Goal: Task Accomplishment & Management: Manage account settings

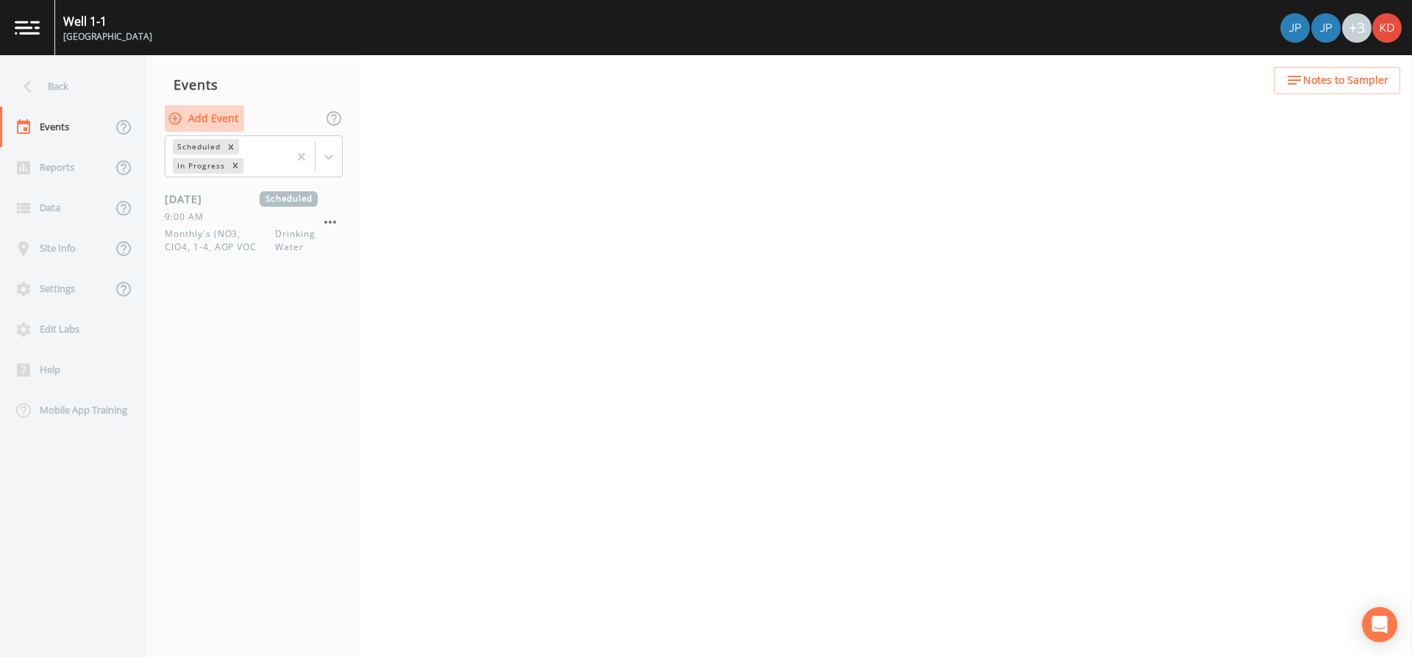
click at [222, 124] on button "Add Event" at bounding box center [204, 118] width 79 height 27
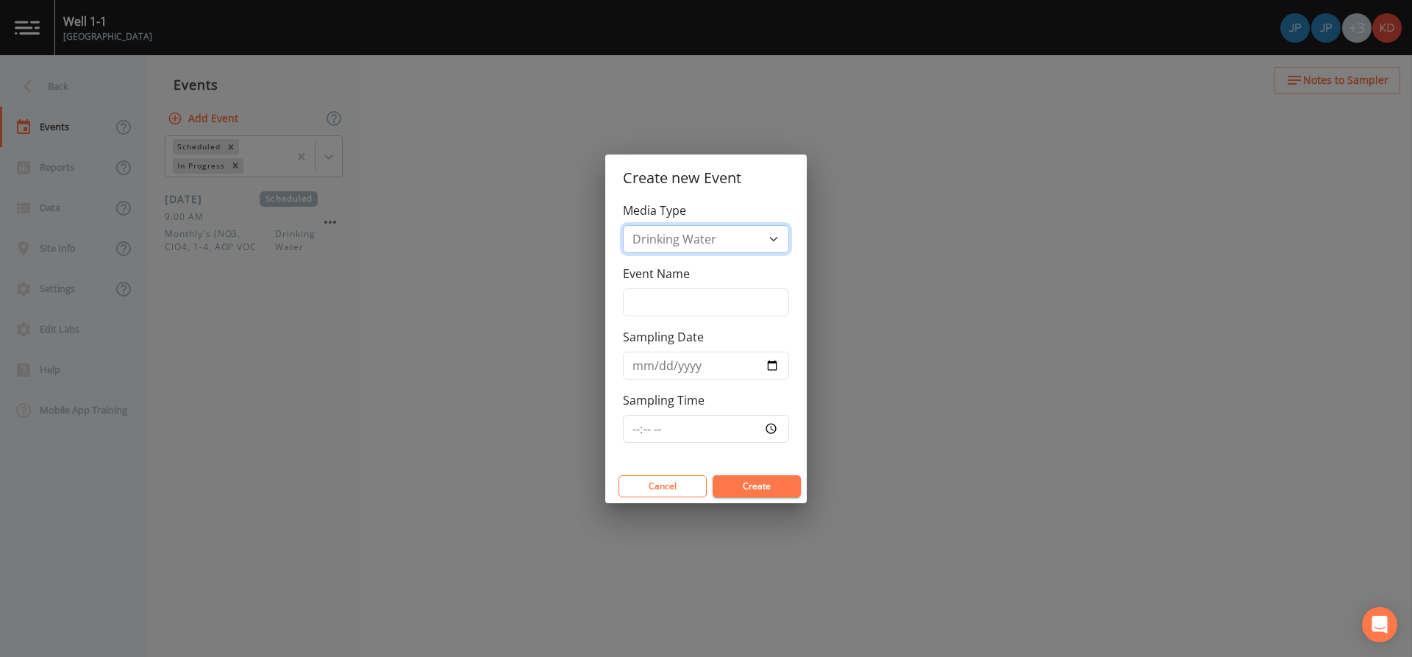
click at [694, 241] on select "Drinking Water" at bounding box center [706, 239] width 166 height 28
click at [678, 290] on input "Event Name" at bounding box center [706, 302] width 166 height 28
click at [656, 290] on input "Event Name" at bounding box center [706, 302] width 166 height 28
type input "M"
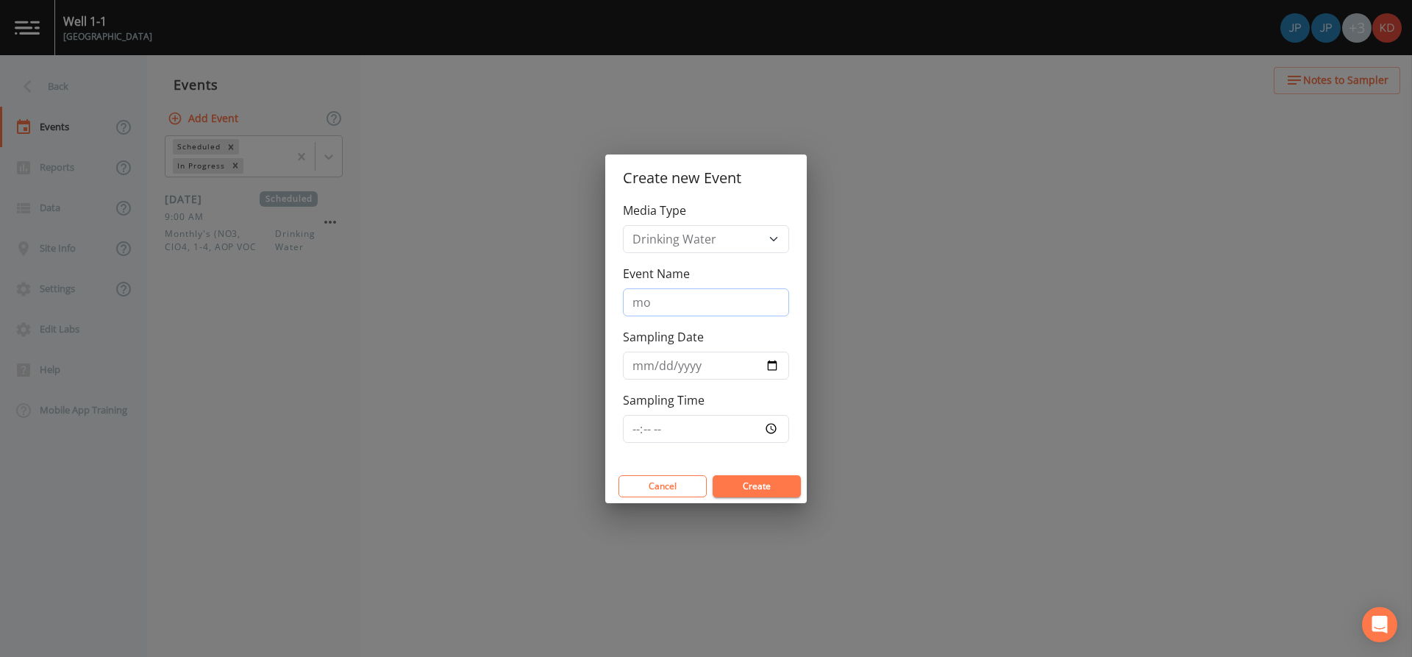
type input "m"
type input "Monthly/Quarterlies"
click at [673, 374] on input "Sampling Date" at bounding box center [706, 366] width 166 height 28
click at [673, 368] on input "Sampling Date" at bounding box center [706, 366] width 166 height 28
click at [641, 372] on input "Sampling Date" at bounding box center [706, 366] width 166 height 28
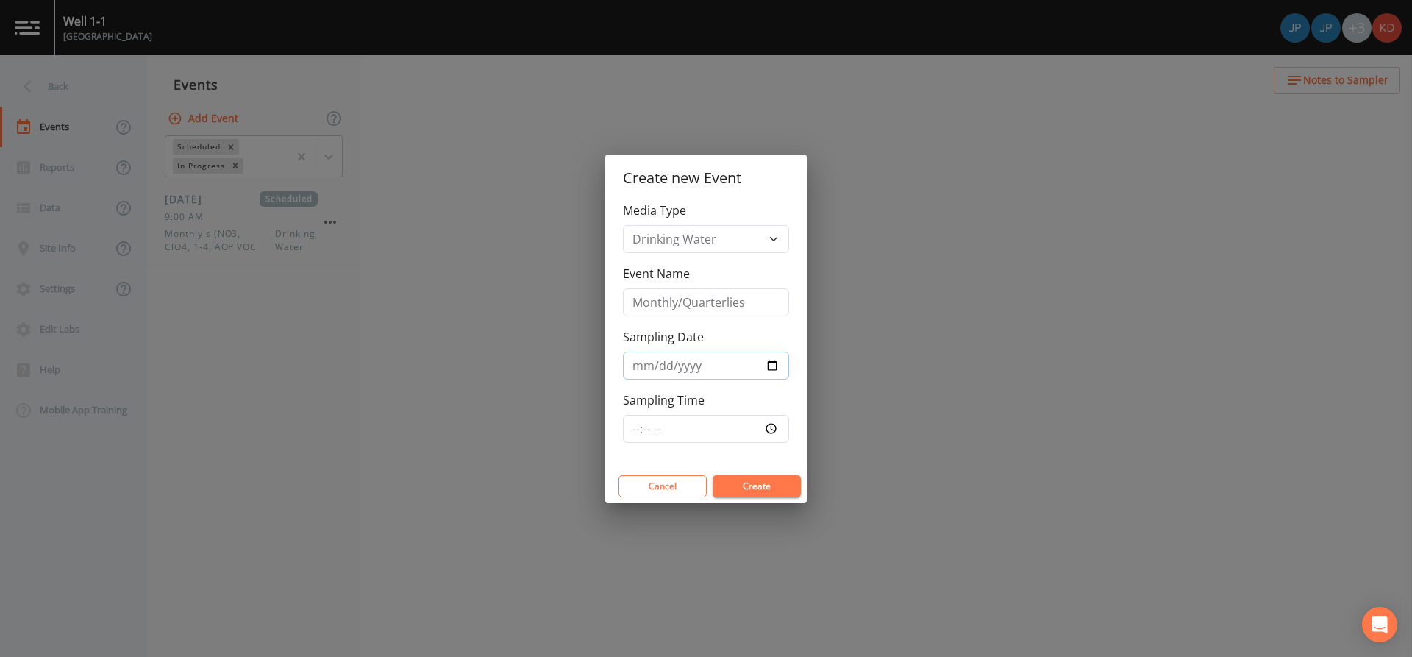
click at [766, 368] on input "Sampling Date" at bounding box center [706, 366] width 166 height 28
type input "[DATE]"
click at [706, 443] on div "Media Type Drinking Water Event Name Monthly/Quarterlies Sampling Date 2025-10-…" at bounding box center [706, 336] width 202 height 268
click at [715, 422] on input "Sampling Time" at bounding box center [706, 429] width 166 height 28
click at [716, 422] on input "Sampling Time" at bounding box center [706, 429] width 166 height 28
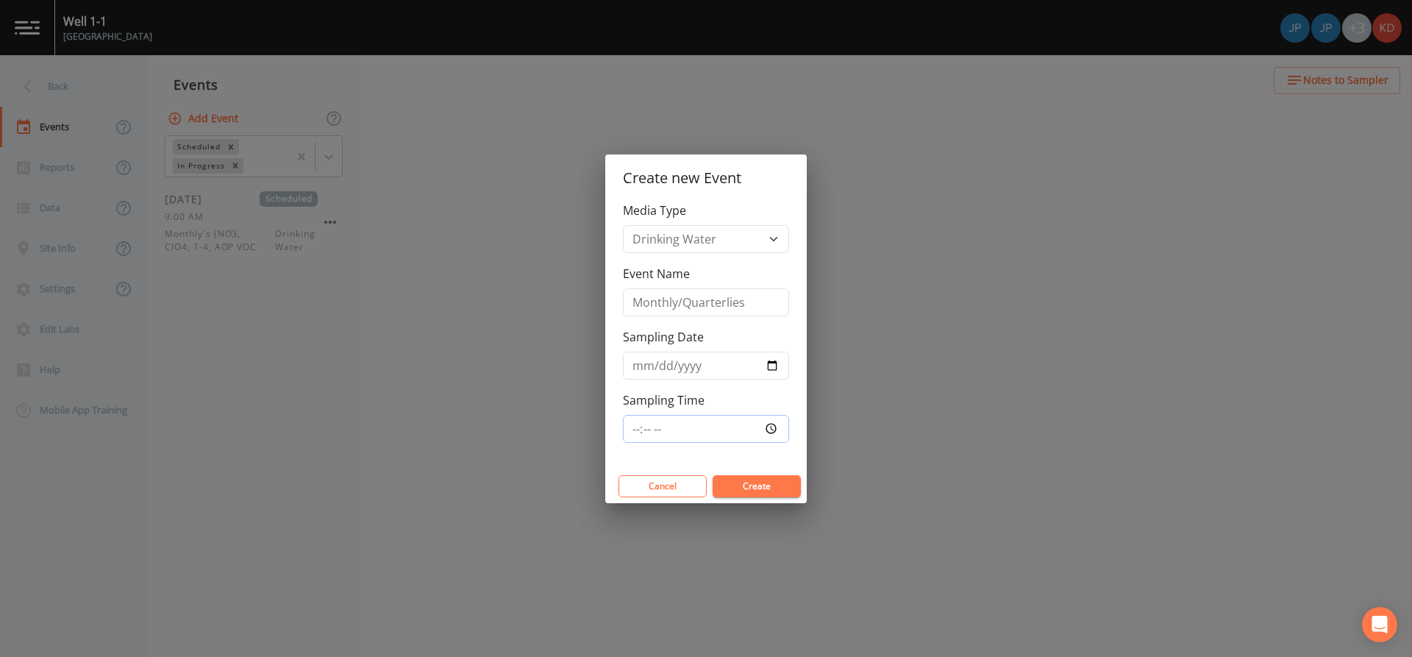
click at [769, 424] on input "Sampling Time" at bounding box center [706, 429] width 166 height 28
type input "08:00"
click at [791, 483] on button "Create" at bounding box center [757, 486] width 88 height 22
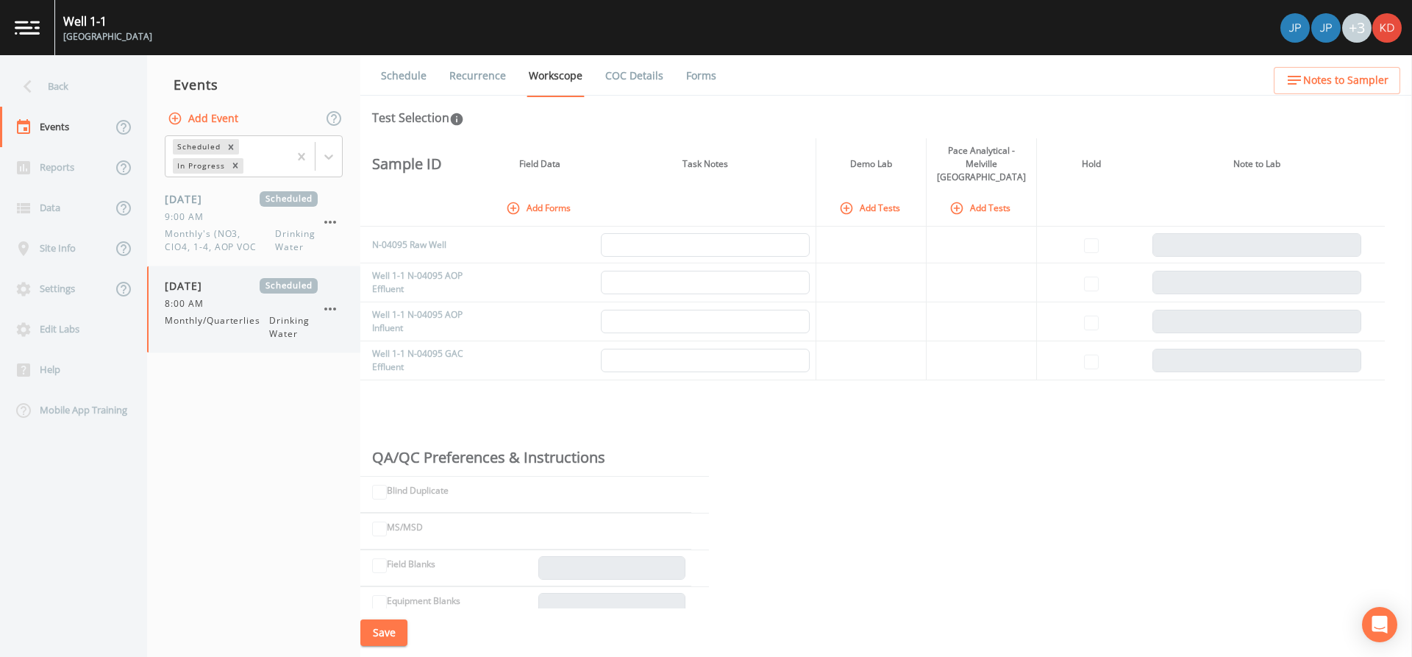
click at [176, 303] on span "8:00 AM" at bounding box center [189, 303] width 48 height 13
click at [277, 221] on div "9:00 AM" at bounding box center [241, 216] width 153 height 13
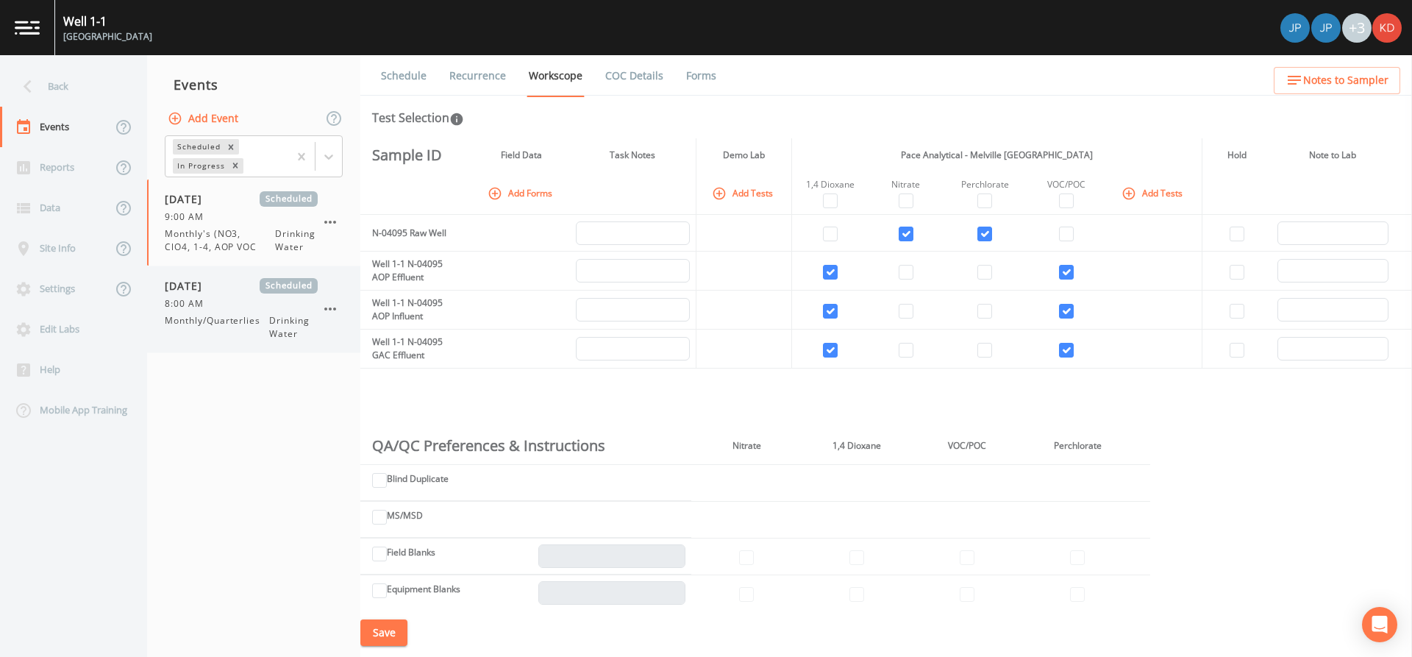
click at [242, 297] on div "8:00 AM" at bounding box center [241, 303] width 153 height 13
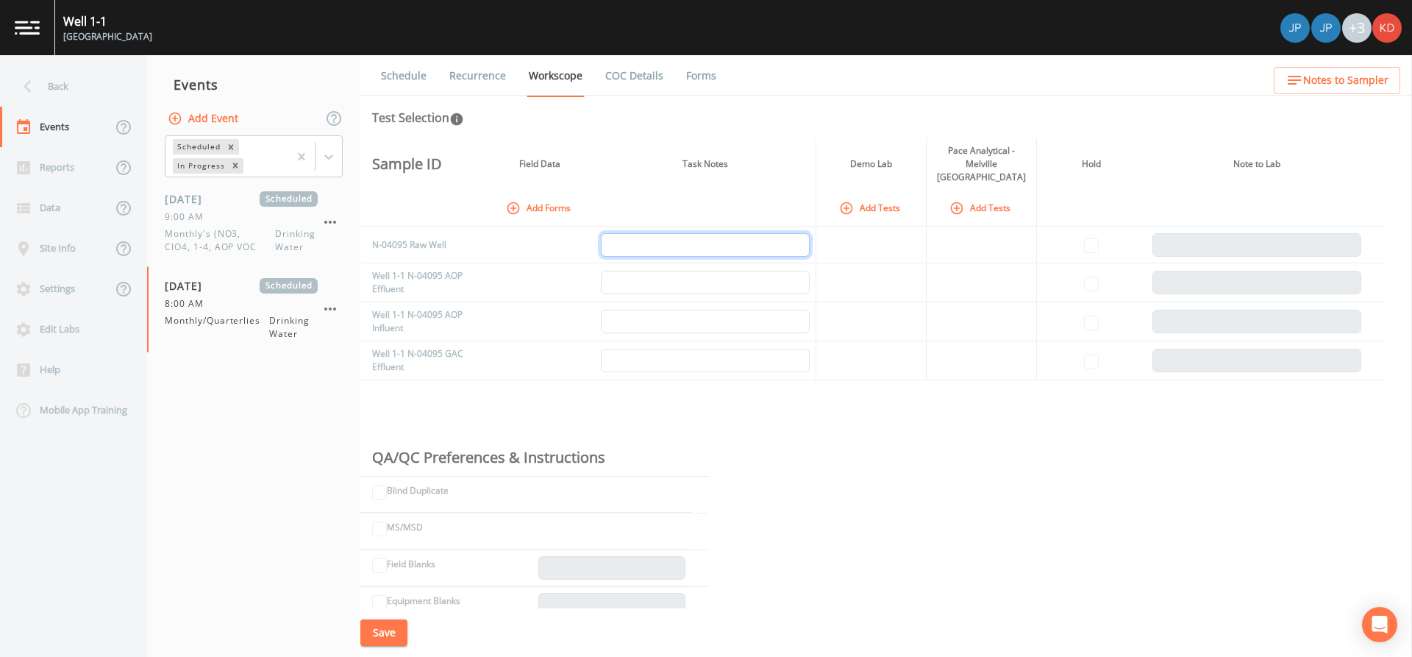
click at [622, 233] on input "text" at bounding box center [705, 245] width 209 height 24
type input "f"
click at [555, 199] on button "Add Forms" at bounding box center [540, 208] width 74 height 24
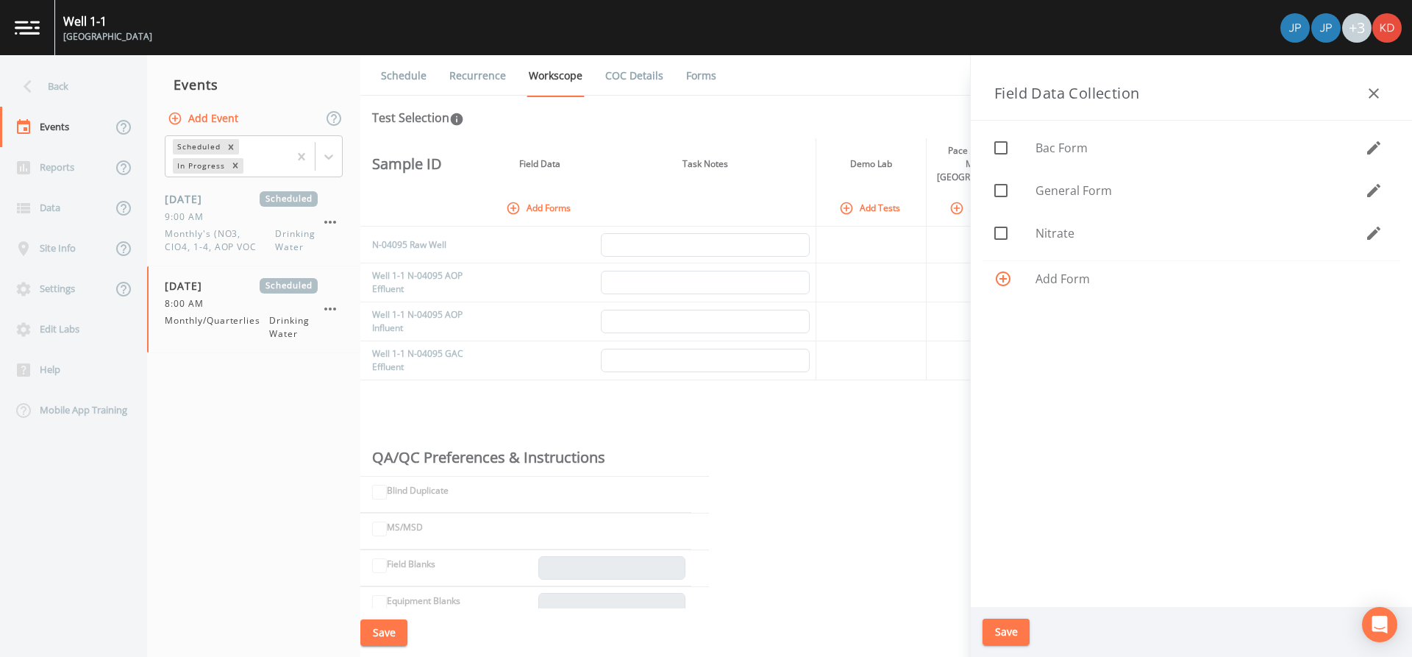
click at [1008, 197] on icon at bounding box center [1001, 191] width 18 height 18
checkbox input "true"
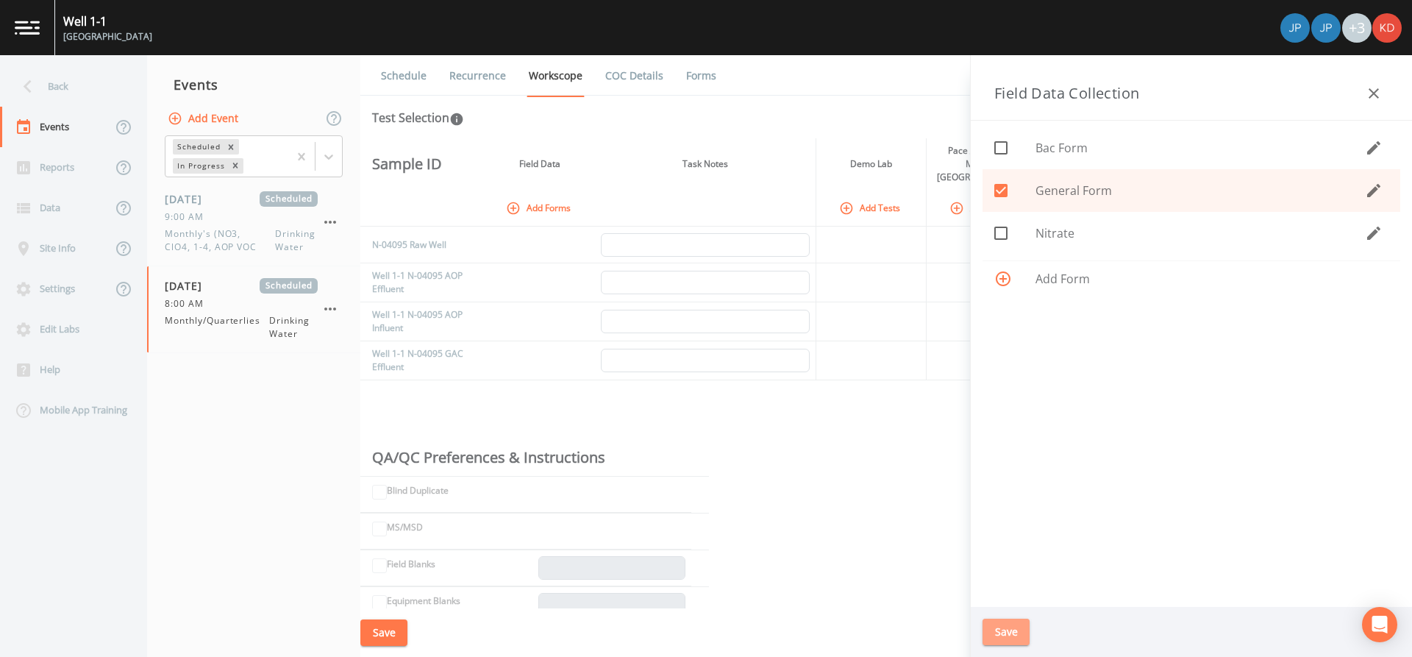
click at [1021, 634] on button "Save" at bounding box center [1006, 631] width 47 height 27
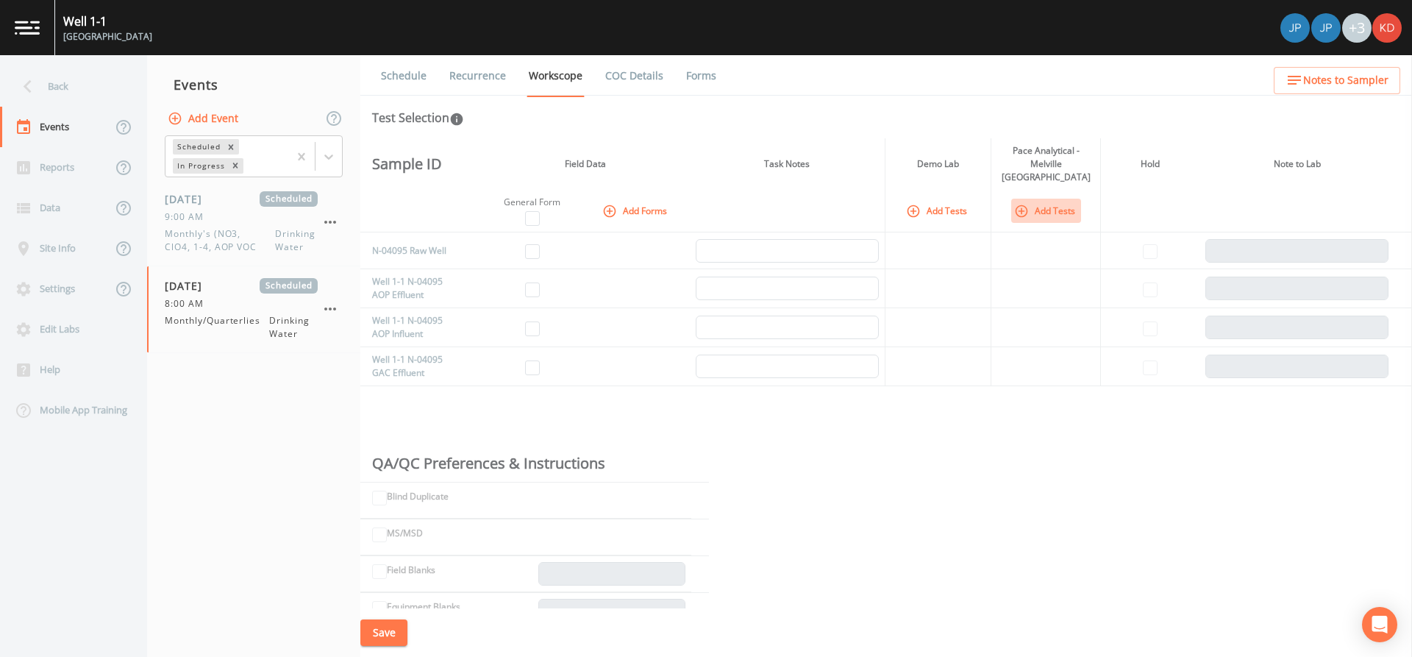
click at [1023, 204] on icon "button" at bounding box center [1021, 211] width 15 height 15
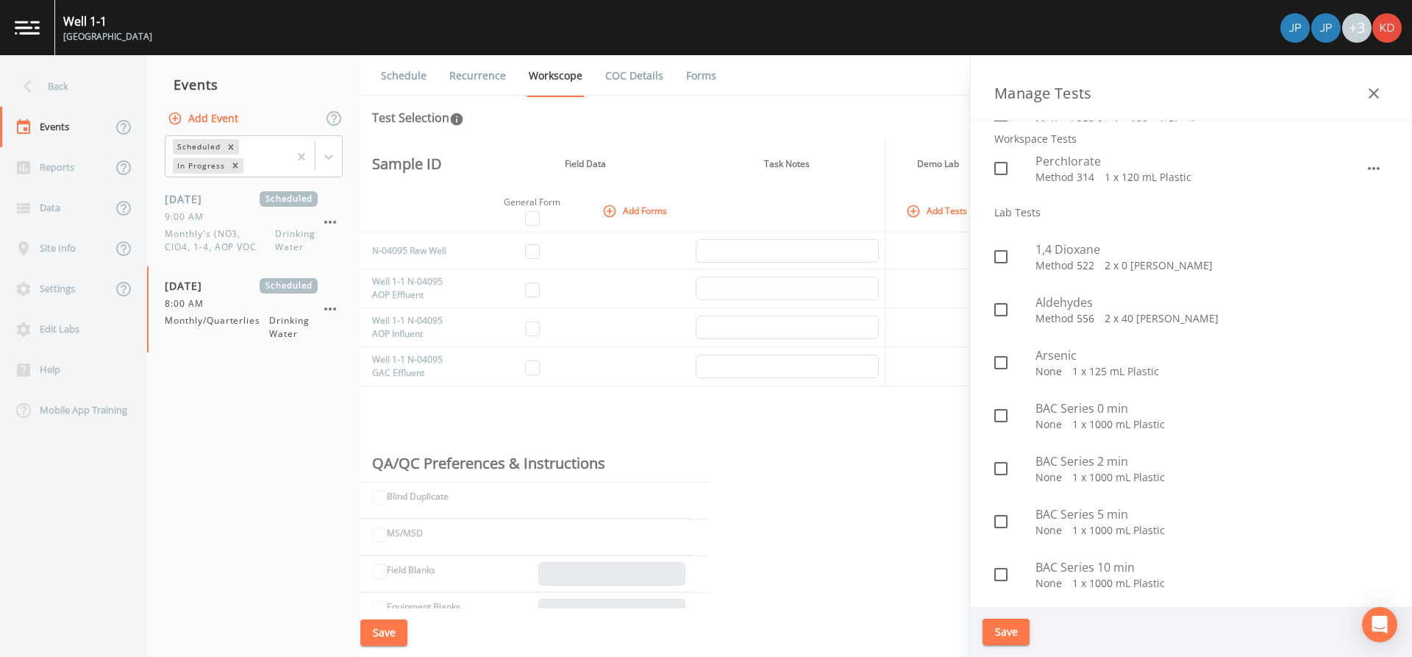
scroll to position [147, 0]
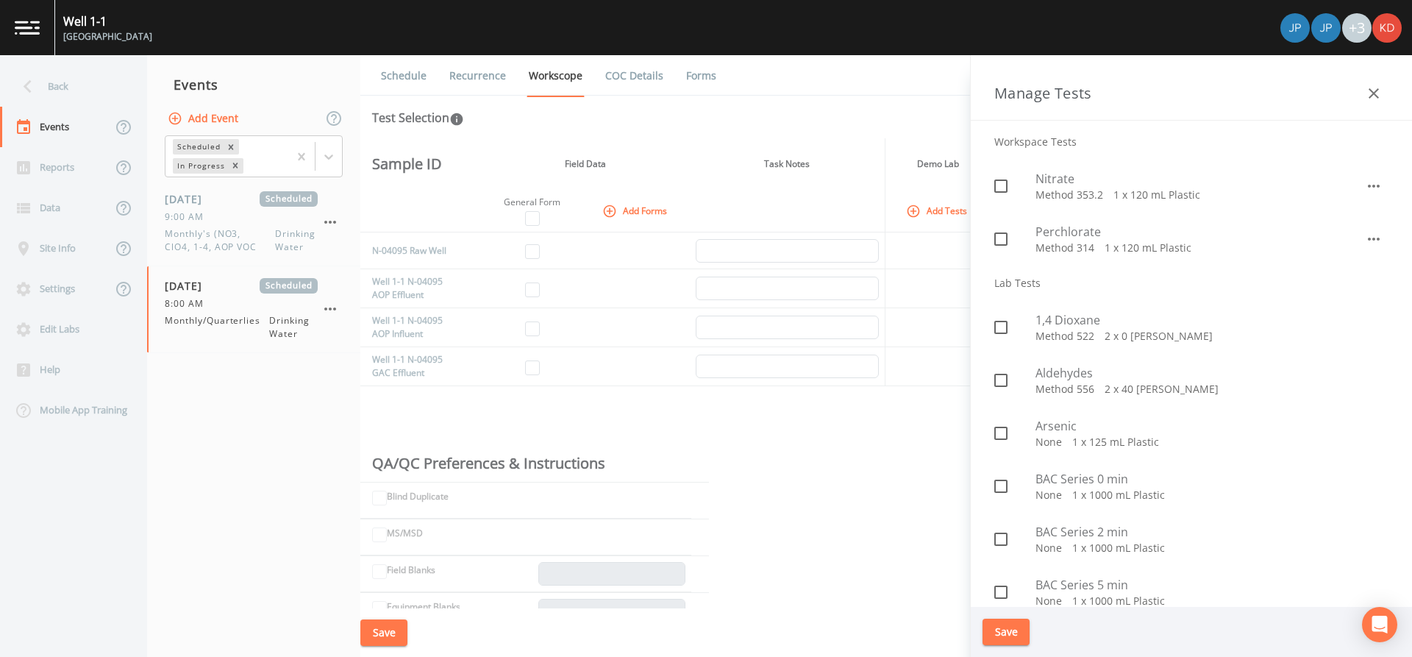
click at [1057, 336] on p "Method 522   2 x 0 [PERSON_NAME]" at bounding box center [1211, 336] width 353 height 15
checkbox input "true"
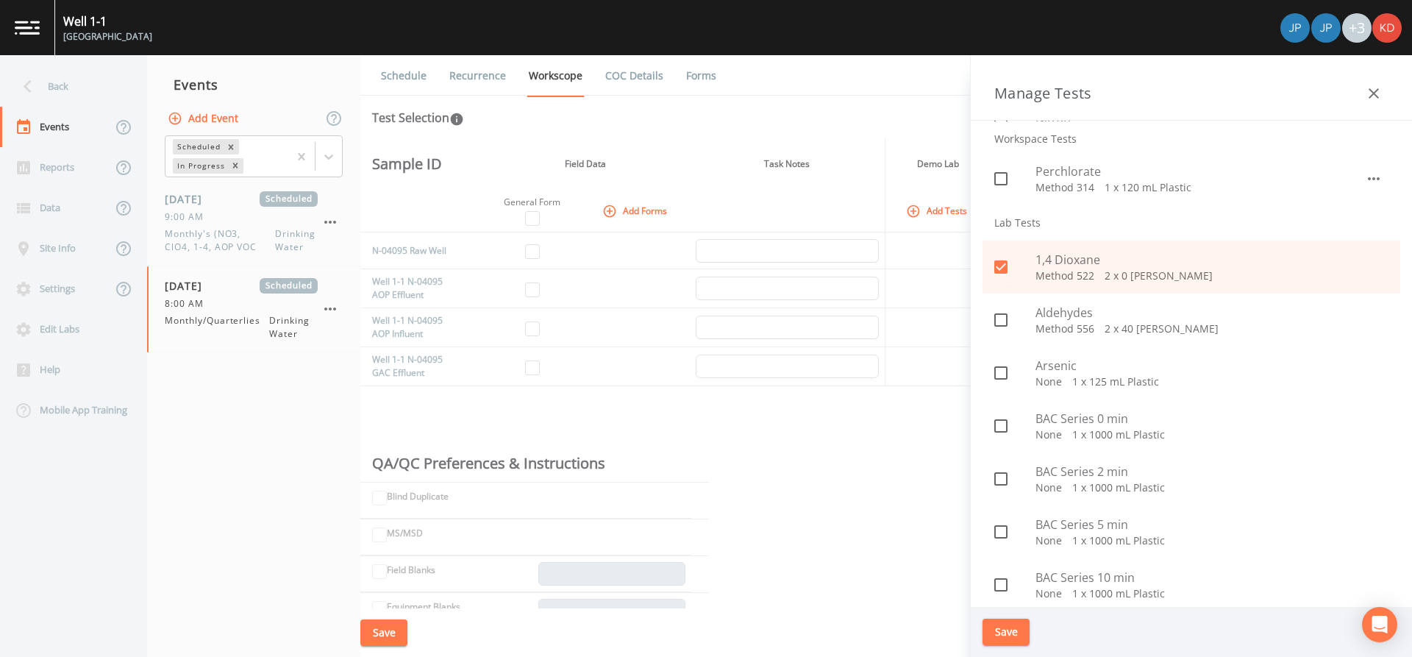
scroll to position [221, 0]
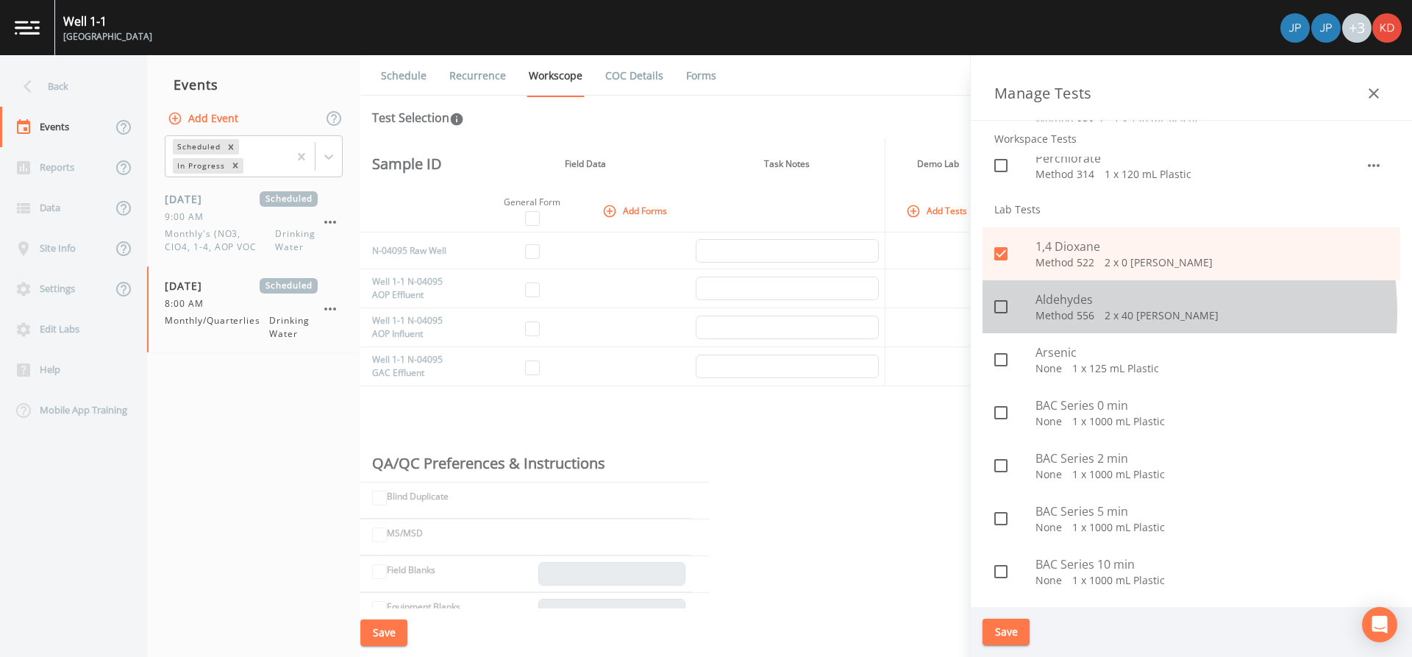
click at [1099, 313] on p "Method 556   2 x 40 [PERSON_NAME]" at bounding box center [1211, 315] width 353 height 15
checkbox input "true"
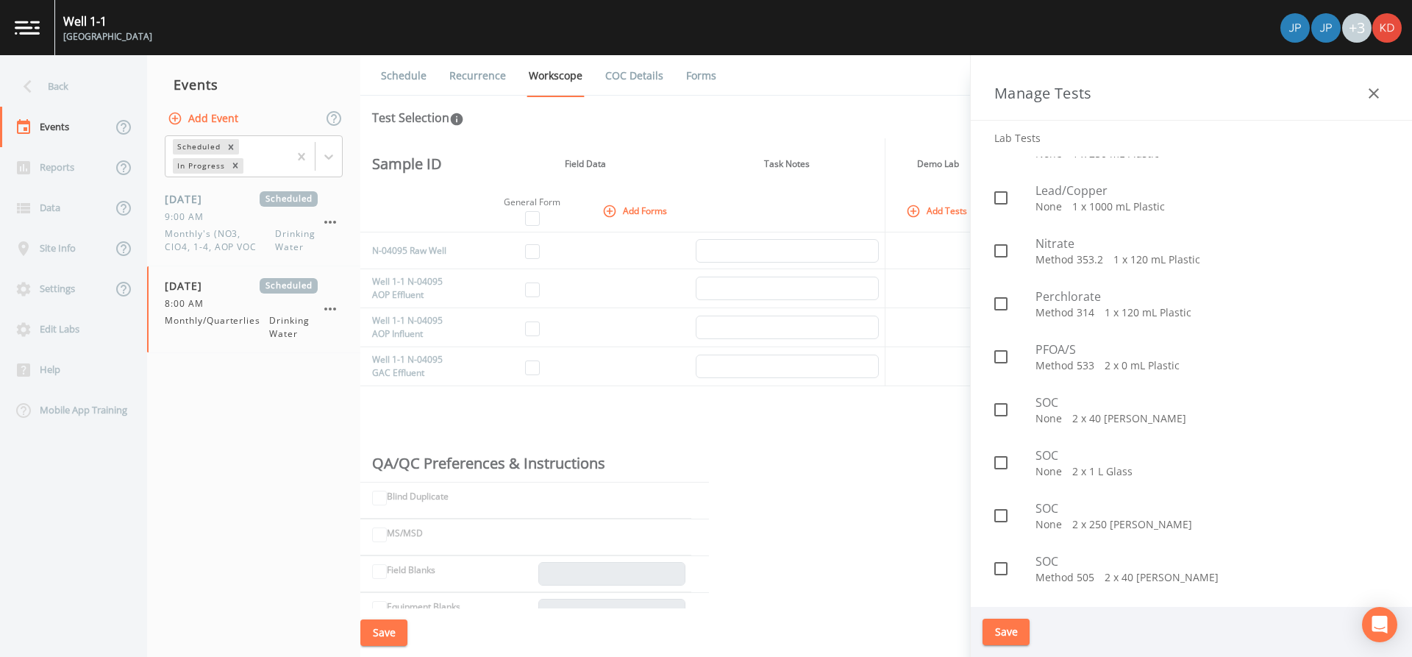
scroll to position [1103, 0]
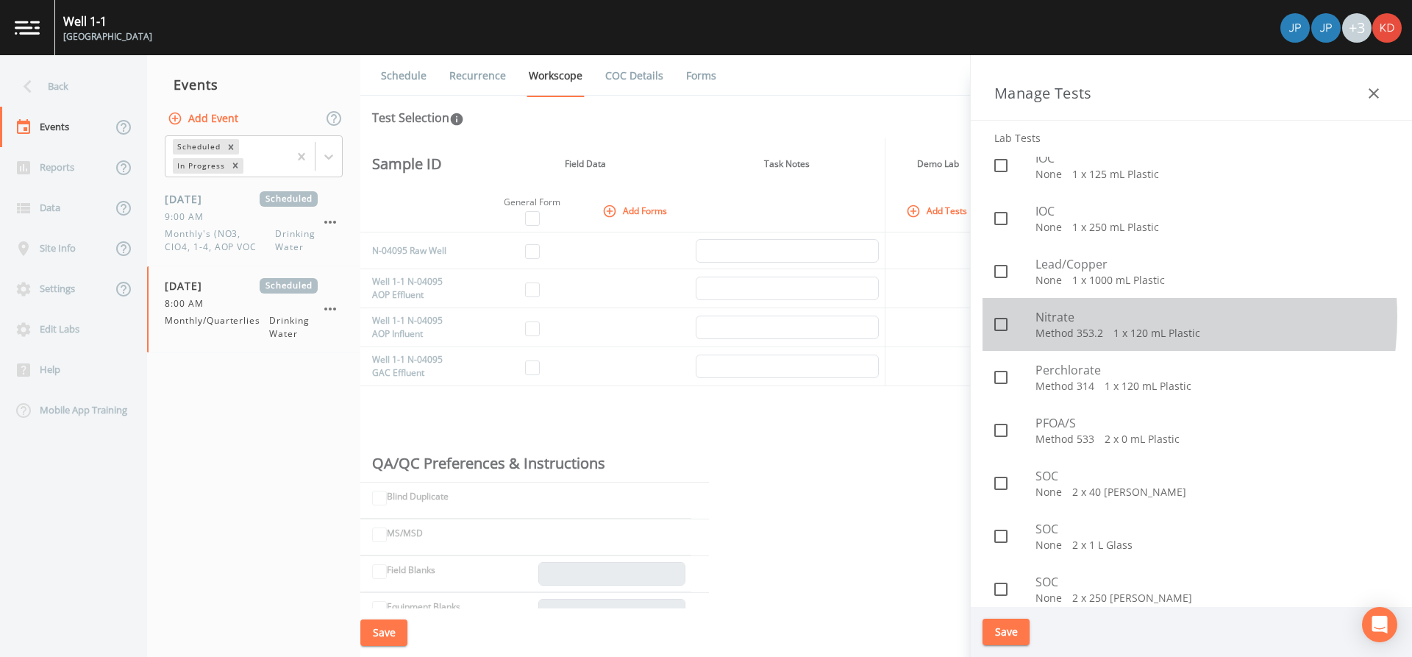
click at [1108, 317] on span "Nitrate" at bounding box center [1211, 317] width 353 height 18
checkbox input "true"
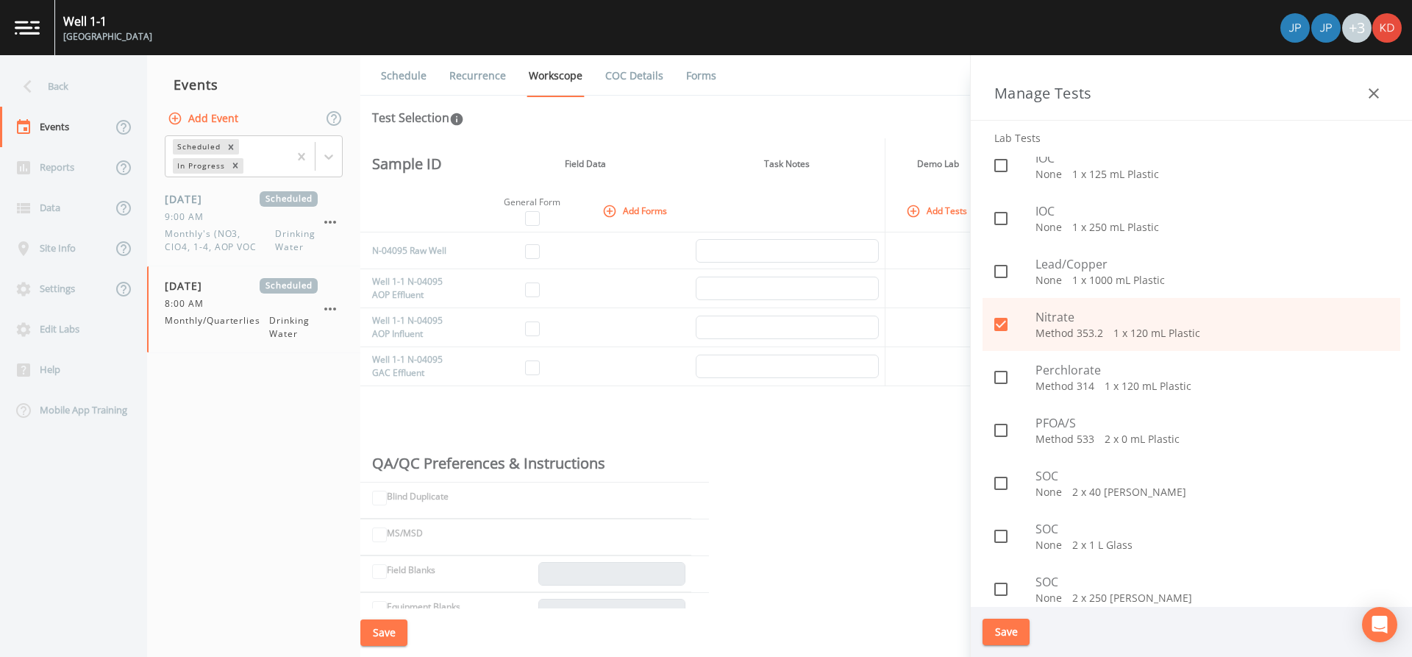
click at [1074, 366] on span "Perchlorate" at bounding box center [1211, 370] width 353 height 18
checkbox input "true"
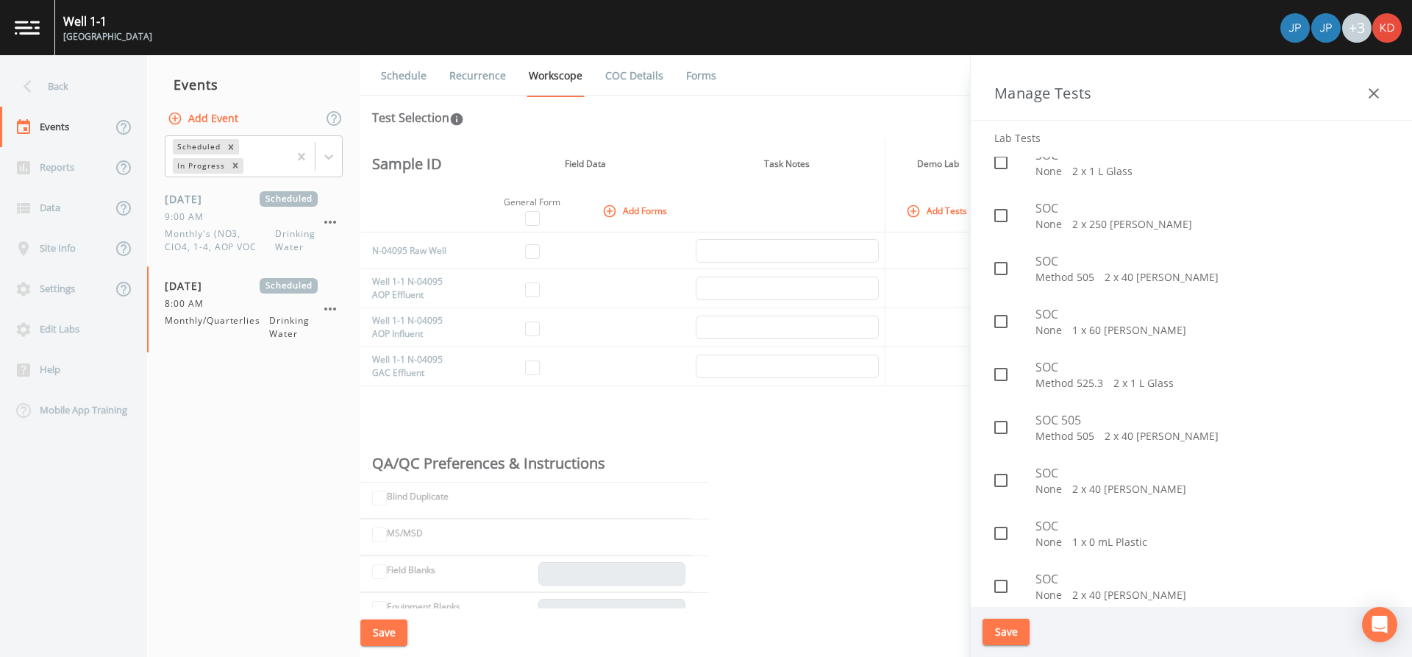
scroll to position [1541, 0]
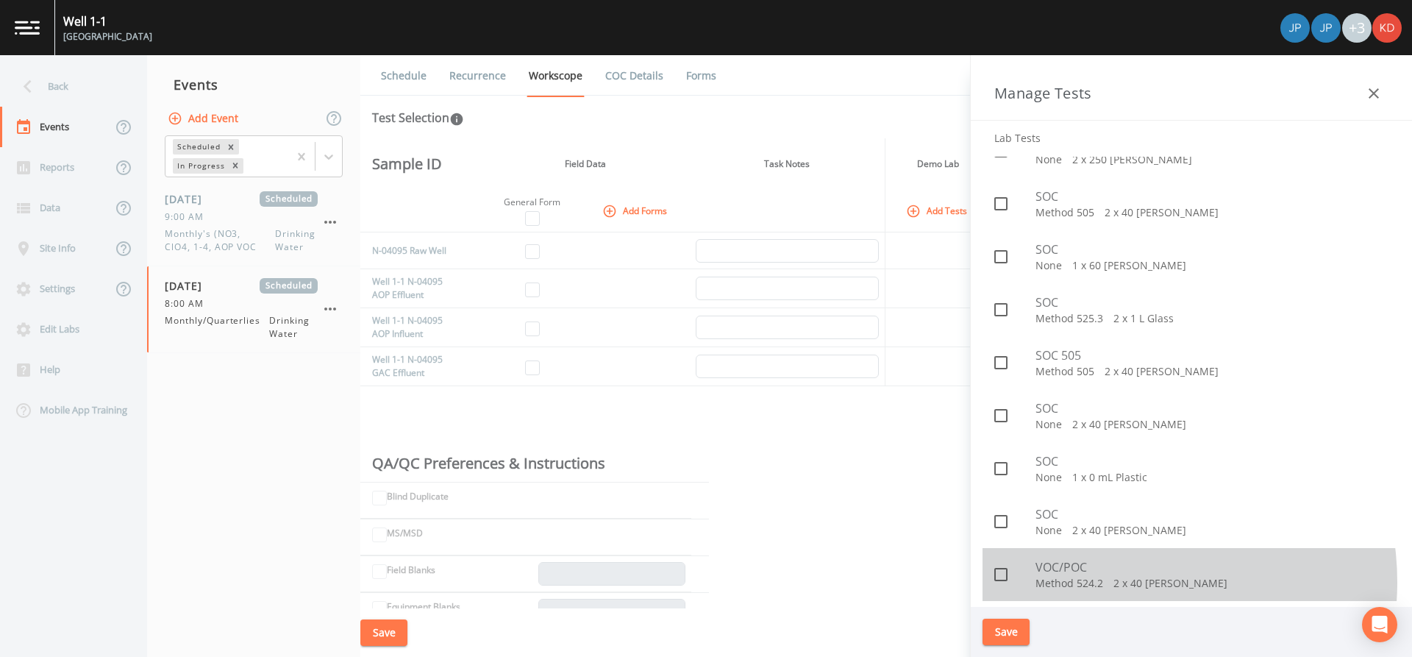
click at [1116, 582] on p "Method 524.2   2 x 40 [PERSON_NAME]" at bounding box center [1211, 583] width 353 height 15
checkbox input "true"
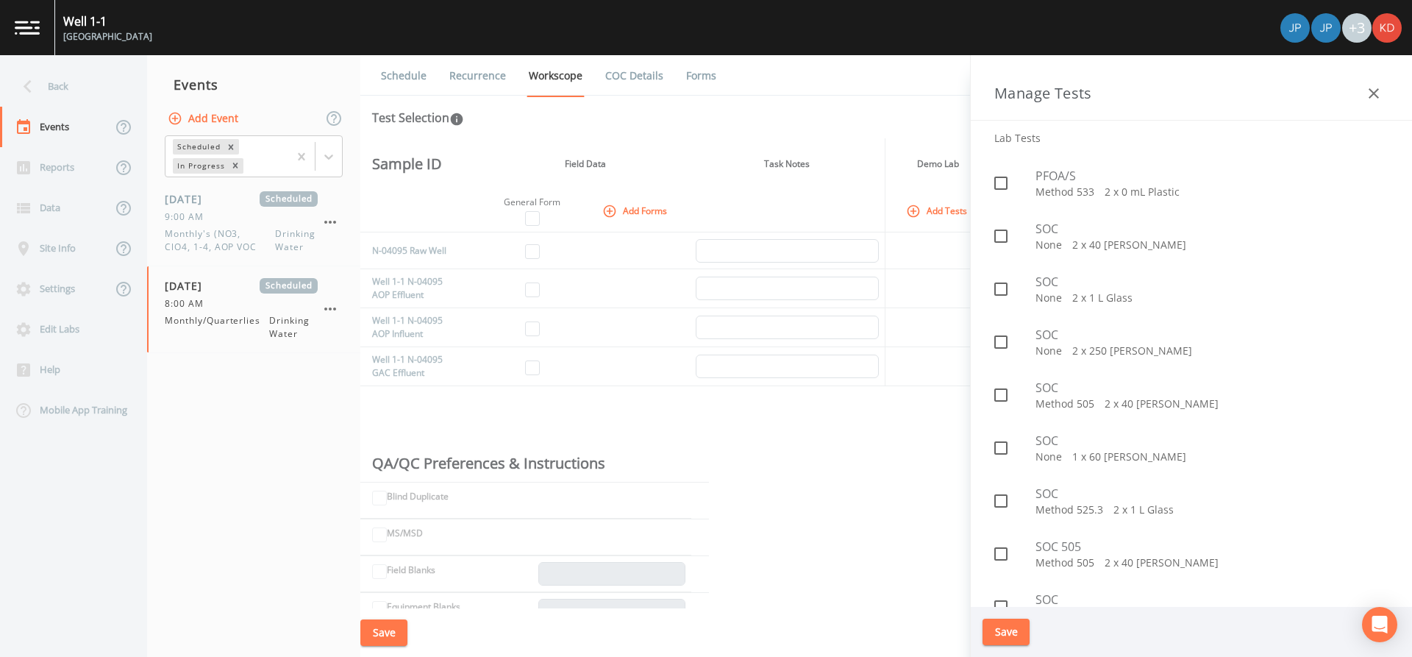
scroll to position [1247, 0]
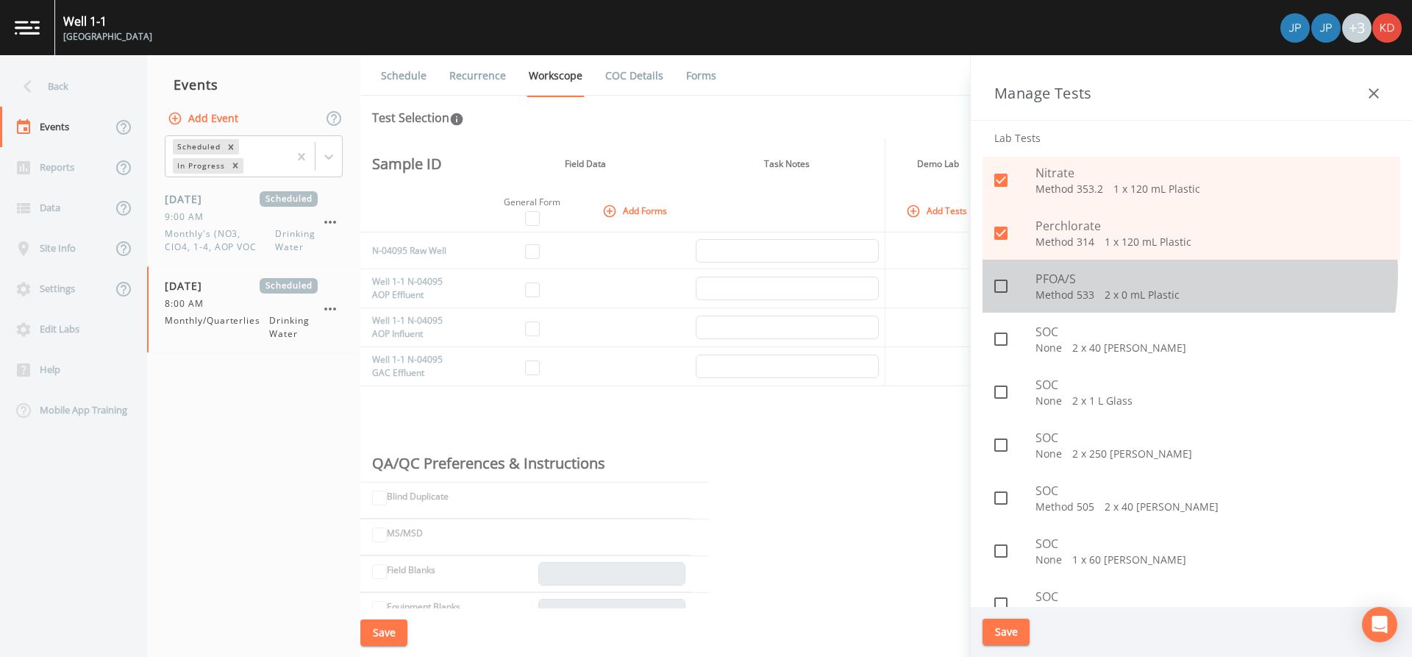
click at [1133, 274] on span "PFOA/S" at bounding box center [1211, 279] width 353 height 18
checkbox input "true"
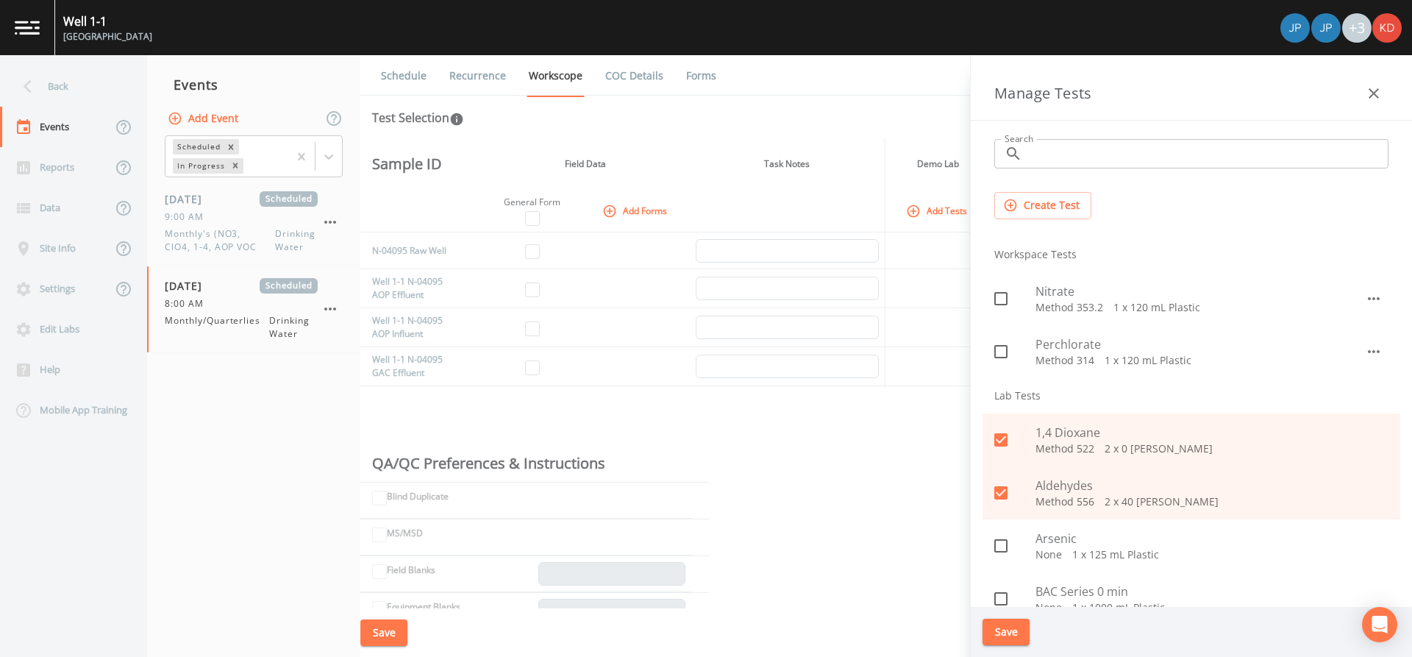
scroll to position [0, 0]
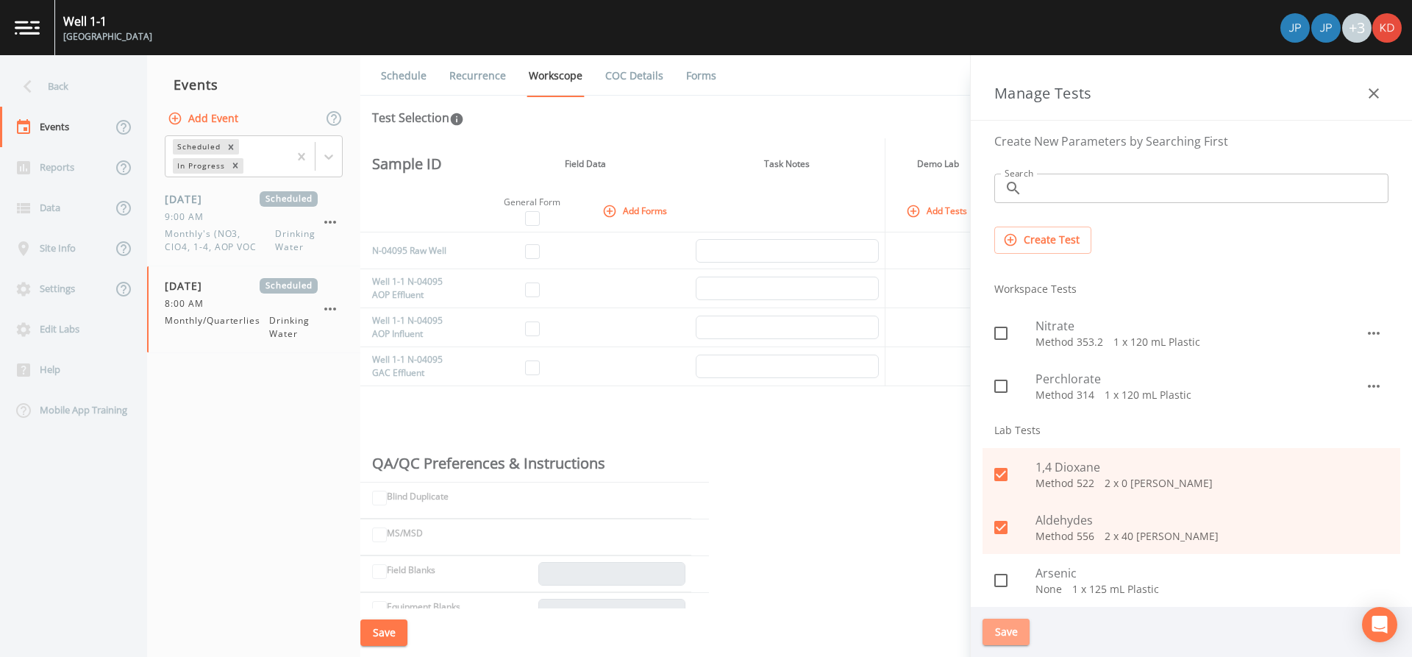
click at [1013, 630] on button "Save" at bounding box center [1006, 631] width 47 height 27
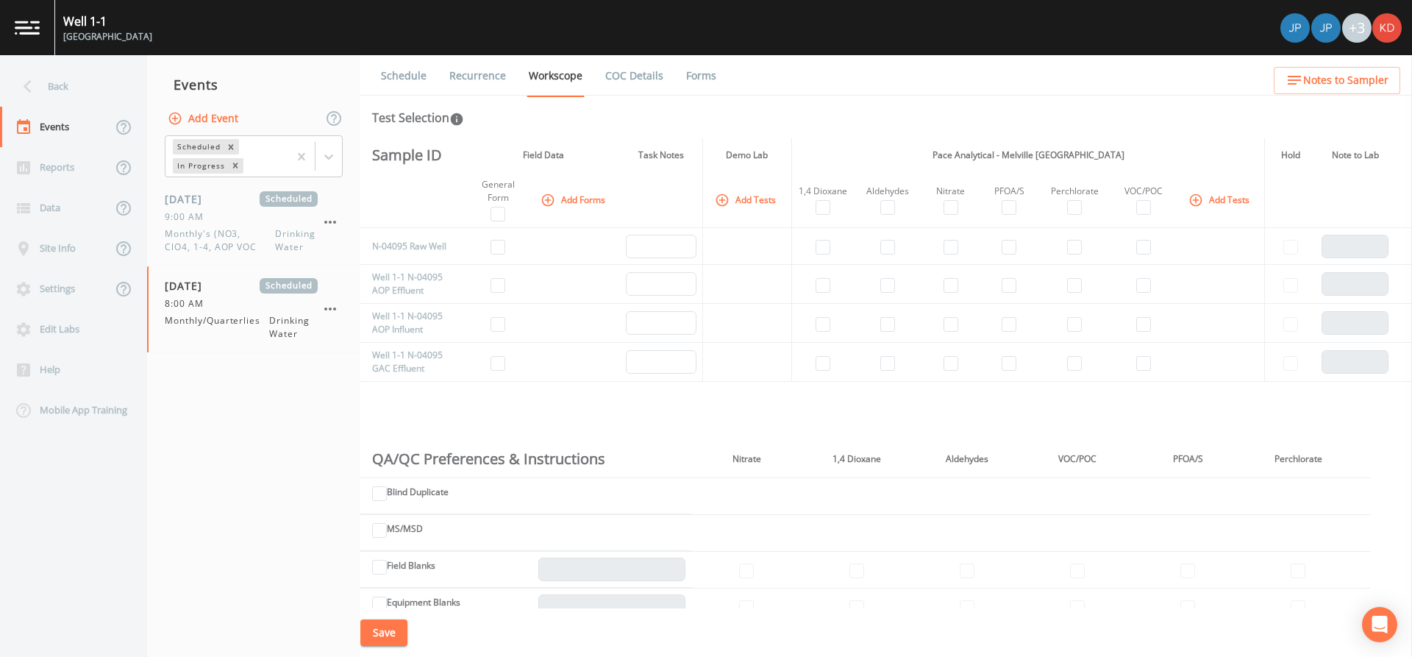
click at [565, 199] on button "Add Forms" at bounding box center [575, 200] width 74 height 24
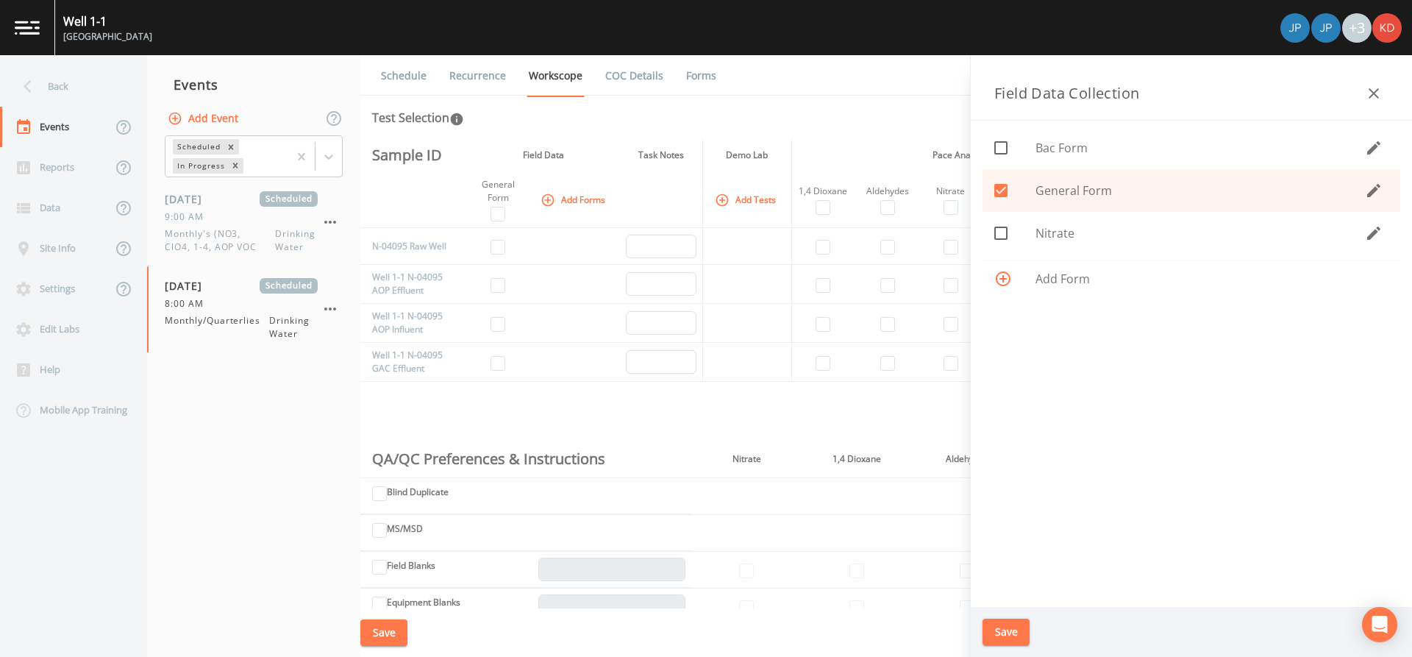
click at [1366, 95] on icon "button" at bounding box center [1374, 94] width 18 height 18
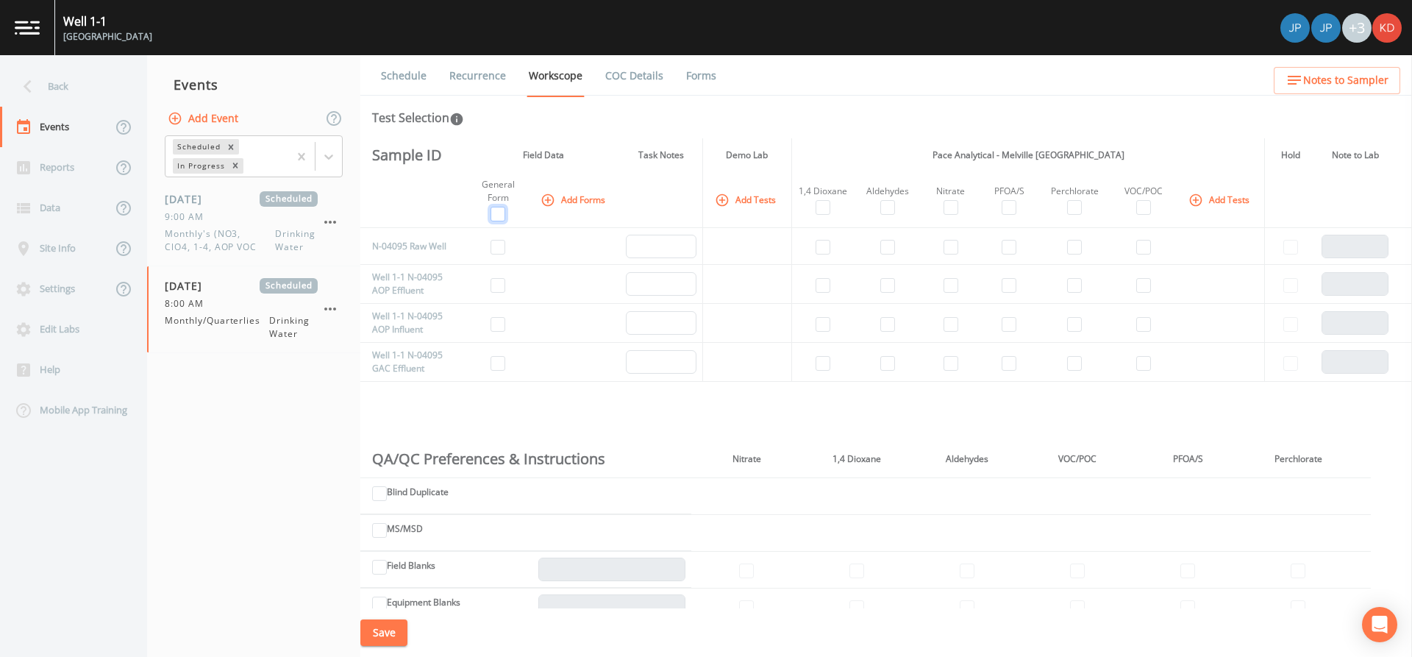
click at [493, 220] on input "checkbox" at bounding box center [498, 214] width 15 height 15
checkbox input "true"
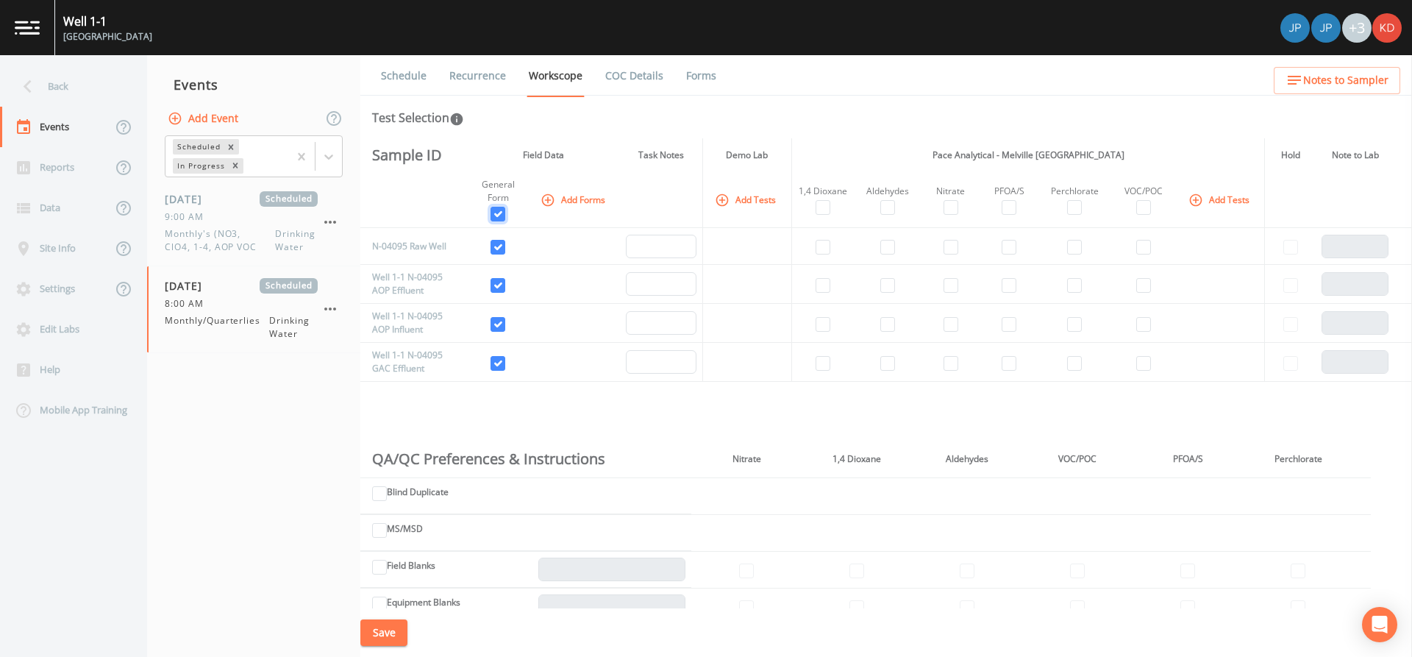
checkbox input "true"
click at [493, 220] on input "checkbox" at bounding box center [498, 214] width 15 height 15
checkbox input "false"
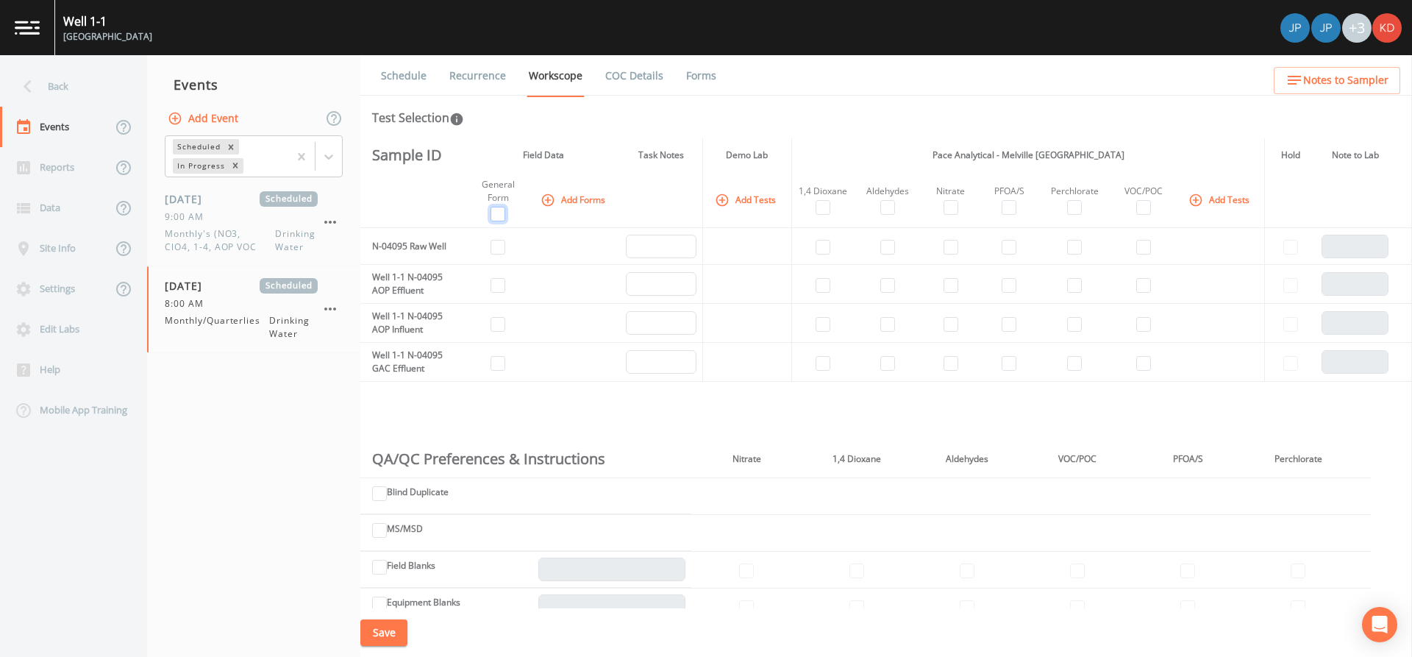
checkbox input "false"
click at [560, 207] on button "Add Forms" at bounding box center [575, 200] width 74 height 24
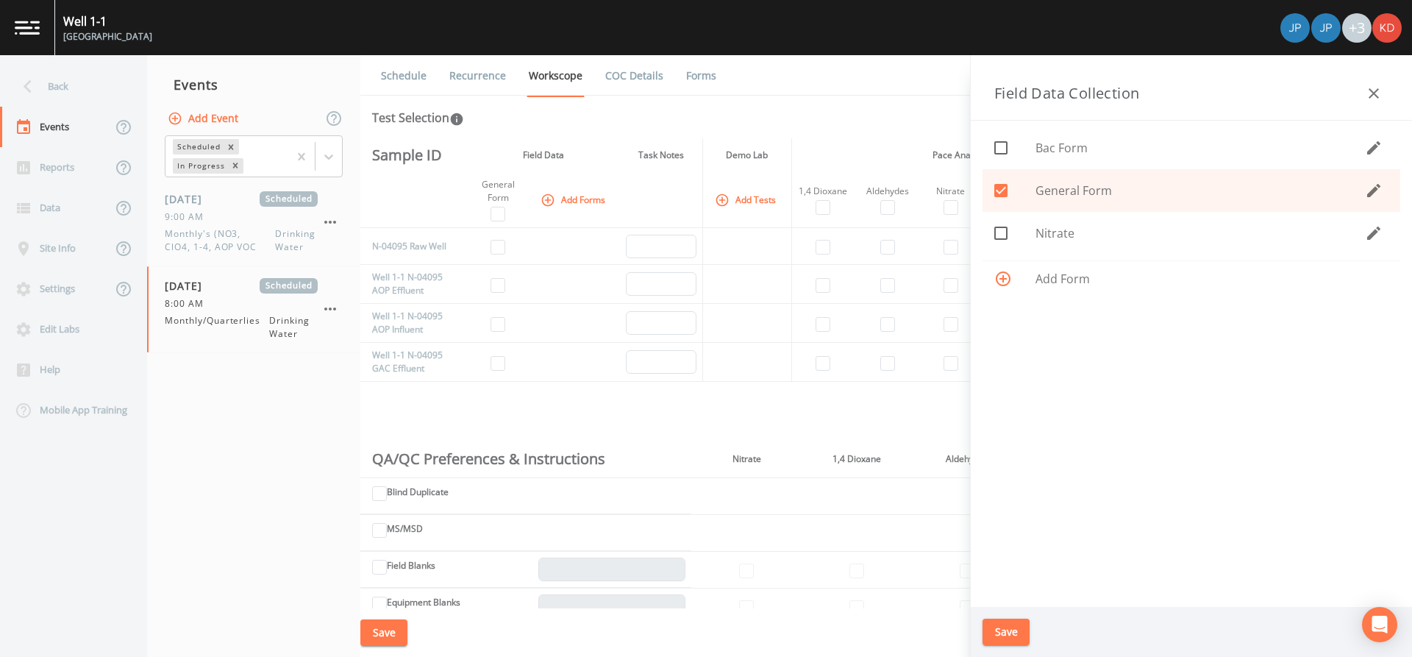
click at [1371, 188] on icon "button" at bounding box center [1374, 191] width 18 height 18
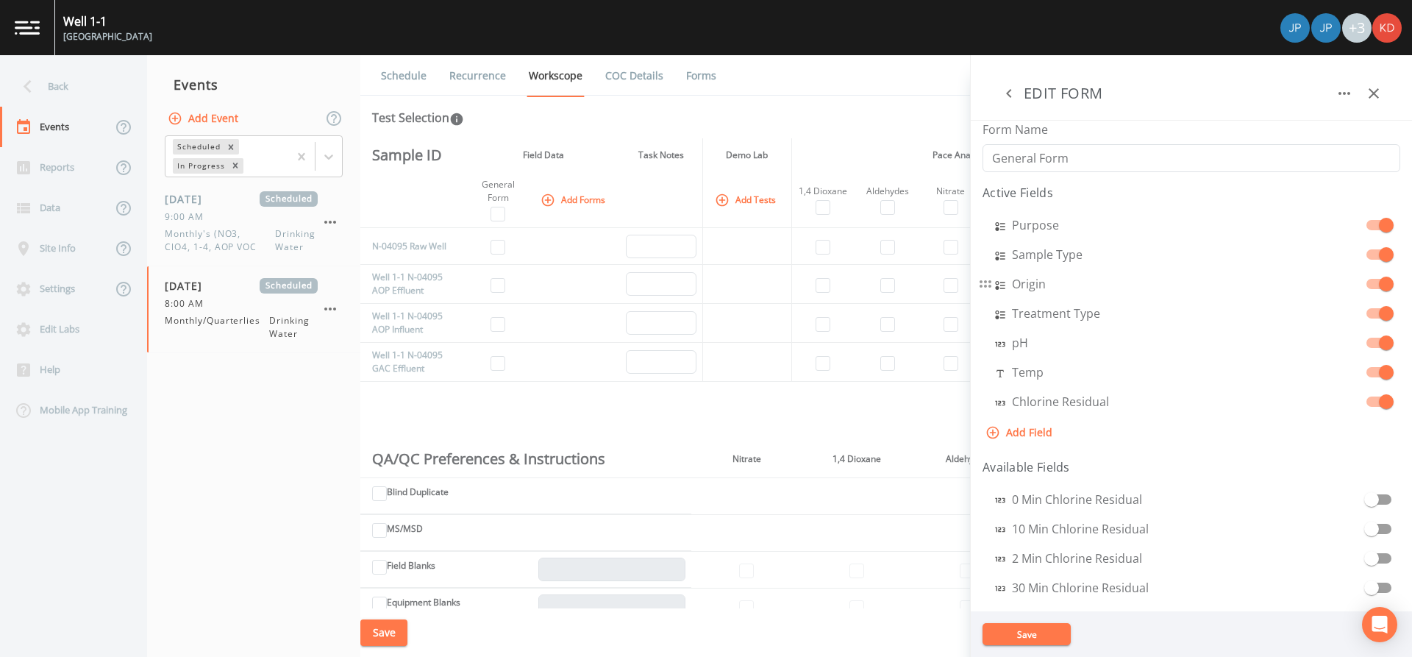
click at [986, 290] on div "Origin" at bounding box center [1192, 284] width 418 height 24
click at [998, 290] on aside "EDIT FORM Form Name General Form Active Fields Purpose Sample Type Origin Treat…" at bounding box center [1191, 356] width 442 height 602
select select "SELECT_ONE"
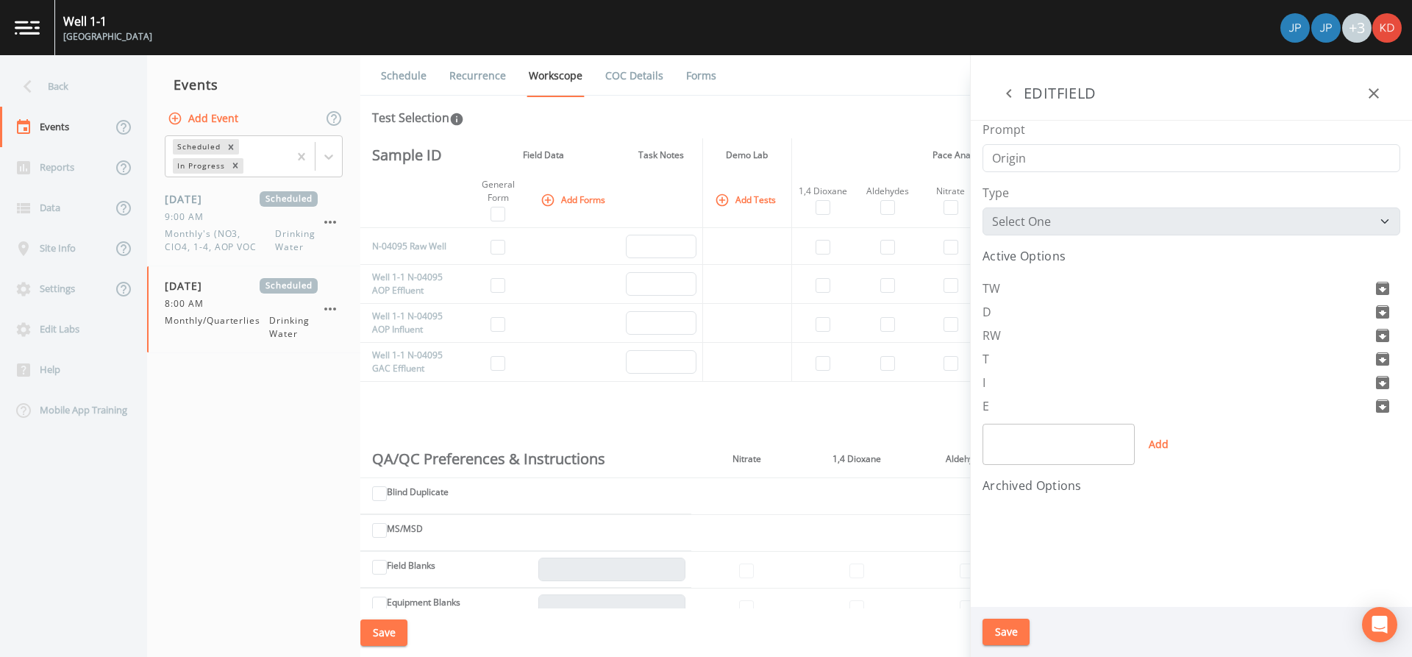
click at [1011, 94] on icon "button" at bounding box center [1009, 94] width 18 height 18
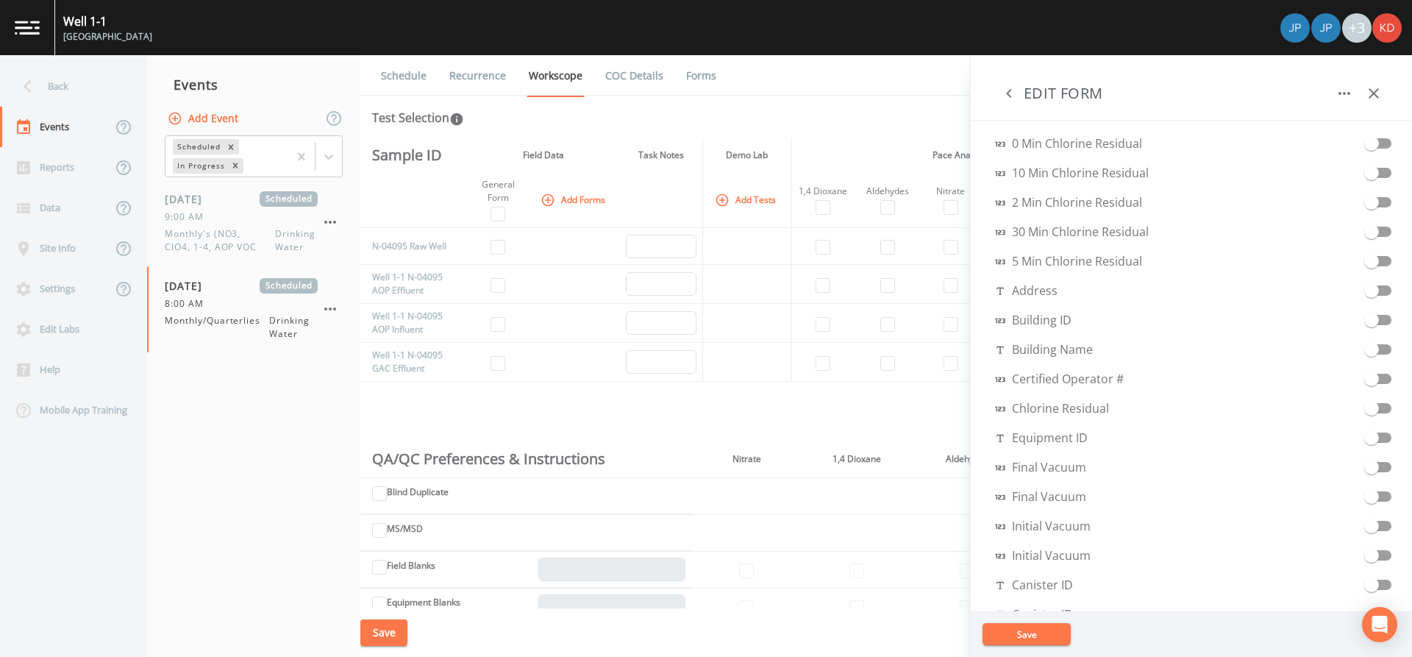
scroll to position [368, 0]
click at [1012, 89] on icon "button" at bounding box center [1009, 94] width 18 height 18
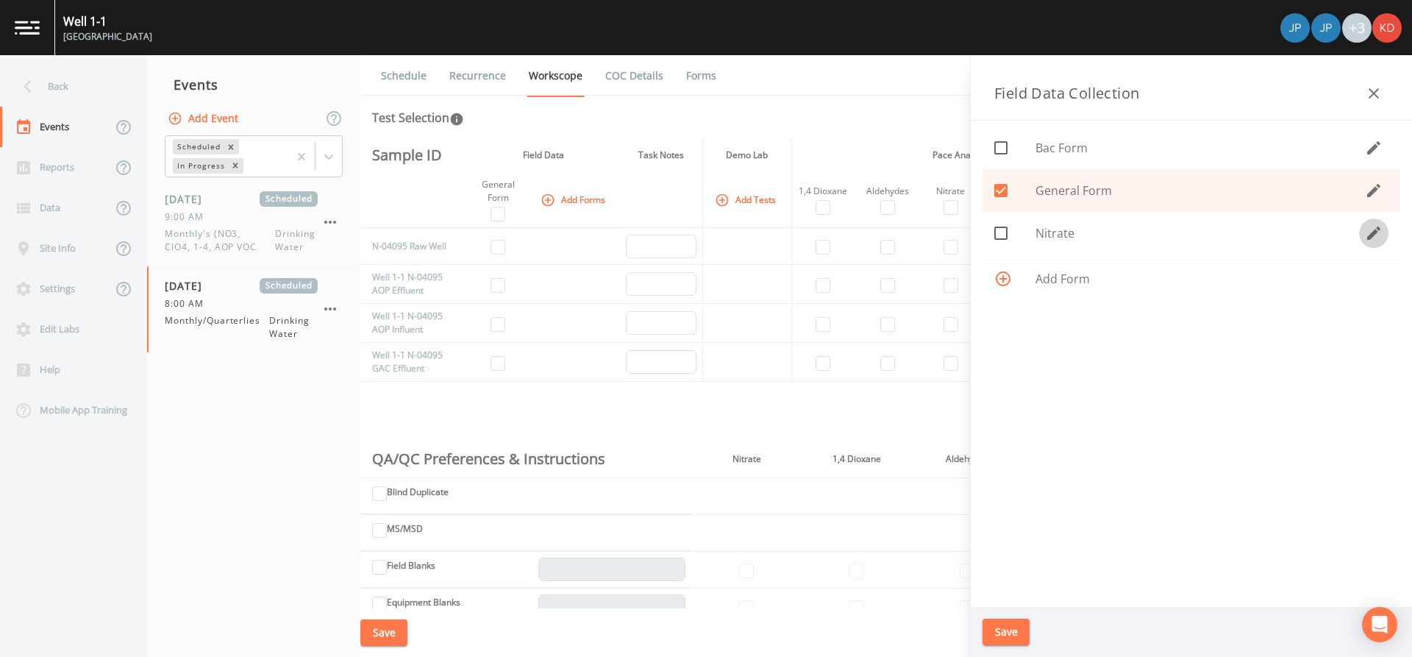
click at [1375, 236] on icon "button" at bounding box center [1374, 233] width 18 height 18
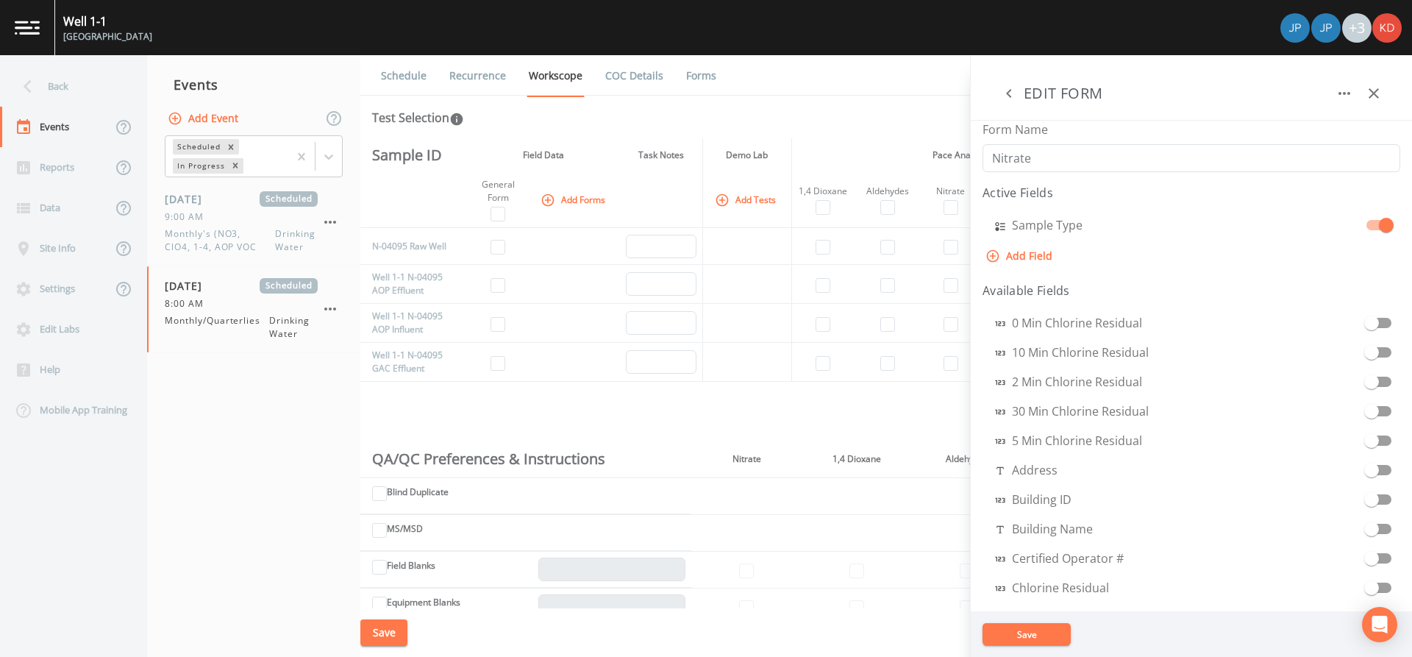
click at [1010, 93] on icon "button" at bounding box center [1009, 94] width 18 height 18
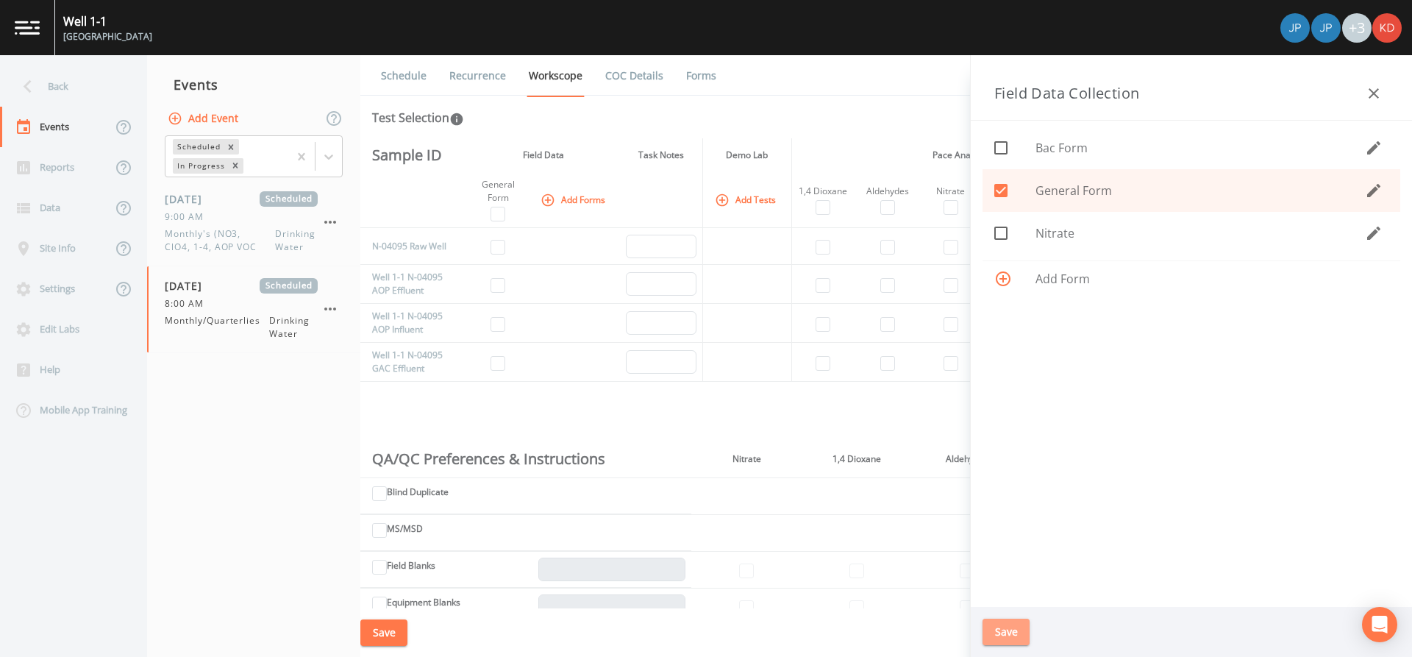
click at [1024, 631] on button "Save" at bounding box center [1006, 631] width 47 height 27
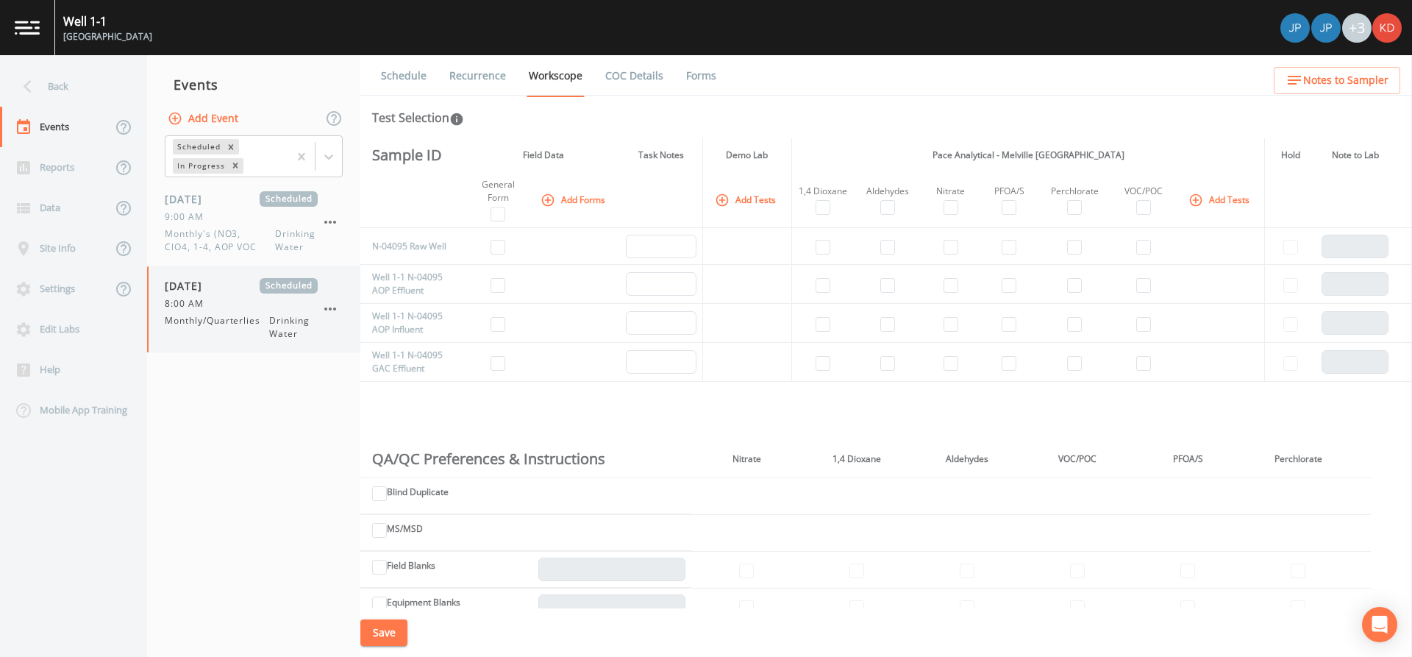
click at [331, 307] on icon "button" at bounding box center [330, 309] width 18 height 18
click at [271, 432] on div at bounding box center [706, 328] width 1412 height 657
click at [244, 312] on div "10/10/2025 Scheduled 8:00 AM Monthly/Quarterlies Drinking Water" at bounding box center [241, 309] width 153 height 63
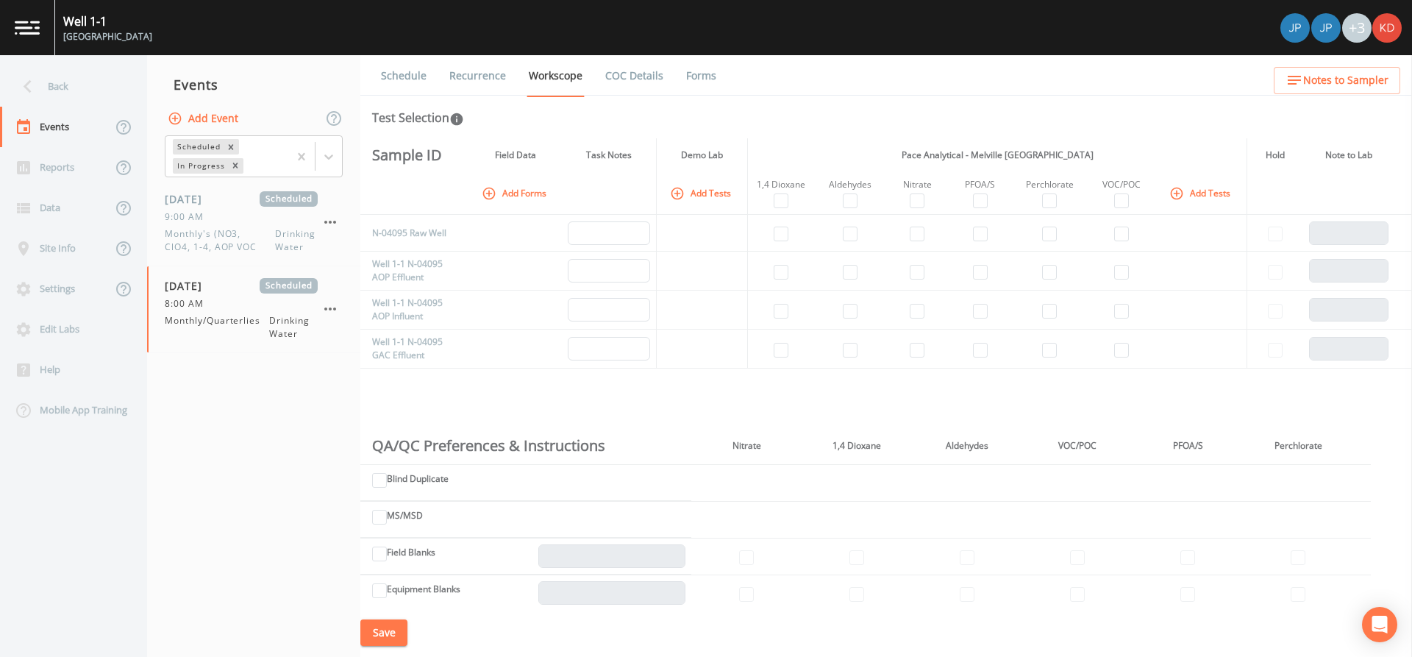
click at [632, 72] on link "COC Details" at bounding box center [634, 75] width 63 height 41
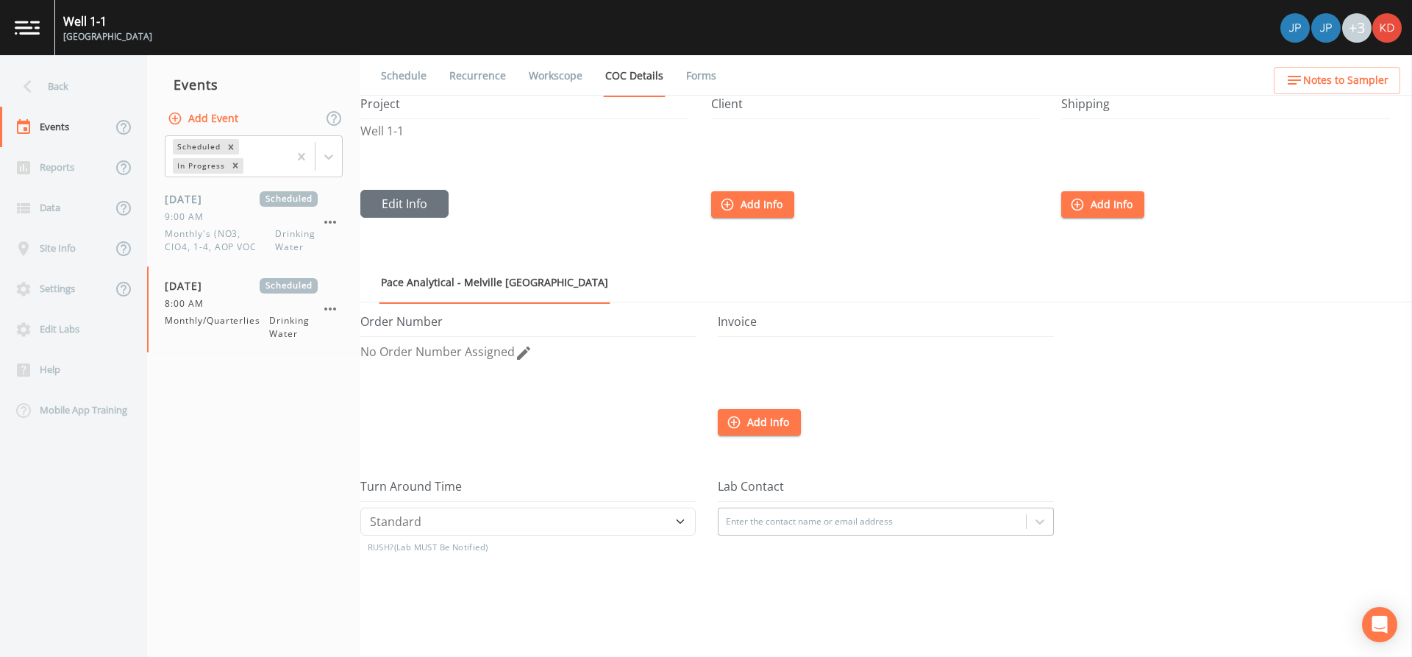
click at [456, 82] on link "Recurrence" at bounding box center [477, 75] width 61 height 41
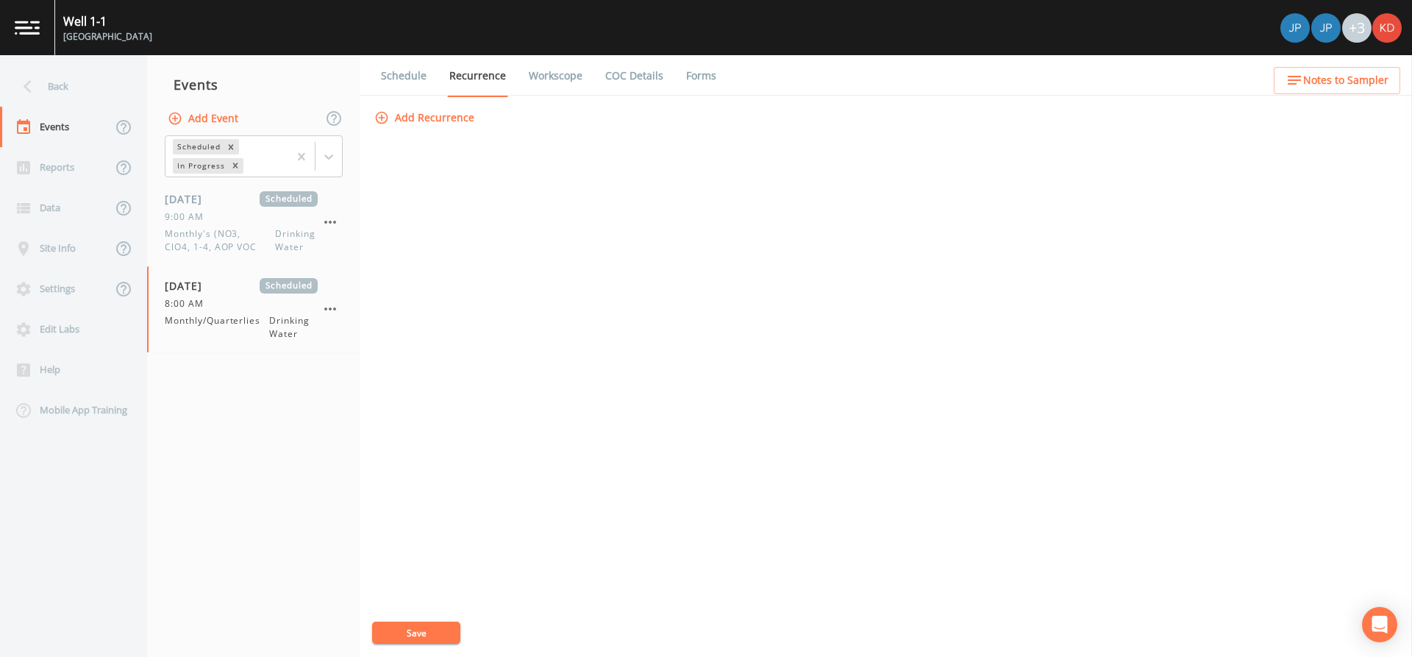
click at [409, 82] on link "Schedule" at bounding box center [404, 75] width 50 height 41
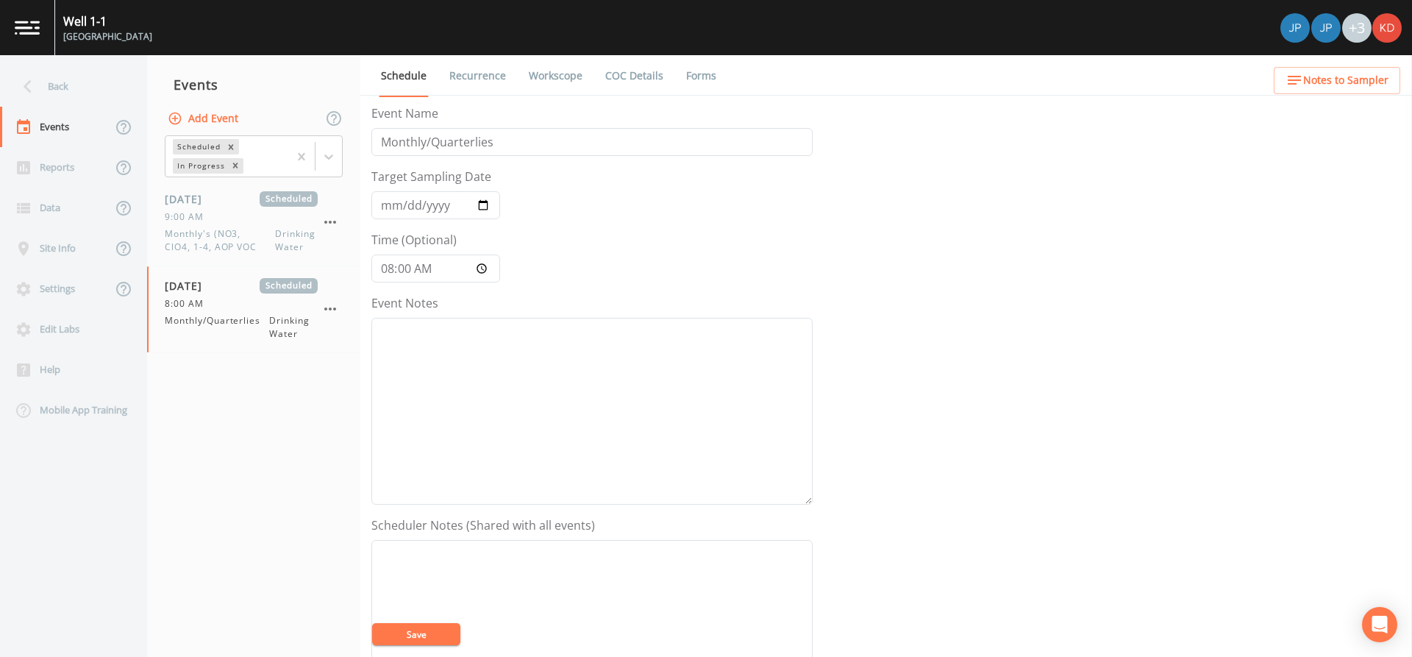
click at [516, 83] on li "Workscope" at bounding box center [546, 75] width 76 height 41
click at [533, 79] on link "Workscope" at bounding box center [556, 75] width 58 height 41
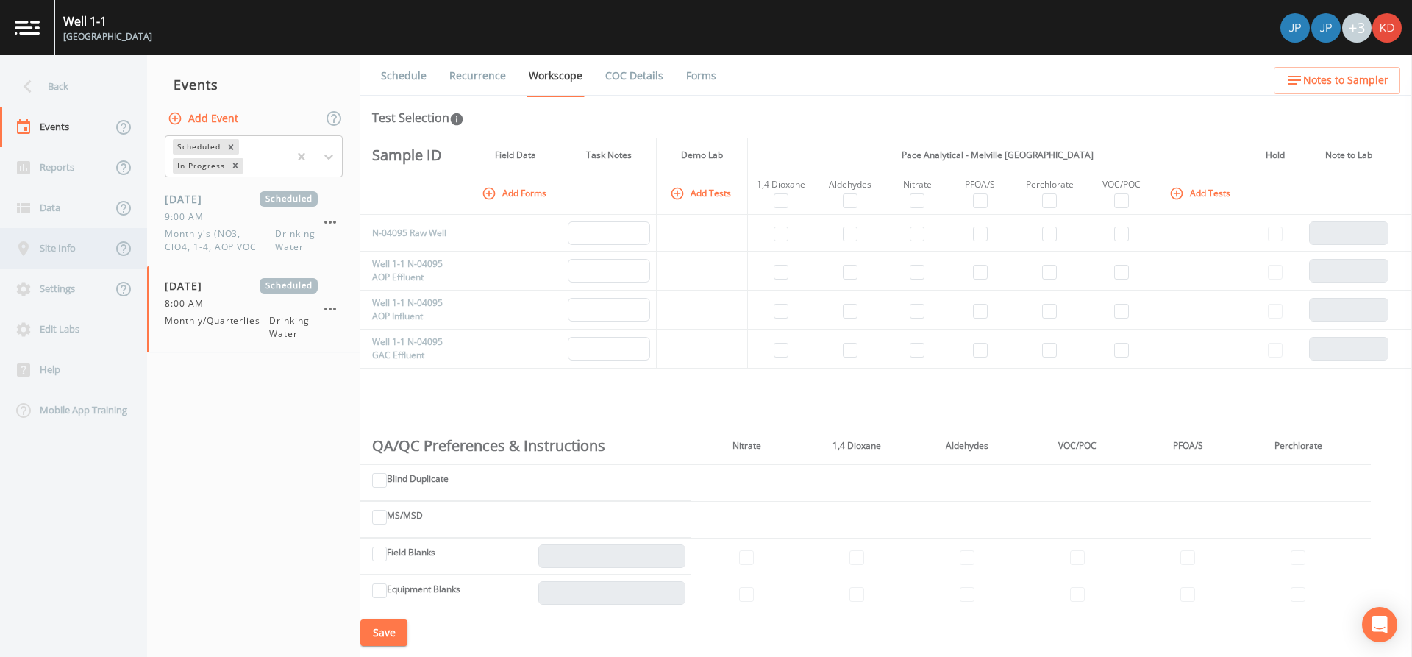
click at [96, 260] on div "Site Info" at bounding box center [56, 248] width 112 height 40
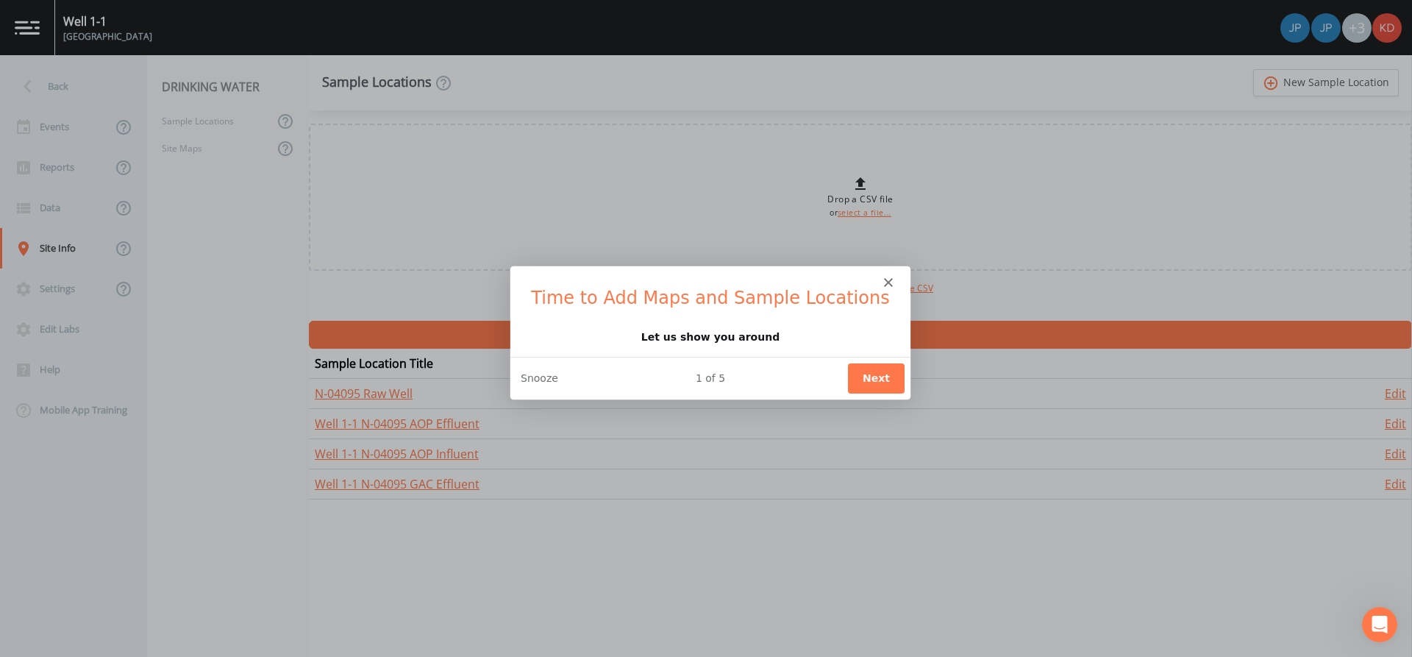
click at [889, 278] on icon "Close" at bounding box center [887, 281] width 9 height 9
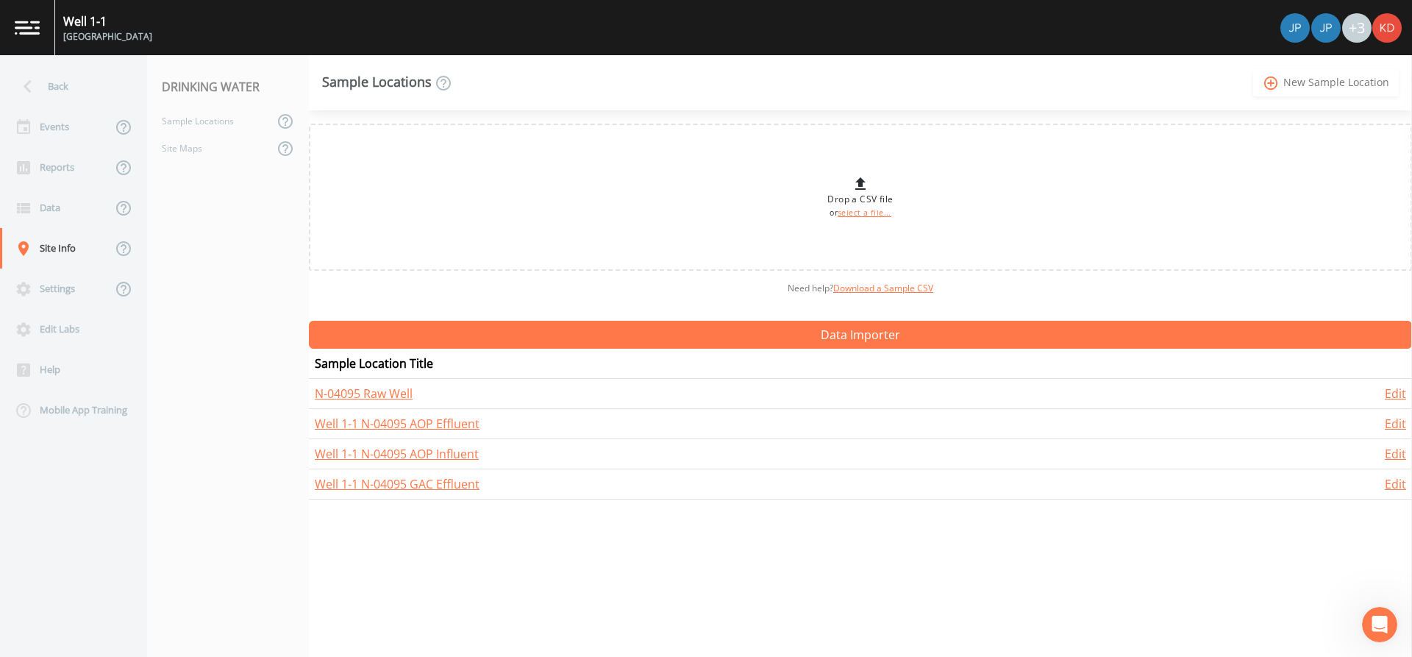
click at [1373, 74] on link "add_circle_outline New Sample Location" at bounding box center [1326, 82] width 146 height 27
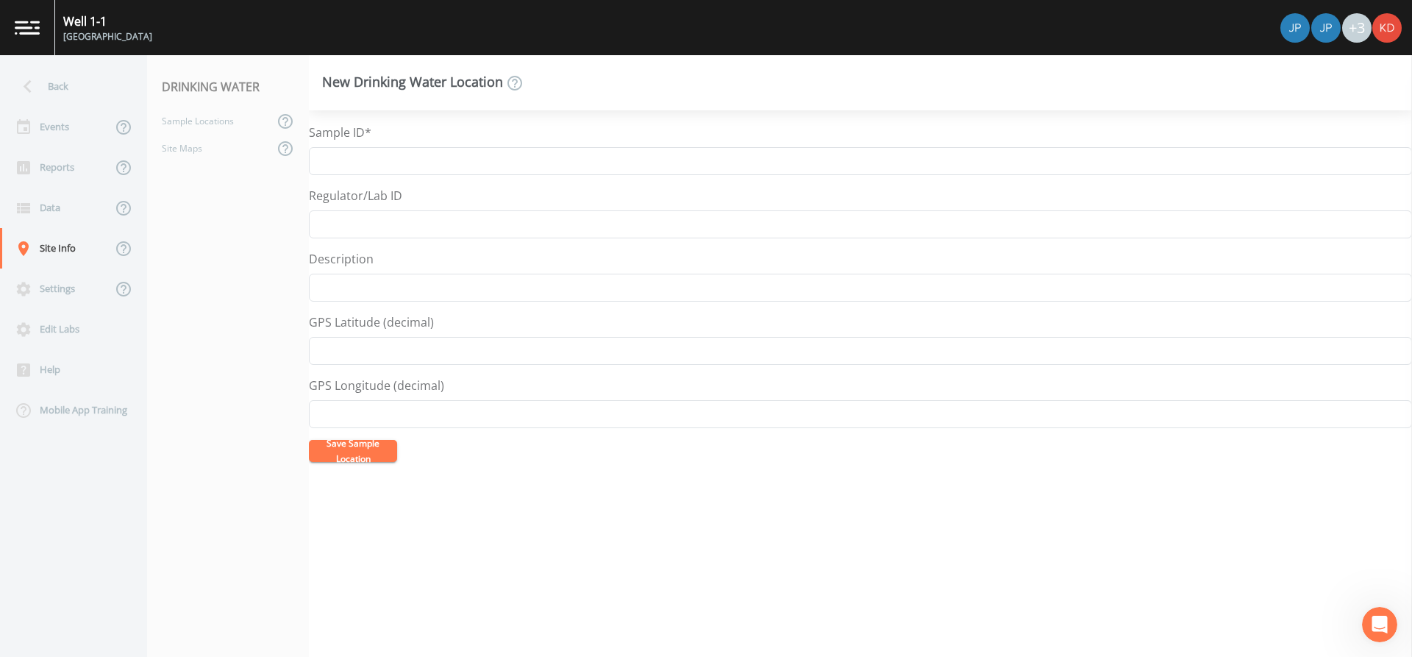
click at [332, 145] on div "Sample ID*" at bounding box center [860, 149] width 1103 height 51
click at [324, 165] on input "Sample ID*" at bounding box center [860, 161] width 1103 height 28
type input "N-4096 Well 1-2 Raw"
click at [366, 443] on button "Save Sample Location" at bounding box center [353, 451] width 88 height 22
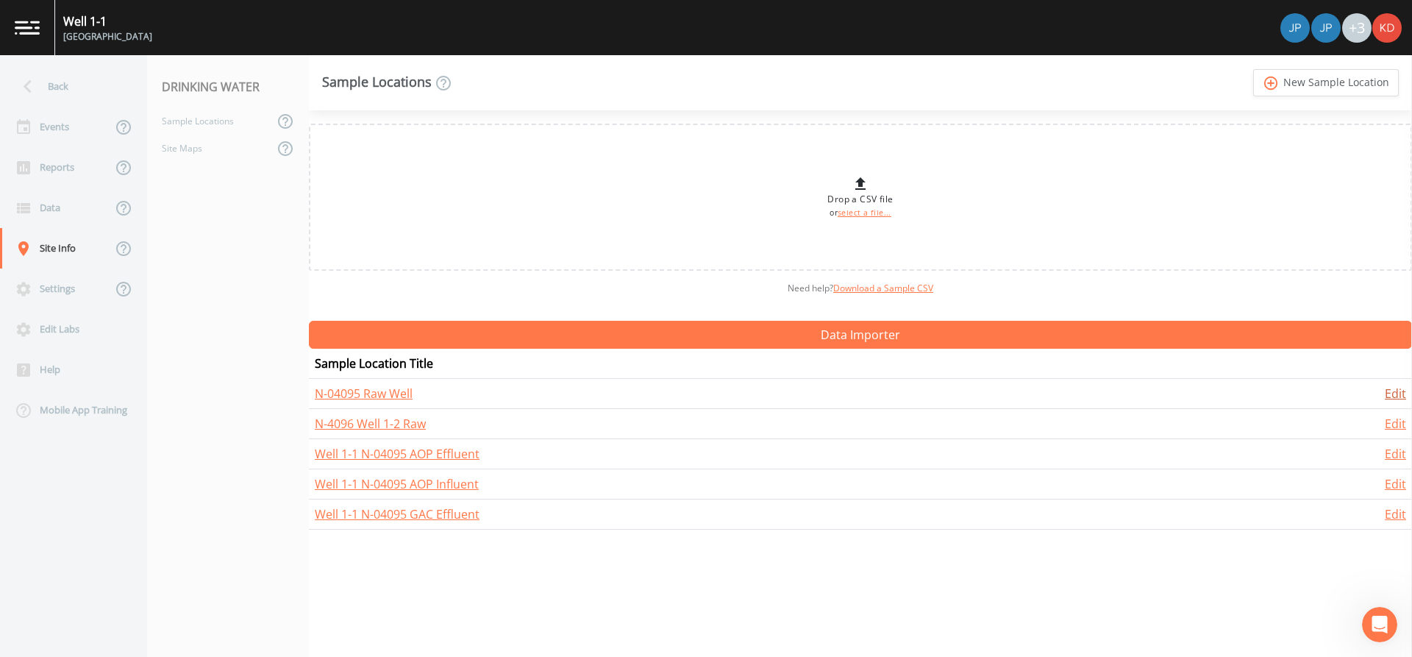
click at [1391, 399] on link "Edit" at bounding box center [1395, 393] width 21 height 16
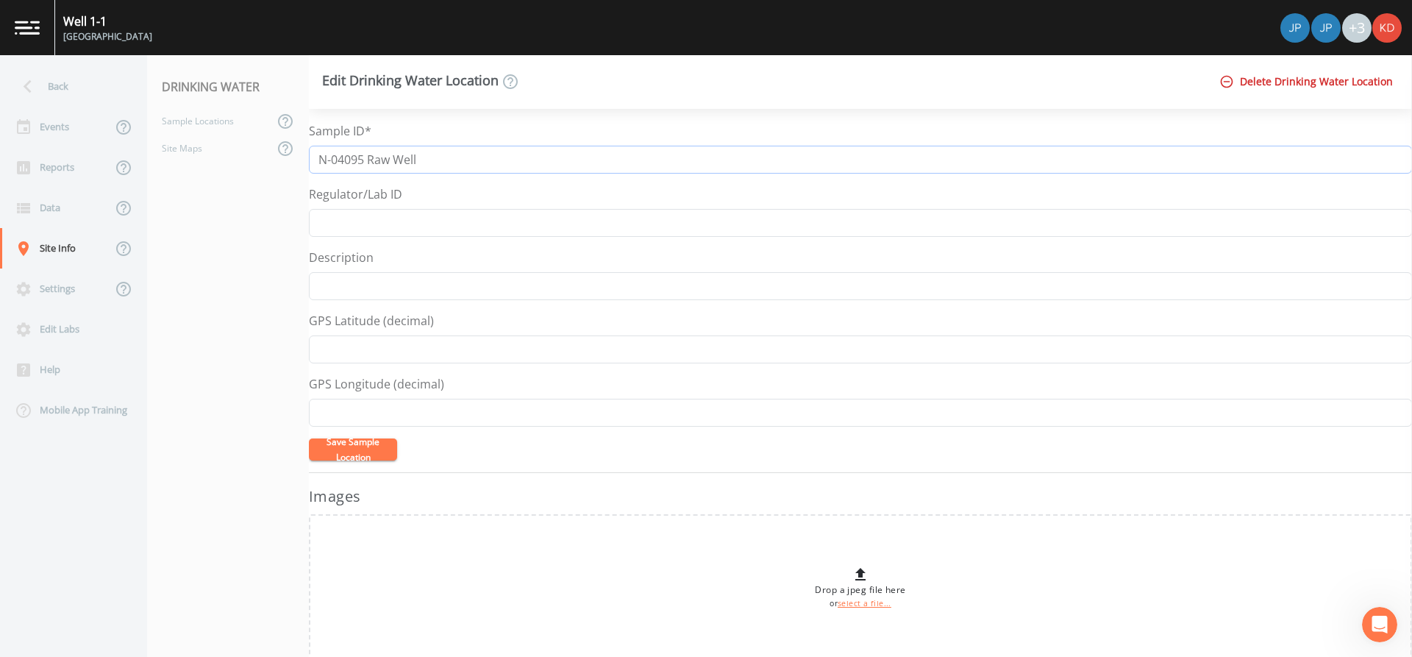
drag, startPoint x: 368, startPoint y: 157, endPoint x: 430, endPoint y: 157, distance: 61.8
click at [430, 157] on input "N-04095 Raw Well" at bounding box center [860, 160] width 1103 height 28
type input "N-04095 Well 1-1 Raw"
click at [340, 446] on button "Save Sample Location" at bounding box center [353, 449] width 88 height 22
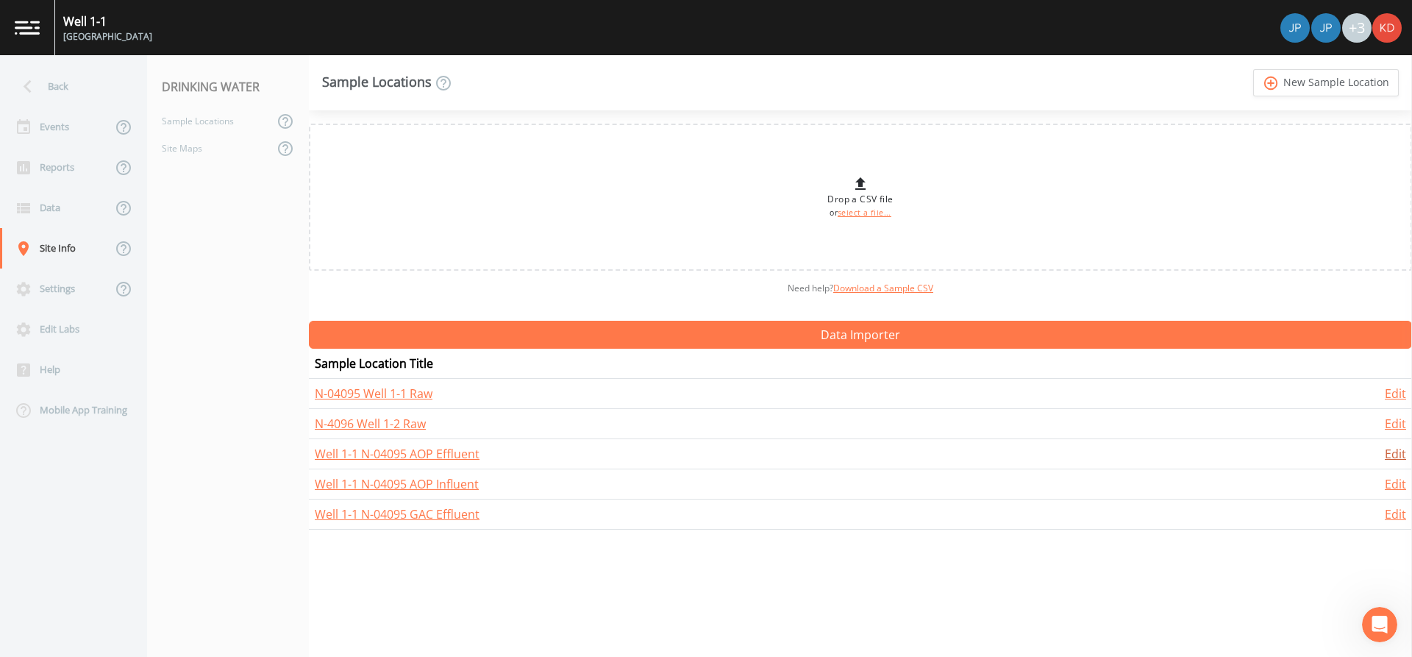
click at [1393, 457] on link "Edit" at bounding box center [1395, 454] width 21 height 16
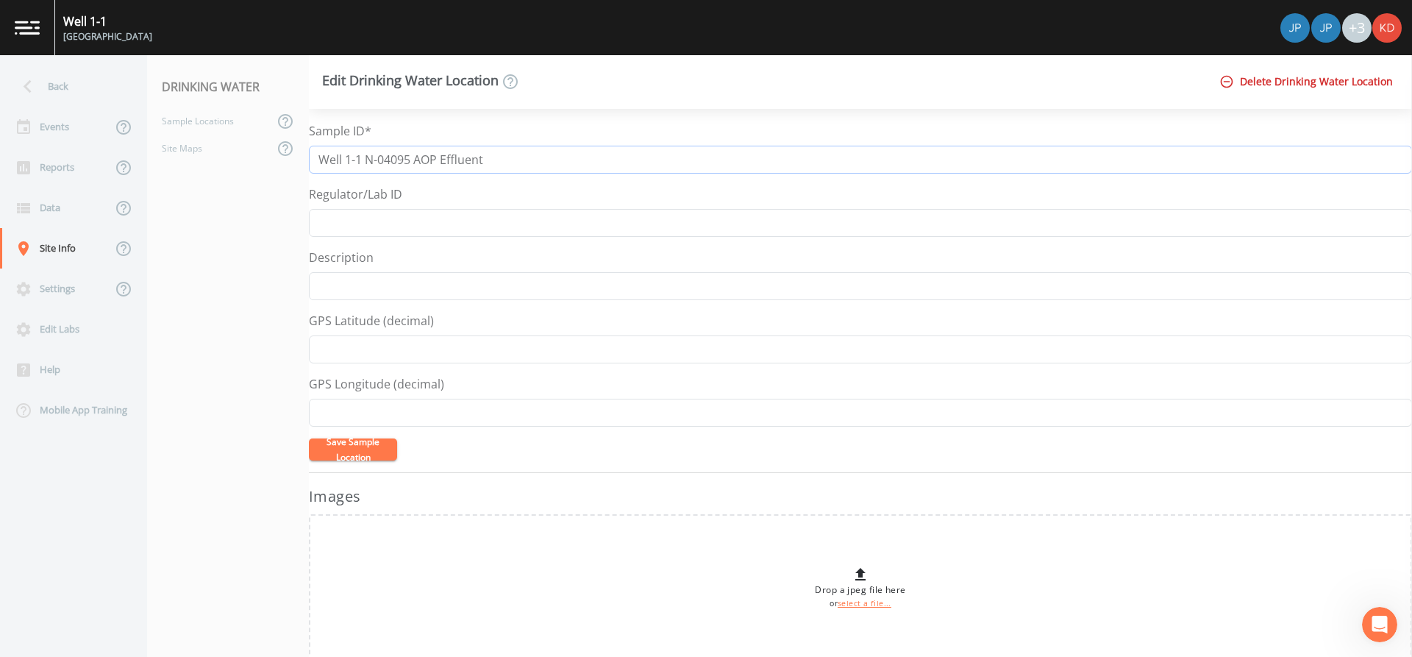
drag, startPoint x: 362, startPoint y: 163, endPoint x: 307, endPoint y: 159, distance: 54.5
click at [307, 159] on div "Back Events Reports Data Site Info Settings Edit Labs Help Mobile App Training …" at bounding box center [706, 356] width 1412 height 602
click at [368, 157] on input "N-04095 AOP Effluent" at bounding box center [860, 160] width 1103 height 28
paste input "Well 1-1"
type input "N-04095 Well 1-1 AOP Effluent"
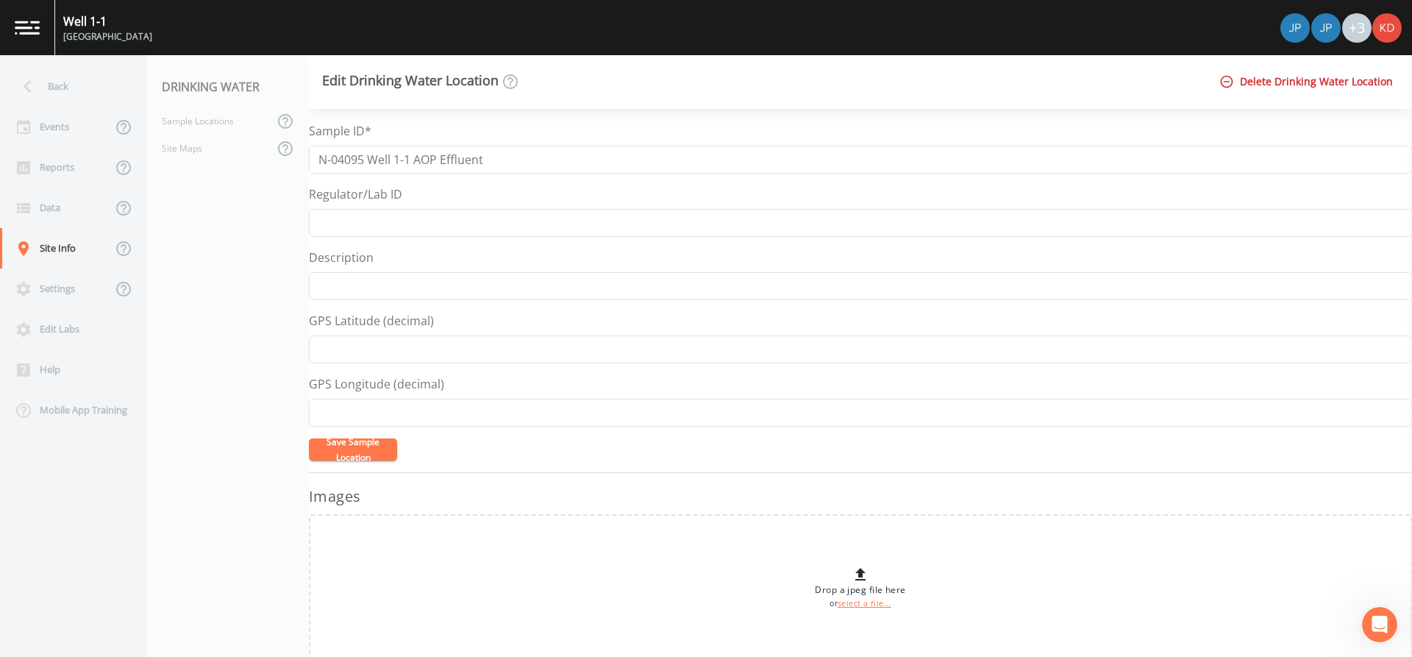
click at [369, 445] on button "Save Sample Location" at bounding box center [353, 449] width 88 height 22
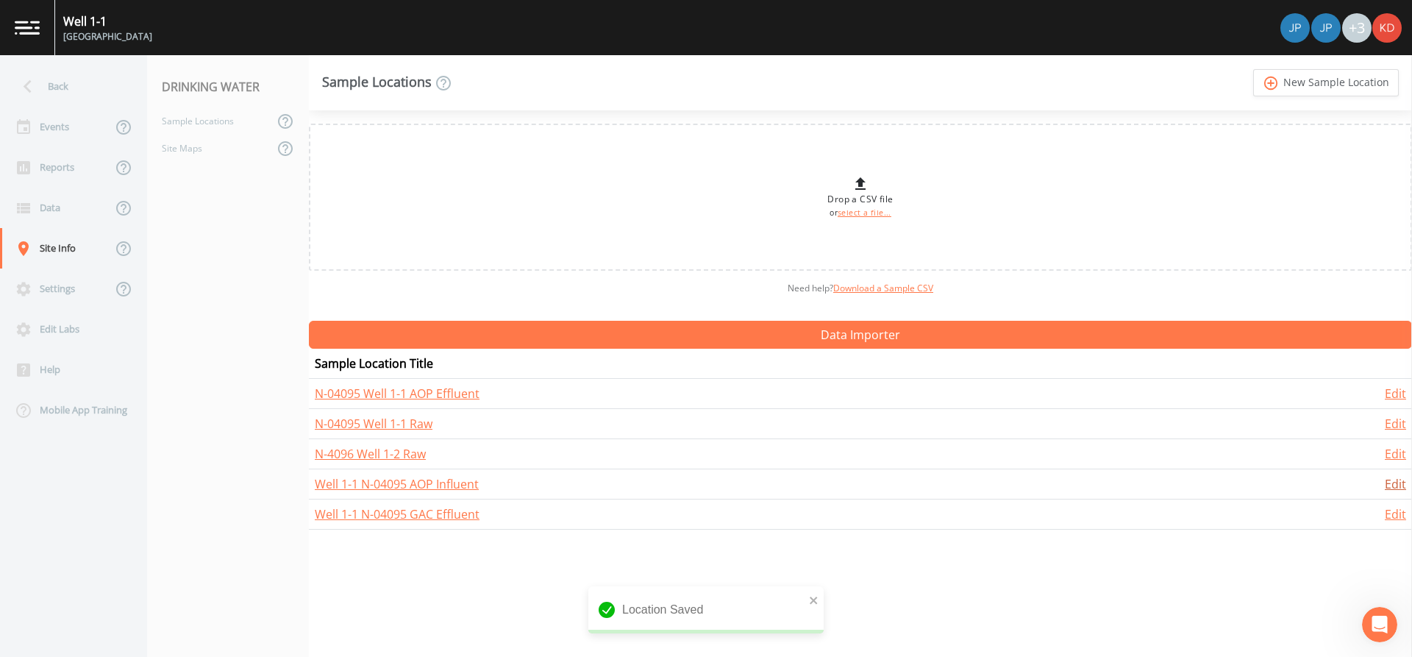
click at [1391, 487] on link "Edit" at bounding box center [1395, 484] width 21 height 16
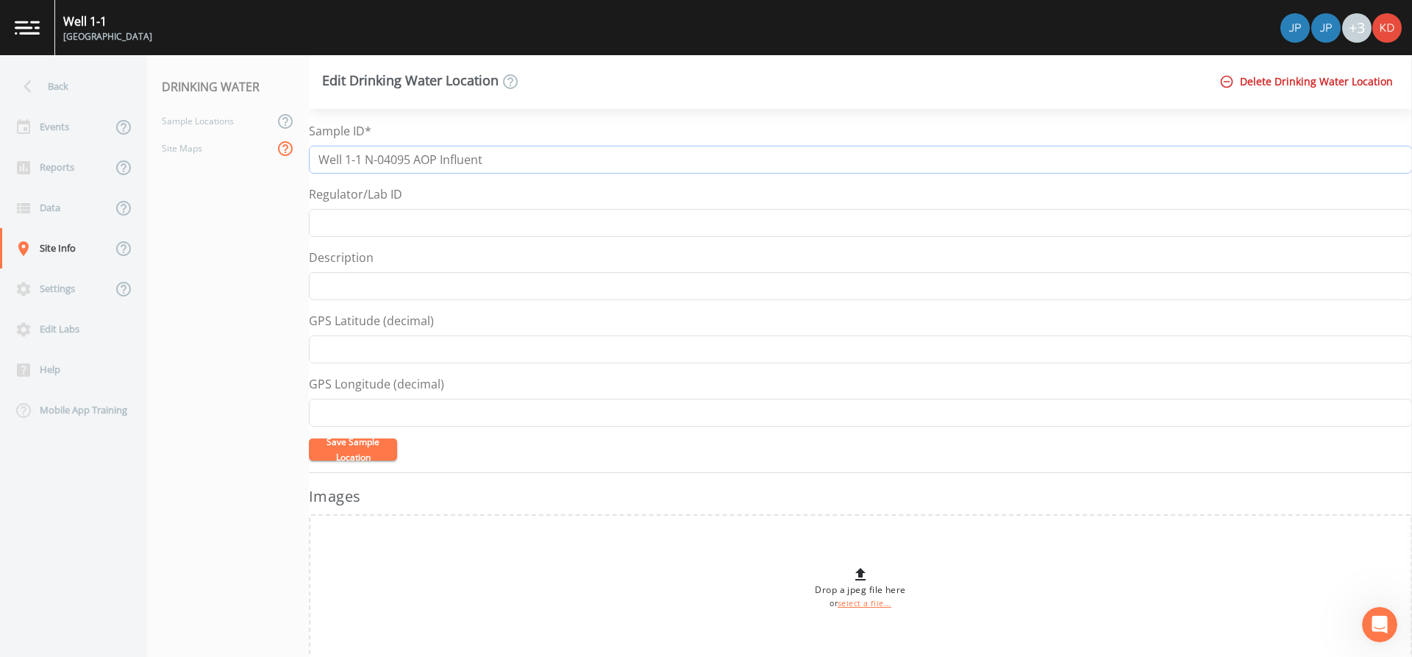
drag, startPoint x: 365, startPoint y: 158, endPoint x: 285, endPoint y: 152, distance: 80.4
click at [285, 152] on div "Back Events Reports Data Site Info Settings Edit Labs Help Mobile App Training …" at bounding box center [706, 356] width 1412 height 602
click at [366, 158] on input "N-04095 AOP Influent" at bounding box center [860, 160] width 1103 height 28
paste input "Well 1-1"
type input "N-04095 Well 1-1 AOP Influent"
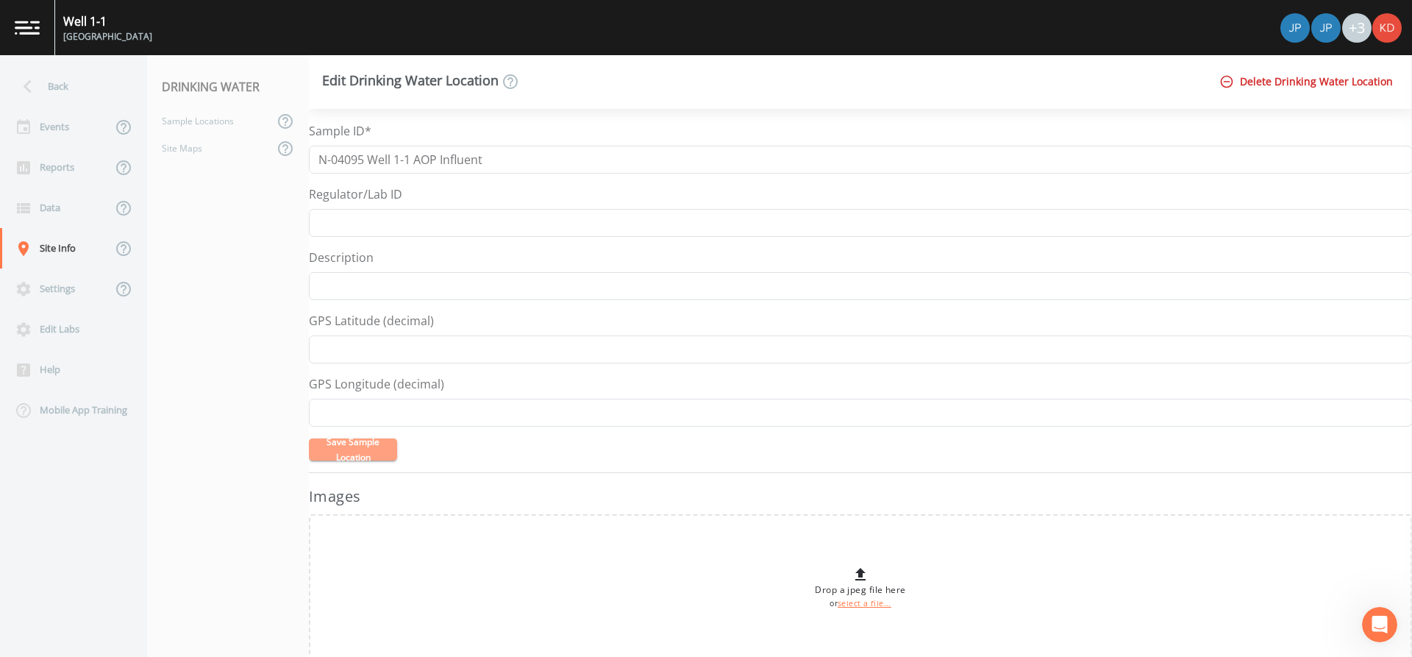
click at [361, 455] on button "Save Sample Location" at bounding box center [353, 449] width 88 height 22
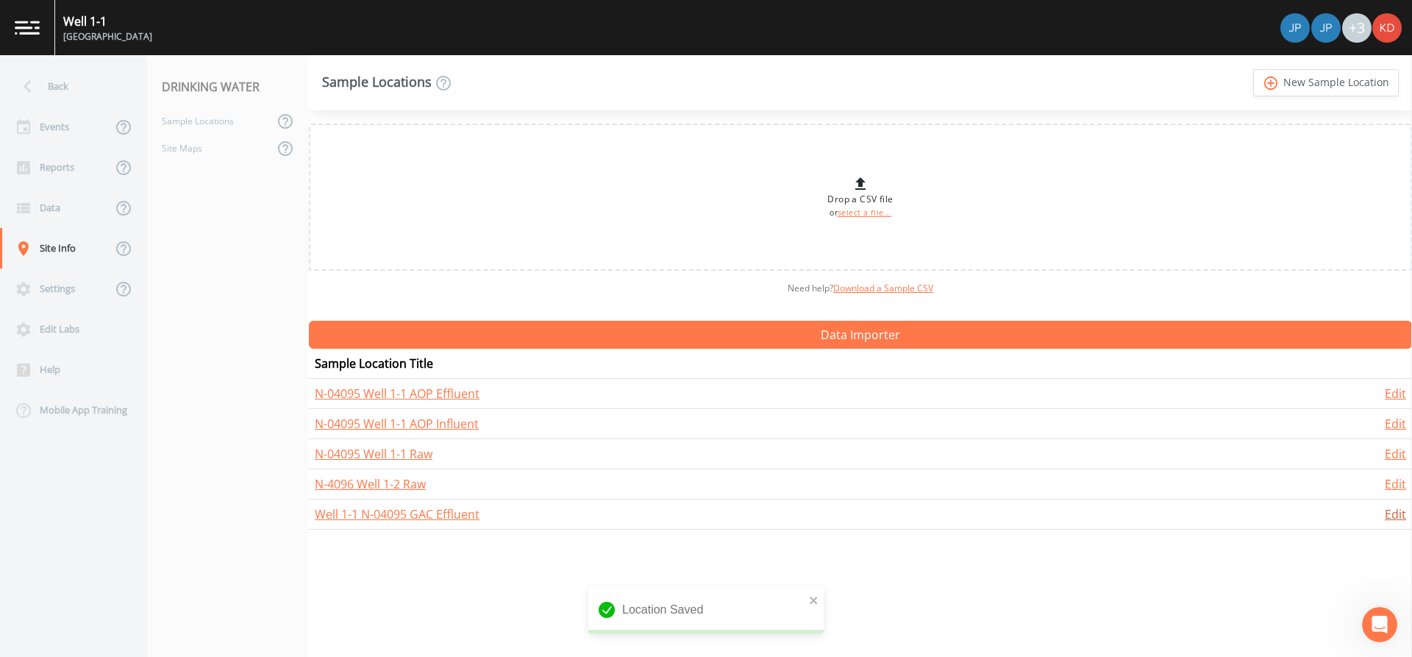
click at [1394, 517] on link "Edit" at bounding box center [1395, 514] width 21 height 16
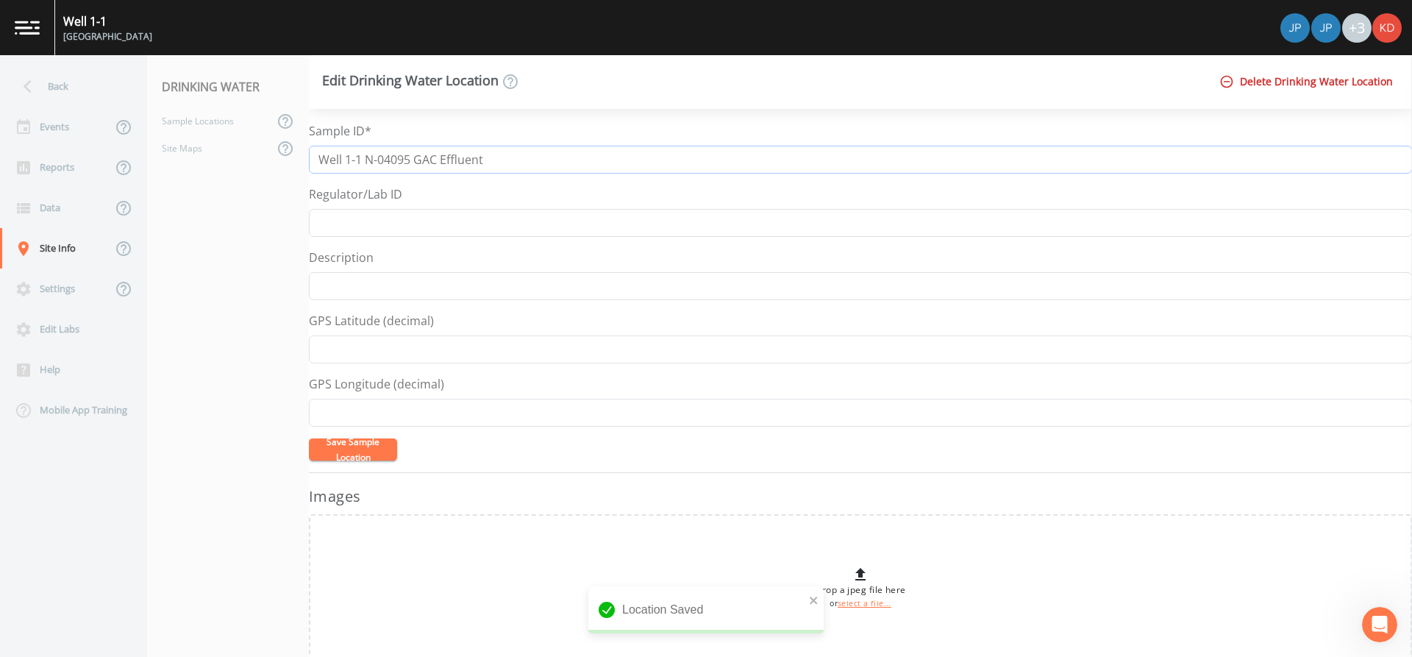
drag, startPoint x: 364, startPoint y: 160, endPoint x: 315, endPoint y: 161, distance: 48.5
click at [315, 161] on input "Well 1-1 N-04095 GAC Effluent" at bounding box center [860, 160] width 1103 height 28
click at [369, 163] on input "N-04095 GAC Effluent" at bounding box center [860, 160] width 1103 height 28
paste input "Well 1-1"
type input "N-04095 Well 1-1GAC Effluent"
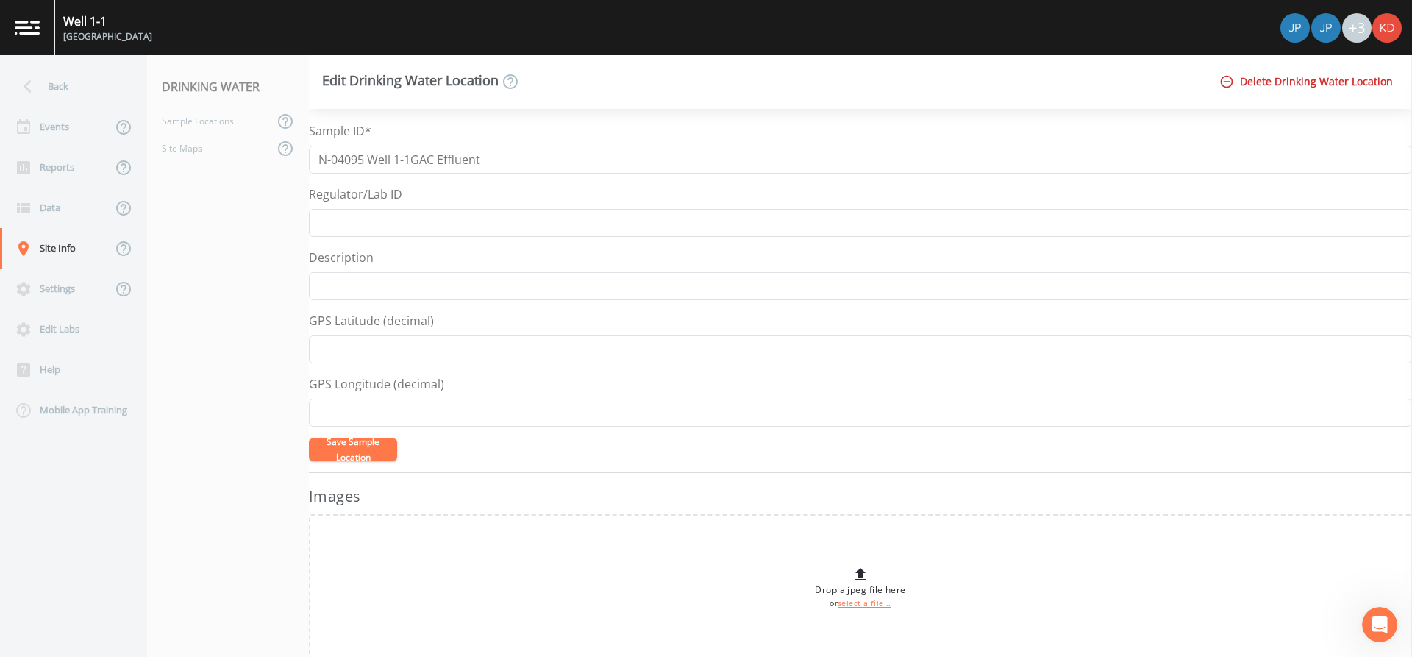
click at [357, 454] on button "Save Sample Location" at bounding box center [353, 449] width 88 height 22
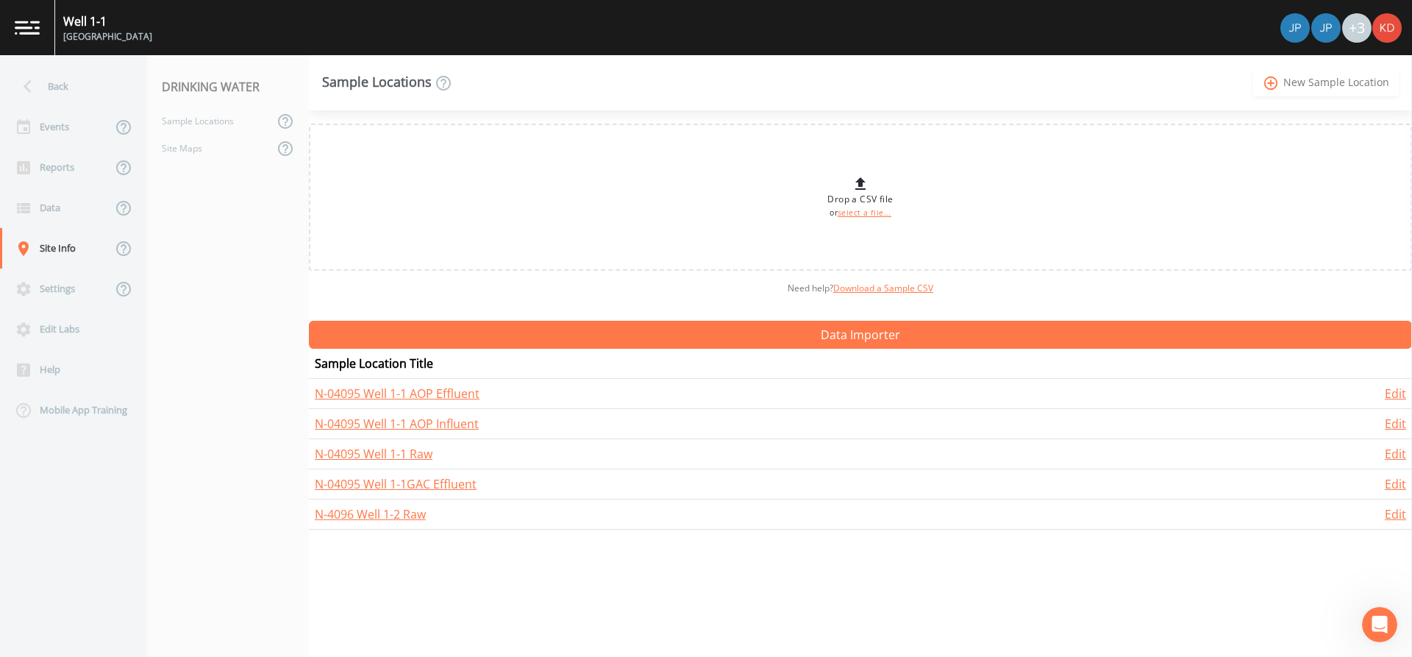
click at [1341, 75] on link "add_circle_outline New Sample Location" at bounding box center [1326, 82] width 146 height 27
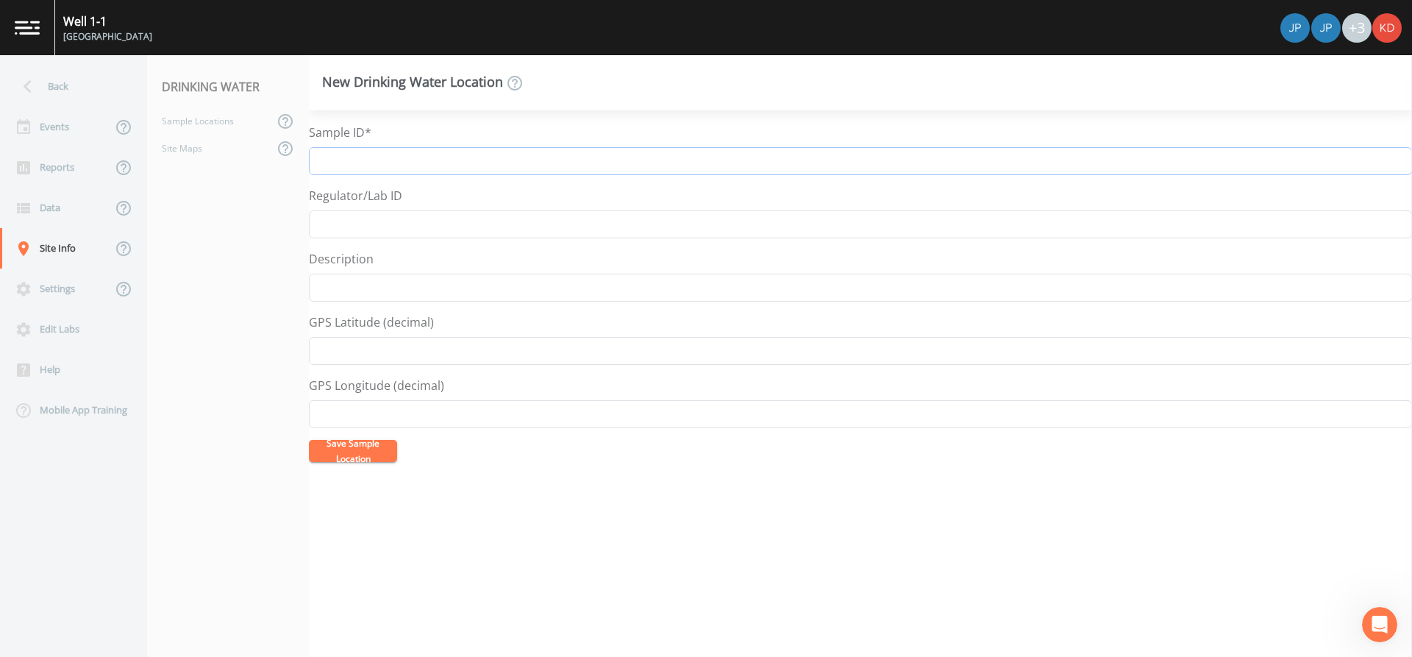
click at [473, 153] on input "Sample ID*" at bounding box center [860, 161] width 1103 height 28
drag, startPoint x: 407, startPoint y: 158, endPoint x: 306, endPoint y: 159, distance: 101.5
click at [306, 159] on div "Back Events Reports Data Site Info Settings Edit Labs Help Mobile App Training …" at bounding box center [706, 356] width 1412 height 602
type input "N-4096 Well 1-2 AOP Inf"
click at [335, 441] on button "Save Sample Location" at bounding box center [353, 451] width 88 height 22
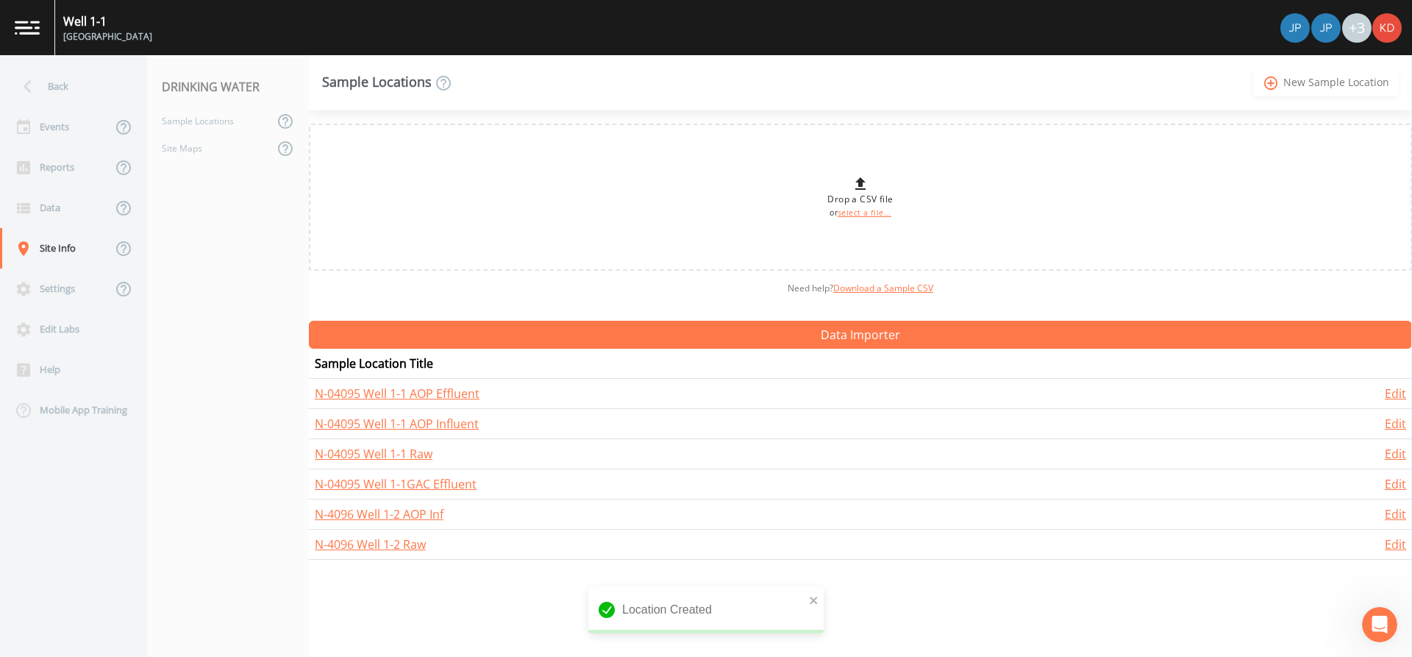
click at [1327, 78] on link "add_circle_outline New Sample Location" at bounding box center [1326, 82] width 146 height 27
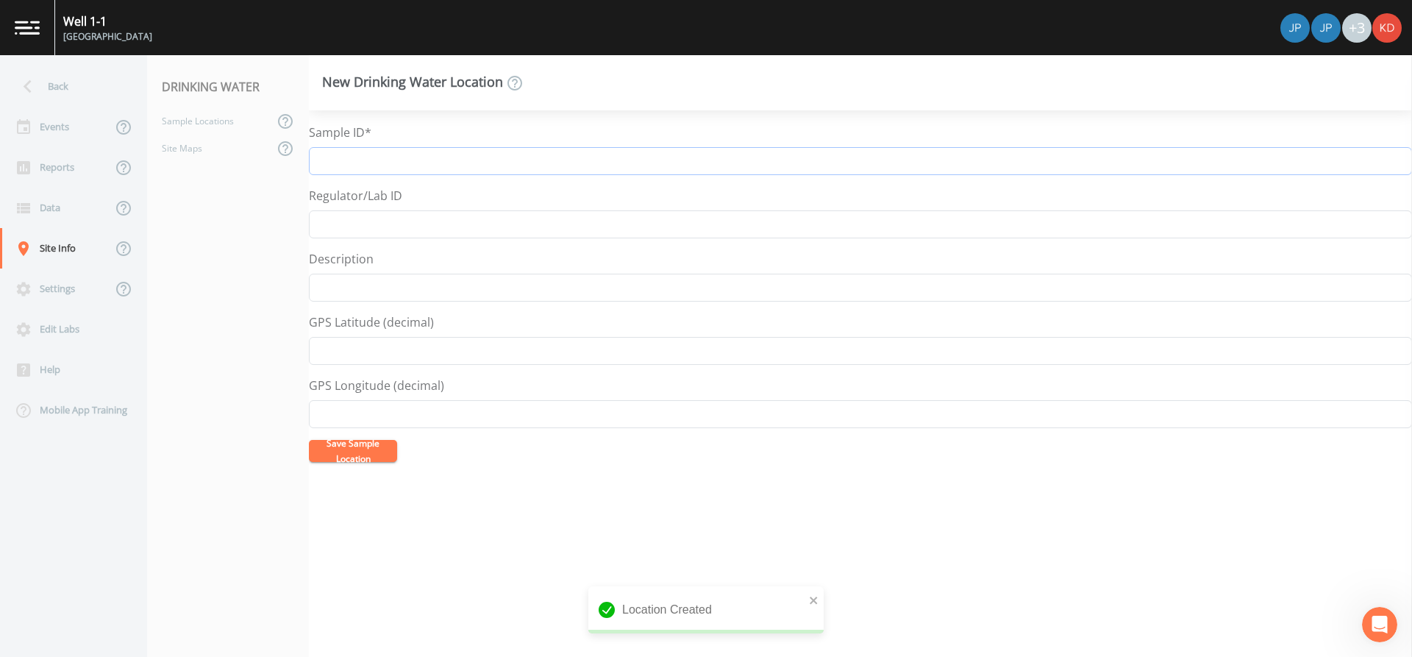
click at [422, 157] on input "Sample ID*" at bounding box center [860, 161] width 1103 height 28
paste input "N-4096 Well 1-2"
type input "N-4096 Well 1-2 AOP Eff"
click at [367, 441] on button "Save Sample Location" at bounding box center [353, 451] width 88 height 22
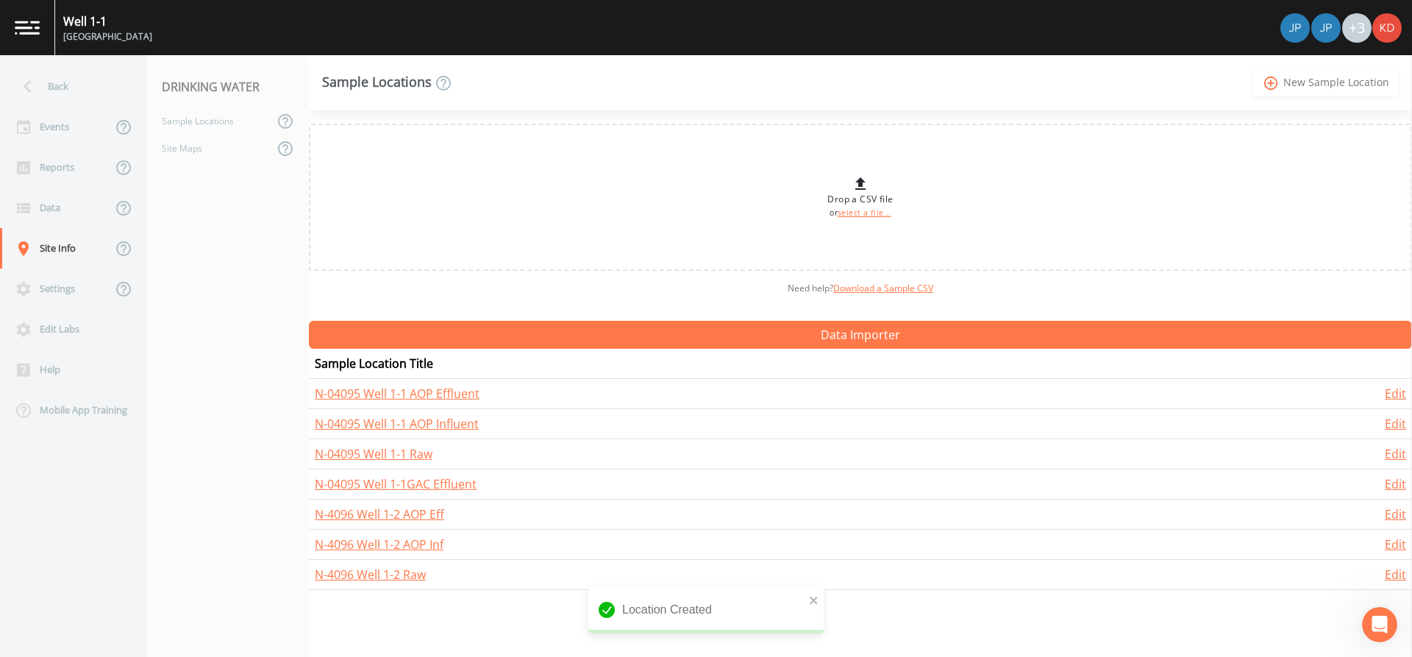
click at [1280, 79] on icon "add_circle_outline" at bounding box center [1271, 83] width 17 height 16
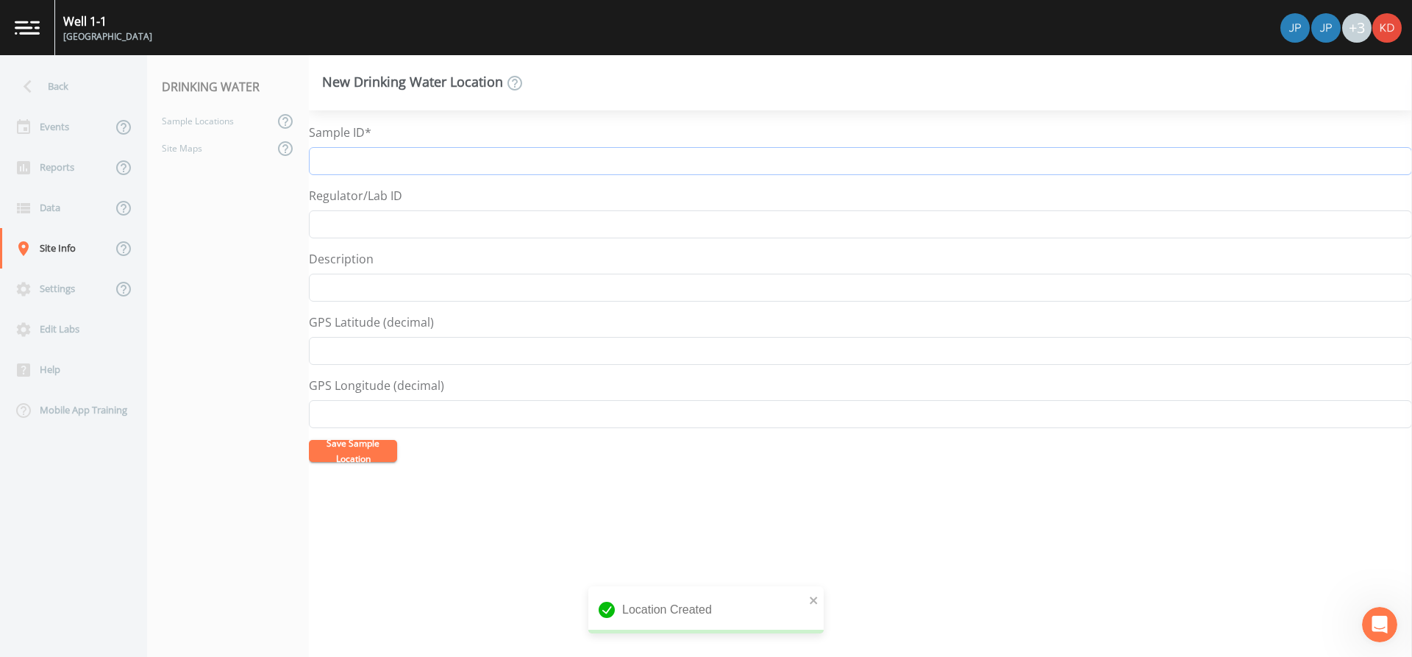
click at [552, 163] on input "Sample ID*" at bounding box center [860, 161] width 1103 height 28
paste input "N-4096 Well 1-2"
type input "N-4096 Well 1-2 GAC Eff"
click at [368, 444] on button "Save Sample Location" at bounding box center [353, 451] width 88 height 22
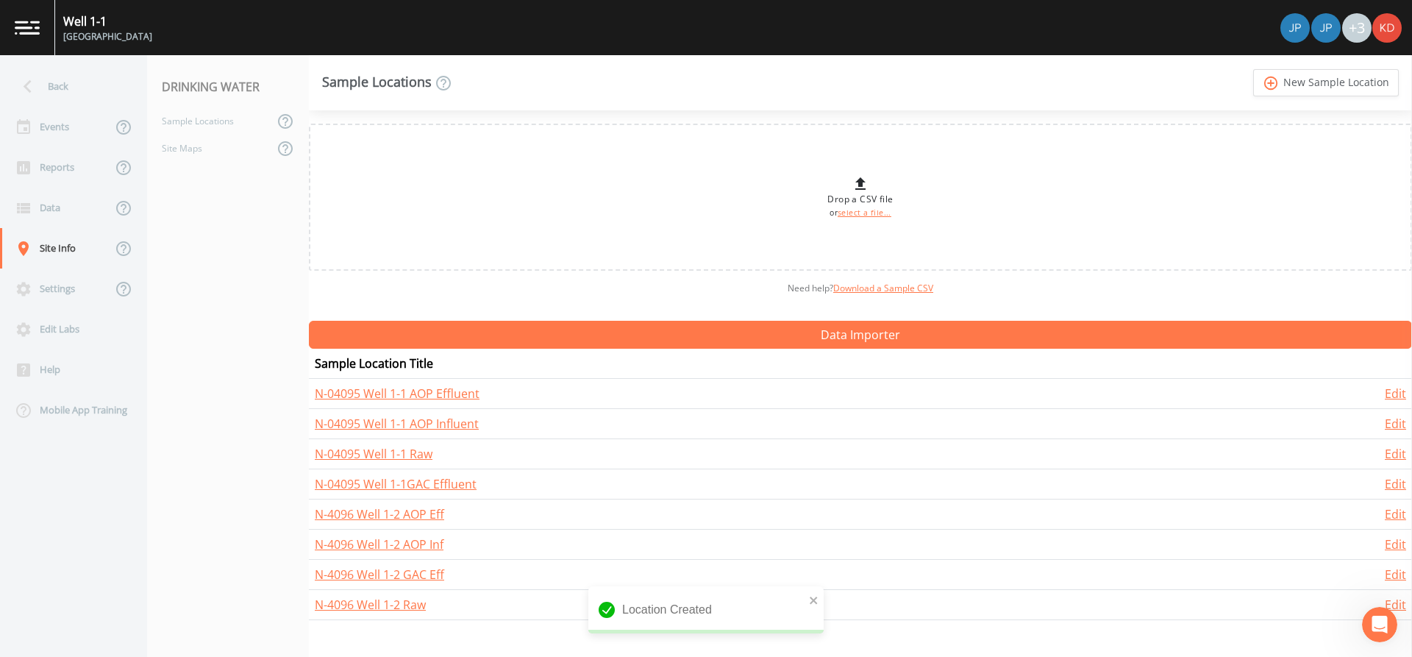
click at [1322, 61] on div "Sample Locations add_circle_outline New Sample Location" at bounding box center [860, 82] width 1103 height 55
click at [1266, 81] on icon "add_circle_outline" at bounding box center [1271, 83] width 17 height 16
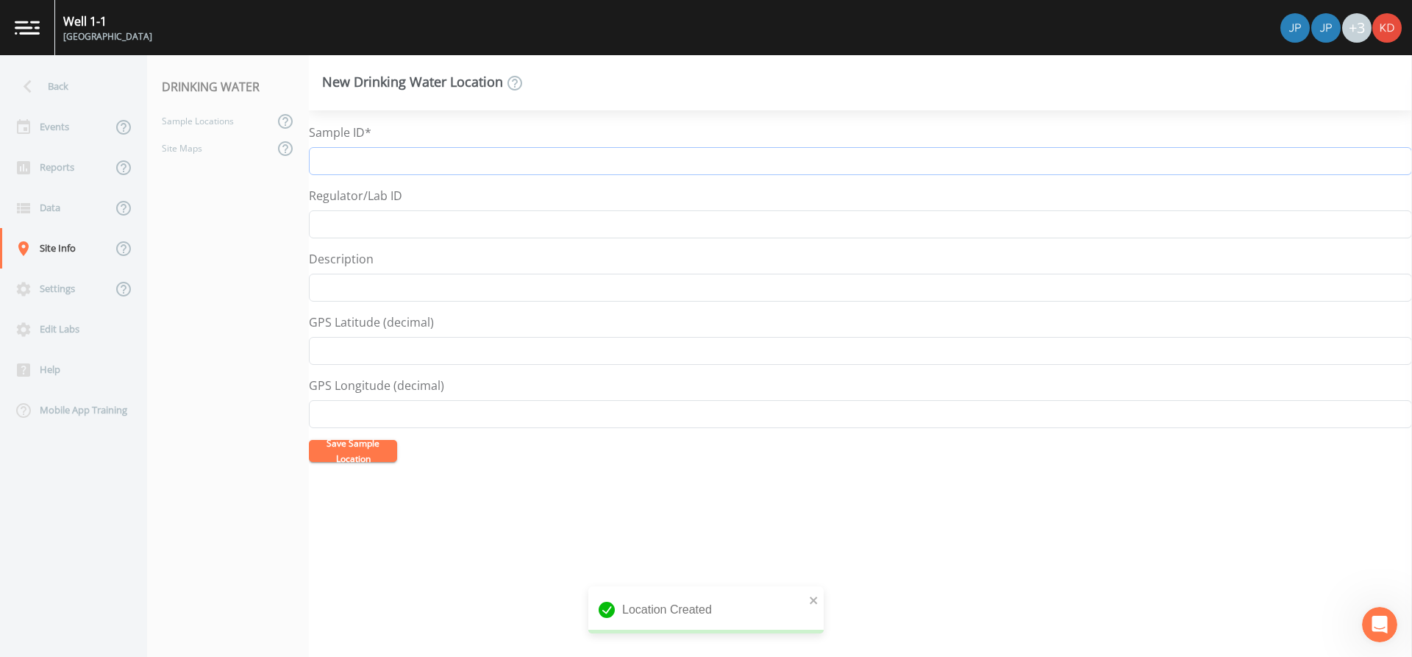
click at [352, 158] on input "Sample ID*" at bounding box center [860, 161] width 1103 height 28
drag, startPoint x: 409, startPoint y: 162, endPoint x: 305, endPoint y: 175, distance: 104.5
click at [305, 175] on div "Back Events Reports Data Site Info Settings Edit Labs Help Mobile App Training …" at bounding box center [706, 356] width 1412 height 602
type input "N-7526 Well 2-1 Raw"
click at [363, 445] on button "Save Sample Location" at bounding box center [353, 451] width 88 height 22
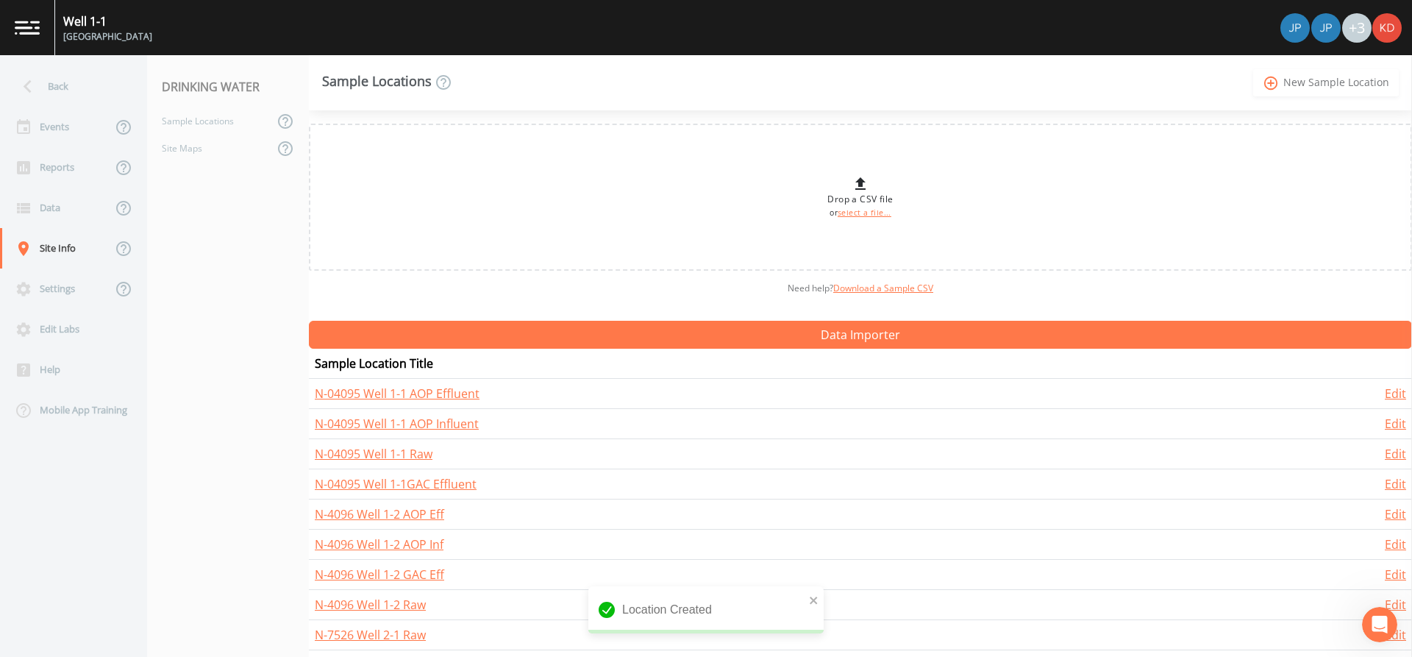
click at [1306, 87] on link "add_circle_outline New Sample Location" at bounding box center [1326, 82] width 146 height 27
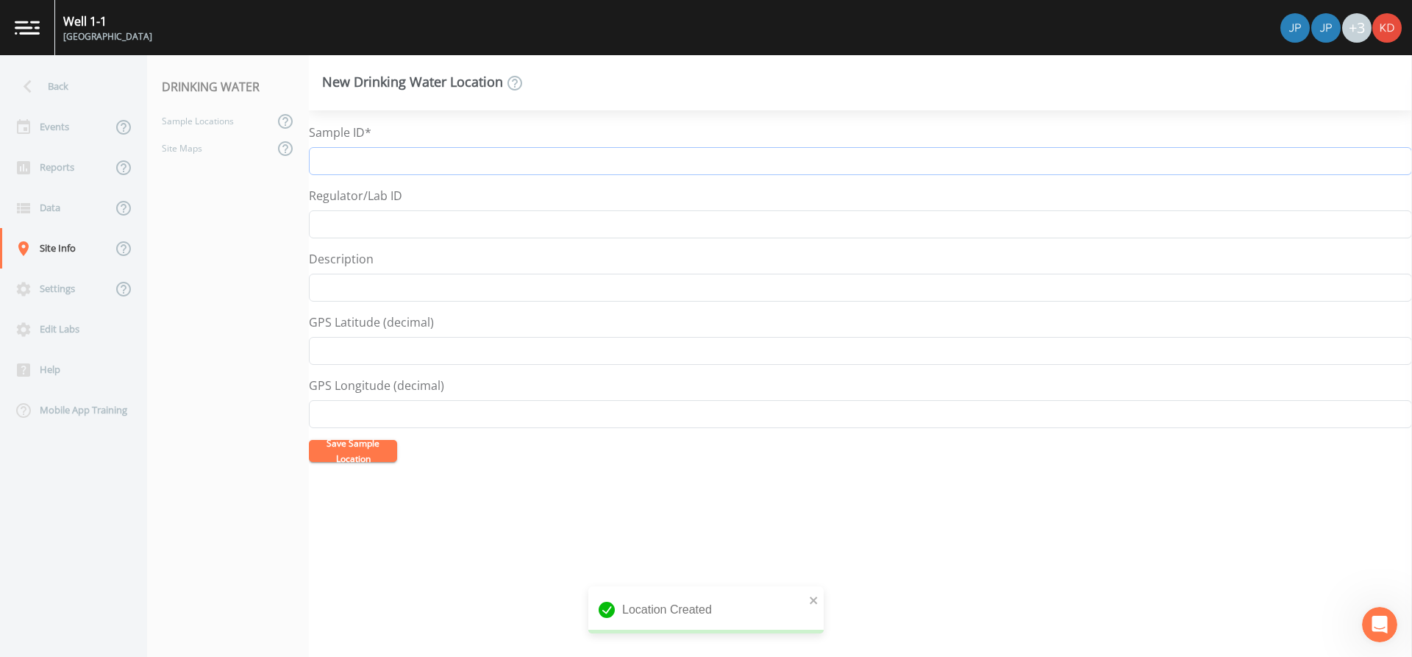
click at [434, 163] on input "Sample ID*" at bounding box center [860, 161] width 1103 height 28
paste input "N-7526 Well 2-1"
type input "N-7526 Well 2-1 AOP Inf"
click at [339, 452] on button "Save Sample Location" at bounding box center [353, 451] width 88 height 22
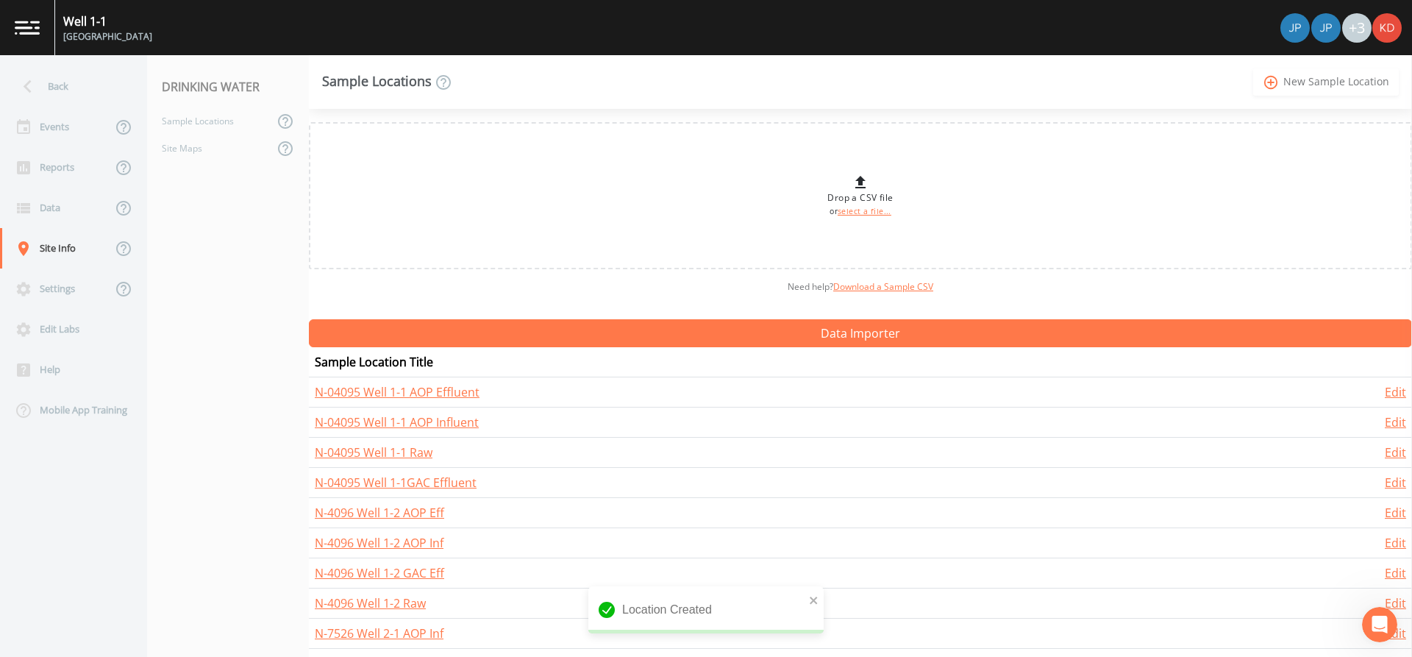
click at [1352, 95] on link "add_circle_outline New Sample Location" at bounding box center [1326, 81] width 146 height 27
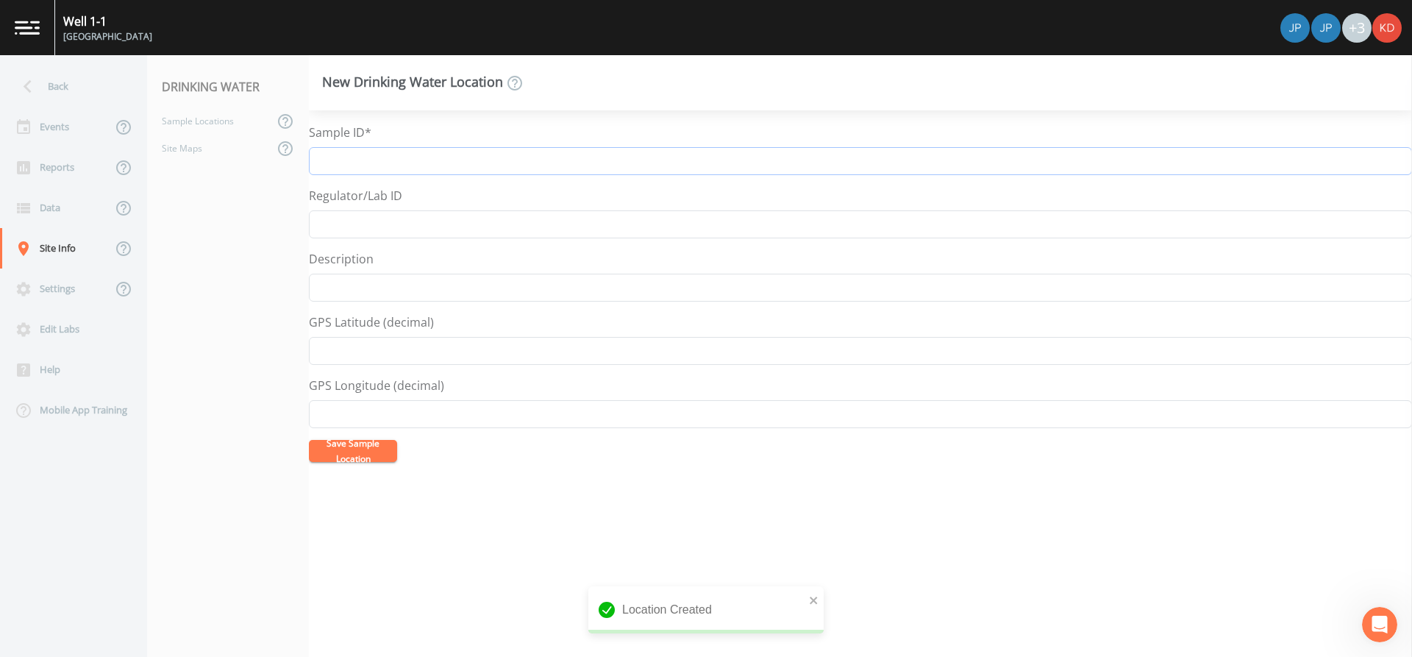
click at [582, 147] on input "Sample ID*" at bounding box center [860, 161] width 1103 height 28
paste input "N-7526 Well 2-1"
type input "N-7526 Well 2-1 AOP Eff"
click at [347, 451] on button "Save Sample Location" at bounding box center [353, 451] width 88 height 22
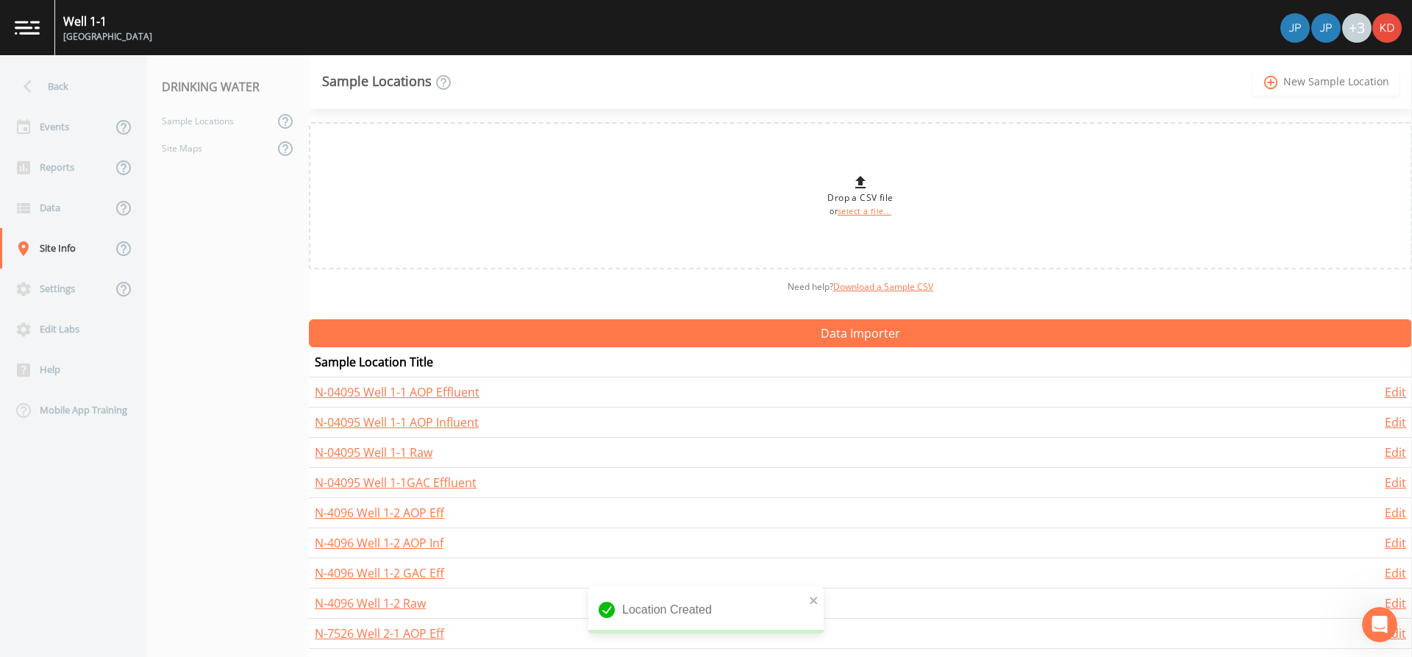
click at [1338, 77] on link "add_circle_outline New Sample Location" at bounding box center [1326, 81] width 146 height 27
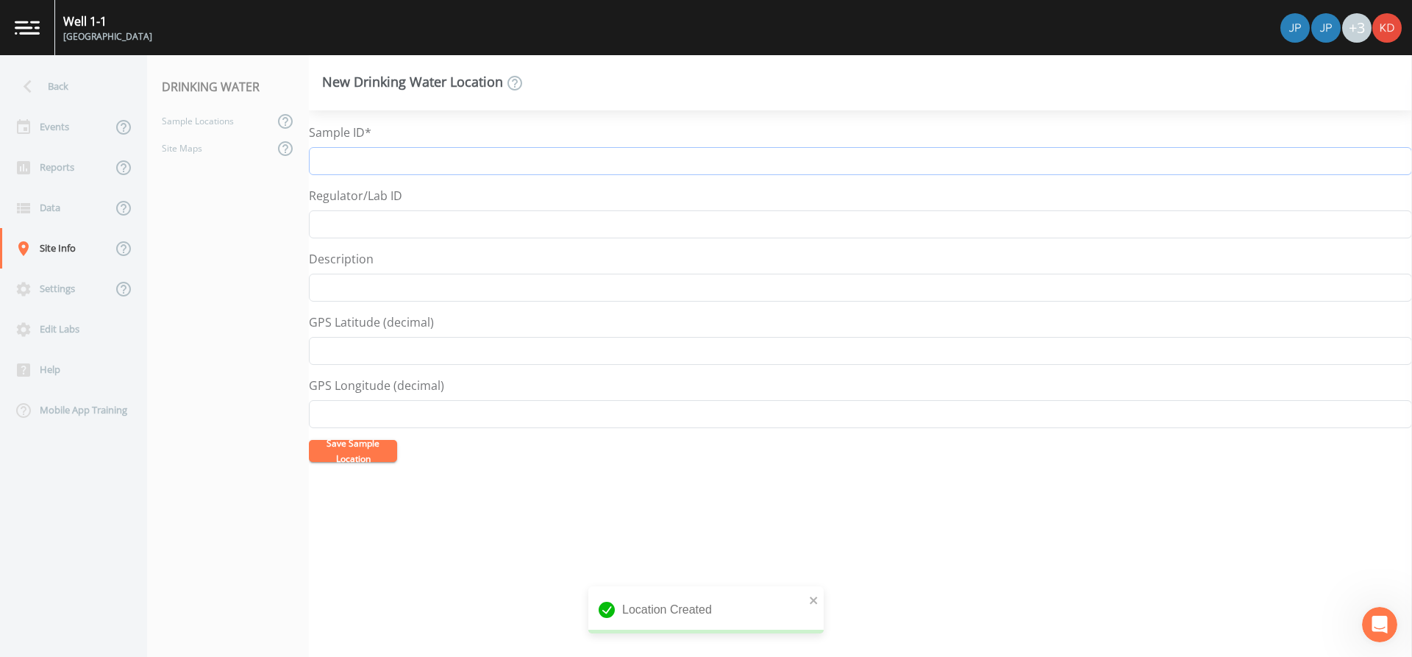
click at [430, 152] on input "Sample ID*" at bounding box center [860, 161] width 1103 height 28
paste input "N-7526 Well 2-1"
type input "N-7526 Well 2-1 GAC Eff"
click at [360, 455] on button "Save Sample Location" at bounding box center [353, 451] width 88 height 22
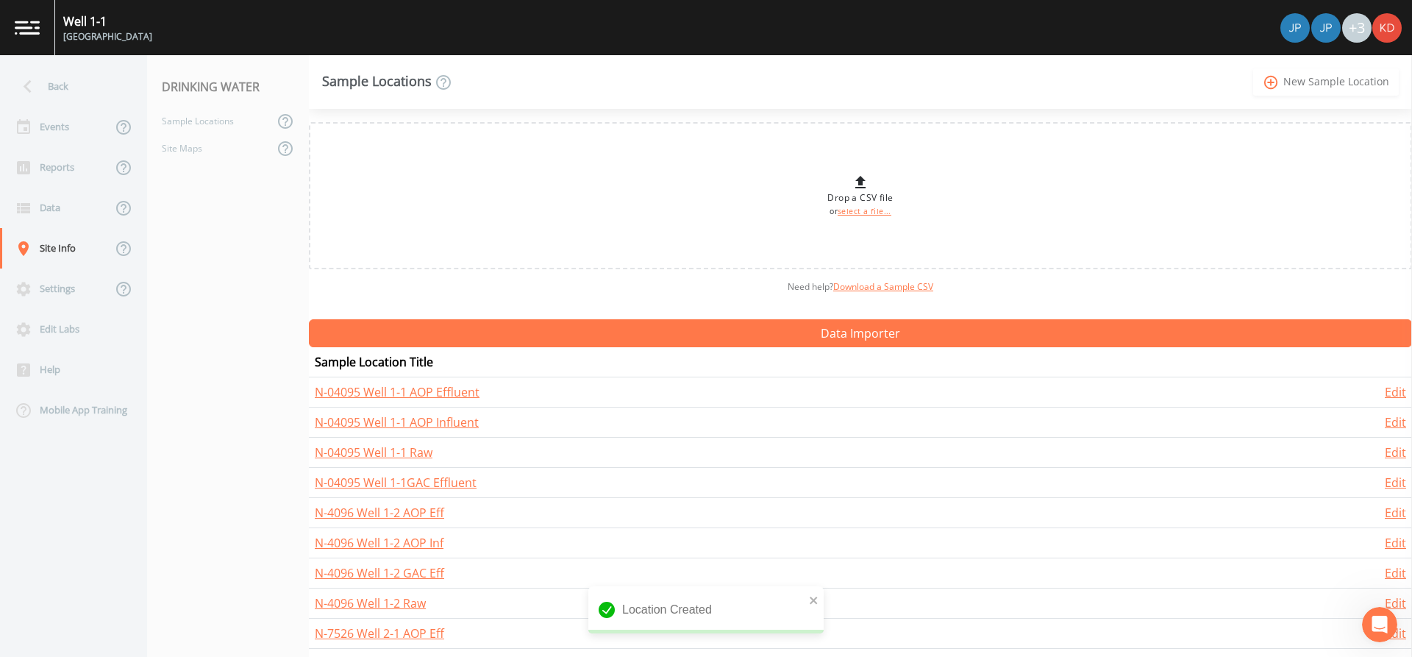
click at [1336, 81] on link "add_circle_outline New Sample Location" at bounding box center [1326, 81] width 146 height 27
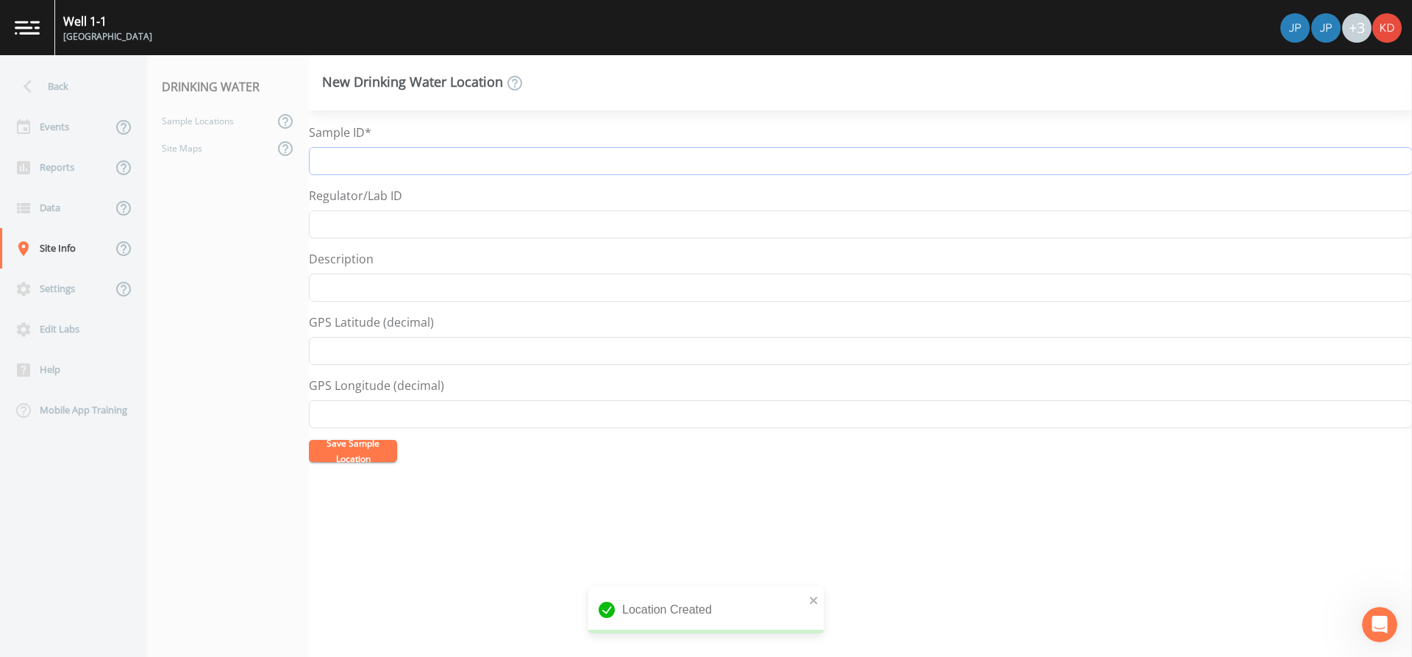
click at [574, 159] on input "Sample ID*" at bounding box center [860, 161] width 1103 height 28
paste input "N-7526 Well 2-1"
type input "N-7526 Well 2-1 AST"
click at [321, 462] on button "Save Sample Location" at bounding box center [353, 451] width 88 height 22
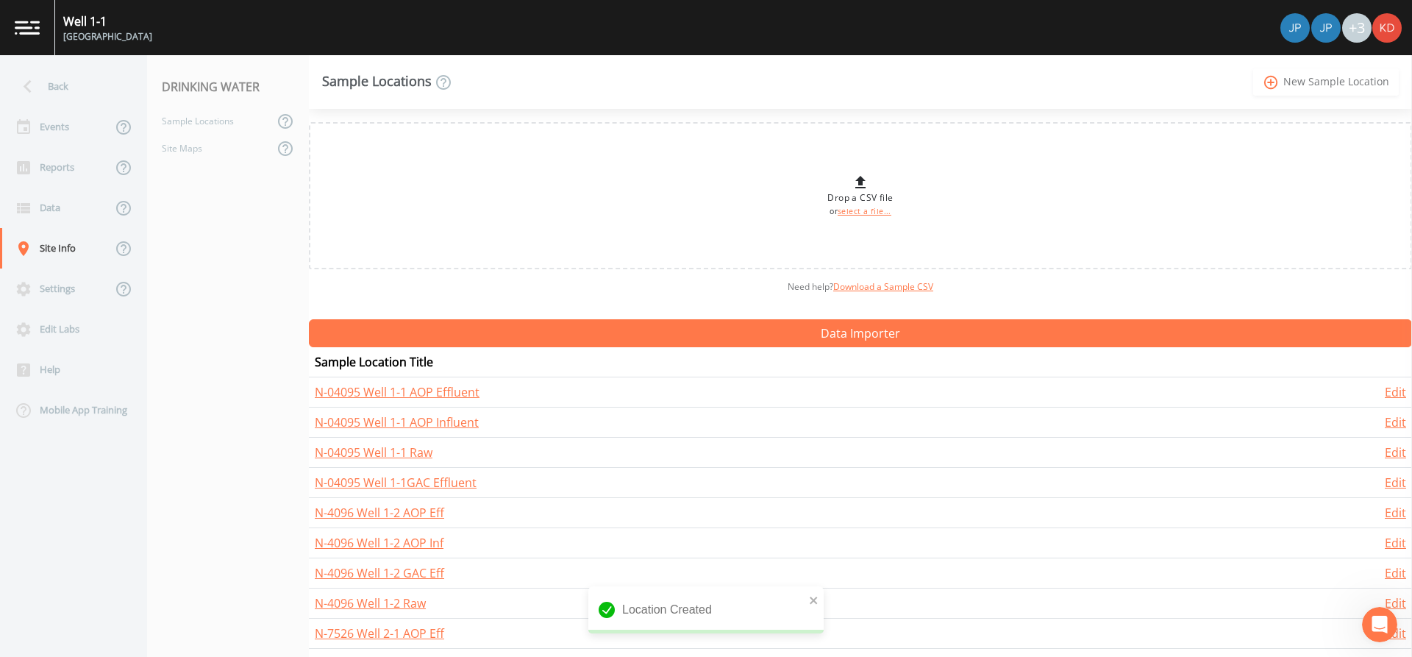
click at [1311, 90] on link "add_circle_outline New Sample Location" at bounding box center [1326, 81] width 146 height 27
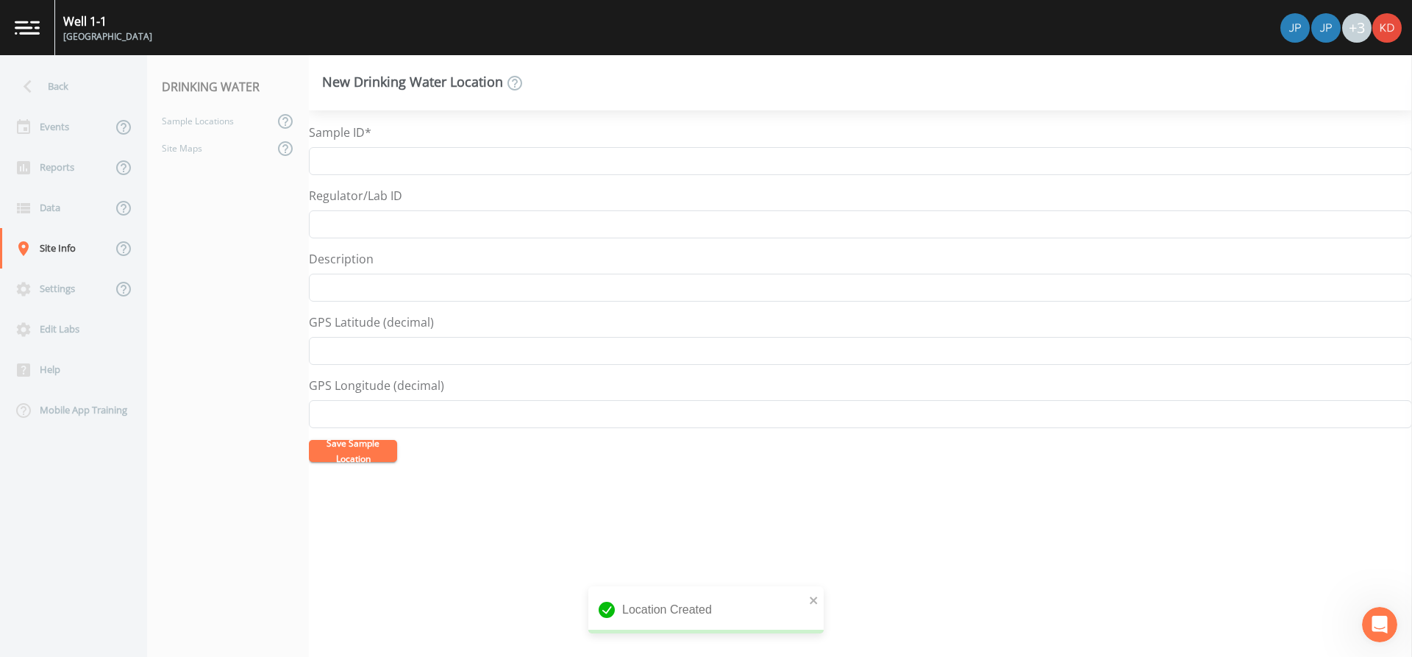
drag, startPoint x: 328, startPoint y: 146, endPoint x: 335, endPoint y: 157, distance: 12.7
click at [335, 154] on div "Sample ID*" at bounding box center [860, 149] width 1103 height 51
click at [335, 157] on input "Sample ID*" at bounding box center [860, 161] width 1103 height 28
click at [432, 164] on input "Sample ID*" at bounding box center [860, 161] width 1103 height 28
click at [309, 440] on button "Save Sample Location" at bounding box center [353, 451] width 88 height 22
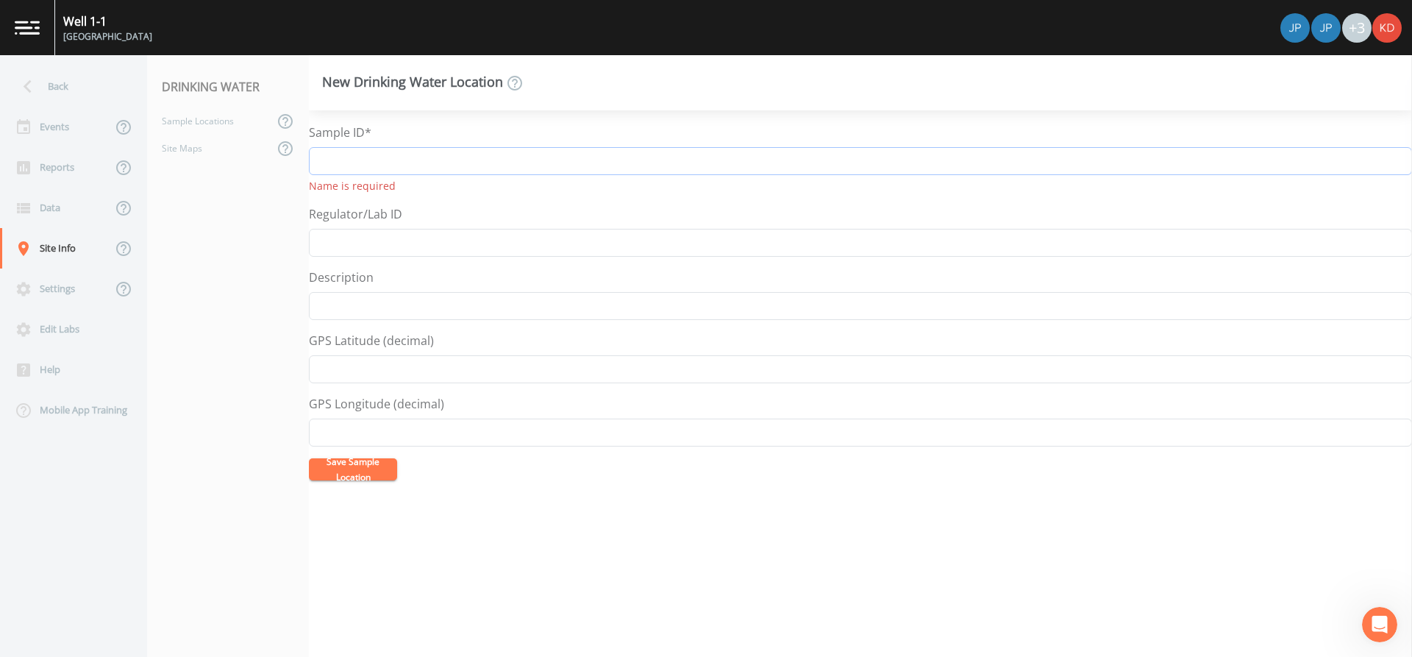
click at [309, 458] on button "Save Sample Location" at bounding box center [353, 469] width 88 height 22
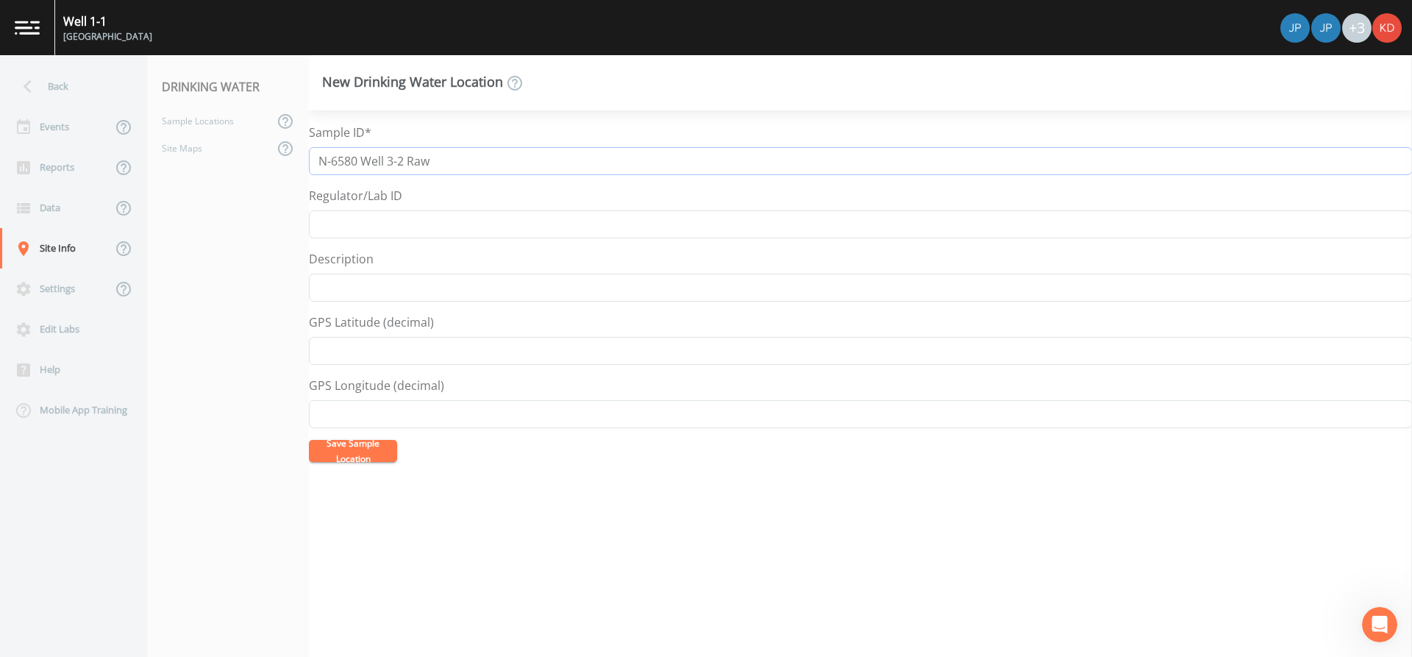
drag, startPoint x: 410, startPoint y: 163, endPoint x: 268, endPoint y: 160, distance: 142.0
click at [268, 160] on div "Back Events Reports Data Site Info Settings Edit Labs Help Mobile App Training …" at bounding box center [706, 356] width 1412 height 602
type input "N-6580 Well 3-2 Raw"
click at [323, 453] on button "Save Sample Location" at bounding box center [353, 451] width 88 height 22
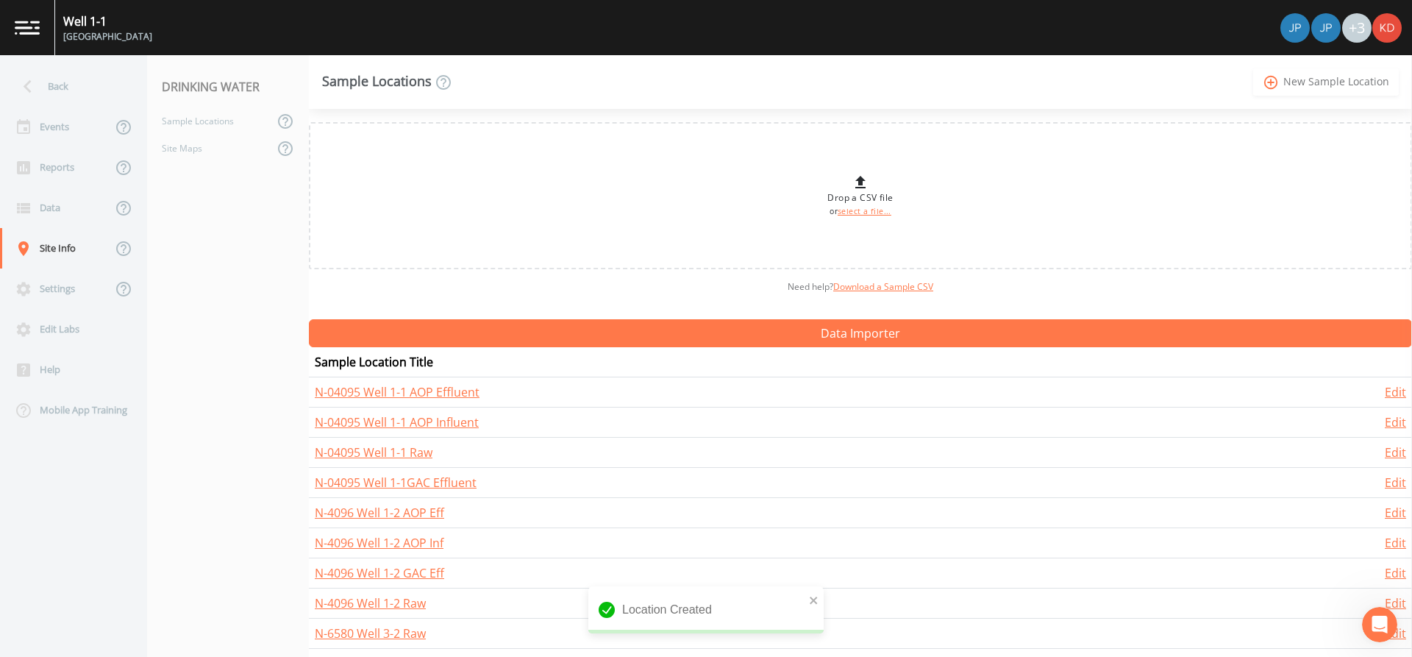
click at [1341, 82] on link "add_circle_outline New Sample Location" at bounding box center [1326, 81] width 146 height 27
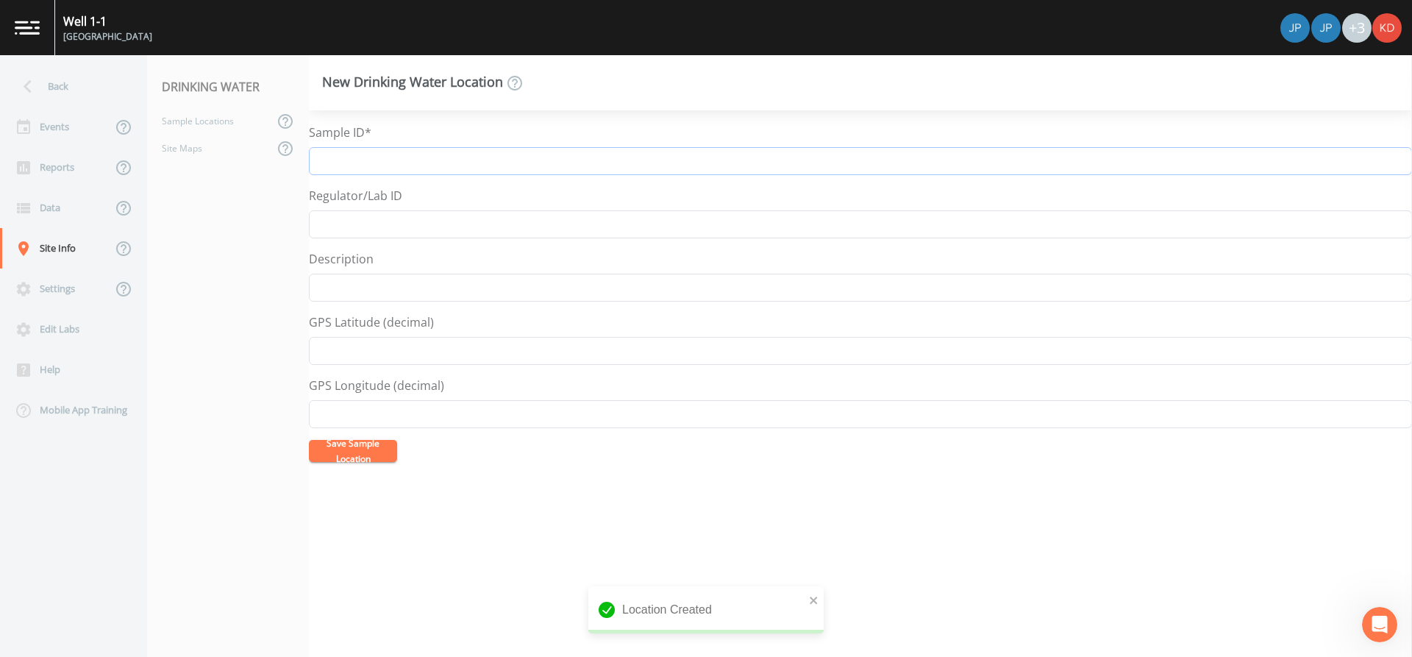
click at [418, 157] on input "Sample ID*" at bounding box center [860, 161] width 1103 height 28
paste input "N-6580 Well 3-2"
type input "N-6580 Well 3-2 AOP Inf"
click at [309, 440] on button "Save Sample Location" at bounding box center [353, 451] width 88 height 22
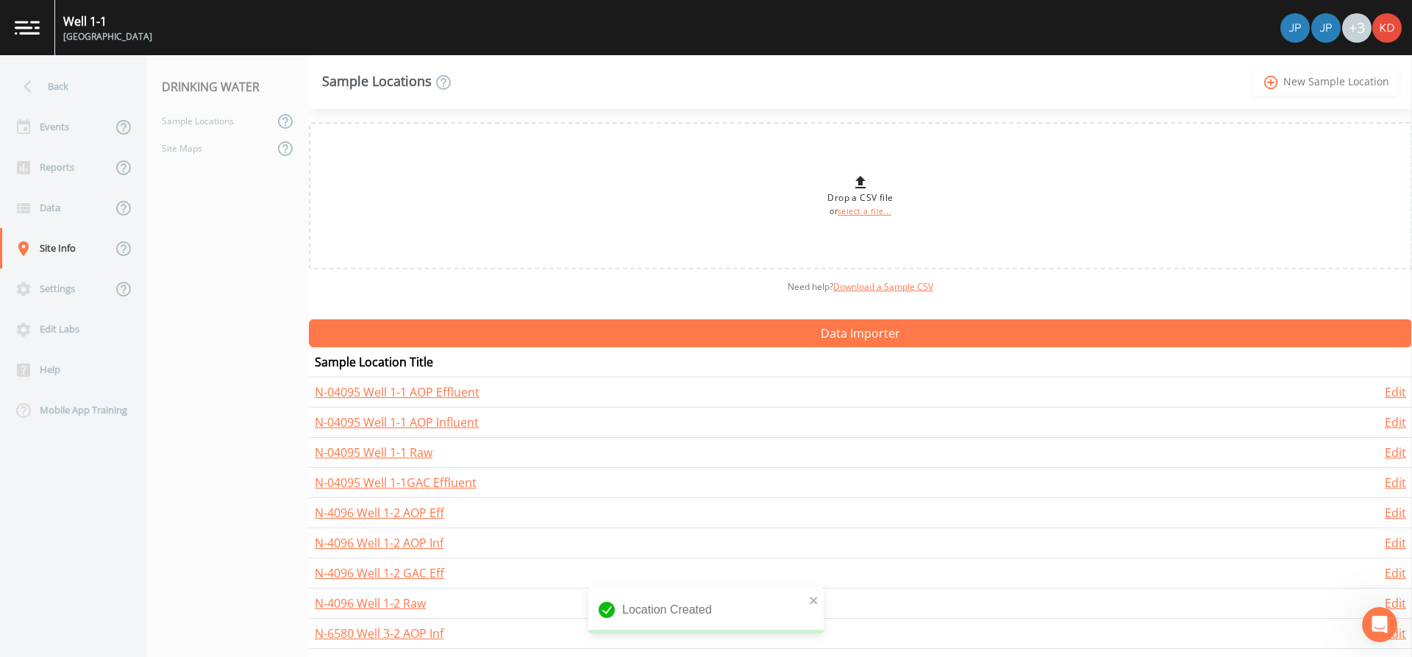
click at [1287, 90] on link "add_circle_outline New Sample Location" at bounding box center [1326, 81] width 146 height 27
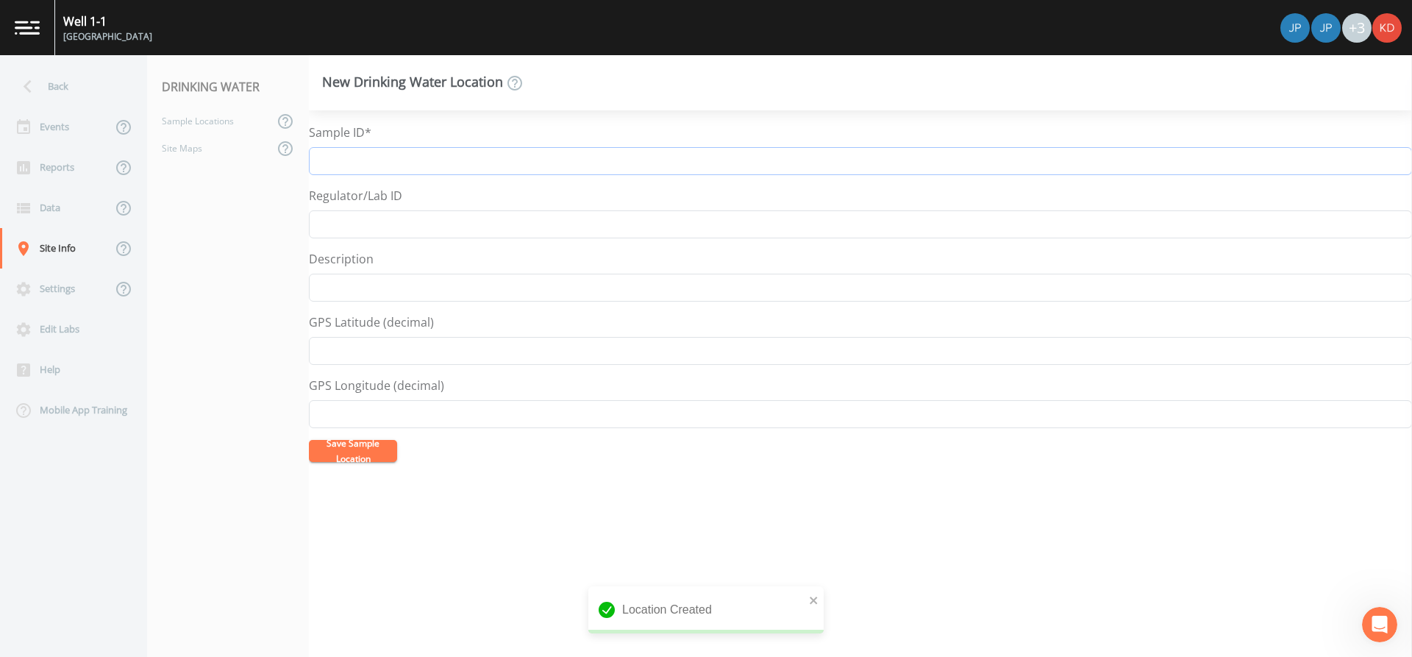
paste input "N-6580 Well 3-2"
type input "N-6580 Well 3-2 AOP Eff"
click at [309, 440] on button "Save Sample Location" at bounding box center [353, 451] width 88 height 22
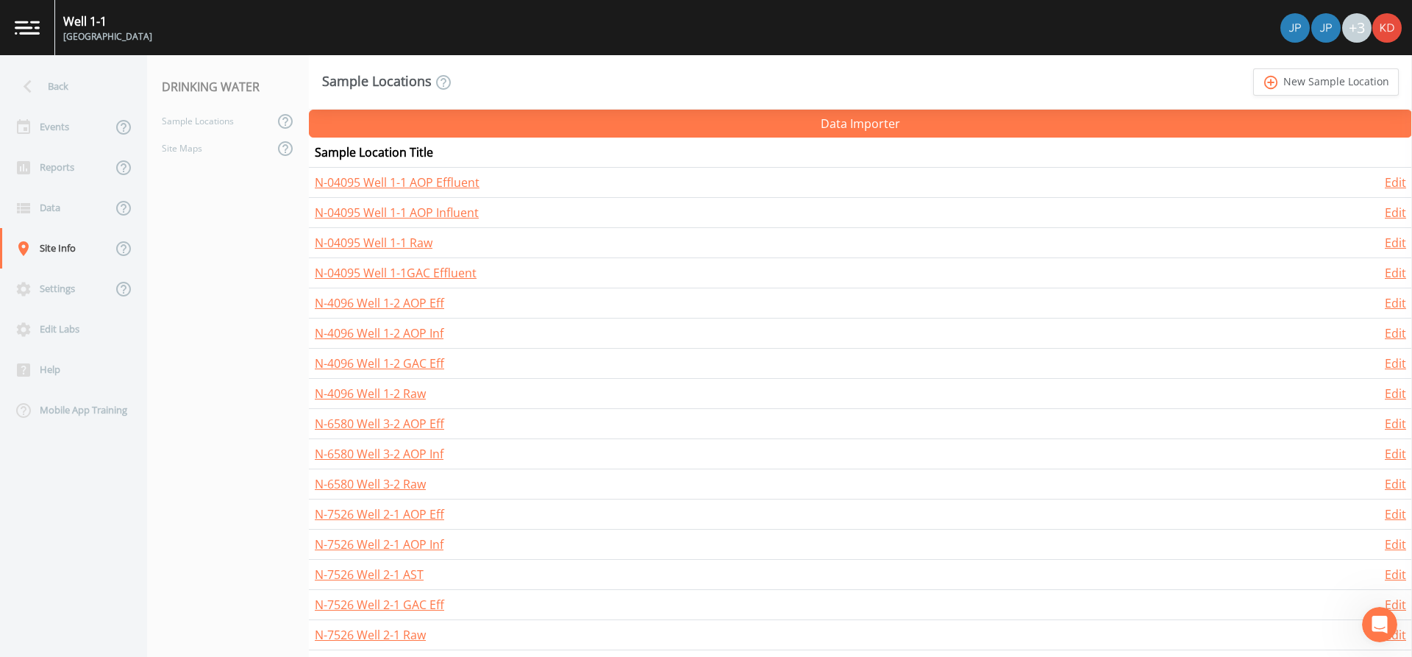
scroll to position [215, 0]
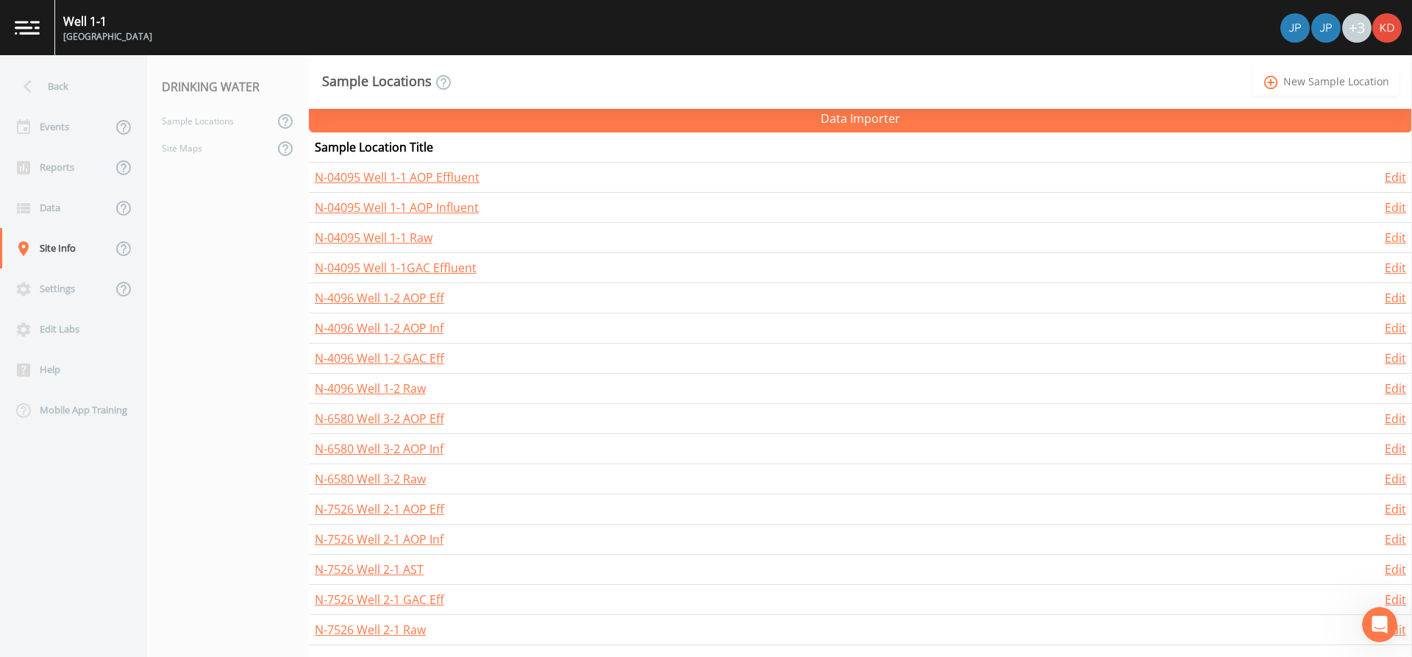
click at [1274, 83] on icon "add_circle_outline" at bounding box center [1271, 82] width 17 height 16
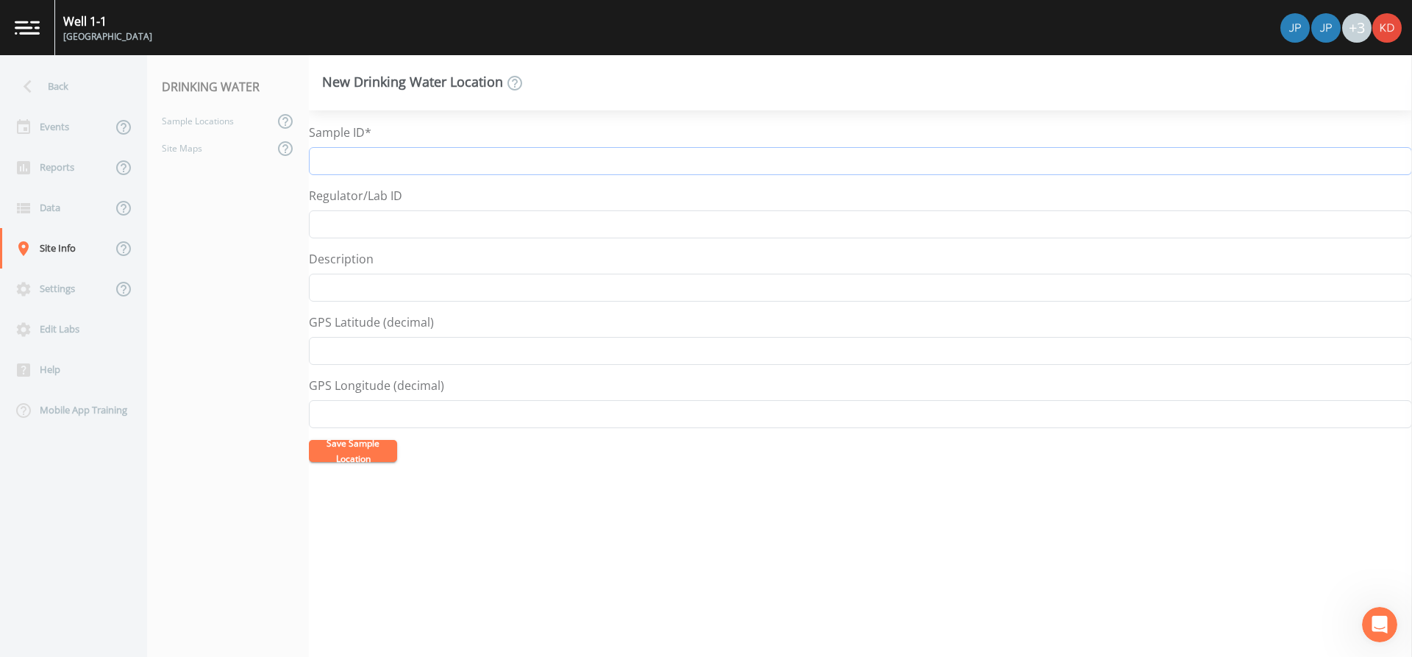
click at [494, 152] on input "Sample ID*" at bounding box center [860, 161] width 1103 height 28
paste input "N-6580 Well 3-2"
type input "N-6580 Well 3-2 GAC Eff Comb."
click at [367, 444] on button "Save Sample Location" at bounding box center [353, 451] width 88 height 22
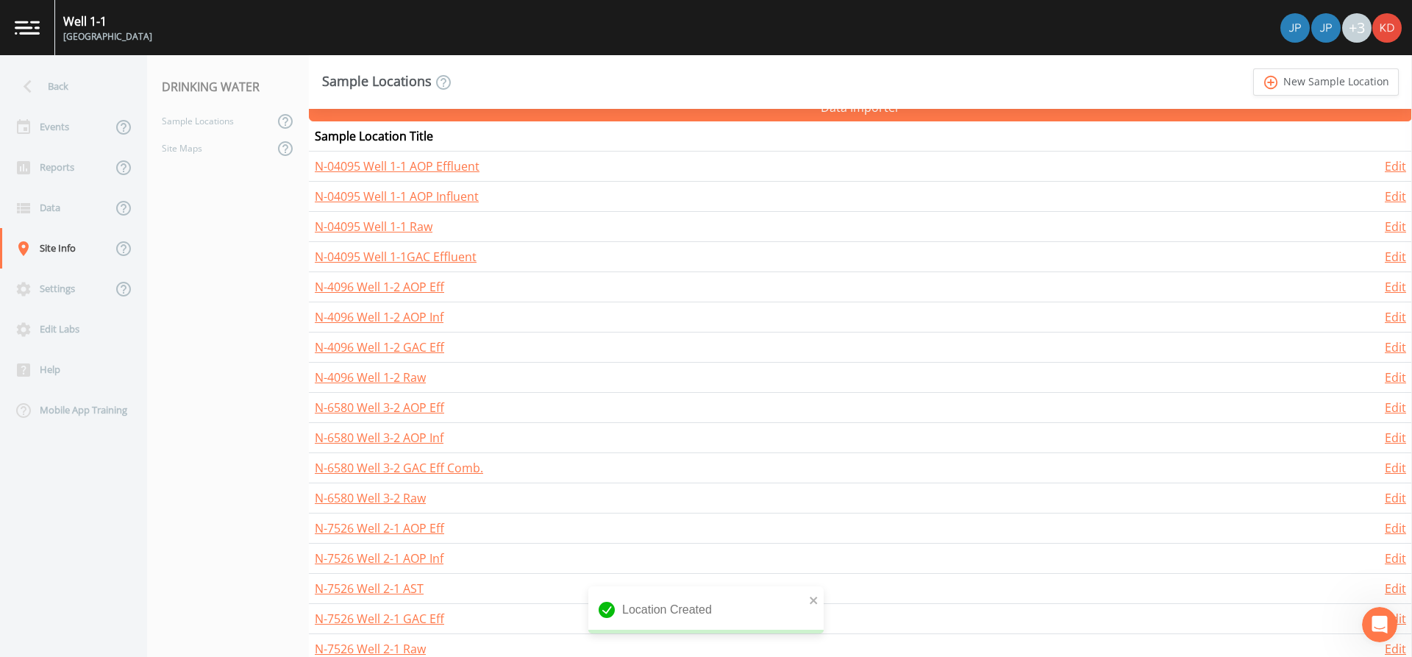
scroll to position [245, 0]
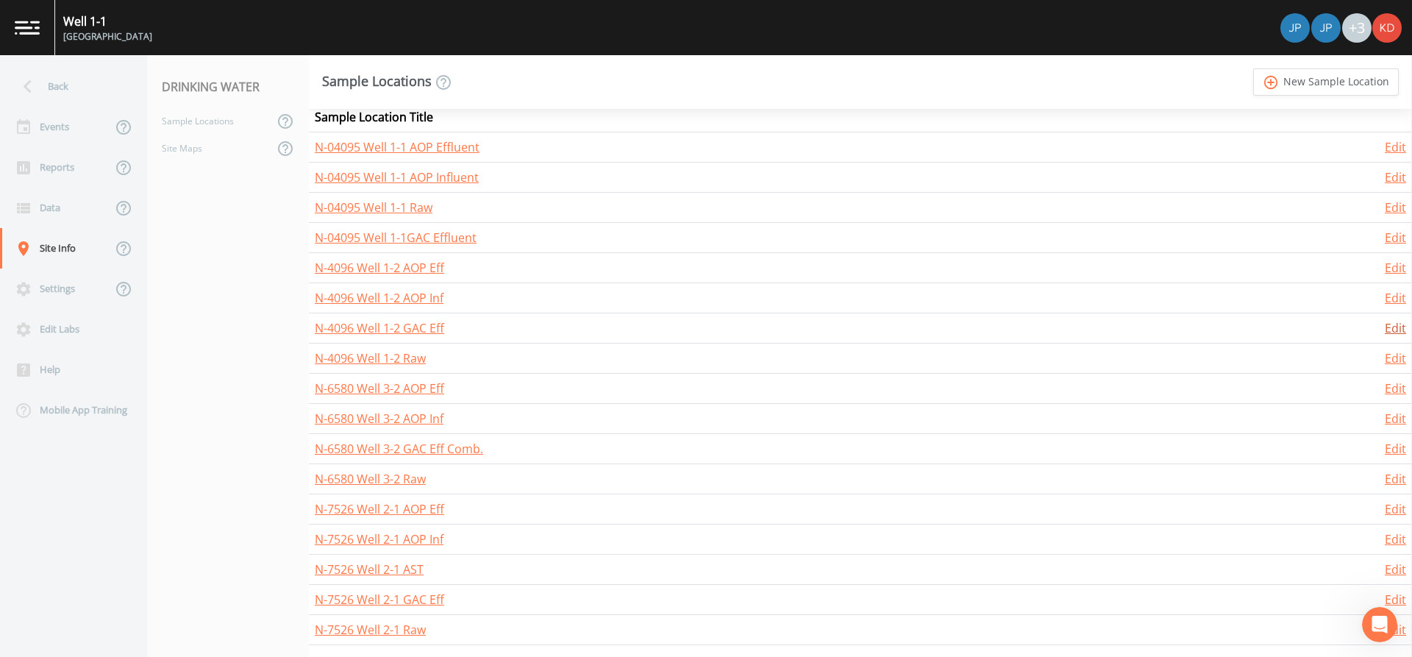
click at [1386, 332] on link "Edit" at bounding box center [1395, 328] width 21 height 16
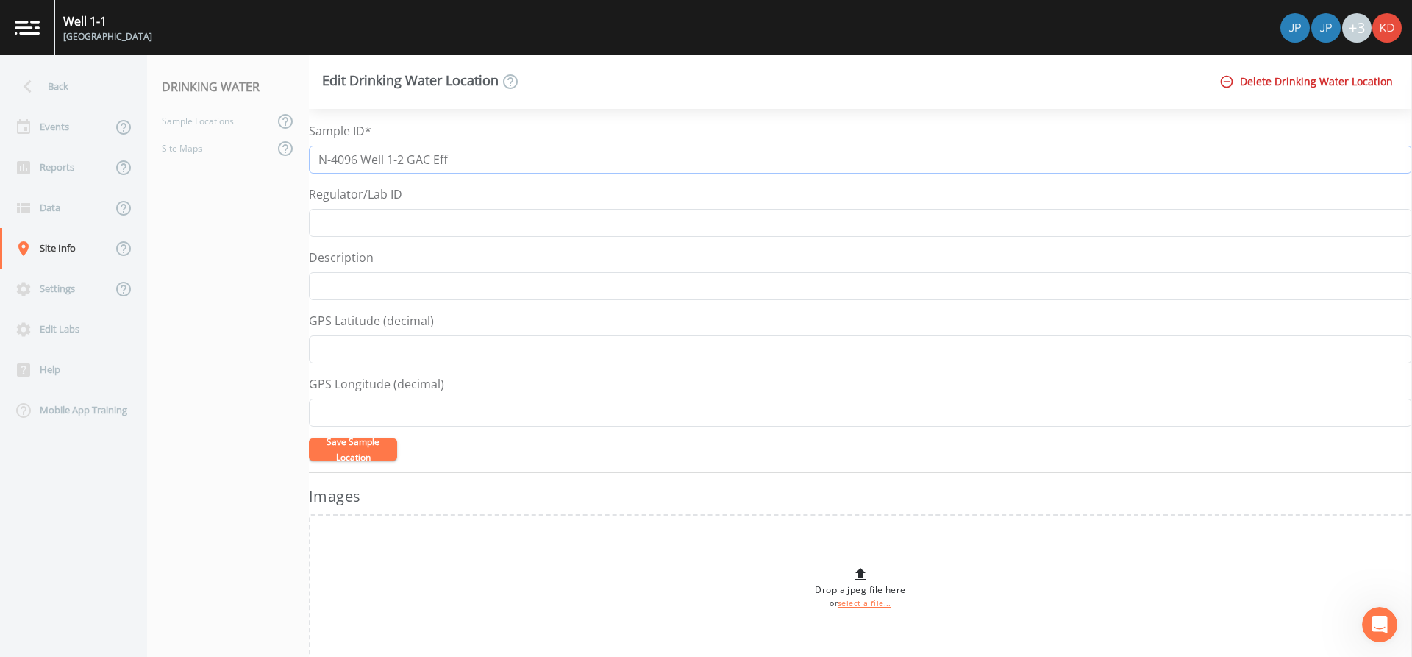
click at [677, 152] on input "N-4096 Well 1-2 GAC Eff" at bounding box center [860, 160] width 1103 height 28
type input "N-4096 Well 1-2 GAC Eff Lag"
click at [356, 460] on button "Save Sample Location" at bounding box center [353, 449] width 88 height 22
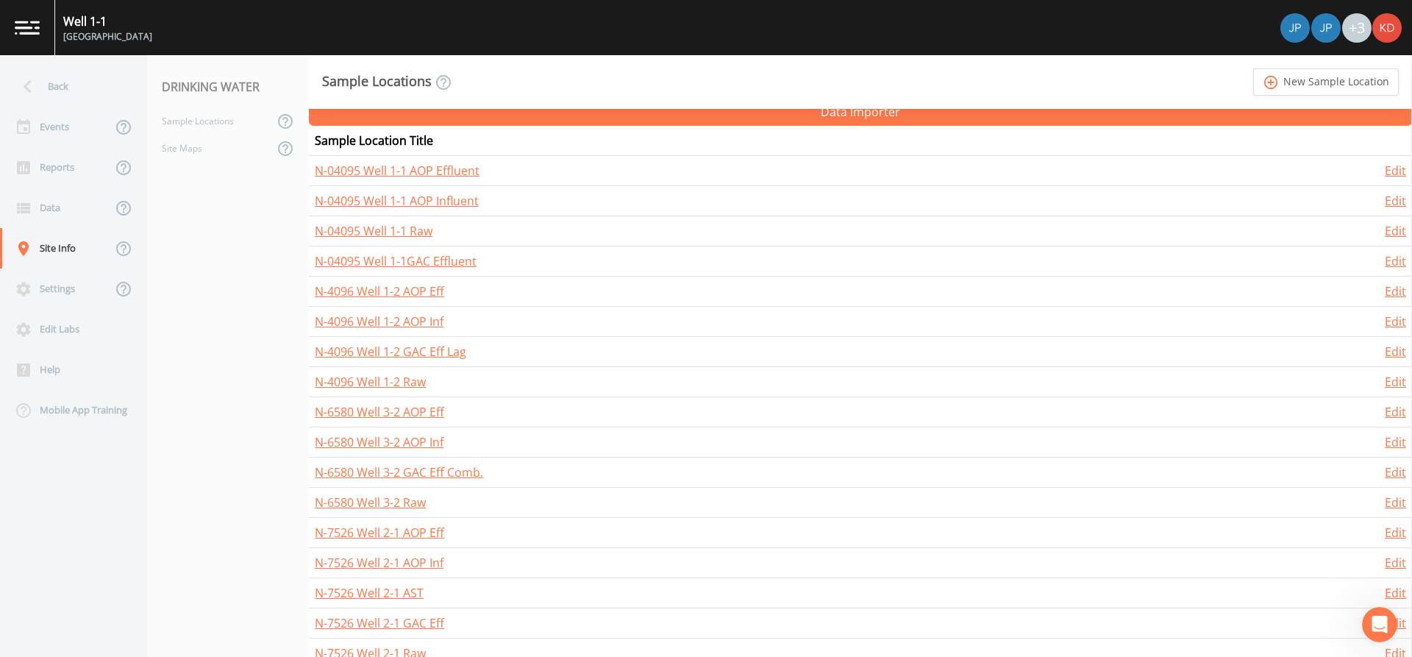
scroll to position [245, 0]
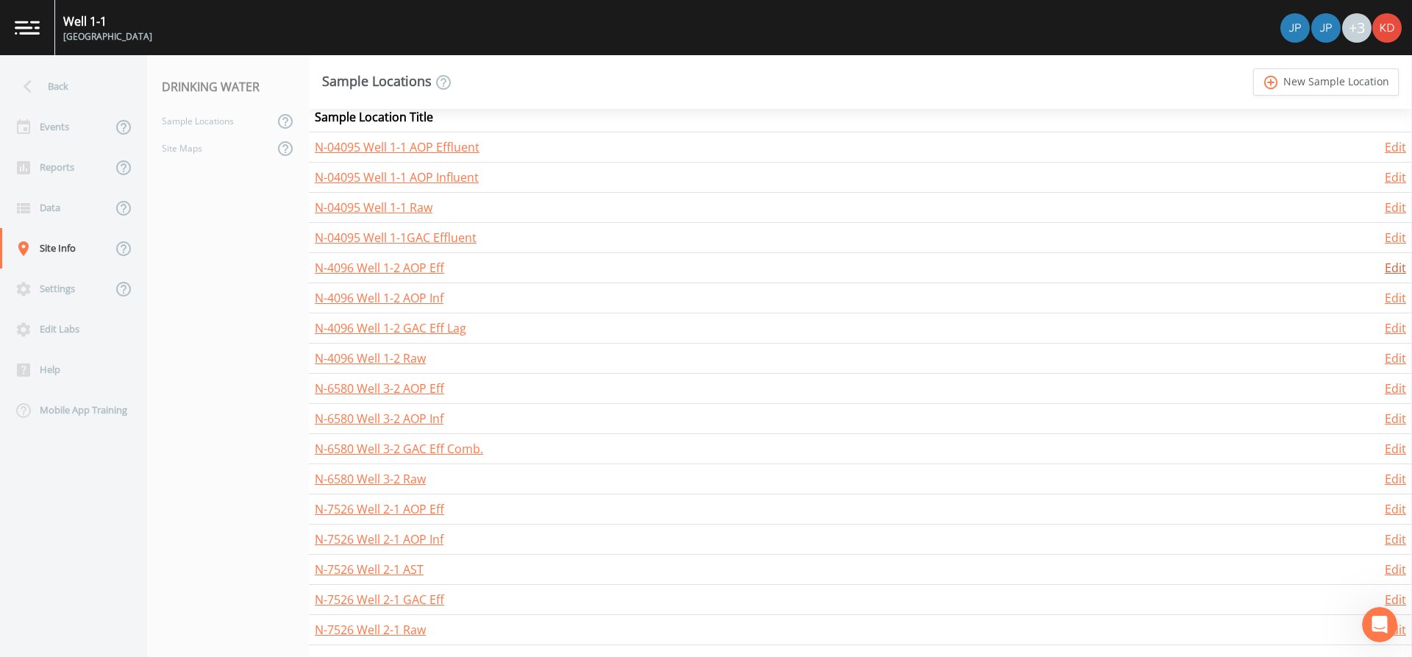
click at [1389, 271] on link "Edit" at bounding box center [1395, 268] width 21 height 16
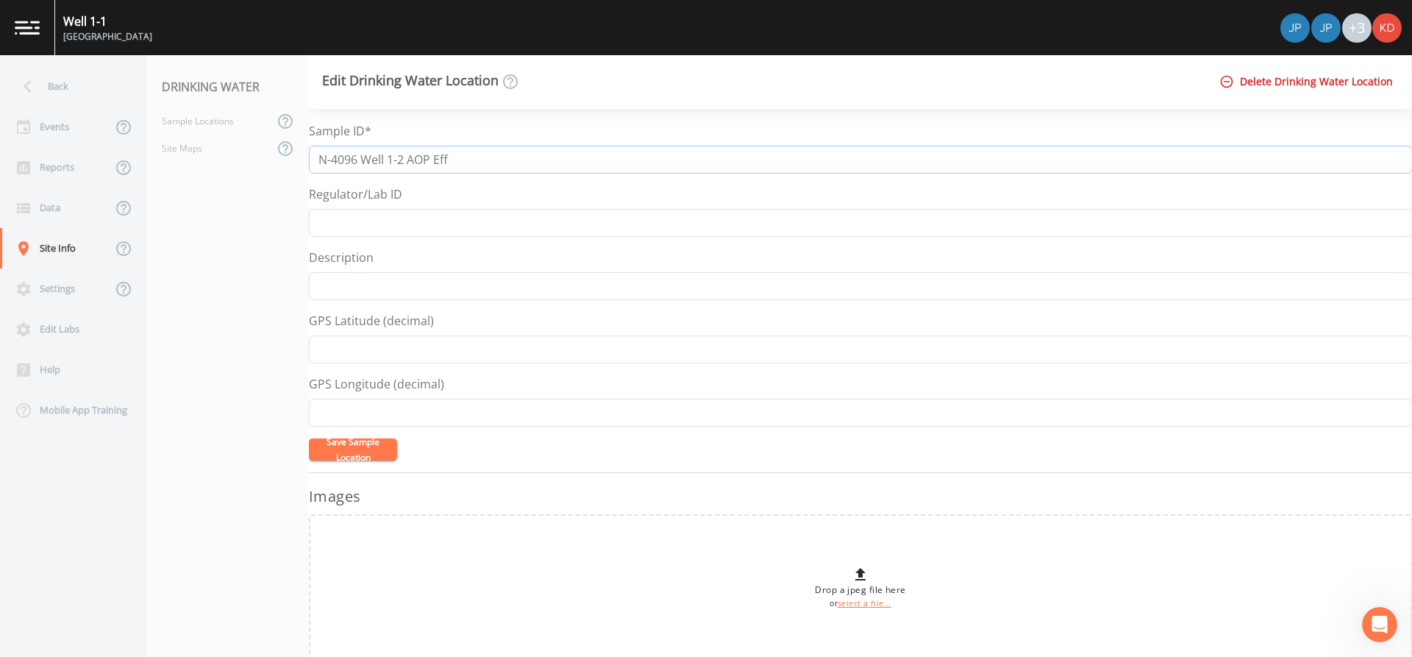
click at [488, 166] on input "N-4096 Well 1-2 AOP Eff" at bounding box center [860, 160] width 1103 height 28
type input "N-4096 Well 1-2 AOP Effluent"
click at [309, 438] on button "Save Sample Location" at bounding box center [353, 449] width 88 height 22
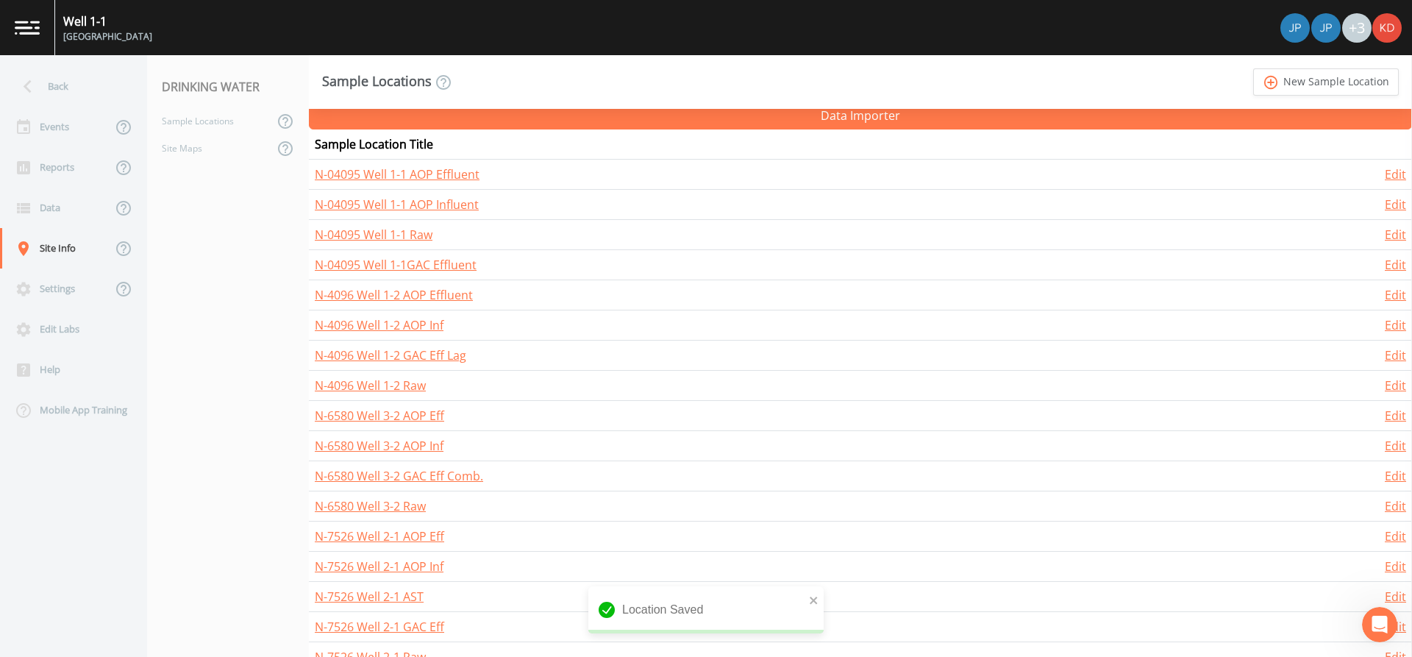
scroll to position [221, 0]
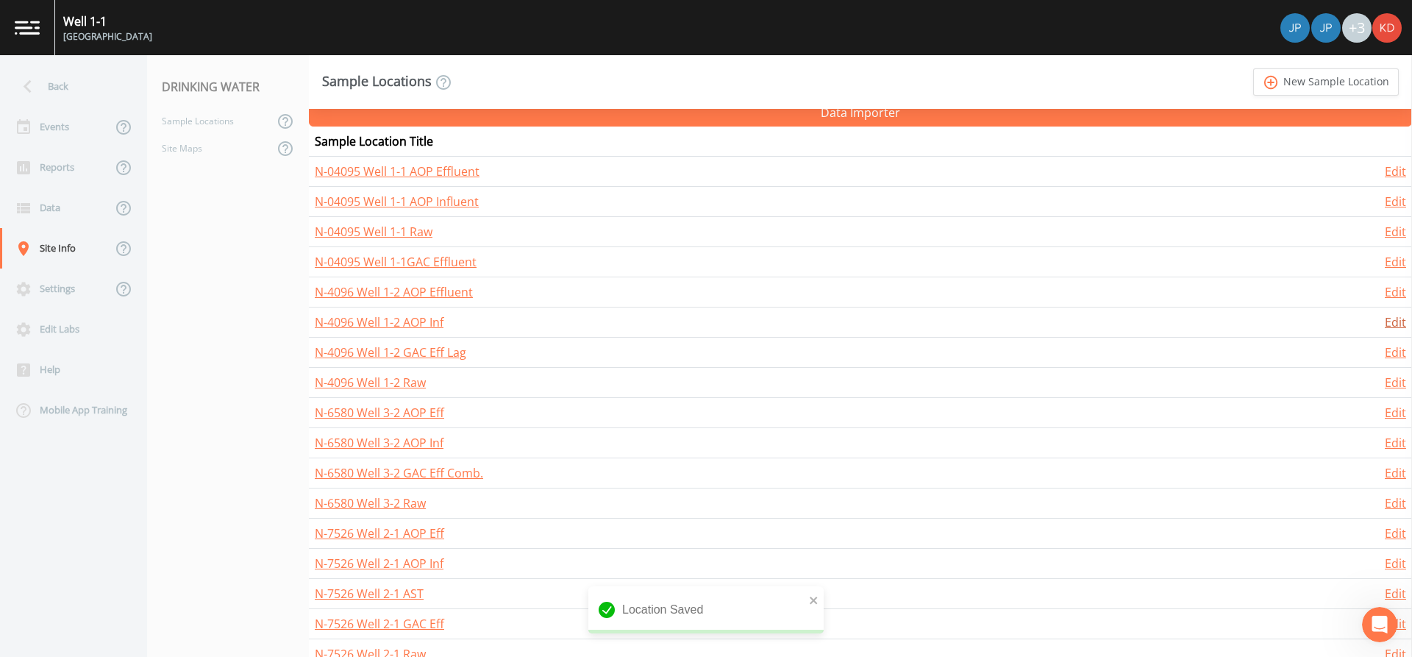
click at [1392, 324] on link "Edit" at bounding box center [1395, 322] width 21 height 16
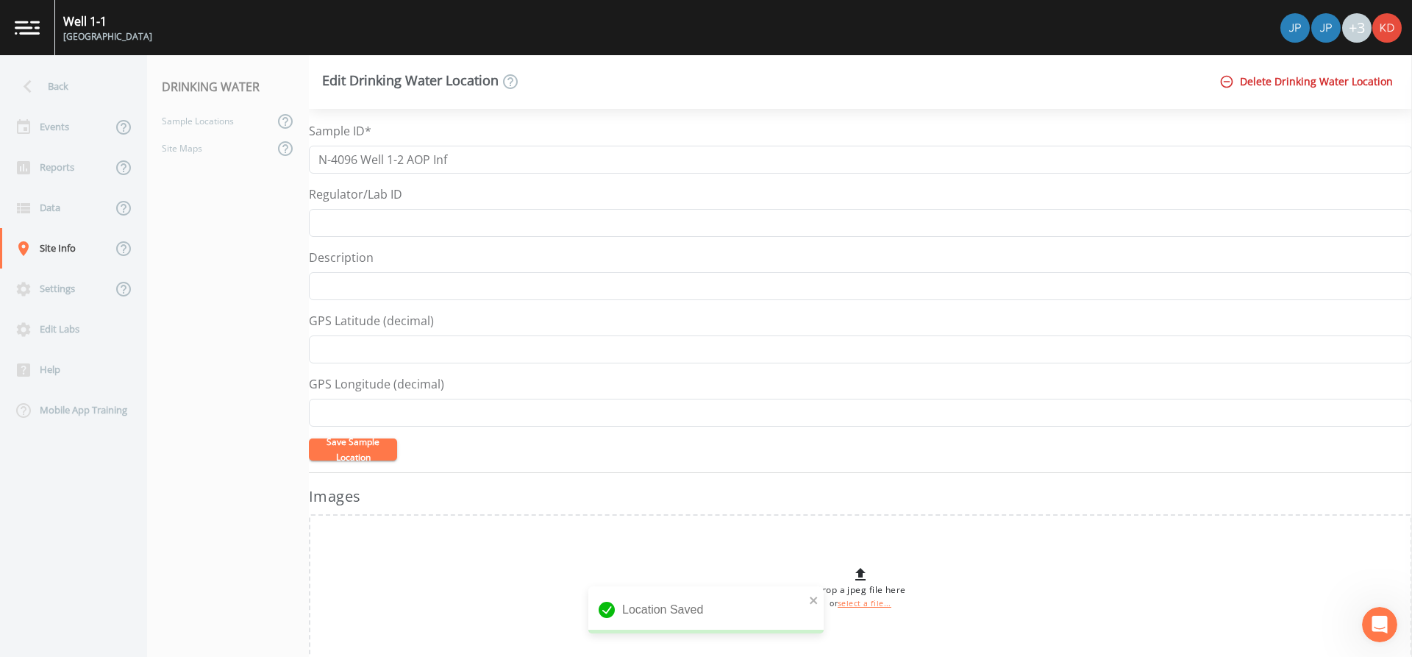
click at [562, 138] on div "Sample ID* N-4096 Well 1-2 AOP Inf" at bounding box center [860, 147] width 1103 height 51
click at [561, 161] on input "N-4096 Well 1-2 AOP Inf" at bounding box center [860, 160] width 1103 height 28
type input "N-4096 Well 1-2 AOP Influent"
click at [309, 438] on button "Save Sample Location" at bounding box center [353, 449] width 88 height 22
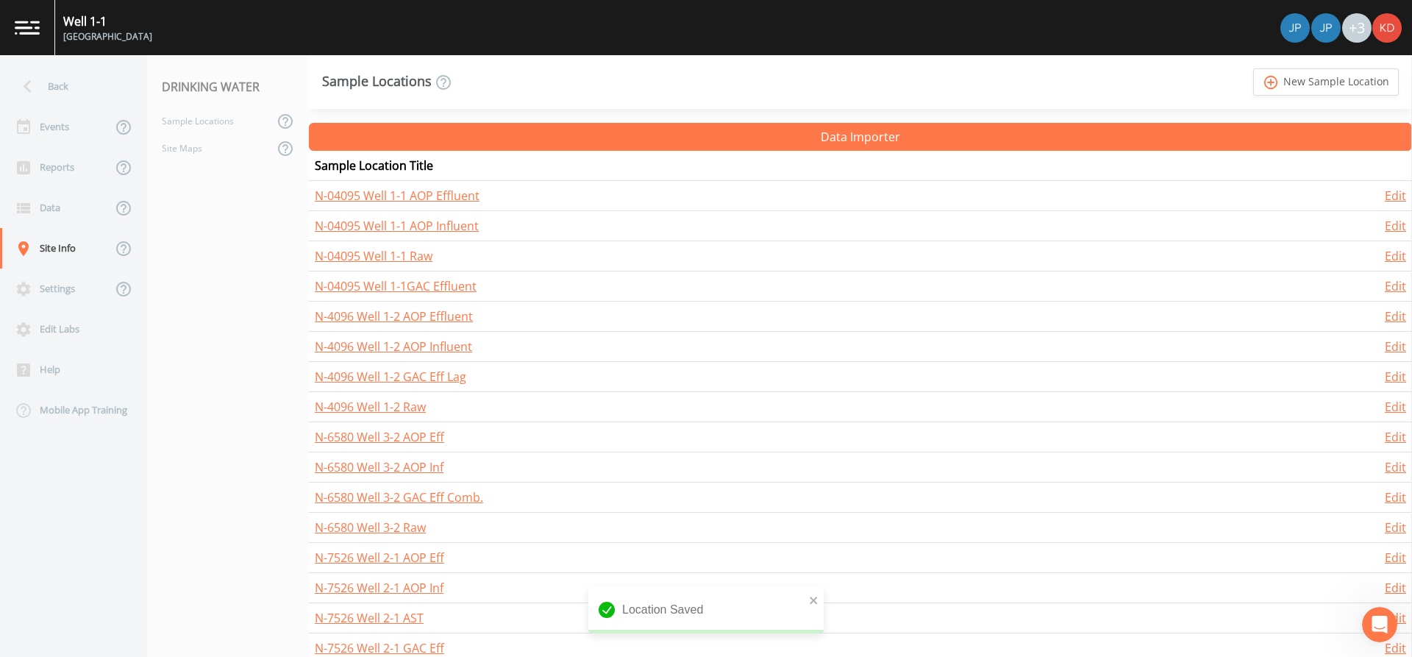
scroll to position [221, 0]
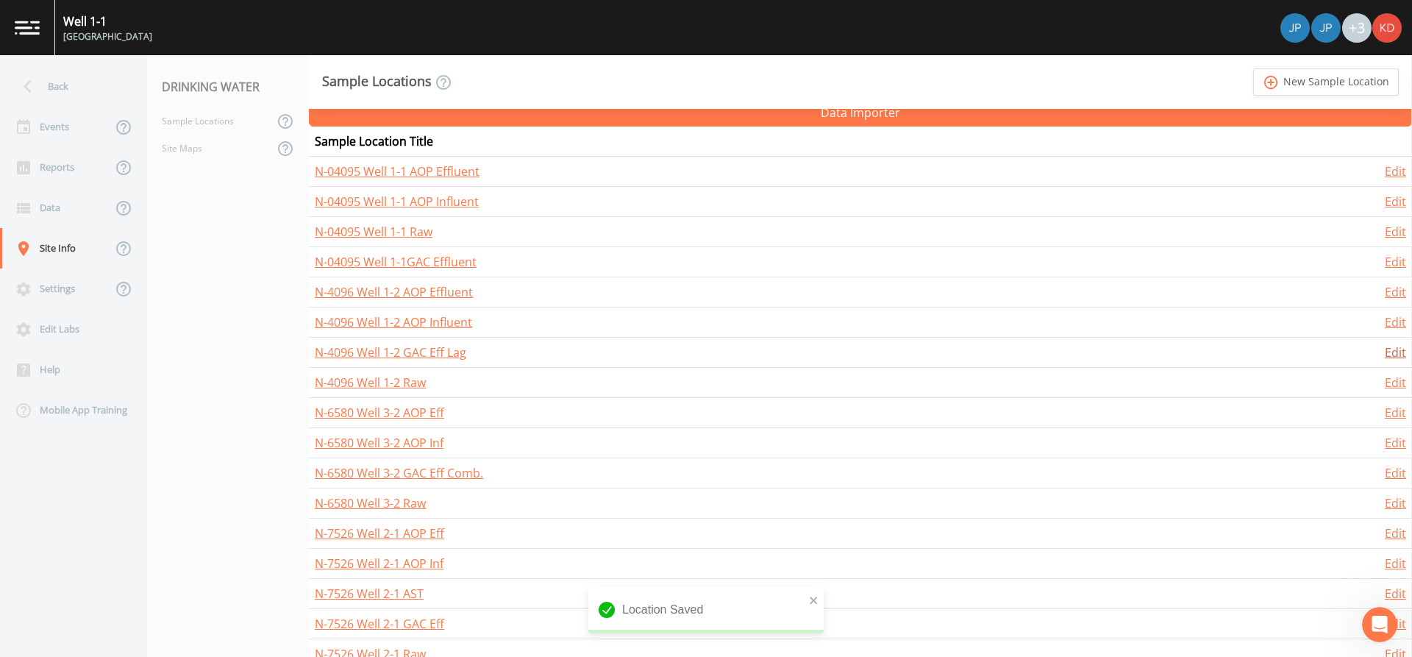
click at [1392, 354] on link "Edit" at bounding box center [1395, 352] width 21 height 16
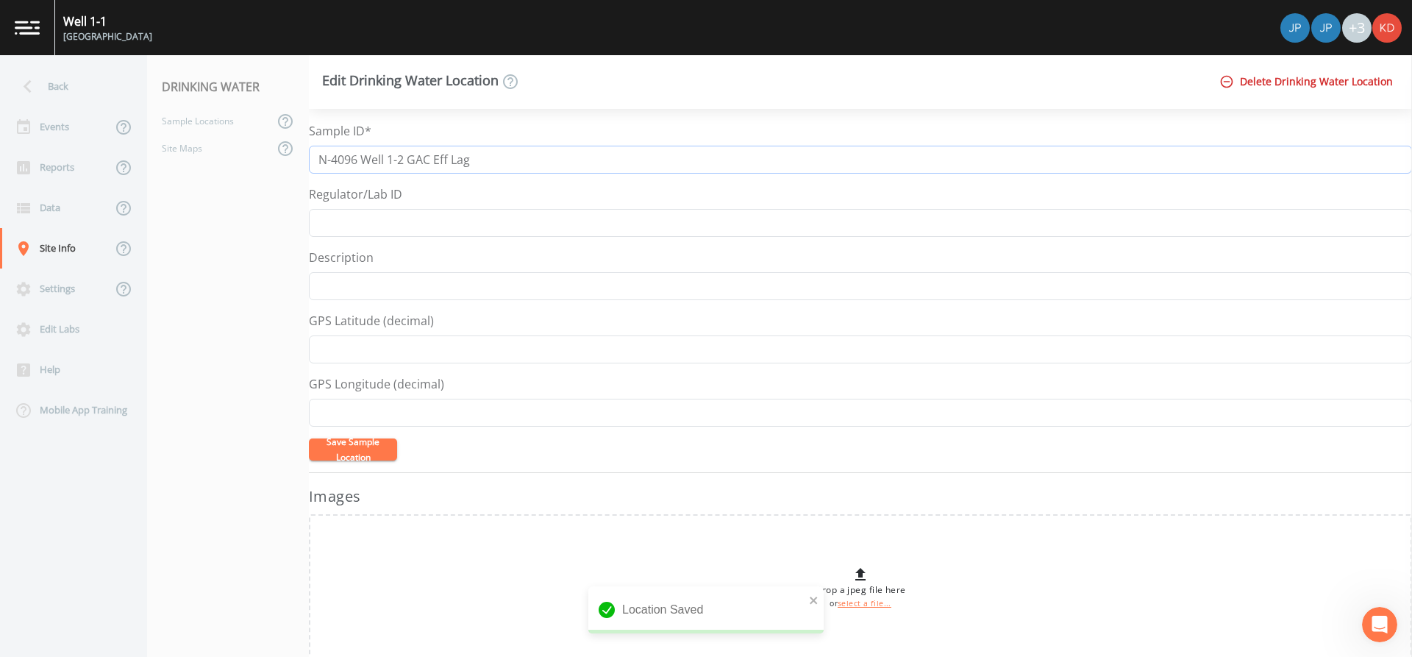
click at [448, 162] on input "N-4096 Well 1-2 GAC Eff Lag" at bounding box center [860, 160] width 1103 height 28
type input "N-4096 Well 1-2 GAC Effluent Lag"
click at [309, 438] on button "Save Sample Location" at bounding box center [353, 449] width 88 height 22
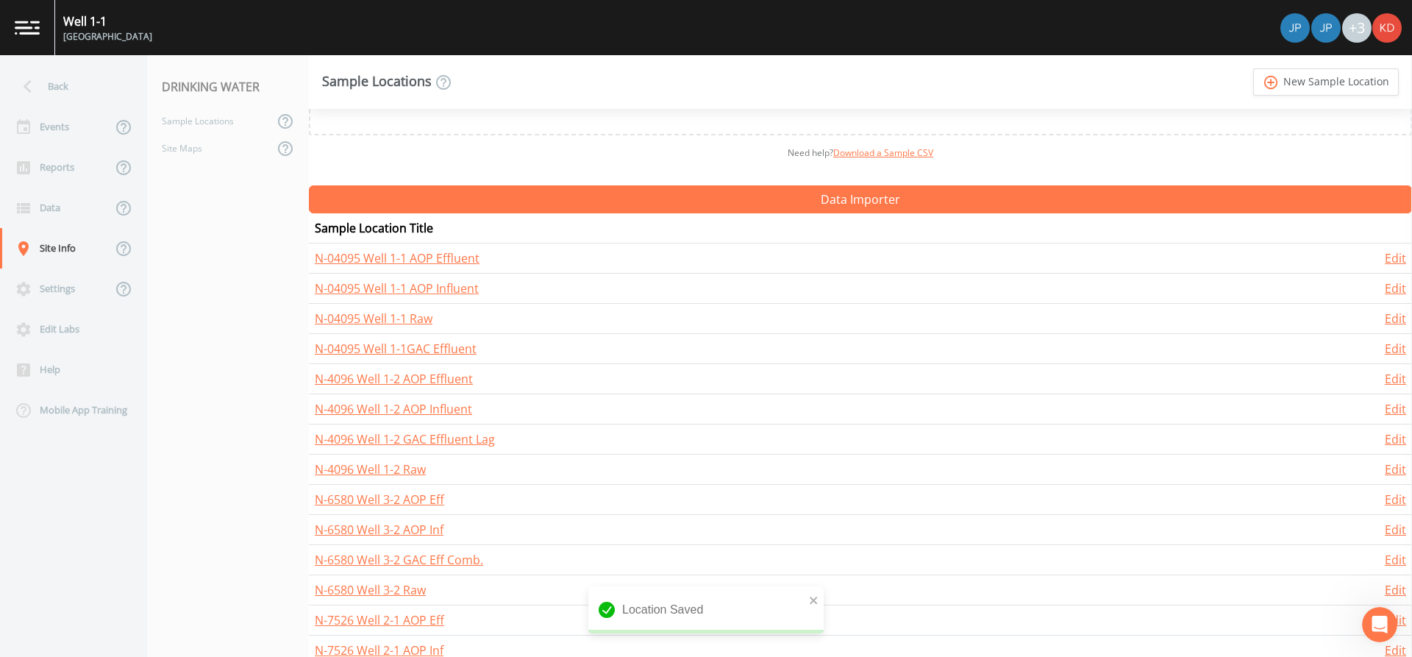
scroll to position [147, 0]
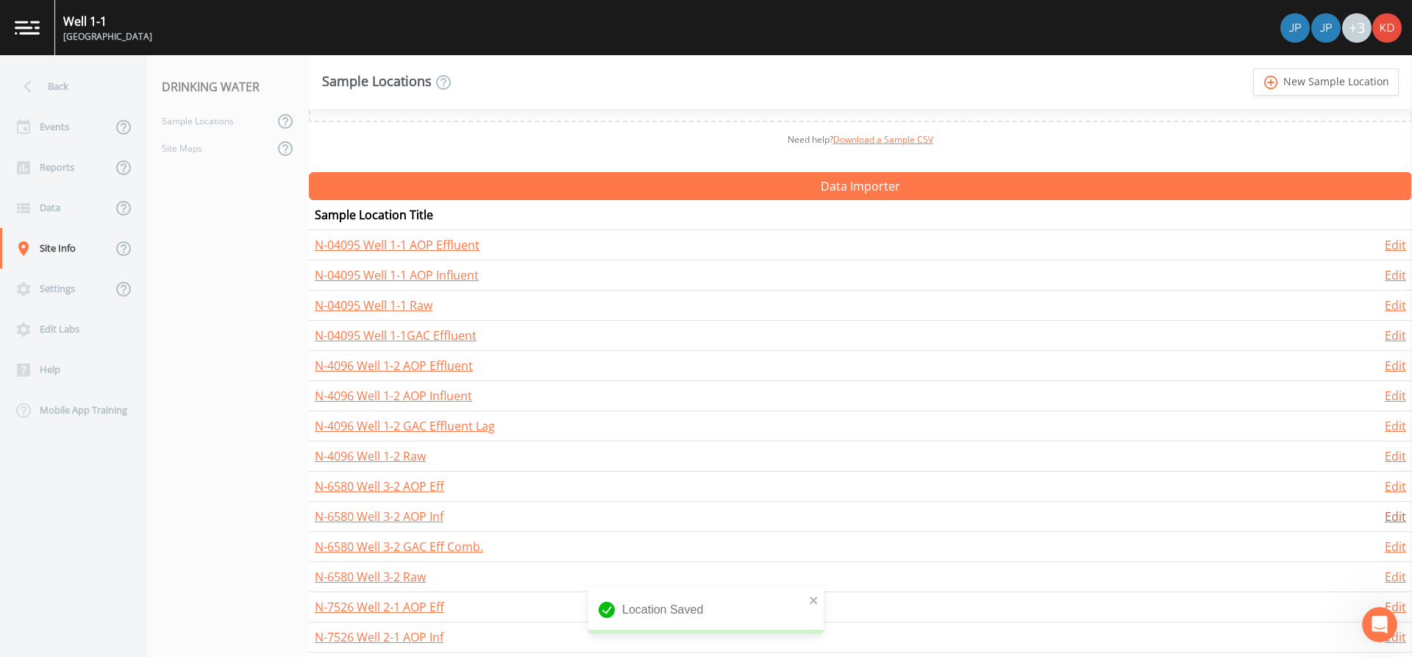
click at [1385, 513] on link "Edit" at bounding box center [1395, 516] width 21 height 16
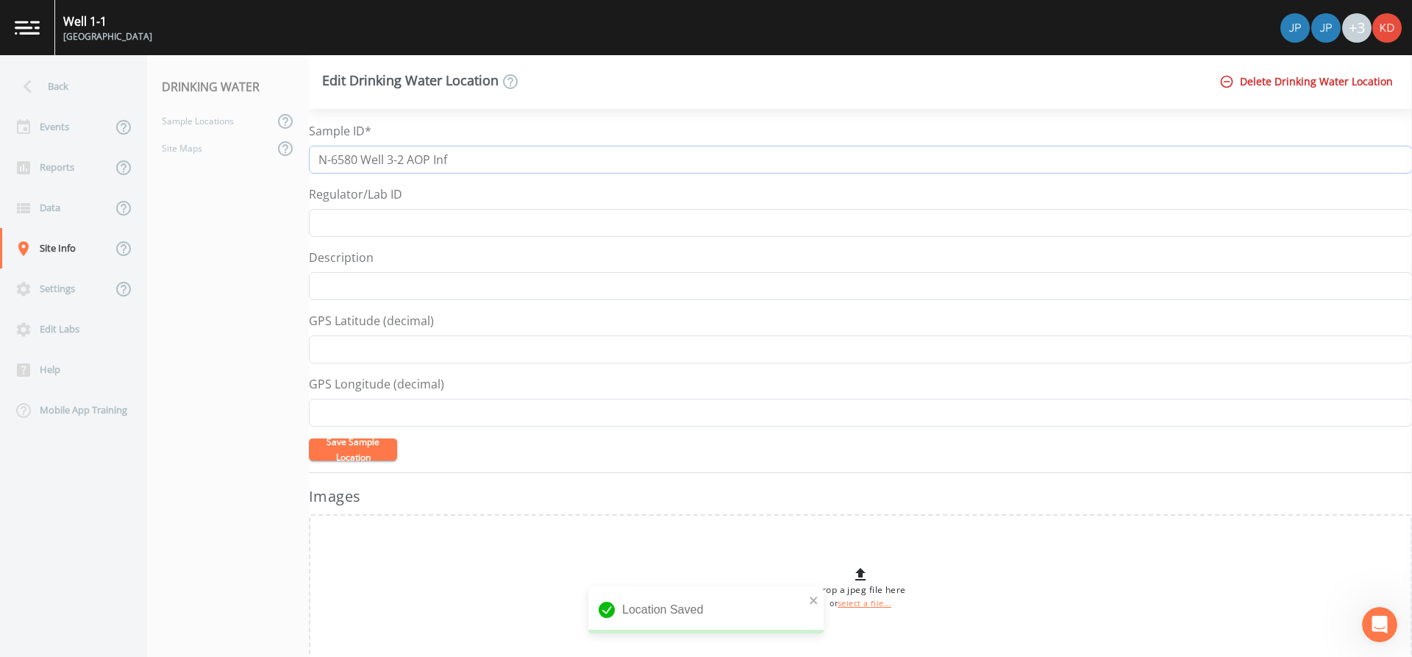
click at [572, 156] on input "N-6580 Well 3-2 AOP Inf" at bounding box center [860, 160] width 1103 height 28
type input "N-6580 Well 3-2 AOP Influent"
click at [309, 438] on button "Save Sample Location" at bounding box center [353, 449] width 88 height 22
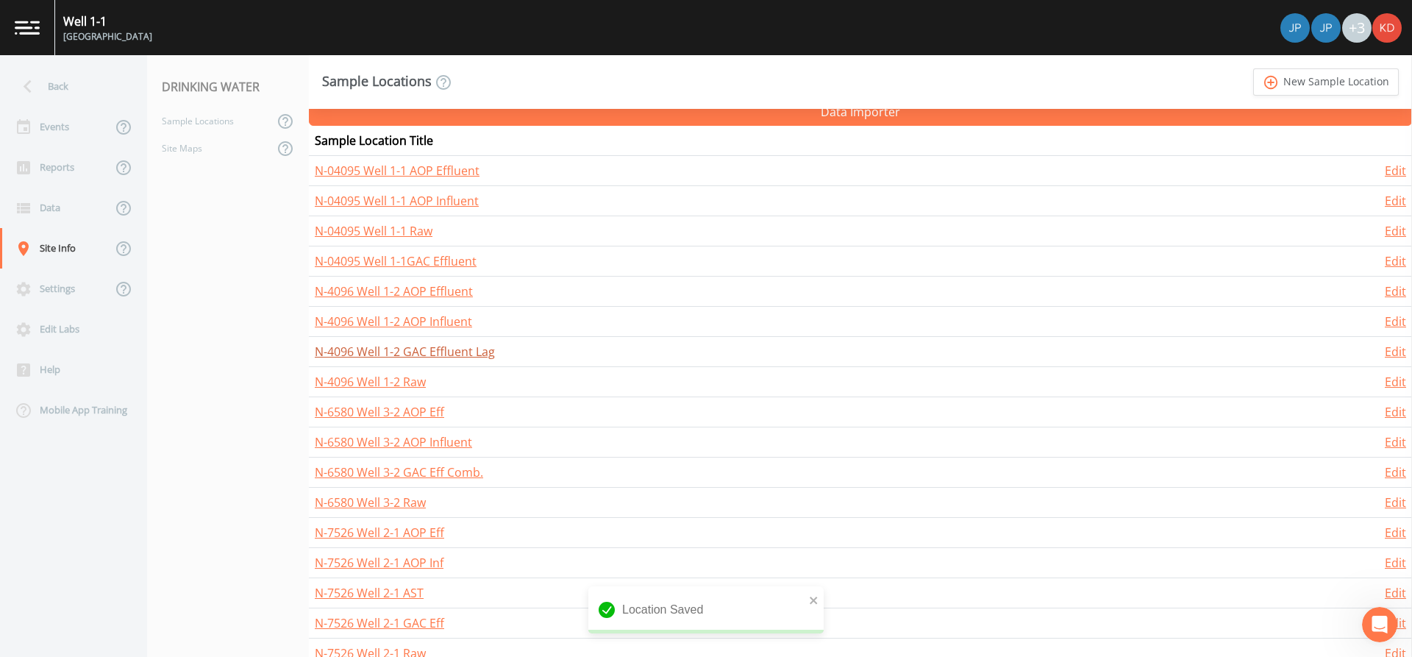
scroll to position [245, 0]
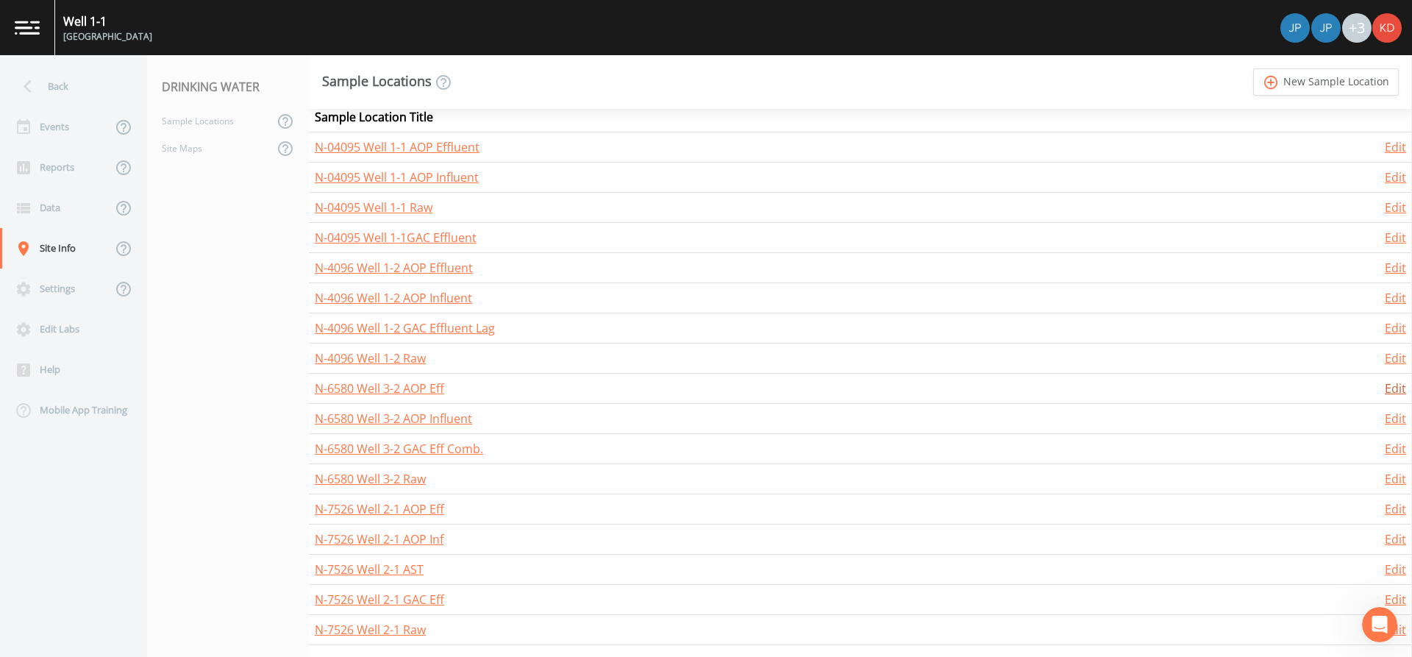
click at [1387, 396] on link "Edit" at bounding box center [1395, 388] width 21 height 16
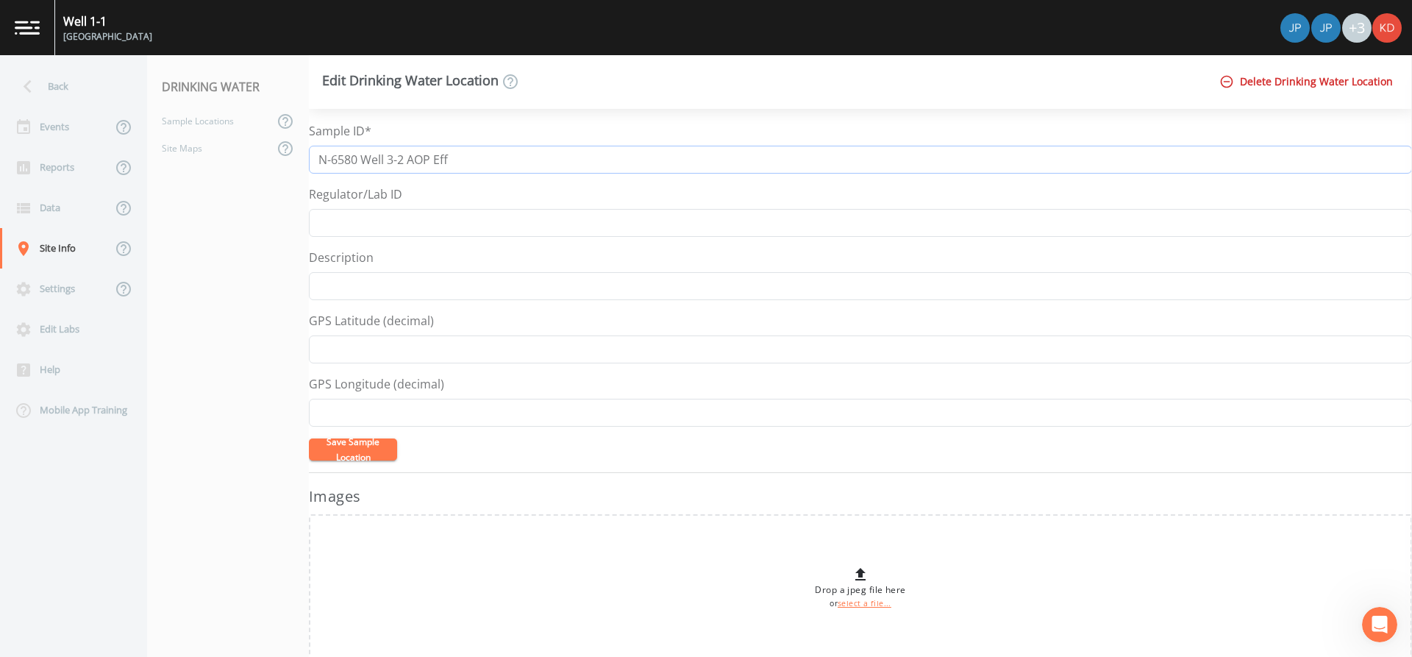
click at [568, 163] on input "N-6580 Well 3-2 AOP Eff" at bounding box center [860, 160] width 1103 height 28
type input "N-6580 Well 3-2 AOP Effluent"
click at [309, 438] on button "Save Sample Location" at bounding box center [353, 449] width 88 height 22
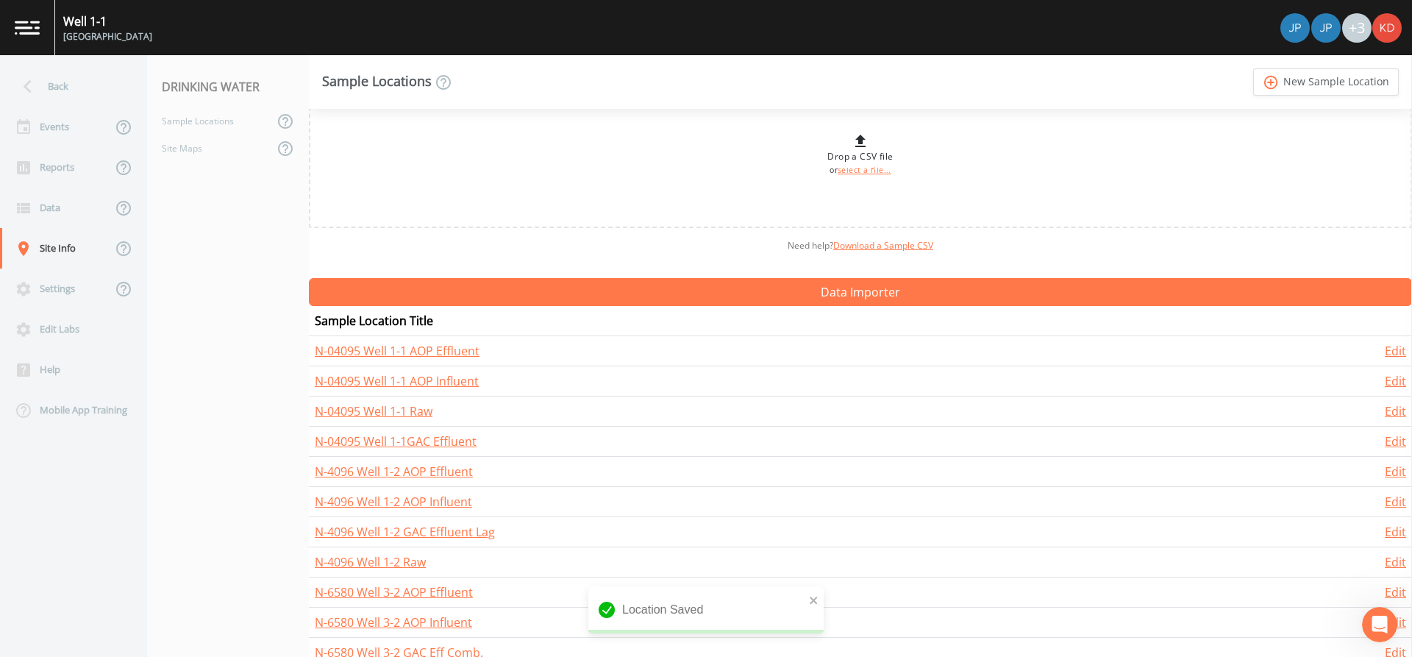
scroll to position [245, 0]
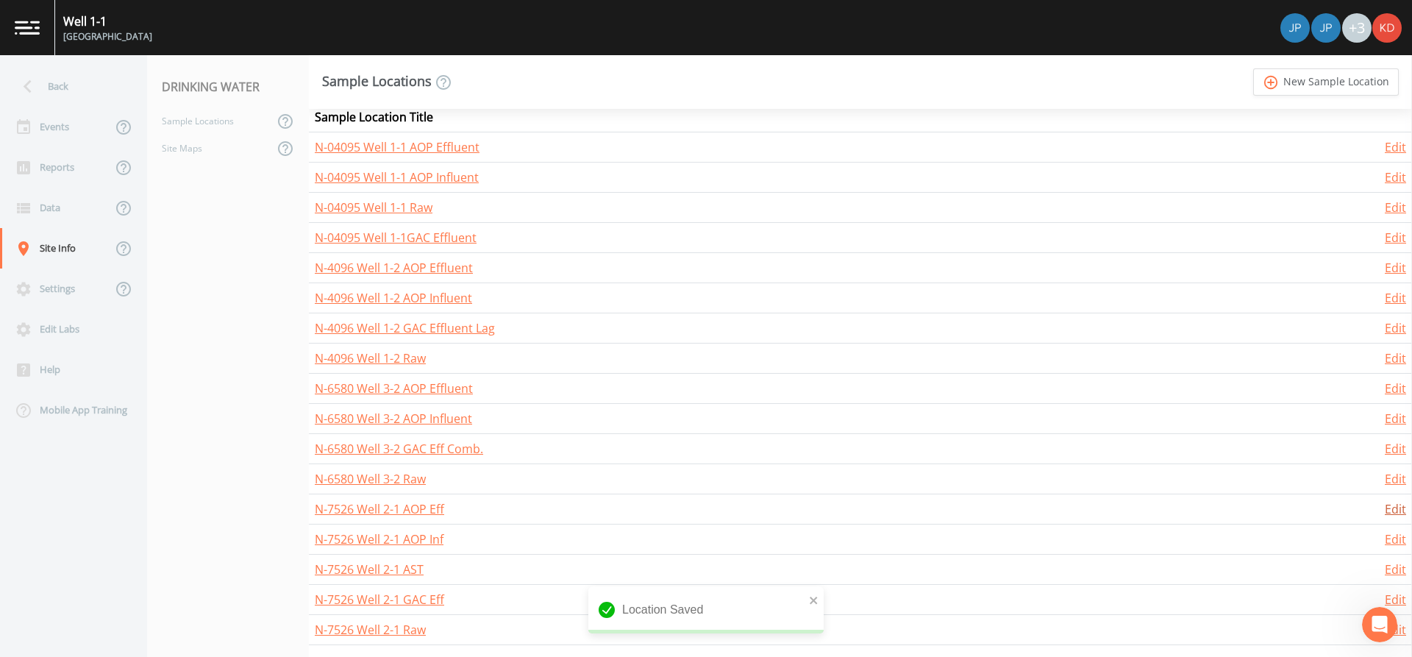
click at [1385, 508] on link "Edit" at bounding box center [1395, 509] width 21 height 16
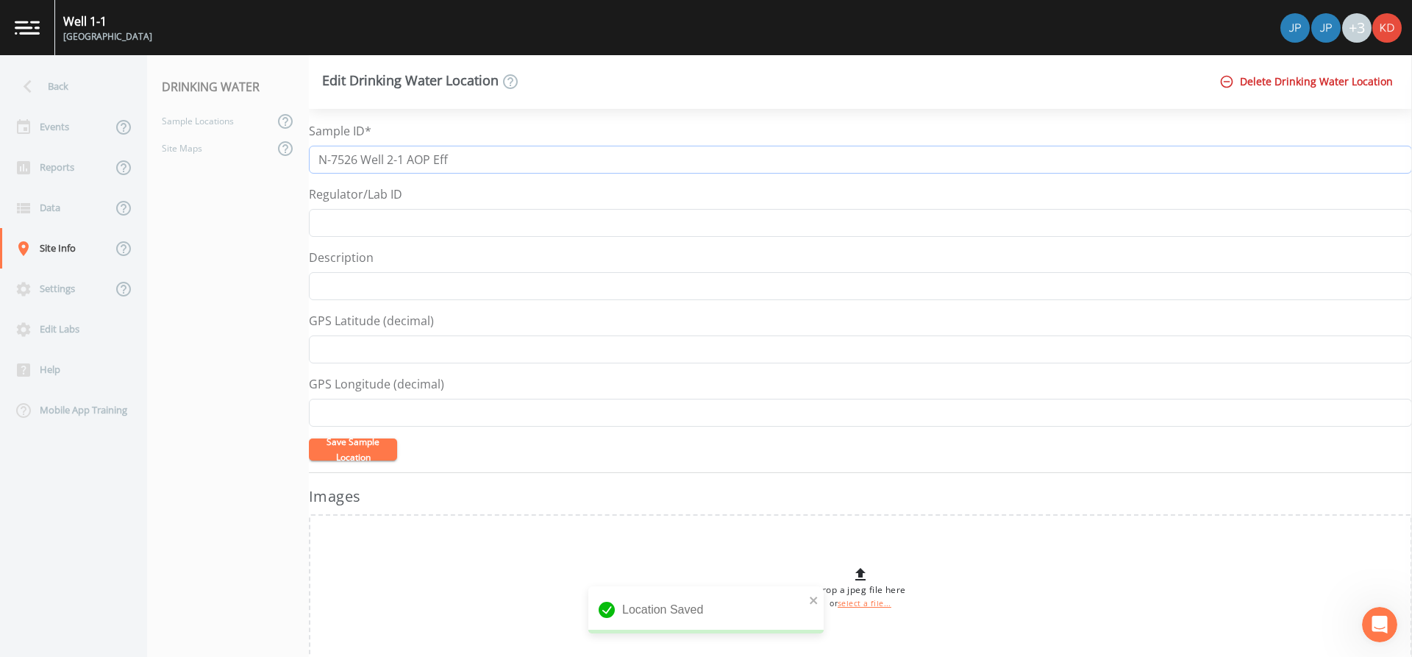
click at [504, 150] on input "N-7526 Well 2-1 AOP Eff" at bounding box center [860, 160] width 1103 height 28
type input "N-7526 Well 2-1 AOP Effluent"
click at [309, 438] on button "Save Sample Location" at bounding box center [353, 449] width 88 height 22
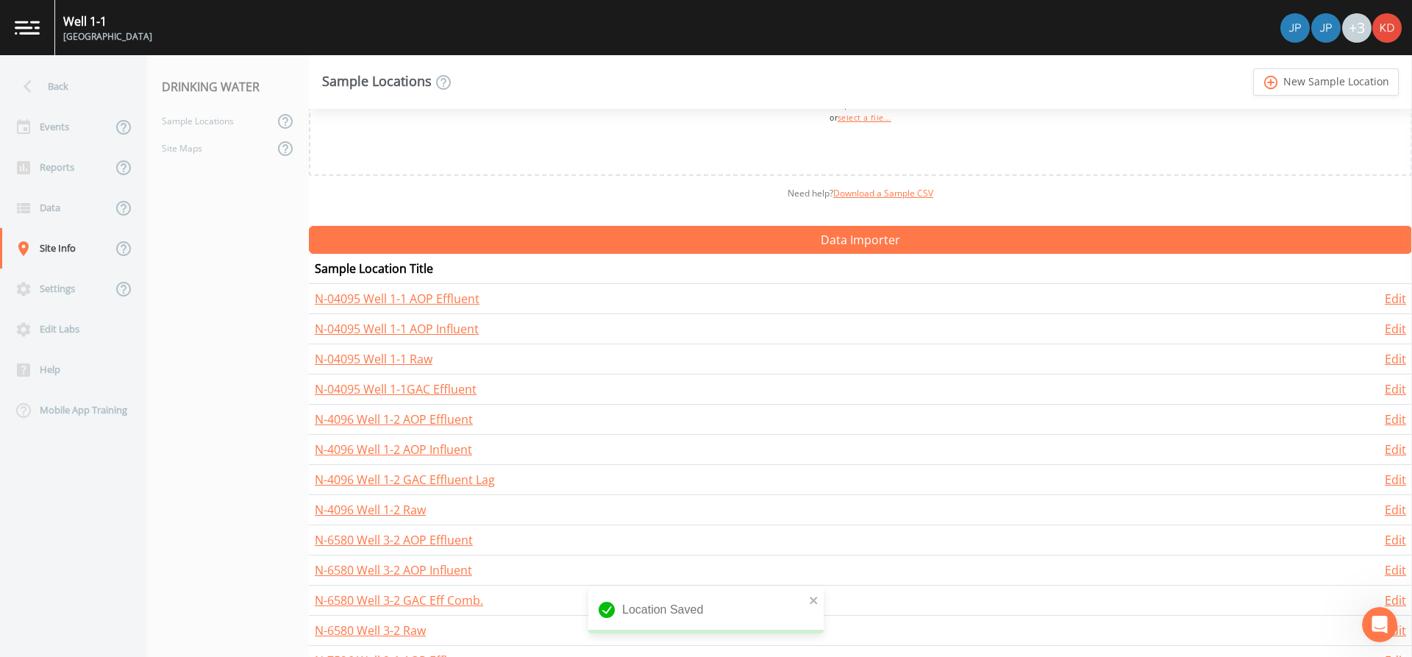
scroll to position [245, 0]
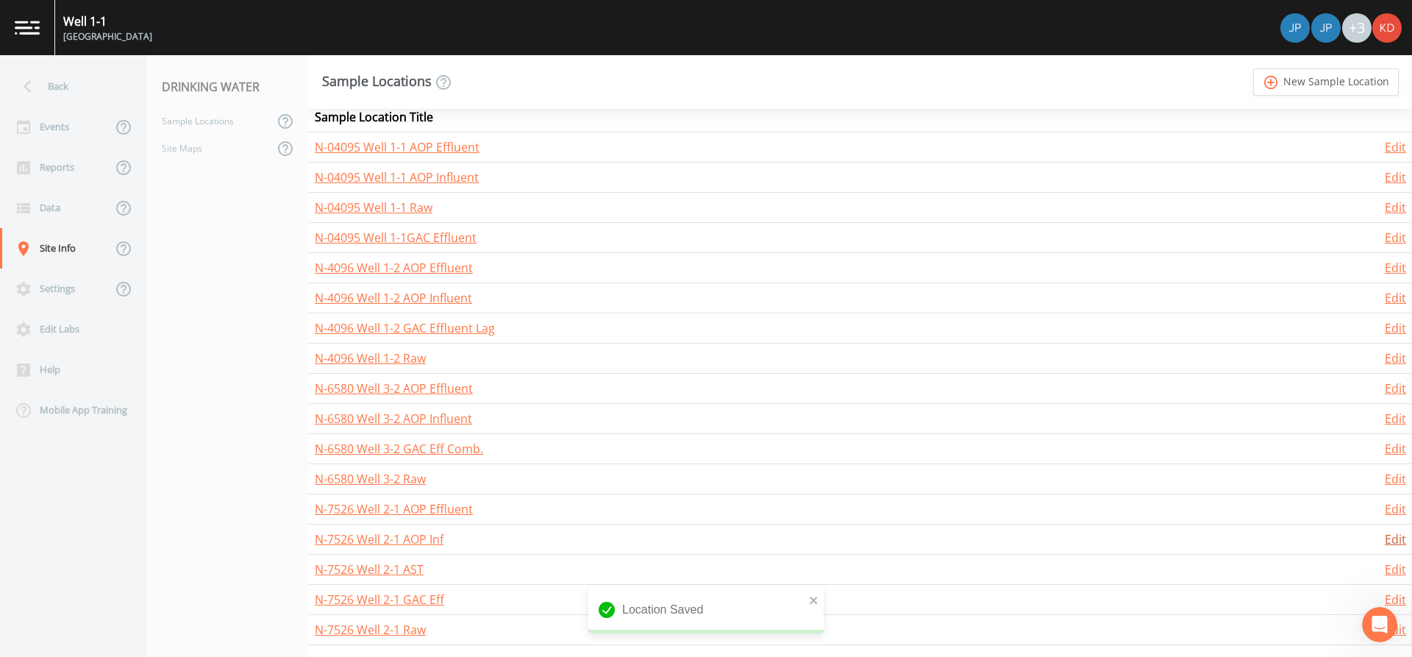
click at [1400, 536] on link "Edit" at bounding box center [1395, 539] width 21 height 16
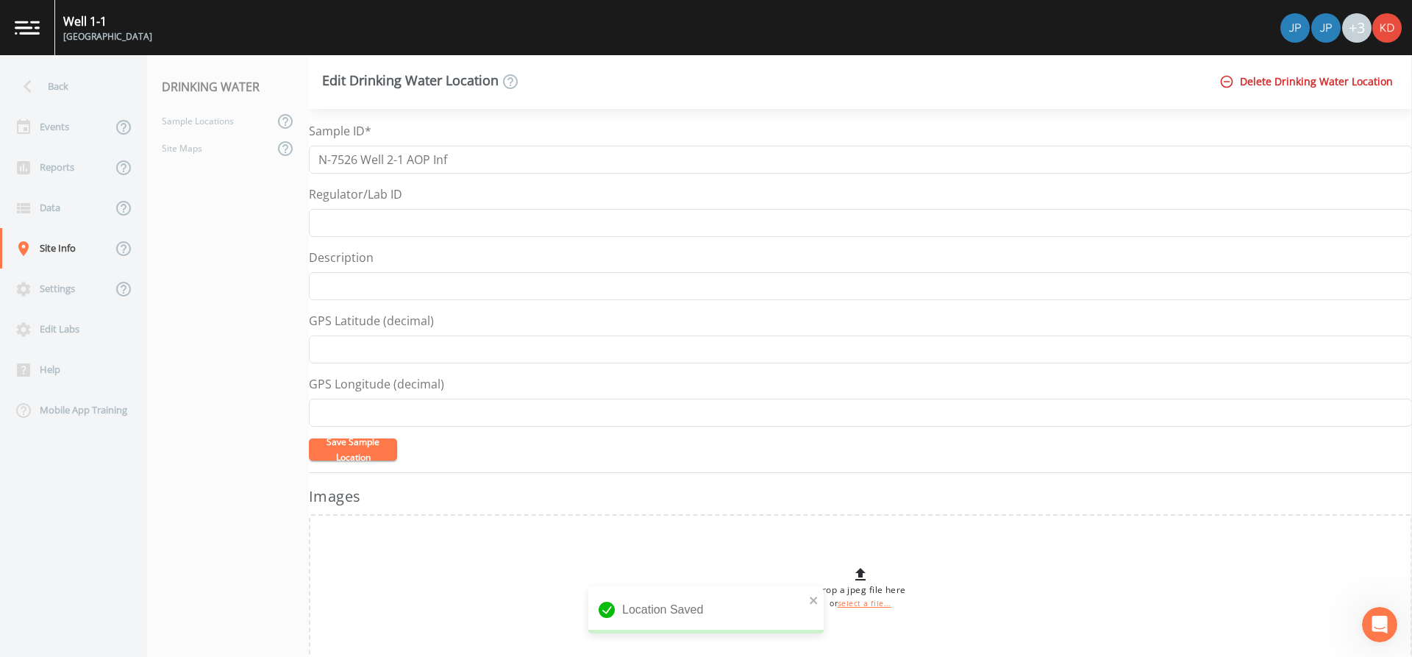
click at [597, 141] on div "Sample ID* N-7526 Well 2-1 AOP Inf" at bounding box center [860, 147] width 1103 height 51
click at [596, 171] on input "N-7526 Well 2-1 AOP Inf" at bounding box center [860, 160] width 1103 height 28
type input "N-7526 Well 2-1 AOP Influent"
click at [309, 438] on button "Save Sample Location" at bounding box center [353, 449] width 88 height 22
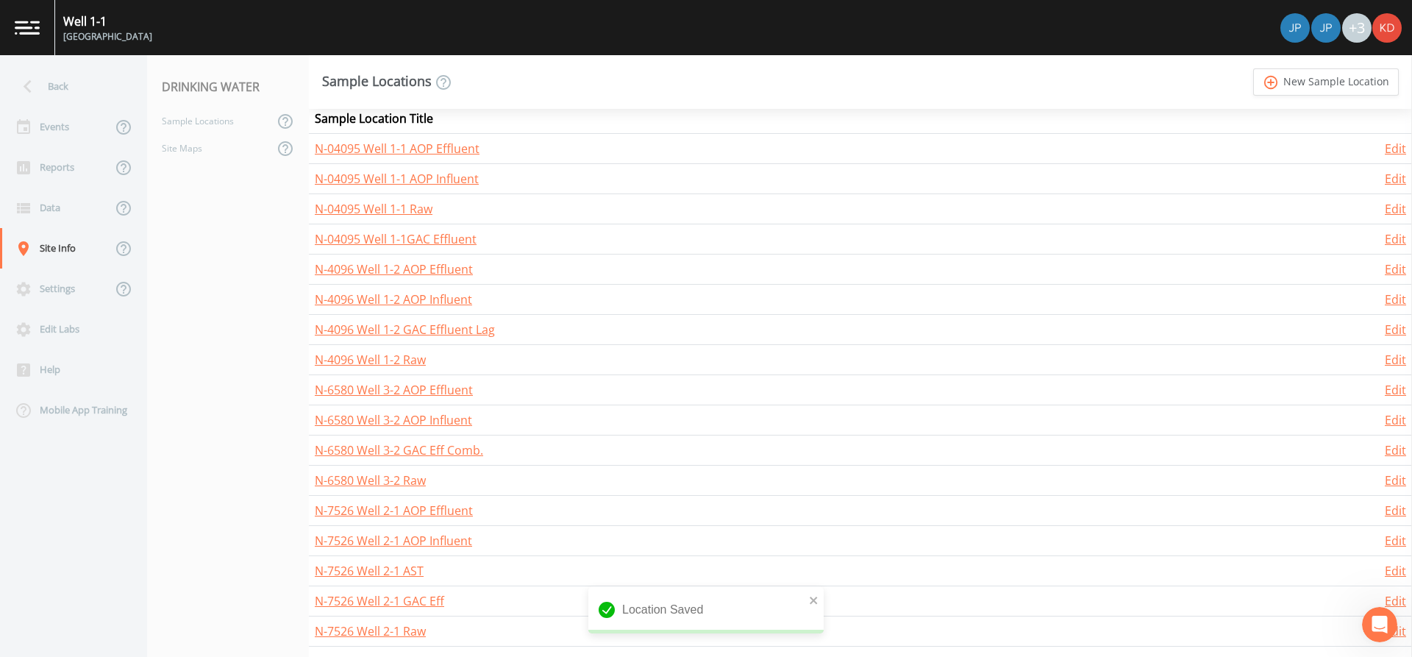
scroll to position [245, 0]
click at [1388, 591] on link "Edit" at bounding box center [1395, 599] width 21 height 16
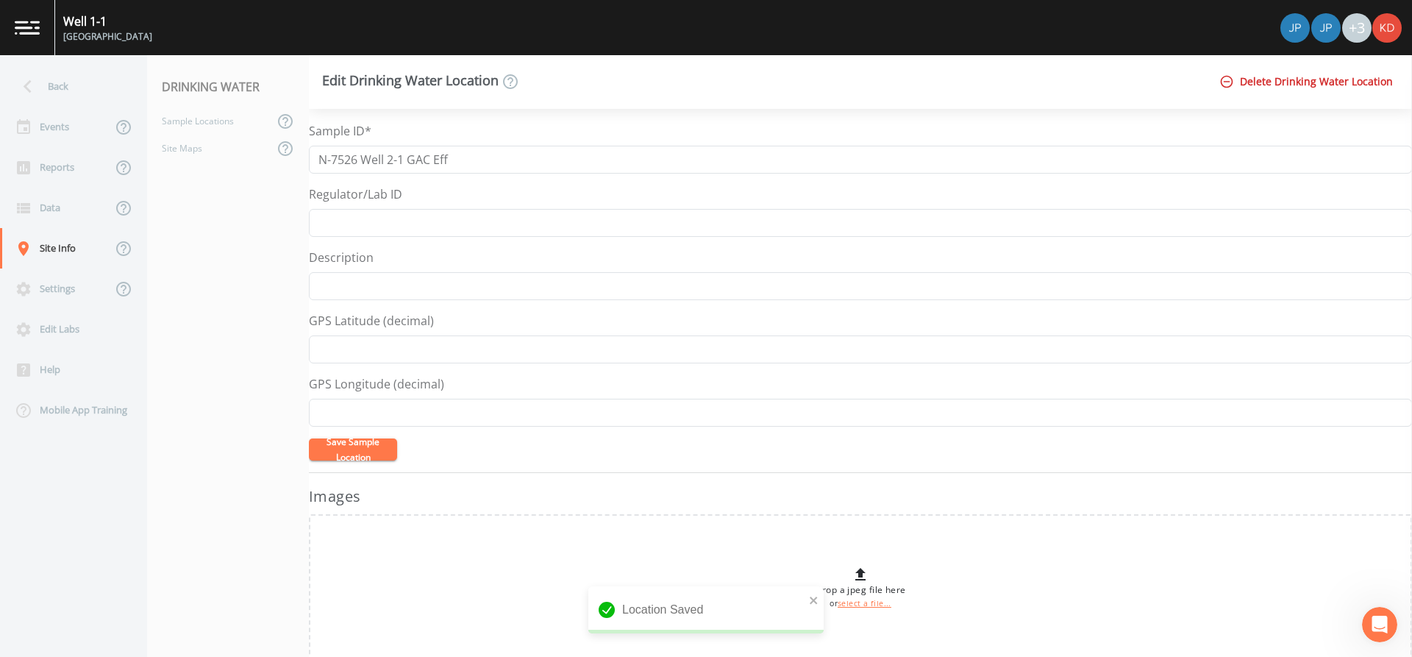
click at [490, 144] on div "Sample ID* N-7526 Well 2-1 GAC Eff" at bounding box center [860, 147] width 1103 height 51
click at [490, 158] on input "N-7526 Well 2-1 GAC Eff" at bounding box center [860, 160] width 1103 height 28
type input "N-7526 Well 2-1 GAC Effluent"
click at [309, 438] on button "Save Sample Location" at bounding box center [353, 449] width 88 height 22
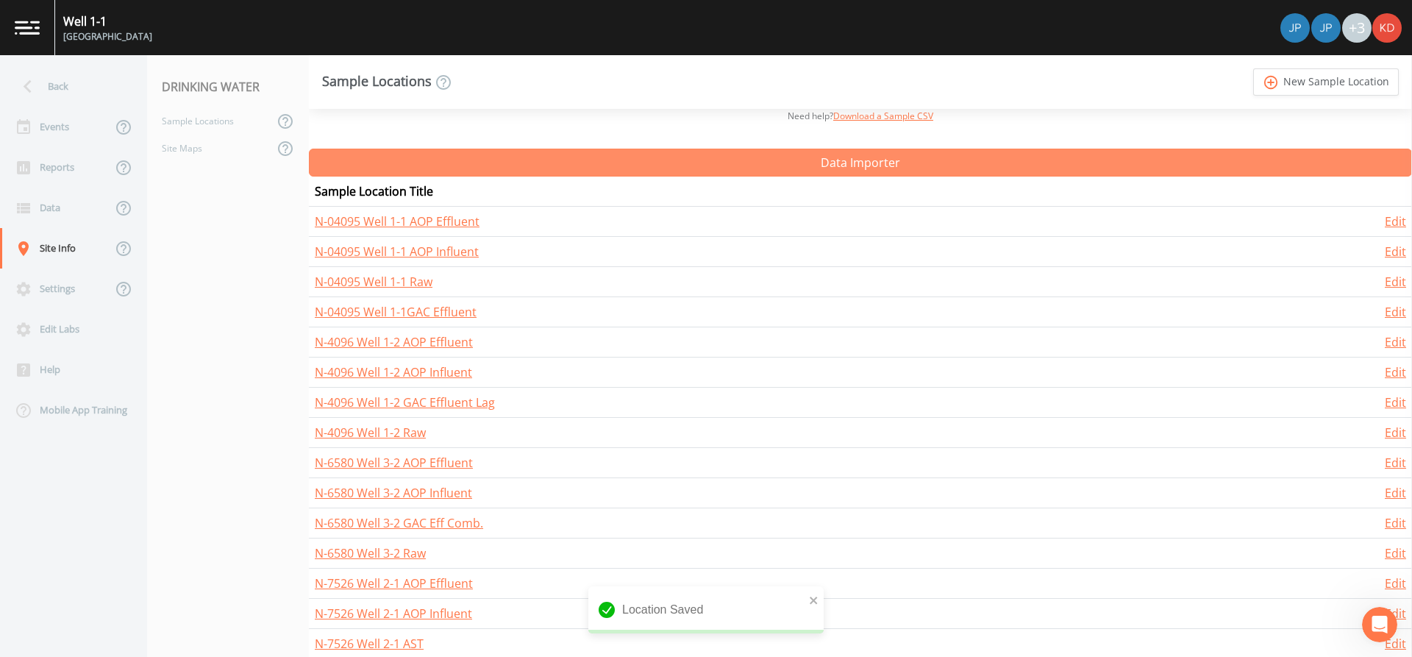
scroll to position [245, 0]
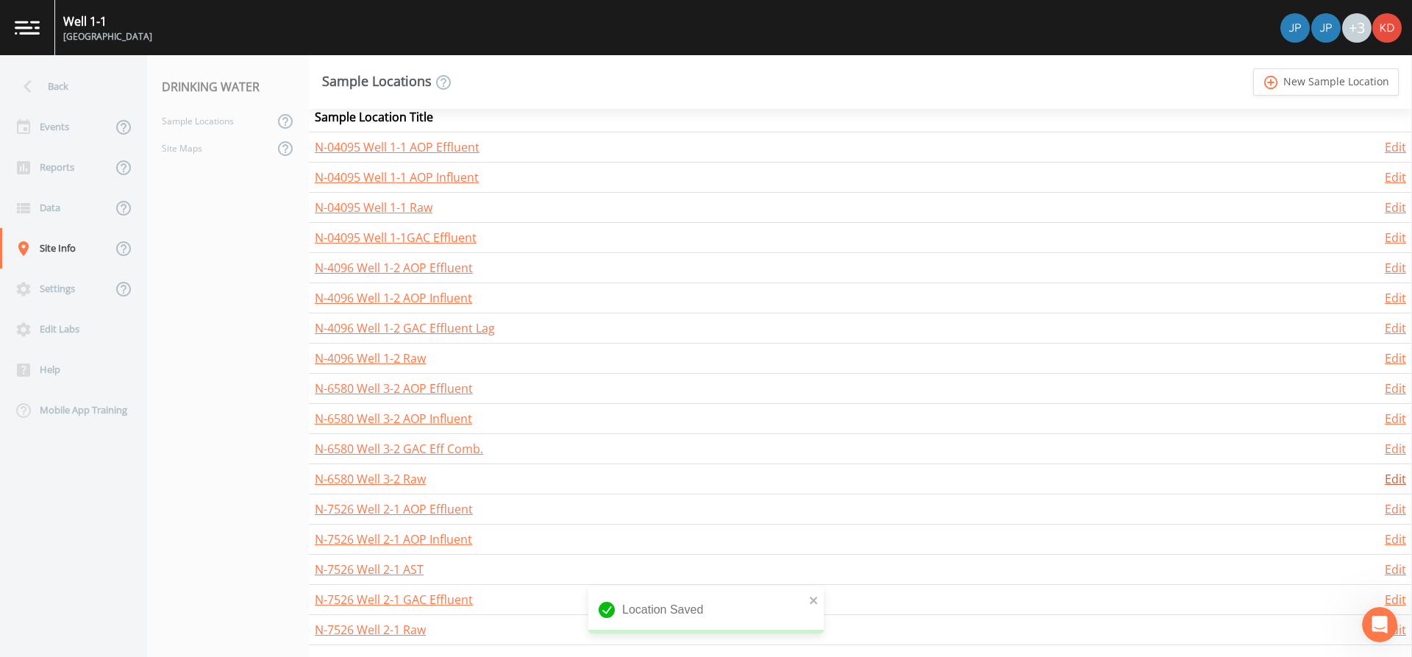
click at [1385, 480] on link "Edit" at bounding box center [1395, 479] width 21 height 16
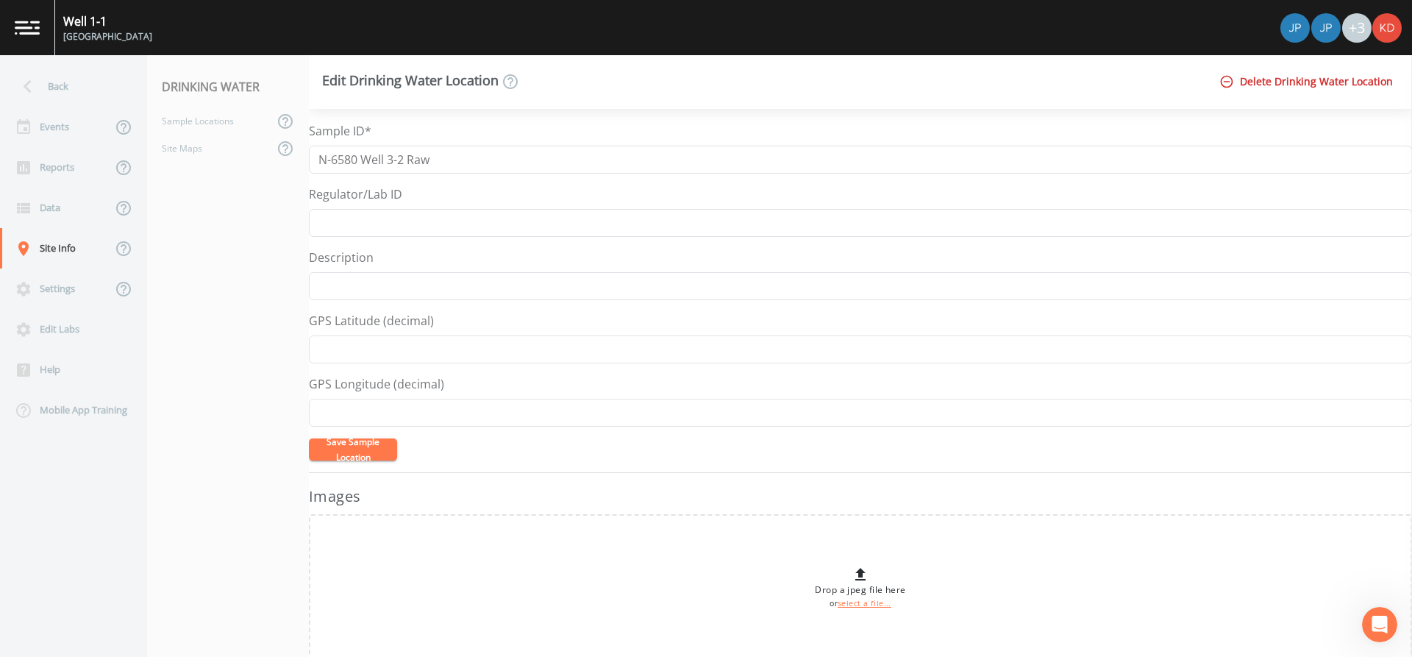
click at [369, 449] on button "Save Sample Location" at bounding box center [353, 449] width 88 height 22
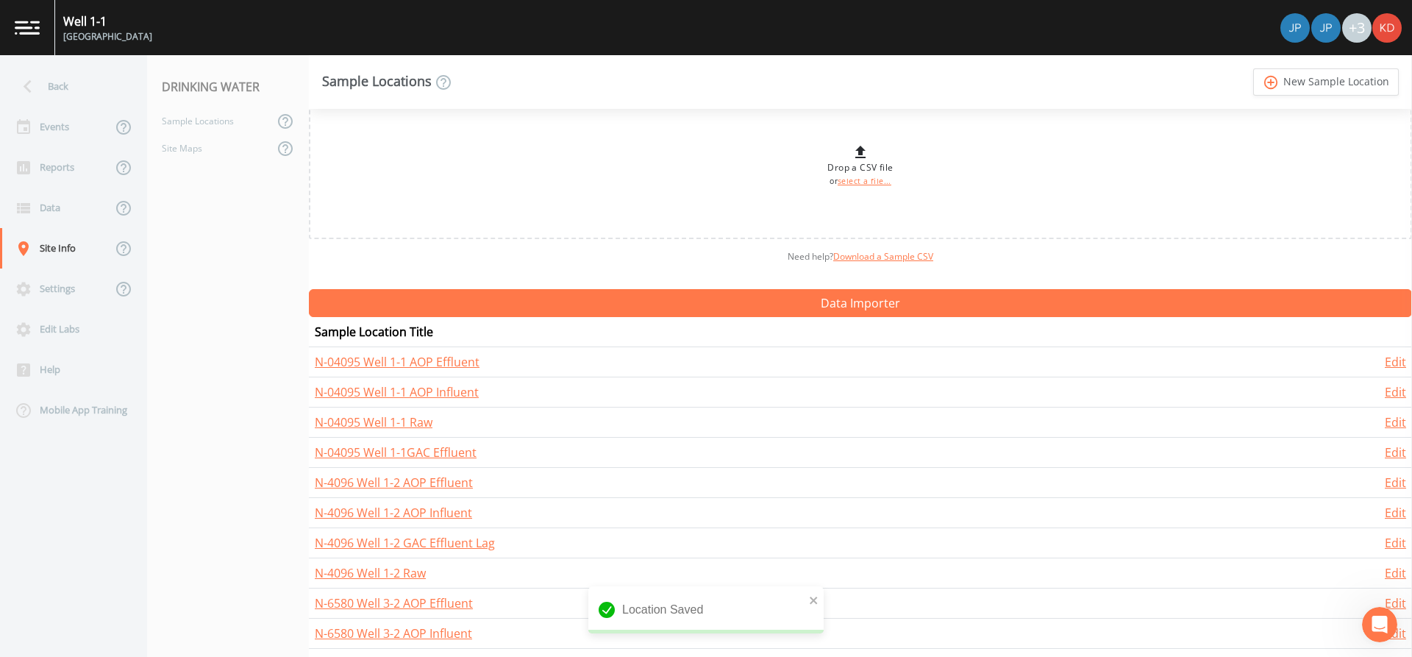
scroll to position [245, 0]
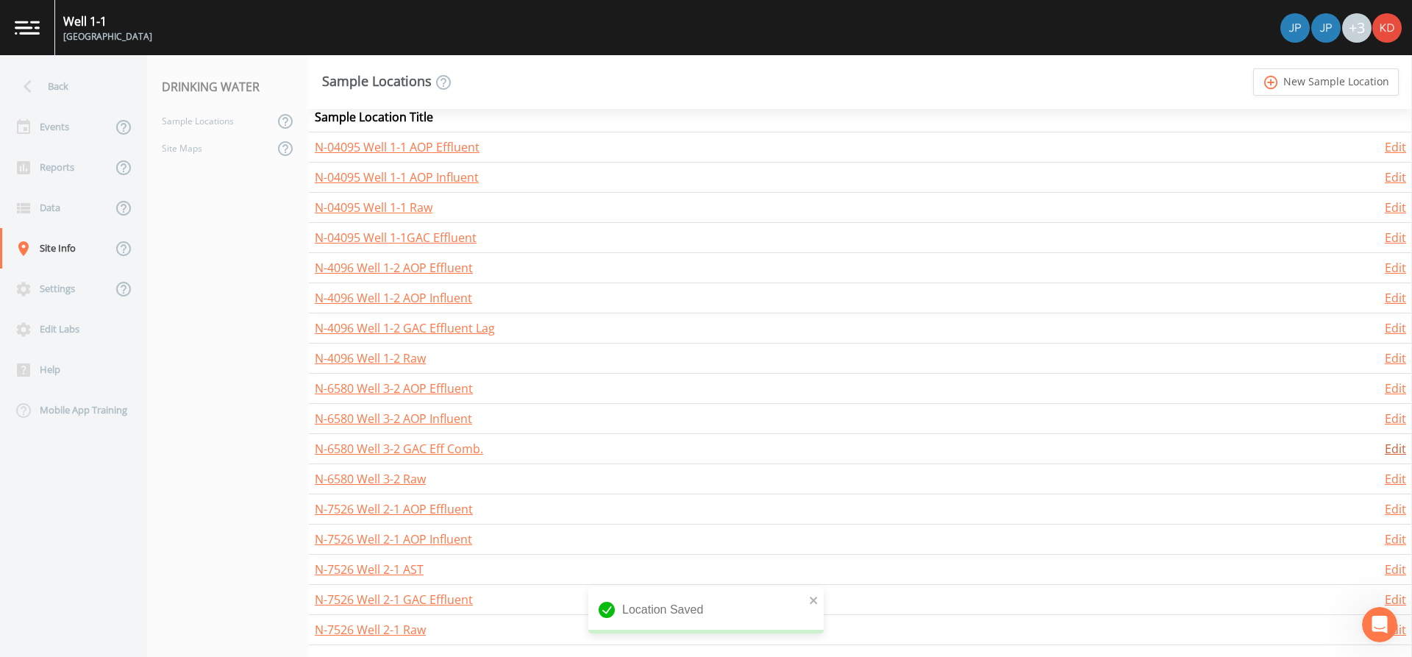
click at [1385, 445] on link "Edit" at bounding box center [1395, 449] width 21 height 16
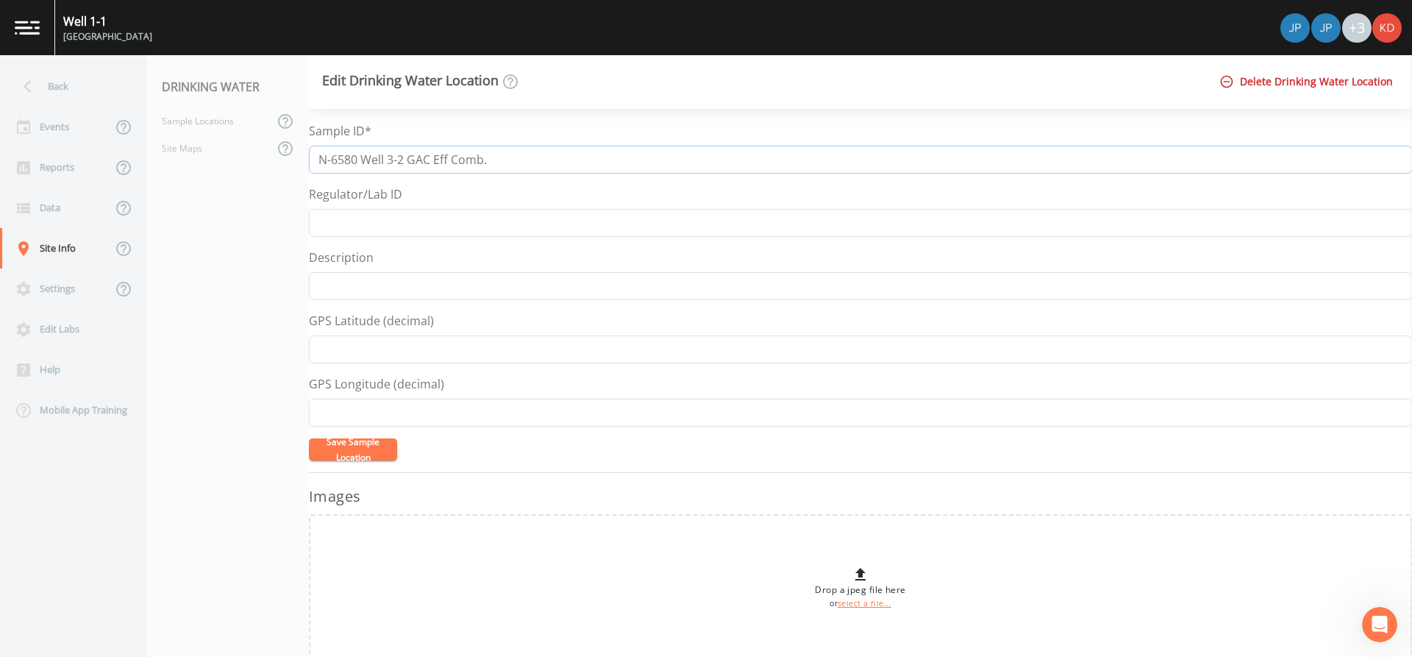
click at [448, 158] on input "N-6580 Well 3-2 GAC Eff Comb." at bounding box center [860, 160] width 1103 height 28
type input "N-6580 Well 3-2 GAC Effluent Comb."
click at [309, 438] on button "Save Sample Location" at bounding box center [353, 449] width 88 height 22
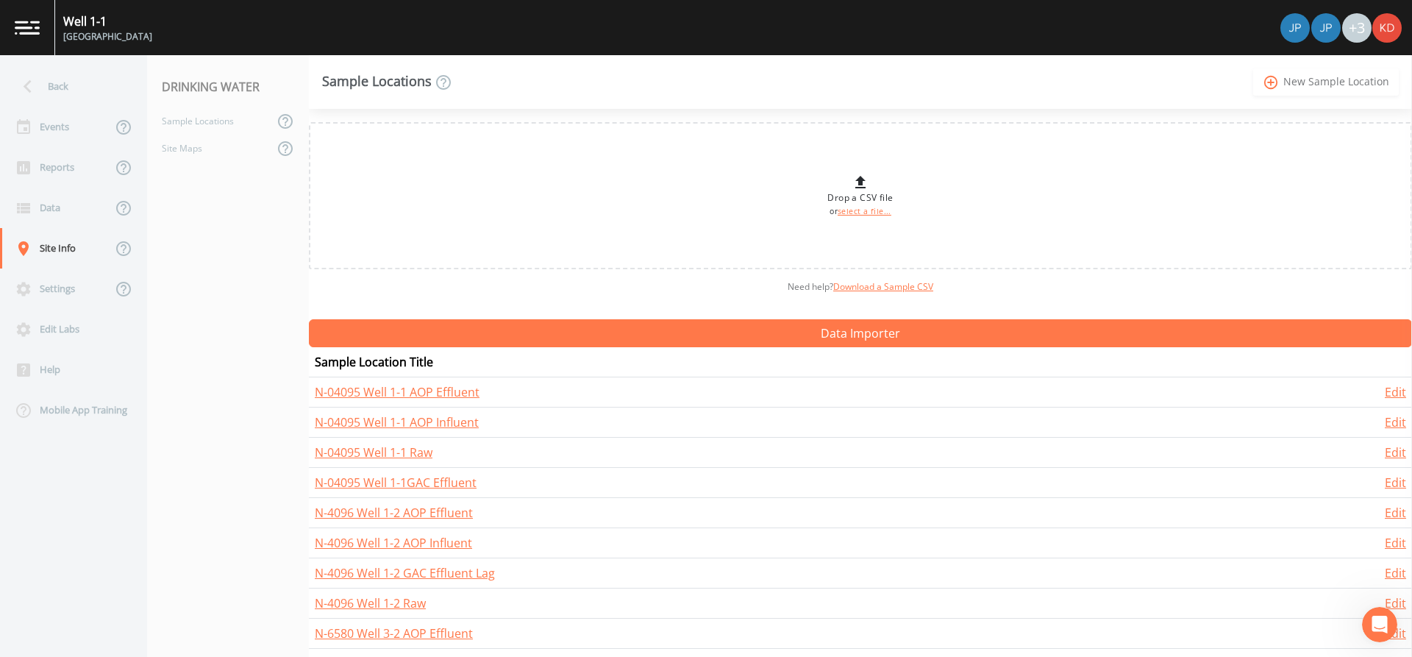
click at [1297, 78] on link "add_circle_outline New Sample Location" at bounding box center [1326, 81] width 146 height 27
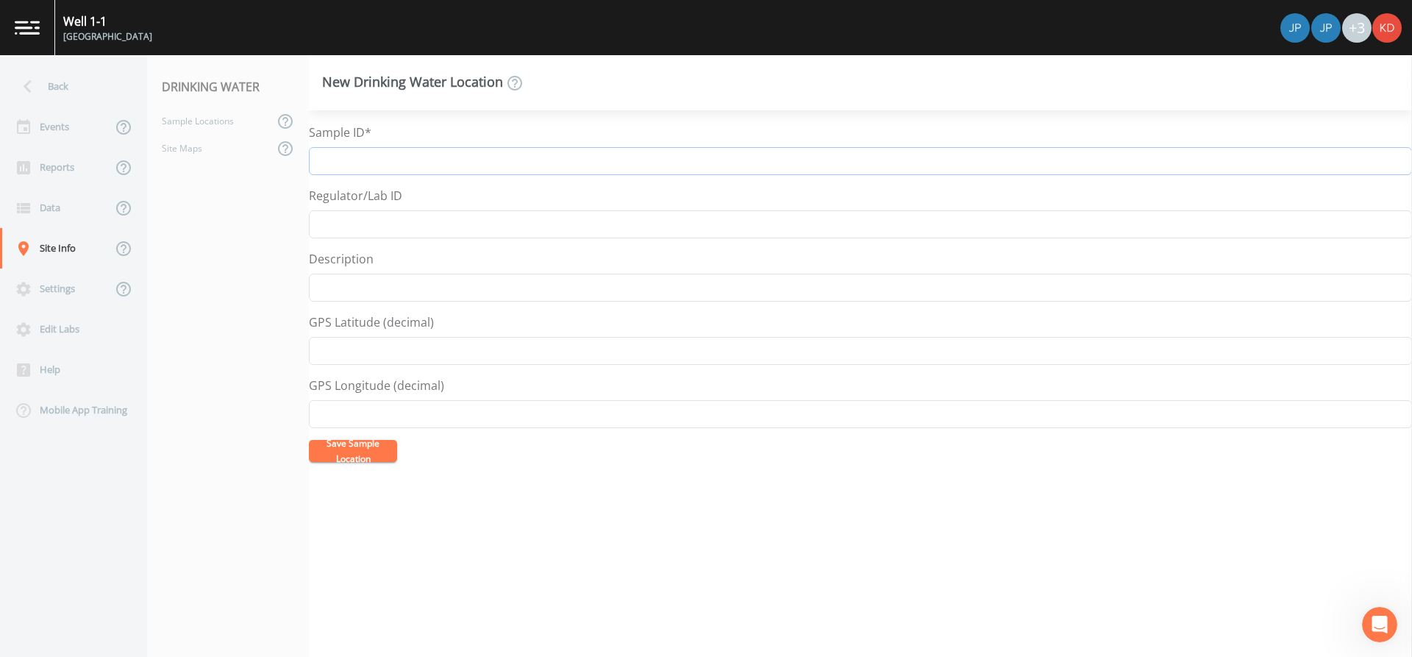
click at [351, 160] on input "Sample ID*" at bounding box center [860, 161] width 1103 height 28
click at [412, 158] on input "N-6077 Well 4-2 Raw" at bounding box center [860, 161] width 1103 height 28
drag, startPoint x: 408, startPoint y: 160, endPoint x: 313, endPoint y: 163, distance: 95.7
click at [313, 163] on input "N-6077 Well 4-2 Raw" at bounding box center [860, 161] width 1103 height 28
type input "N-6077 Well 4-2 Raw"
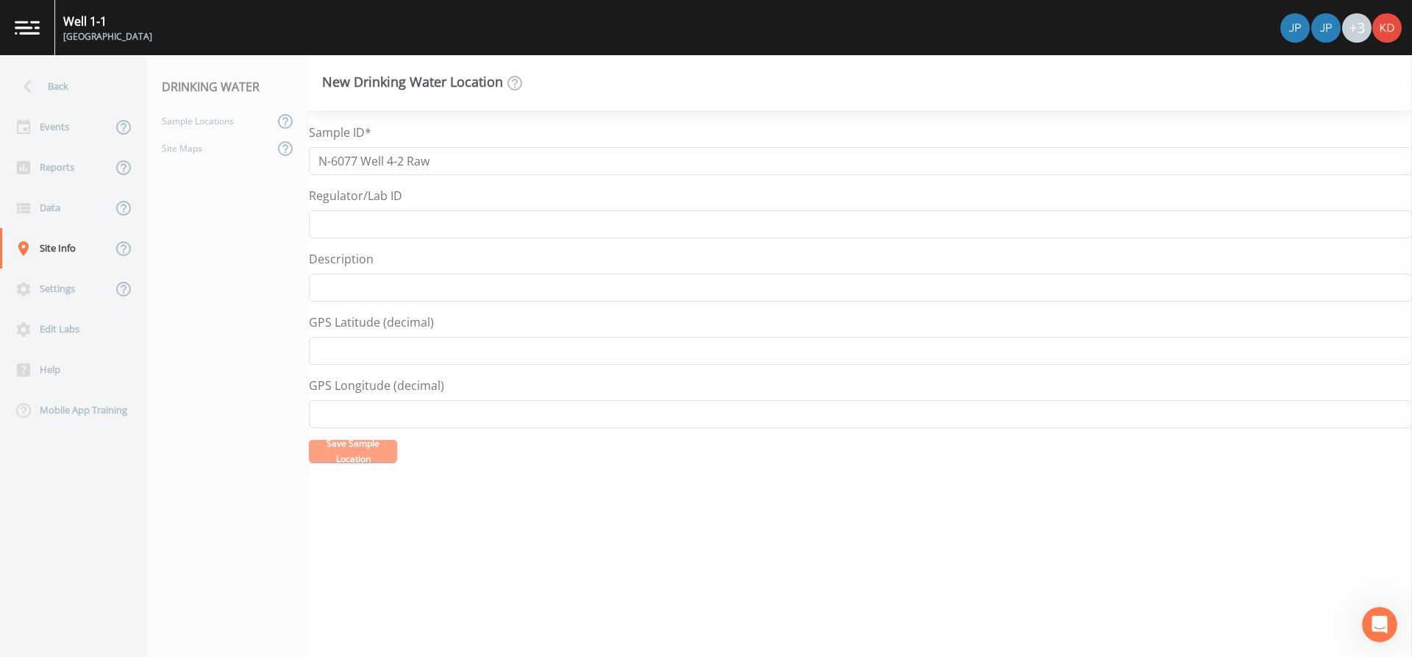
click at [354, 457] on button "Save Sample Location" at bounding box center [353, 451] width 88 height 22
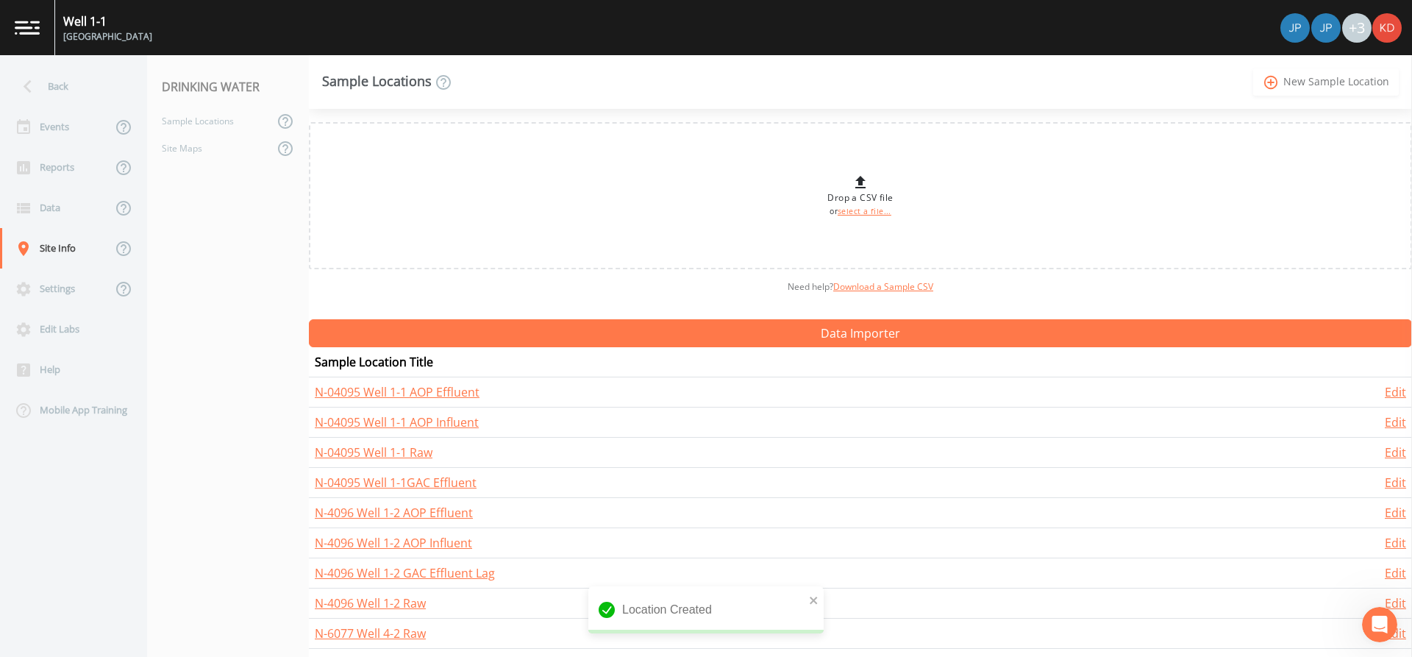
click at [1336, 88] on link "add_circle_outline New Sample Location" at bounding box center [1326, 81] width 146 height 27
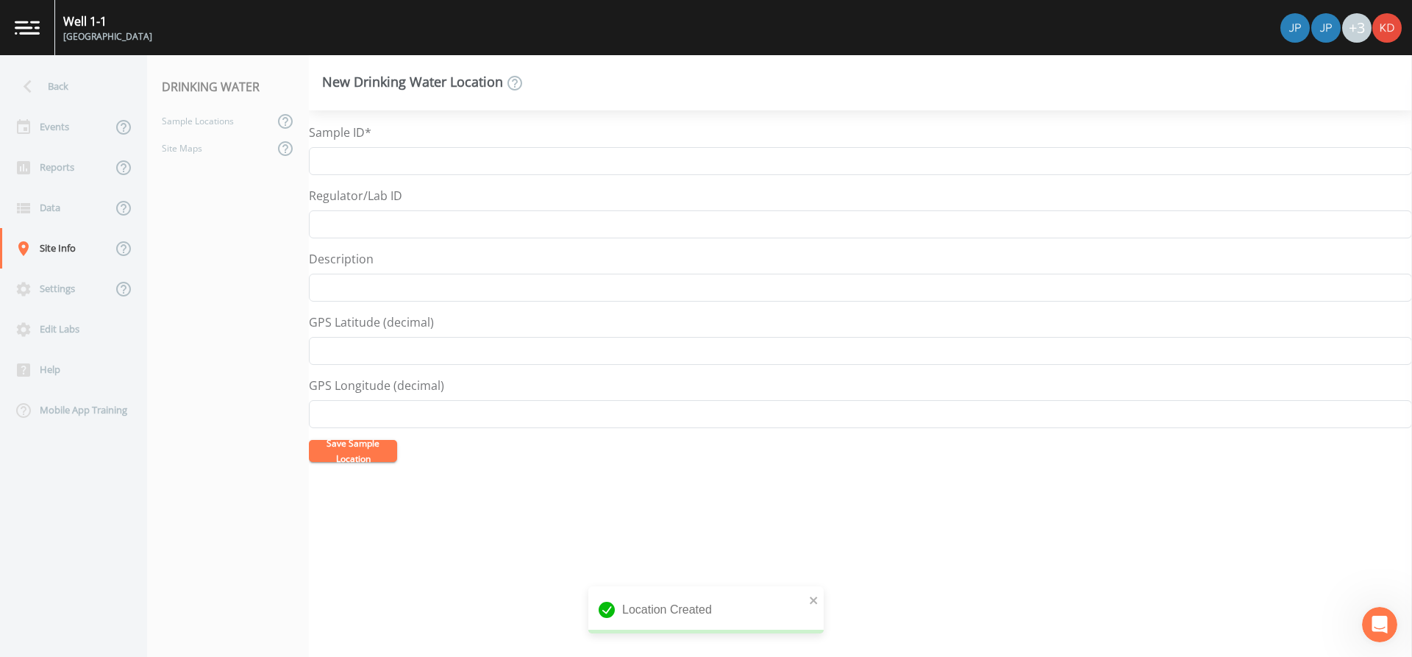
click at [343, 137] on label "Sample ID*" at bounding box center [340, 133] width 63 height 18
click at [343, 147] on input "Sample ID*" at bounding box center [860, 161] width 1103 height 28
click at [348, 153] on input "Sample ID*" at bounding box center [860, 161] width 1103 height 28
paste input "N-6077 Well 4-2"
type input "N-6077 Well 4-2 AOP Influent"
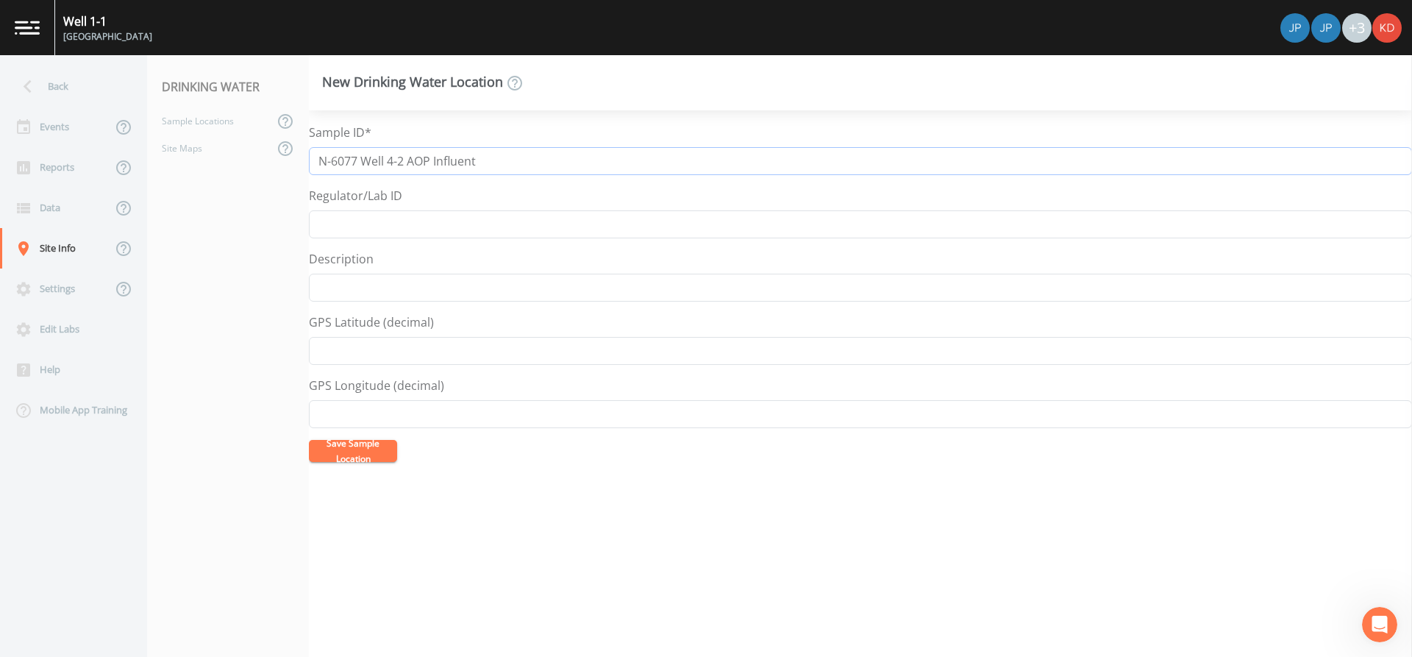
click at [309, 440] on button "Save Sample Location" at bounding box center [353, 451] width 88 height 22
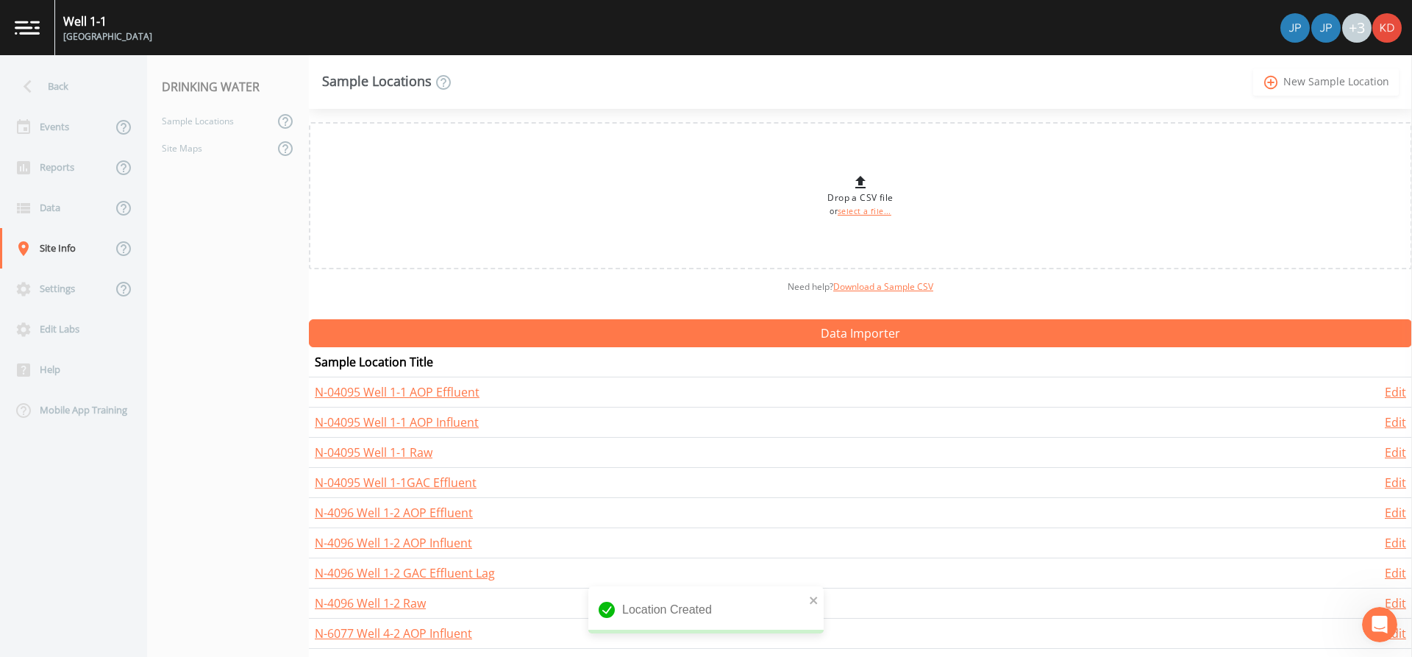
click at [1341, 80] on link "add_circle_outline New Sample Location" at bounding box center [1326, 81] width 146 height 27
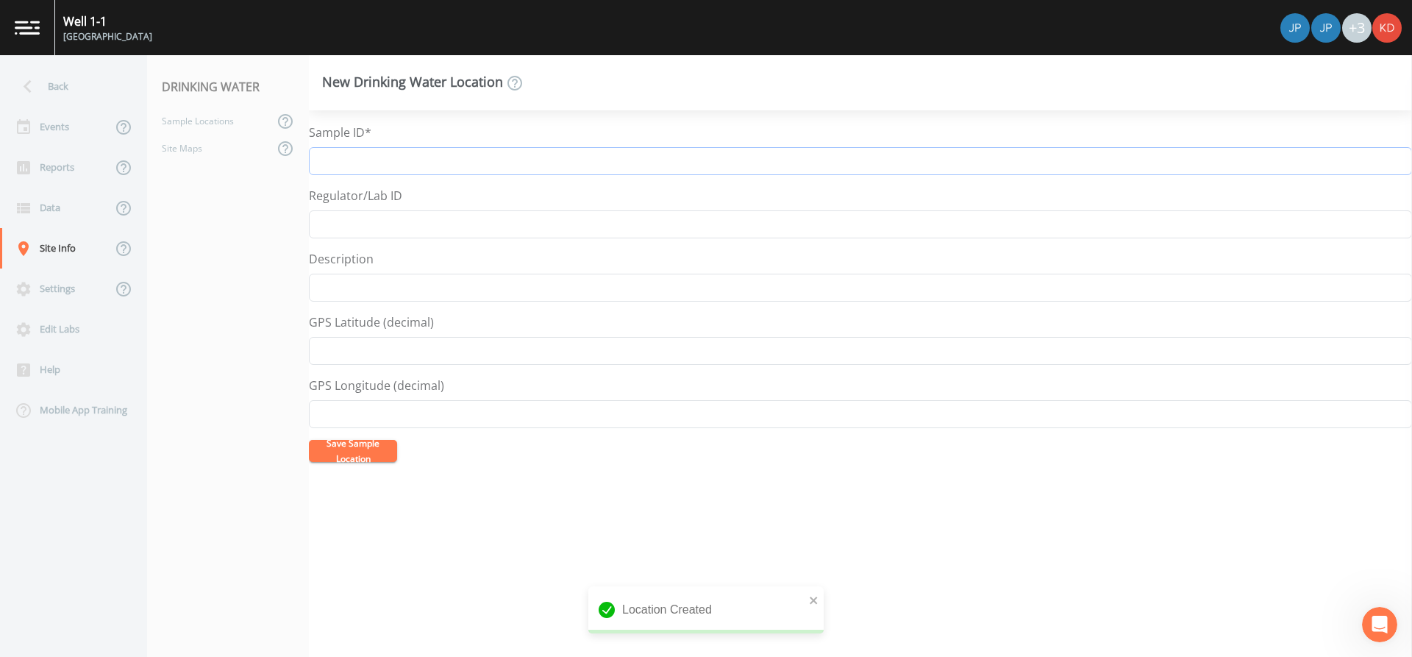
click at [621, 166] on input "Sample ID*" at bounding box center [860, 161] width 1103 height 28
paste input "N-6077 Well 4-2"
type input "N-6077 Well 4-2 AOP Effluent"
click at [309, 440] on button "Save Sample Location" at bounding box center [353, 451] width 88 height 22
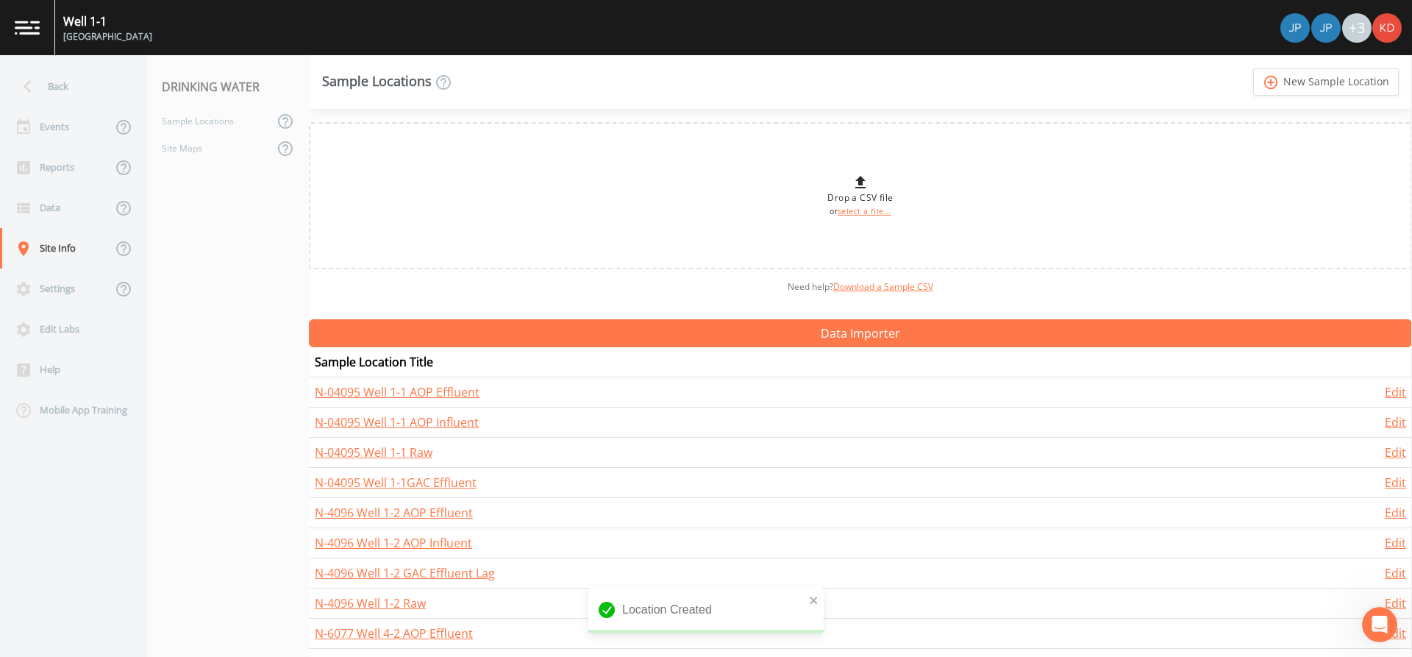
click at [1253, 68] on link "add_circle_outline New Sample Location" at bounding box center [1326, 81] width 146 height 27
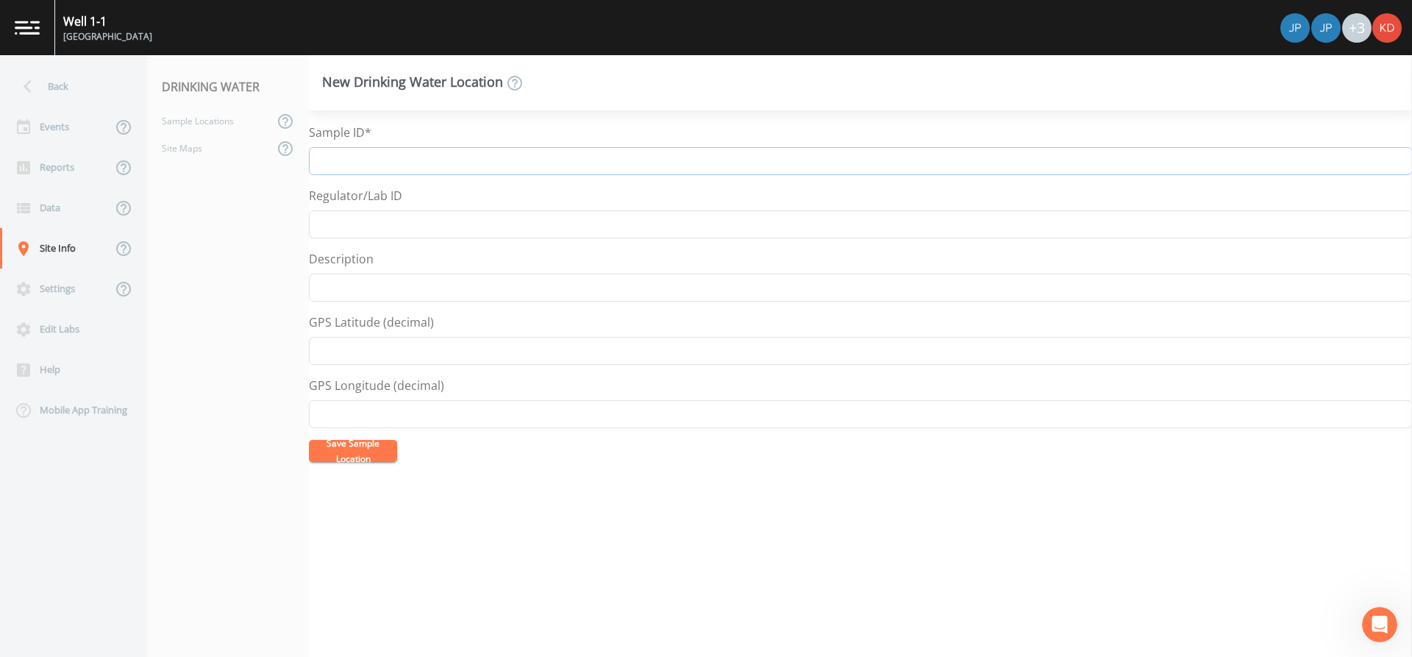
paste input "N-6077 Well 4-2"
type input "N-6077 Well 4-2 GAC Effluent"
click at [309, 440] on button "Save Sample Location" at bounding box center [353, 451] width 88 height 22
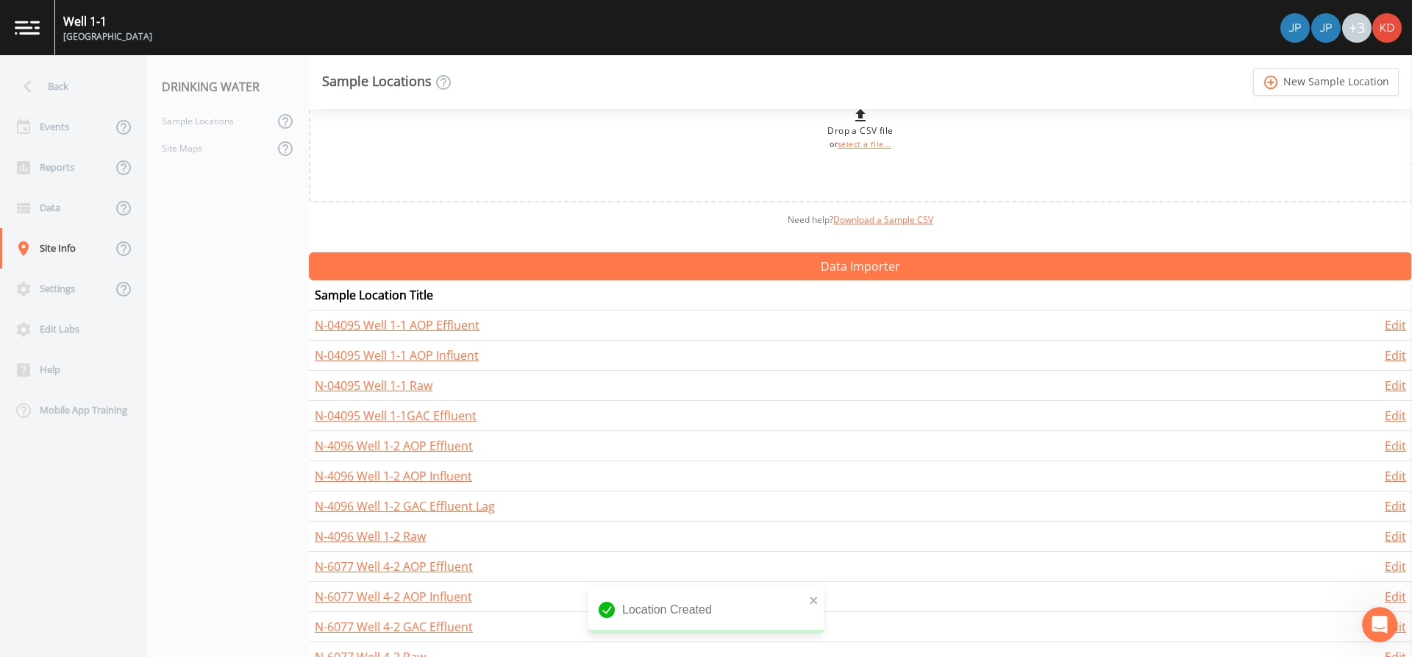
scroll to position [366, 0]
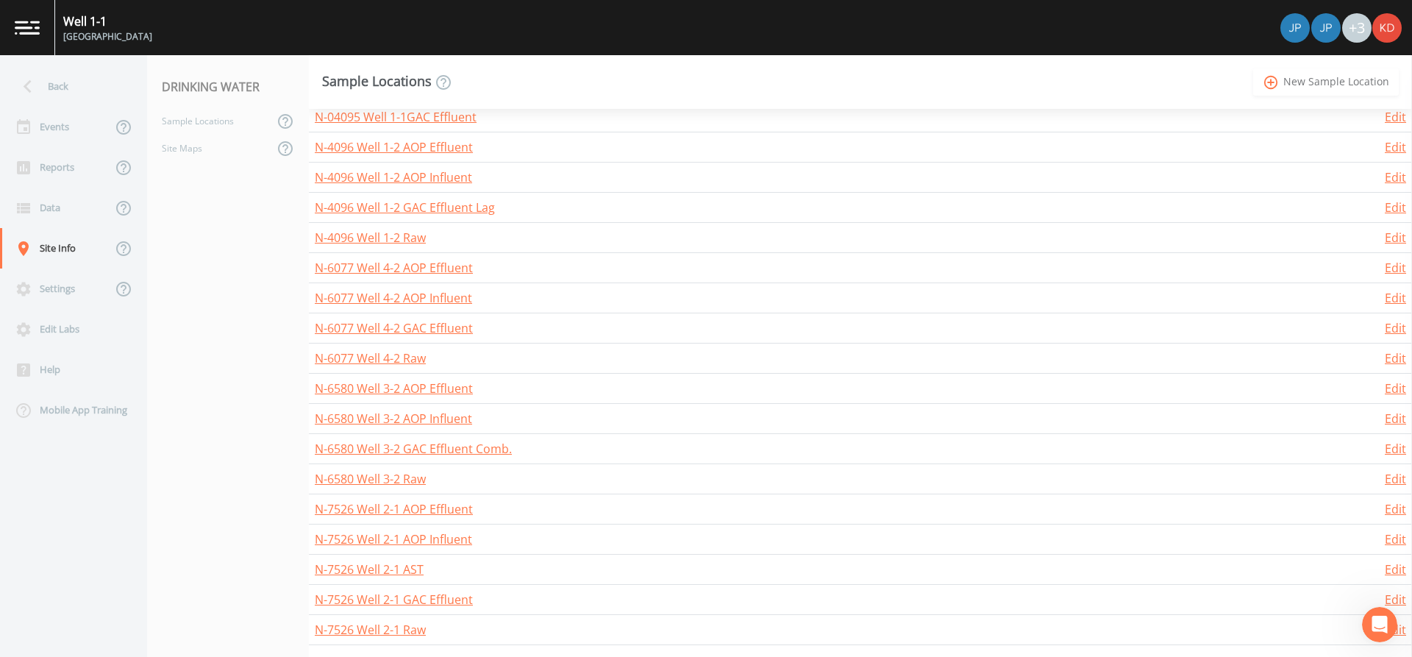
click at [1311, 81] on link "add_circle_outline New Sample Location" at bounding box center [1326, 81] width 146 height 27
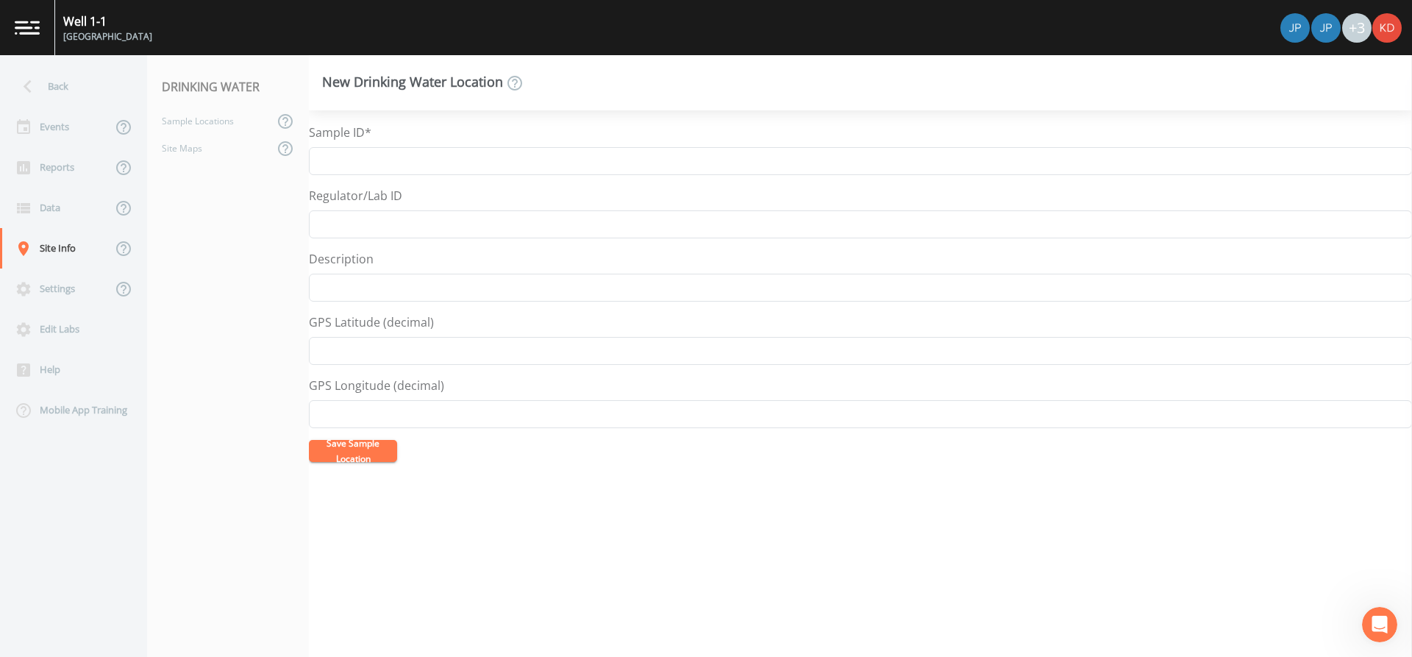
click at [1358, 27] on div "+3" at bounding box center [1356, 27] width 29 height 29
click at [371, 160] on input "Sample ID*" at bounding box center [860, 161] width 1103 height 28
drag, startPoint x: 415, startPoint y: 161, endPoint x: 265, endPoint y: 155, distance: 149.4
click at [265, 155] on div "Back Events Reports Data Site Info Settings Edit Labs Help Mobile App Training …" at bounding box center [706, 356] width 1412 height 602
type input "N-12535 Well 4-3 Raw"
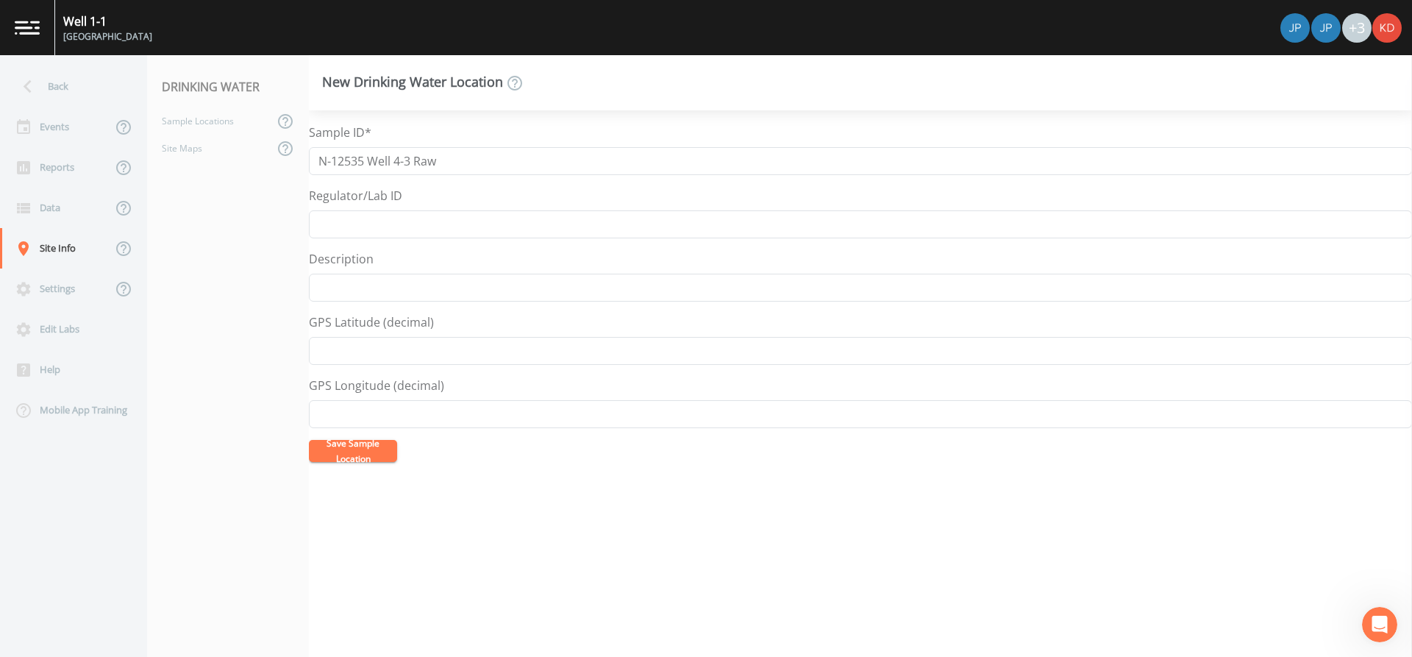
click at [336, 440] on button "Save Sample Location" at bounding box center [353, 451] width 88 height 22
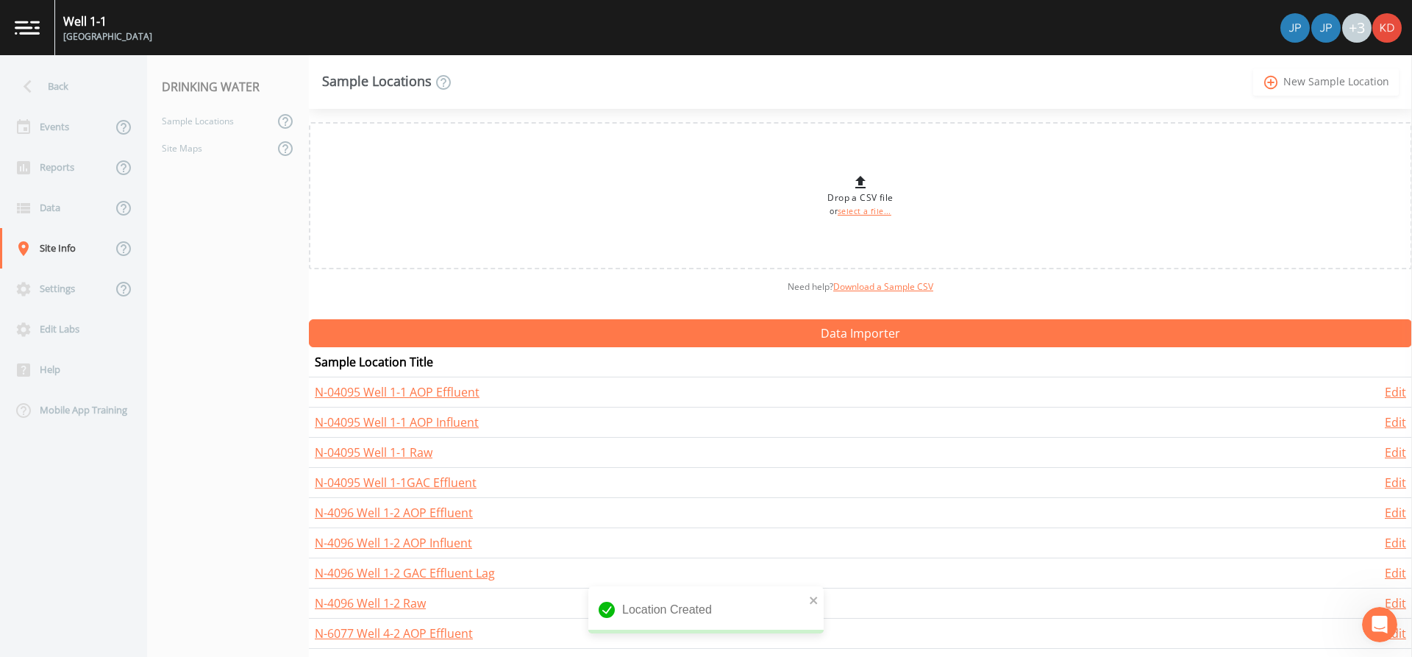
click at [1284, 93] on link "add_circle_outline New Sample Location" at bounding box center [1326, 81] width 146 height 27
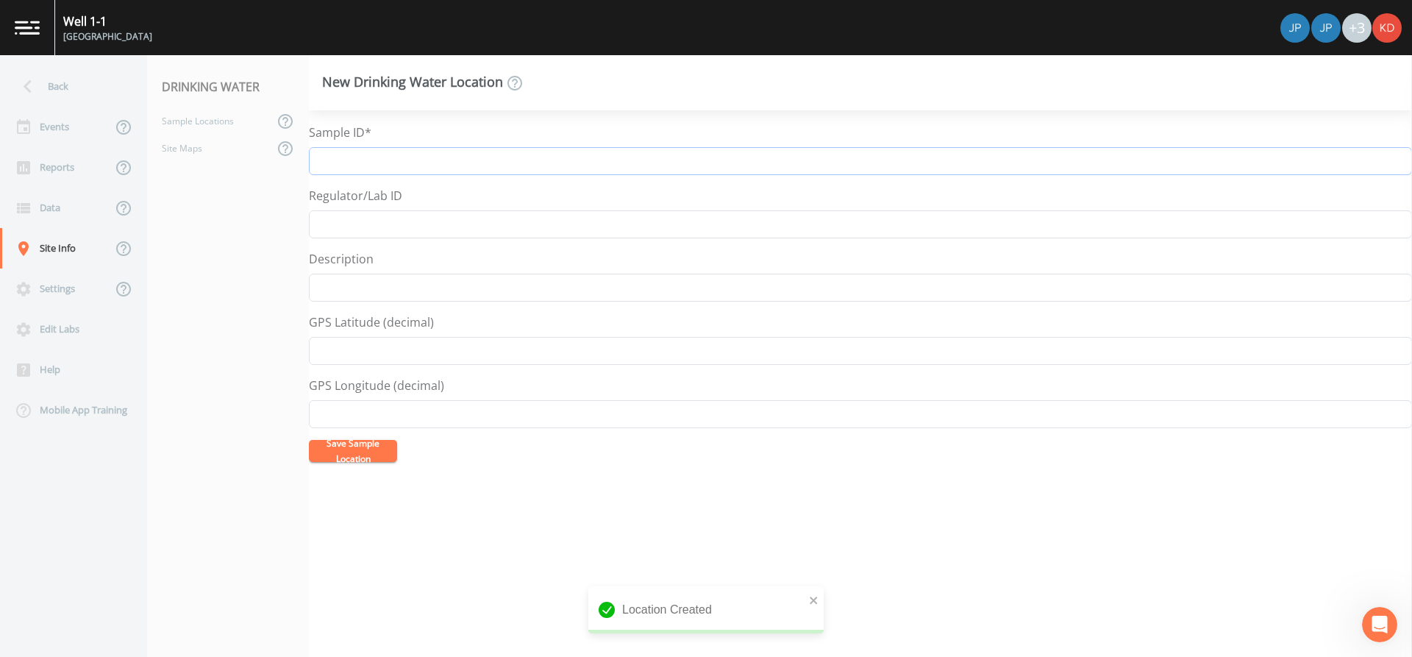
click at [563, 156] on input "Sample ID*" at bounding box center [860, 161] width 1103 height 28
paste input "N-12535 Well 4-3"
type input "N-12535 Well 4-3 AOP Influent"
click at [309, 440] on button "Save Sample Location" at bounding box center [353, 451] width 88 height 22
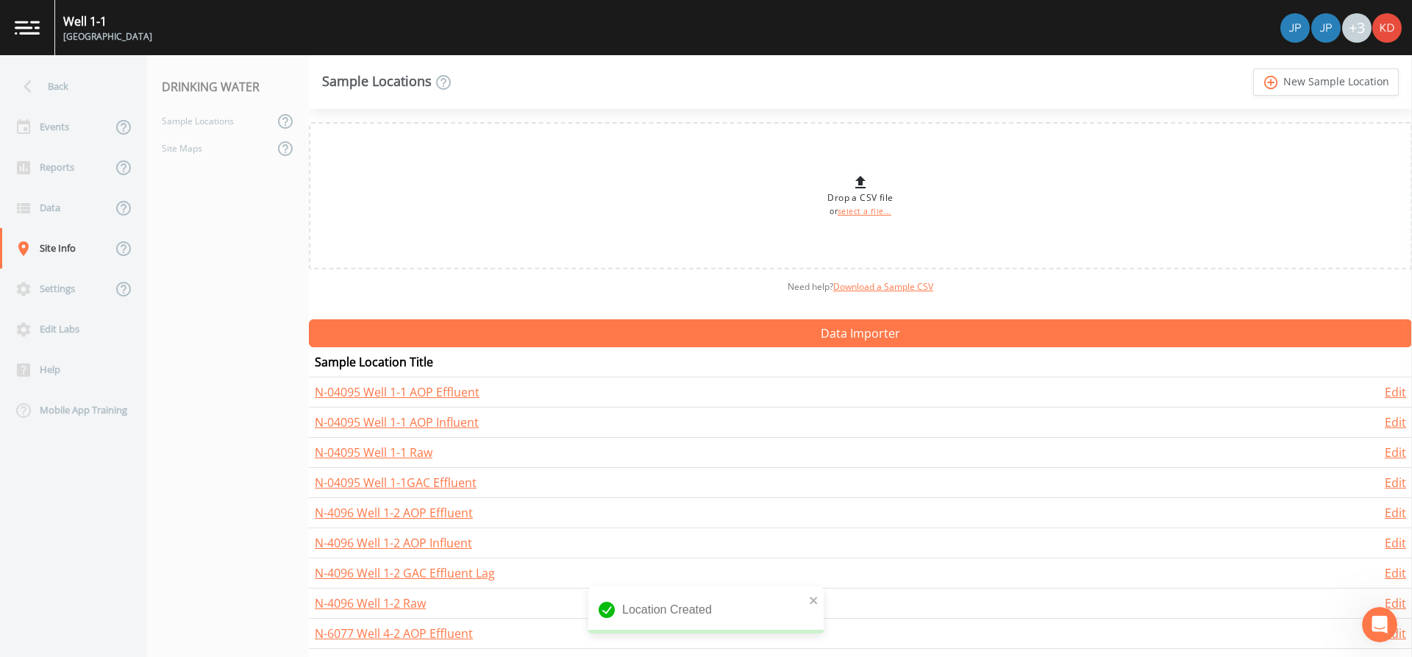
click at [1253, 68] on link "add_circle_outline New Sample Location" at bounding box center [1326, 81] width 146 height 27
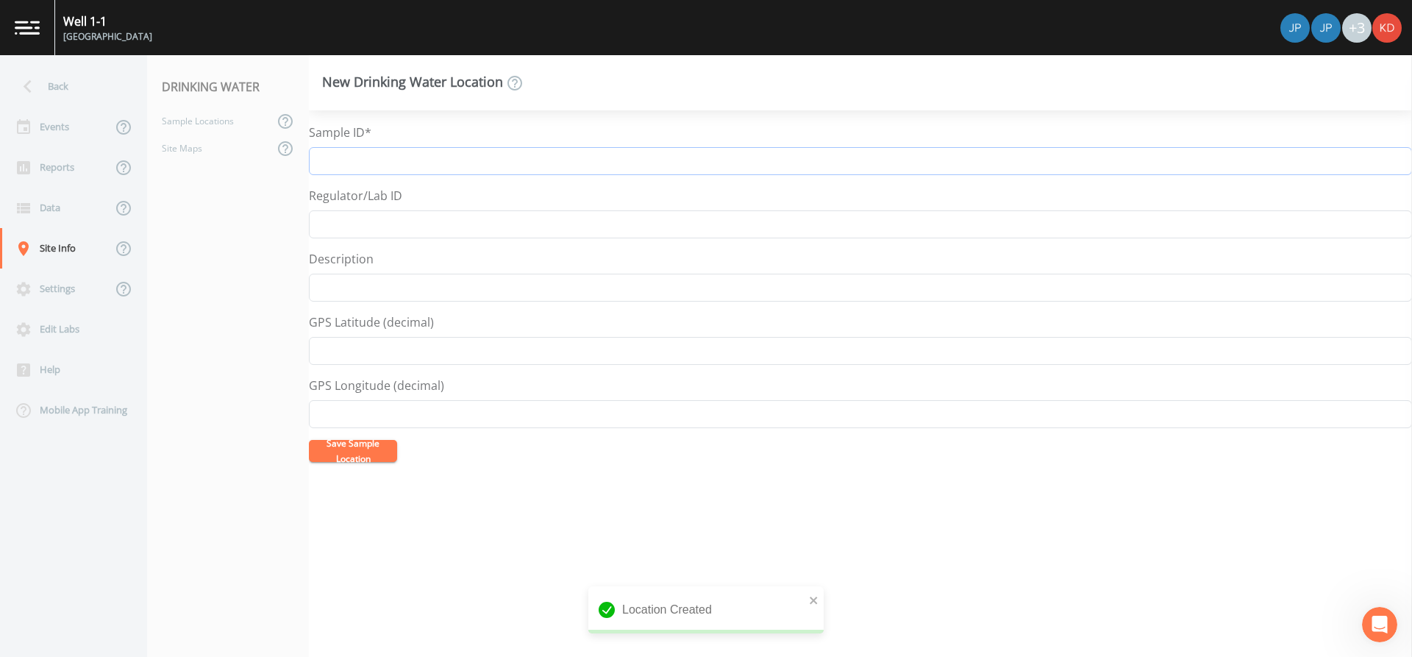
paste input "N-12535 Well 4-3"
type input "N-12535 Well 4-3 AOP Effluent"
click at [309, 440] on button "Save Sample Location" at bounding box center [353, 451] width 88 height 22
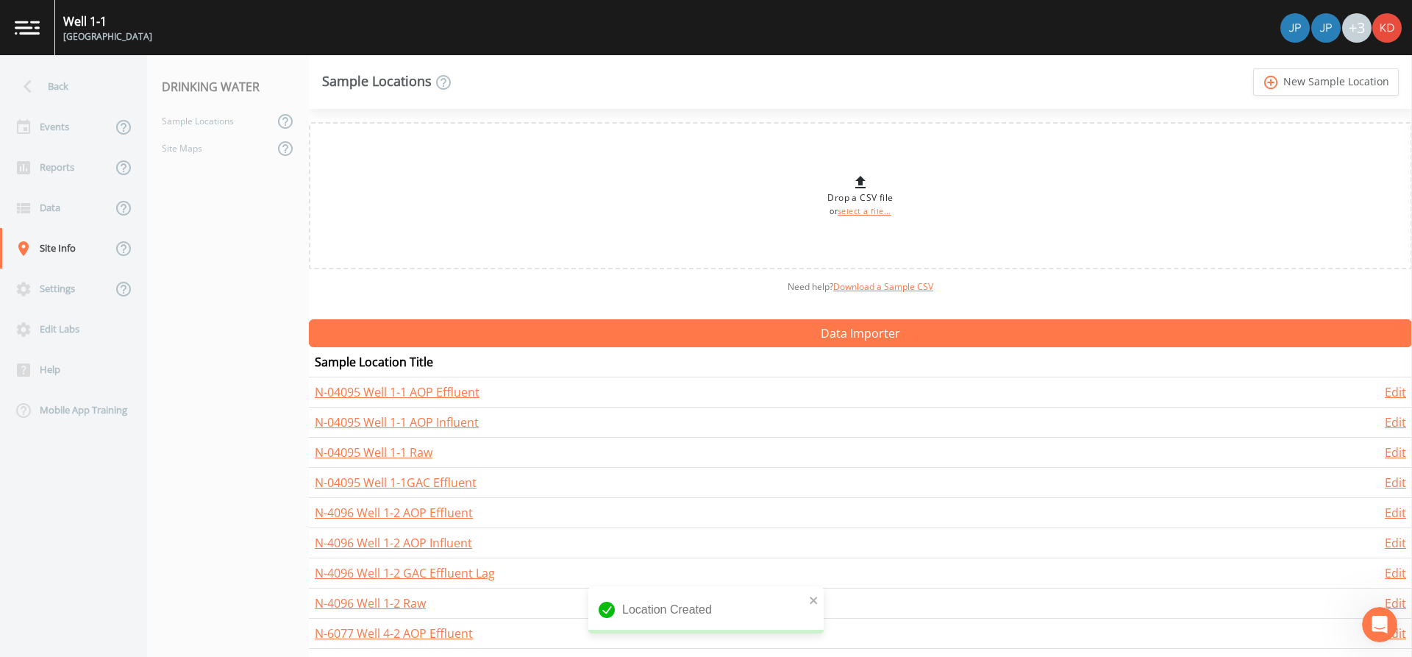
click at [1253, 68] on link "add_circle_outline New Sample Location" at bounding box center [1326, 81] width 146 height 27
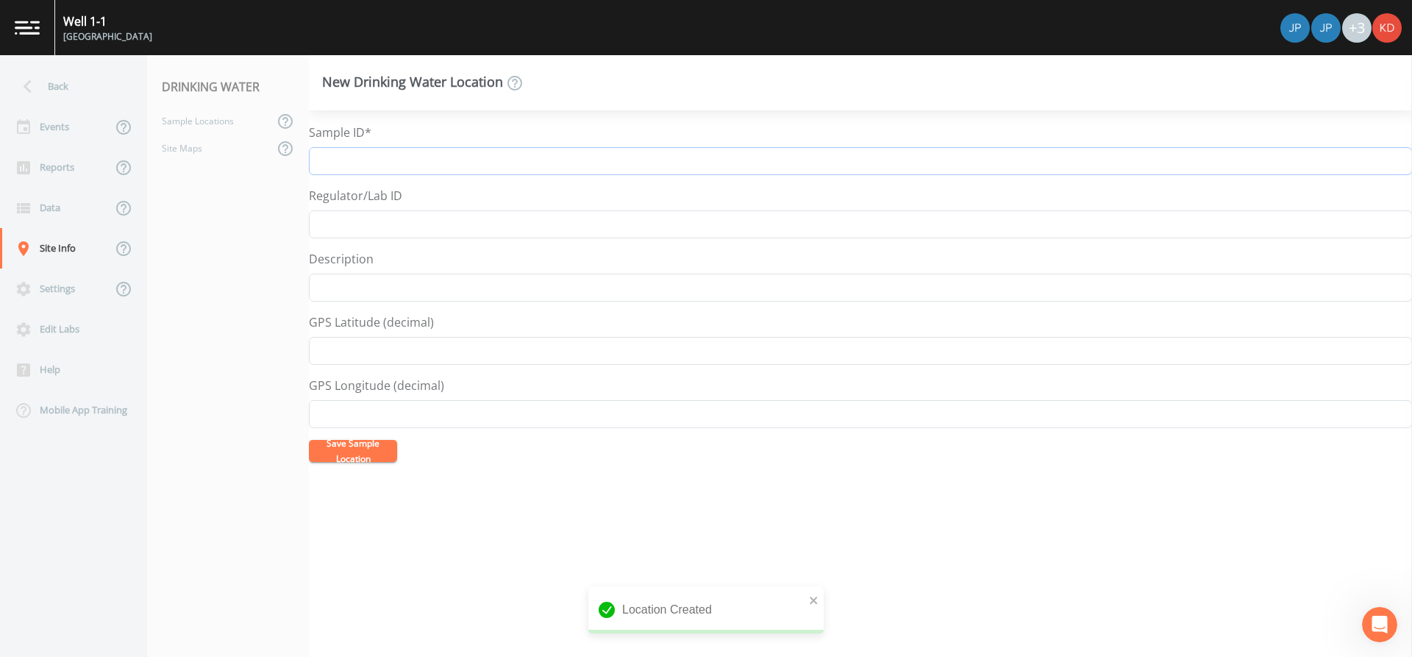
paste input "N-12535 Well 4-3"
type input "N-12535 Well 4-3 GAC Effluent"
click at [309, 440] on button "Save Sample Location" at bounding box center [353, 451] width 88 height 22
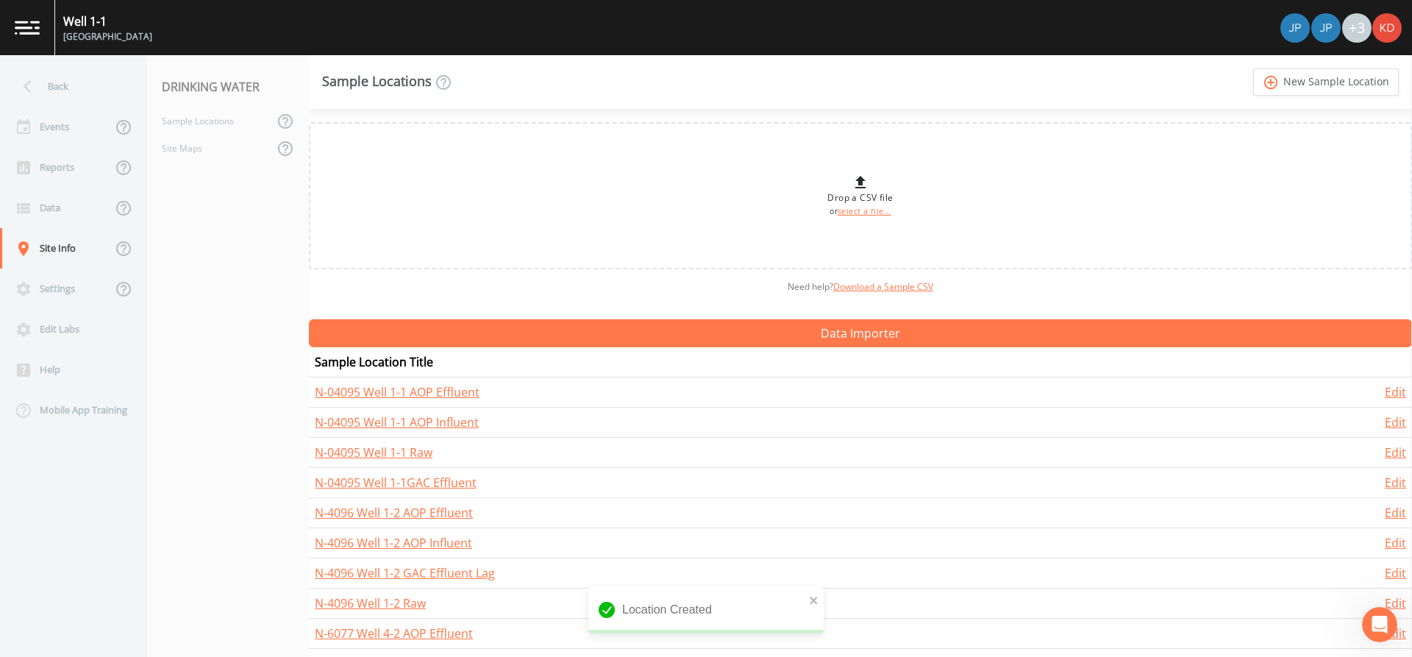
click at [1253, 68] on link "add_circle_outline New Sample Location" at bounding box center [1326, 81] width 146 height 27
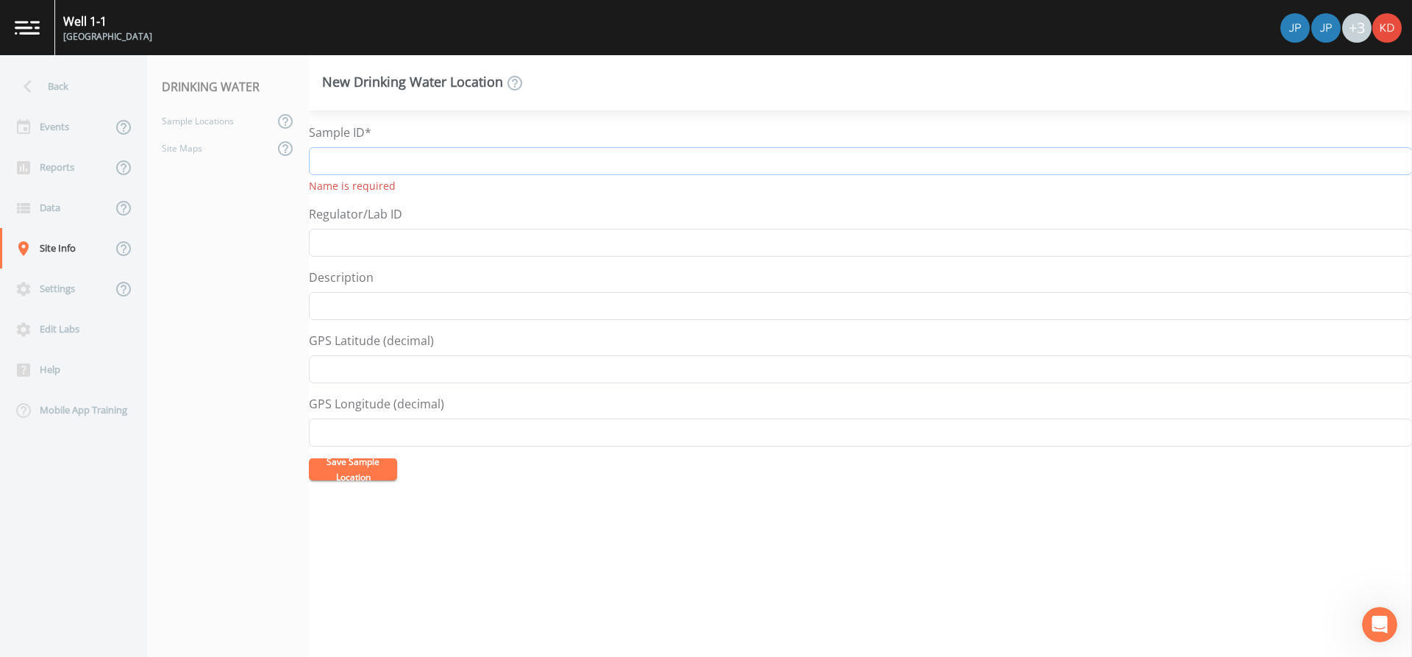
click at [365, 162] on input "Sample ID*" at bounding box center [860, 161] width 1103 height 28
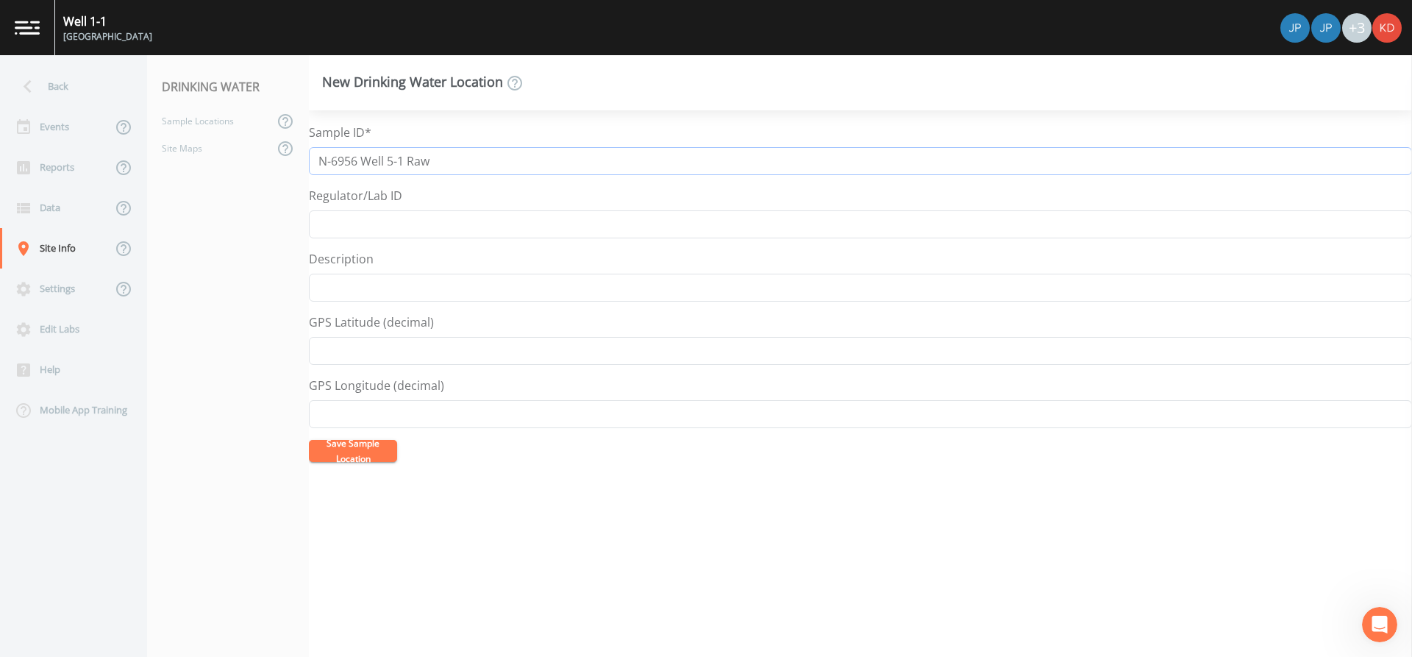
click at [405, 160] on input "N-6956 Well 5-1 Raw" at bounding box center [860, 161] width 1103 height 28
drag, startPoint x: 409, startPoint y: 160, endPoint x: 271, endPoint y: 162, distance: 138.3
click at [271, 162] on div "Back Events Reports Data Site Info Settings Edit Labs Help Mobile App Training …" at bounding box center [706, 356] width 1412 height 602
type input "N-6956 Well 5-1 Raw"
click at [344, 454] on button "Save Sample Location" at bounding box center [353, 451] width 88 height 22
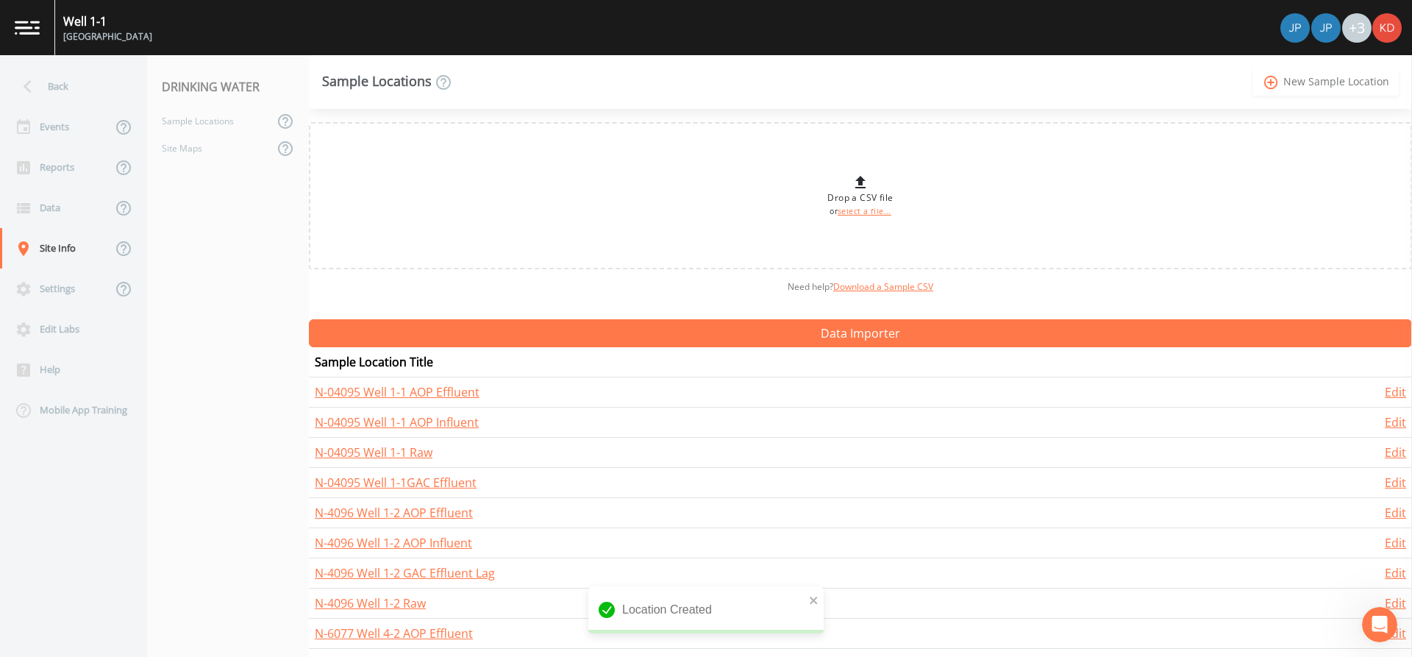
click at [1286, 79] on link "add_circle_outline New Sample Location" at bounding box center [1326, 81] width 146 height 27
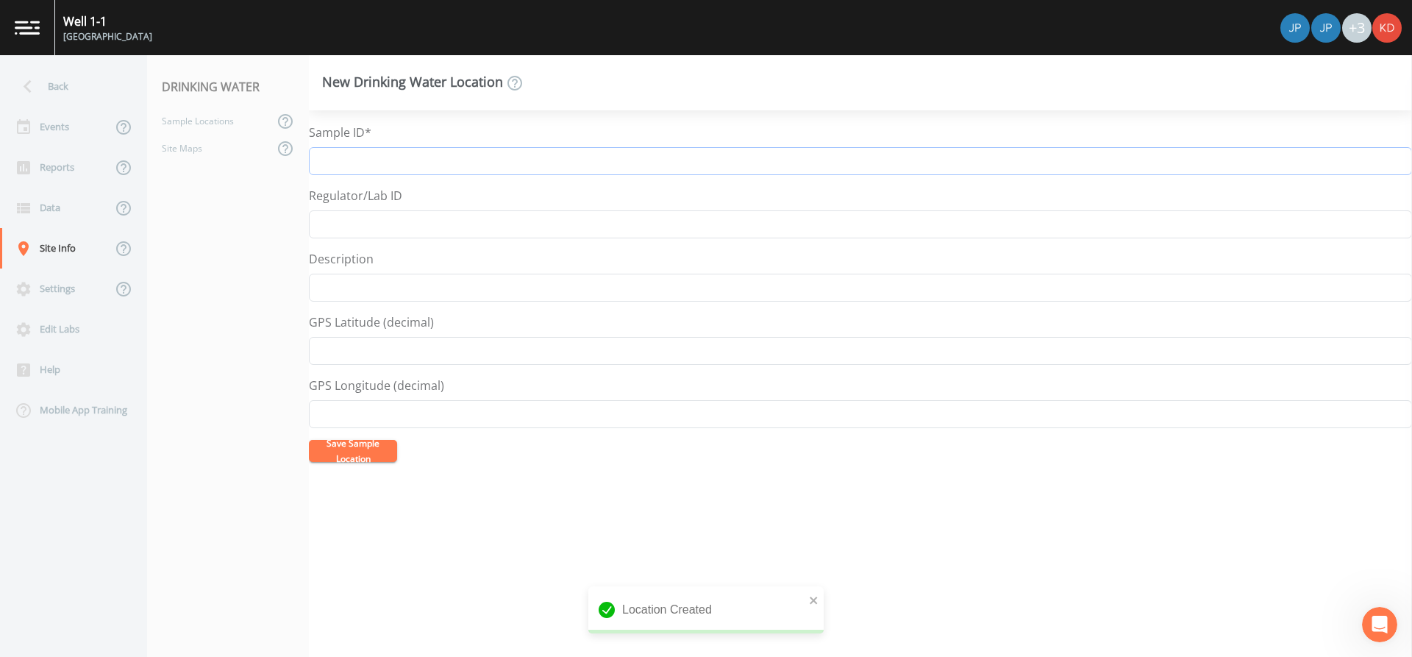
click at [355, 161] on input "Sample ID*" at bounding box center [860, 161] width 1103 height 28
paste input "N-6956 Well 5-1"
type input "N-6956 Well 5-1 AOP Influent"
click at [309, 440] on button "Save Sample Location" at bounding box center [353, 451] width 88 height 22
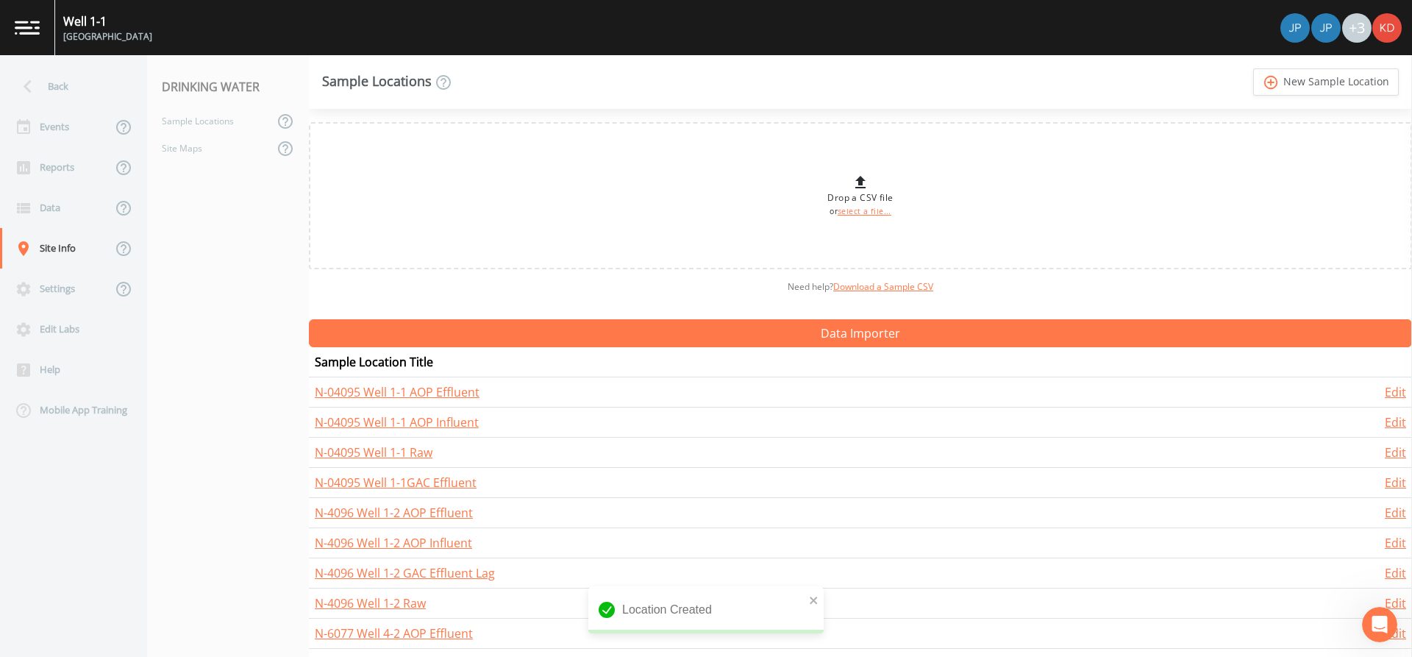
click at [1253, 68] on link "add_circle_outline New Sample Location" at bounding box center [1326, 81] width 146 height 27
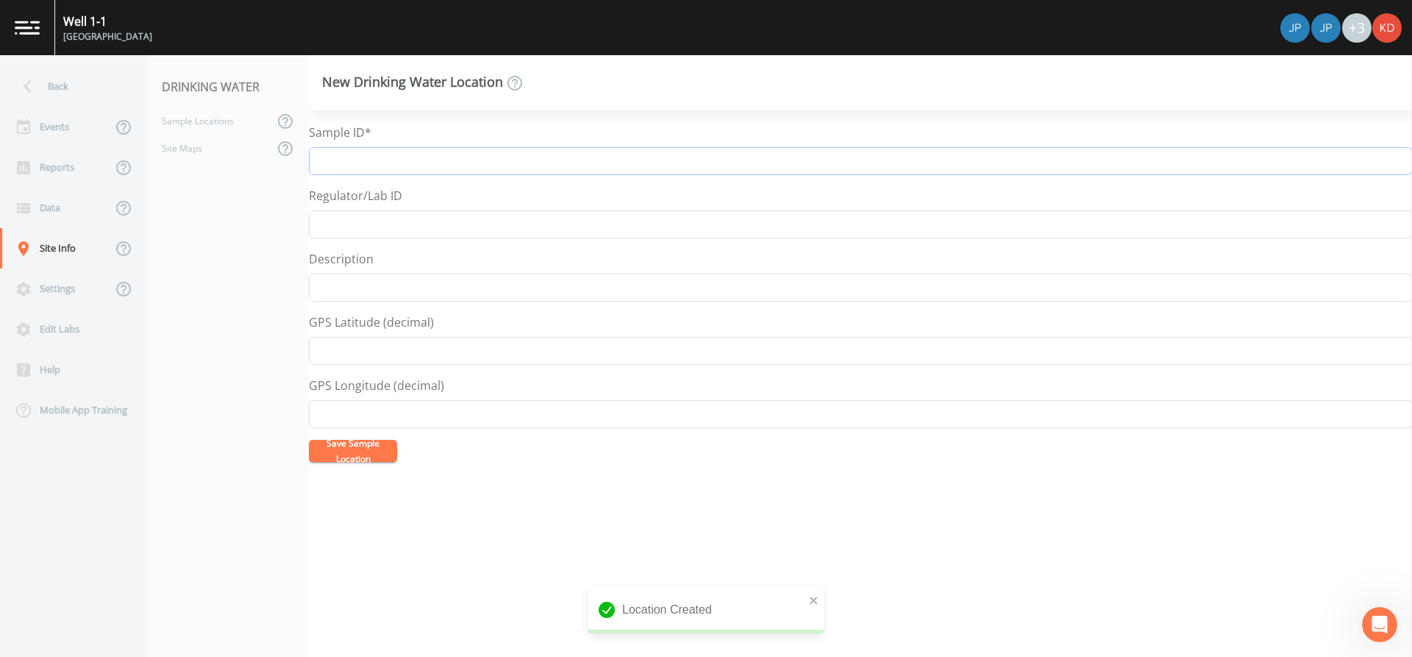
paste input "N-6956 Well 5-1"
type input "N-6956 Well 5-1 AOP Effluent"
click at [309, 440] on button "Save Sample Location" at bounding box center [353, 451] width 88 height 22
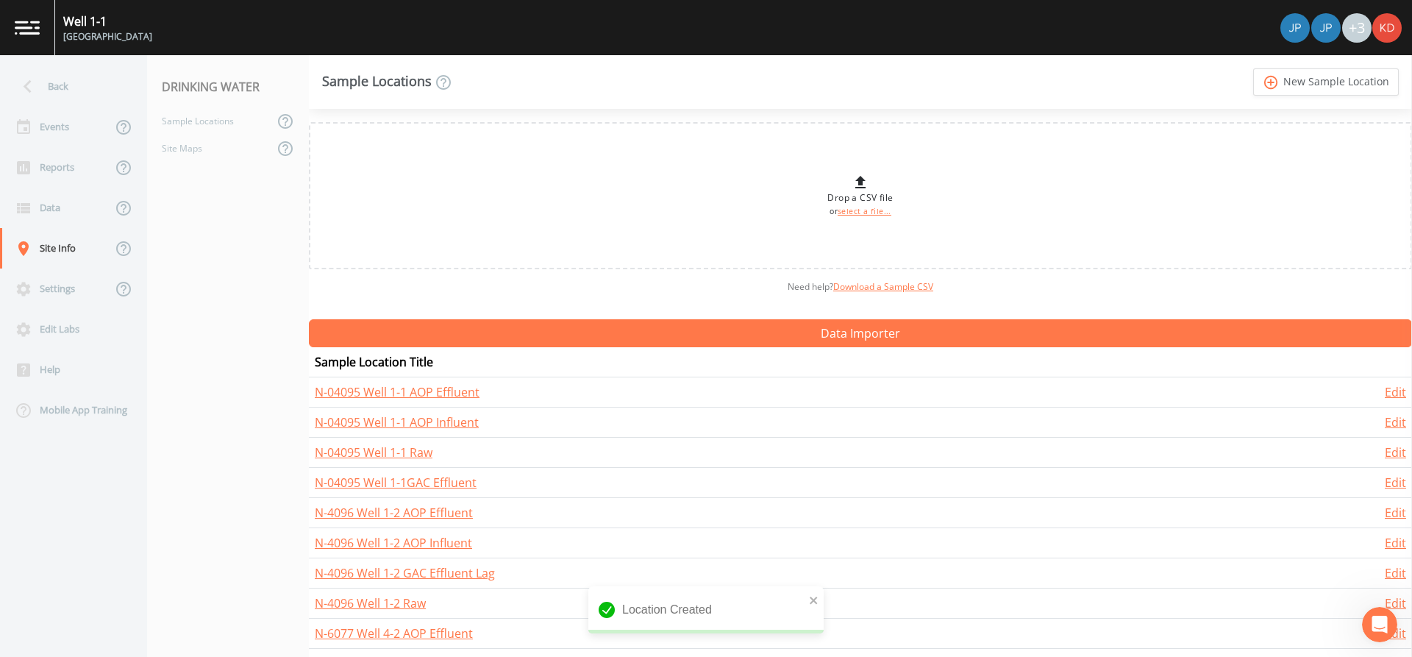
click at [1253, 68] on link "add_circle_outline New Sample Location" at bounding box center [1326, 81] width 146 height 27
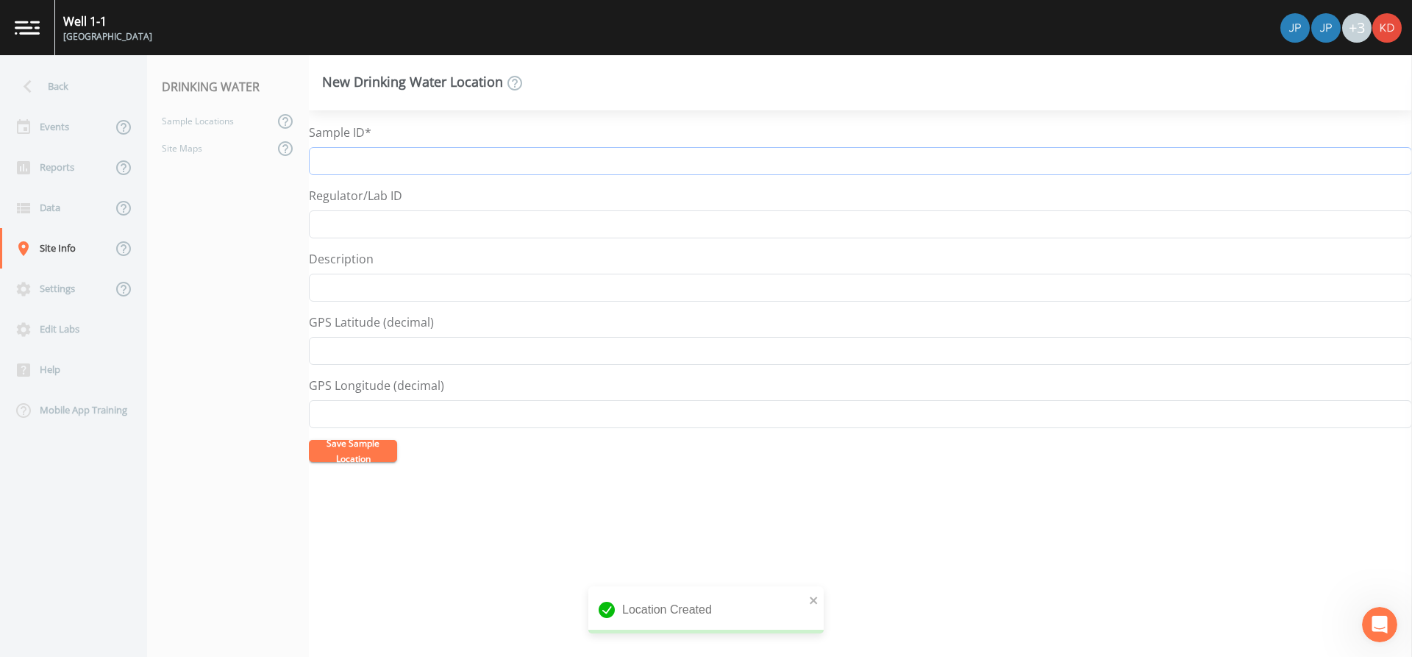
paste input "N-6956 Well 5-1"
click at [505, 164] on input "N-6956 Well 5-1 GAC Effluent lag" at bounding box center [860, 161] width 1103 height 28
type input "N-6956 Well 5-1 GAC Effluent comb."
click at [309, 440] on button "Save Sample Location" at bounding box center [353, 451] width 88 height 22
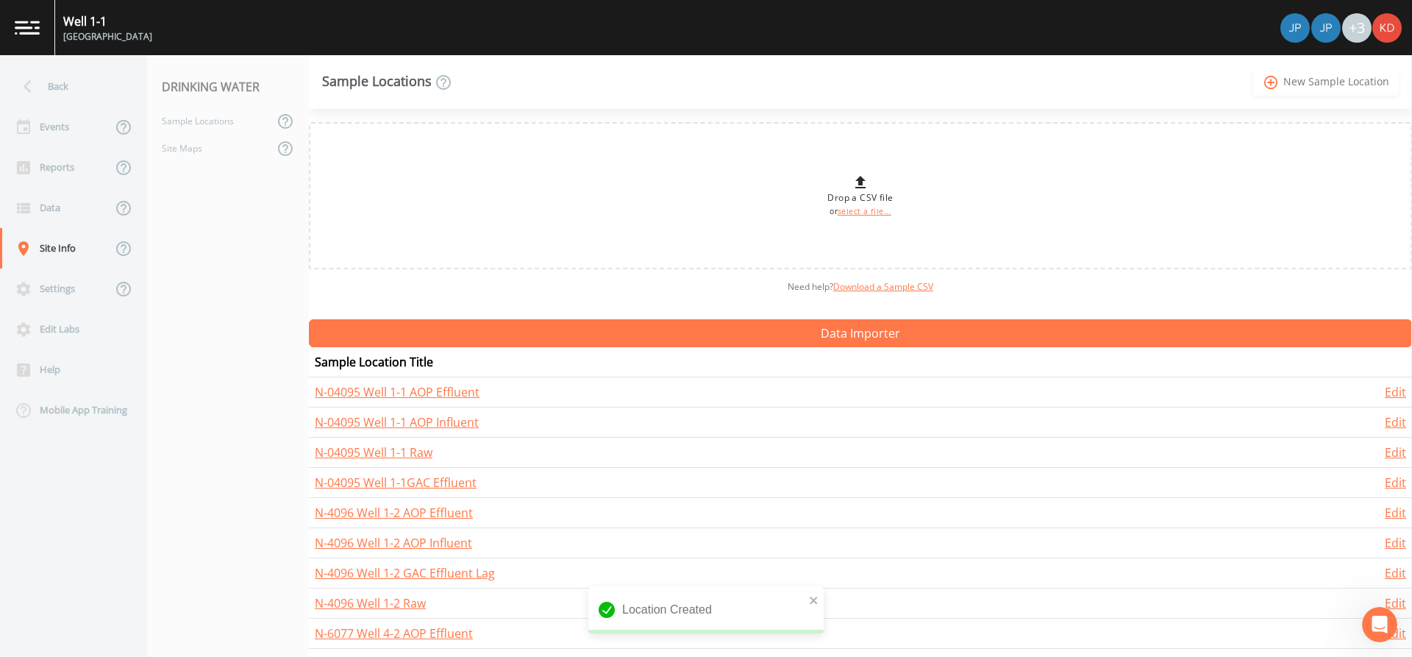
click at [1373, 84] on link "add_circle_outline New Sample Location" at bounding box center [1326, 81] width 146 height 27
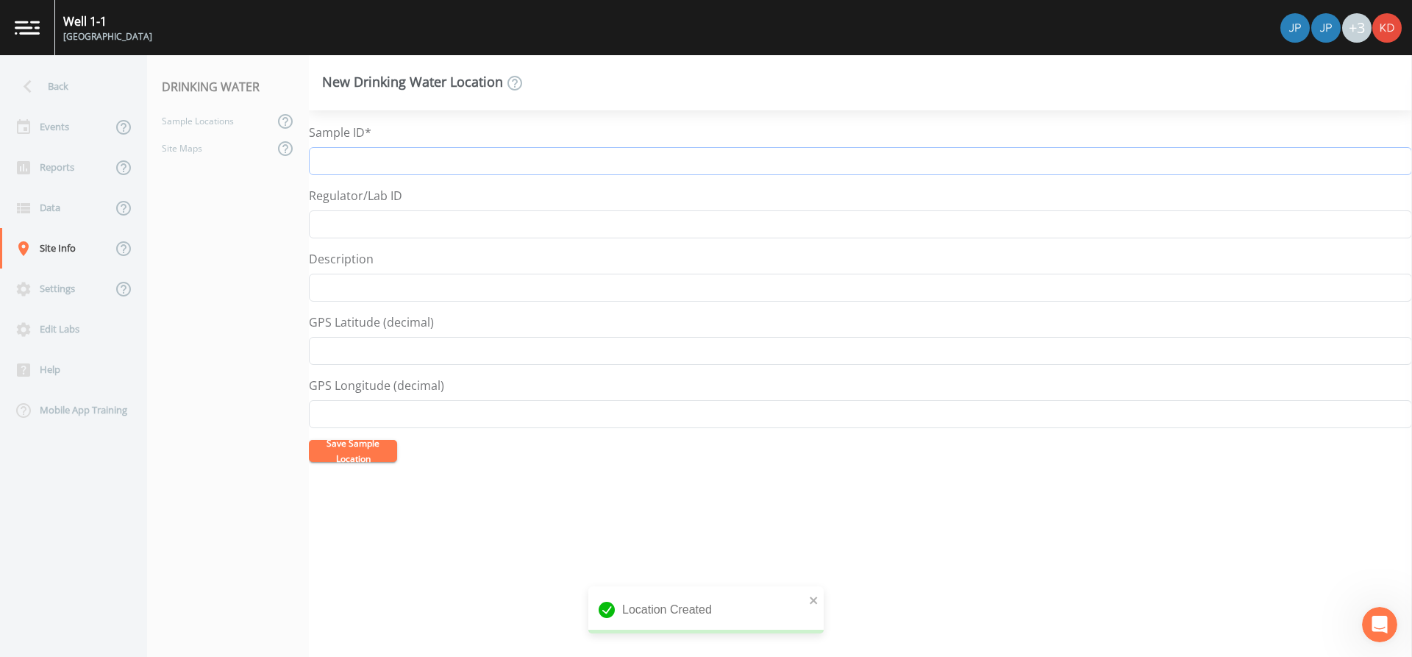
click at [621, 160] on input "Sample ID*" at bounding box center [860, 161] width 1103 height 28
drag, startPoint x: 621, startPoint y: 160, endPoint x: 160, endPoint y: 147, distance: 462.0
click at [160, 147] on div "Back Events Reports Data Site Info Settings Edit Labs Help Mobile App Training …" at bounding box center [706, 356] width 1412 height 602
type input "N-7421 Well 5-2 Raw"
click at [309, 440] on button "Save Sample Location" at bounding box center [353, 451] width 88 height 22
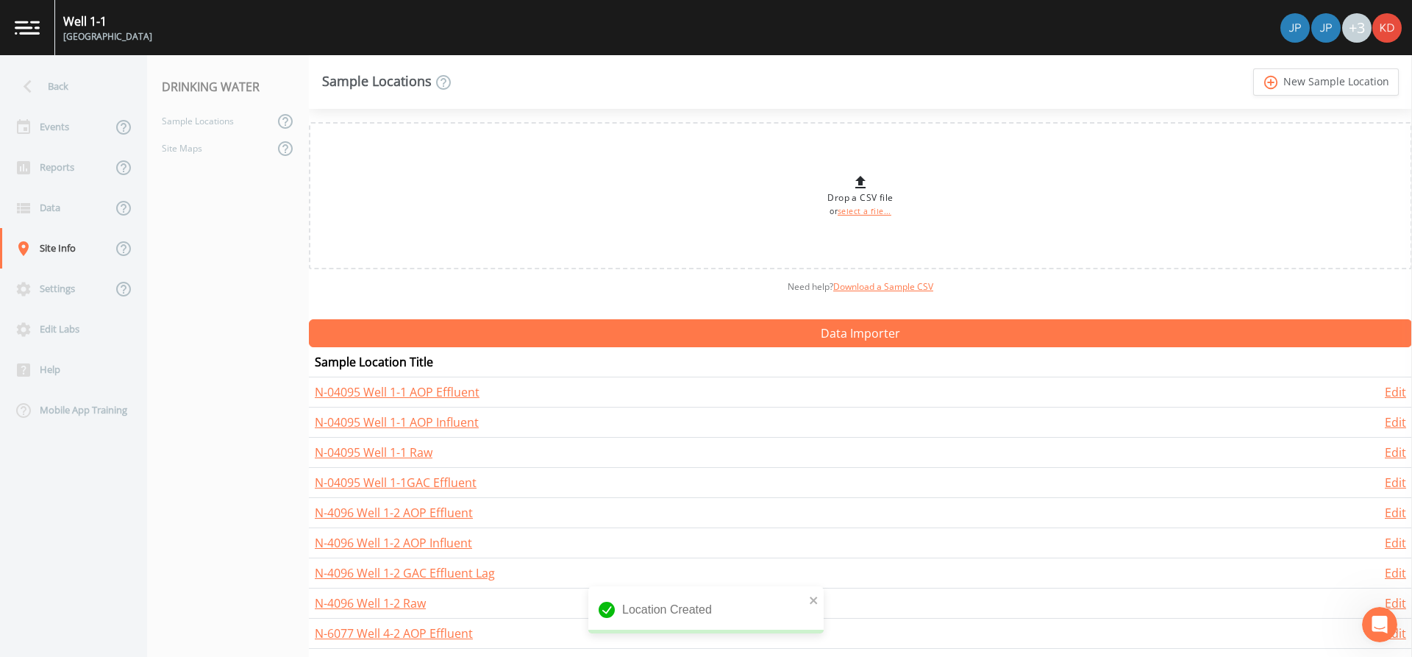
click at [1253, 68] on link "add_circle_outline New Sample Location" at bounding box center [1326, 81] width 146 height 27
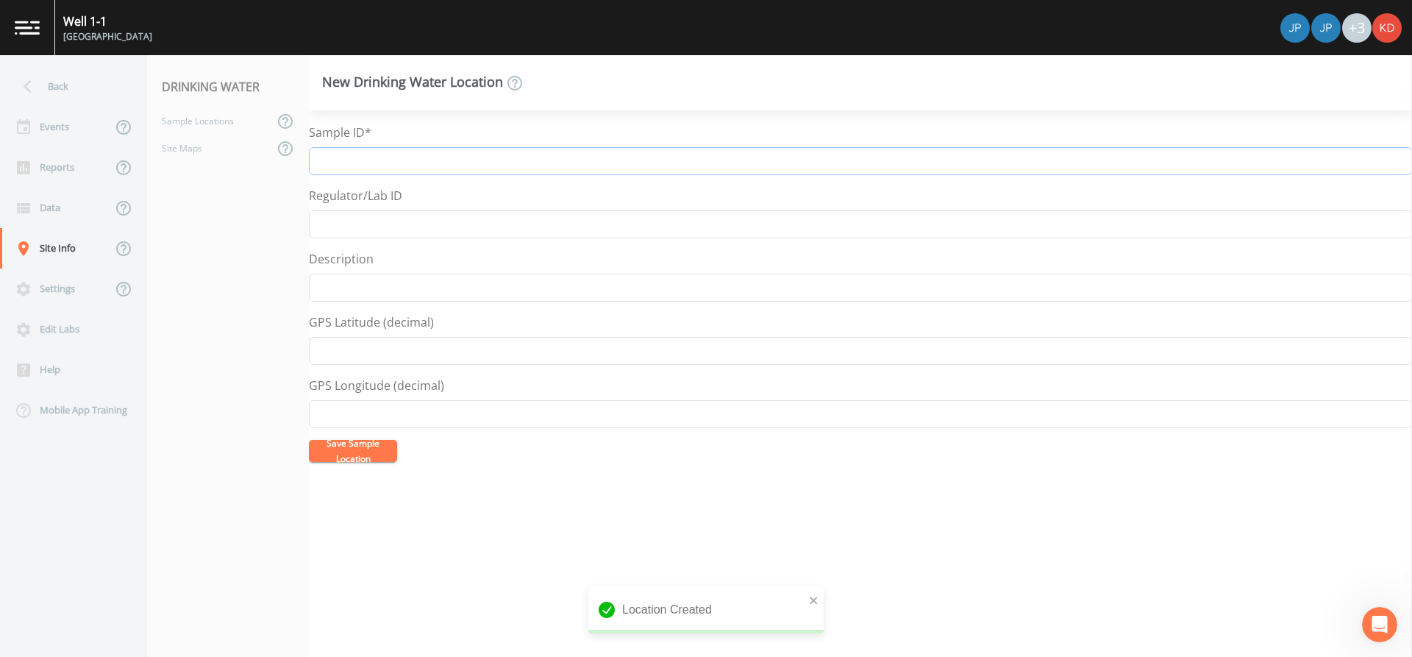
paste input "N-7421 Well 5-2"
type input "N-7421 Well 5-2 AOP Influent"
click at [309, 440] on button "Save Sample Location" at bounding box center [353, 451] width 88 height 22
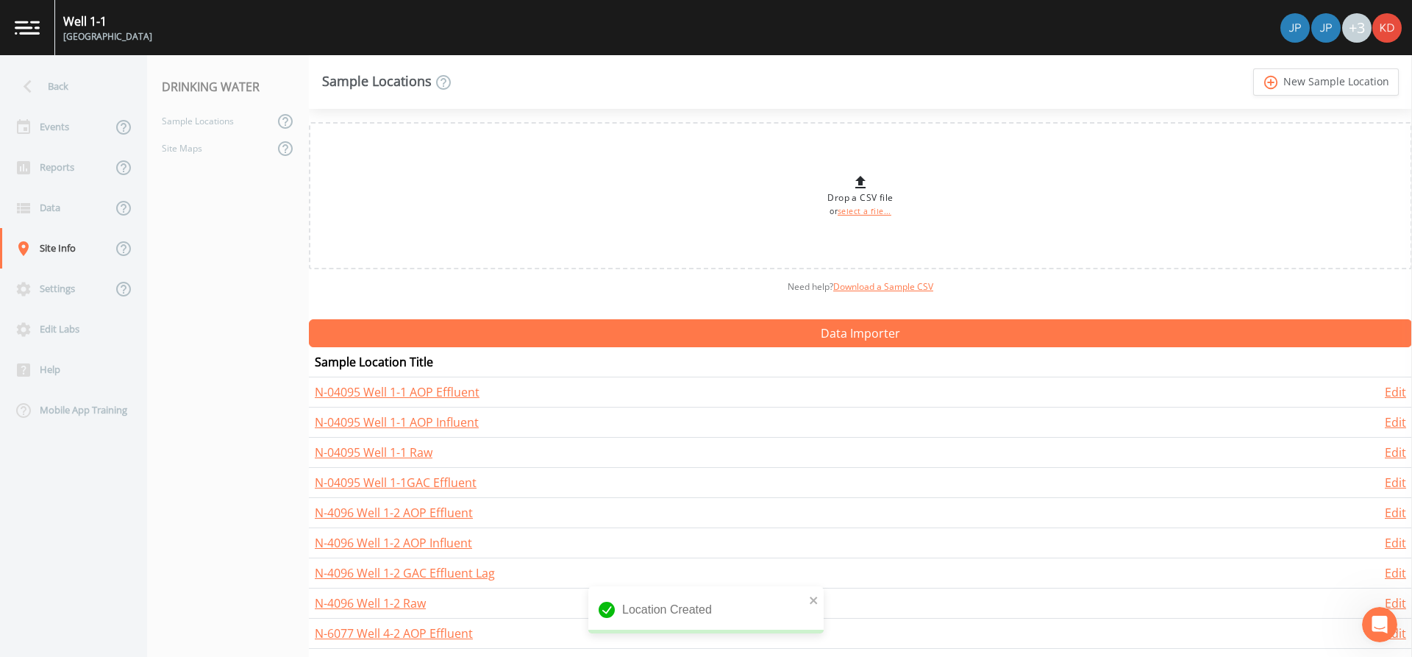
click at [1253, 68] on link "add_circle_outline New Sample Location" at bounding box center [1326, 81] width 146 height 27
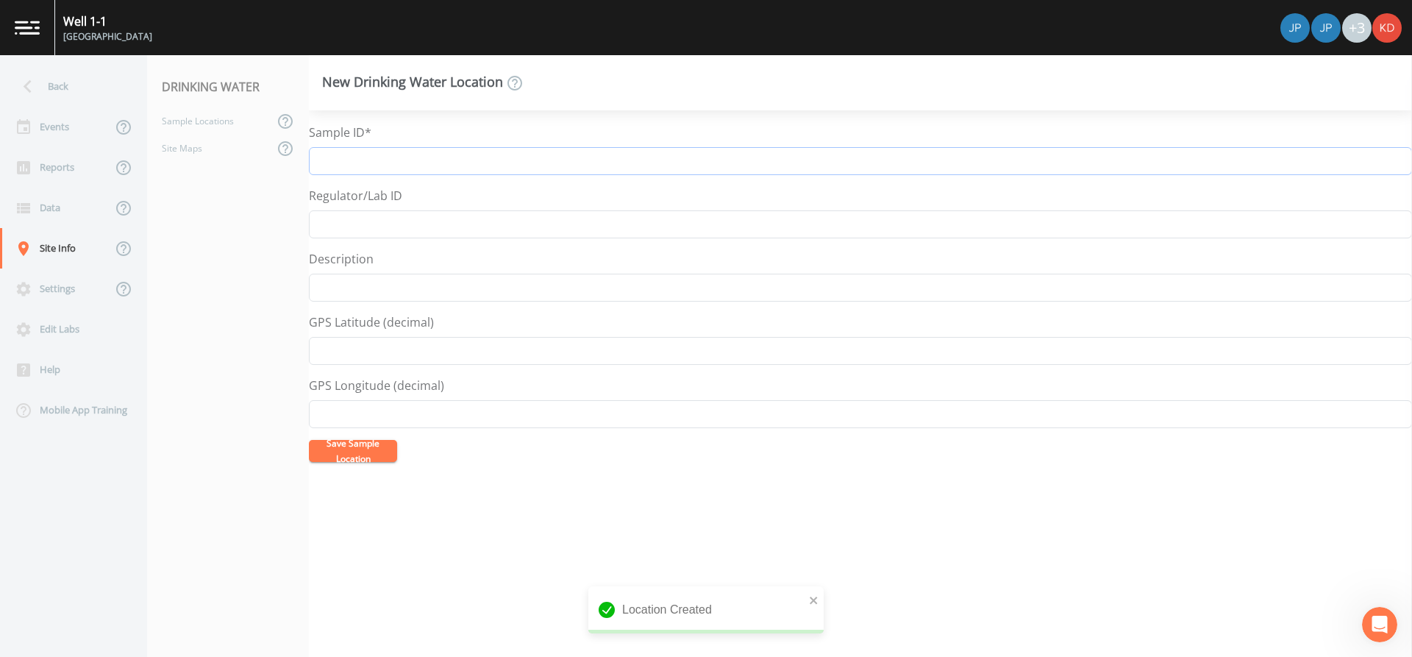
paste input "N-7421 Well 5-2"
type input "N-7421 Well 5-2 AOP Effluent"
click at [309, 440] on button "Save Sample Location" at bounding box center [353, 451] width 88 height 22
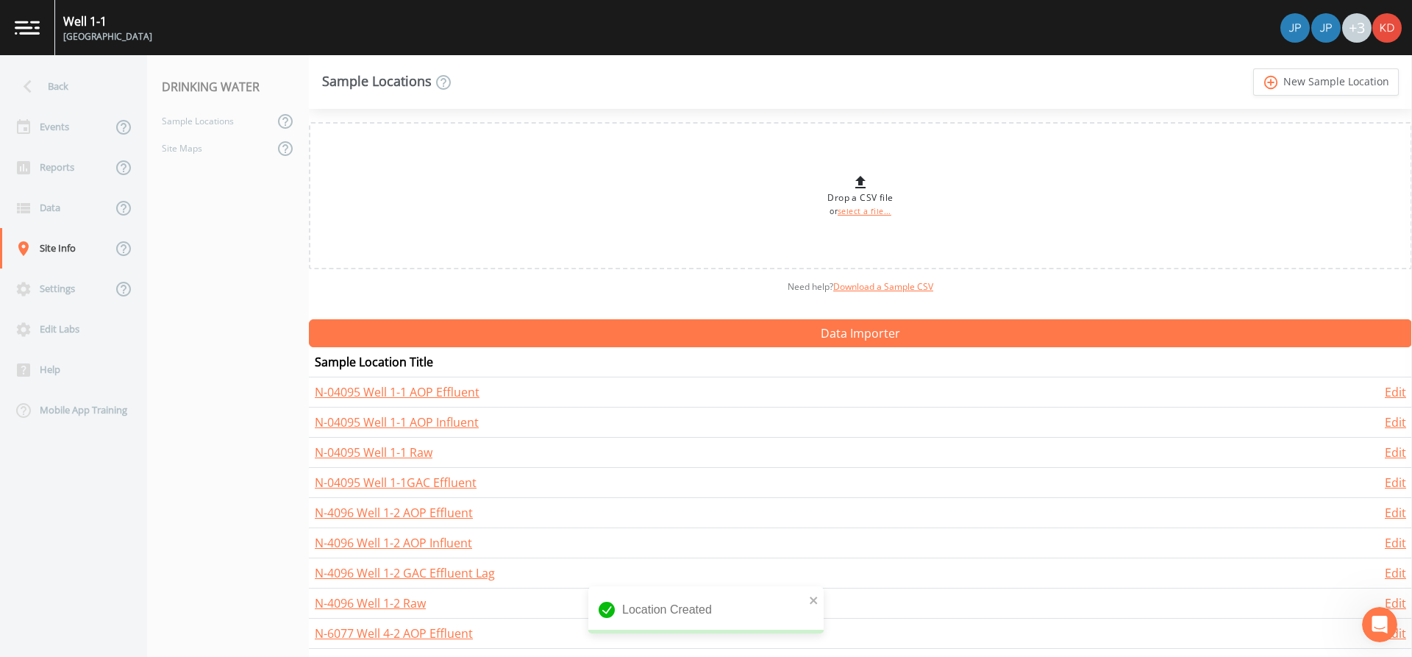
click at [1253, 68] on link "add_circle_outline New Sample Location" at bounding box center [1326, 81] width 146 height 27
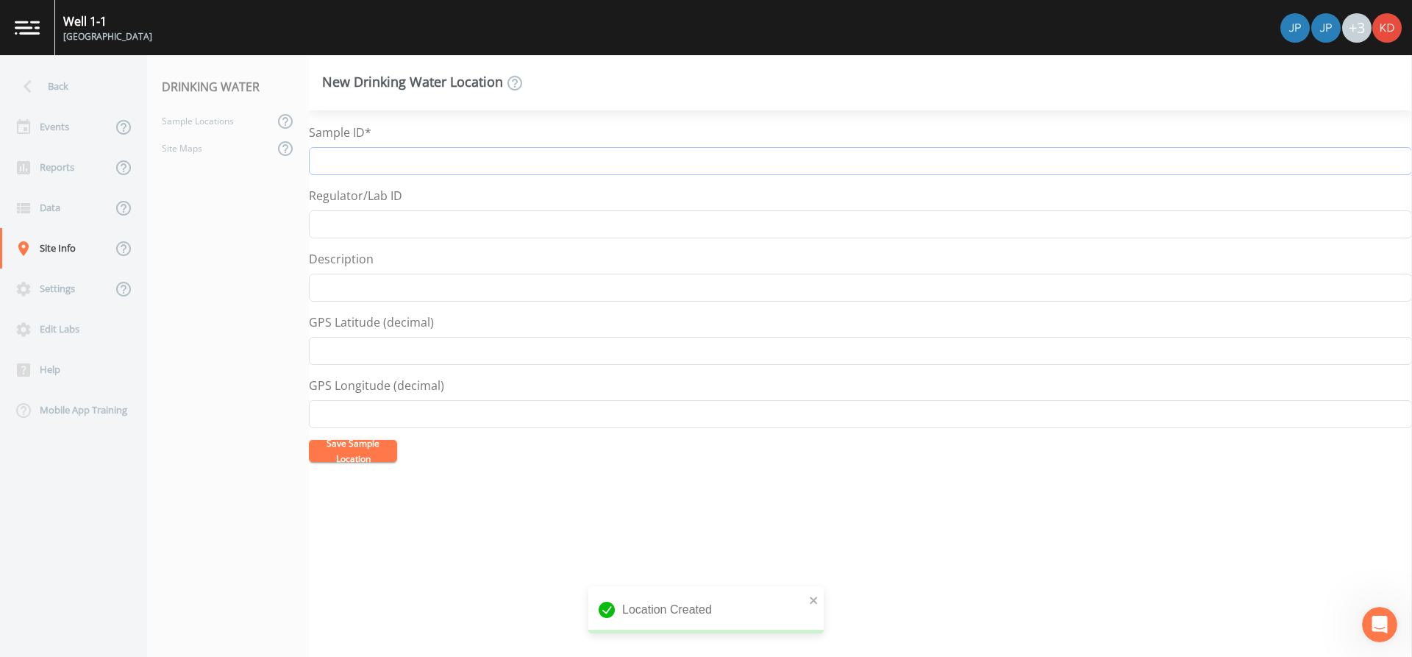
paste input "N-7421 Well 5-2"
type input "N-7421 Well 5-2 GAC Effluent Combined"
click at [309, 440] on button "Save Sample Location" at bounding box center [353, 451] width 88 height 22
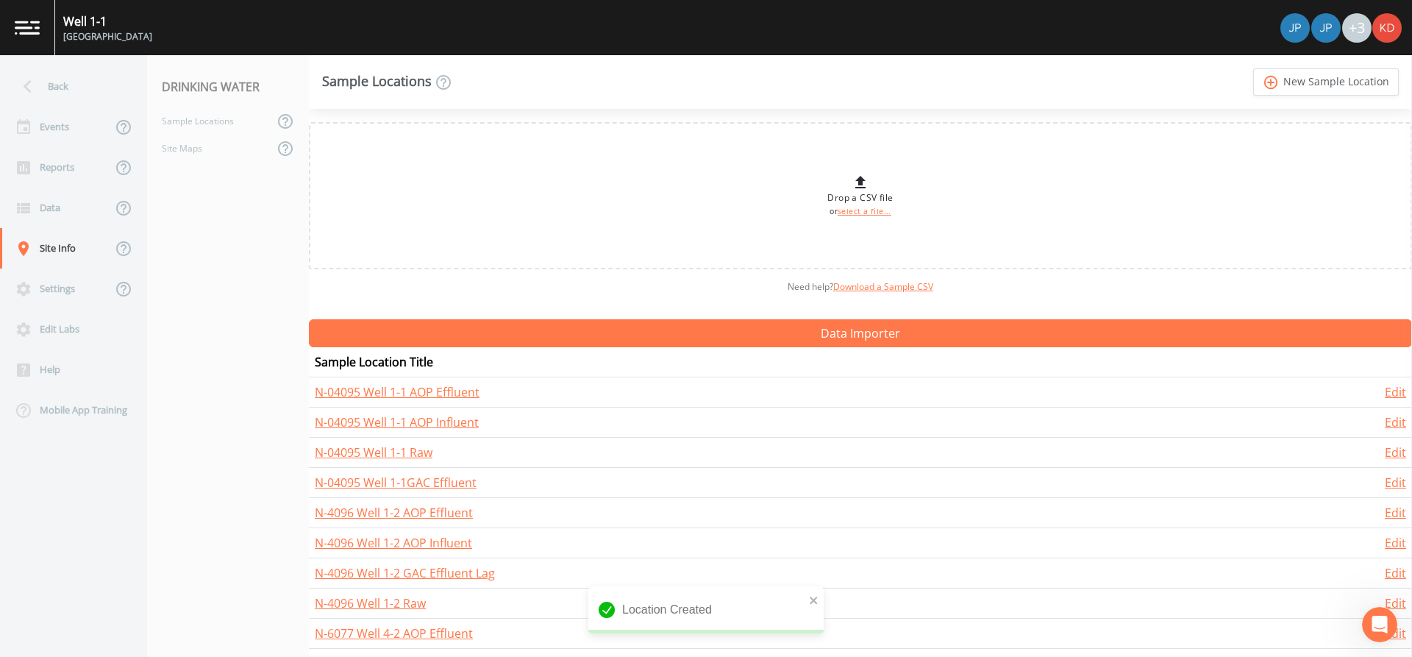
click at [1253, 68] on link "add_circle_outline New Sample Location" at bounding box center [1326, 81] width 146 height 27
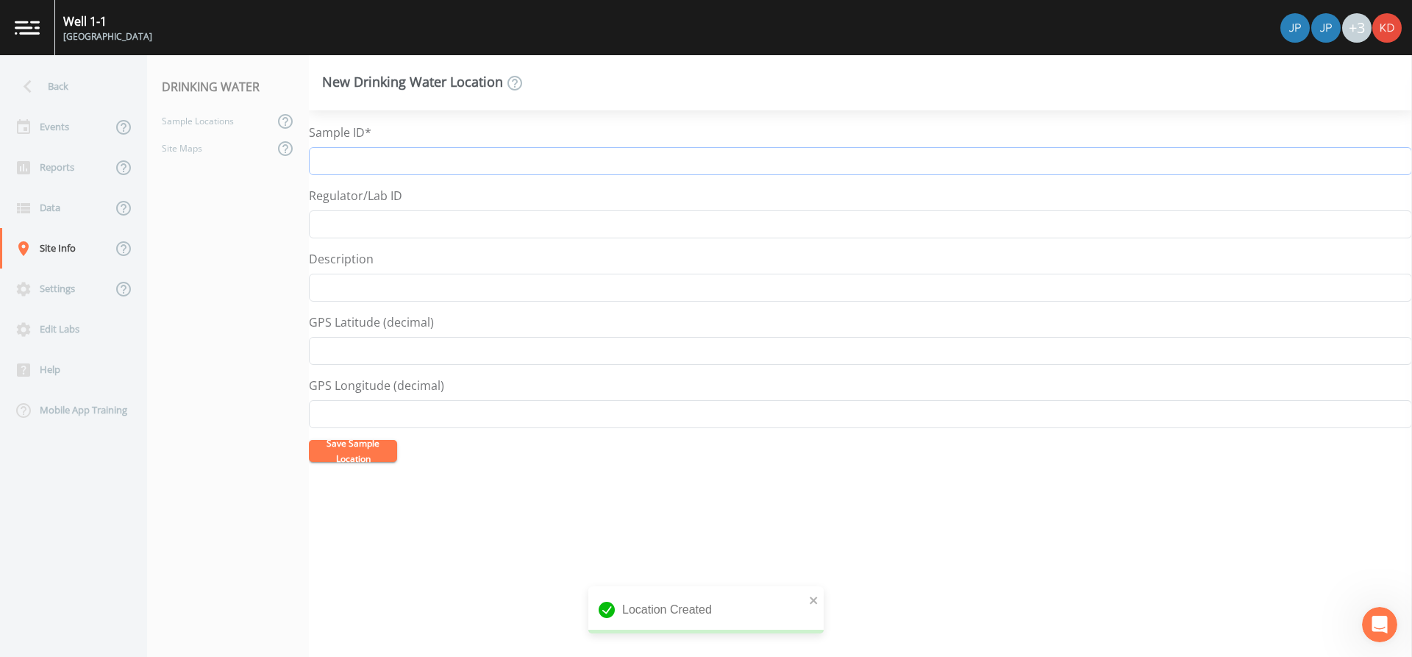
paste input "N-7421 Well 5-2"
type input "N-7421 Well 5-2"
click at [57, 82] on div "Back" at bounding box center [66, 86] width 132 height 40
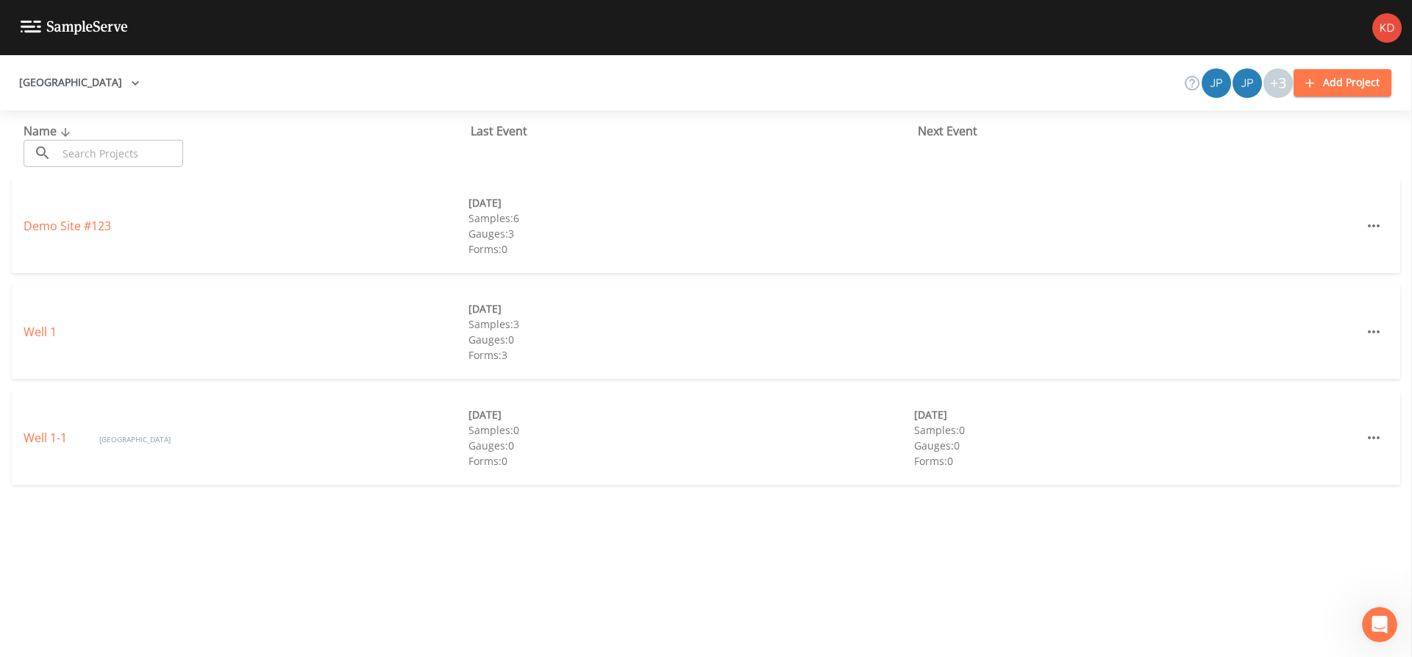
click at [68, 18] on link at bounding box center [64, 27] width 128 height 55
click at [40, 329] on link "Well 1" at bounding box center [40, 332] width 33 height 16
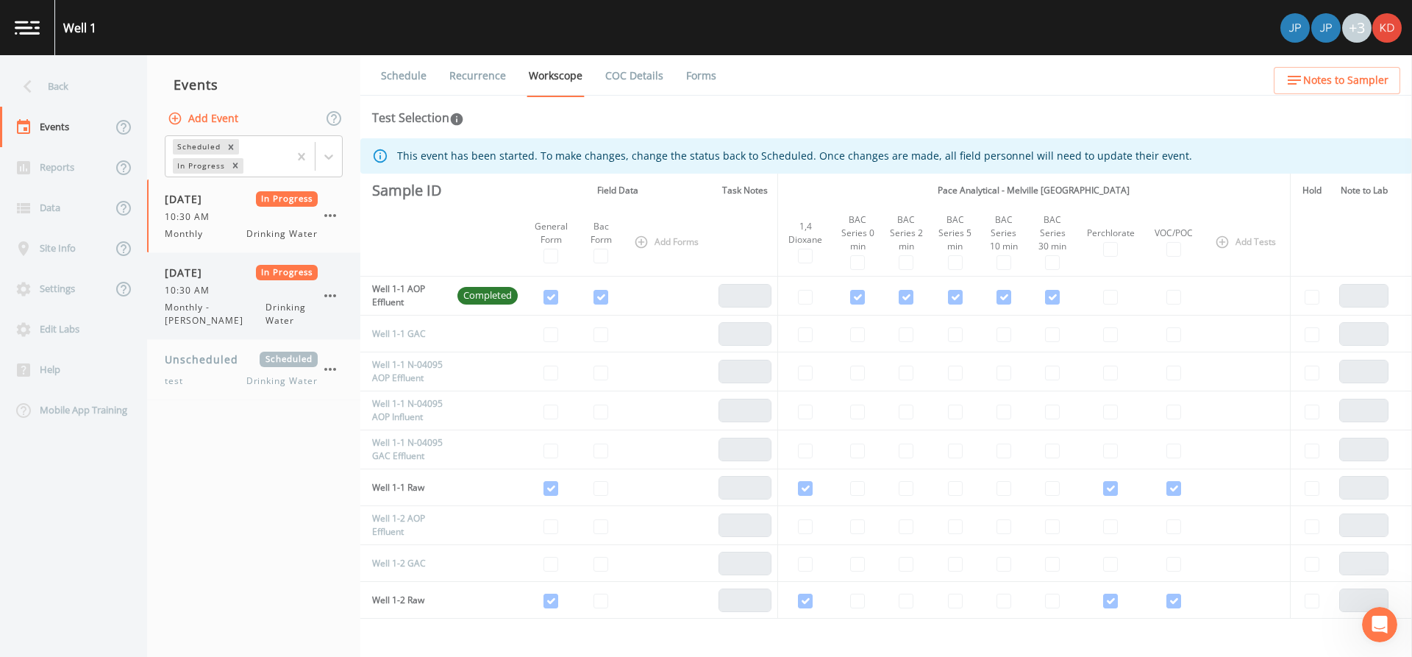
click at [211, 284] on span "10:30 AM" at bounding box center [192, 290] width 54 height 13
click at [210, 229] on span "Monthly" at bounding box center [188, 233] width 47 height 13
click at [67, 243] on div "Site Info" at bounding box center [56, 248] width 112 height 40
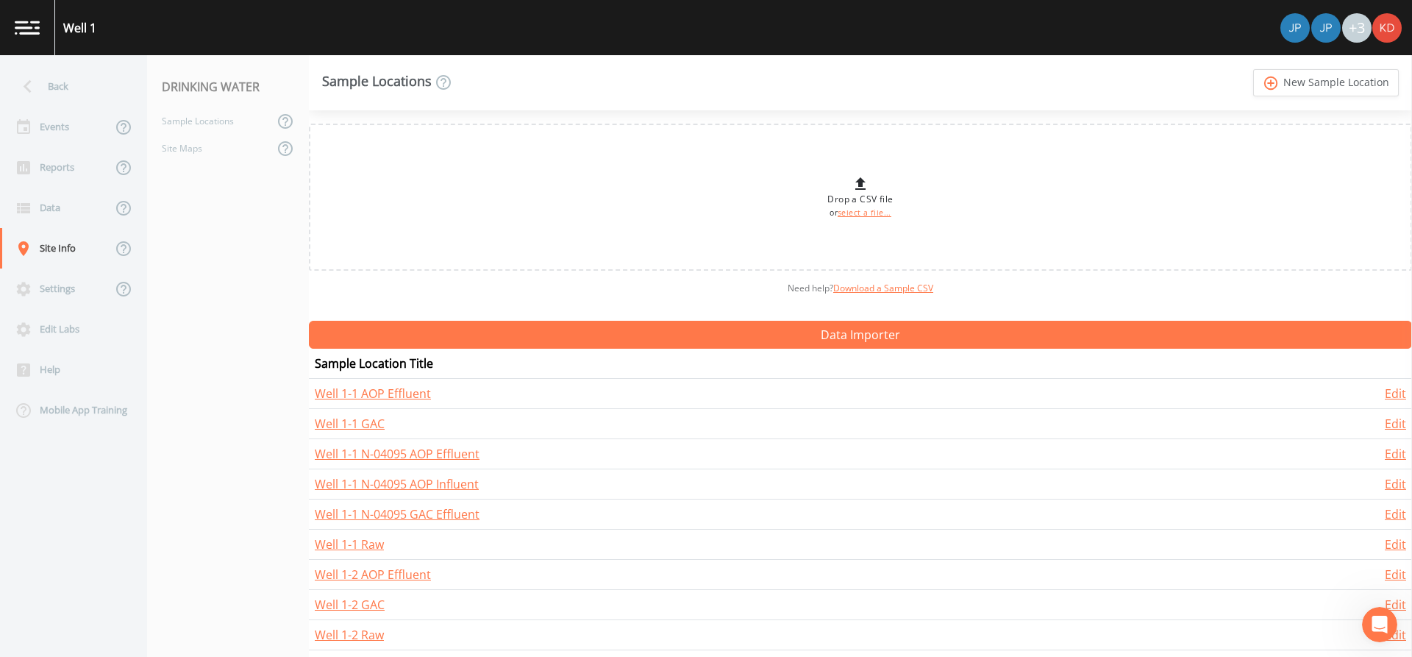
scroll to position [5, 0]
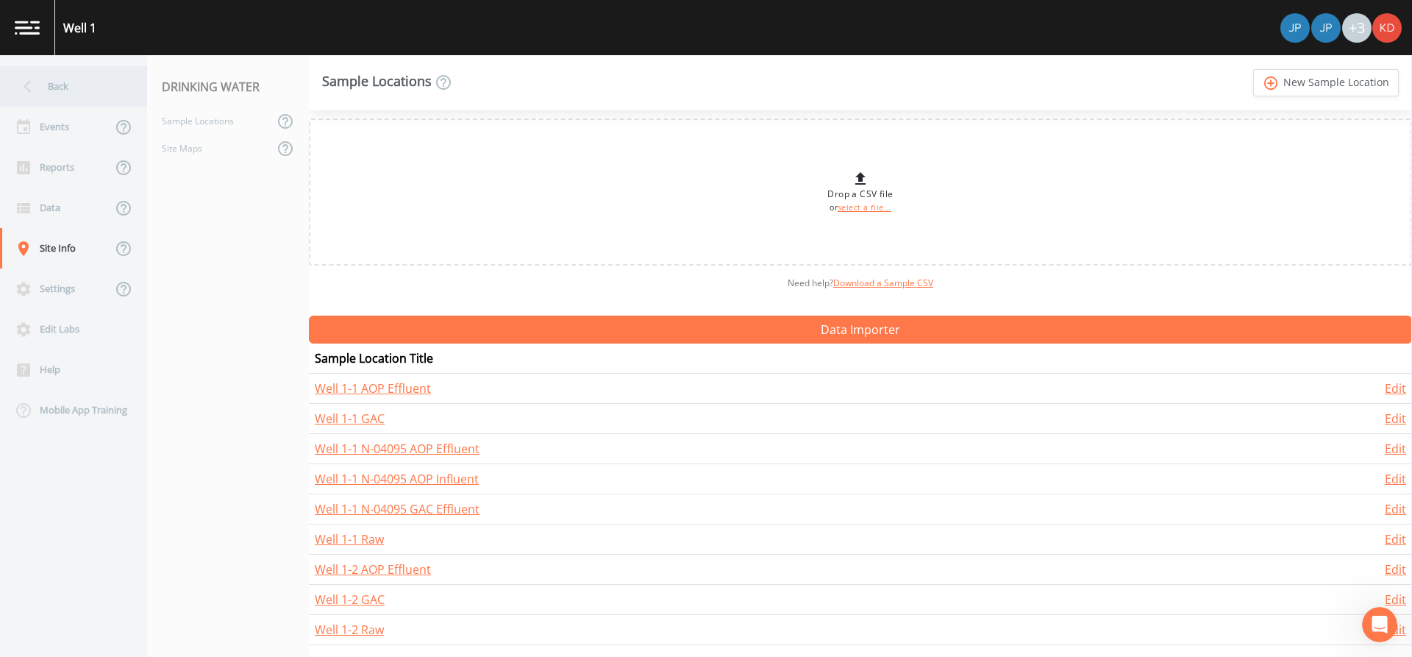
click at [49, 76] on div "Back" at bounding box center [66, 86] width 132 height 40
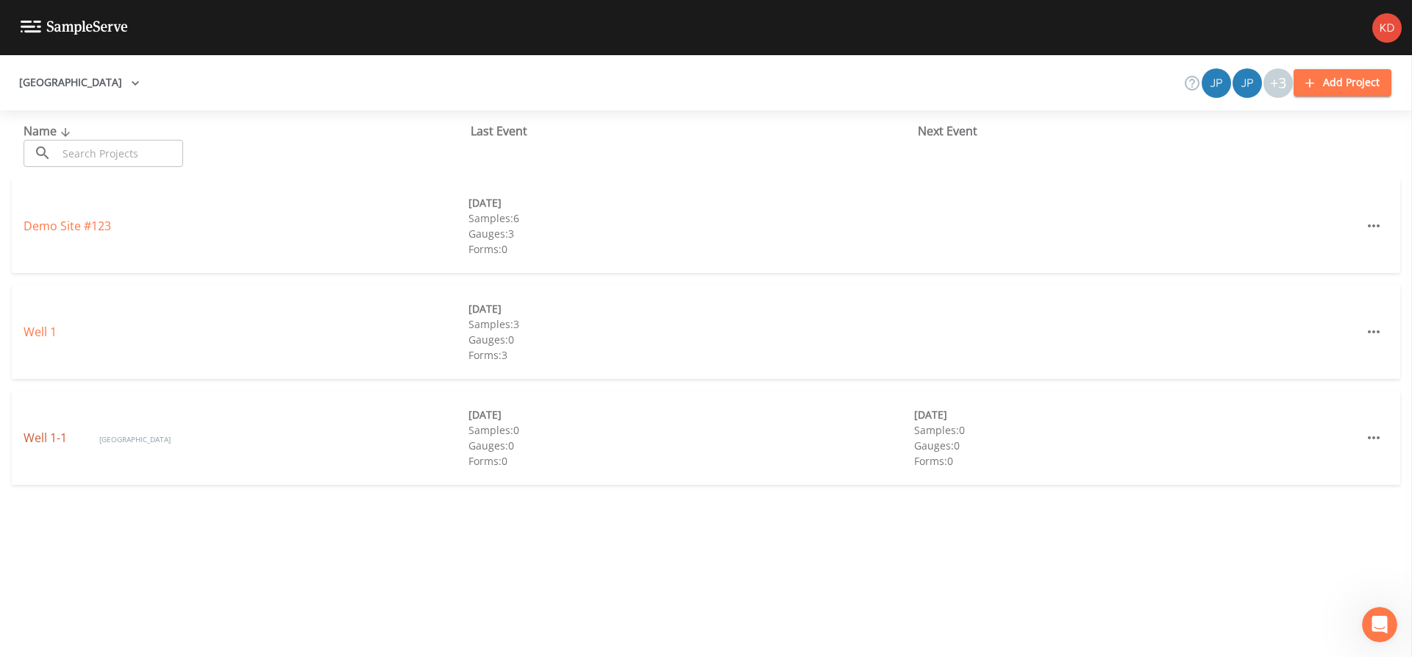
click at [51, 443] on link "Well 1-1" at bounding box center [47, 437] width 46 height 16
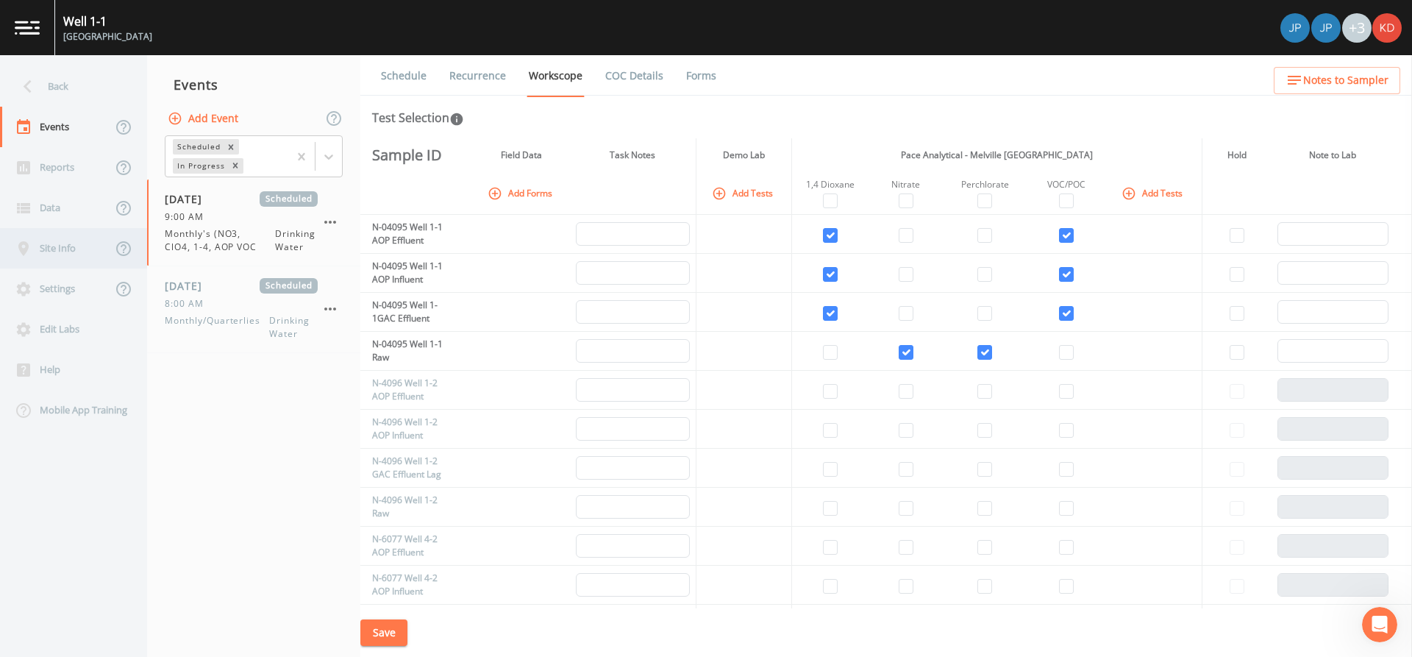
click at [89, 240] on div "Site Info" at bounding box center [56, 248] width 112 height 40
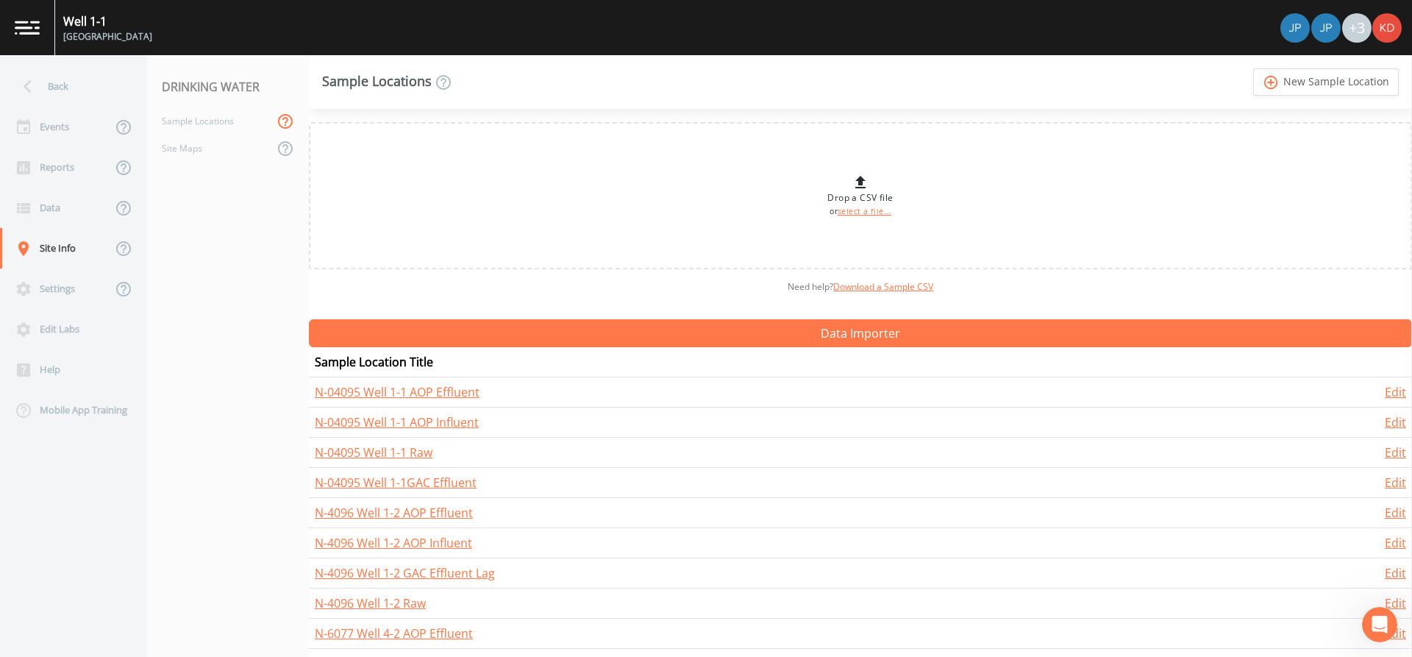
click at [284, 121] on icon at bounding box center [286, 122] width 18 height 18
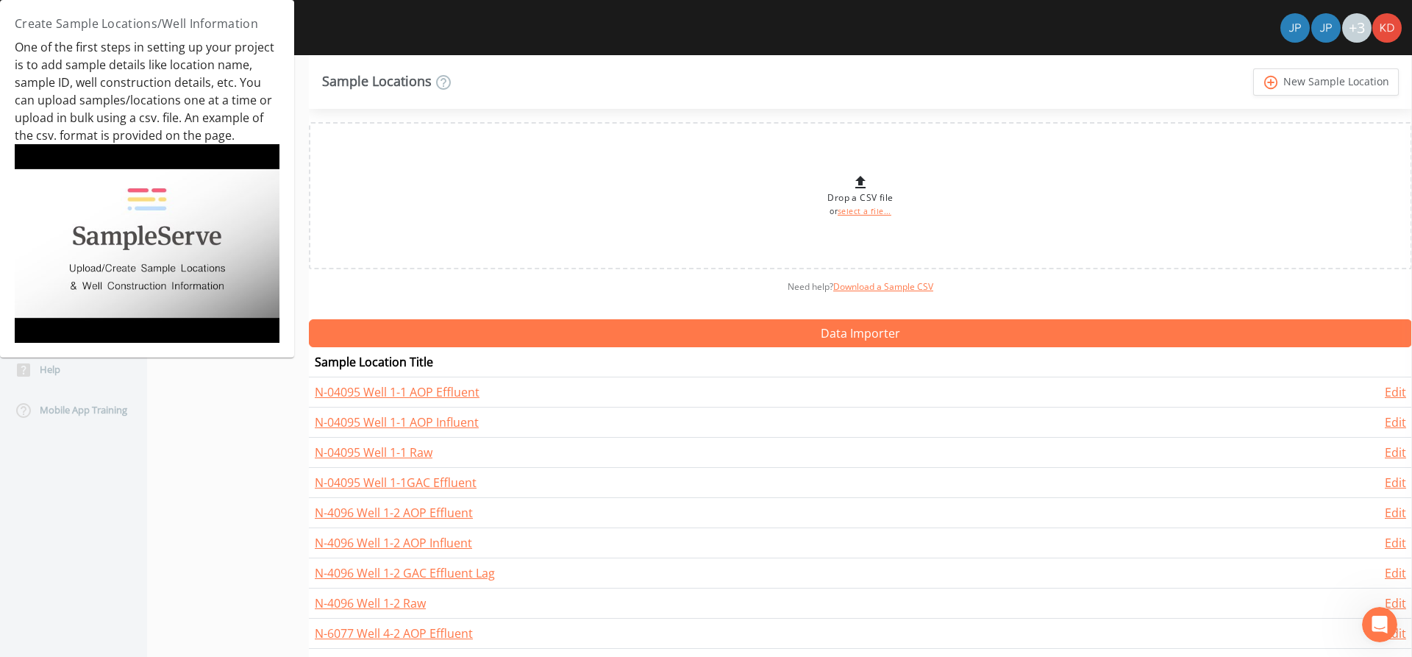
click at [333, 82] on div "Sample Locations" at bounding box center [387, 83] width 130 height 18
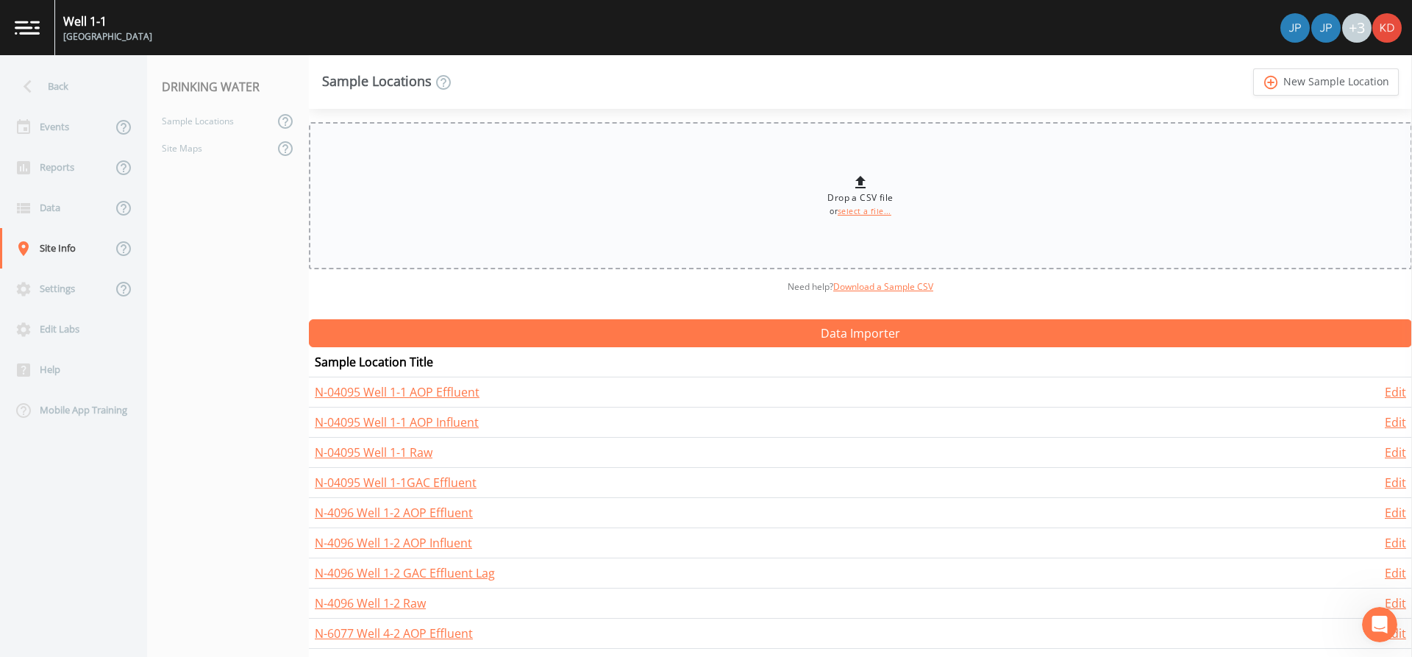
click at [555, 156] on div "Drop a CSV file or select a file..." at bounding box center [860, 195] width 1103 height 147
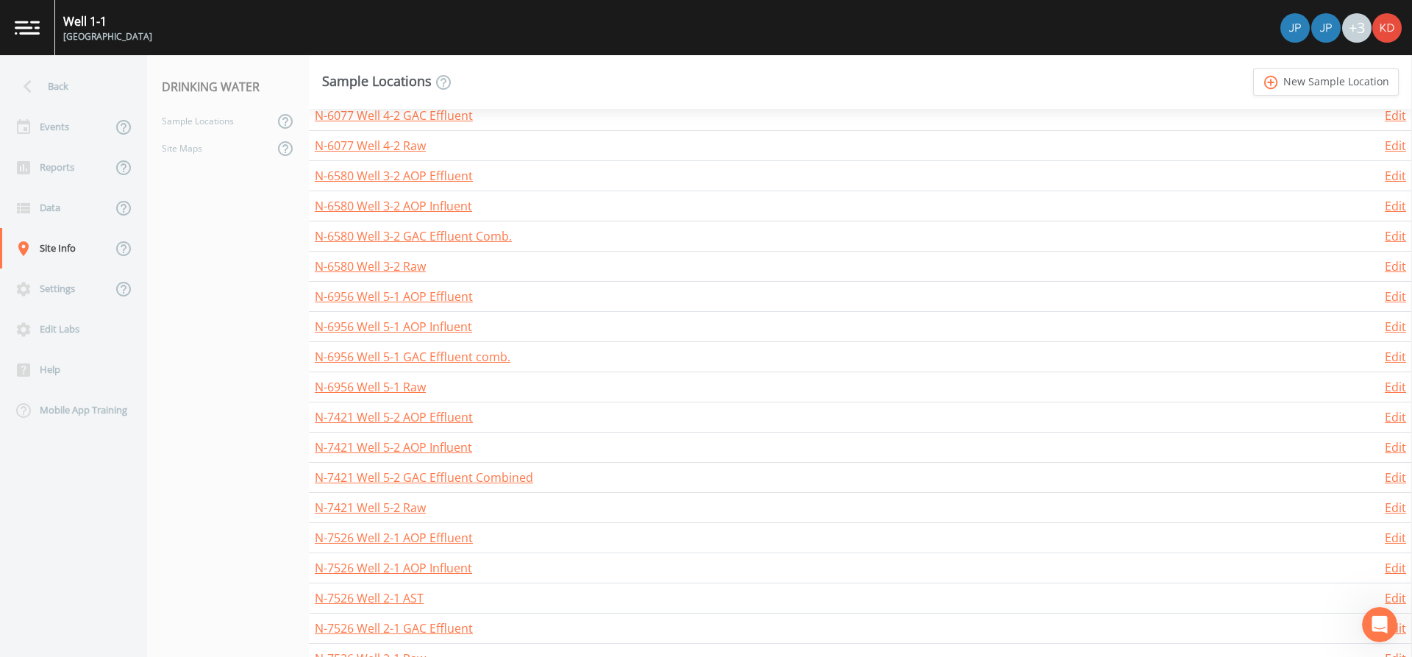
scroll to position [727, 0]
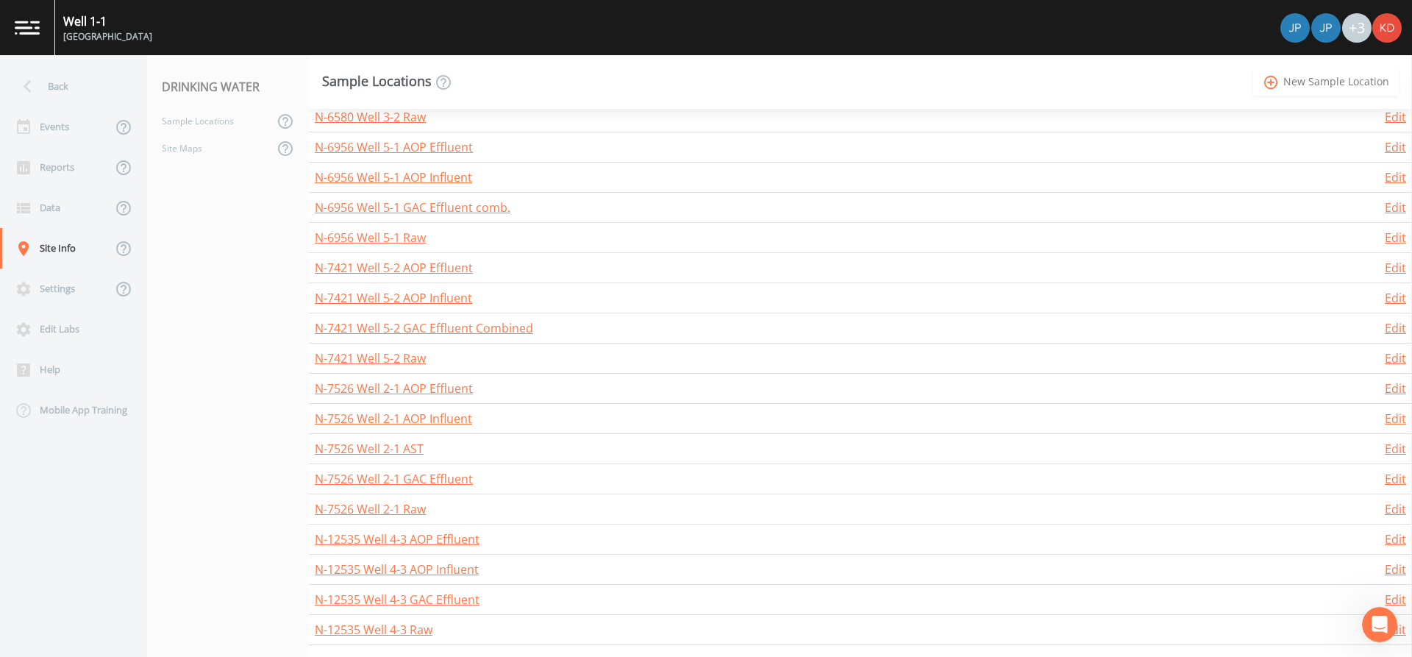
click at [1274, 78] on icon "add_circle_outline" at bounding box center [1271, 82] width 17 height 16
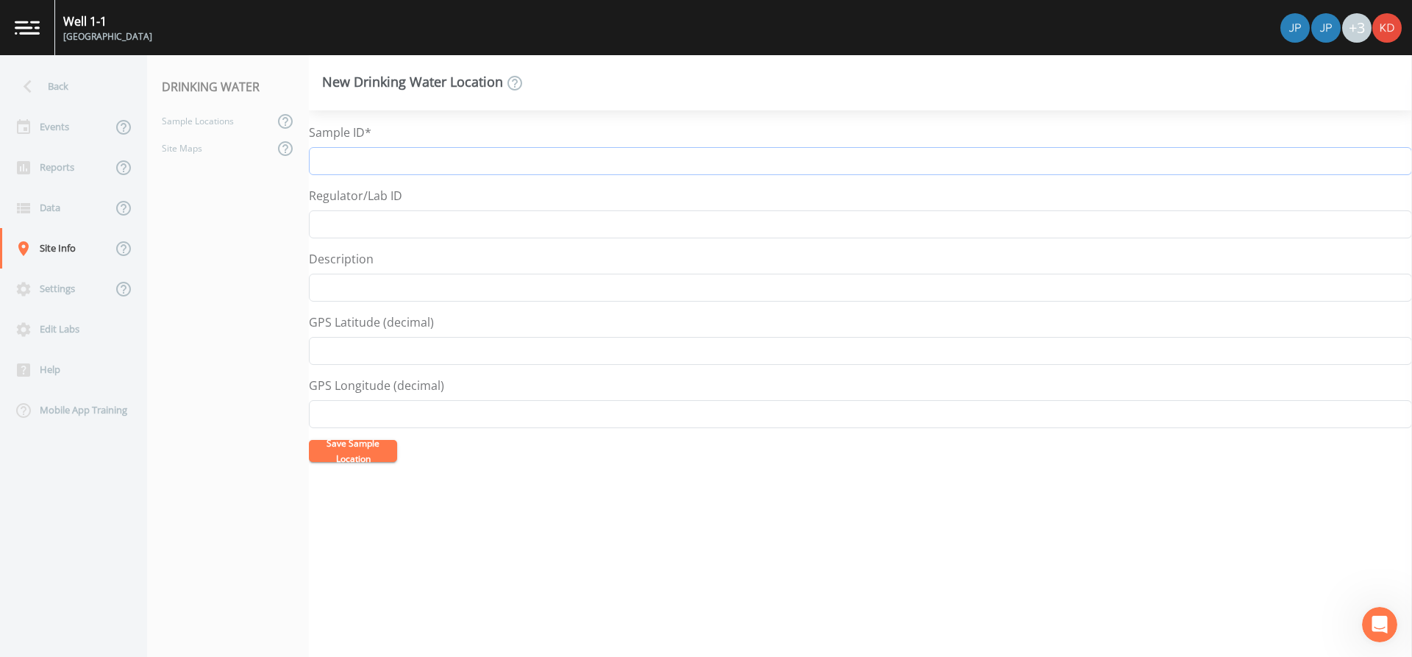
click at [349, 149] on input "Sample ID*" at bounding box center [860, 161] width 1103 height 28
drag, startPoint x: 409, startPoint y: 163, endPoint x: 249, endPoint y: 164, distance: 160.3
click at [249, 164] on div "Back Events Reports Data Site Info Settings Edit Labs Help Mobile App Training …" at bounding box center [706, 356] width 1412 height 602
type input "N-8054 Well 5-3 Raw"
click at [309, 440] on button "Save Sample Location" at bounding box center [353, 451] width 88 height 22
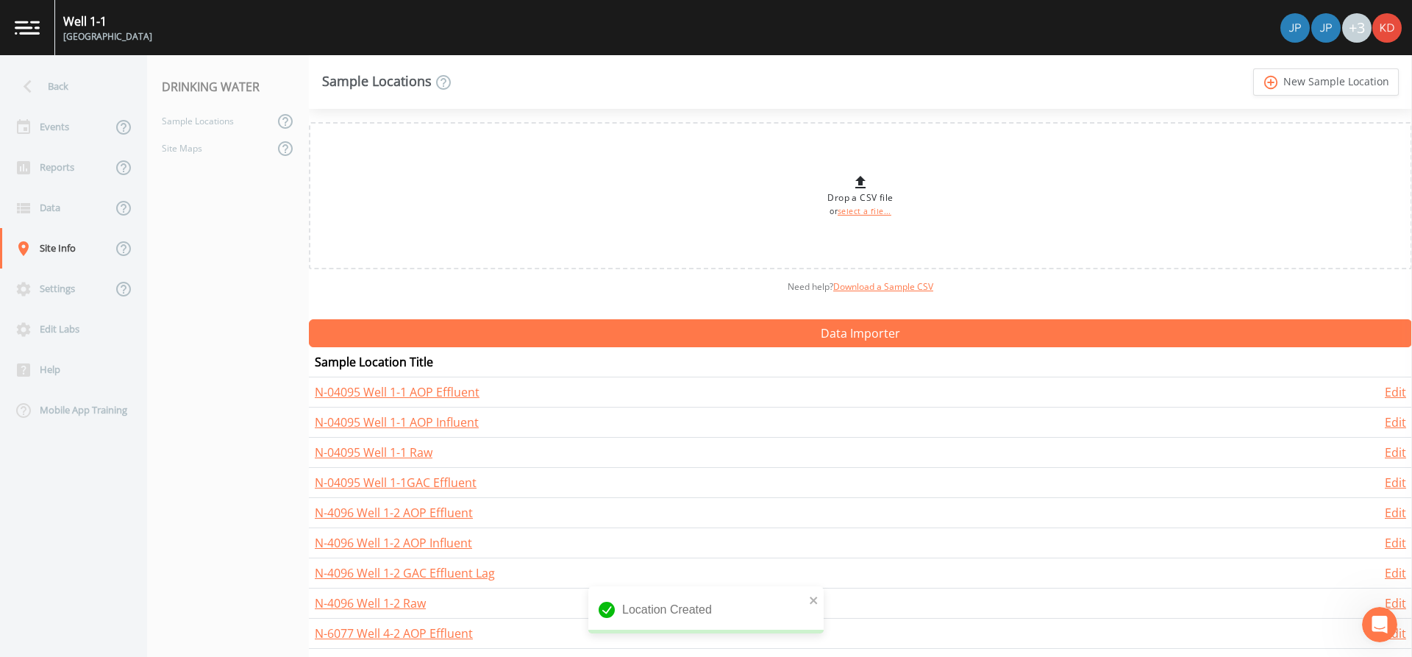
click at [1253, 68] on link "add_circle_outline New Sample Location" at bounding box center [1326, 81] width 146 height 27
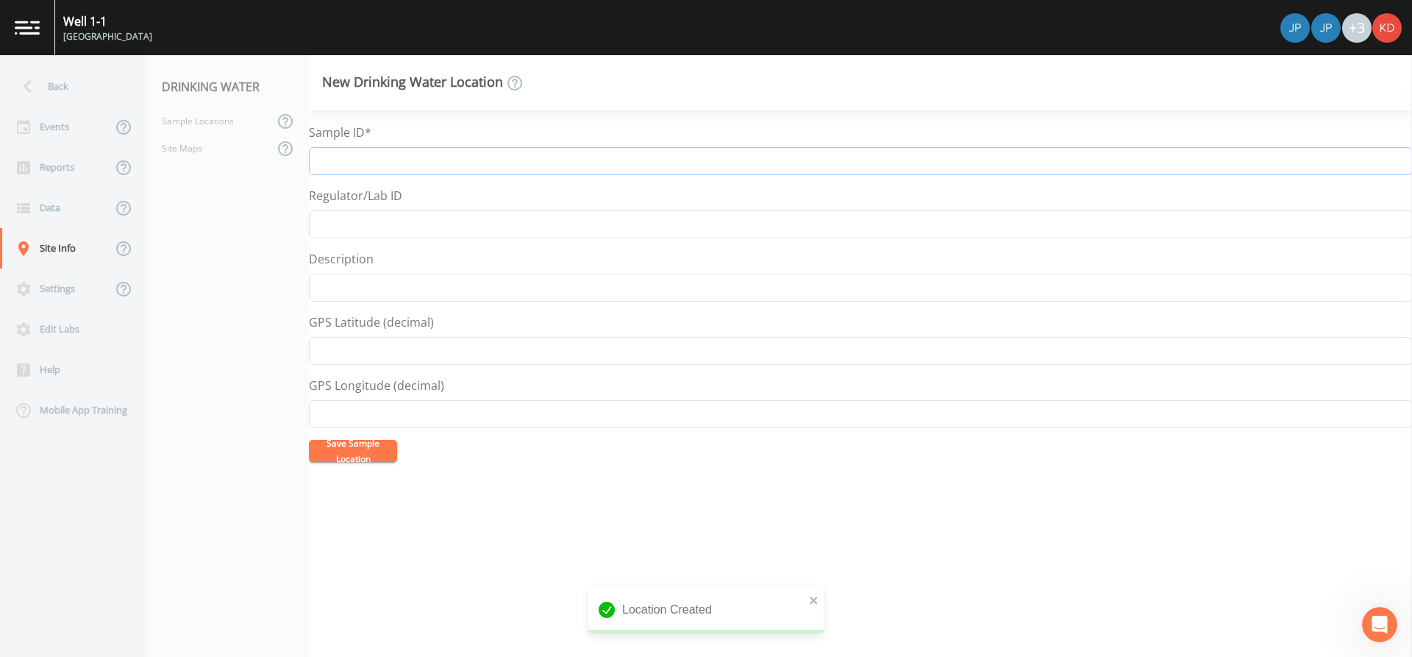
paste input "N-8054 Well 5-3"
type input "N-8054 Well 5-3 AOP Influent"
click at [309, 440] on button "Save Sample Location" at bounding box center [353, 451] width 88 height 22
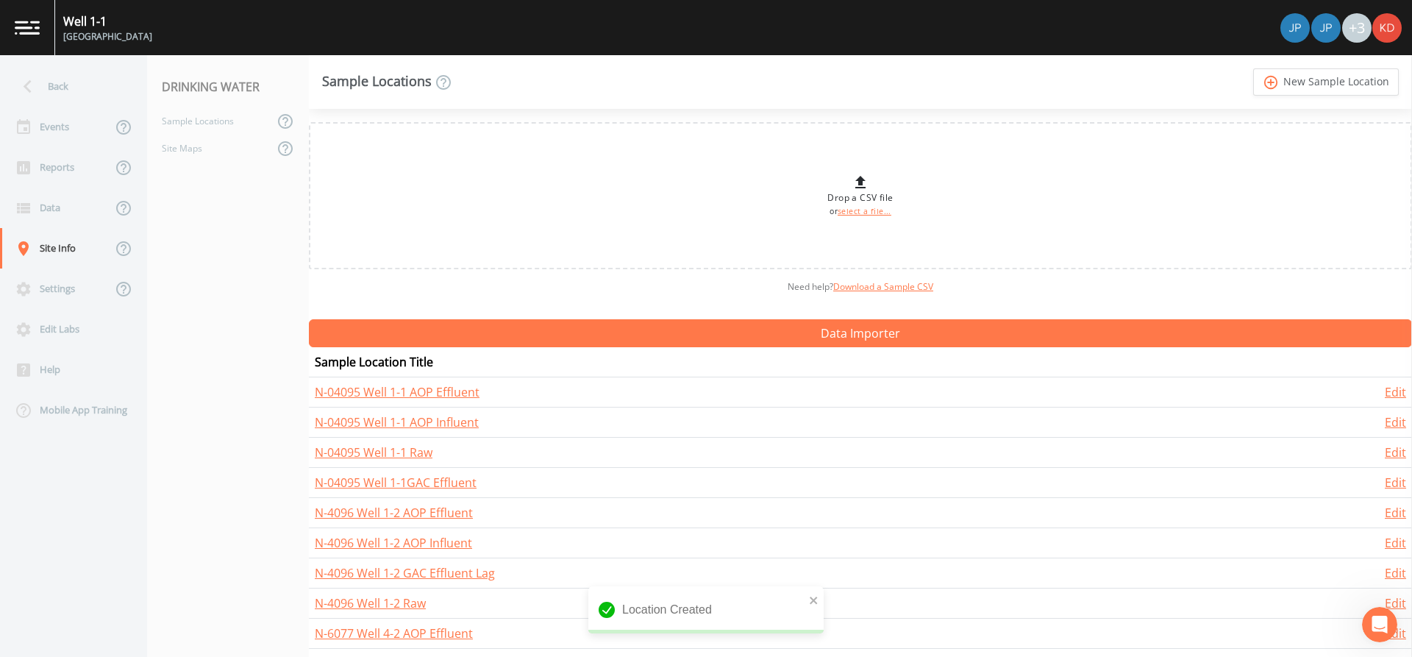
click at [1253, 68] on link "add_circle_outline New Sample Location" at bounding box center [1326, 81] width 146 height 27
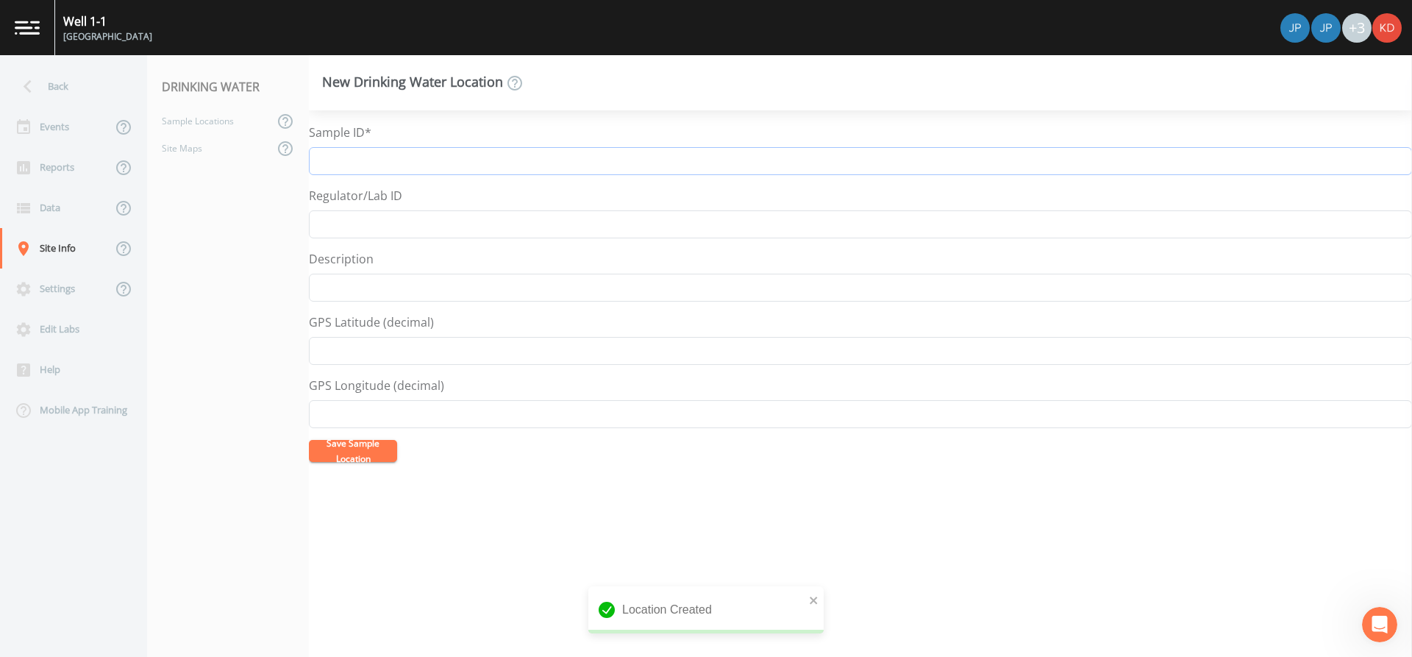
paste input "N-8054 Well 5-3"
type input "N-8054 Well 5-3 AOP Effluent"
click at [309, 440] on button "Save Sample Location" at bounding box center [353, 451] width 88 height 22
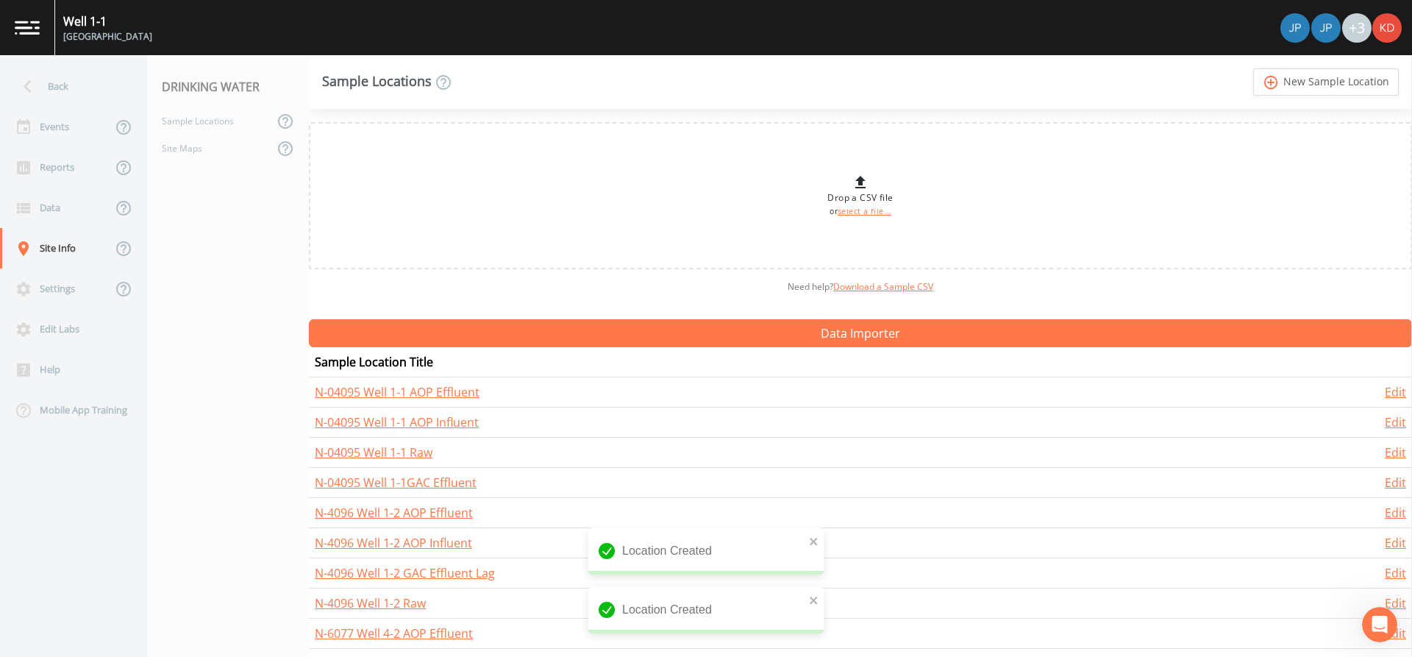
click at [1253, 68] on link "add_circle_outline New Sample Location" at bounding box center [1326, 81] width 146 height 27
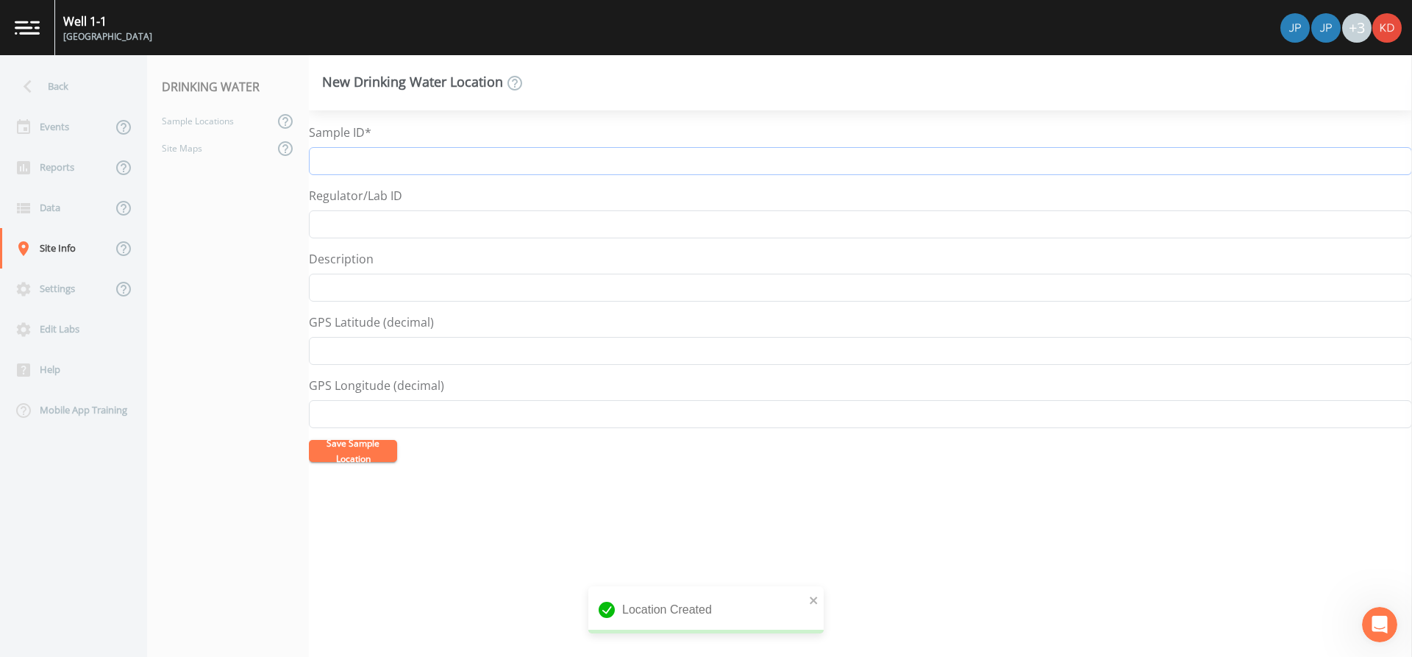
paste input "N-8054 Well 5-3"
type input "N-8054 Well 5-3 GAC Effluent comb."
click at [309, 440] on button "Save Sample Location" at bounding box center [353, 451] width 88 height 22
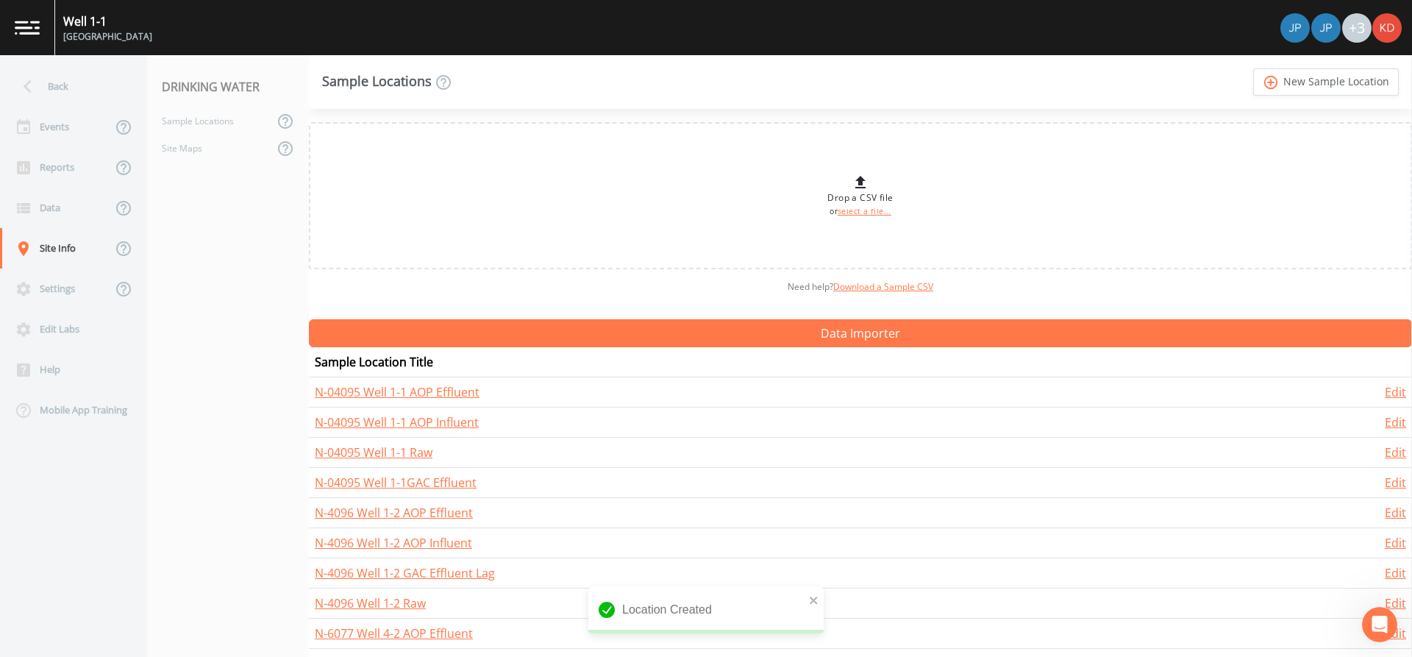
click at [1253, 68] on link "add_circle_outline New Sample Location" at bounding box center [1326, 81] width 146 height 27
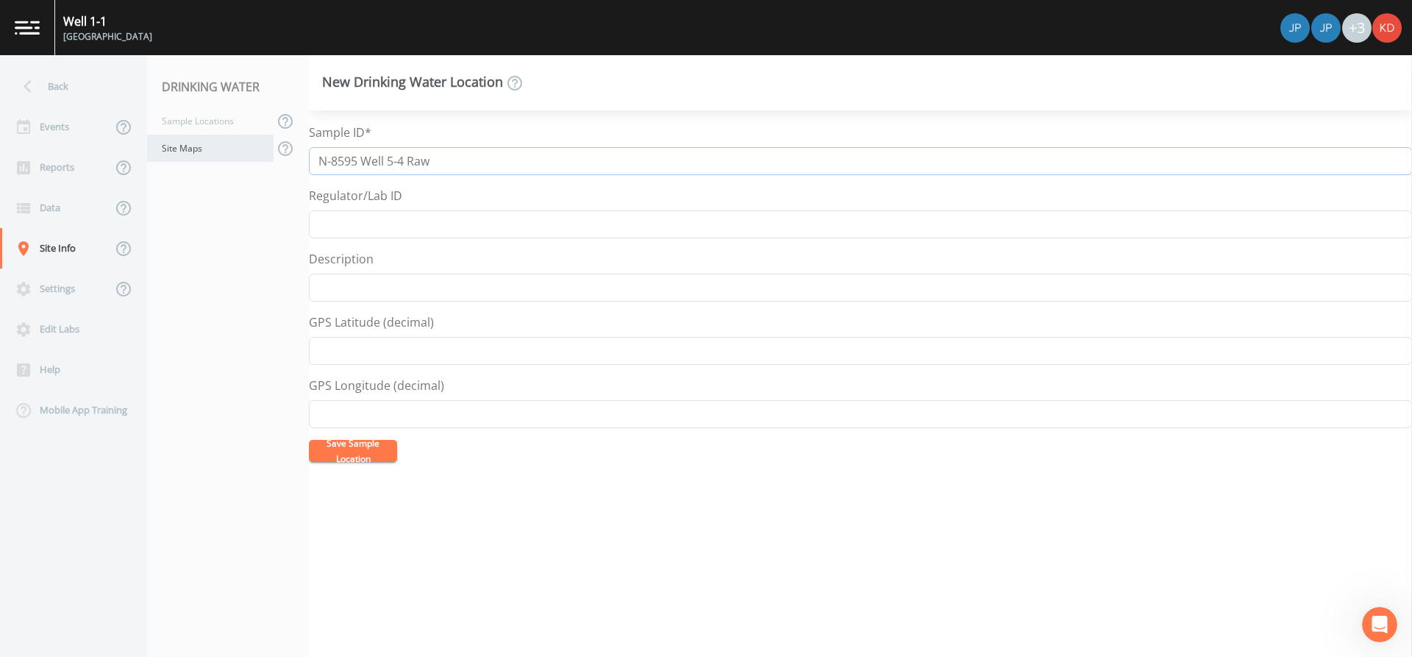
drag, startPoint x: 407, startPoint y: 163, endPoint x: 214, endPoint y: 160, distance: 192.7
click at [214, 160] on div "Back Events Reports Data Site Info Settings Edit Labs Help Mobile App Training …" at bounding box center [706, 356] width 1412 height 602
type input "N-8595 Well 5-4 Raw"
click at [346, 459] on button "Save Sample Location" at bounding box center [353, 451] width 88 height 22
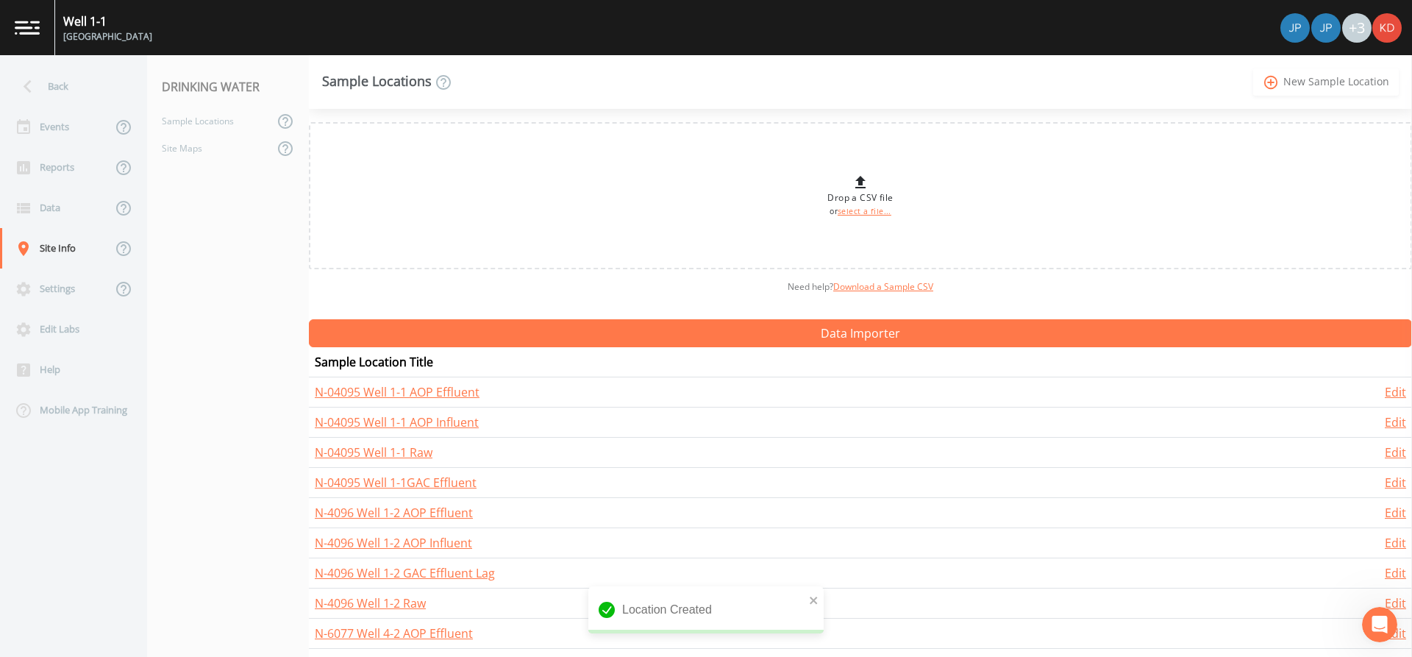
click at [1350, 75] on link "add_circle_outline New Sample Location" at bounding box center [1326, 81] width 146 height 27
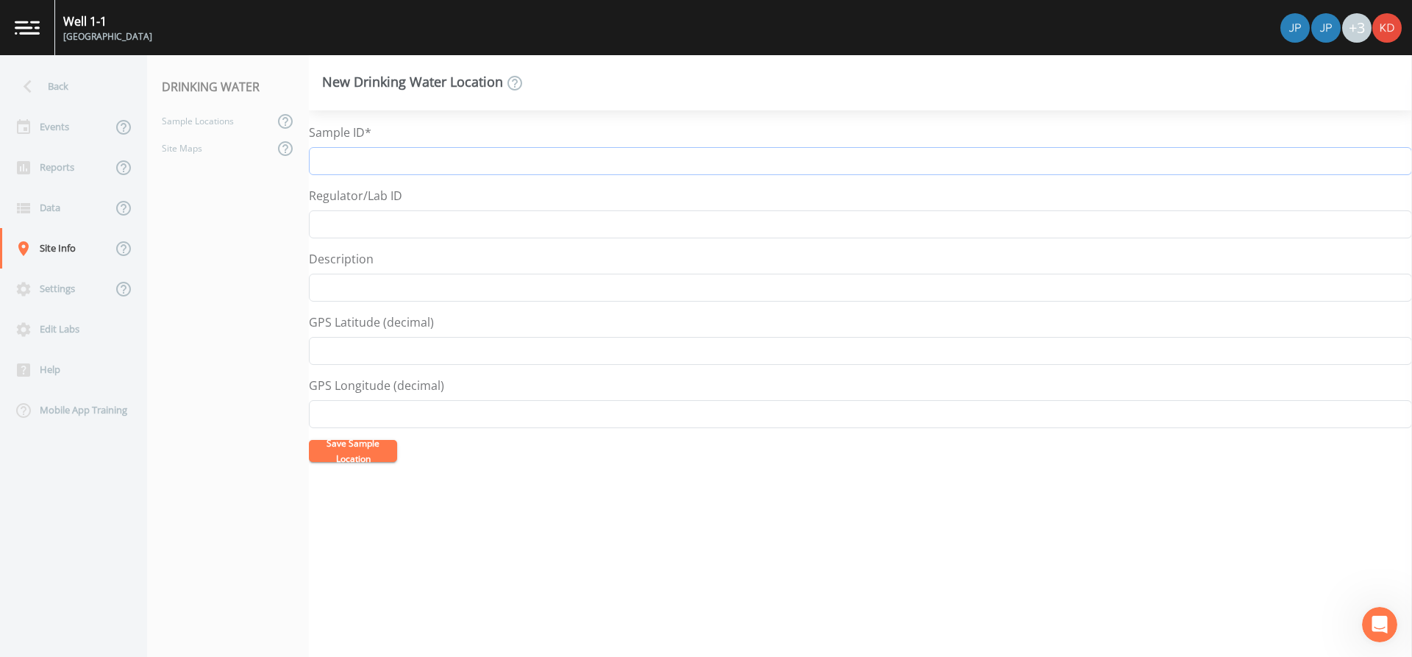
click at [448, 151] on input "Sample ID*" at bounding box center [860, 161] width 1103 height 28
paste input "N-8595 Well 5-4"
type input "N-8595 Well 5-4 AOP Influent"
click at [309, 440] on button "Save Sample Location" at bounding box center [353, 451] width 88 height 22
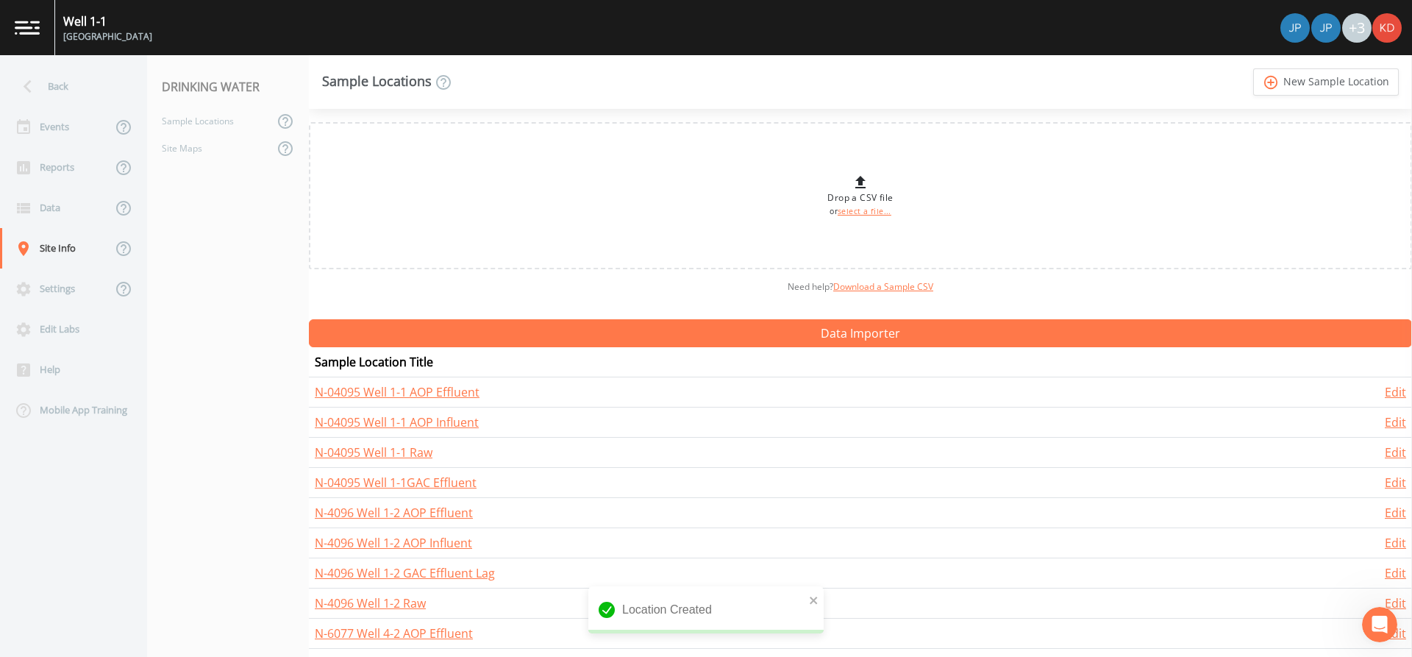
click at [1253, 68] on link "add_circle_outline New Sample Location" at bounding box center [1326, 81] width 146 height 27
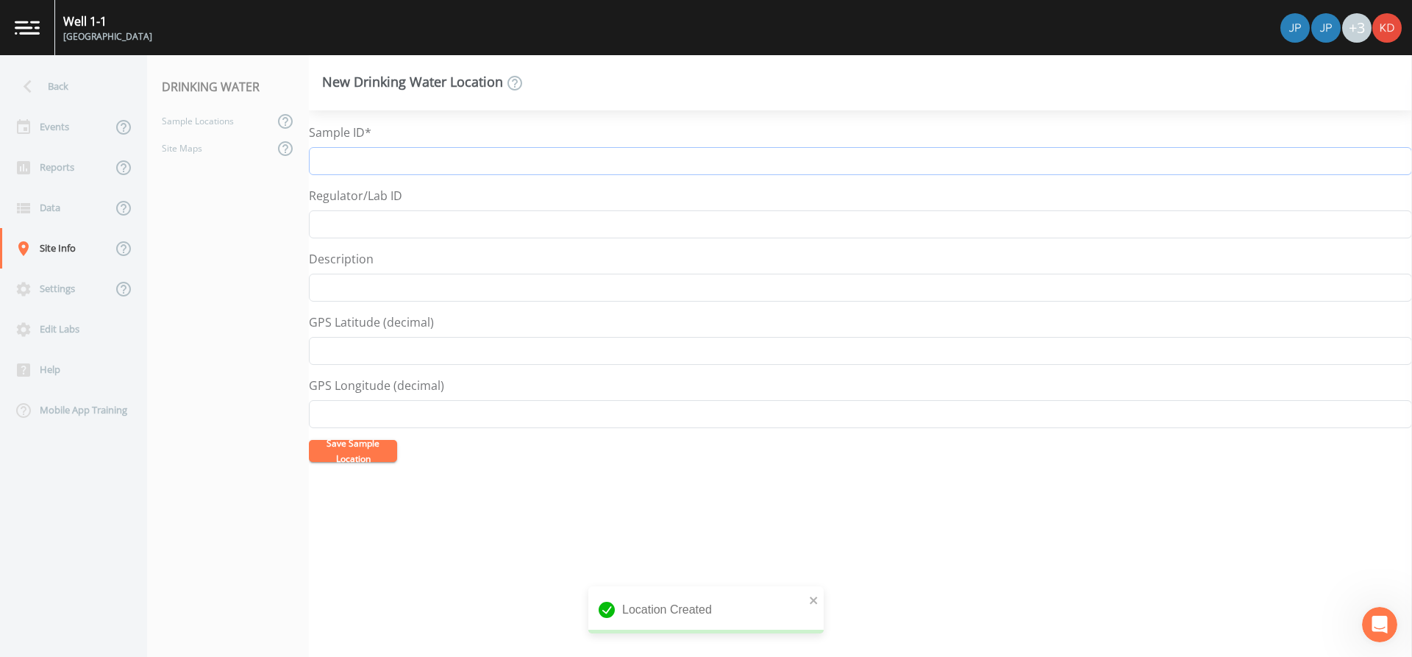
paste input "N-8595 Well 5-4"
type input "N-8595 Well 5-4 AOP Effluent"
click at [309, 440] on button "Save Sample Location" at bounding box center [353, 451] width 88 height 22
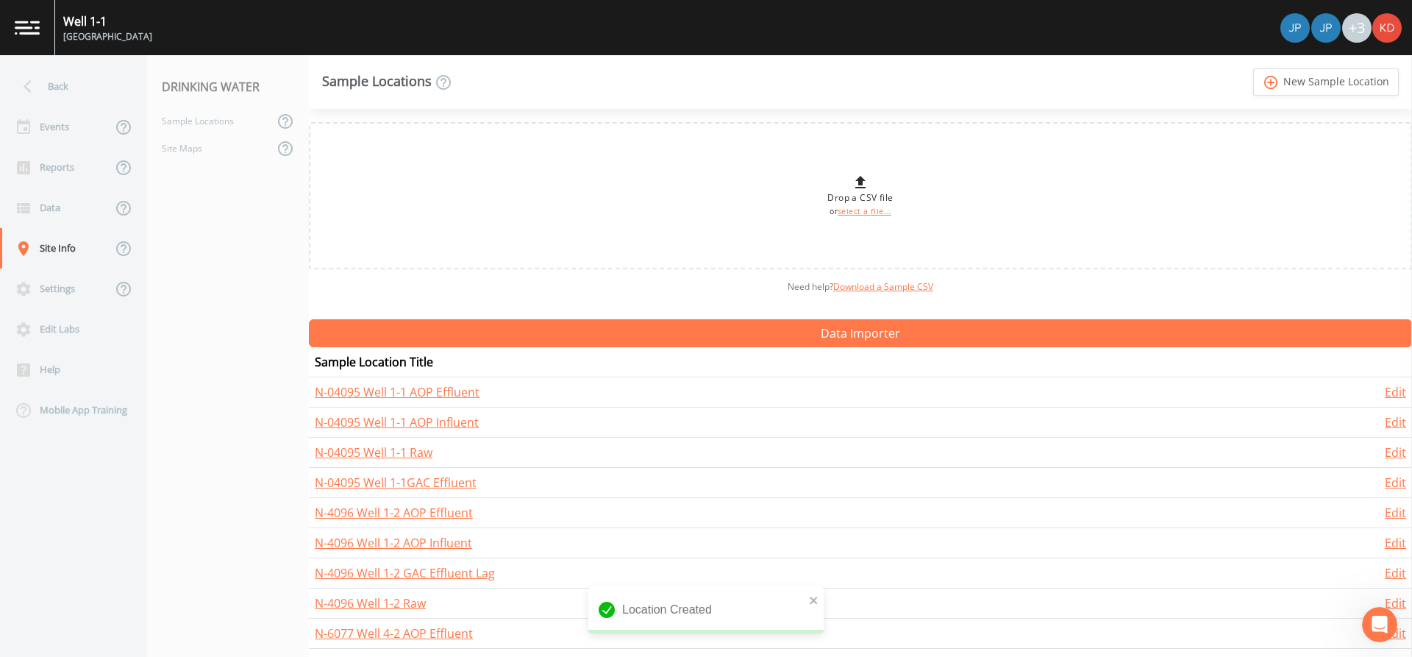
click at [1253, 68] on link "add_circle_outline New Sample Location" at bounding box center [1326, 81] width 146 height 27
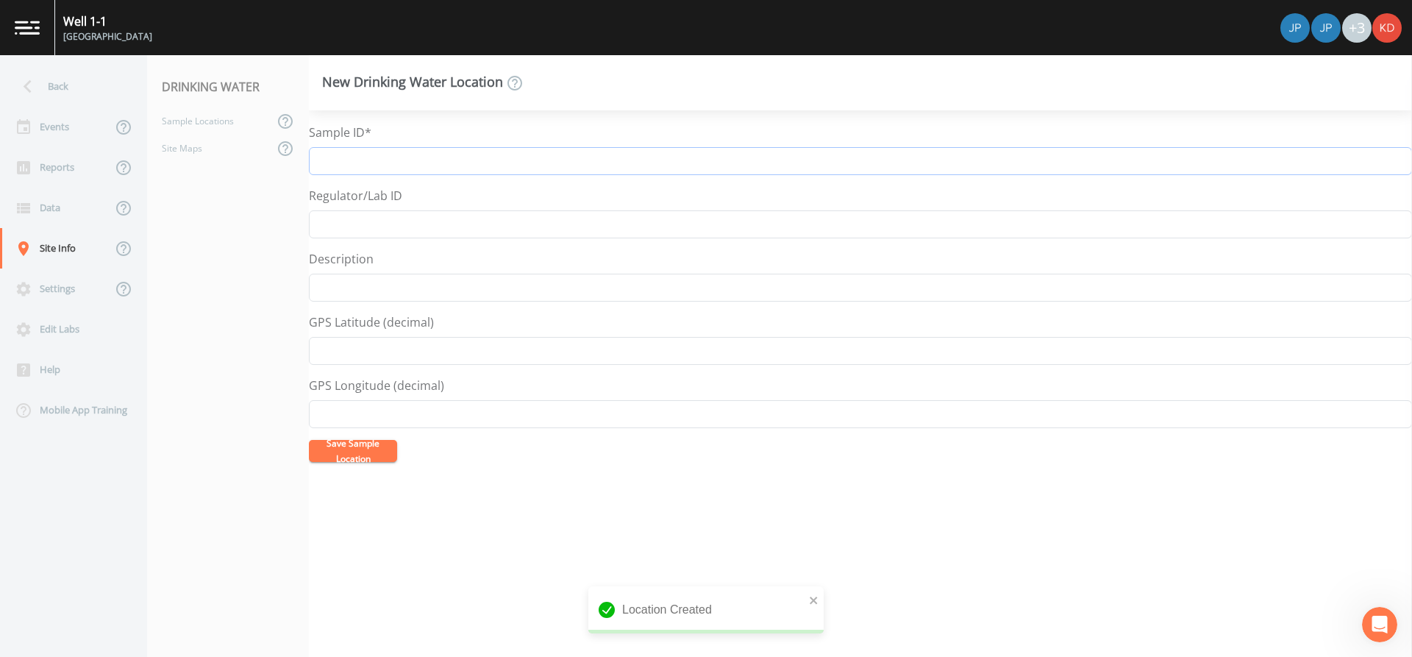
paste input "N-8595 Well 5-4"
type input "N-8595 Well 5-4 GAC Effluent comb."
click at [309, 440] on button "Save Sample Location" at bounding box center [353, 451] width 88 height 22
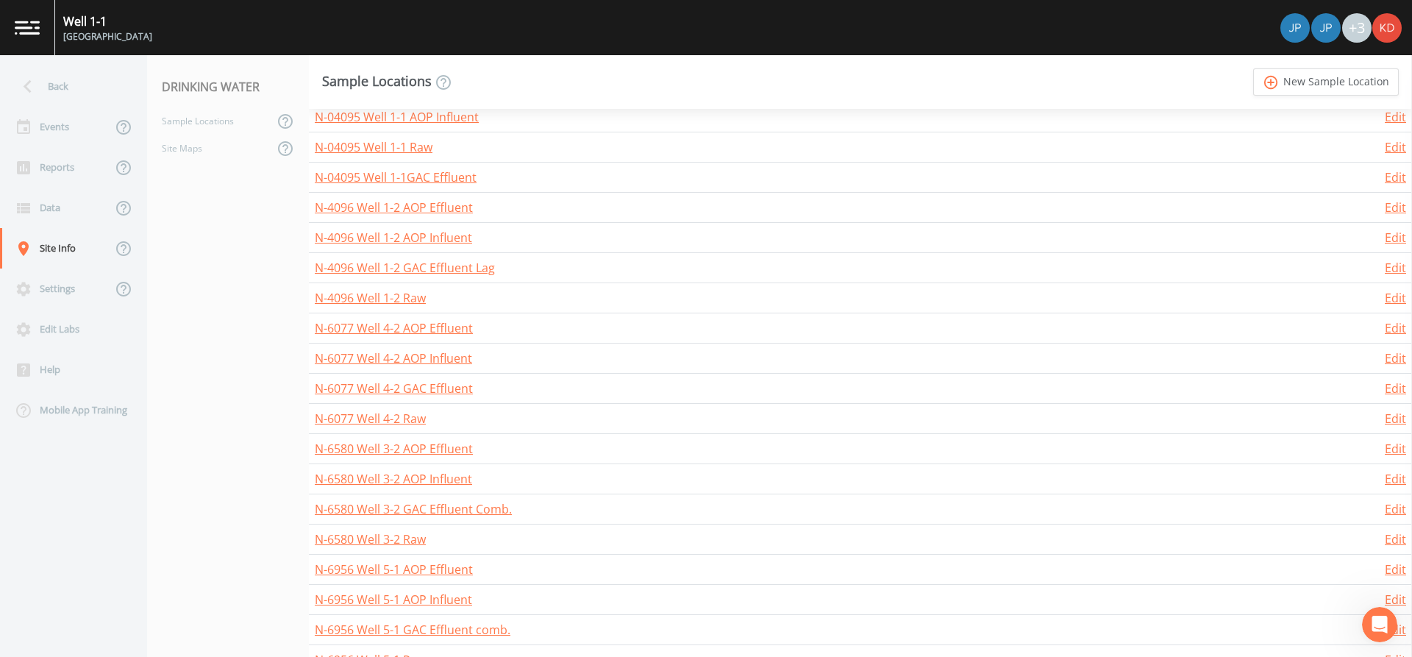
scroll to position [233, 0]
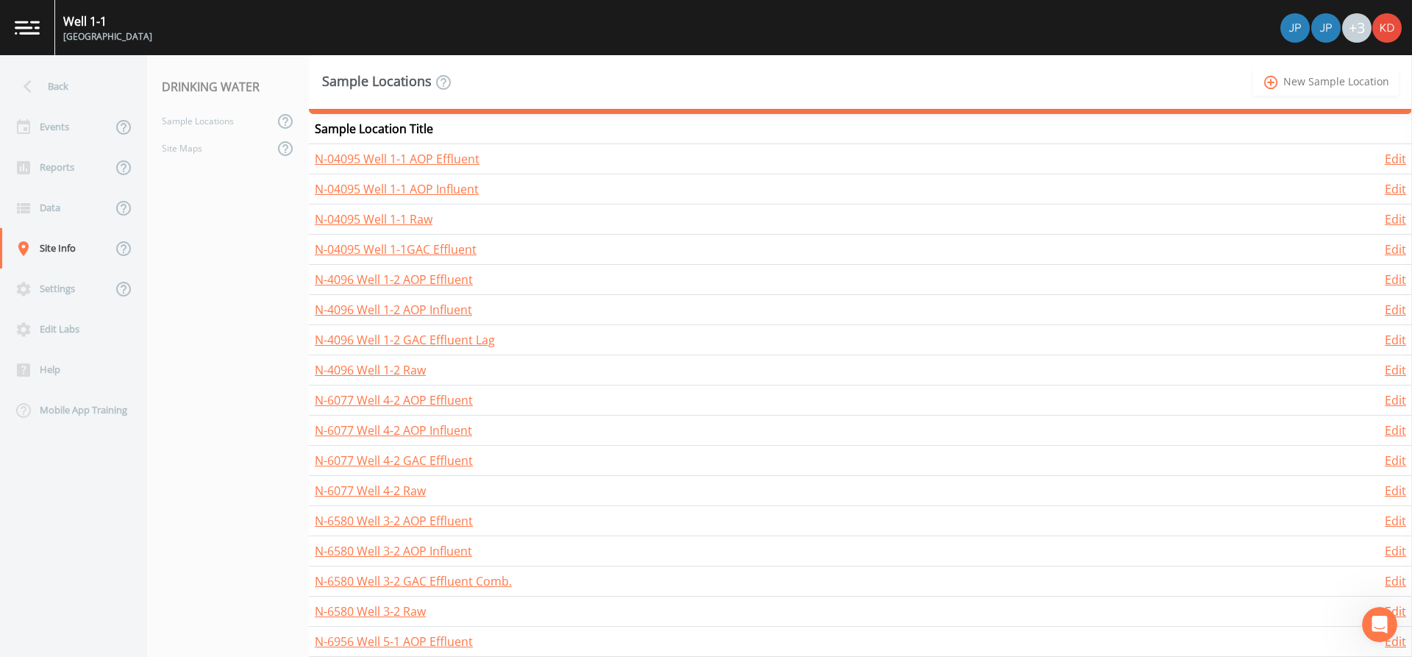
click at [1300, 82] on link "add_circle_outline New Sample Location" at bounding box center [1326, 81] width 146 height 27
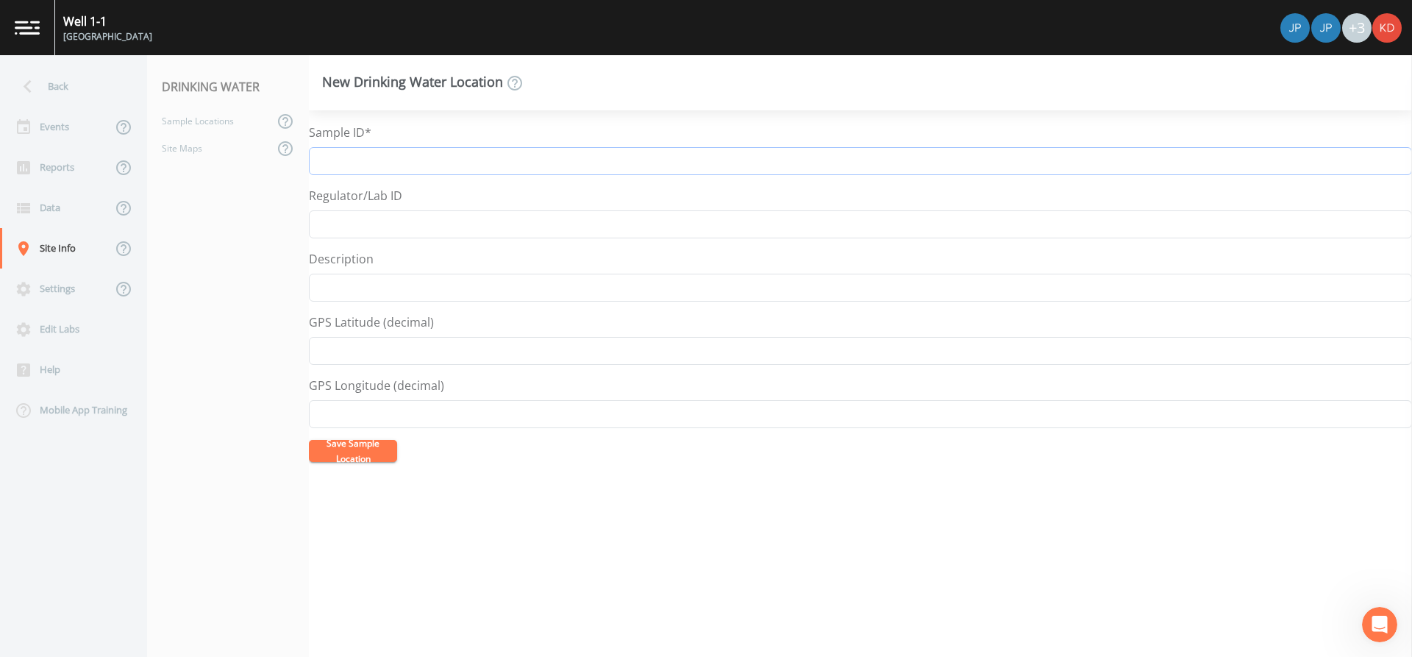
click at [335, 173] on input "Sample ID*" at bounding box center [860, 161] width 1103 height 28
type input "CW-Plant 5"
click at [357, 279] on input "Description" at bounding box center [860, 288] width 1103 height 28
type input "Plant 5 Clearwell"
click at [331, 462] on button "Save Sample Location" at bounding box center [353, 451] width 88 height 22
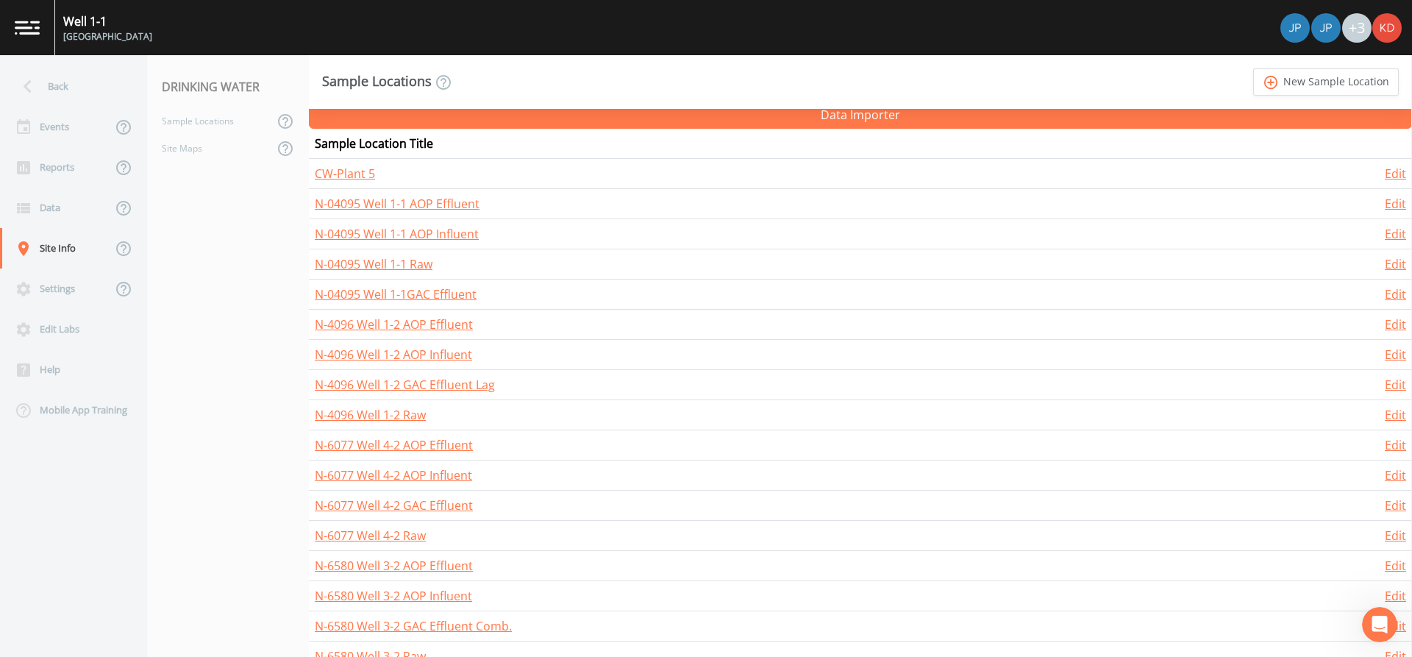
scroll to position [221, 0]
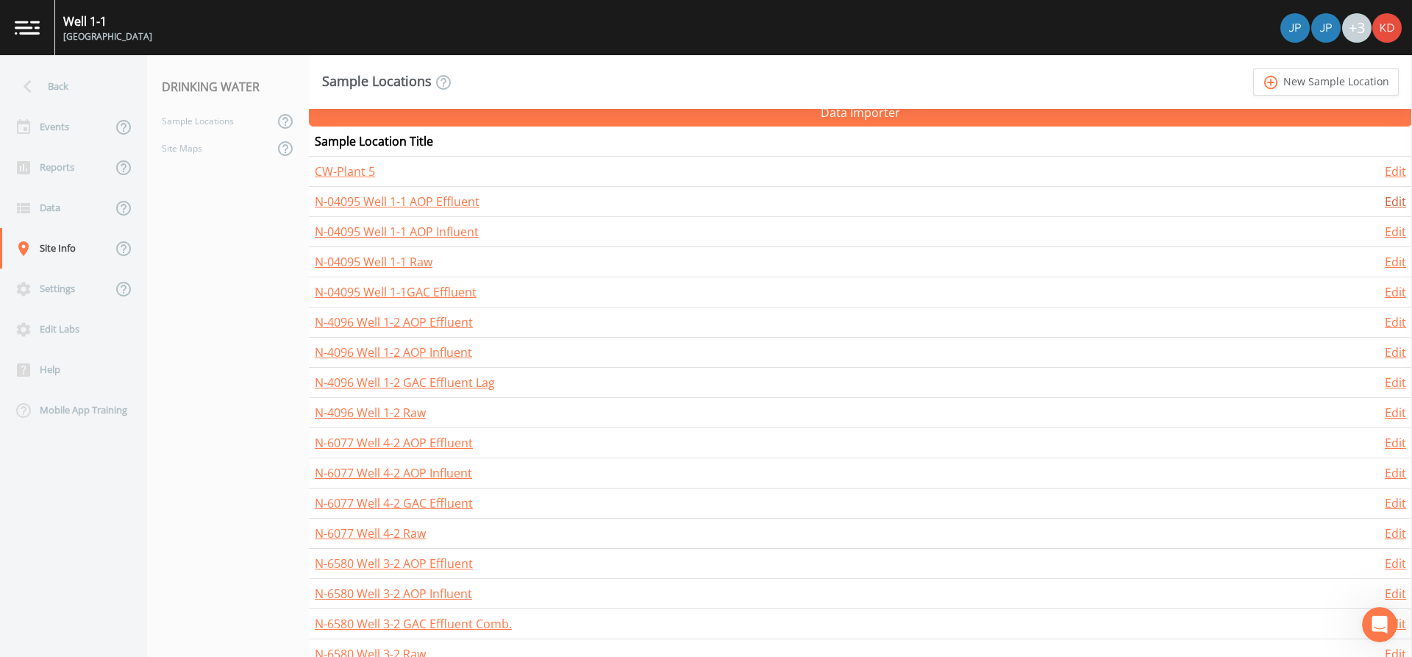
click at [1385, 199] on link "Edit" at bounding box center [1395, 201] width 21 height 16
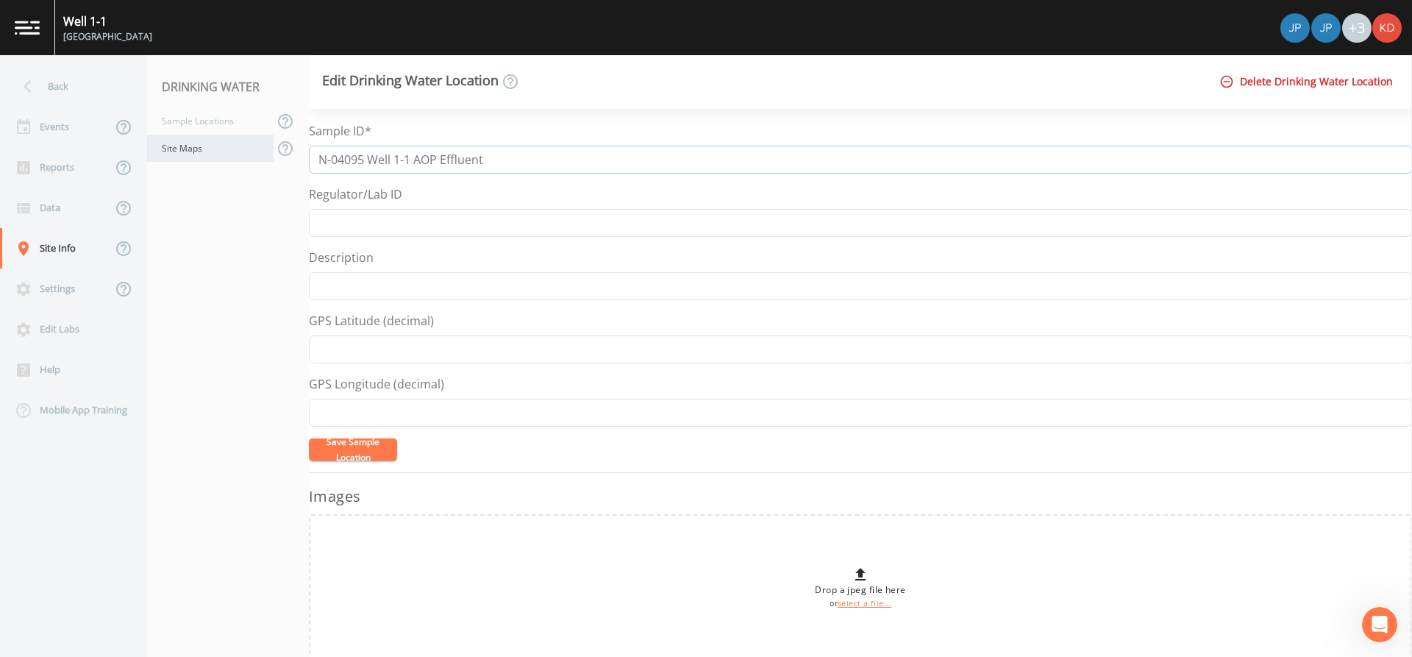
drag, startPoint x: 511, startPoint y: 151, endPoint x: 214, endPoint y: 135, distance: 297.6
click at [214, 135] on div "Back Events Reports Data Site Info Settings Edit Labs Help Mobile App Training …" at bounding box center [706, 356] width 1412 height 602
click at [429, 285] on input "Description" at bounding box center [860, 286] width 1103 height 28
paste input "N-04095 Well 1-1 AOP Effluent"
type input "N-04095 Well 1-1 AOP Effluent"
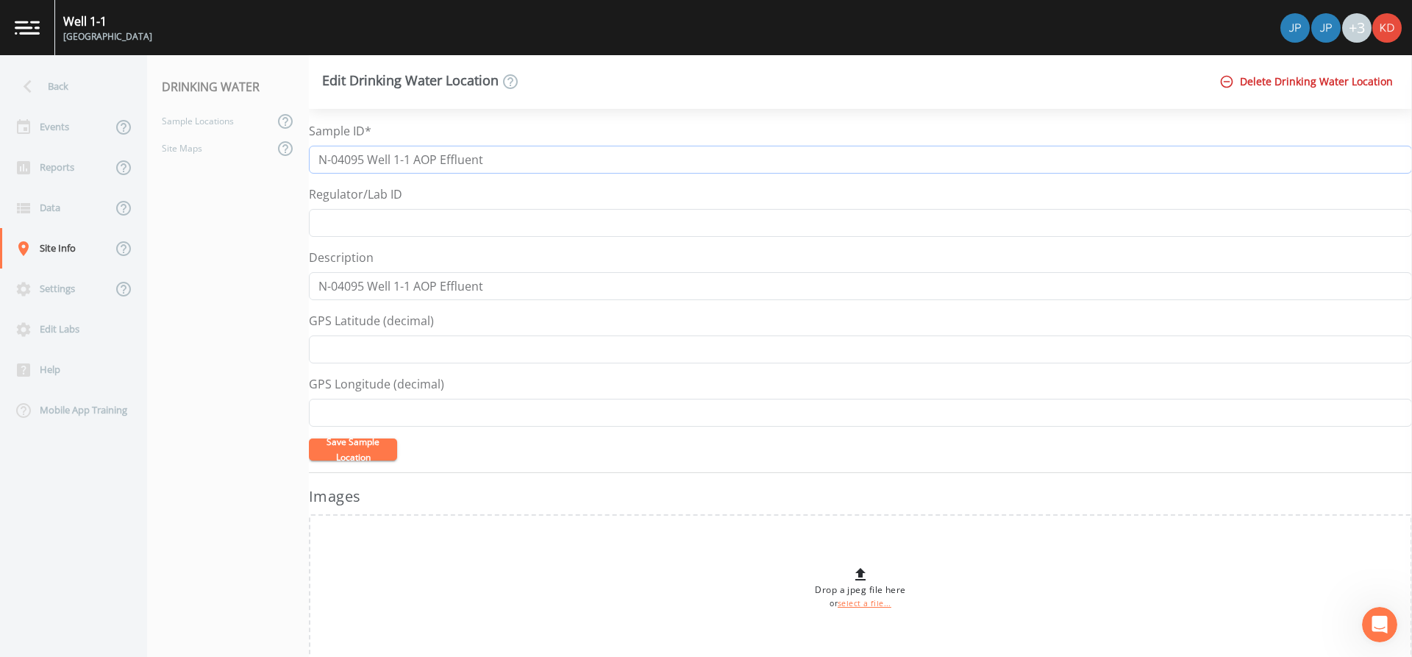
click at [445, 149] on input "N-04095 Well 1-1 AOP Effluent" at bounding box center [860, 160] width 1103 height 28
drag, startPoint x: 518, startPoint y: 277, endPoint x: -340, endPoint y: 272, distance: 857.5
click at [0, 272] on html "Well 1-1 Plainview Water District +3 Back Events Reports Data Site Info Setting…" at bounding box center [706, 328] width 1412 height 657
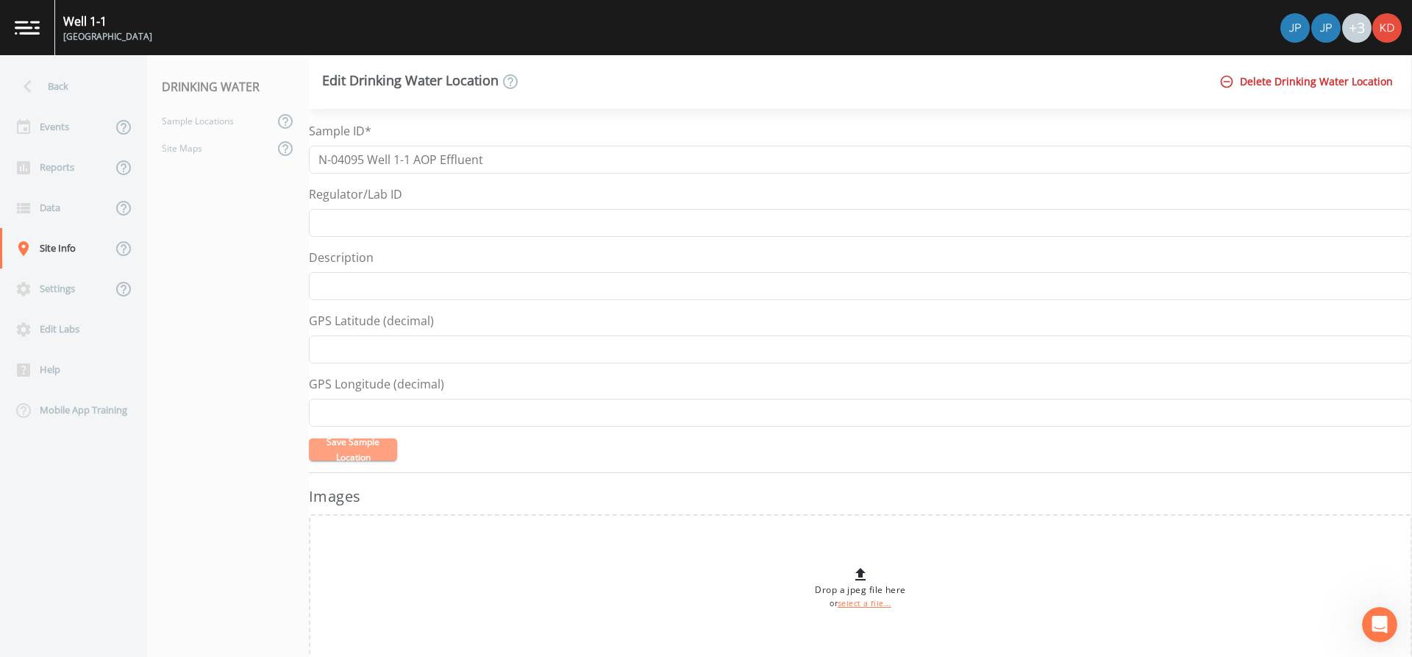
click at [316, 454] on button "Save Sample Location" at bounding box center [353, 449] width 88 height 22
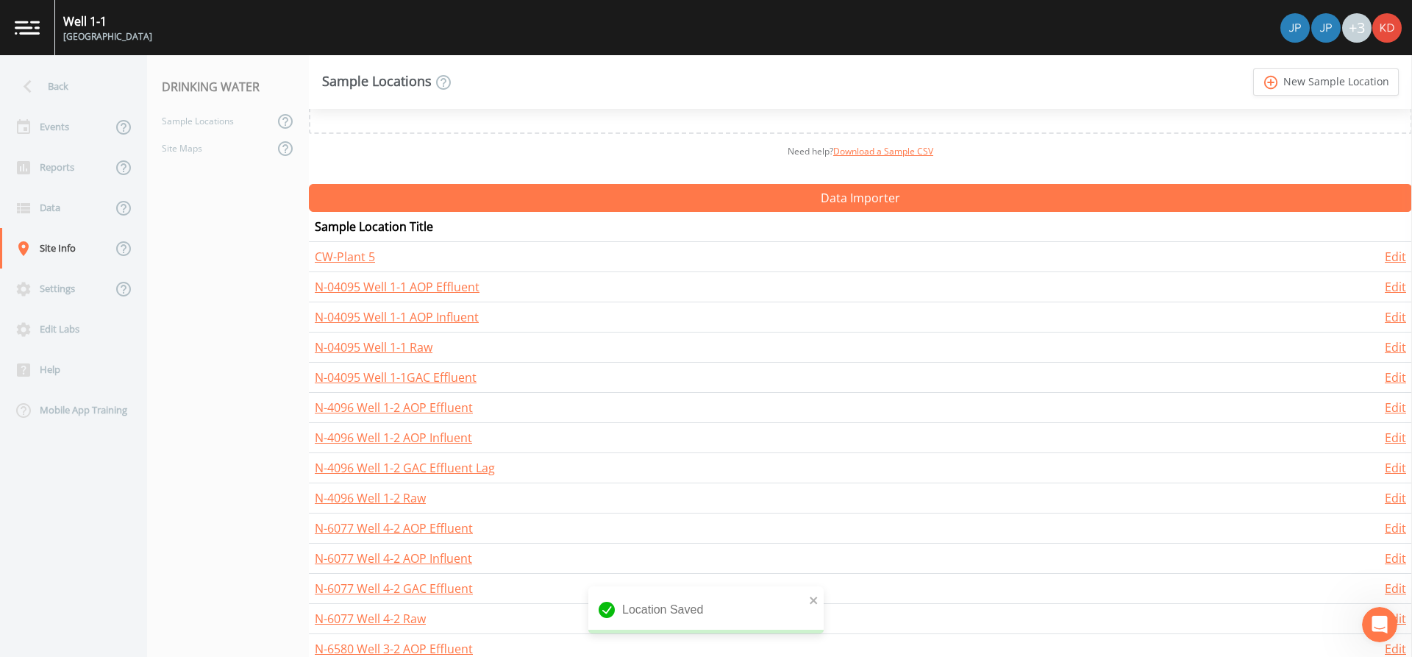
scroll to position [147, 0]
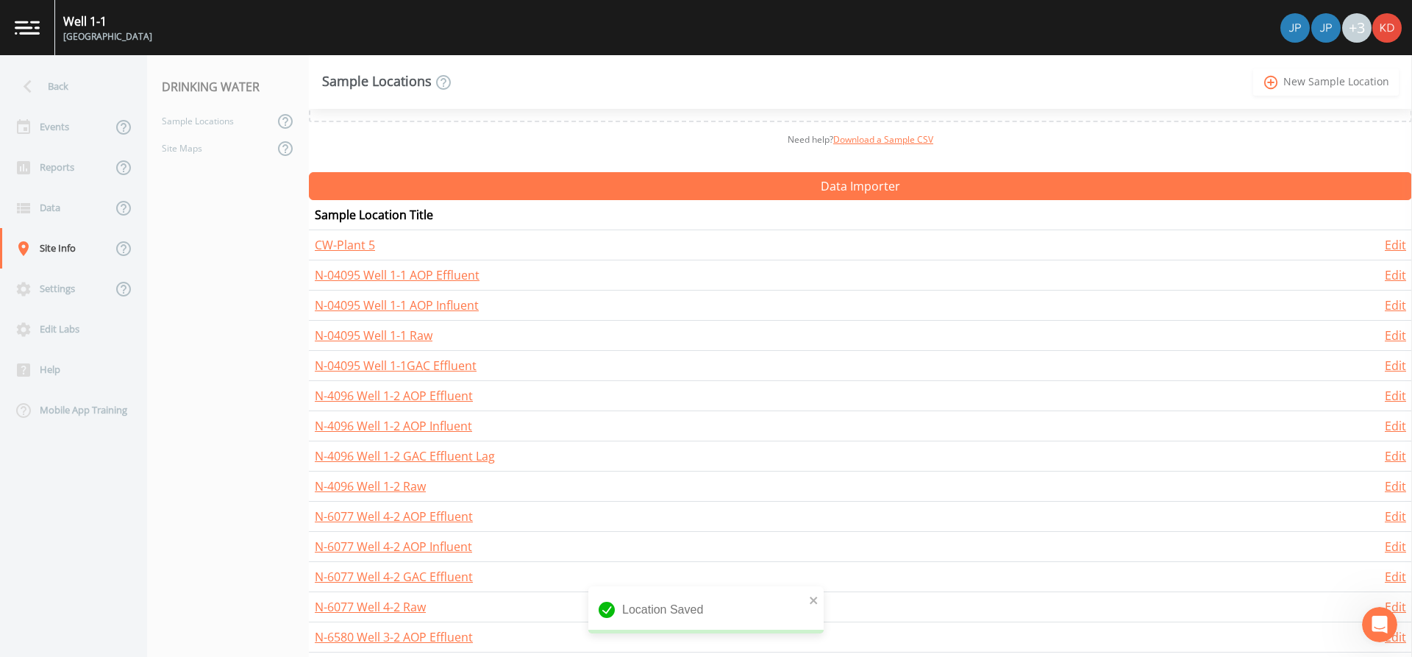
click at [1278, 92] on link "add_circle_outline New Sample Location" at bounding box center [1326, 81] width 146 height 27
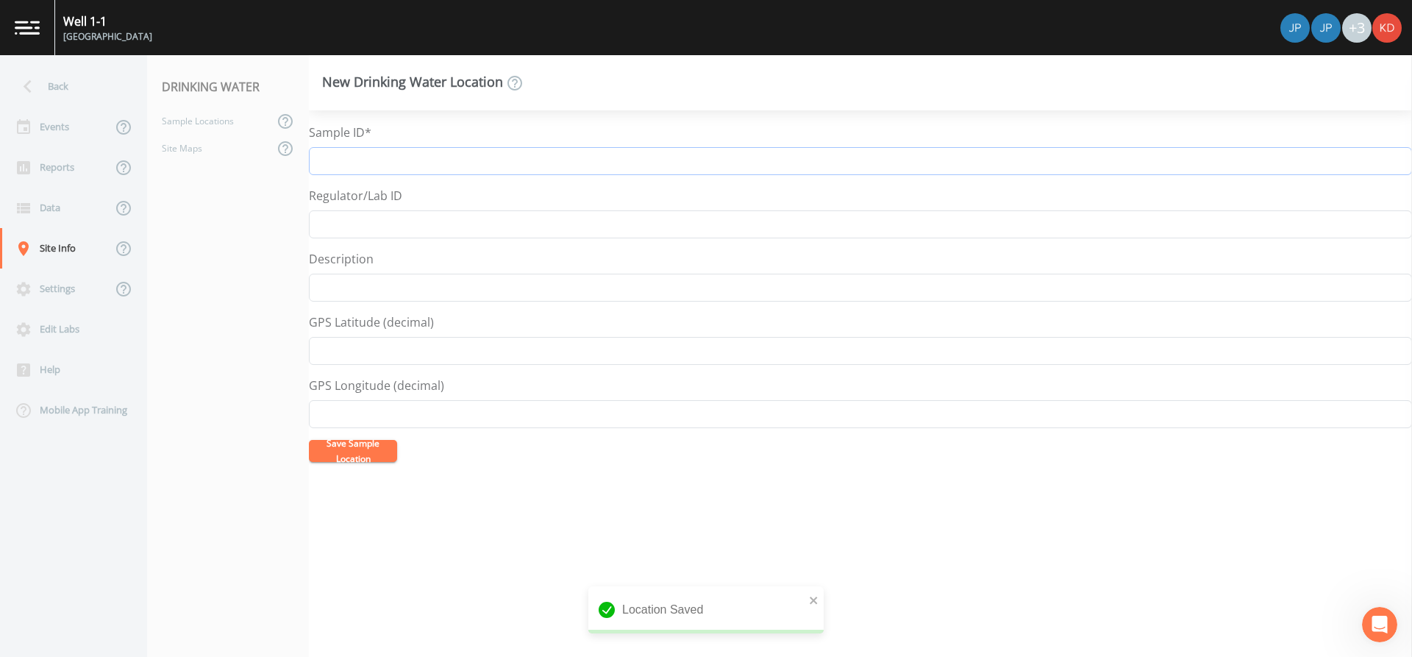
click at [479, 166] on input "Sample ID*" at bounding box center [860, 161] width 1103 height 28
drag, startPoint x: 413, startPoint y: 163, endPoint x: 207, endPoint y: 140, distance: 208.0
click at [207, 140] on div "Back Events Reports Data Site Info Settings Edit Labs Help Mobile App Training …" at bounding box center [706, 356] width 1412 height 602
type input "N-12670 Well 7-1 Raw"
click at [343, 451] on button "Save Sample Location" at bounding box center [353, 451] width 88 height 22
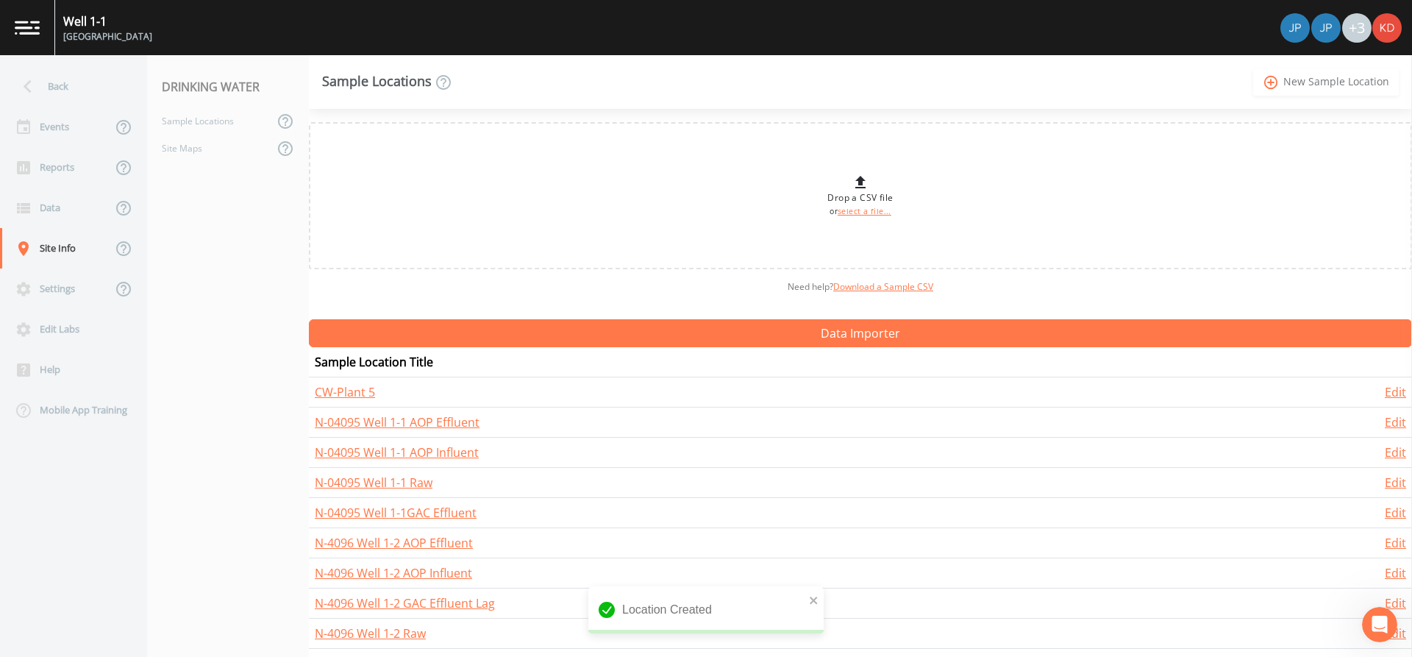
click at [1288, 81] on link "add_circle_outline New Sample Location" at bounding box center [1326, 81] width 146 height 27
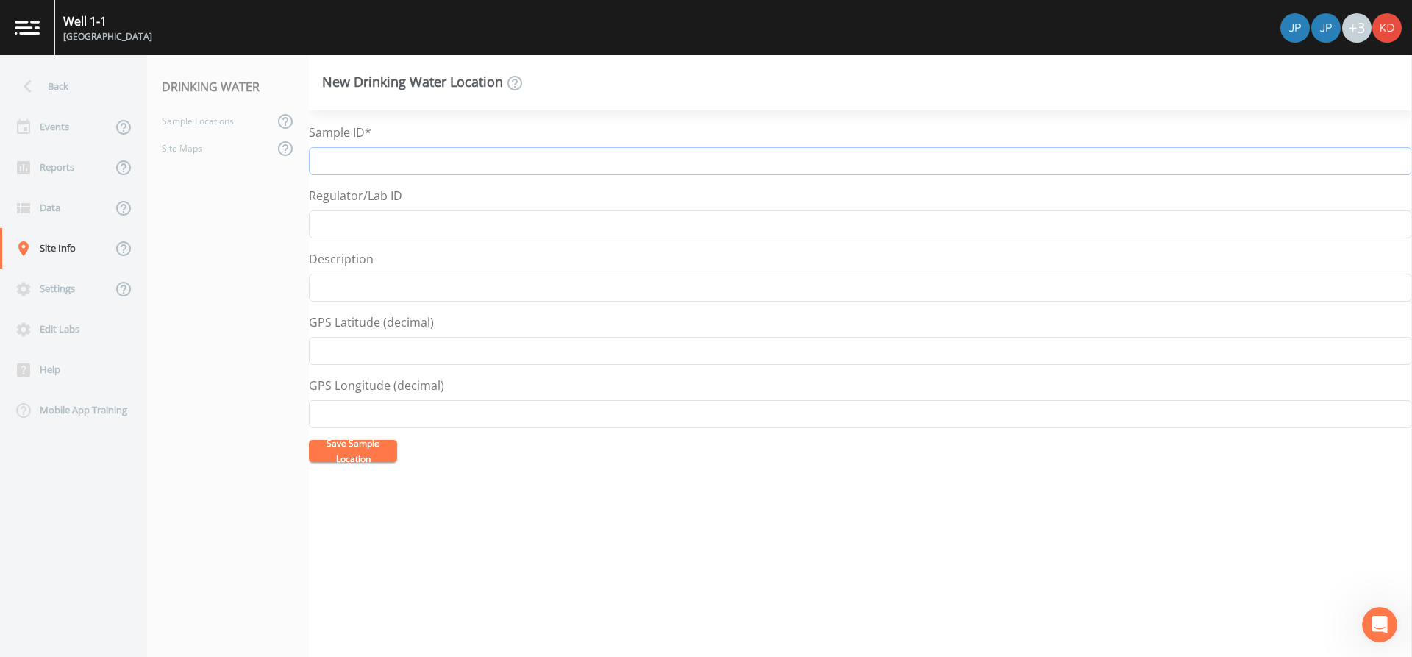
click at [1194, 160] on input "Sample ID*" at bounding box center [860, 161] width 1103 height 28
paste input "N-12670 Well 7-1"
type input "N-12670 Well 7-1 AOP Effluent"
click at [309, 440] on button "Save Sample Location" at bounding box center [353, 451] width 88 height 22
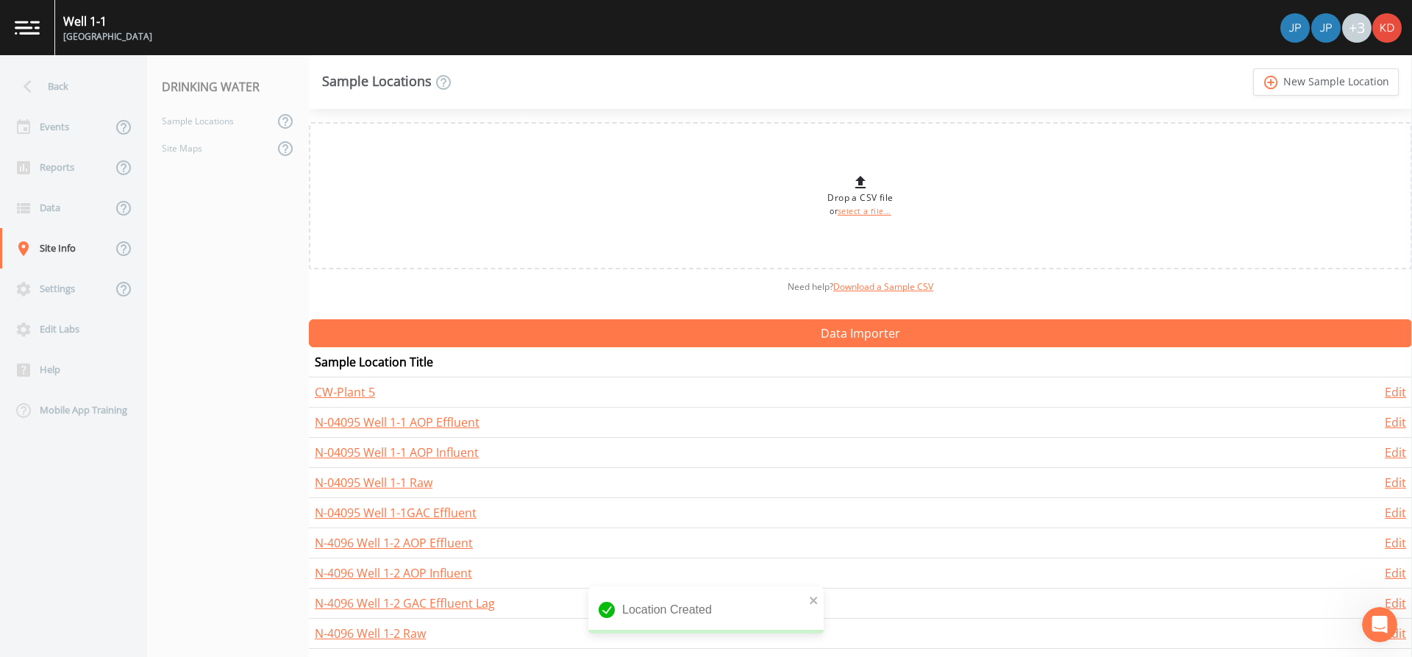
click at [1253, 68] on link "add_circle_outline New Sample Location" at bounding box center [1326, 81] width 146 height 27
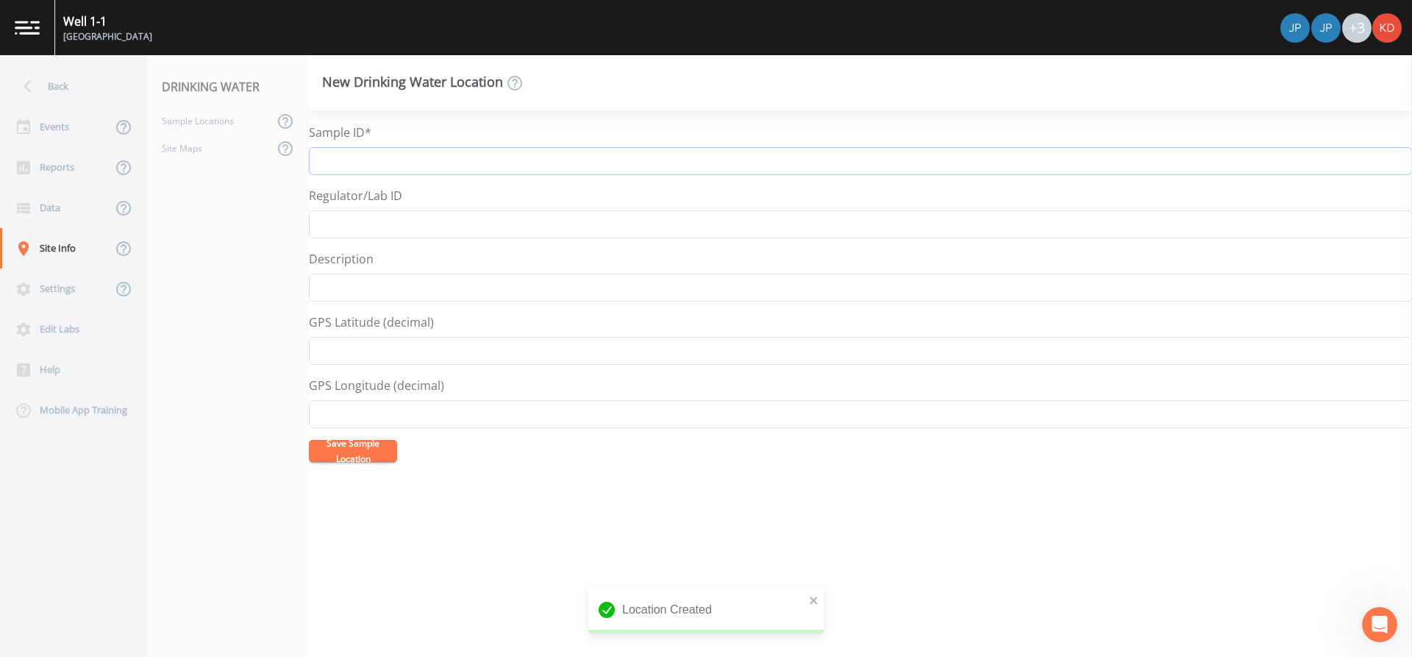
paste input "N-12670 Well 7-1"
type input "N-12670 Well 7-1 GAC Effluent lag"
click at [309, 440] on button "Save Sample Location" at bounding box center [353, 451] width 88 height 22
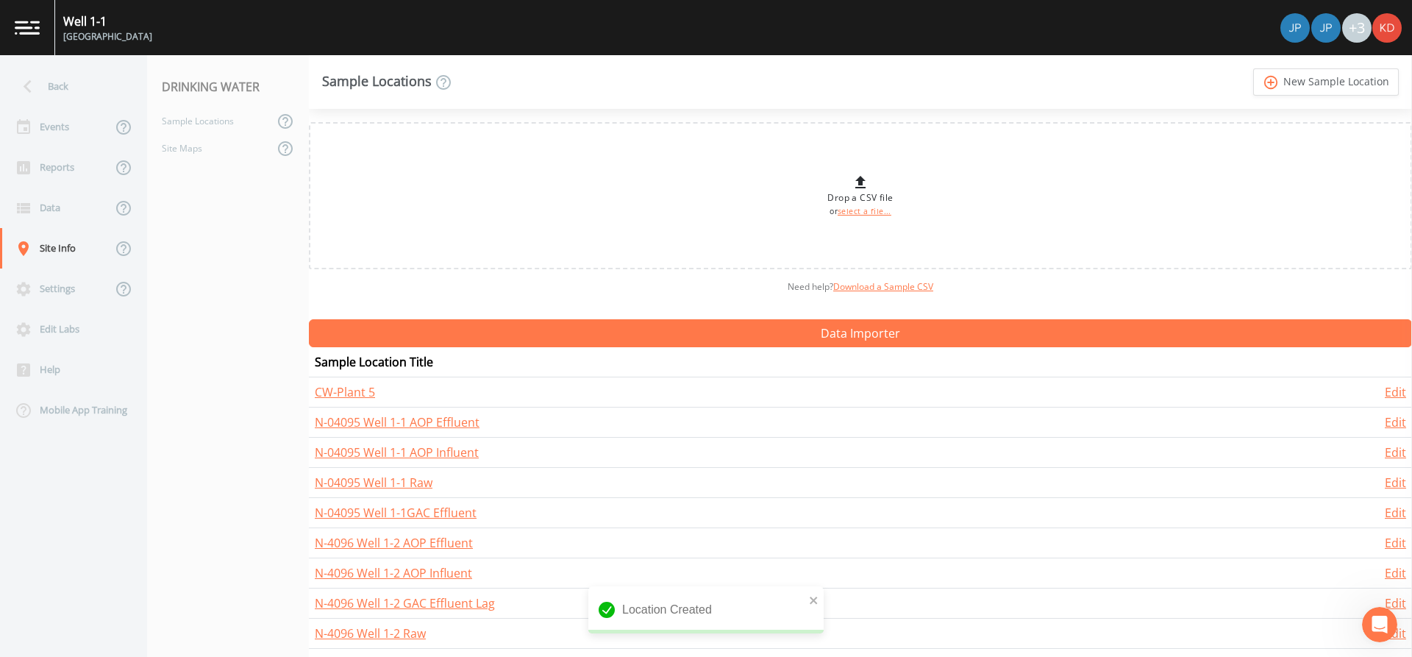
click at [1253, 68] on link "add_circle_outline New Sample Location" at bounding box center [1326, 81] width 146 height 27
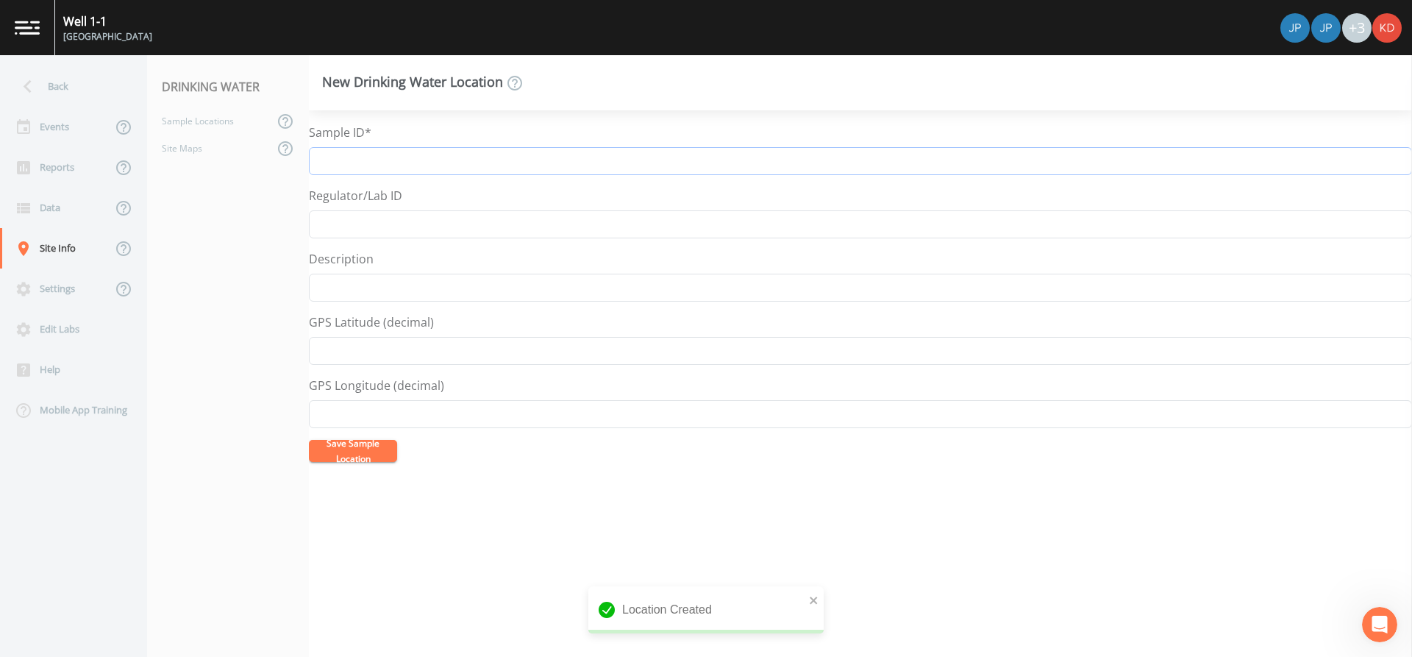
paste input "N-12670 Well 7-1"
type input "N-12670 Well 7-1 AST"
click at [427, 280] on input "Description" at bounding box center [860, 288] width 1103 height 28
type input "Plant 7 Air Stripper"
click at [309, 440] on button "Save Sample Location" at bounding box center [353, 451] width 88 height 22
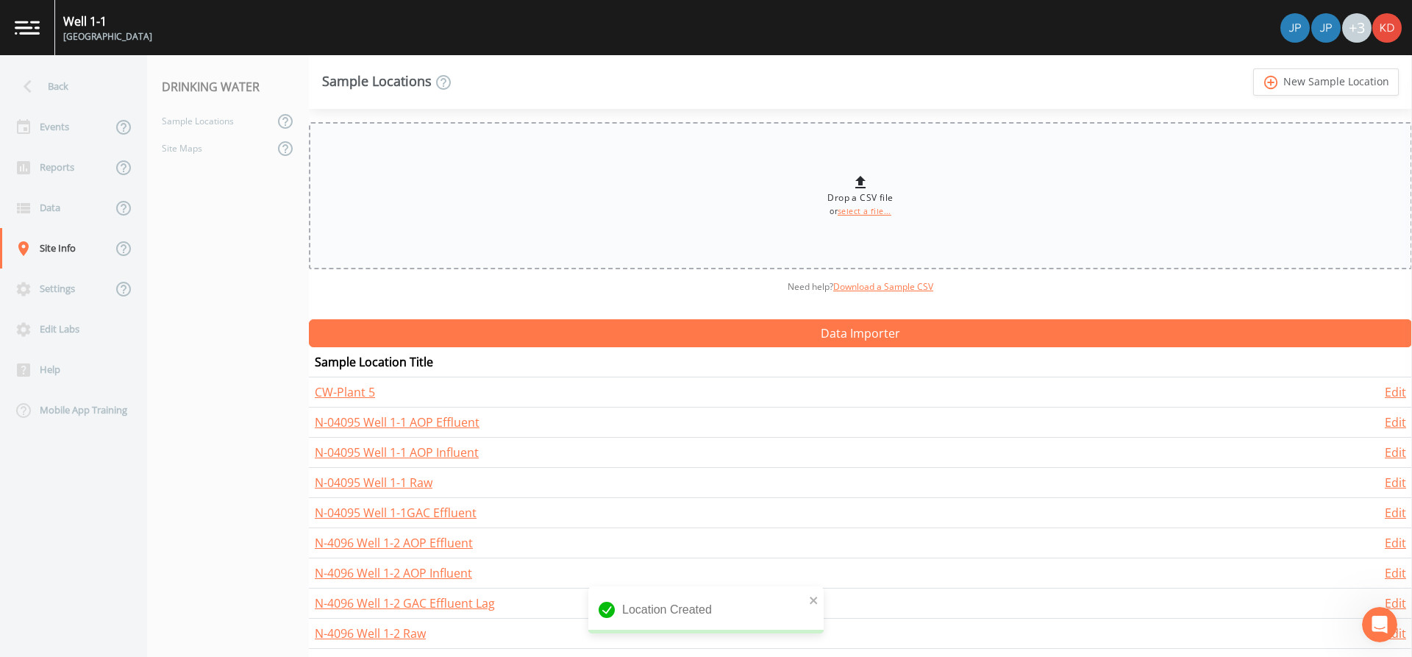
click at [1253, 68] on link "add_circle_outline New Sample Location" at bounding box center [1326, 81] width 146 height 27
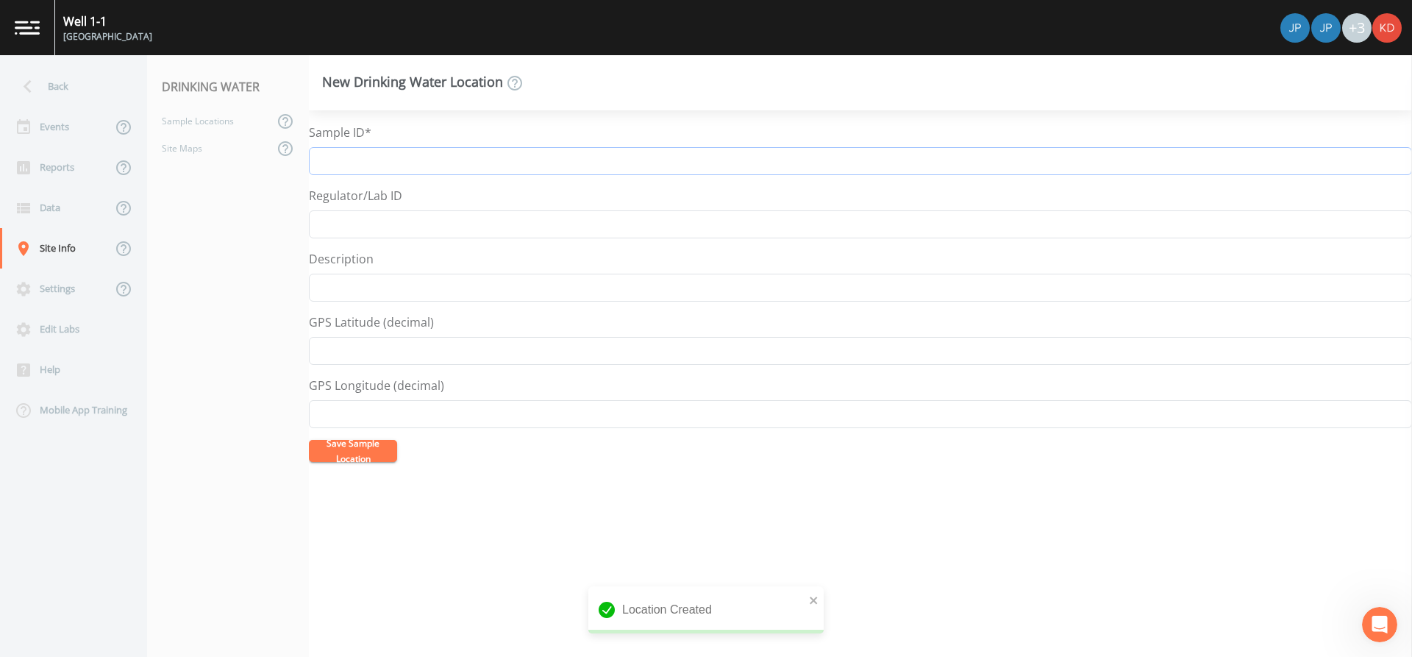
click at [341, 161] on input "Sample ID*" at bounding box center [860, 161] width 1103 height 28
drag, startPoint x: 416, startPoint y: 160, endPoint x: 261, endPoint y: 167, distance: 154.6
click at [261, 167] on div "Back Events Reports Data Site Info Settings Edit Labs Help Mobile App Training …" at bounding box center [706, 356] width 1412 height 602
type input "N-13923 Well 7-2 Raw"
click at [346, 452] on button "Save Sample Location" at bounding box center [353, 451] width 88 height 22
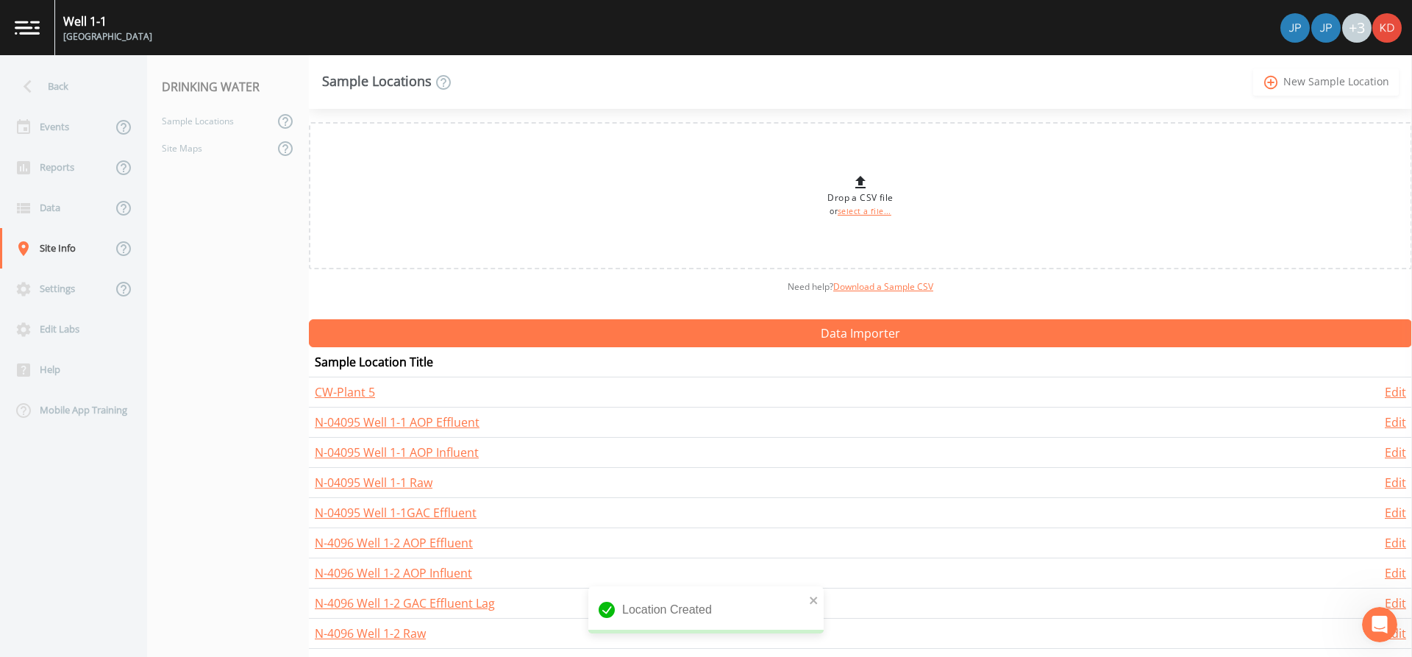
click at [1283, 74] on link "add_circle_outline New Sample Location" at bounding box center [1326, 81] width 146 height 27
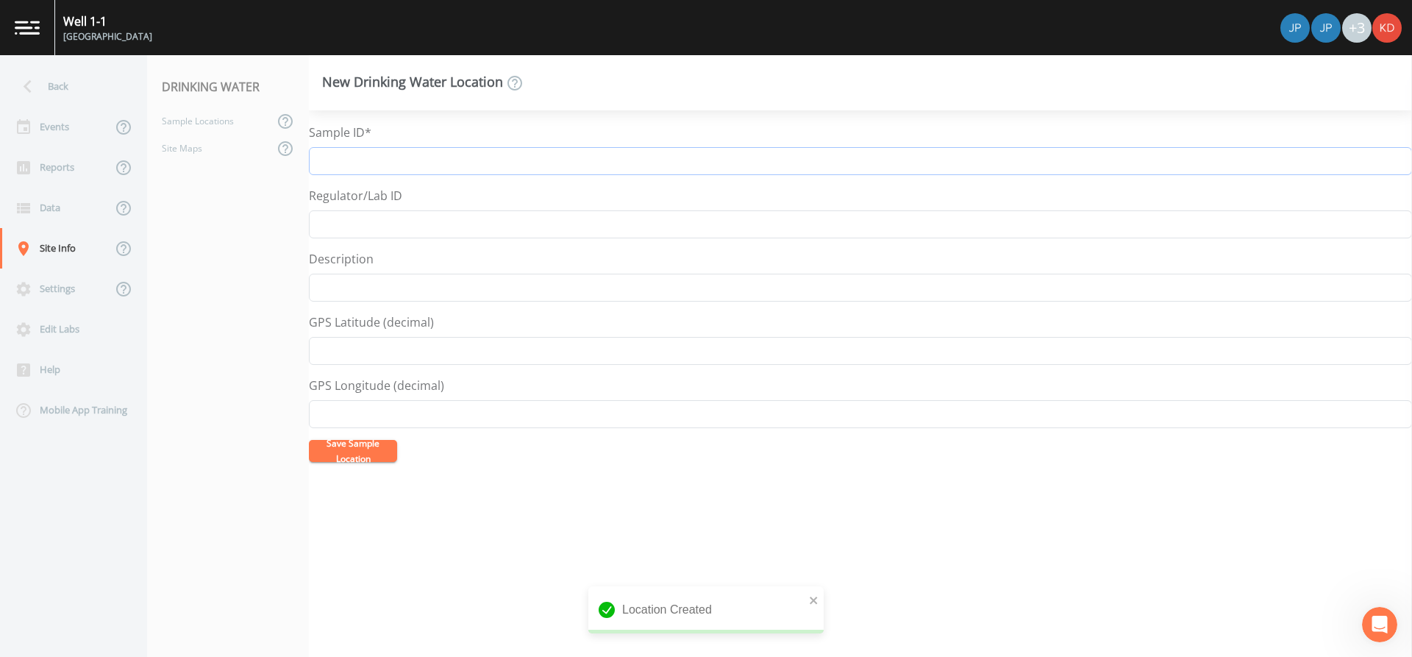
click at [535, 155] on input "Sample ID*" at bounding box center [860, 161] width 1103 height 28
paste input "N-13923 Well 7-2"
type input "N-13923 Well 7-2 AOP Influent"
click at [309, 440] on button "Save Sample Location" at bounding box center [353, 451] width 88 height 22
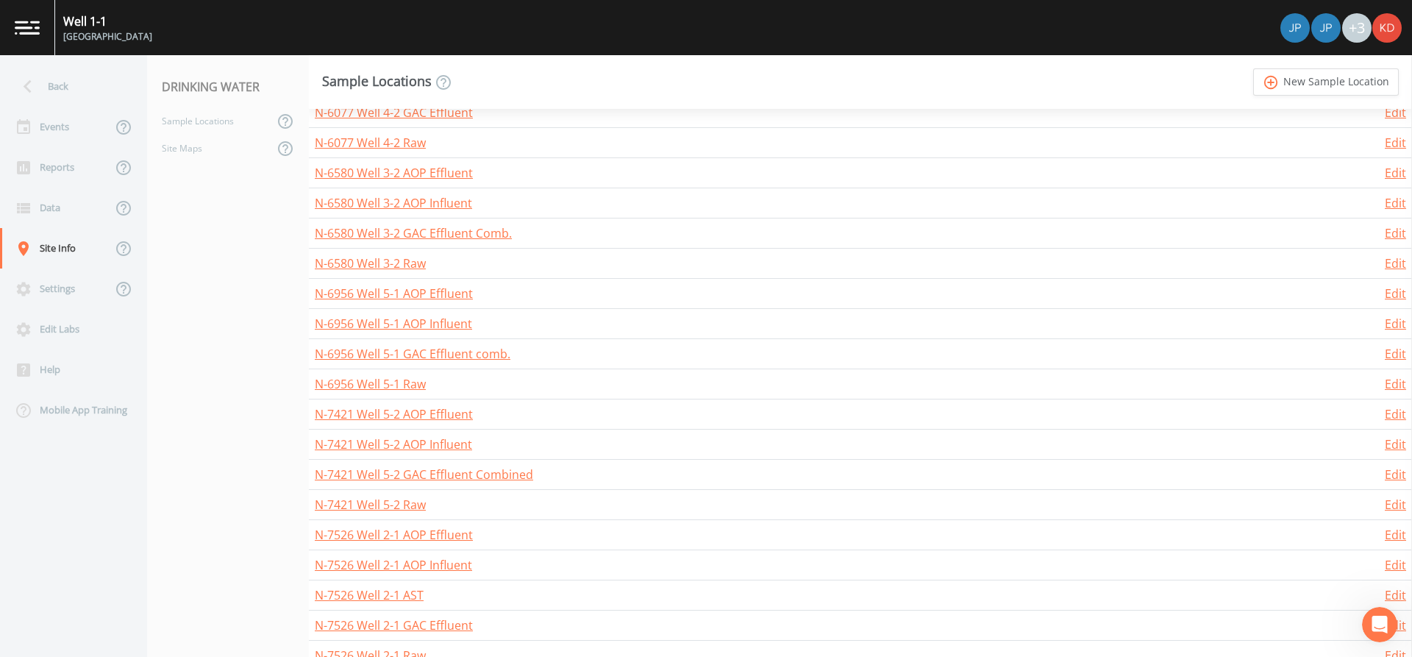
scroll to position [224, 0]
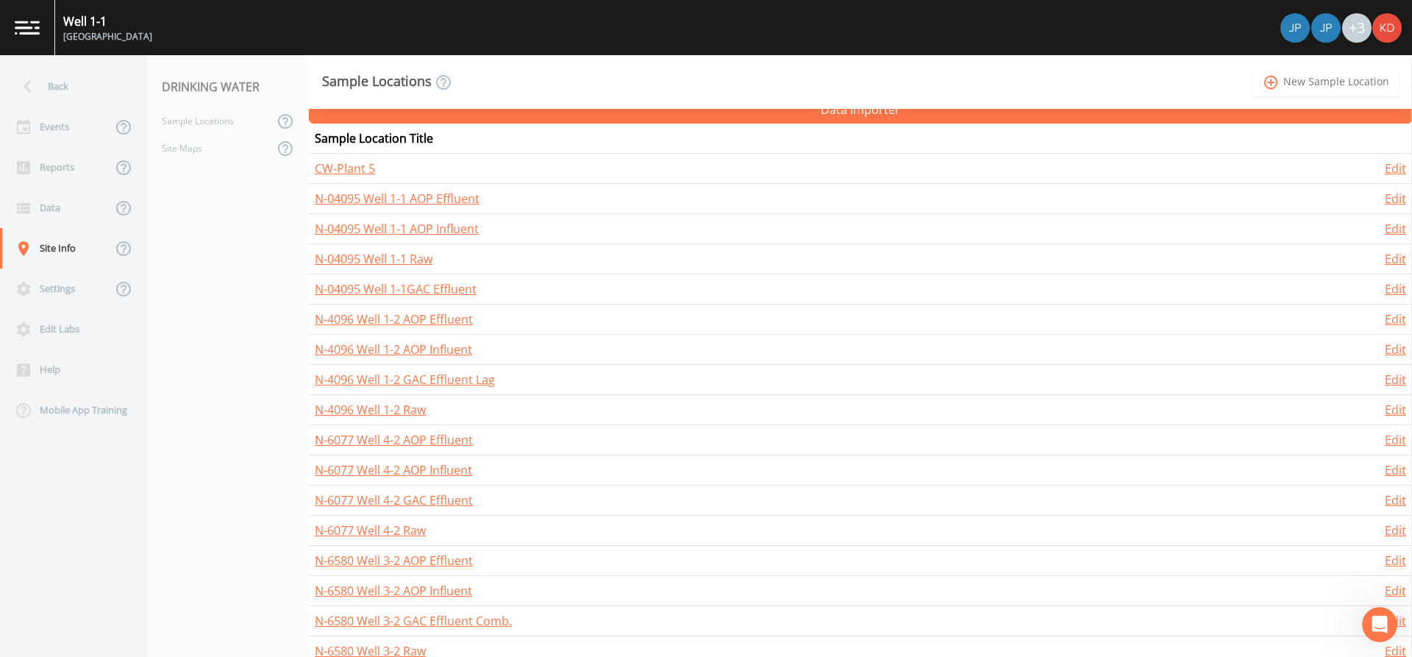
click at [1288, 83] on link "add_circle_outline New Sample Location" at bounding box center [1326, 81] width 146 height 27
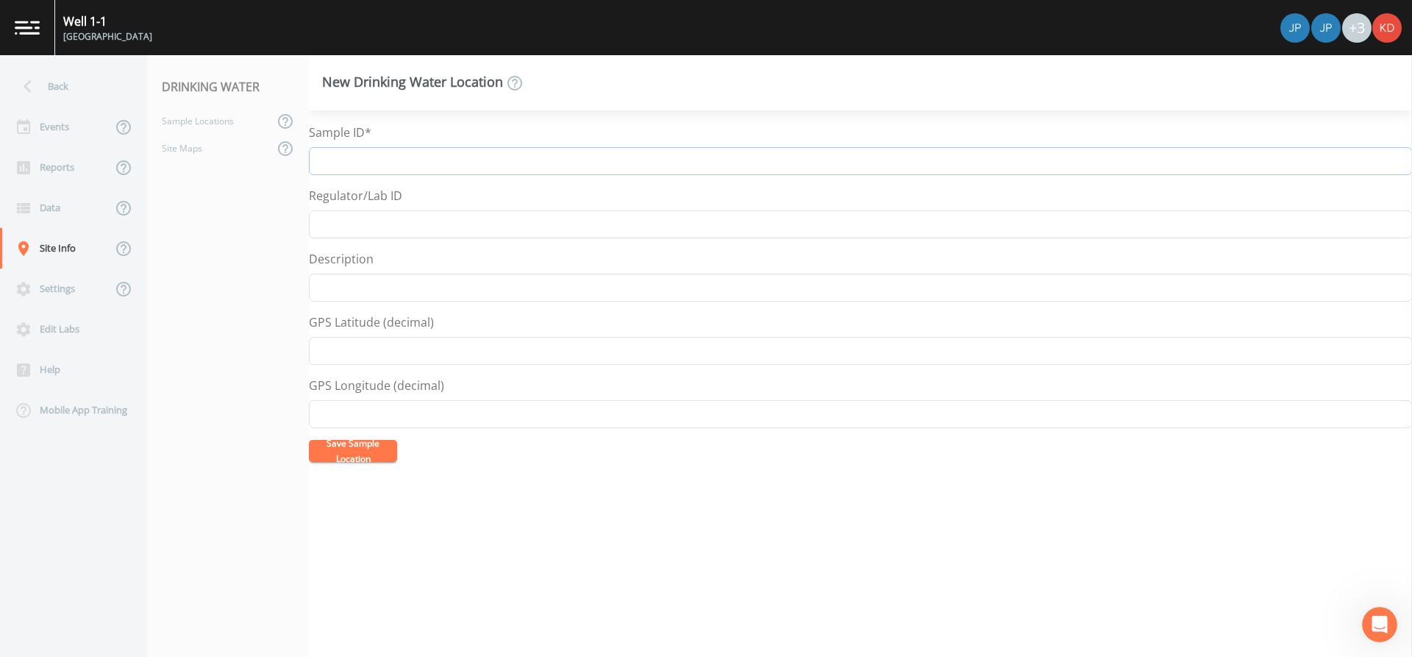
click at [908, 153] on input "Sample ID*" at bounding box center [860, 161] width 1103 height 28
paste input "N-13923 Well 7-2"
type input "N-13923 Well 7-2 AOP Effluent"
click at [309, 440] on button "Save Sample Location" at bounding box center [353, 451] width 88 height 22
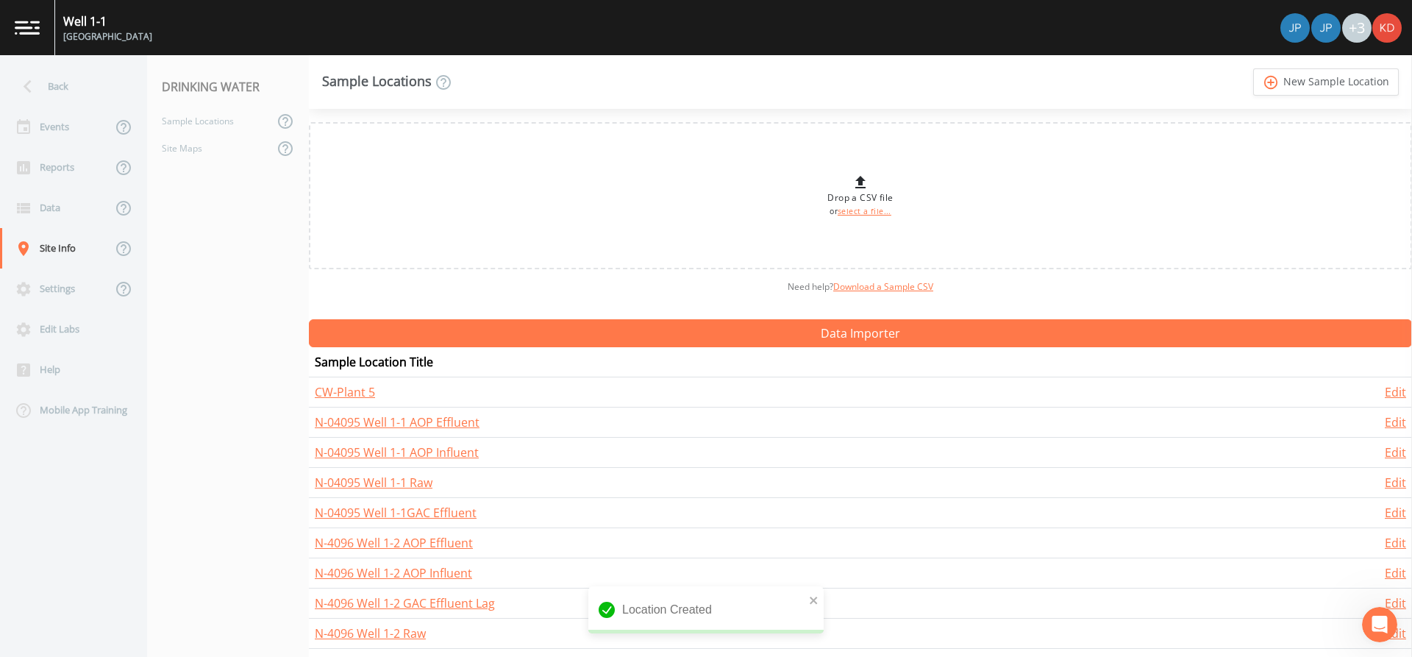
click at [1253, 68] on link "add_circle_outline New Sample Location" at bounding box center [1326, 81] width 146 height 27
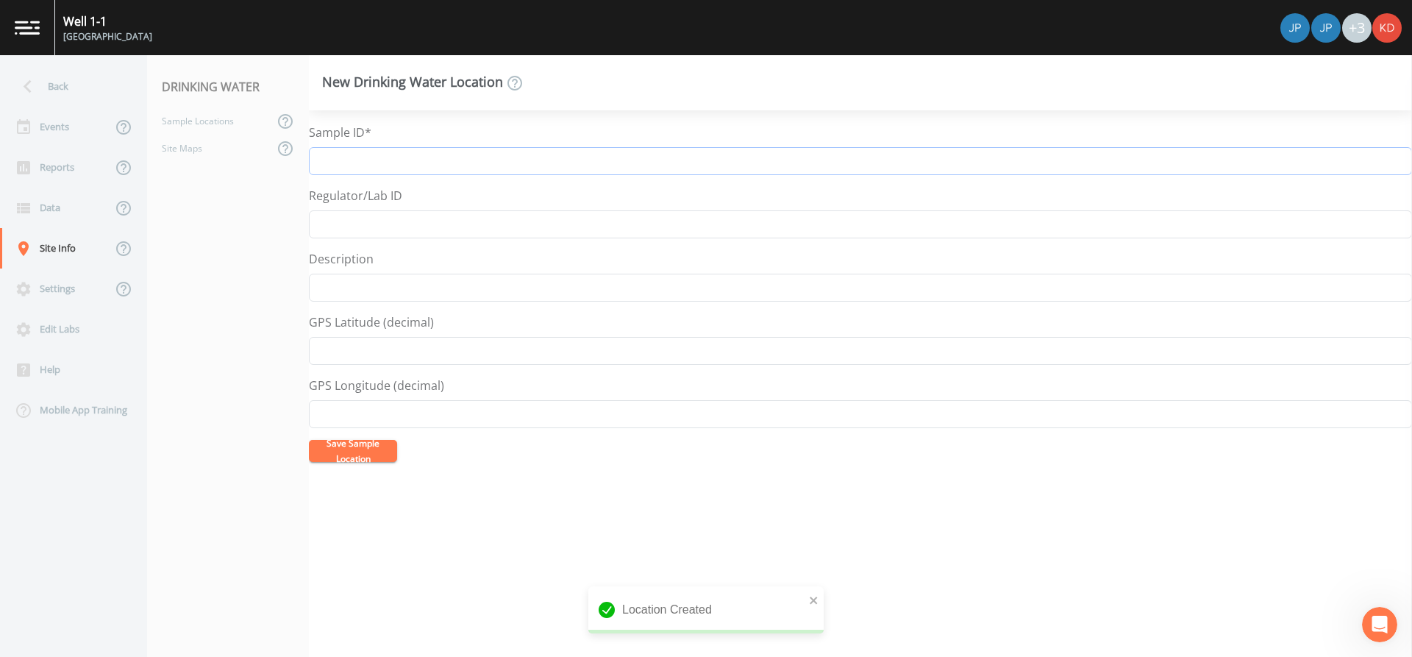
paste input "N-13923 Well 7-2"
type input "N-13923 Well 7-2 GAC Effluent lag"
click at [322, 454] on button "Save Sample Location" at bounding box center [353, 451] width 88 height 22
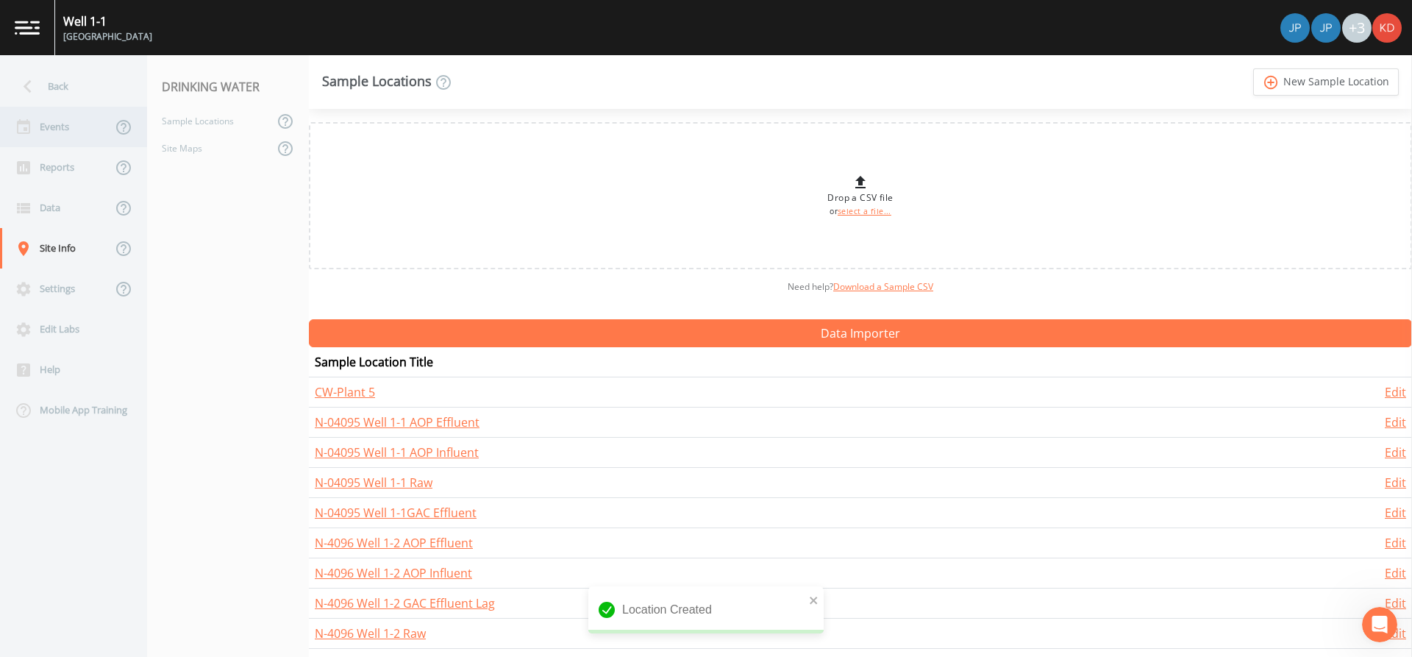
click at [90, 137] on div "Events" at bounding box center [56, 127] width 112 height 40
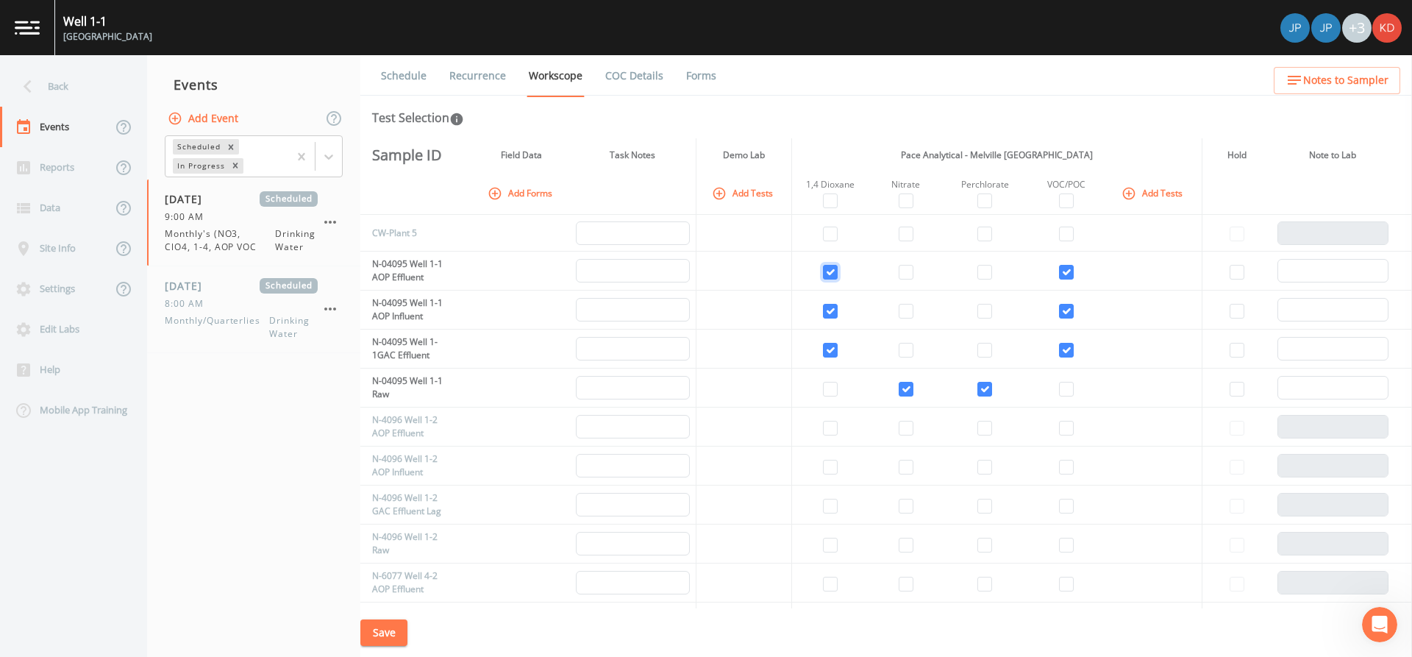
click at [826, 273] on input "checkbox" at bounding box center [830, 272] width 15 height 15
checkbox input "false"
click at [823, 309] on input "checkbox" at bounding box center [830, 311] width 15 height 15
checkbox input "false"
click at [825, 338] on td at bounding box center [829, 348] width 77 height 39
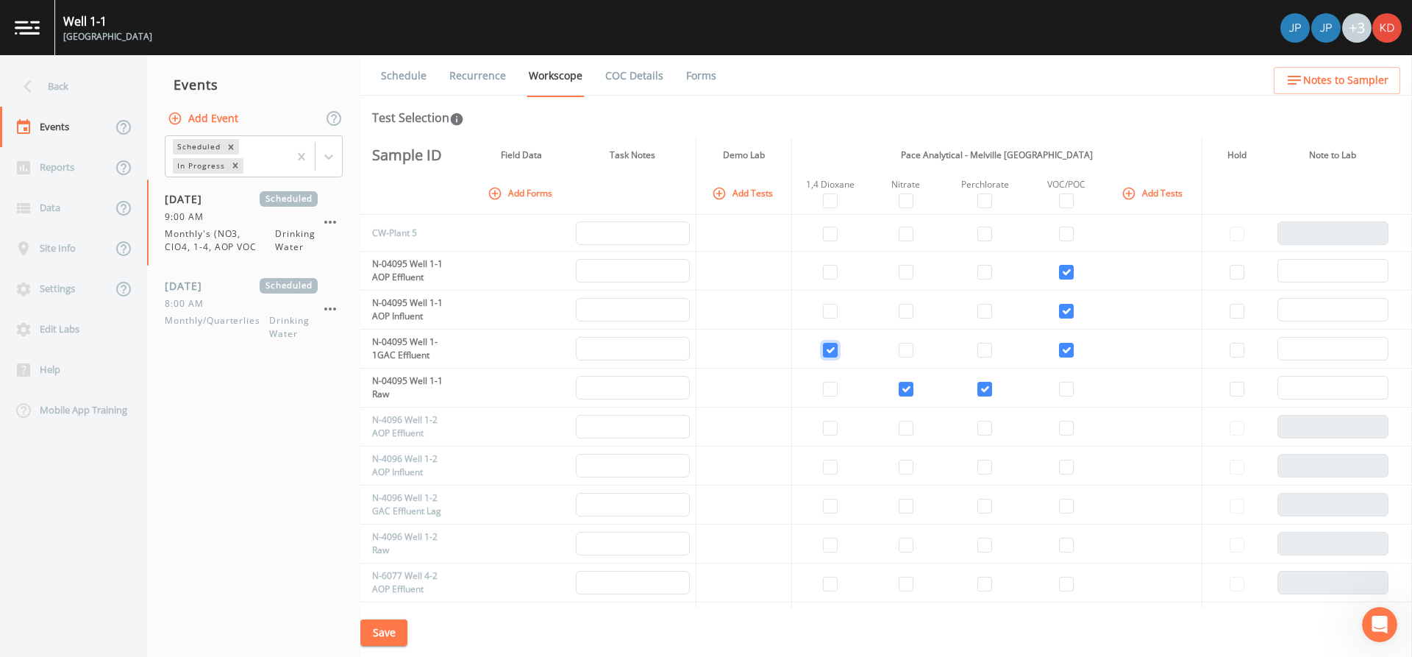
click at [825, 343] on input "checkbox" at bounding box center [830, 350] width 15 height 15
checkbox input "false"
click at [899, 388] on input "checkbox" at bounding box center [906, 389] width 15 height 15
checkbox input "false"
click at [980, 382] on input "checkbox" at bounding box center [984, 389] width 15 height 15
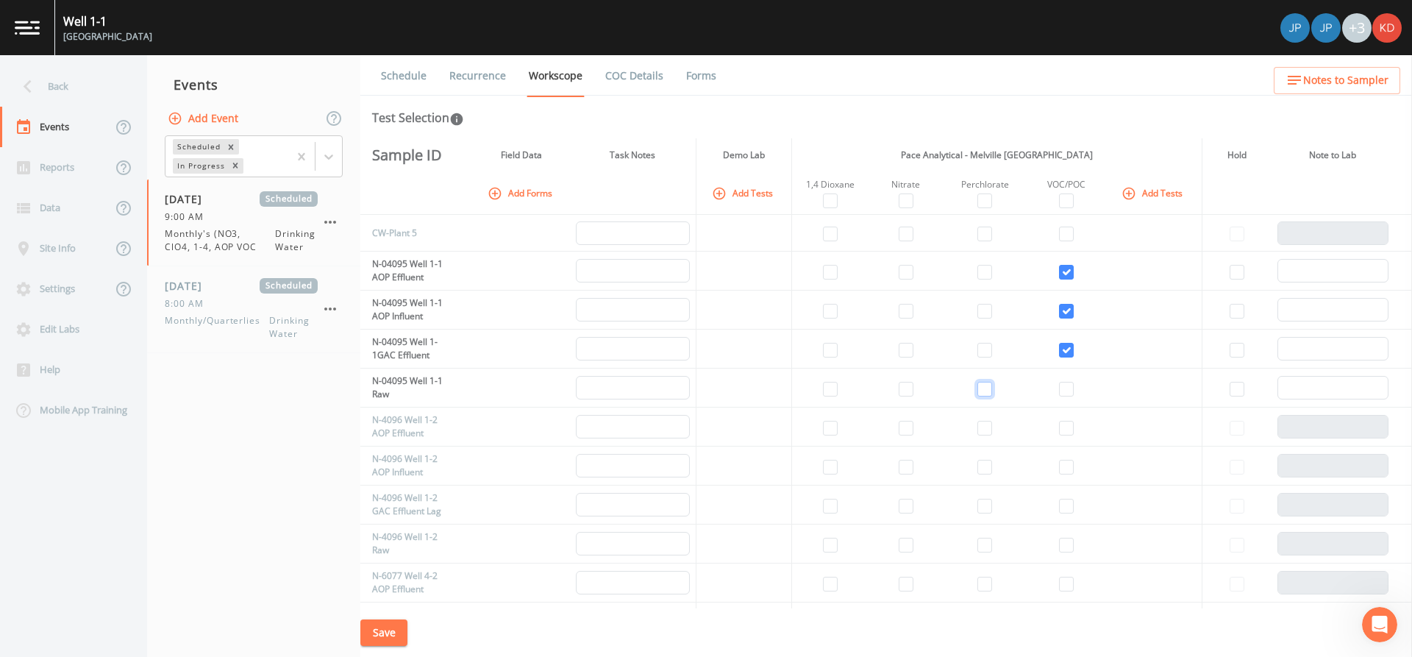
checkbox input "false"
drag, startPoint x: 1074, startPoint y: 354, endPoint x: 1062, endPoint y: 346, distance: 14.3
click at [1068, 351] on td at bounding box center [1066, 348] width 79 height 39
click at [1059, 332] on td at bounding box center [1066, 348] width 79 height 39
click at [1059, 355] on input "checkbox" at bounding box center [1066, 350] width 15 height 15
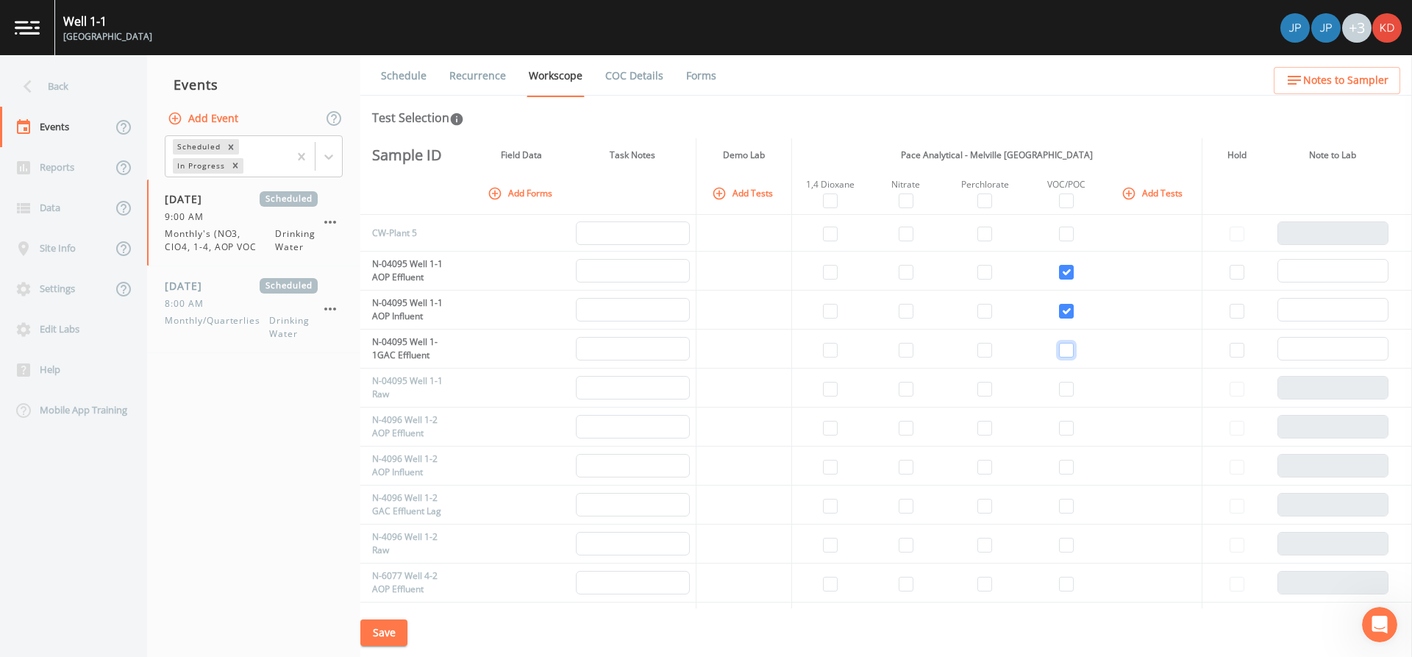
checkbox input "false"
click at [1062, 301] on td at bounding box center [1066, 309] width 79 height 39
click at [1062, 263] on td at bounding box center [1066, 271] width 79 height 39
click at [1060, 270] on input "checkbox" at bounding box center [1066, 272] width 15 height 15
checkbox input "false"
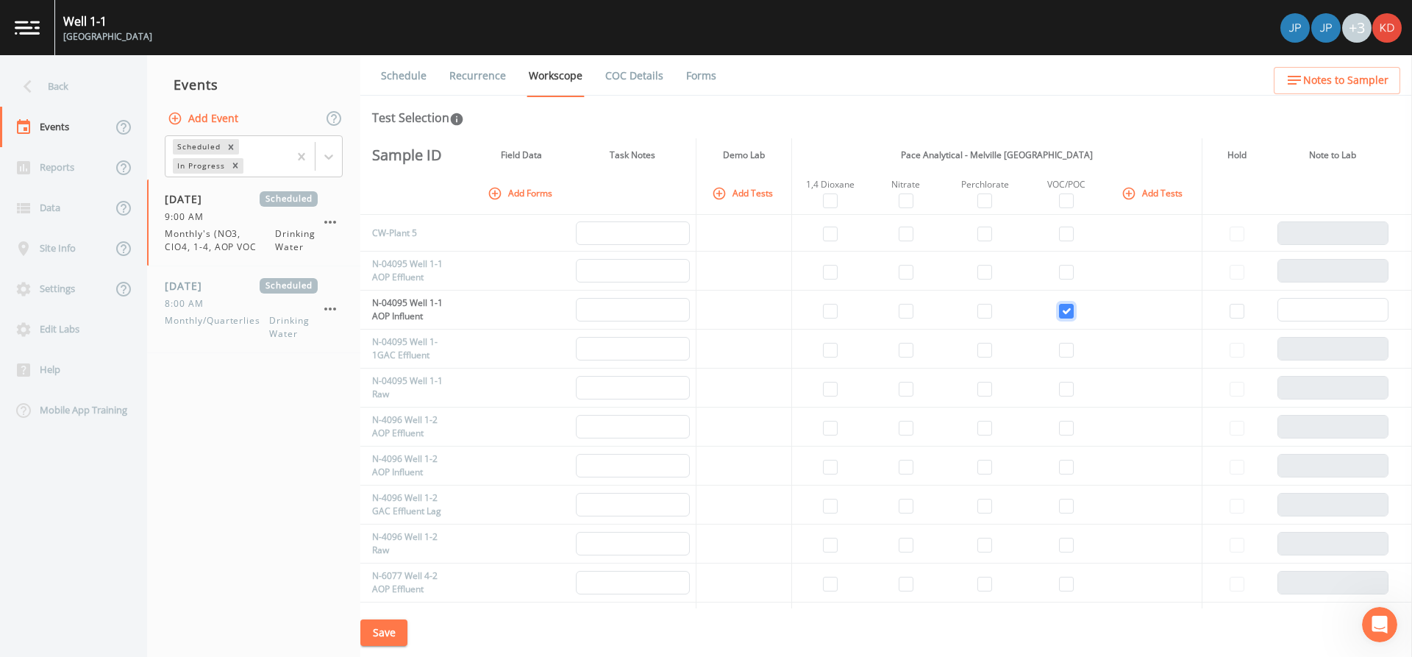
click at [1063, 313] on input "checkbox" at bounding box center [1066, 311] width 15 height 15
checkbox input "false"
click at [716, 124] on div "Test Selection" at bounding box center [886, 118] width 1028 height 18
click at [1149, 190] on button "Add Tests" at bounding box center [1154, 193] width 70 height 24
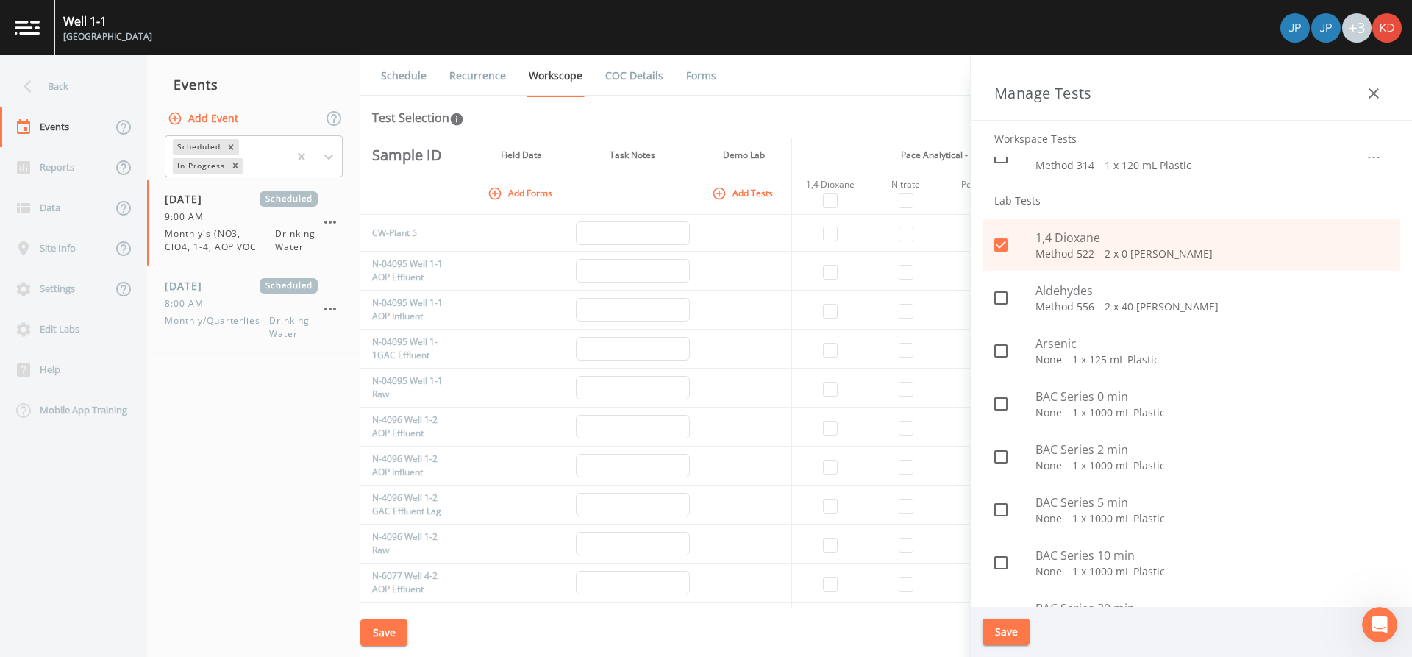
scroll to position [218, 0]
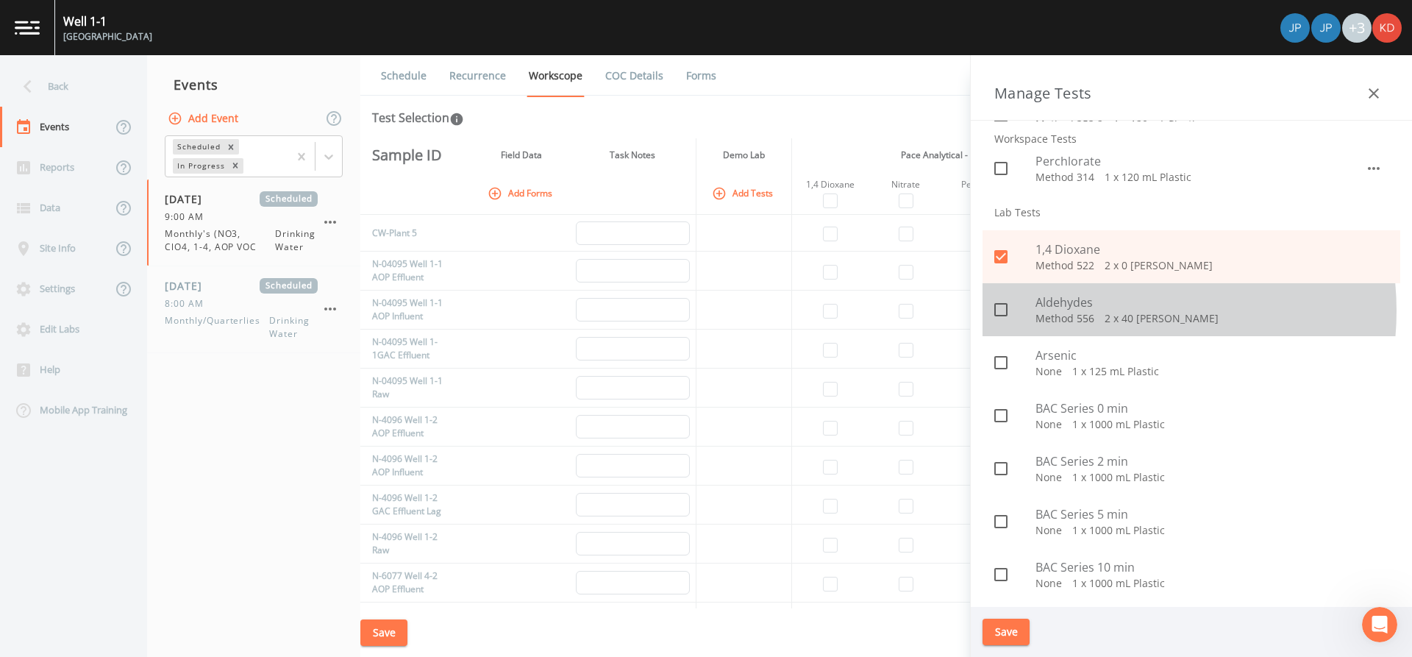
click at [1099, 311] on p "Method 556   2 x 40 [PERSON_NAME]" at bounding box center [1211, 318] width 353 height 15
checkbox input "true"
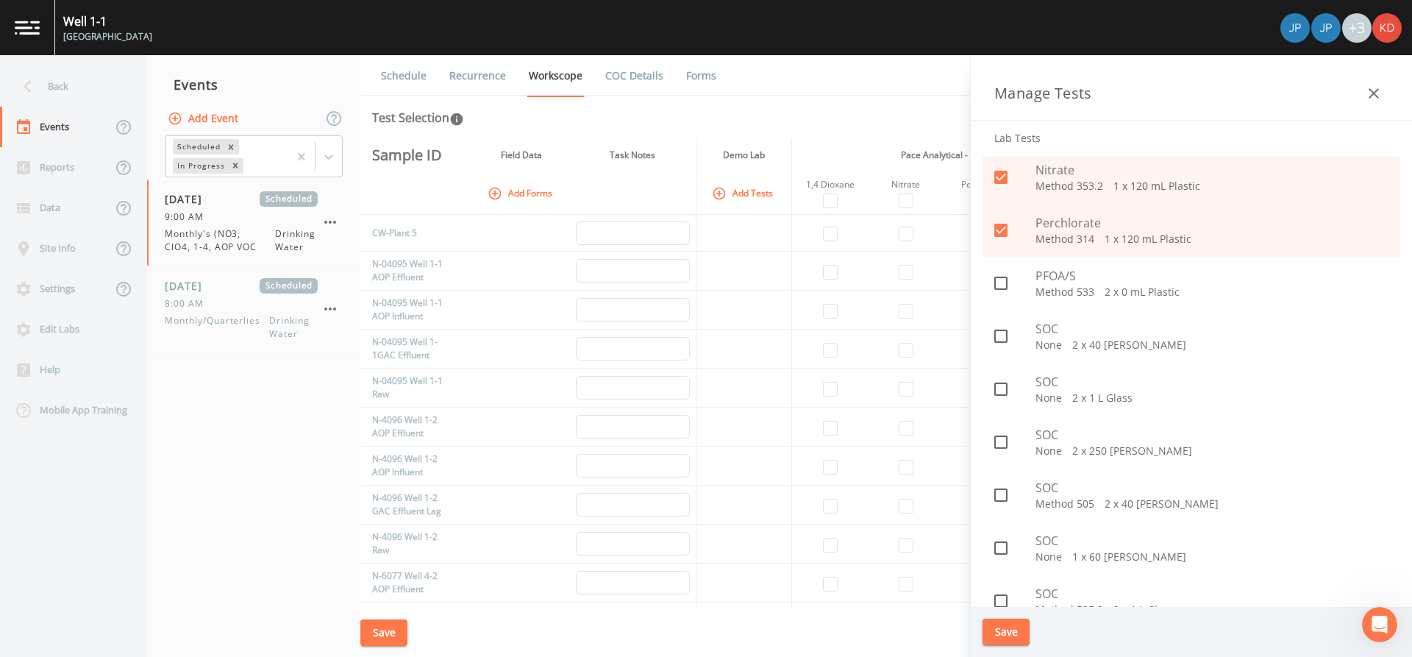
scroll to position [1247, 0]
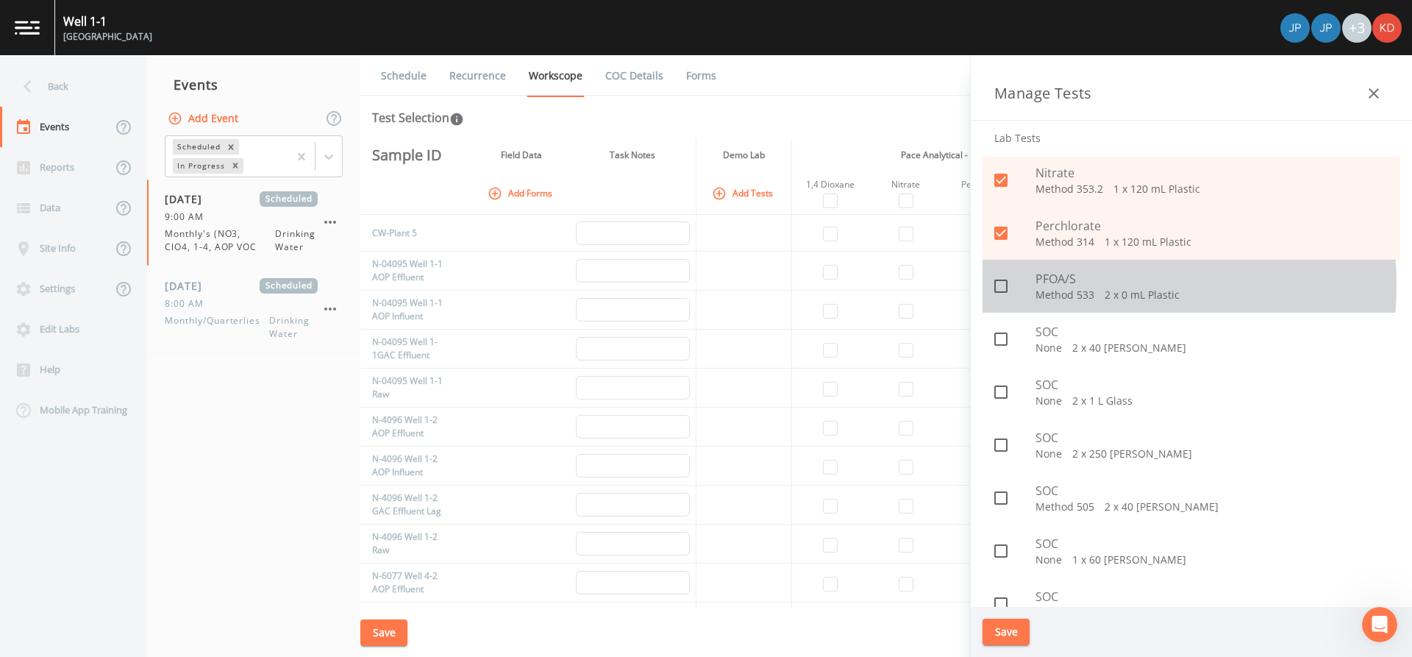
click at [1068, 285] on span "PFOA/S" at bounding box center [1211, 279] width 353 height 18
checkbox input "true"
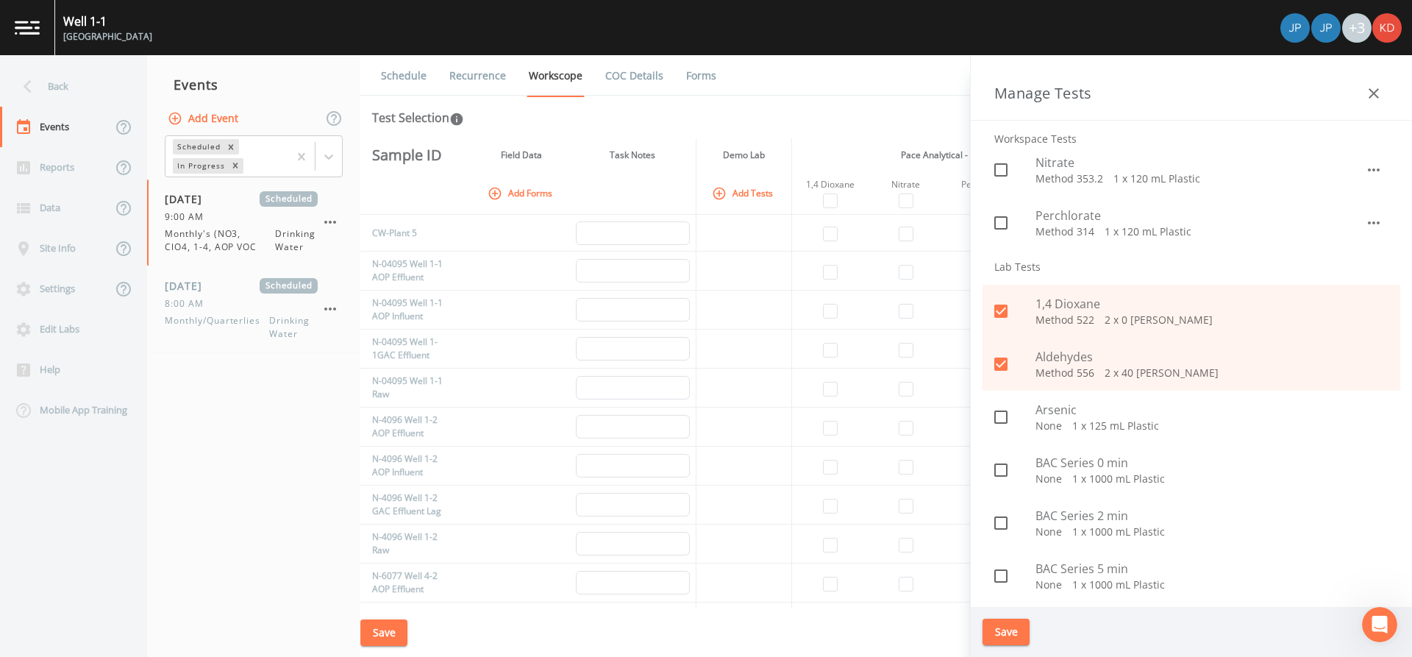
scroll to position [71, 0]
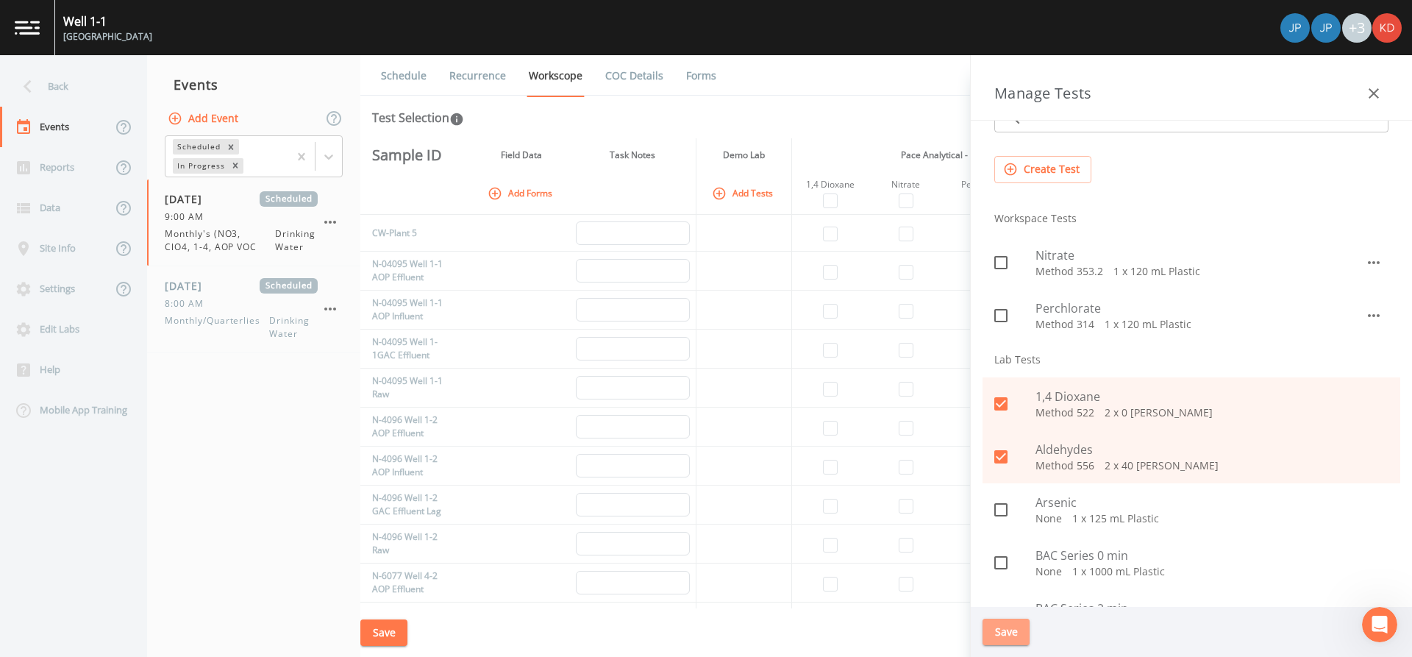
click at [1012, 627] on button "Save" at bounding box center [1006, 631] width 47 height 27
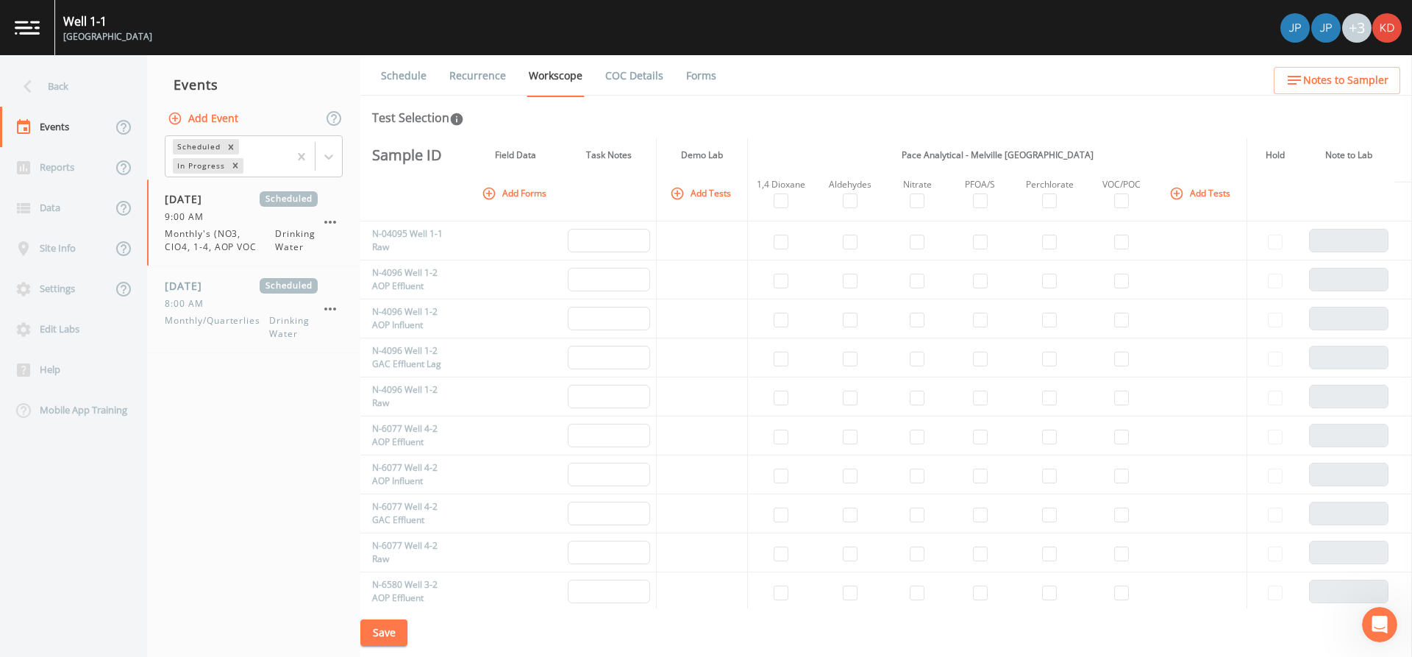
scroll to position [0, 0]
click at [910, 390] on input "checkbox" at bounding box center [917, 389] width 15 height 15
checkbox input "true"
click at [1044, 395] on input "checkbox" at bounding box center [1049, 389] width 15 height 15
checkbox input "true"
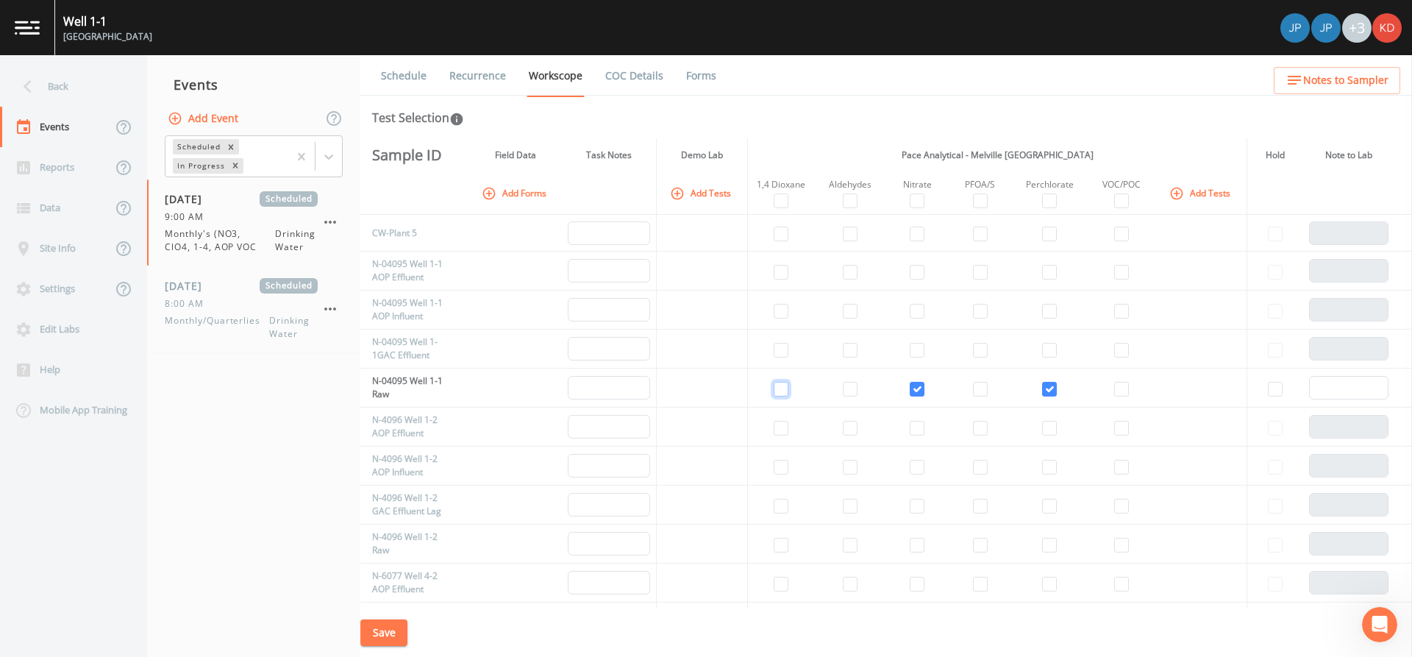
click at [781, 393] on input "checkbox" at bounding box center [781, 389] width 15 height 15
checkbox input "true"
click at [1115, 387] on input "checkbox" at bounding box center [1121, 389] width 15 height 15
checkbox input "true"
click at [977, 391] on input "checkbox" at bounding box center [980, 389] width 15 height 15
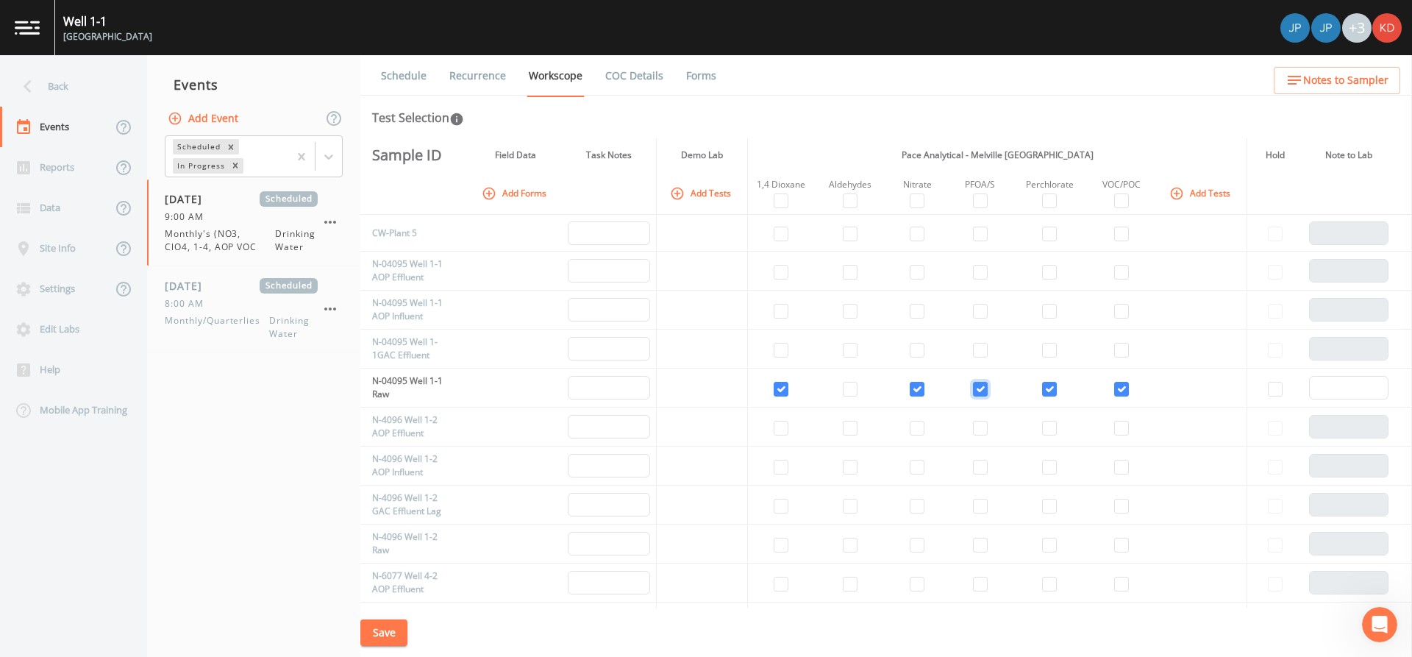
checkbox input "true"
click at [847, 272] on input "checkbox" at bounding box center [850, 272] width 15 height 15
checkbox input "true"
click at [856, 355] on td at bounding box center [850, 348] width 72 height 39
click at [849, 352] on input "checkbox" at bounding box center [850, 350] width 15 height 15
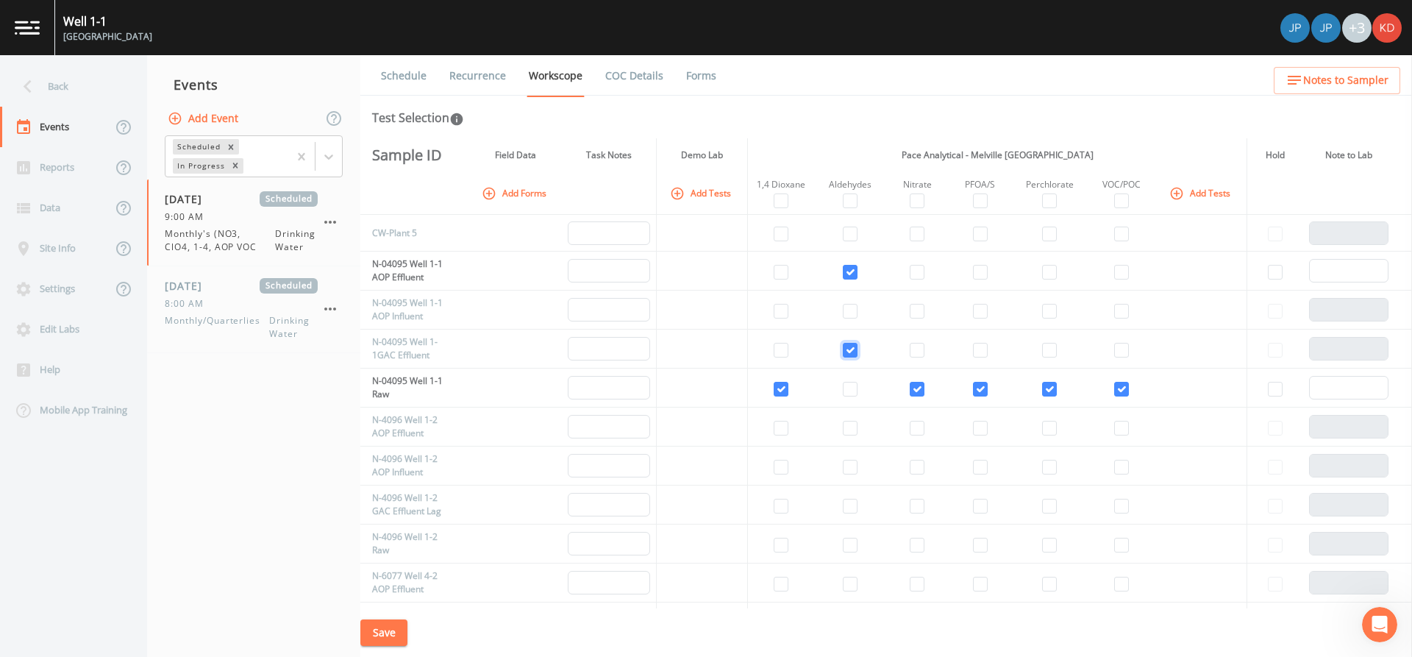
checkbox input "true"
drag, startPoint x: 849, startPoint y: 352, endPoint x: 689, endPoint y: 322, distance: 162.4
click at [689, 322] on td at bounding box center [702, 309] width 91 height 39
click at [1120, 350] on input "checkbox" at bounding box center [1121, 350] width 15 height 15
checkbox input "true"
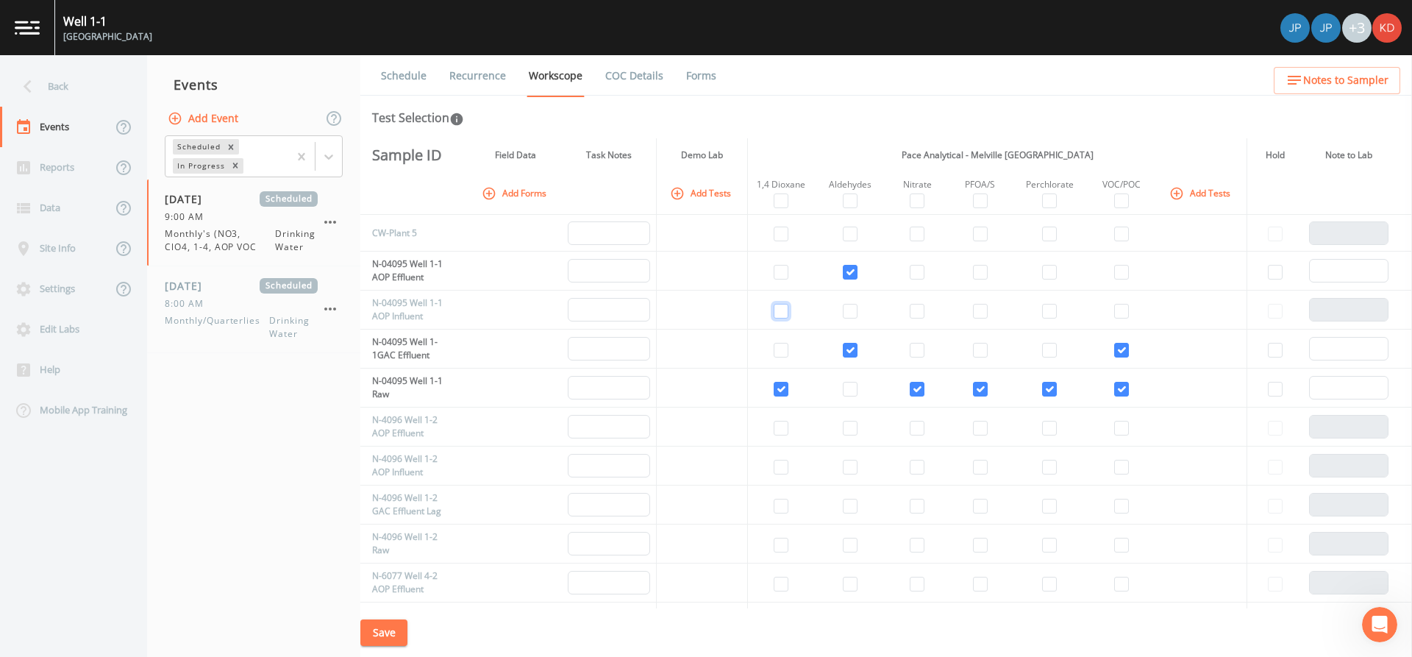
click at [782, 309] on input "checkbox" at bounding box center [781, 311] width 15 height 15
checkbox input "true"
click at [1119, 316] on input "checkbox" at bounding box center [1121, 311] width 15 height 15
checkbox input "true"
click at [774, 270] on input "checkbox" at bounding box center [781, 272] width 15 height 15
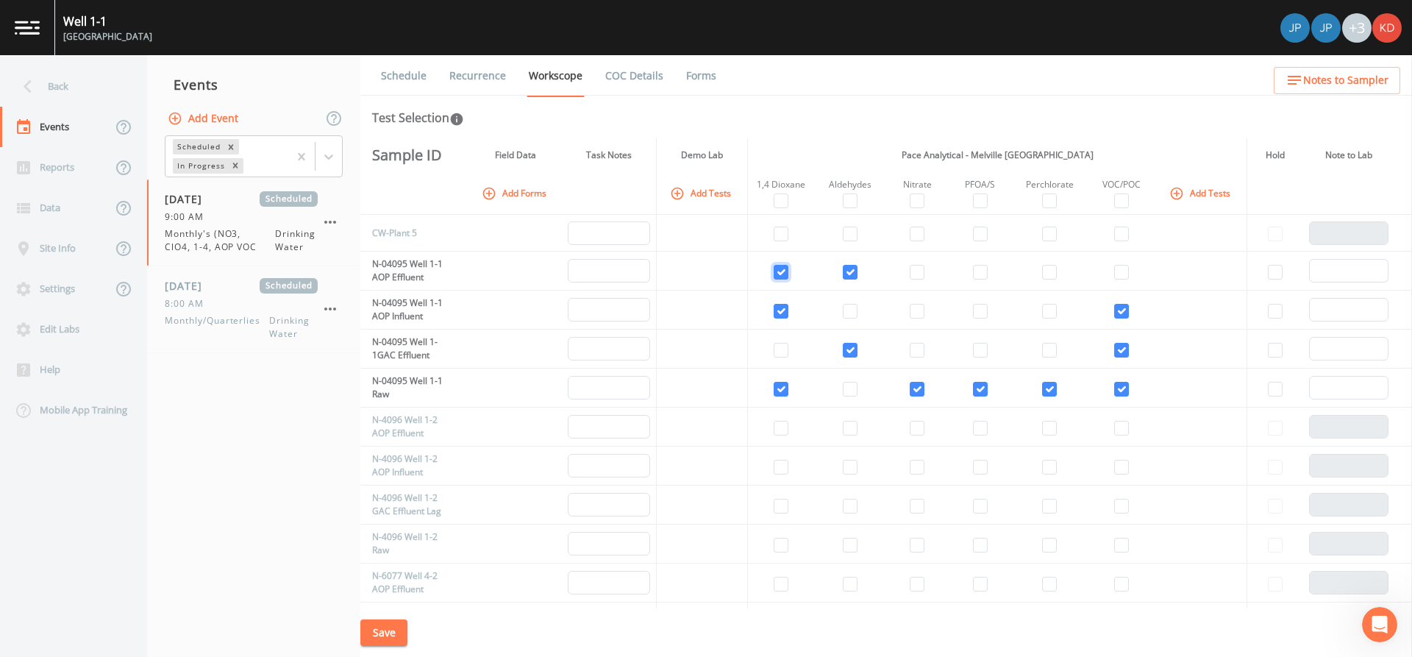
checkbox input "true"
click at [1124, 272] on input "checkbox" at bounding box center [1121, 272] width 15 height 15
checkbox input "true"
click at [783, 351] on input "checkbox" at bounding box center [781, 350] width 15 height 15
checkbox input "true"
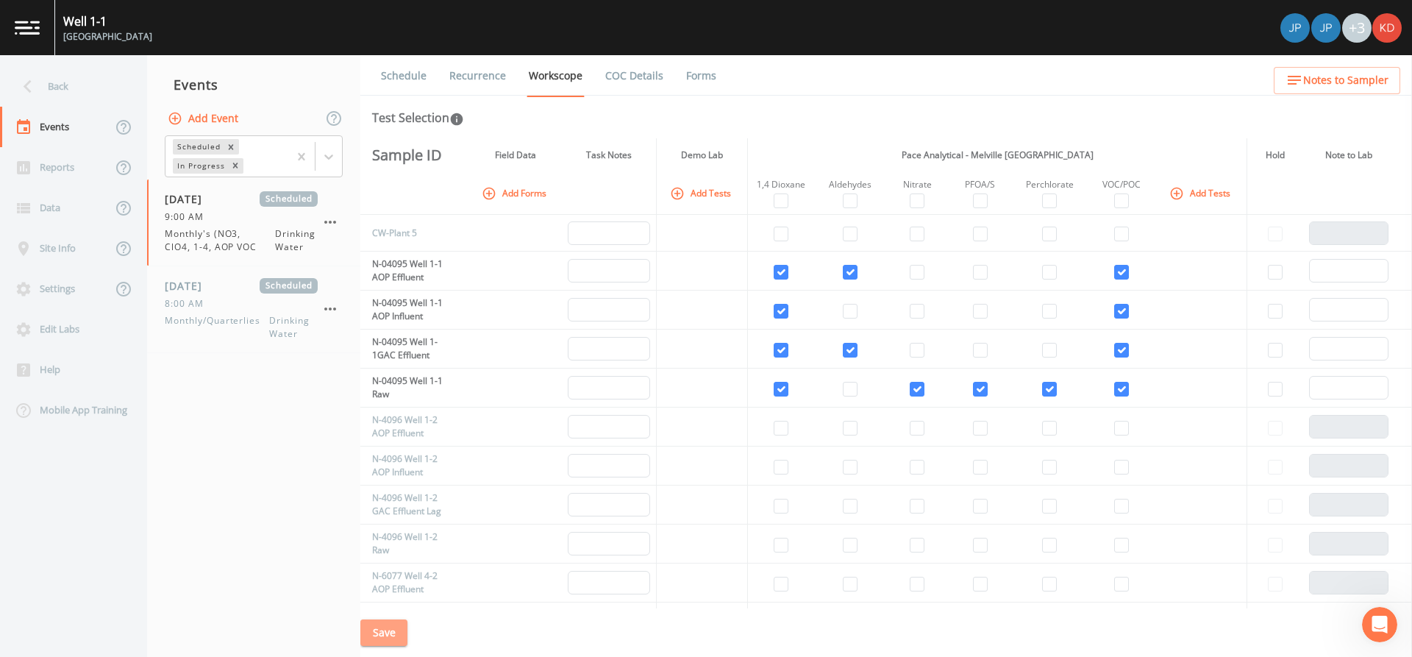
click at [376, 619] on button "Save" at bounding box center [383, 632] width 47 height 27
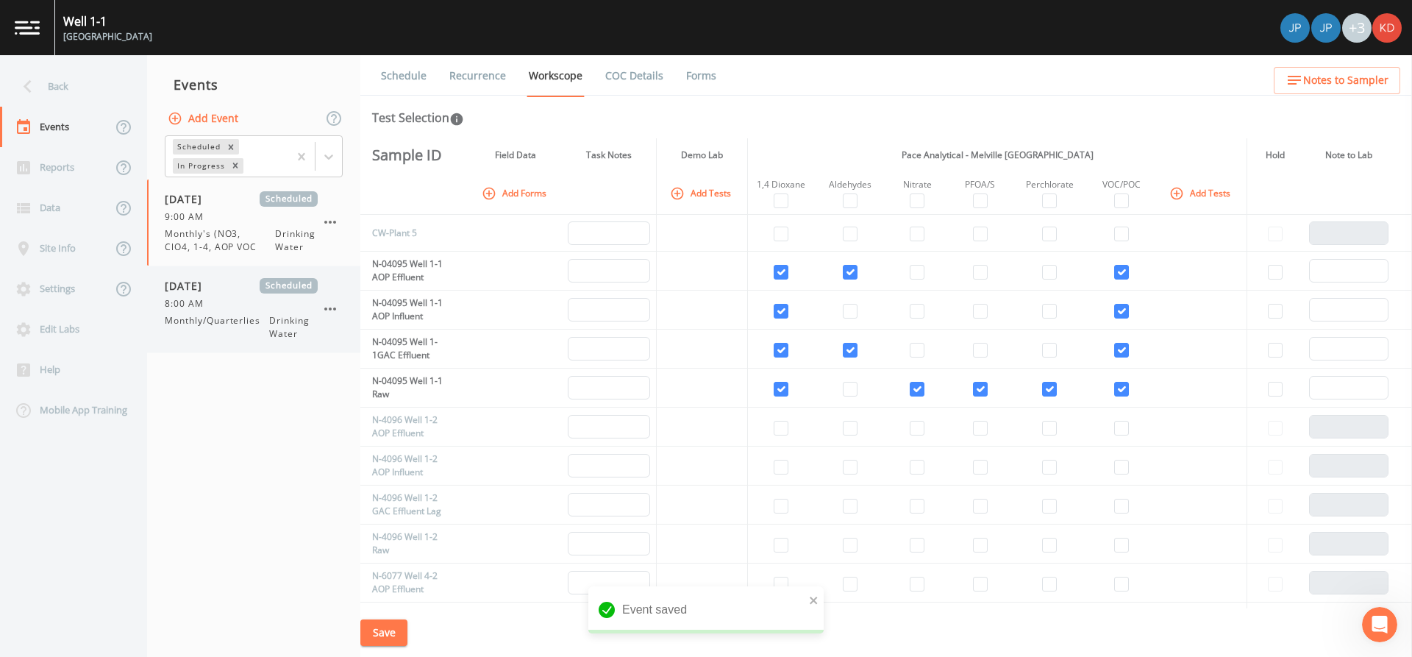
click at [188, 313] on div "10/10/2025 Scheduled 8:00 AM Monthly/Quarterlies Drinking Water" at bounding box center [241, 309] width 153 height 63
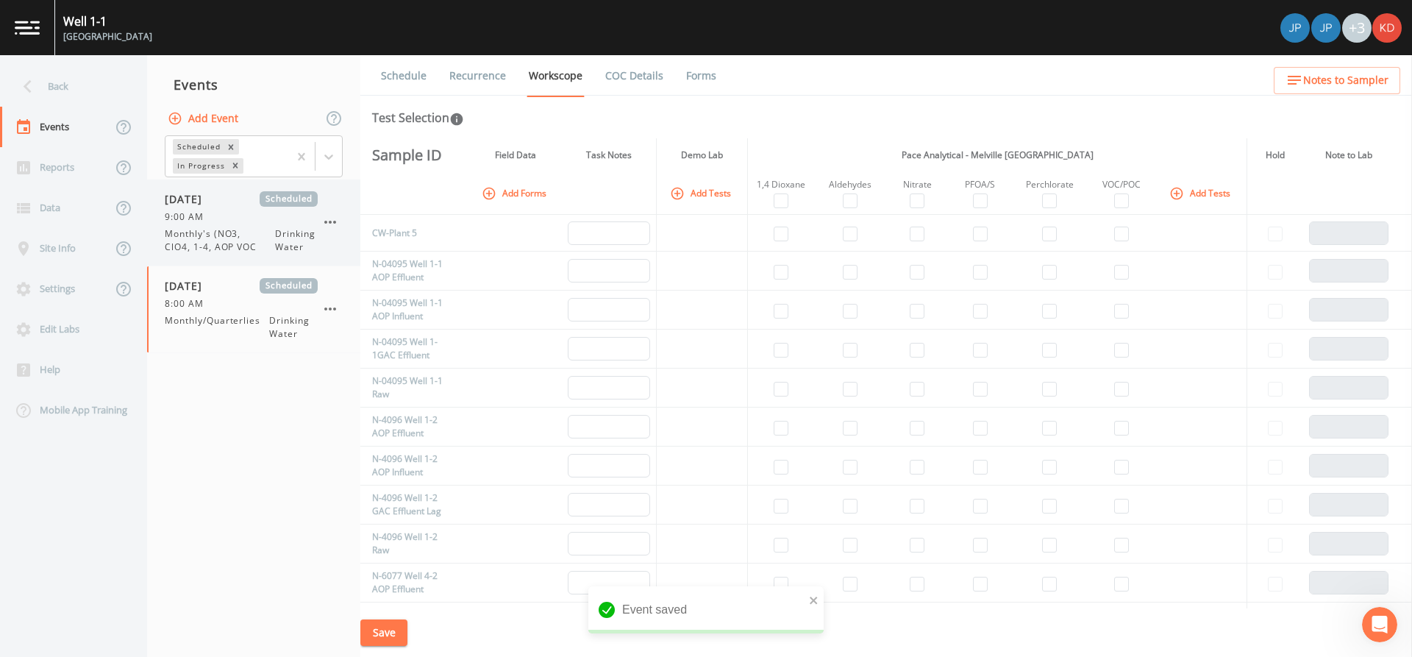
click at [211, 247] on span "Monthly's (NO3, ClO4, 1-4, AOP VOC" at bounding box center [220, 240] width 110 height 26
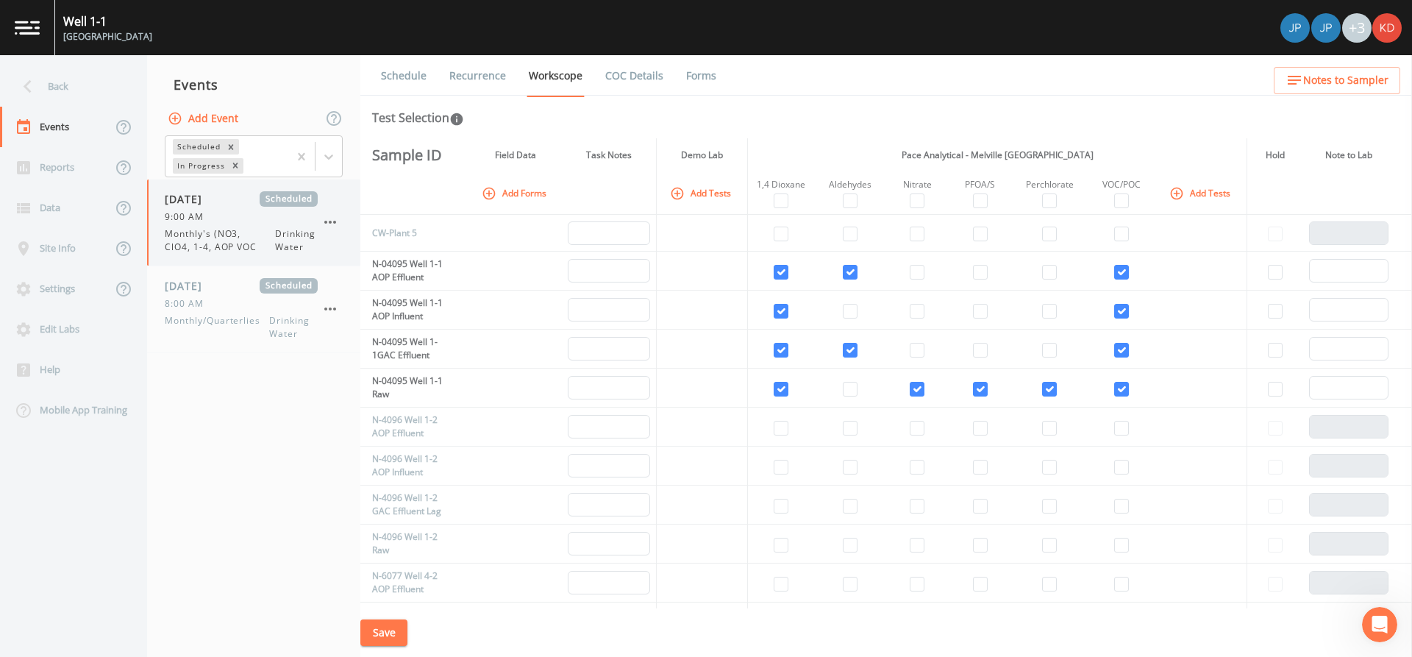
click at [333, 216] on icon "button" at bounding box center [330, 222] width 18 height 18
click at [242, 227] on div at bounding box center [706, 328] width 1412 height 657
click at [224, 227] on span "Monthly's (NO3, ClO4, 1-4, AOP VOC" at bounding box center [220, 240] width 110 height 26
click at [388, 85] on link "Schedule" at bounding box center [404, 75] width 50 height 41
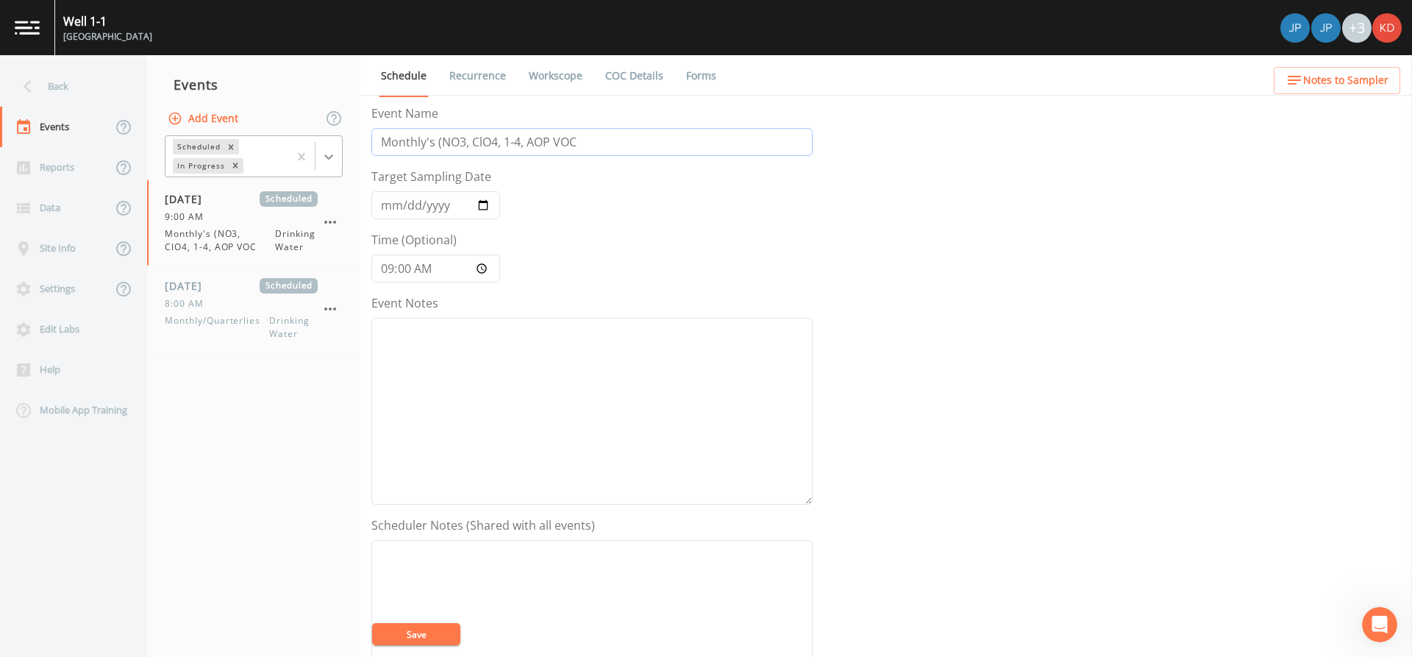
drag, startPoint x: 586, startPoint y: 146, endPoint x: 324, endPoint y: 155, distance: 262.7
click at [324, 155] on div "Back Events Reports Data Site Info Settings Edit Labs Help Mobile App Training …" at bounding box center [706, 356] width 1412 height 602
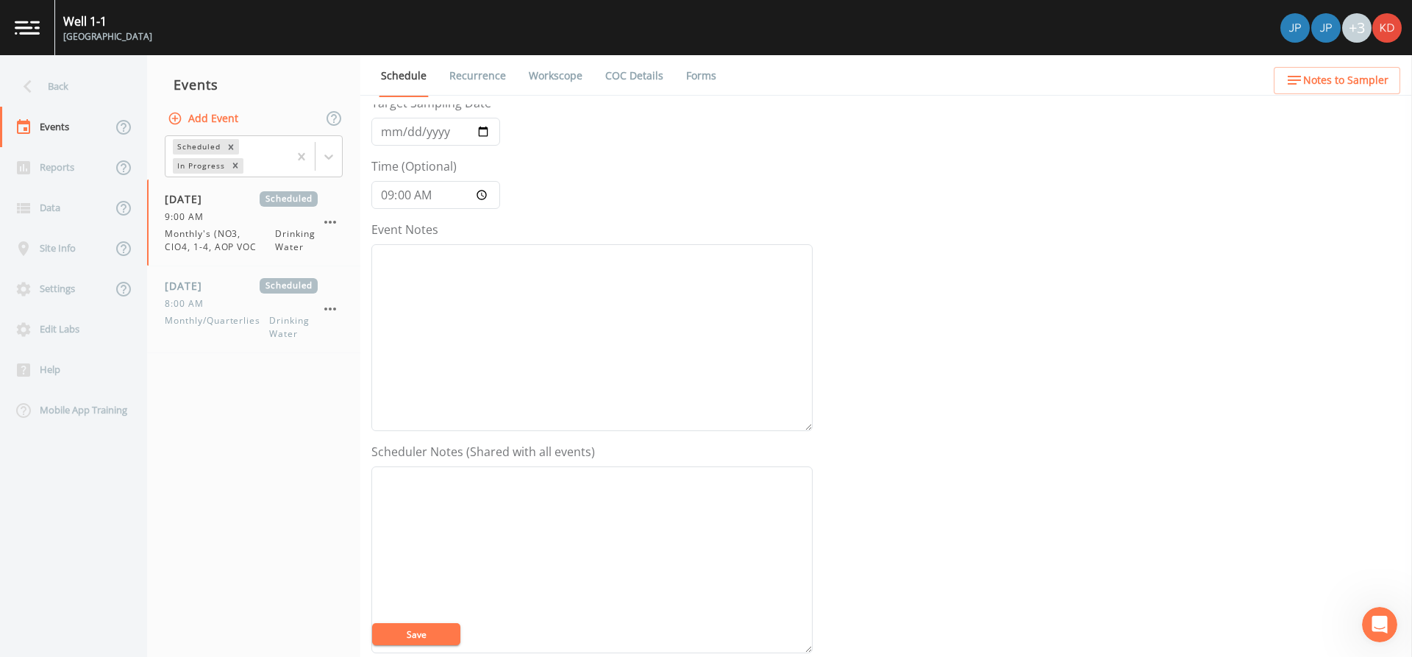
type input "1-1 First month of quarter"
click at [426, 633] on button "Save" at bounding box center [416, 634] width 88 height 22
click at [538, 74] on link "Workscope" at bounding box center [556, 75] width 58 height 41
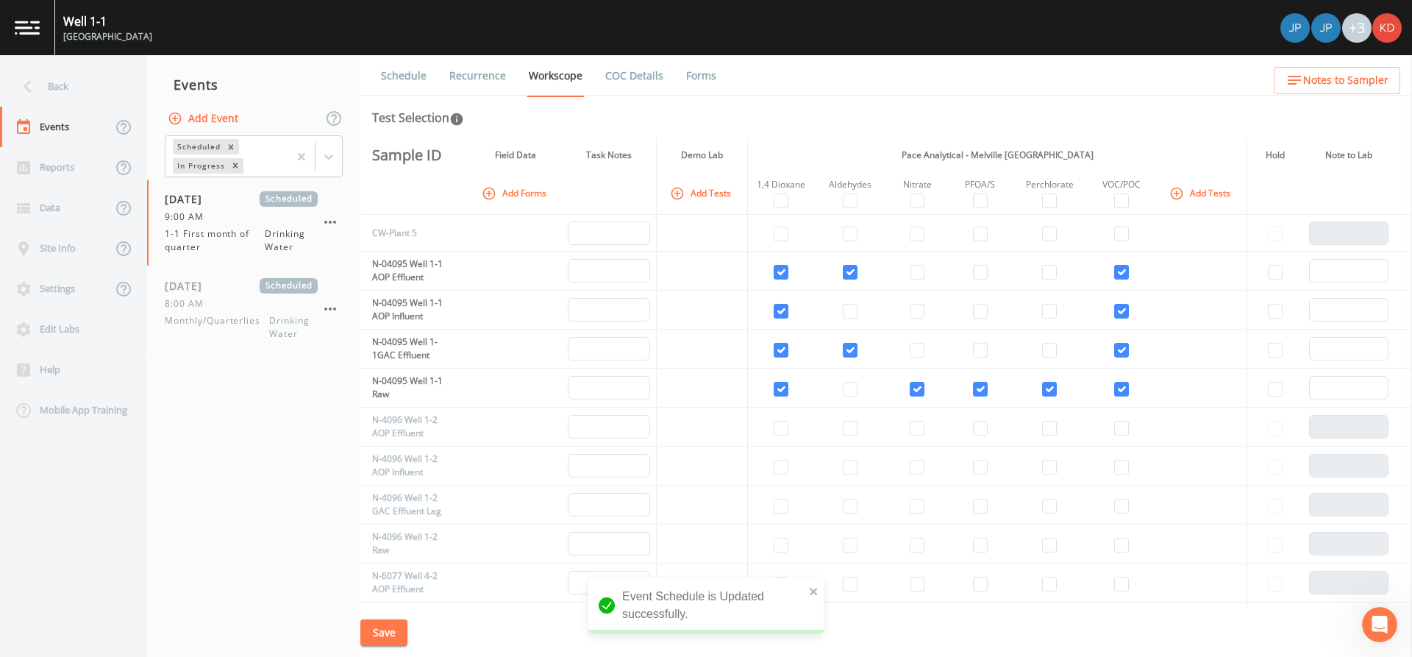
click at [603, 76] on link "COC Details" at bounding box center [634, 75] width 63 height 41
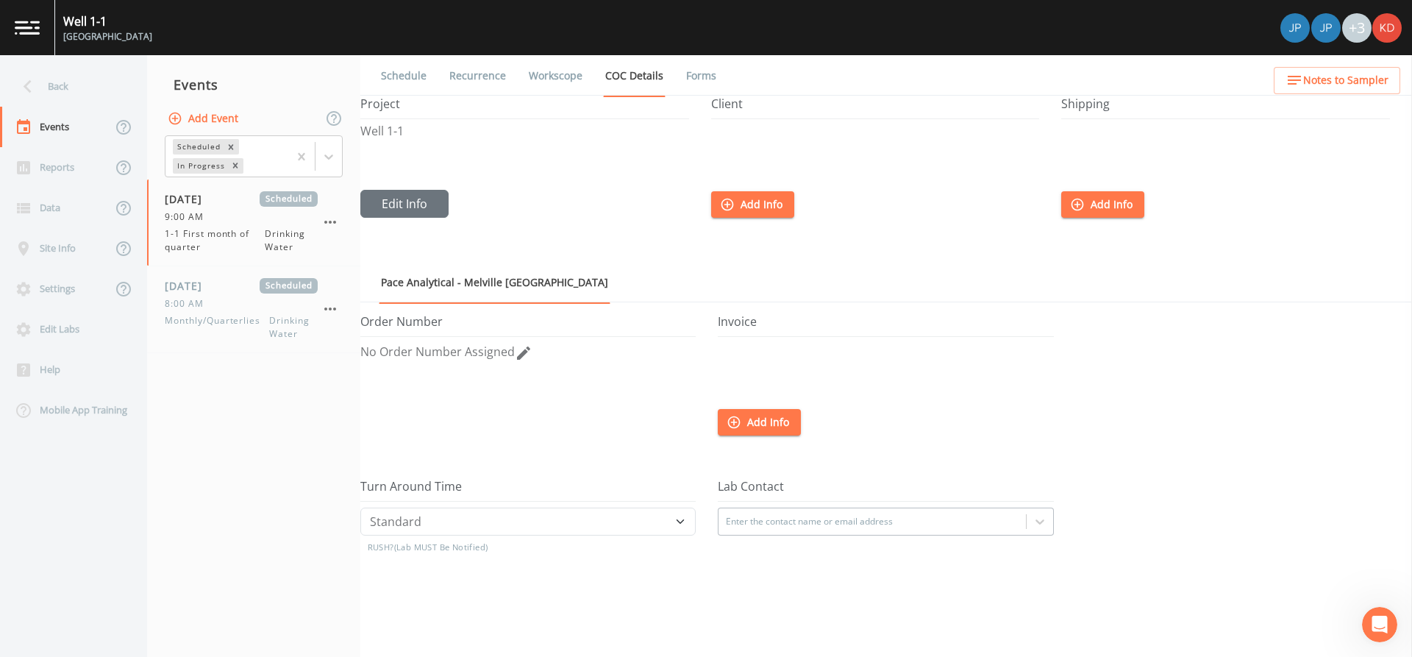
click at [707, 71] on link "Forms" at bounding box center [701, 75] width 35 height 41
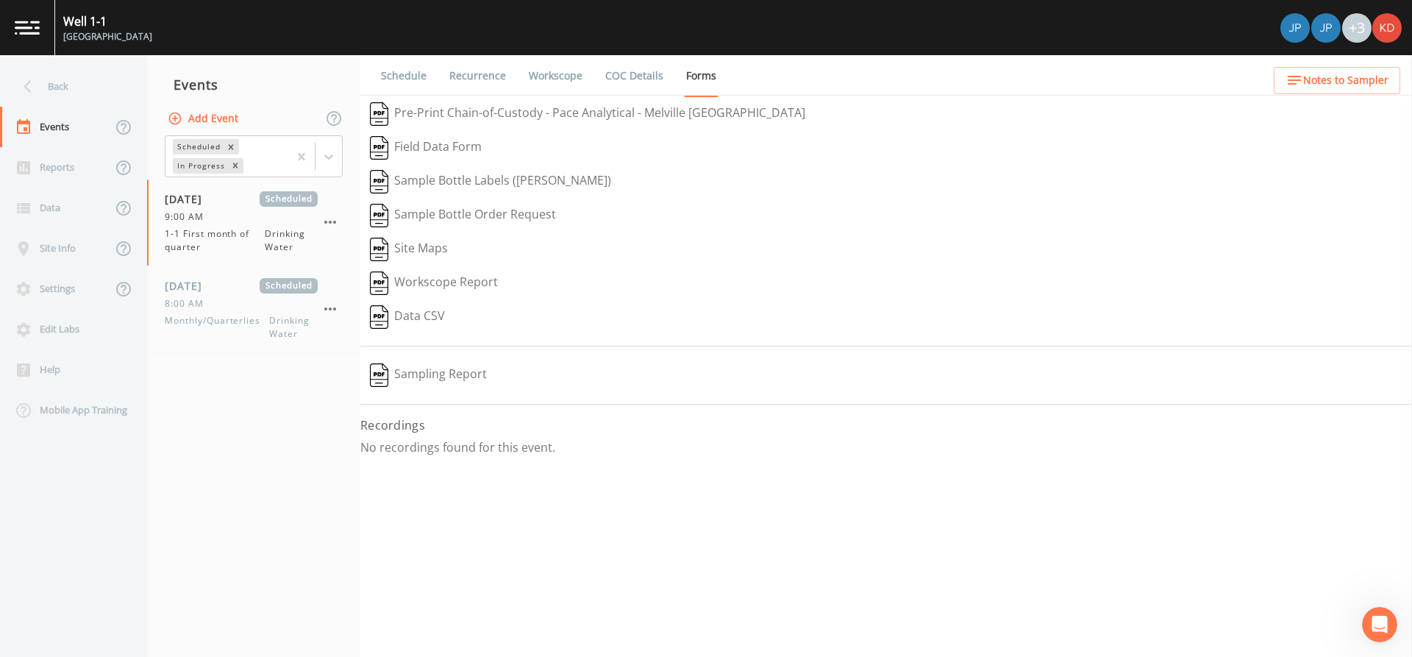
click at [414, 79] on link "Schedule" at bounding box center [404, 75] width 50 height 41
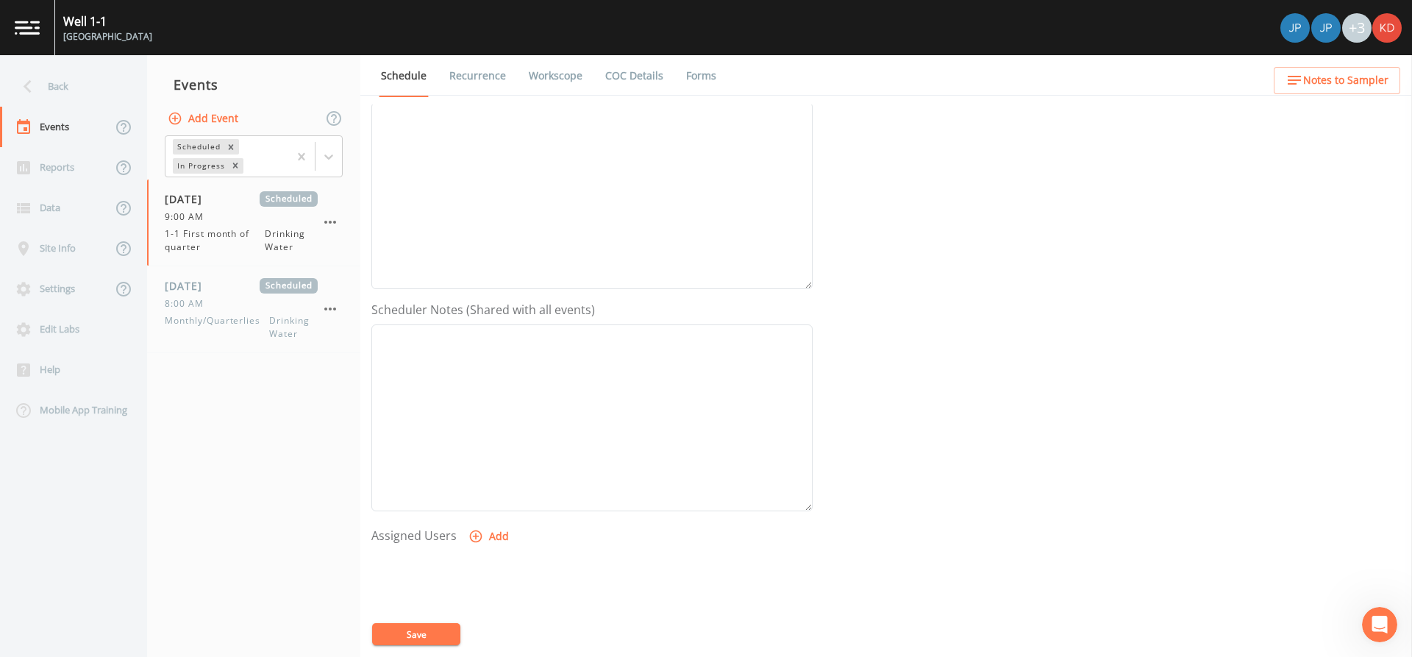
scroll to position [221, 0]
click at [255, 318] on span "Monthly/Quarterlies" at bounding box center [217, 327] width 104 height 26
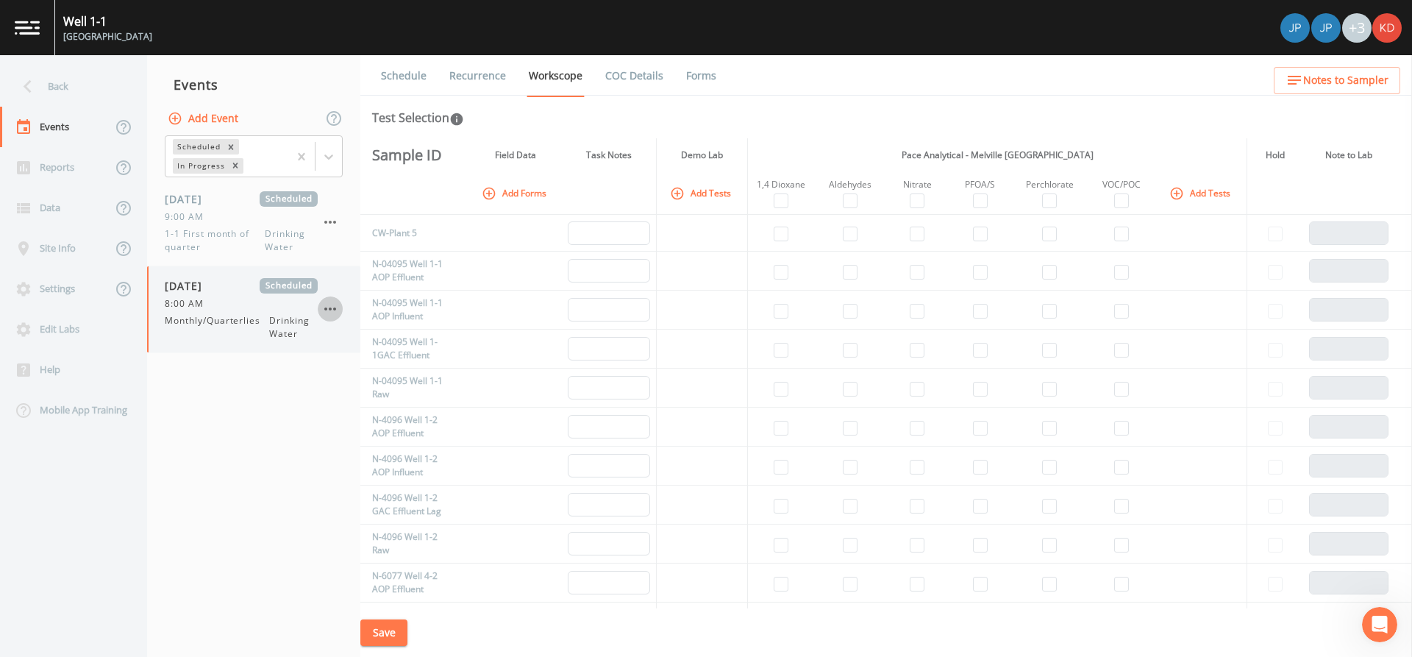
click at [337, 308] on icon "button" at bounding box center [330, 309] width 18 height 18
click at [253, 332] on div at bounding box center [706, 328] width 1412 height 657
click at [390, 65] on link "Schedule" at bounding box center [404, 75] width 50 height 41
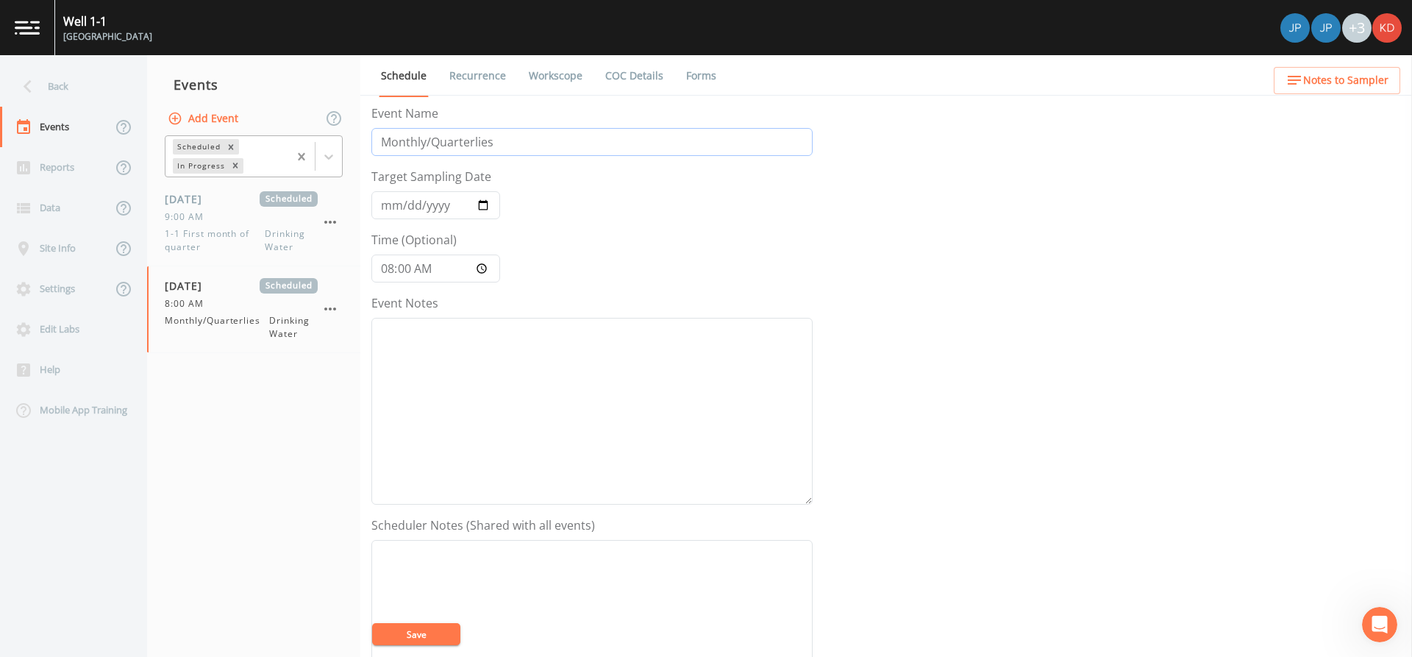
drag, startPoint x: 505, startPoint y: 137, endPoint x: 294, endPoint y: 147, distance: 211.3
click at [294, 147] on div "Back Events Reports Data Site Info Settings Edit Labs Help Mobile App Training …" at bounding box center [706, 356] width 1412 height 602
type input "1-2 First Month of Quarter"
click at [479, 88] on link "Recurrence" at bounding box center [477, 75] width 61 height 41
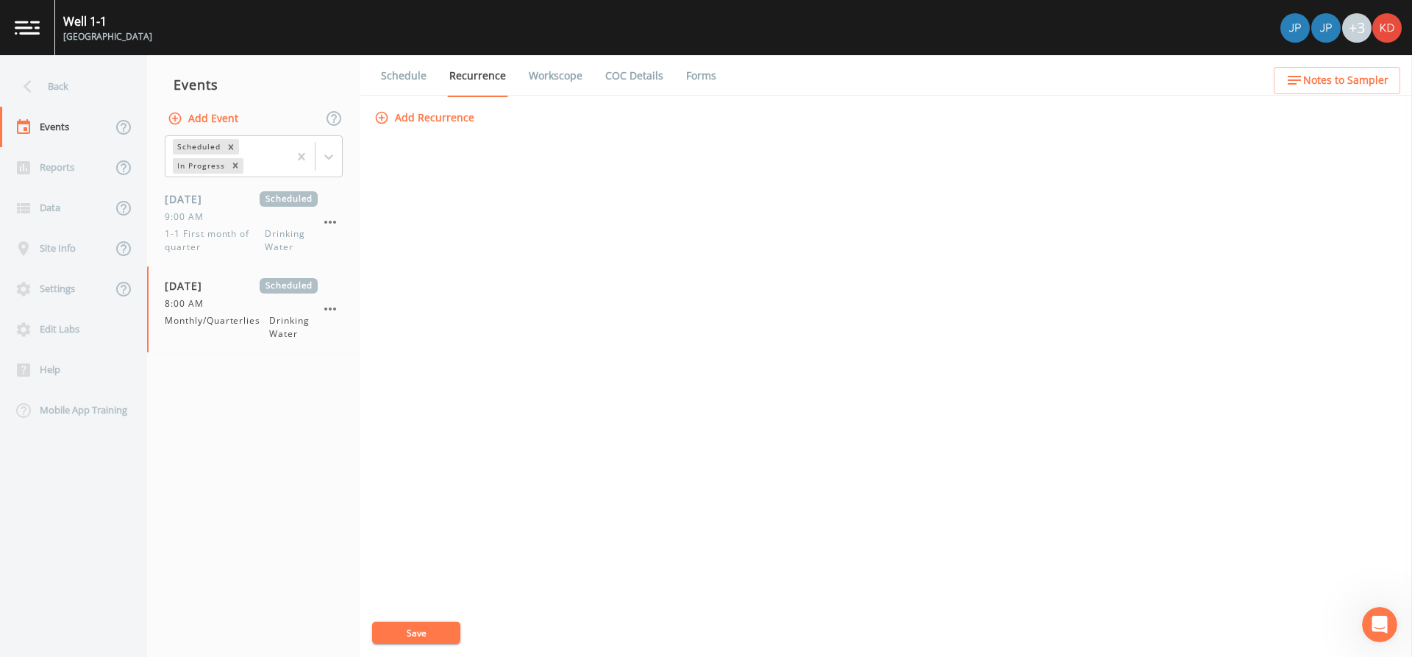
click at [566, 76] on link "Workscope" at bounding box center [556, 75] width 58 height 41
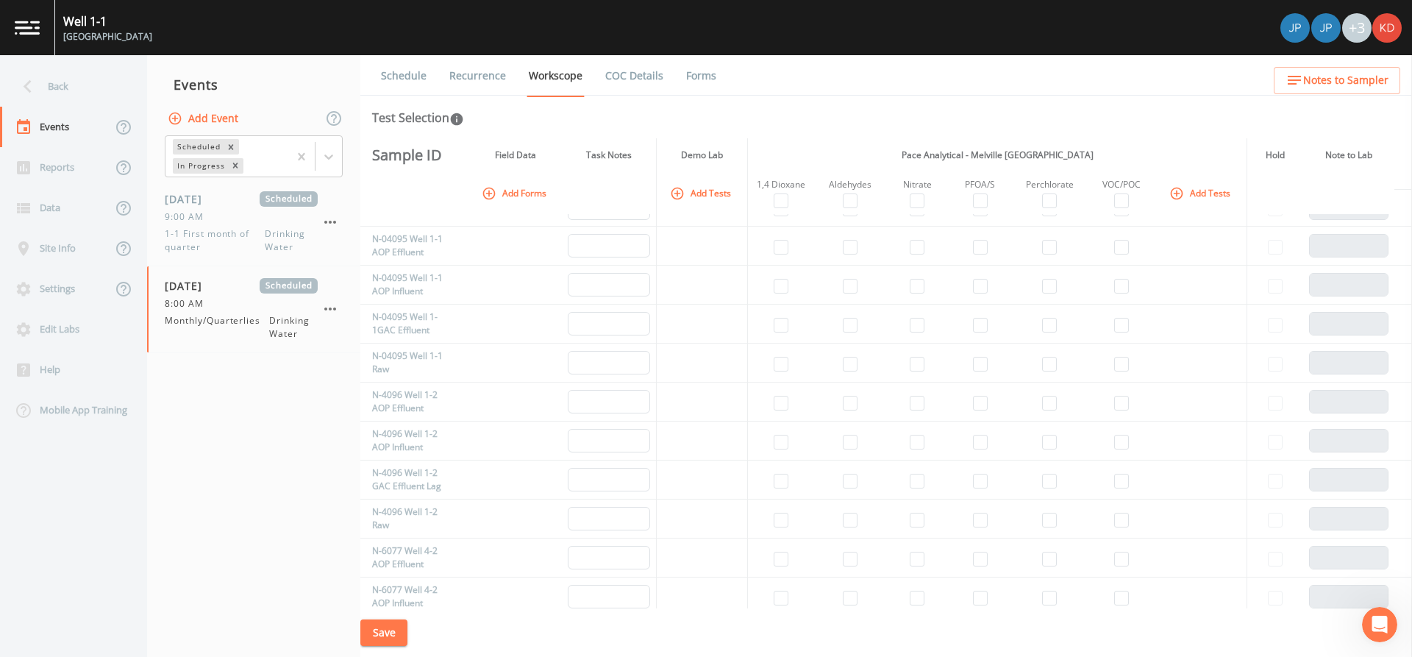
scroll to position [74, 0]
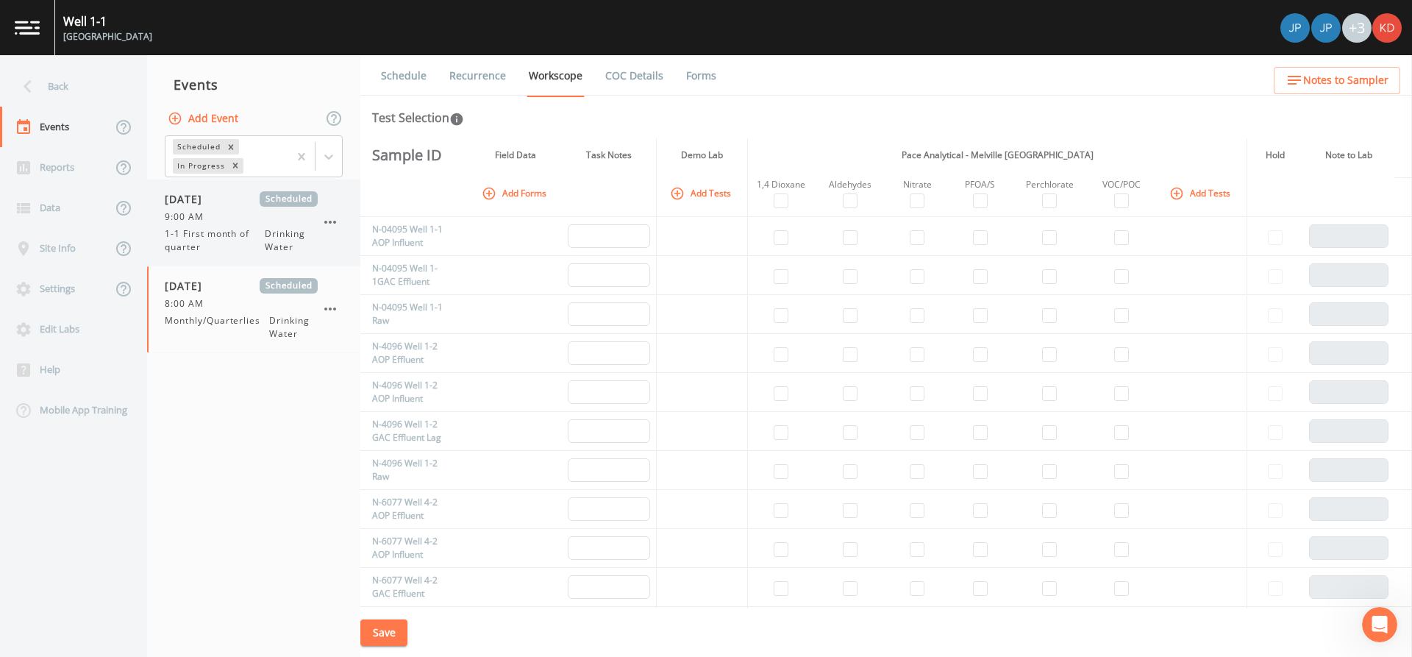
click at [260, 243] on span "1-1 First month of quarter" at bounding box center [215, 240] width 100 height 26
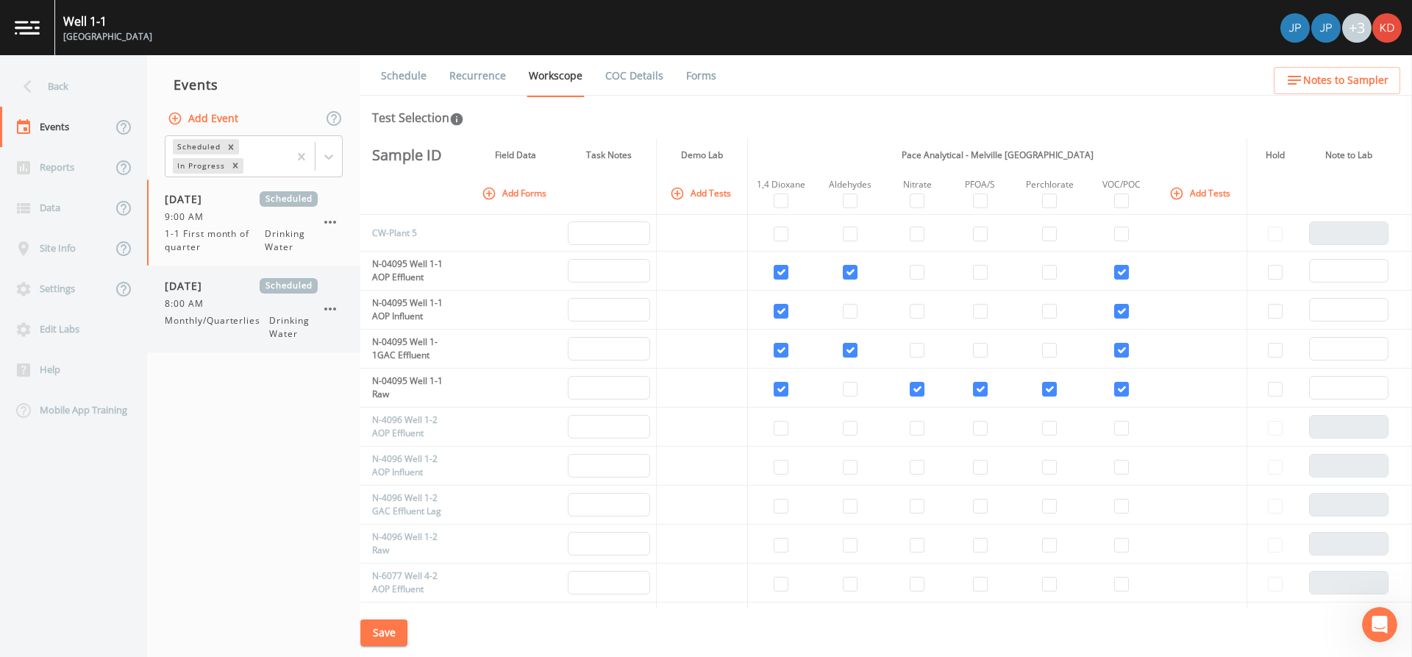
click at [178, 345] on div "10/10/2025 Scheduled 8:00 AM Monthly/Quarterlies Drinking Water" at bounding box center [253, 309] width 213 height 86
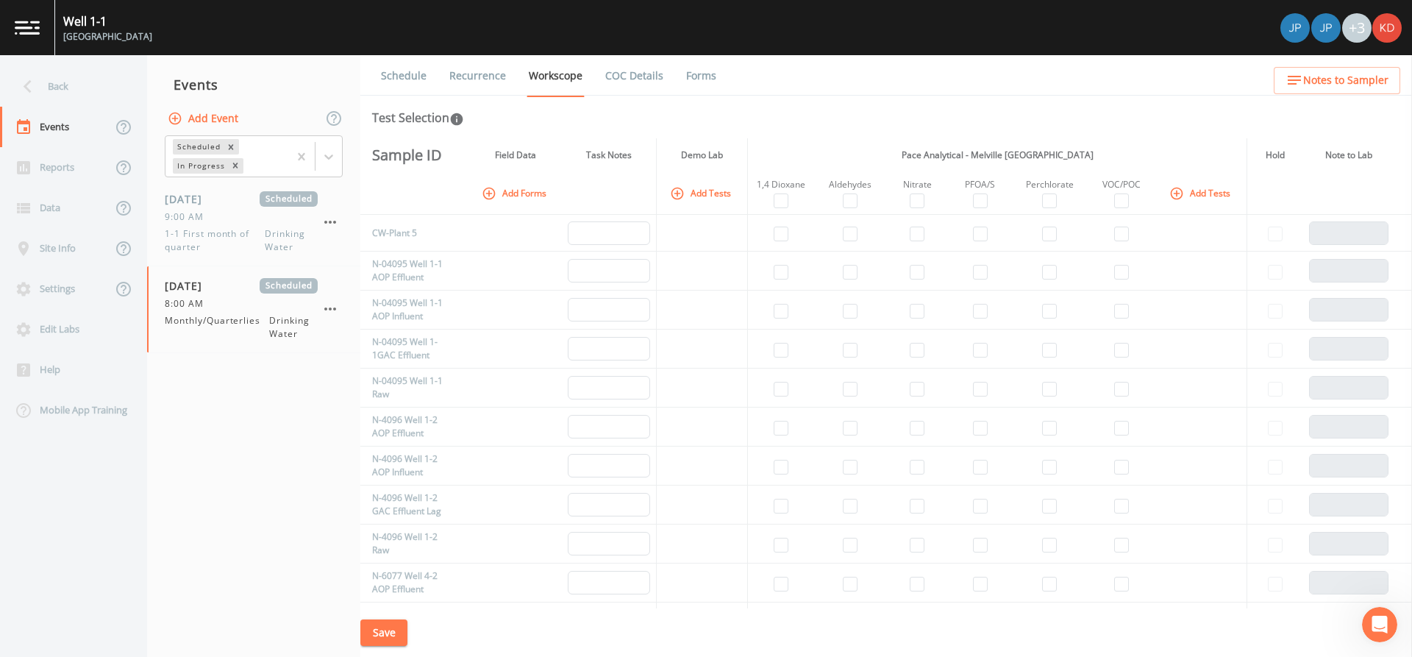
click at [380, 71] on link "Schedule" at bounding box center [404, 75] width 50 height 41
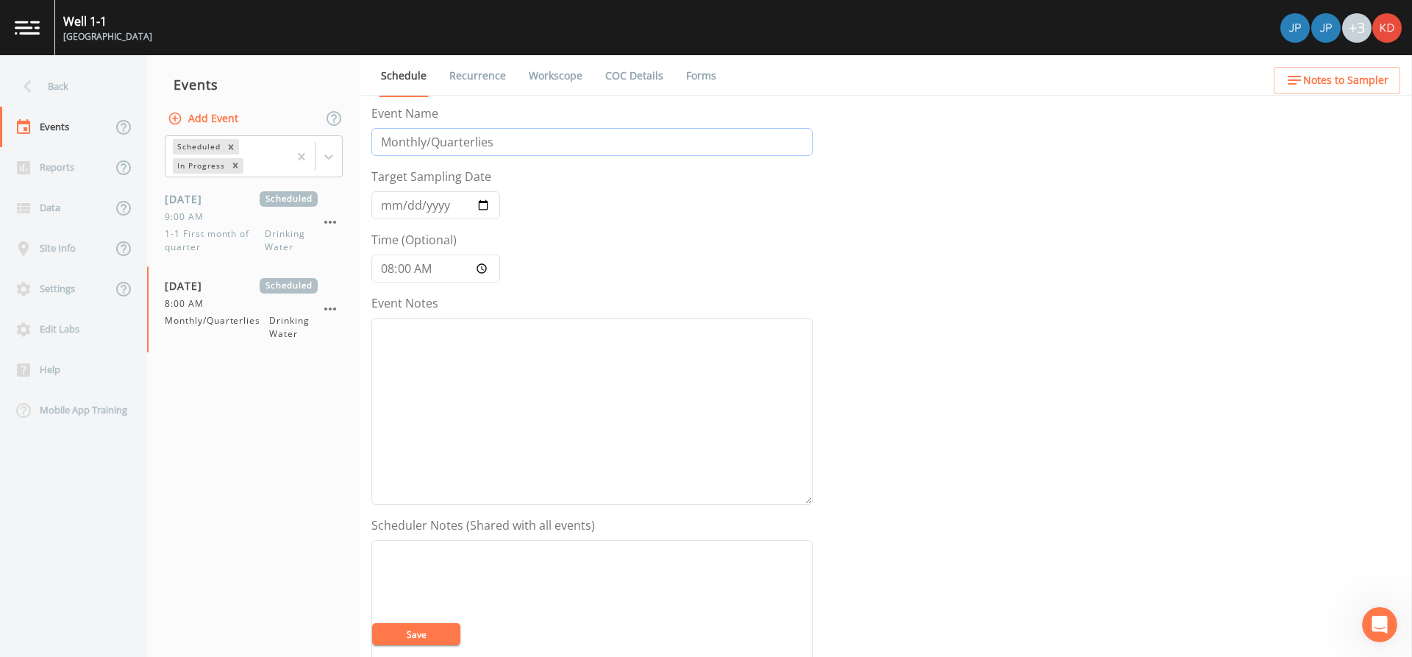
drag, startPoint x: 532, startPoint y: 146, endPoint x: 168, endPoint y: 113, distance: 366.3
click at [168, 113] on div "Back Events Reports Data Site Info Settings Edit Labs Help Mobile App Training …" at bounding box center [706, 356] width 1412 height 602
type input "1-2 First month of quarter"
click at [431, 646] on textarea "Event Notes" at bounding box center [591, 633] width 441 height 187
click at [432, 644] on button "Save" at bounding box center [416, 634] width 88 height 22
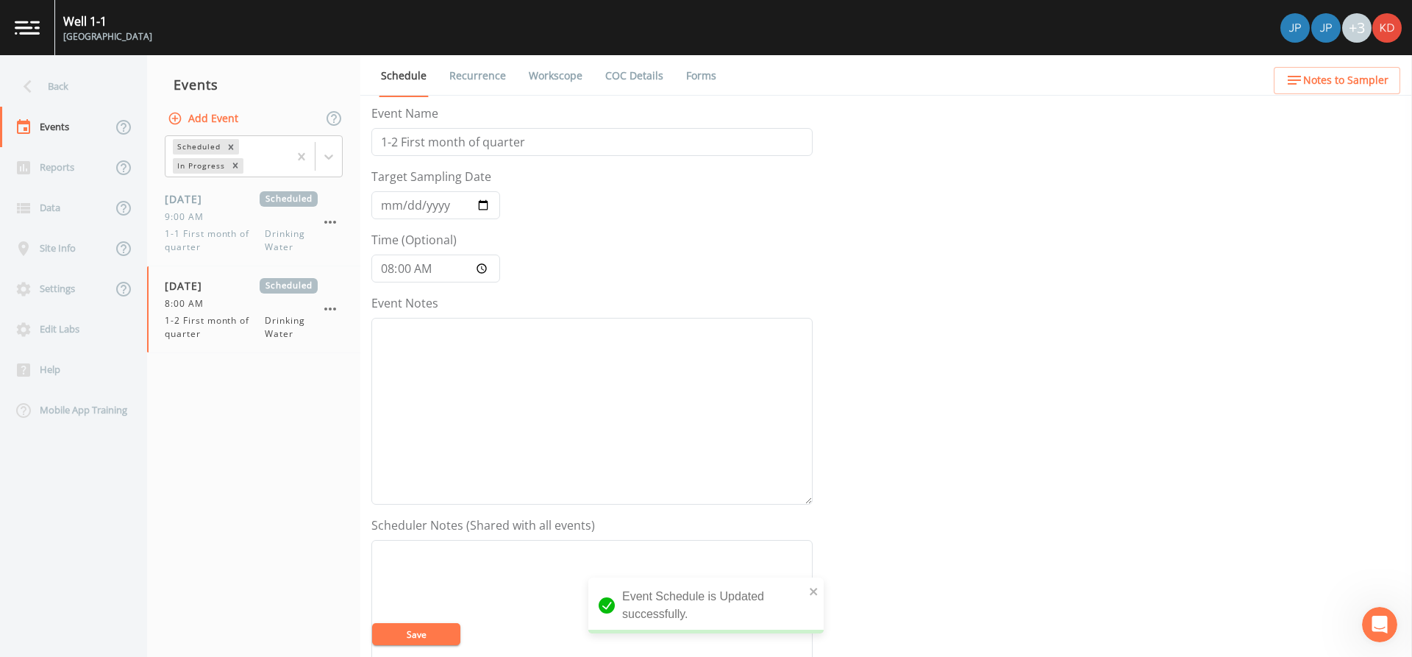
click at [541, 68] on link "Workscope" at bounding box center [556, 75] width 58 height 41
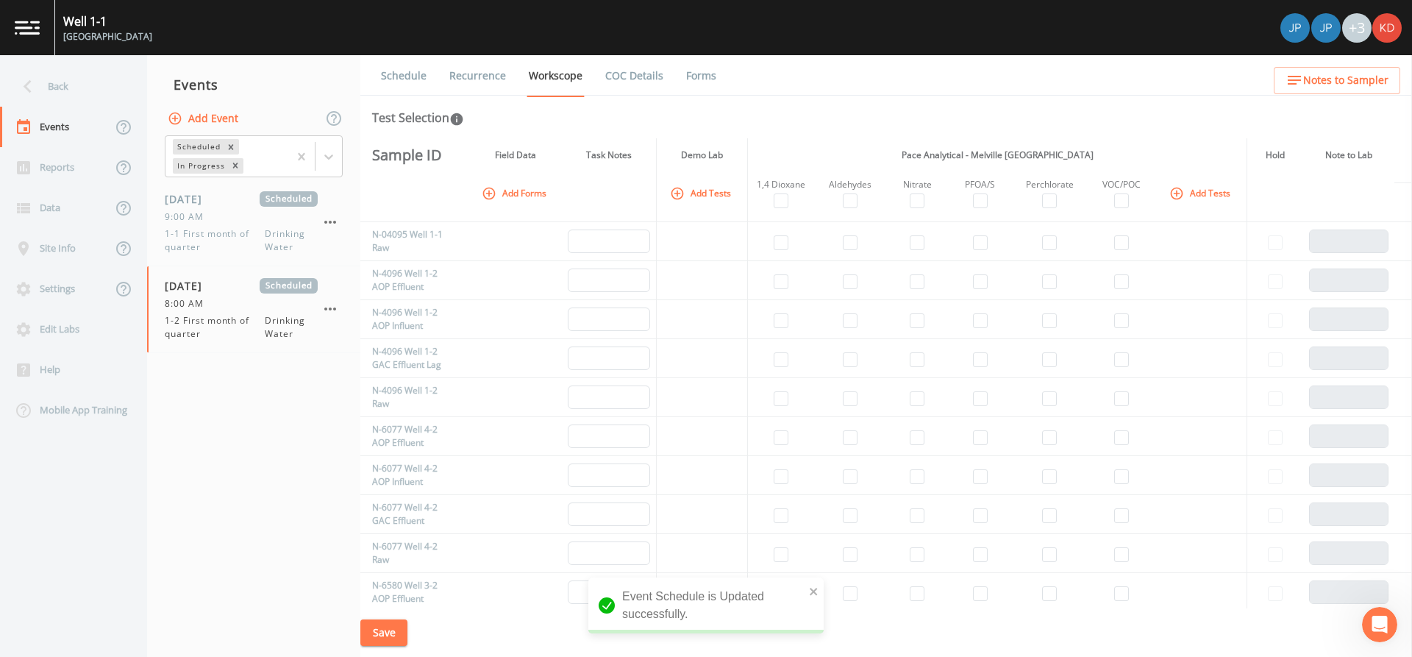
scroll to position [147, 0]
click at [788, 318] on td at bounding box center [781, 318] width 66 height 39
click at [779, 319] on input "checkbox" at bounding box center [781, 320] width 15 height 15
checkbox input "true"
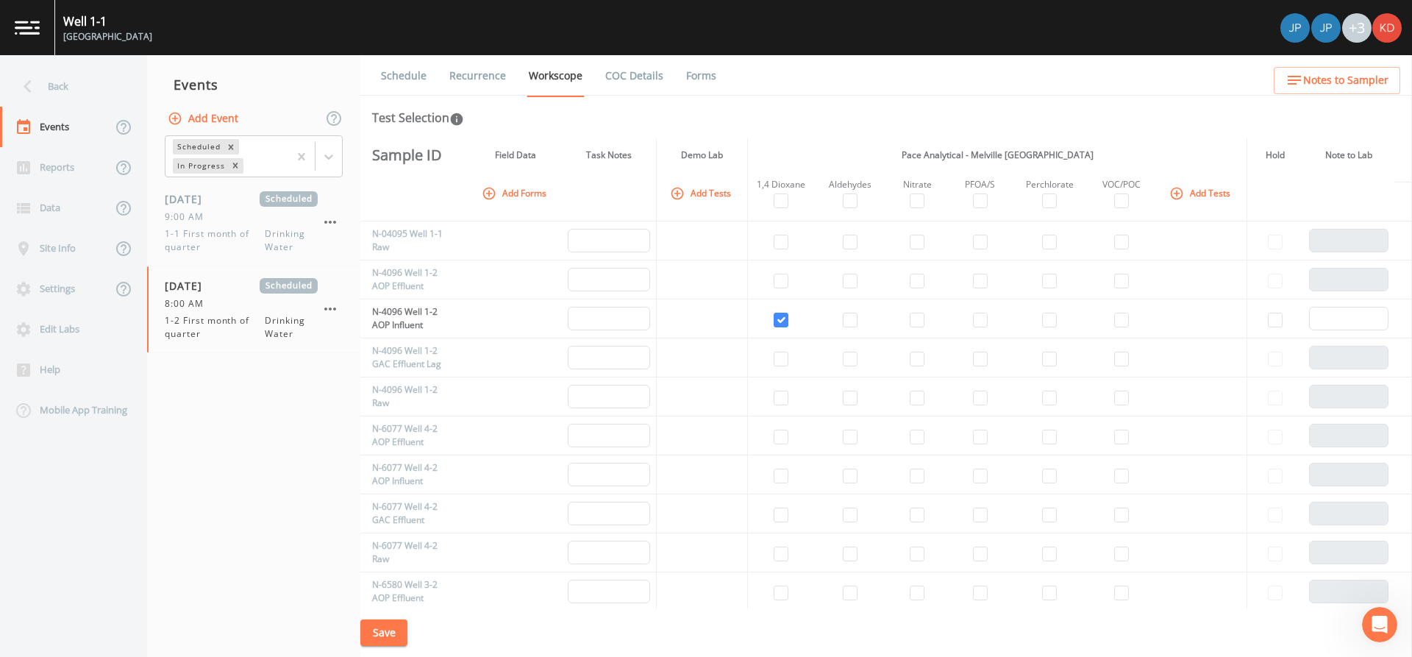
click at [838, 327] on td at bounding box center [850, 318] width 72 height 39
click at [843, 325] on input "checkbox" at bounding box center [850, 320] width 15 height 15
checkbox input "true"
click at [1122, 321] on input "checkbox" at bounding box center [1121, 320] width 15 height 15
checkbox input "true"
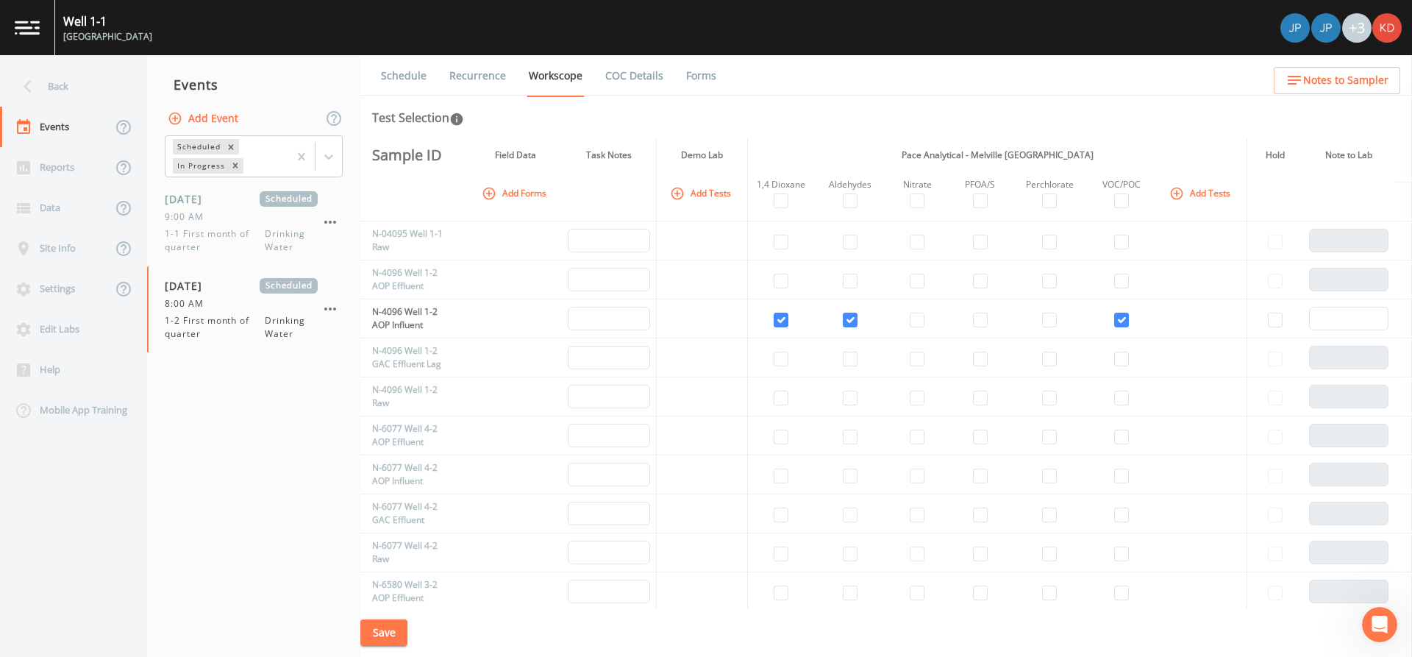
click at [788, 280] on td at bounding box center [781, 279] width 66 height 39
click at [780, 274] on input "checkbox" at bounding box center [781, 281] width 15 height 15
checkbox input "true"
click at [844, 277] on input "checkbox" at bounding box center [850, 281] width 15 height 15
checkbox input "true"
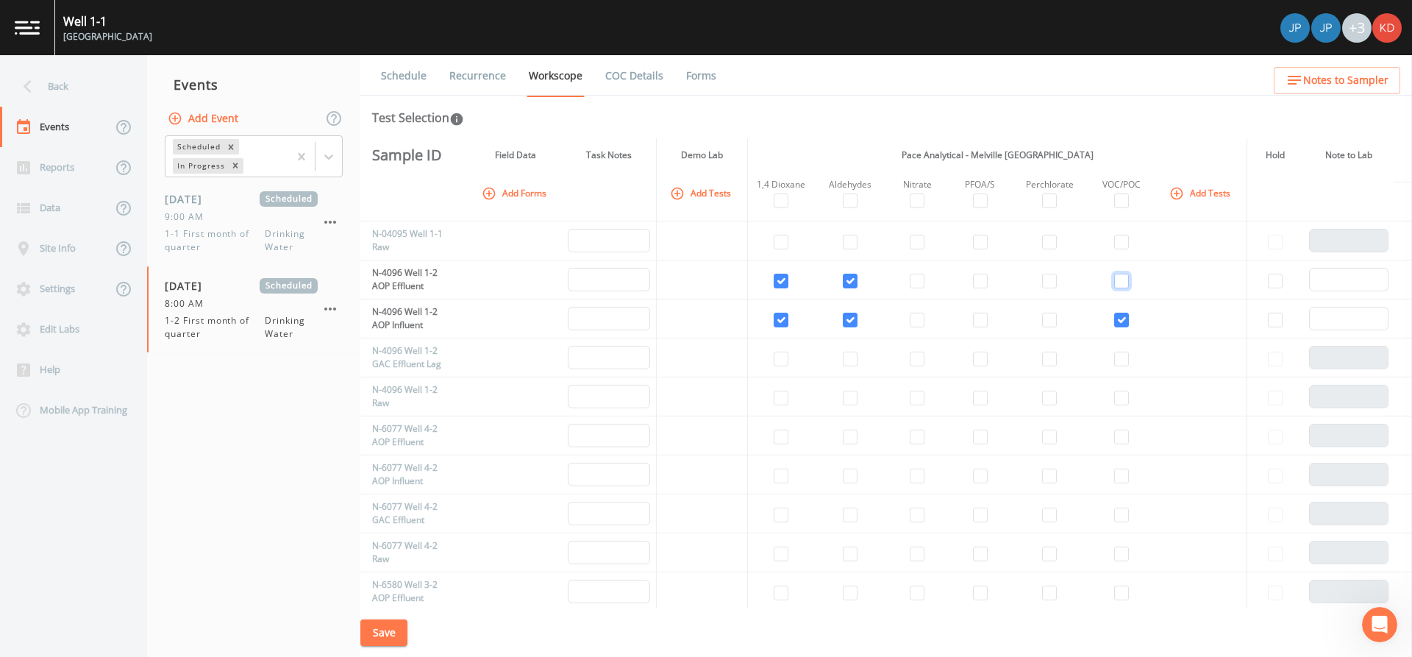
click at [1122, 277] on input "checkbox" at bounding box center [1121, 281] width 15 height 15
checkbox input "true"
click at [844, 316] on input "checkbox" at bounding box center [850, 320] width 15 height 15
checkbox input "false"
click at [780, 358] on input "checkbox" at bounding box center [781, 359] width 15 height 15
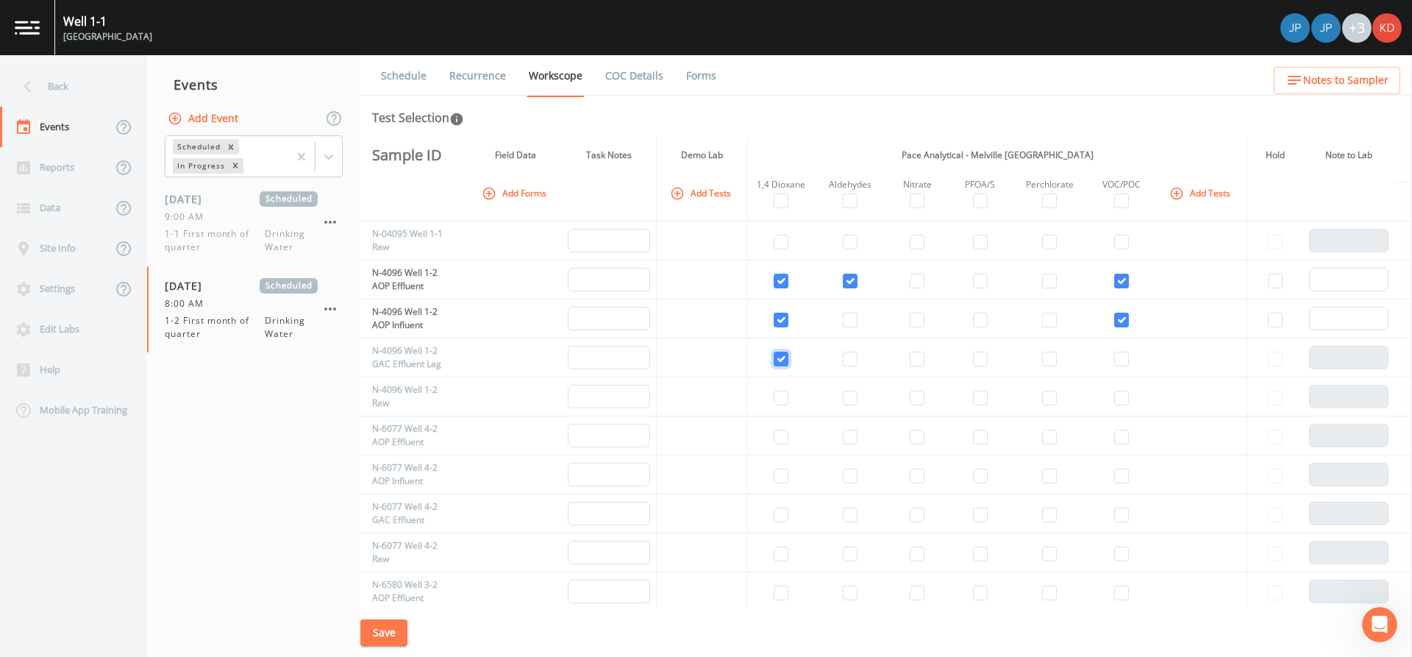
checkbox input "true"
click at [843, 361] on input "checkbox" at bounding box center [850, 359] width 15 height 15
checkbox input "true"
click at [1119, 361] on input "checkbox" at bounding box center [1121, 359] width 15 height 15
checkbox input "true"
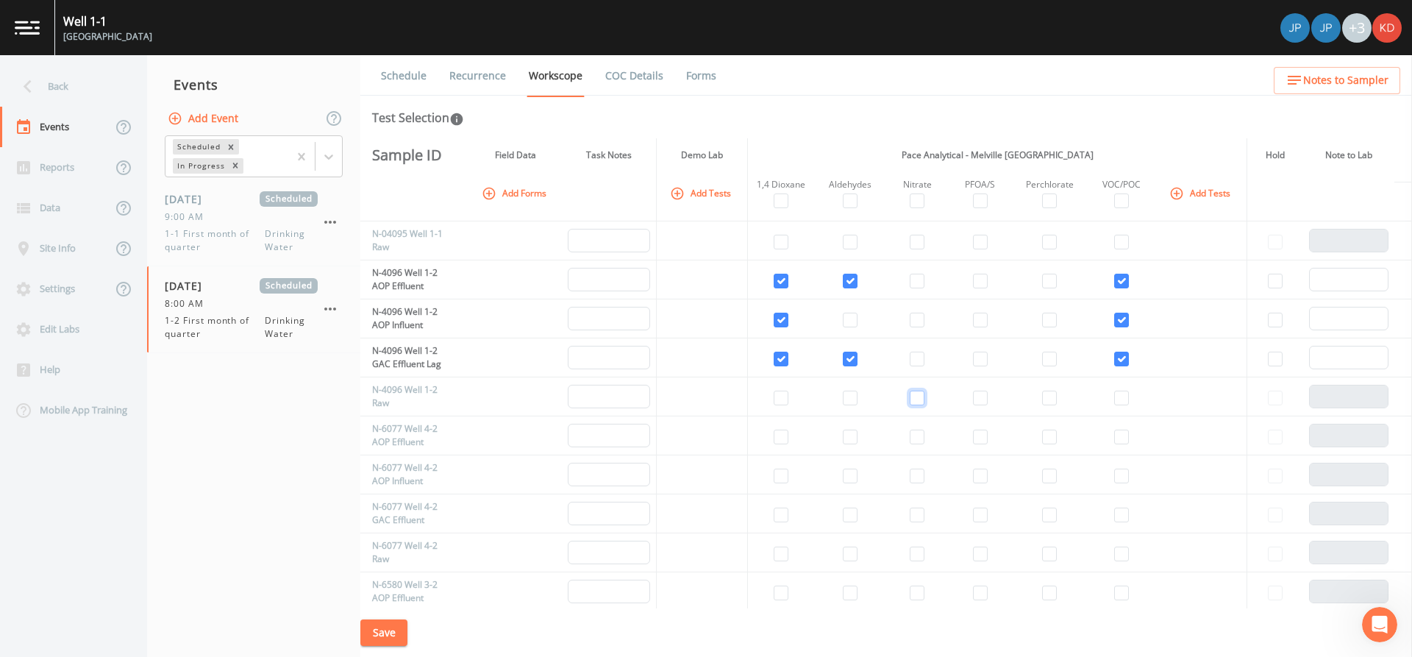
click at [919, 399] on input "checkbox" at bounding box center [917, 398] width 15 height 15
checkbox input "true"
click at [975, 404] on input "checkbox" at bounding box center [980, 398] width 15 height 15
checkbox input "true"
click at [1064, 404] on td at bounding box center [1050, 396] width 76 height 39
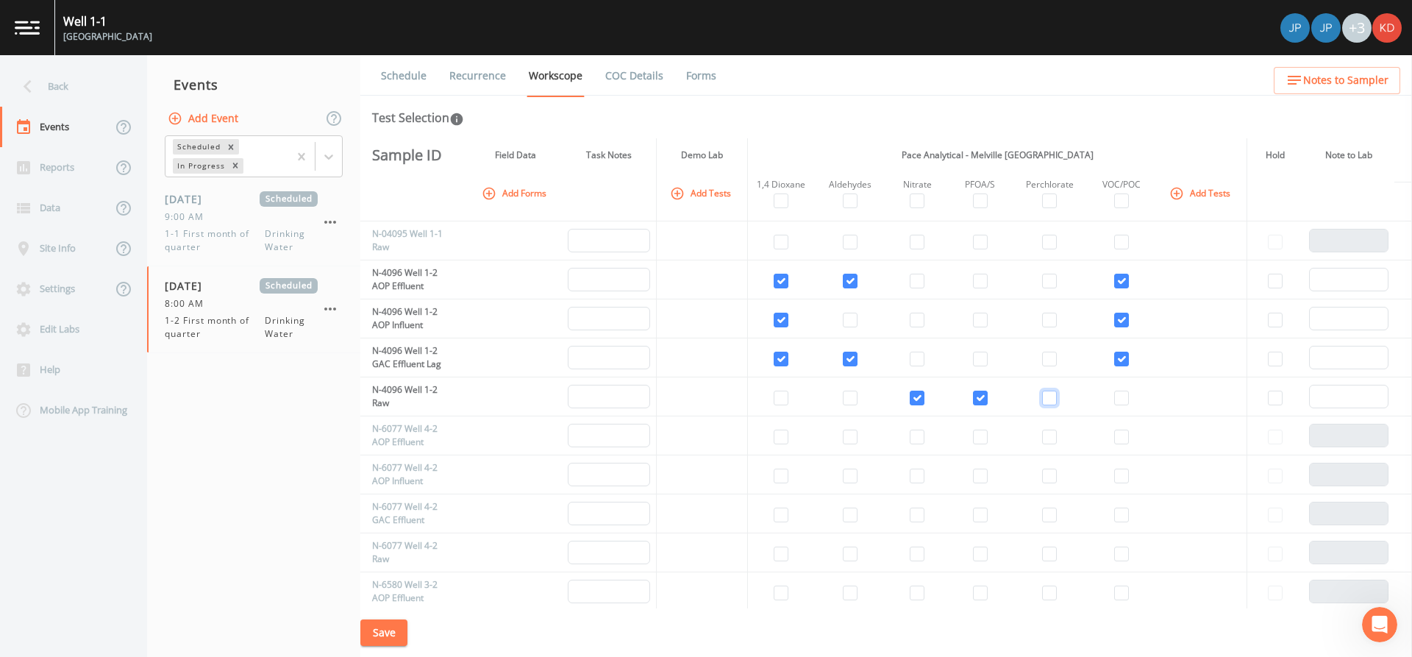
click at [1044, 402] on input "checkbox" at bounding box center [1049, 398] width 15 height 15
checkbox input "true"
click at [1114, 398] on input "checkbox" at bounding box center [1121, 398] width 15 height 15
checkbox input "true"
click at [788, 396] on td at bounding box center [781, 396] width 66 height 39
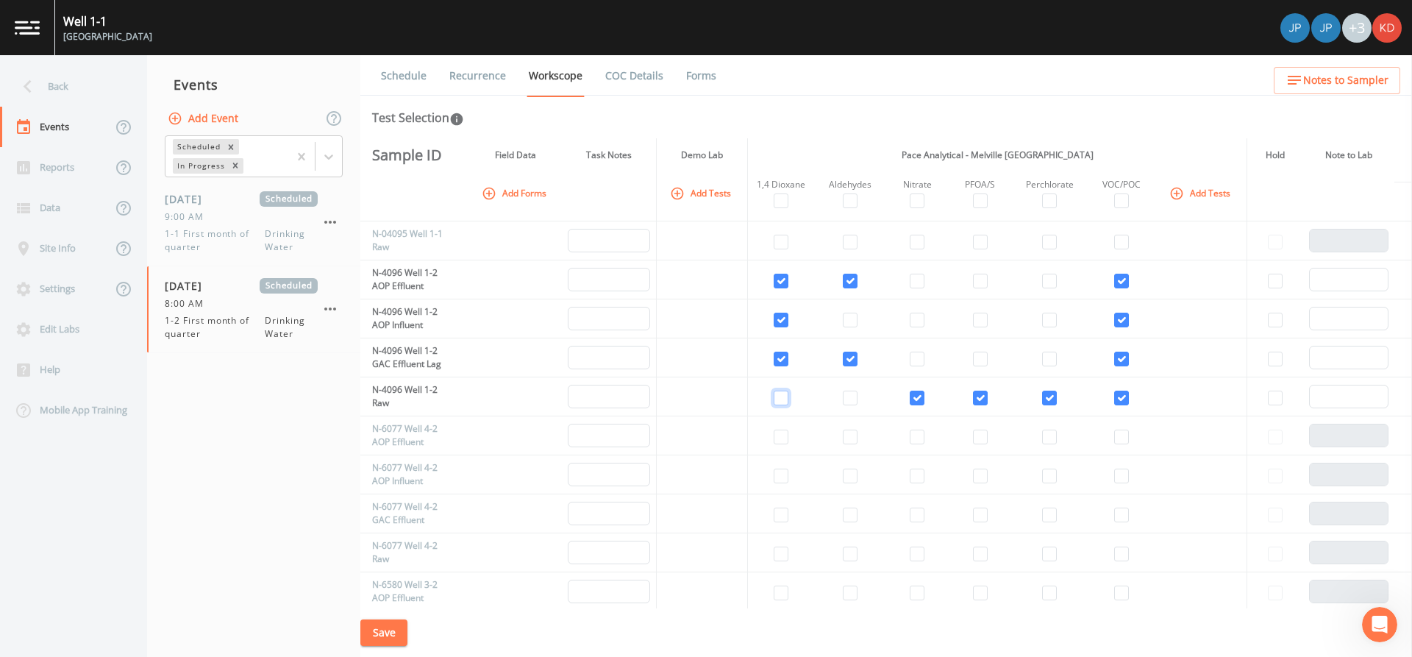
click at [780, 396] on input "checkbox" at bounding box center [781, 398] width 15 height 15
checkbox input "true"
drag, startPoint x: 780, startPoint y: 396, endPoint x: 545, endPoint y: 369, distance: 236.2
click at [545, 369] on td at bounding box center [515, 357] width 93 height 39
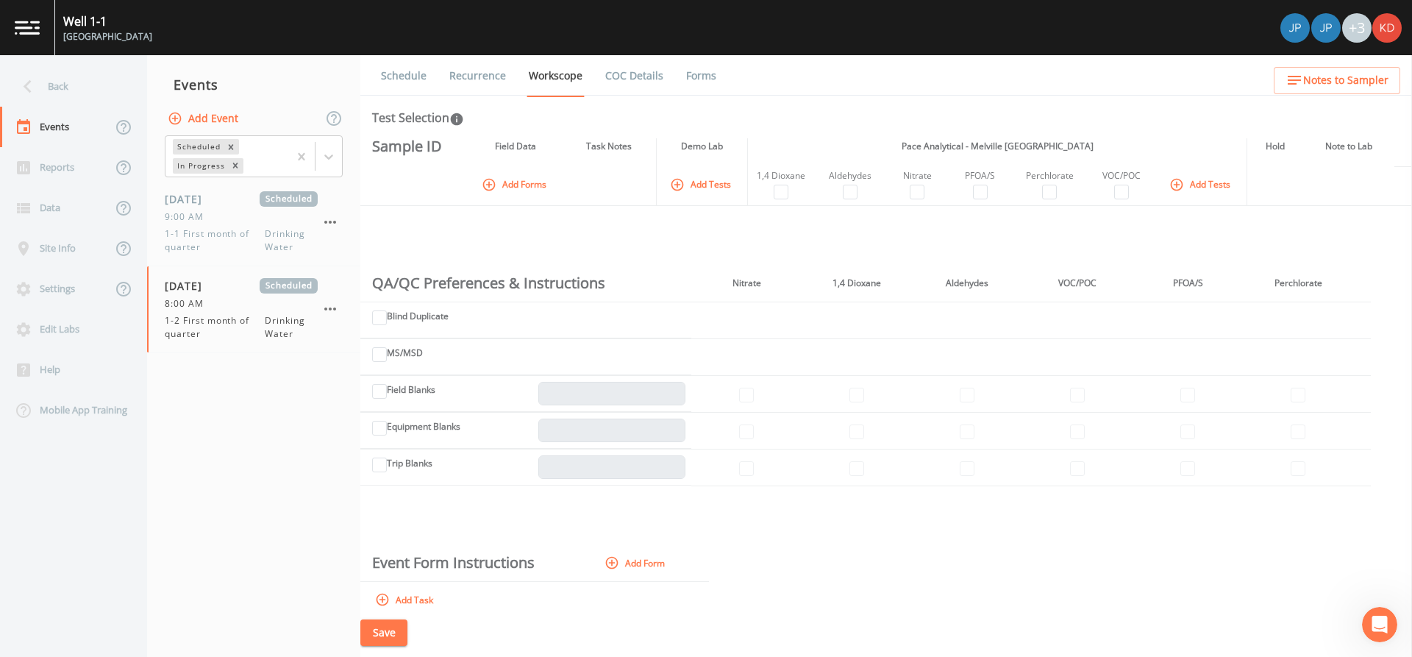
scroll to position [2017, 0]
click at [630, 75] on link "COC Details" at bounding box center [634, 75] width 63 height 41
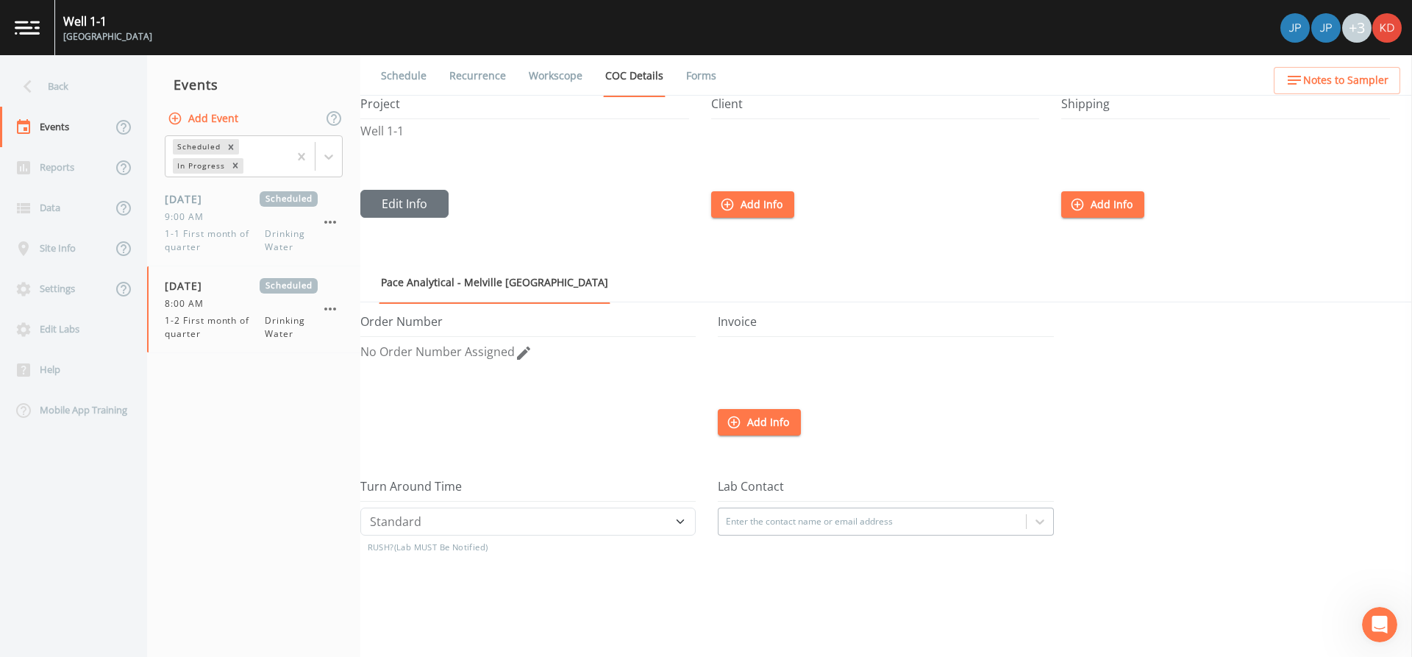
click at [463, 73] on link "Recurrence" at bounding box center [477, 75] width 61 height 41
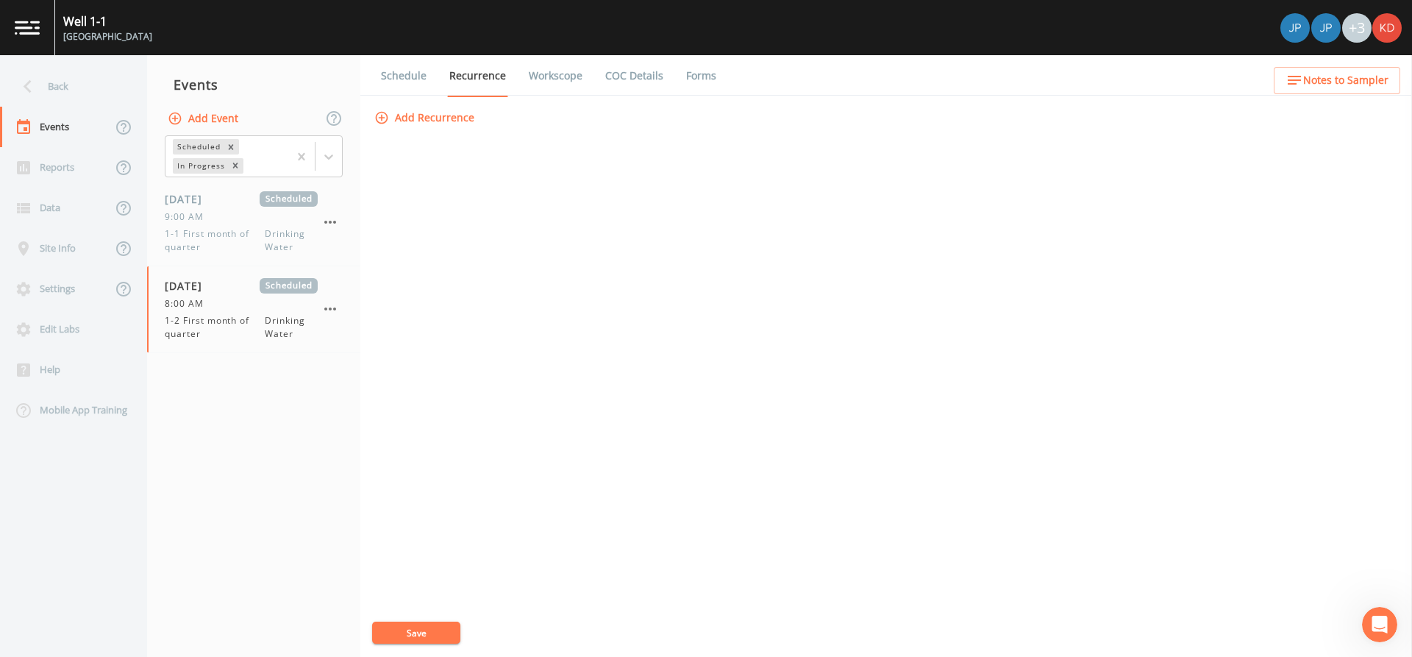
click at [552, 50] on div "Well 1-1 Plainview Water District +3" at bounding box center [706, 27] width 1412 height 55
click at [552, 73] on link "Workscope" at bounding box center [556, 75] width 58 height 41
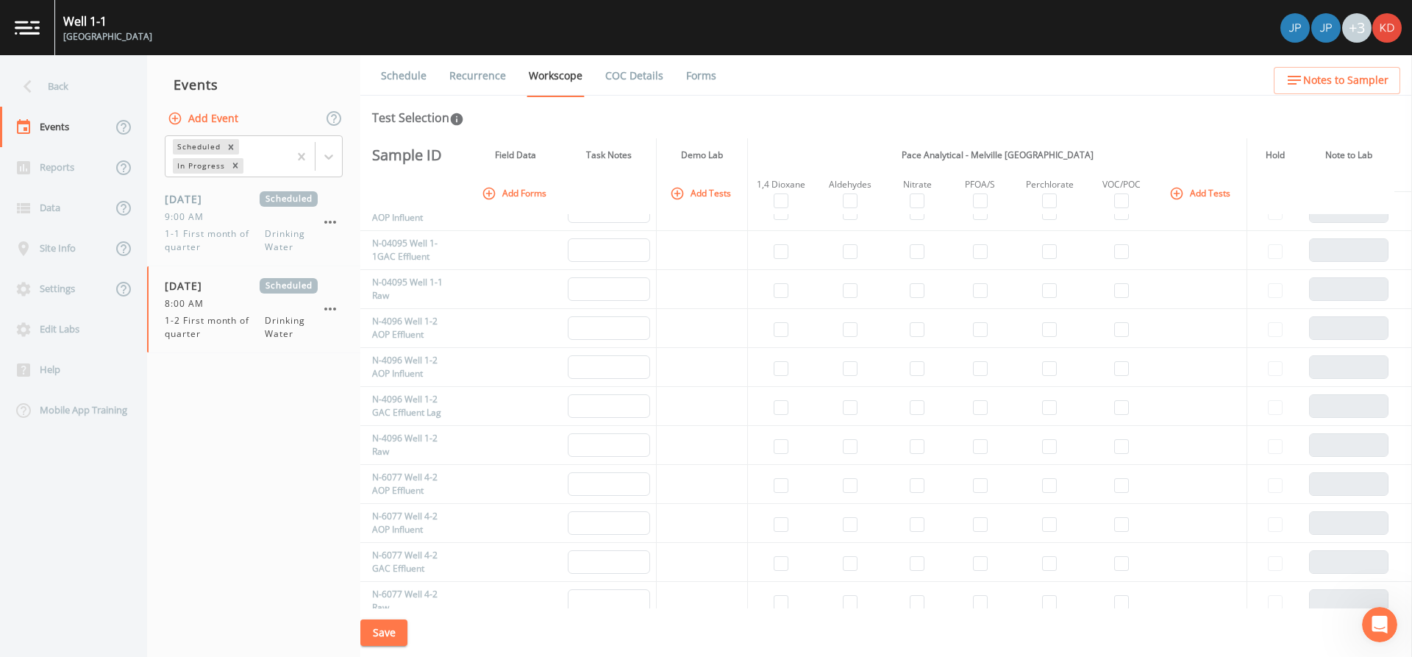
scroll to position [147, 0]
click at [781, 274] on input "checkbox" at bounding box center [781, 281] width 15 height 15
checkbox input "true"
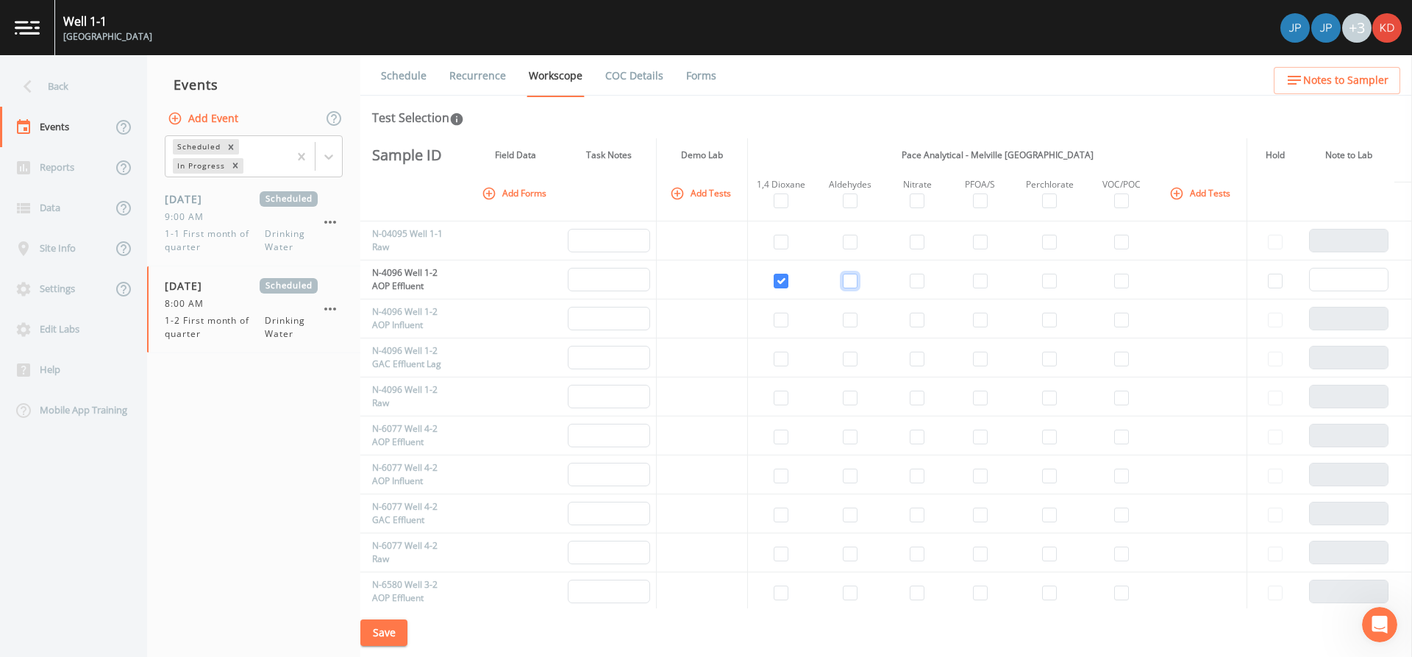
click at [843, 275] on input "checkbox" at bounding box center [850, 281] width 15 height 15
checkbox input "true"
click at [1116, 276] on input "checkbox" at bounding box center [1121, 281] width 15 height 15
checkbox input "true"
click at [1120, 313] on input "checkbox" at bounding box center [1121, 320] width 15 height 15
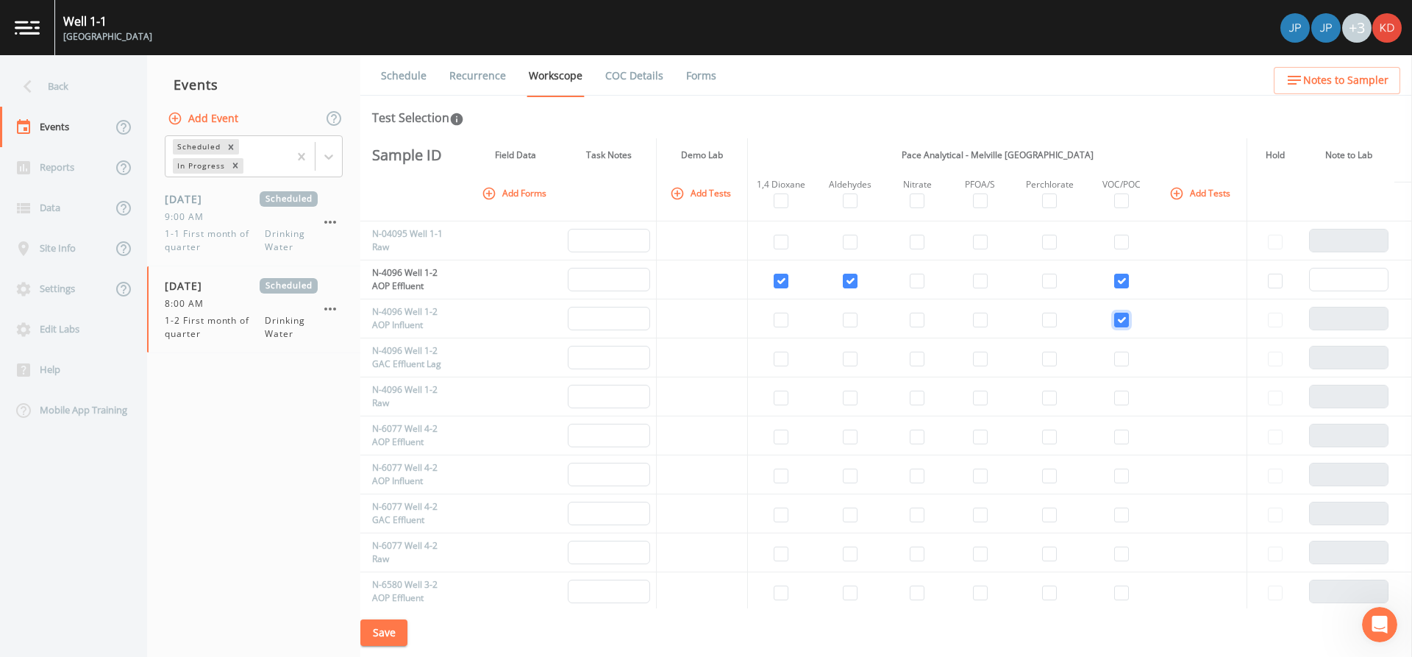
checkbox input "true"
click at [781, 317] on input "checkbox" at bounding box center [781, 320] width 15 height 15
checkbox input "true"
click at [777, 358] on input "checkbox" at bounding box center [781, 359] width 15 height 15
checkbox input "true"
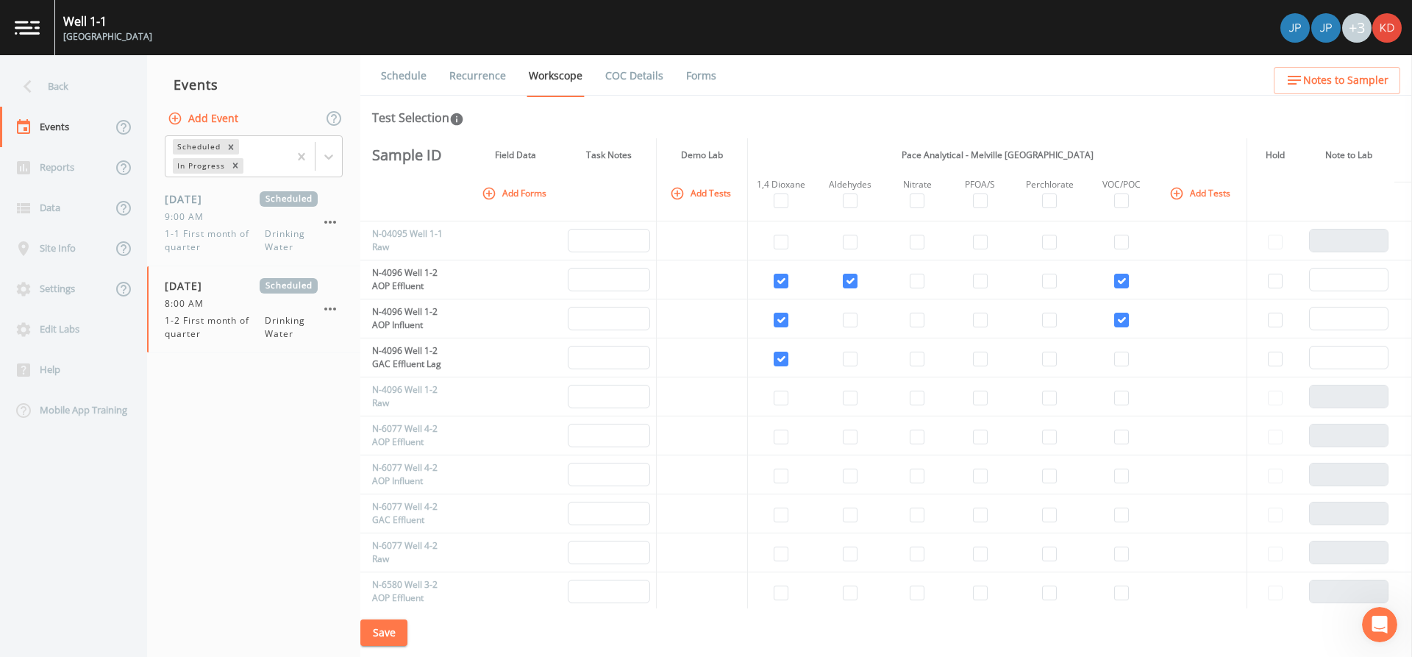
click at [860, 357] on td at bounding box center [850, 357] width 72 height 39
click at [857, 355] on td at bounding box center [850, 357] width 72 height 39
drag, startPoint x: 826, startPoint y: 357, endPoint x: 838, endPoint y: 356, distance: 11.8
click at [827, 357] on td at bounding box center [850, 357] width 72 height 39
click at [844, 358] on input "checkbox" at bounding box center [850, 359] width 15 height 15
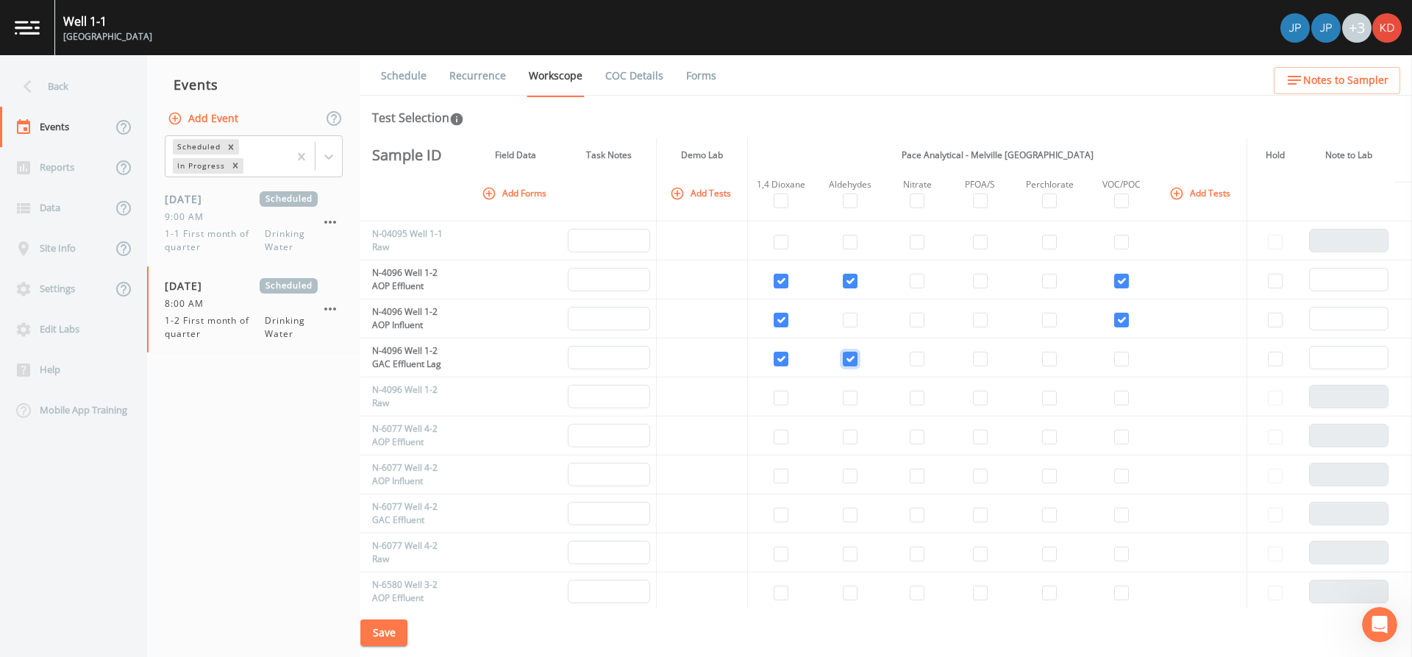
checkbox input "true"
click at [1114, 354] on input "checkbox" at bounding box center [1121, 359] width 15 height 15
checkbox input "true"
click at [786, 397] on input "checkbox" at bounding box center [781, 398] width 15 height 15
checkbox input "true"
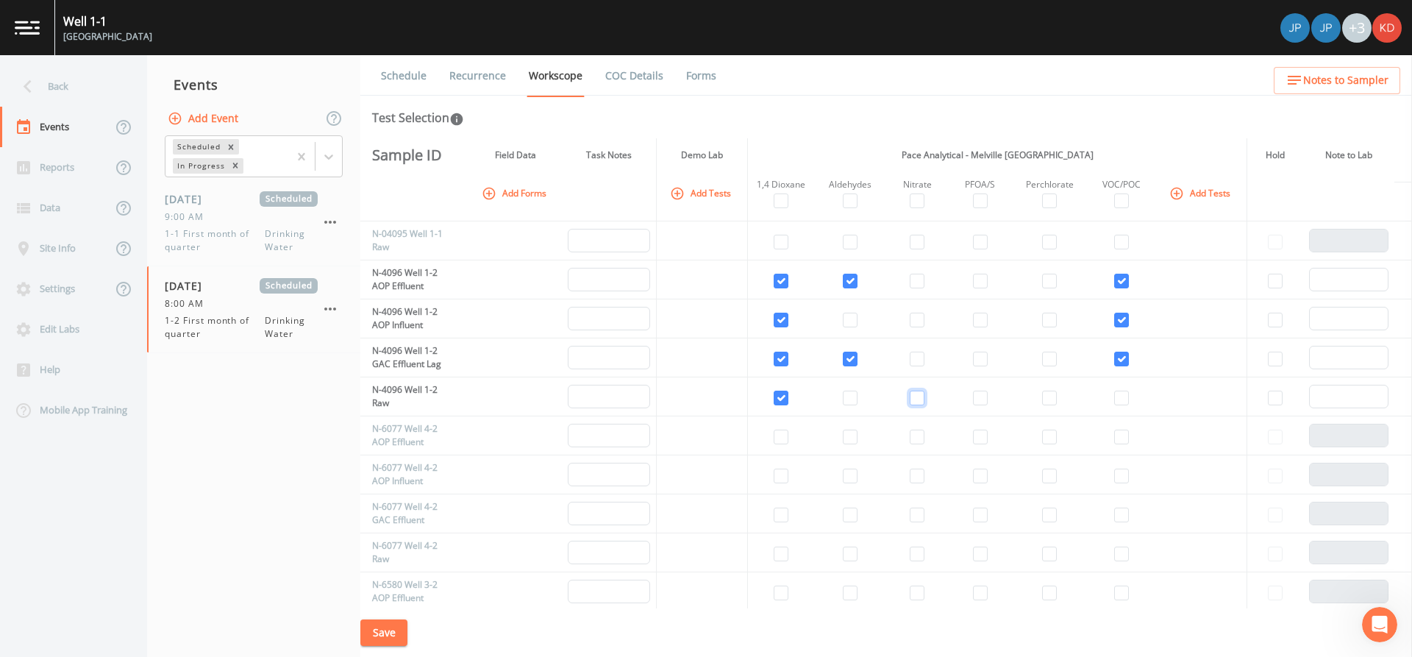
click at [910, 393] on input "checkbox" at bounding box center [917, 398] width 15 height 15
checkbox input "true"
click at [966, 396] on td at bounding box center [979, 396] width 63 height 39
click at [973, 396] on input "checkbox" at bounding box center [980, 398] width 15 height 15
checkbox input "true"
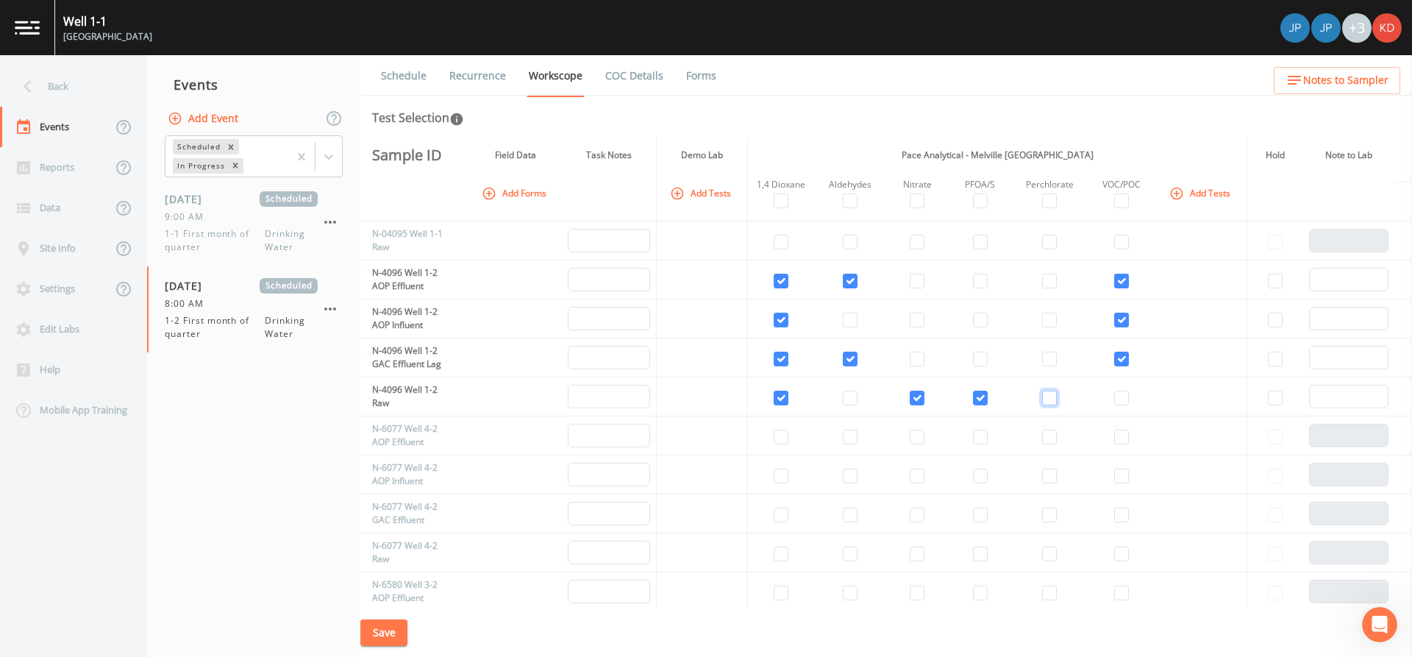
click at [1047, 397] on input "checkbox" at bounding box center [1049, 398] width 15 height 15
checkbox input "true"
click at [1122, 401] on input "checkbox" at bounding box center [1121, 398] width 15 height 15
checkbox input "true"
click at [397, 624] on button "Save" at bounding box center [383, 632] width 47 height 27
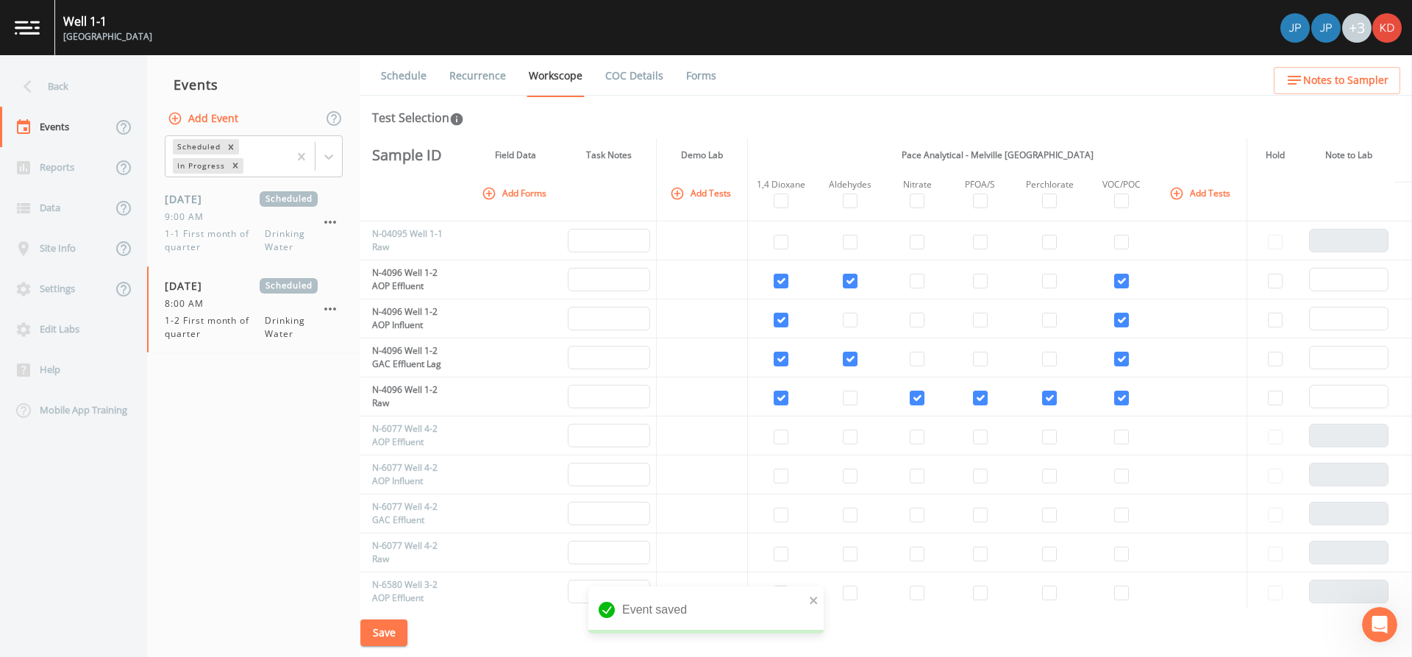
click at [637, 66] on link "COC Details" at bounding box center [634, 75] width 63 height 41
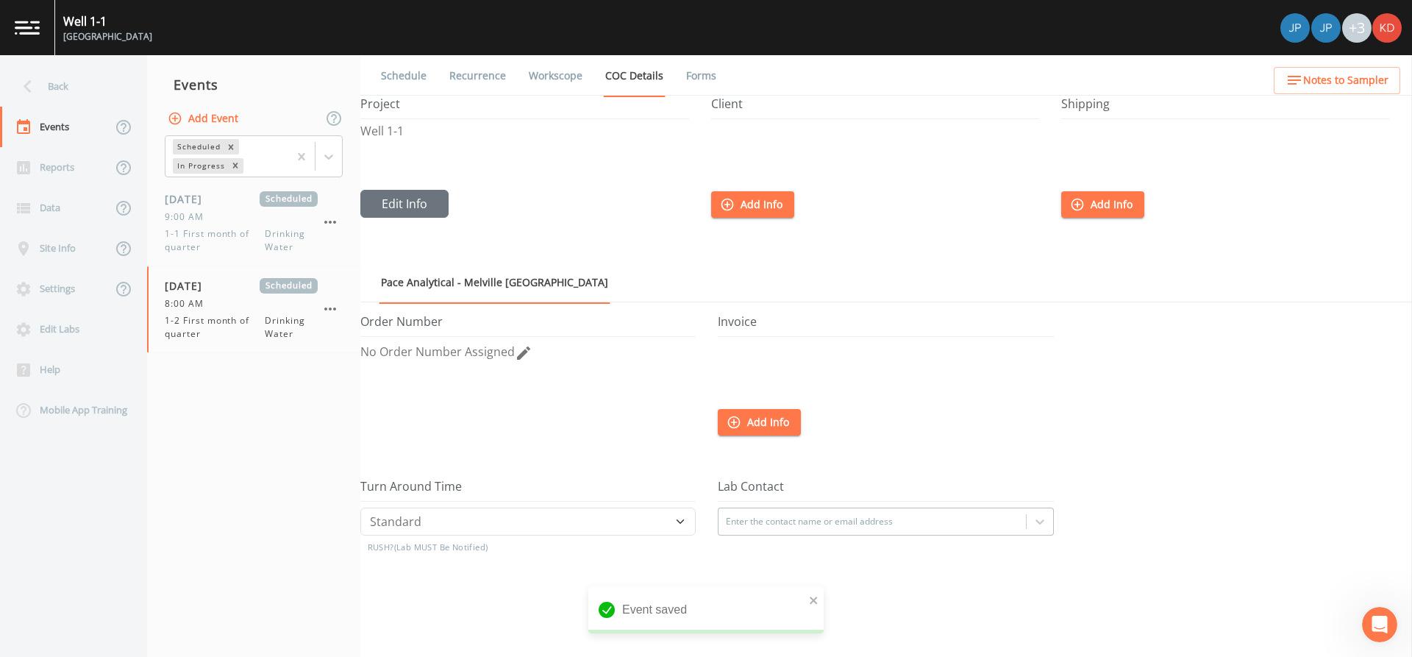
click at [705, 78] on link "Forms" at bounding box center [701, 75] width 35 height 41
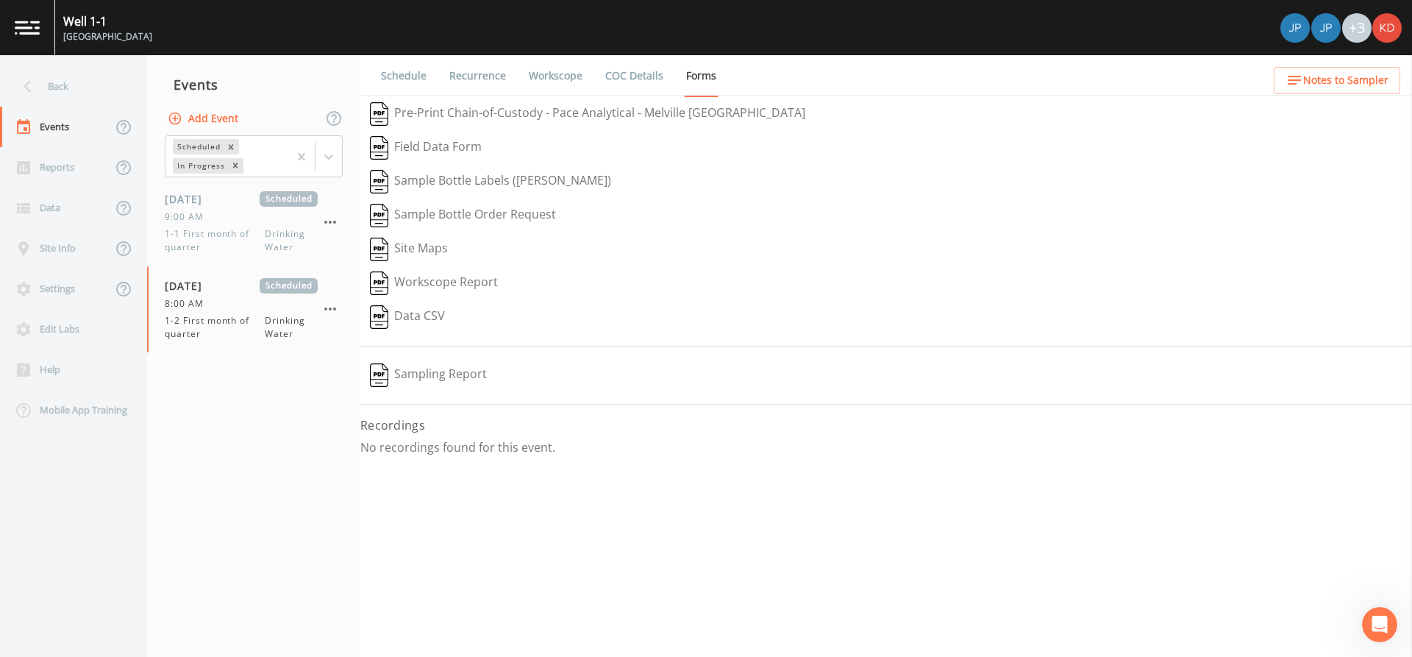
click at [417, 79] on link "Schedule" at bounding box center [404, 75] width 50 height 41
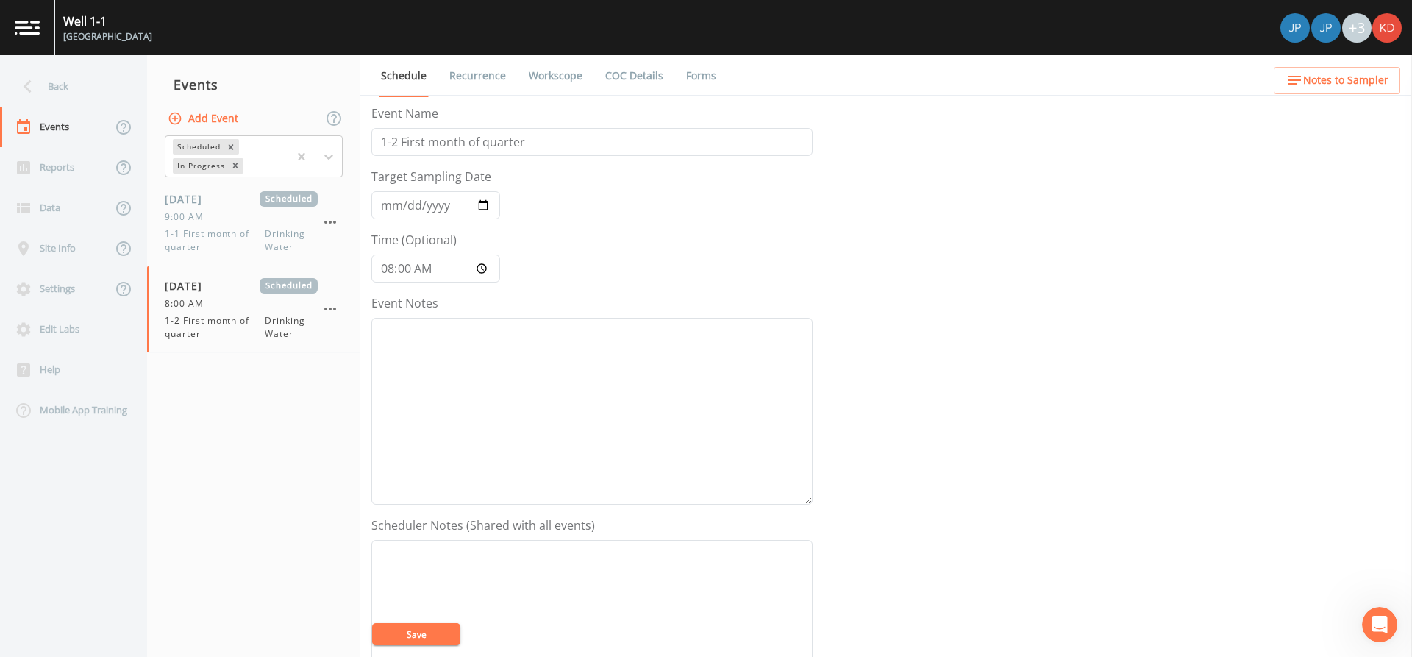
click at [474, 74] on link "Recurrence" at bounding box center [477, 75] width 61 height 41
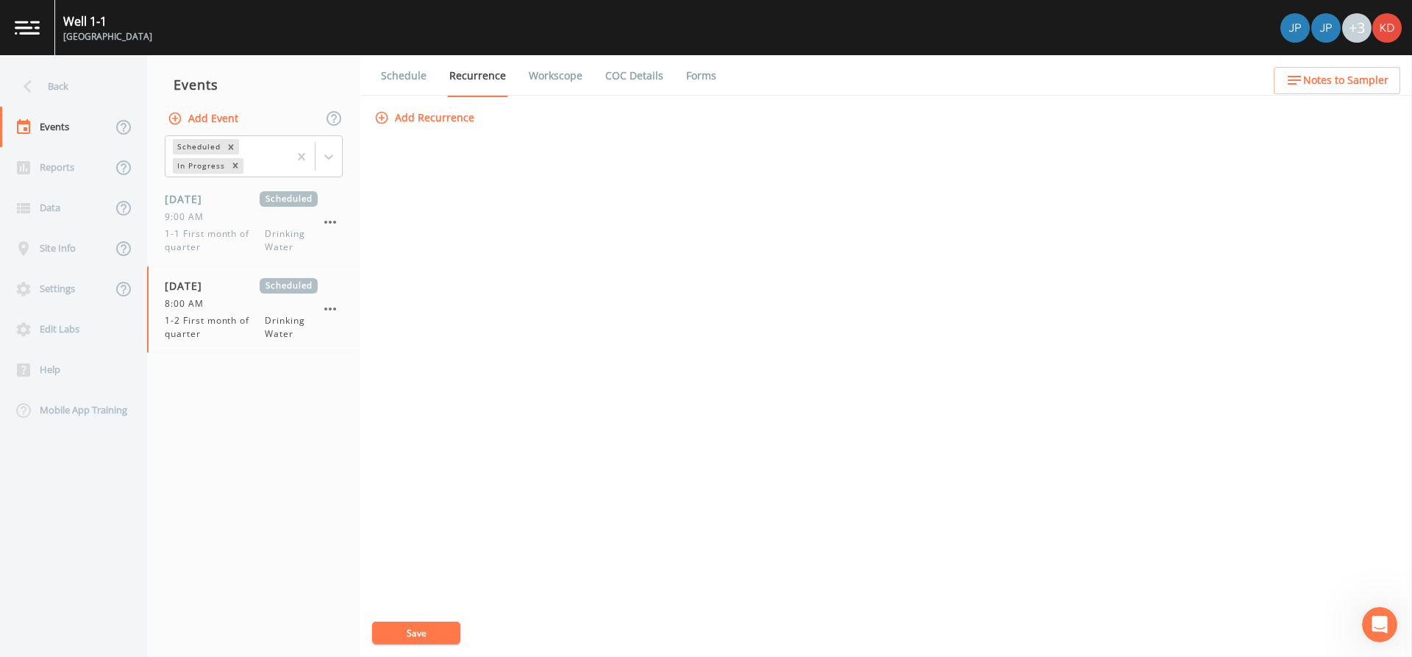
click at [589, 83] on li "COC Details" at bounding box center [625, 75] width 81 height 41
click at [548, 77] on link "Workscope" at bounding box center [556, 75] width 58 height 41
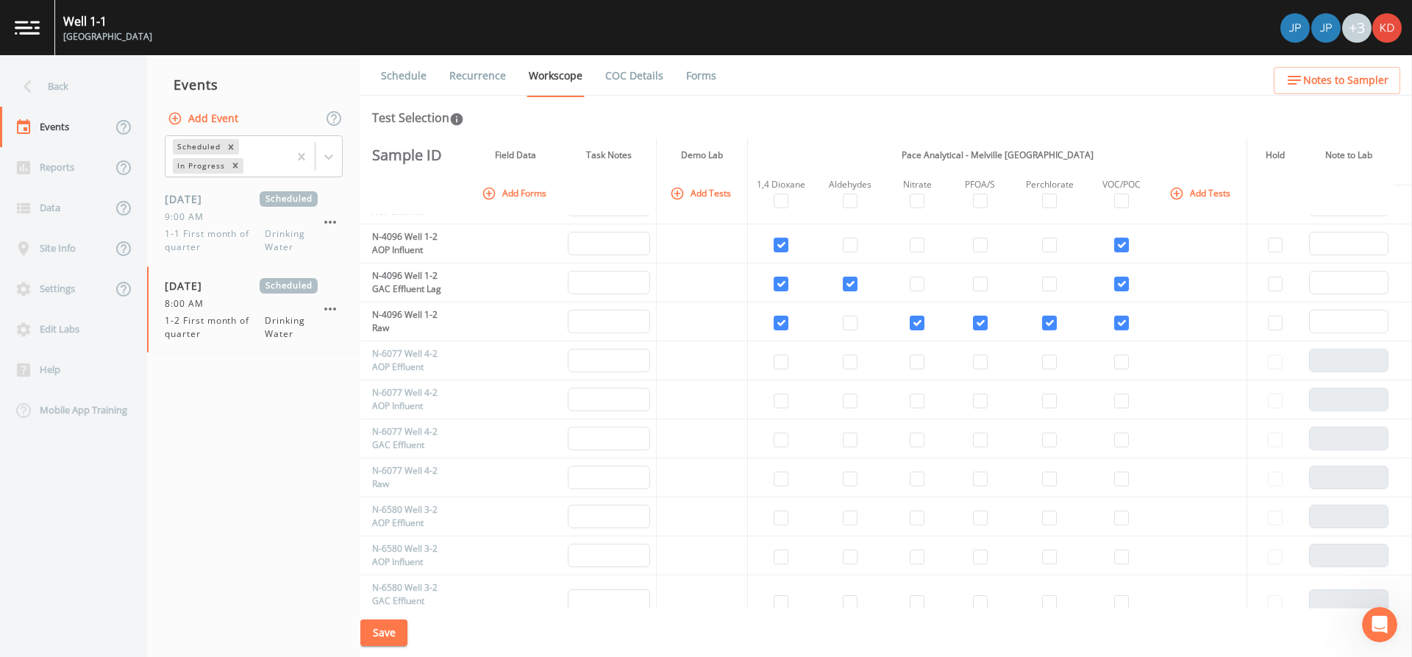
scroll to position [221, 0]
click at [377, 637] on button "Save" at bounding box center [383, 632] width 47 height 27
click at [52, 91] on div "Back" at bounding box center [66, 86] width 132 height 40
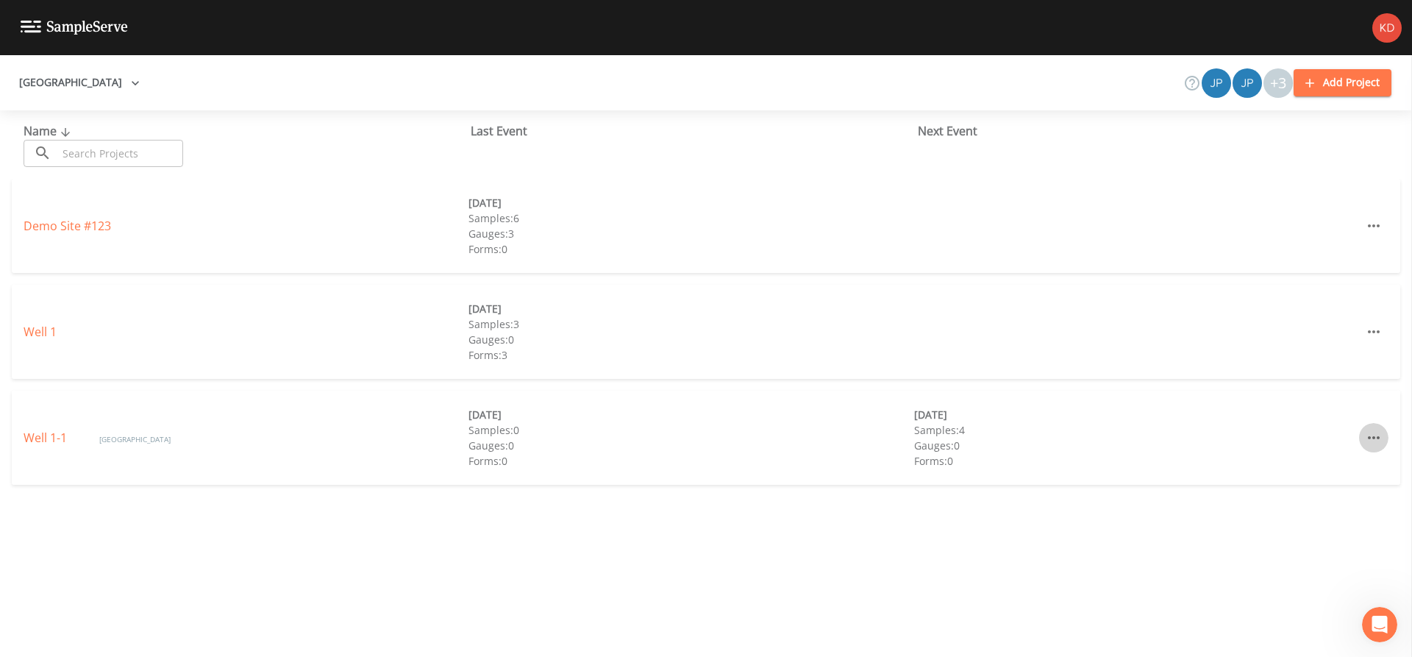
click at [1365, 444] on icon "button" at bounding box center [1374, 438] width 18 height 18
click at [1315, 483] on link "Edit" at bounding box center [1340, 471] width 86 height 26
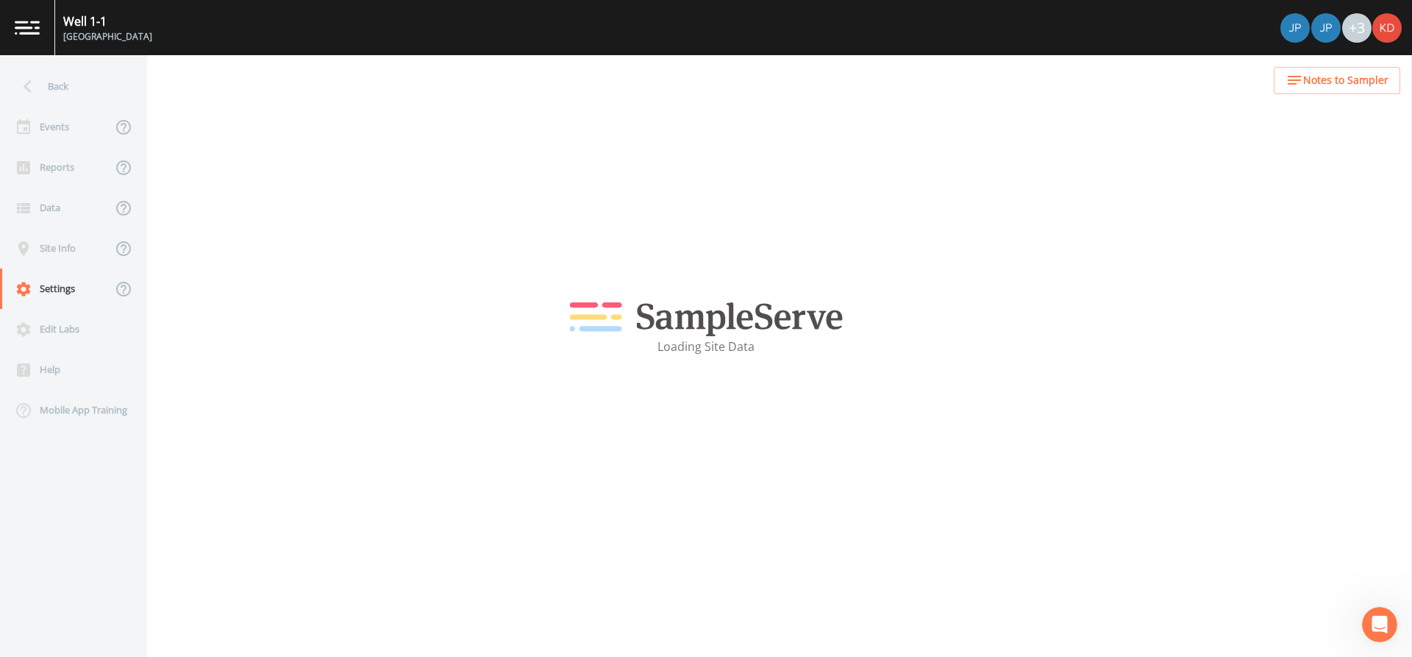
select select "3f81eb0d-bb9a-4cb4-a221-9606a61fcaf2"
select select "[GEOGRAPHIC_DATA]"
select select "America/New_York"
select select "Pour on ground"
select select "cd378ddc-492c-42dc-ad9e-ac580c8c2d94"
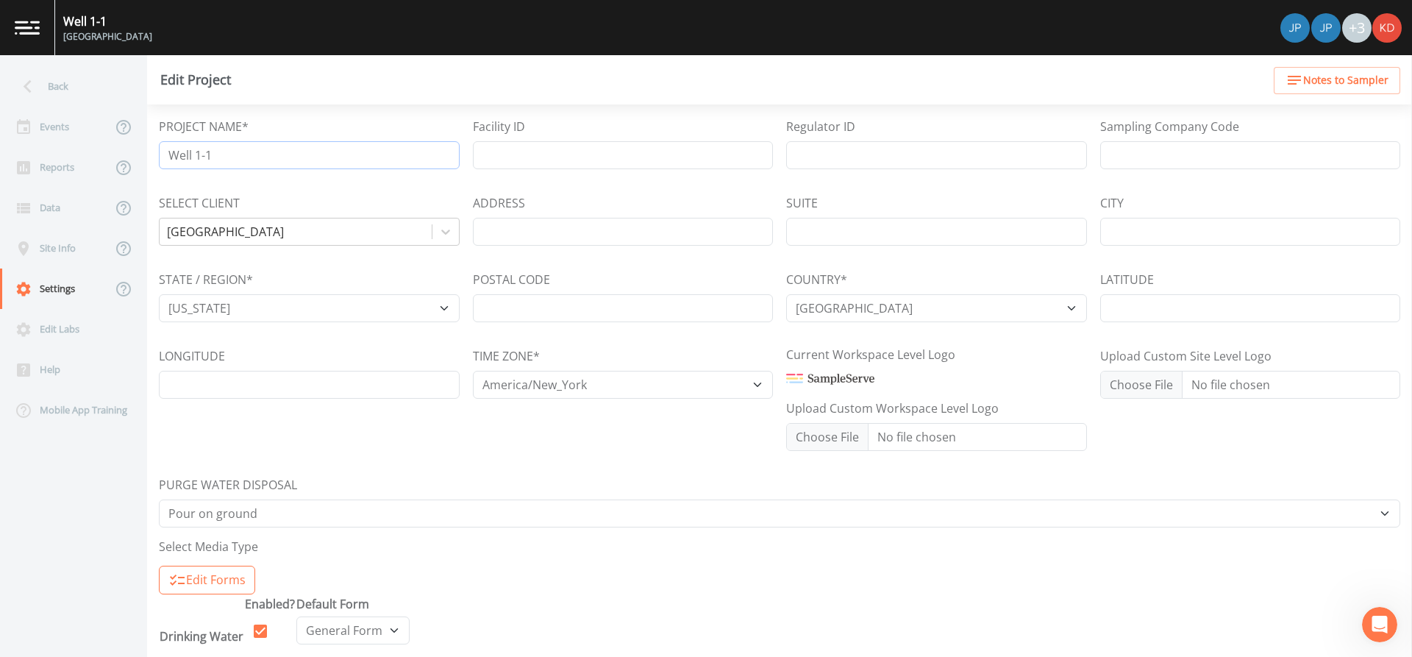
drag, startPoint x: 270, startPoint y: 159, endPoint x: -200, endPoint y: 122, distance: 471.4
click at [0, 122] on html "Well 1-1 Plainview Water District +3 Back Events Reports Data Site Info Setting…" at bounding box center [706, 328] width 1412 height 657
type input "j"
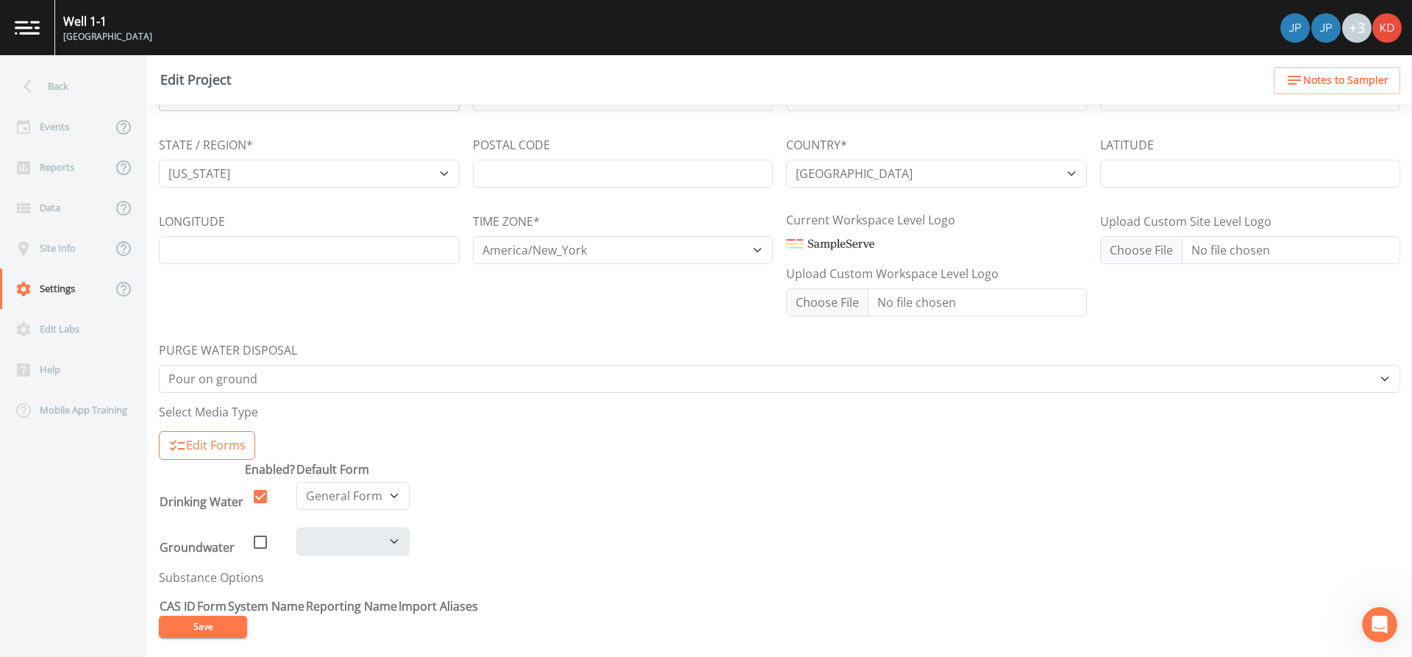
scroll to position [139, 0]
type input "Plant 1"
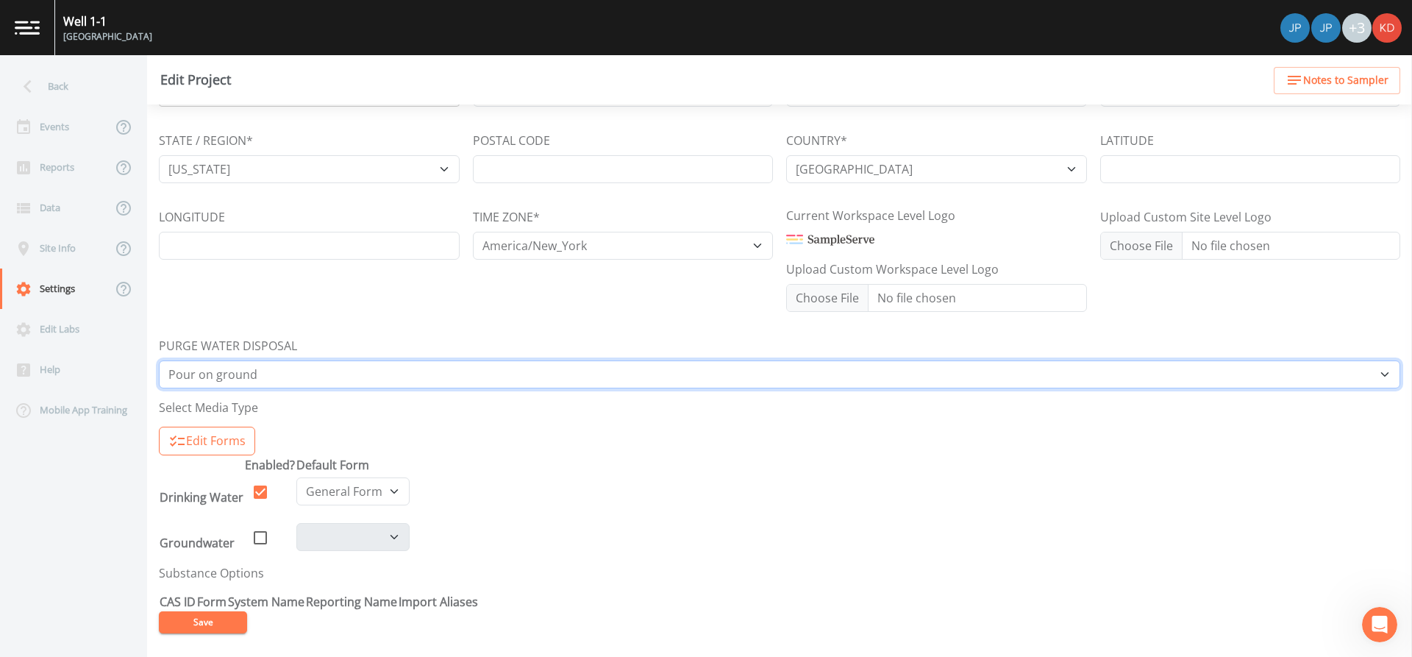
click at [277, 368] on select "Other Place in container Pour on ground" at bounding box center [779, 374] width 1241 height 28
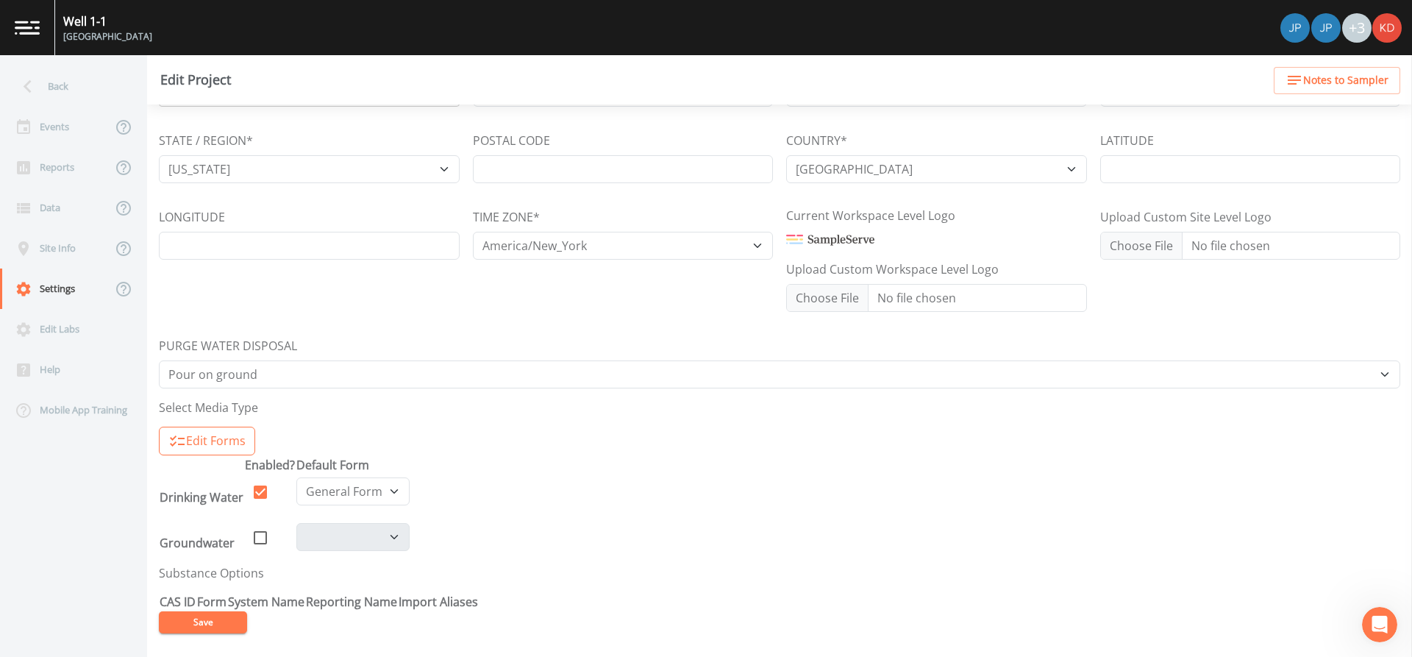
click at [316, 424] on form "PROJECT NAME* Plant 1 Facility ID Regulator ID Sampling Company Code SELECT CLI…" at bounding box center [779, 306] width 1241 height 655
click at [213, 427] on button "Edit Forms" at bounding box center [207, 441] width 96 height 29
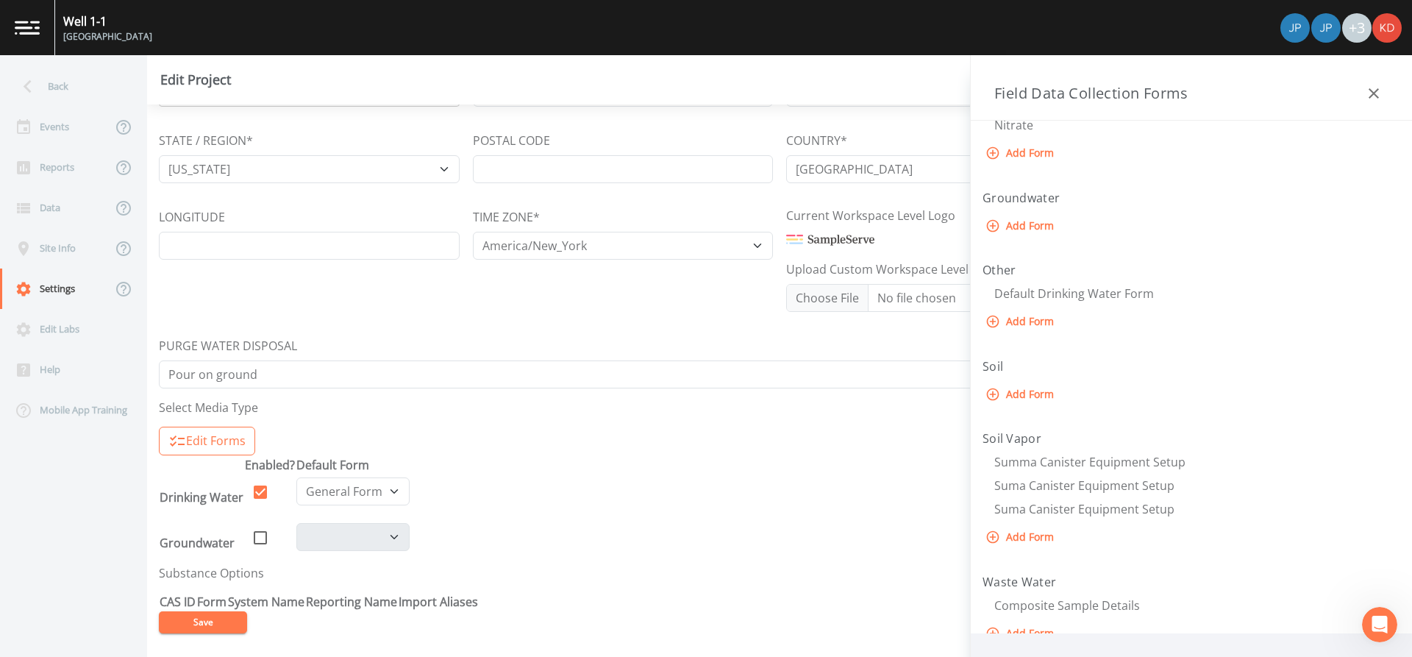
scroll to position [88, 0]
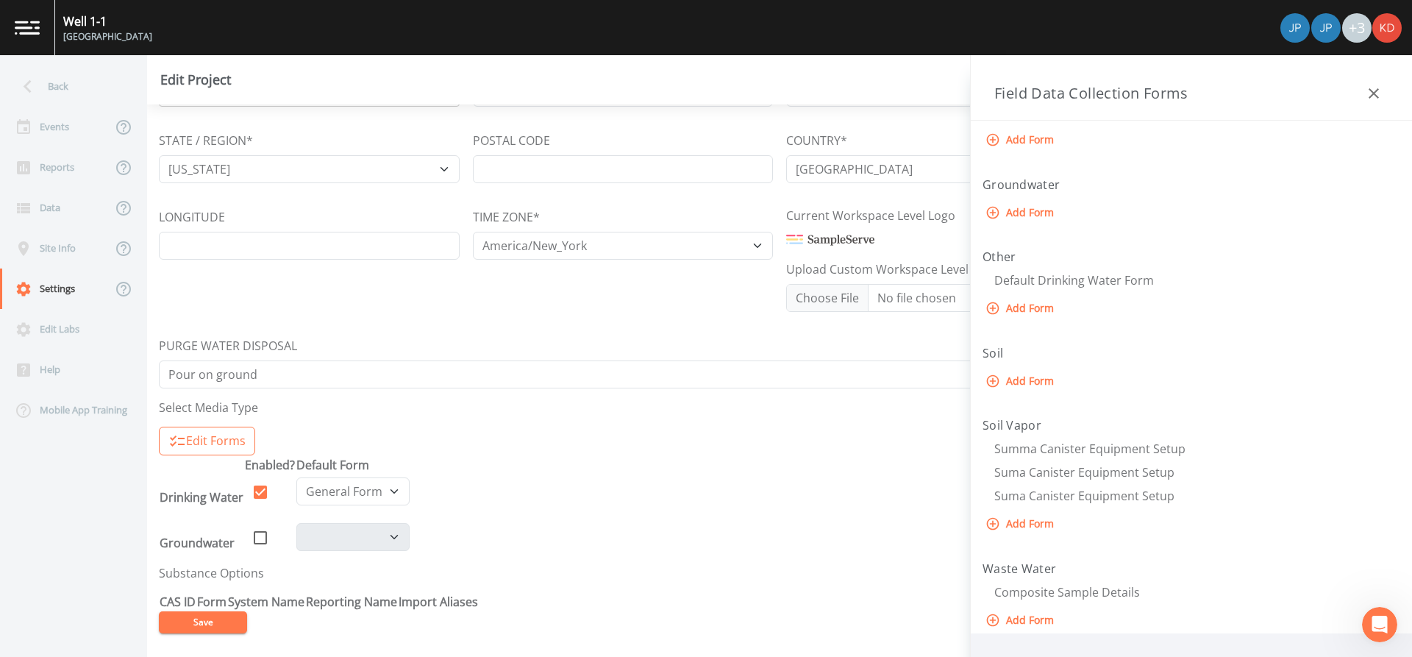
click at [1370, 90] on icon "button" at bounding box center [1374, 93] width 10 height 10
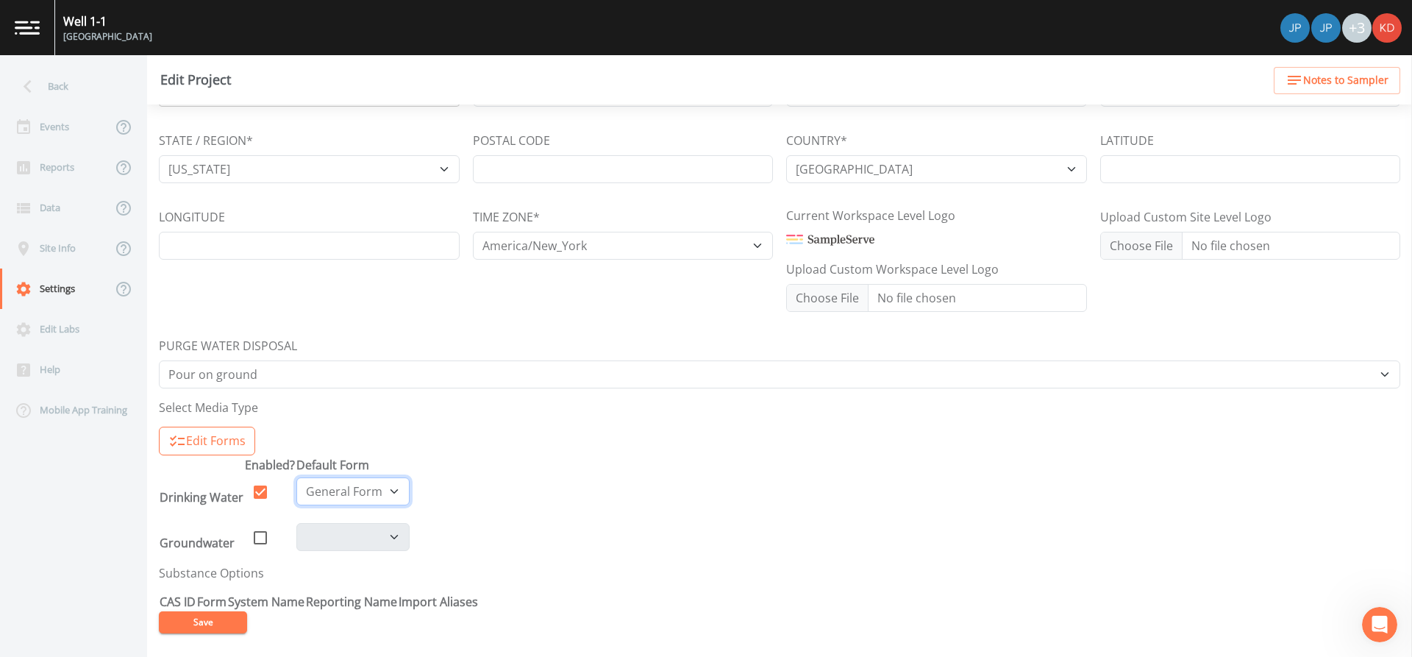
click at [374, 496] on select "Bac Form General Form Nitrate" at bounding box center [352, 491] width 113 height 28
click at [220, 618] on button "Save" at bounding box center [203, 622] width 88 height 22
click at [55, 368] on div "Help" at bounding box center [66, 369] width 132 height 40
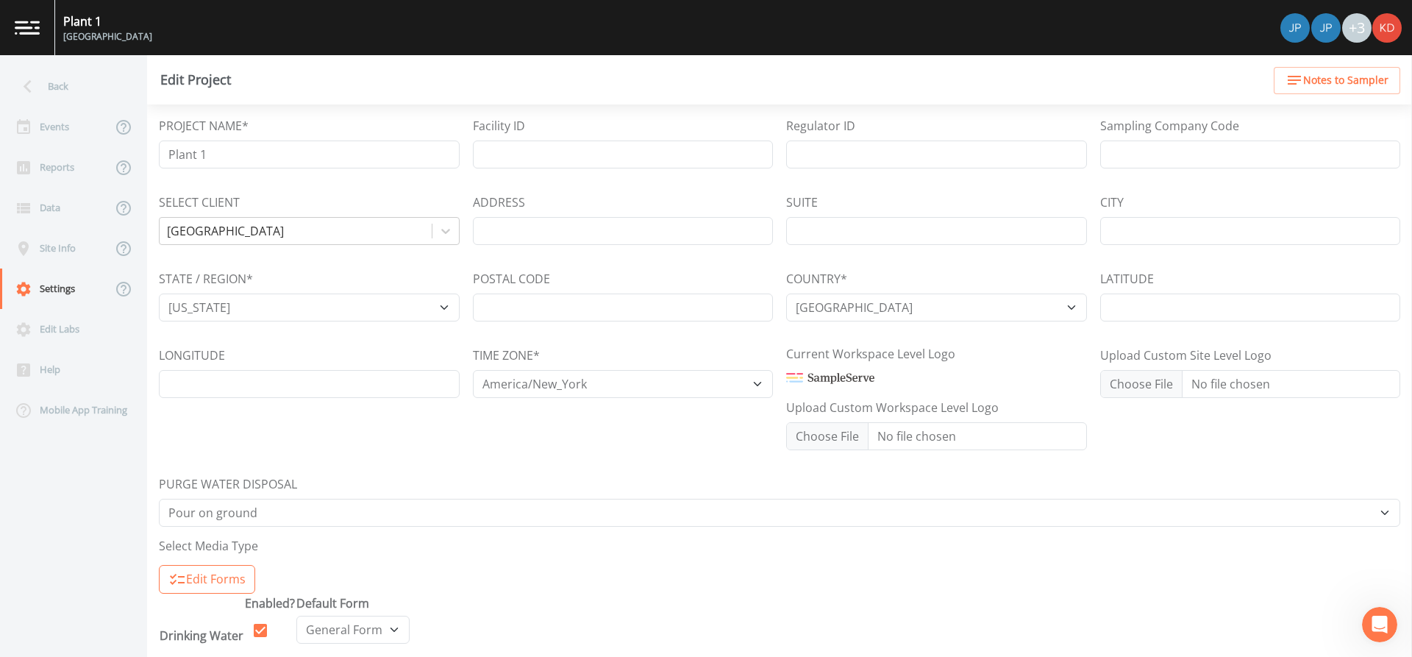
scroll to position [0, 0]
click at [88, 252] on div "Site Info" at bounding box center [56, 248] width 112 height 40
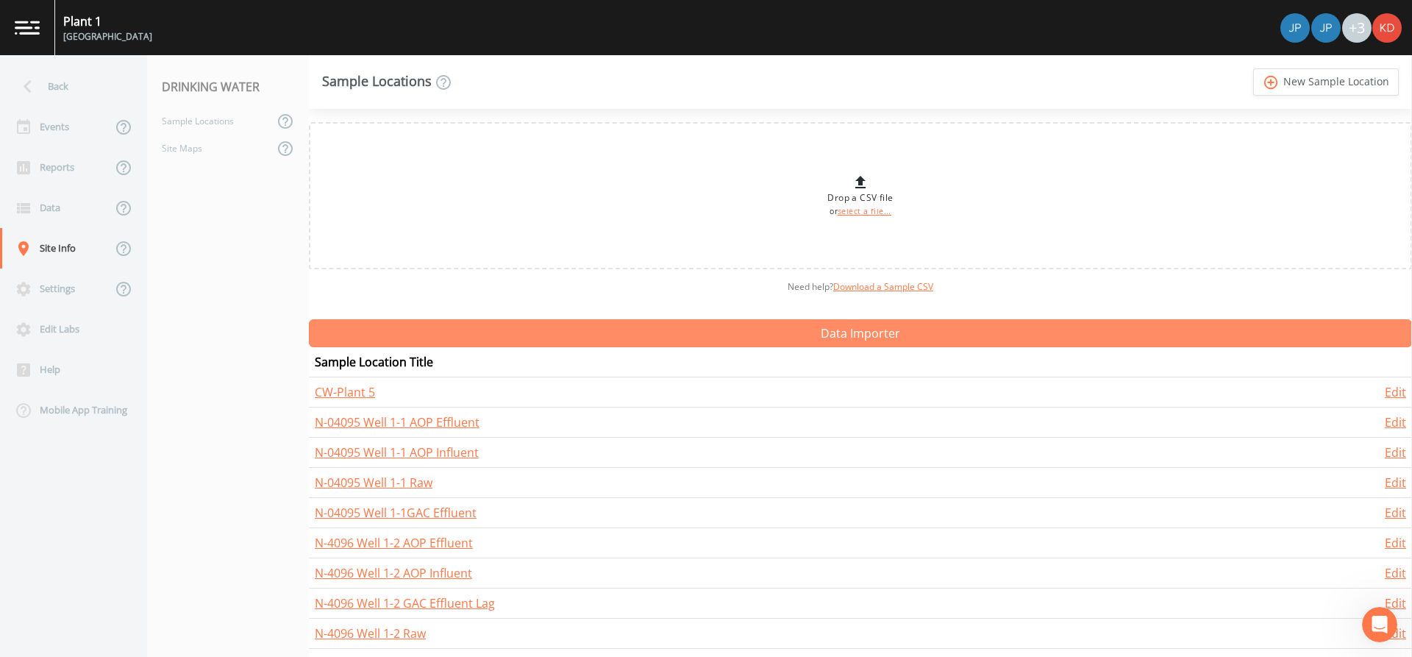
click at [791, 339] on button "Data Importer" at bounding box center [860, 333] width 1103 height 28
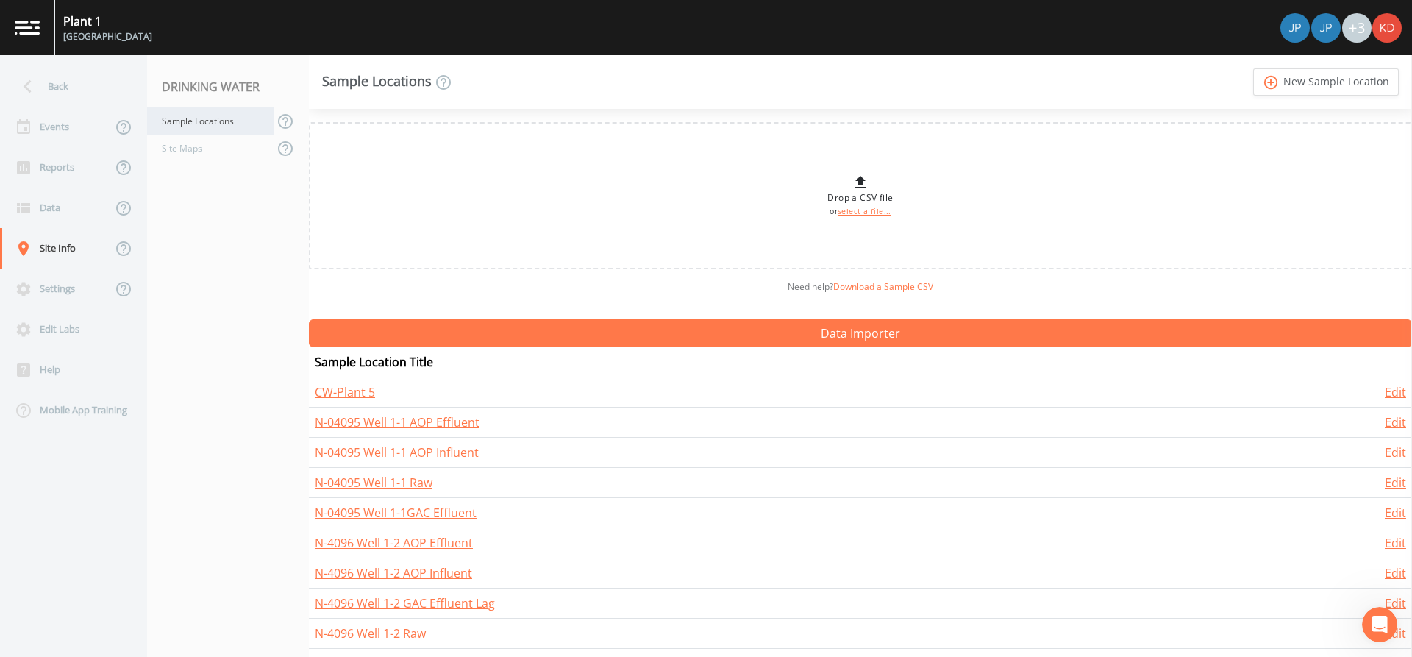
click at [192, 115] on div "Sample Locations" at bounding box center [210, 120] width 126 height 27
click at [164, 149] on div "Site Maps" at bounding box center [210, 148] width 126 height 27
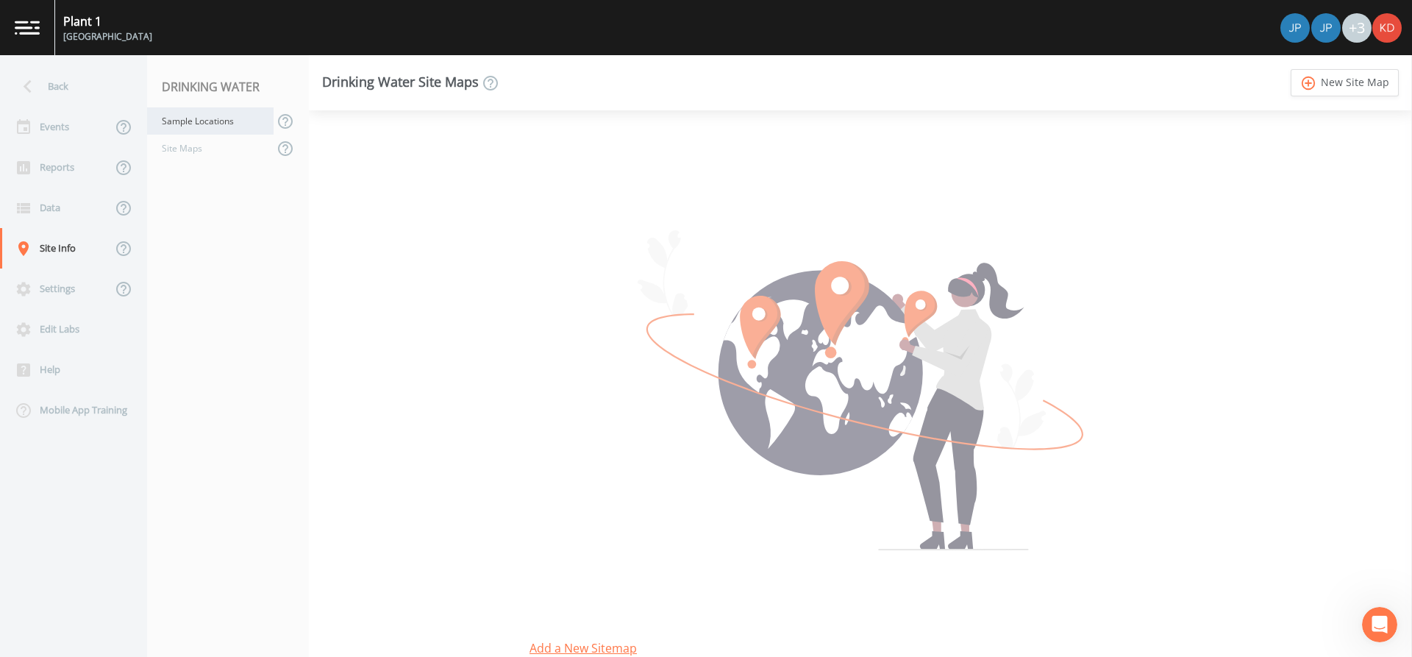
click at [200, 116] on div "Sample Locations" at bounding box center [210, 120] width 126 height 27
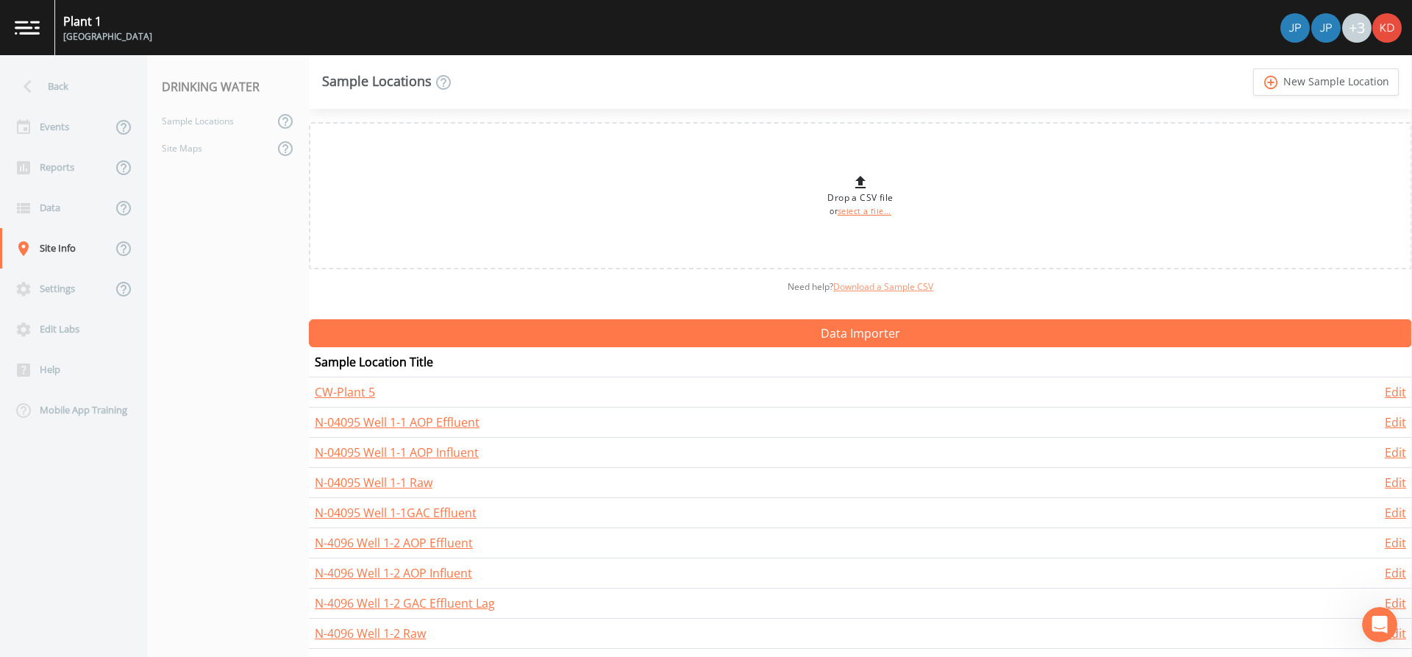
click at [885, 290] on link "Download a Sample CSV" at bounding box center [883, 286] width 100 height 13
click at [210, 235] on nav "DRINKING WATER Sample Locations Site Maps" at bounding box center [228, 356] width 162 height 602
click at [363, 367] on th "Sample Location Title" at bounding box center [770, 362] width 923 height 30
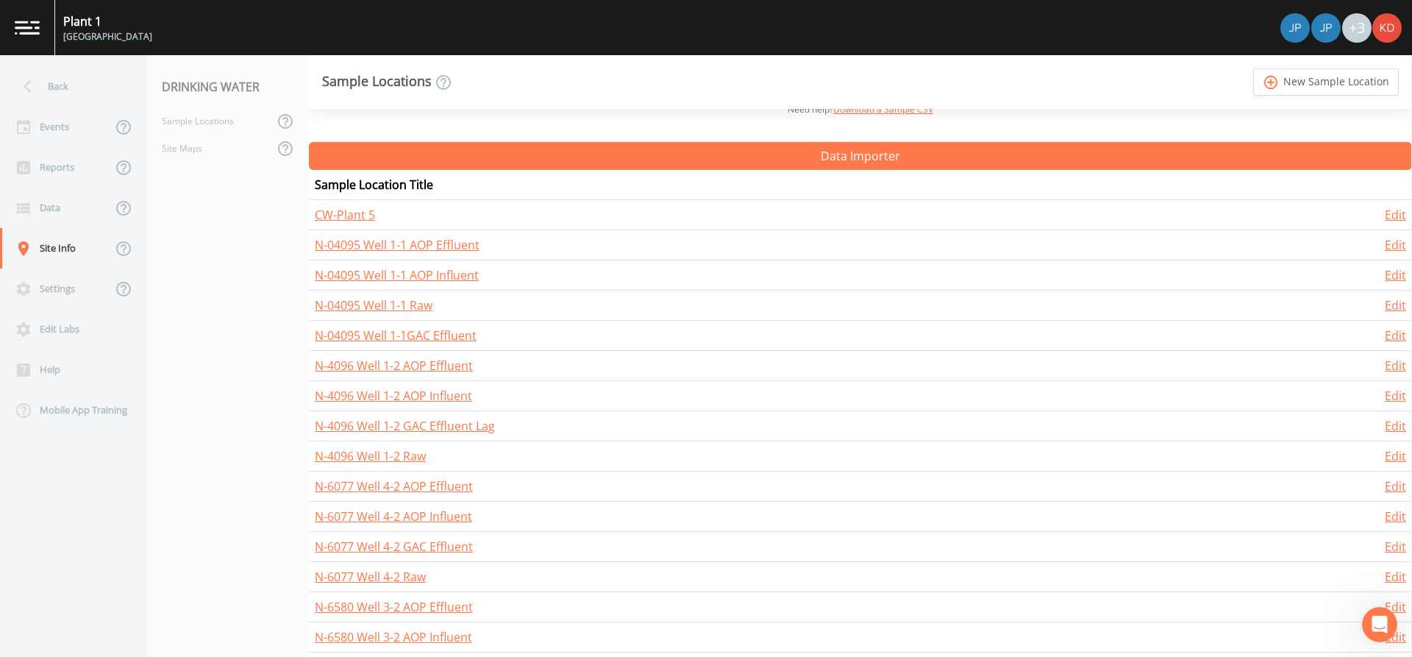
scroll to position [137, 0]
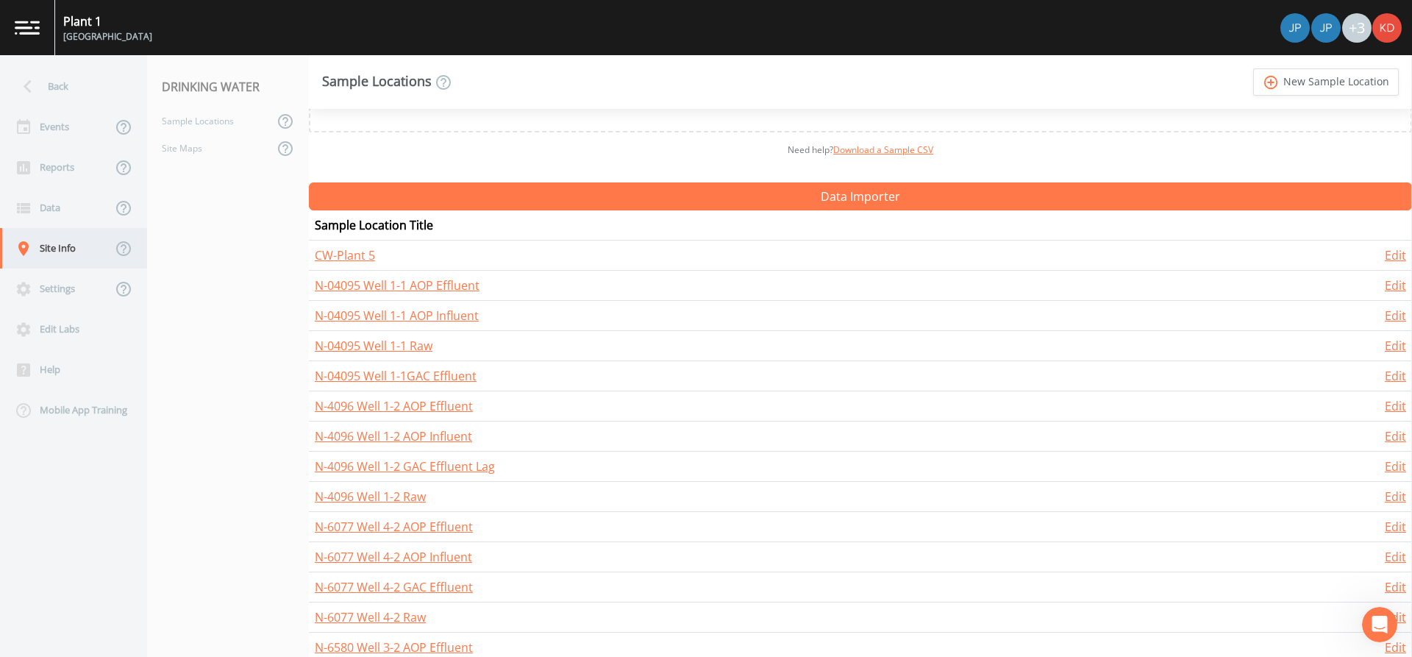
click at [67, 254] on div "Site Info" at bounding box center [56, 248] width 112 height 40
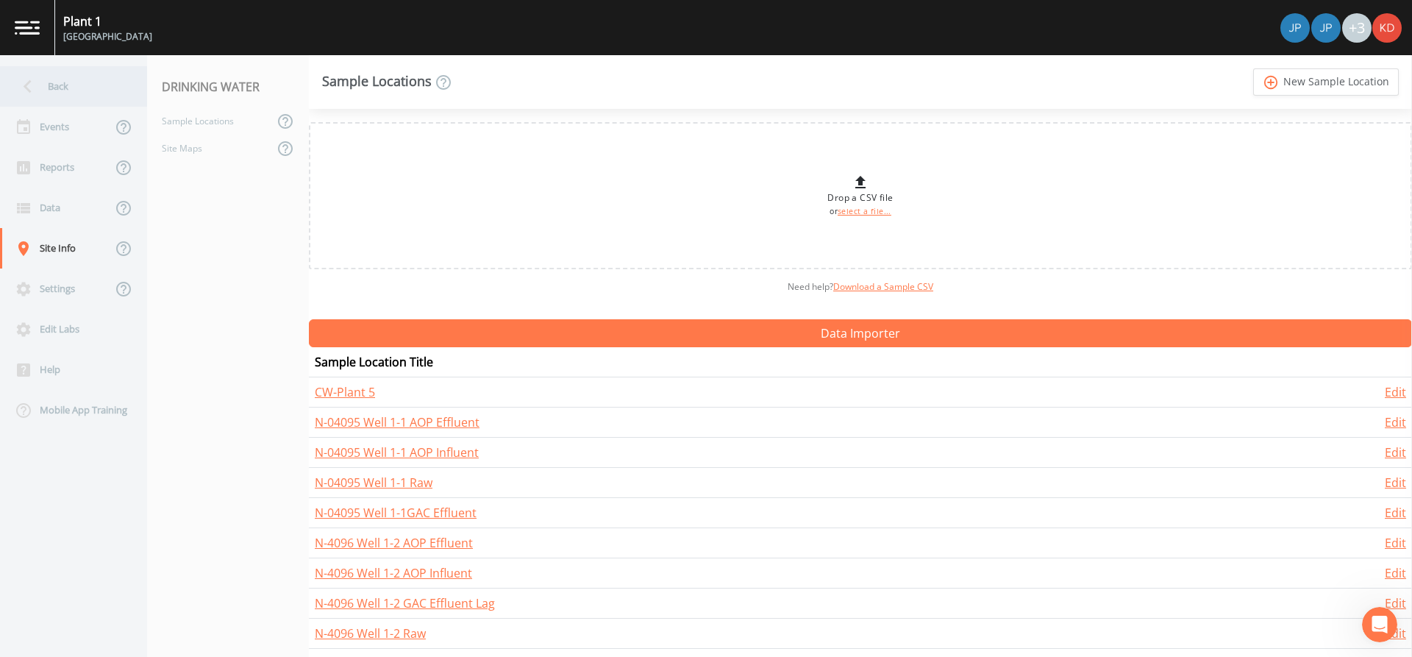
click at [27, 97] on icon at bounding box center [28, 87] width 26 height 26
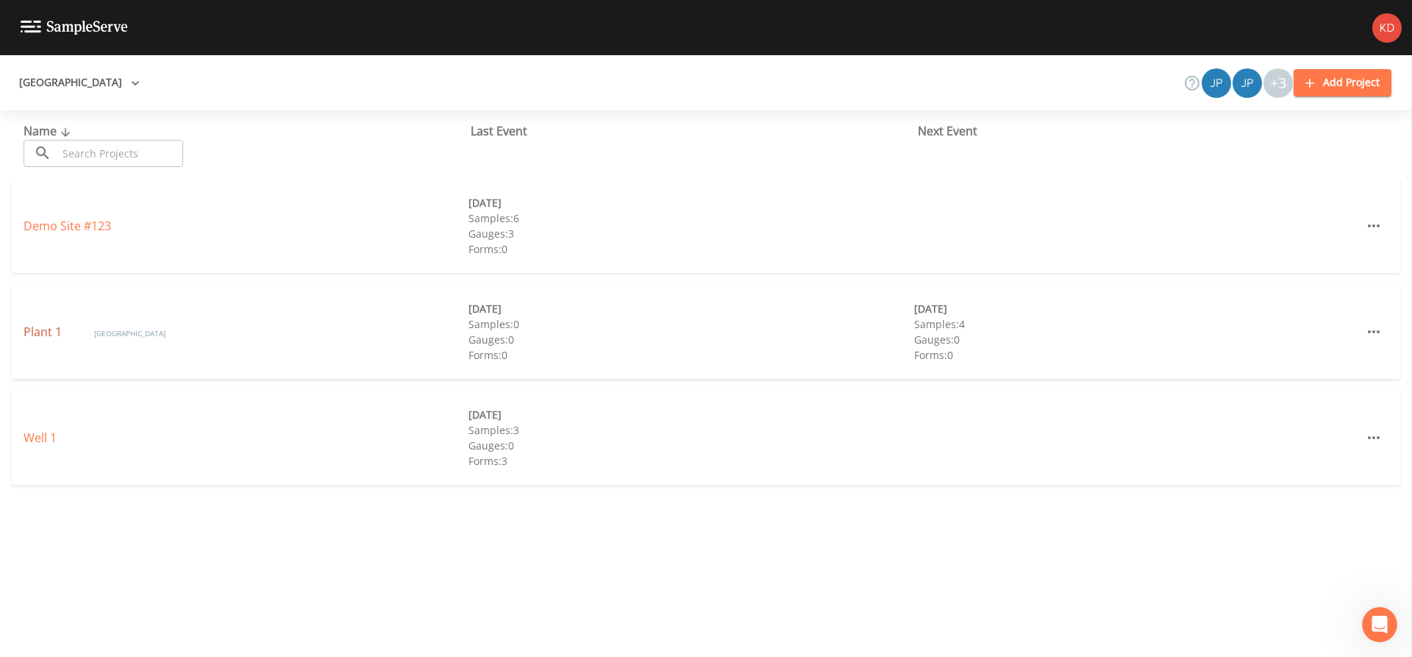
click at [53, 332] on link "Plant 1" at bounding box center [44, 332] width 41 height 16
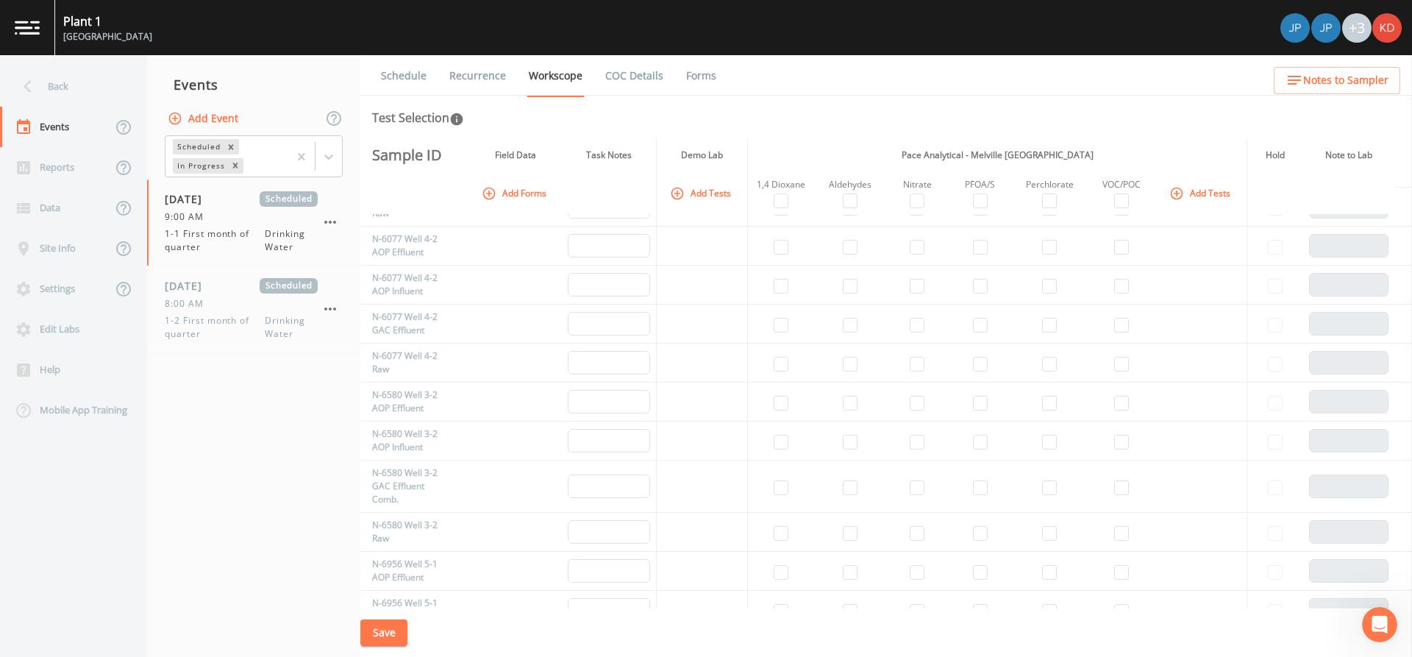
scroll to position [368, 0]
click at [327, 484] on nav "Events Add Event Scheduled In Progress 10/02/2025 Scheduled 9:00 AM 1-1 First m…" at bounding box center [253, 356] width 213 height 602
click at [814, 468] on td at bounding box center [850, 449] width 72 height 39
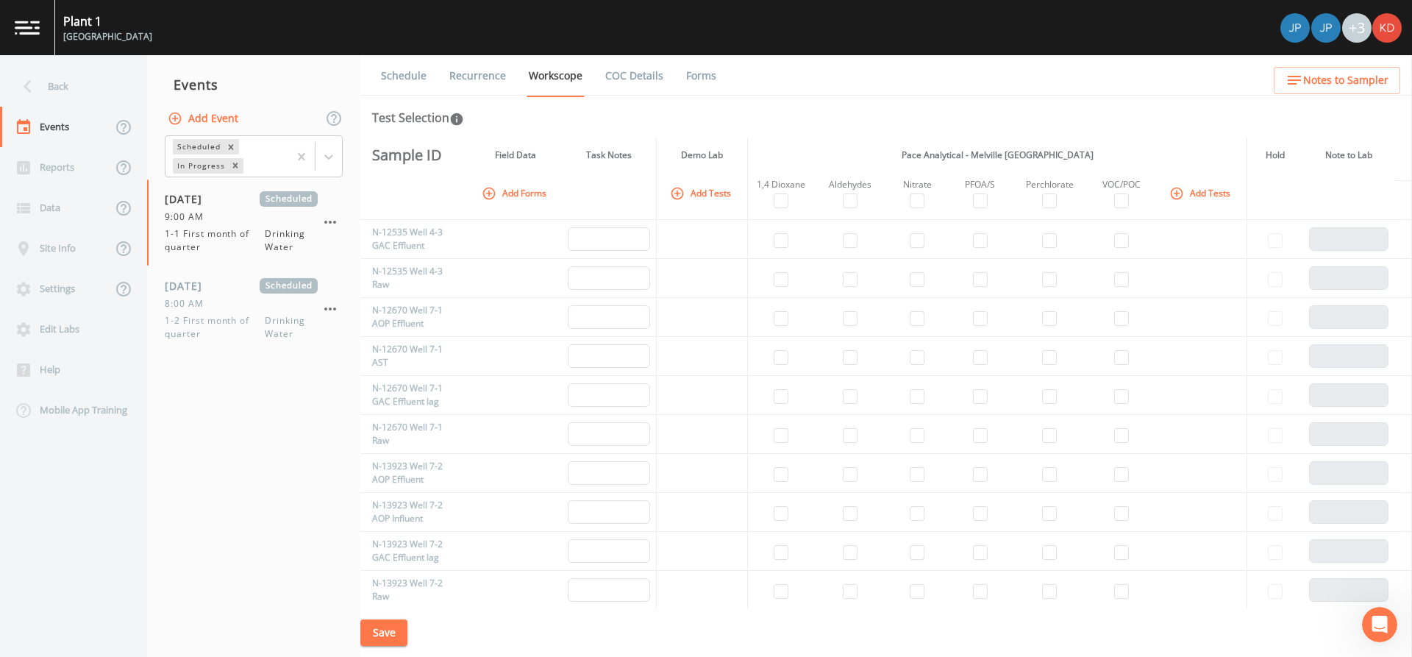
click at [265, 520] on nav "Events Add Event Scheduled In Progress 10/02/2025 Scheduled 9:00 AM 1-1 First m…" at bounding box center [253, 356] width 213 height 602
click at [62, 243] on div "Site Info" at bounding box center [56, 248] width 112 height 40
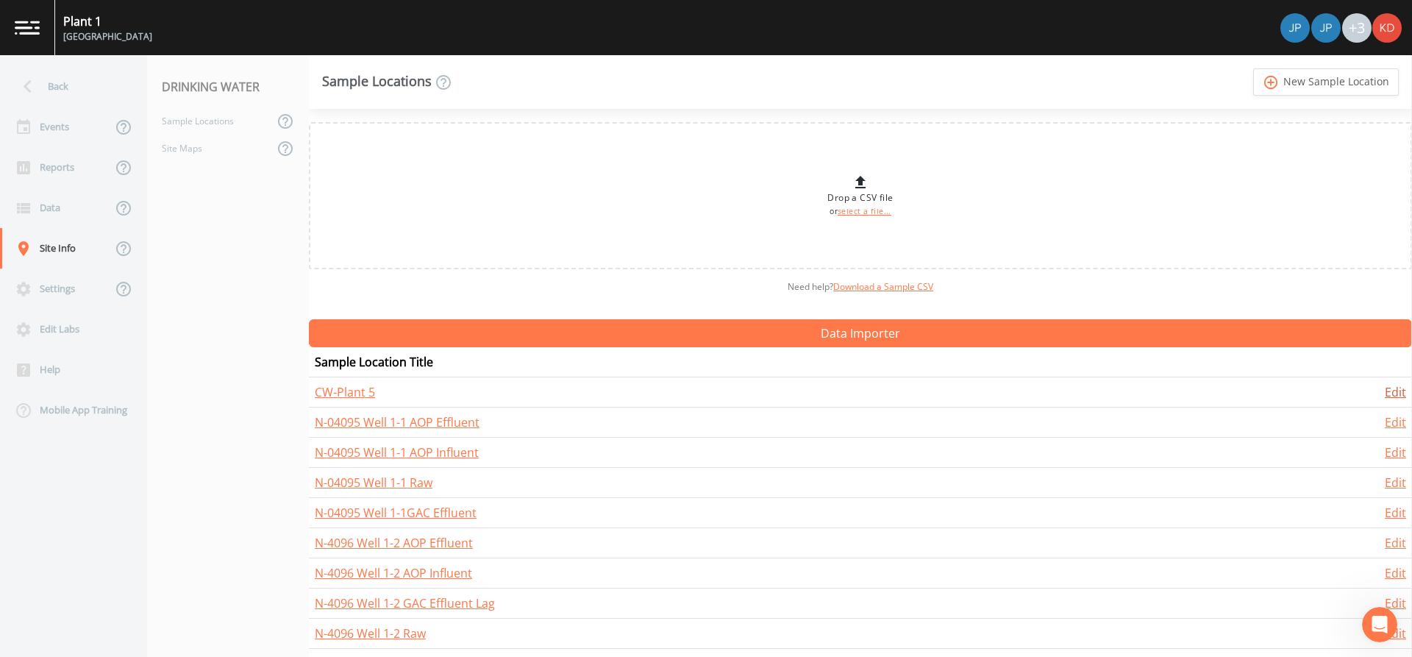
click at [1387, 386] on link "Edit" at bounding box center [1395, 392] width 21 height 16
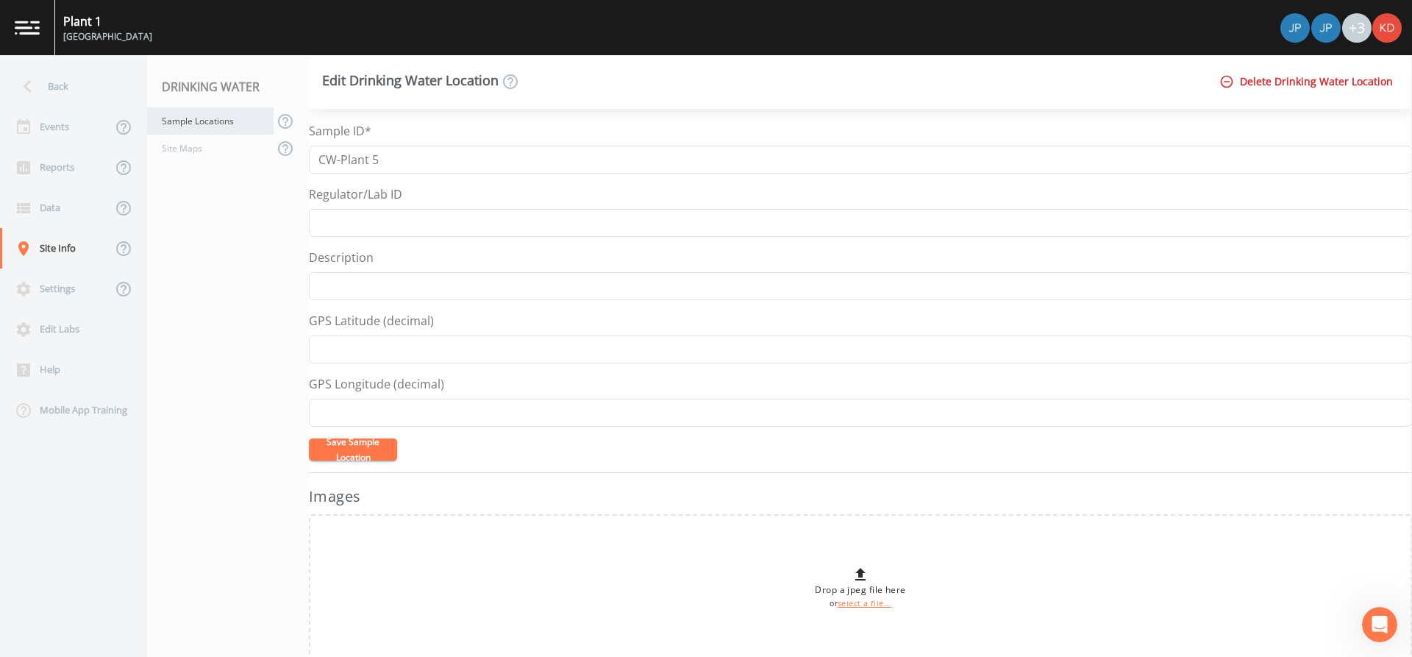
click at [257, 118] on div "Sample Locations" at bounding box center [210, 120] width 126 height 27
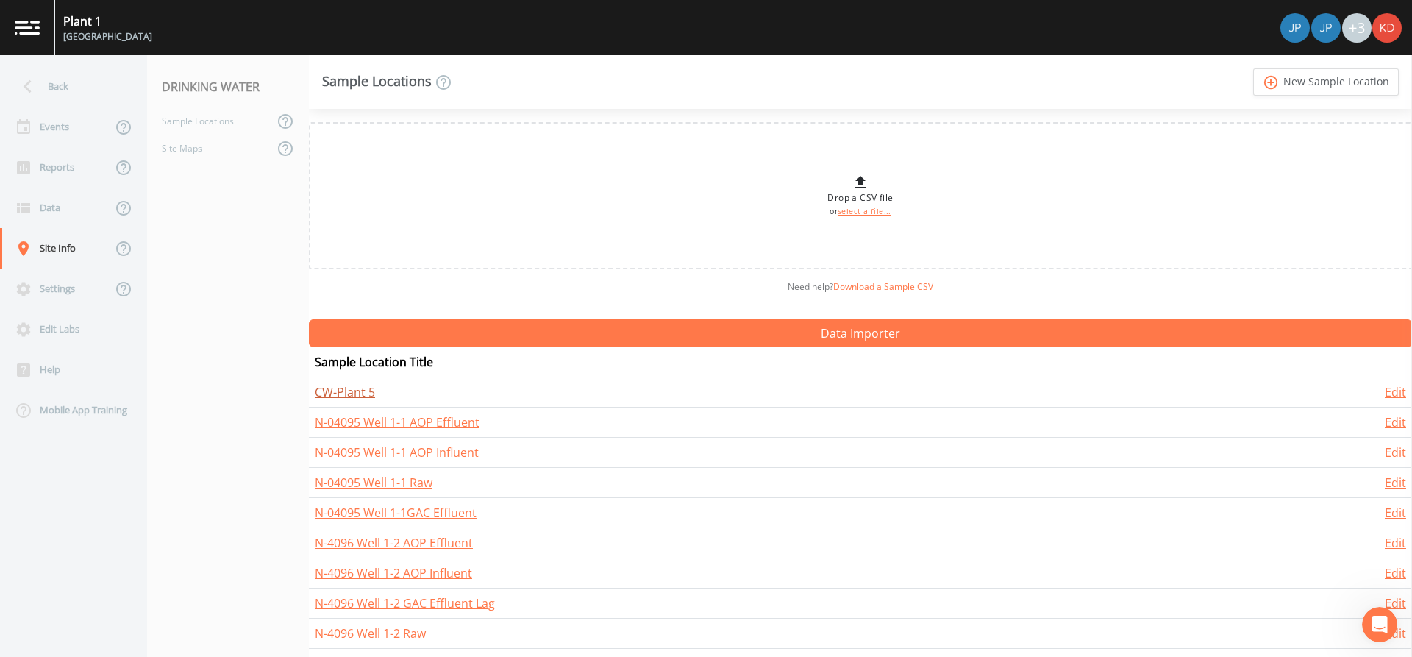
click at [363, 393] on link "CW-Plant 5" at bounding box center [345, 392] width 60 height 16
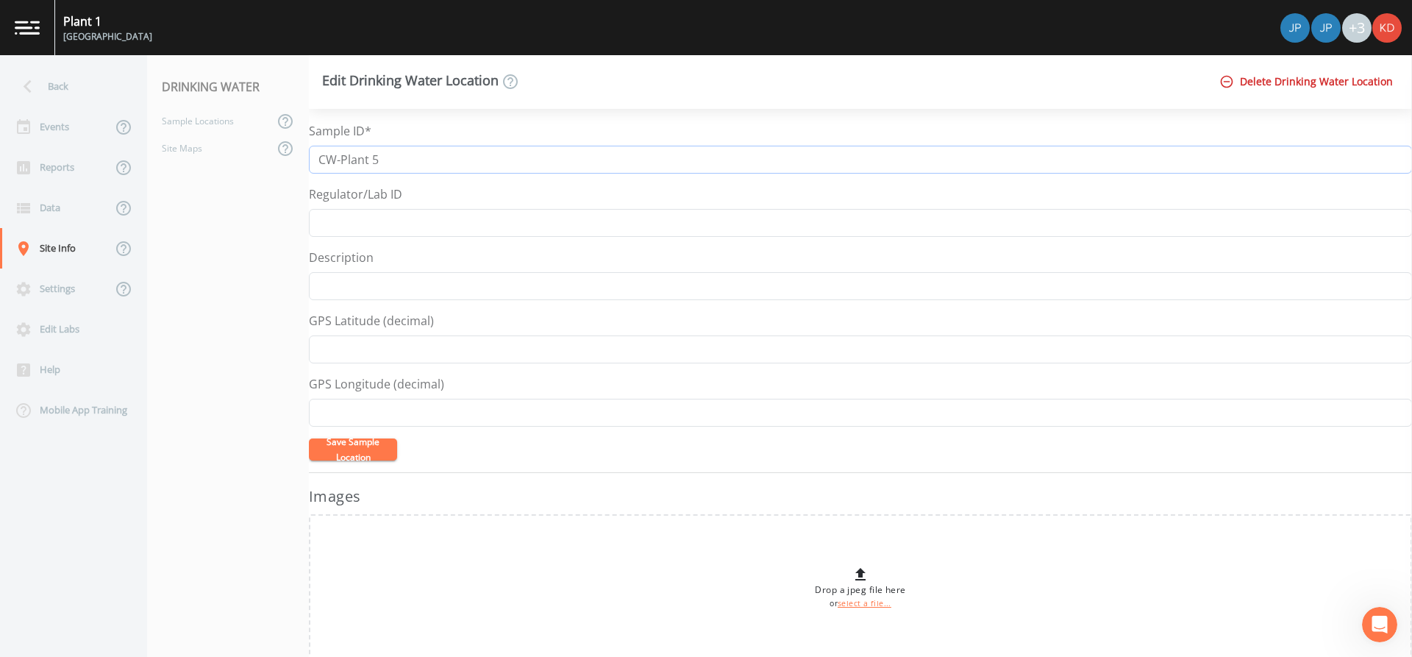
drag, startPoint x: 420, startPoint y: 159, endPoint x: -201, endPoint y: 110, distance: 622.7
click at [0, 110] on html "Plant 1 Plainview Water District +3 Back Events Reports Data Site Info Settings…" at bounding box center [706, 328] width 1412 height 657
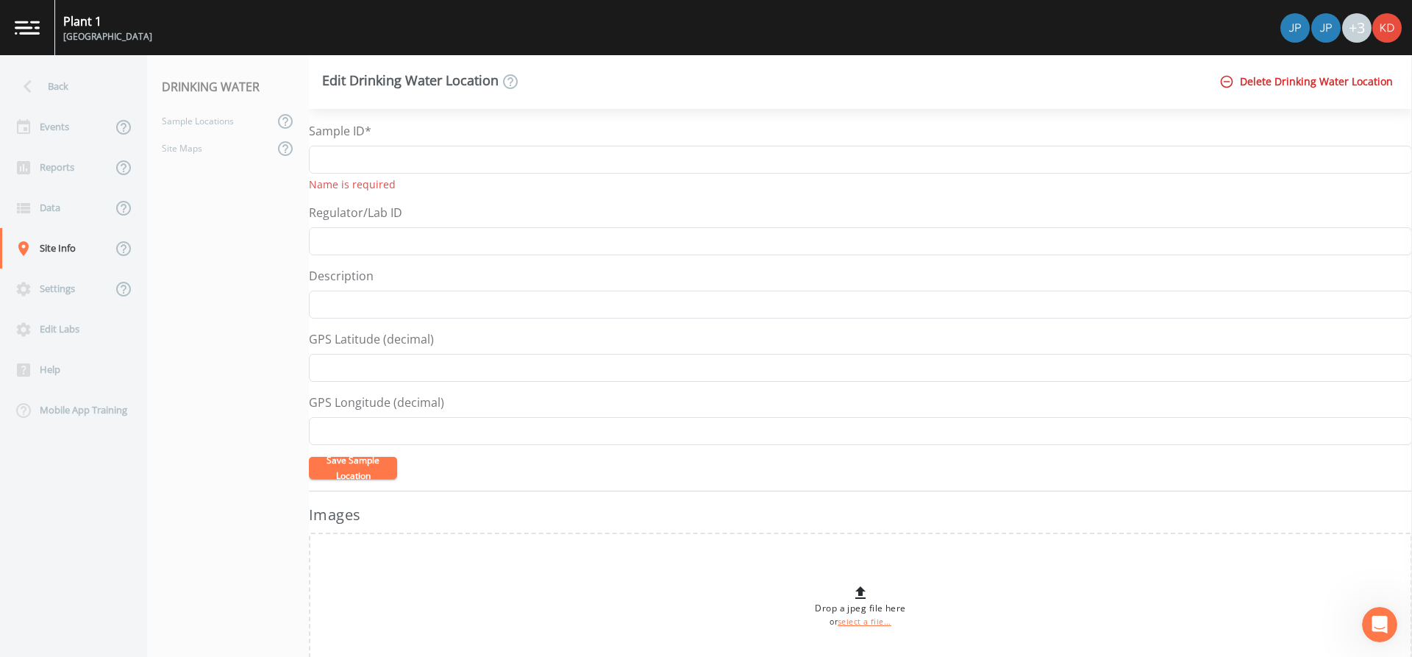
click at [207, 391] on nav "DRINKING WATER Sample Locations Site Maps" at bounding box center [228, 356] width 162 height 602
click at [48, 286] on div "Settings" at bounding box center [56, 288] width 112 height 40
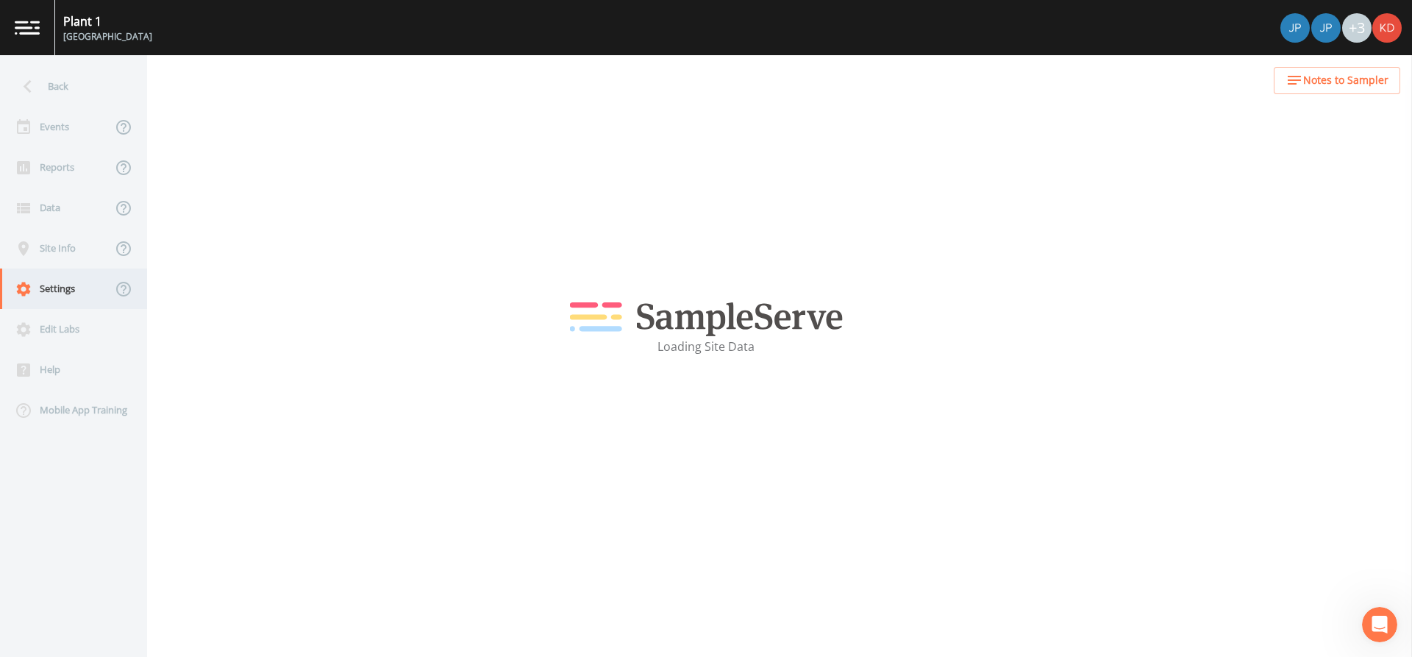
select select "3f81eb0d-bb9a-4cb4-a221-9606a61fcaf2"
select select "[GEOGRAPHIC_DATA]"
select select "cd378ddc-492c-42dc-ad9e-ac580c8c2d94"
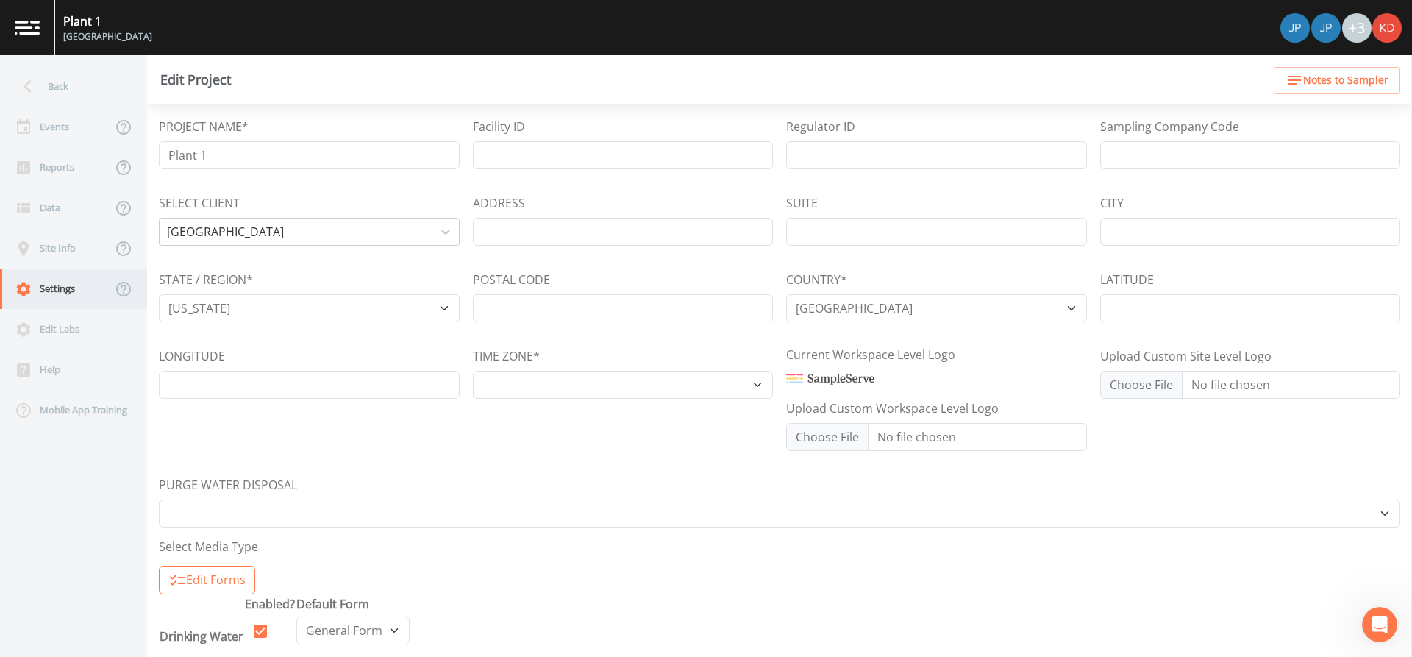
select select "America/New_York"
select select "Pour on ground"
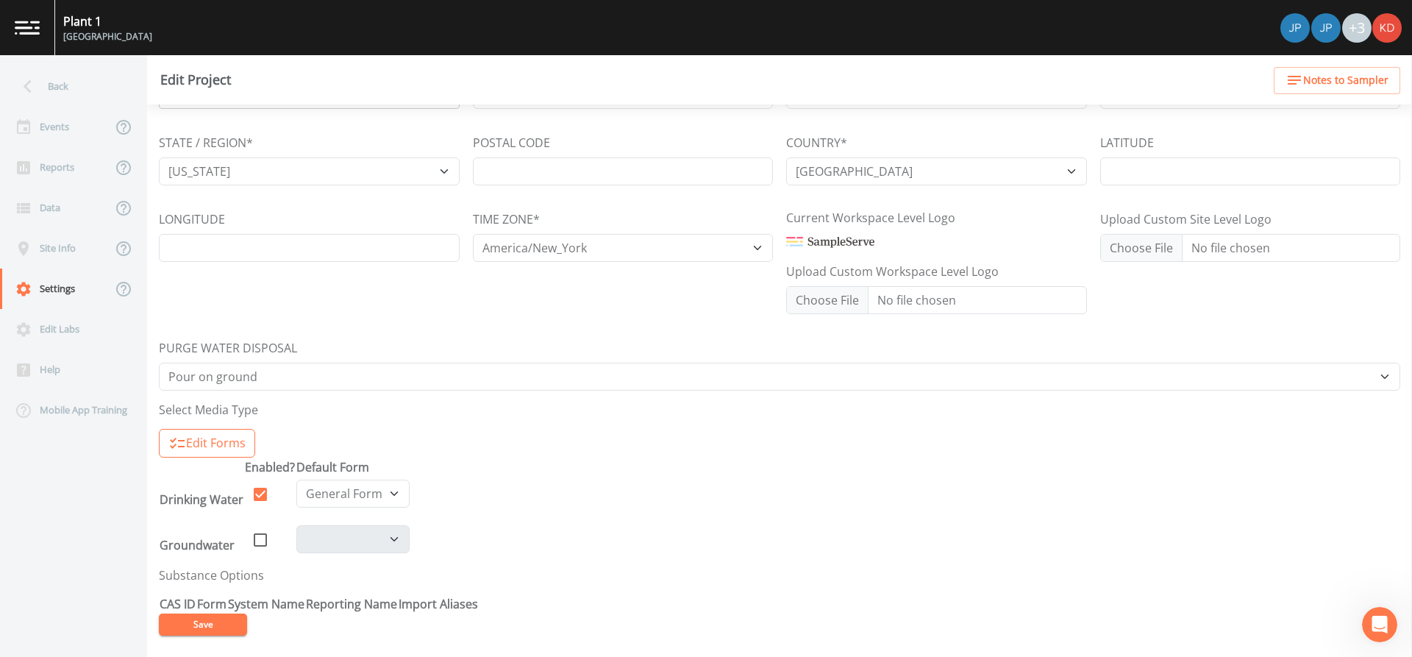
scroll to position [139, 0]
click at [83, 329] on div "Edit Labs" at bounding box center [66, 329] width 132 height 40
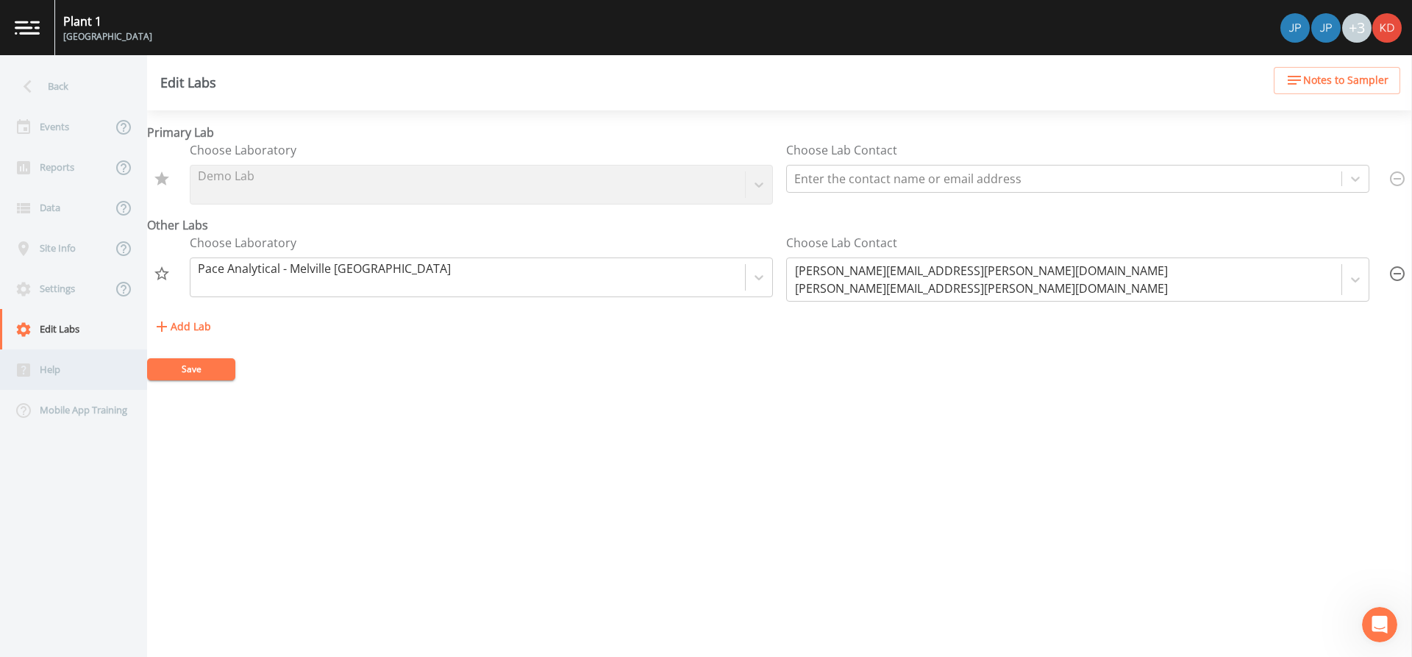
click at [65, 371] on div "Help" at bounding box center [66, 369] width 132 height 40
click at [51, 126] on div "Events" at bounding box center [56, 127] width 112 height 40
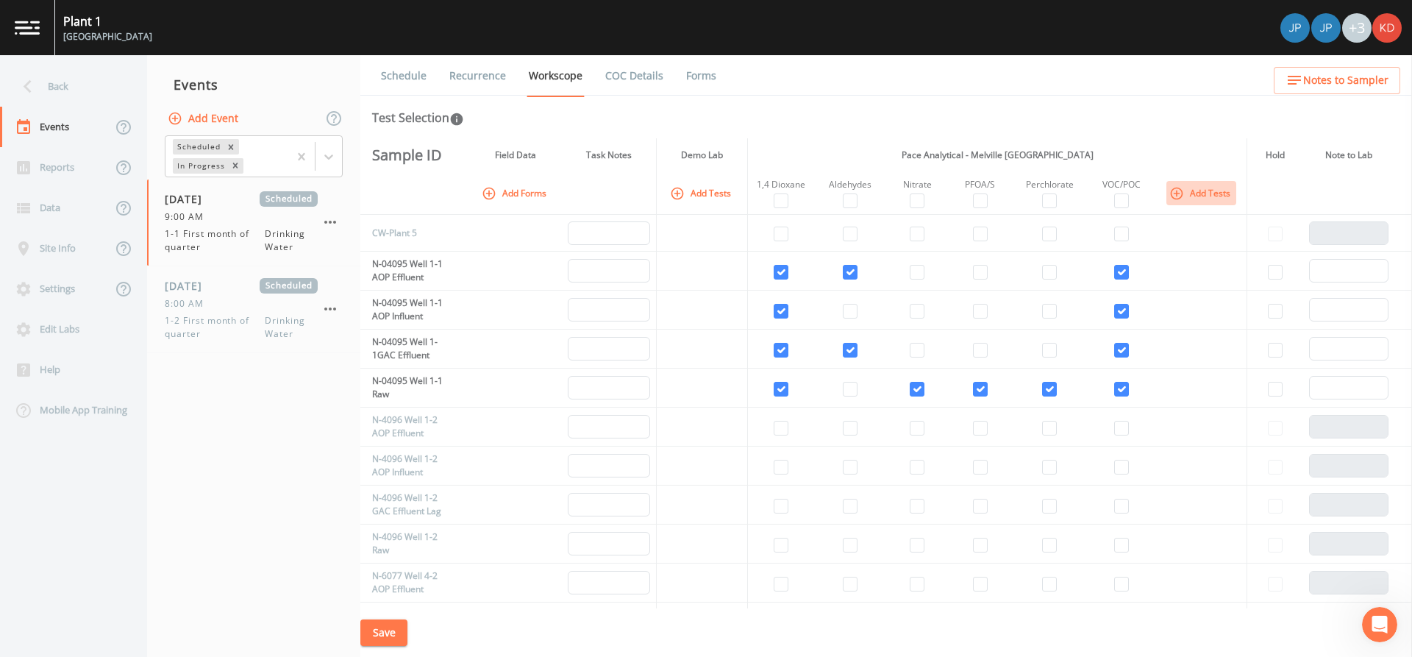
click at [1198, 202] on button "Add Tests" at bounding box center [1201, 193] width 70 height 24
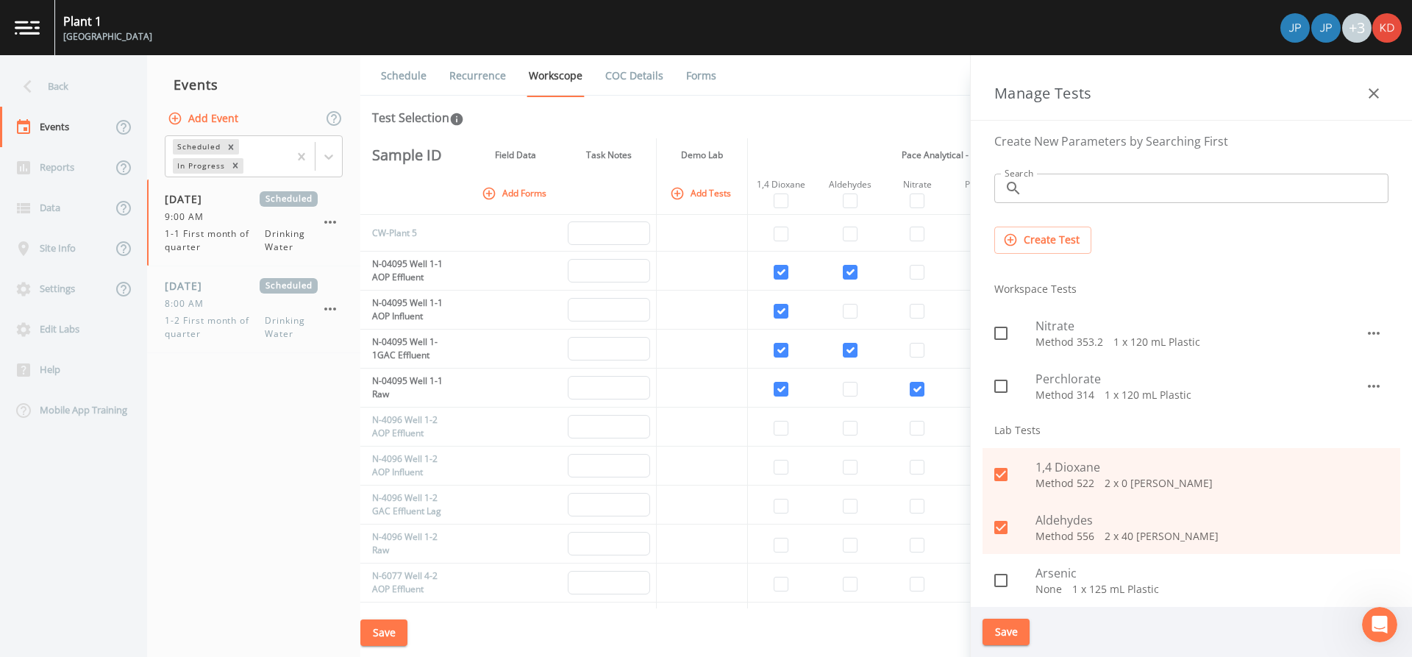
click at [879, 124] on div "Test Selection" at bounding box center [886, 118] width 1028 height 18
click at [1377, 86] on icon "button" at bounding box center [1374, 94] width 18 height 18
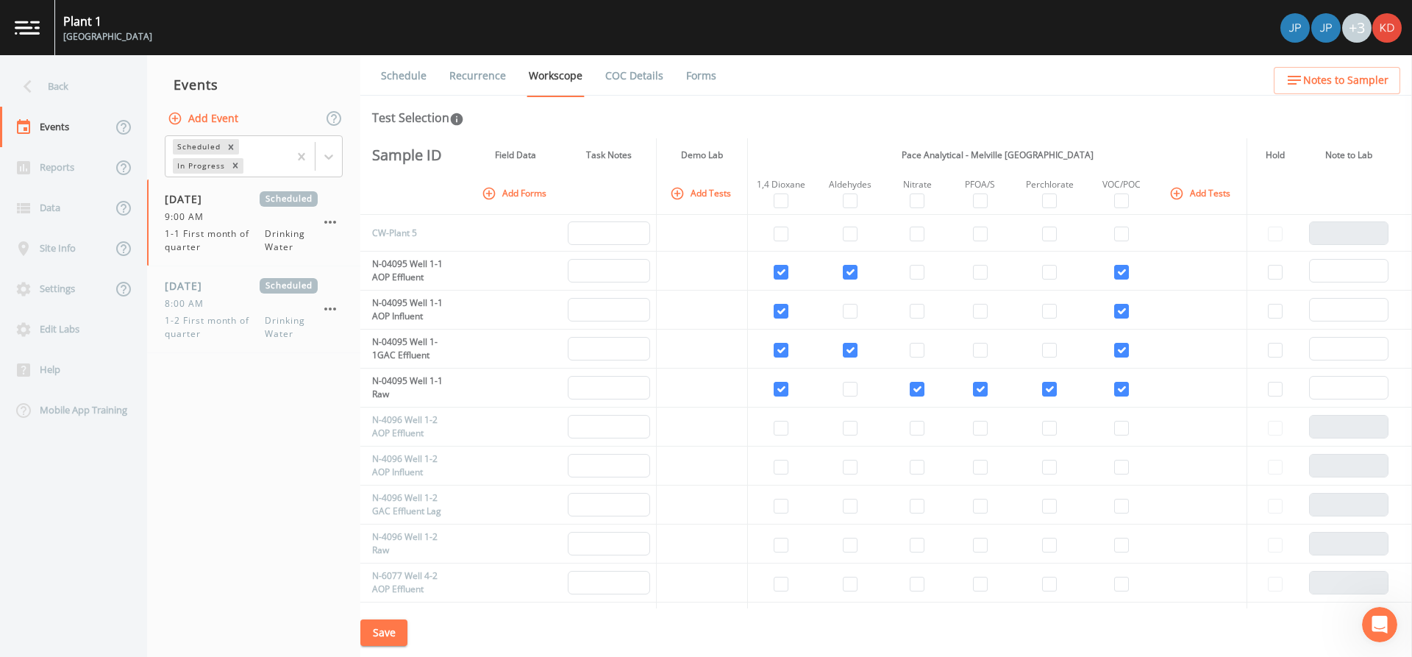
click at [1019, 51] on div "Plant 1 Plainview Water District +3" at bounding box center [706, 27] width 1412 height 55
click at [977, 347] on input "checkbox" at bounding box center [980, 350] width 15 height 15
click at [973, 343] on input "checkbox" at bounding box center [980, 350] width 15 height 15
click at [860, 140] on th "Pace Analytical - Melville [GEOGRAPHIC_DATA]" at bounding box center [997, 155] width 499 height 34
click at [973, 344] on input "checkbox" at bounding box center [980, 350] width 15 height 15
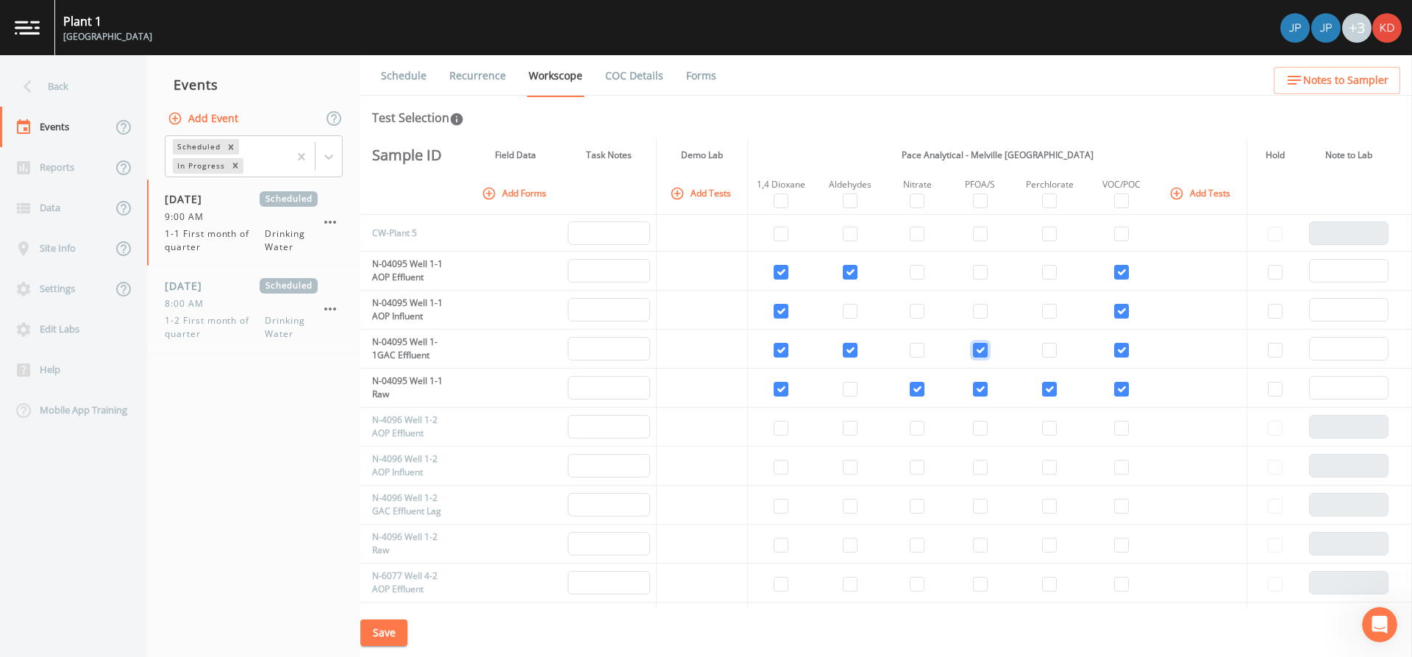
checkbox input "true"
click at [385, 638] on button "Save" at bounding box center [383, 632] width 47 height 27
click at [263, 556] on nav "Events Add Event Scheduled In Progress 10/02/2025 Scheduled 9:00 AM 1-1 First m…" at bounding box center [253, 356] width 213 height 602
click at [77, 244] on div "Site Info" at bounding box center [56, 248] width 112 height 40
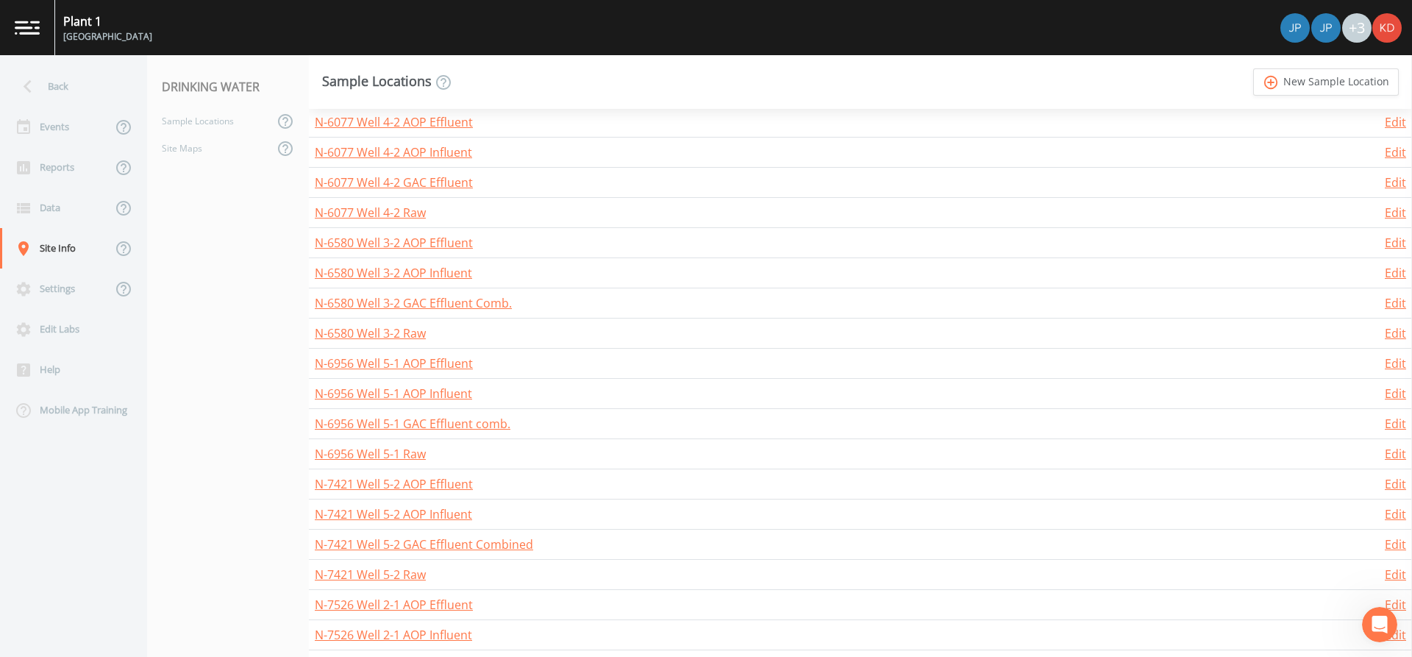
scroll to position [505, 0]
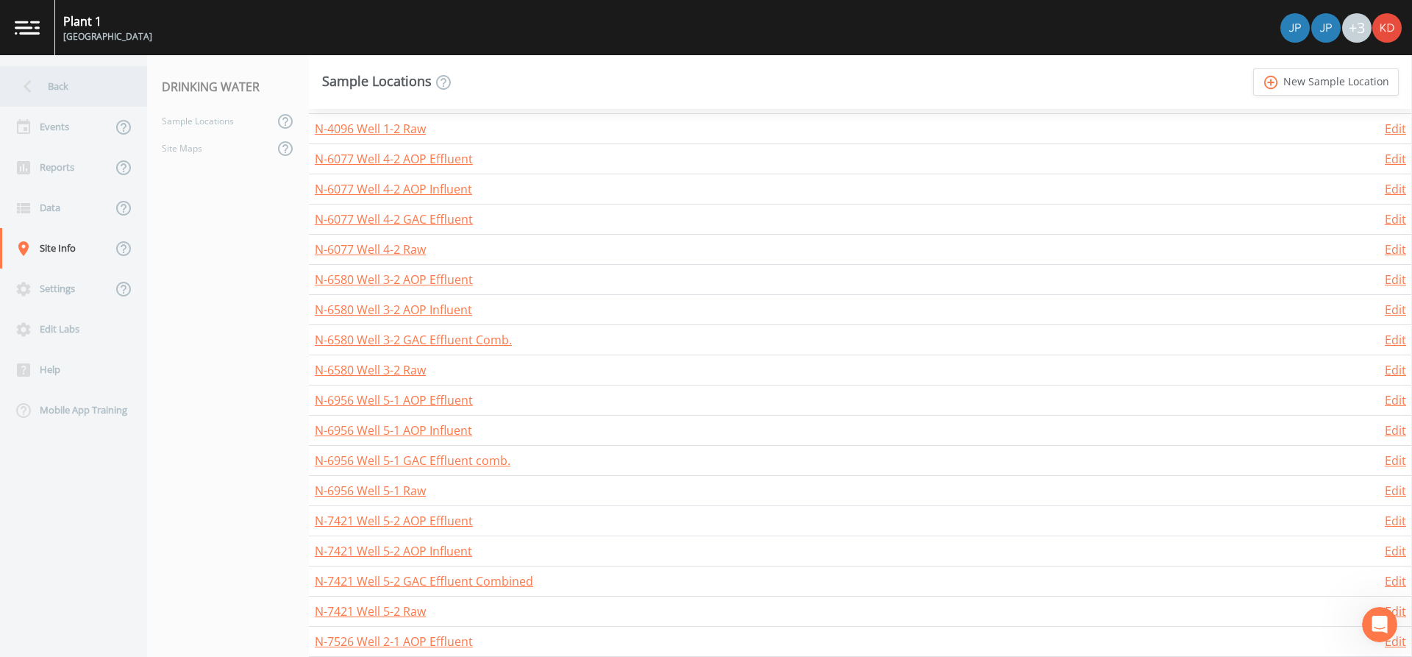
click at [60, 101] on div "Back" at bounding box center [66, 86] width 132 height 40
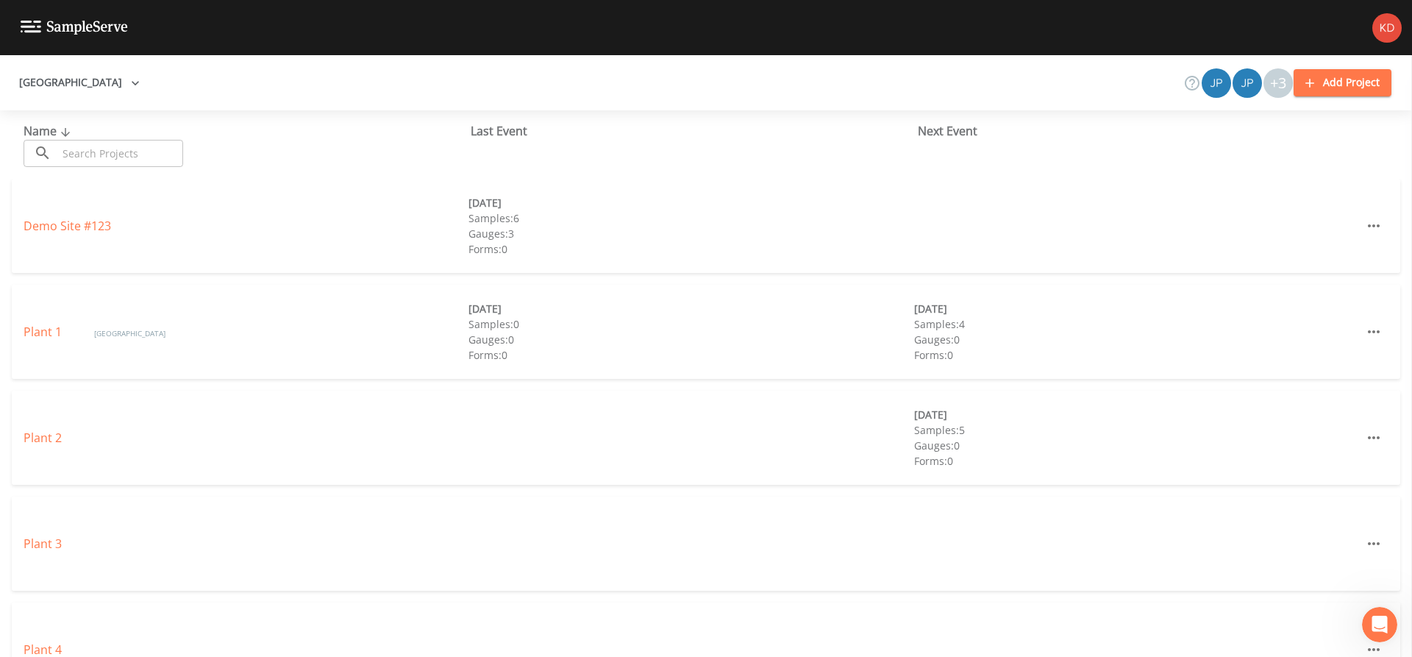
click at [47, 344] on div "Plant 1 Plainview Water District 10/02/2025 Samples: 0 Gauges: 0 Forms: 0 10/10…" at bounding box center [706, 332] width 1388 height 94
click at [49, 337] on link "Plant 1" at bounding box center [44, 332] width 41 height 16
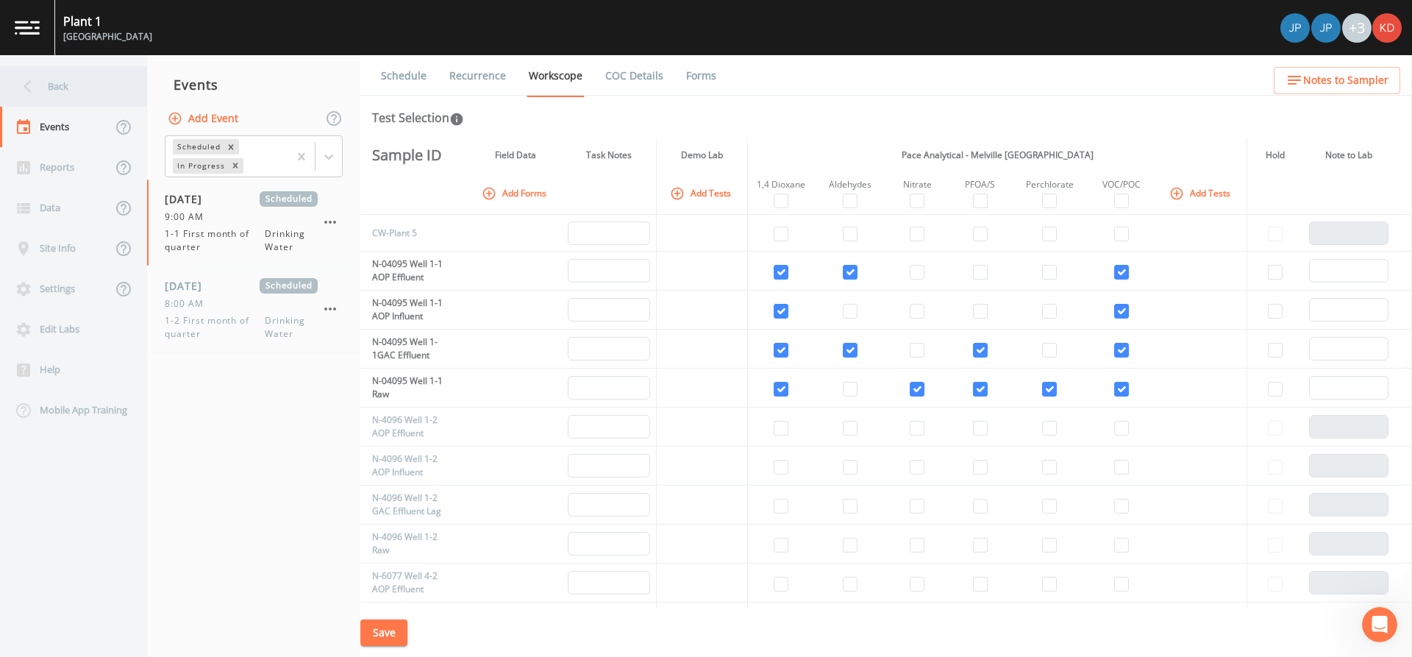
click at [83, 89] on div "Back" at bounding box center [66, 86] width 132 height 40
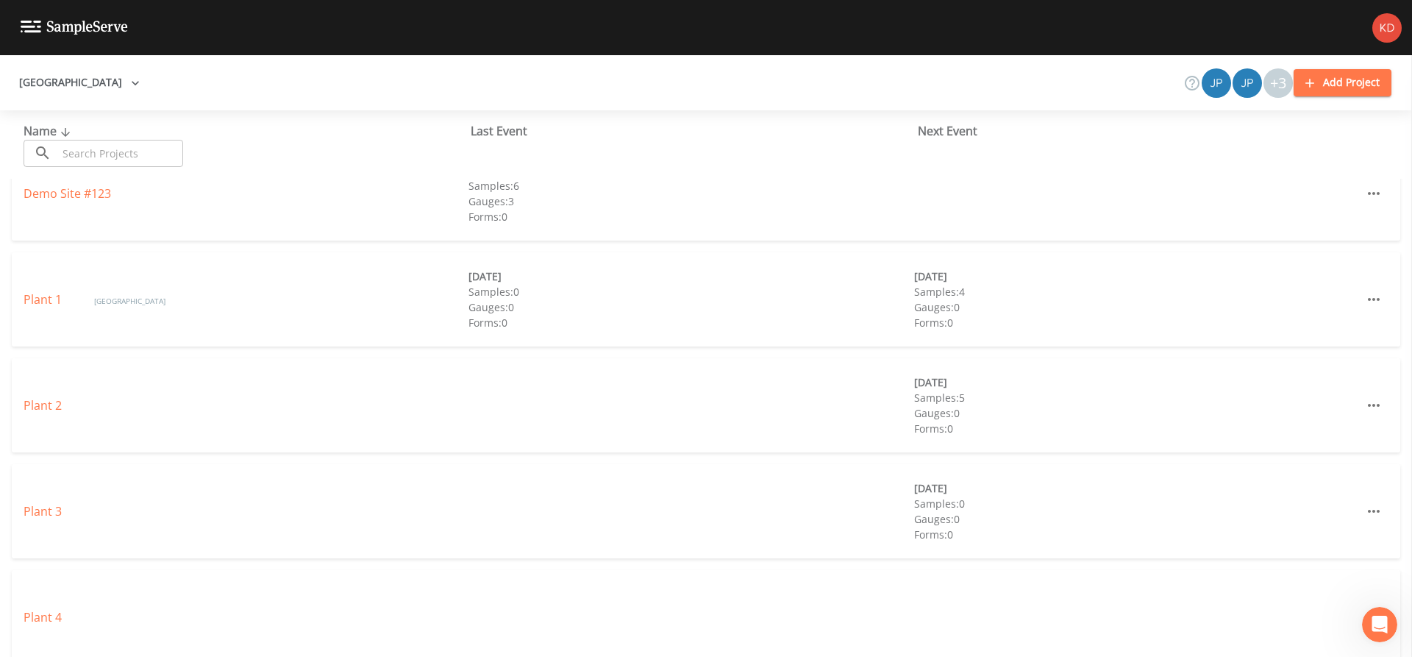
scroll to position [147, 0]
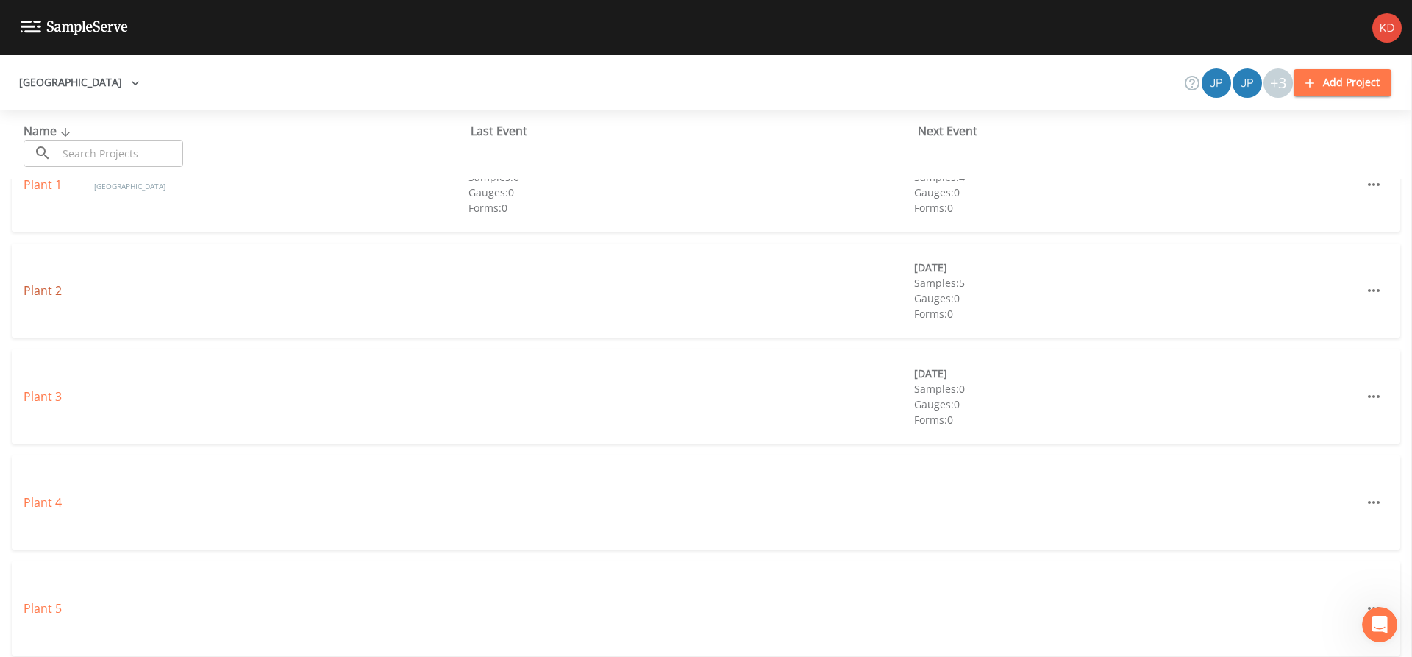
click at [57, 296] on link "Plant 2" at bounding box center [43, 290] width 38 height 16
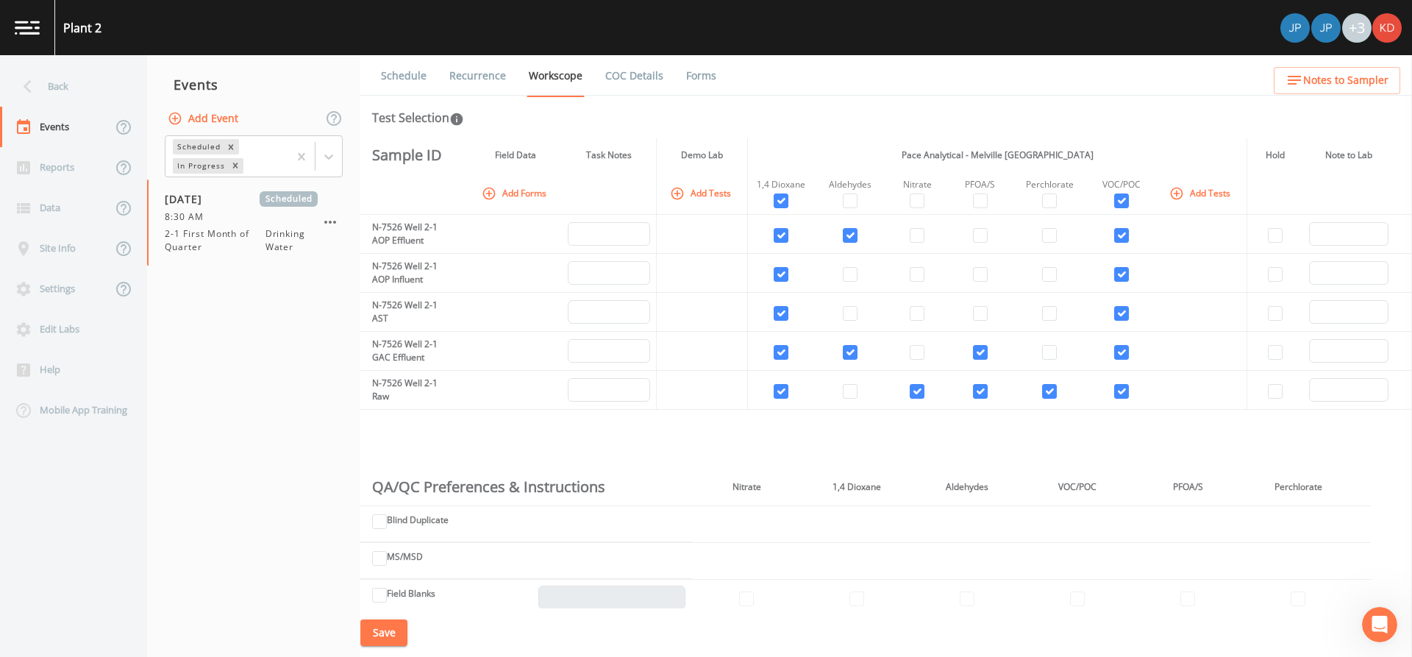
click at [382, 631] on button "Save" at bounding box center [383, 632] width 47 height 27
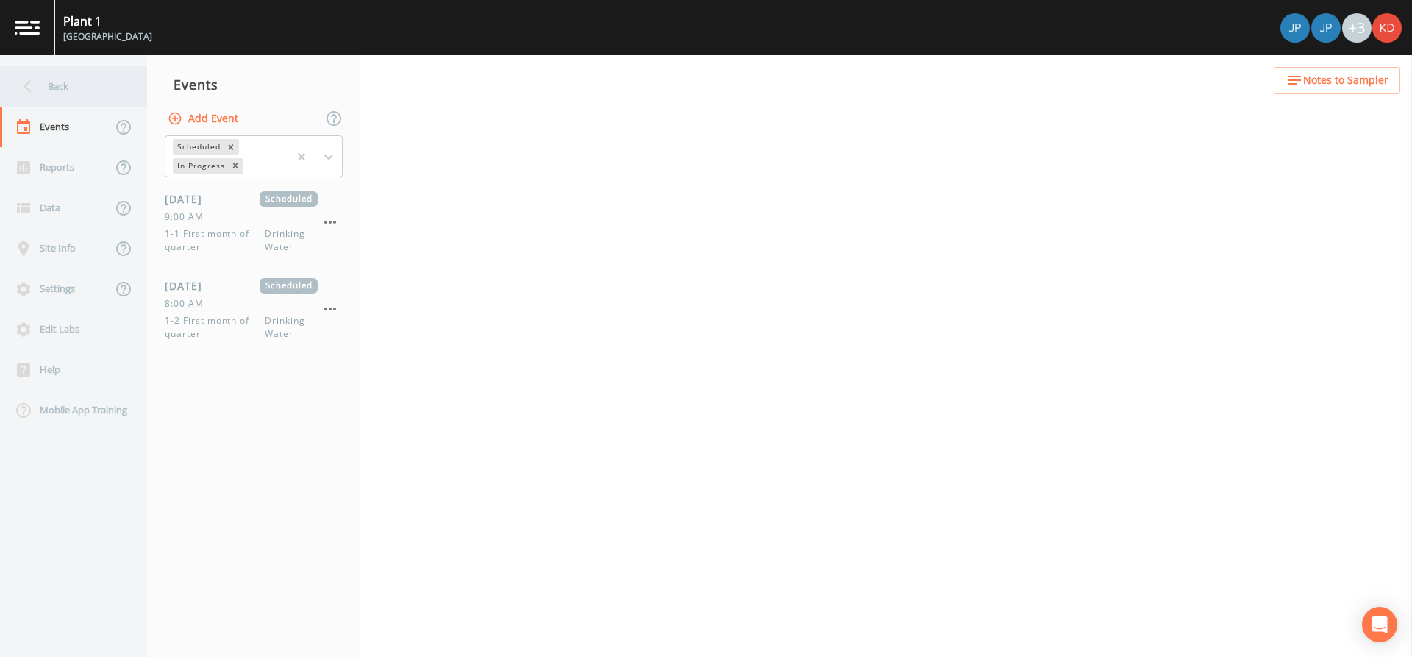
click at [43, 95] on div "Back" at bounding box center [66, 86] width 132 height 40
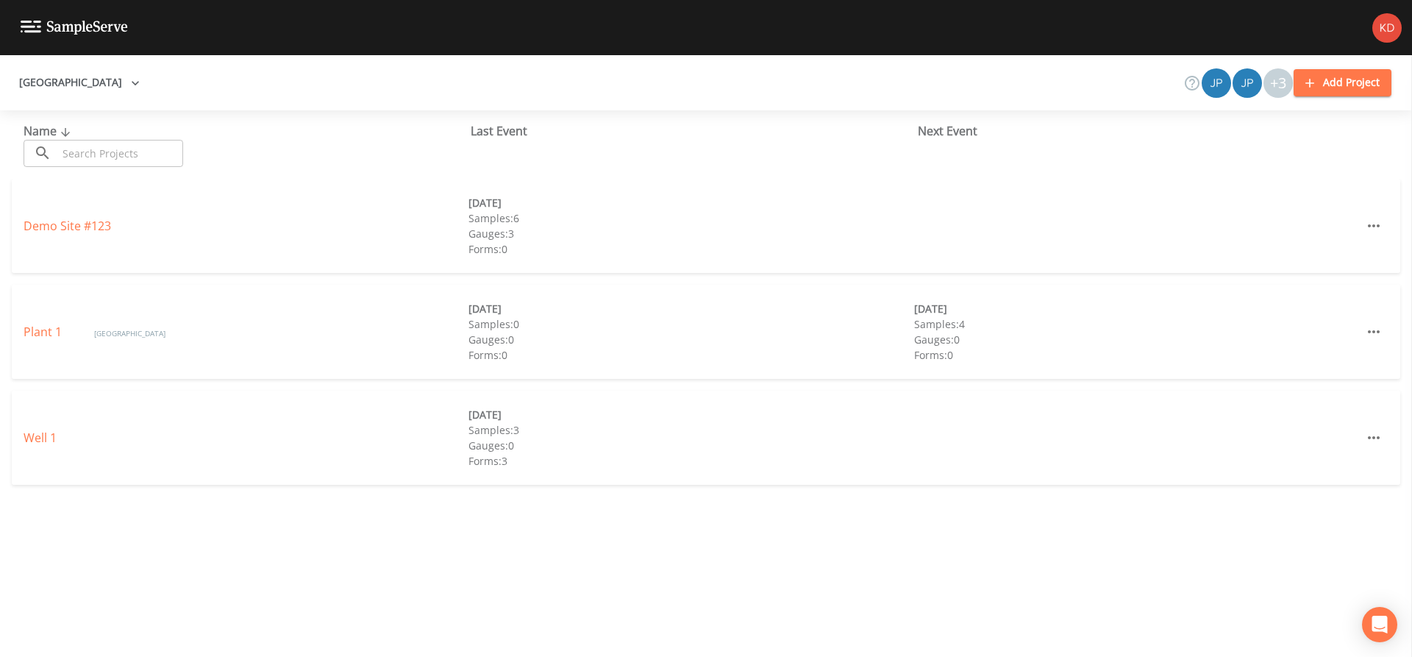
click at [1366, 71] on button "Add Project" at bounding box center [1343, 82] width 98 height 27
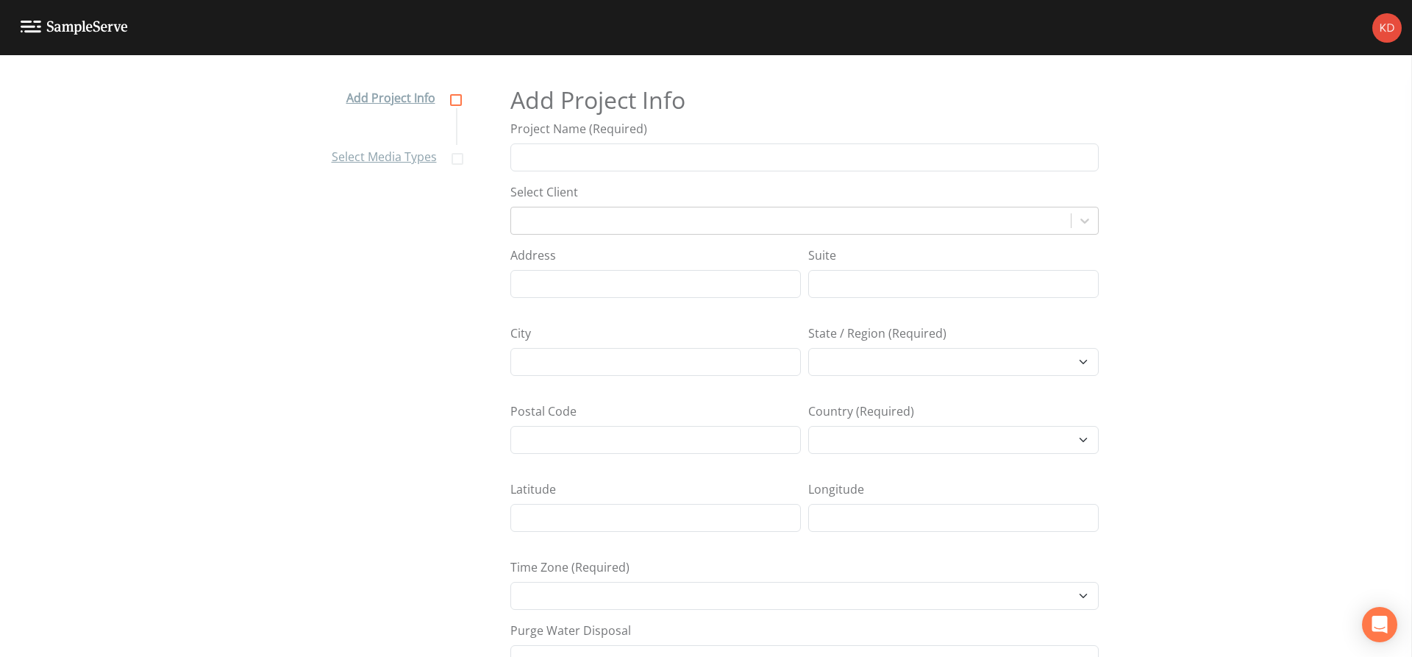
select select "[GEOGRAPHIC_DATA]/[GEOGRAPHIC_DATA]"
click at [660, 154] on input "Project Name (Required)" at bounding box center [804, 157] width 588 height 28
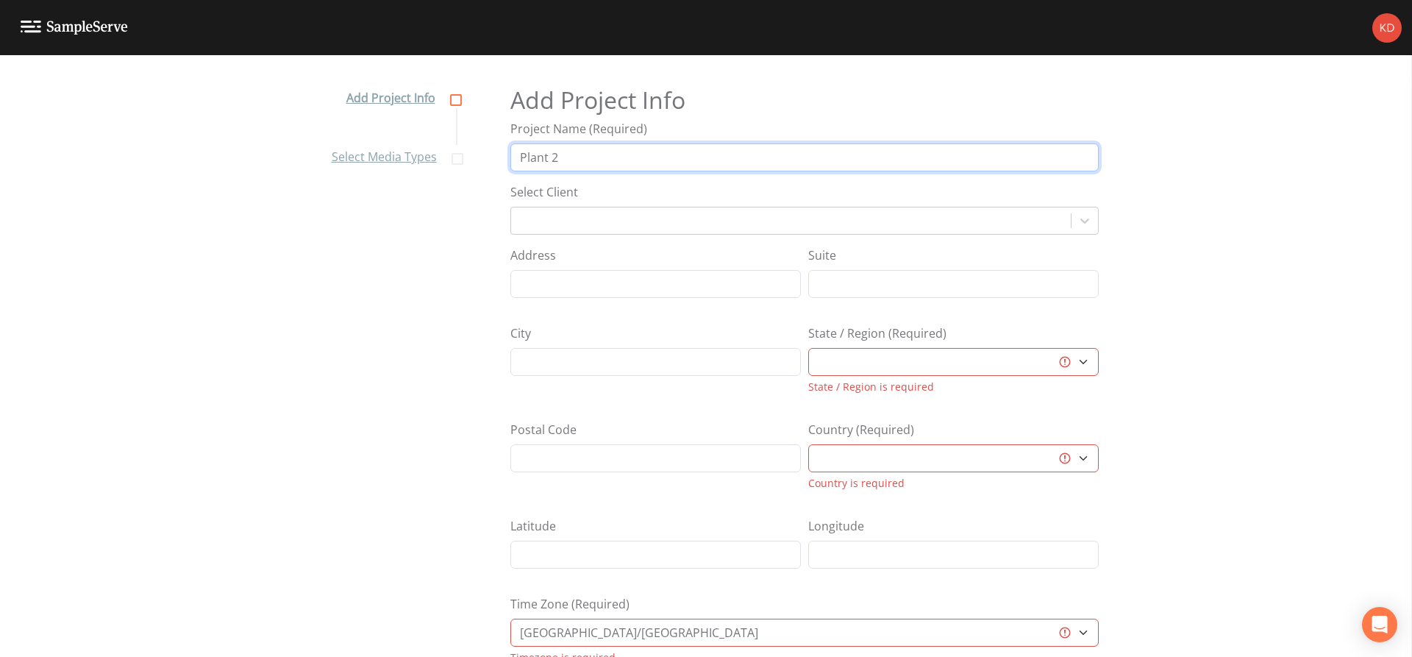
type input "Plant 2"
click at [903, 376] on select "[GEOGRAPHIC_DATA] [GEOGRAPHIC_DATA] [GEOGRAPHIC_DATA] [GEOGRAPHIC_DATA] [GEOGRA…" at bounding box center [953, 362] width 290 height 28
select select "3f81eb0d-bb9a-4cb4-a221-9606a61fcaf2"
click at [808, 348] on select "[GEOGRAPHIC_DATA] [GEOGRAPHIC_DATA] [GEOGRAPHIC_DATA] [GEOGRAPHIC_DATA] [GEOGRA…" at bounding box center [953, 362] width 290 height 28
select select "[GEOGRAPHIC_DATA]"
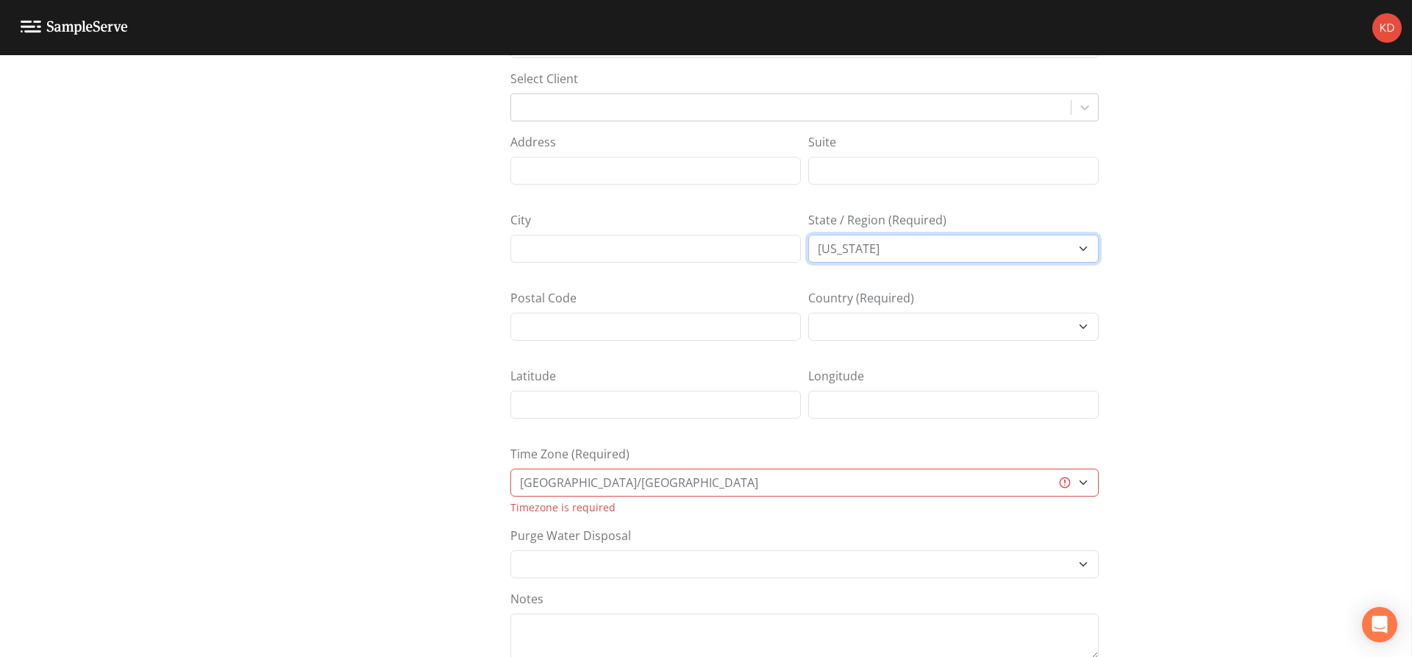
scroll to position [147, 0]
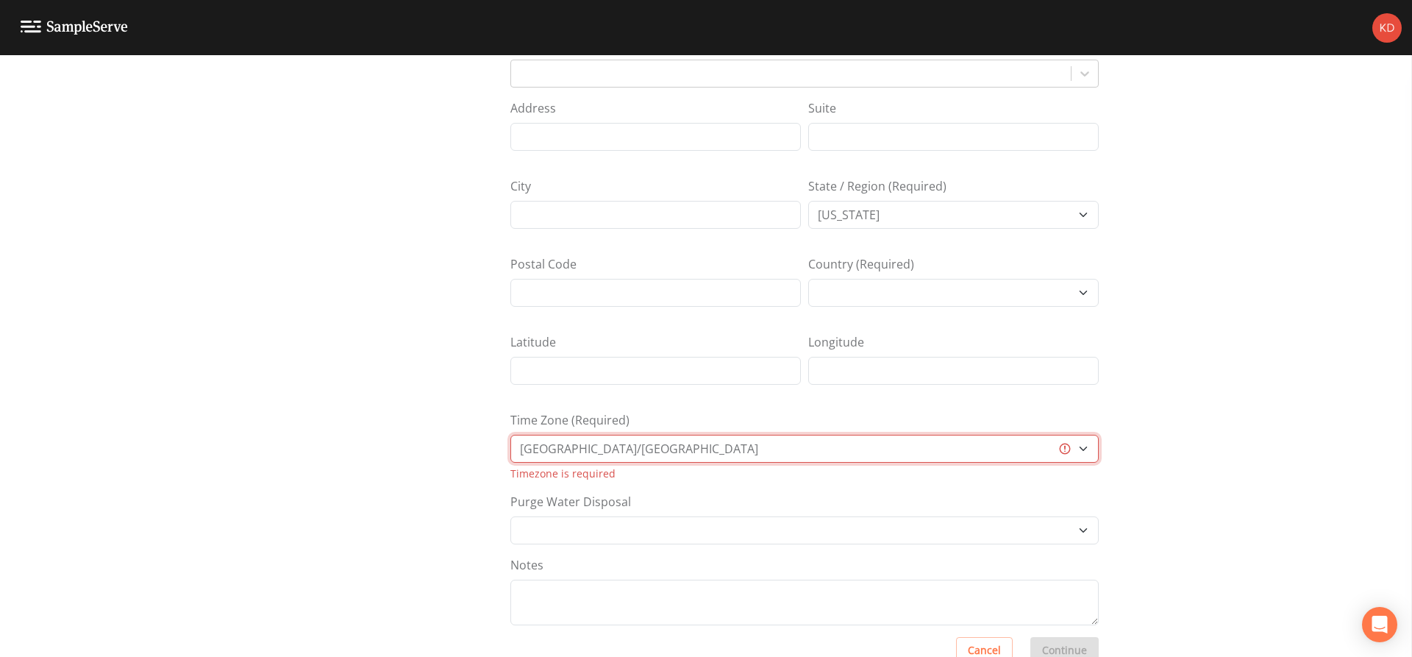
click at [639, 438] on select "[GEOGRAPHIC_DATA]/[GEOGRAPHIC_DATA] [GEOGRAPHIC_DATA]/[GEOGRAPHIC_DATA] [GEOGRA…" at bounding box center [804, 449] width 588 height 28
select select "US/Eastern"
click at [510, 435] on select "[GEOGRAPHIC_DATA]/[GEOGRAPHIC_DATA] [GEOGRAPHIC_DATA]/[GEOGRAPHIC_DATA] [GEOGRA…" at bounding box center [804, 449] width 588 height 28
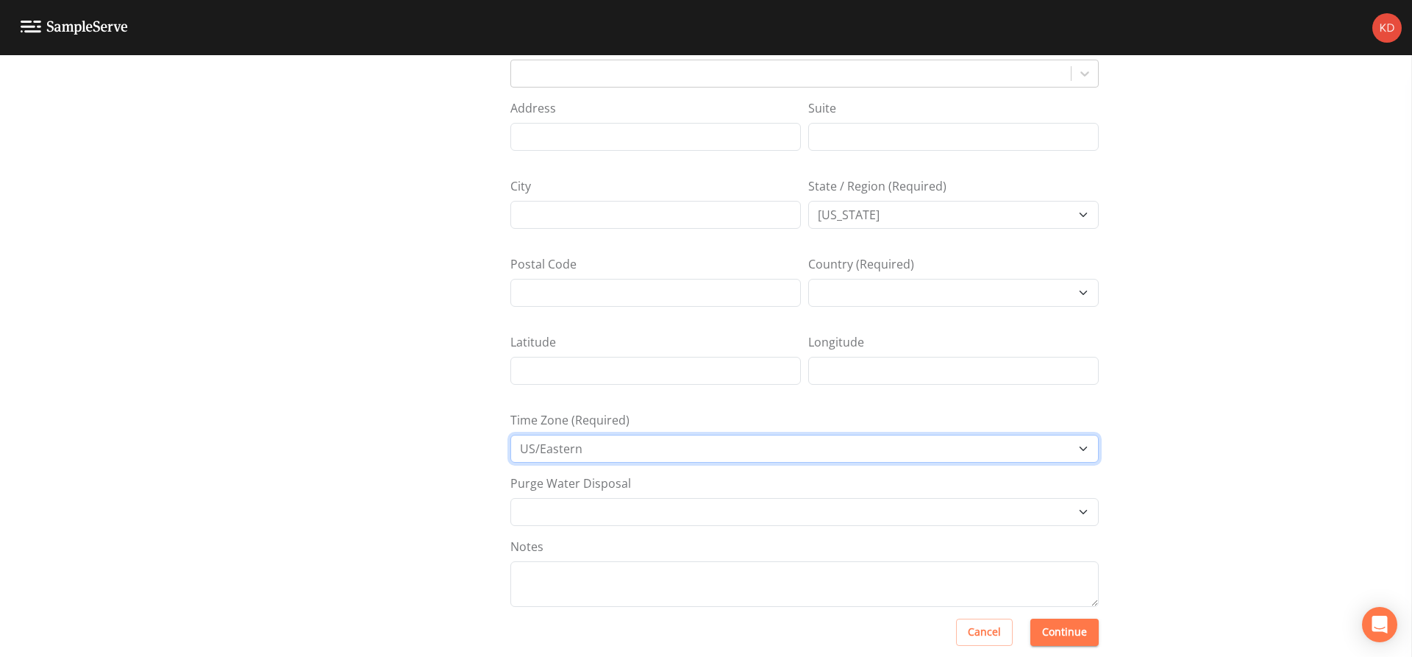
scroll to position [165, 0]
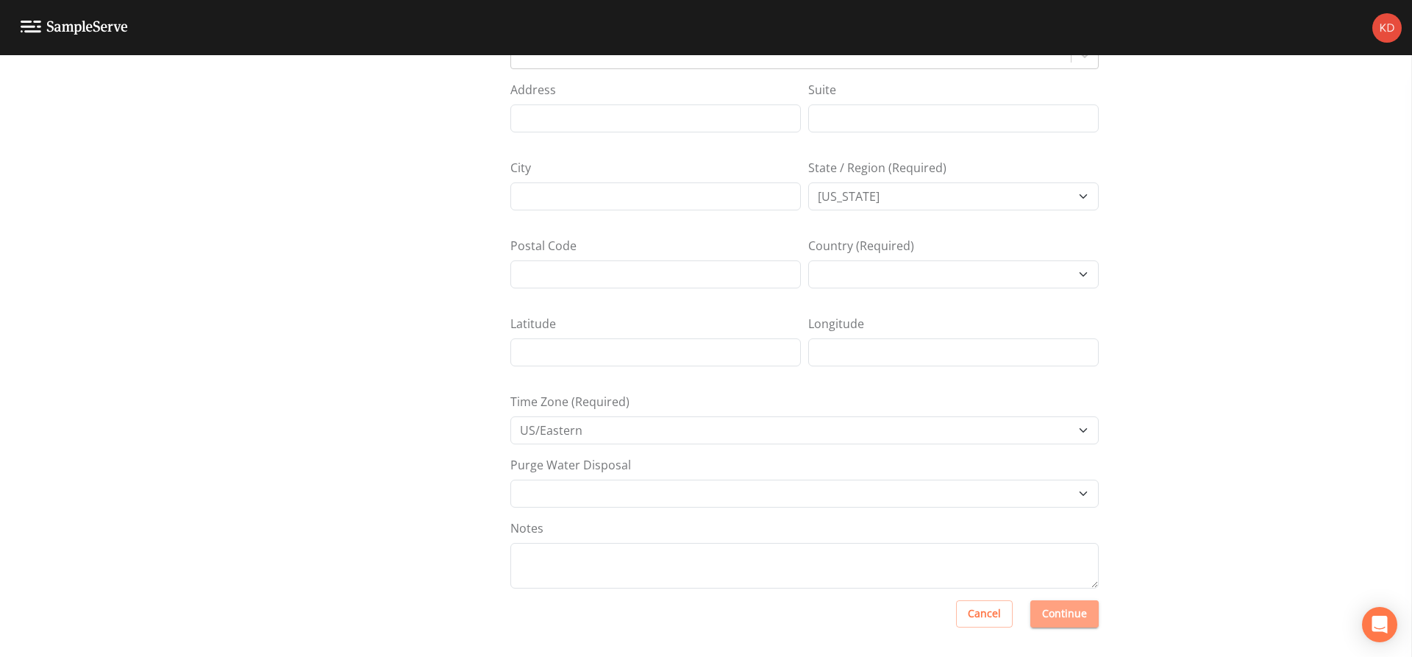
click at [1072, 603] on button "Continue" at bounding box center [1064, 613] width 68 height 27
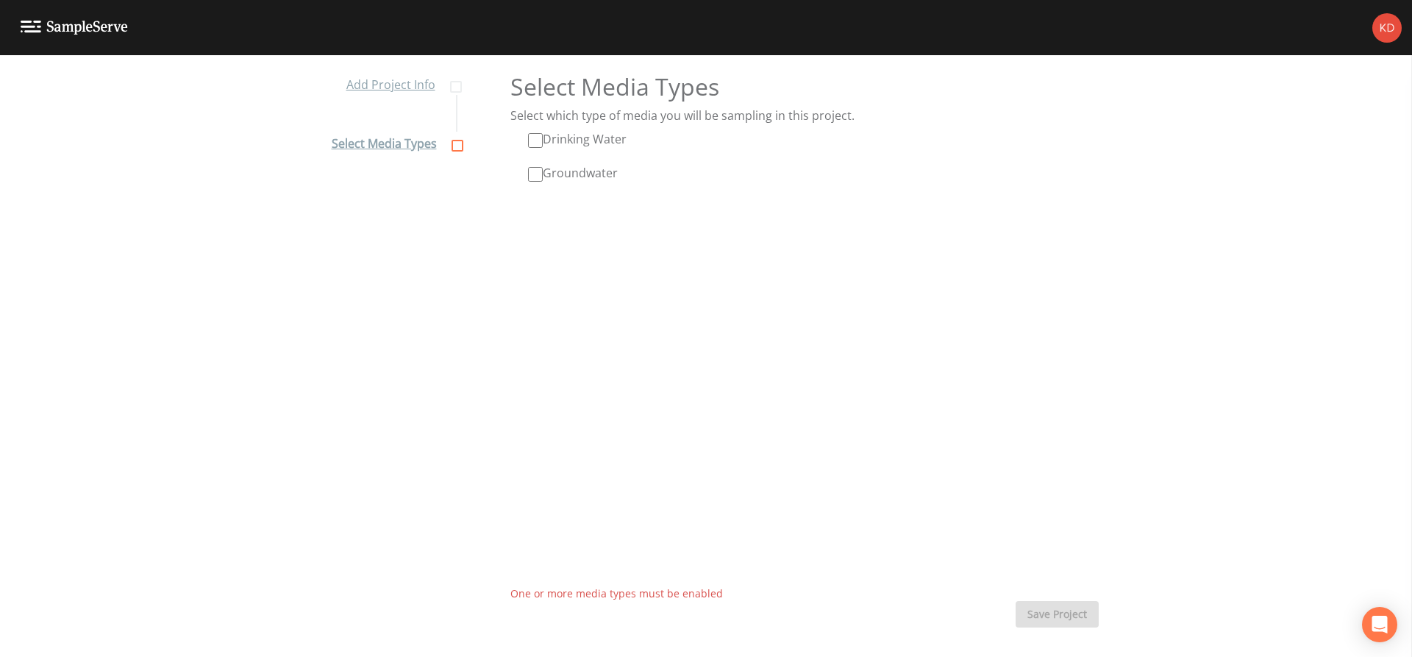
click at [534, 139] on input "Drinking Water" at bounding box center [535, 140] width 15 height 15
checkbox input "true"
click at [1061, 616] on button "Save Project" at bounding box center [1057, 614] width 83 height 27
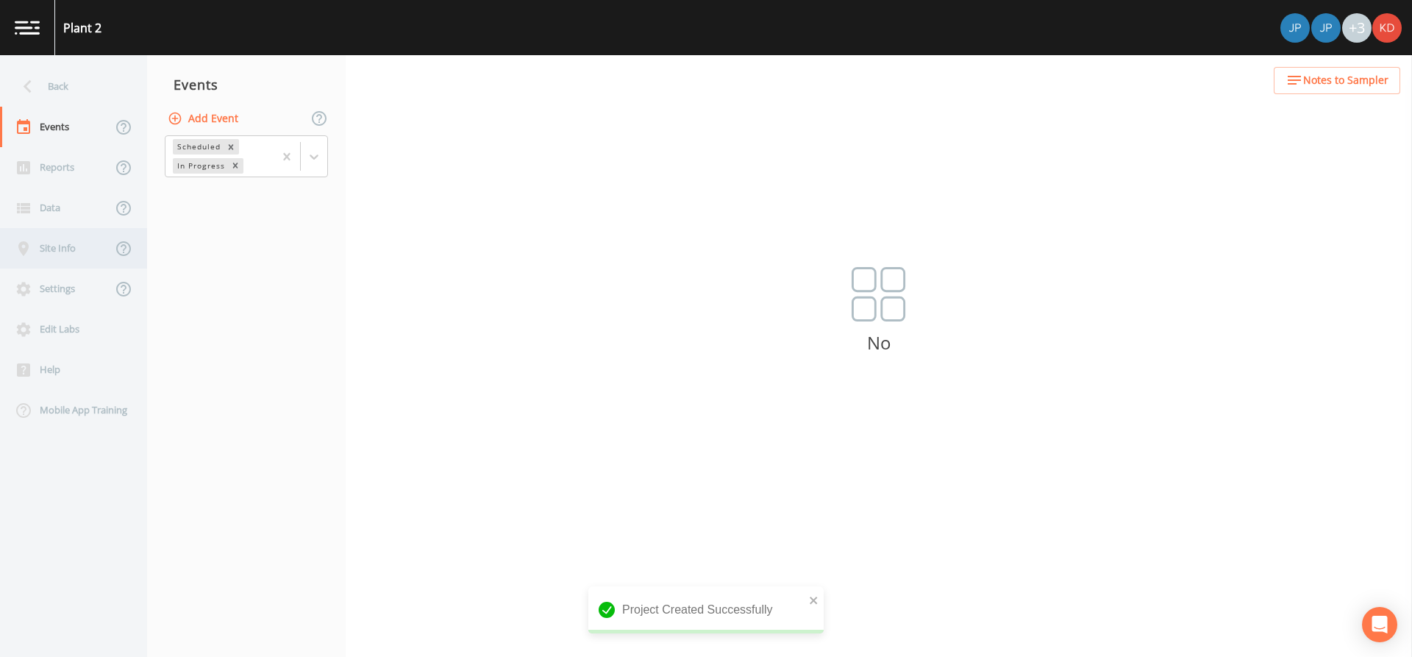
click at [32, 250] on icon at bounding box center [24, 249] width 18 height 18
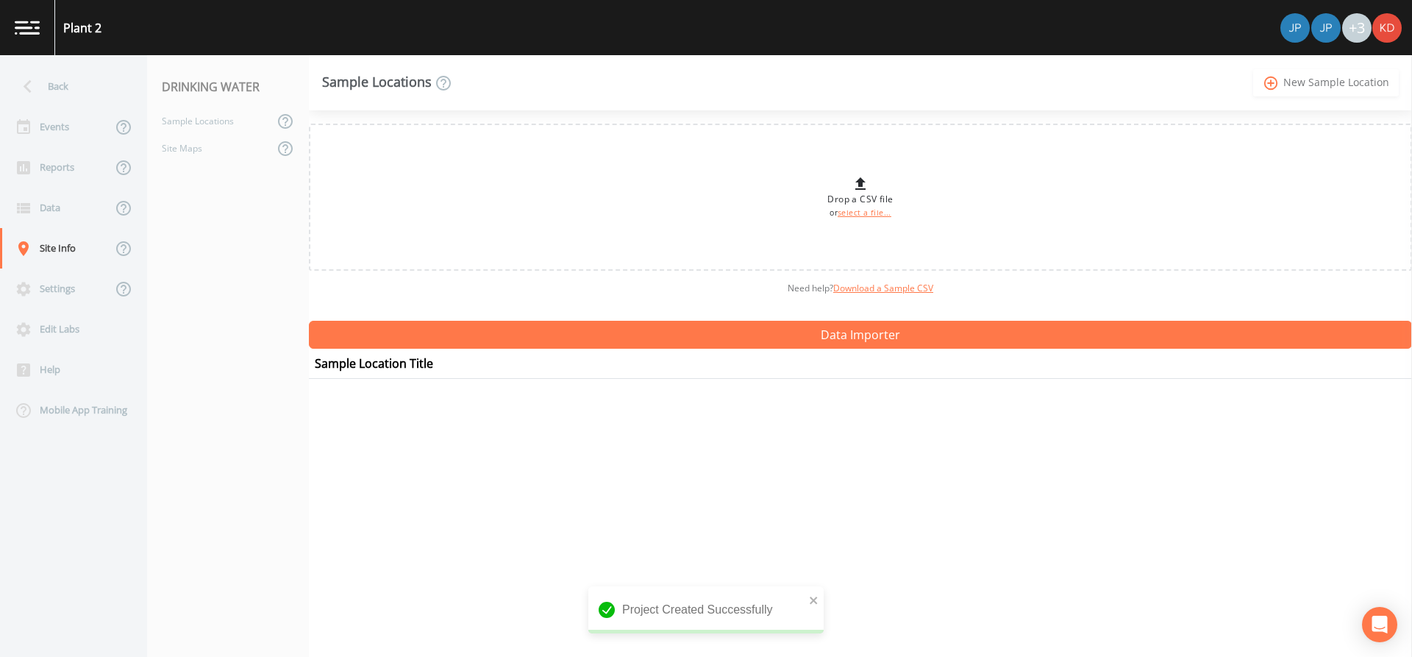
click at [1319, 76] on link "add_circle_outline New Sample Location" at bounding box center [1326, 82] width 146 height 27
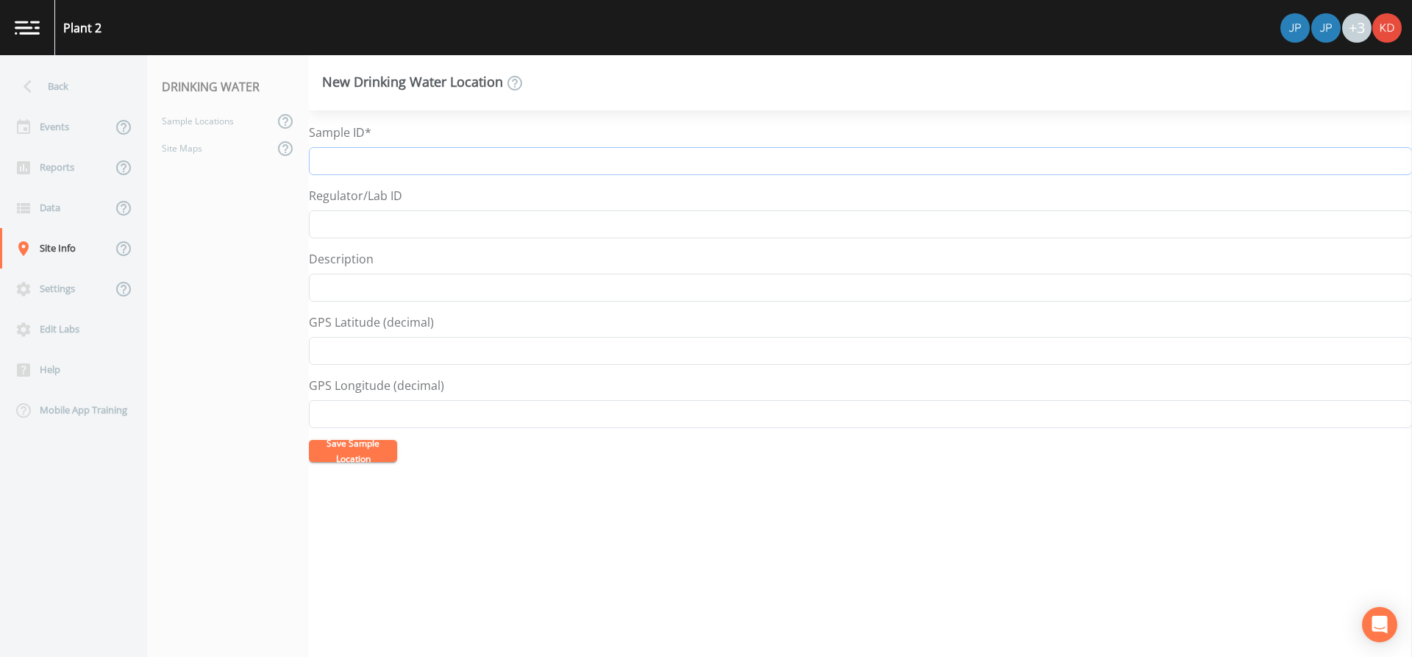
click at [346, 168] on input "Sample ID*" at bounding box center [860, 161] width 1103 height 28
click at [411, 161] on input "N-7526 Well 2-1 Raw" at bounding box center [860, 161] width 1103 height 28
click at [409, 162] on input "N-7526 Well 2-1 Raw" at bounding box center [860, 161] width 1103 height 28
drag, startPoint x: 409, startPoint y: 162, endPoint x: 388, endPoint y: 162, distance: 20.6
click at [388, 162] on input "N-7526 Well 2-1 Raw" at bounding box center [860, 161] width 1103 height 28
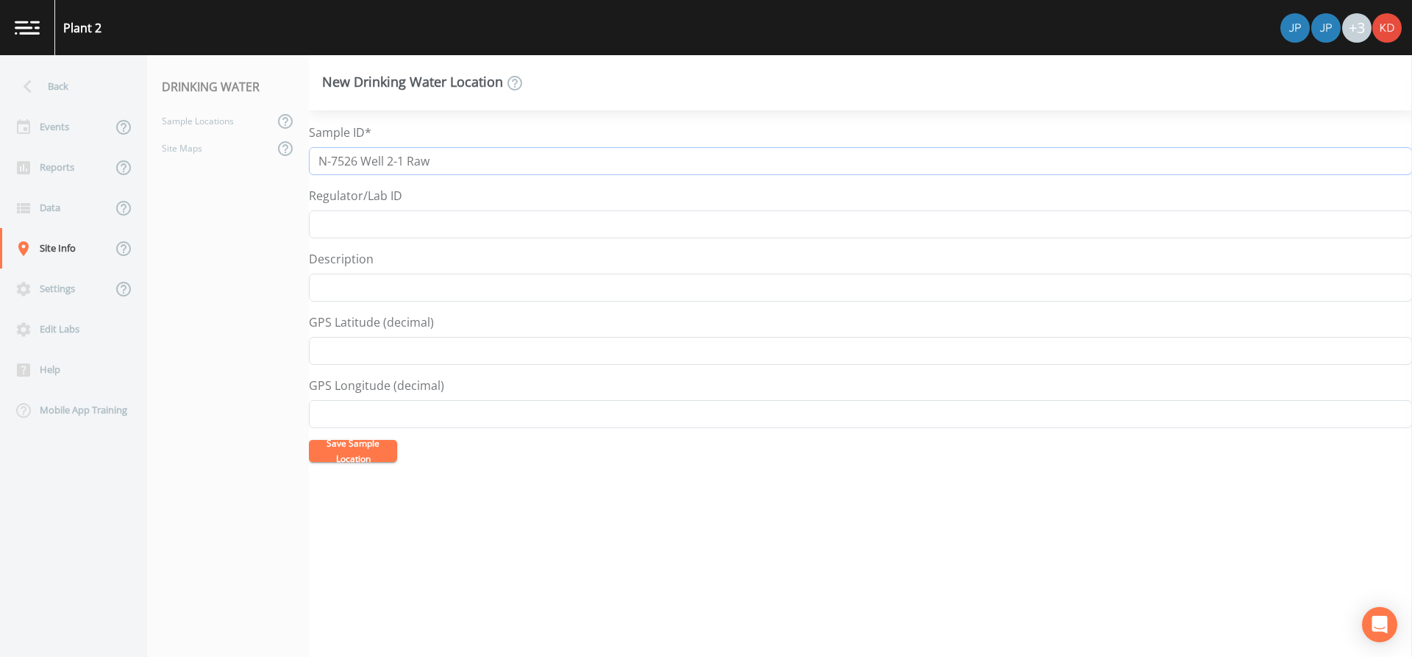
click at [388, 162] on input "N-7526 Well 2-1 Raw" at bounding box center [860, 161] width 1103 height 28
drag, startPoint x: 311, startPoint y: 165, endPoint x: 407, endPoint y: 173, distance: 96.7
click at [407, 173] on input "N-7526 Well 2-1 Raw" at bounding box center [860, 161] width 1103 height 28
type input "N-7526 Well 2-1 Raw"
click at [378, 454] on button "Save Sample Location" at bounding box center [353, 451] width 88 height 22
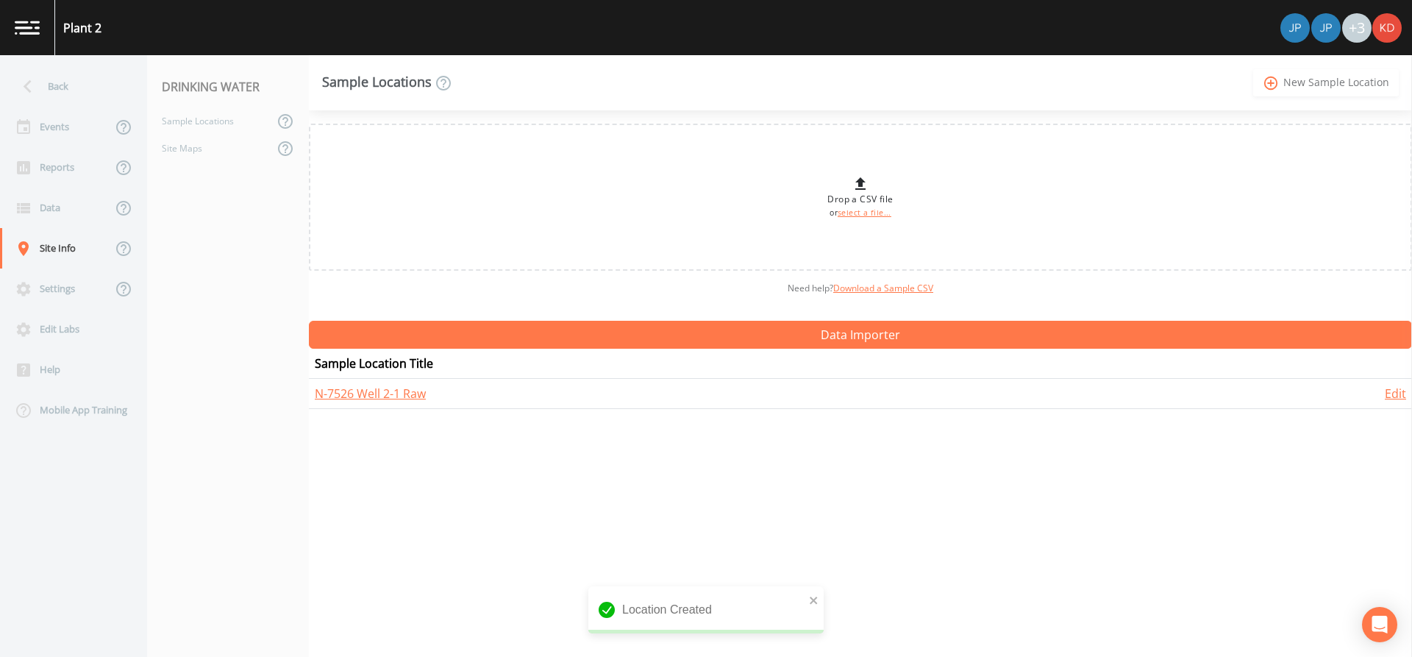
click at [1279, 90] on icon "add_circle_outline" at bounding box center [1271, 83] width 17 height 16
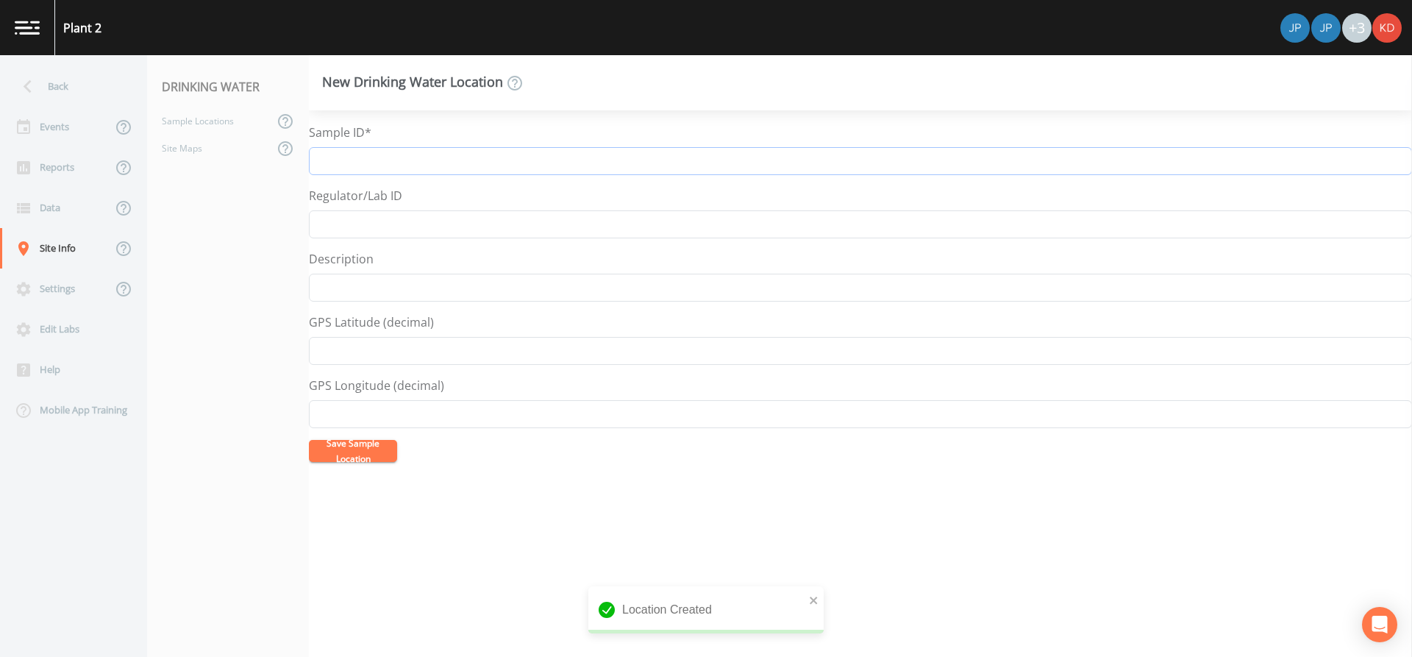
click at [463, 170] on input "Sample ID*" at bounding box center [860, 161] width 1103 height 28
paste input "N-7526 Well 2-1"
type input "N-7526 Well 2-1 AOP Influent"
click at [309, 440] on button "Save Sample Location" at bounding box center [353, 451] width 88 height 22
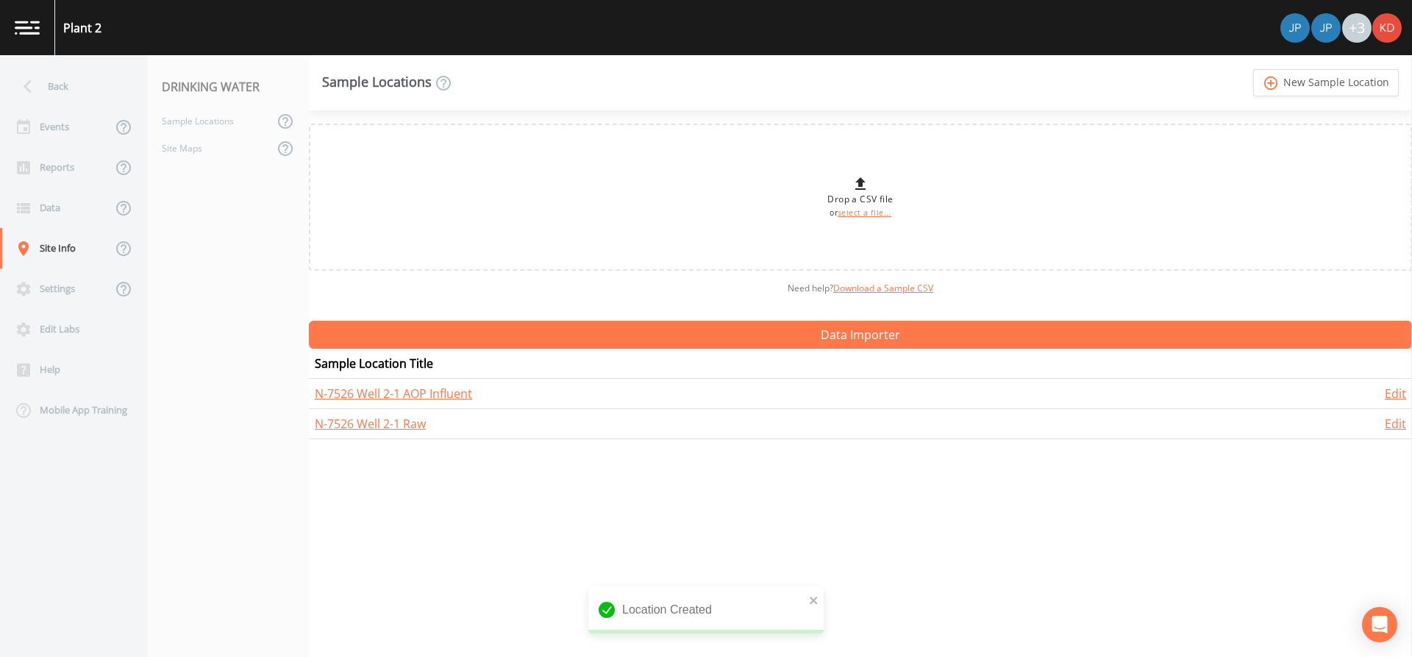
click at [1253, 69] on link "add_circle_outline New Sample Location" at bounding box center [1326, 82] width 146 height 27
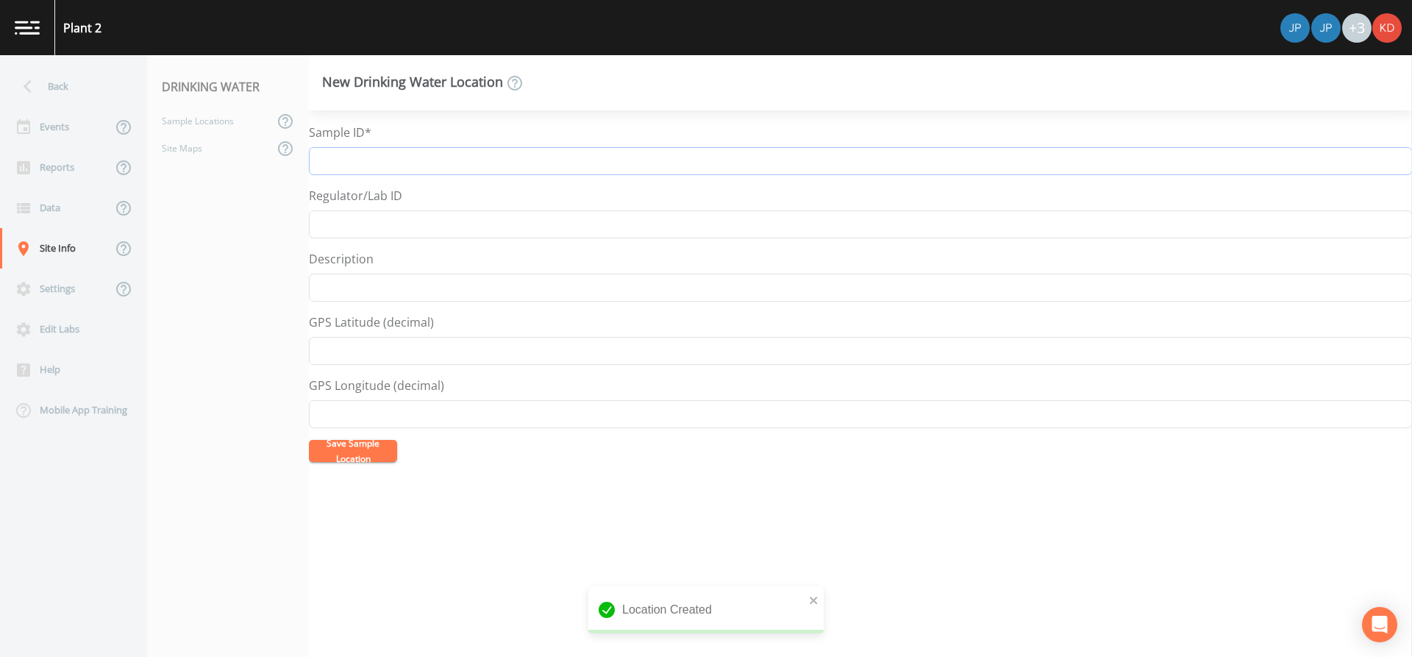
paste input "N-7526 Well 2-1"
type input "N-7526 Well 2-1 AOP Effluent"
click at [309, 440] on button "Save Sample Location" at bounding box center [353, 451] width 88 height 22
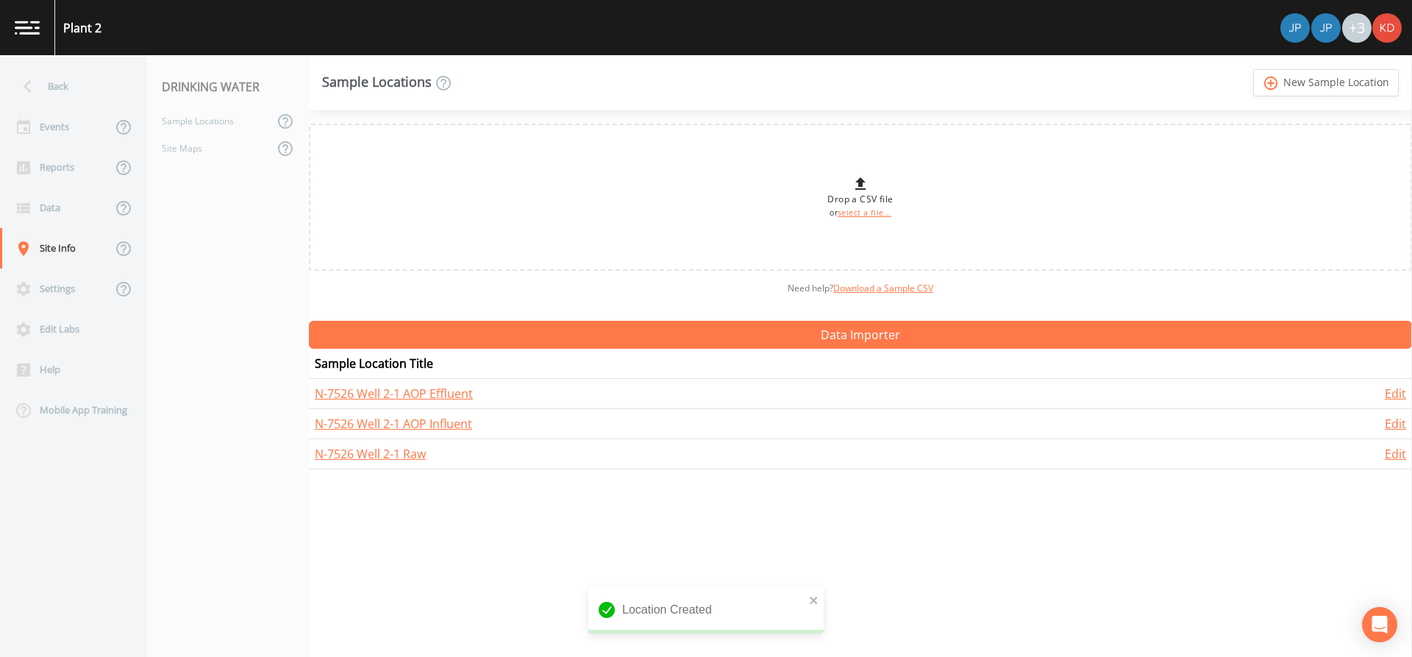
click at [1253, 69] on link "add_circle_outline New Sample Location" at bounding box center [1326, 82] width 146 height 27
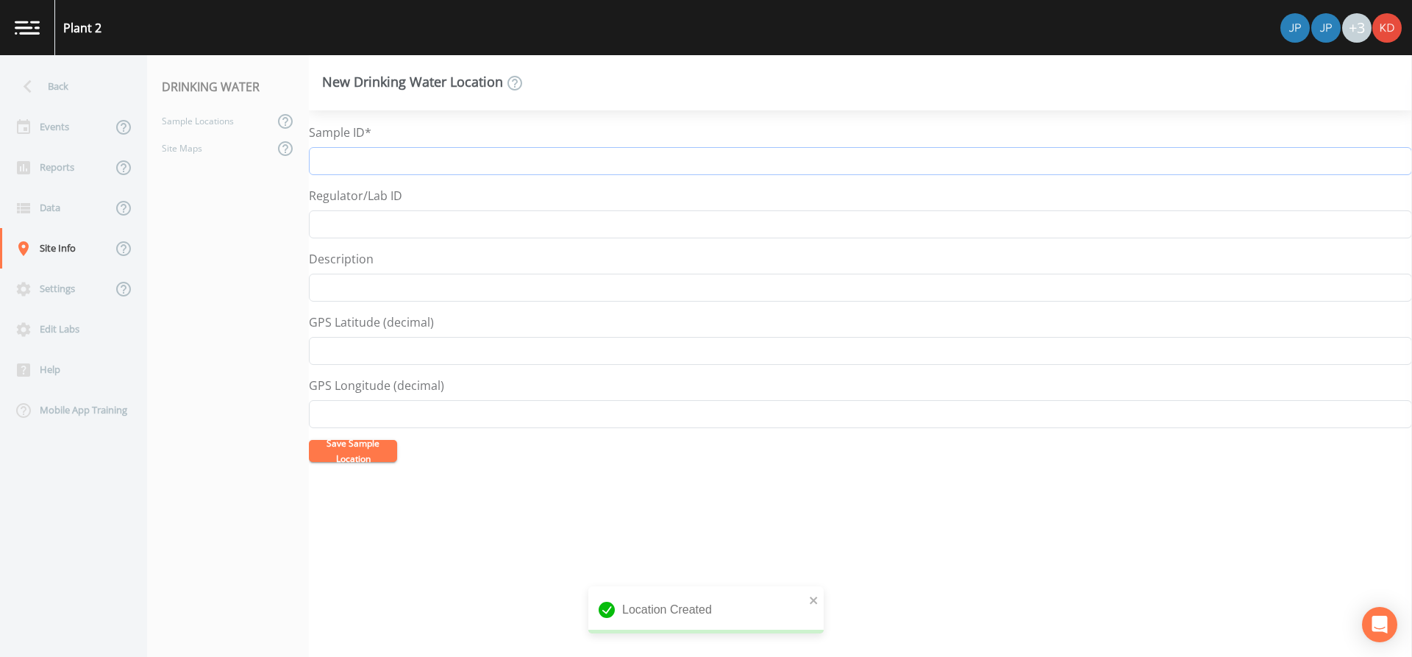
type input "G"
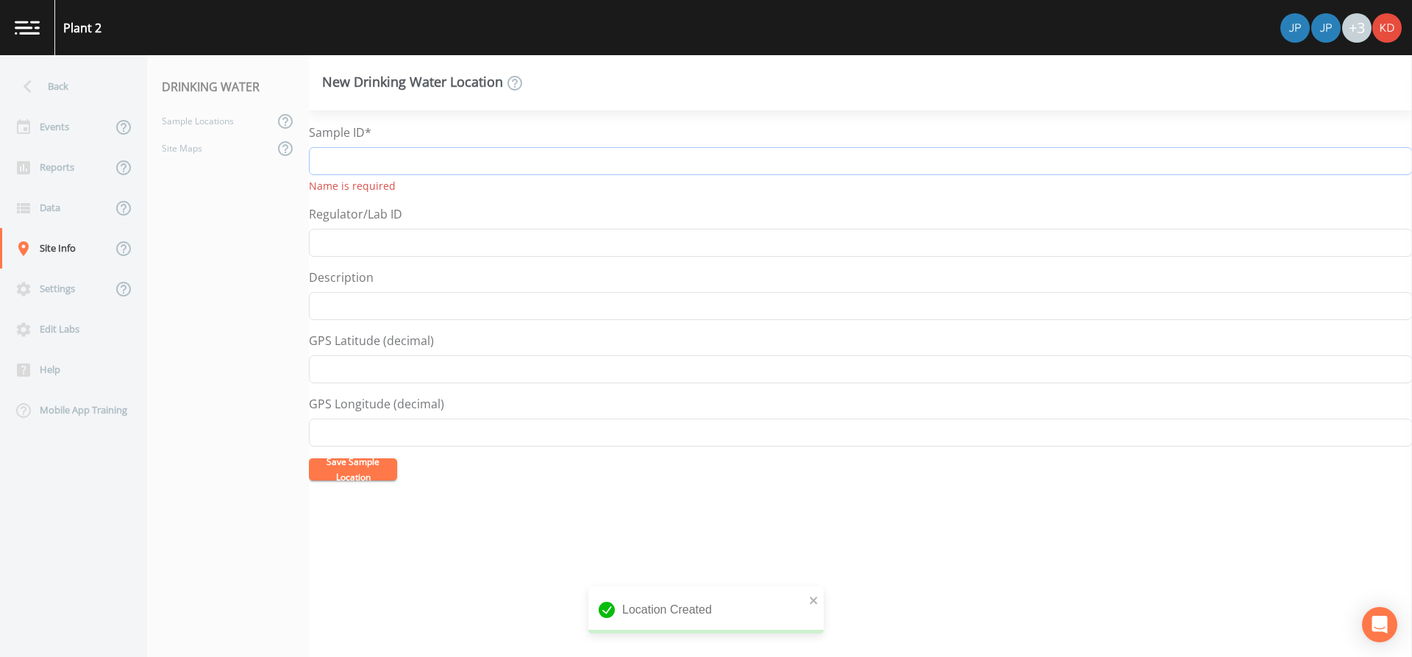
paste input "N-7526 Well 2-1"
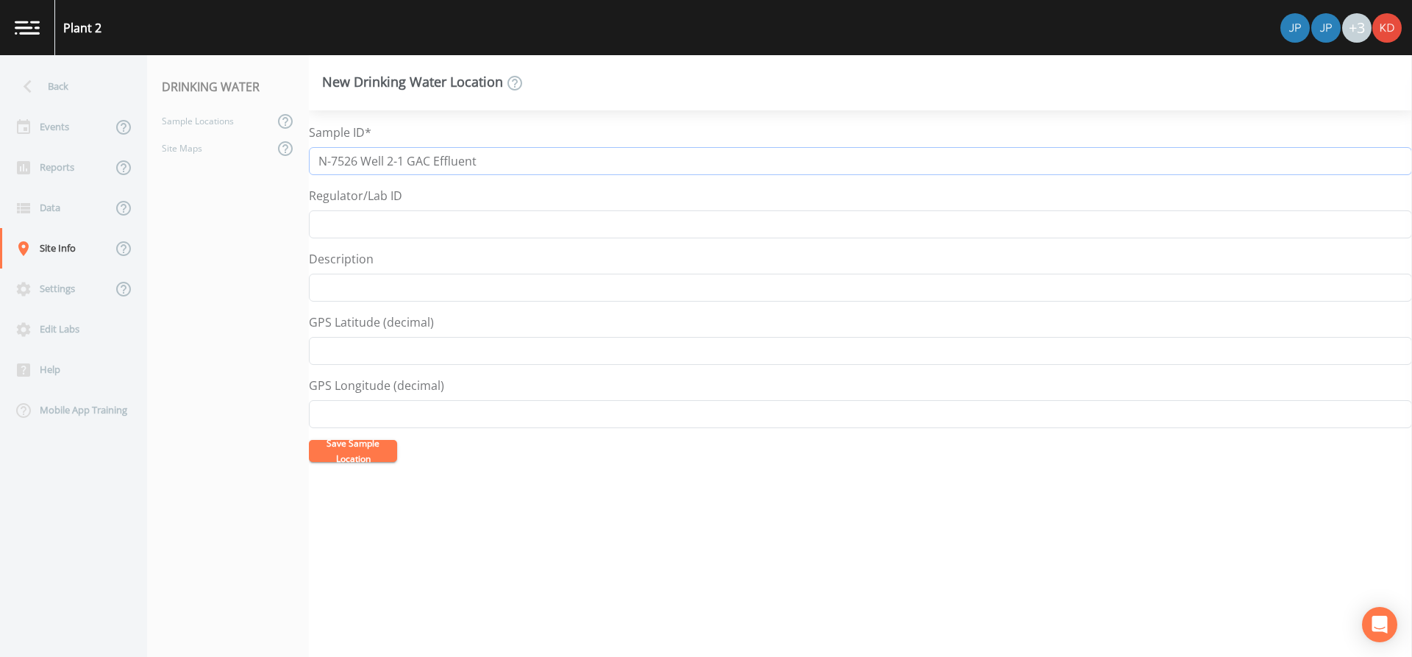
type input "N-7526 Well 2-1 GAC Effluent"
click at [309, 440] on button "Save Sample Location" at bounding box center [353, 451] width 88 height 22
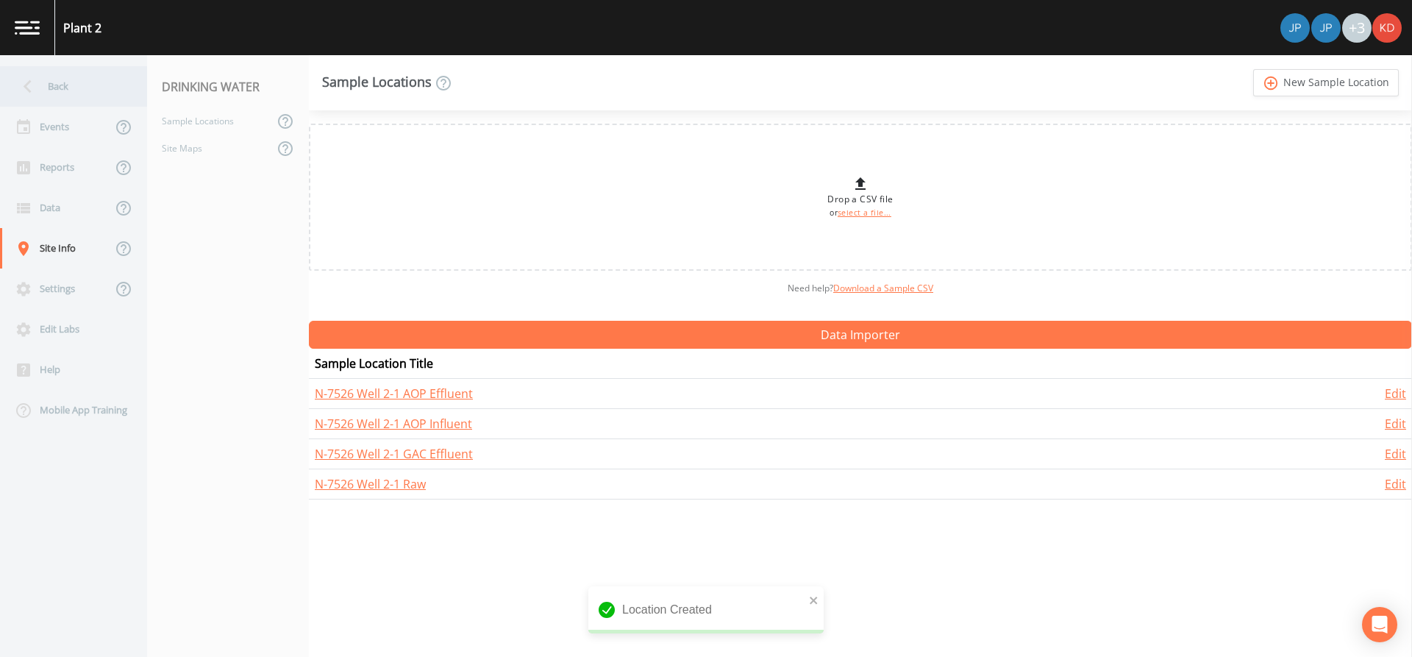
click at [33, 95] on icon at bounding box center [28, 87] width 26 height 26
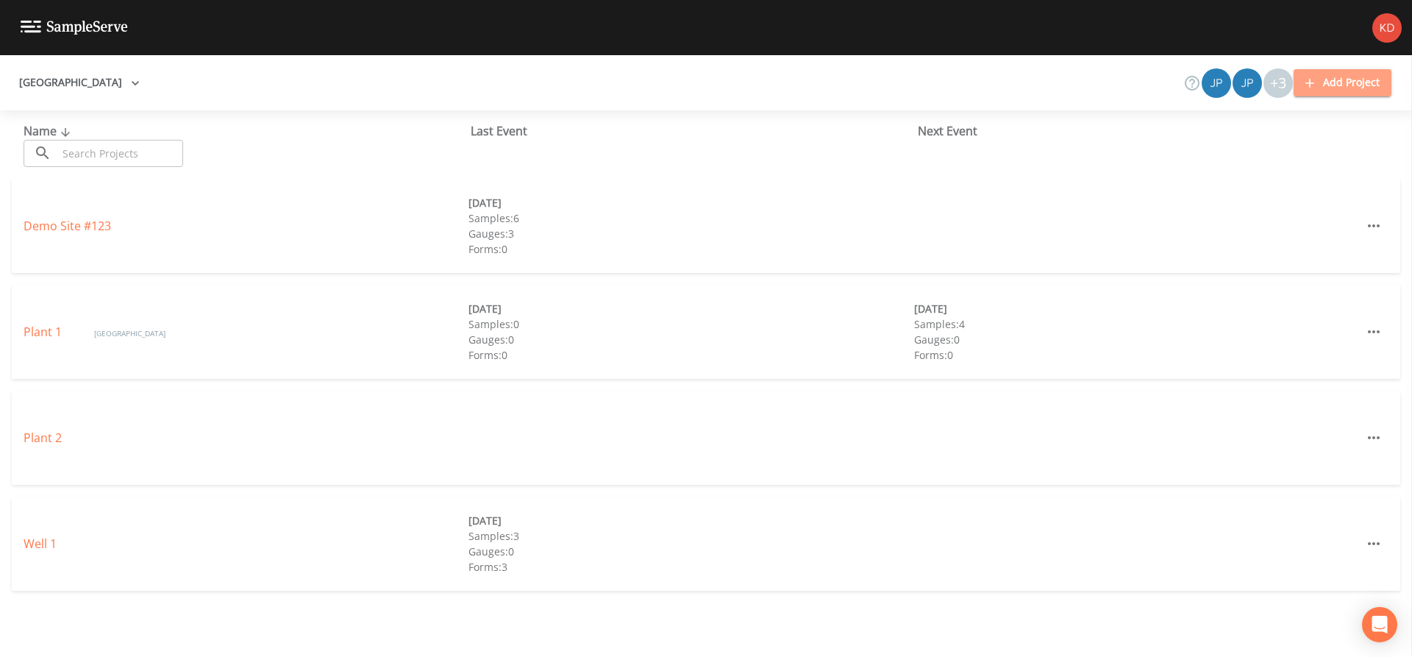
click at [1304, 83] on icon "button" at bounding box center [1309, 83] width 15 height 15
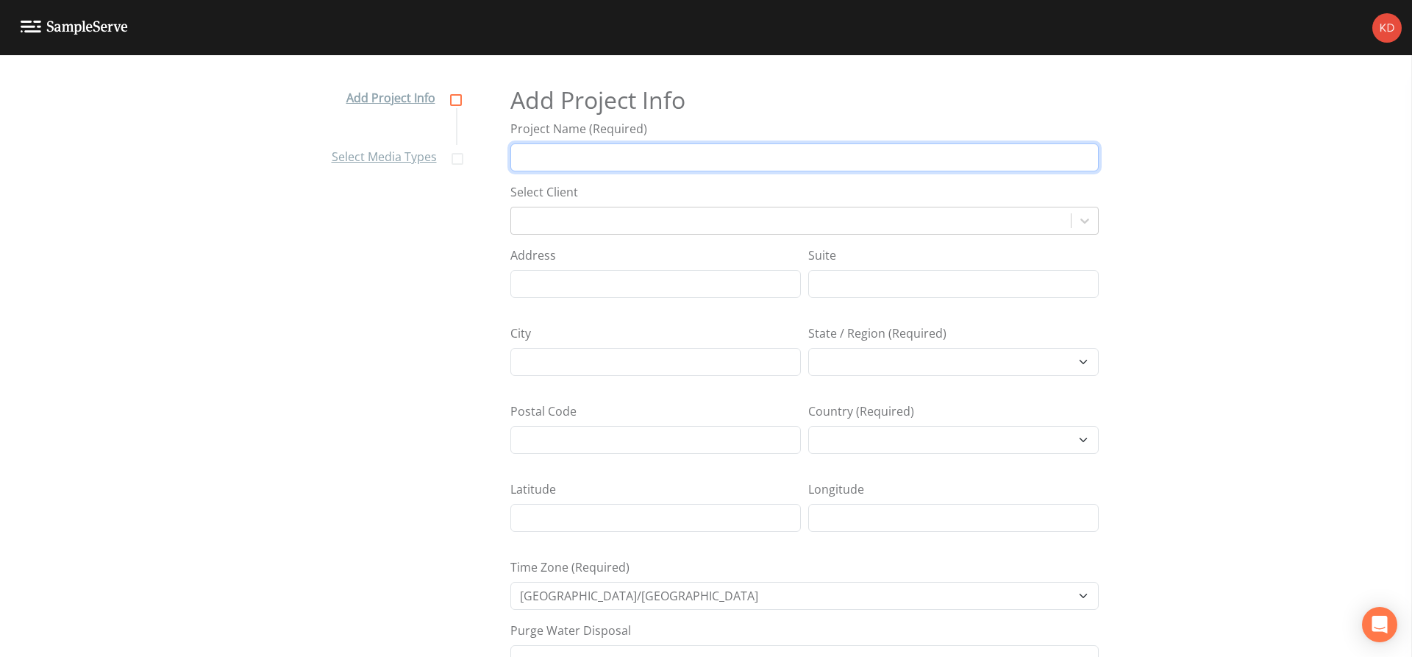
click at [588, 149] on input "Project Name (Required)" at bounding box center [804, 157] width 588 height 28
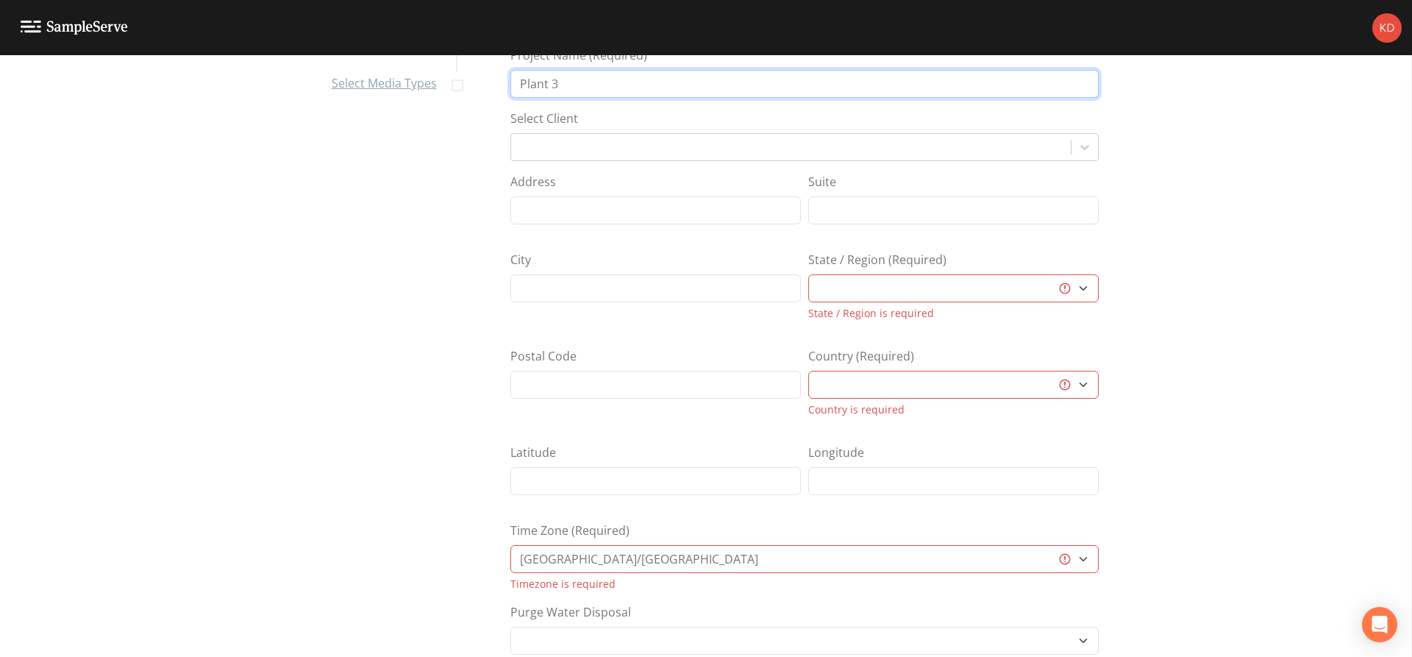
type input "Plant 3"
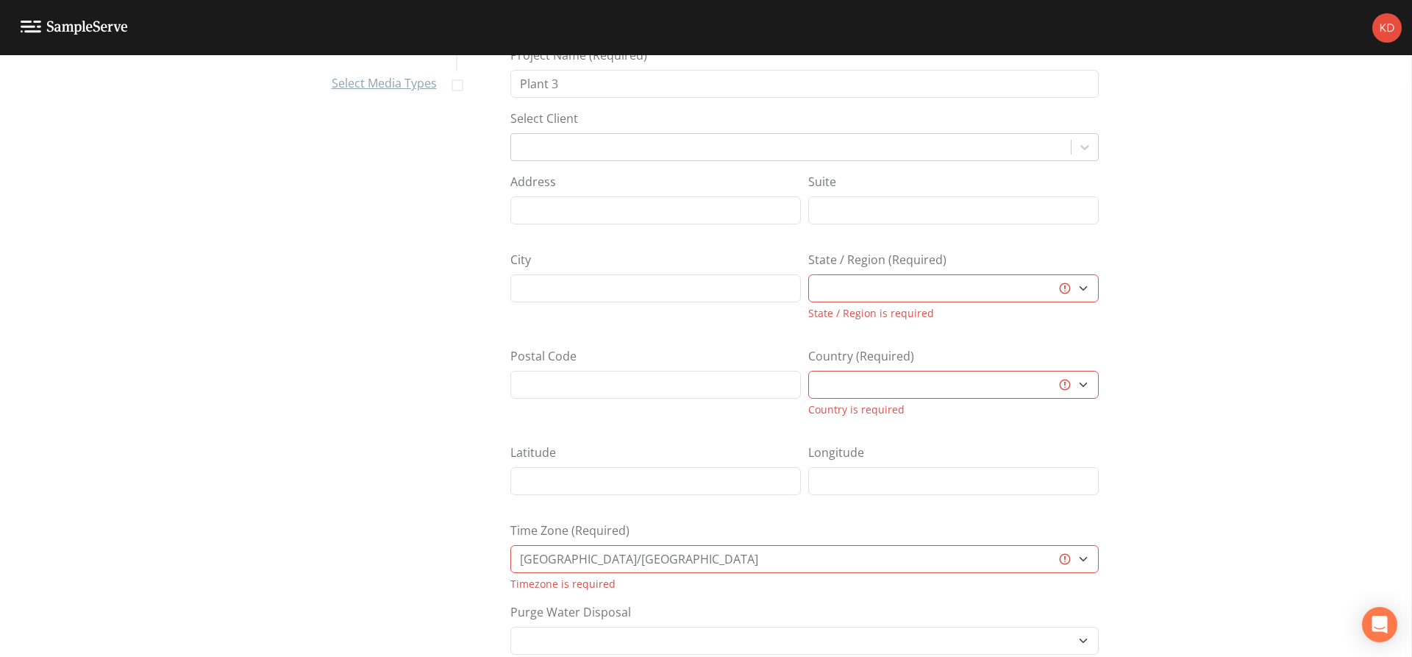
drag, startPoint x: 856, startPoint y: 304, endPoint x: 857, endPoint y: 296, distance: 7.4
click at [857, 298] on div "State / Region (Required) [GEOGRAPHIC_DATA] [GEOGRAPHIC_DATA] [GEOGRAPHIC_DATA]…" at bounding box center [953, 286] width 290 height 70
click at [857, 288] on select "[GEOGRAPHIC_DATA] [GEOGRAPHIC_DATA] [GEOGRAPHIC_DATA] [GEOGRAPHIC_DATA] [GEOGRA…" at bounding box center [953, 288] width 290 height 28
select select "3f81eb0d-bb9a-4cb4-a221-9606a61fcaf2"
click at [808, 274] on select "[GEOGRAPHIC_DATA] [GEOGRAPHIC_DATA] [GEOGRAPHIC_DATA] [GEOGRAPHIC_DATA] [GEOGRA…" at bounding box center [953, 288] width 290 height 28
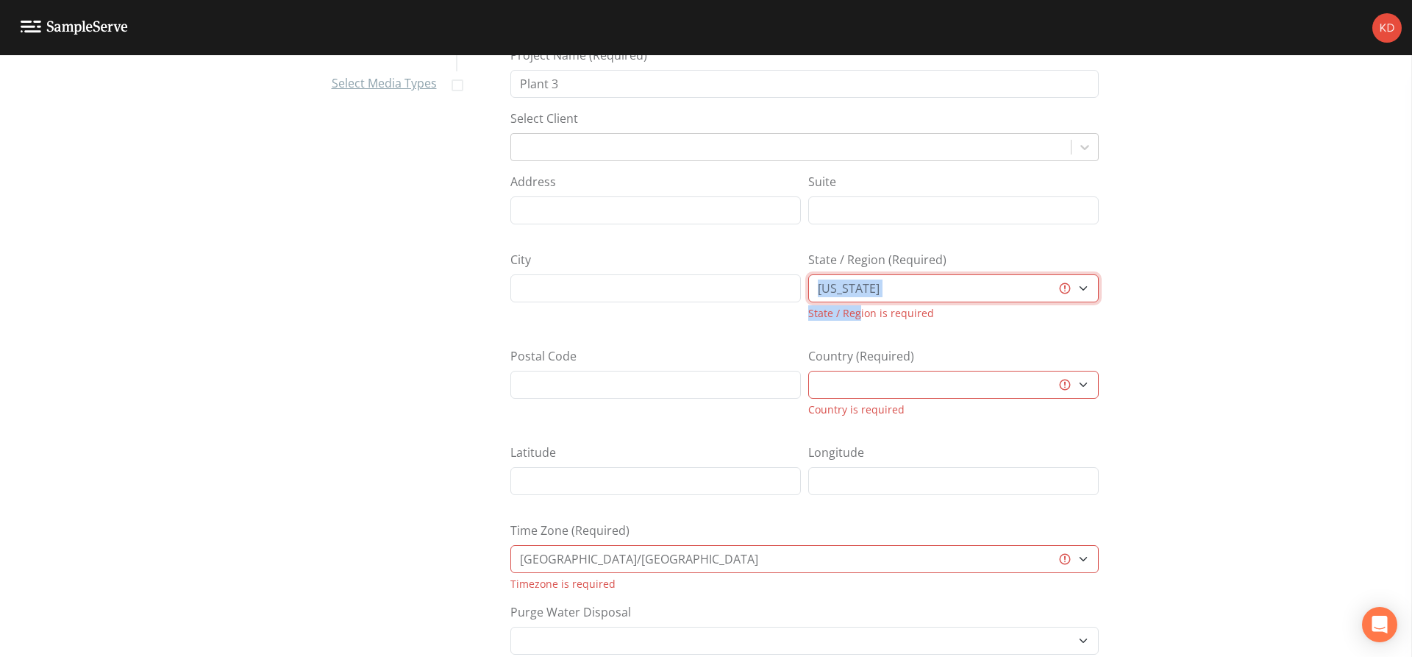
select select "[GEOGRAPHIC_DATA]"
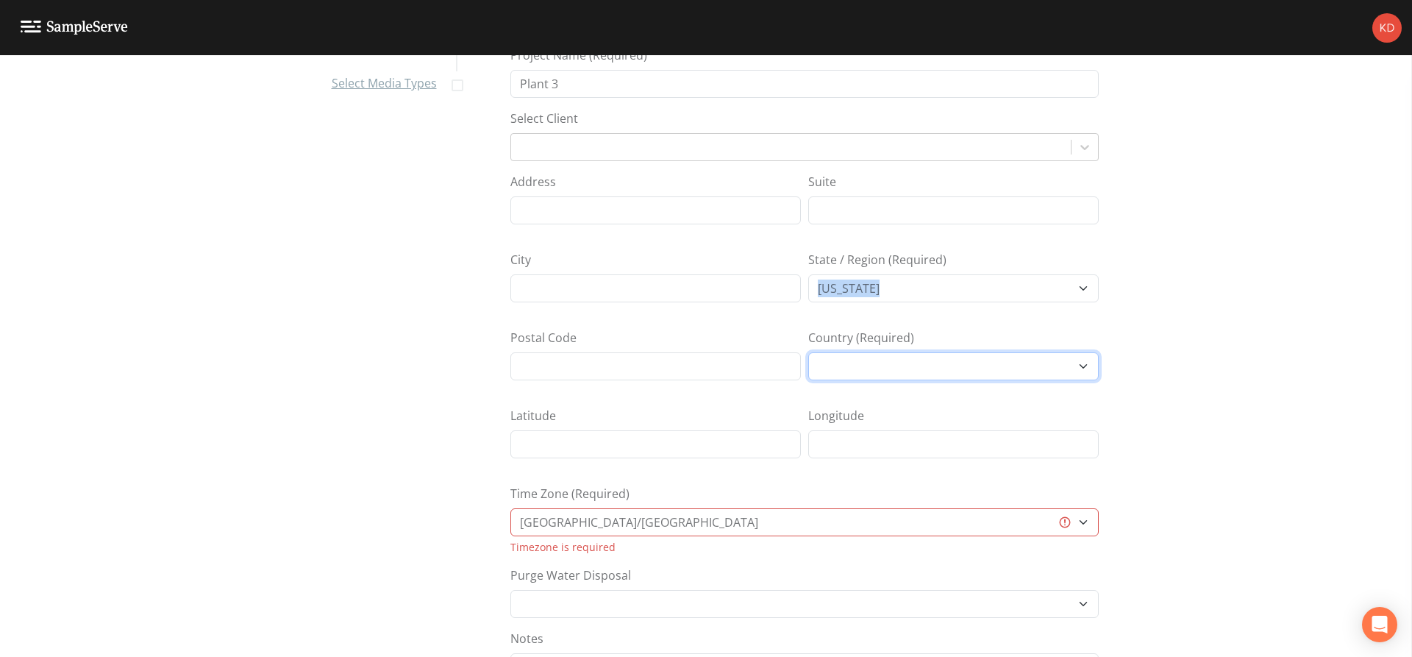
click at [871, 357] on select "[GEOGRAPHIC_DATA]" at bounding box center [953, 366] width 290 height 28
click at [752, 524] on select "[GEOGRAPHIC_DATA]/[GEOGRAPHIC_DATA] [GEOGRAPHIC_DATA]/[GEOGRAPHIC_DATA] [GEOGRA…" at bounding box center [804, 522] width 588 height 28
select select "US/Eastern"
click at [510, 508] on select "[GEOGRAPHIC_DATA]/[GEOGRAPHIC_DATA] [GEOGRAPHIC_DATA]/[GEOGRAPHIC_DATA] [GEOGRA…" at bounding box center [804, 522] width 588 height 28
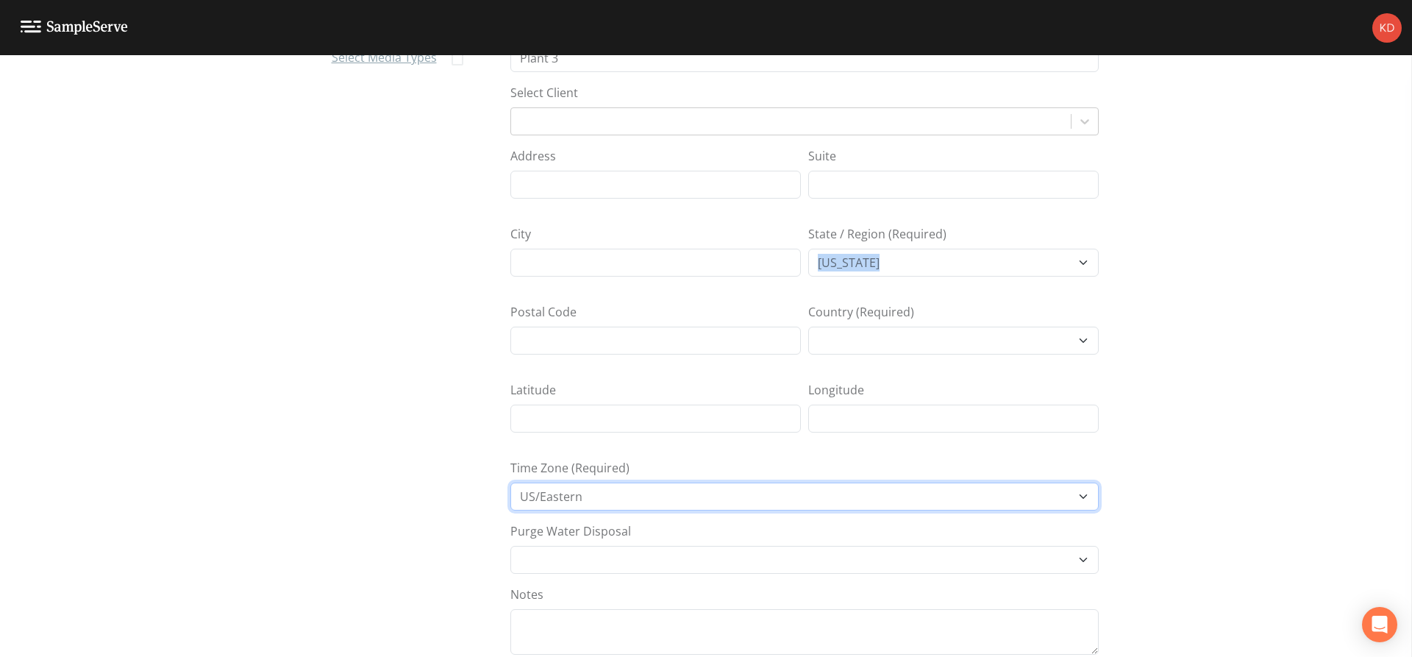
scroll to position [165, 0]
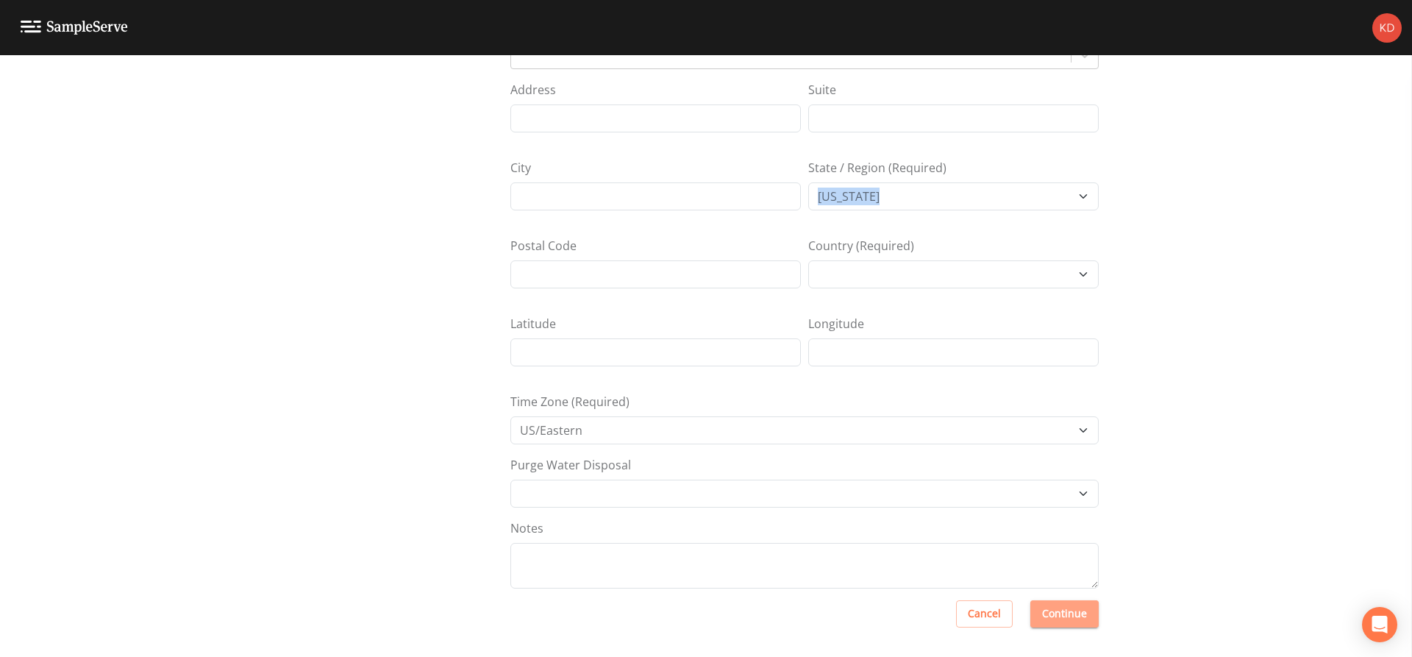
click at [1047, 604] on button "Continue" at bounding box center [1064, 613] width 68 height 27
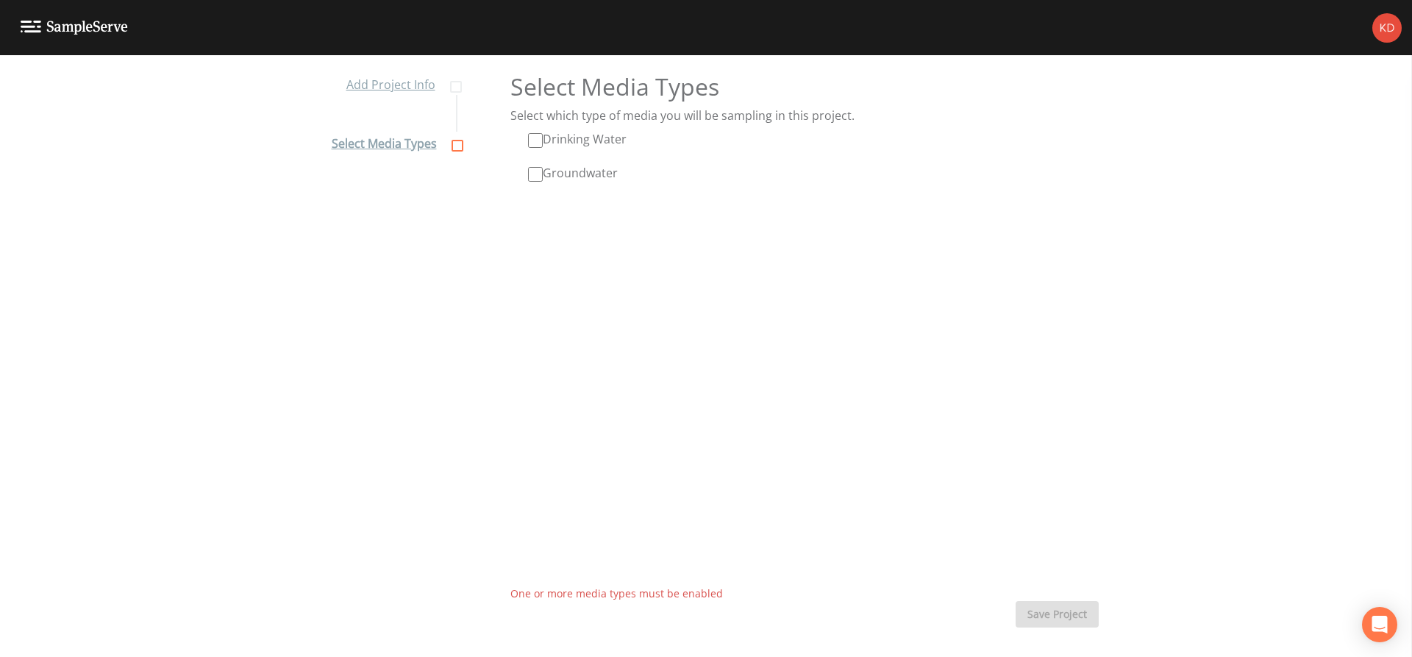
click at [602, 138] on label "Drinking Water" at bounding box center [577, 139] width 99 height 18
click at [543, 138] on input "Drinking Water" at bounding box center [535, 140] width 15 height 15
checkbox input "true"
click at [1036, 610] on button "Save Project" at bounding box center [1057, 614] width 83 height 27
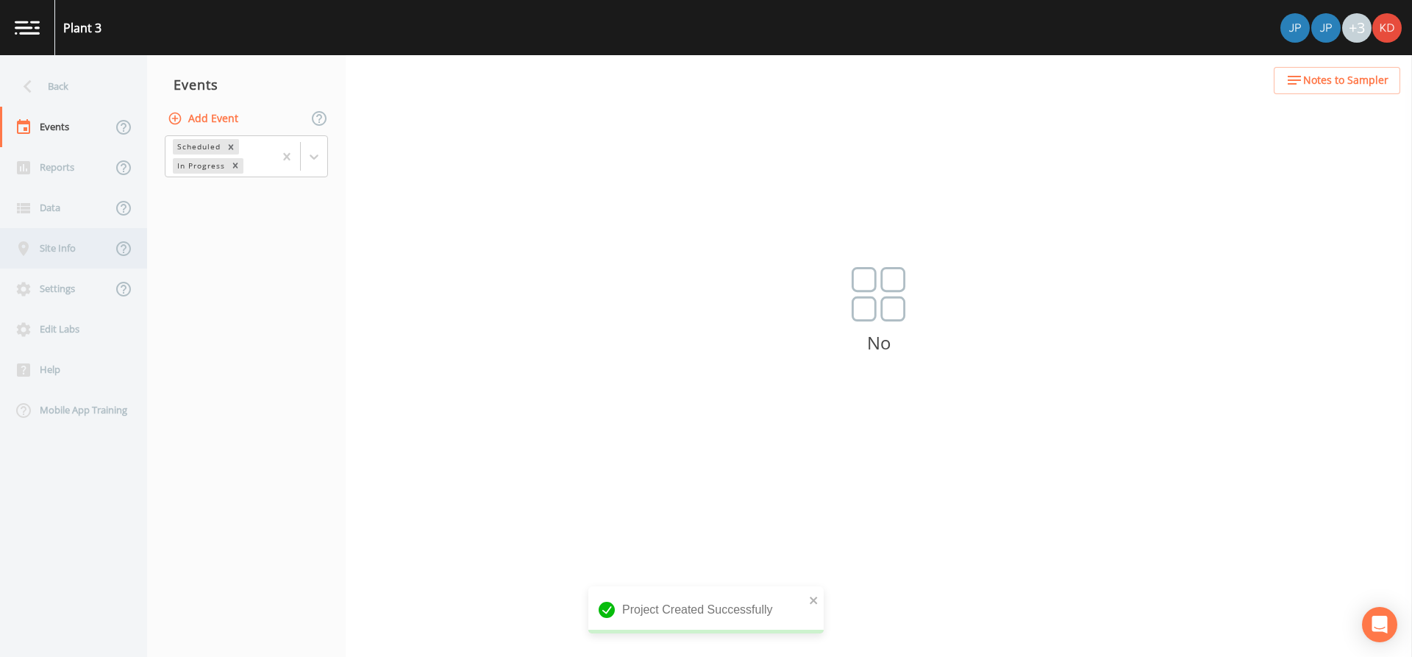
click at [56, 235] on div "Site Info" at bounding box center [56, 248] width 112 height 40
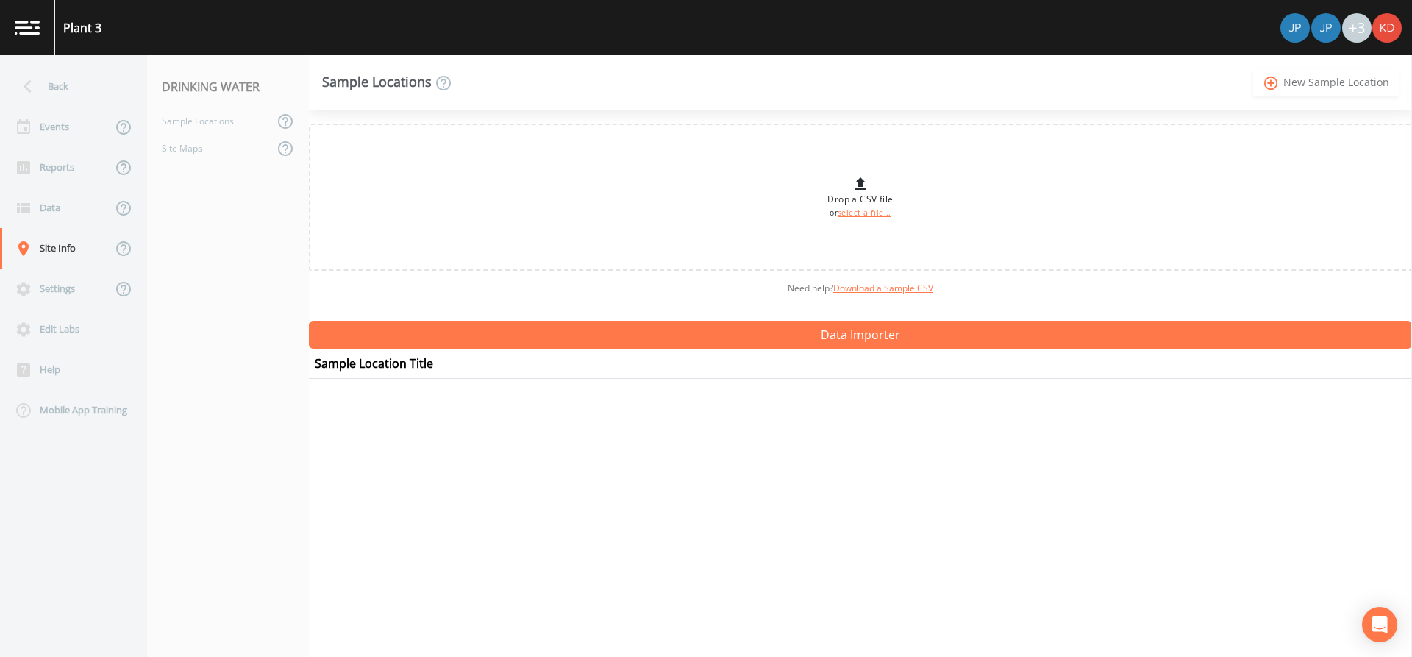
click at [1308, 69] on link "add_circle_outline New Sample Location" at bounding box center [1326, 82] width 146 height 27
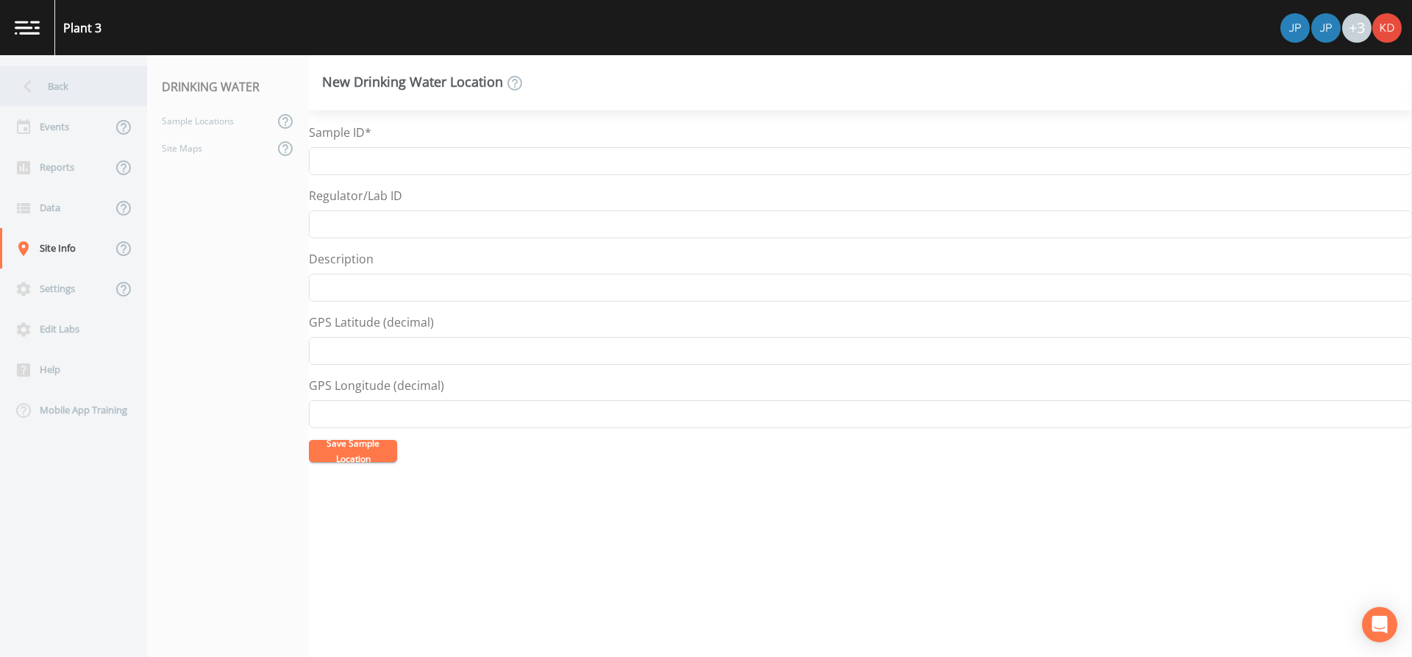
click at [26, 85] on icon at bounding box center [28, 86] width 8 height 13
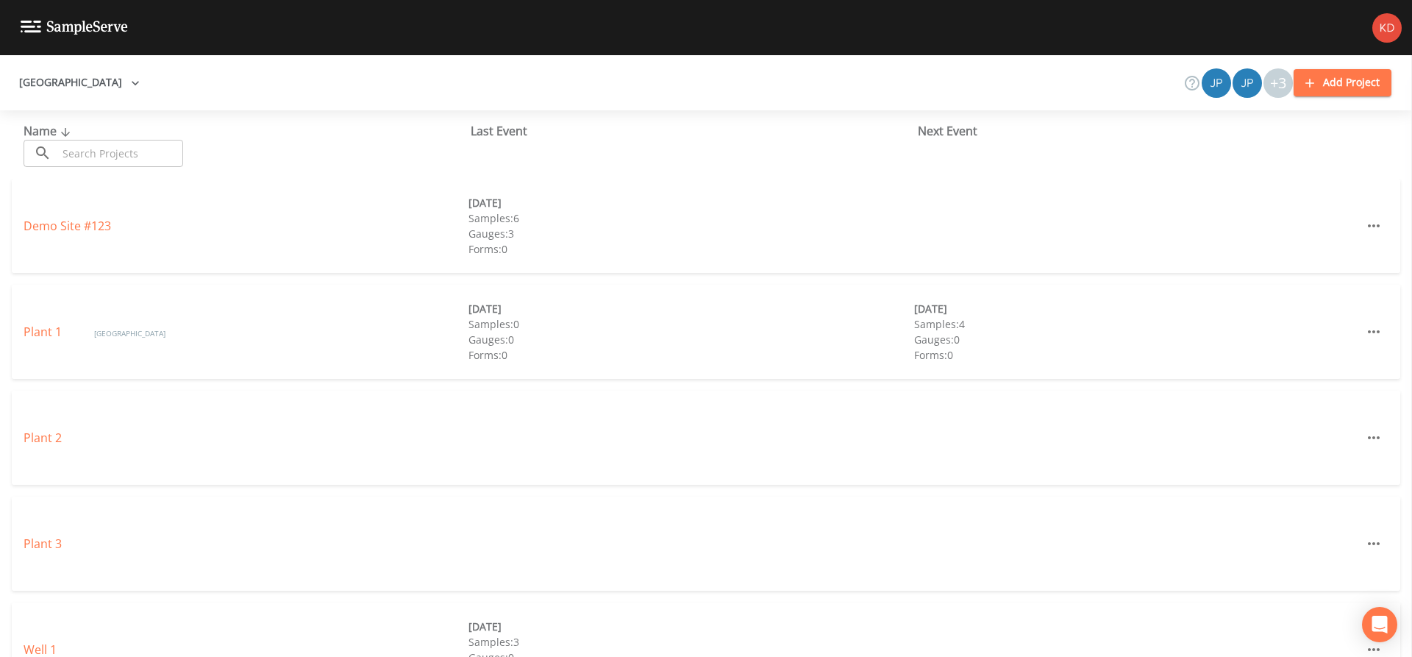
click at [1366, 88] on button "Add Project" at bounding box center [1343, 82] width 98 height 27
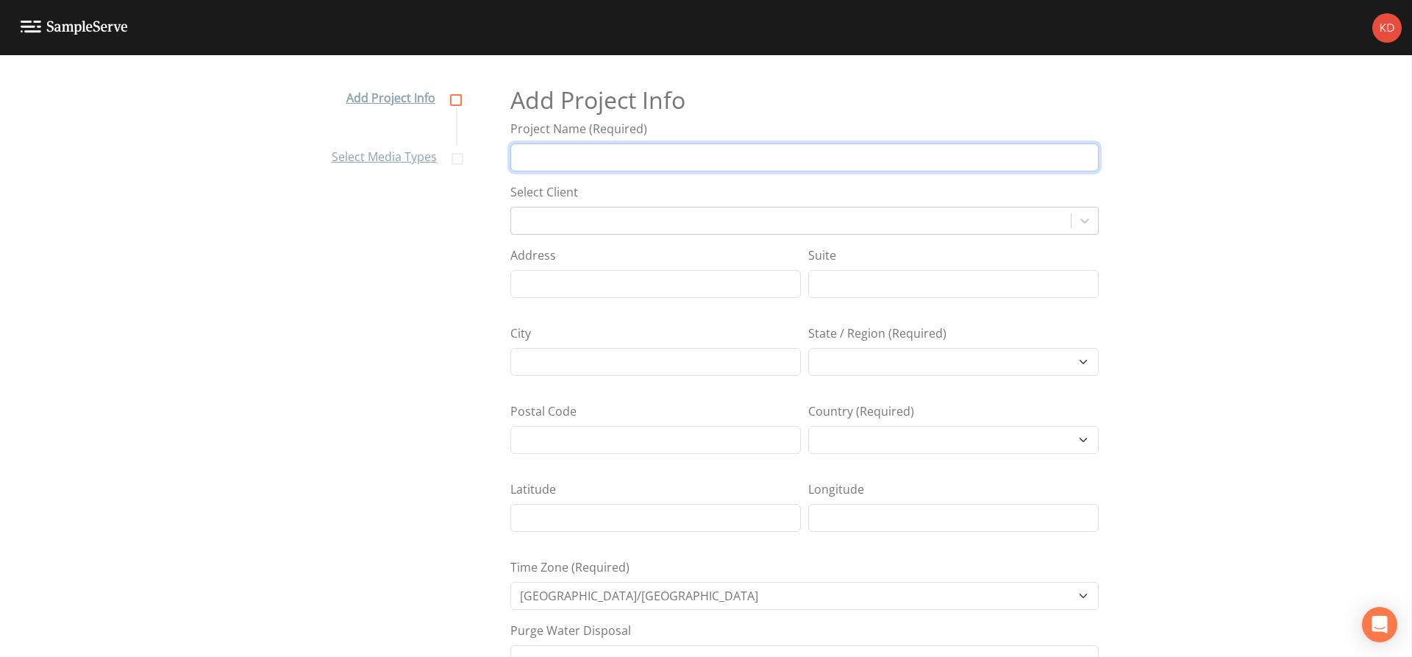
click at [650, 157] on input "Project Name (Required)" at bounding box center [804, 157] width 588 height 28
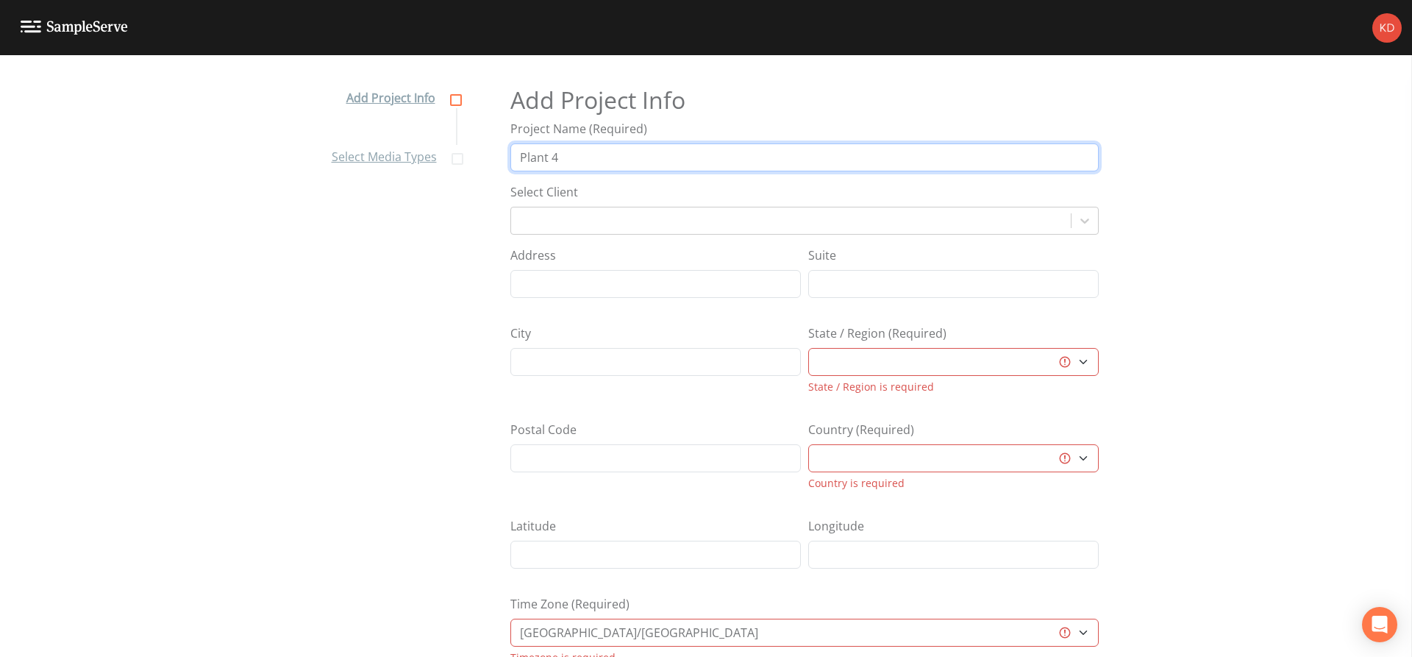
type input "Plant 4"
click at [1010, 362] on select "[GEOGRAPHIC_DATA] [GEOGRAPHIC_DATA] [GEOGRAPHIC_DATA] [GEOGRAPHIC_DATA] [GEOGRA…" at bounding box center [953, 362] width 290 height 28
select select "3f81eb0d-bb9a-4cb4-a221-9606a61fcaf2"
click at [808, 348] on select "[GEOGRAPHIC_DATA] [GEOGRAPHIC_DATA] [GEOGRAPHIC_DATA] [GEOGRAPHIC_DATA] [GEOGRA…" at bounding box center [953, 362] width 290 height 28
select select "[GEOGRAPHIC_DATA]"
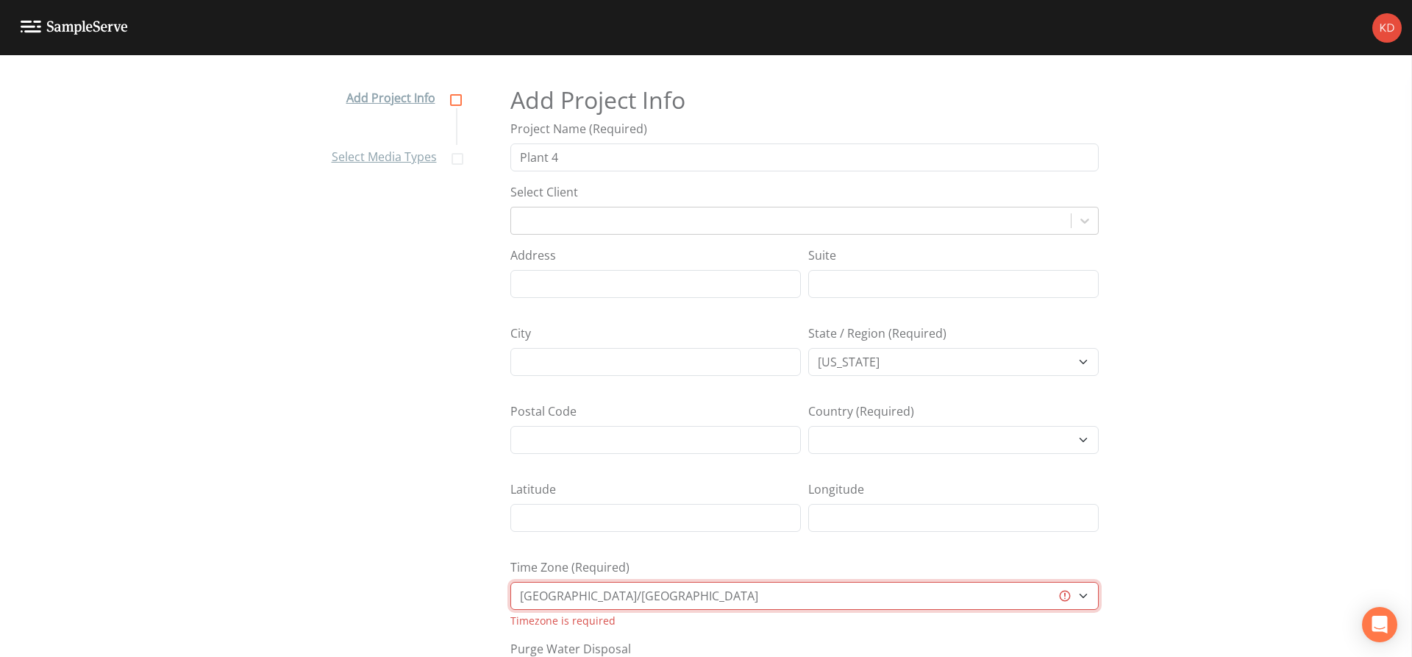
click at [792, 590] on select "[GEOGRAPHIC_DATA]/[GEOGRAPHIC_DATA] [GEOGRAPHIC_DATA]/[GEOGRAPHIC_DATA] [GEOGRA…" at bounding box center [804, 596] width 588 height 28
select select "US/Eastern"
click at [510, 582] on select "[GEOGRAPHIC_DATA]/[GEOGRAPHIC_DATA] [GEOGRAPHIC_DATA]/[GEOGRAPHIC_DATA] [GEOGRA…" at bounding box center [804, 596] width 588 height 28
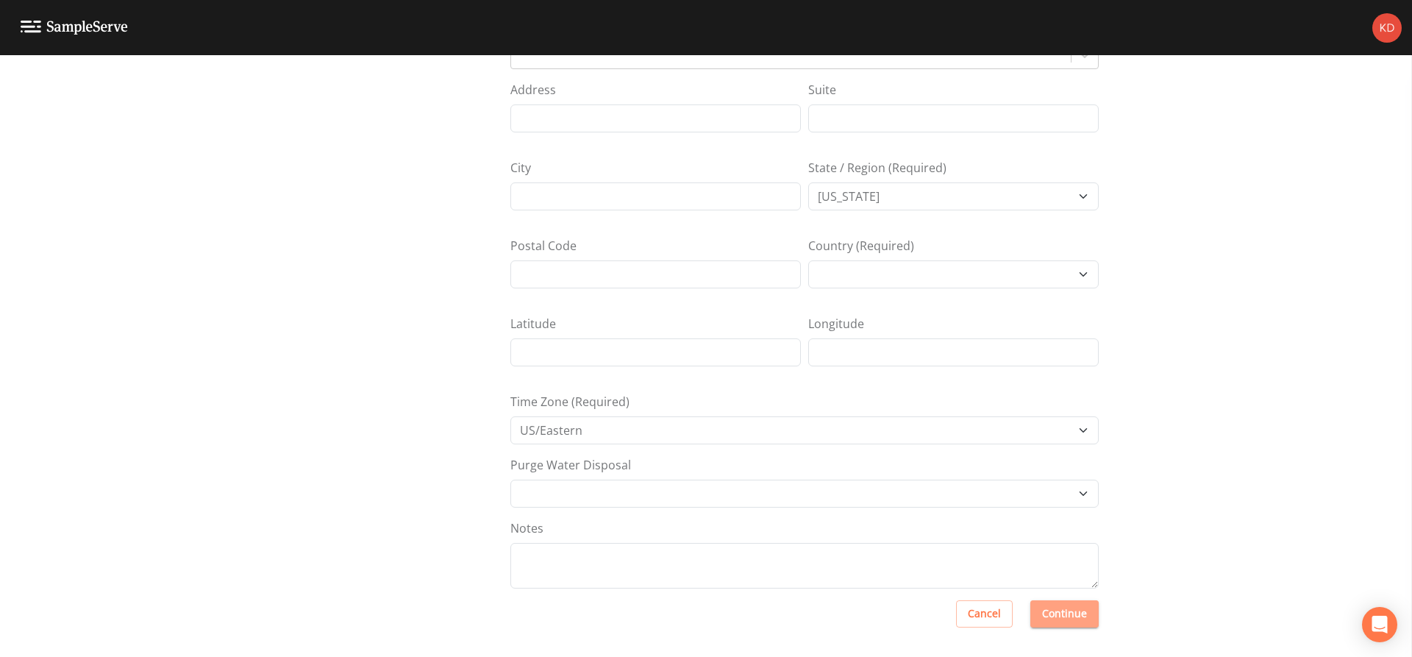
click at [1072, 605] on button "Continue" at bounding box center [1064, 613] width 68 height 27
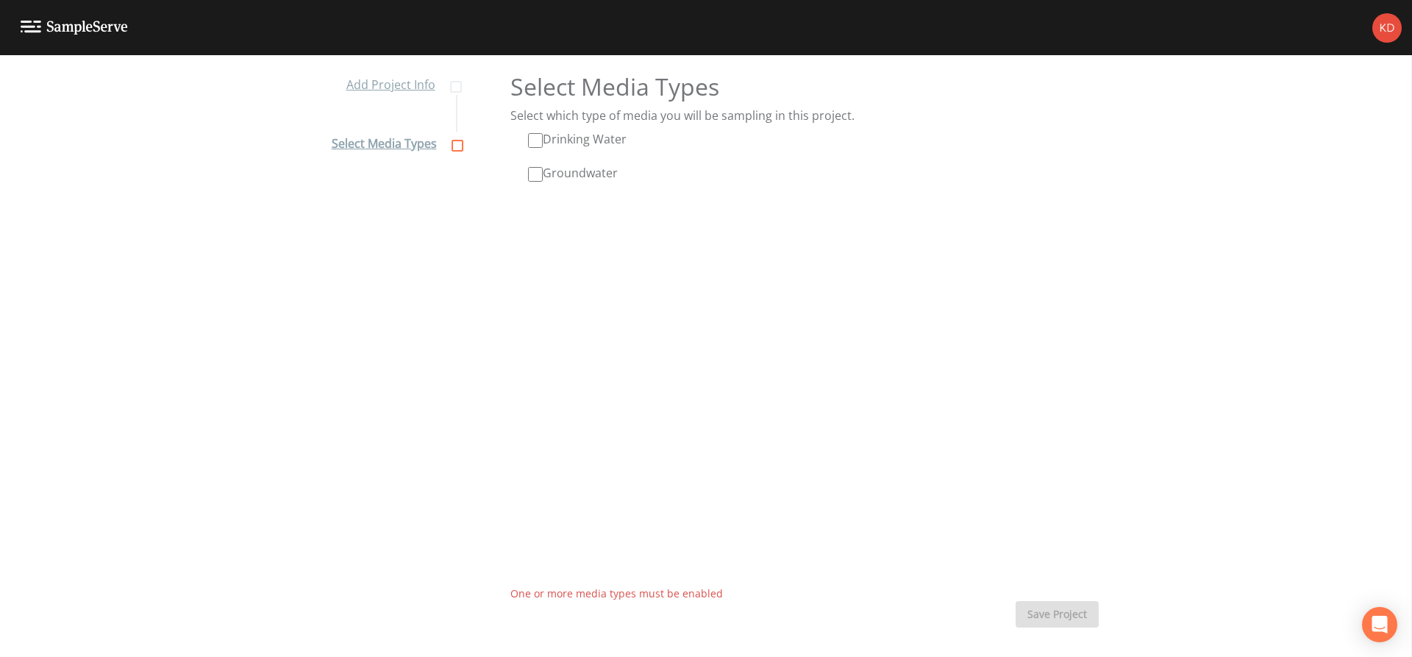
click at [528, 133] on input "Drinking Water" at bounding box center [535, 140] width 15 height 15
checkbox input "true"
click at [1058, 610] on button "Save Project" at bounding box center [1057, 614] width 83 height 27
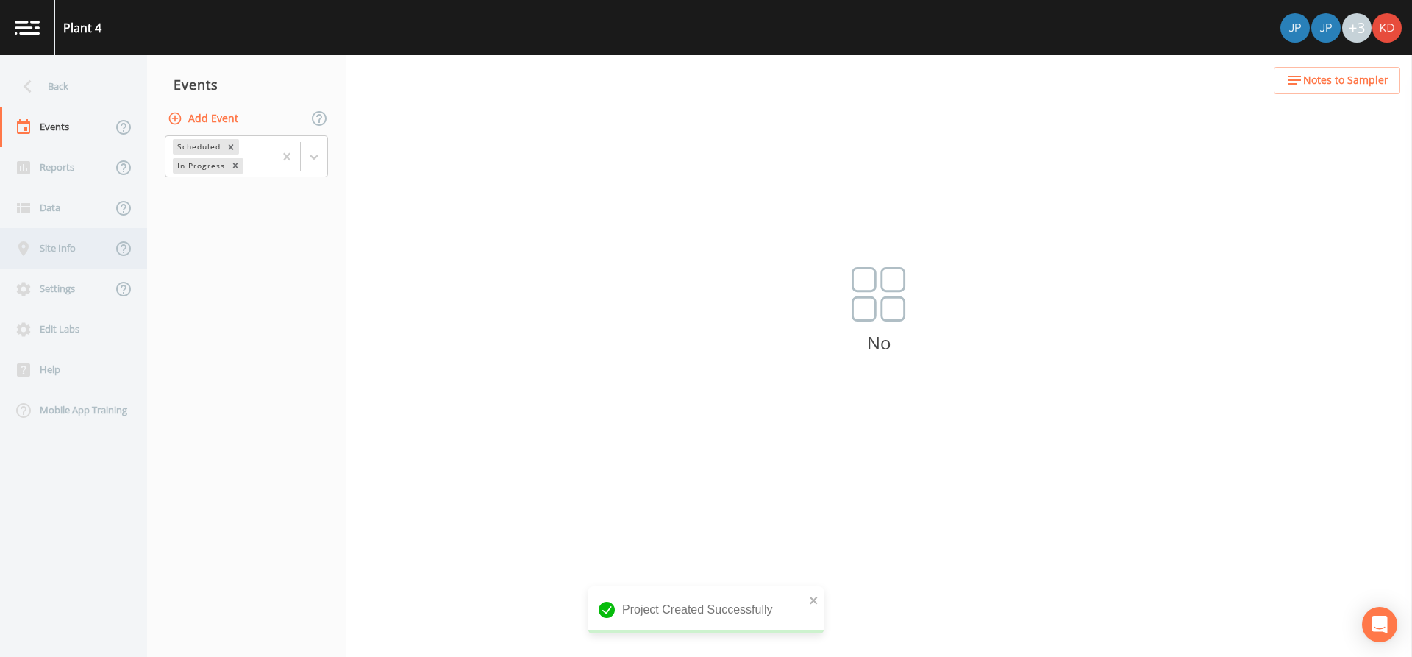
click at [40, 240] on div "Site Info" at bounding box center [56, 248] width 112 height 40
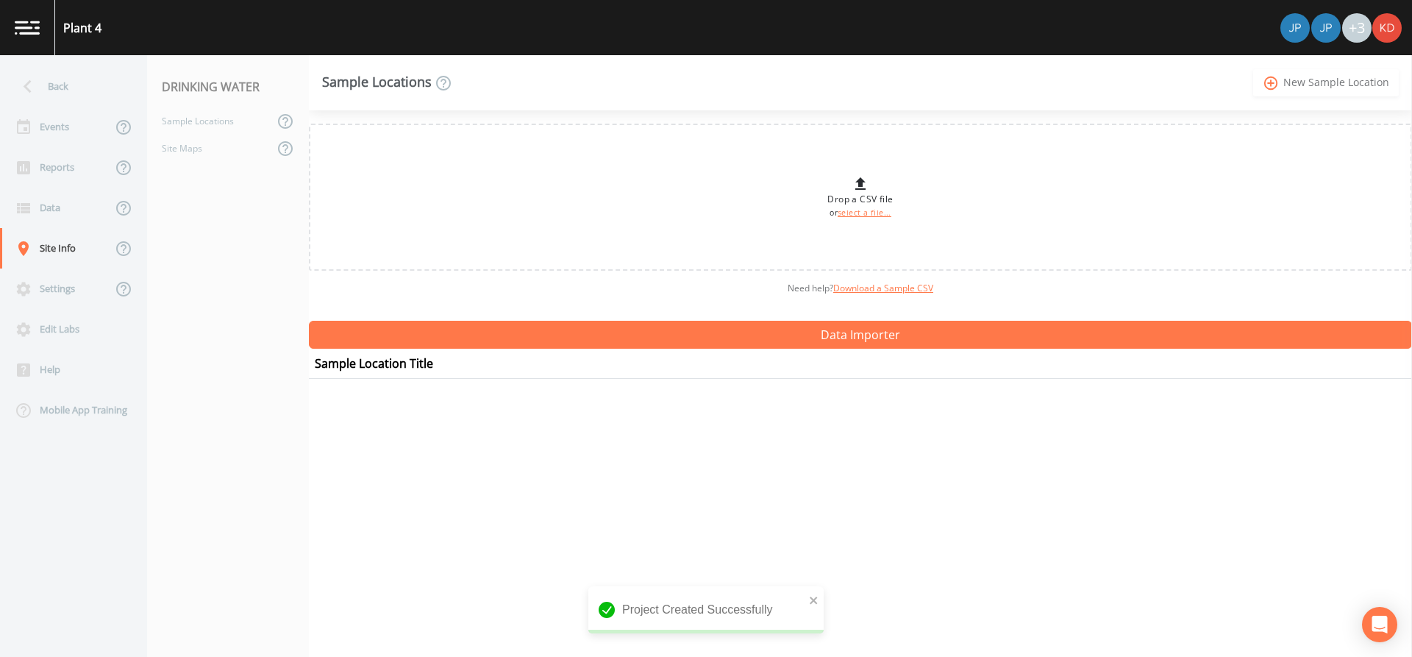
click at [1341, 82] on link "add_circle_outline New Sample Location" at bounding box center [1326, 82] width 146 height 27
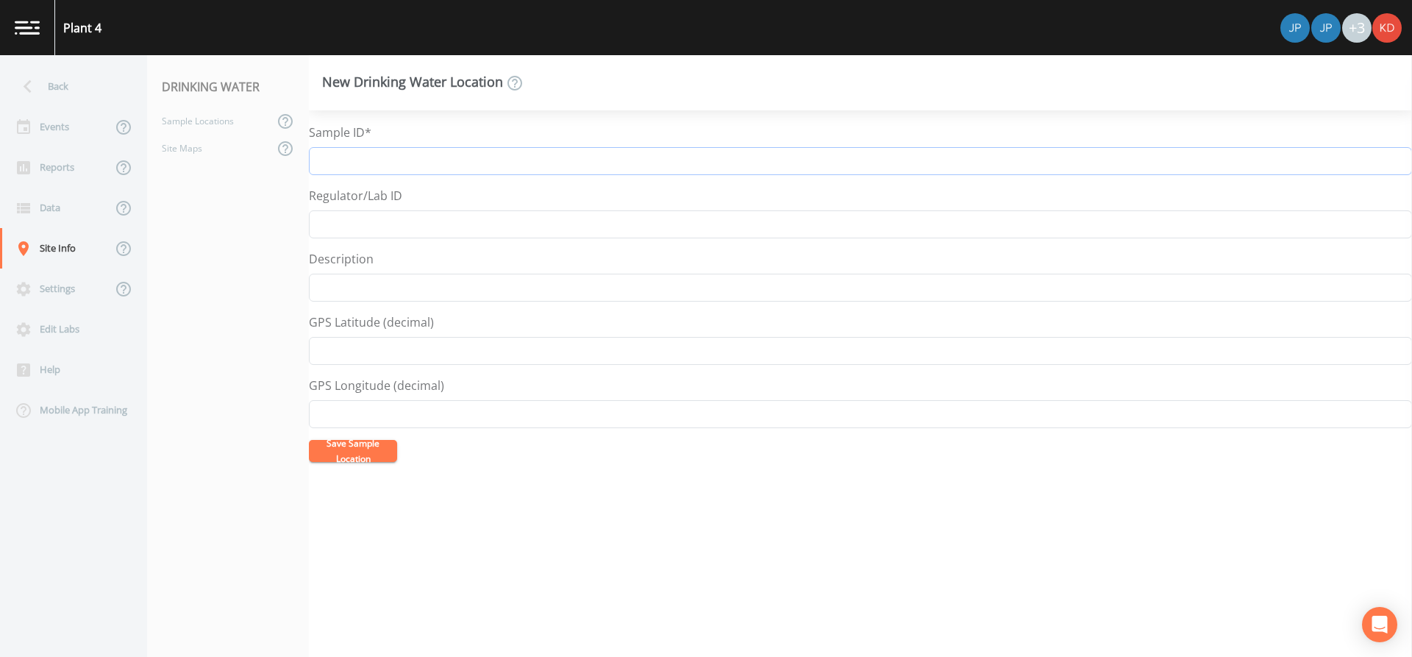
click at [645, 173] on input "Sample ID*" at bounding box center [860, 161] width 1103 height 28
drag, startPoint x: 407, startPoint y: 162, endPoint x: 285, endPoint y: 160, distance: 121.4
click at [285, 160] on div "Back Events Reports Data Site Info Settings Edit Labs Help Mobile App Training …" at bounding box center [706, 356] width 1412 height 602
type input "N-6077 Well 4-2 Raw"
click at [349, 449] on button "Save Sample Location" at bounding box center [353, 451] width 88 height 22
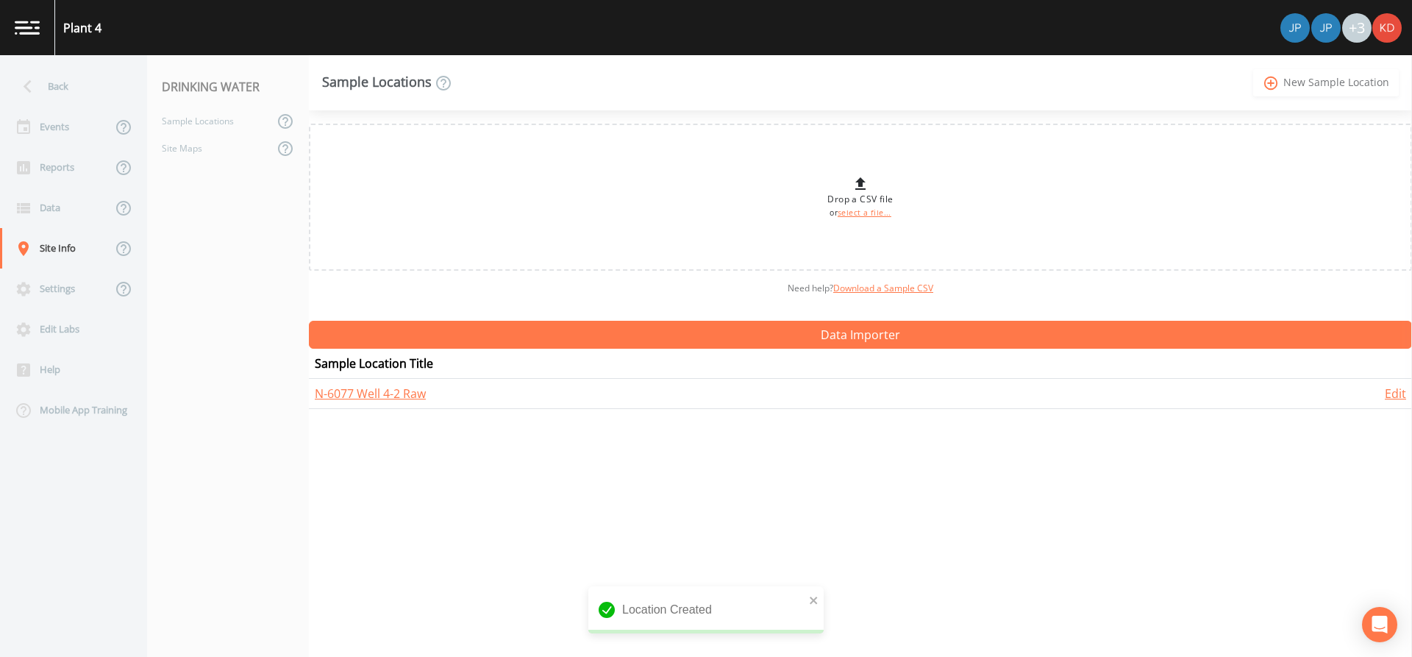
click at [1349, 82] on link "add_circle_outline New Sample Location" at bounding box center [1326, 82] width 146 height 27
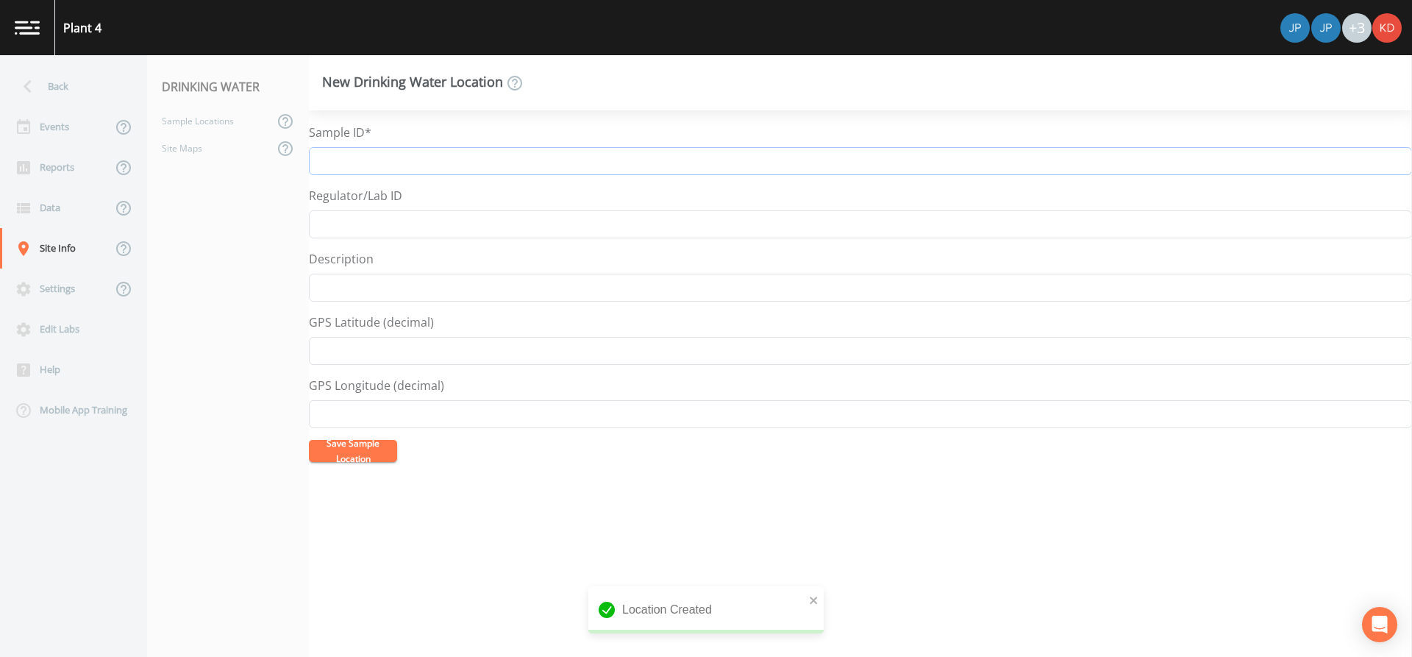
click at [580, 154] on input "Sample ID*" at bounding box center [860, 161] width 1103 height 28
paste input "N-6077 Well 4-2"
type input "N-6077 Well 4-2 AOP Influent"
click at [309, 440] on button "Save Sample Location" at bounding box center [353, 451] width 88 height 22
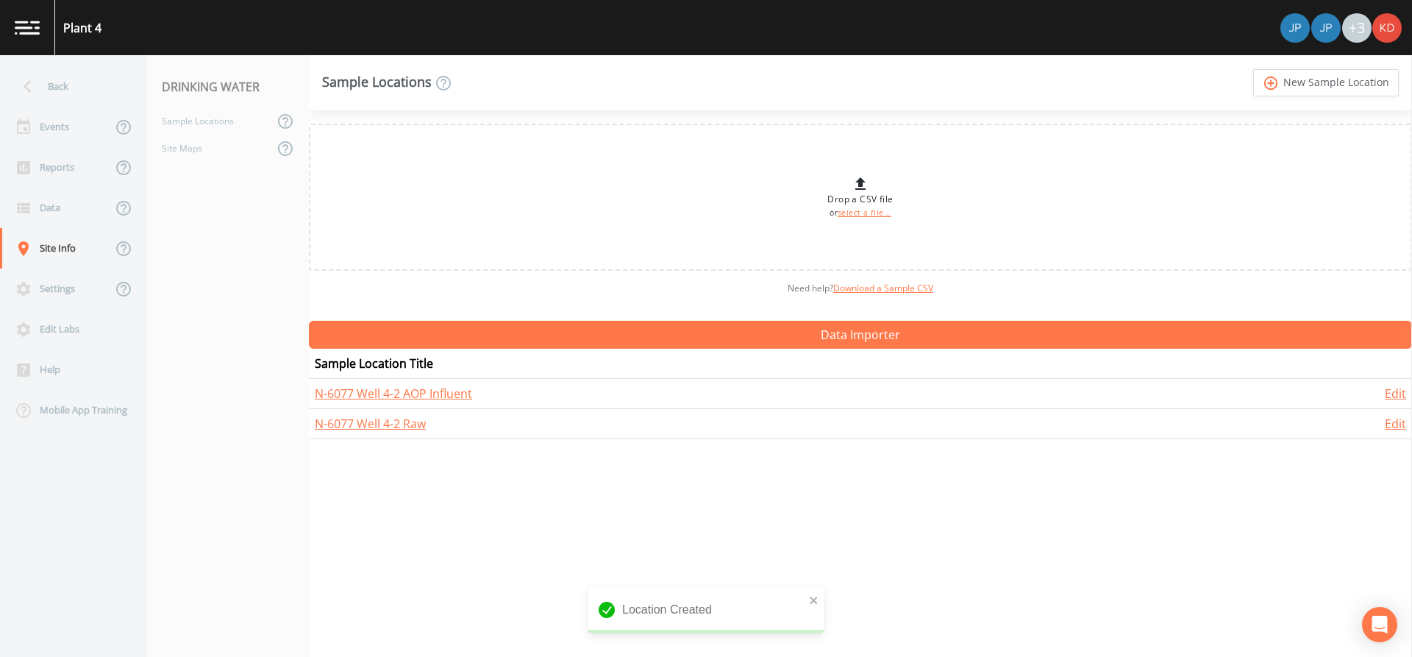
click at [1253, 69] on link "add_circle_outline New Sample Location" at bounding box center [1326, 82] width 146 height 27
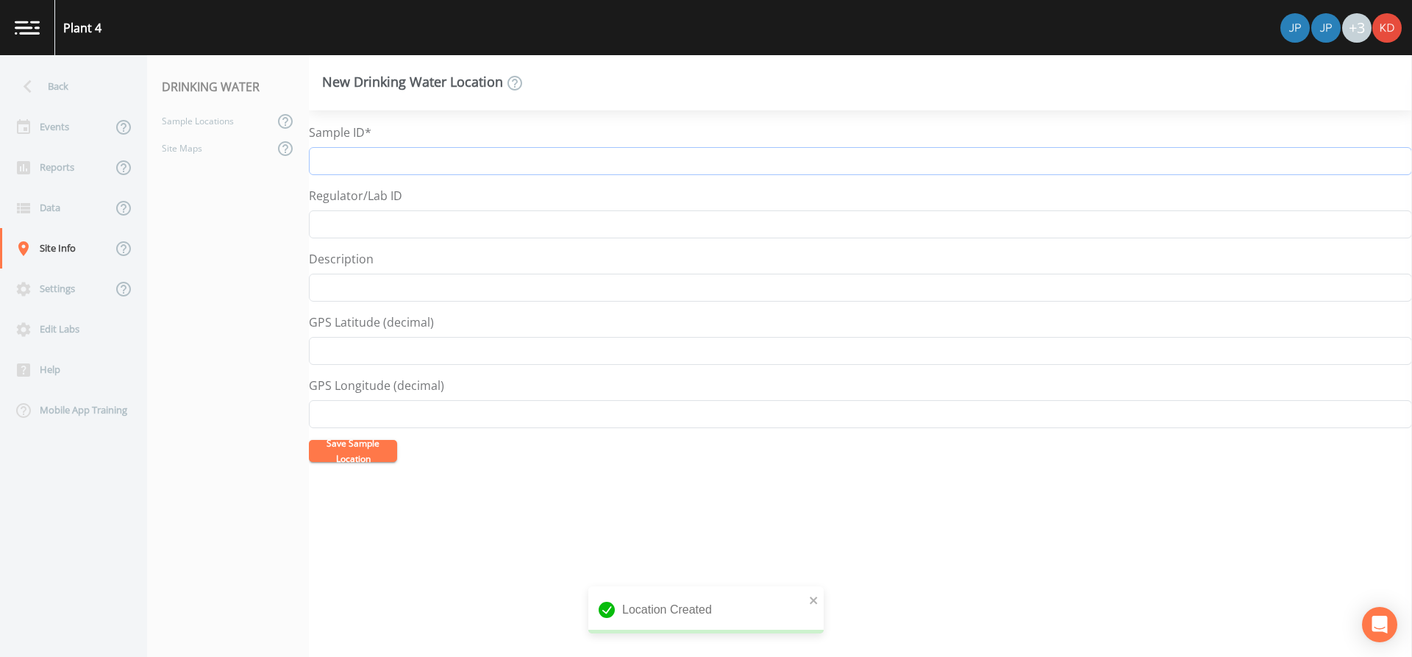
paste input "N-6077 Well 4-2"
type input "N-6077 Well 4-2 AOP Effluent"
click at [309, 440] on button "Save Sample Location" at bounding box center [353, 451] width 88 height 22
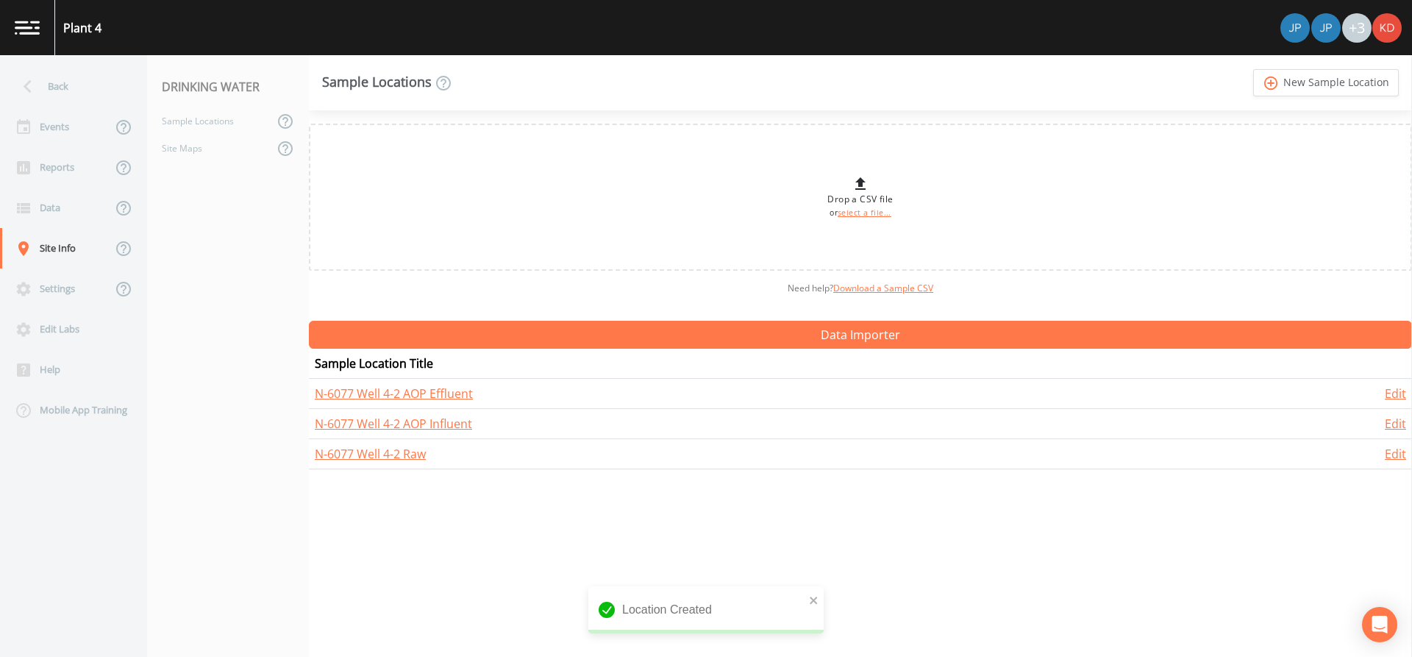
click at [1253, 69] on link "add_circle_outline New Sample Location" at bounding box center [1326, 82] width 146 height 27
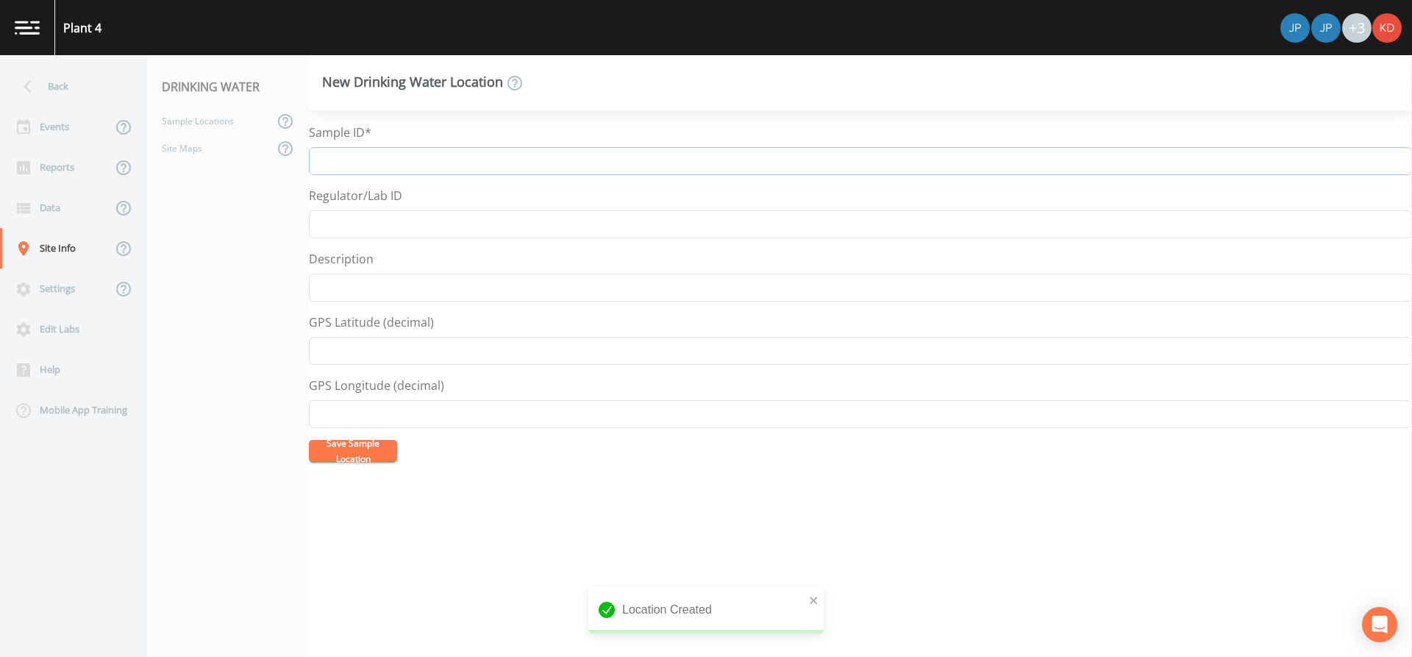
paste input "N-6077 Well 4-2"
type input "N-6077 Well 4-2 GAC Effluent"
click at [309, 440] on button "Save Sample Location" at bounding box center [353, 451] width 88 height 22
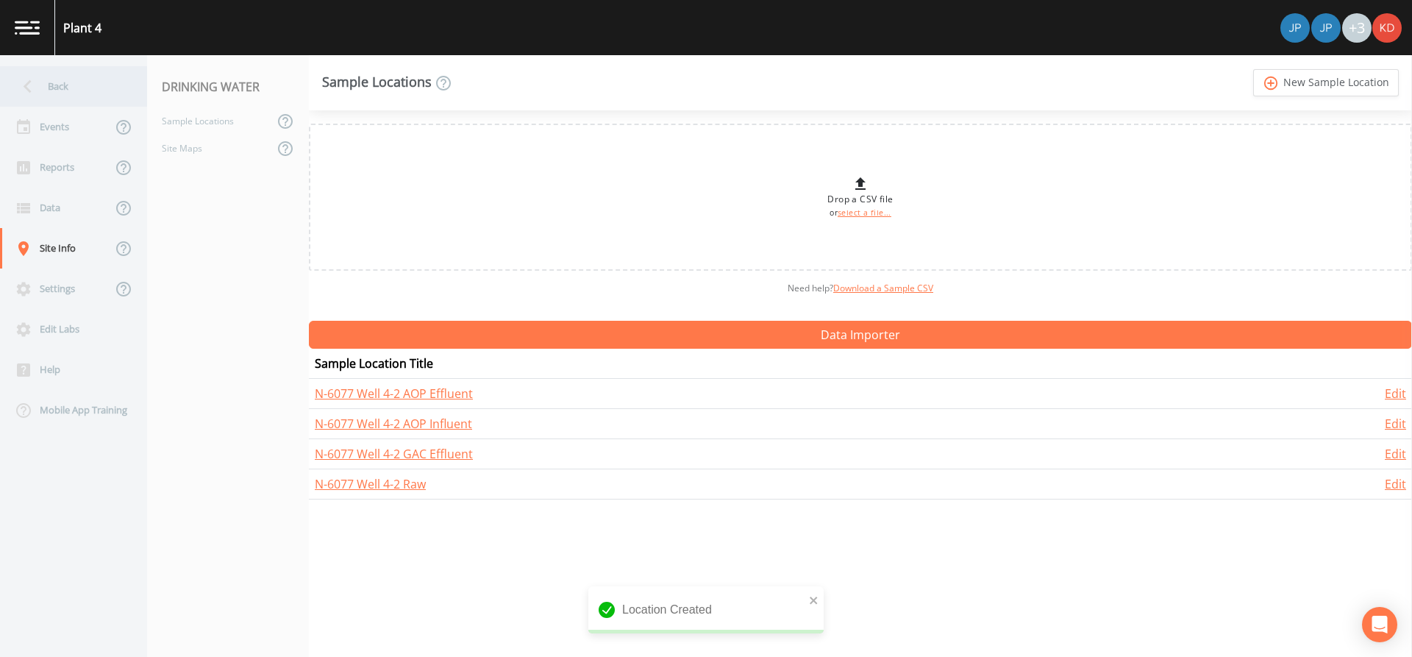
click at [70, 93] on div "Back" at bounding box center [66, 86] width 132 height 40
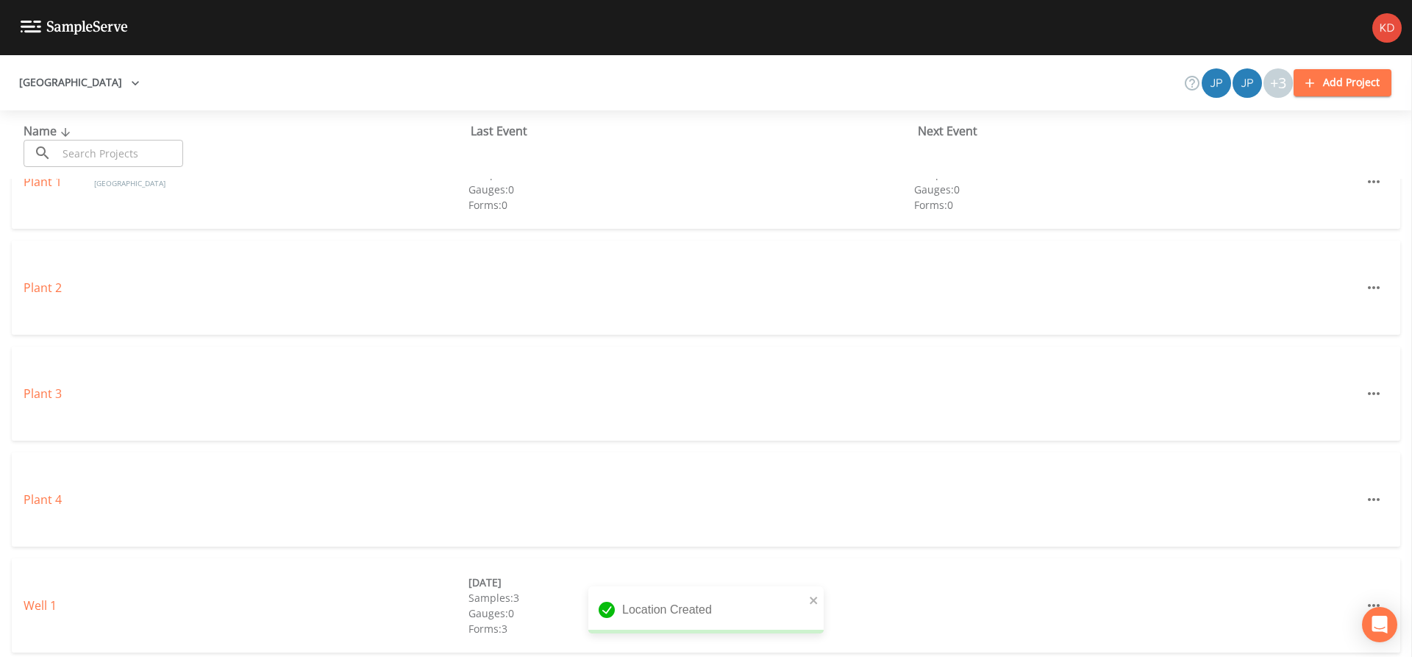
scroll to position [157, 0]
click at [1363, 80] on button "Add Project" at bounding box center [1343, 82] width 98 height 27
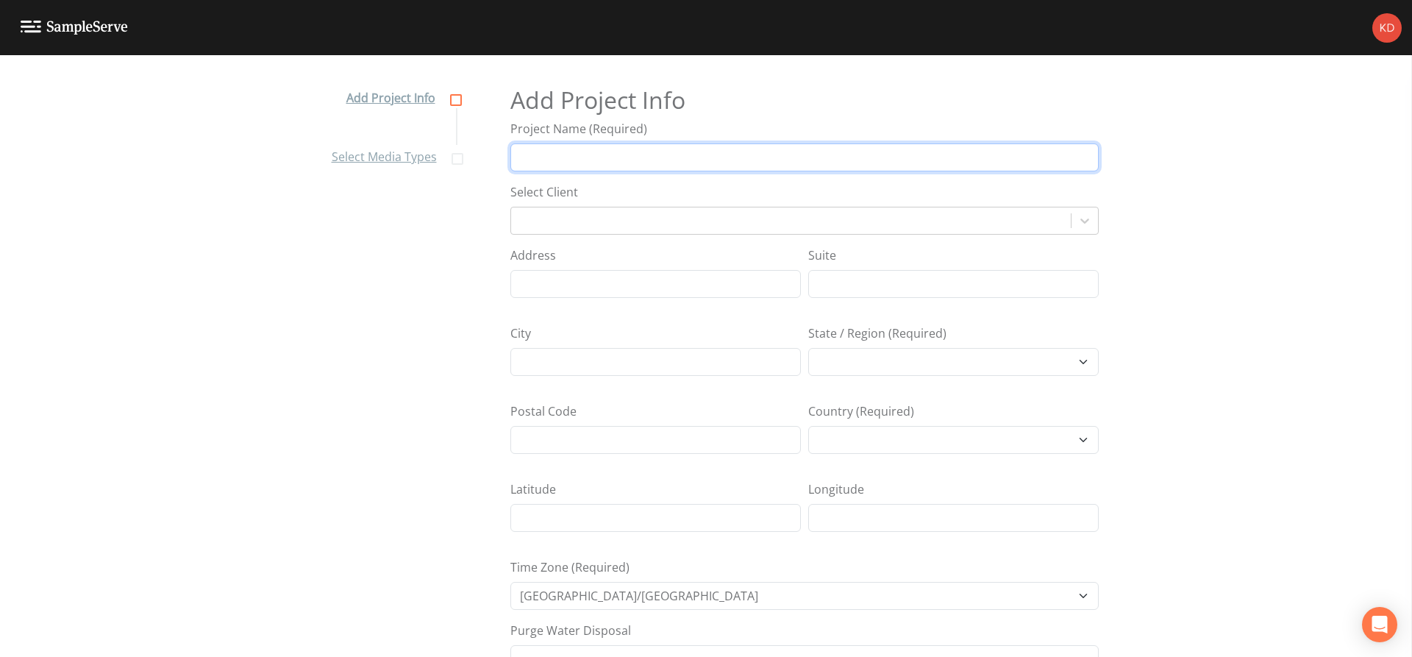
click at [806, 168] on input "Project Name (Required)" at bounding box center [804, 157] width 588 height 28
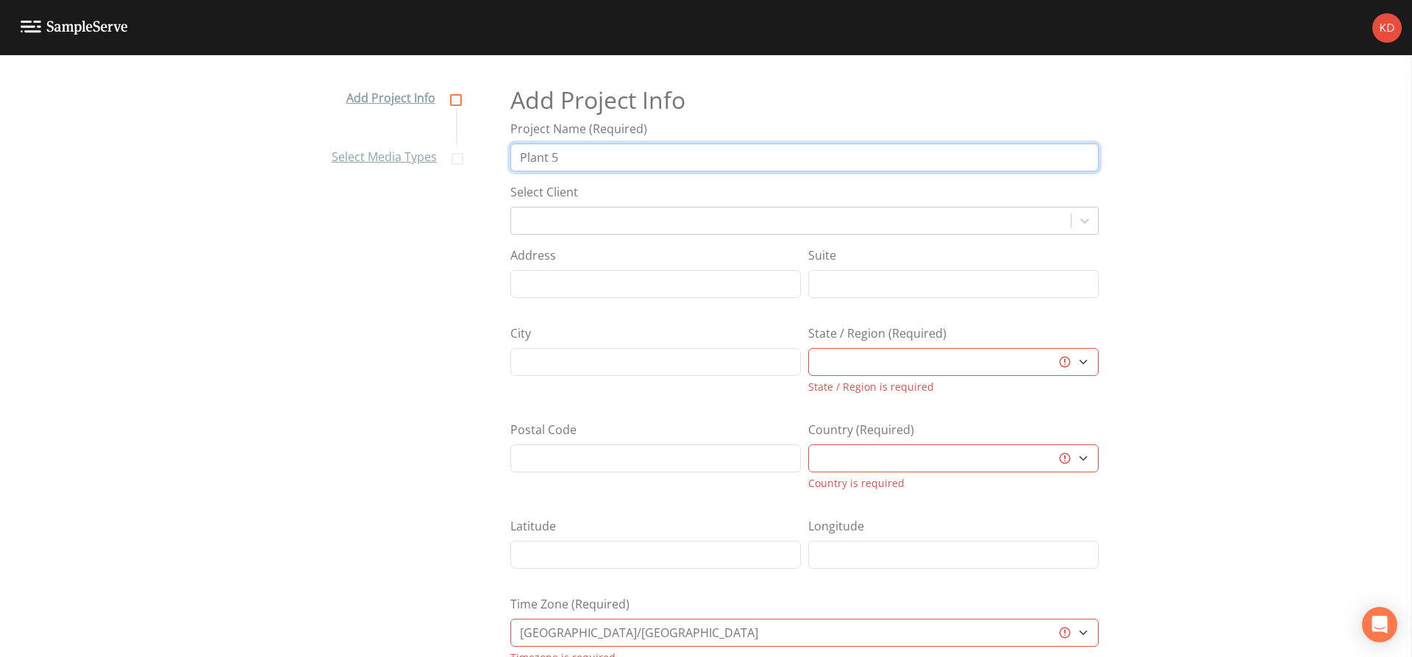
type input "Plant 5"
click at [851, 365] on select "[GEOGRAPHIC_DATA] [GEOGRAPHIC_DATA] [GEOGRAPHIC_DATA] [GEOGRAPHIC_DATA] [GEOGRA…" at bounding box center [953, 362] width 290 height 28
select select "3f81eb0d-bb9a-4cb4-a221-9606a61fcaf2"
click at [808, 348] on select "[GEOGRAPHIC_DATA] [GEOGRAPHIC_DATA] [GEOGRAPHIC_DATA] [GEOGRAPHIC_DATA] [GEOGRA…" at bounding box center [953, 362] width 290 height 28
select select "[GEOGRAPHIC_DATA]"
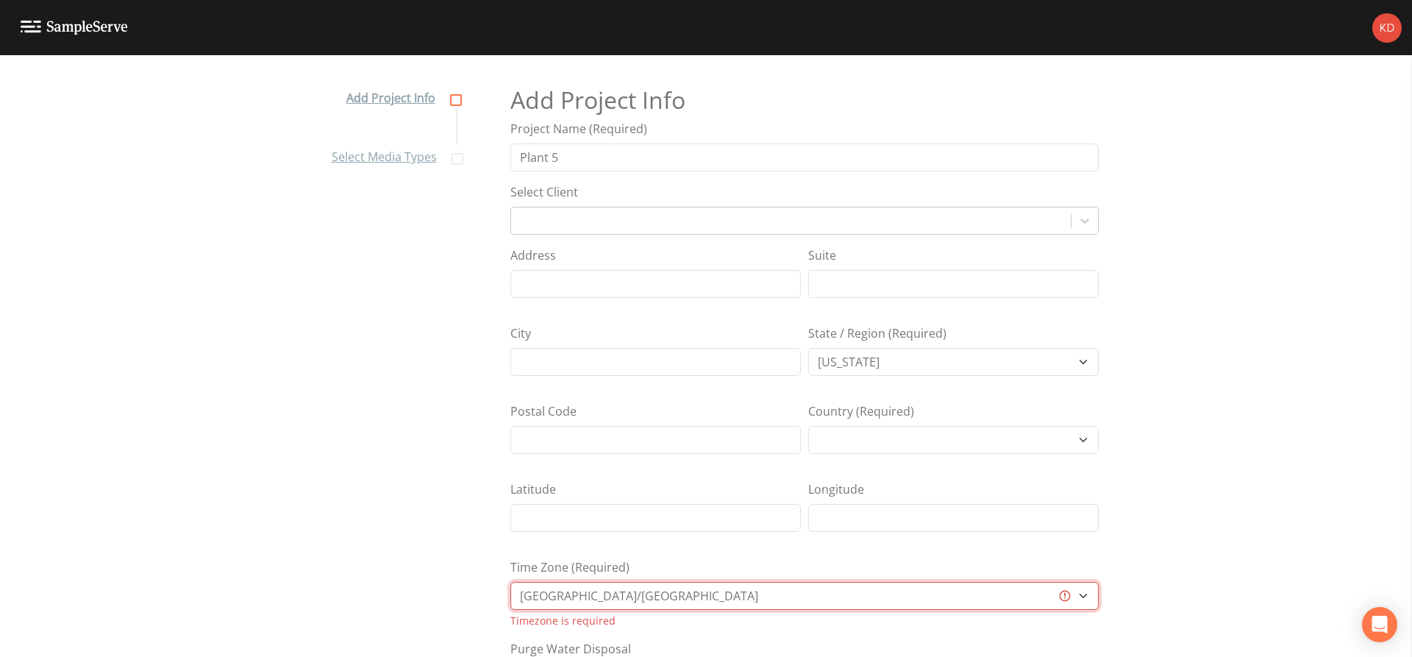
click at [768, 598] on select "[GEOGRAPHIC_DATA]/[GEOGRAPHIC_DATA] [GEOGRAPHIC_DATA]/[GEOGRAPHIC_DATA] [GEOGRA…" at bounding box center [804, 596] width 588 height 28
select select "US/Eastern"
click at [510, 582] on select "[GEOGRAPHIC_DATA]/[GEOGRAPHIC_DATA] [GEOGRAPHIC_DATA]/[GEOGRAPHIC_DATA] [GEOGRA…" at bounding box center [804, 596] width 588 height 28
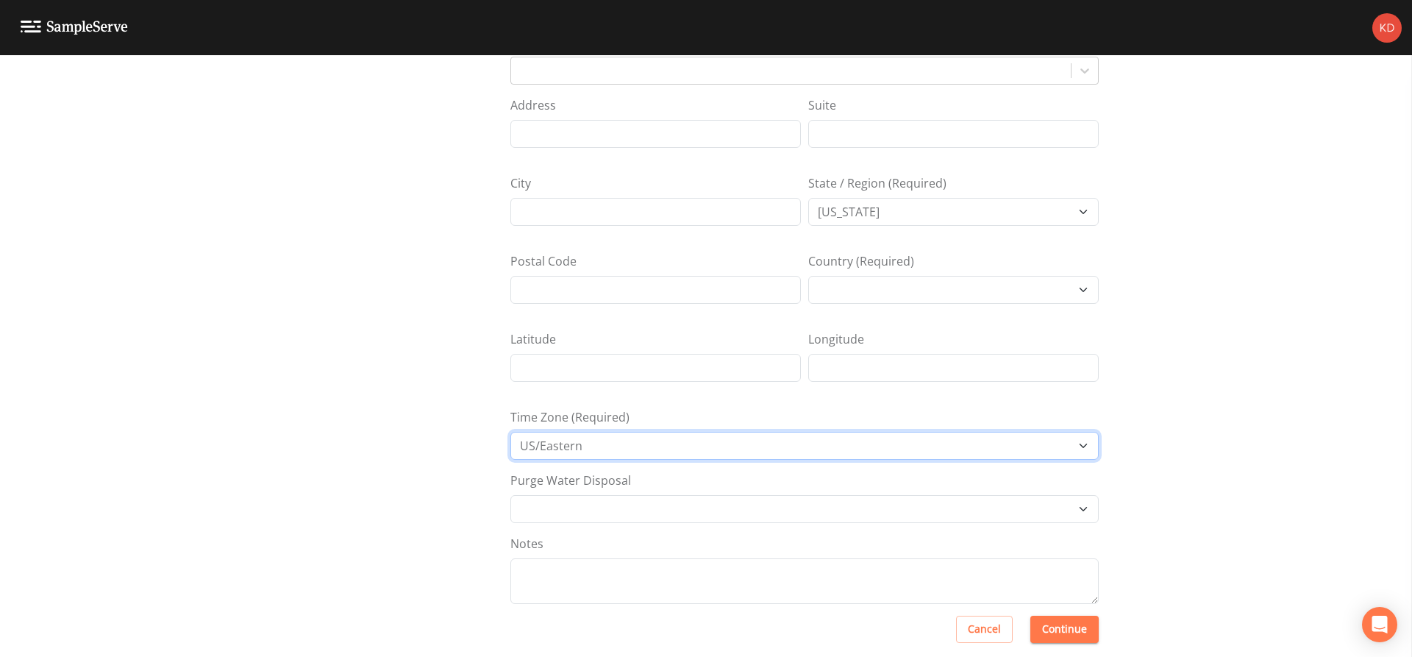
scroll to position [165, 0]
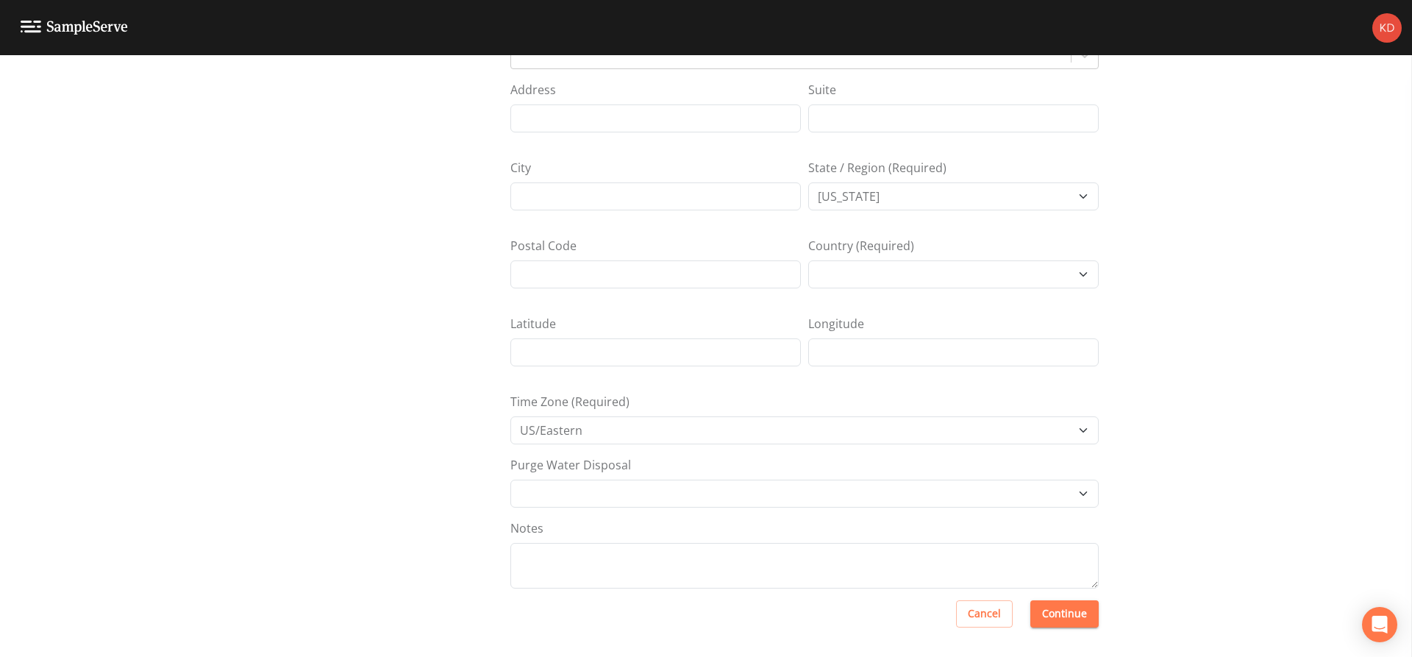
drag, startPoint x: 1025, startPoint y: 613, endPoint x: 1039, endPoint y: 611, distance: 14.1
click at [1028, 612] on div "Cancel Continue" at bounding box center [804, 628] width 588 height 57
click at [1041, 611] on button "Continue" at bounding box center [1064, 613] width 68 height 27
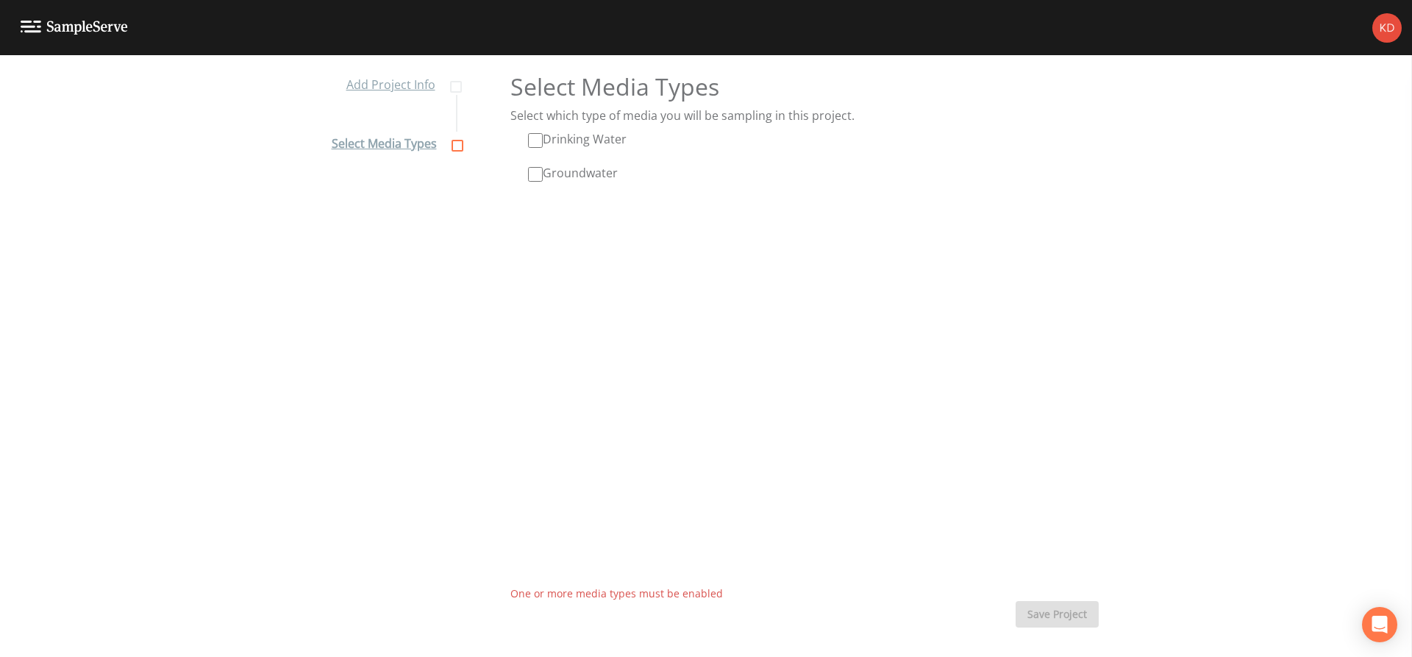
scroll to position [13, 0]
click at [530, 144] on input "Drinking Water" at bounding box center [535, 140] width 15 height 15
checkbox input "true"
click at [1044, 609] on button "Save Project" at bounding box center [1057, 614] width 83 height 27
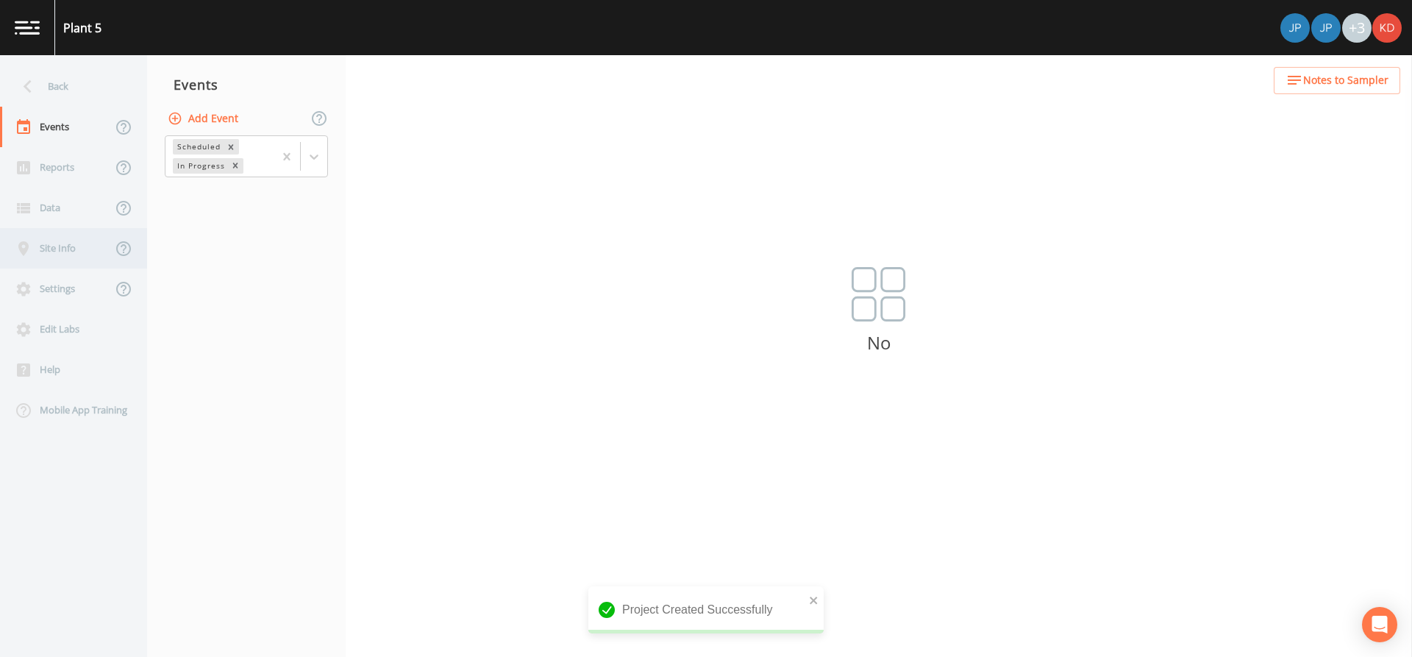
click at [60, 232] on div "Site Info" at bounding box center [56, 248] width 112 height 40
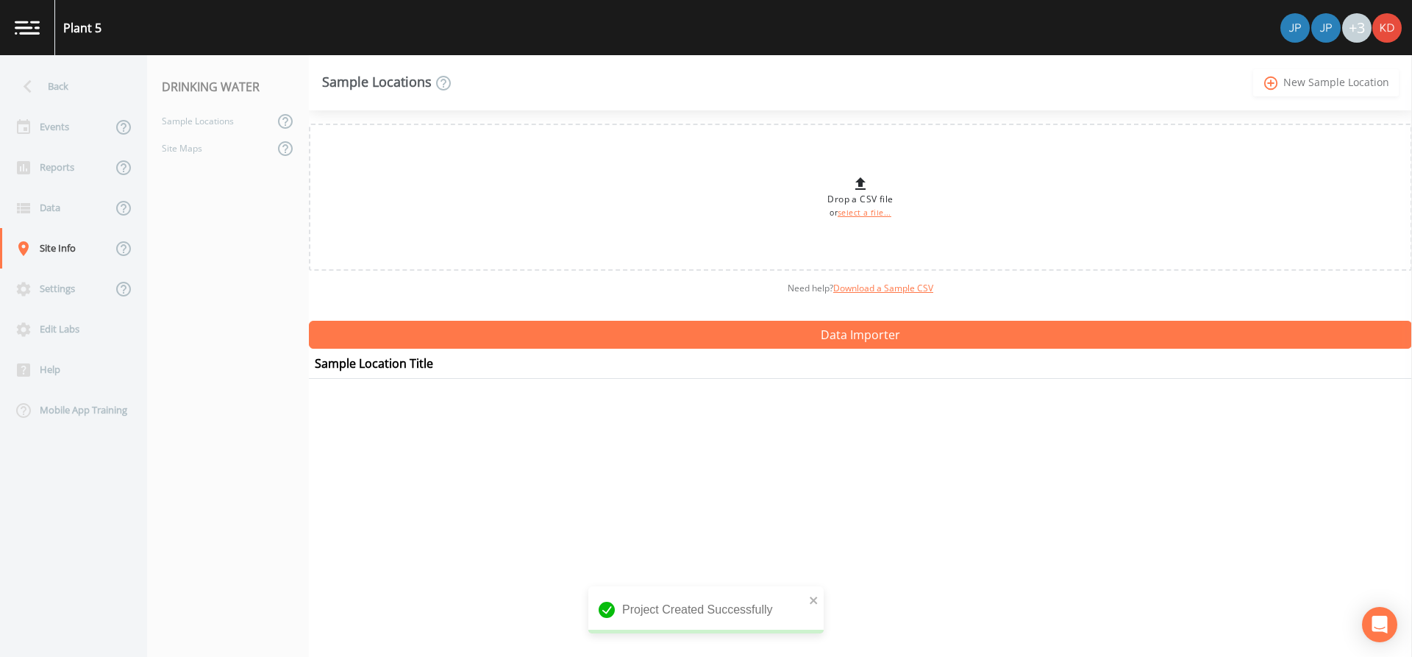
click at [1341, 76] on link "add_circle_outline New Sample Location" at bounding box center [1326, 82] width 146 height 27
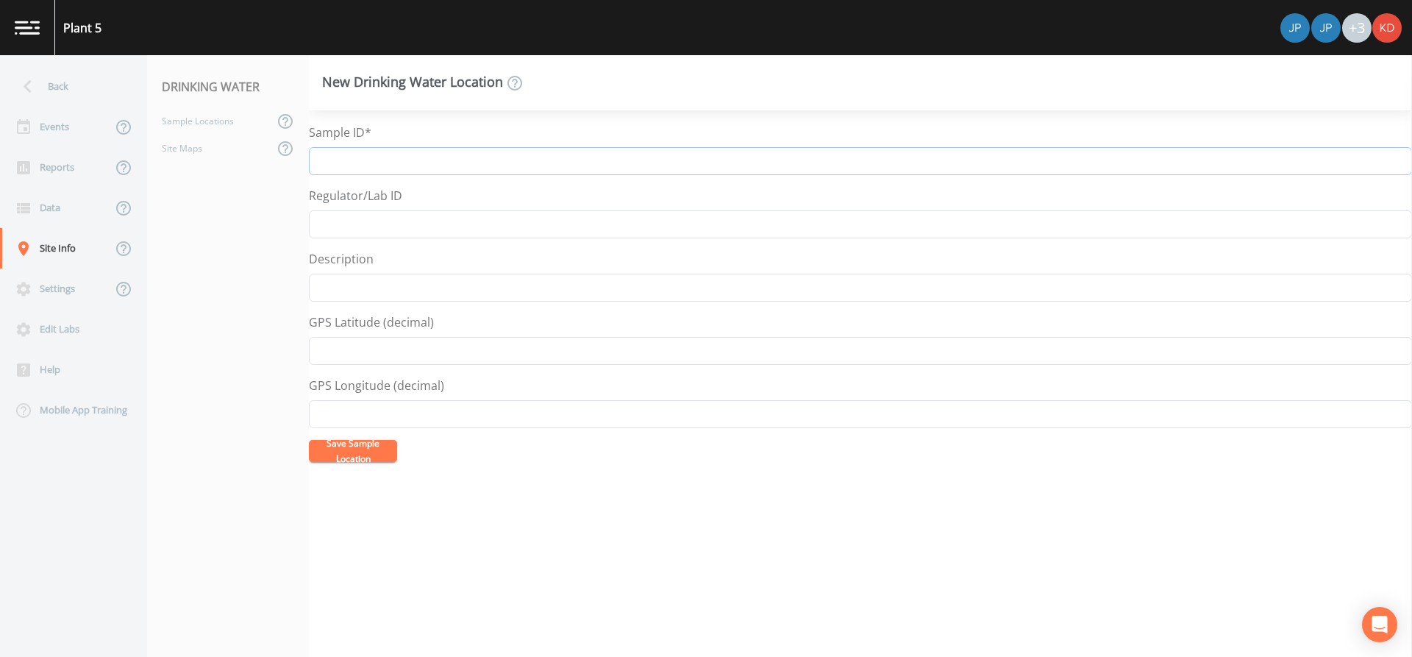
click at [620, 151] on input "Sample ID*" at bounding box center [860, 161] width 1103 height 28
click at [406, 160] on input "N-6956 Well 5-1 Raw" at bounding box center [860, 161] width 1103 height 28
drag, startPoint x: 407, startPoint y: 160, endPoint x: 283, endPoint y: 157, distance: 124.3
click at [283, 157] on div "Back Events Reports Data Site Info Settings Edit Labs Help Mobile App Training …" at bounding box center [706, 356] width 1412 height 602
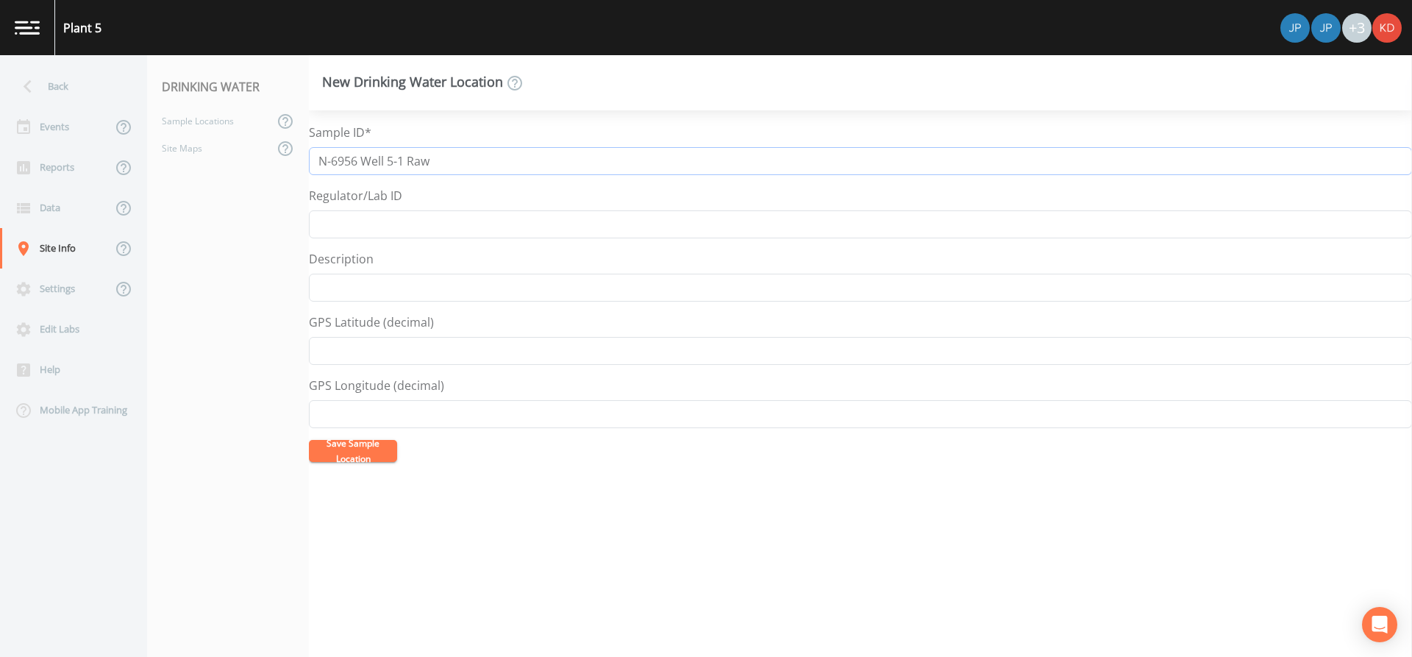
type input "N-6956 Well 5-1 Raw"
click at [364, 449] on button "Save Sample Location" at bounding box center [353, 451] width 88 height 22
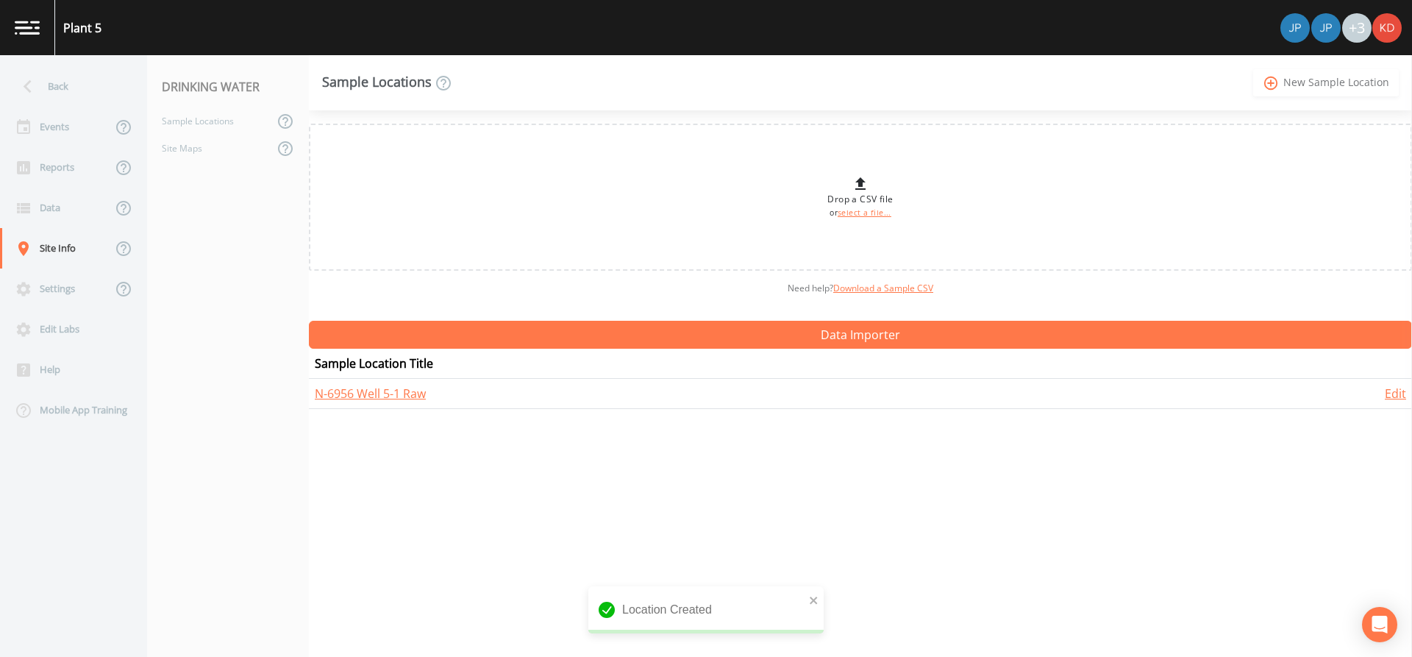
click at [1300, 90] on link "add_circle_outline New Sample Location" at bounding box center [1326, 82] width 146 height 27
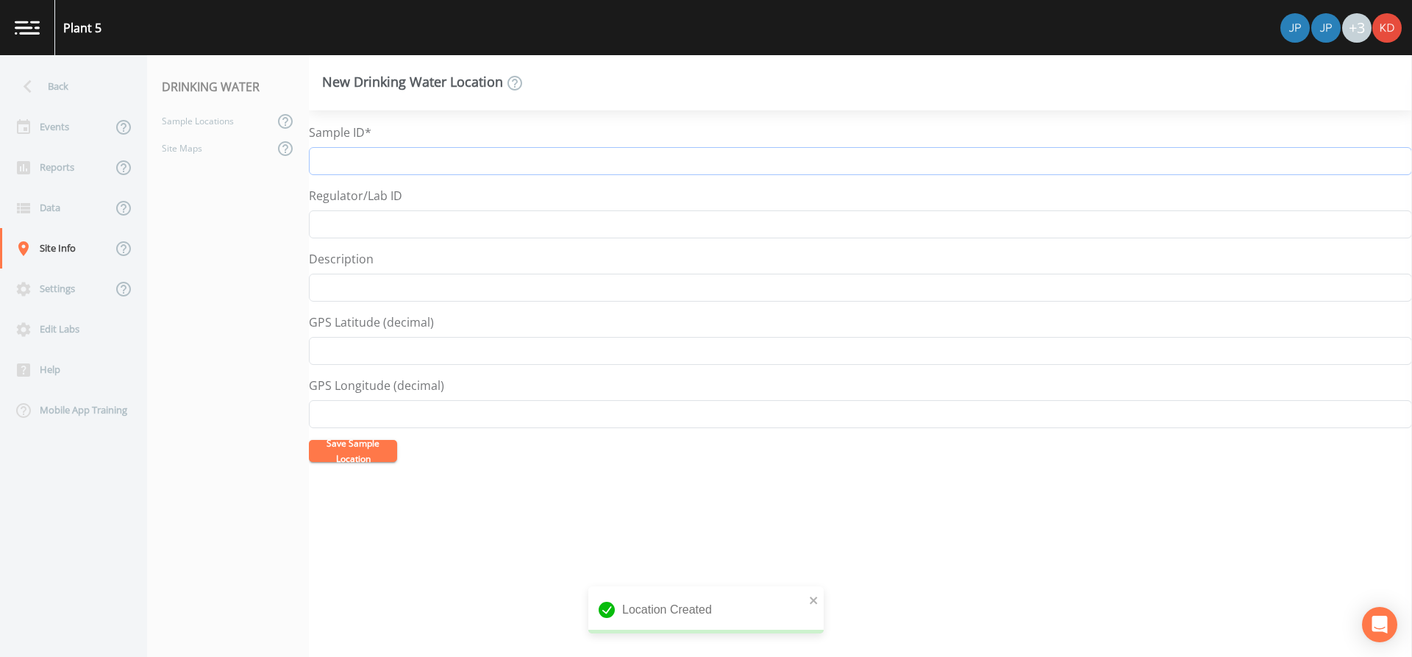
click at [511, 163] on input "Sample ID*" at bounding box center [860, 161] width 1103 height 28
paste input "N-6956 Well 5-1"
type input "N-6956 Well 5-1 AOP Influent"
click at [309, 440] on button "Save Sample Location" at bounding box center [353, 451] width 88 height 22
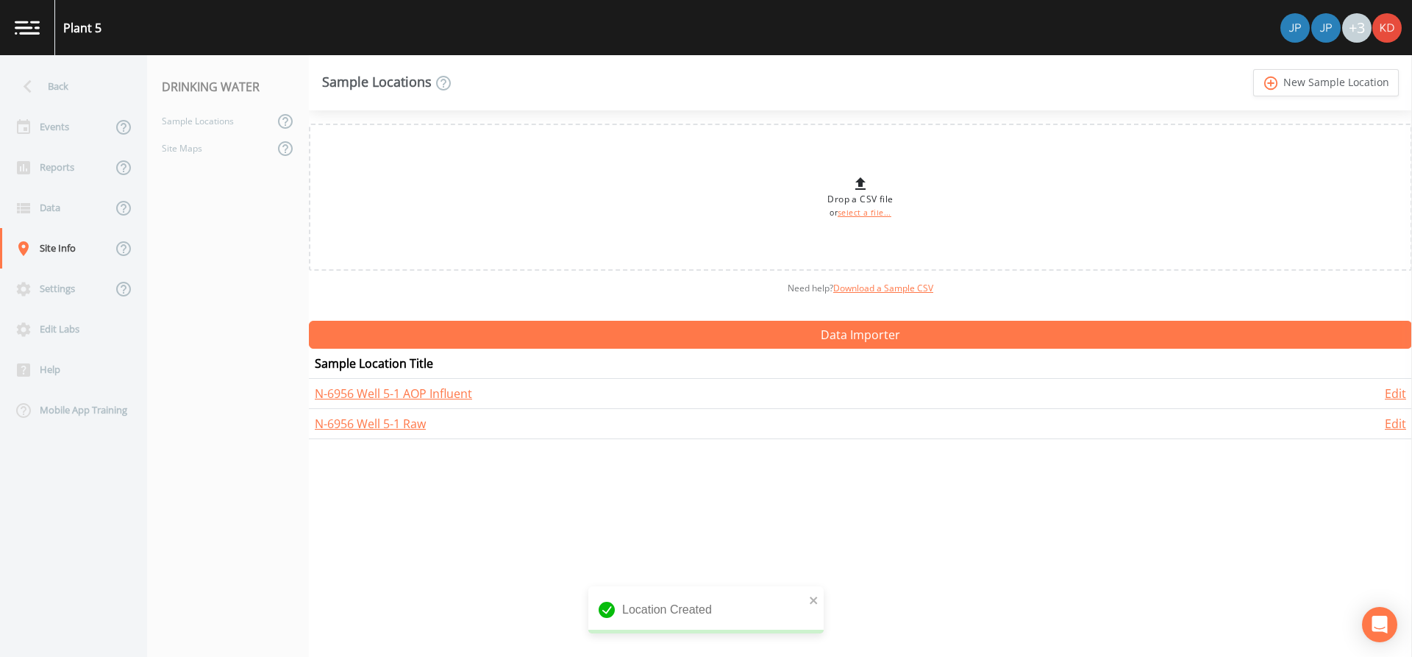
click at [1253, 69] on link "add_circle_outline New Sample Location" at bounding box center [1326, 82] width 146 height 27
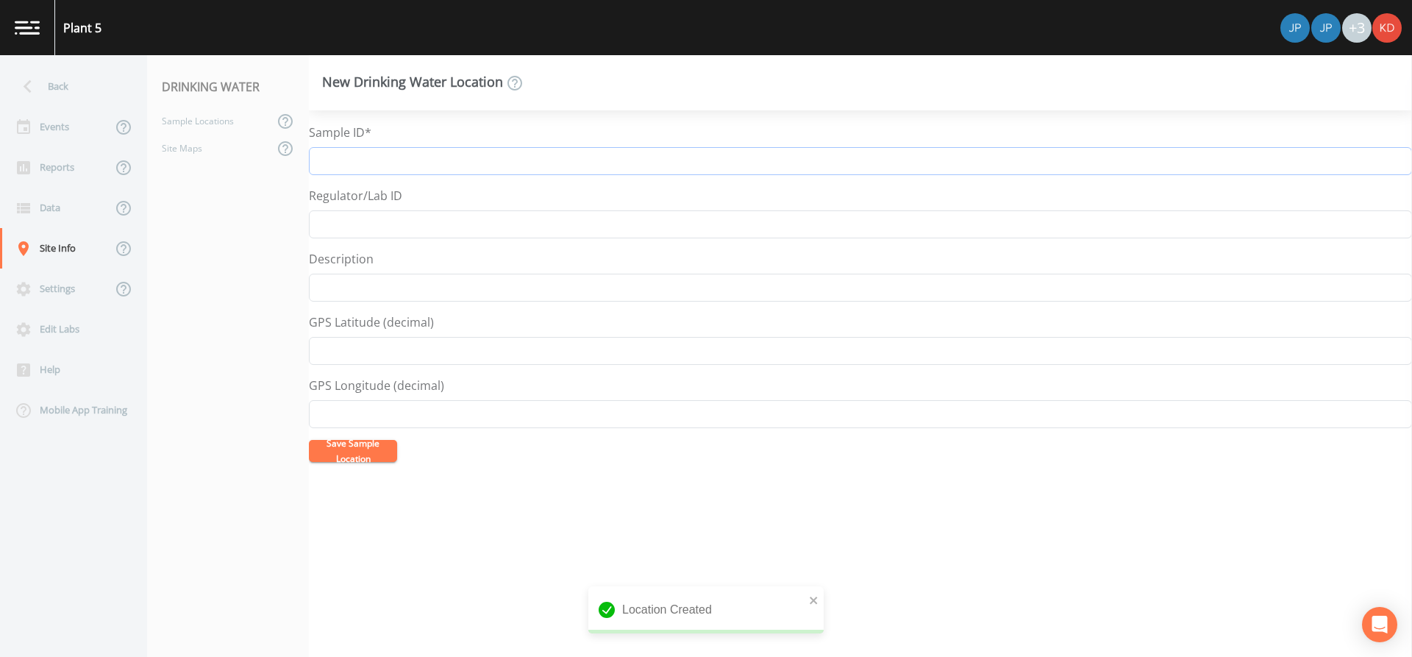
paste input "N-6956 Well 5-1"
type input "N-6956 Well 5-1 AOP Effluent"
click at [309, 440] on button "Save Sample Location" at bounding box center [353, 451] width 88 height 22
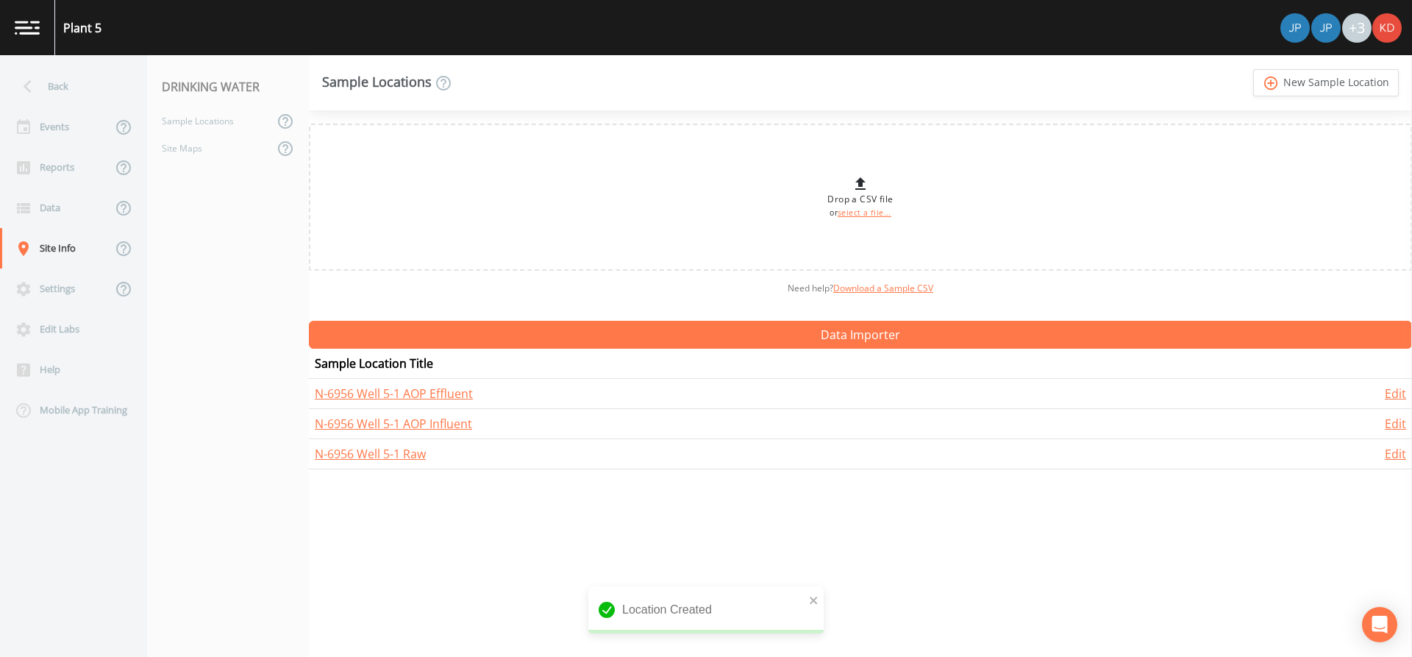
click at [1253, 69] on link "add_circle_outline New Sample Location" at bounding box center [1326, 82] width 146 height 27
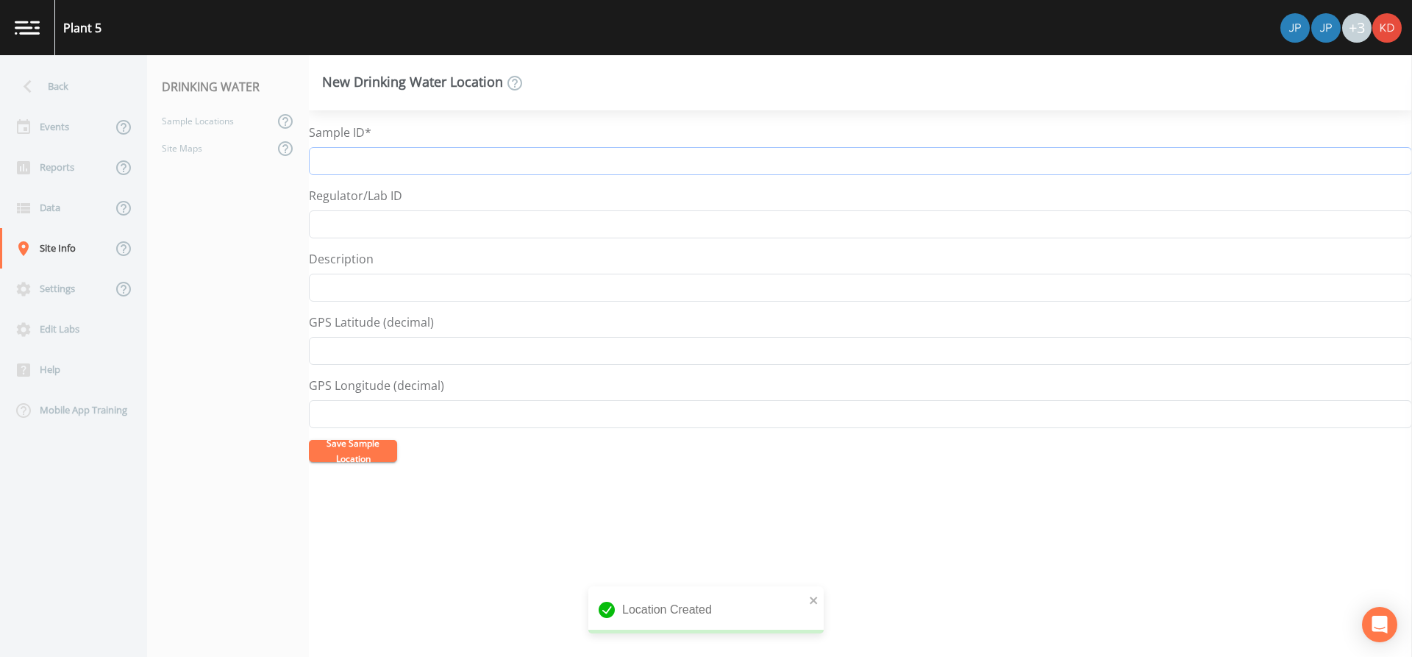
paste input "N-6956 Well 5-1"
type input "N-6956 Well 5-1 GAC Effluent Comb"
click at [309, 440] on button "Save Sample Location" at bounding box center [353, 451] width 88 height 22
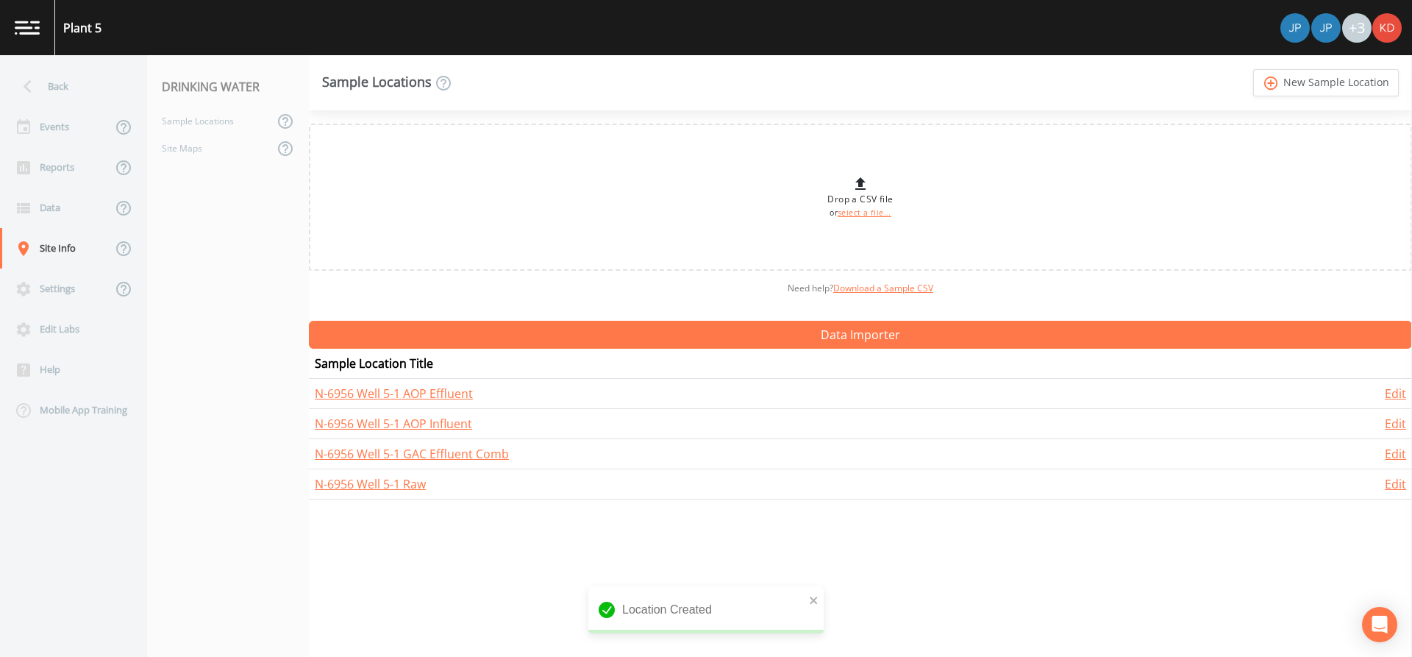
click at [1253, 69] on link "add_circle_outline New Sample Location" at bounding box center [1326, 82] width 146 height 27
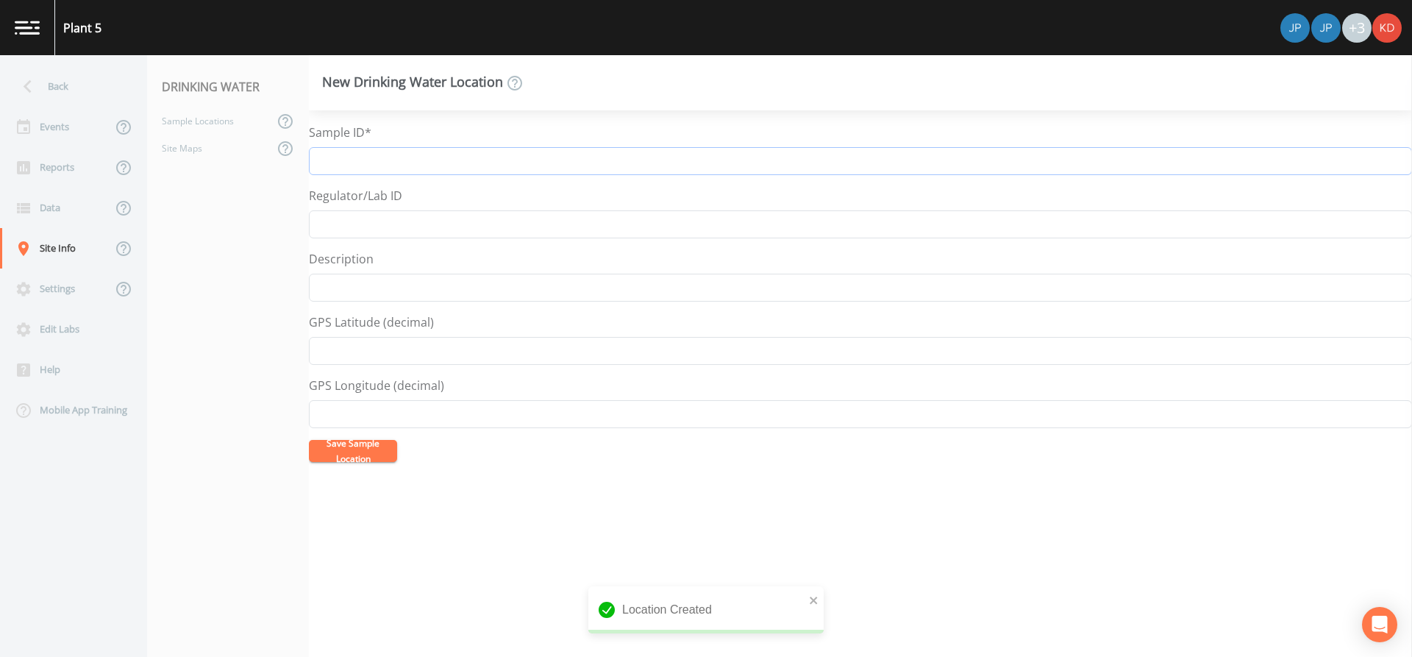
click at [647, 166] on input "Sample ID*" at bounding box center [860, 161] width 1103 height 28
drag, startPoint x: 406, startPoint y: 162, endPoint x: 384, endPoint y: 160, distance: 22.1
click at [384, 160] on input "N-7421 Well 5-2 Raw" at bounding box center [860, 161] width 1103 height 28
drag, startPoint x: 407, startPoint y: 160, endPoint x: 288, endPoint y: 152, distance: 119.4
click at [288, 152] on div "Back Events Reports Data Site Info Settings Edit Labs Help Mobile App Training …" at bounding box center [706, 356] width 1412 height 602
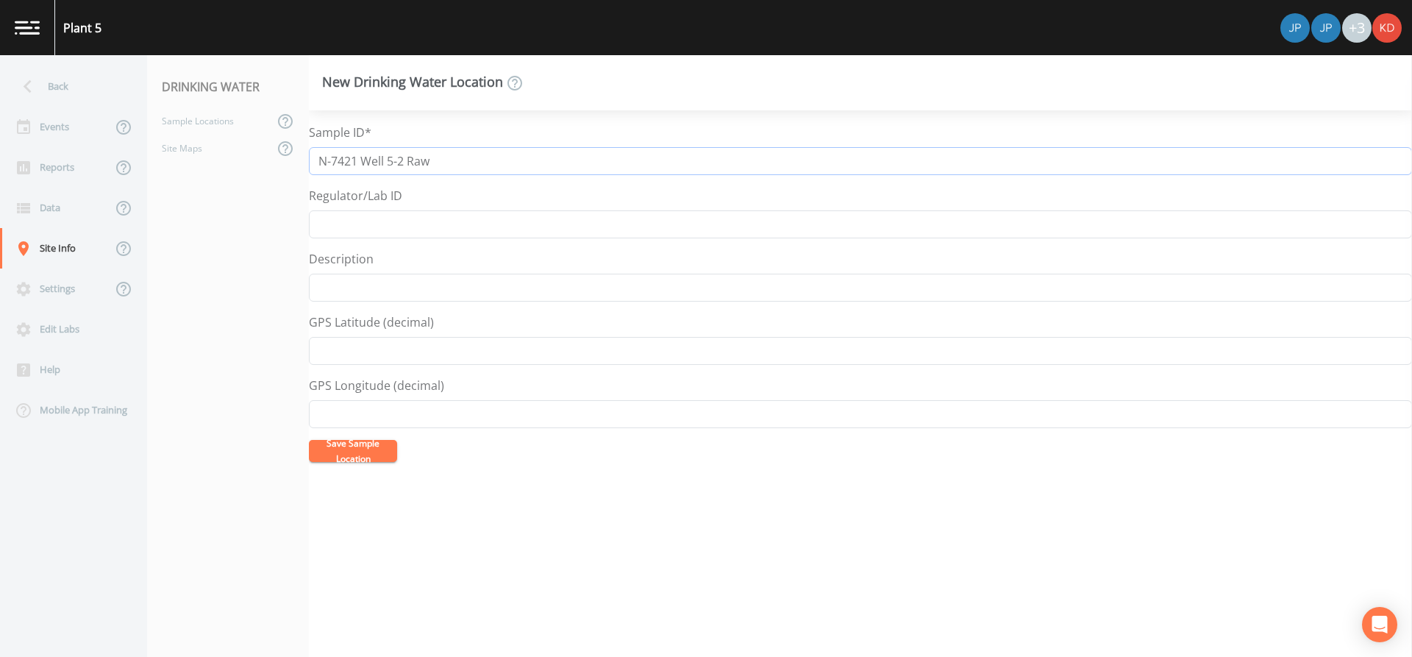
type input "N-7421 Well 5-2 Raw"
click at [353, 446] on button "Save Sample Location" at bounding box center [353, 451] width 88 height 22
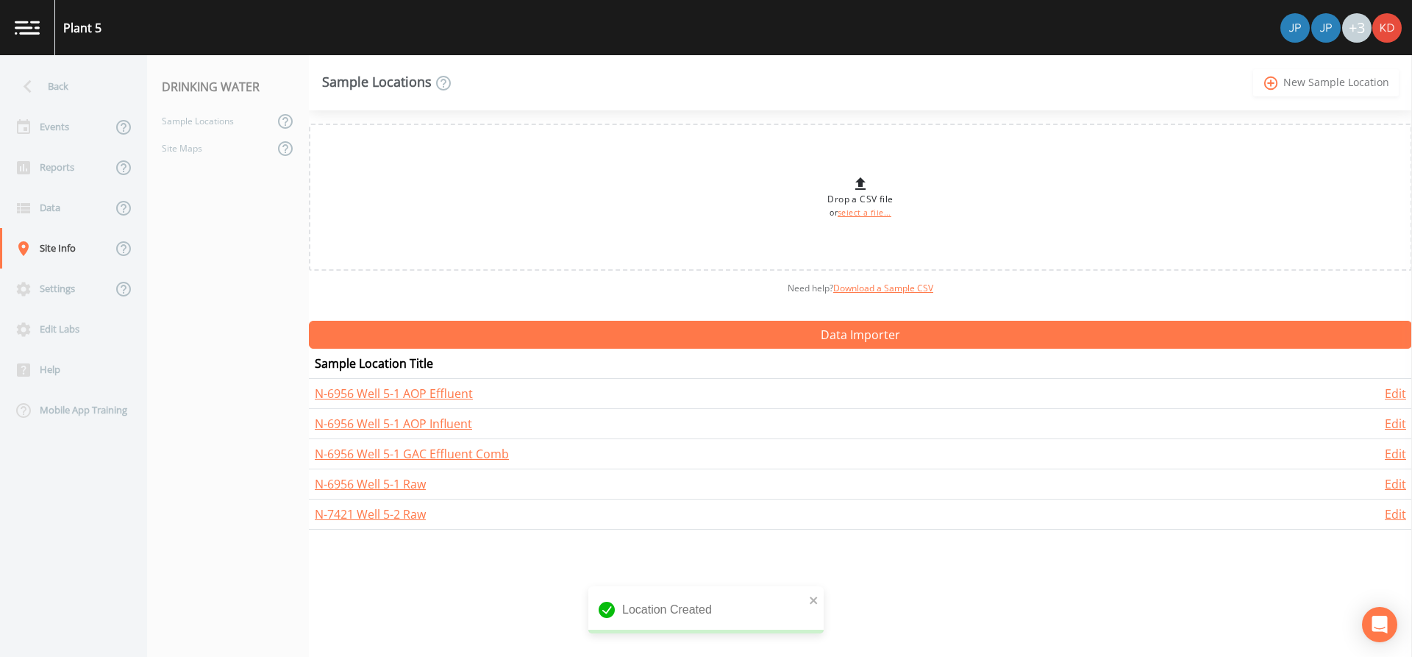
click at [1300, 72] on link "add_circle_outline New Sample Location" at bounding box center [1326, 82] width 146 height 27
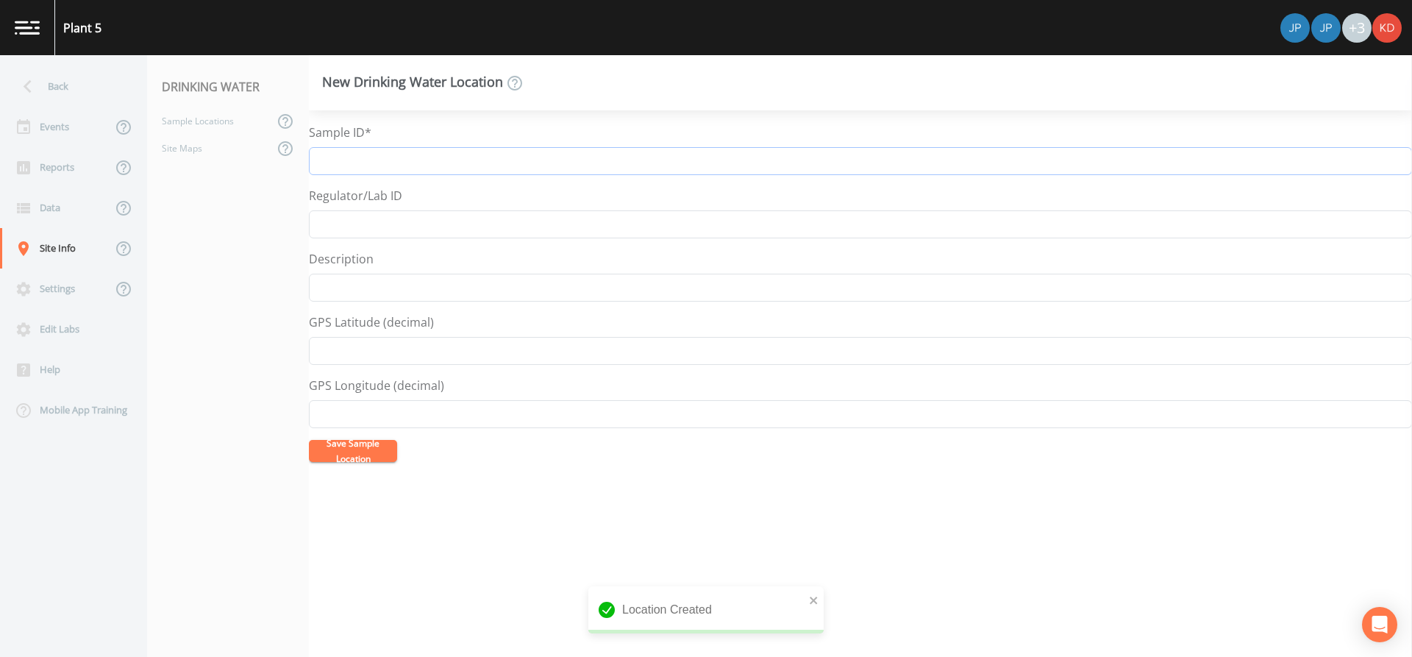
click at [560, 158] on input "Sample ID*" at bounding box center [860, 161] width 1103 height 28
paste input "N-7421 Well 5-2"
type input "N-7421 Well 5-2 AOP Influent"
click at [309, 440] on button "Save Sample Location" at bounding box center [353, 451] width 88 height 22
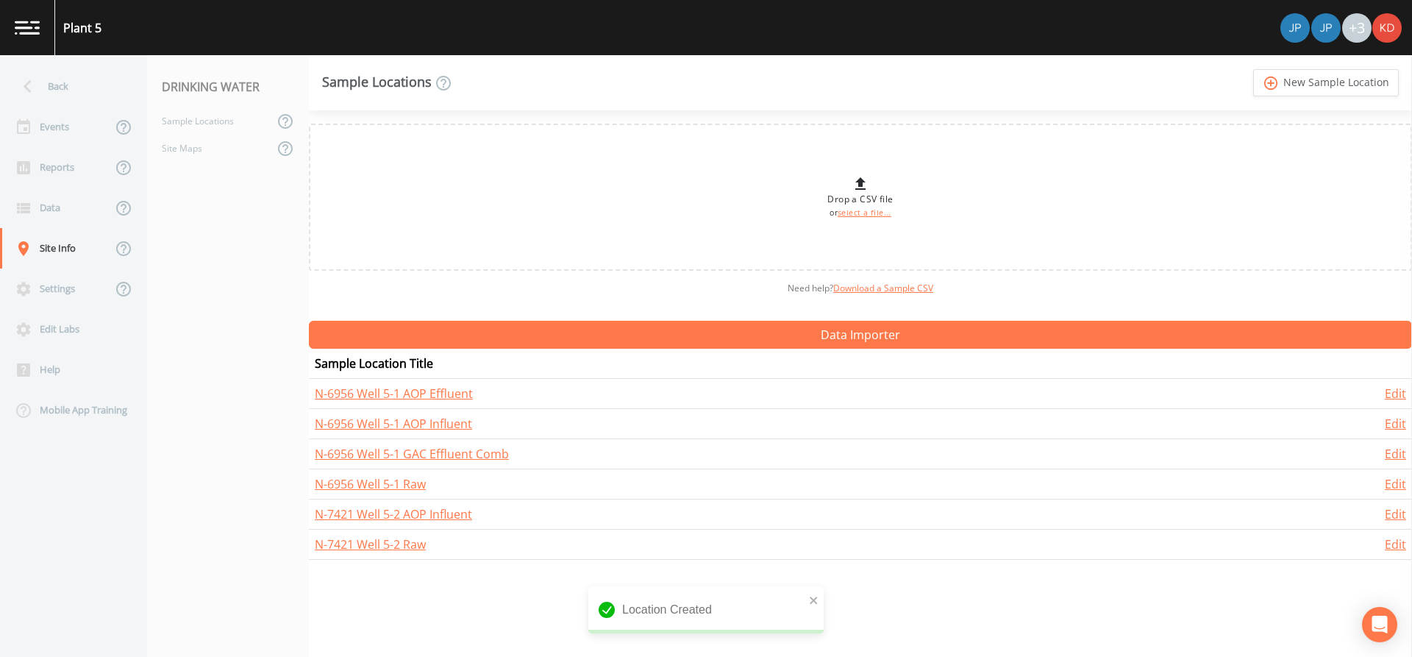
click at [1253, 69] on link "add_circle_outline New Sample Location" at bounding box center [1326, 82] width 146 height 27
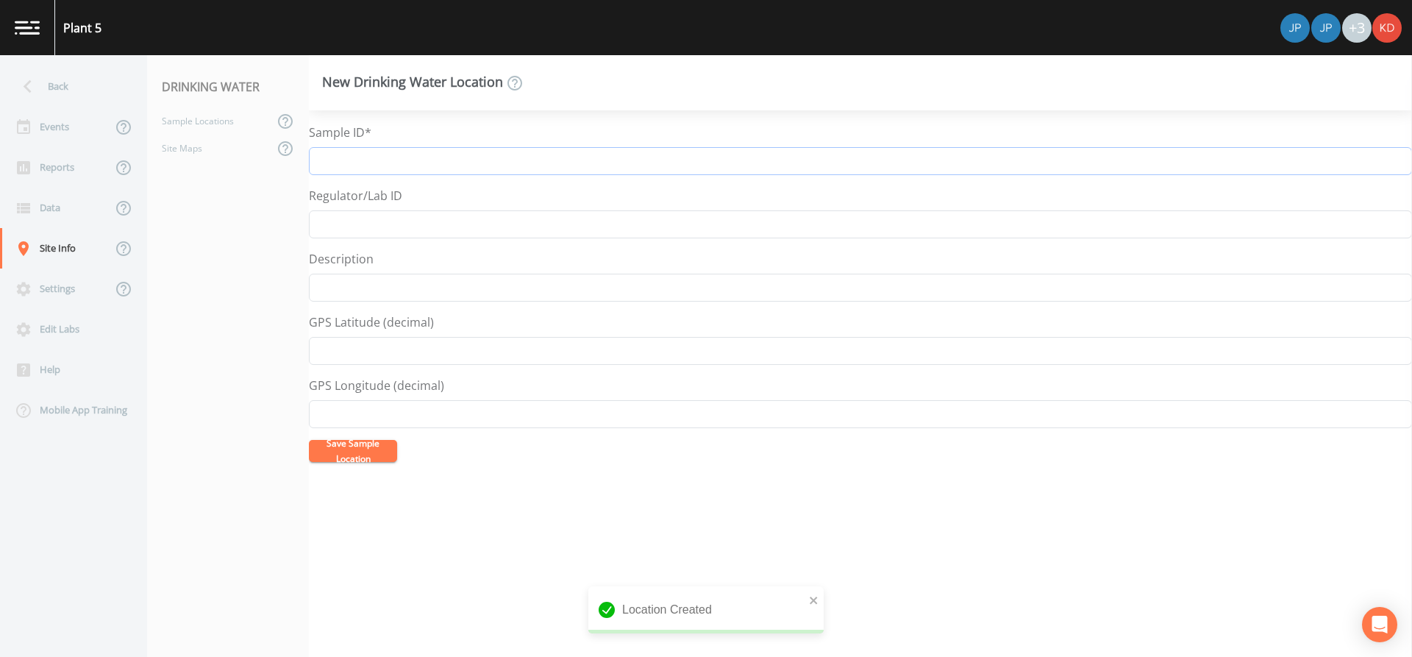
type input "A"
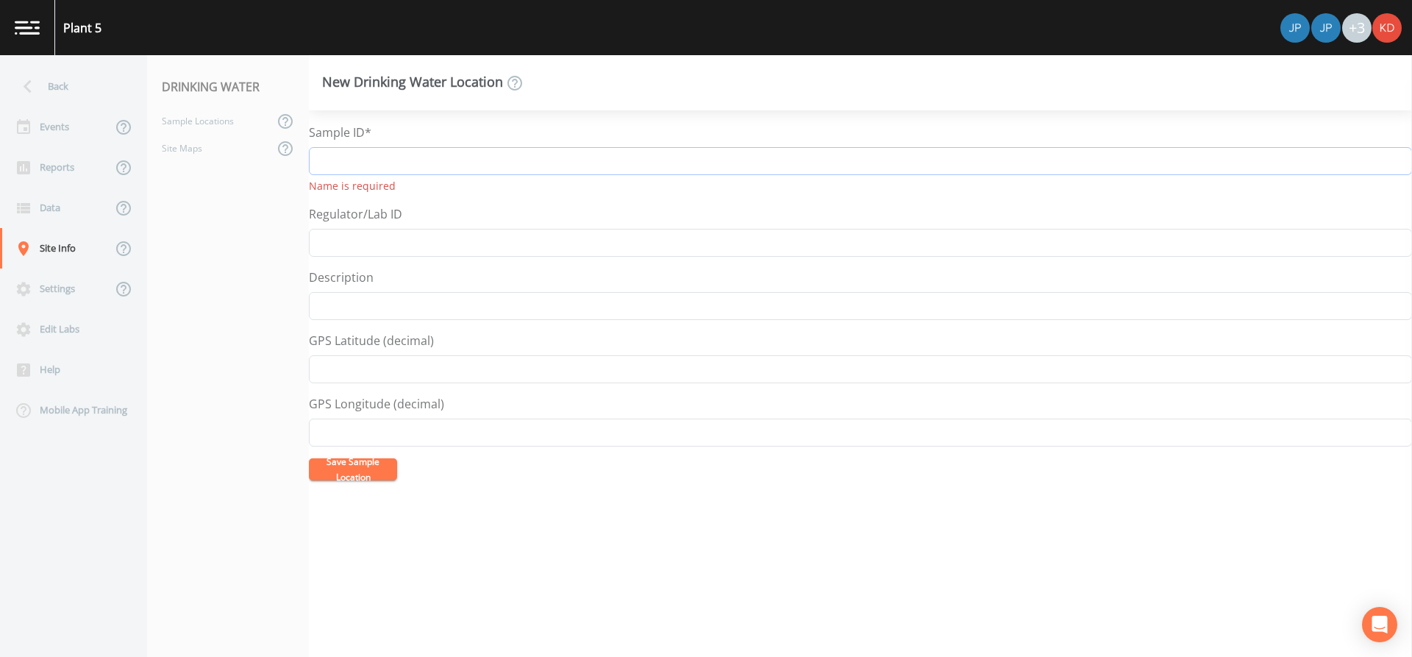
paste input "N-7421 Well 5-2"
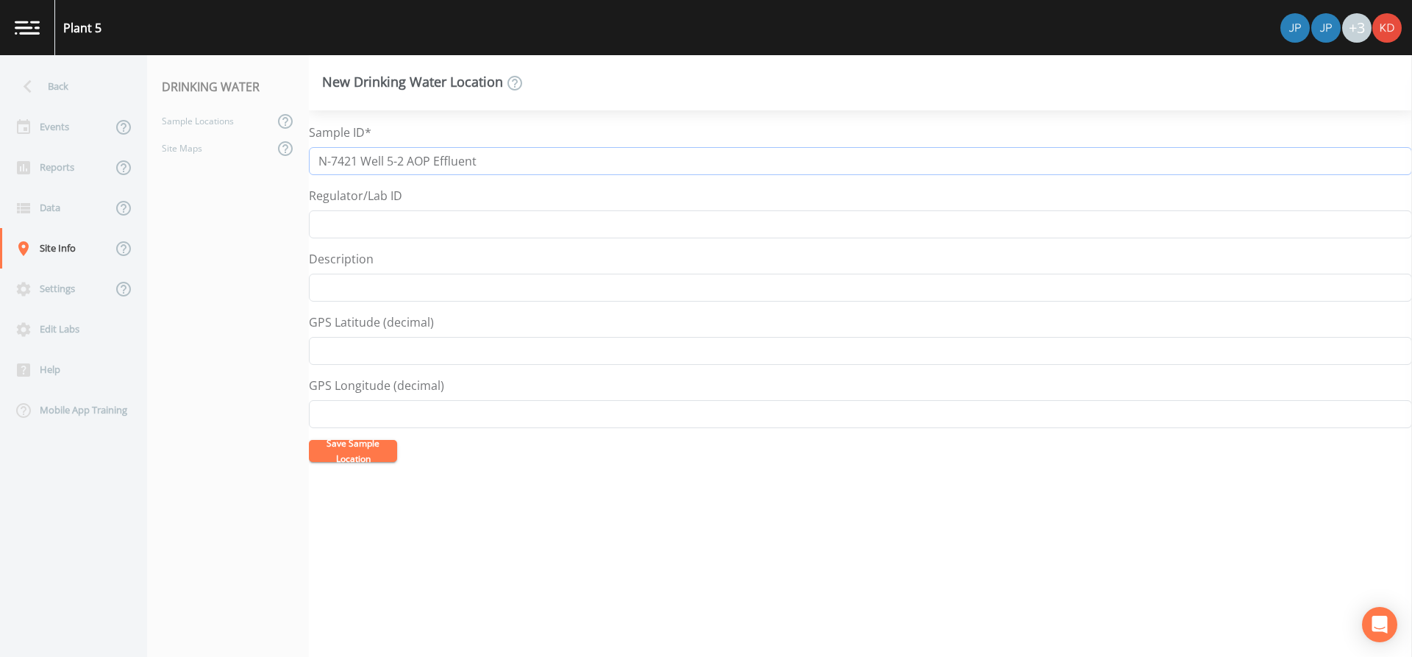
type input "N-7421 Well 5-2 AOP Effluent"
click at [309, 440] on button "Save Sample Location" at bounding box center [353, 451] width 88 height 22
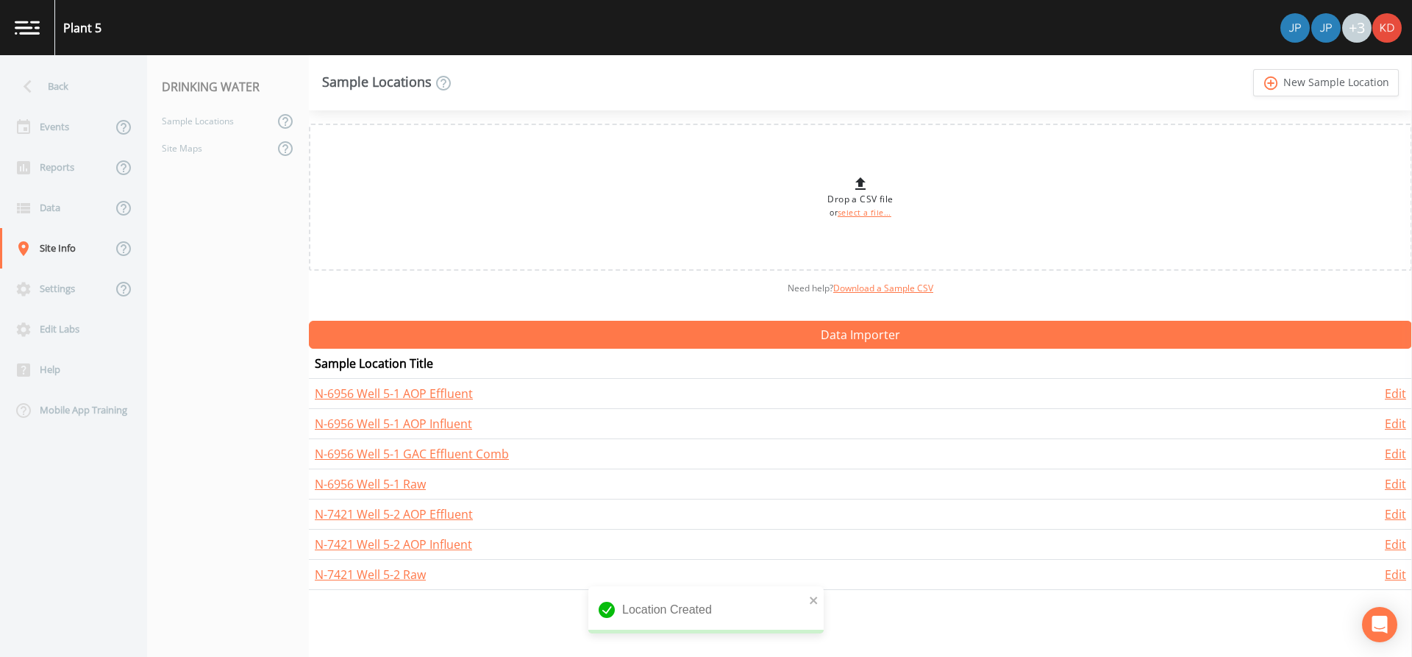
click at [1253, 69] on link "add_circle_outline New Sample Location" at bounding box center [1326, 82] width 146 height 27
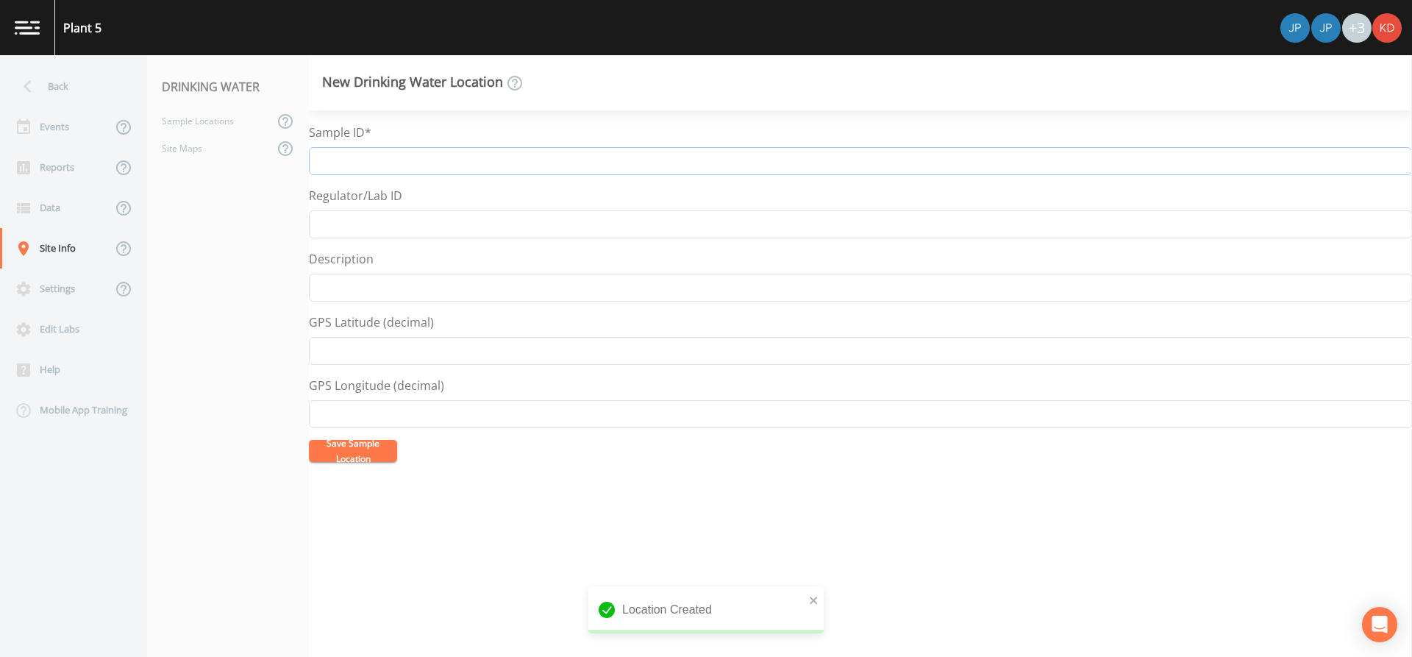
type input "G"
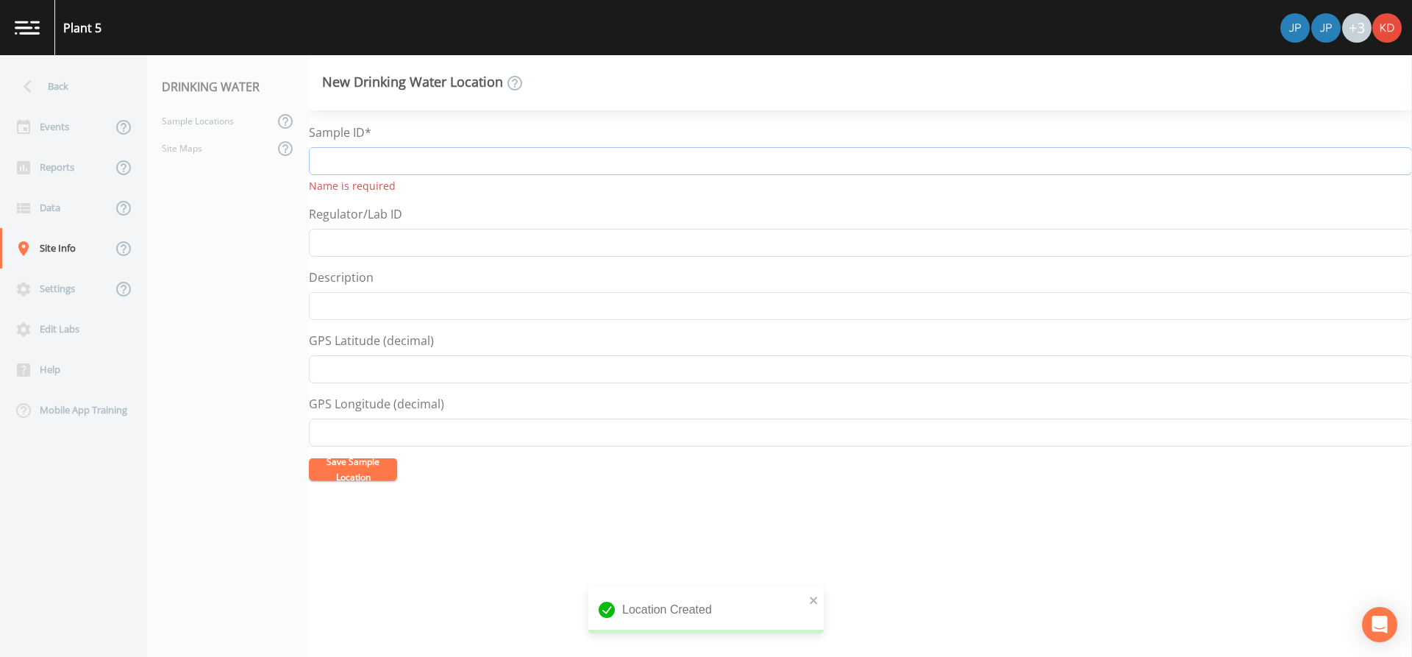
paste input "N-7421 Well 5-2"
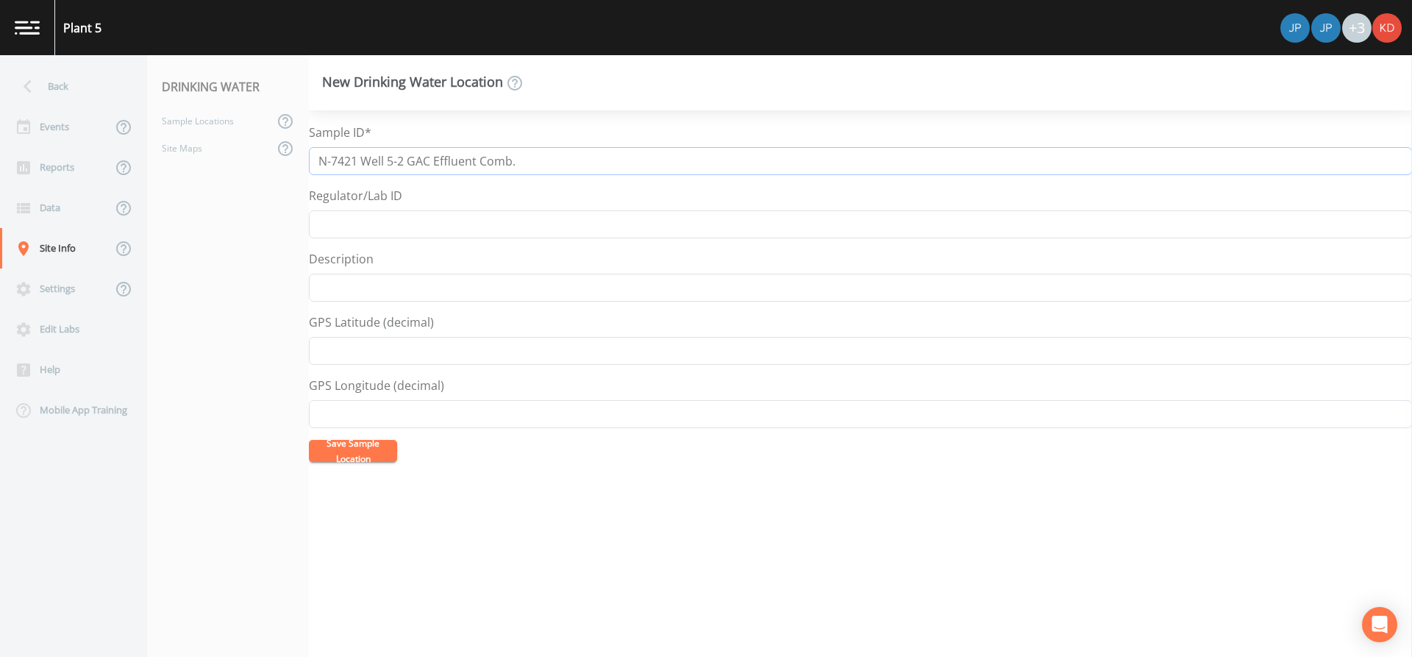
type input "N-7421 Well 5-2 GAC Effluent Comb."
click at [309, 440] on button "Save Sample Location" at bounding box center [353, 451] width 88 height 22
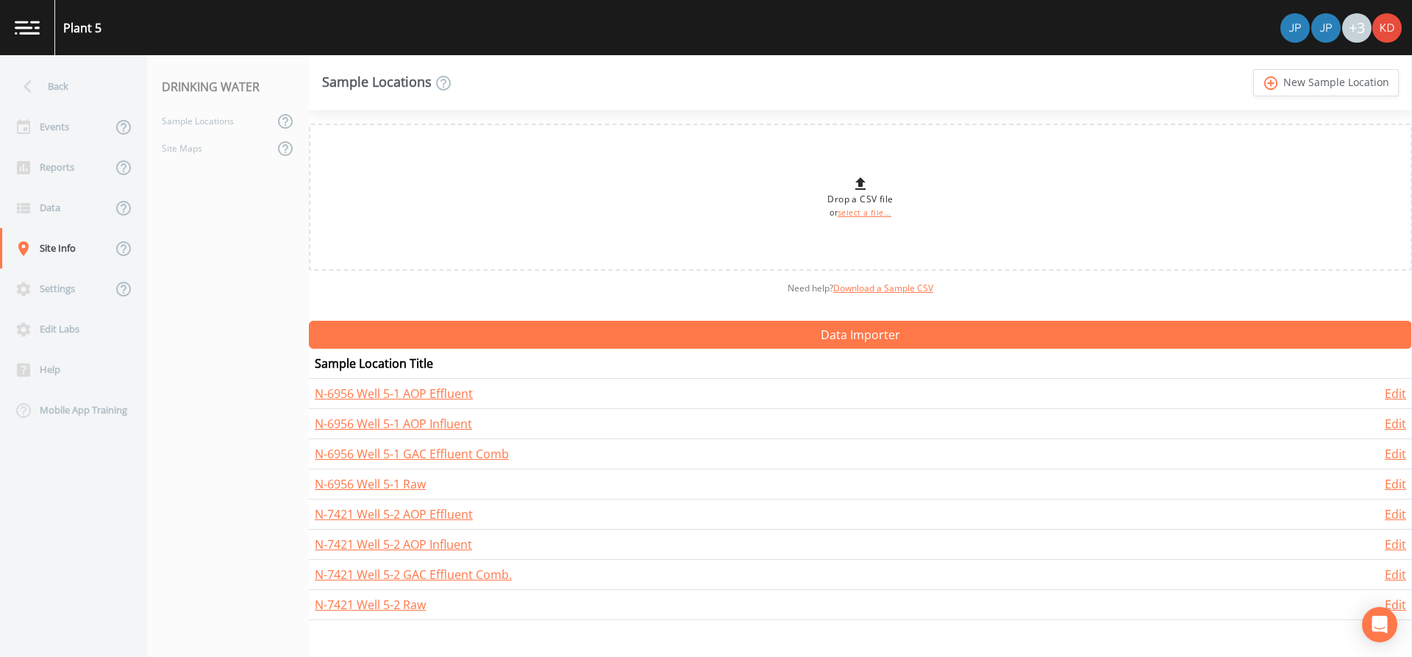
click at [1253, 69] on link "add_circle_outline New Sample Location" at bounding box center [1326, 82] width 146 height 27
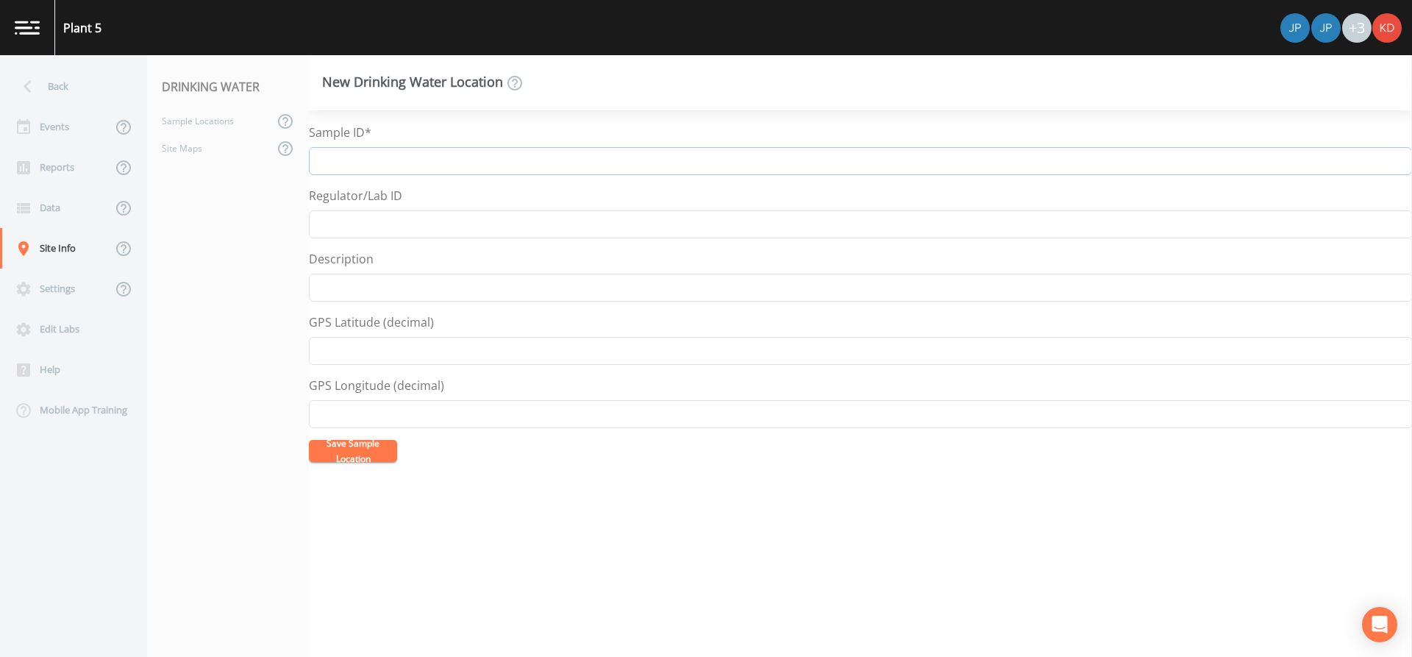
click at [511, 169] on input "Sample ID*" at bounding box center [860, 161] width 1103 height 28
click at [406, 164] on input "N-8054 Well 5-3 Raw" at bounding box center [860, 161] width 1103 height 28
drag, startPoint x: 407, startPoint y: 164, endPoint x: 256, endPoint y: 154, distance: 151.1
click at [256, 154] on div "Back Events Reports Data Site Info Settings Edit Labs Help Mobile App Training …" at bounding box center [706, 356] width 1412 height 602
type input "N-8054 Well 5-3 Raw"
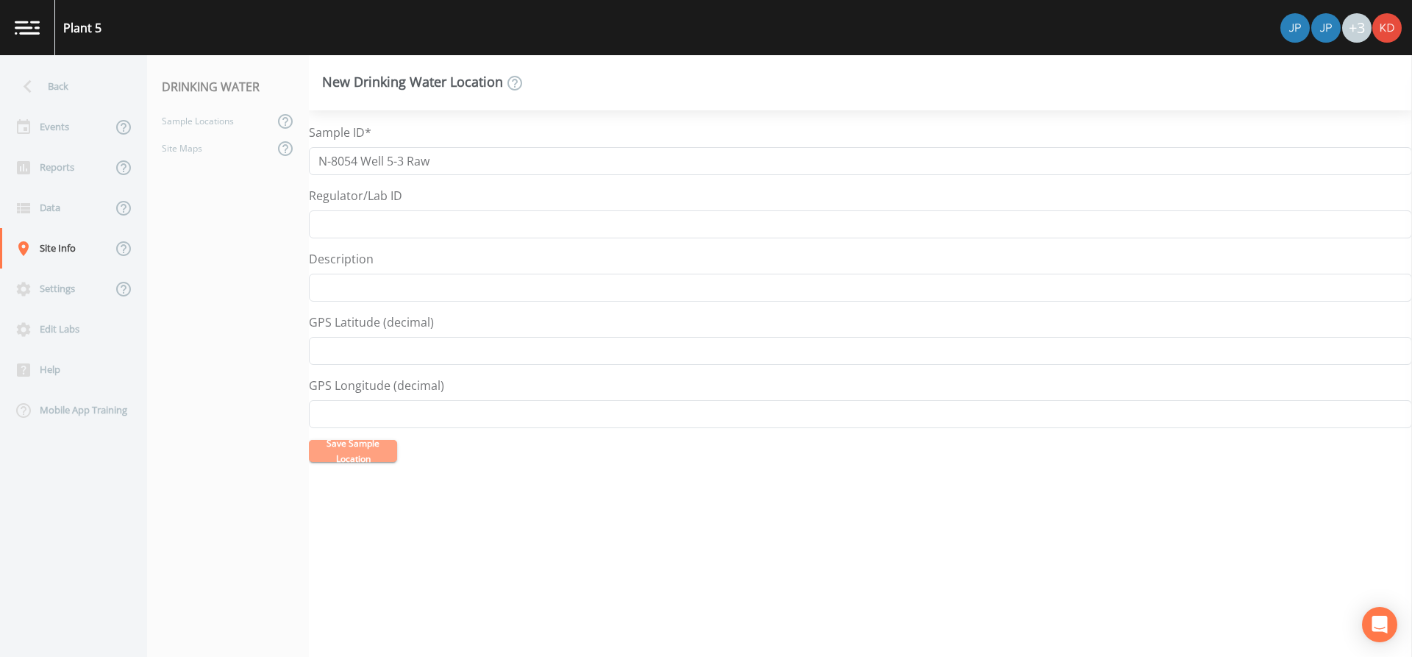
click at [354, 440] on button "Save Sample Location" at bounding box center [353, 451] width 88 height 22
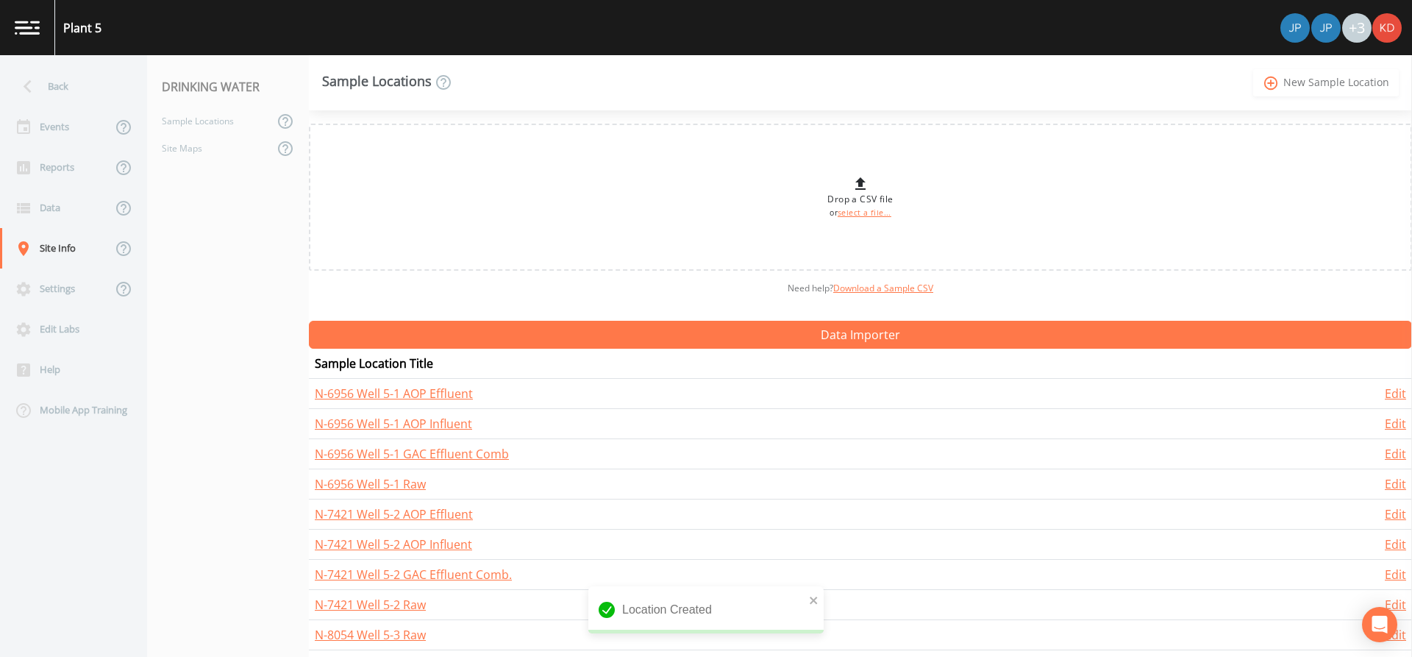
click at [1333, 80] on link "add_circle_outline New Sample Location" at bounding box center [1326, 82] width 146 height 27
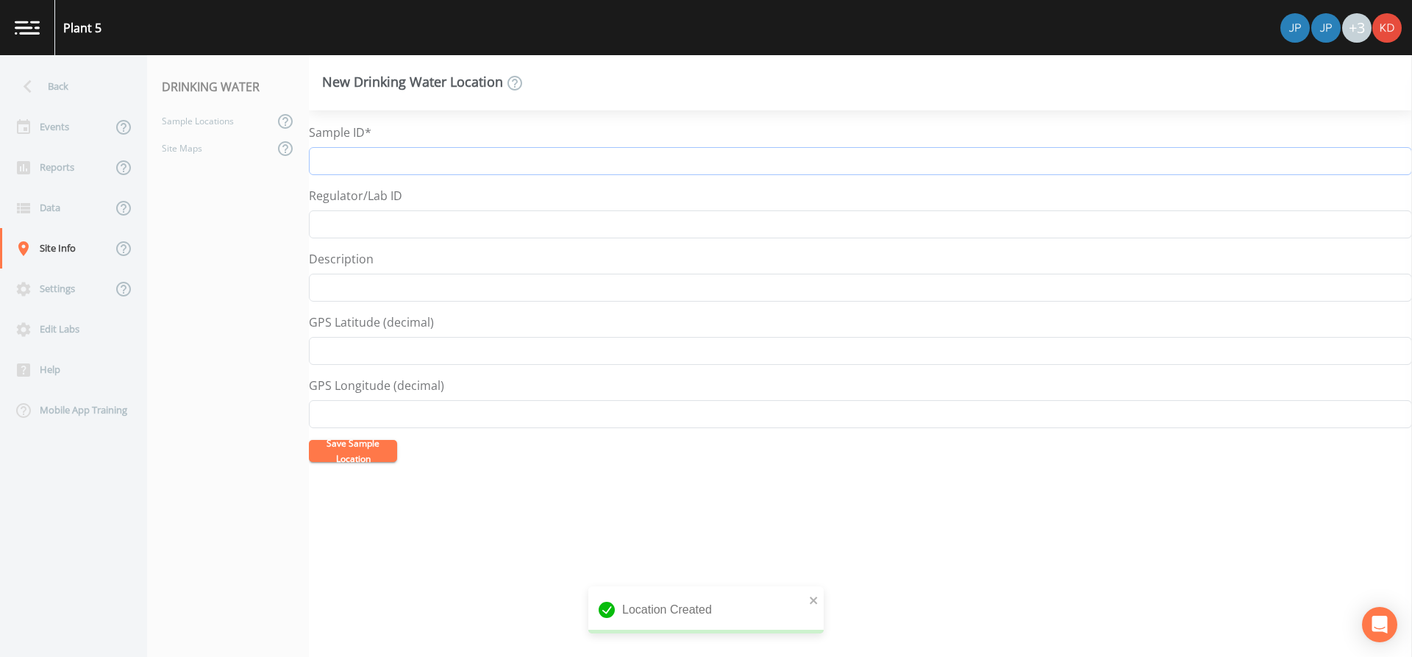
click at [630, 147] on input "Sample ID*" at bounding box center [860, 161] width 1103 height 28
paste input "N-8054 Well 5-3"
type input "N-8054 Well 5-3 AOP Influent"
click at [309, 440] on button "Save Sample Location" at bounding box center [353, 451] width 88 height 22
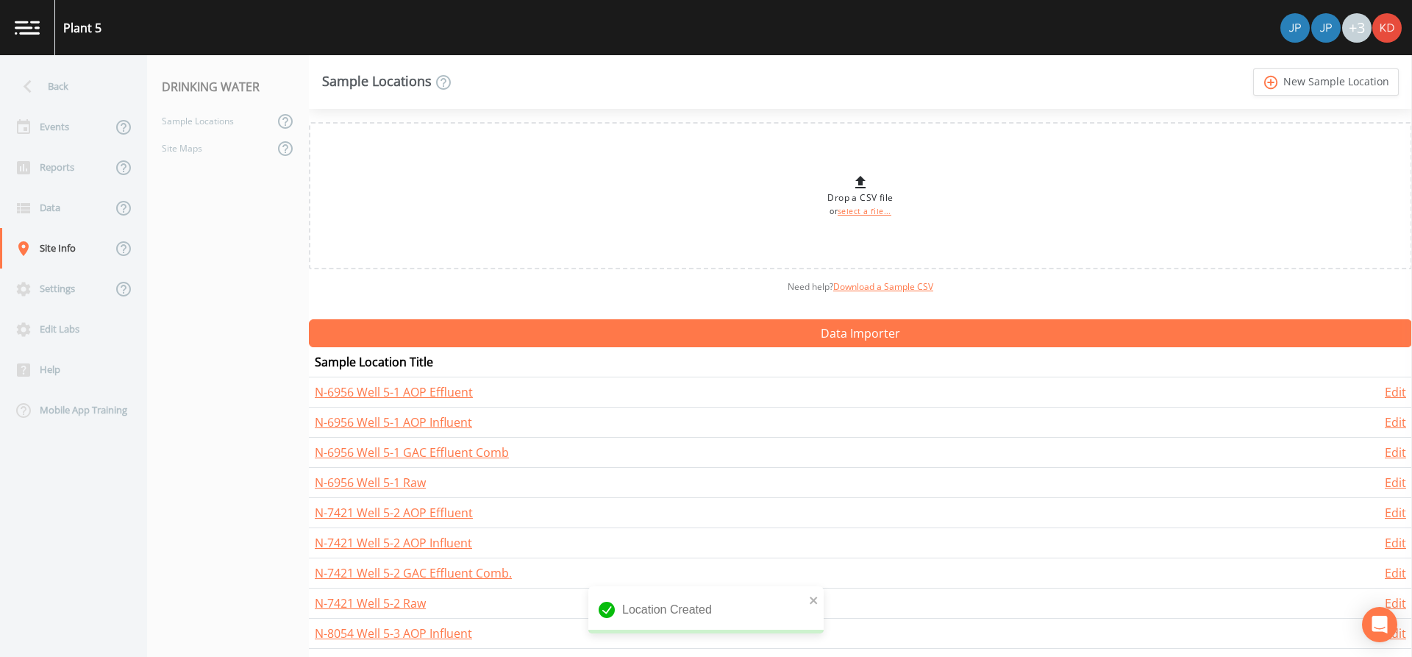
click at [1253, 68] on link "add_circle_outline New Sample Location" at bounding box center [1326, 81] width 146 height 27
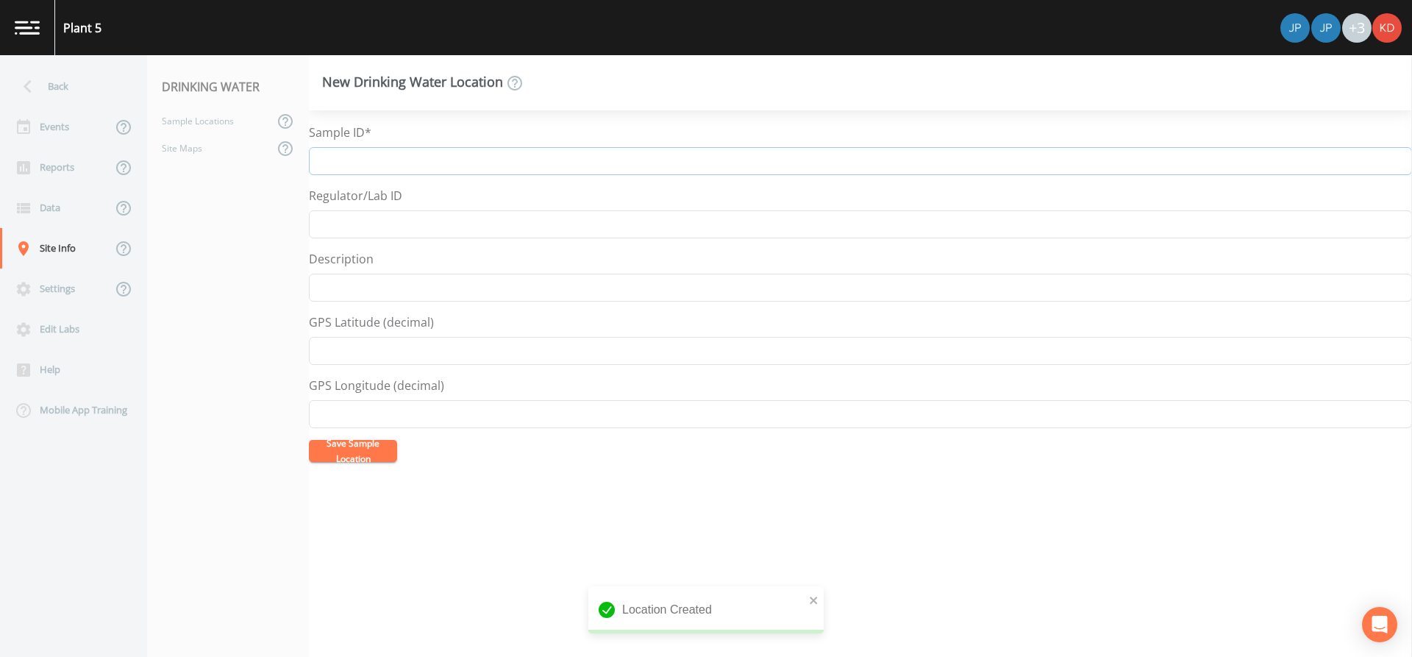
paste input "N-8054 Well 5-3"
type input "N-8054 Well 5-3 AOP Effluent"
click at [309, 440] on button "Save Sample Location" at bounding box center [353, 451] width 88 height 22
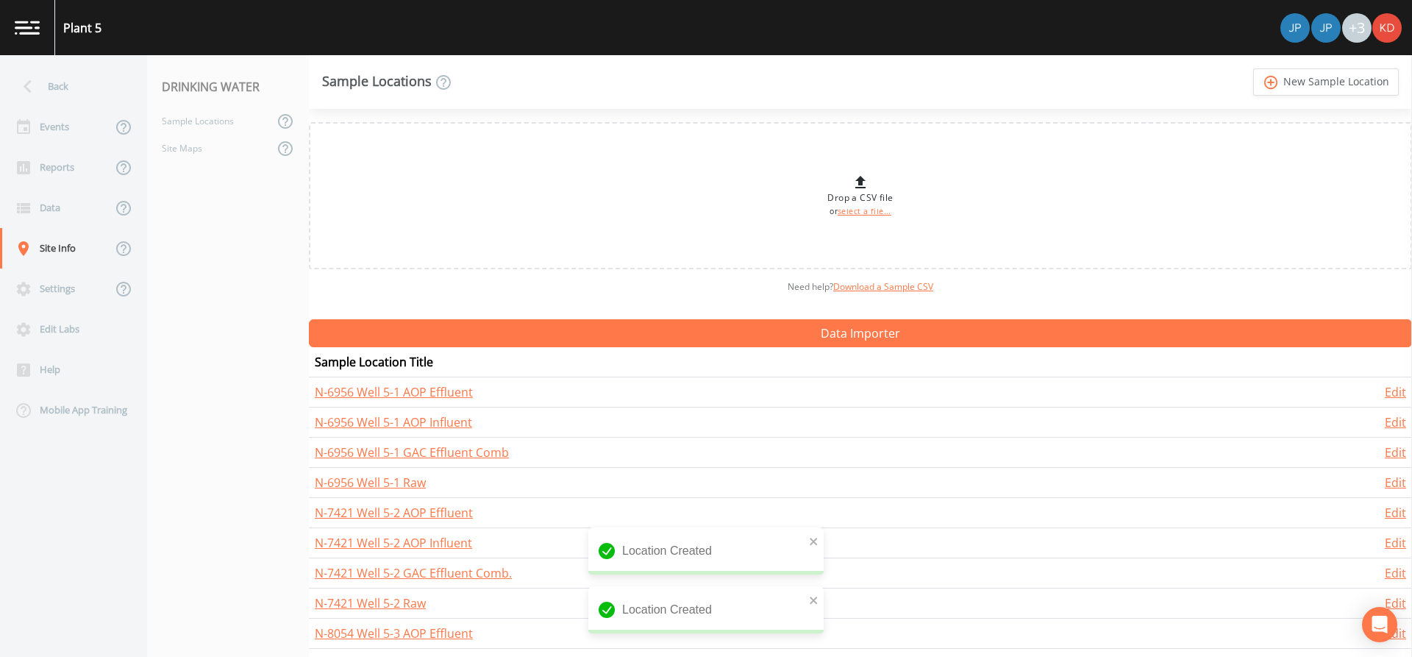
click at [1253, 68] on link "add_circle_outline New Sample Location" at bounding box center [1326, 81] width 146 height 27
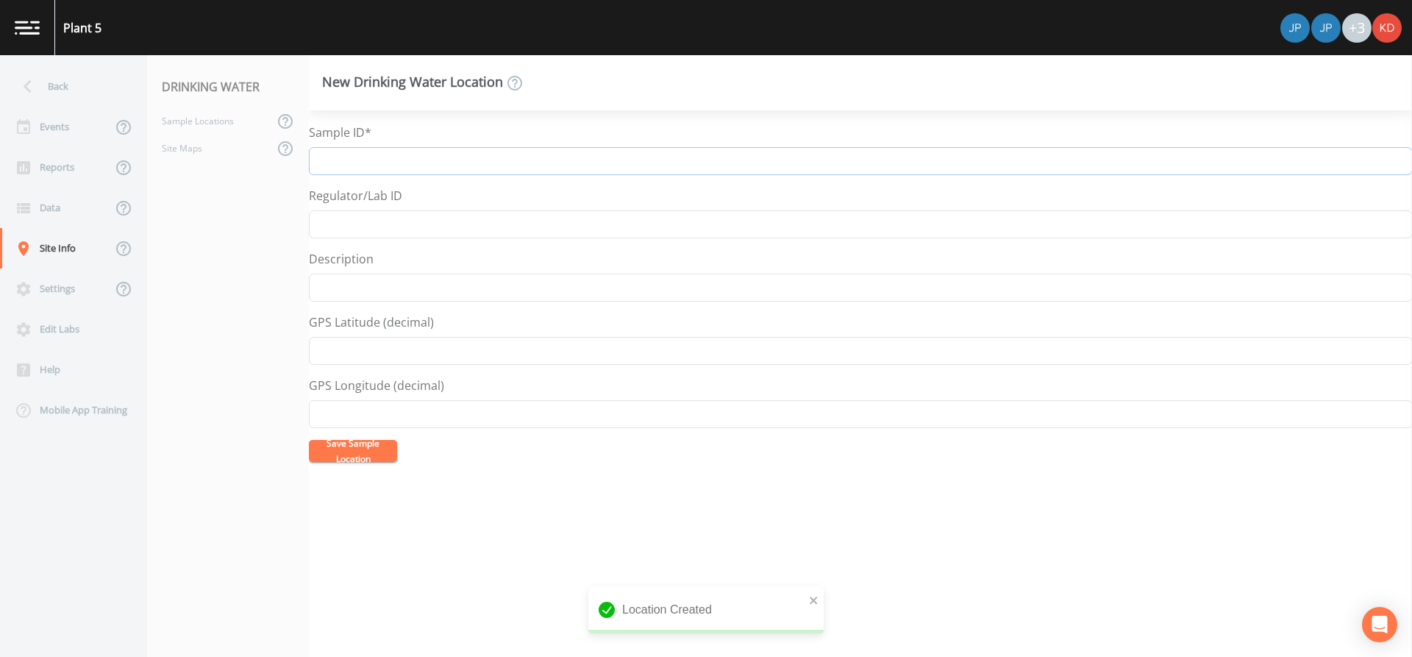
type input "G"
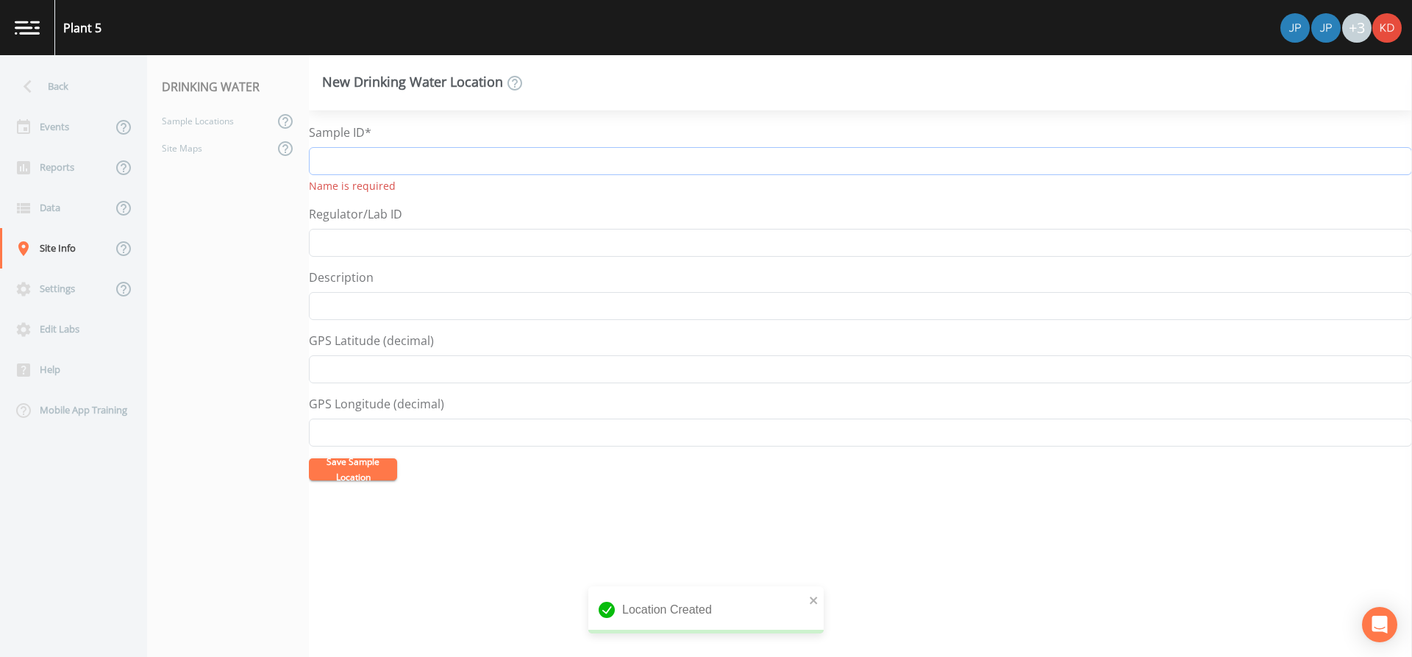
paste input "N-8054 Well 5-3"
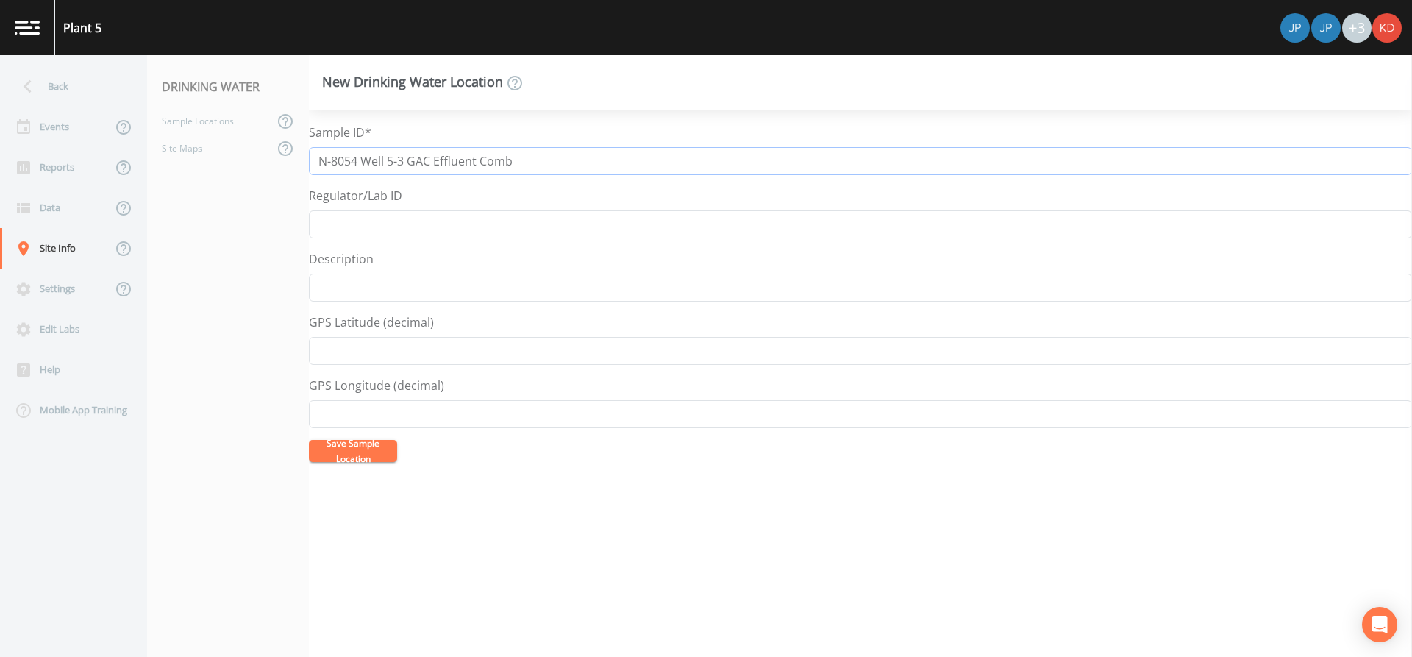
type input "N-8054 Well 5-3 GAC Effluent Comb"
click at [309, 440] on button "Save Sample Location" at bounding box center [353, 451] width 88 height 22
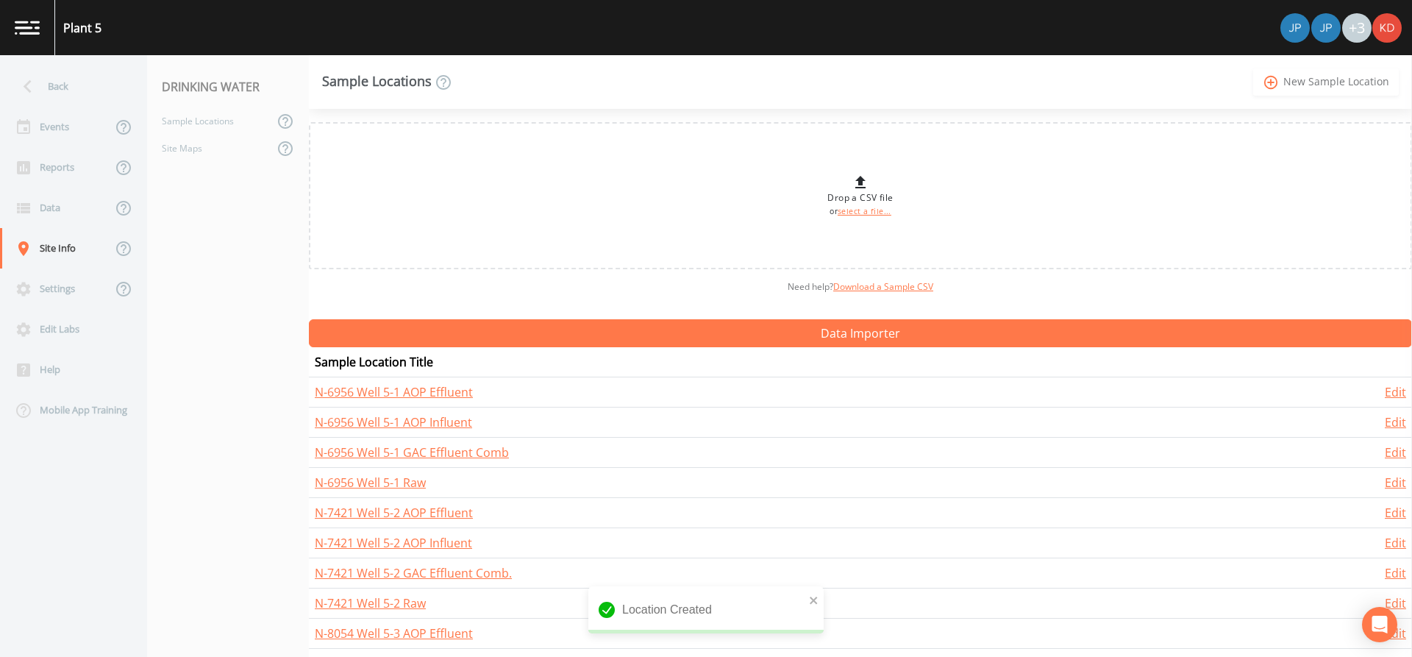
click at [1316, 79] on link "add_circle_outline New Sample Location" at bounding box center [1326, 81] width 146 height 27
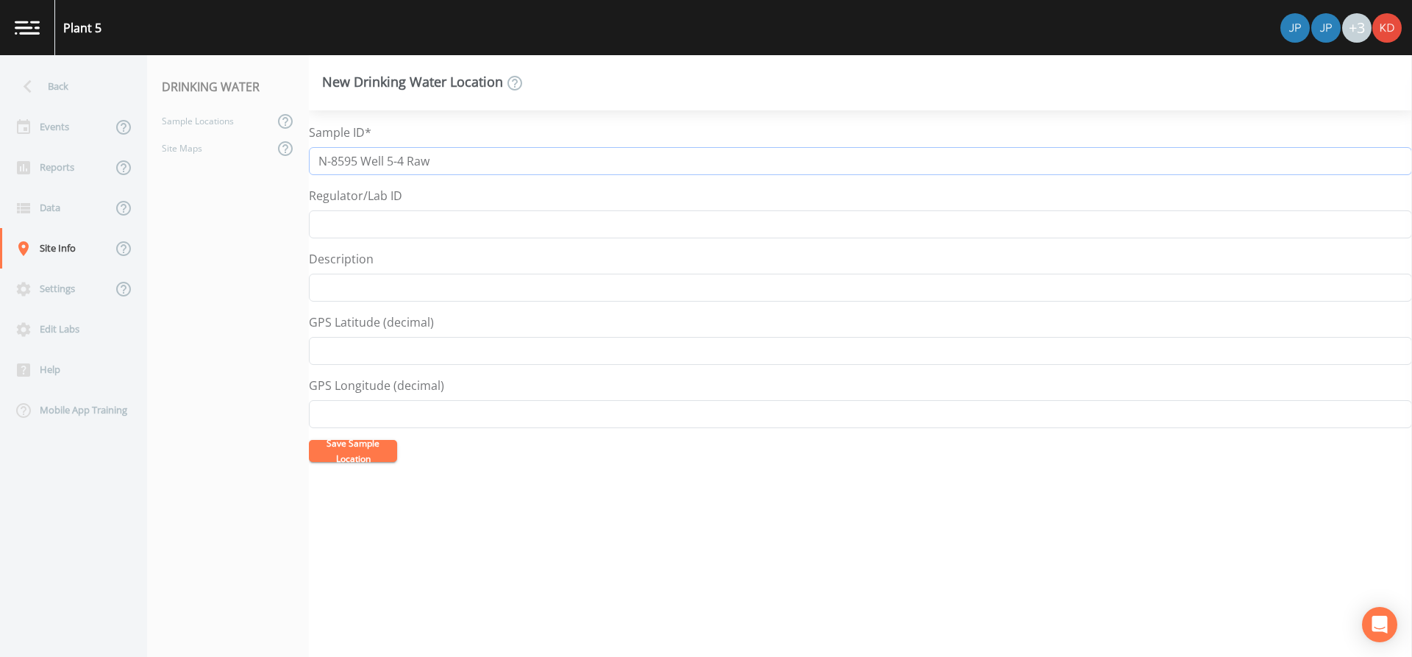
drag, startPoint x: 409, startPoint y: 159, endPoint x: 303, endPoint y: 157, distance: 105.9
click at [303, 157] on div "Back Events Reports Data Site Info Settings Edit Labs Help Mobile App Training …" at bounding box center [706, 356] width 1412 height 602
type input "N-8595 Well 5-4 Raw"
click at [309, 440] on button "Save Sample Location" at bounding box center [353, 451] width 88 height 22
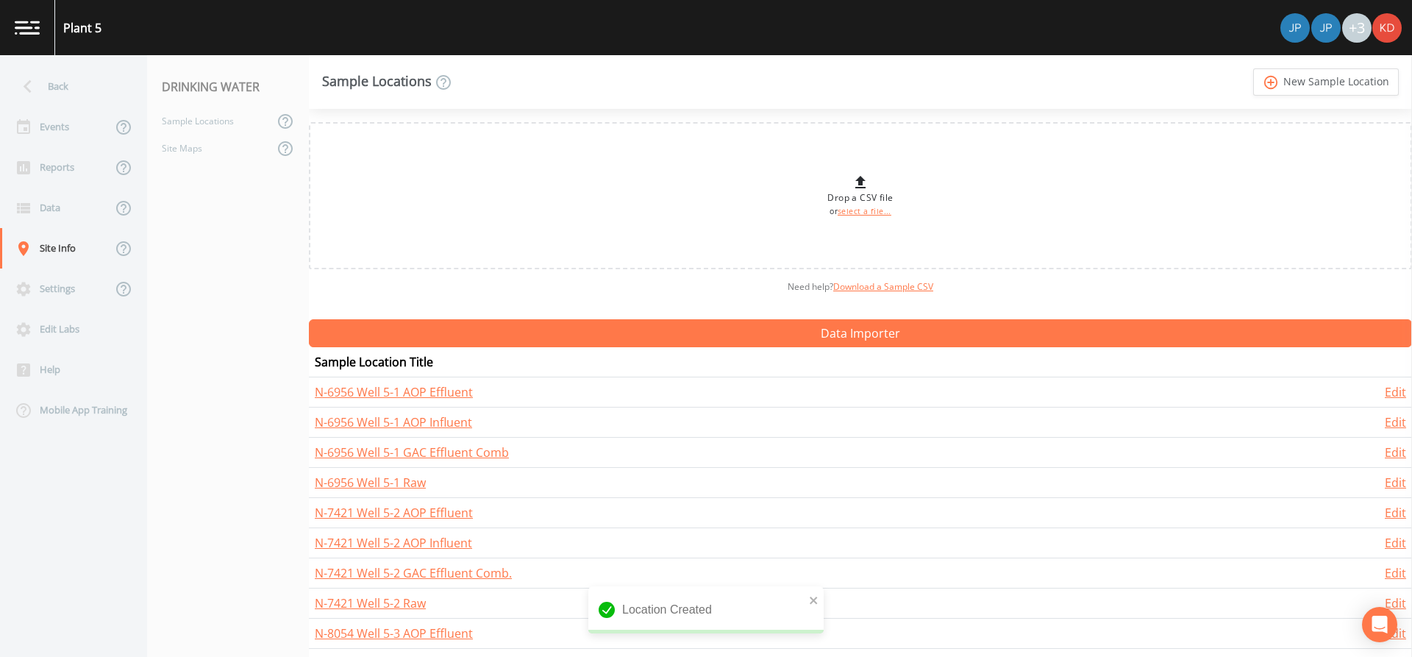
click at [1253, 68] on link "add_circle_outline New Sample Location" at bounding box center [1326, 81] width 146 height 27
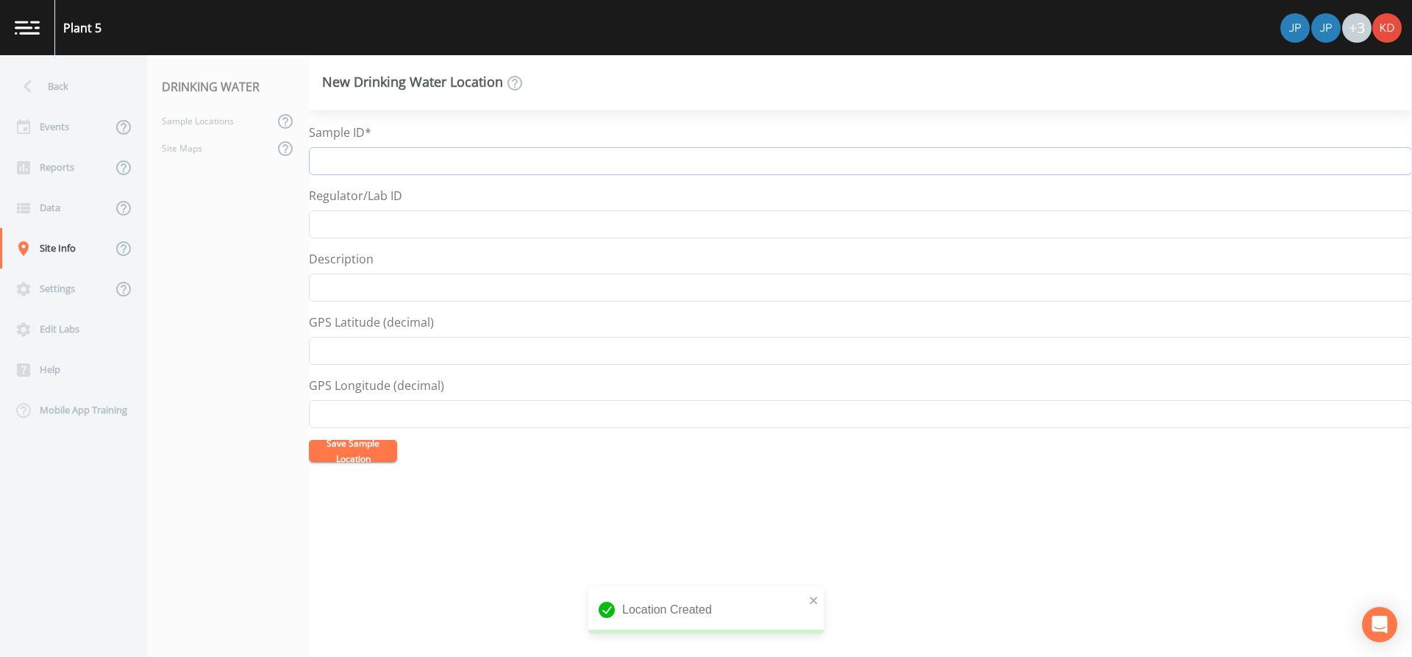
paste input "N-8595 Well 5-4"
type input "N-8595 Well 5-4 AOP Influent"
click at [309, 440] on button "Save Sample Location" at bounding box center [353, 451] width 88 height 22
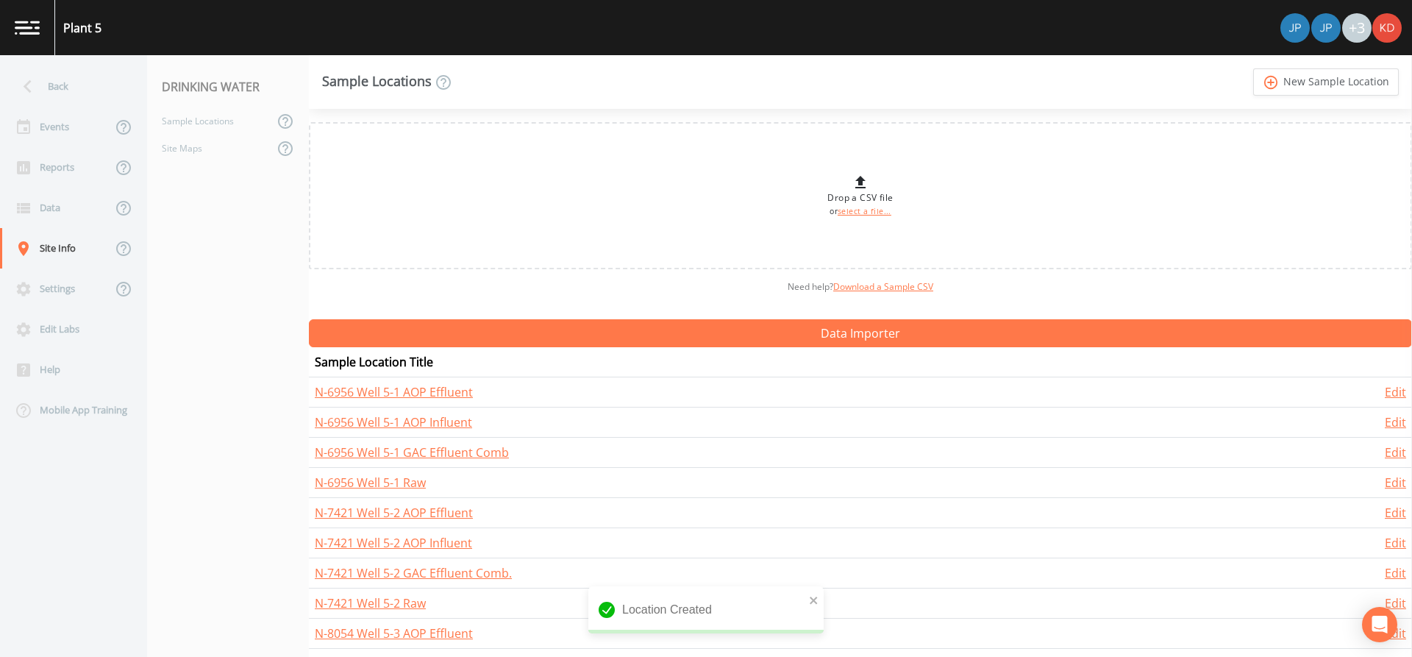
click at [1253, 68] on link "add_circle_outline New Sample Location" at bounding box center [1326, 81] width 146 height 27
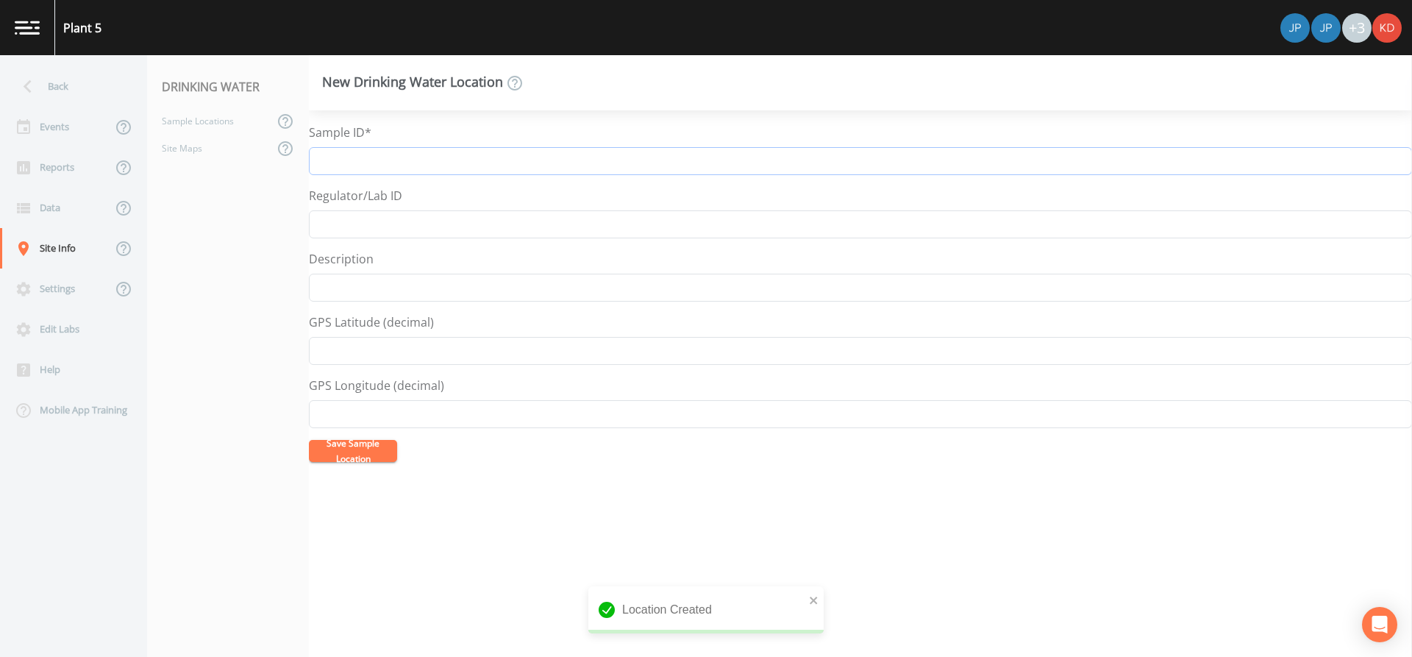
paste input "N-8595 Well 5-4"
type input "N-8595 Well 5-4 AOP Effluent"
click at [309, 440] on button "Save Sample Location" at bounding box center [353, 451] width 88 height 22
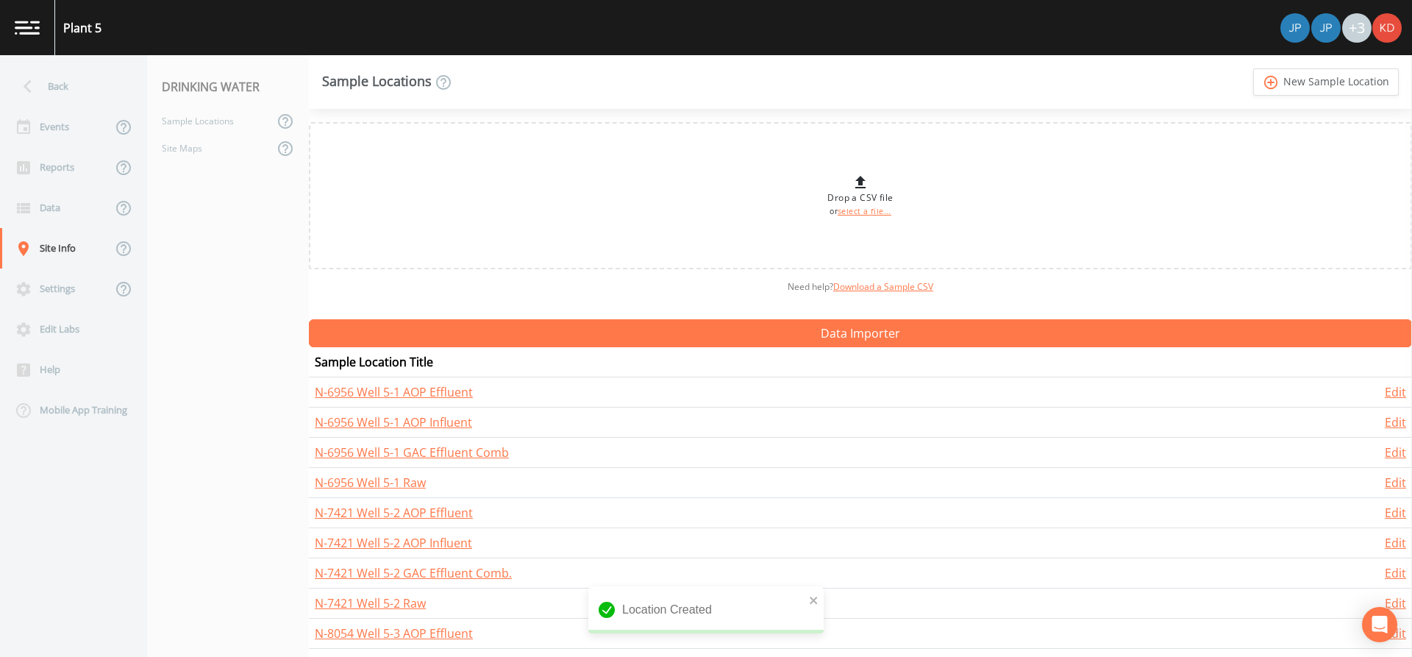
click at [1253, 68] on link "add_circle_outline New Sample Location" at bounding box center [1326, 81] width 146 height 27
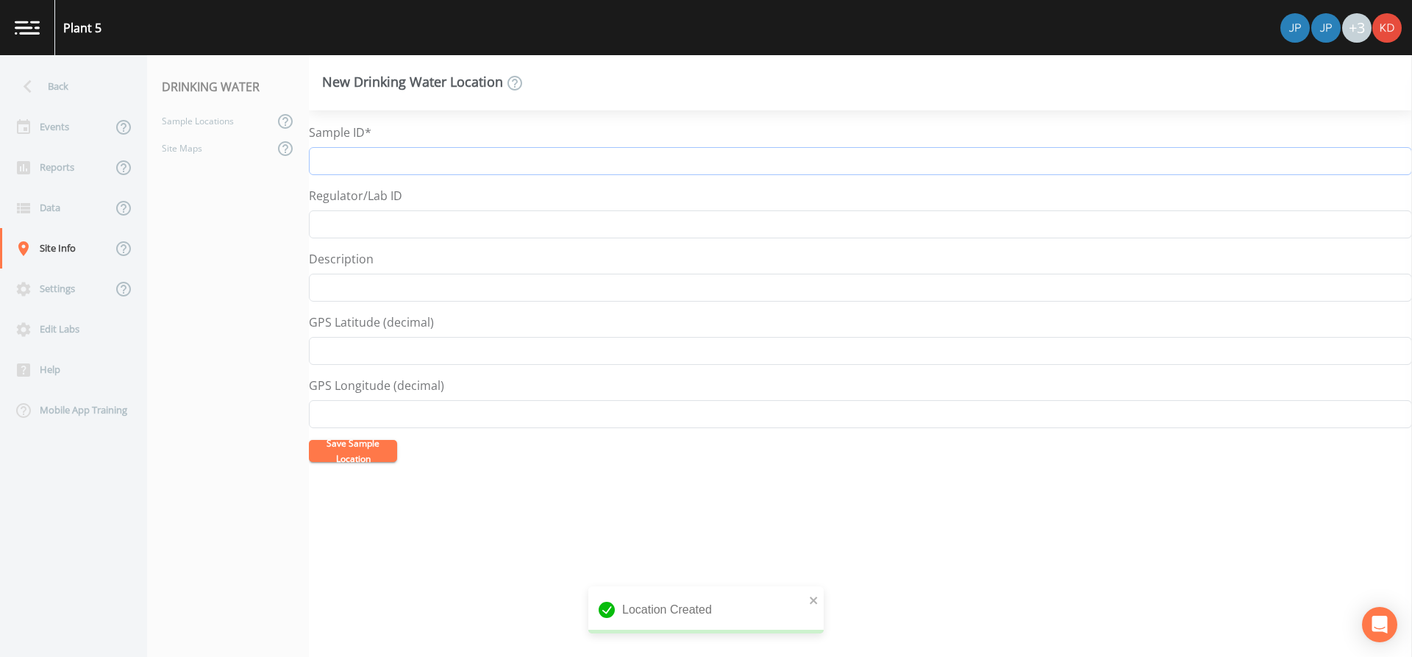
paste input "N-8595 Well 5-4"
type input "N-8595 Well 5-4 GAC Effluent Comb."
click at [309, 440] on button "Save Sample Location" at bounding box center [353, 451] width 88 height 22
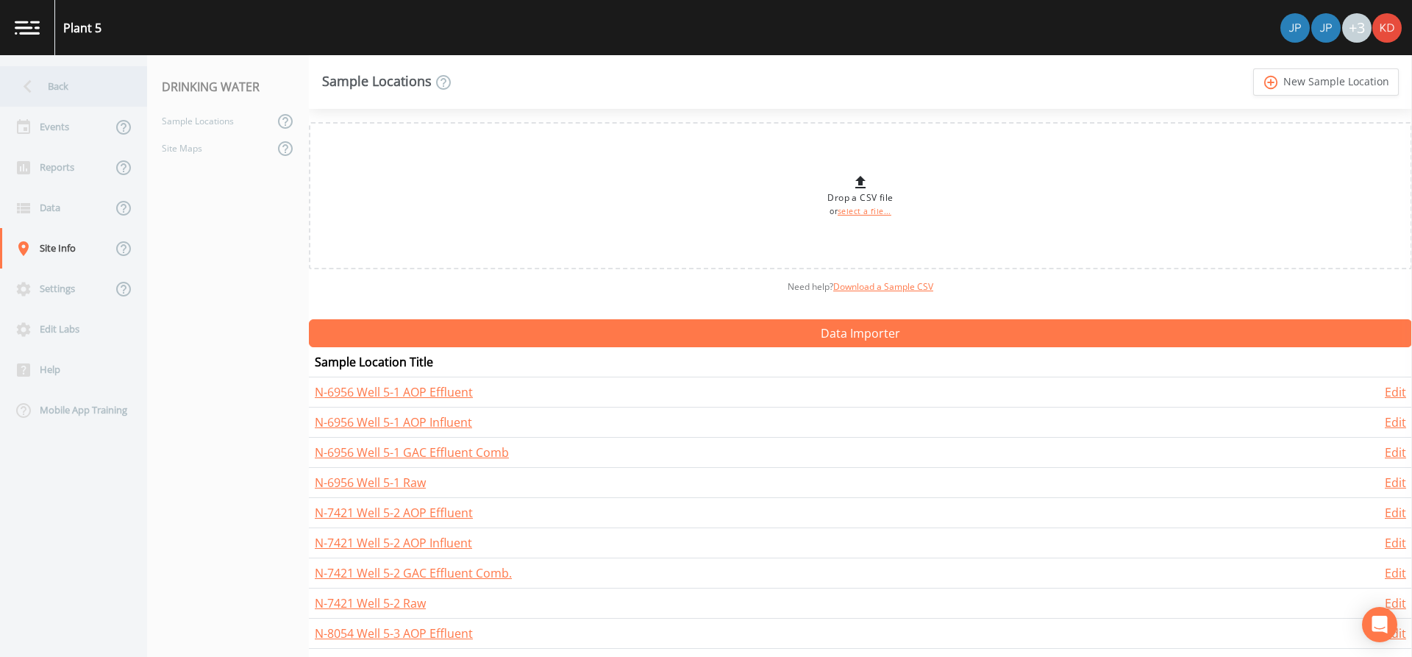
click at [57, 90] on div "Back" at bounding box center [66, 86] width 132 height 40
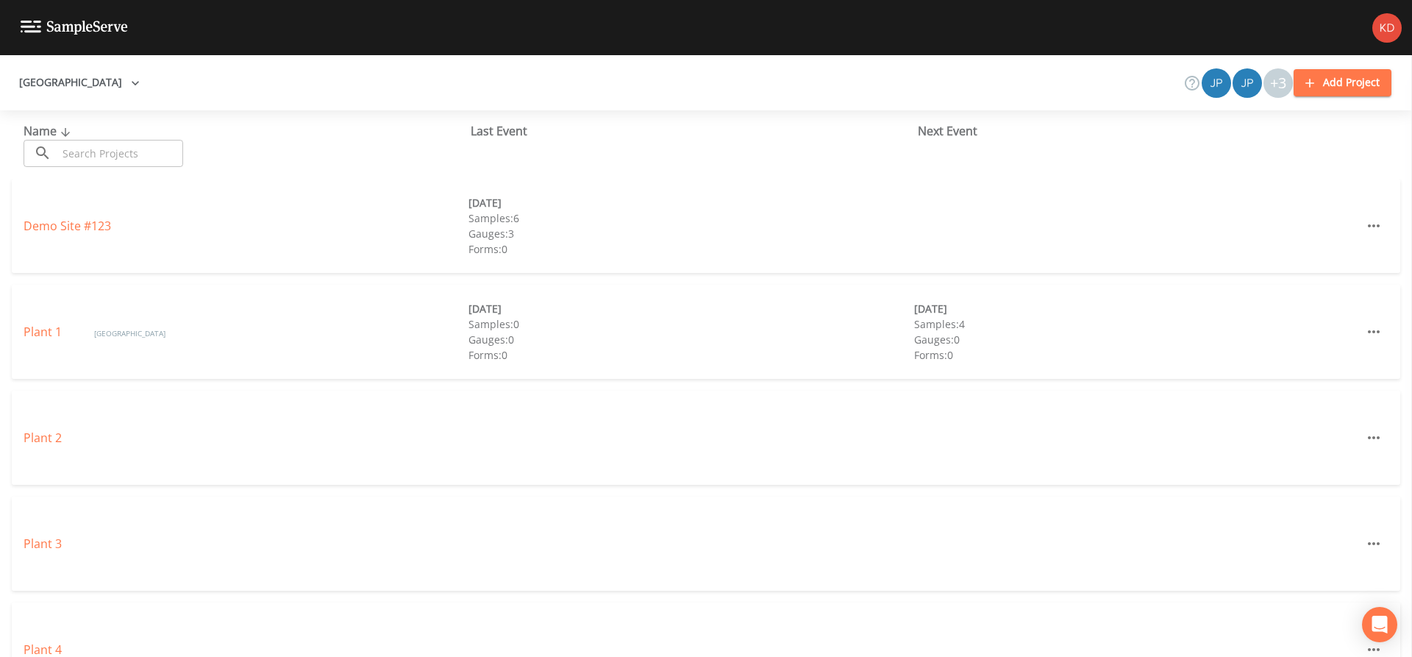
click at [1344, 73] on button "Add Project" at bounding box center [1343, 82] width 98 height 27
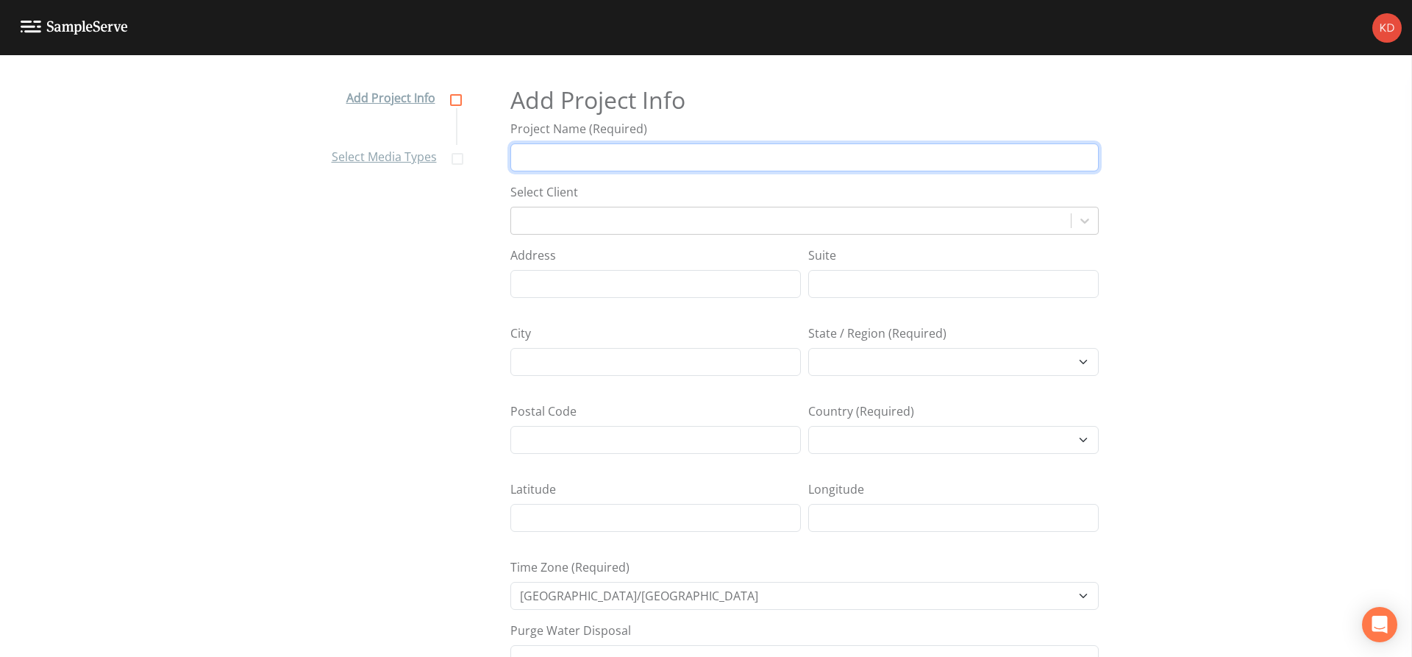
click at [571, 163] on input "Project Name (Required)" at bounding box center [804, 157] width 588 height 28
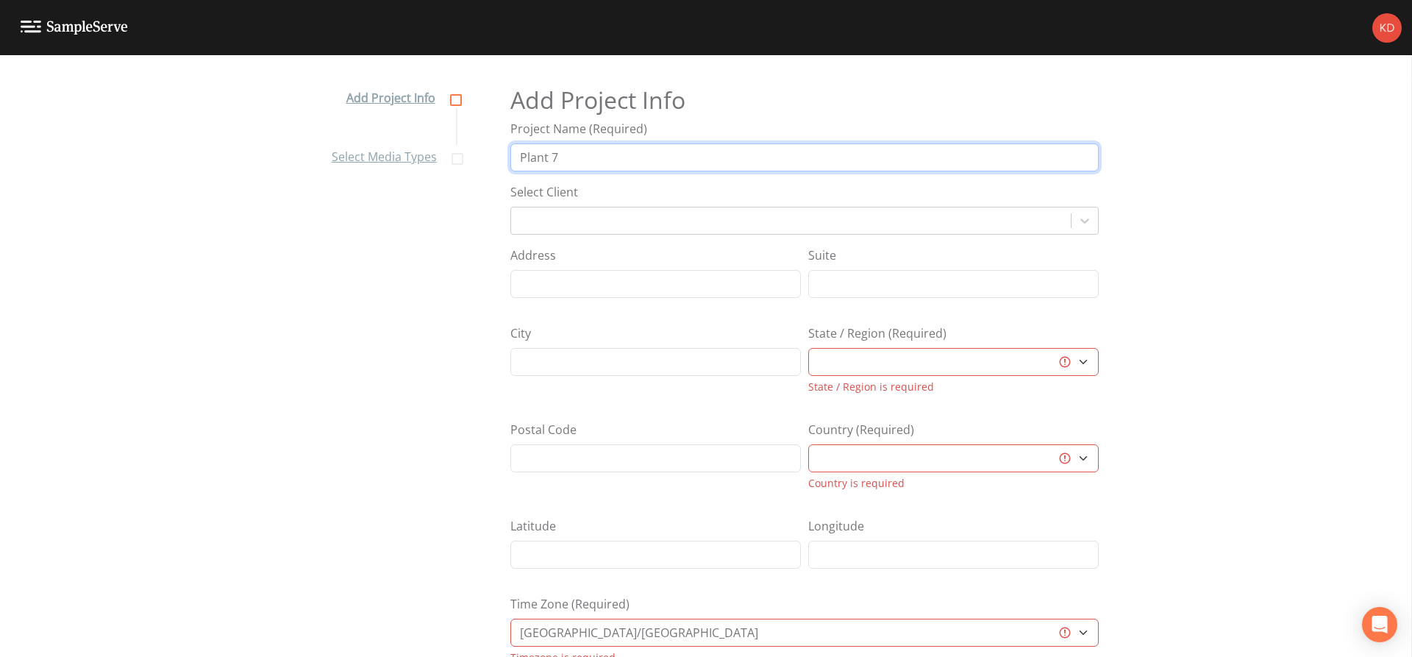
type input "Plant 7"
click at [945, 366] on select "[GEOGRAPHIC_DATA] [GEOGRAPHIC_DATA] [GEOGRAPHIC_DATA] [GEOGRAPHIC_DATA] [GEOGRA…" at bounding box center [953, 362] width 290 height 28
select select "3f81eb0d-bb9a-4cb4-a221-9606a61fcaf2"
click at [808, 348] on select "[GEOGRAPHIC_DATA] [GEOGRAPHIC_DATA] [GEOGRAPHIC_DATA] [GEOGRAPHIC_DATA] [GEOGRA…" at bounding box center [953, 362] width 290 height 28
select select "[GEOGRAPHIC_DATA]"
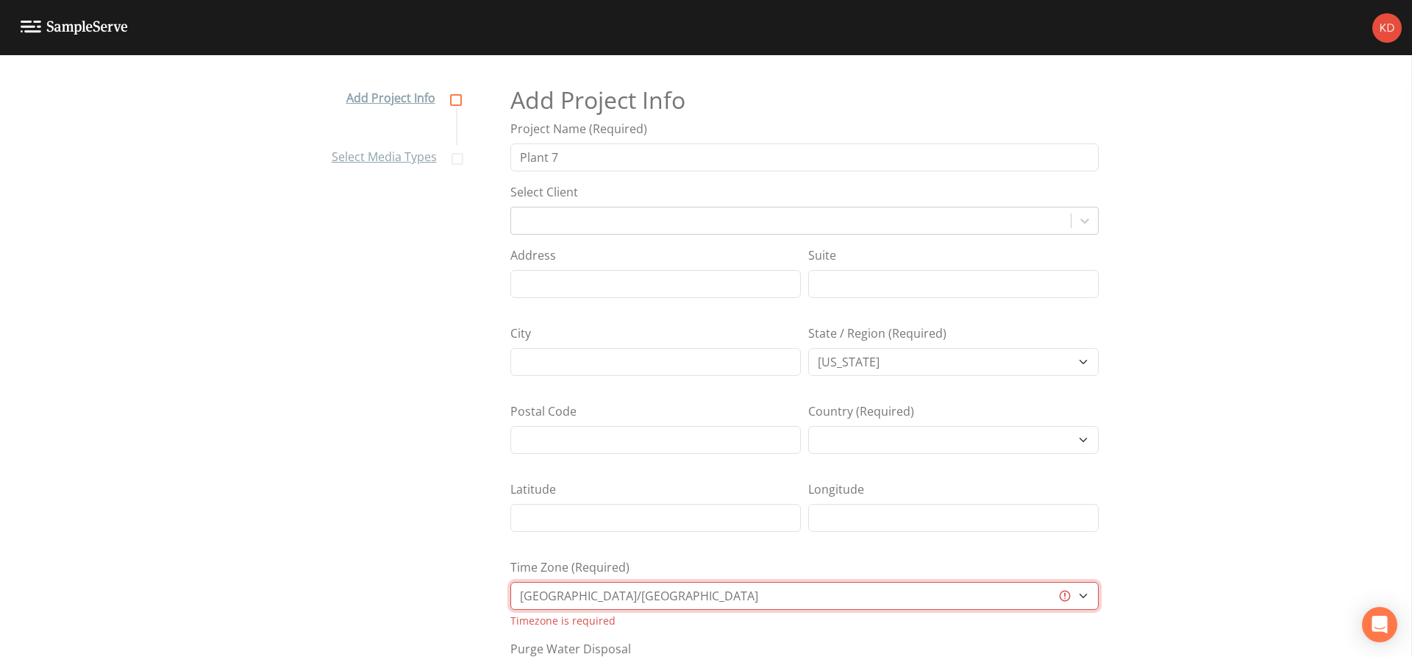
click at [788, 593] on select "[GEOGRAPHIC_DATA]/[GEOGRAPHIC_DATA] [GEOGRAPHIC_DATA]/[GEOGRAPHIC_DATA] [GEOGRA…" at bounding box center [804, 596] width 588 height 28
select select "US/Eastern"
click at [510, 582] on select "[GEOGRAPHIC_DATA]/[GEOGRAPHIC_DATA] [GEOGRAPHIC_DATA]/[GEOGRAPHIC_DATA] [GEOGRA…" at bounding box center [804, 596] width 588 height 28
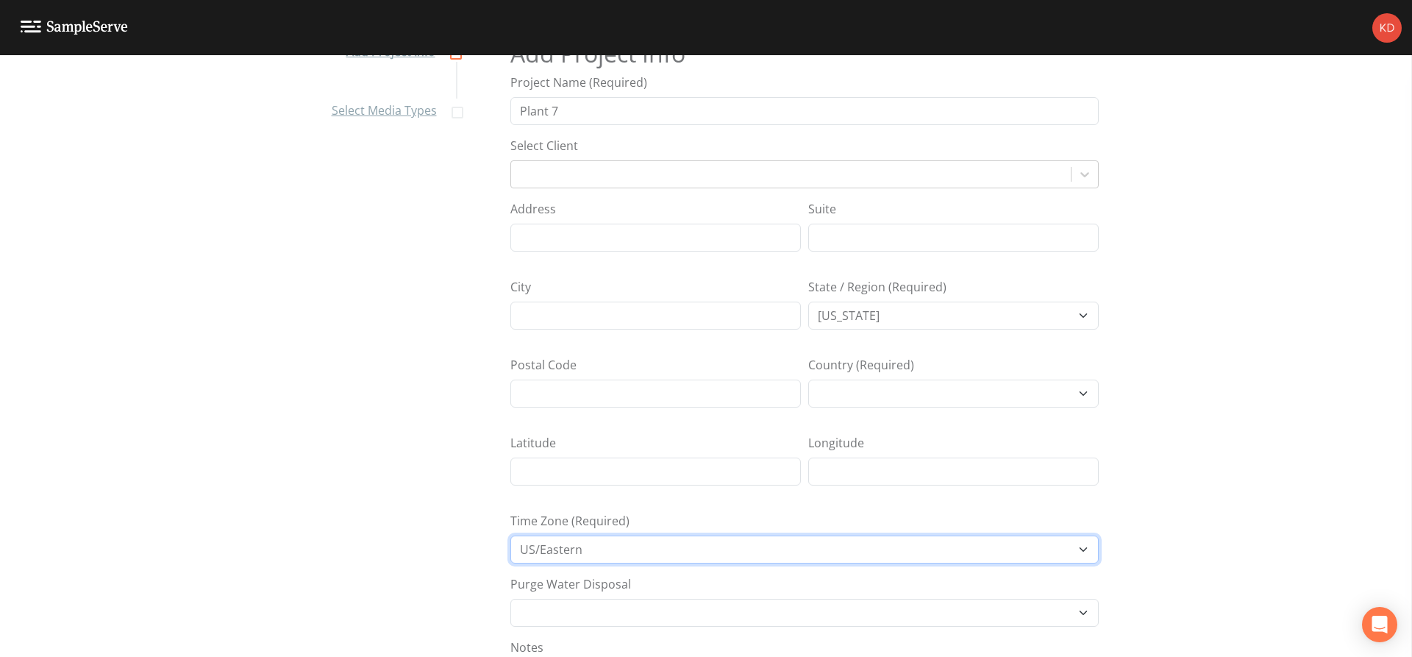
scroll to position [165, 0]
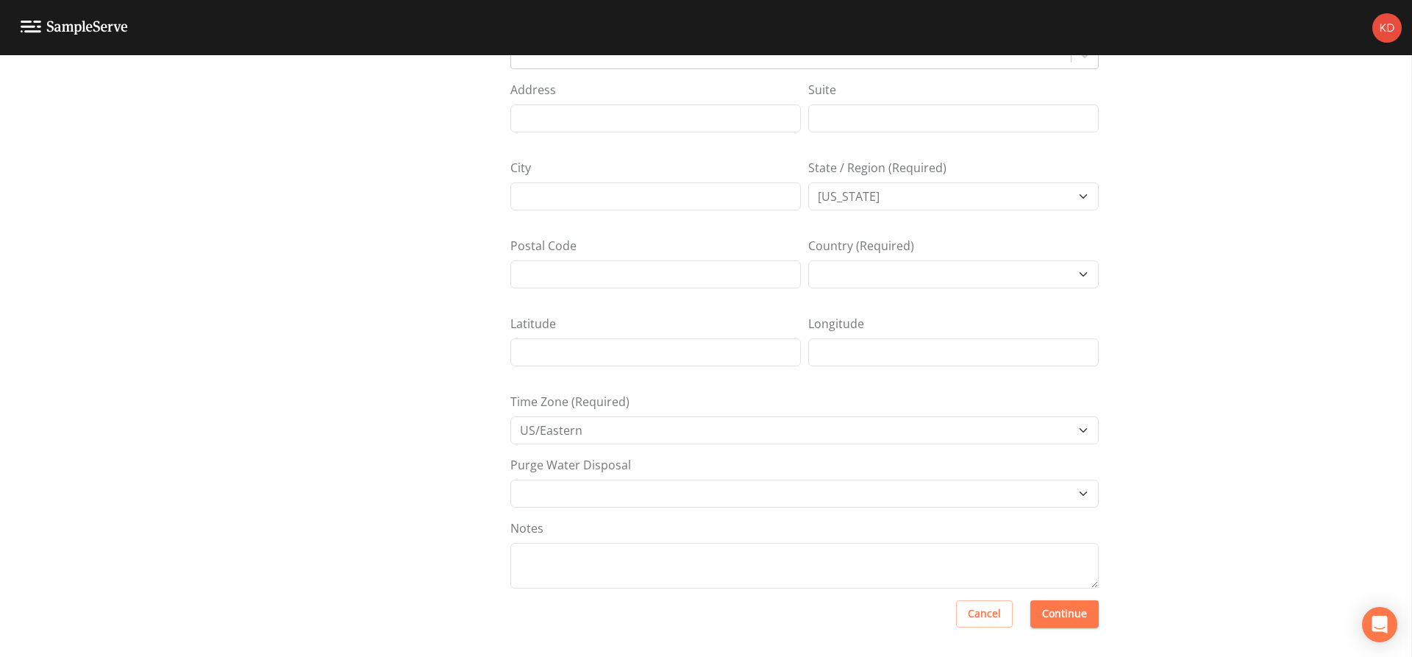
click at [1057, 614] on button "Continue" at bounding box center [1064, 613] width 68 height 27
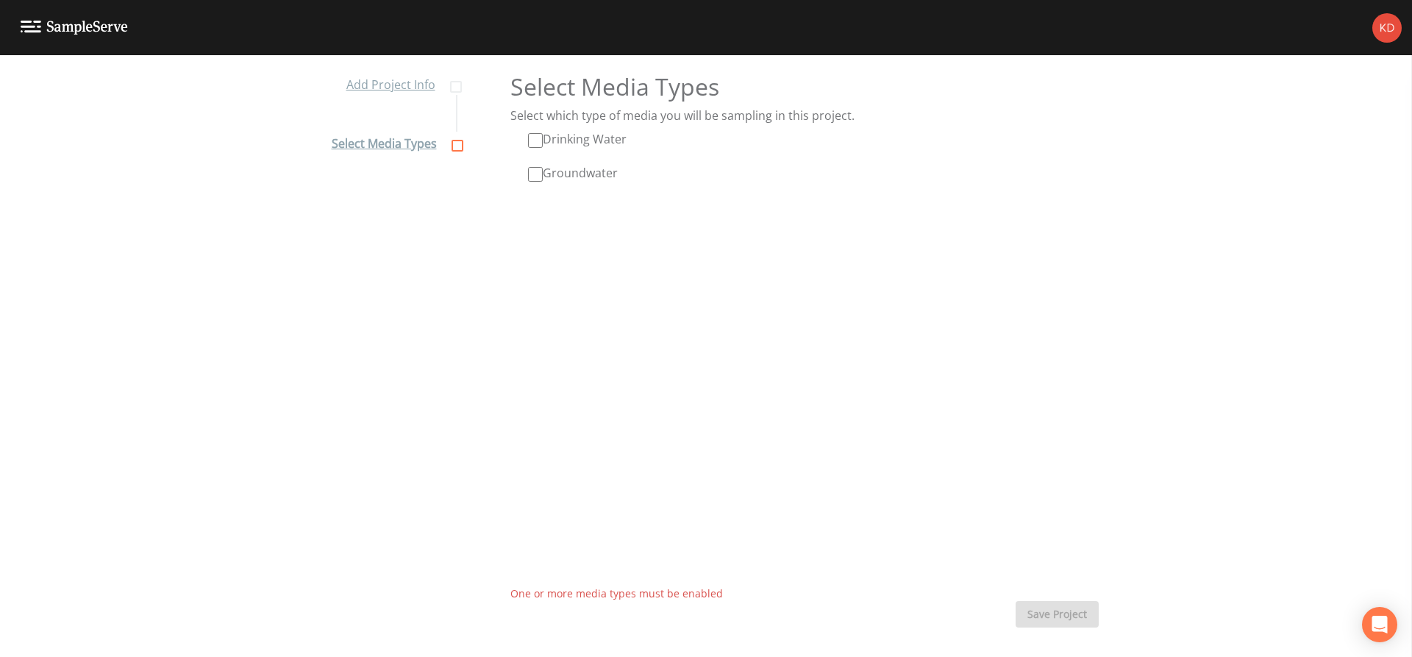
scroll to position [13, 0]
click at [568, 137] on label "Drinking Water" at bounding box center [577, 139] width 99 height 18
click at [543, 137] on input "Drinking Water" at bounding box center [535, 140] width 15 height 15
checkbox input "true"
click at [1066, 612] on button "Save Project" at bounding box center [1057, 614] width 83 height 27
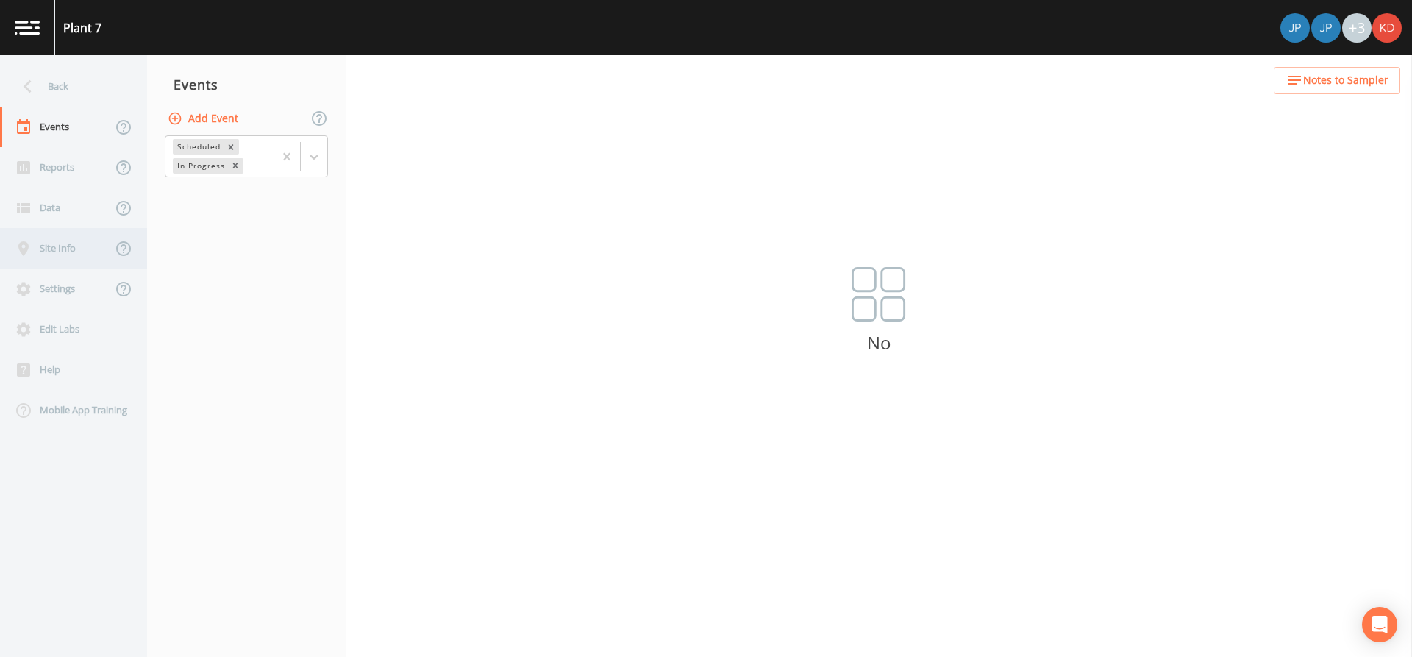
click at [46, 234] on div "Site Info" at bounding box center [56, 248] width 112 height 40
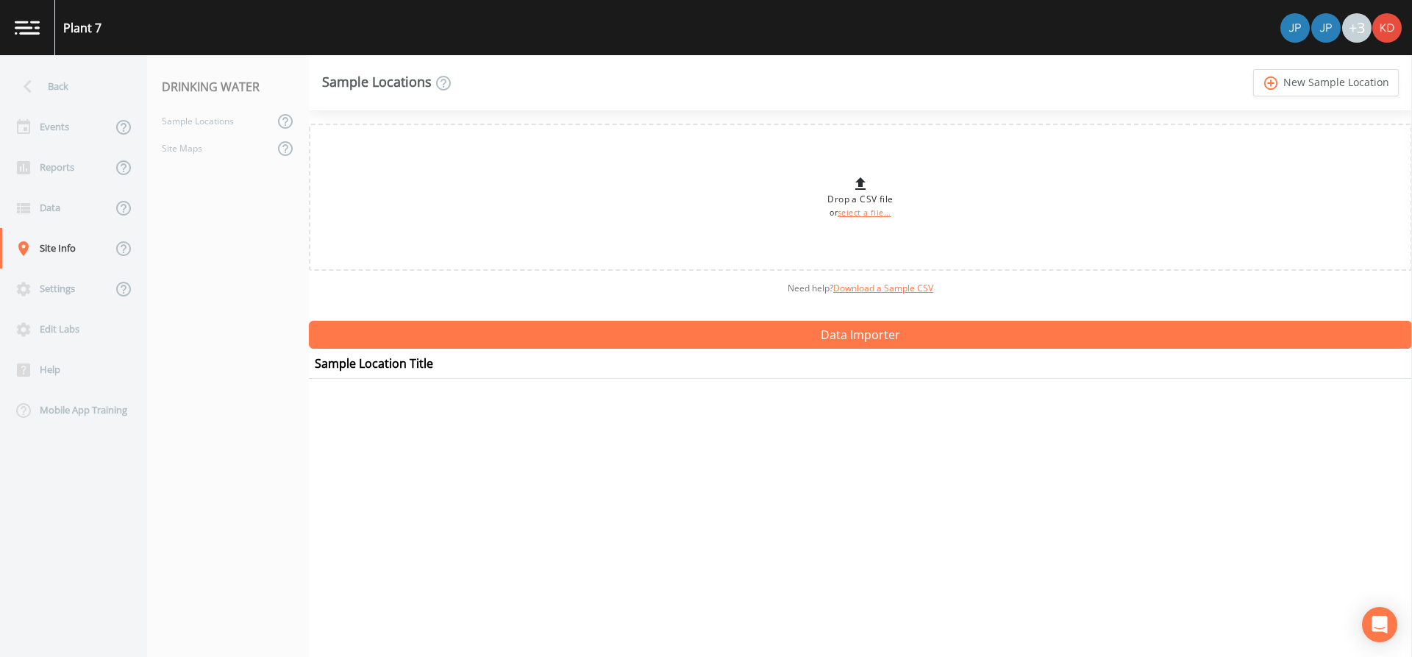
drag, startPoint x: 46, startPoint y: 234, endPoint x: 699, endPoint y: 51, distance: 677.3
click at [699, 51] on div "Plant 7 +3" at bounding box center [706, 27] width 1412 height 55
click at [1322, 91] on link "add_circle_outline New Sample Location" at bounding box center [1326, 82] width 146 height 27
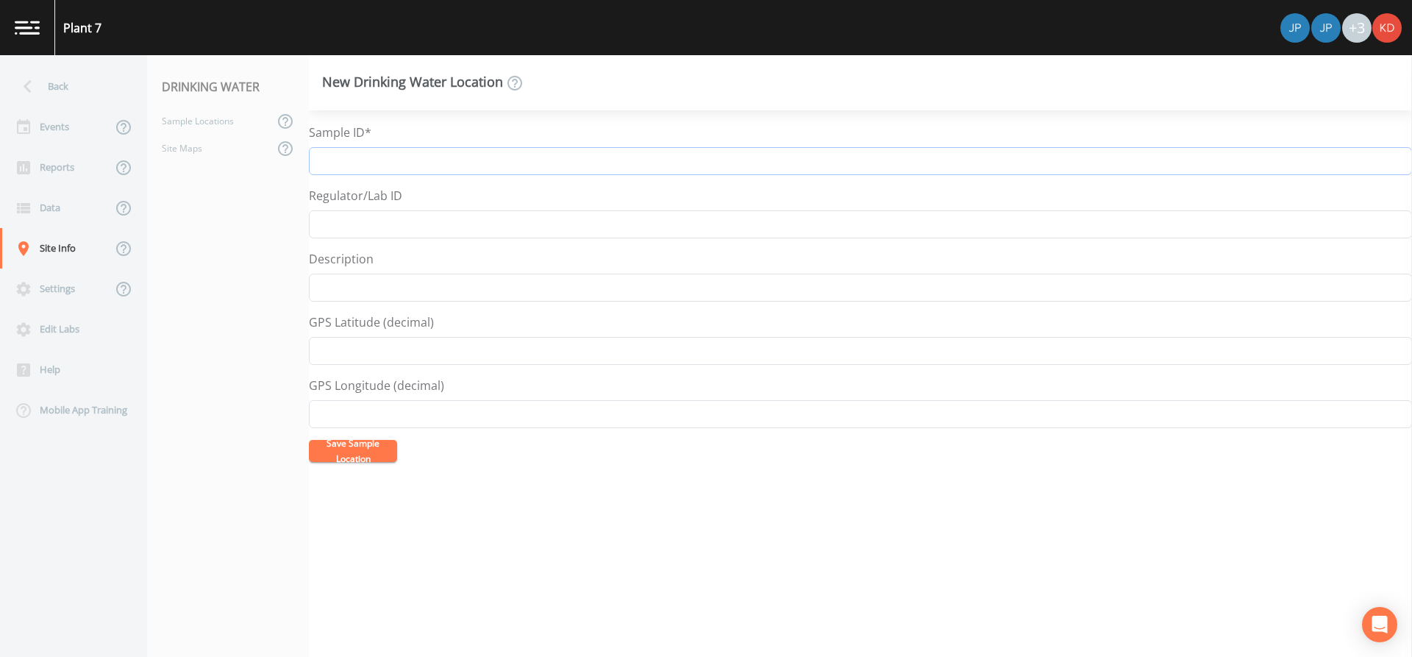
click at [403, 164] on input "Sample ID*" at bounding box center [860, 161] width 1103 height 28
click at [406, 158] on input "N-12670 Well 701 Raw" at bounding box center [860, 161] width 1103 height 28
drag, startPoint x: 415, startPoint y: 159, endPoint x: 290, endPoint y: 170, distance: 125.5
click at [290, 170] on div "Back Events Reports Data Site Info Settings Edit Labs Help Mobile App Training …" at bounding box center [706, 356] width 1412 height 602
type input "N-12670 Well 7-1 Raw"
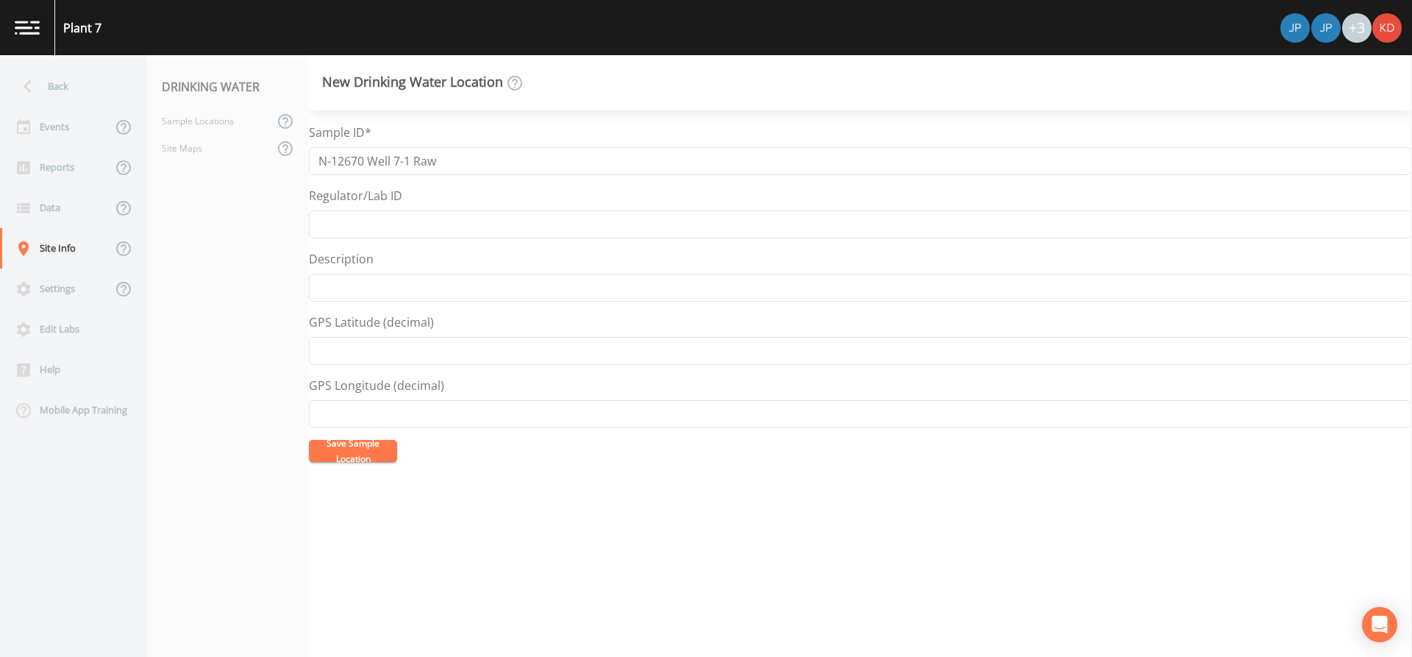
click at [328, 446] on button "Save Sample Location" at bounding box center [353, 451] width 88 height 22
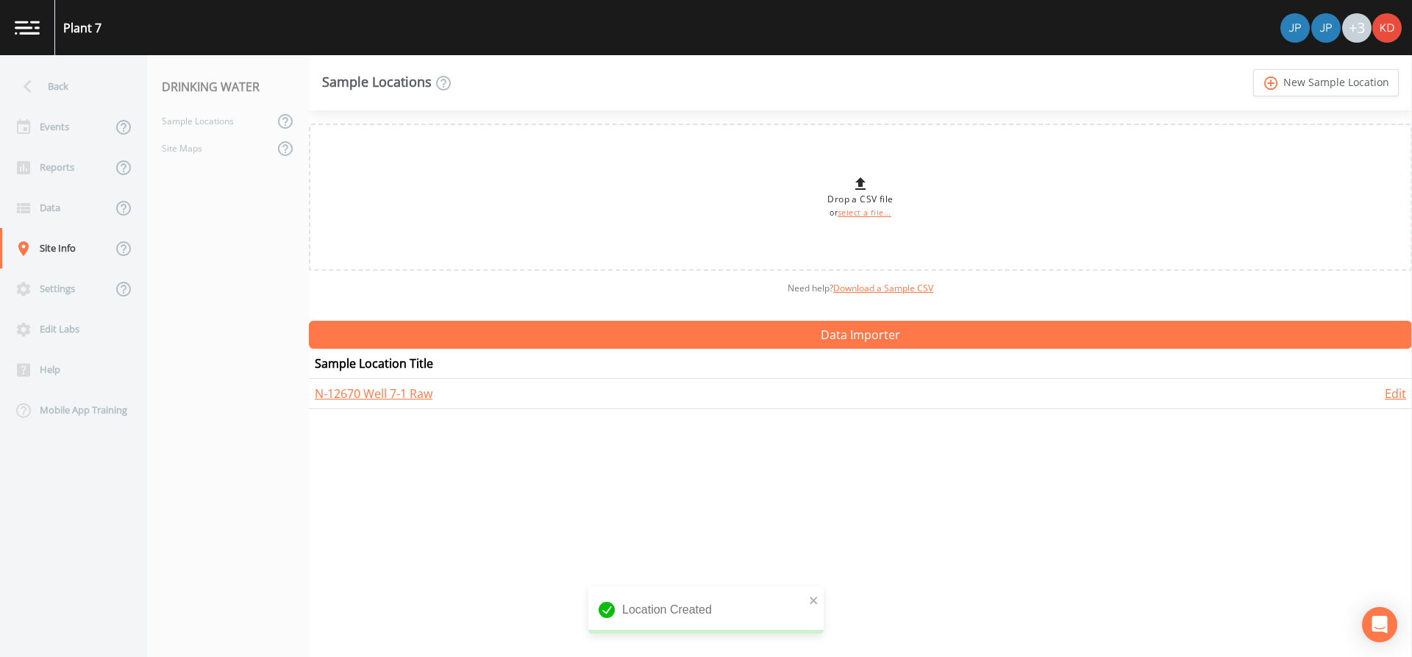
click at [1253, 69] on link "add_circle_outline New Sample Location" at bounding box center [1326, 82] width 146 height 27
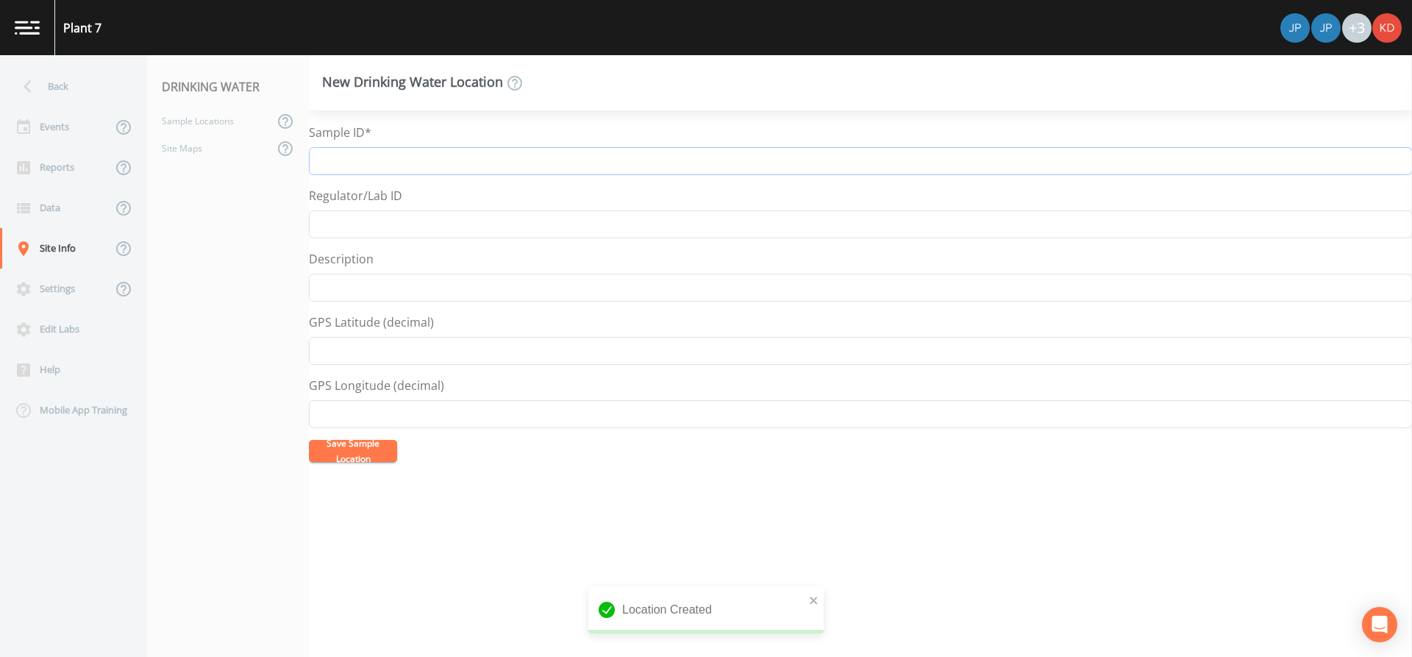
paste input "N-12670 Well 7-1"
type input "N-12670 Well 7-1 AOP Influent"
click at [309, 440] on button "Save Sample Location" at bounding box center [353, 451] width 88 height 22
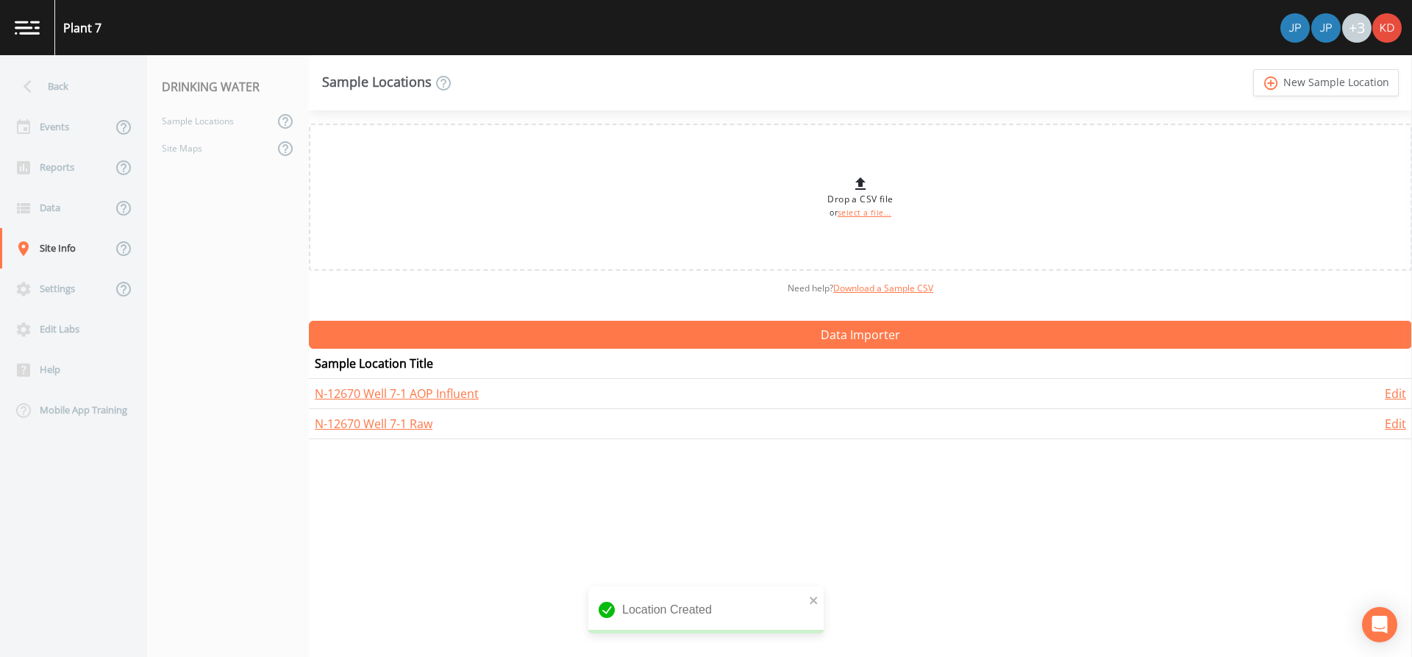
click at [1253, 69] on link "add_circle_outline New Sample Location" at bounding box center [1326, 82] width 146 height 27
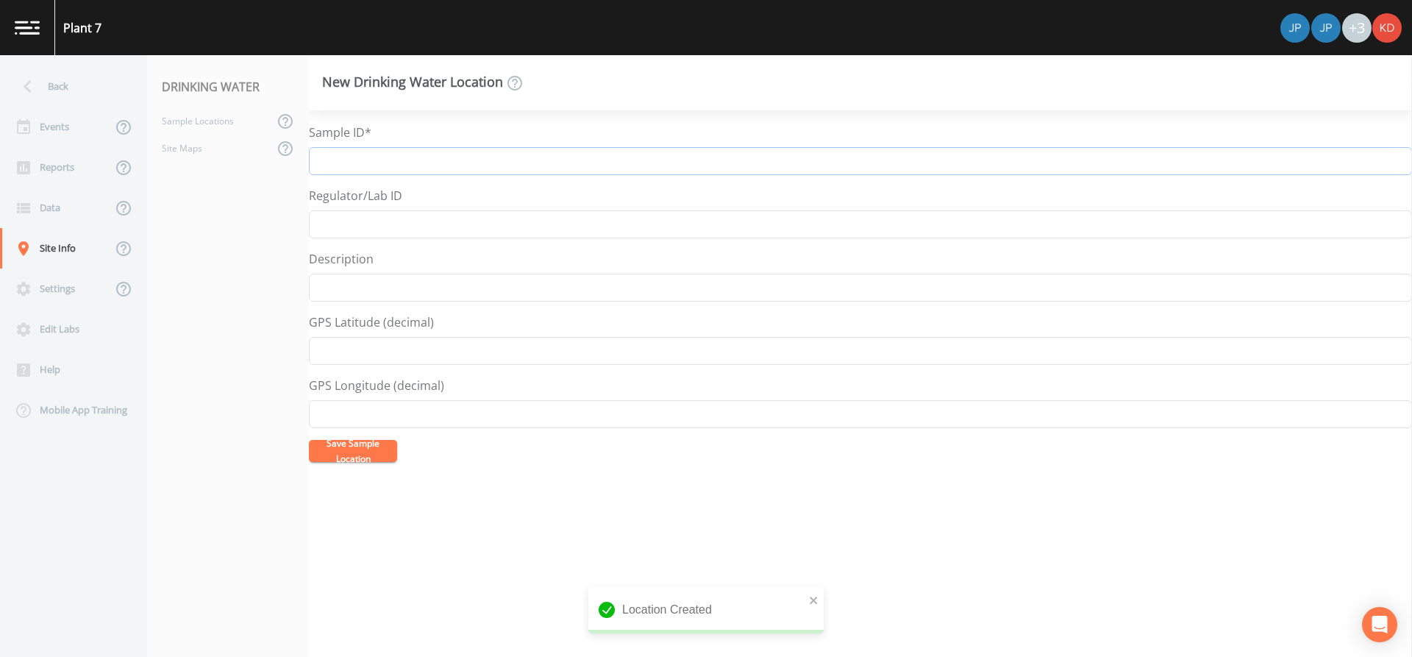
paste input "N-12670 Well 7-1"
type input "N-12670 Well 7-1 AOP Effluent"
click at [309, 440] on button "Save Sample Location" at bounding box center [353, 451] width 88 height 22
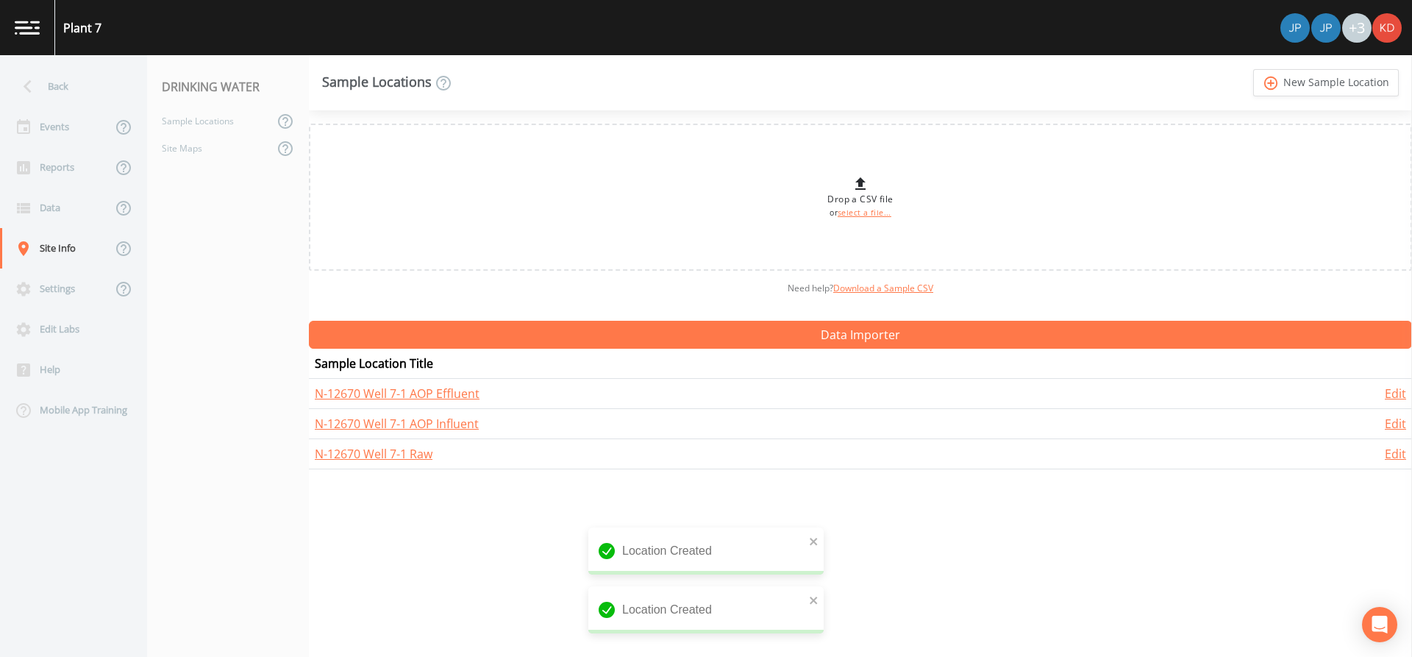
click at [1253, 69] on link "add_circle_outline New Sample Location" at bounding box center [1326, 82] width 146 height 27
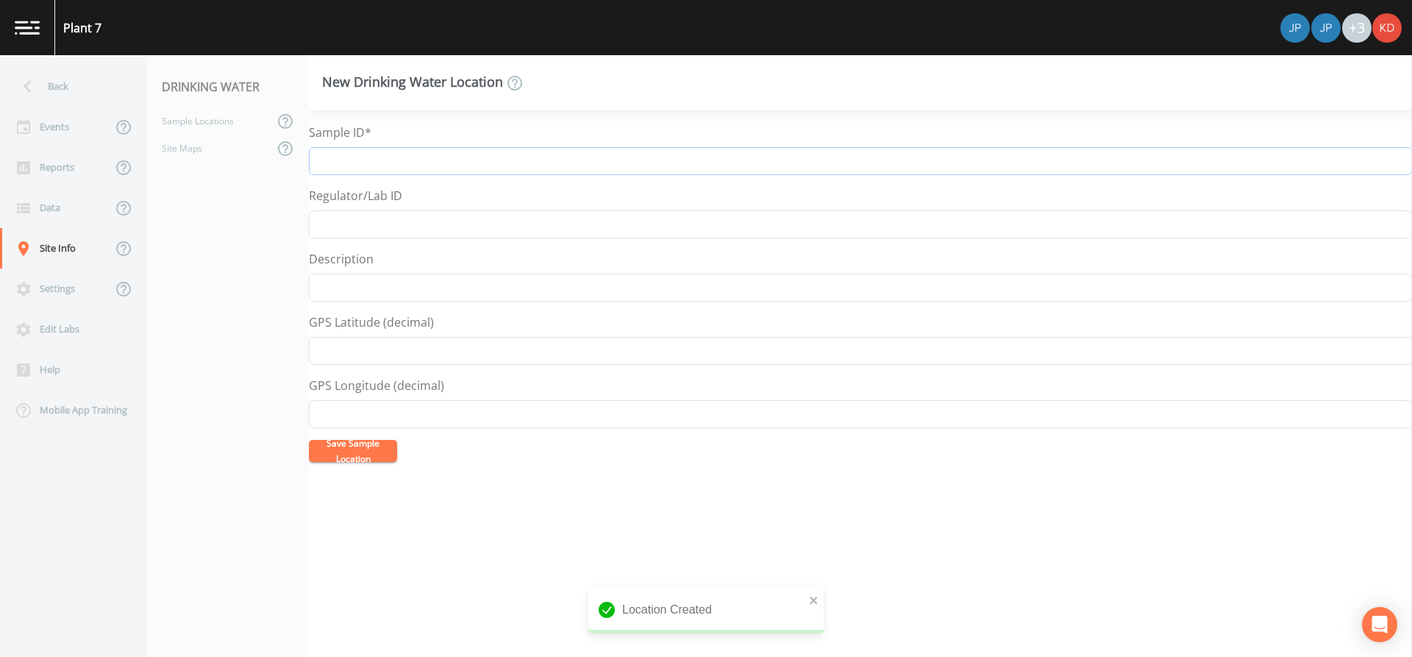
paste input "N-12670 Well 7-1"
type input "N-12670 Well 7-1 GAC Effluent lag"
click at [309, 440] on button "Save Sample Location" at bounding box center [353, 451] width 88 height 22
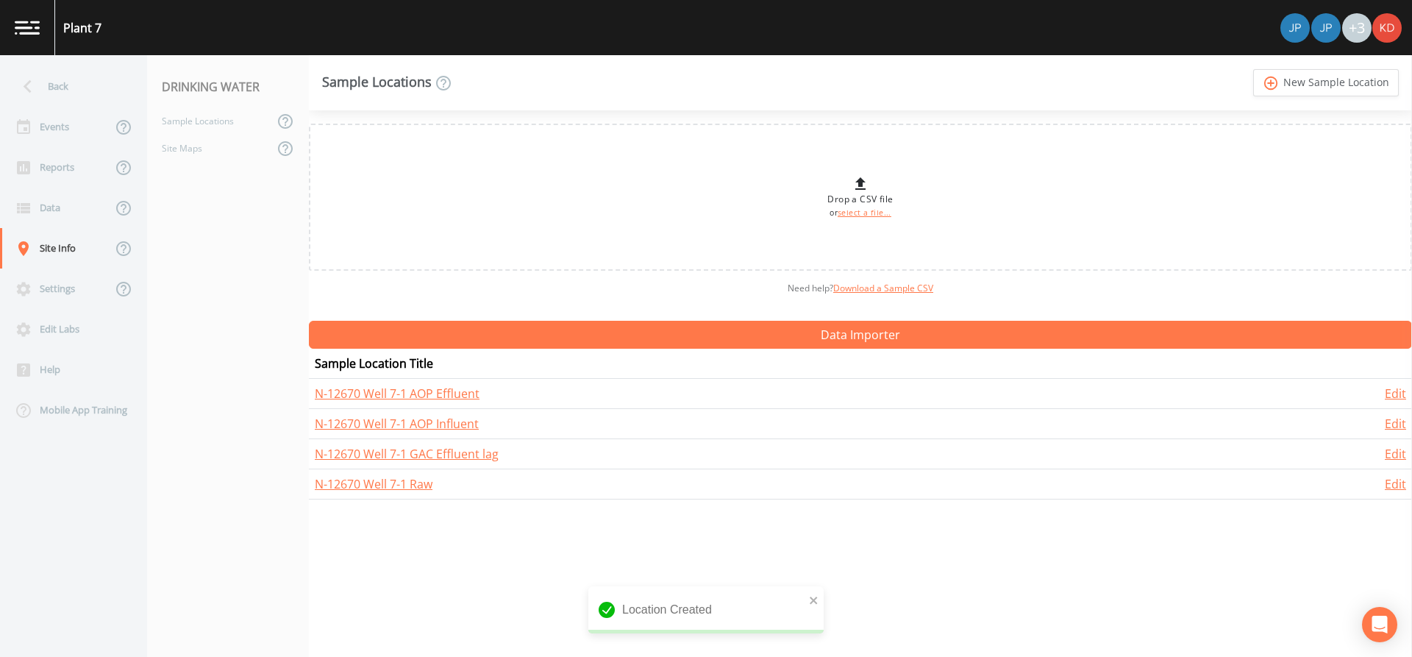
click at [1253, 69] on link "add_circle_outline New Sample Location" at bounding box center [1326, 82] width 146 height 27
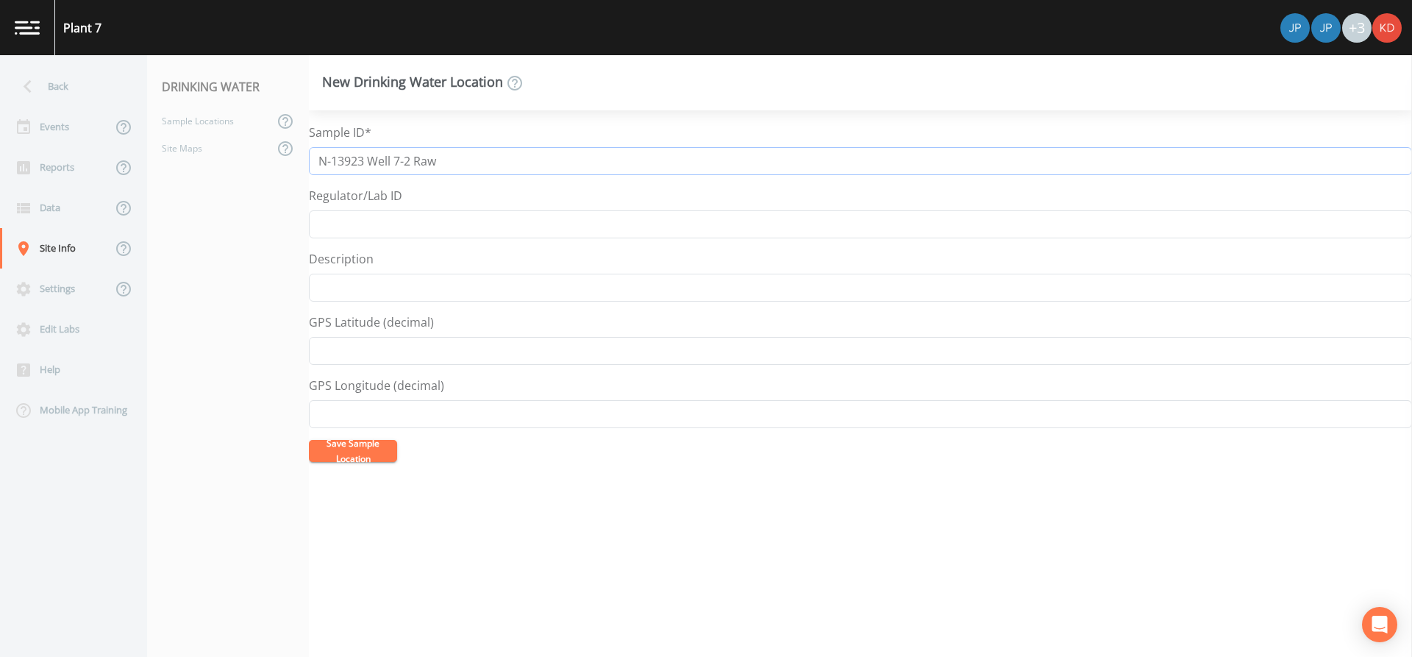
drag, startPoint x: 416, startPoint y: 156, endPoint x: 289, endPoint y: 157, distance: 126.5
click at [289, 157] on div "Back Events Reports Data Site Info Settings Edit Labs Help Mobile App Training …" at bounding box center [706, 356] width 1412 height 602
type input "N-13923 Well 7-2 Raw"
click at [352, 450] on button "Save Sample Location" at bounding box center [353, 451] width 88 height 22
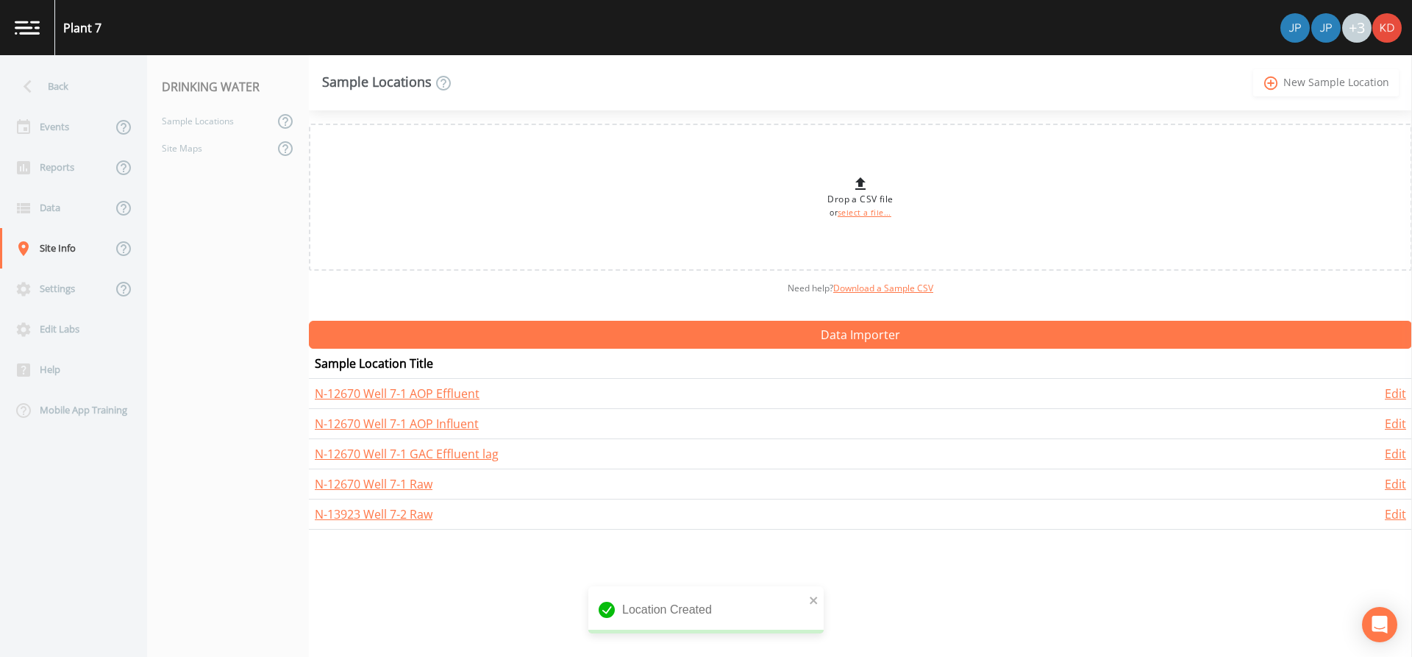
click at [1316, 86] on link "add_circle_outline New Sample Location" at bounding box center [1326, 82] width 146 height 27
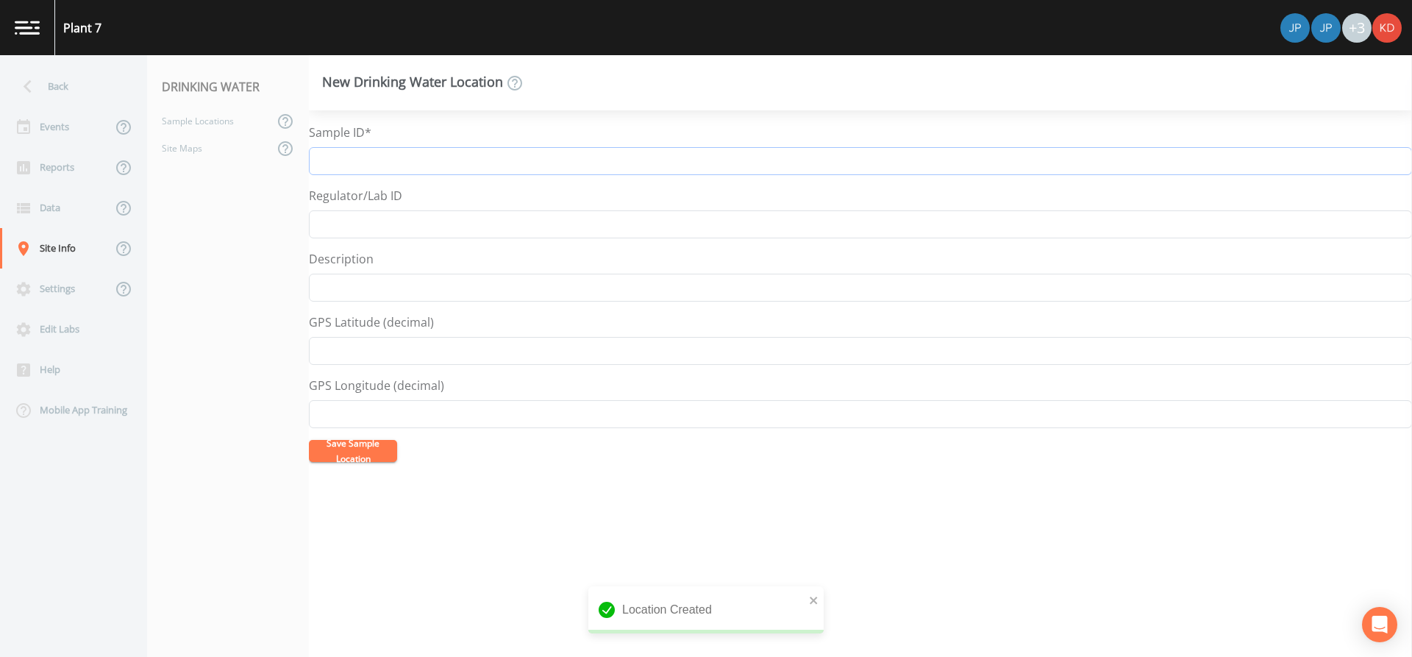
paste input "N-13923 Well 7-2"
type input "N-13923 Well 7-2 AOP Influent"
click at [309, 440] on button "Save Sample Location" at bounding box center [353, 451] width 88 height 22
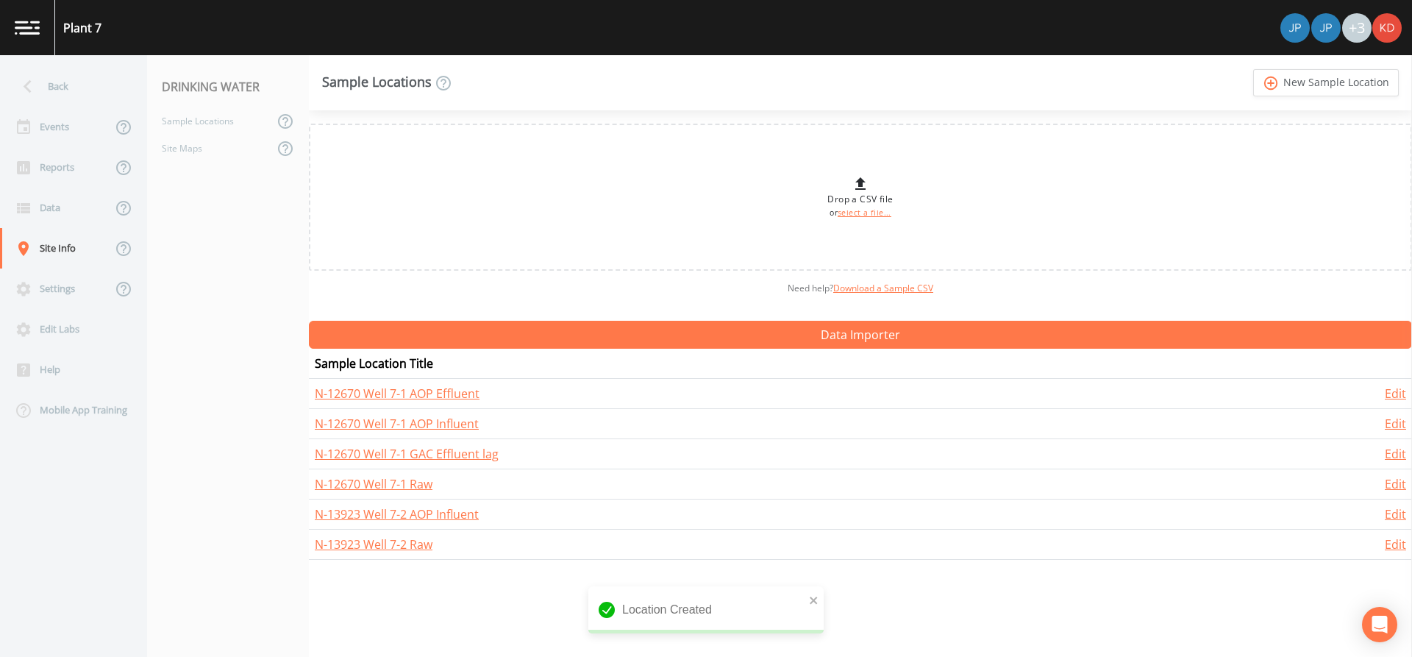
click at [1253, 69] on link "add_circle_outline New Sample Location" at bounding box center [1326, 82] width 146 height 27
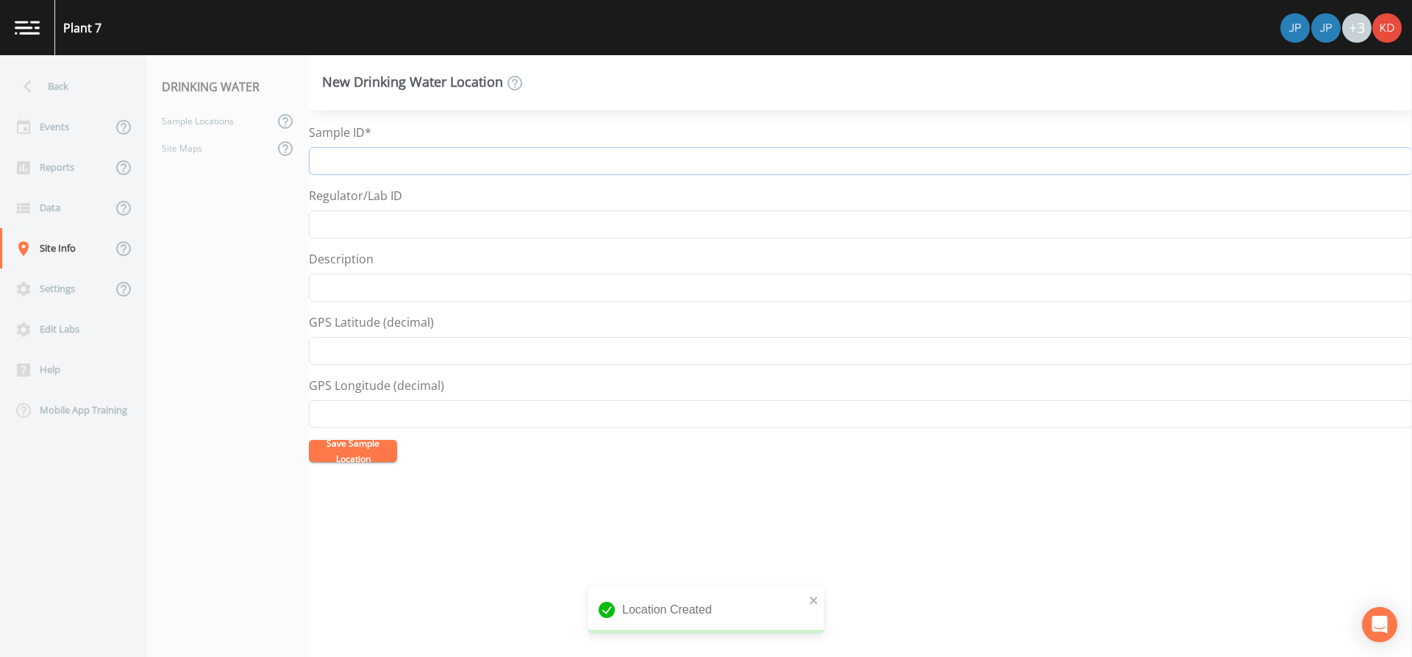
paste input "N-13923 Well 7-2"
type input "N-13923 Well 7-2 AOP Effluent"
click at [309, 440] on button "Save Sample Location" at bounding box center [353, 451] width 88 height 22
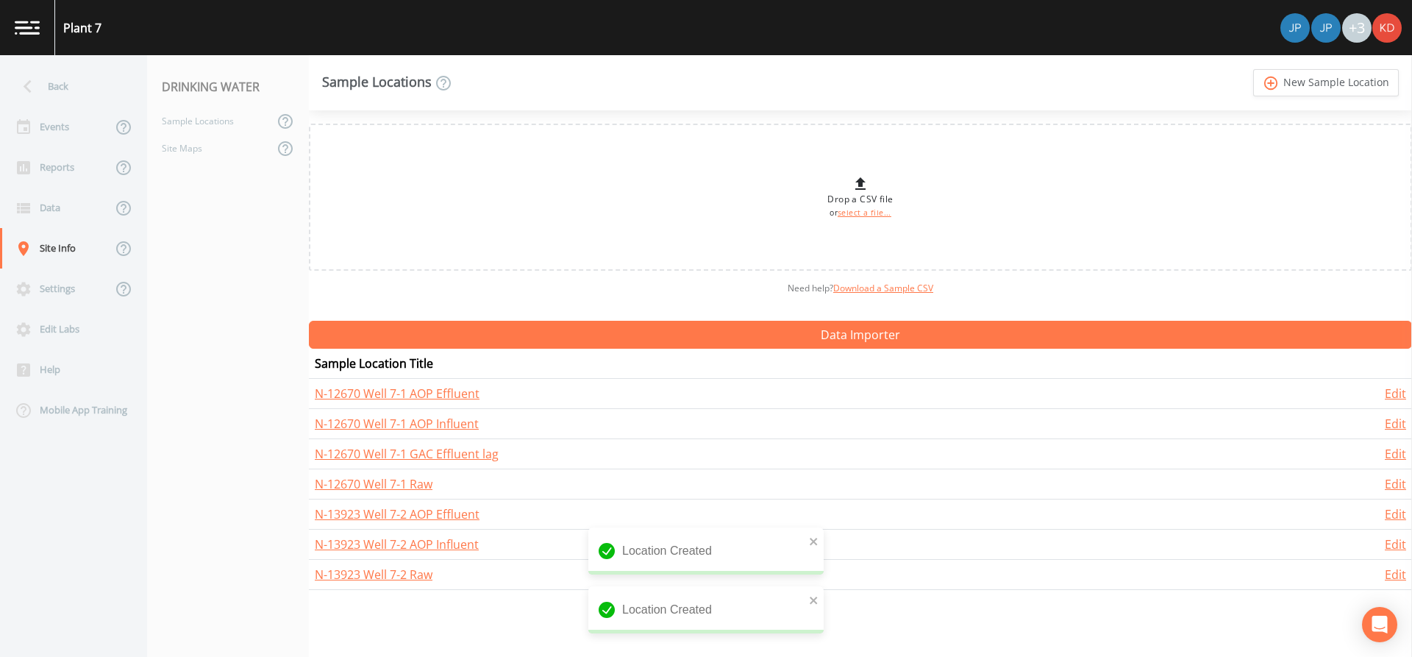
click at [1253, 69] on link "add_circle_outline New Sample Location" at bounding box center [1326, 82] width 146 height 27
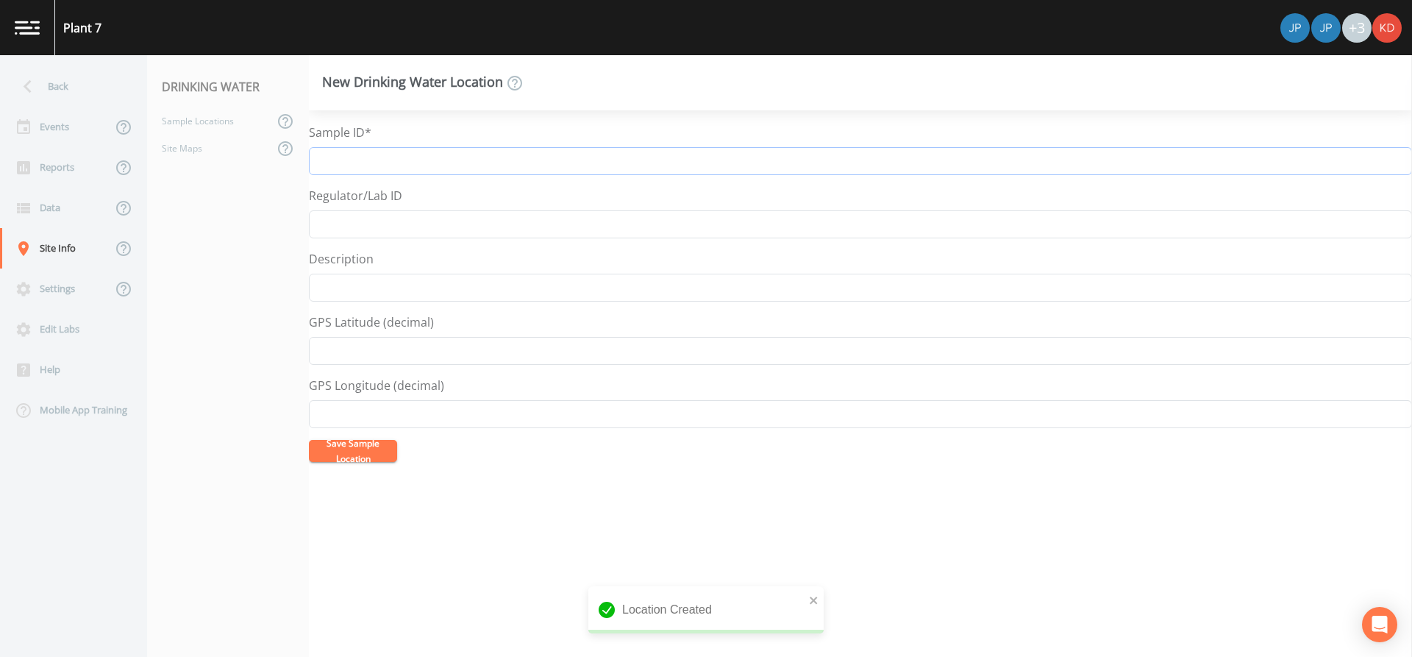
paste input "N-13923 Well 7-2"
type input "N-13923 Well 7-2 GAC Effluent lag"
click at [309, 440] on button "Save Sample Location" at bounding box center [353, 451] width 88 height 22
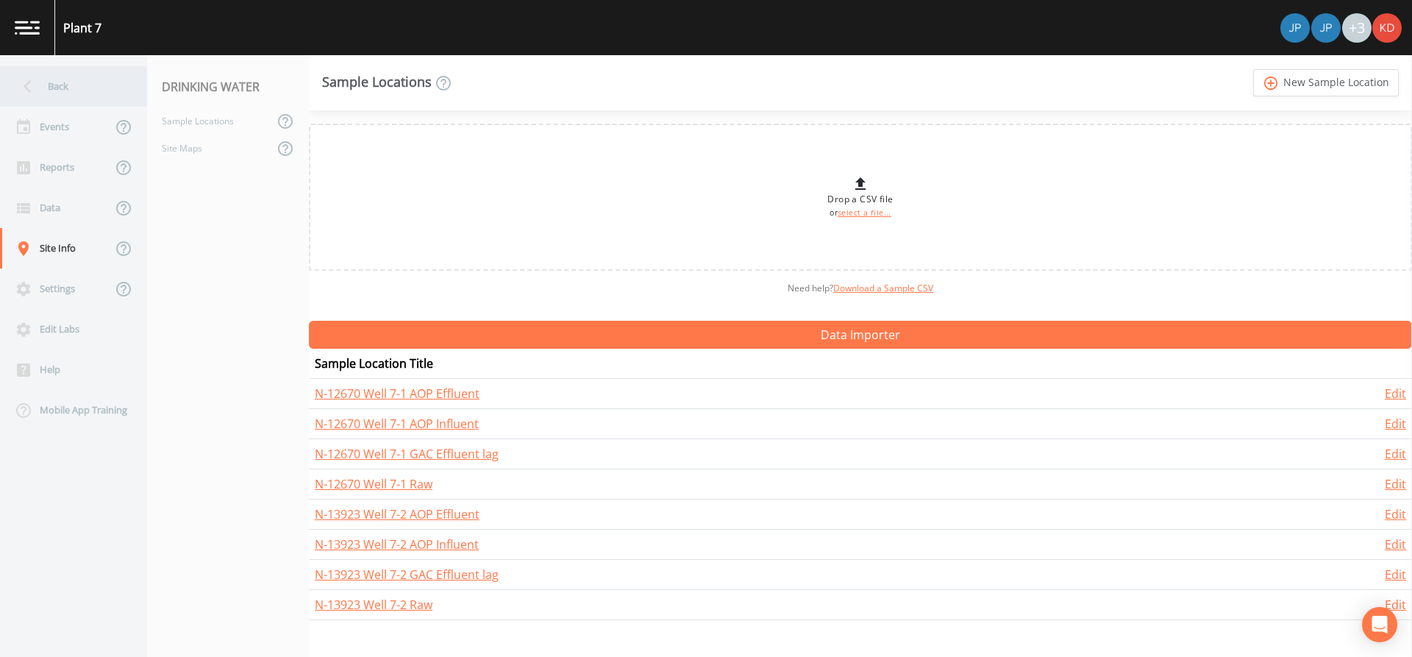
click at [55, 72] on div "Back" at bounding box center [66, 86] width 132 height 40
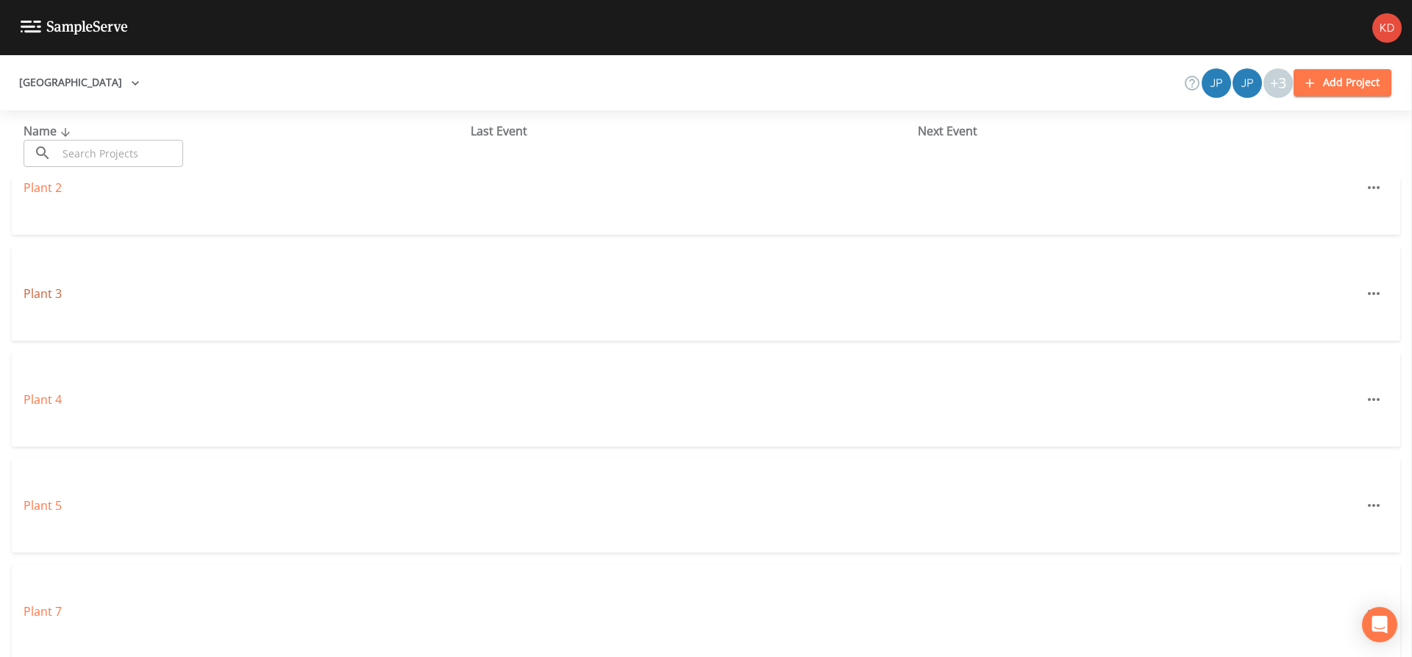
scroll to position [294, 0]
click at [44, 566] on link "Plant 7" at bounding box center [43, 567] width 38 height 16
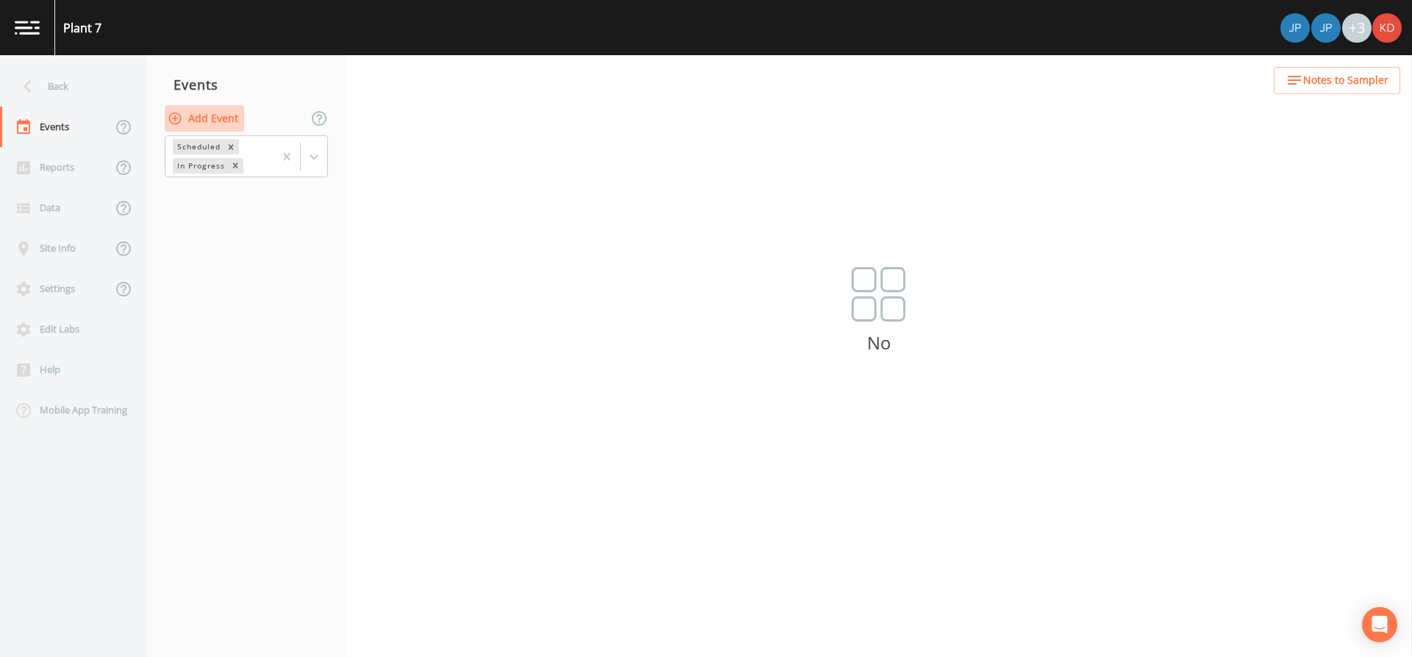
click at [219, 115] on button "Add Event" at bounding box center [204, 118] width 79 height 27
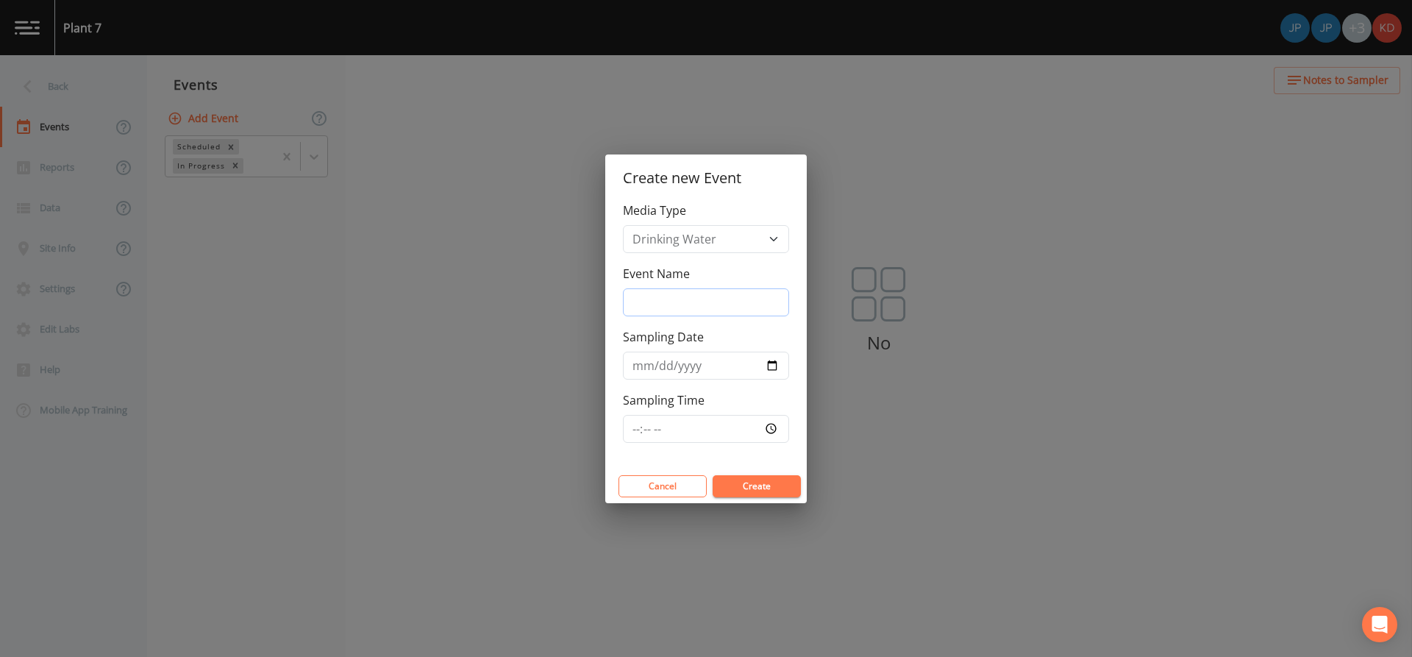
click at [670, 296] on input "Event Name" at bounding box center [706, 302] width 166 height 28
type input "7-1 First Month of Quarter"
click at [641, 367] on input "Sampling Date" at bounding box center [706, 366] width 166 height 28
click at [771, 364] on input "Sampling Date" at bounding box center [706, 366] width 166 height 28
type input "[DATE]"
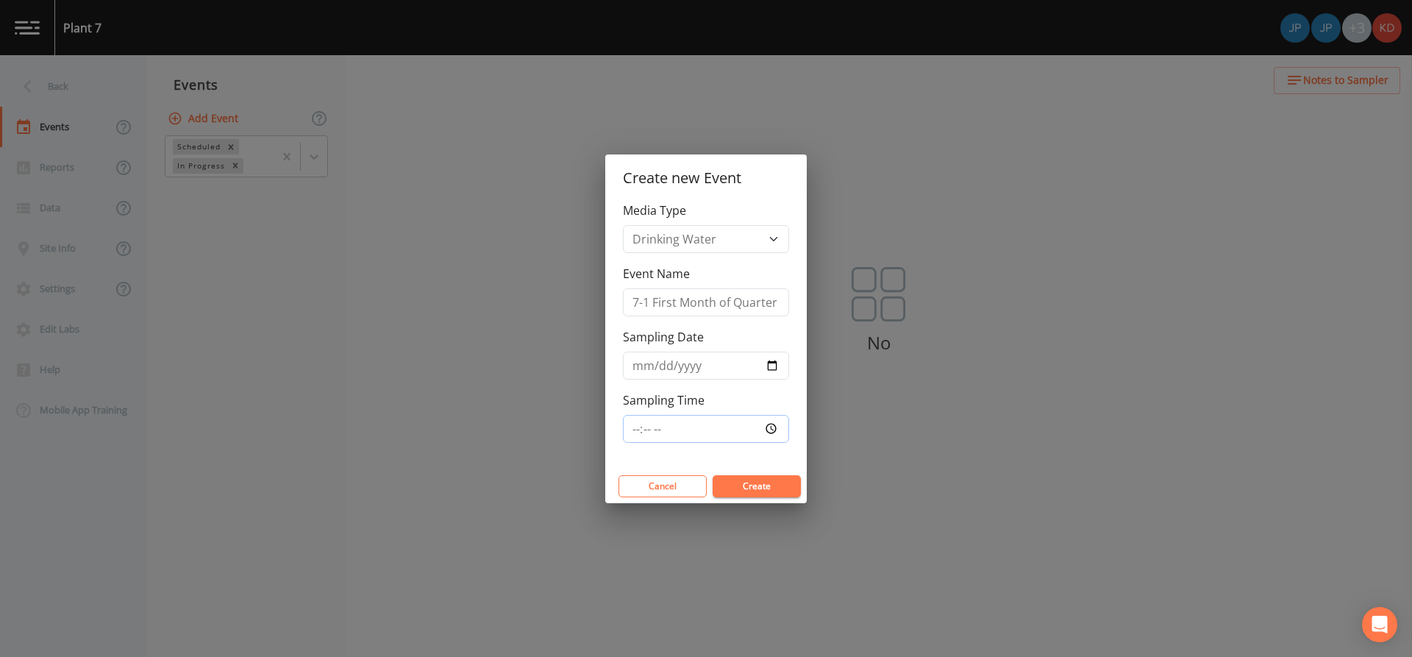
click at [782, 432] on input "Sampling Time" at bounding box center [706, 429] width 166 height 28
click at [776, 430] on input "Sampling Time" at bounding box center [706, 429] width 166 height 28
type input "08:30"
click at [766, 485] on button "Create" at bounding box center [757, 486] width 88 height 22
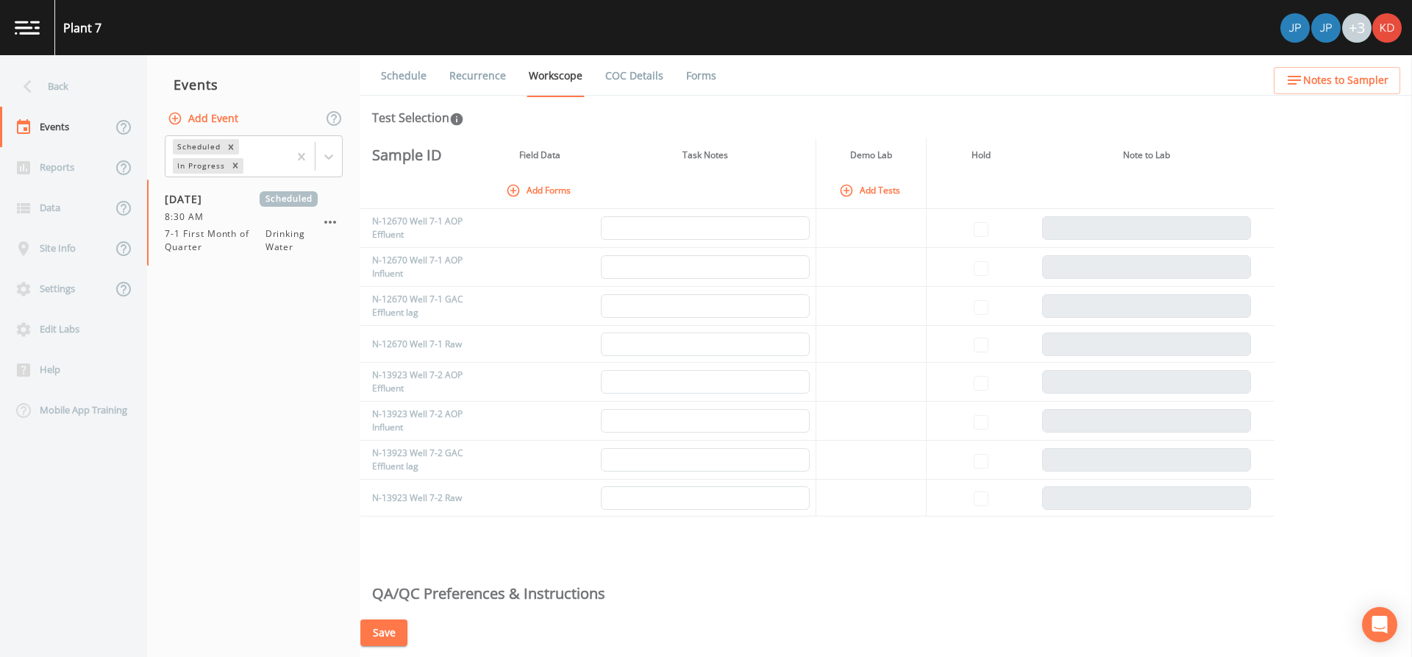
click at [867, 200] on button "Add Tests" at bounding box center [871, 190] width 70 height 24
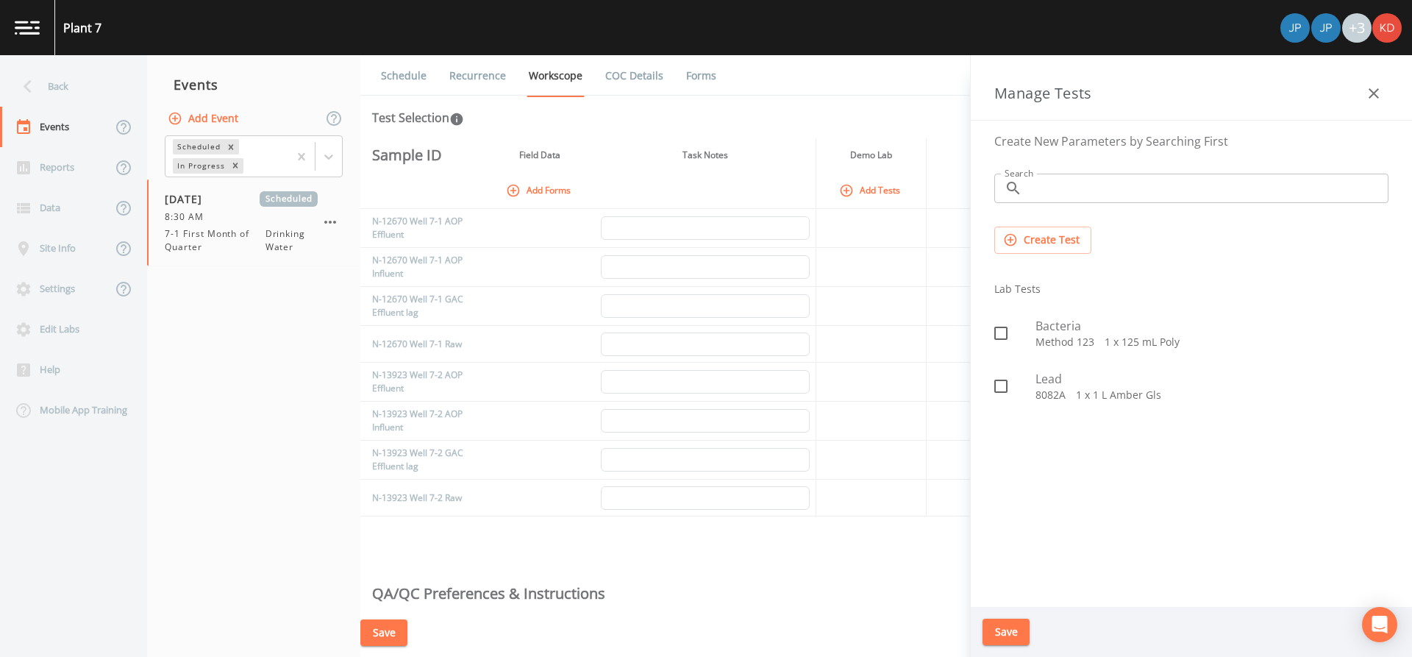
click at [405, 83] on link "Schedule" at bounding box center [404, 75] width 50 height 41
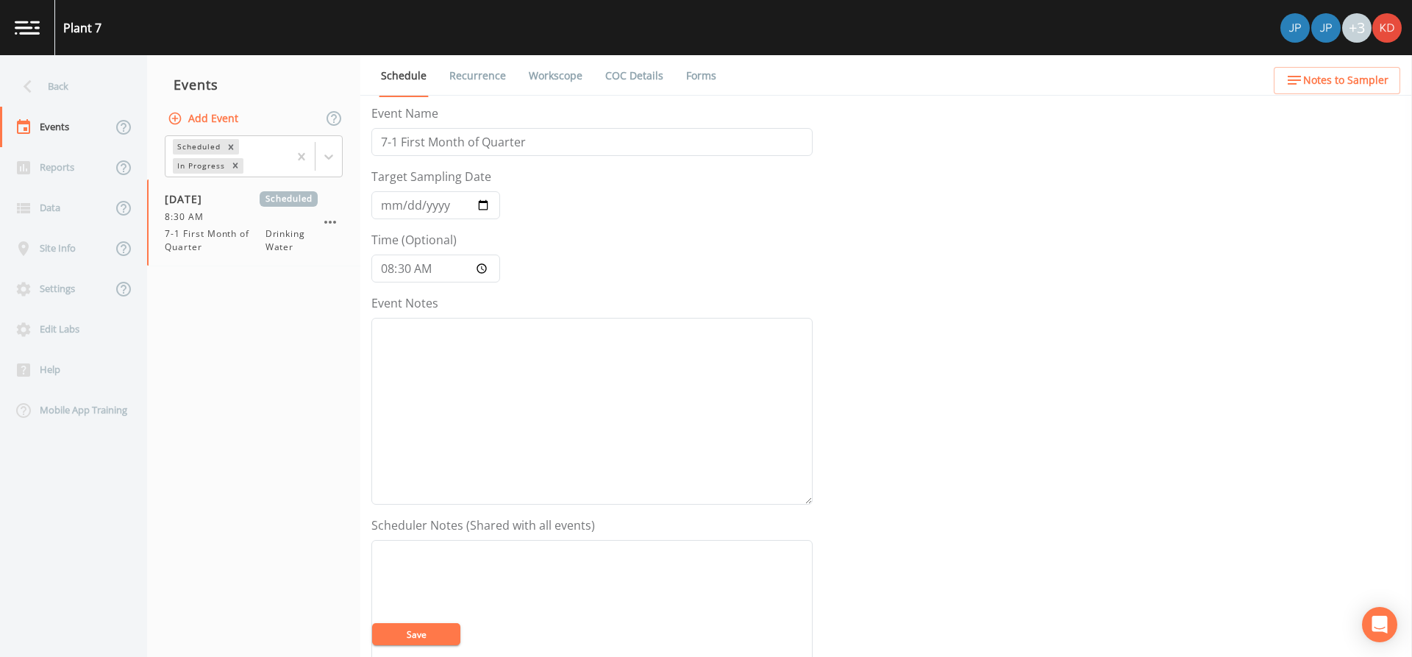
click at [478, 65] on link "Recurrence" at bounding box center [477, 75] width 61 height 41
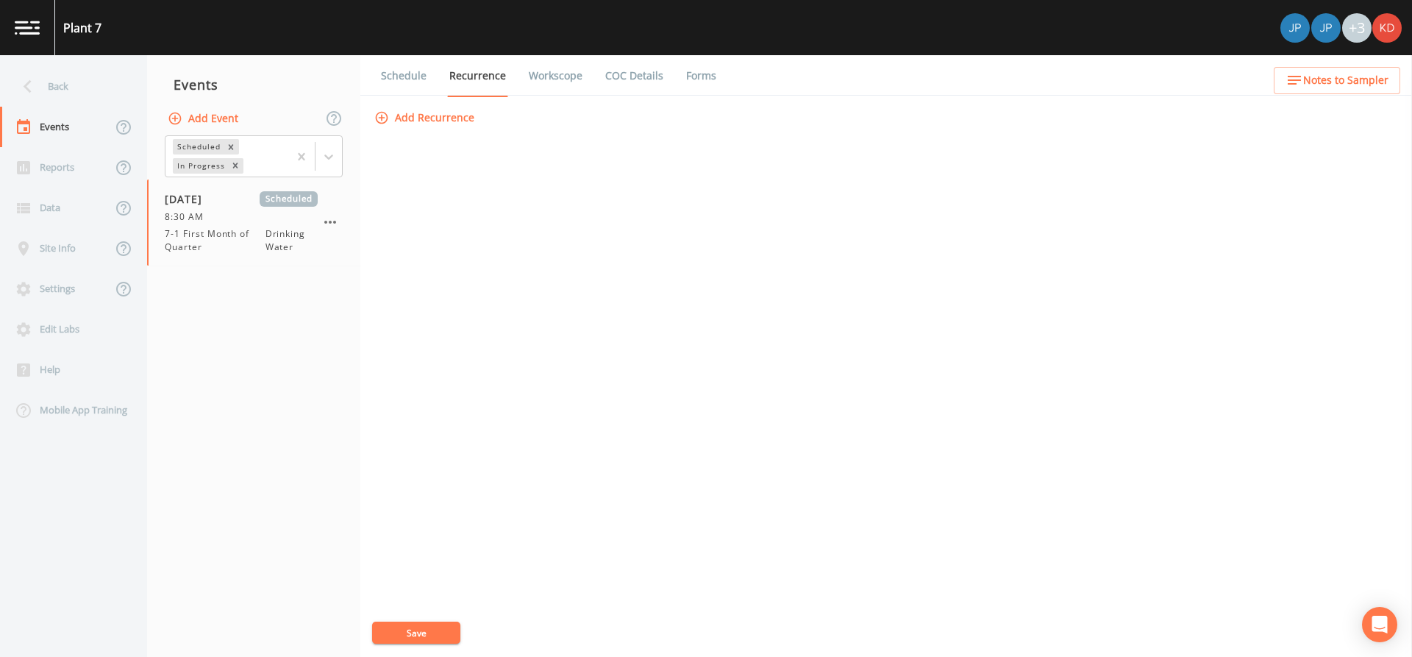
click at [535, 74] on link "Workscope" at bounding box center [556, 75] width 58 height 41
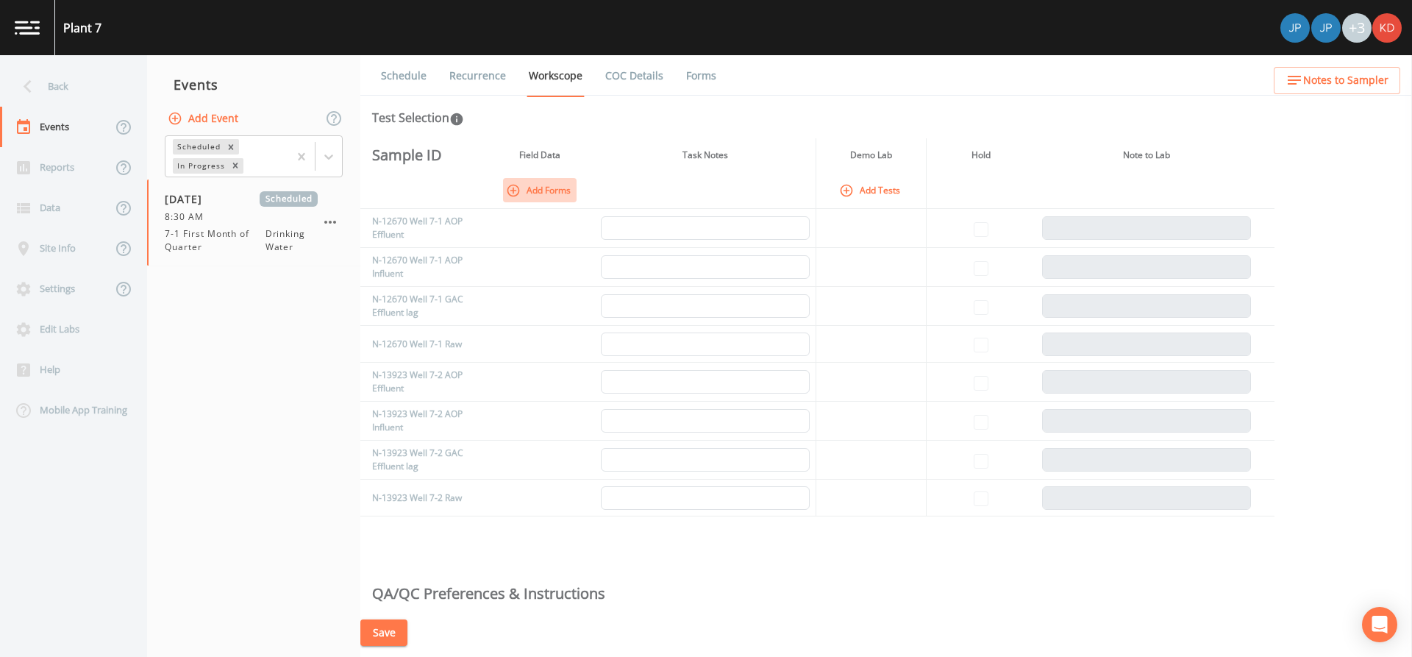
click at [562, 183] on button "Add Forms" at bounding box center [540, 190] width 74 height 24
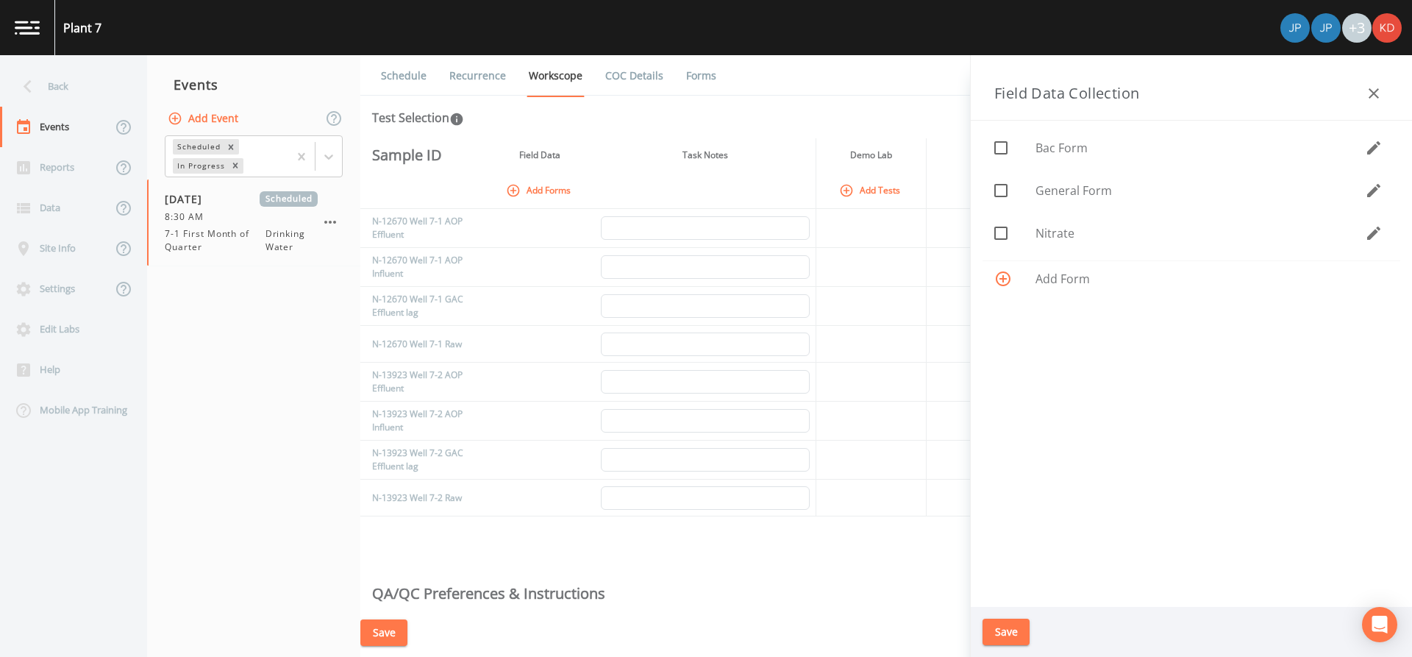
click at [1017, 196] on div at bounding box center [1014, 190] width 41 height 31
checkbox input "true"
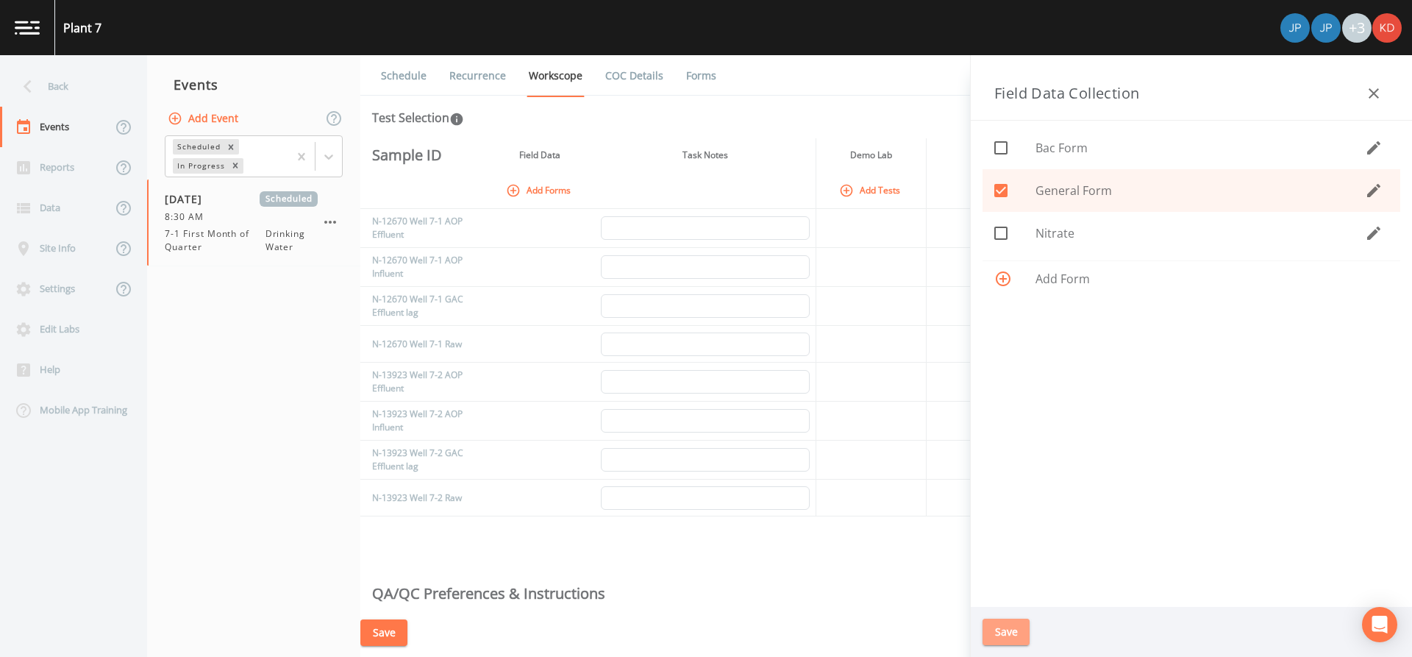
click at [1004, 635] on button "Save" at bounding box center [1006, 631] width 47 height 27
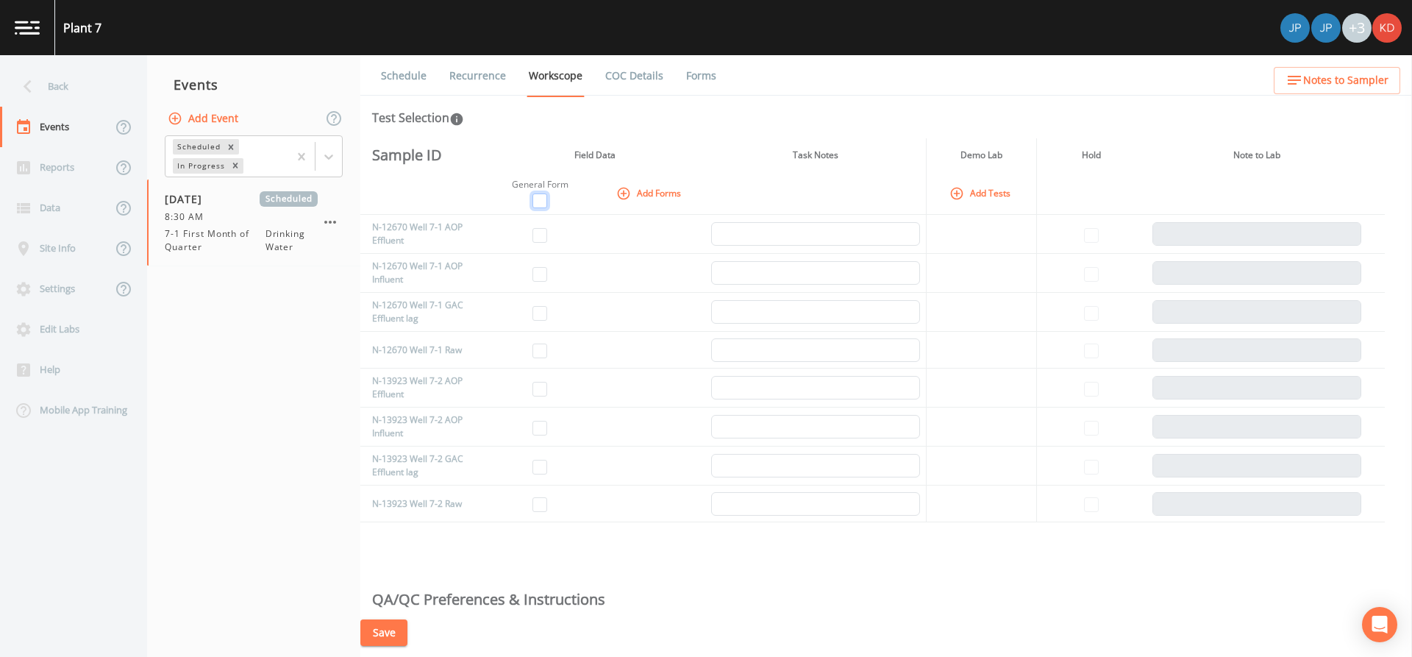
click at [538, 202] on input "checkbox" at bounding box center [539, 200] width 15 height 15
checkbox input "true"
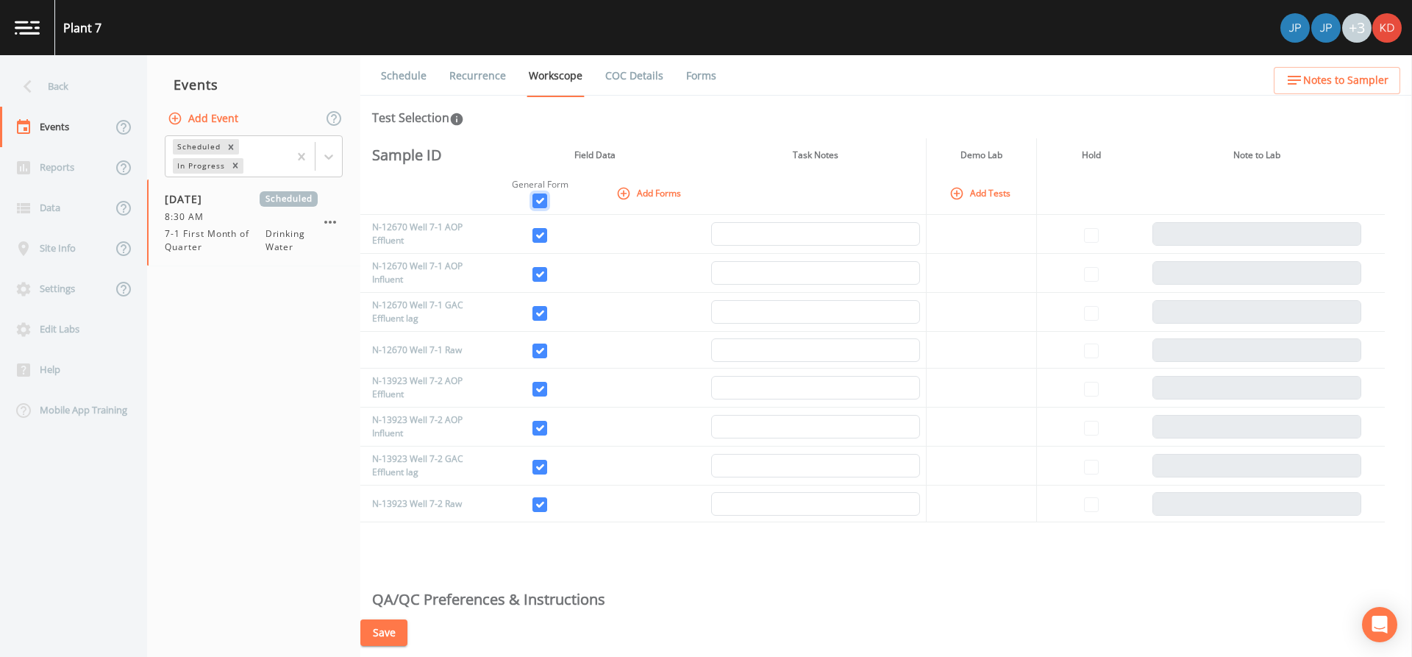
checkbox input "true"
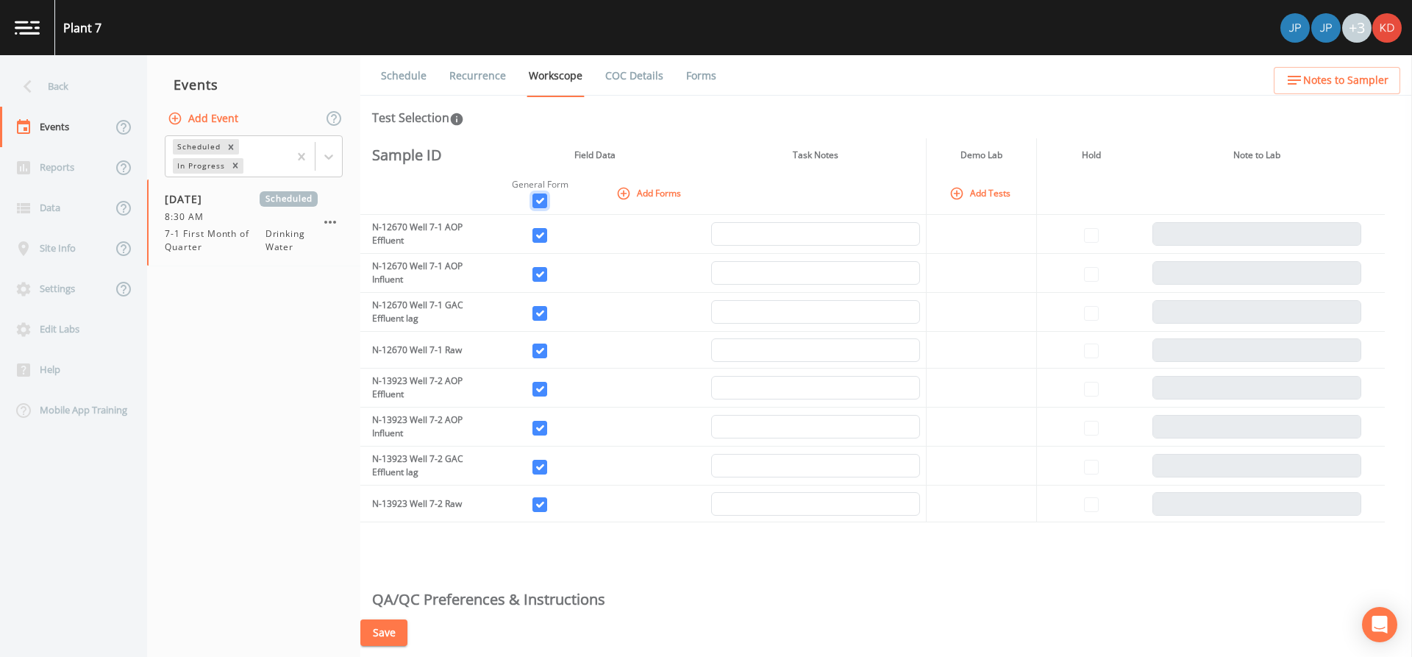
click at [538, 202] on input "checkbox" at bounding box center [539, 200] width 15 height 15
checkbox input "false"
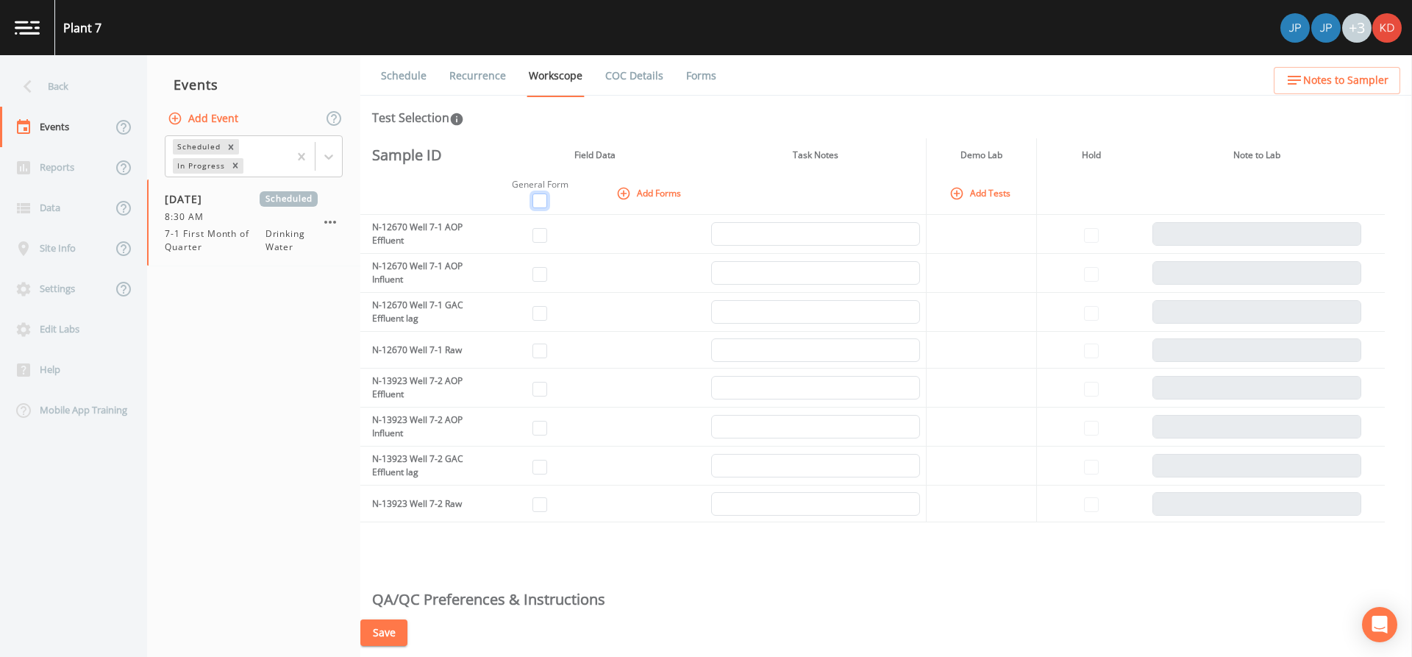
checkbox input "false"
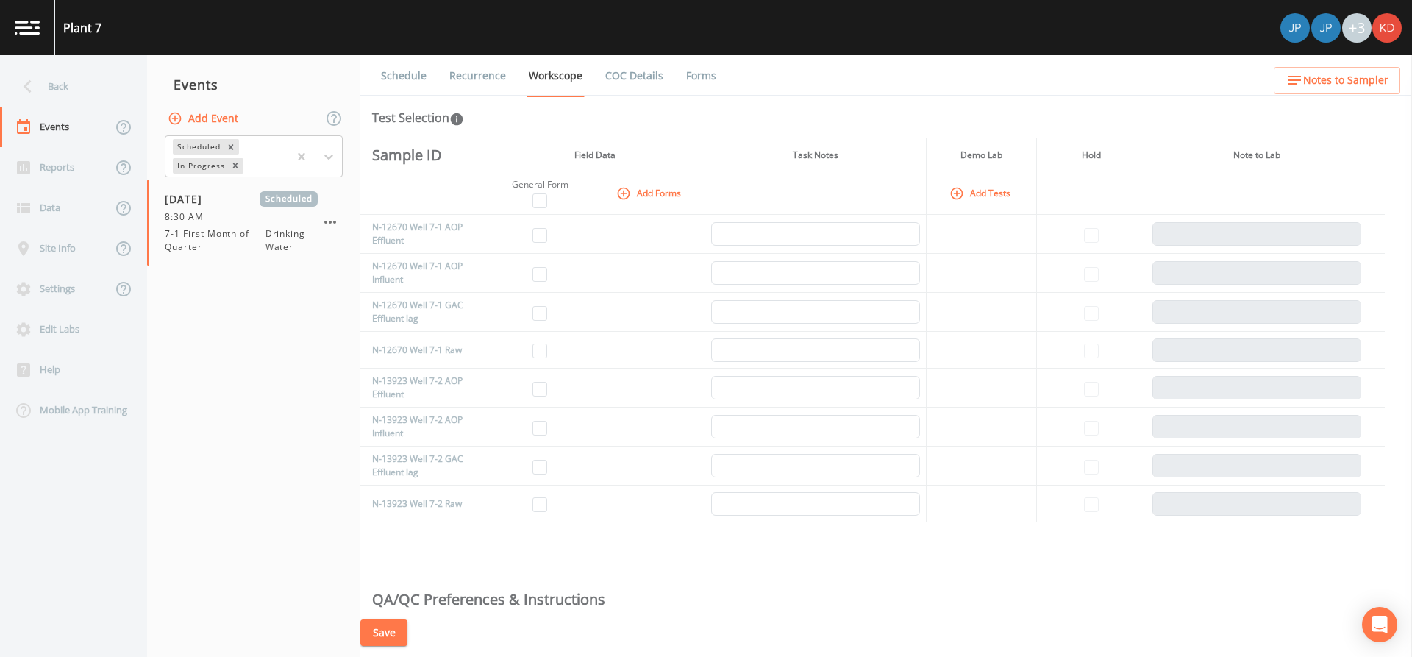
click at [645, 73] on link "COC Details" at bounding box center [634, 75] width 63 height 41
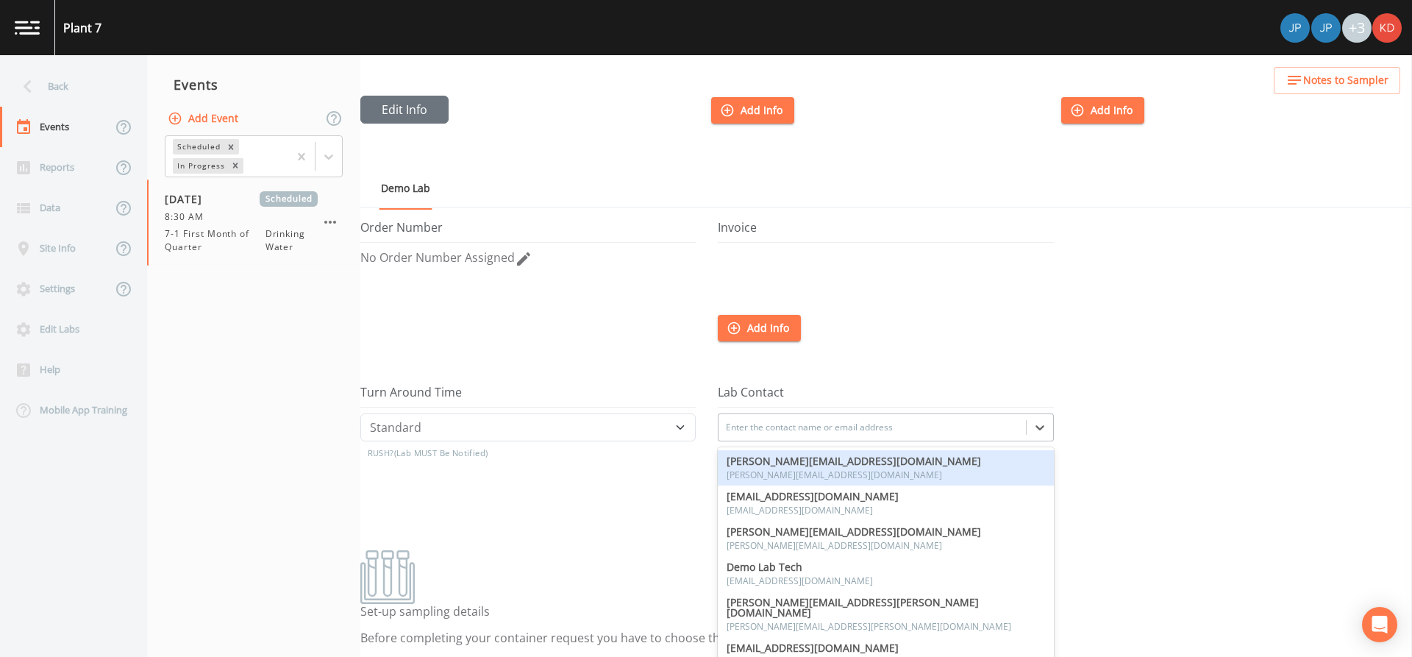
scroll to position [105, 0]
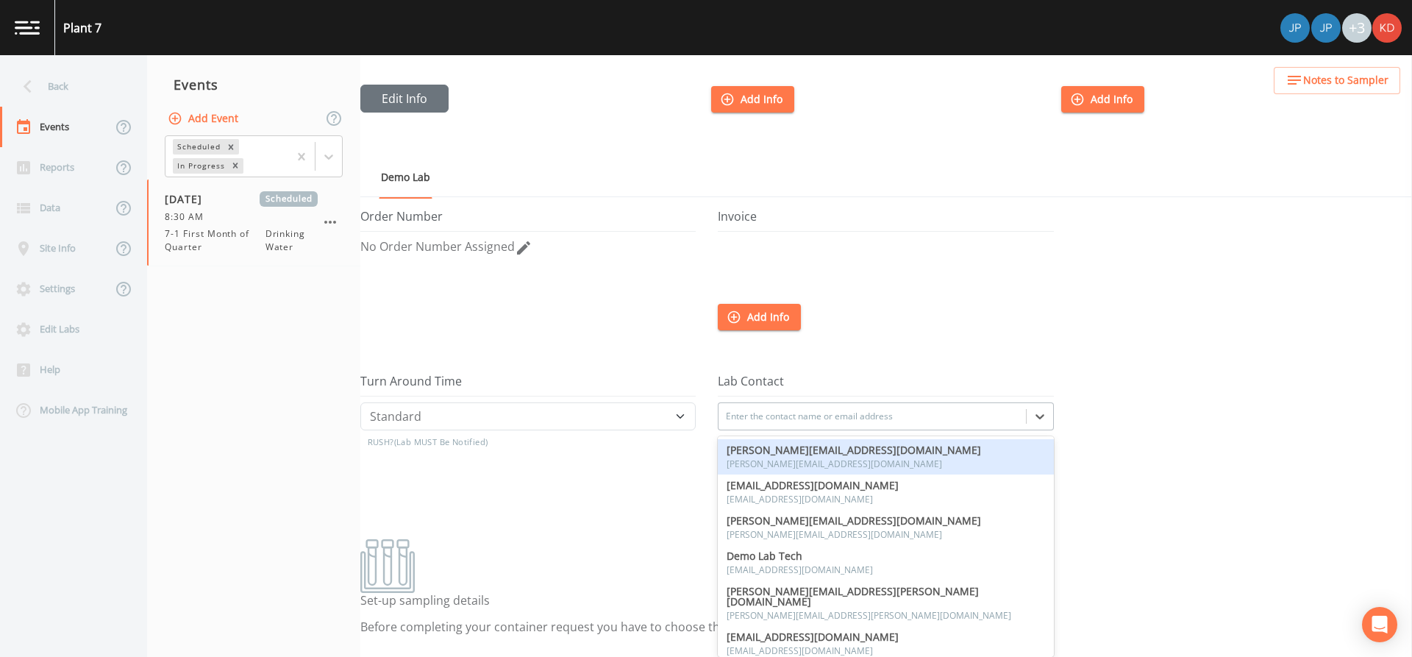
click at [751, 418] on div at bounding box center [872, 416] width 292 height 24
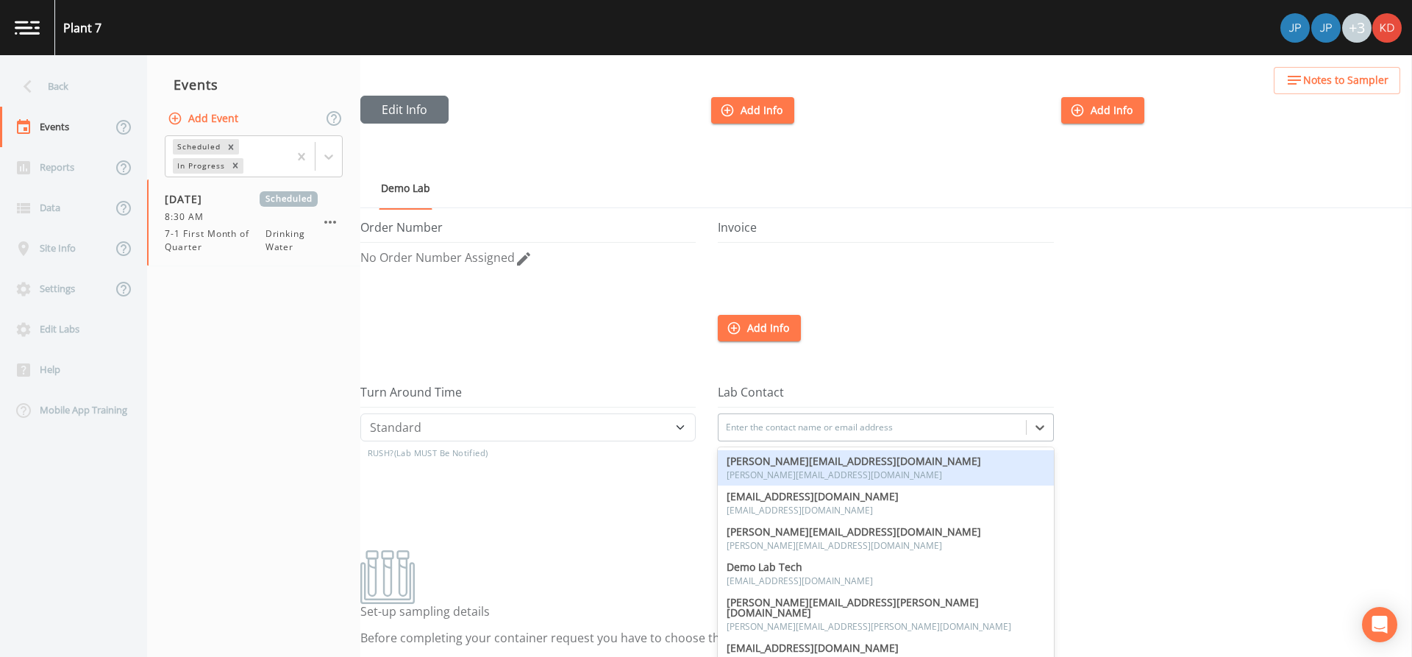
click at [634, 341] on div "Order Number No Order Number Assigned" at bounding box center [538, 303] width 357 height 165
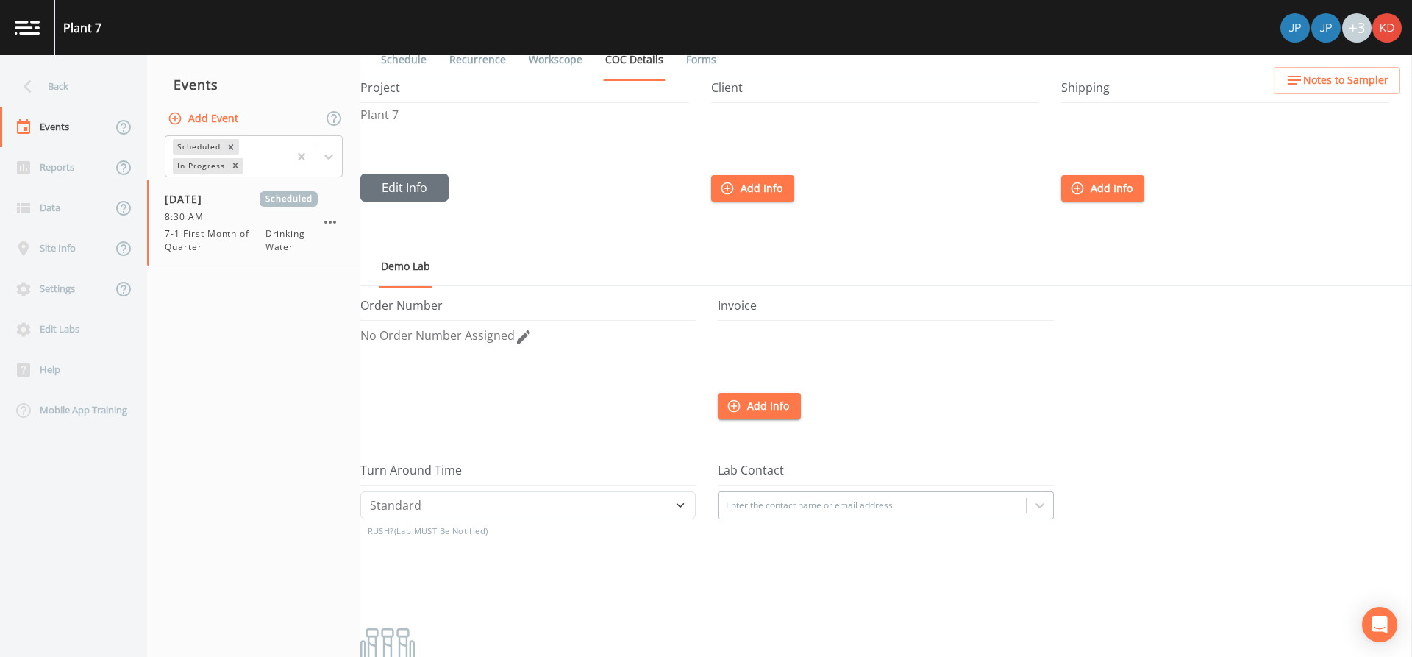
scroll to position [0, 0]
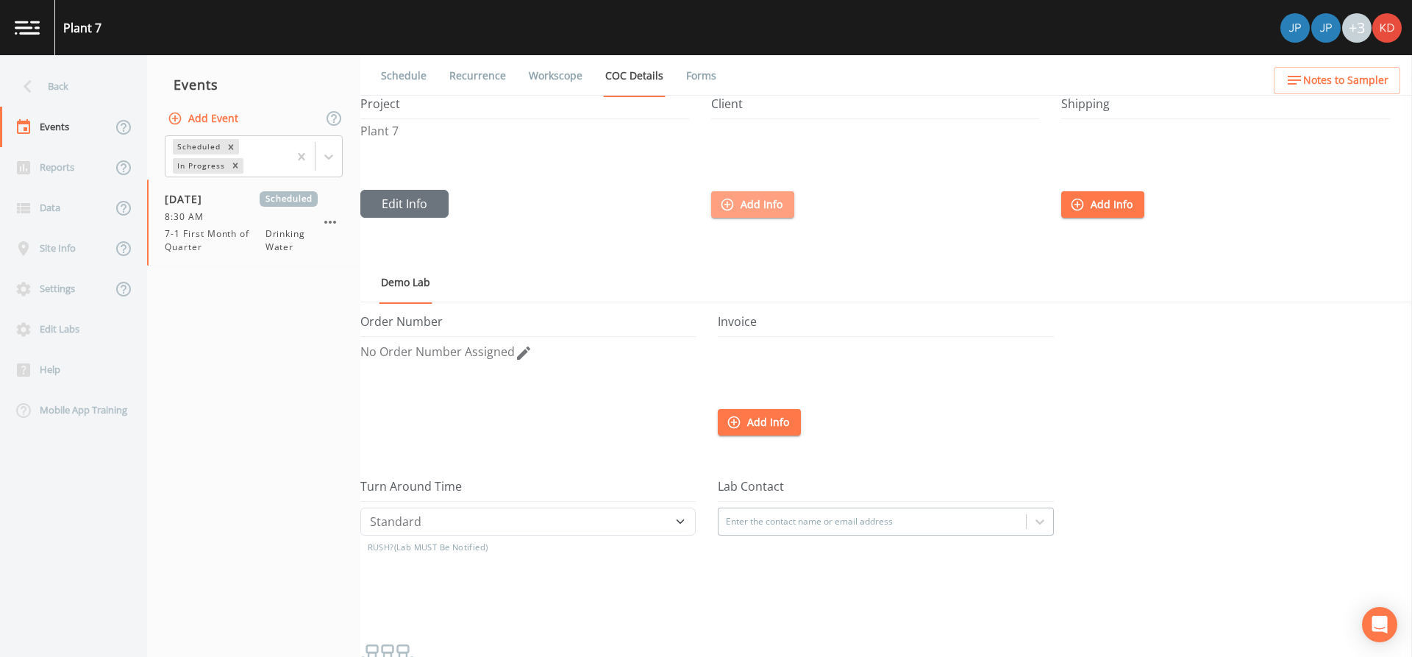
click at [722, 204] on icon "button" at bounding box center [727, 204] width 13 height 13
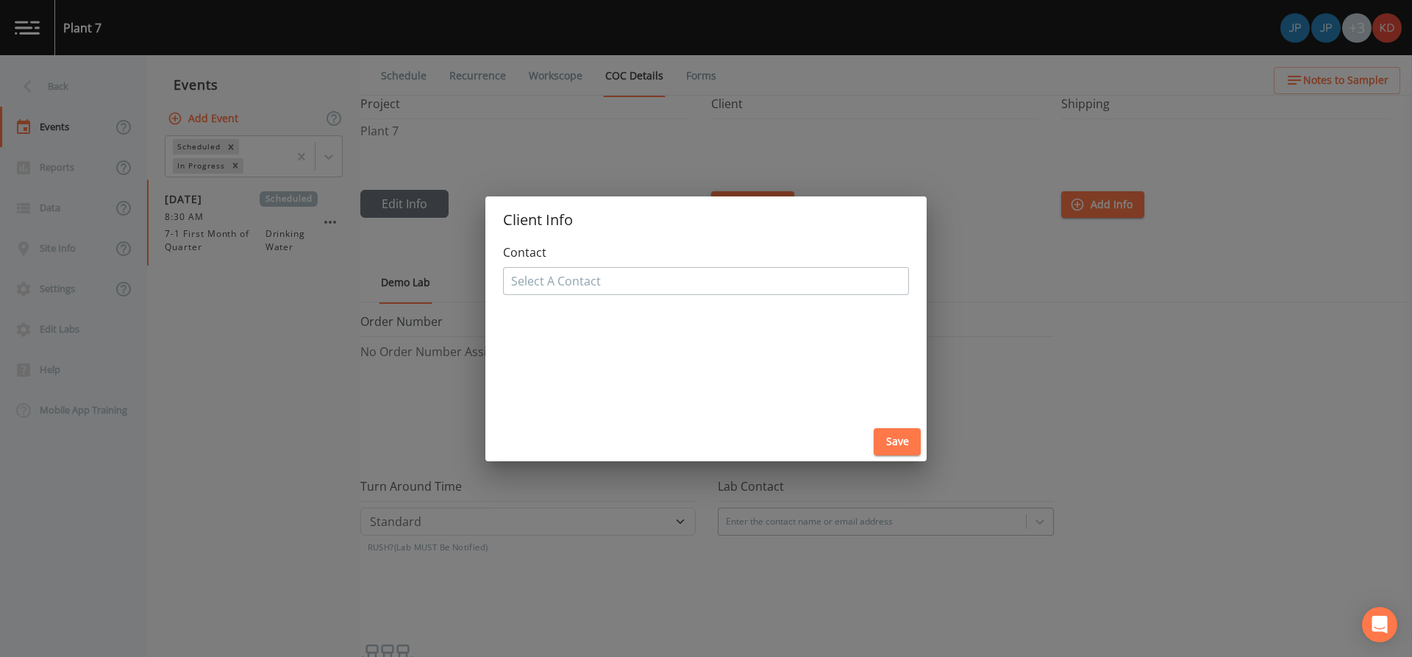
click at [702, 144] on div "Client Info Contact Select A Contact Save" at bounding box center [706, 328] width 1412 height 657
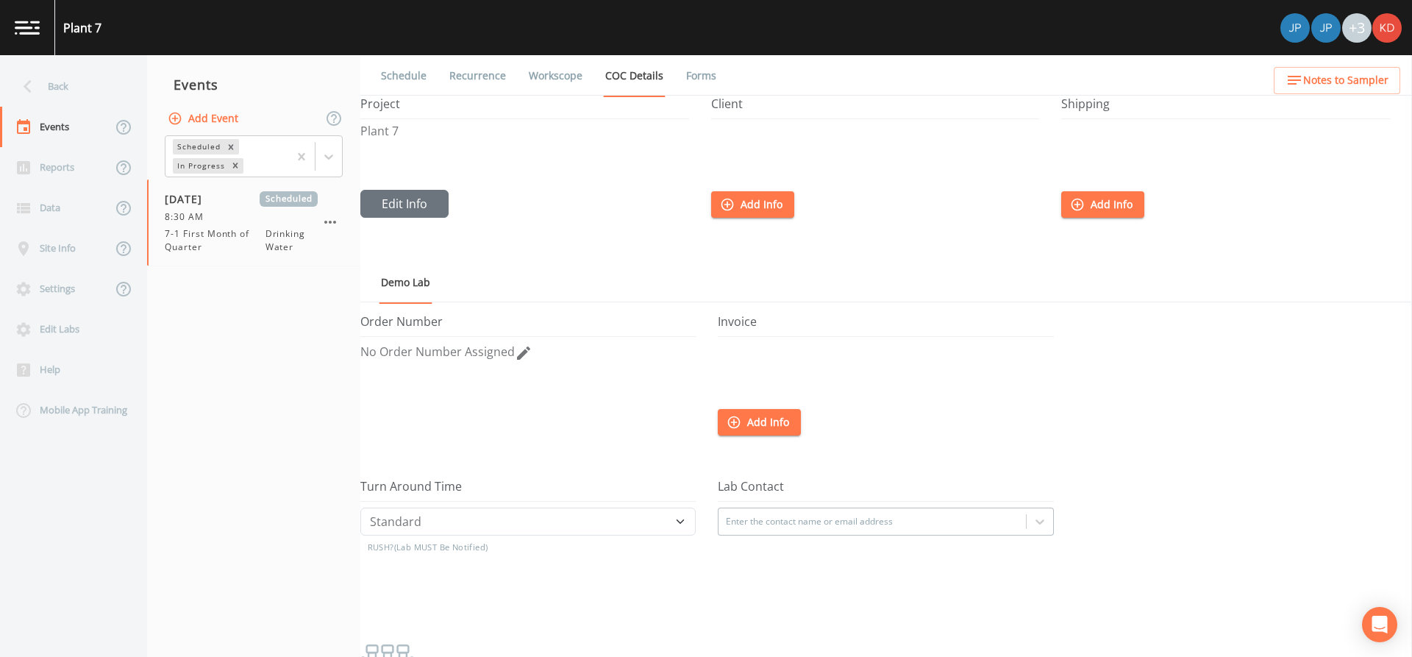
click at [707, 74] on link "Forms" at bounding box center [701, 75] width 35 height 41
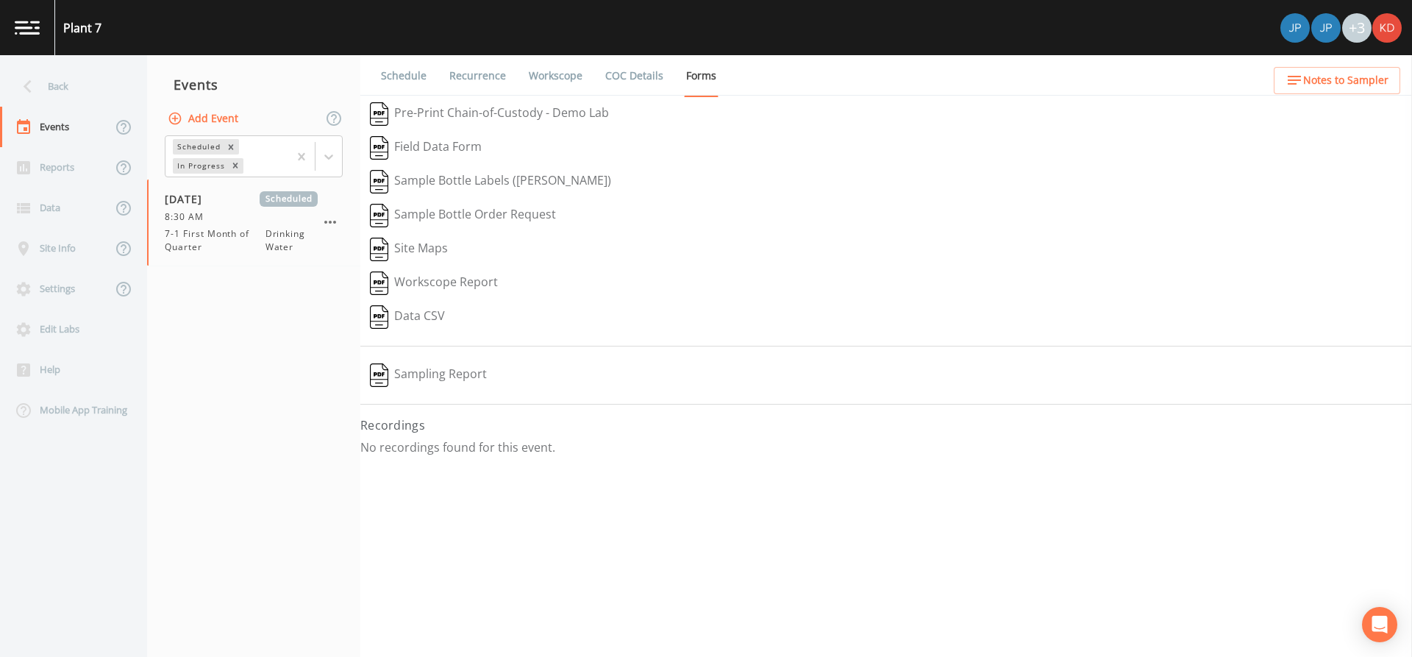
click at [616, 77] on link "COC Details" at bounding box center [634, 75] width 63 height 41
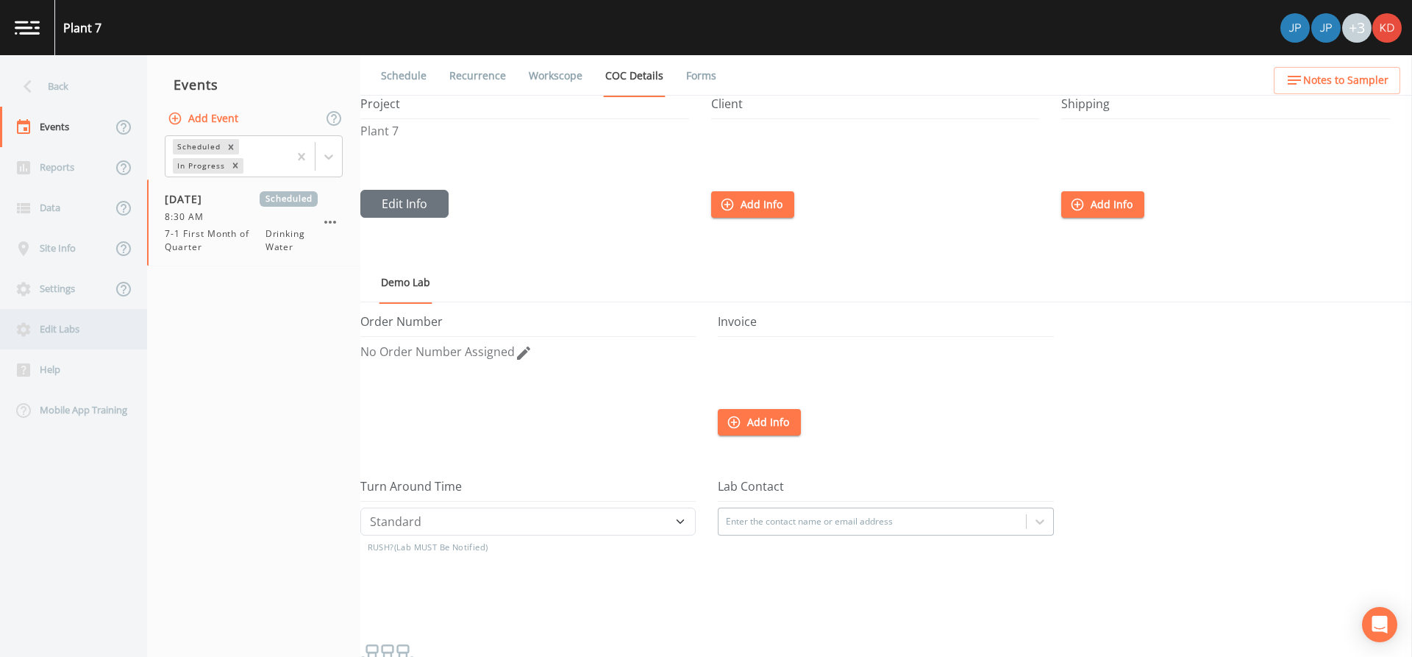
click at [85, 325] on div "Edit Labs" at bounding box center [66, 329] width 132 height 40
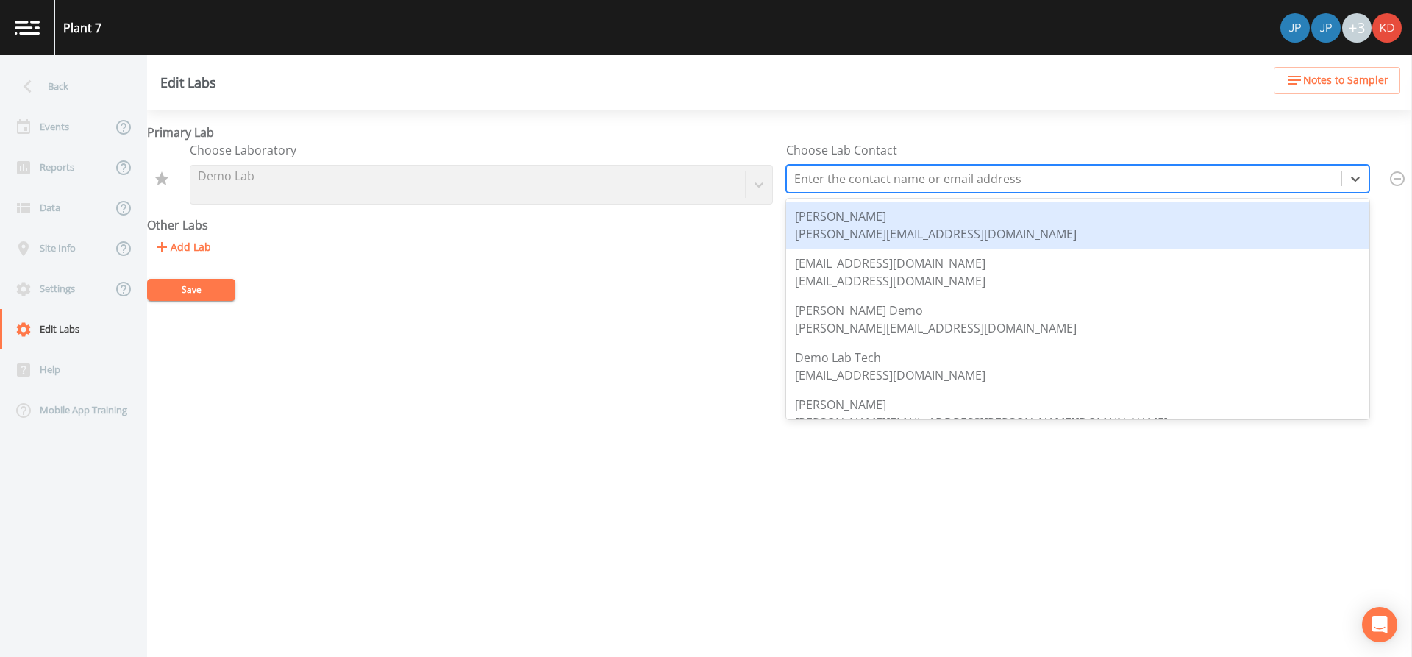
click at [846, 181] on div at bounding box center [1064, 178] width 540 height 21
click at [573, 235] on div "Add Lab" at bounding box center [779, 247] width 1265 height 27
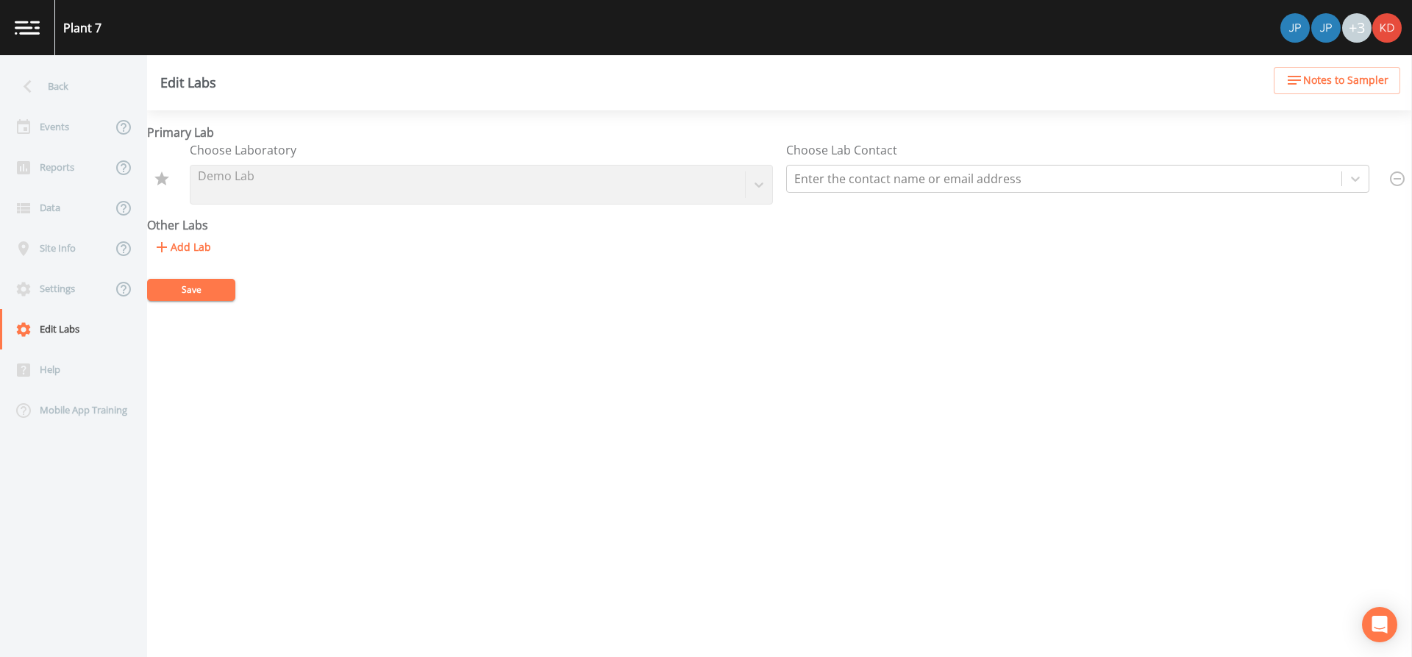
click at [729, 190] on div "Choose Laboratory Demo Lab" at bounding box center [481, 172] width 583 height 63
click at [193, 240] on button "Add Lab" at bounding box center [182, 247] width 70 height 27
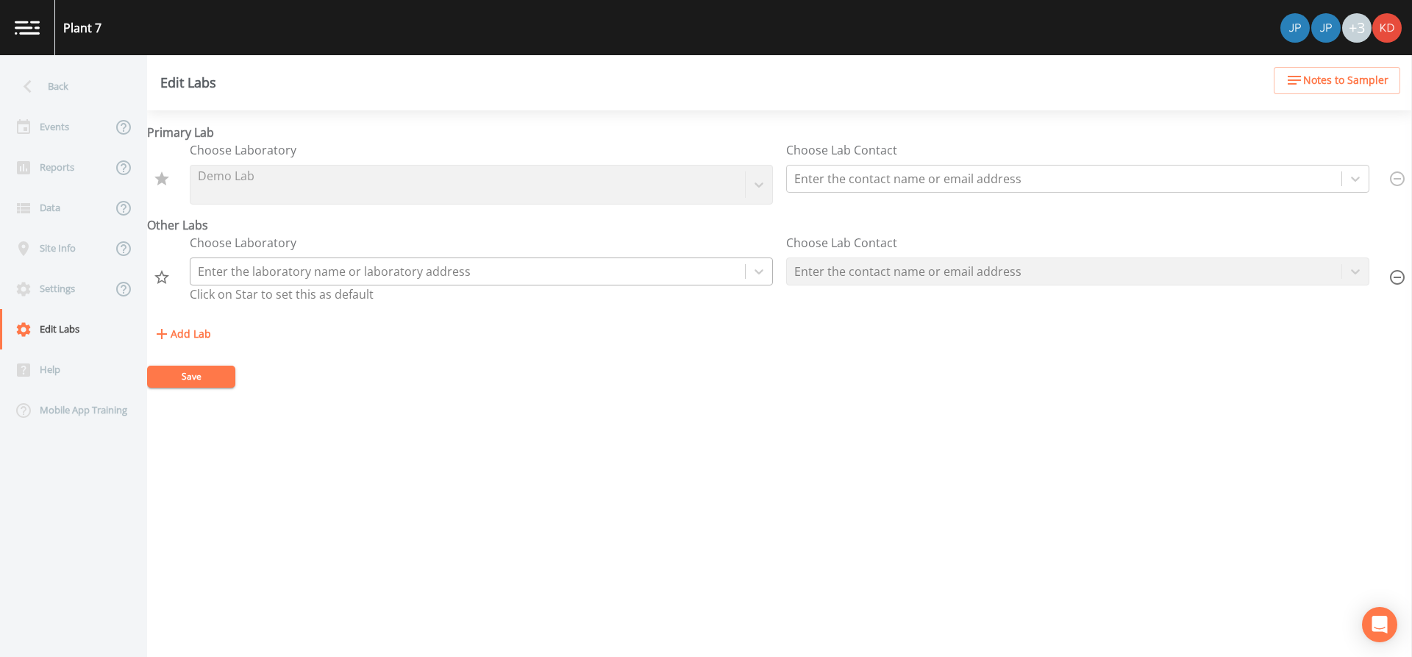
click at [275, 267] on div at bounding box center [468, 271] width 540 height 21
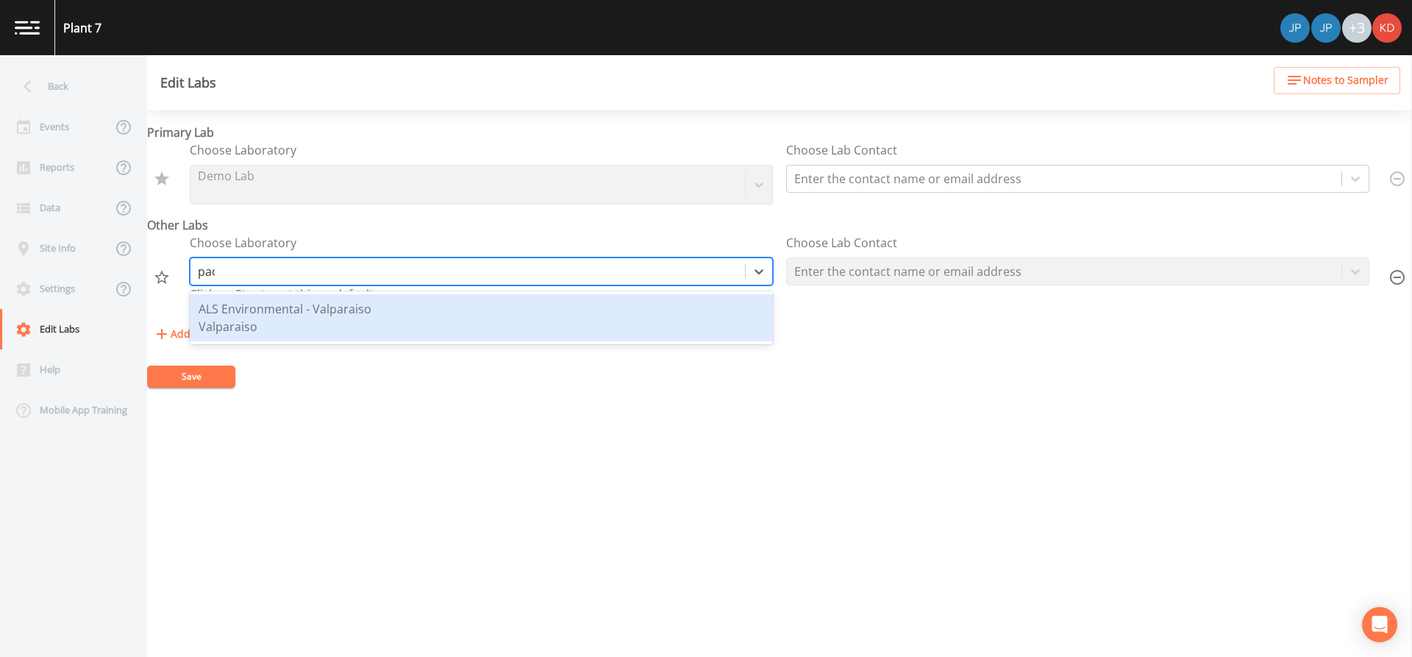
type input "pace"
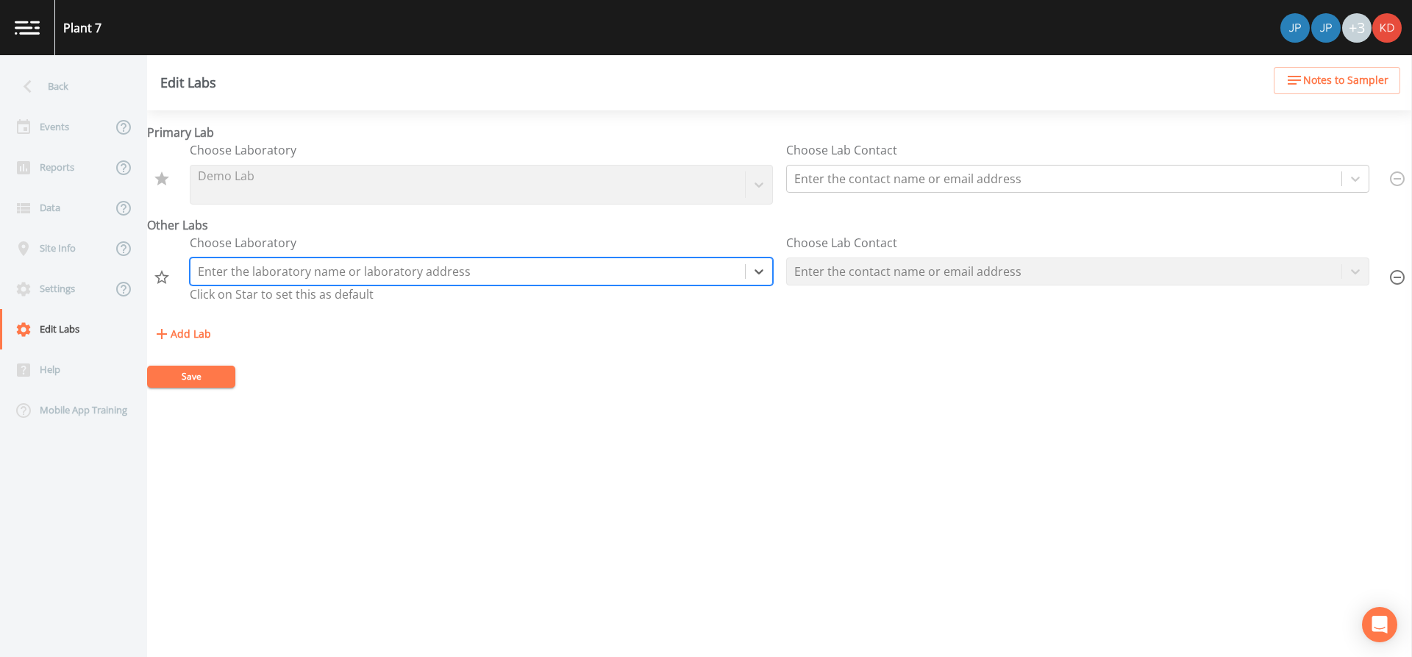
click at [307, 269] on div at bounding box center [468, 271] width 540 height 21
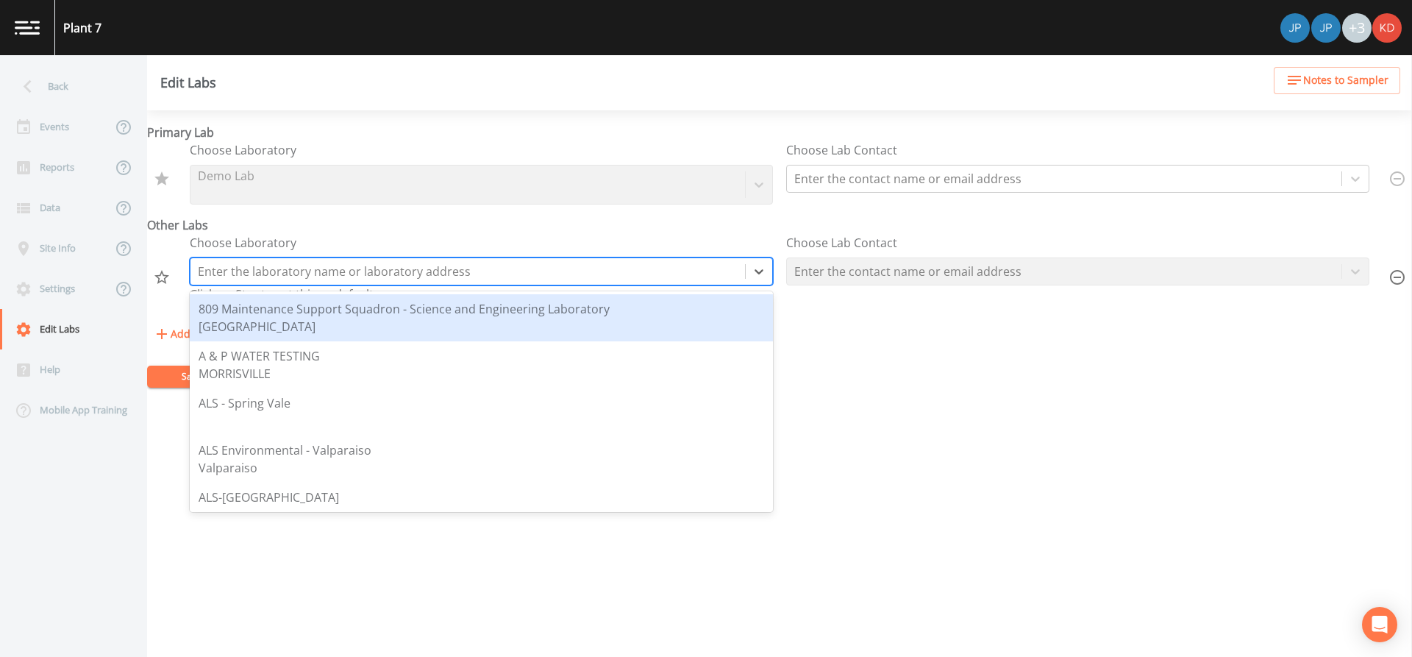
type input "p"
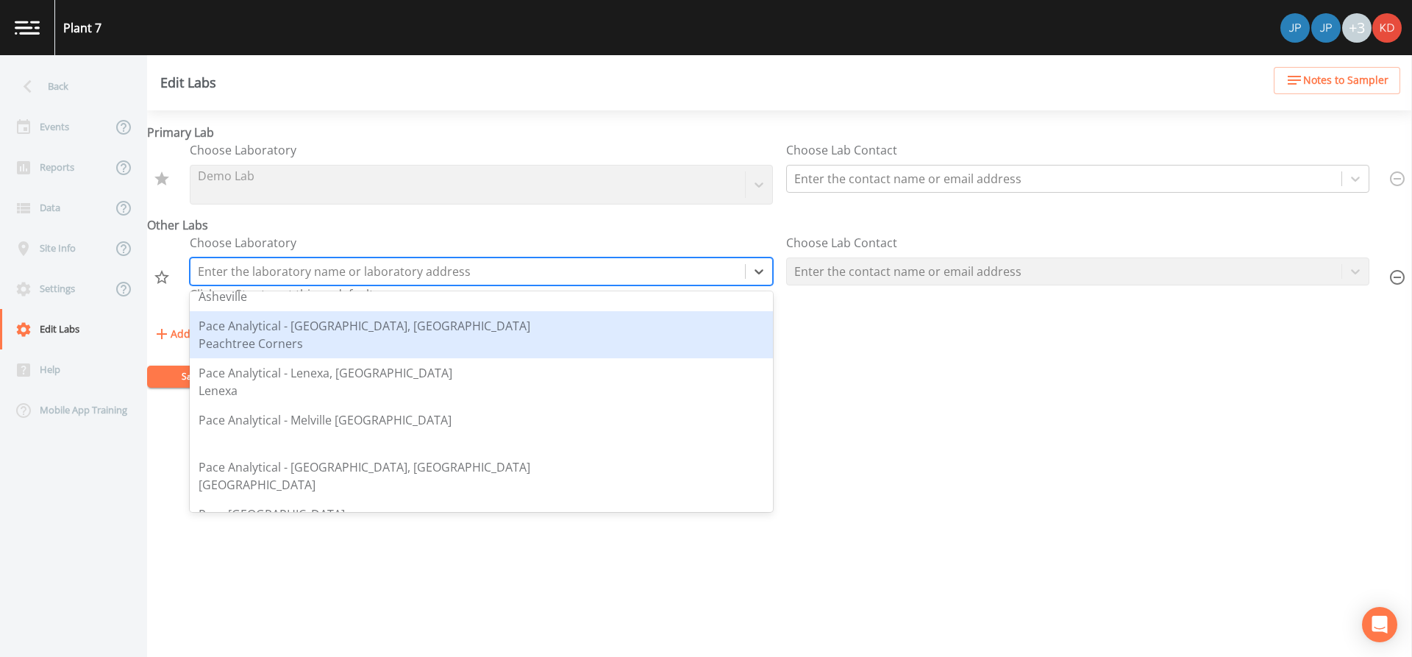
scroll to position [2059, 0]
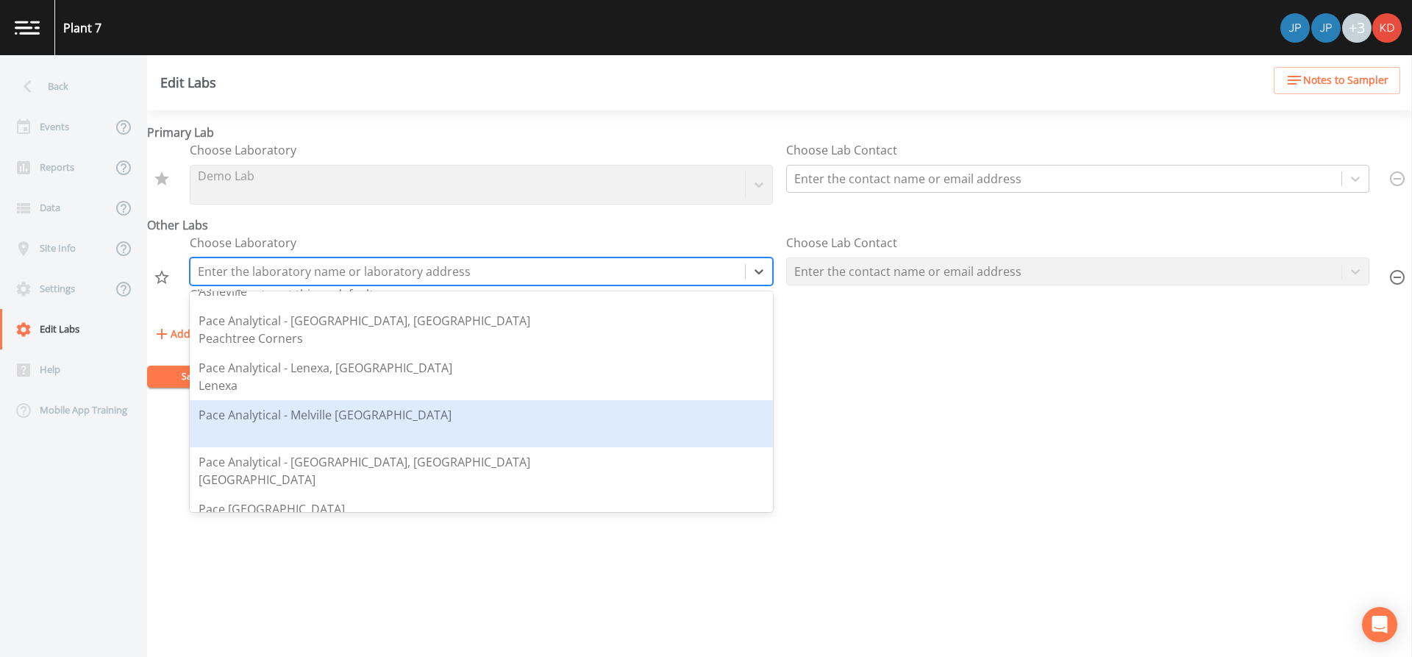
click at [323, 403] on div "Pace Analytical - Melville [GEOGRAPHIC_DATA]" at bounding box center [481, 423] width 583 height 47
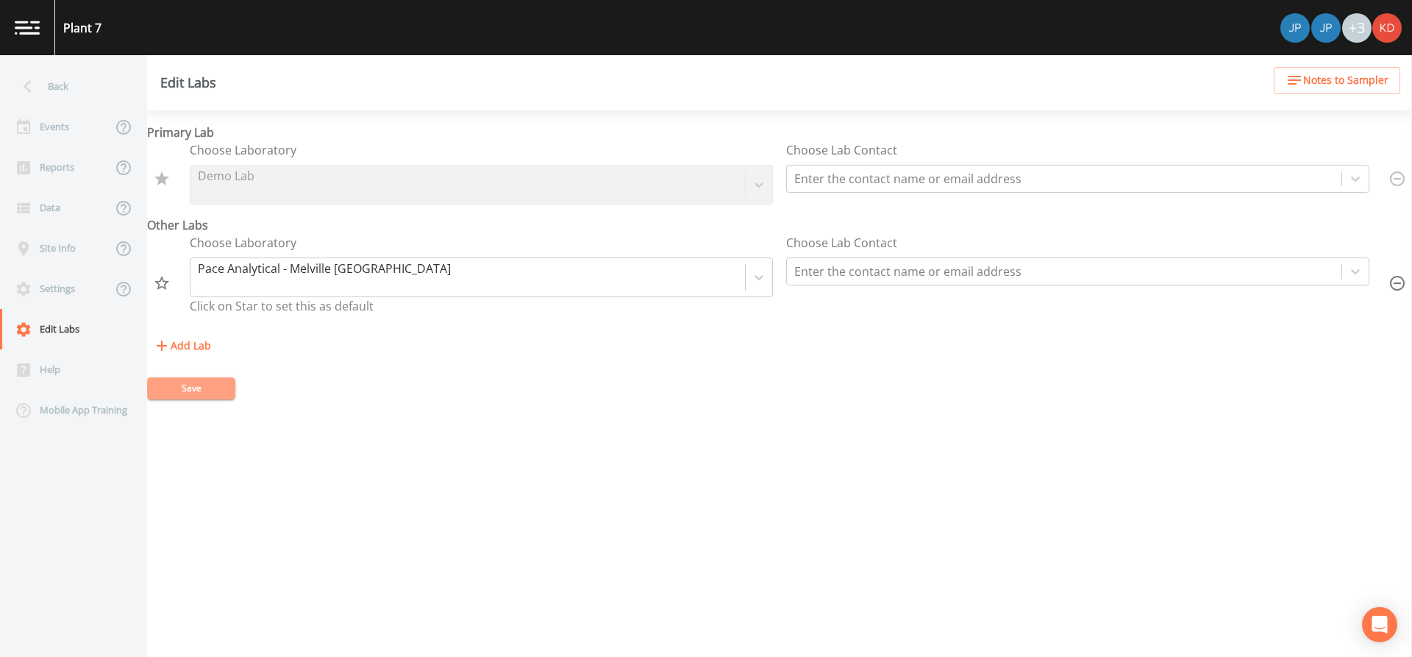
click at [196, 386] on button "Save" at bounding box center [191, 388] width 88 height 22
click at [99, 124] on div "Events" at bounding box center [56, 127] width 112 height 40
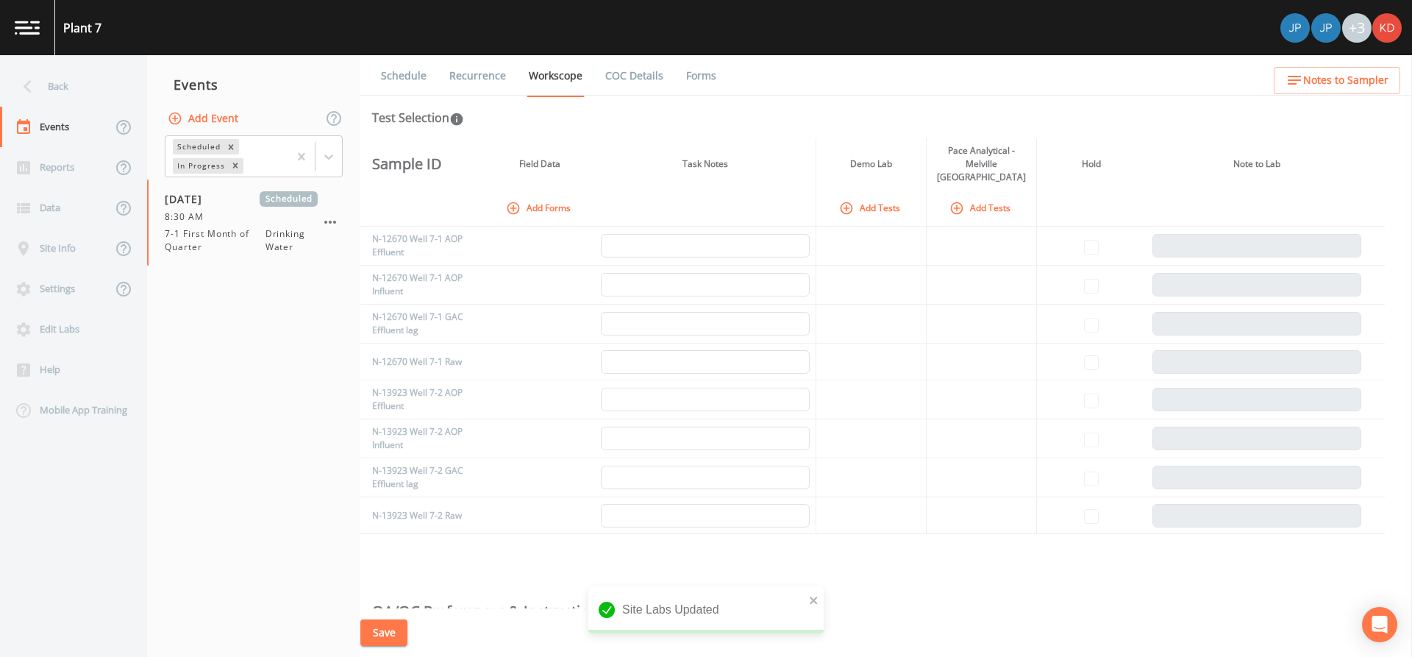
click at [960, 202] on icon "button" at bounding box center [956, 208] width 13 height 13
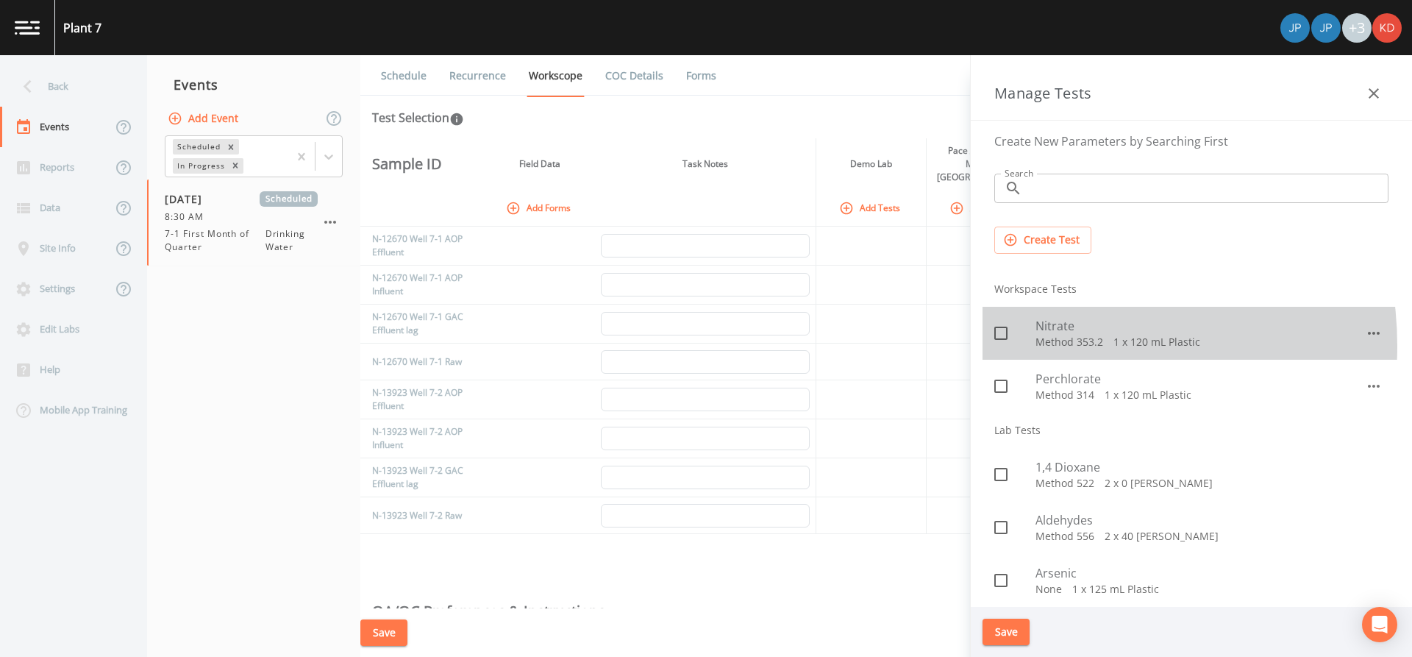
click at [1046, 346] on p "Method 353.2   1 x 120 mL Plastic" at bounding box center [1199, 342] width 329 height 15
checkbox input "true"
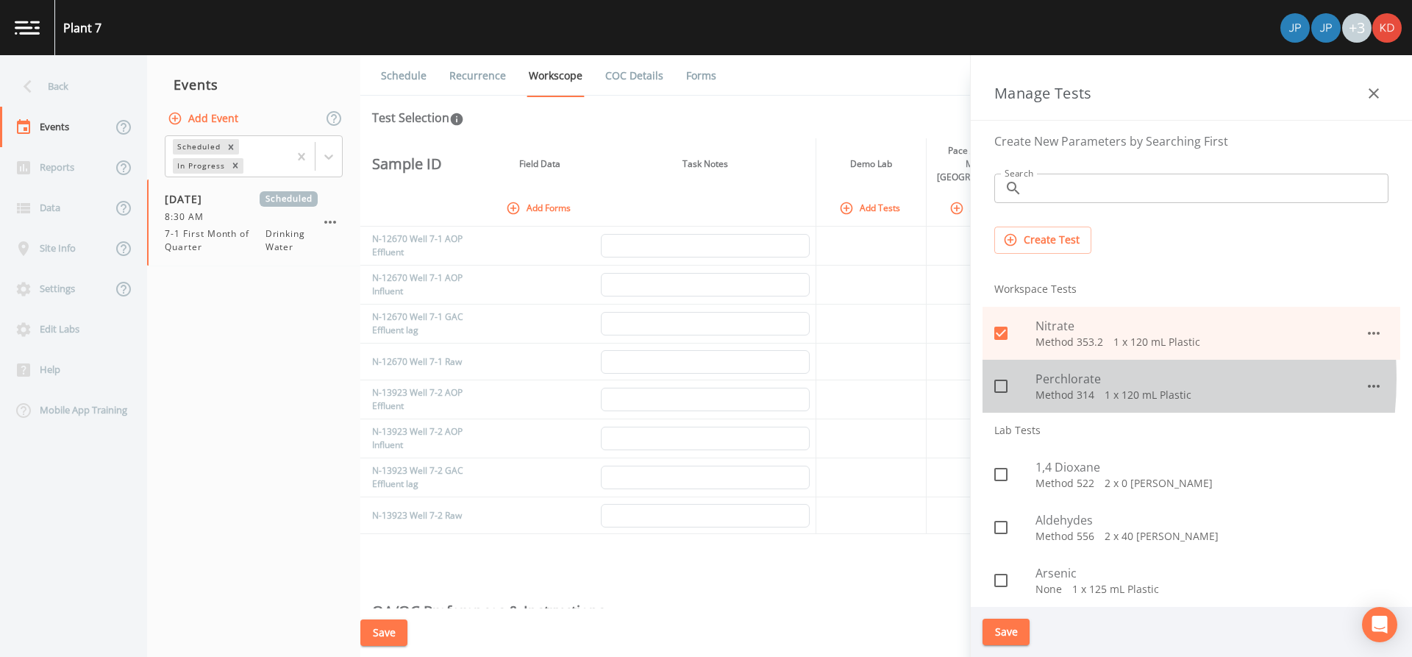
click at [1046, 379] on span "Perchlorate" at bounding box center [1199, 379] width 329 height 18
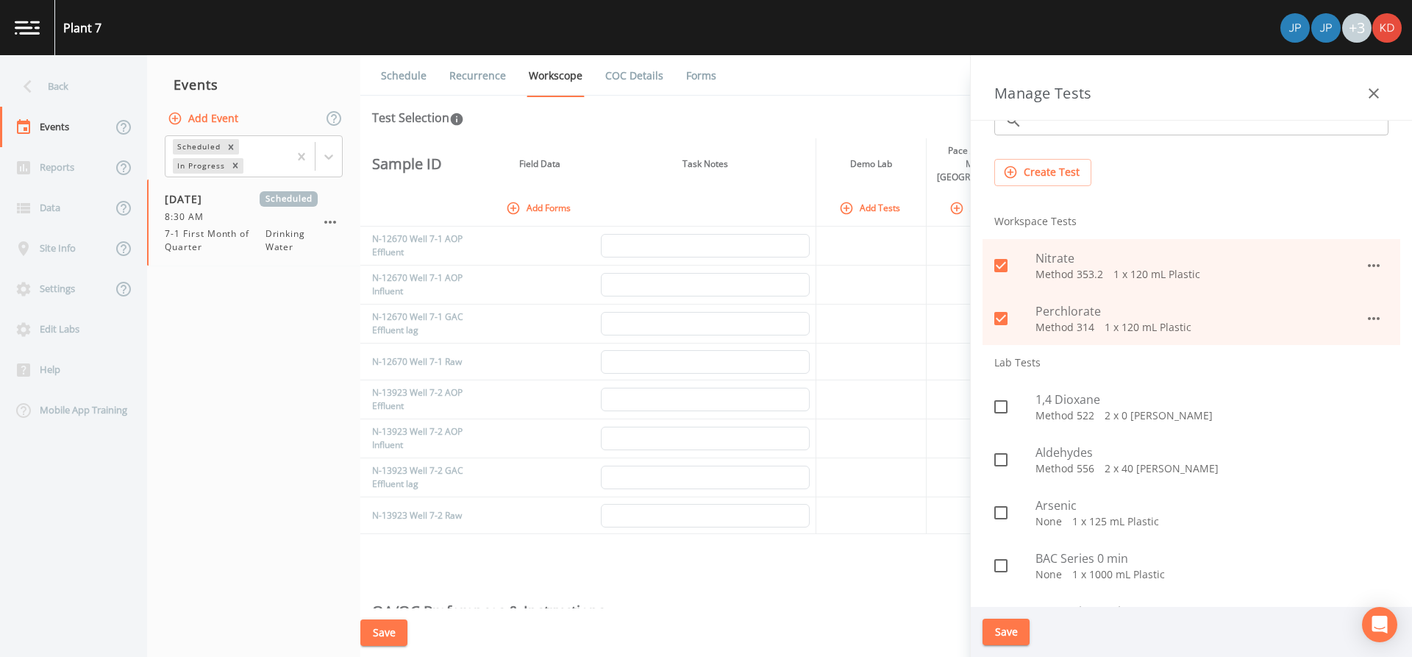
scroll to position [74, 0]
click at [1038, 309] on span "Perchlorate" at bounding box center [1199, 305] width 329 height 18
checkbox input "false"
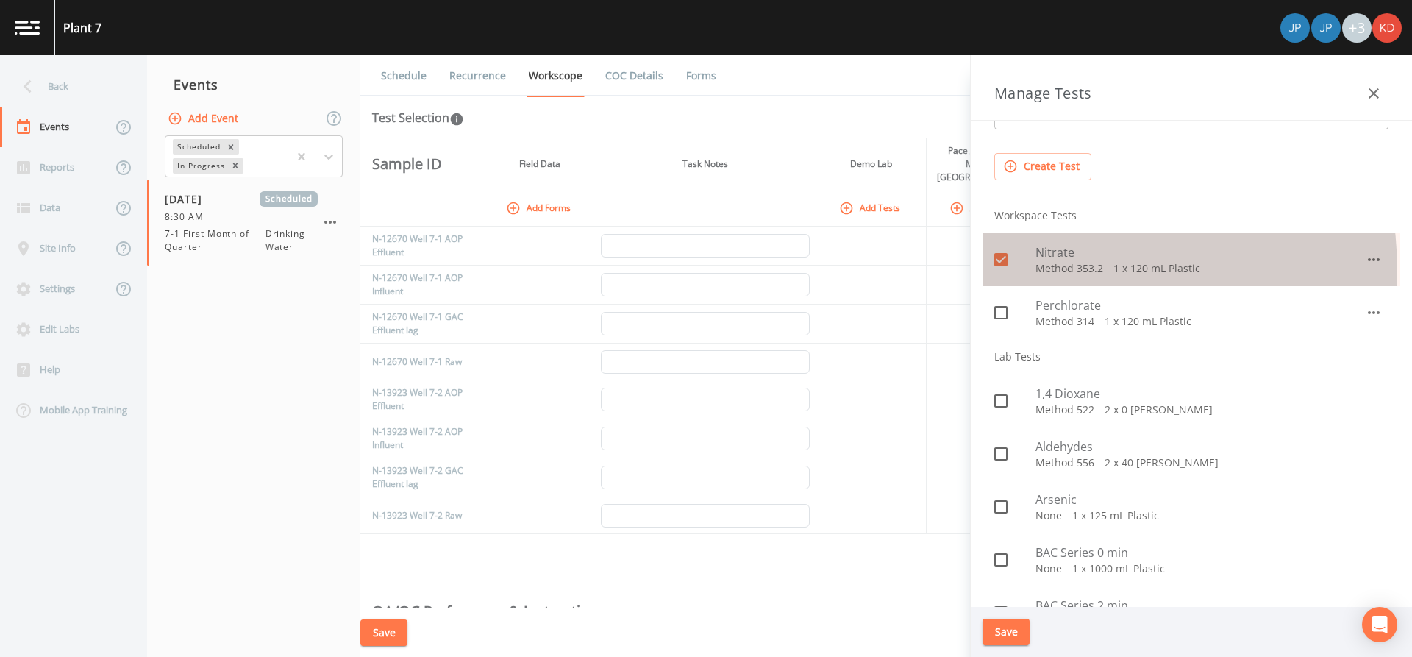
click at [1041, 271] on p "Method 353.2   1 x 120 mL Plastic" at bounding box center [1199, 268] width 329 height 15
checkbox input "false"
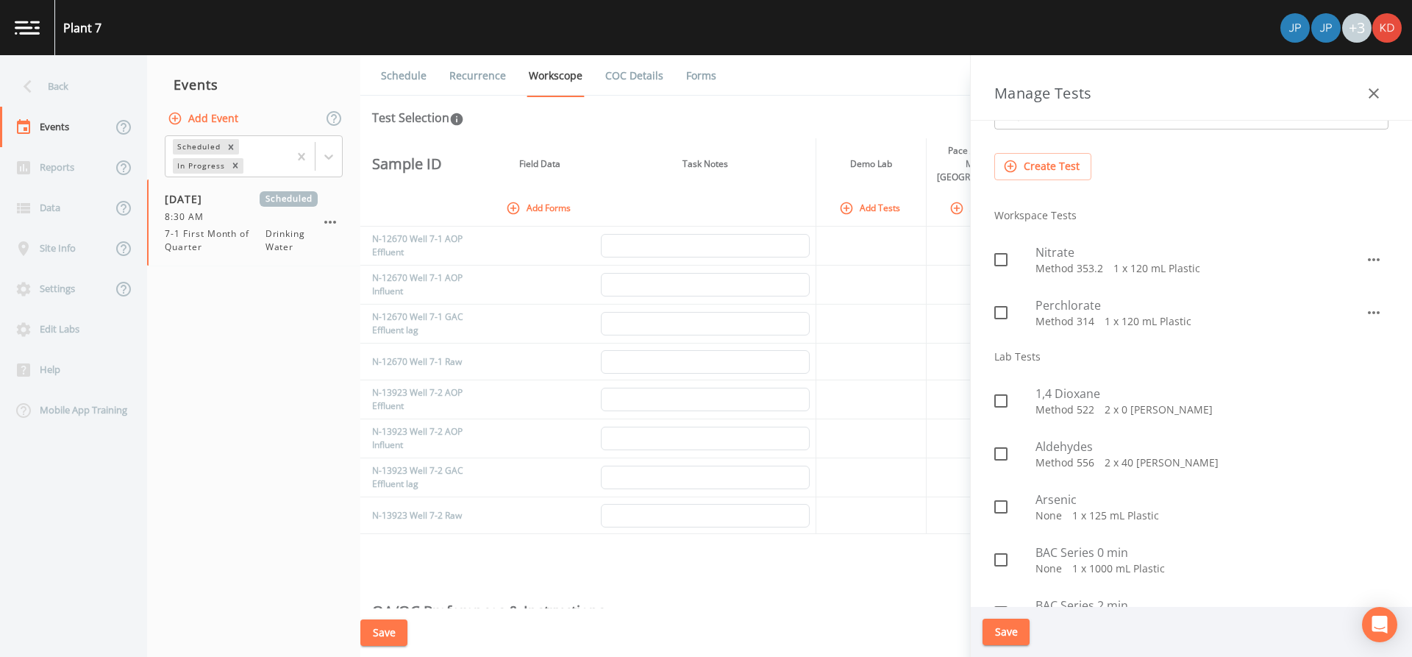
click at [1027, 395] on div at bounding box center [1014, 400] width 41 height 31
checkbox input "true"
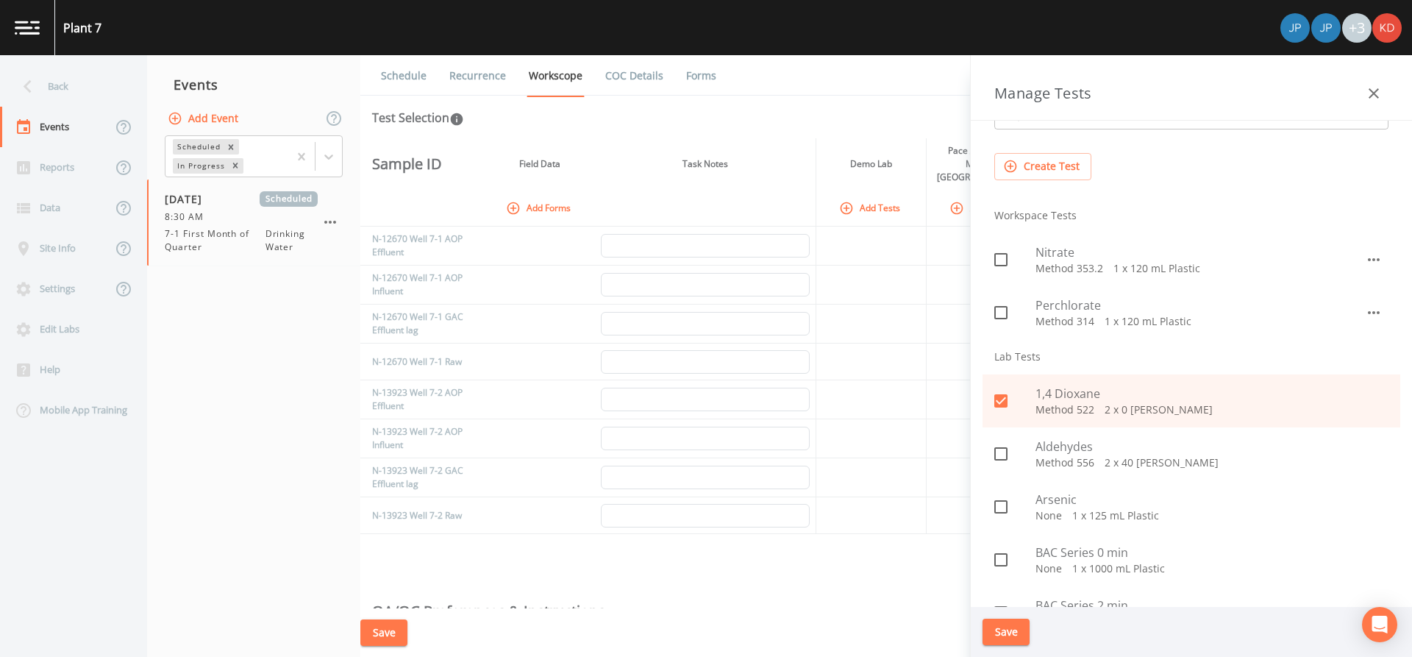
click at [1037, 436] on div "Aldehydes Method 556   2 x 40 [PERSON_NAME]" at bounding box center [1192, 453] width 418 height 53
checkbox input "true"
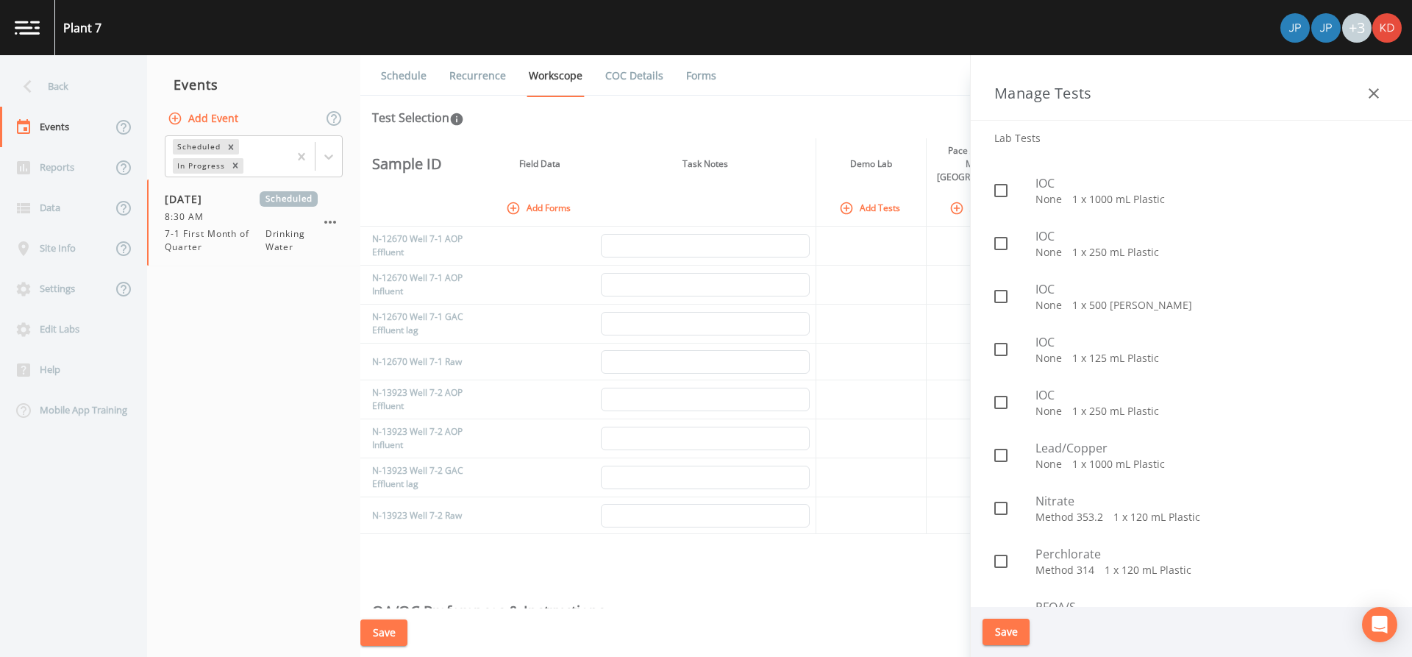
scroll to position [956, 0]
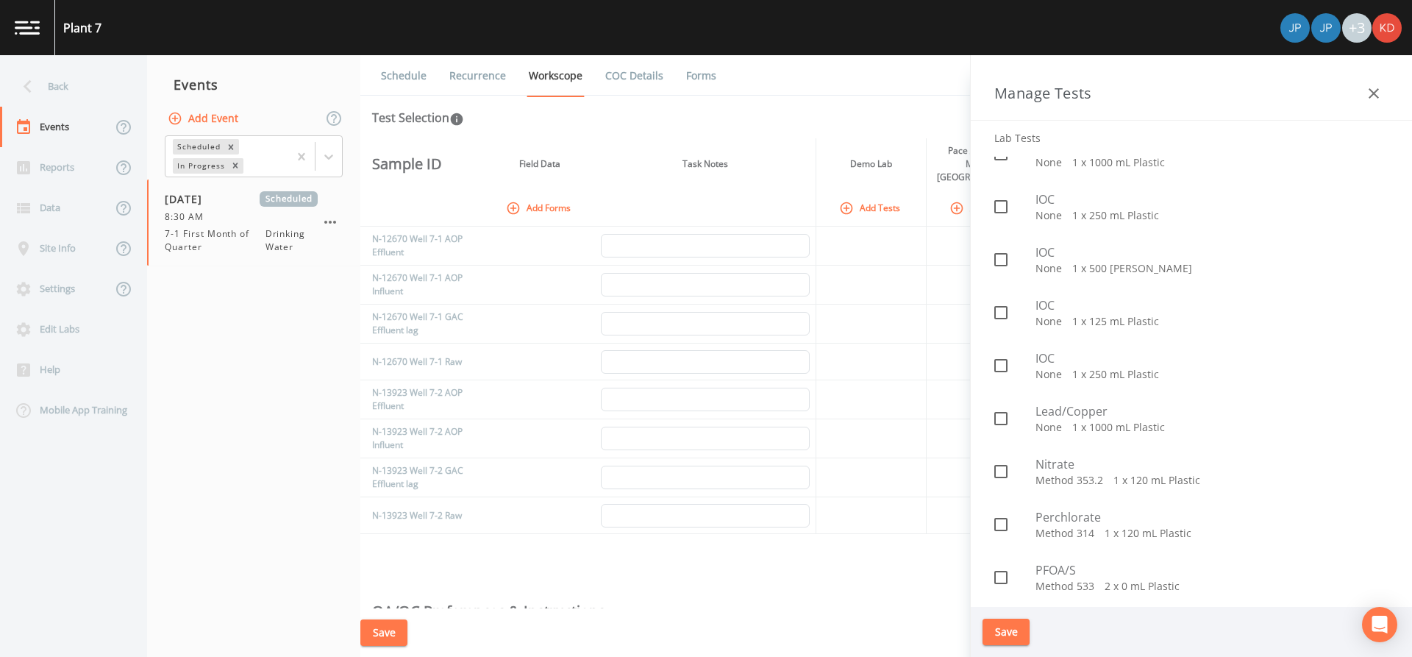
click at [1041, 463] on span "Nitrate" at bounding box center [1211, 464] width 353 height 18
checkbox input "true"
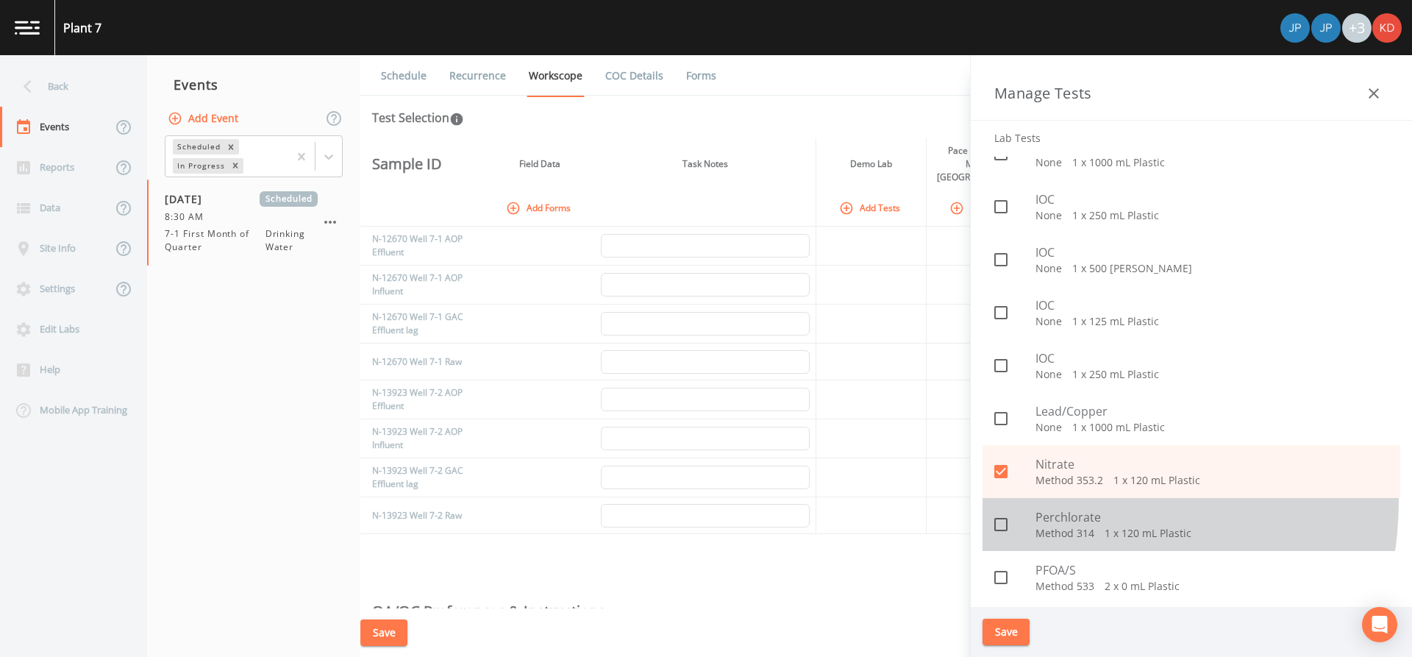
click at [1041, 500] on div "Perchlorate Method 314   1 x 120 mL Plastic" at bounding box center [1192, 524] width 418 height 53
checkbox input "true"
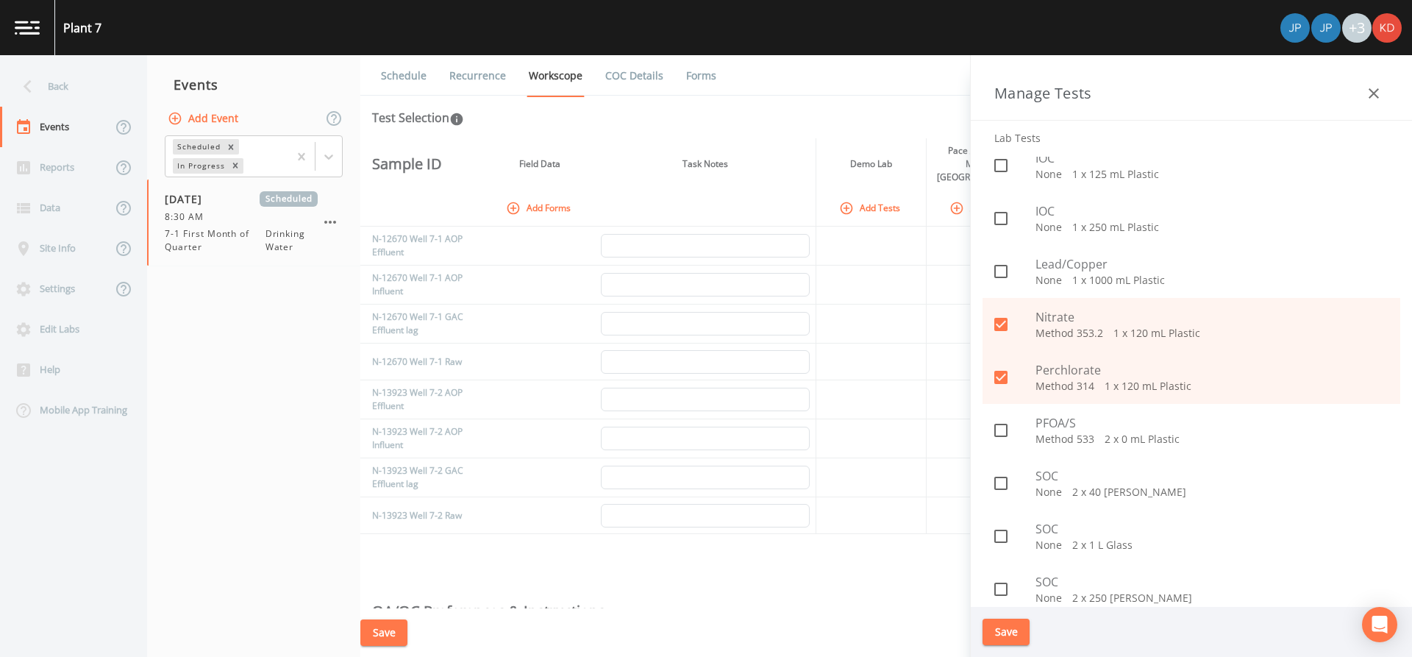
click at [1060, 424] on span "PFOA/S" at bounding box center [1211, 423] width 353 height 18
checkbox input "true"
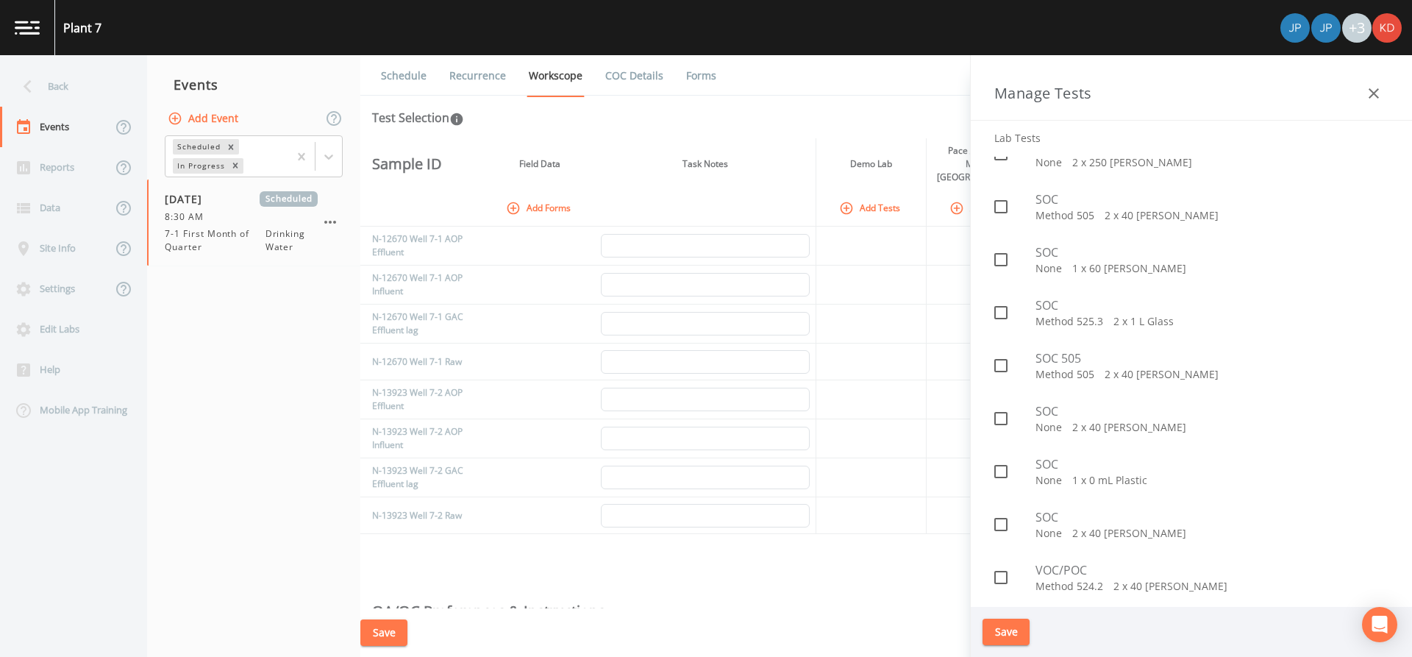
scroll to position [1541, 0]
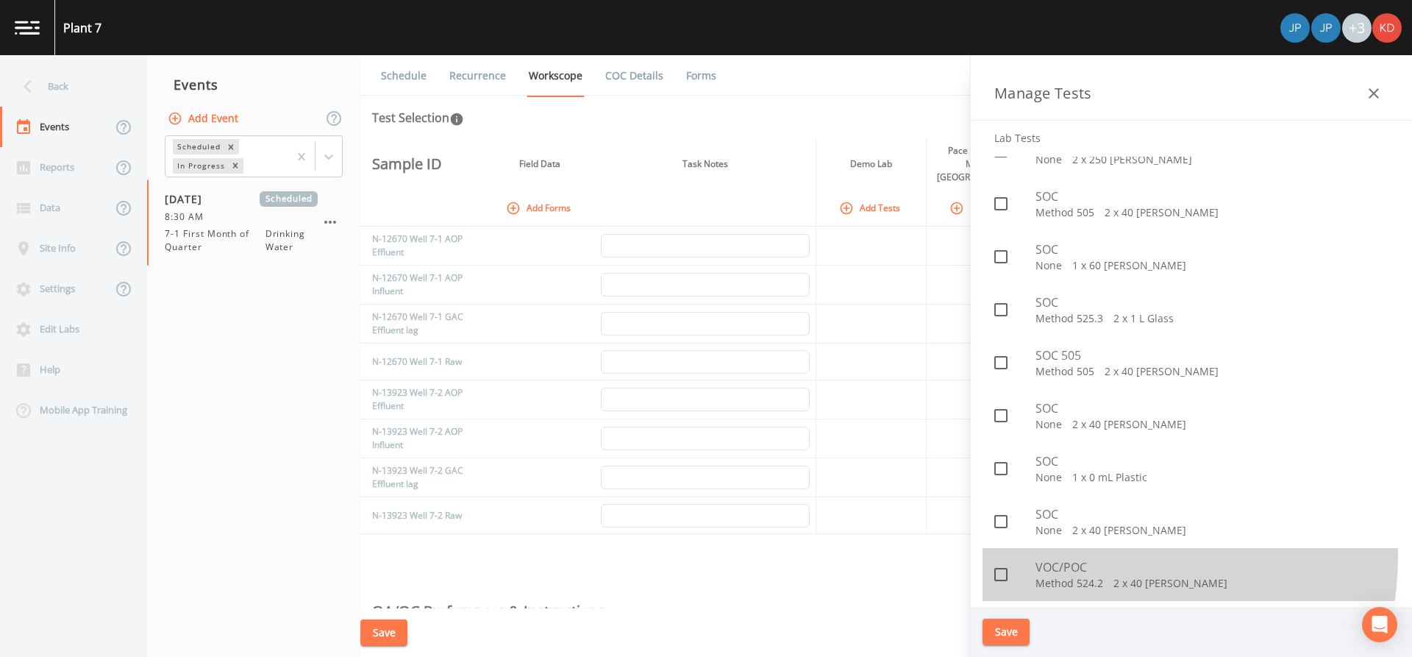
click at [1067, 555] on div "VOC/POC Method 524.2   2 x 40 [PERSON_NAME]" at bounding box center [1192, 574] width 418 height 53
checkbox input "true"
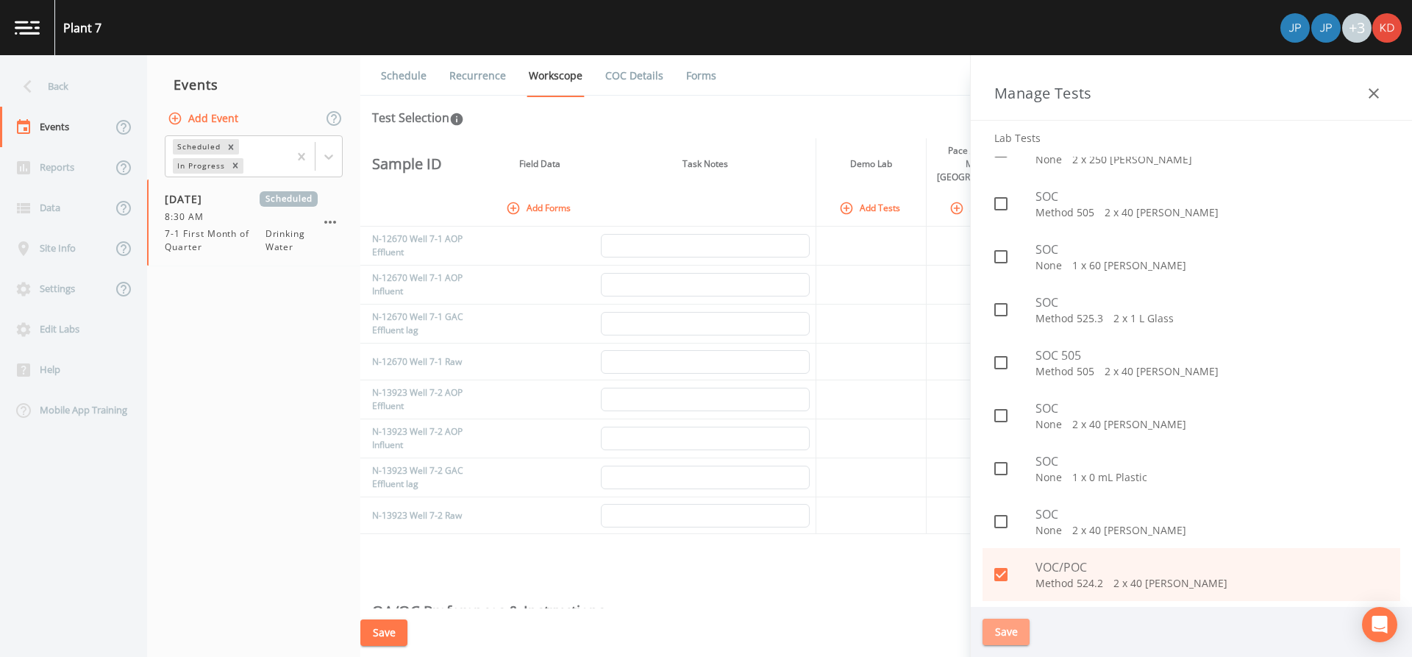
click at [1012, 633] on button "Save" at bounding box center [1006, 631] width 47 height 27
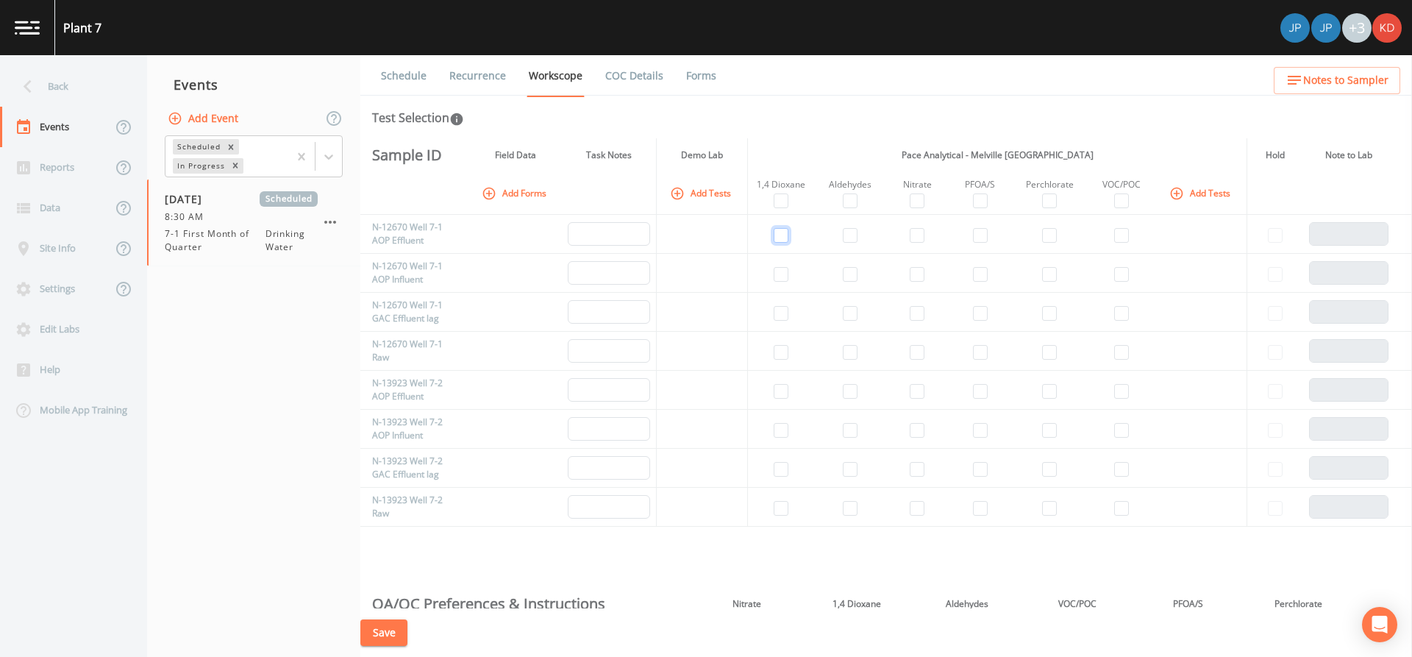
click at [782, 238] on input "checkbox" at bounding box center [781, 235] width 15 height 15
checkbox input "true"
click at [845, 232] on input "checkbox" at bounding box center [850, 235] width 15 height 15
checkbox input "true"
click at [1105, 236] on td at bounding box center [1121, 234] width 69 height 39
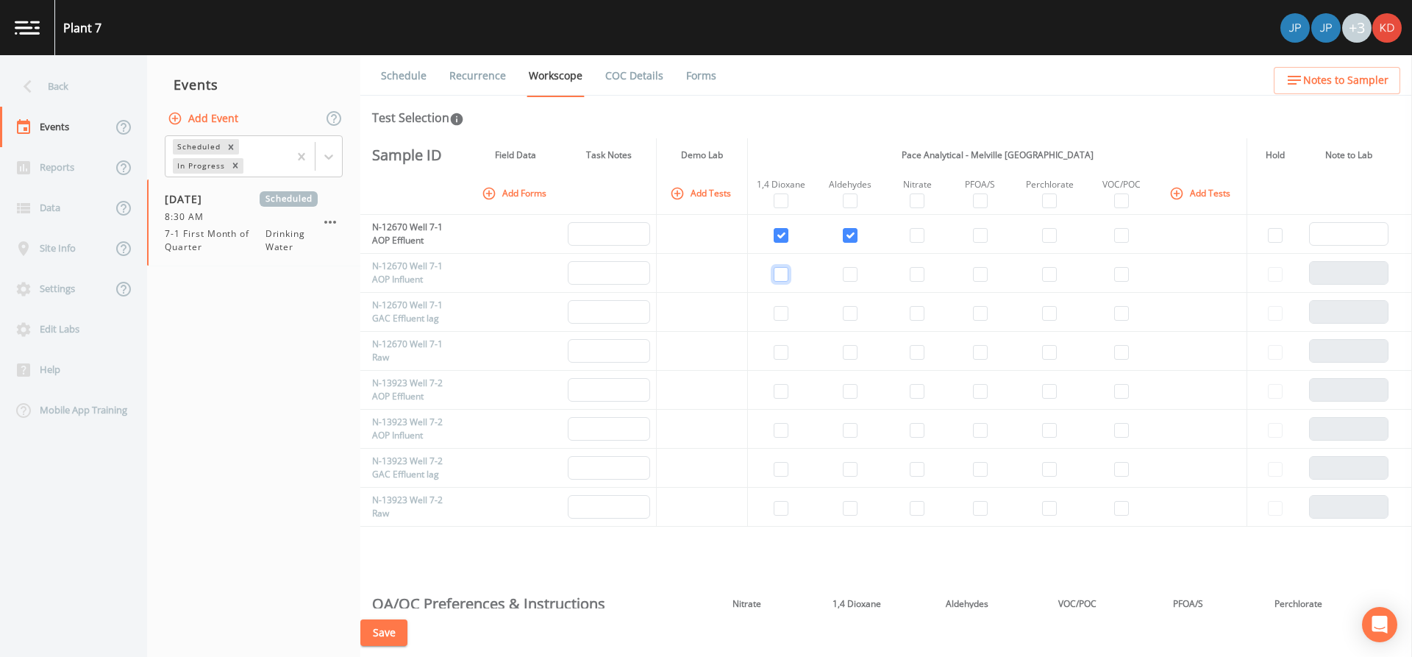
click at [785, 279] on input "checkbox" at bounding box center [781, 274] width 15 height 15
checkbox input "true"
click at [1119, 274] on input "checkbox" at bounding box center [1121, 274] width 15 height 15
checkbox input "true"
click at [1123, 238] on input "checkbox" at bounding box center [1121, 235] width 15 height 15
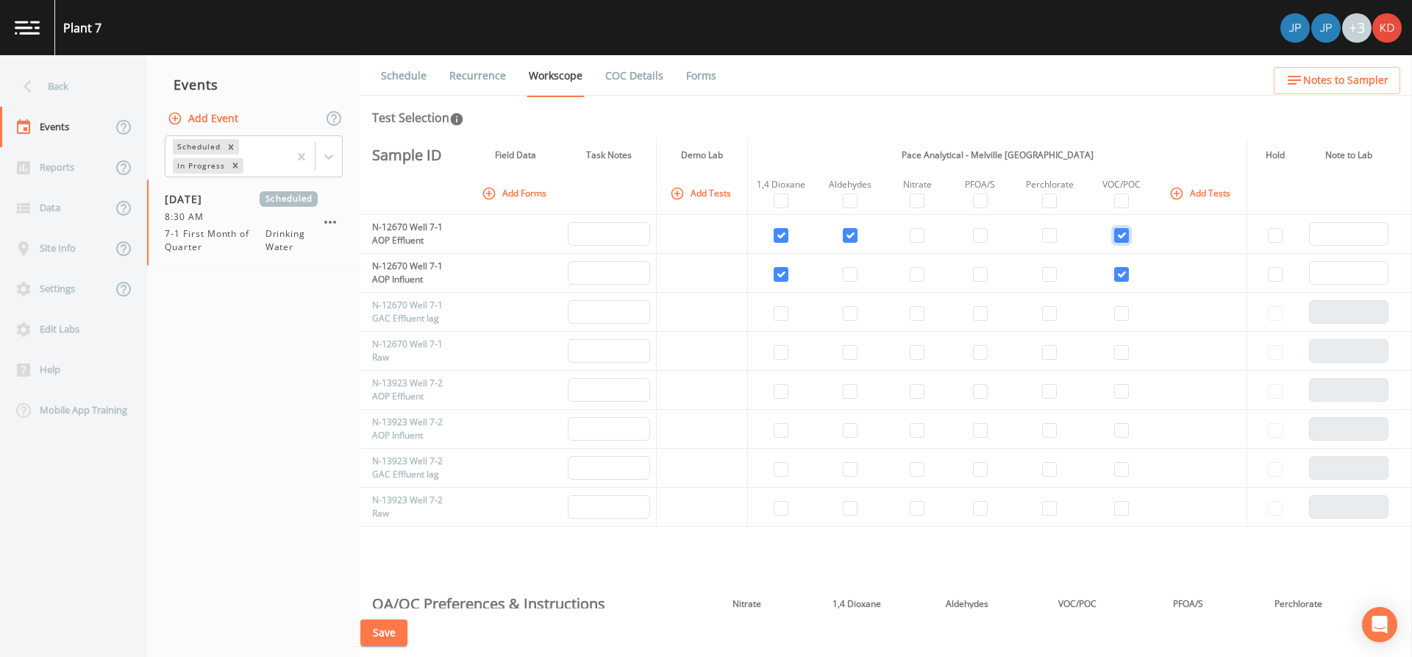
checkbox input "true"
click at [785, 318] on input "checkbox" at bounding box center [781, 313] width 15 height 15
checkbox input "true"
click at [851, 315] on input "checkbox" at bounding box center [850, 313] width 15 height 15
checkbox input "true"
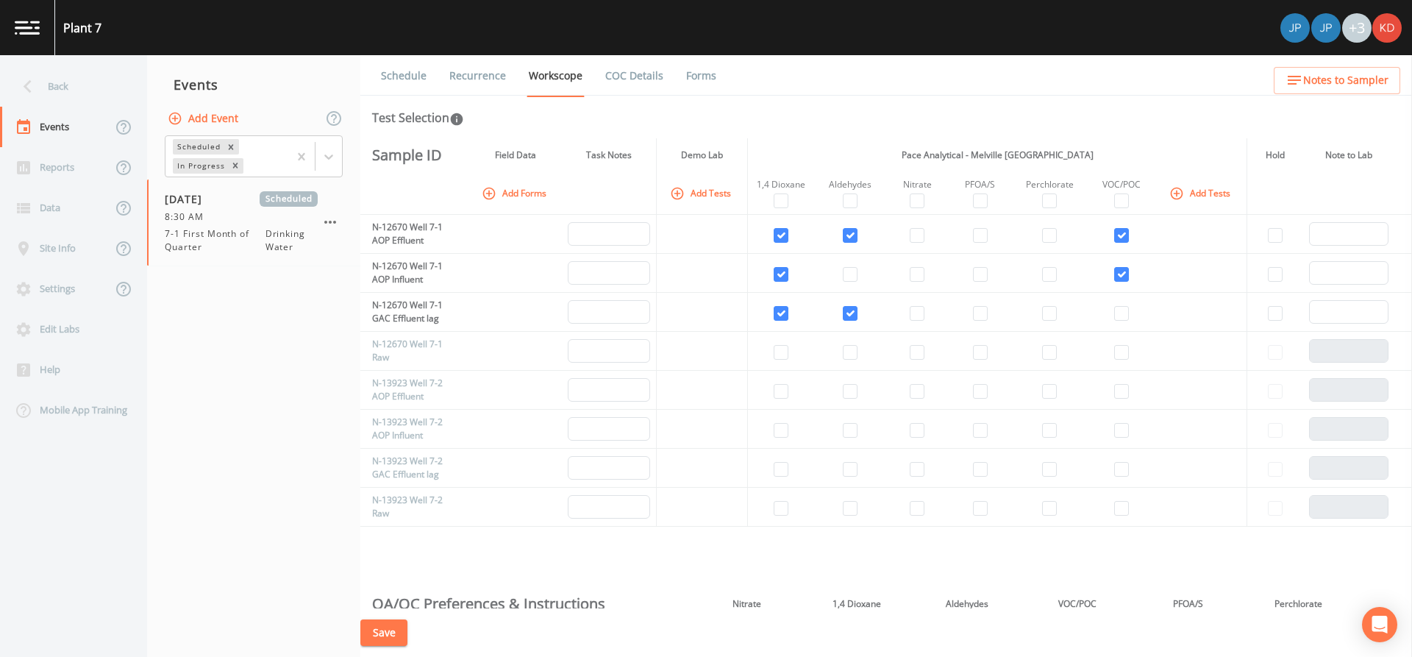
drag, startPoint x: 1102, startPoint y: 315, endPoint x: 1035, endPoint y: 136, distance: 190.6
click at [1035, 136] on div "Schedule Recurrence Workscope COC Details Forms Test Selection Sample ID Field …" at bounding box center [886, 356] width 1052 height 602
click at [1114, 306] on input "checkbox" at bounding box center [1121, 313] width 15 height 15
checkbox input "true"
click at [777, 347] on input "checkbox" at bounding box center [781, 352] width 15 height 15
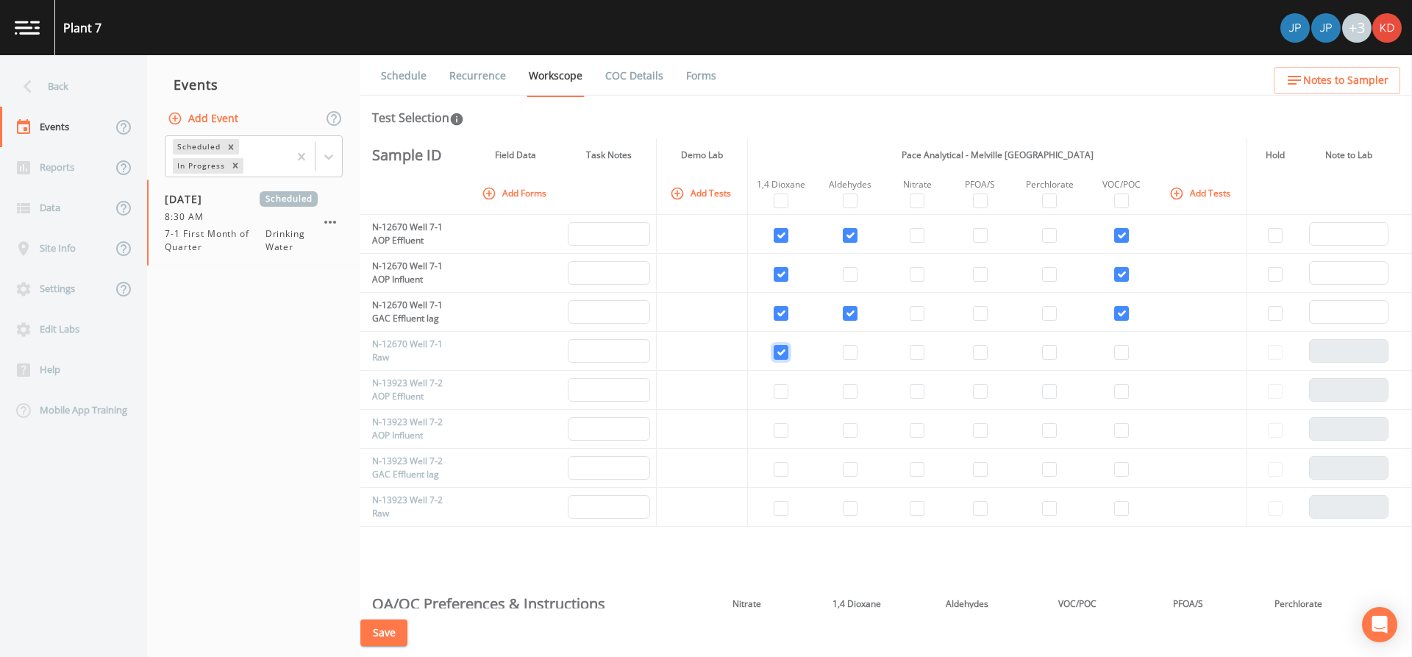
checkbox input "true"
click at [922, 349] on td at bounding box center [917, 351] width 63 height 39
click at [988, 349] on td at bounding box center [979, 351] width 63 height 39
click at [981, 349] on input "checkbox" at bounding box center [980, 352] width 15 height 15
checkbox input "true"
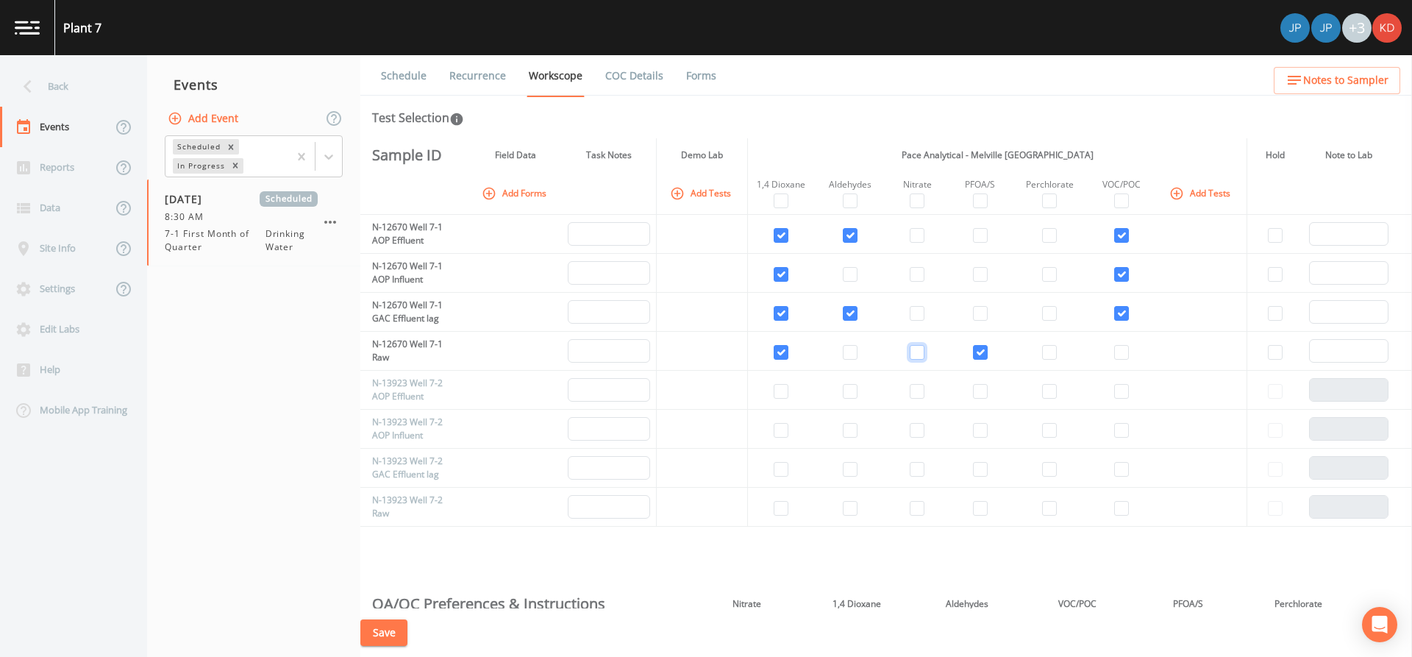
click at [917, 351] on input "checkbox" at bounding box center [917, 352] width 15 height 15
checkbox input "true"
click at [1042, 351] on input "checkbox" at bounding box center [1049, 352] width 15 height 15
checkbox input "true"
click at [1114, 346] on input "checkbox" at bounding box center [1121, 352] width 15 height 15
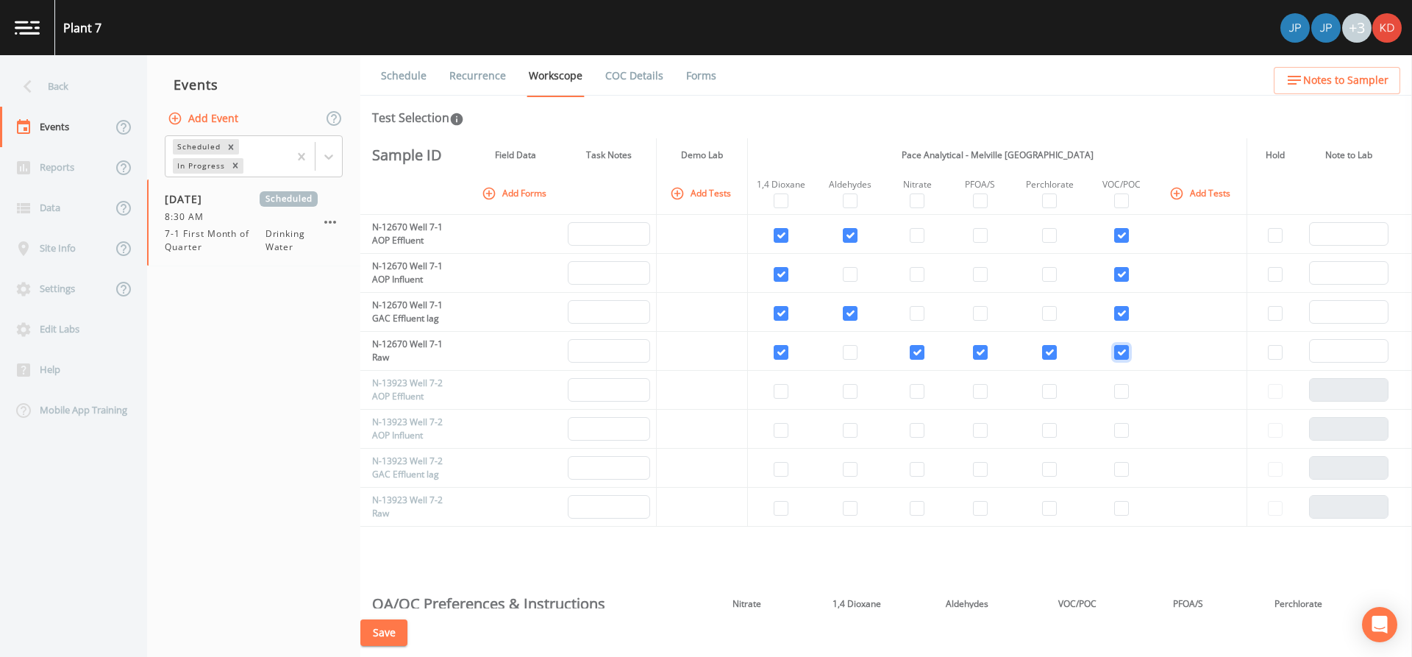
checkbox input "true"
click at [776, 393] on input "checkbox" at bounding box center [781, 391] width 15 height 15
checkbox input "true"
click at [852, 394] on input "checkbox" at bounding box center [850, 391] width 15 height 15
checkbox input "true"
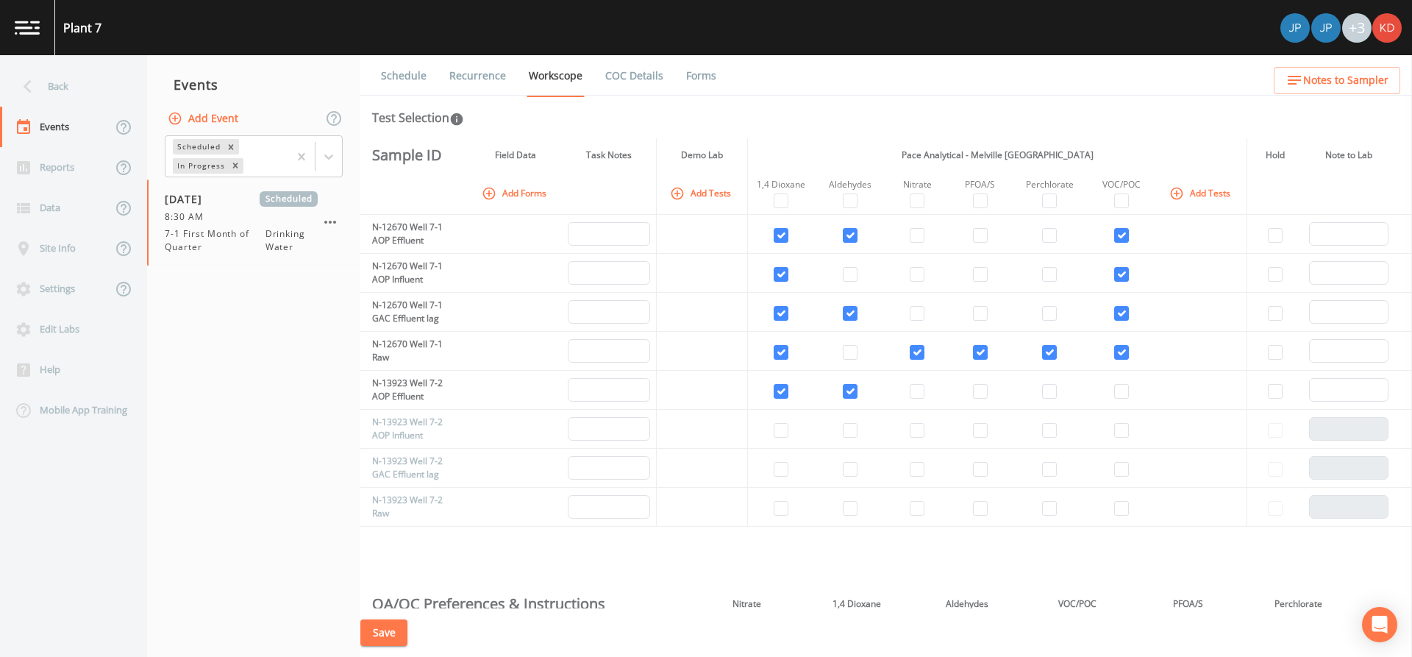
click at [1109, 385] on td at bounding box center [1121, 390] width 69 height 39
click at [1103, 435] on td at bounding box center [1121, 429] width 69 height 39
click at [1115, 430] on input "checkbox" at bounding box center [1121, 430] width 15 height 15
checkbox input "true"
click at [1110, 460] on td at bounding box center [1121, 468] width 69 height 39
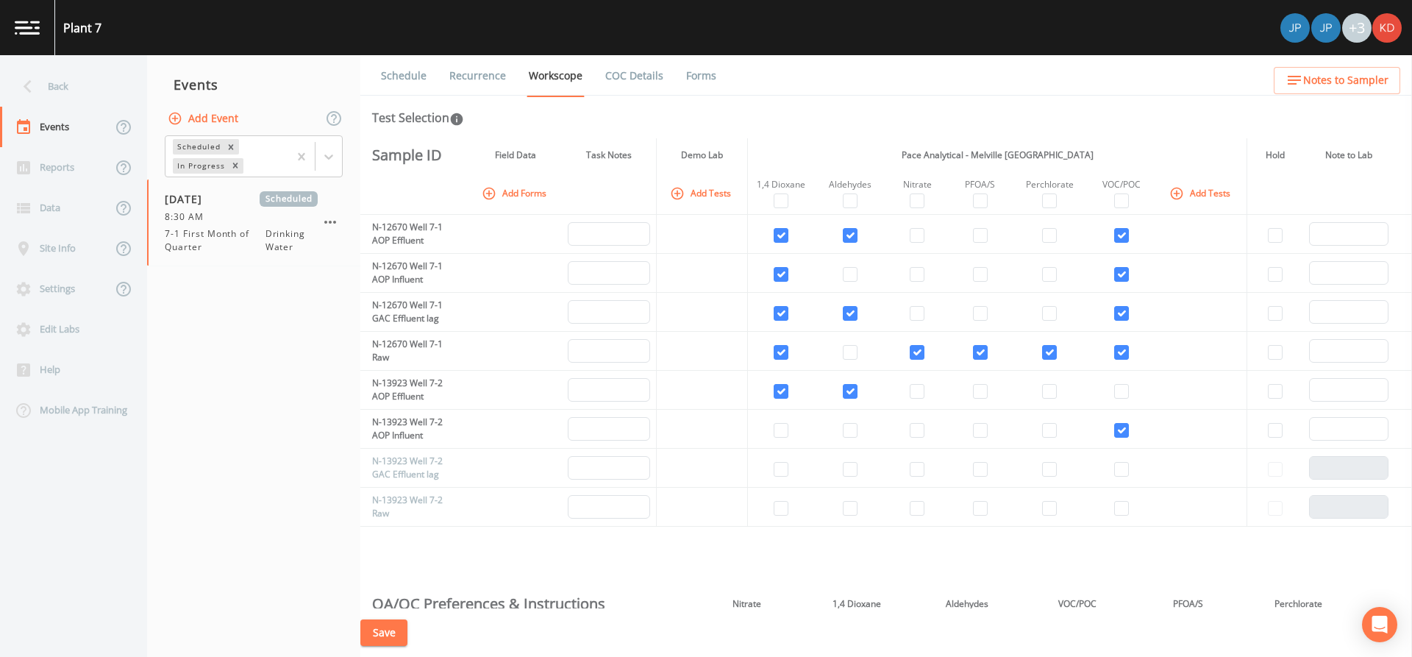
click at [1110, 477] on td at bounding box center [1121, 468] width 69 height 39
click at [1117, 473] on input "checkbox" at bounding box center [1121, 469] width 15 height 15
checkbox input "true"
click at [1114, 510] on input "checkbox" at bounding box center [1121, 508] width 15 height 15
checkbox input "true"
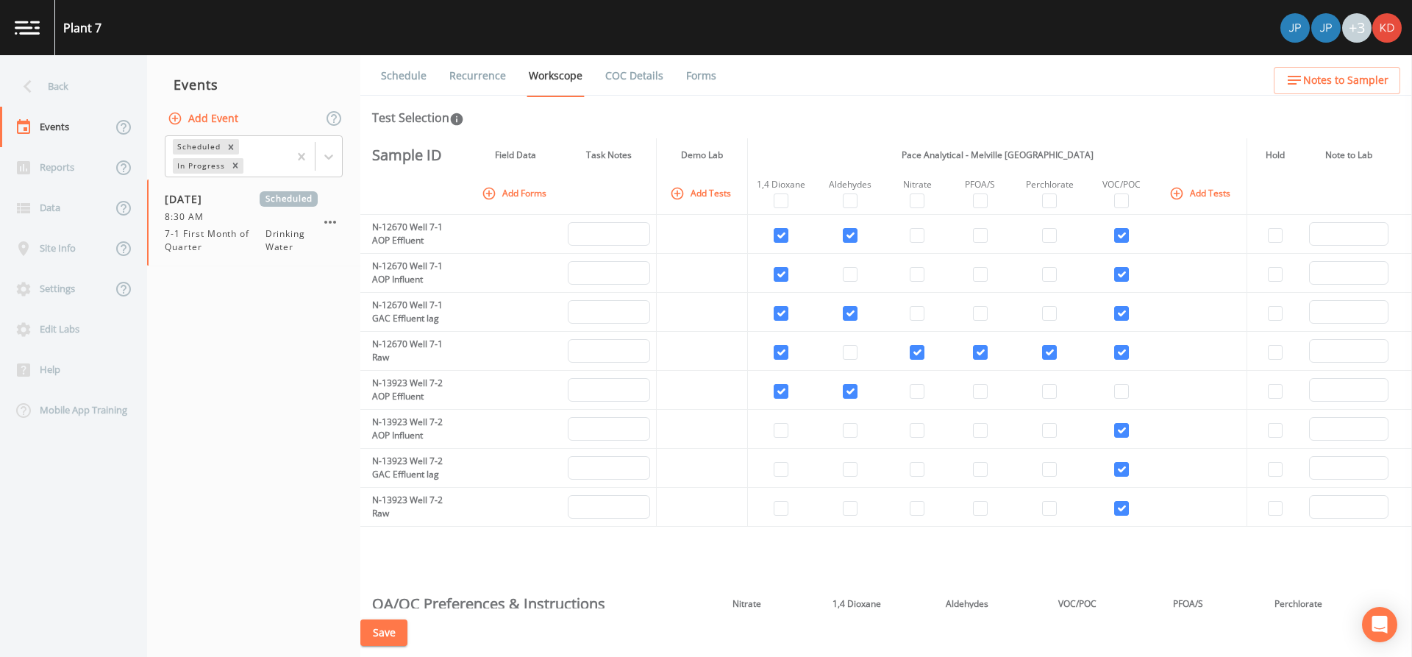
click at [1055, 512] on td at bounding box center [1050, 507] width 76 height 39
drag, startPoint x: 1070, startPoint y: 505, endPoint x: 1054, endPoint y: 505, distance: 16.2
click at [1057, 505] on td at bounding box center [1050, 507] width 76 height 39
click at [1054, 505] on td at bounding box center [1050, 507] width 76 height 39
click at [1053, 505] on td at bounding box center [1050, 507] width 76 height 39
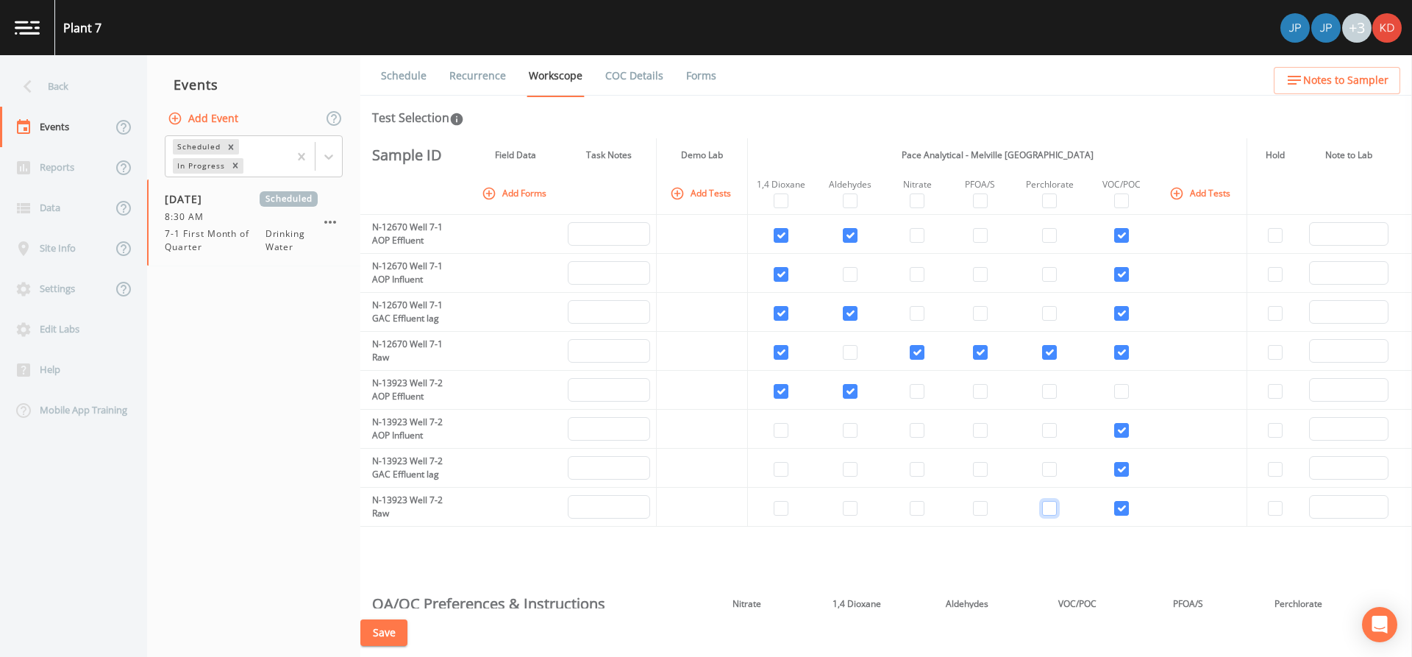
click at [1048, 505] on input "checkbox" at bounding box center [1049, 508] width 15 height 15
checkbox input "true"
click at [983, 507] on input "checkbox" at bounding box center [980, 508] width 15 height 15
checkbox input "true"
click at [921, 511] on input "checkbox" at bounding box center [917, 508] width 15 height 15
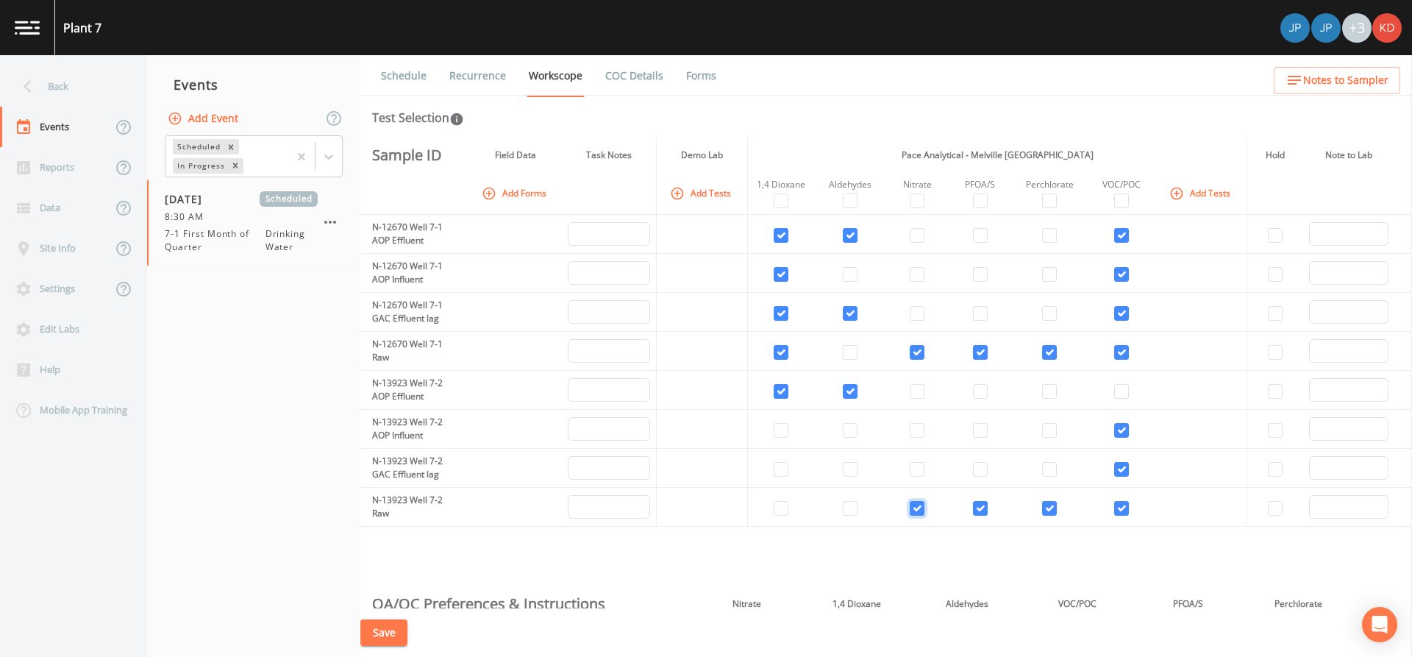
checkbox input "true"
click at [784, 509] on input "checkbox" at bounding box center [781, 508] width 15 height 15
checkbox input "true"
click at [771, 459] on td at bounding box center [781, 468] width 66 height 39
click at [774, 463] on input "checkbox" at bounding box center [781, 469] width 15 height 15
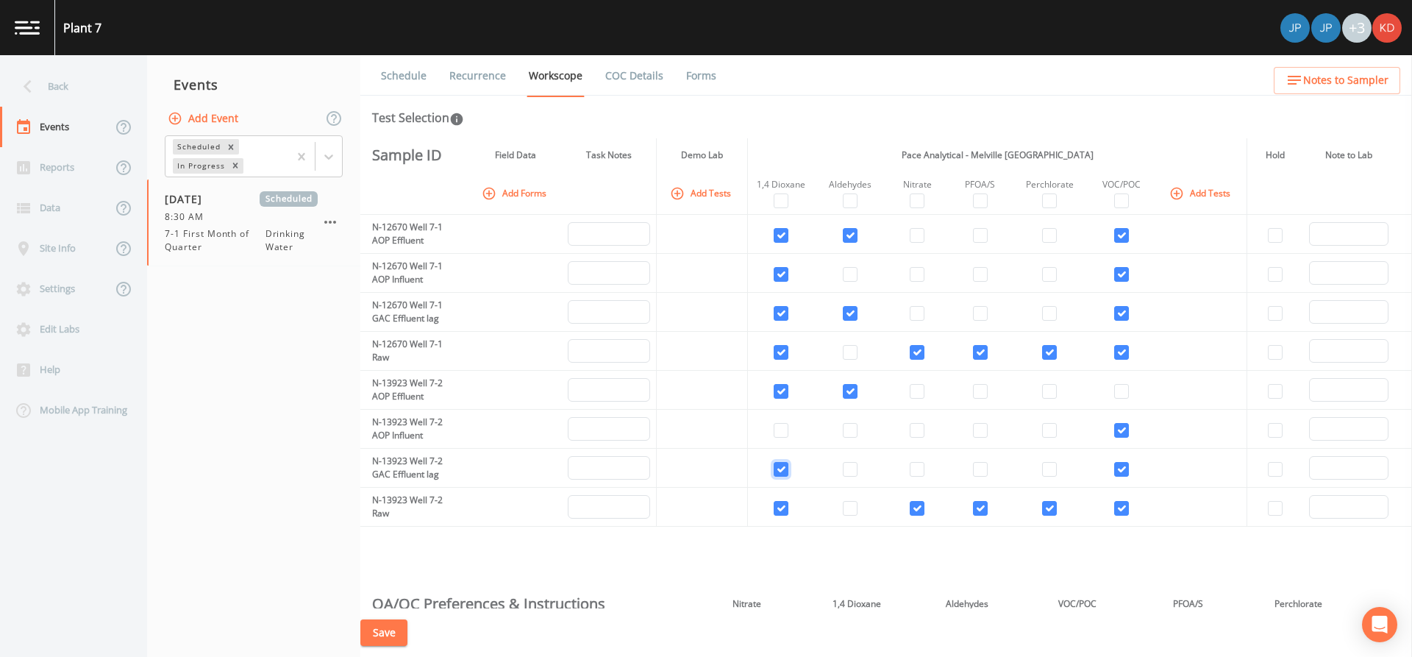
checkbox input "true"
click at [830, 463] on td at bounding box center [850, 468] width 72 height 39
click at [843, 463] on input "checkbox" at bounding box center [850, 469] width 15 height 15
checkbox input "true"
click at [781, 431] on input "checkbox" at bounding box center [781, 430] width 15 height 15
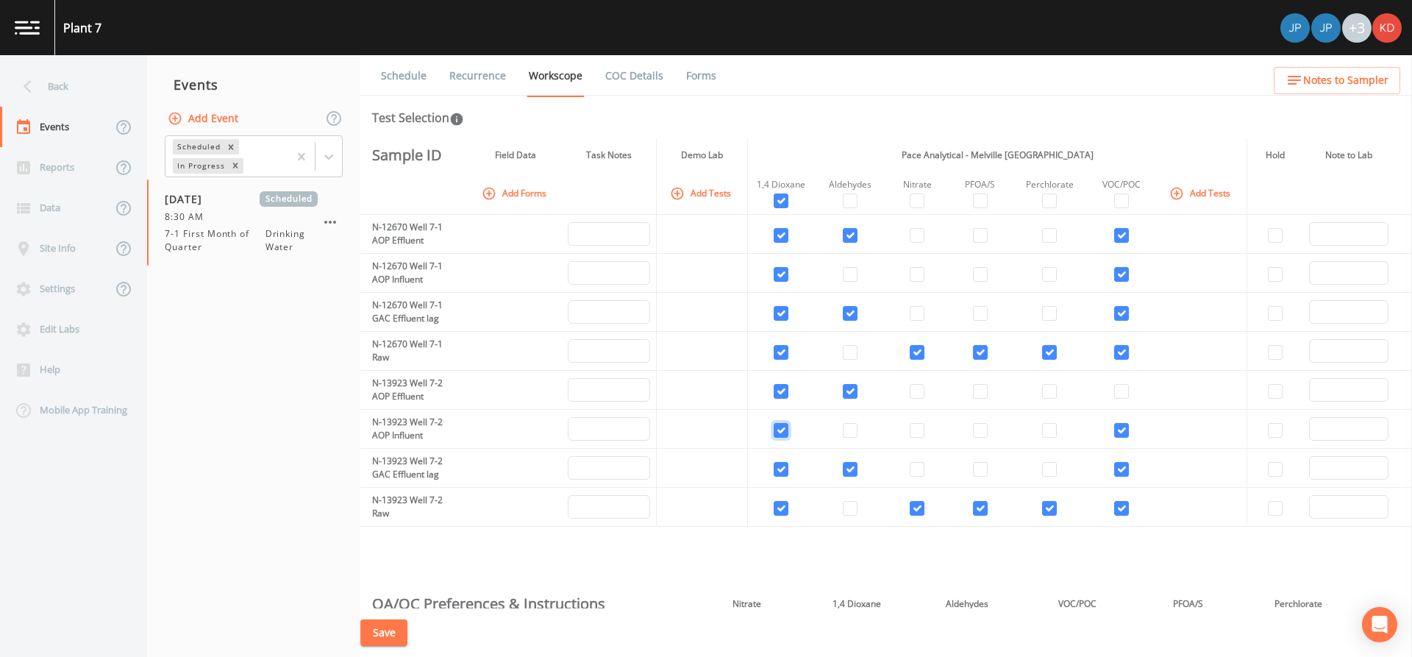
checkbox input "true"
click at [784, 393] on input "checkbox" at bounding box center [781, 391] width 15 height 15
checkbox input "false"
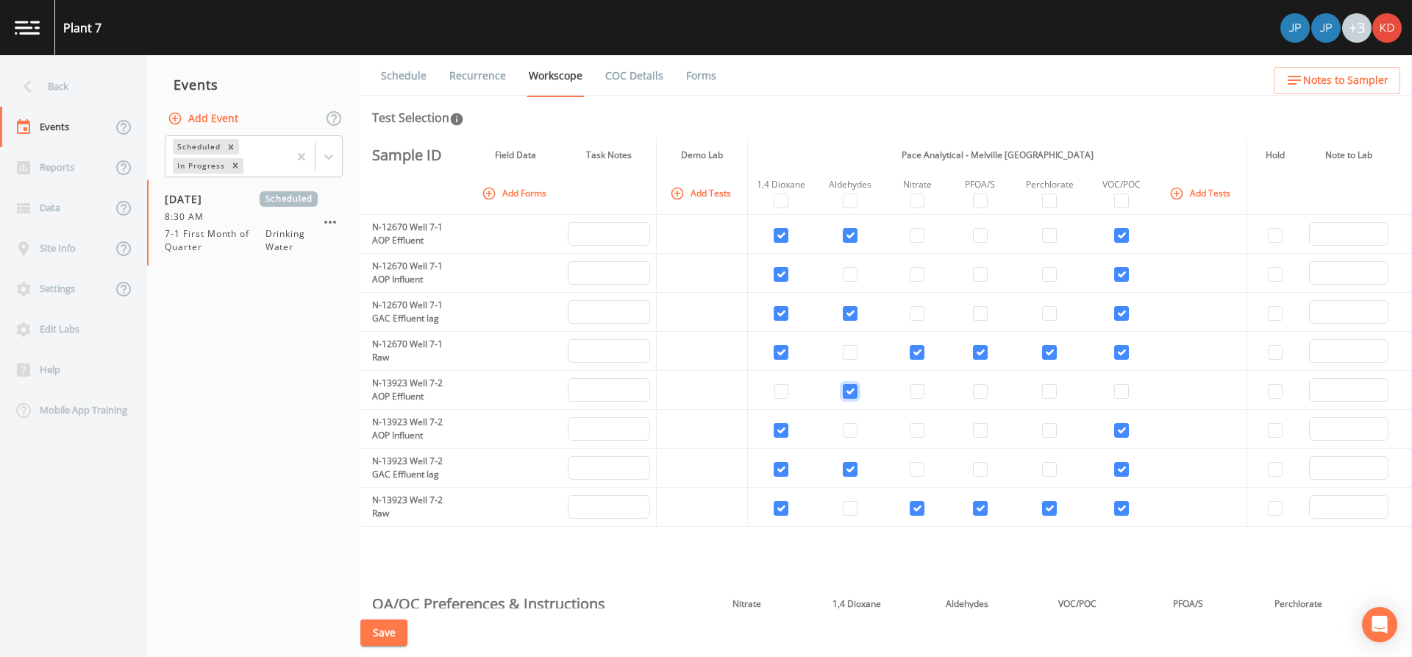
click at [847, 394] on input "checkbox" at bounding box center [850, 391] width 15 height 15
checkbox input "false"
click at [769, 435] on td at bounding box center [781, 429] width 66 height 39
click at [780, 427] on input "checkbox" at bounding box center [781, 430] width 15 height 15
checkbox input "false"
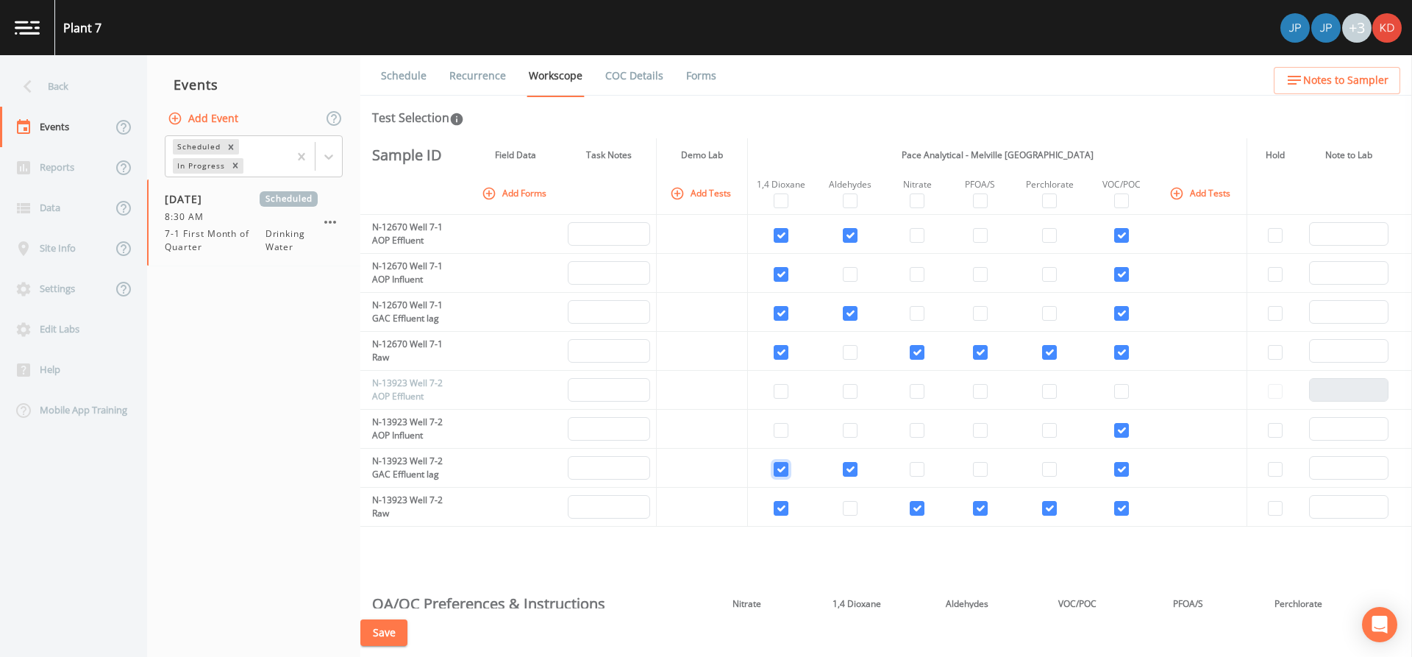
click at [777, 469] on input "checkbox" at bounding box center [781, 469] width 15 height 15
checkbox input "false"
click at [778, 504] on input "checkbox" at bounding box center [781, 508] width 15 height 15
checkbox input "false"
click at [844, 467] on input "checkbox" at bounding box center [850, 469] width 15 height 15
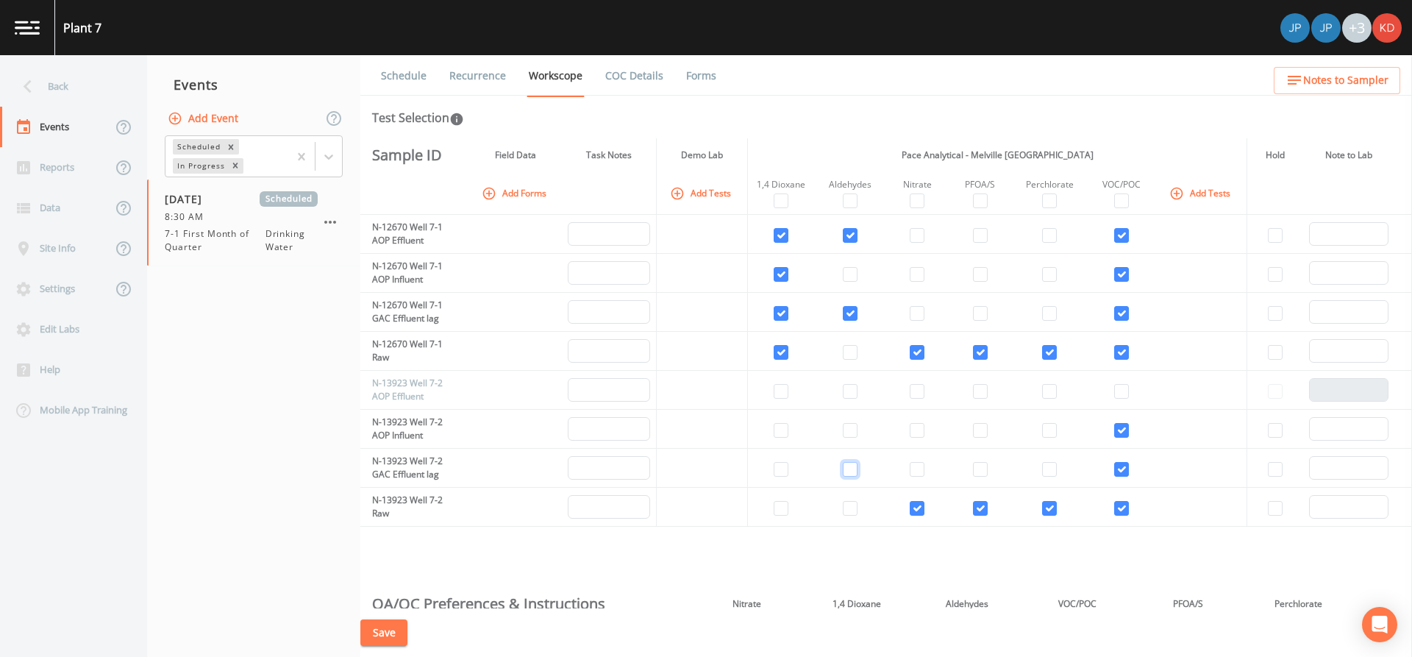
checkbox input "false"
click at [917, 497] on td at bounding box center [917, 507] width 63 height 39
click at [919, 505] on input "checkbox" at bounding box center [917, 508] width 15 height 15
checkbox input "false"
click at [977, 501] on input "checkbox" at bounding box center [980, 508] width 15 height 15
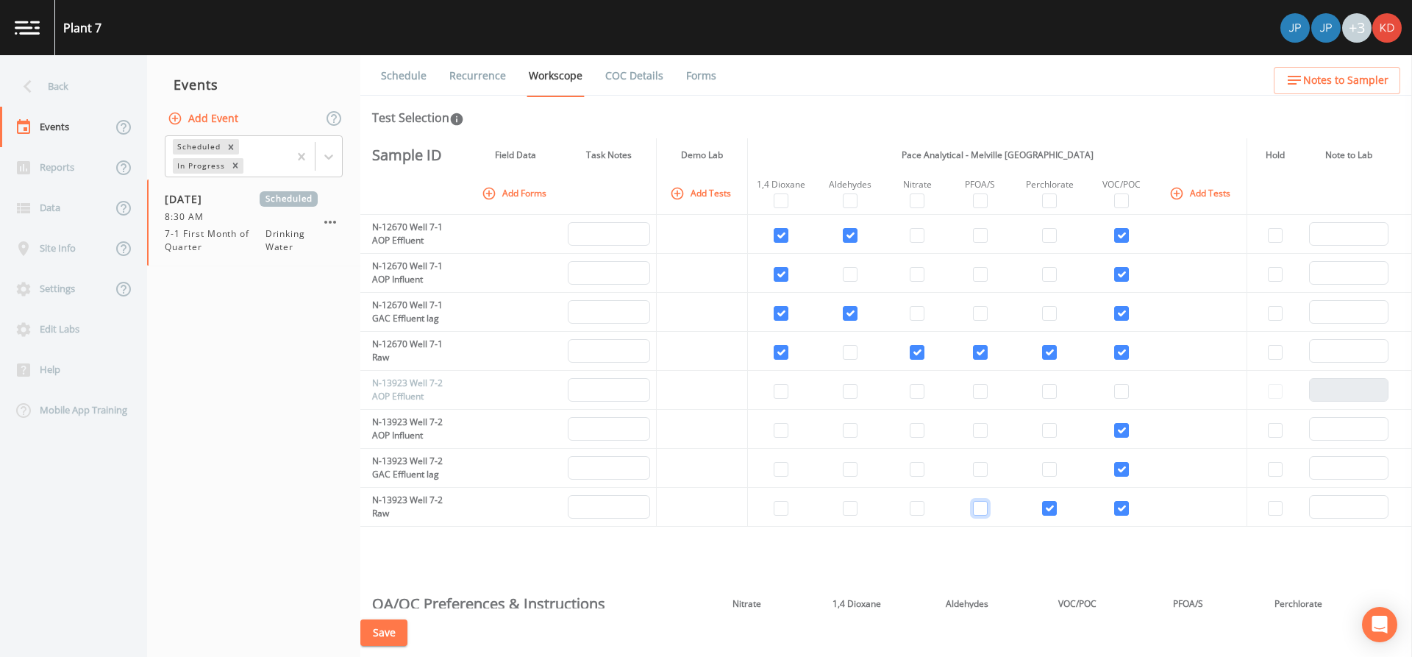
checkbox input "false"
click at [1049, 501] on input "checkbox" at bounding box center [1049, 508] width 15 height 15
checkbox input "false"
click at [1118, 503] on input "checkbox" at bounding box center [1121, 508] width 15 height 15
checkbox input "false"
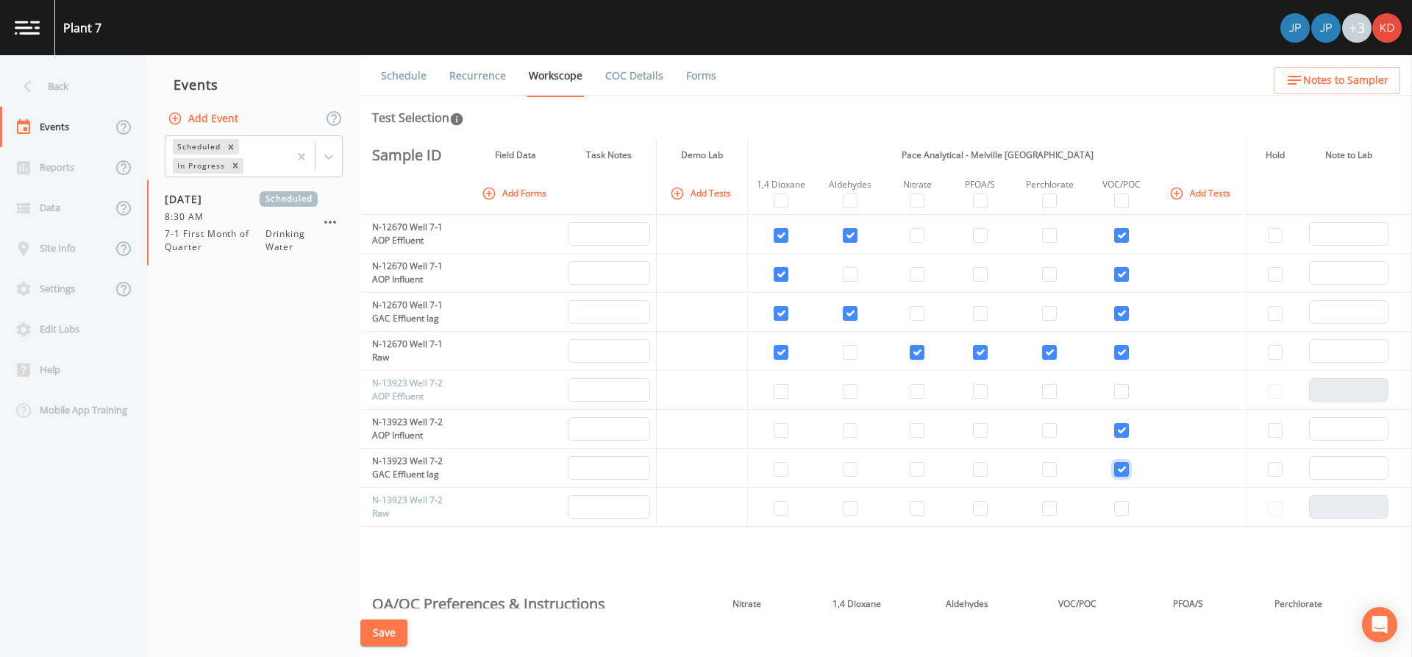
click at [1114, 470] on input "checkbox" at bounding box center [1121, 469] width 15 height 15
checkbox input "false"
click at [1114, 432] on input "checkbox" at bounding box center [1121, 430] width 15 height 15
checkbox input "false"
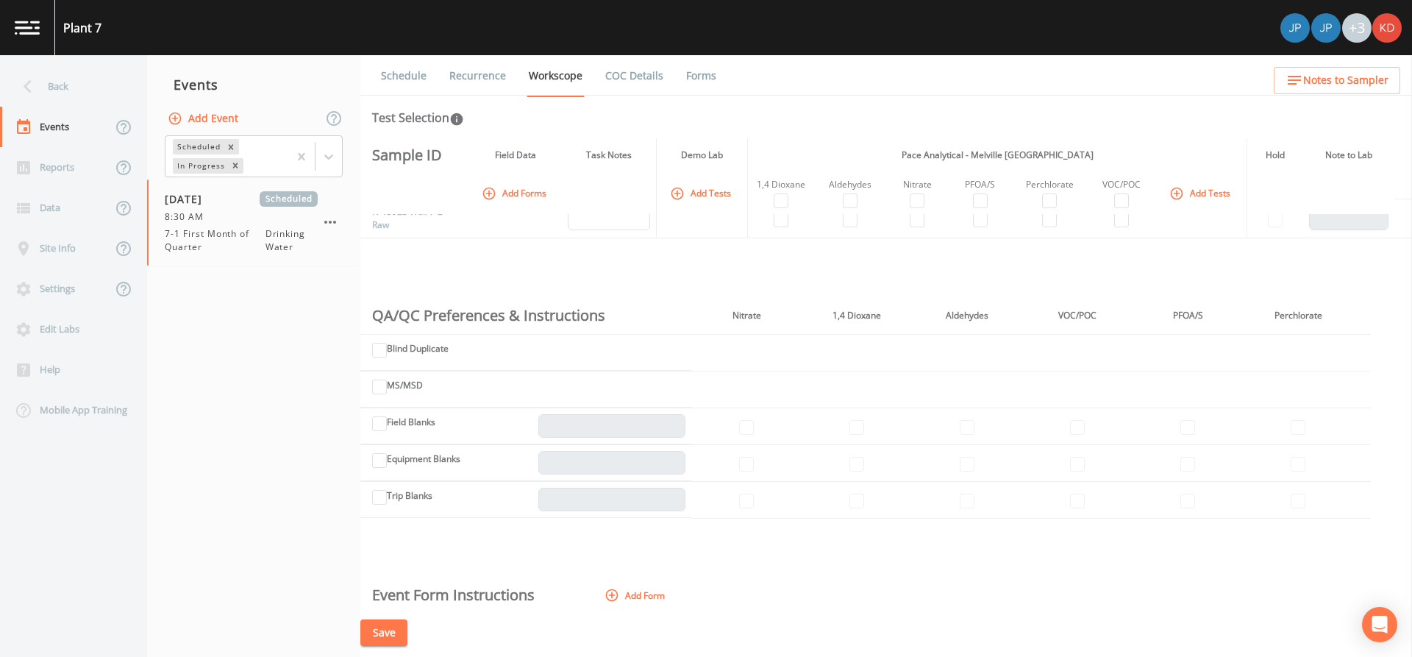
scroll to position [368, 0]
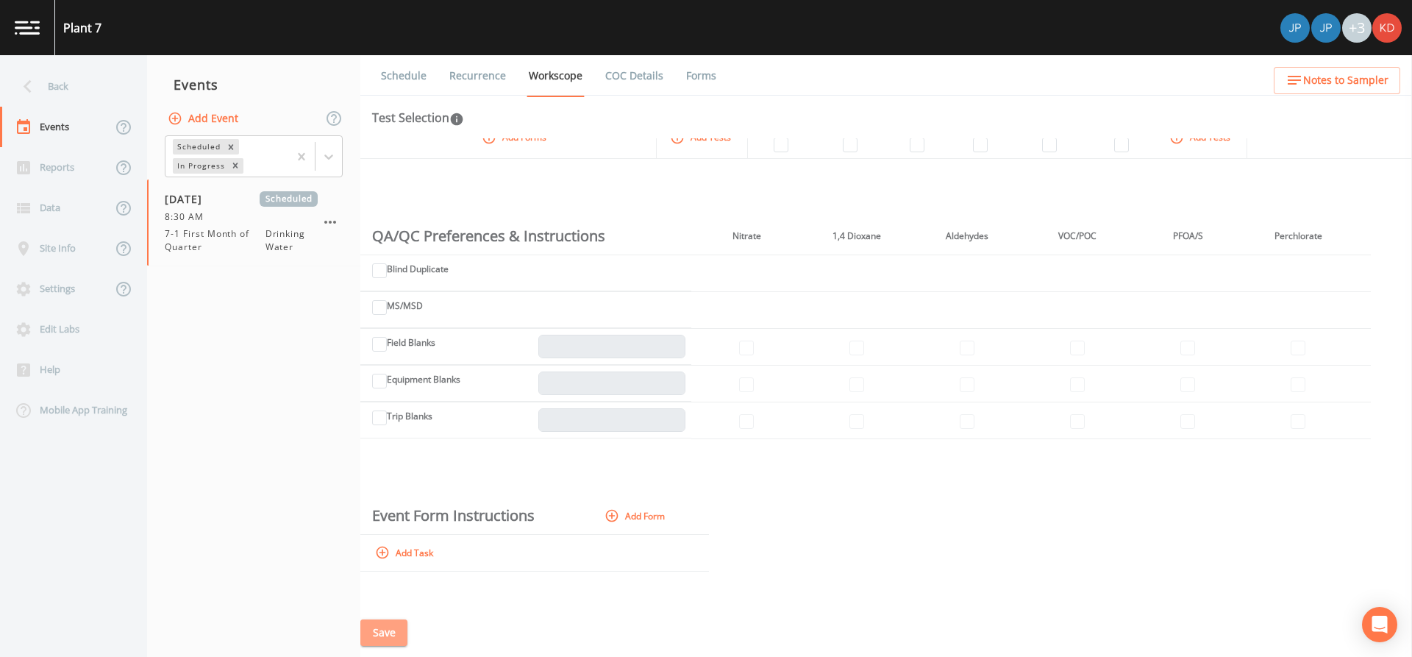
click at [389, 630] on button "Save" at bounding box center [383, 632] width 47 height 27
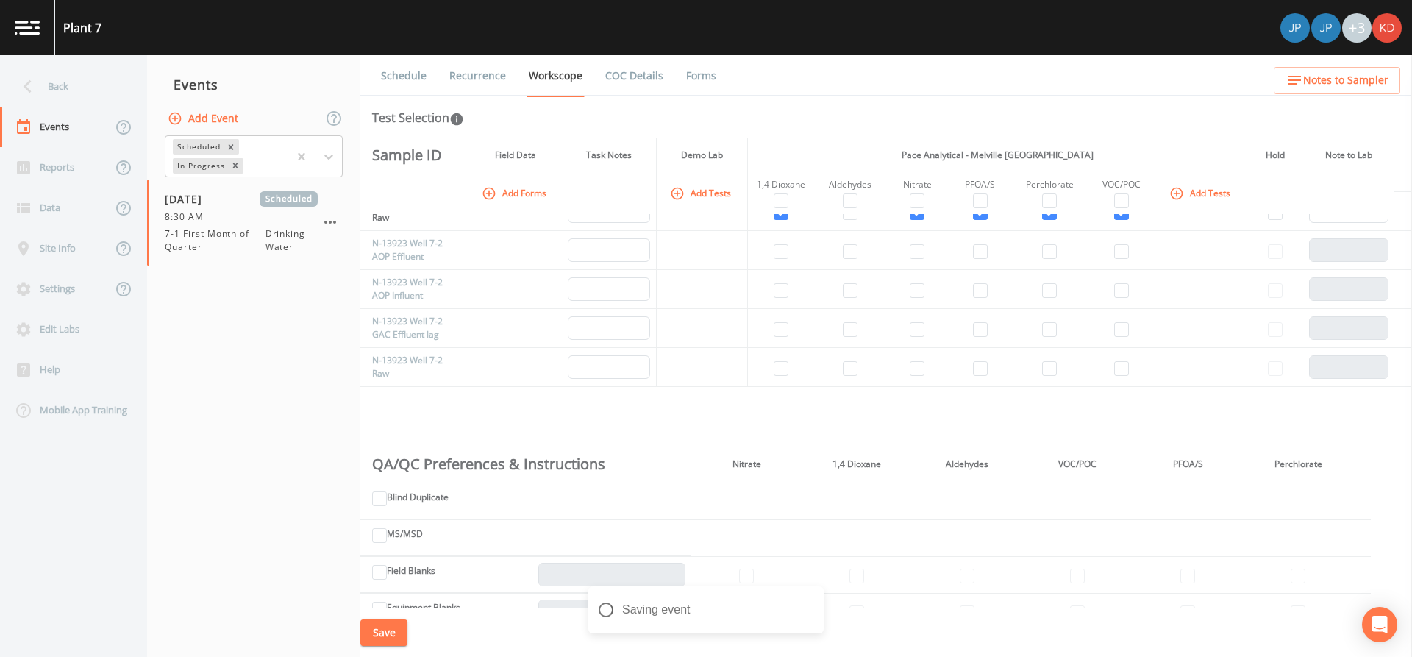
scroll to position [0, 0]
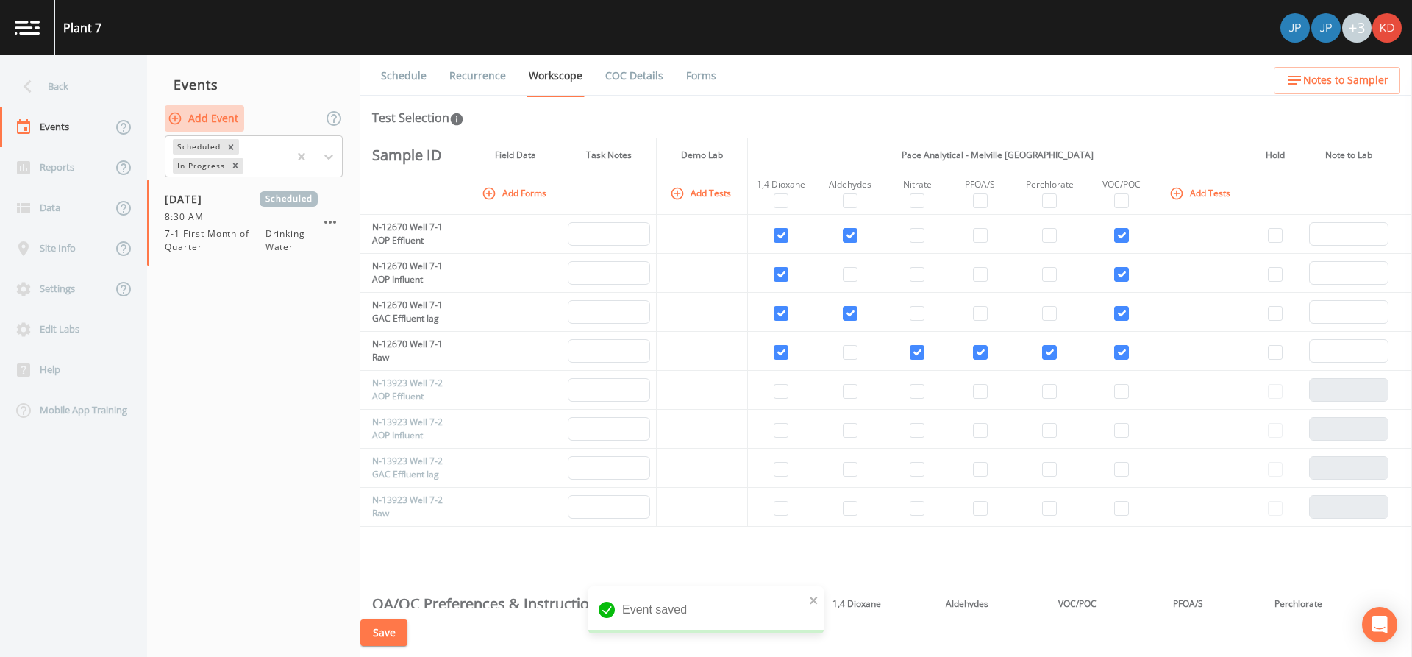
click at [185, 120] on button "Add Event" at bounding box center [204, 118] width 79 height 27
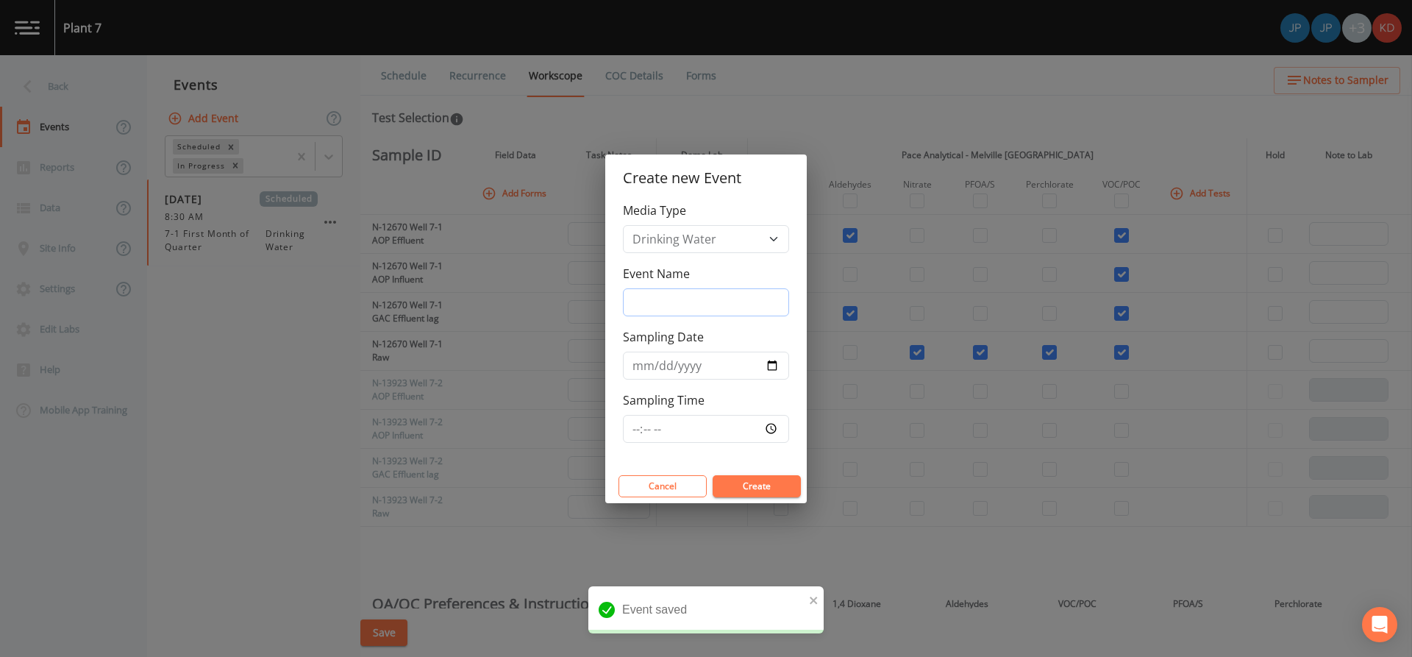
drag, startPoint x: 678, startPoint y: 311, endPoint x: 688, endPoint y: 288, distance: 24.7
click at [685, 297] on input "Event Name" at bounding box center [706, 302] width 166 height 28
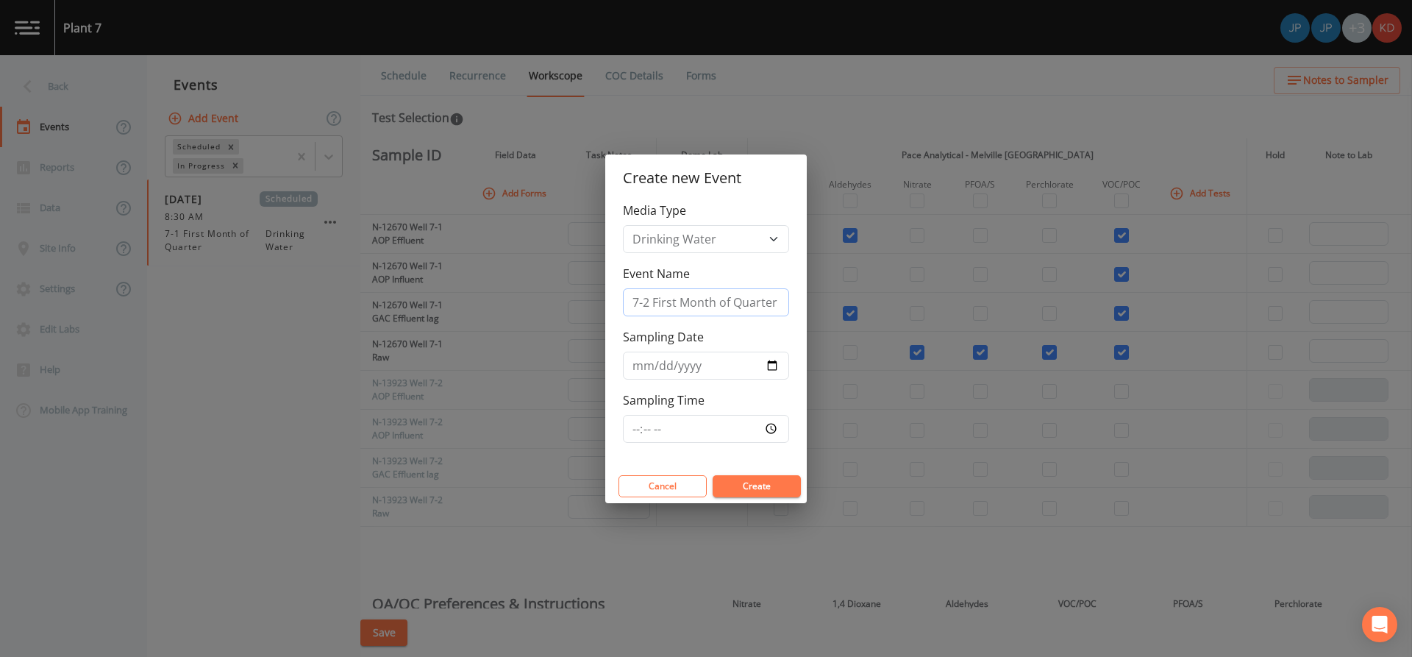
type input "7-2 First Month of Quarter"
click at [778, 363] on input "Sampling Date" at bounding box center [706, 366] width 166 height 28
type input "[DATE]"
drag, startPoint x: 777, startPoint y: 447, endPoint x: 777, endPoint y: 432, distance: 14.7
click at [777, 435] on div "Media Type Drinking Water Event Name 7-2 First Month of Quarter Sampling Date […" at bounding box center [706, 336] width 202 height 268
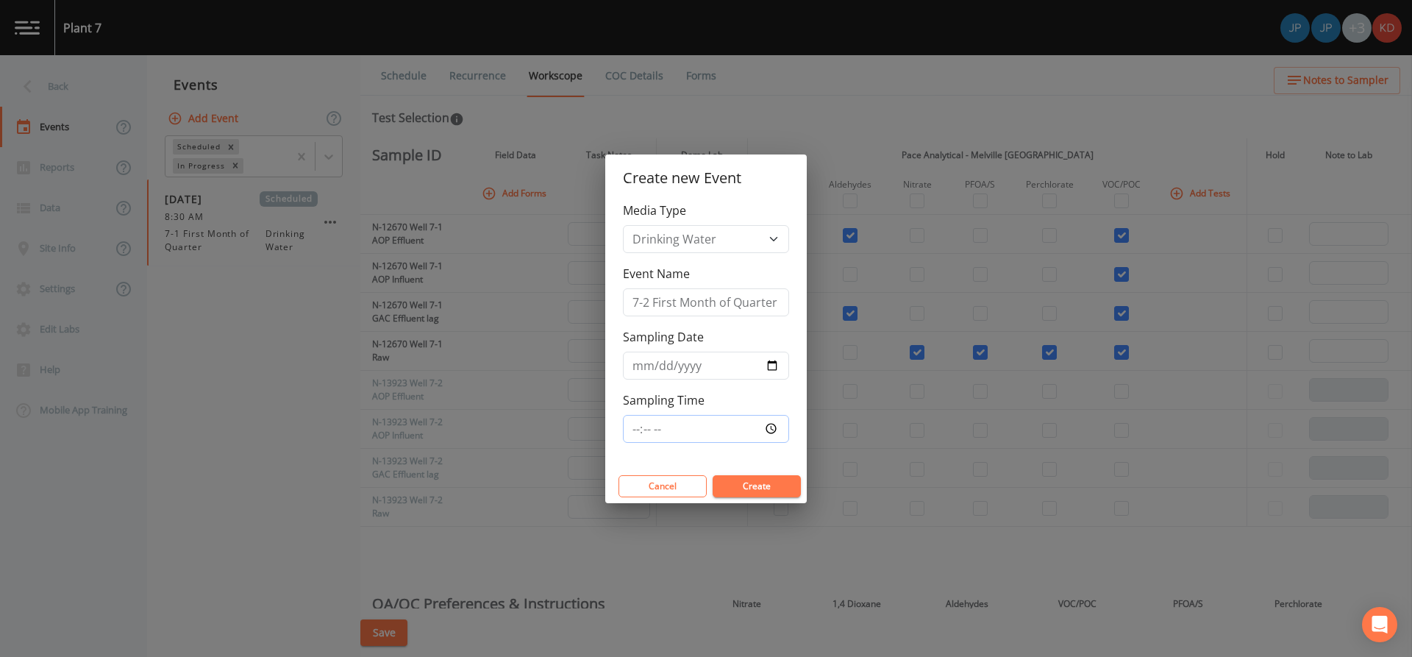
click at [776, 426] on input "Sampling Time" at bounding box center [706, 429] width 166 height 28
type input "08:59"
click at [799, 479] on button "Create" at bounding box center [757, 486] width 88 height 22
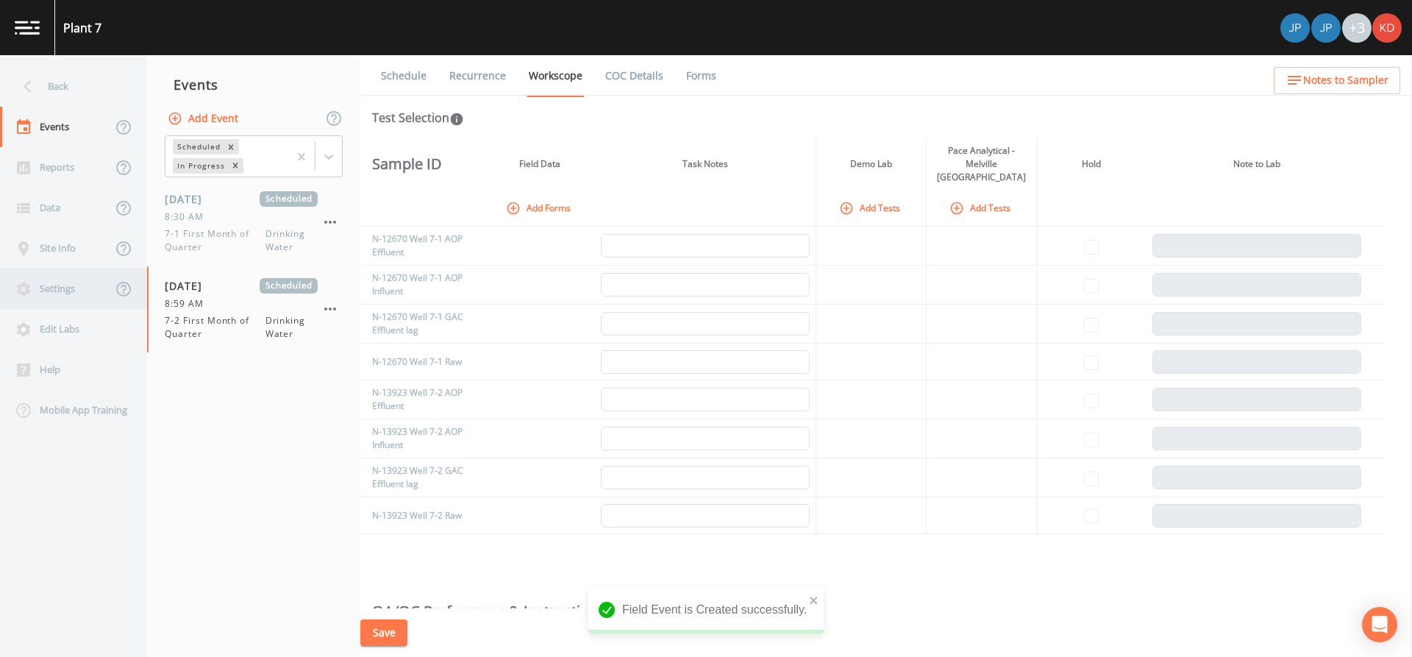
click at [137, 301] on div "Settings" at bounding box center [73, 288] width 147 height 40
click at [272, 297] on div "8:59 AM" at bounding box center [241, 303] width 153 height 13
click at [410, 69] on link "Schedule" at bounding box center [404, 75] width 50 height 41
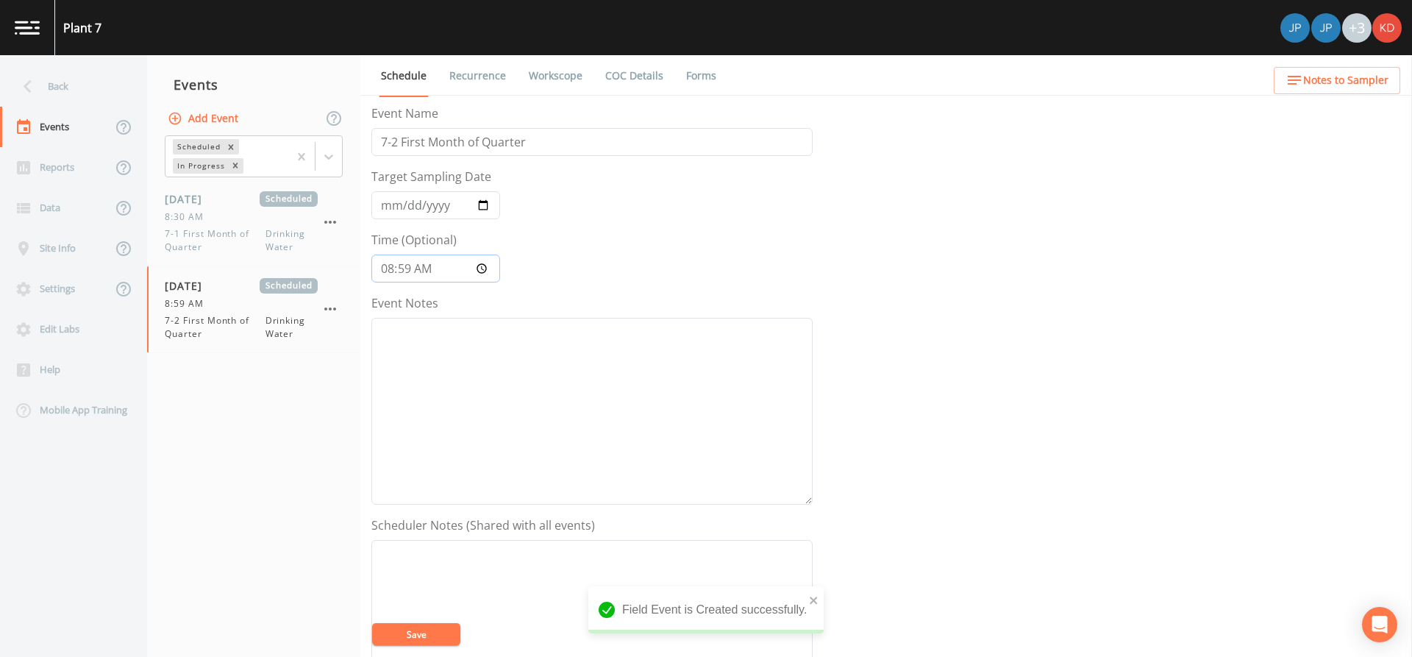
click at [480, 261] on input "08:59:00" at bounding box center [435, 268] width 129 height 28
type input "08:29"
click at [558, 309] on div "Event Notes" at bounding box center [591, 399] width 441 height 210
click at [420, 629] on button "Save" at bounding box center [416, 634] width 88 height 22
click at [543, 83] on link "Workscope" at bounding box center [556, 75] width 58 height 41
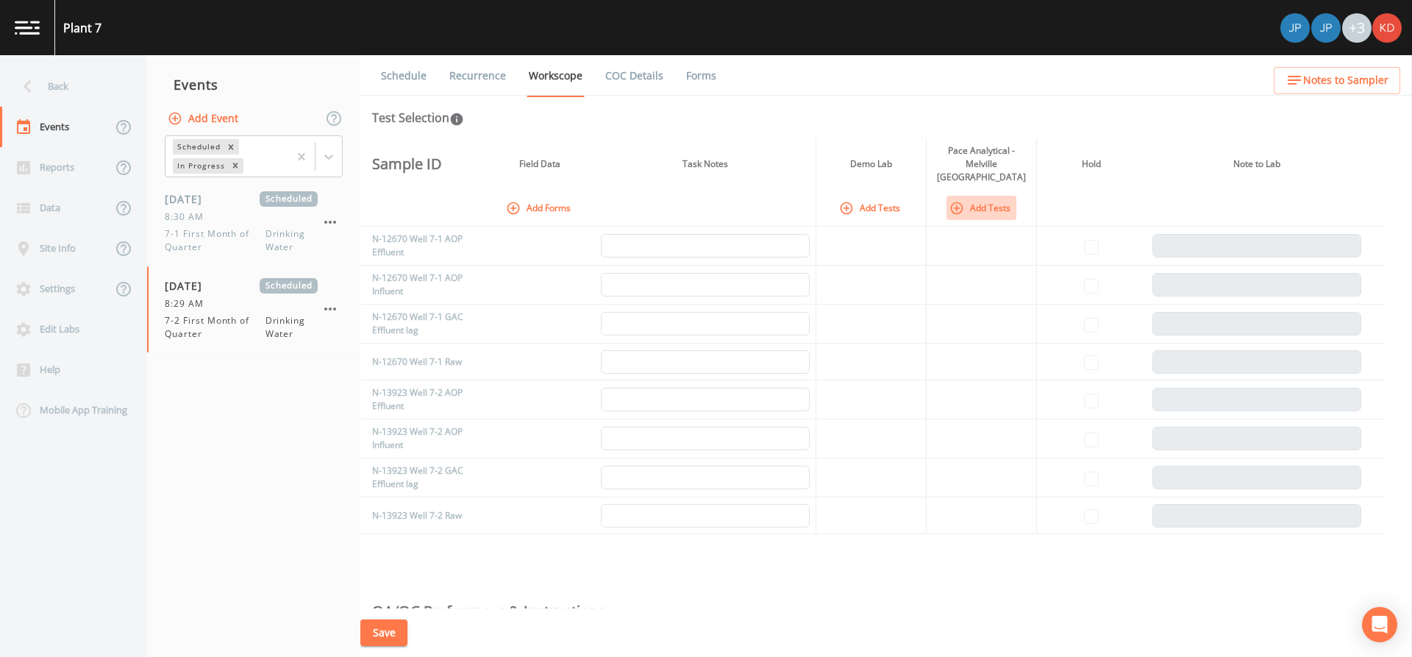
click at [992, 196] on button "Add Tests" at bounding box center [981, 208] width 70 height 24
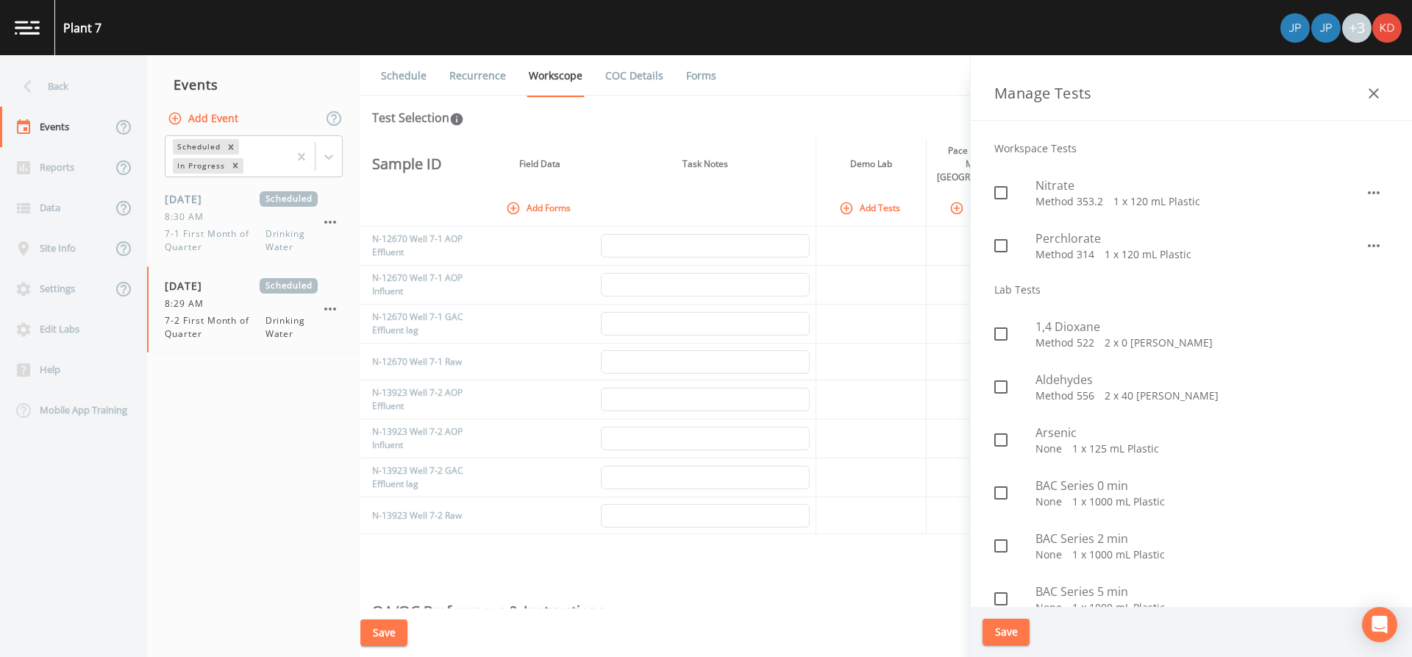
scroll to position [147, 0]
click at [1063, 329] on p "Method 522   2 x 0 [PERSON_NAME]" at bounding box center [1211, 336] width 353 height 15
checkbox input "true"
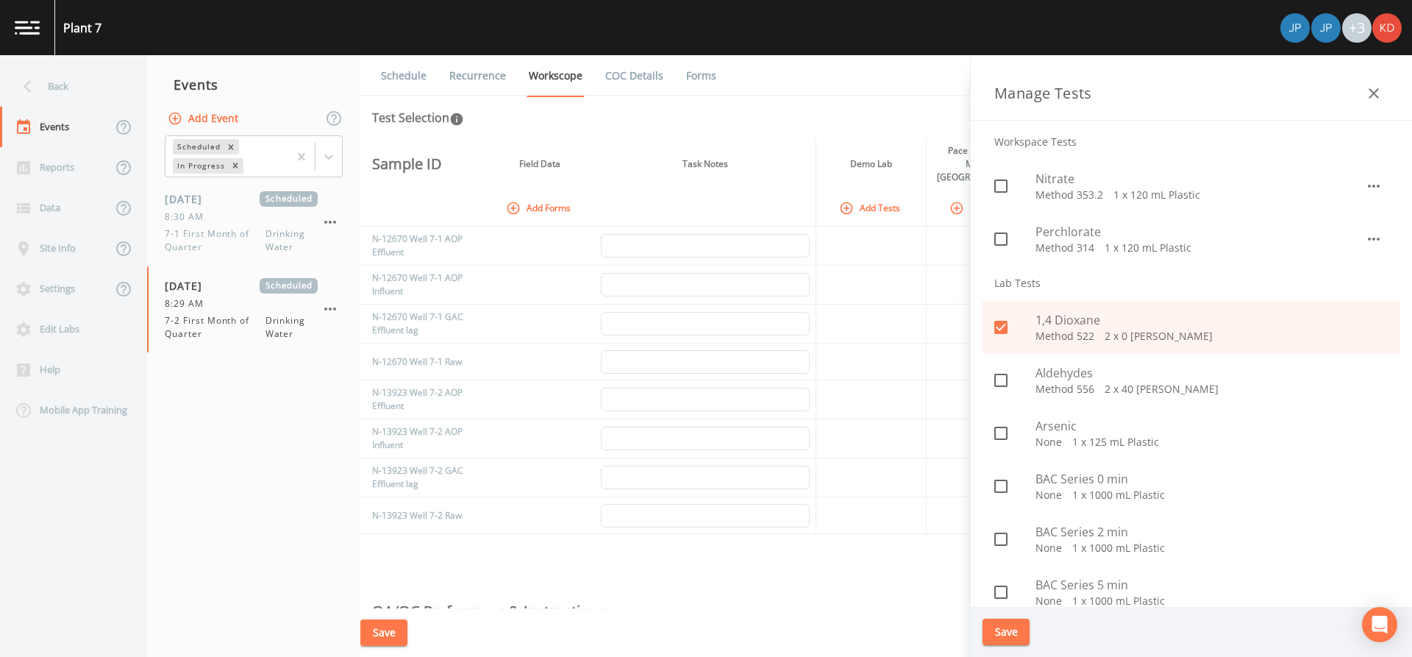
click at [1055, 374] on span "Aldehydes" at bounding box center [1211, 373] width 353 height 18
checkbox input "true"
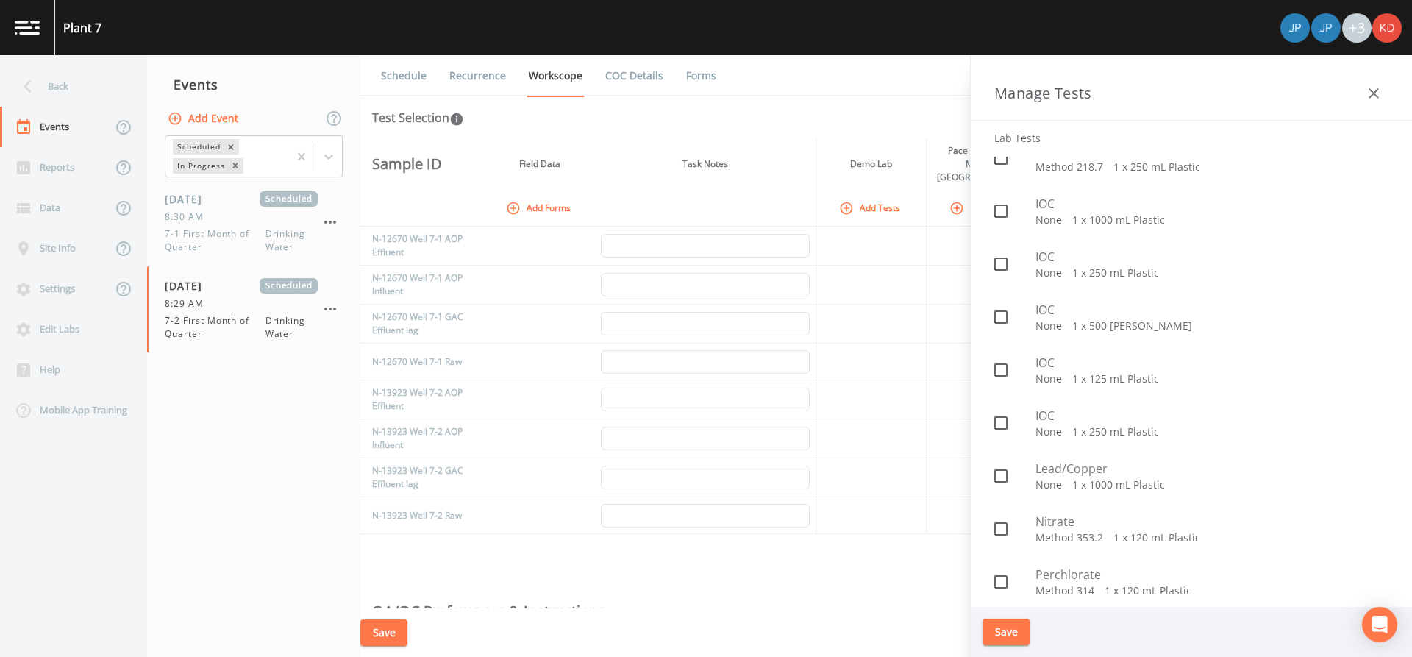
scroll to position [956, 0]
click at [1052, 468] on span "Nitrate" at bounding box center [1211, 464] width 353 height 18
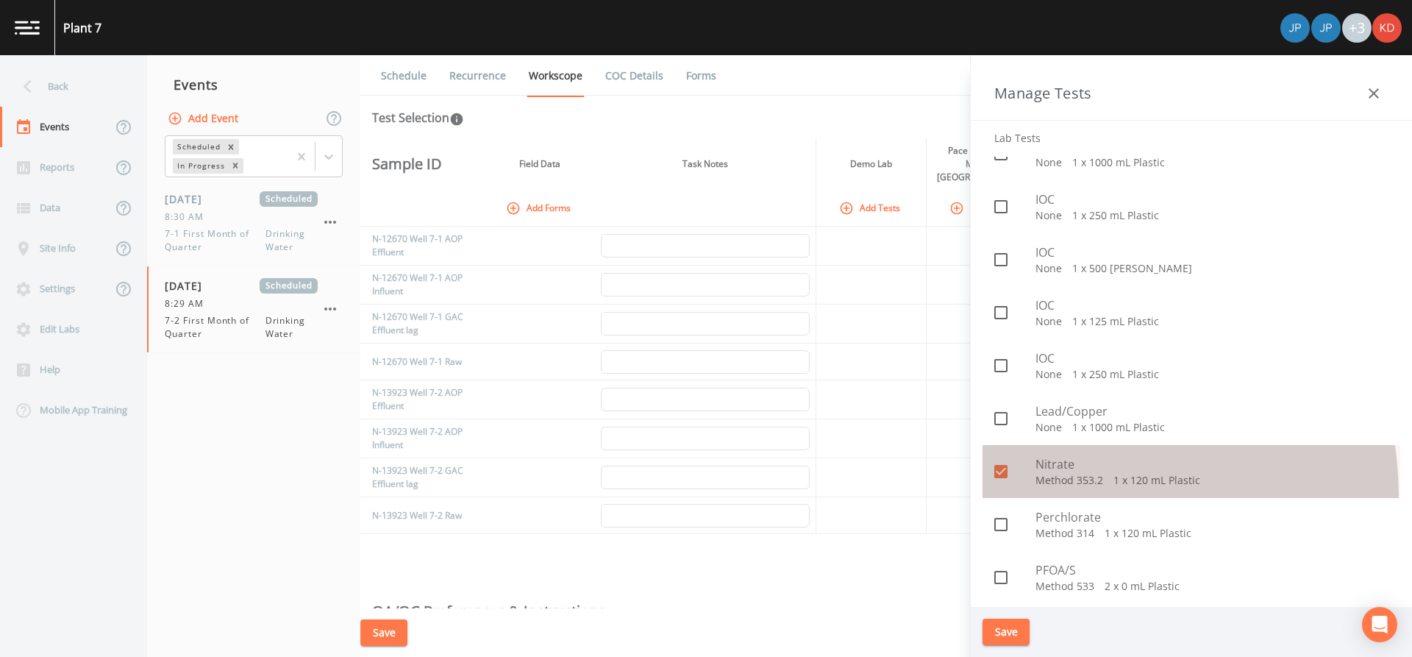
click at [1055, 496] on div "Nitrate Method 353.2   1 x 120 mL Plastic" at bounding box center [1192, 471] width 418 height 53
checkbox input "false"
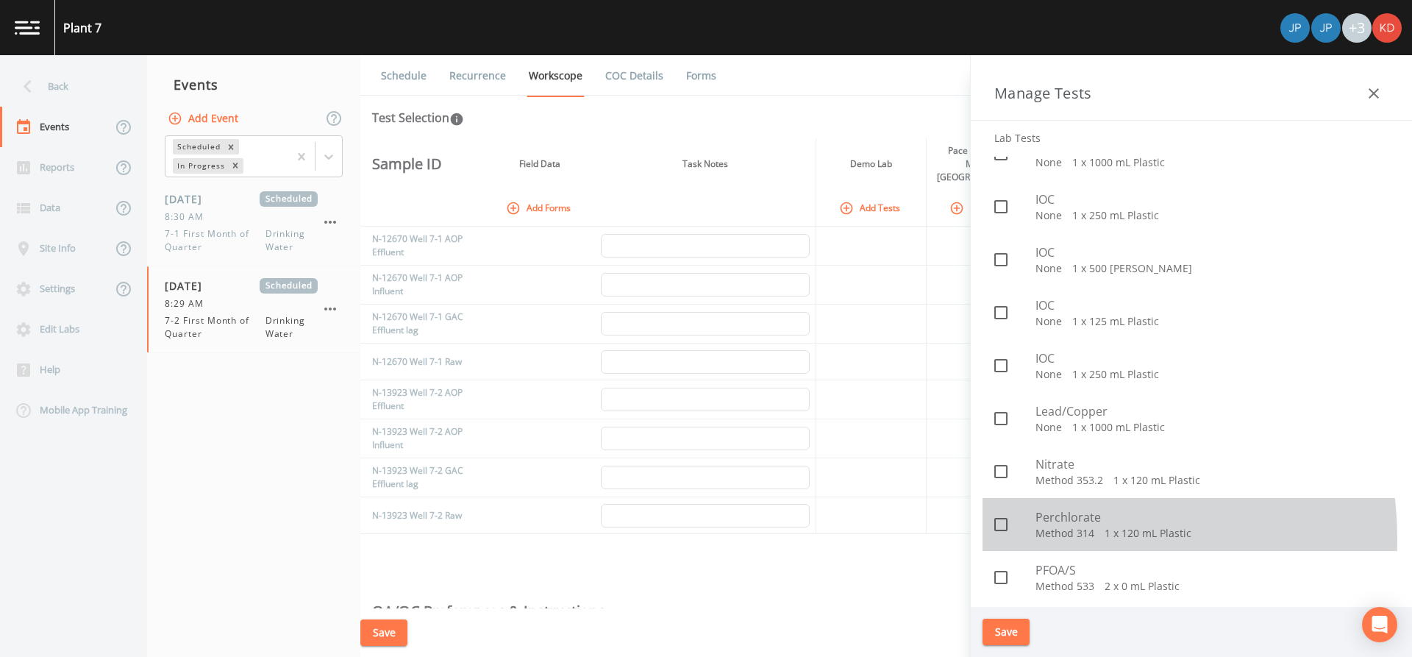
click at [1052, 539] on p "Method 314   1 x 120 mL Plastic" at bounding box center [1211, 533] width 353 height 15
checkbox input "true"
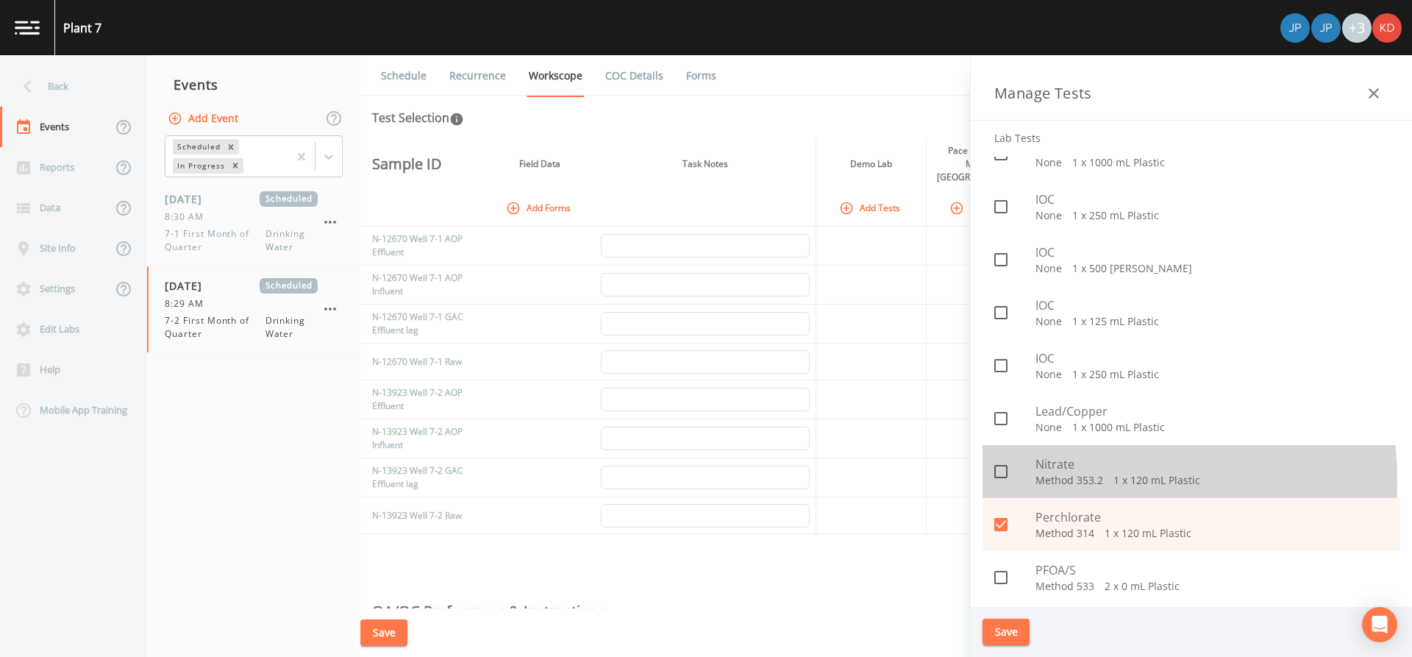
click at [1056, 481] on p "Method 353.2   1 x 120 mL Plastic" at bounding box center [1211, 480] width 353 height 15
checkbox input "true"
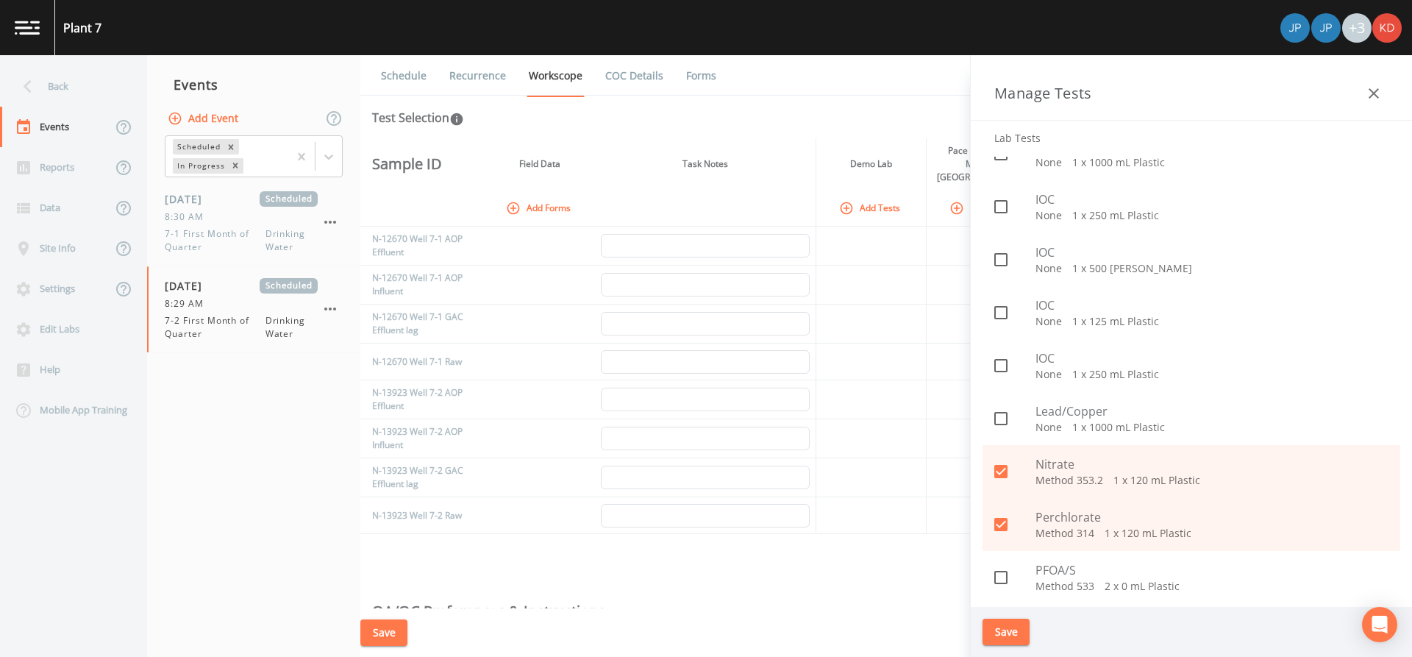
click at [1042, 596] on div "PFOA/S Method 533   2 x 0 mL Plastic" at bounding box center [1192, 577] width 418 height 53
checkbox input "true"
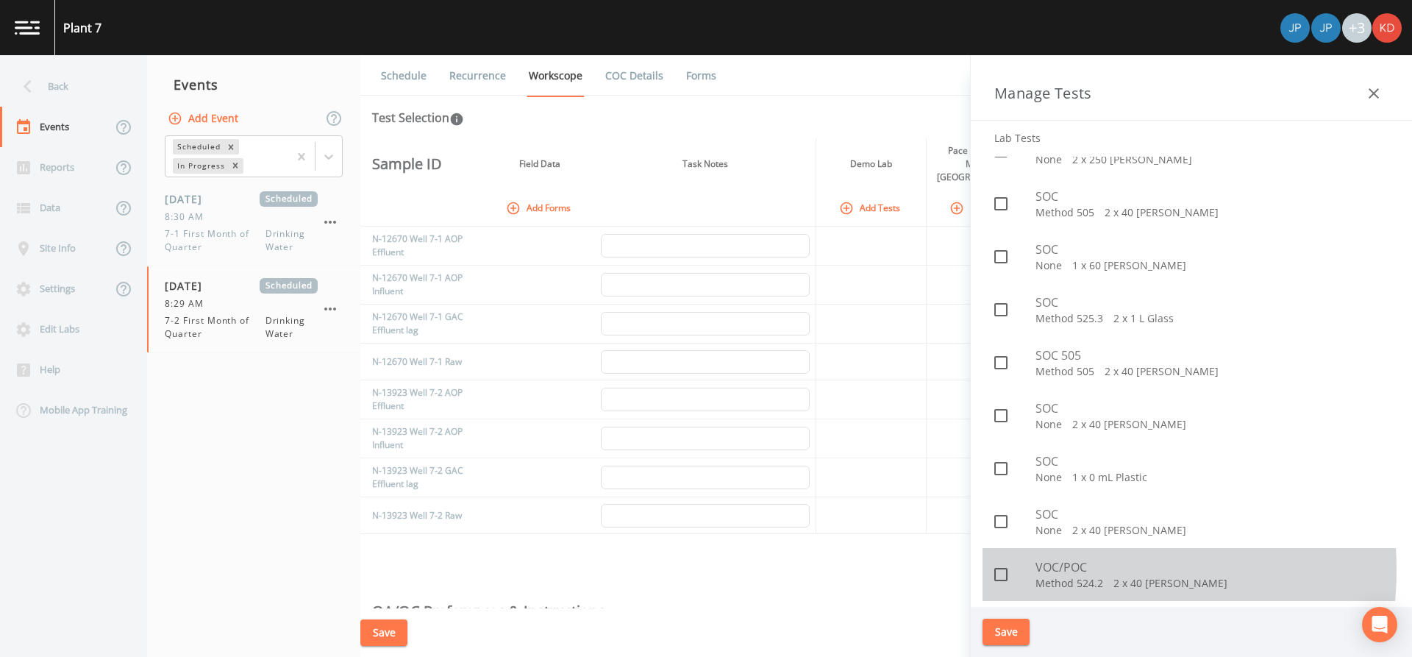
click at [1038, 569] on span "VOC/POC" at bounding box center [1211, 567] width 353 height 18
checkbox input "true"
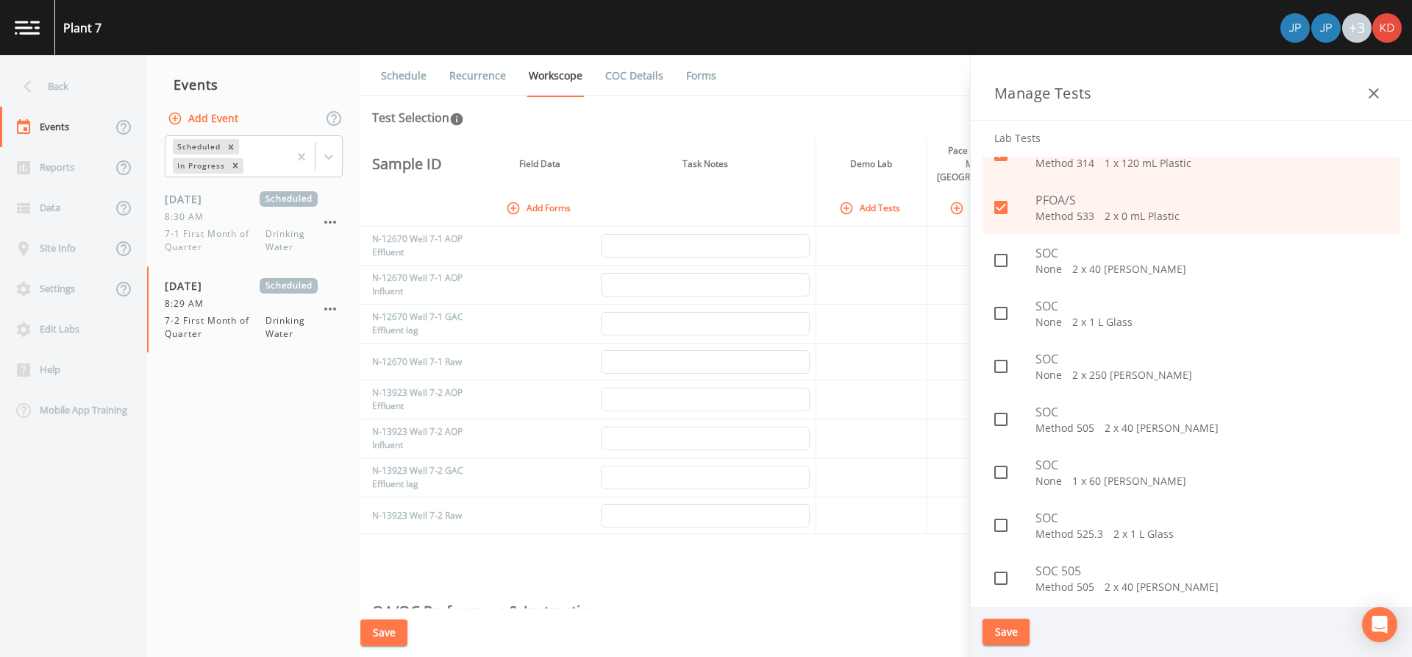
scroll to position [1321, 0]
click at [1012, 635] on button "Save" at bounding box center [1006, 631] width 47 height 27
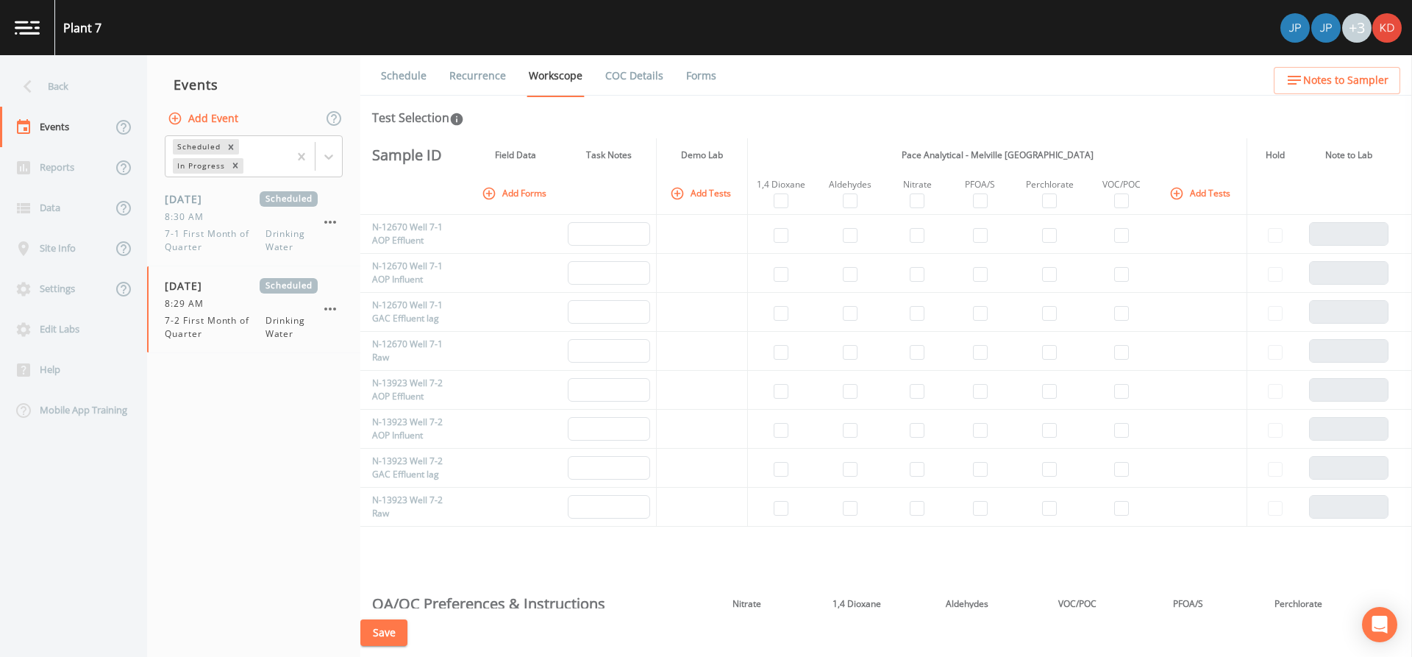
click at [771, 391] on td at bounding box center [781, 390] width 66 height 39
click at [777, 391] on input "checkbox" at bounding box center [781, 391] width 15 height 15
checkbox input "true"
click at [838, 391] on td at bounding box center [850, 390] width 72 height 39
click at [843, 391] on input "checkbox" at bounding box center [850, 391] width 15 height 15
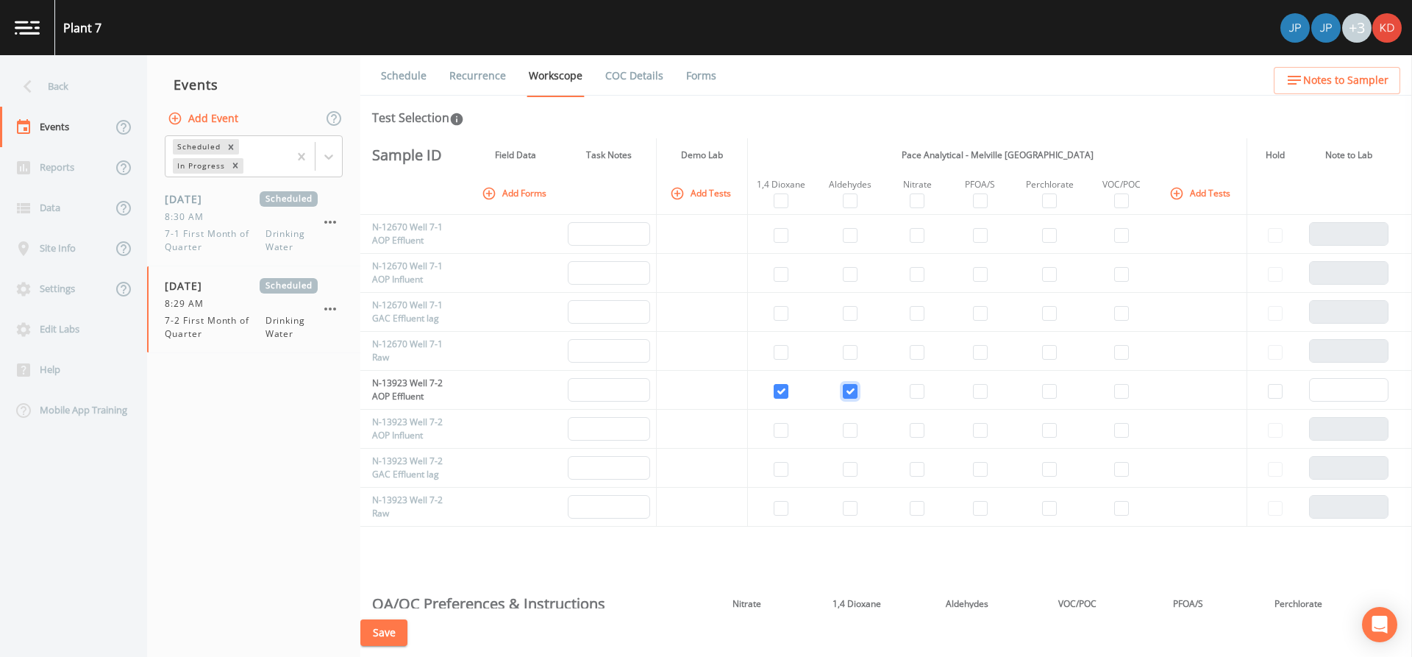
checkbox input "true"
click at [1048, 391] on input "checkbox" at bounding box center [1049, 391] width 15 height 15
checkbox input "true"
click at [1122, 386] on input "checkbox" at bounding box center [1121, 391] width 15 height 15
checkbox input "true"
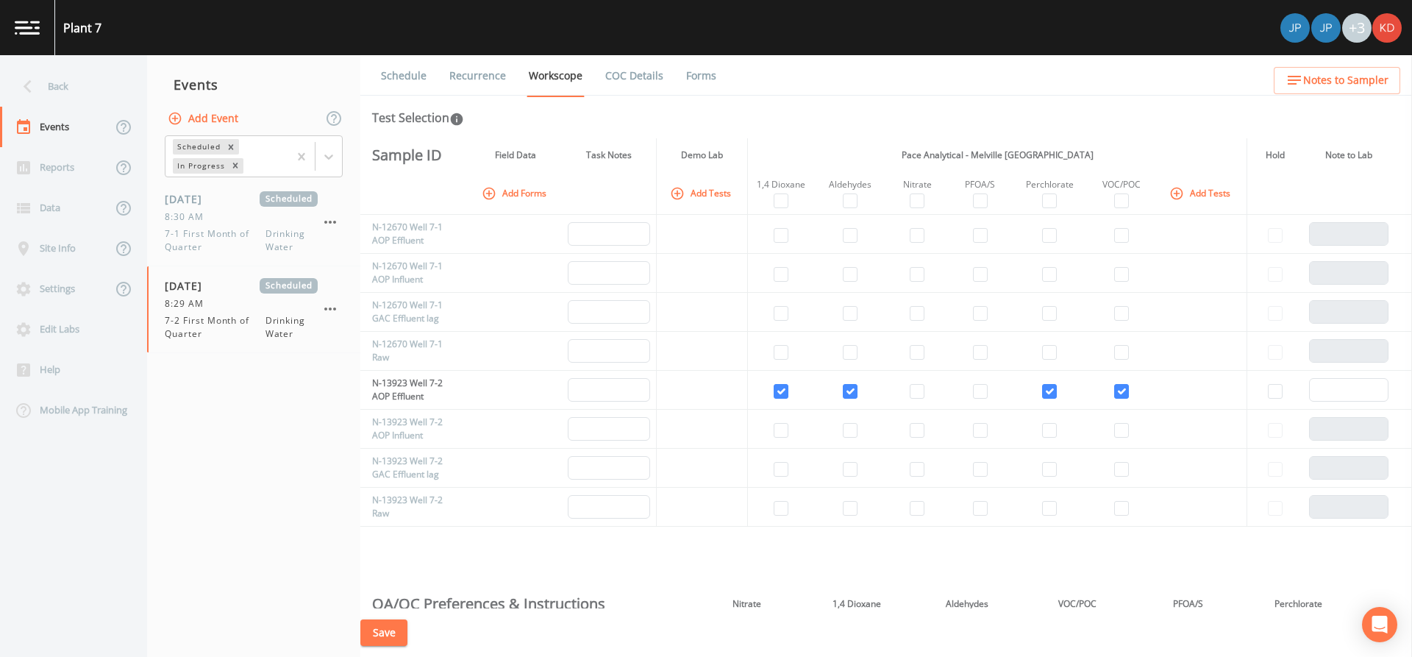
click at [1036, 386] on td at bounding box center [1050, 390] width 76 height 39
click at [1052, 391] on input "checkbox" at bounding box center [1049, 391] width 15 height 15
checkbox input "false"
click at [782, 433] on input "checkbox" at bounding box center [781, 430] width 15 height 15
checkbox input "true"
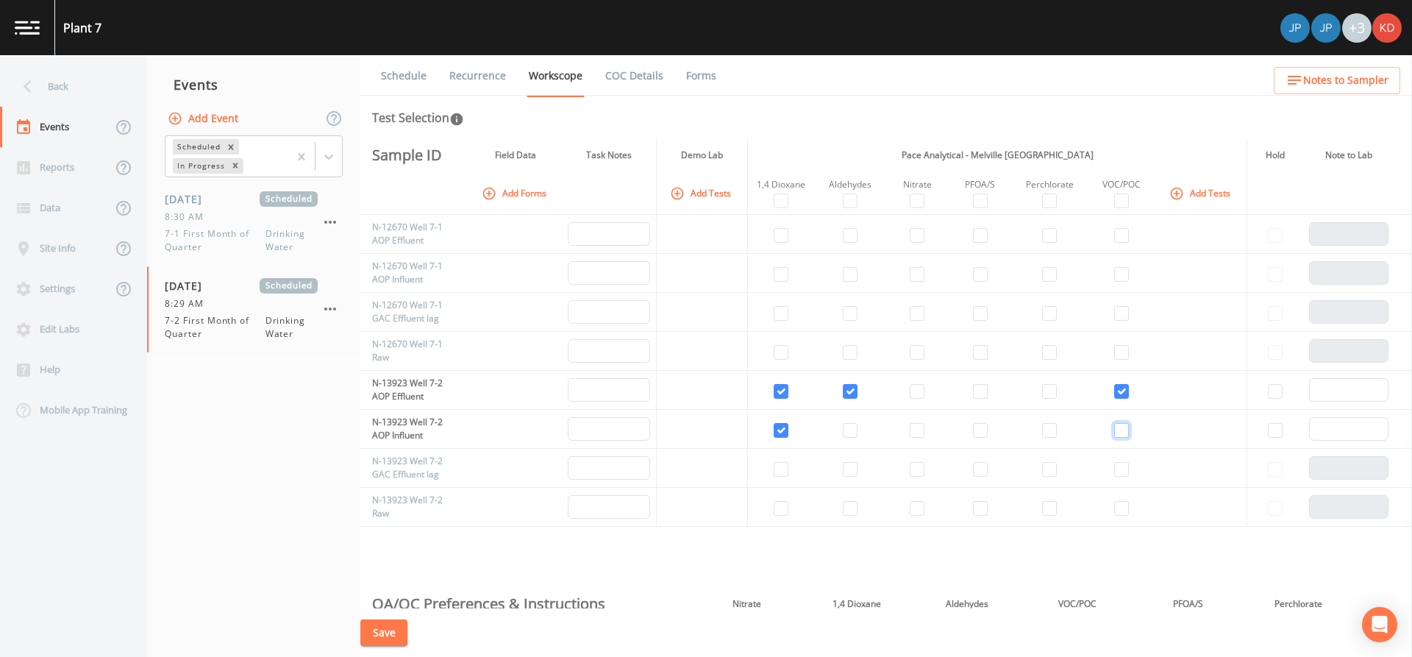
click at [1114, 433] on input "checkbox" at bounding box center [1121, 430] width 15 height 15
checkbox input "true"
click at [1114, 471] on input "checkbox" at bounding box center [1121, 469] width 15 height 15
checkbox input "true"
click at [852, 473] on input "checkbox" at bounding box center [850, 469] width 15 height 15
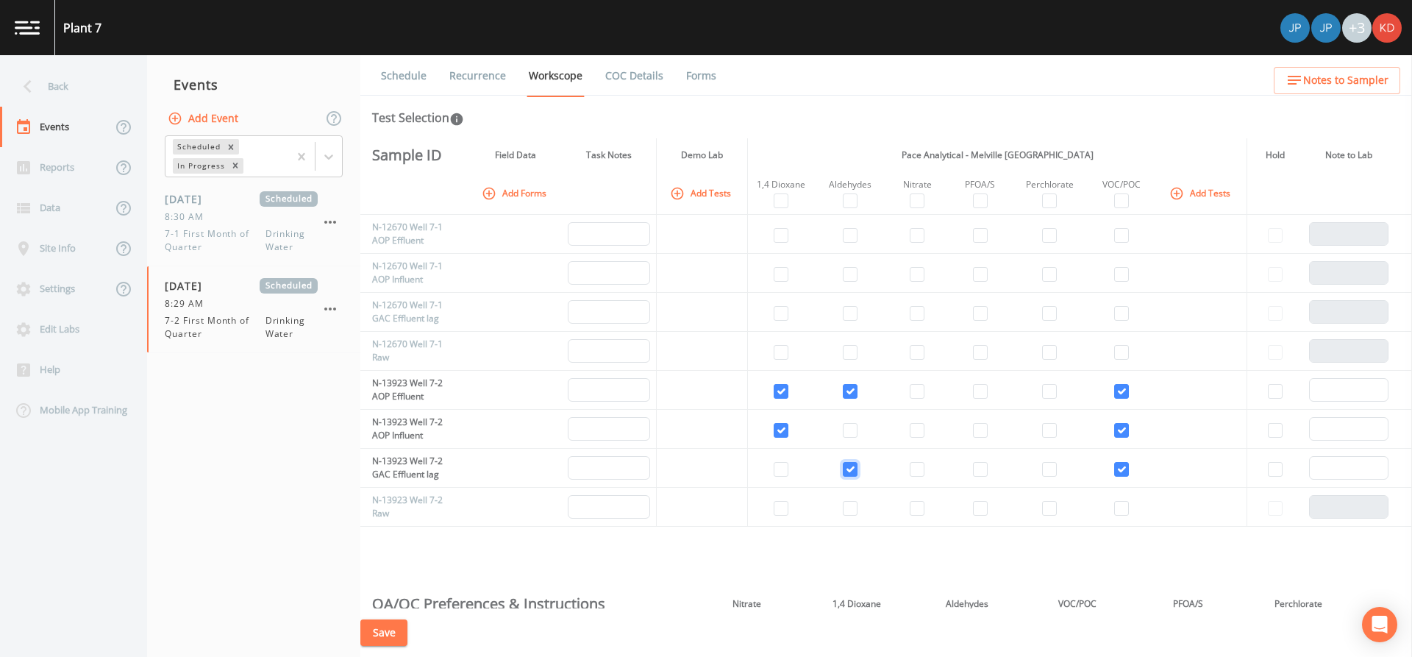
checkbox input "true"
click at [774, 472] on input "checkbox" at bounding box center [781, 469] width 15 height 15
checkbox input "true"
click at [783, 512] on input "checkbox" at bounding box center [781, 508] width 15 height 15
checkbox input "true"
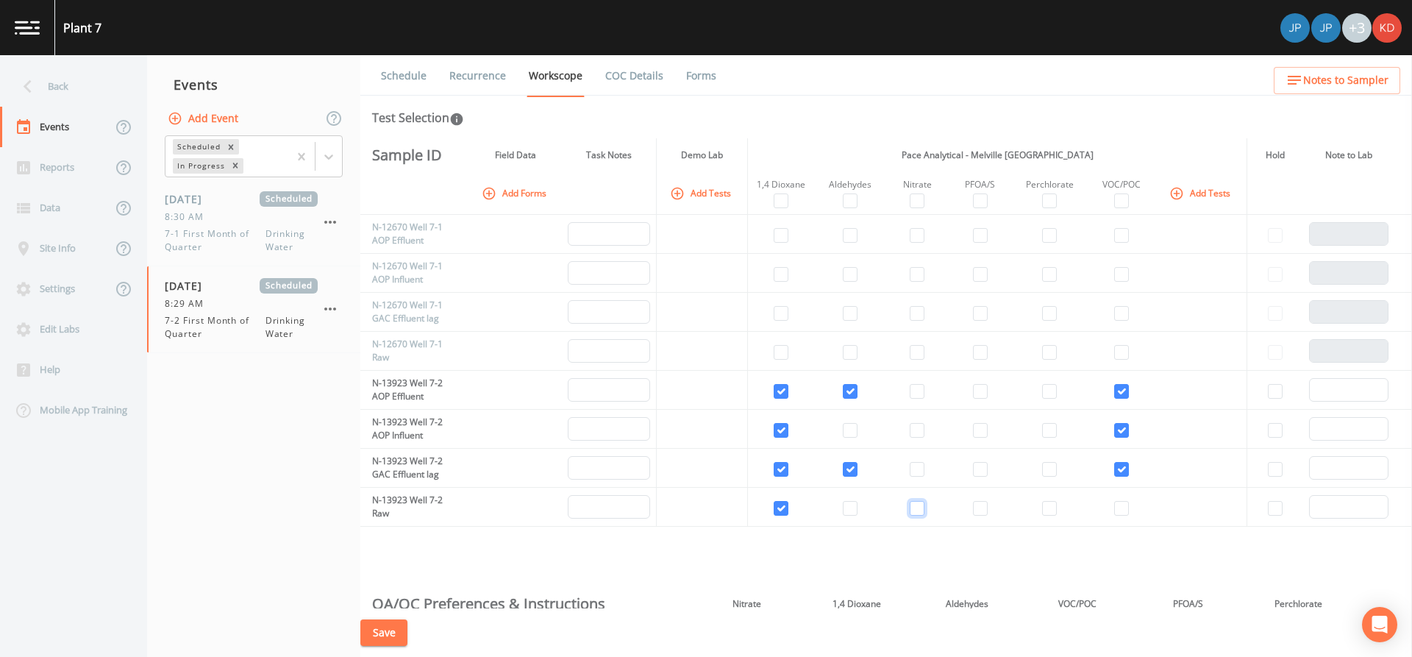
click at [916, 511] on input "checkbox" at bounding box center [917, 508] width 15 height 15
checkbox input "true"
click at [978, 501] on input "checkbox" at bounding box center [980, 508] width 15 height 15
checkbox input "true"
drag, startPoint x: 1032, startPoint y: 505, endPoint x: 1039, endPoint y: 502, distance: 7.7
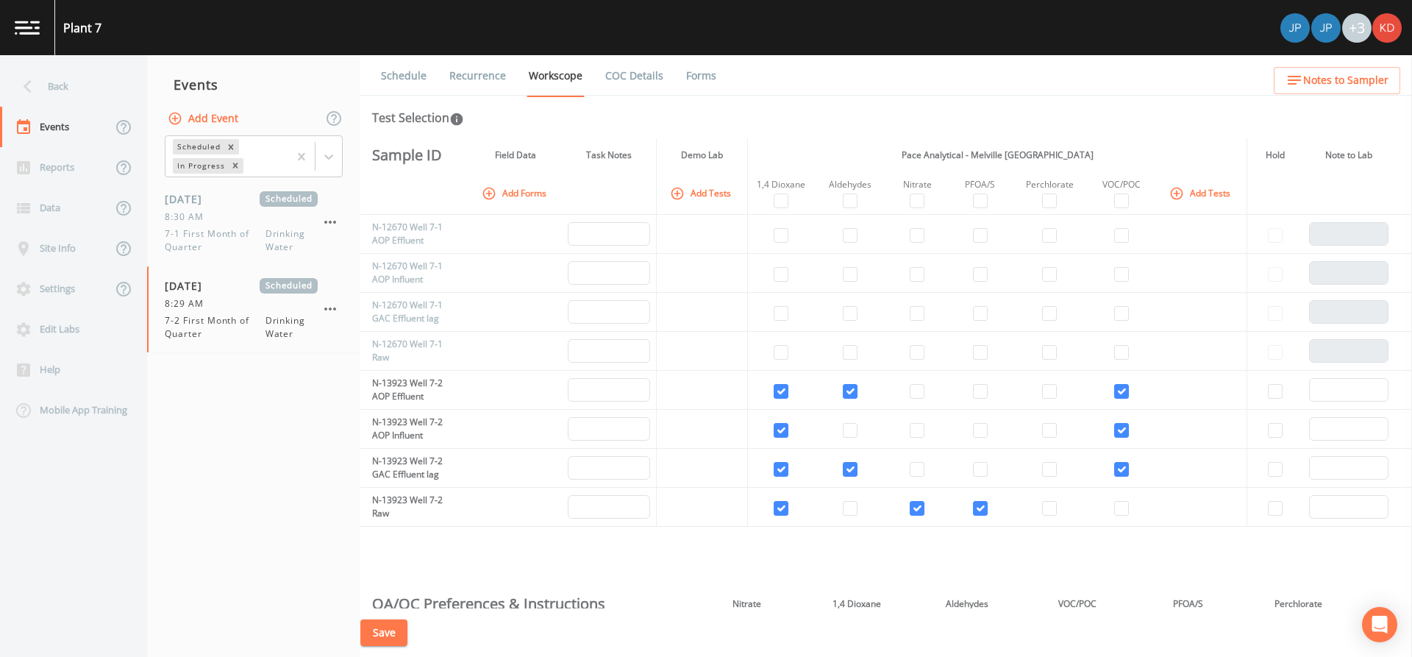
click at [1034, 503] on td at bounding box center [1050, 507] width 76 height 39
click at [1044, 502] on input "checkbox" at bounding box center [1049, 508] width 15 height 15
checkbox input "true"
click at [1121, 513] on input "checkbox" at bounding box center [1121, 508] width 15 height 15
checkbox input "true"
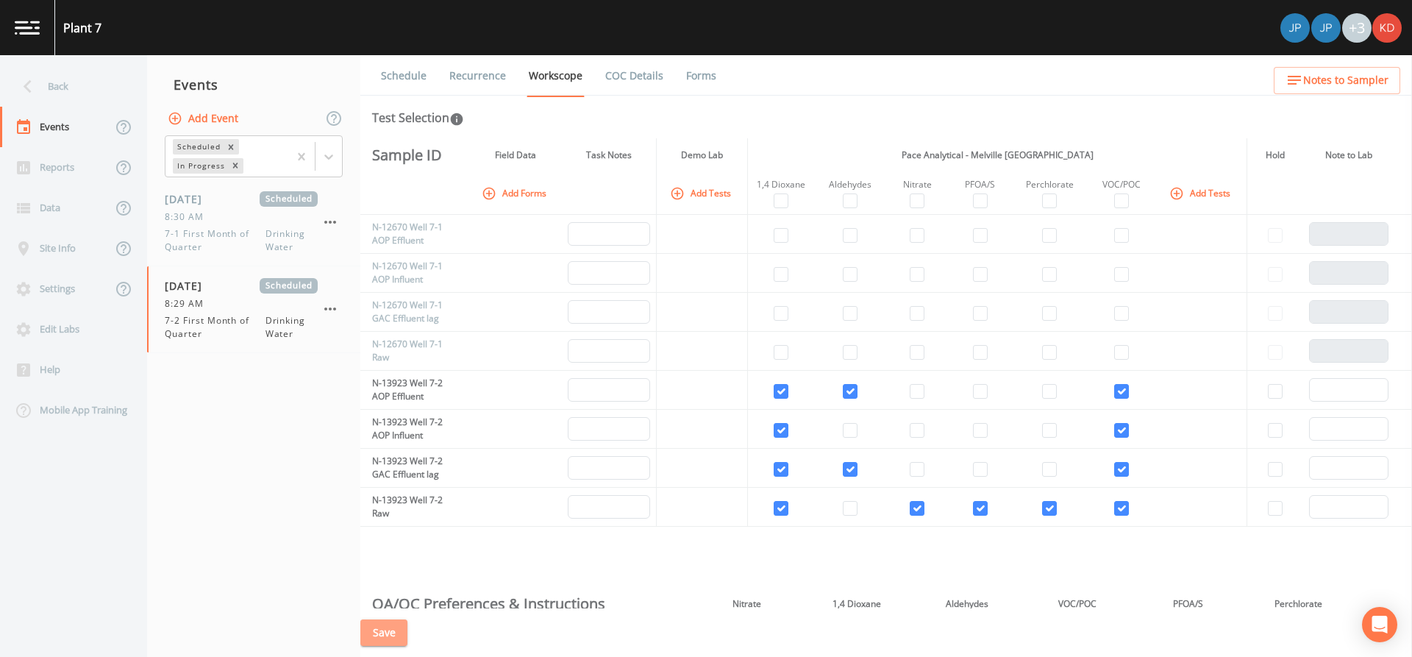
click at [369, 631] on button "Save" at bounding box center [383, 632] width 47 height 27
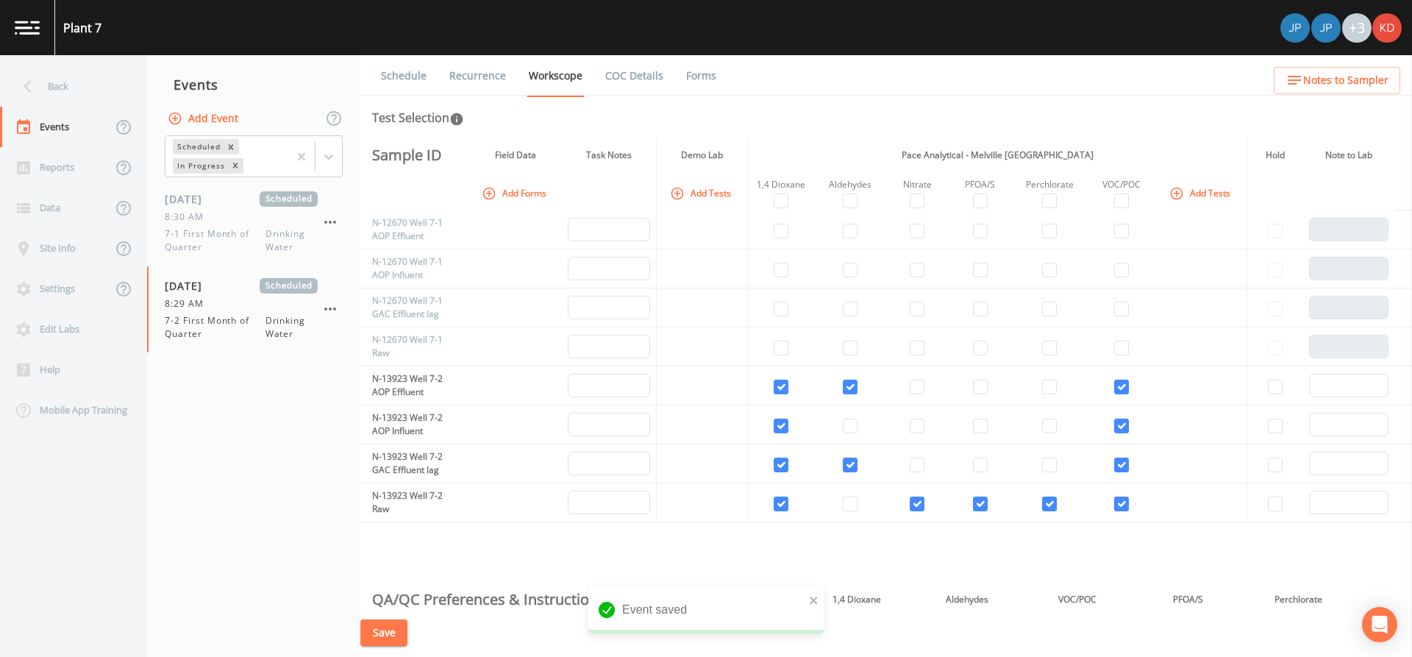
scroll to position [0, 0]
click at [630, 84] on link "COC Details" at bounding box center [634, 75] width 63 height 41
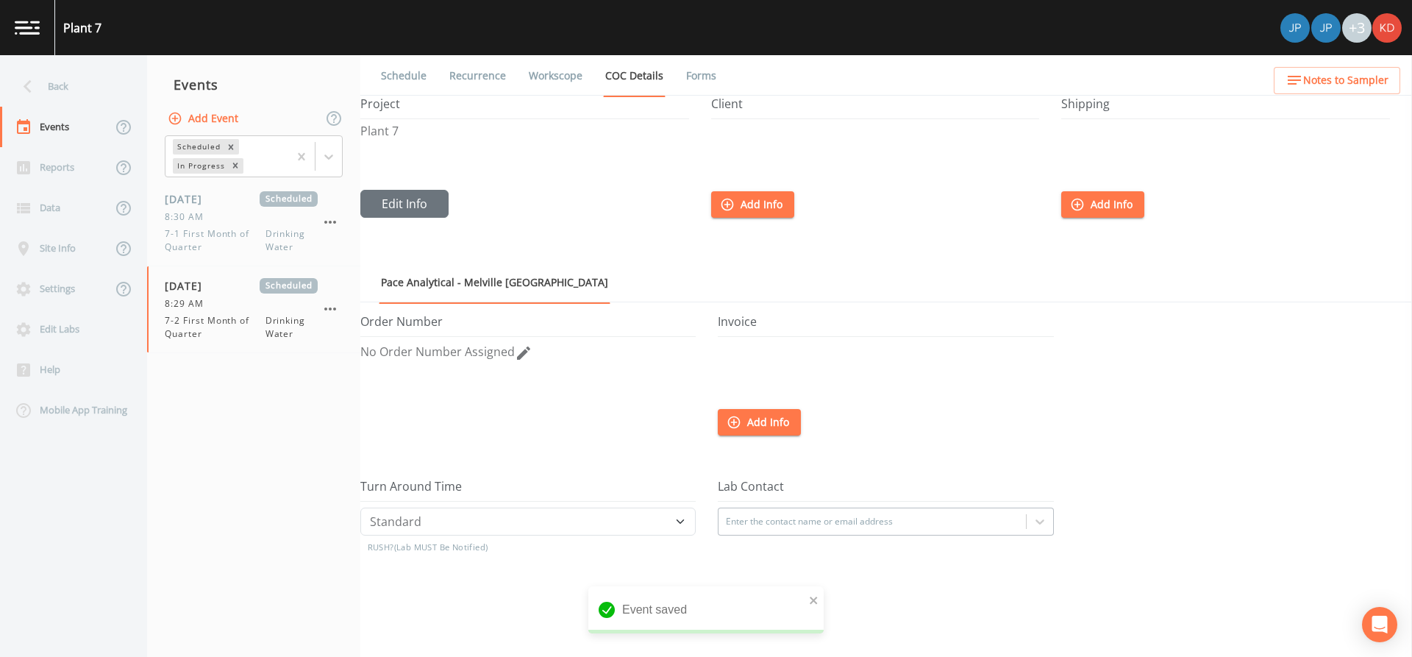
click at [688, 70] on link "Forms" at bounding box center [701, 75] width 35 height 41
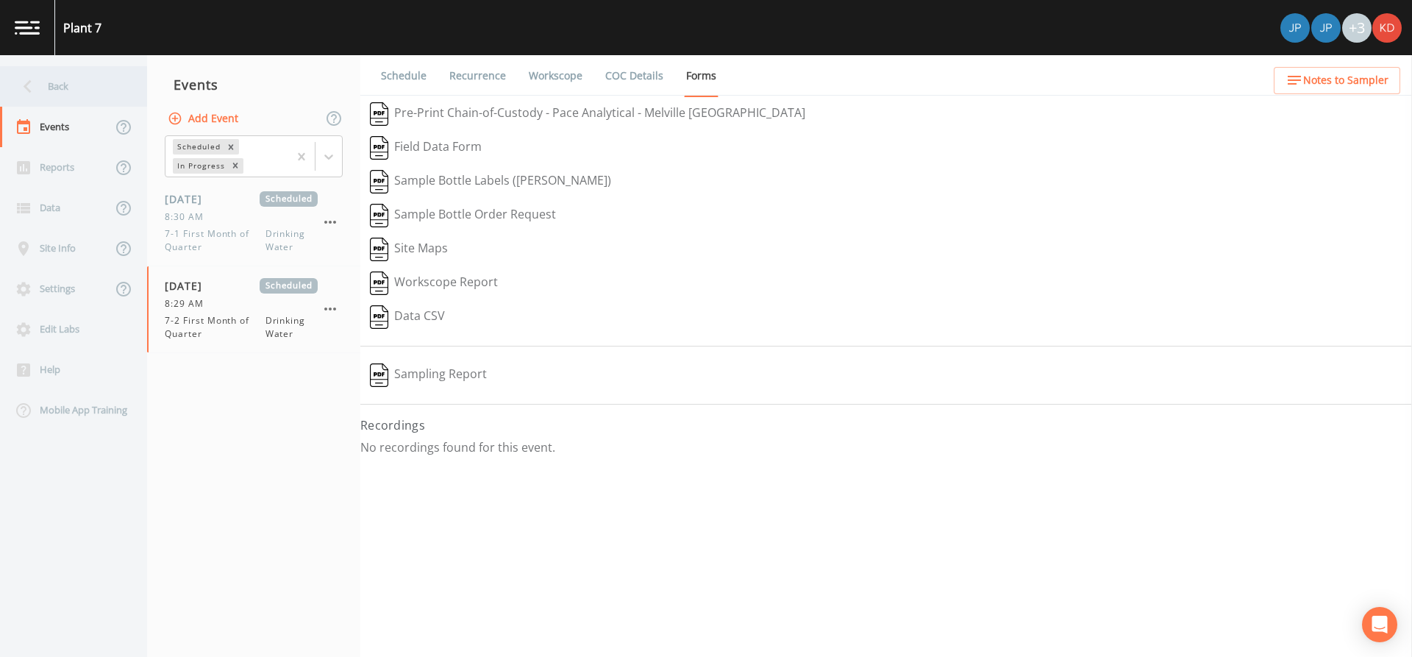
click at [30, 89] on icon at bounding box center [28, 87] width 26 height 26
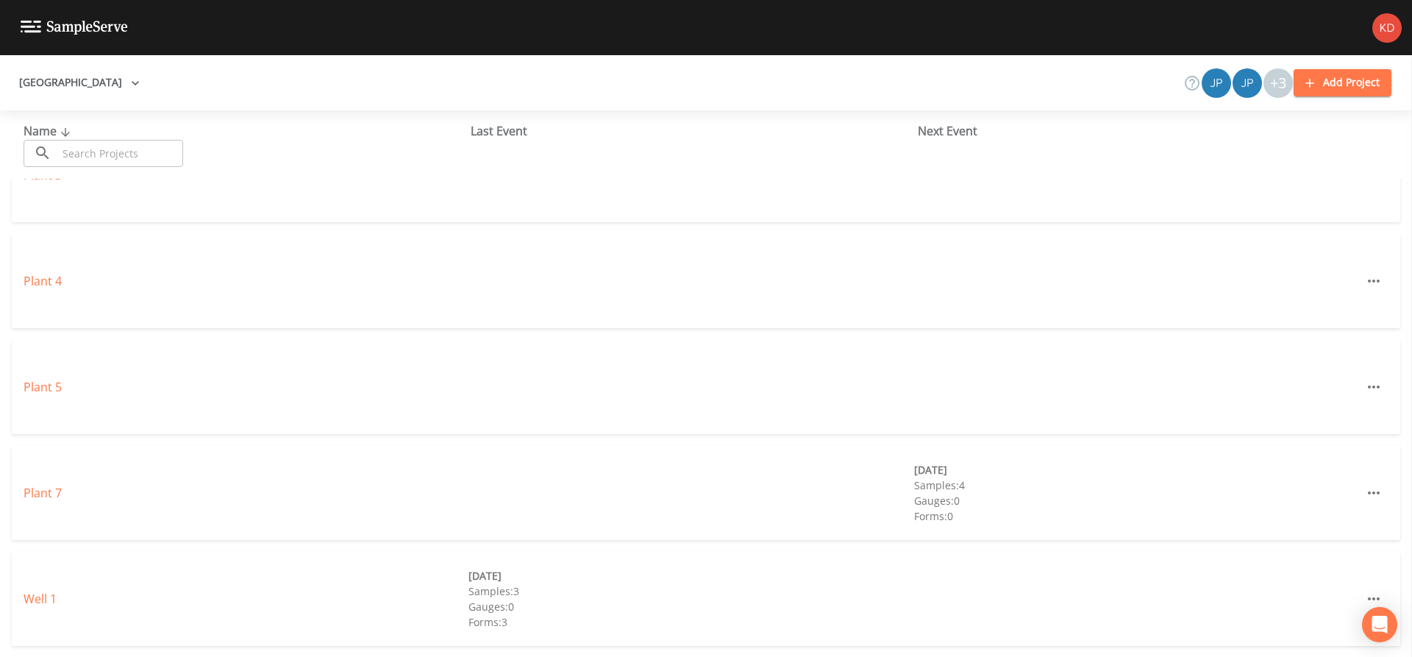
scroll to position [369, 0]
click at [488, 397] on div "Plant 5" at bounding box center [706, 386] width 1388 height 94
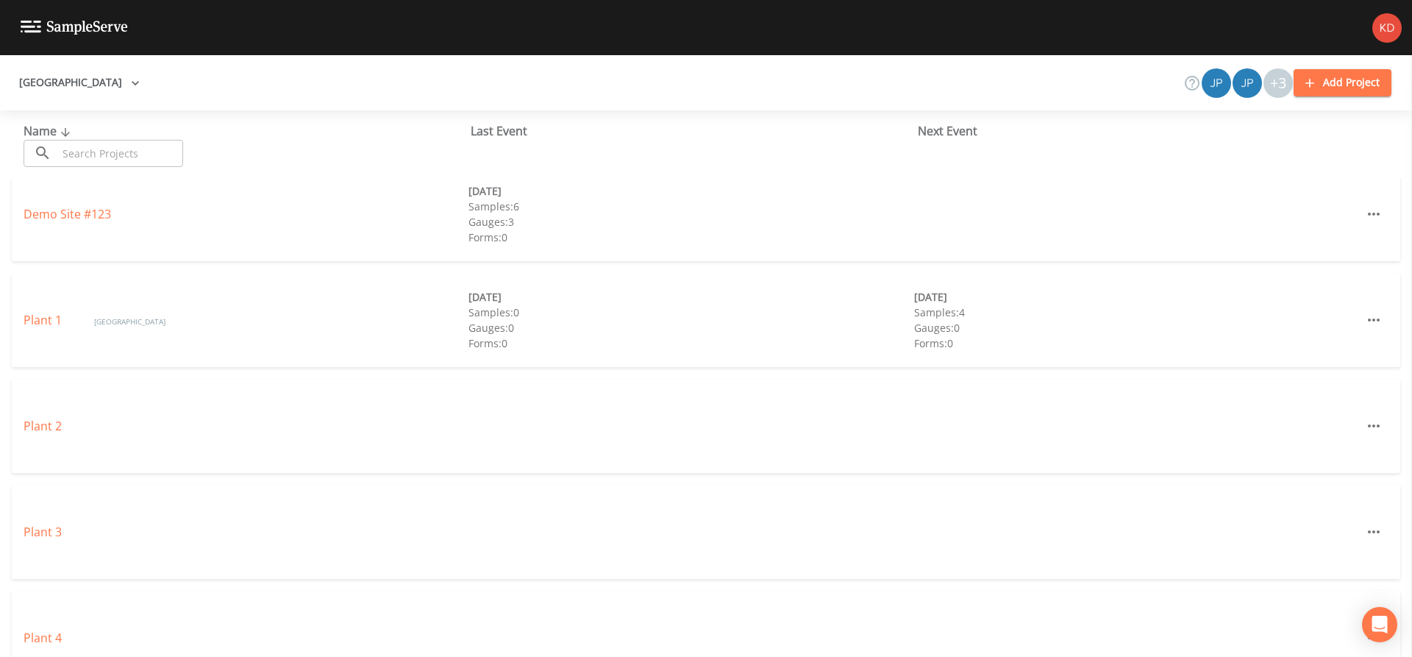
scroll to position [0, 0]
click at [186, 282] on div "Demo Site #123 [DATE] Samples: 6 Gauges: 3 Forms: 0" at bounding box center [706, 232] width 1412 height 106
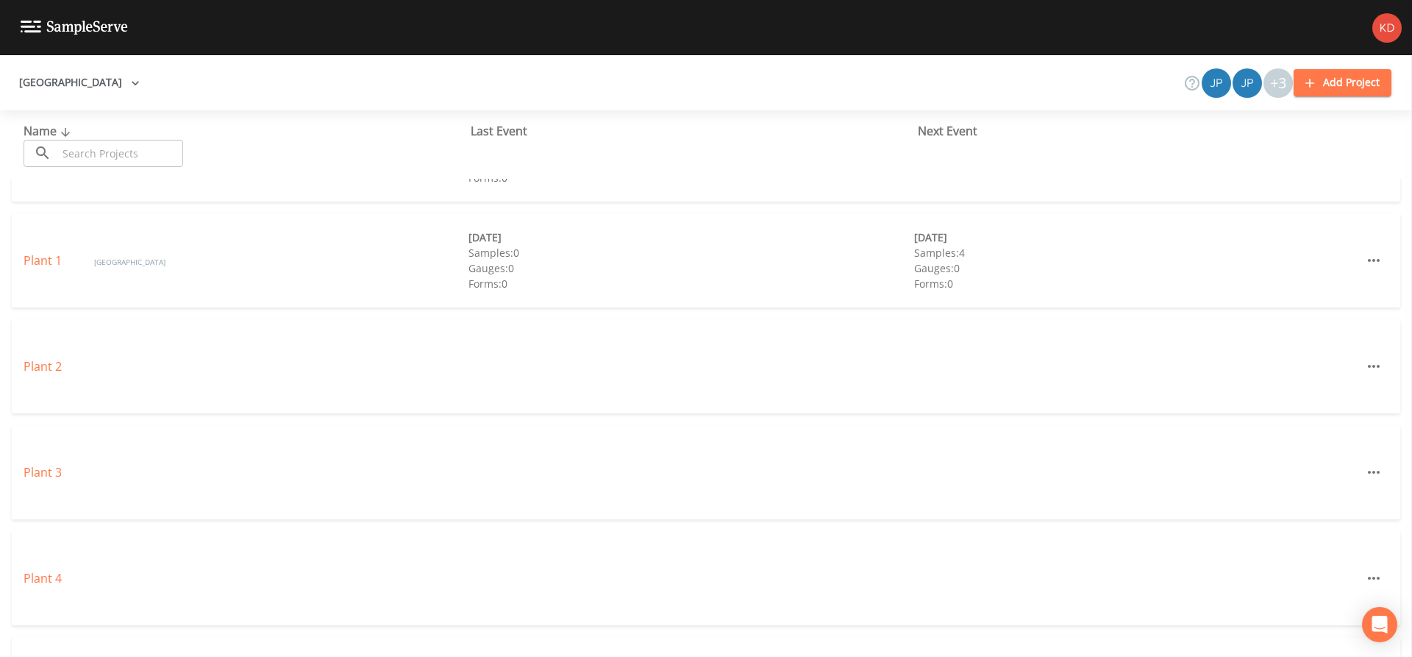
scroll to position [74, 0]
click at [37, 260] on link "Plant 1" at bounding box center [44, 258] width 41 height 16
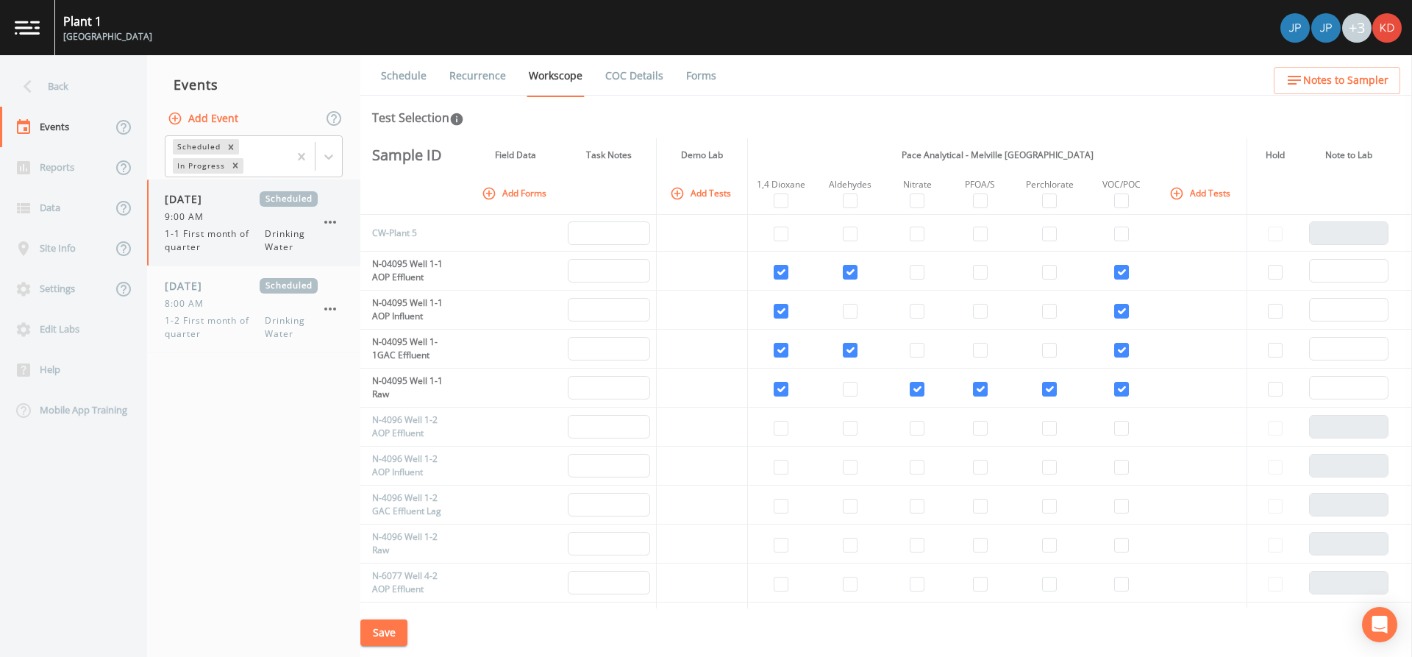
click at [193, 257] on div "[DATE] Scheduled 9:00 AM 1-1 First month of quarter Drinking Water" at bounding box center [253, 222] width 213 height 86
click at [201, 296] on div "[DATE] Scheduled 8:00 AM 1-2 First month of quarter Drinking Water" at bounding box center [241, 309] width 153 height 63
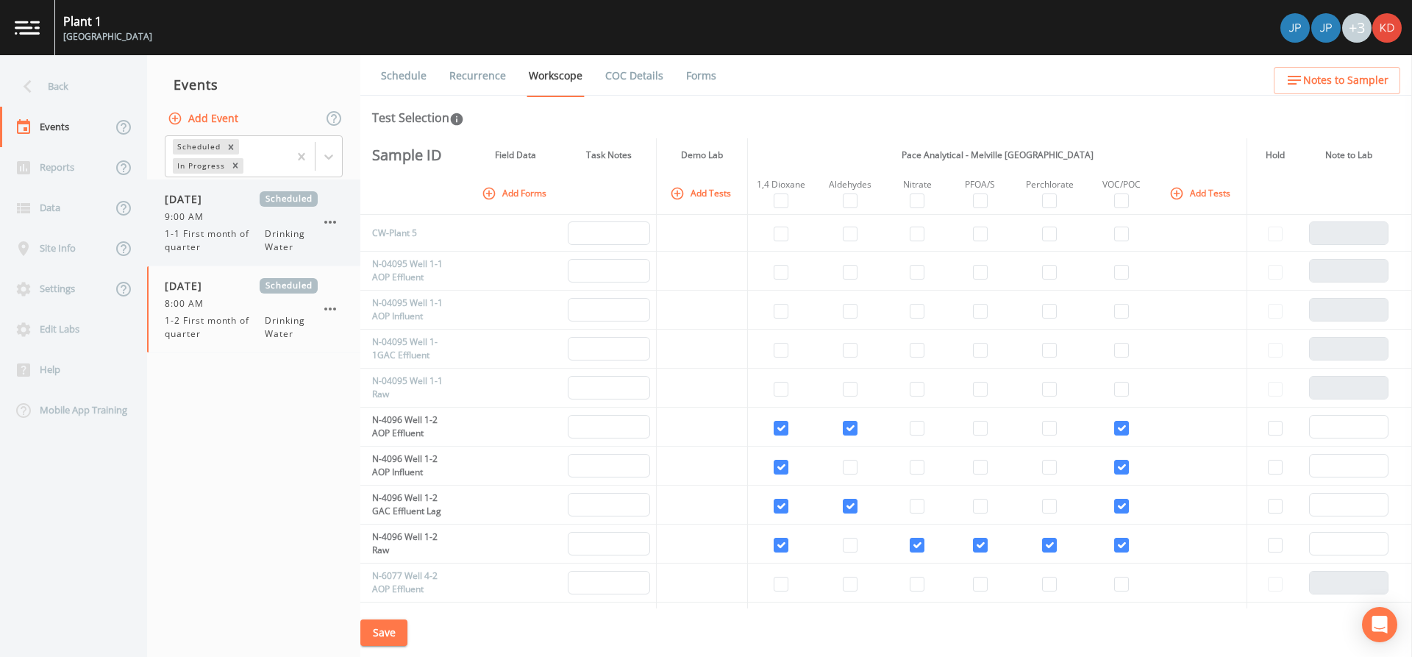
click at [207, 246] on span "1-1 First month of quarter" at bounding box center [215, 240] width 100 height 26
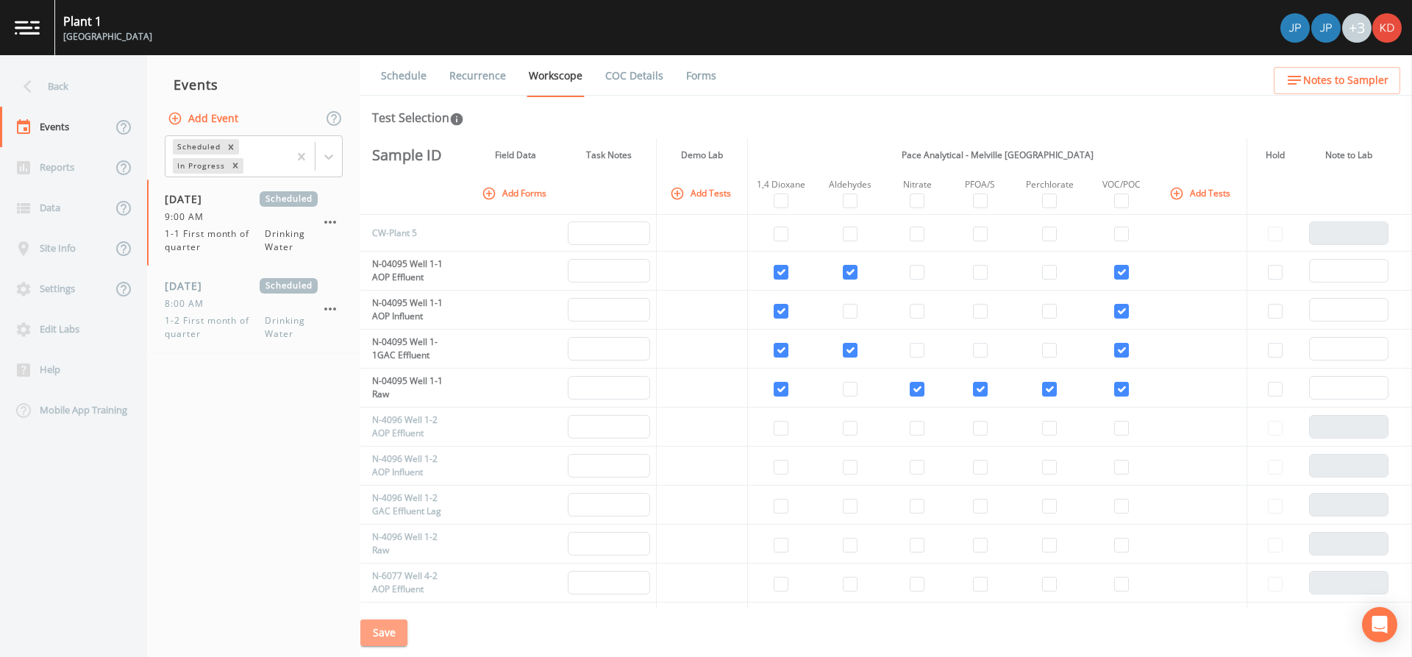
click at [385, 639] on button "Save" at bounding box center [383, 632] width 47 height 27
click at [63, 88] on div "Back" at bounding box center [66, 86] width 132 height 40
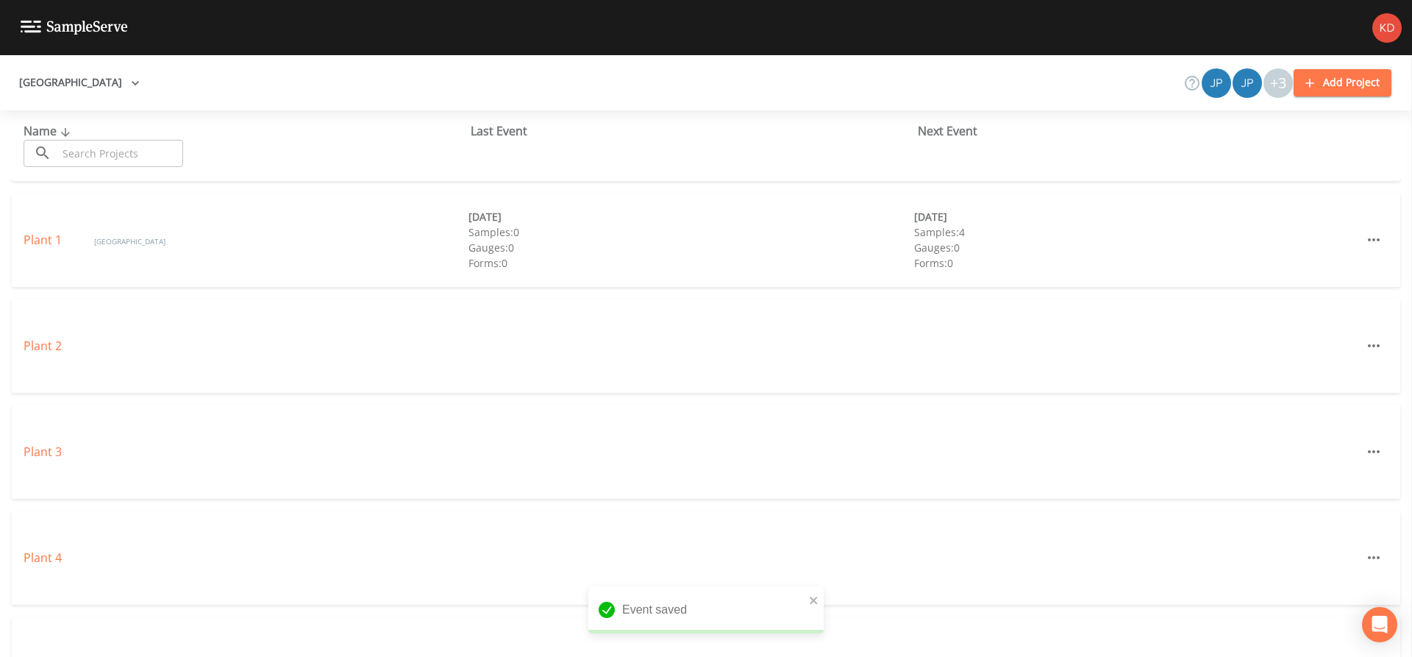
scroll to position [147, 0]
click at [47, 304] on div "Plant 2" at bounding box center [706, 290] width 1388 height 94
click at [48, 290] on link "Plant 2" at bounding box center [43, 290] width 38 height 16
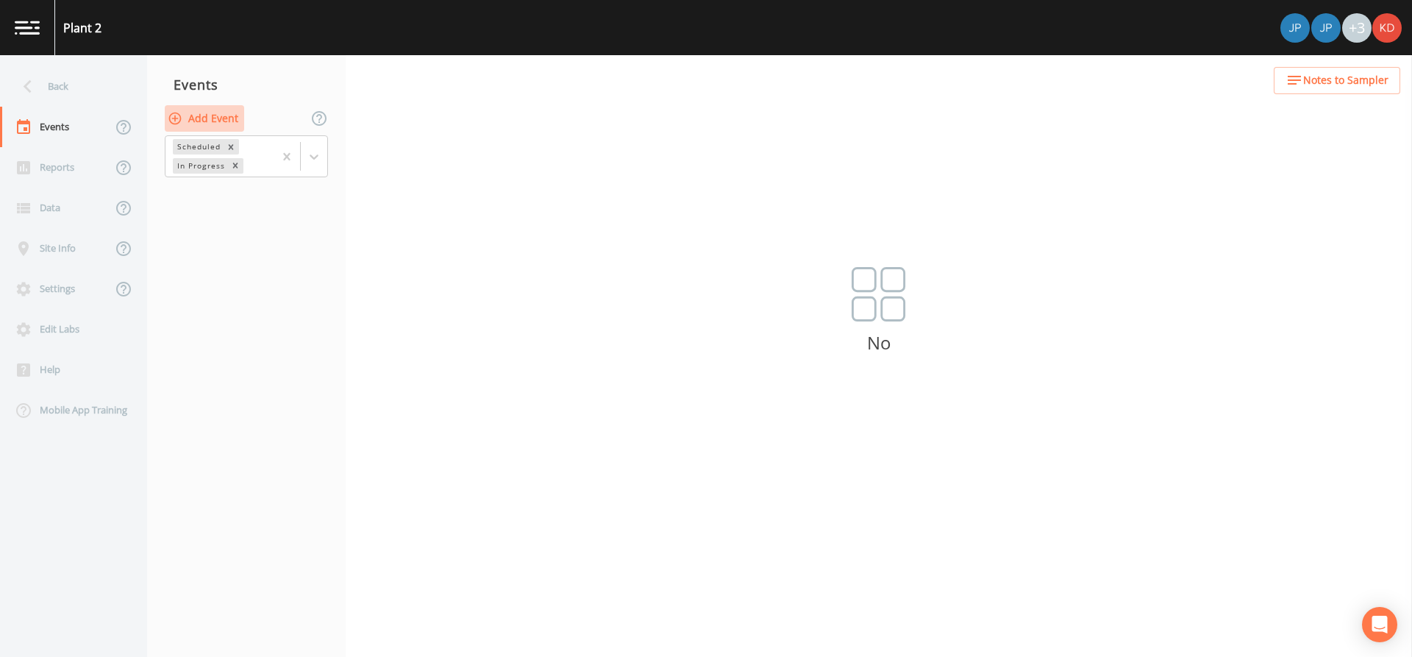
click at [233, 128] on button "Add Event" at bounding box center [204, 118] width 79 height 27
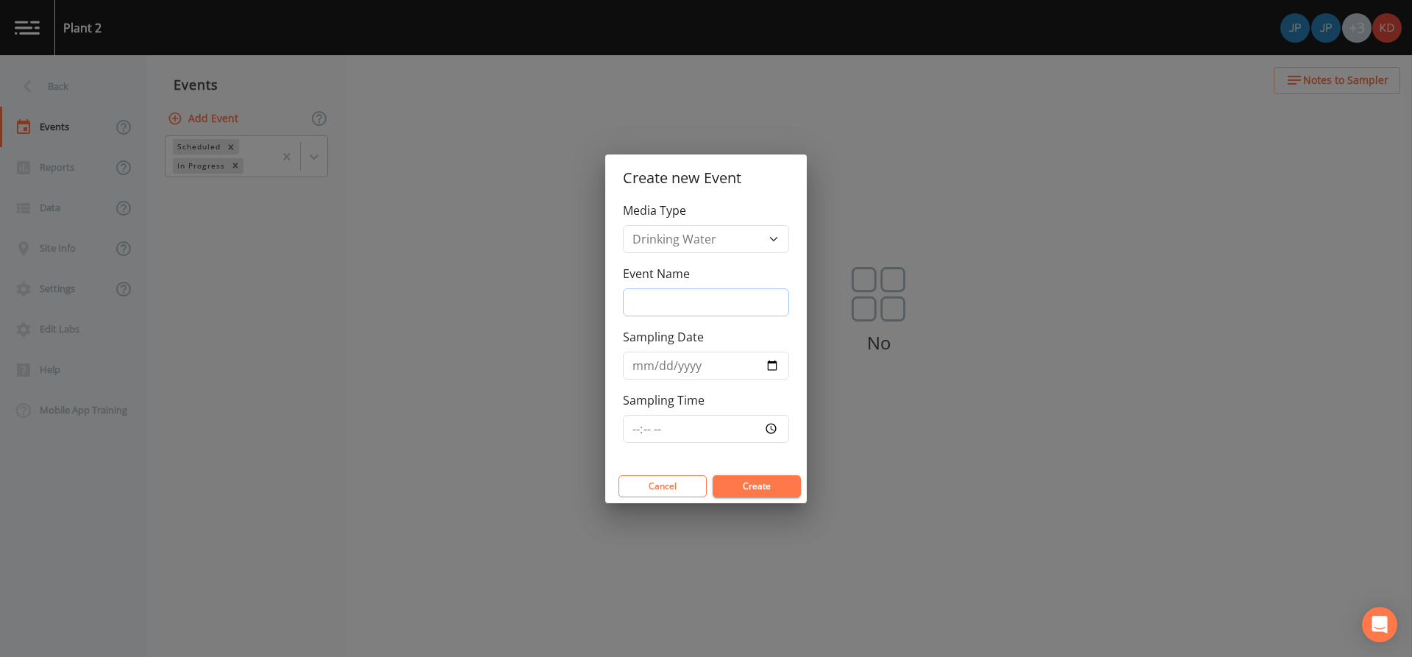
click at [642, 293] on input "Event Name" at bounding box center [706, 302] width 166 height 28
type input "2-1 First Month of Quarter"
click at [774, 361] on input "Sampling Date" at bounding box center [706, 366] width 166 height 28
type input "[DATE]"
click at [772, 433] on input "Sampling Time" at bounding box center [706, 429] width 166 height 28
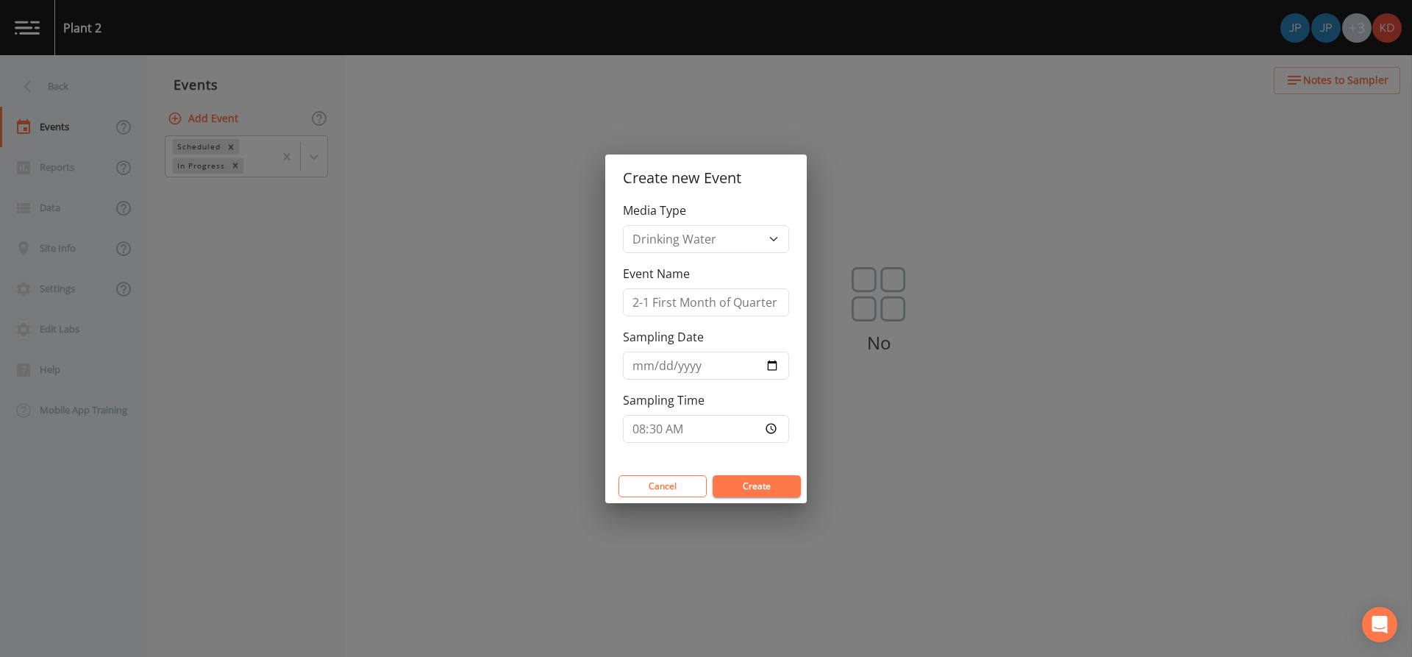
type input "08:30"
click at [793, 453] on div "Media Type Drinking Water Event Name 2-1 First Month of Quarter Sampling Date […" at bounding box center [706, 336] width 202 height 268
click at [754, 488] on button "Create" at bounding box center [757, 486] width 88 height 22
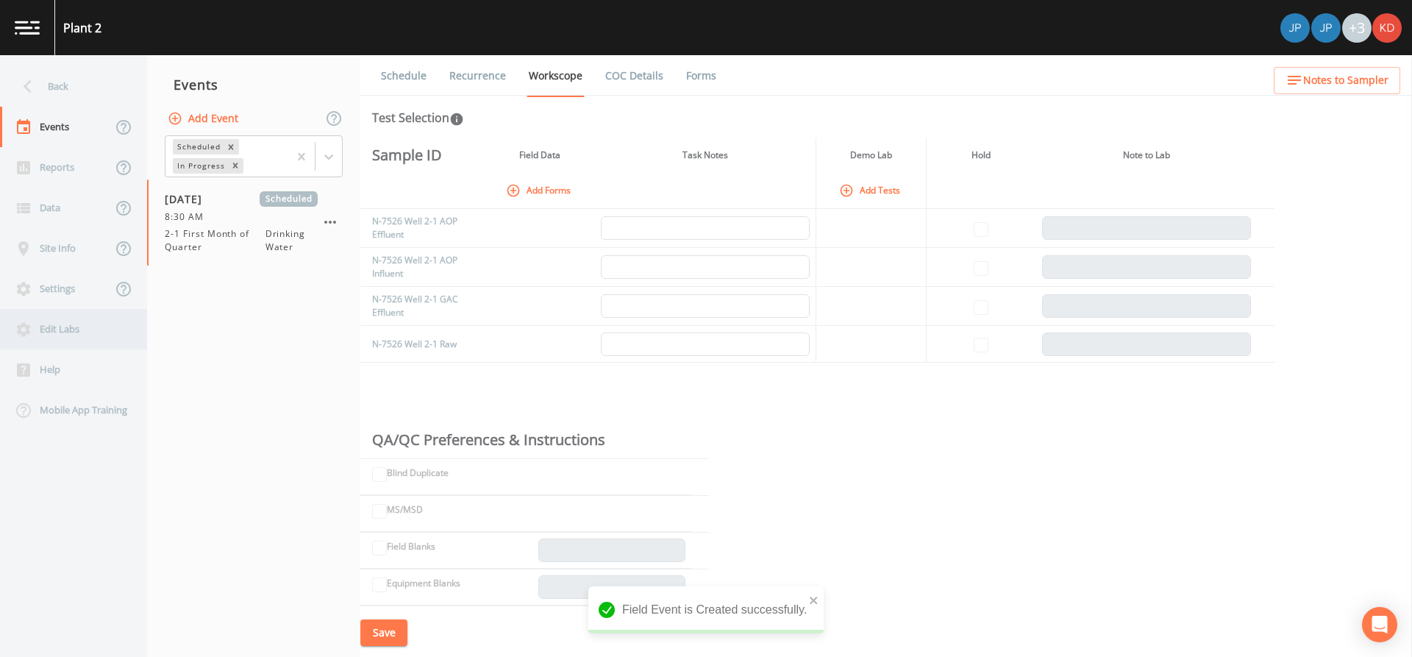
click at [32, 323] on icon at bounding box center [24, 330] width 18 height 18
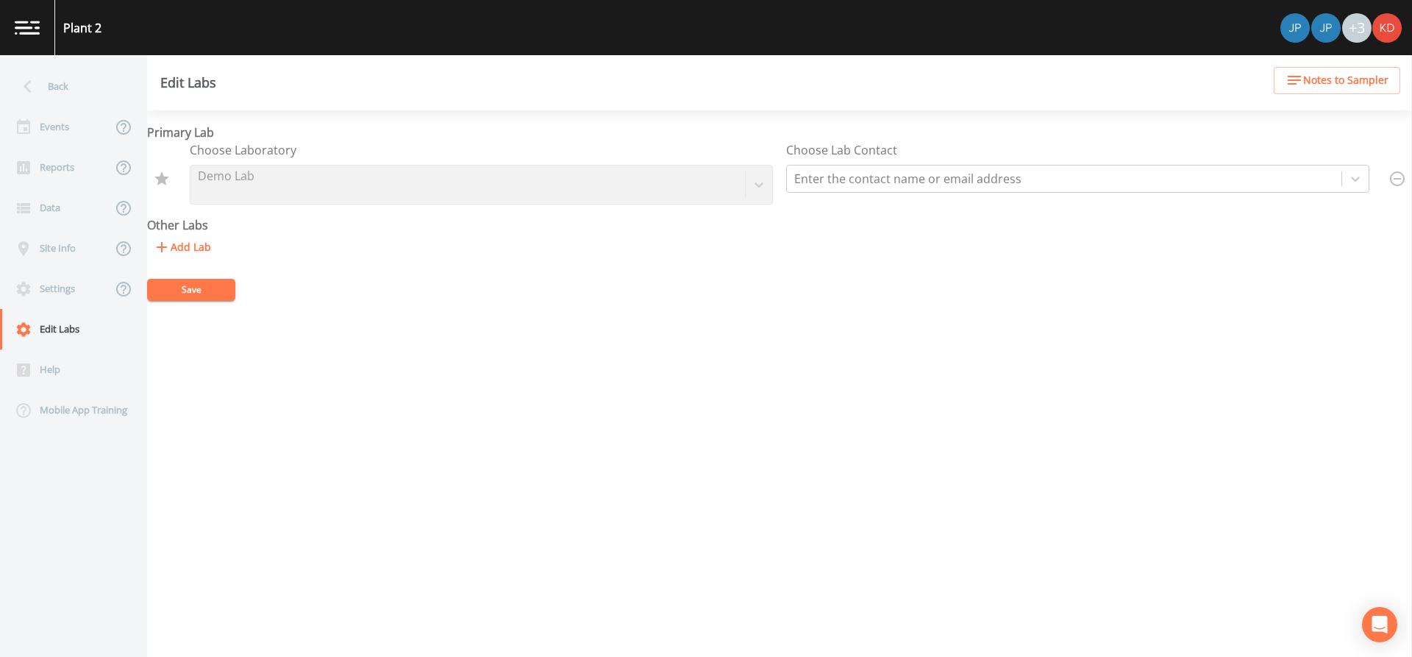
click at [381, 161] on div "Choose Laboratory Demo Lab" at bounding box center [481, 172] width 583 height 63
click at [157, 182] on div at bounding box center [161, 178] width 29 height 29
click at [164, 179] on div at bounding box center [161, 178] width 29 height 29
click at [173, 253] on button "Add Lab" at bounding box center [182, 247] width 70 height 27
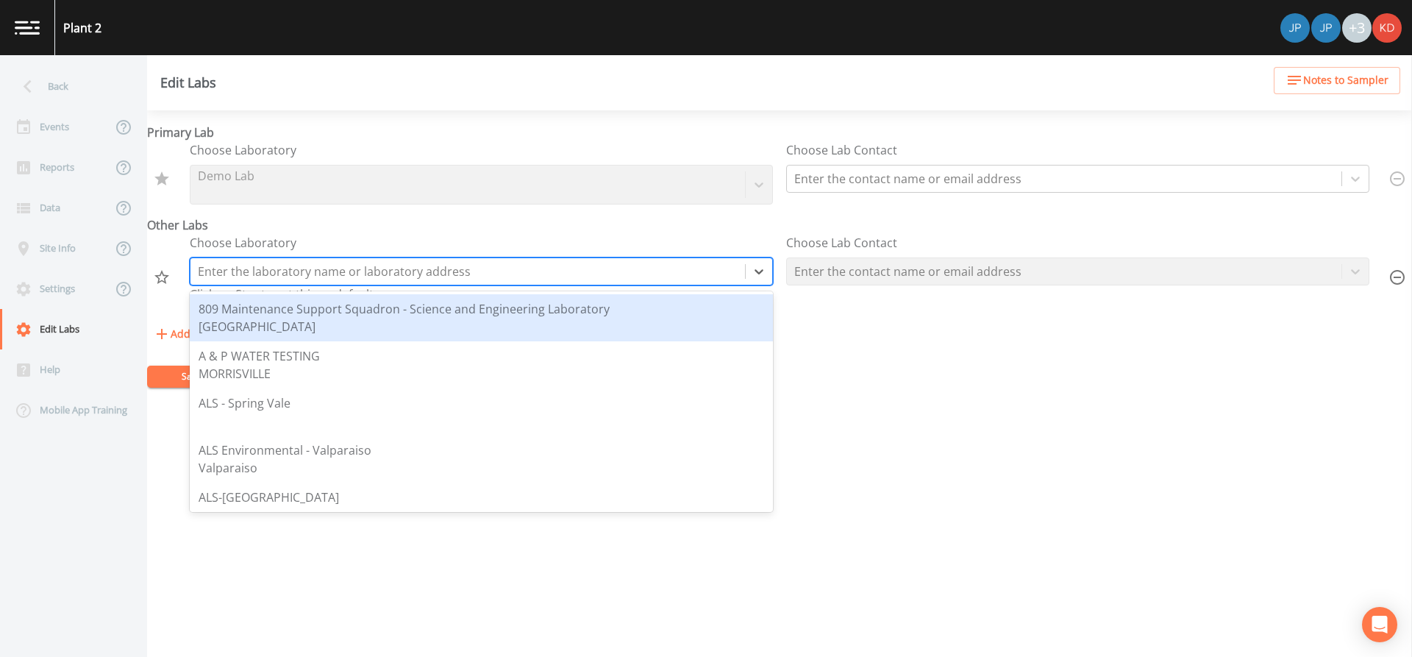
click at [388, 277] on div at bounding box center [468, 271] width 540 height 21
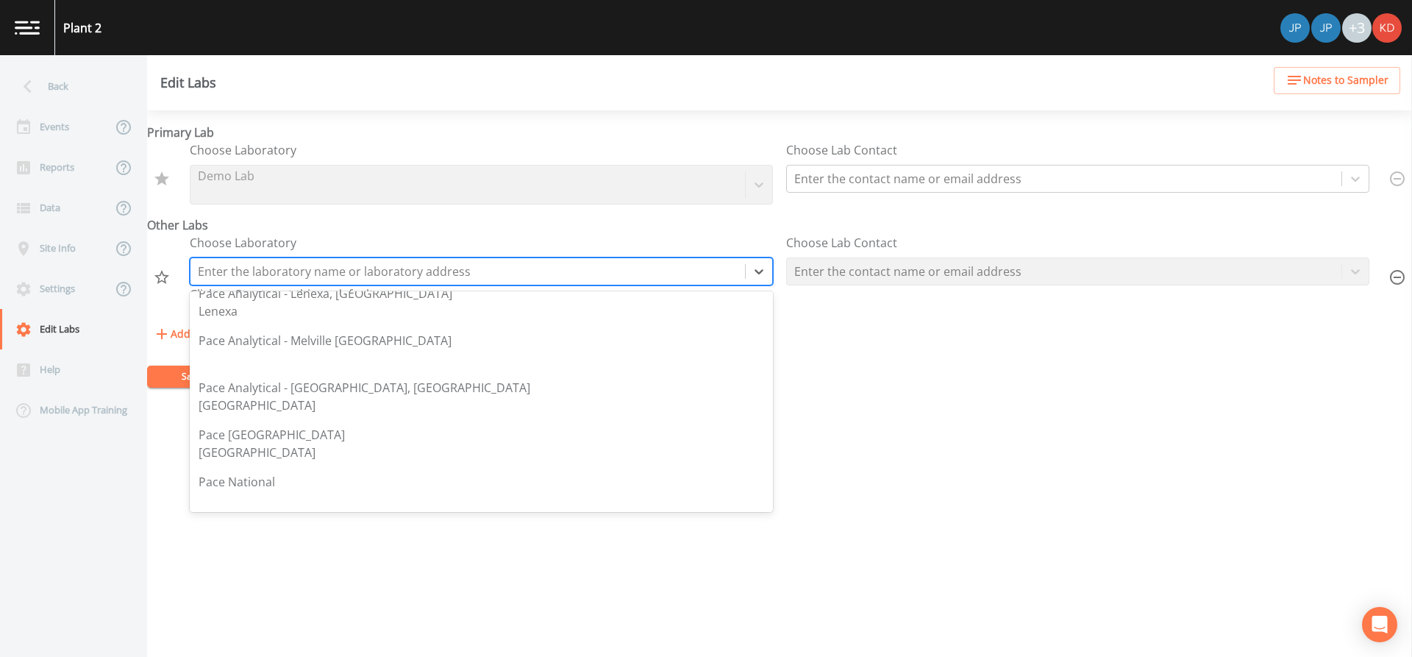
scroll to position [2133, 0]
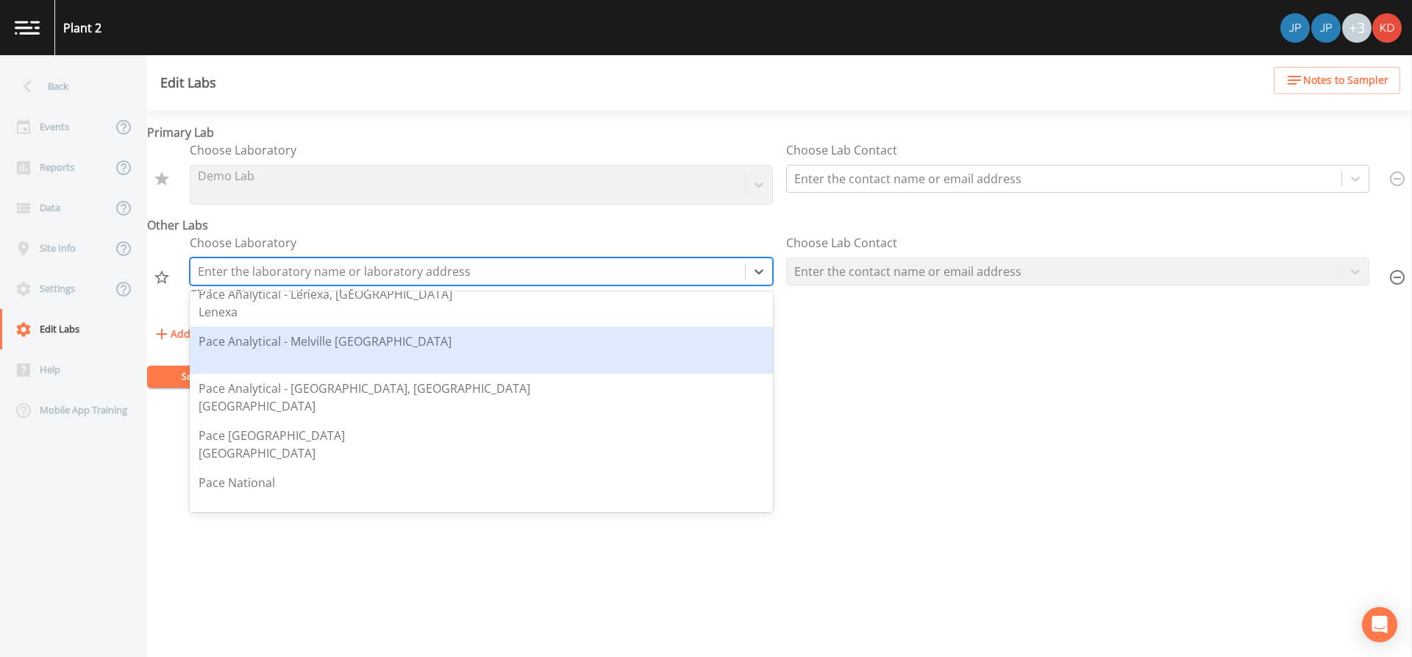
click at [335, 342] on div "Pace Analytical - Melville [GEOGRAPHIC_DATA]" at bounding box center [325, 341] width 253 height 18
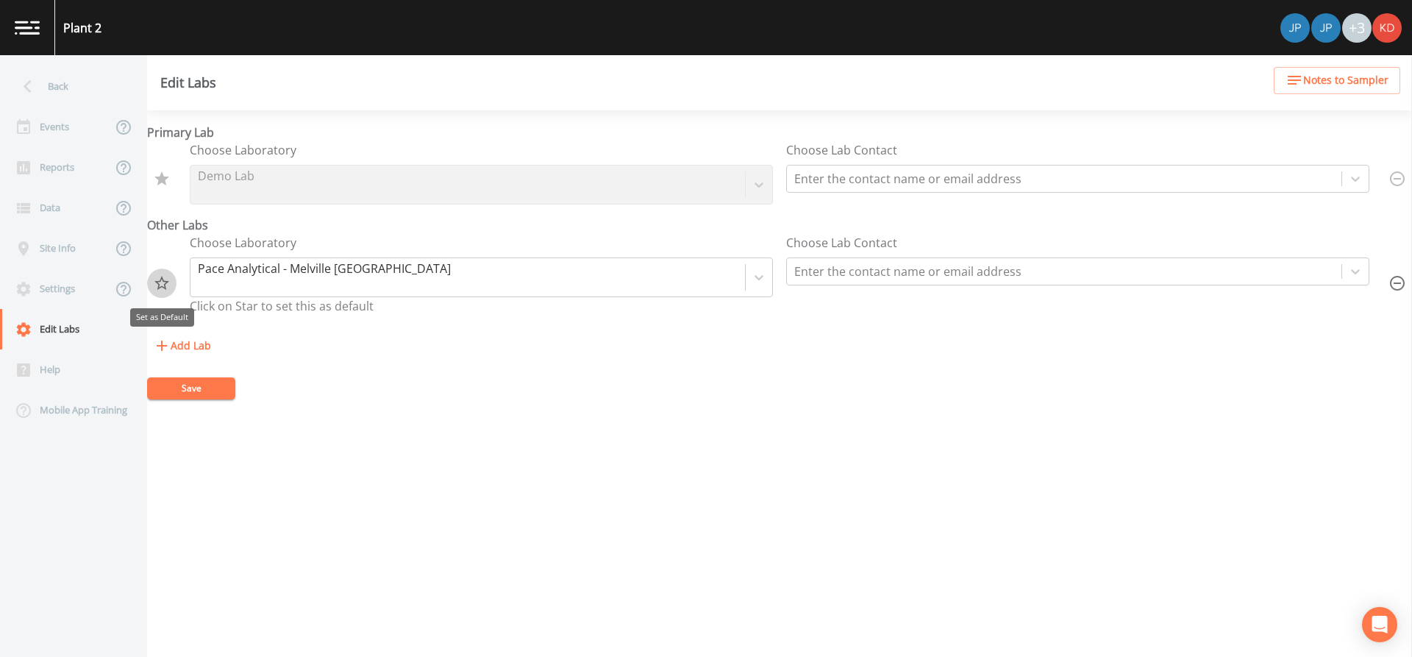
click at [153, 286] on icon "Set as Default" at bounding box center [162, 283] width 18 height 18
click at [179, 387] on button "Save" at bounding box center [191, 388] width 88 height 22
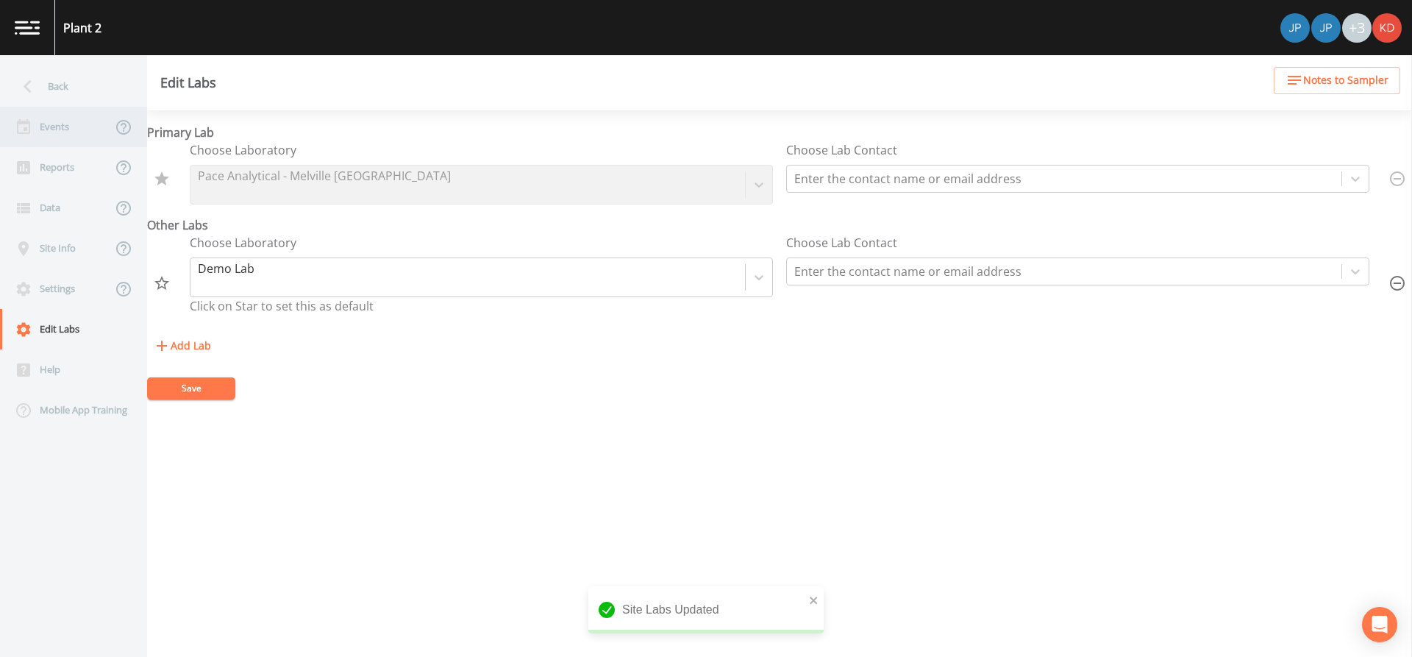
click at [74, 124] on div "Events" at bounding box center [56, 127] width 112 height 40
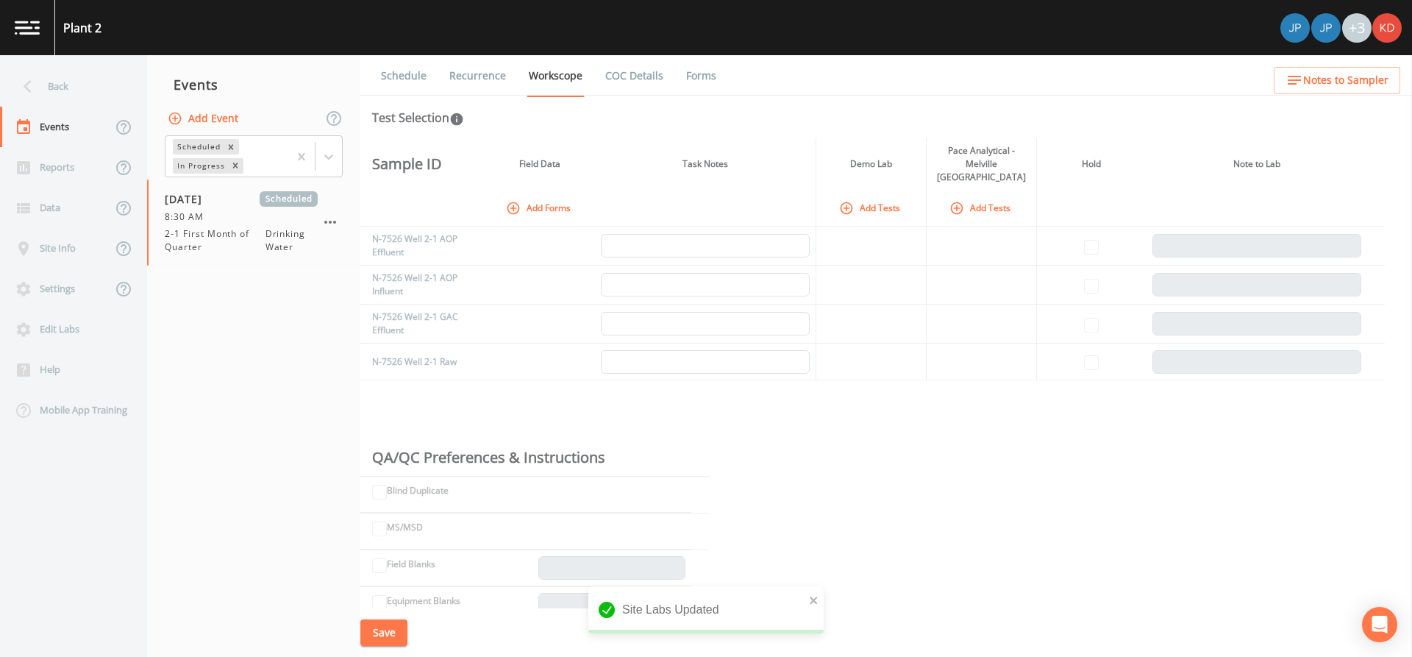
click at [986, 196] on button "Add Tests" at bounding box center [981, 208] width 70 height 24
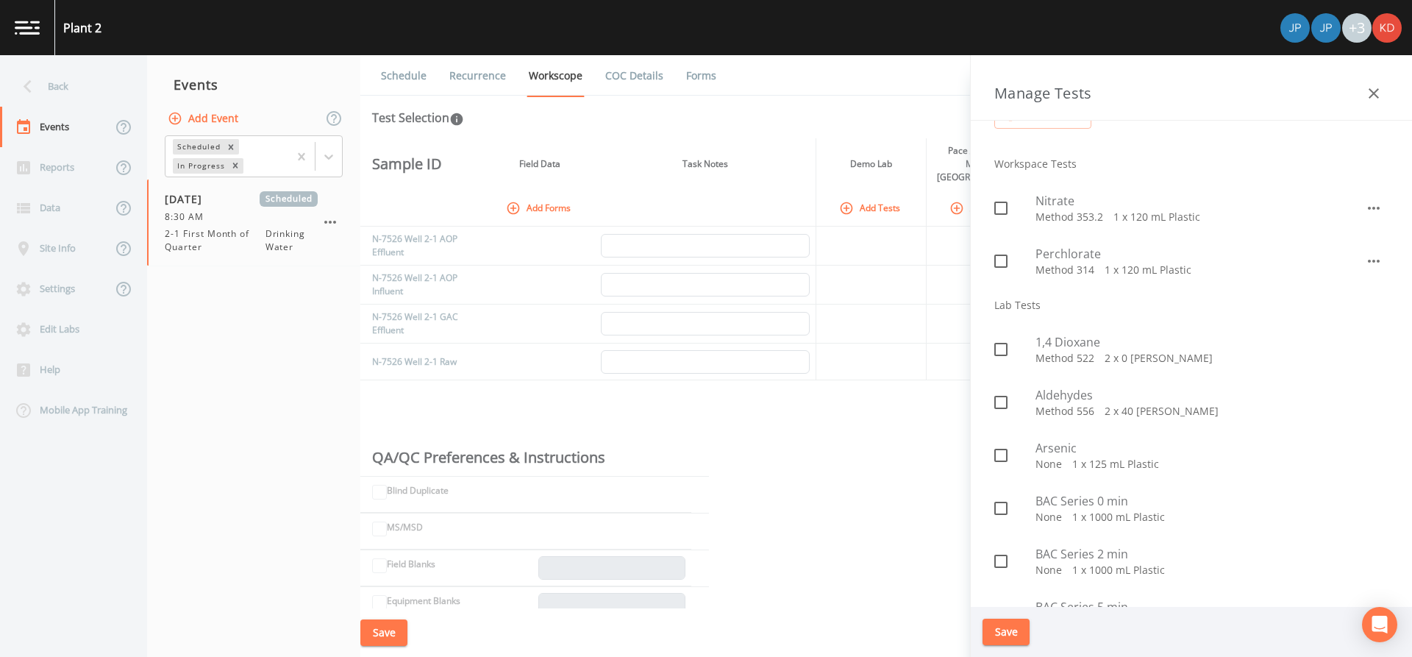
scroll to position [147, 0]
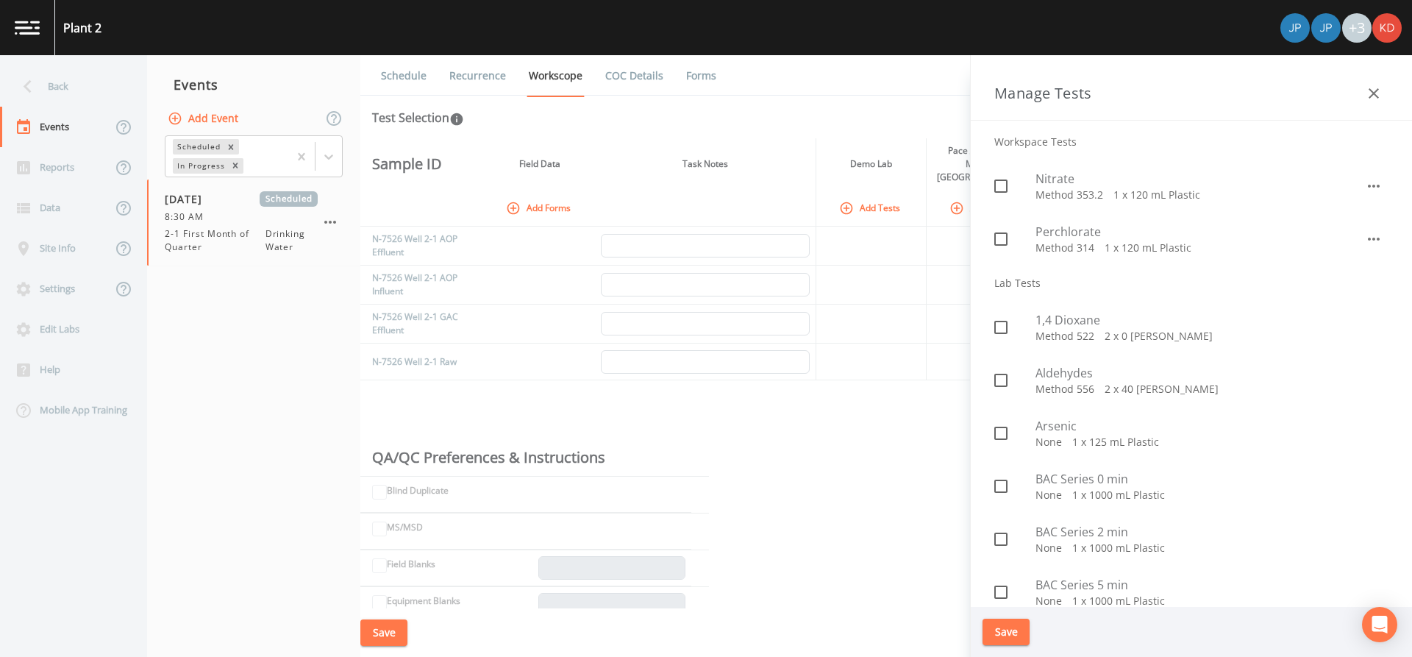
click at [1081, 340] on p "Method 522   2 x 0 [PERSON_NAME]" at bounding box center [1211, 336] width 353 height 15
checkbox input "true"
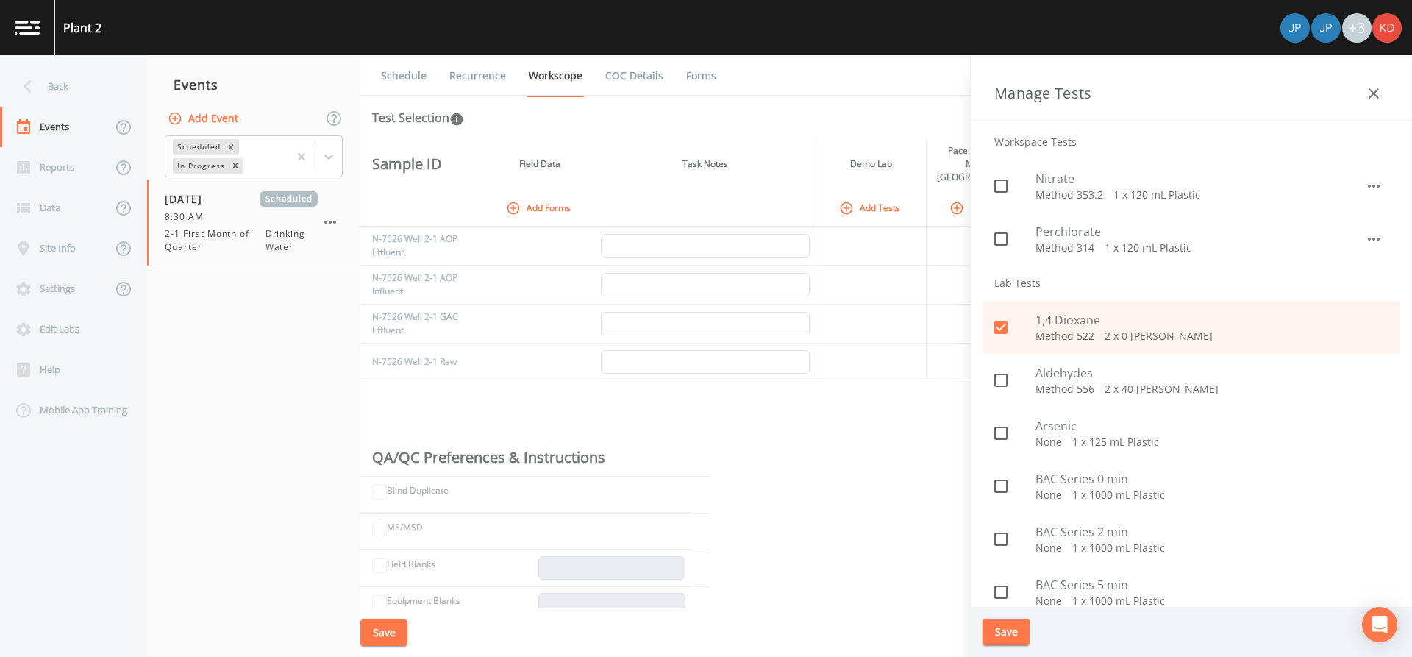
click at [1110, 388] on p "Method 556   2 x 40 [PERSON_NAME]" at bounding box center [1211, 389] width 353 height 15
checkbox input "true"
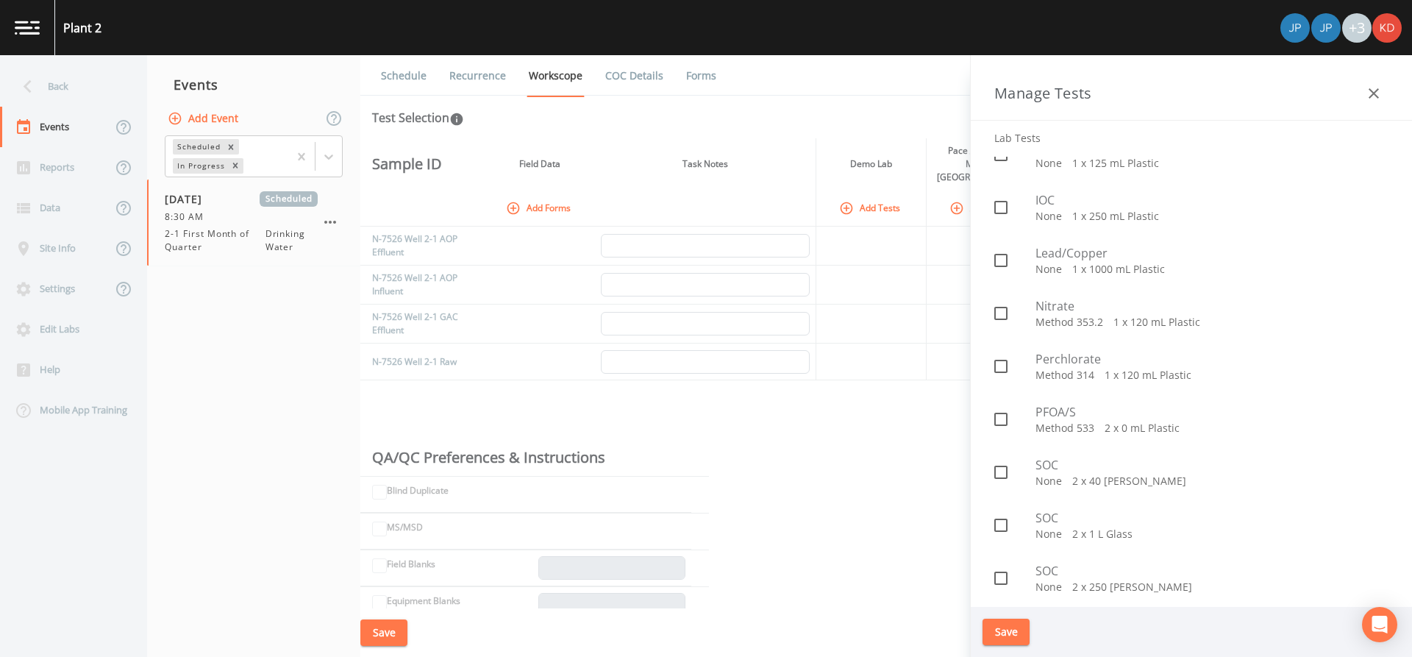
scroll to position [1177, 0]
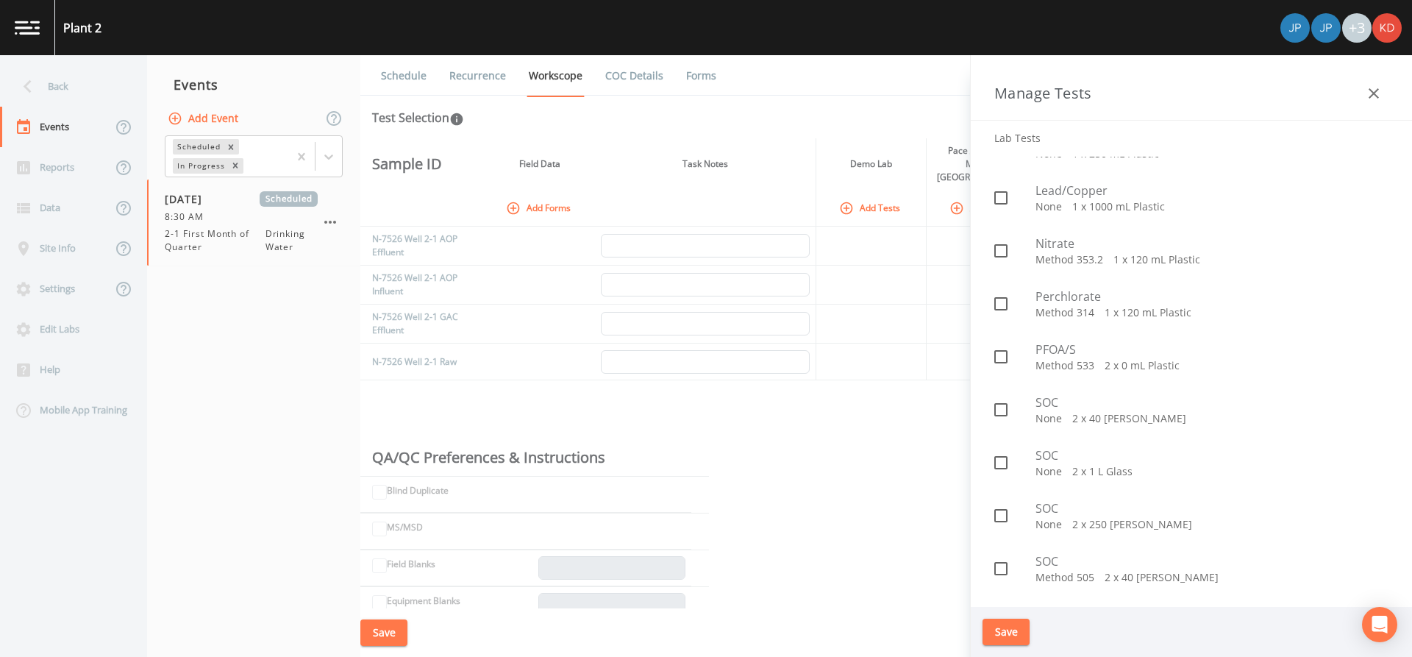
click at [1081, 245] on span "Nitrate" at bounding box center [1211, 244] width 353 height 18
checkbox input "true"
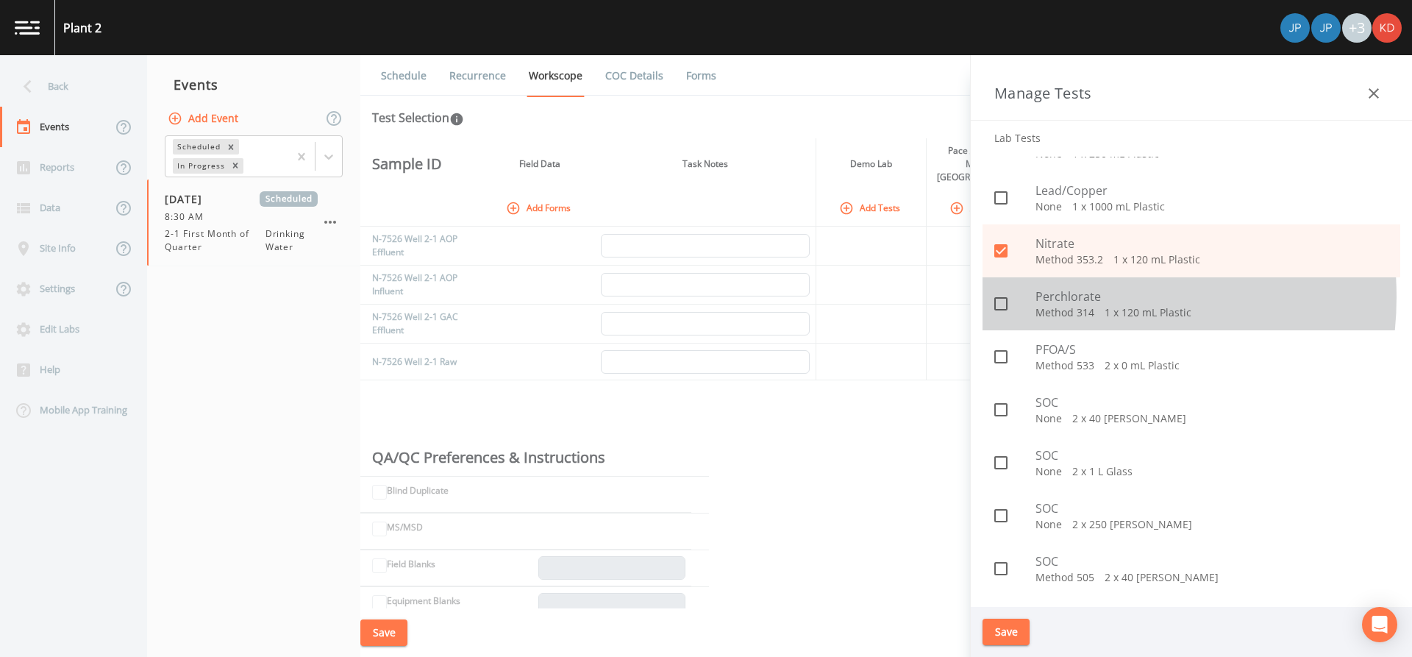
click at [1070, 297] on span "Perchlorate" at bounding box center [1211, 297] width 353 height 18
checkbox input "true"
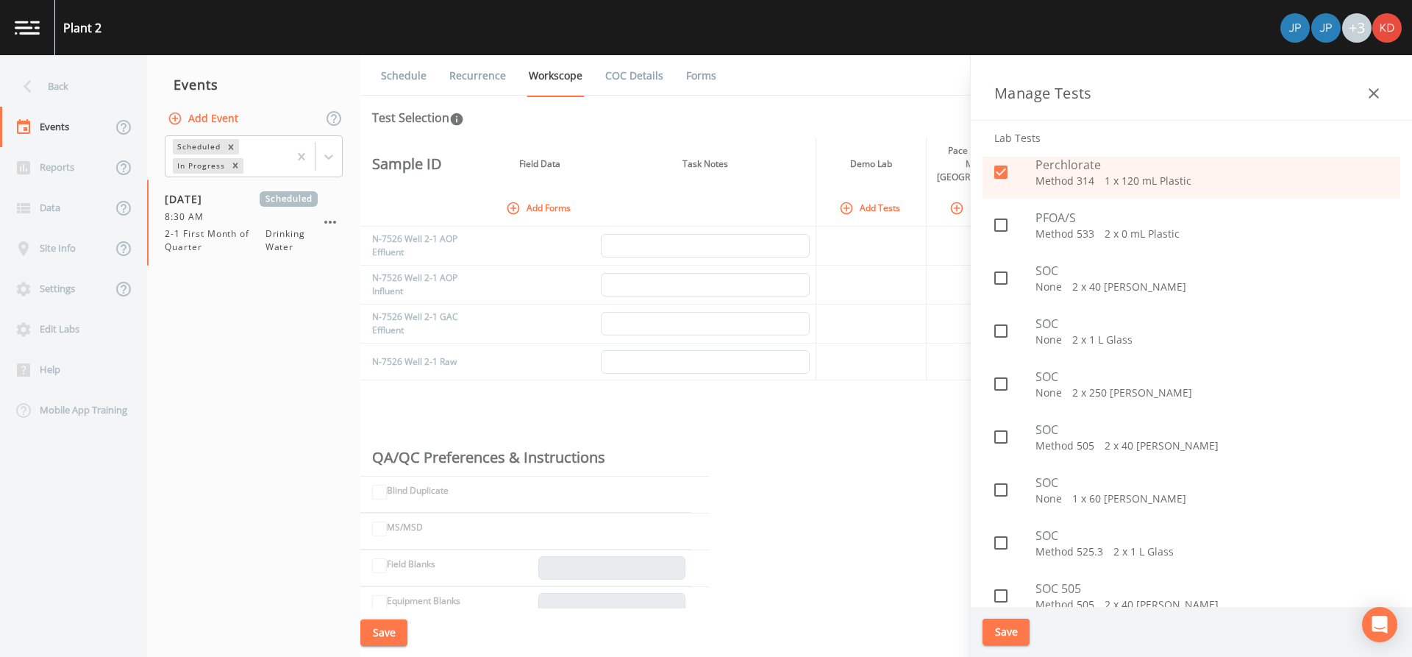
scroll to position [1324, 0]
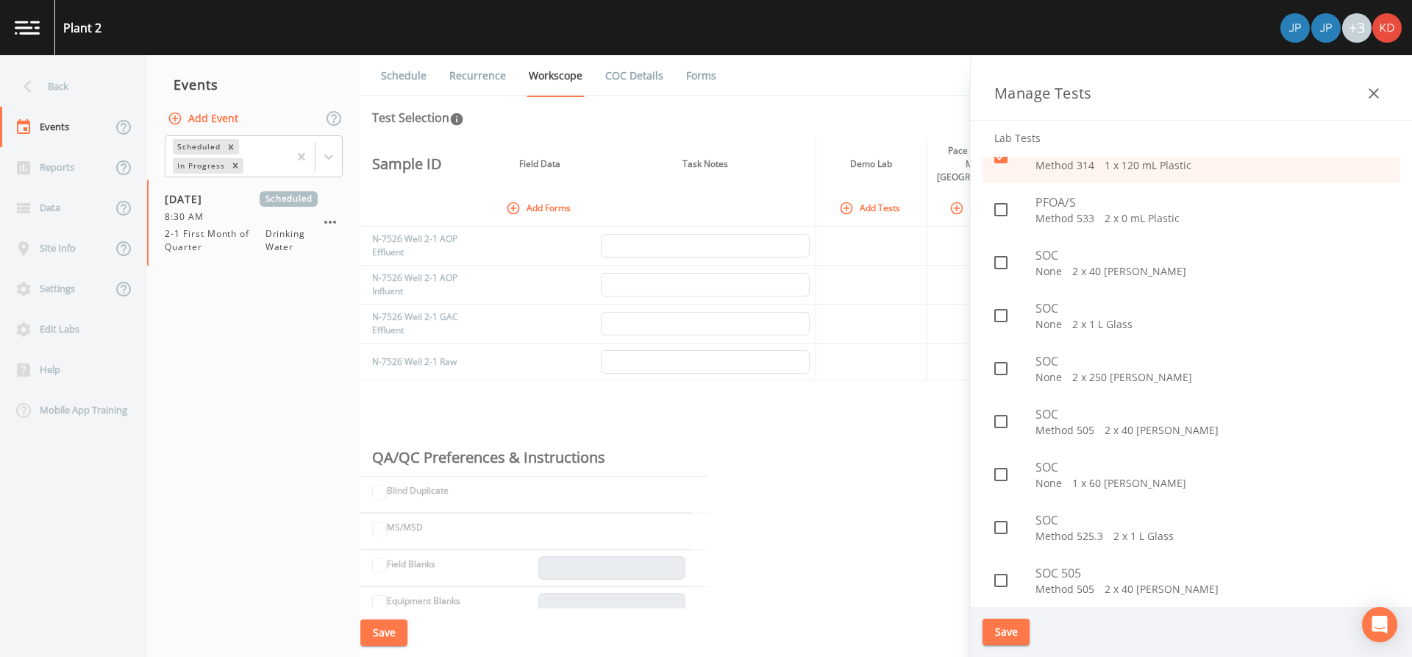
click at [1064, 216] on p "Method 533   2 x 0 mL Plastic" at bounding box center [1211, 218] width 353 height 15
checkbox input "true"
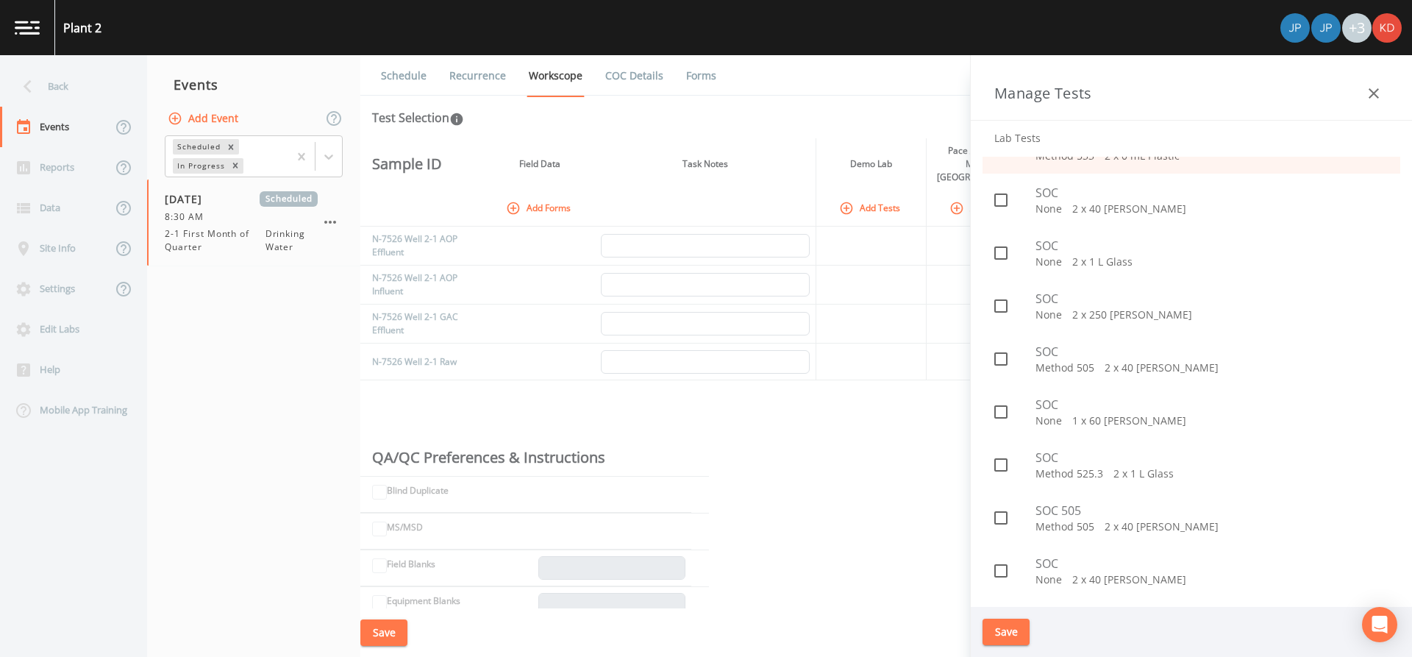
scroll to position [1541, 0]
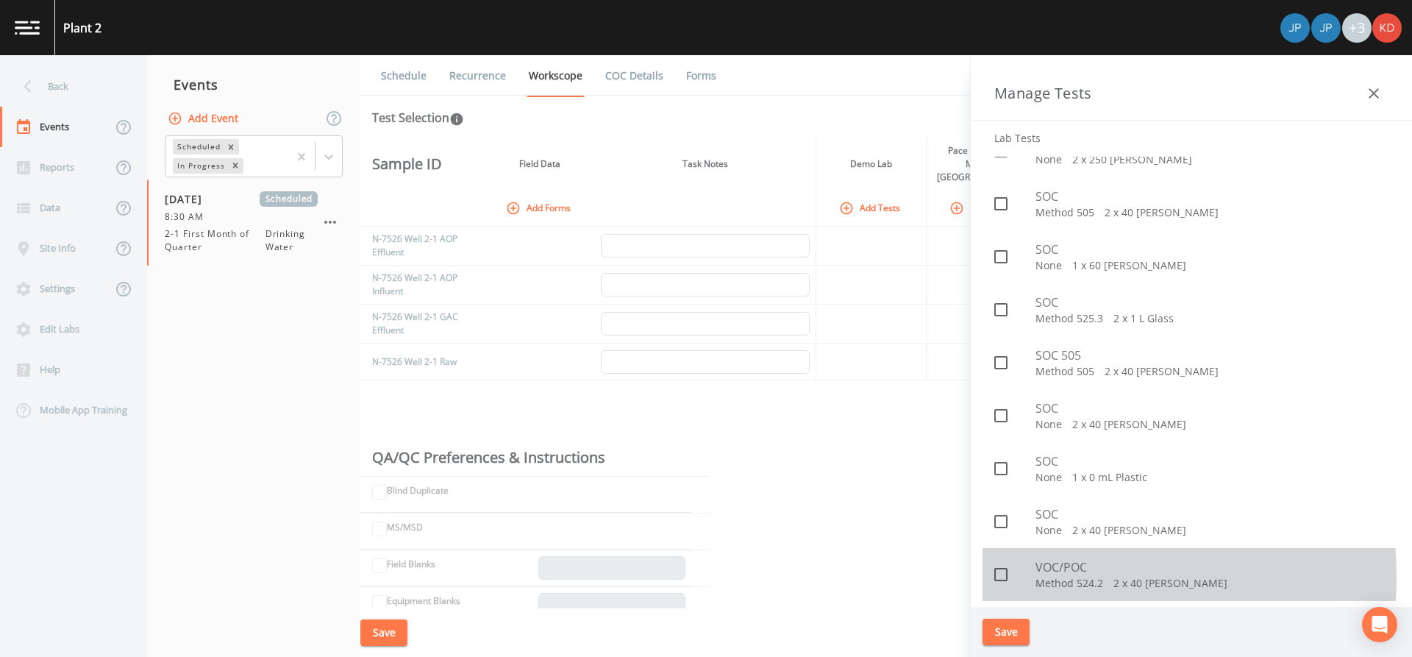
click at [1038, 577] on p "Method 524.2   2 x 40 [PERSON_NAME]" at bounding box center [1211, 583] width 353 height 15
checkbox input "true"
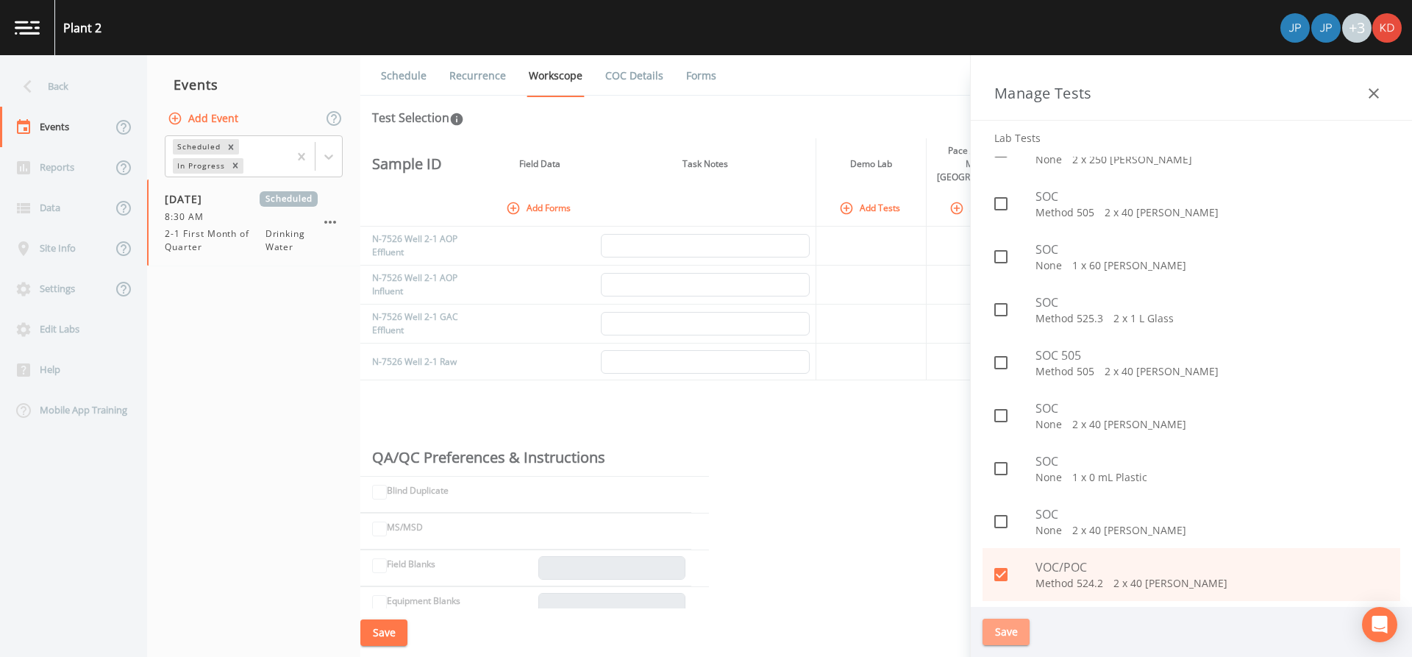
click at [1013, 627] on button "Save" at bounding box center [1006, 631] width 47 height 27
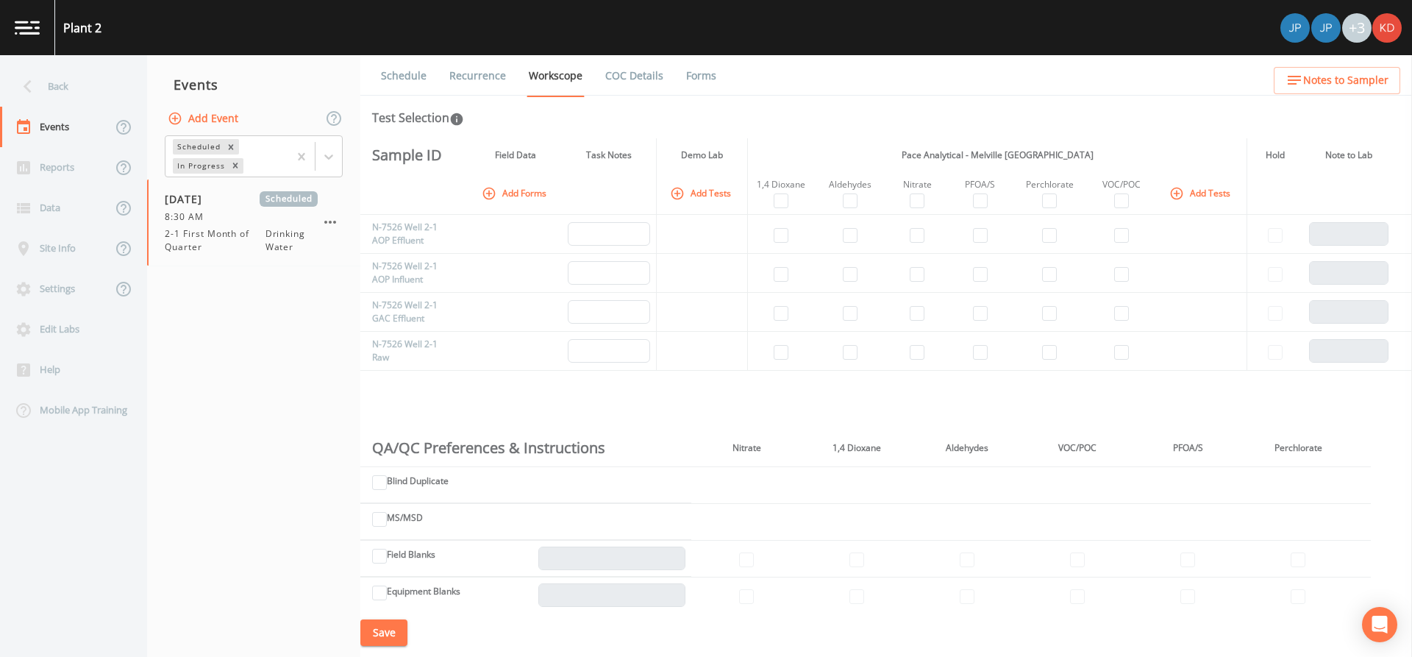
click at [924, 360] on td at bounding box center [917, 351] width 63 height 39
click at [918, 353] on input "checkbox" at bounding box center [917, 352] width 15 height 15
checkbox input "true"
click at [1048, 350] on input "checkbox" at bounding box center [1049, 352] width 15 height 15
checkbox input "true"
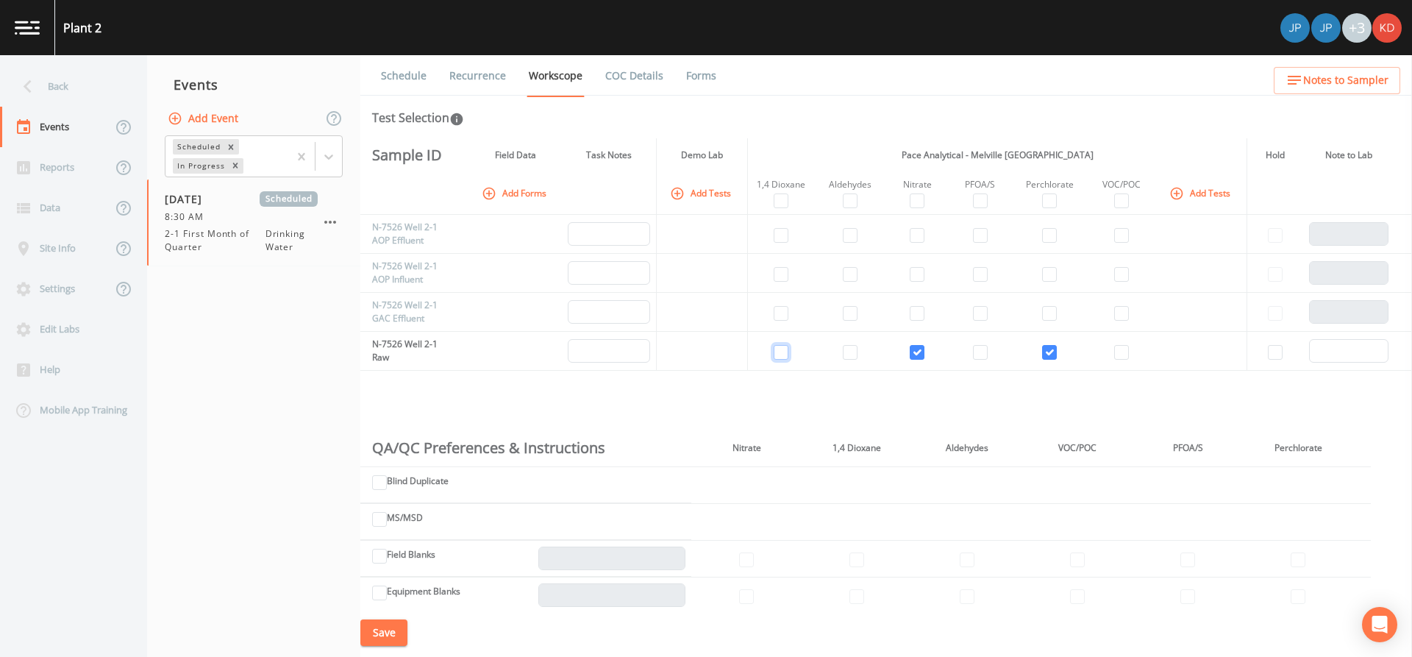
click at [774, 357] on input "checkbox" at bounding box center [781, 352] width 15 height 15
checkbox input "true"
click at [1116, 347] on input "checkbox" at bounding box center [1121, 352] width 15 height 15
checkbox input "true"
click at [973, 355] on input "checkbox" at bounding box center [980, 352] width 15 height 15
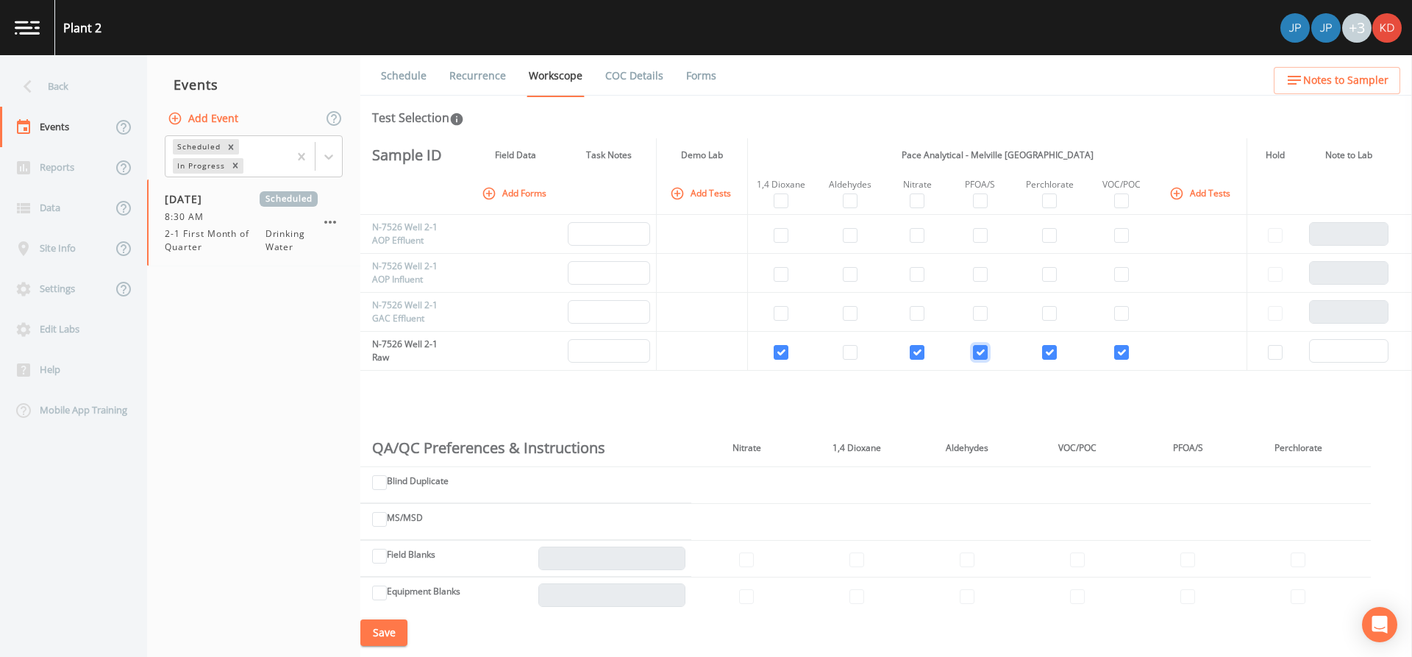
checkbox input "true"
click at [279, 416] on nav "Events Add Event Scheduled In Progress [DATE] Scheduled 8:30 AM 2-1 First Month…" at bounding box center [253, 356] width 213 height 602
click at [851, 232] on input "checkbox" at bounding box center [850, 235] width 15 height 15
checkbox input "true"
click at [849, 307] on input "checkbox" at bounding box center [850, 313] width 15 height 15
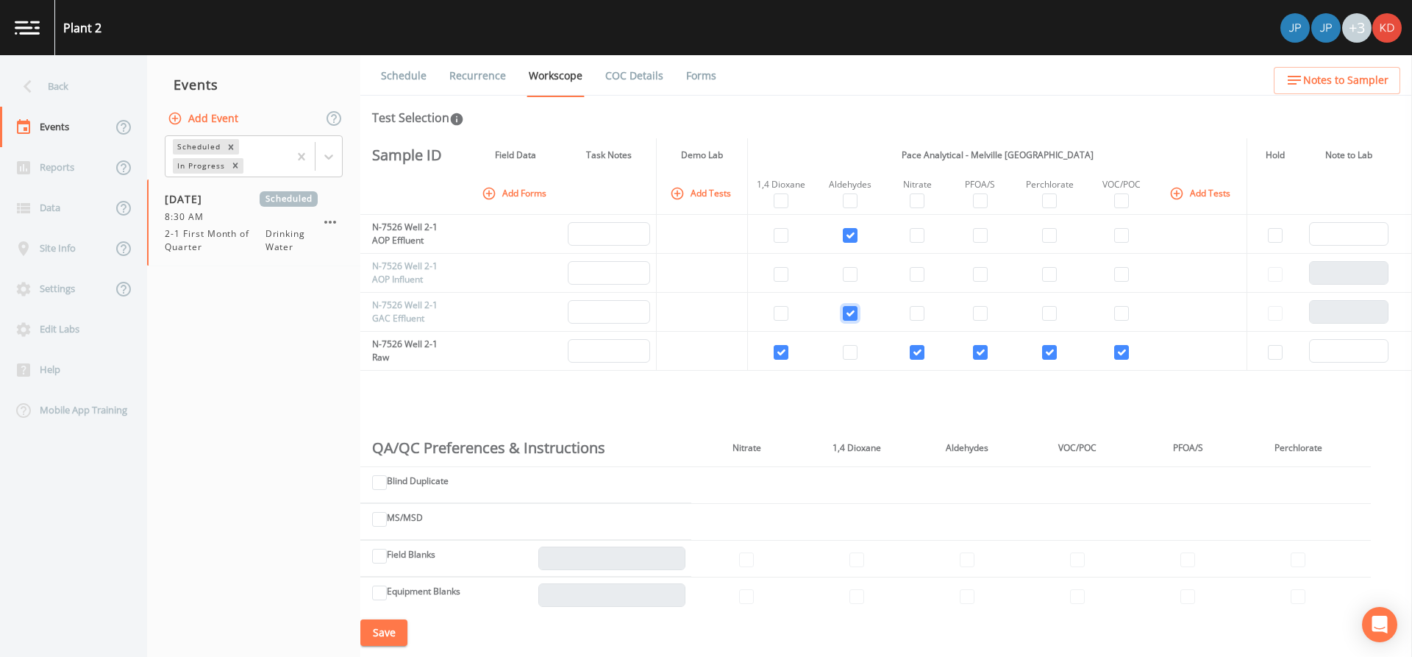
checkbox input "true"
click at [978, 307] on input "checkbox" at bounding box center [980, 313] width 15 height 15
checkbox input "true"
click at [1114, 318] on input "checkbox" at bounding box center [1121, 313] width 15 height 15
checkbox input "true"
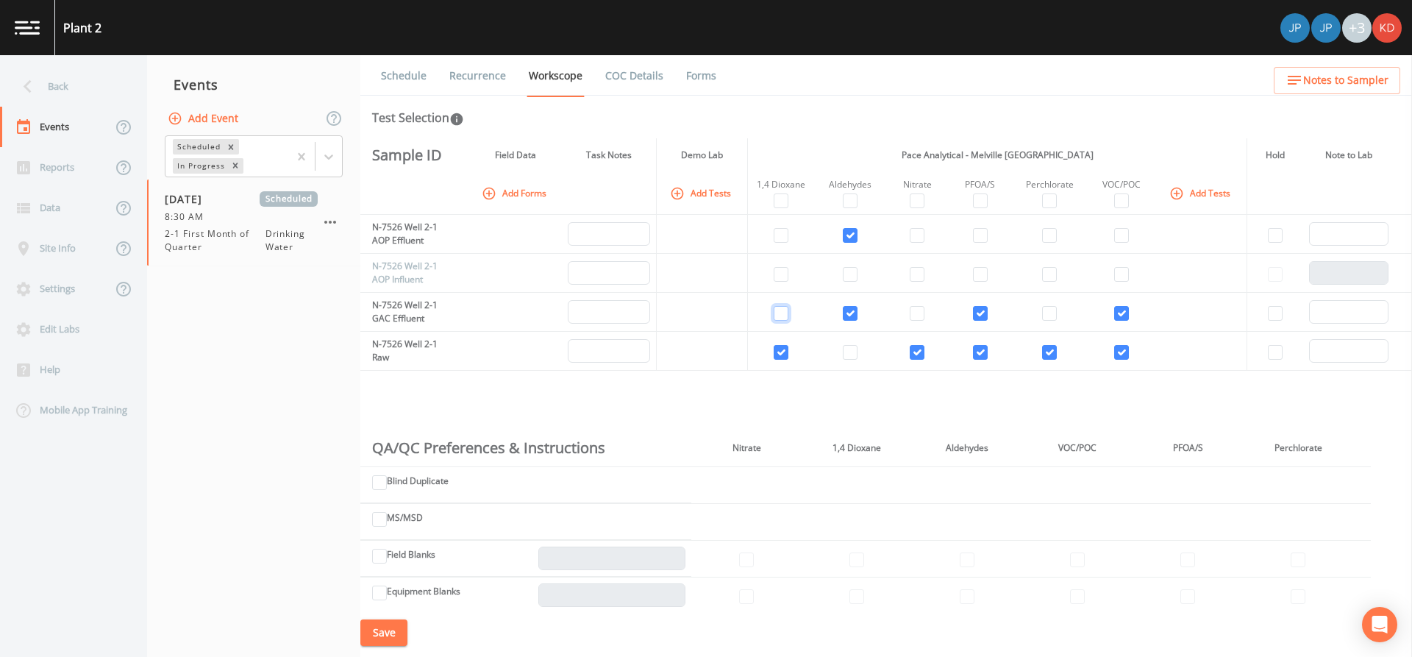
click at [785, 315] on input "checkbox" at bounding box center [781, 313] width 15 height 15
checkbox input "true"
click at [87, 240] on div "Site Info" at bounding box center [56, 248] width 112 height 40
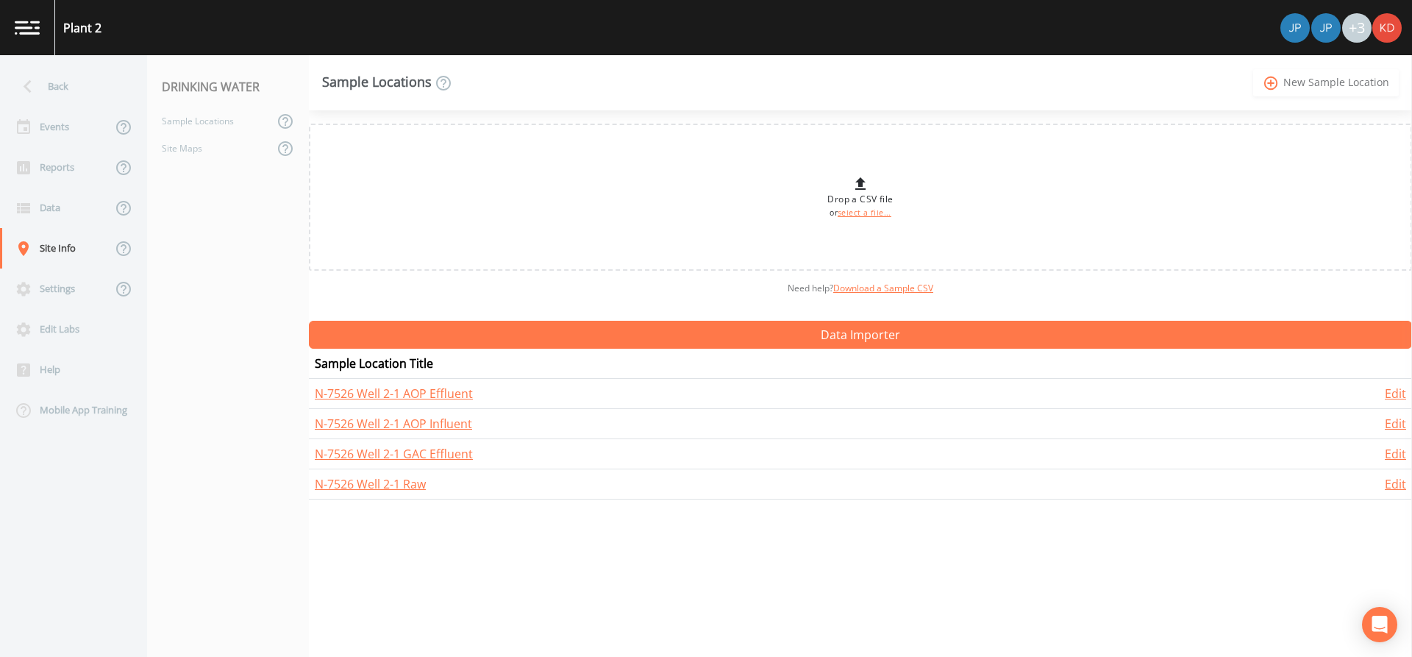
click at [1279, 76] on icon "add_circle_outline" at bounding box center [1271, 83] width 17 height 16
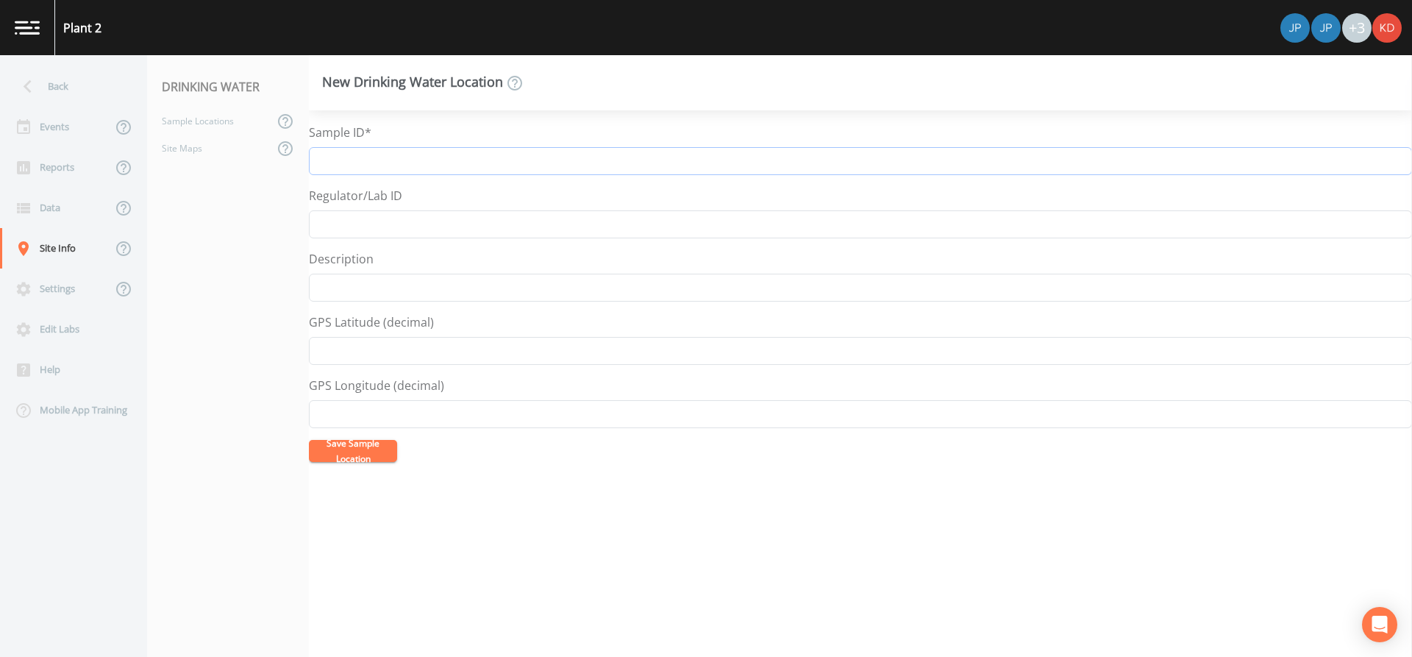
click at [426, 166] on input "Sample ID*" at bounding box center [860, 161] width 1103 height 28
type input "N-7526 Well 2-1 AST"
click at [309, 440] on button "Save Sample Location" at bounding box center [353, 451] width 88 height 22
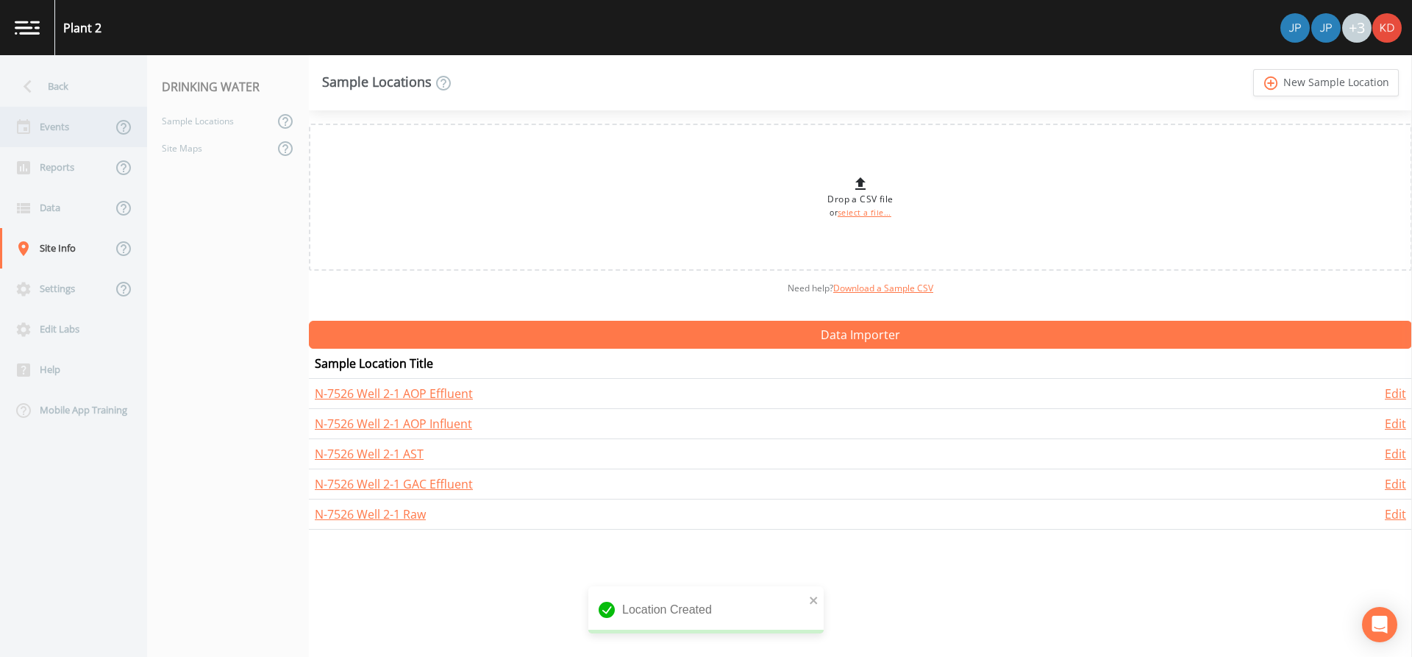
click at [41, 145] on div "Events" at bounding box center [56, 127] width 112 height 40
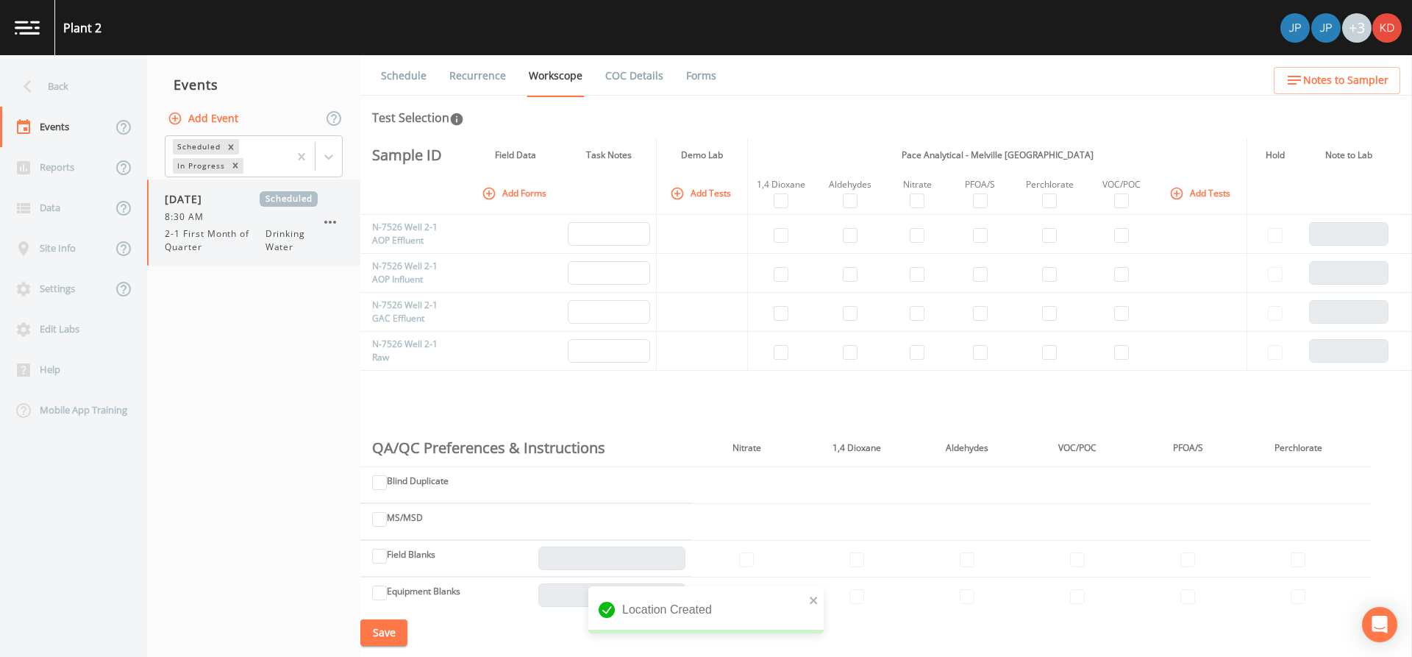
click at [304, 233] on span "Drinking Water" at bounding box center [291, 240] width 52 height 26
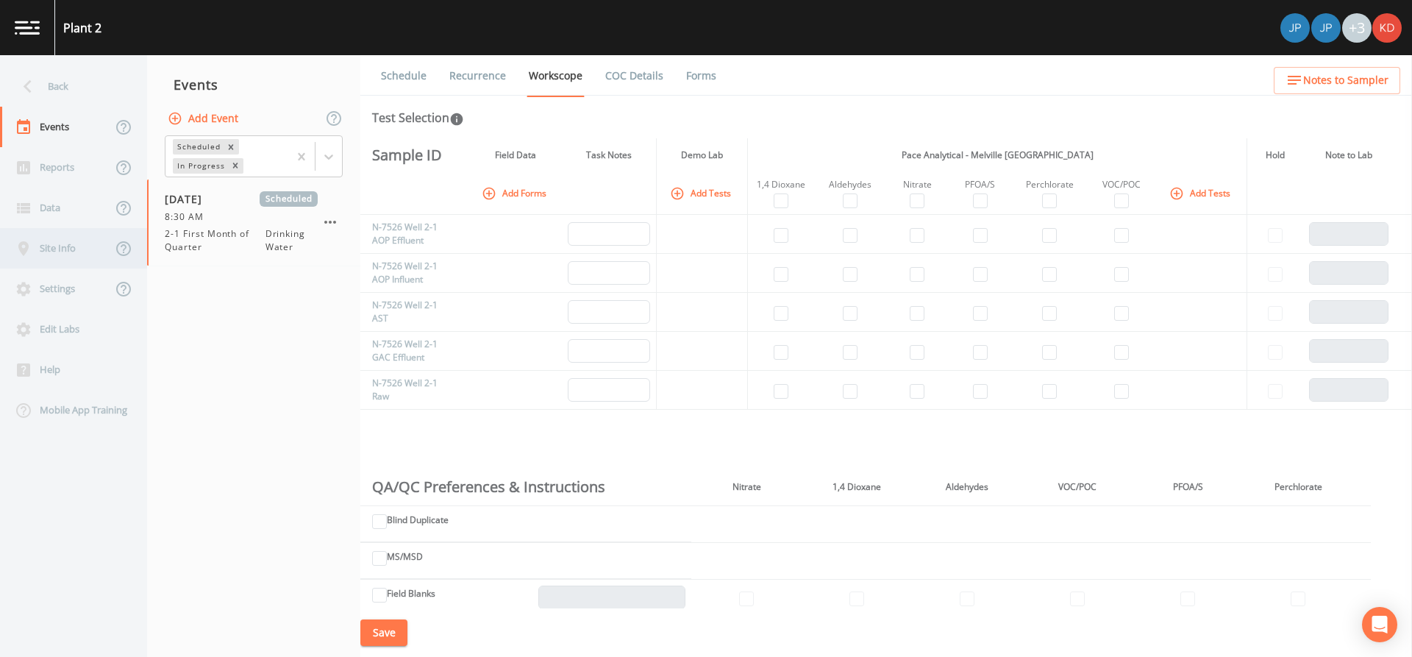
click at [79, 253] on div "Site Info" at bounding box center [56, 248] width 112 height 40
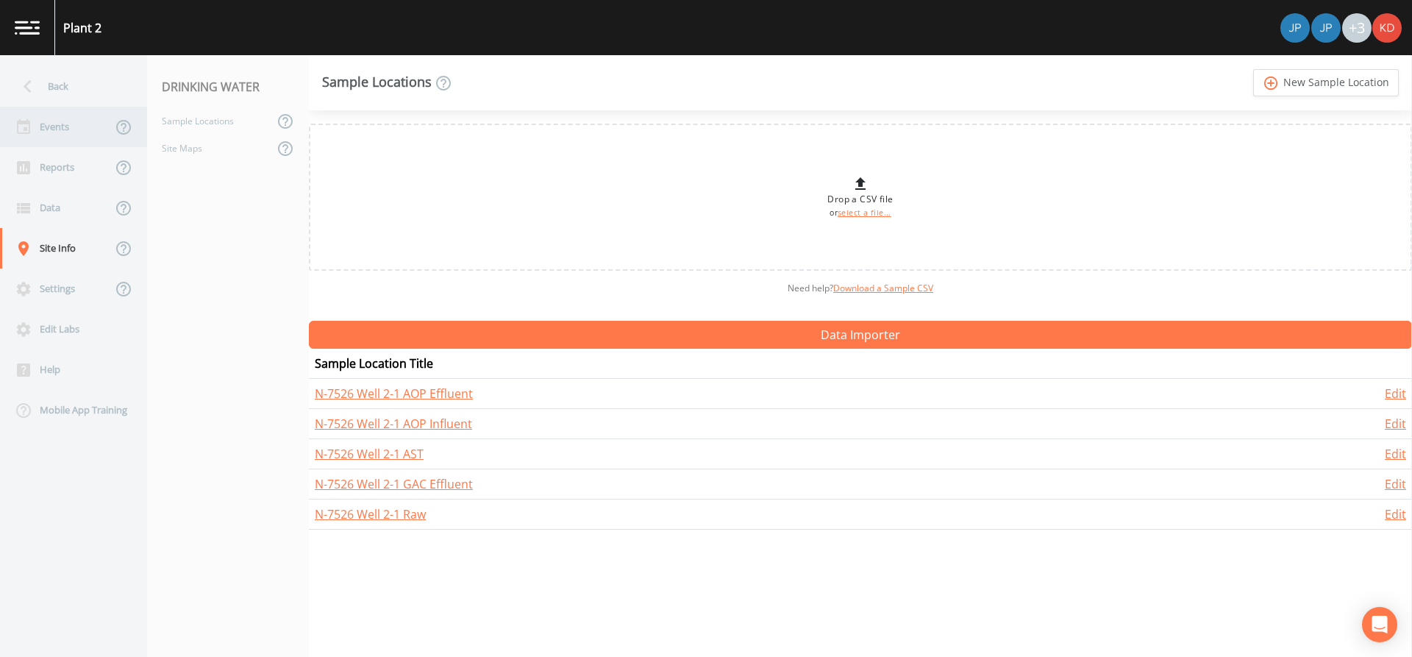
click at [73, 132] on div "Events" at bounding box center [56, 127] width 112 height 40
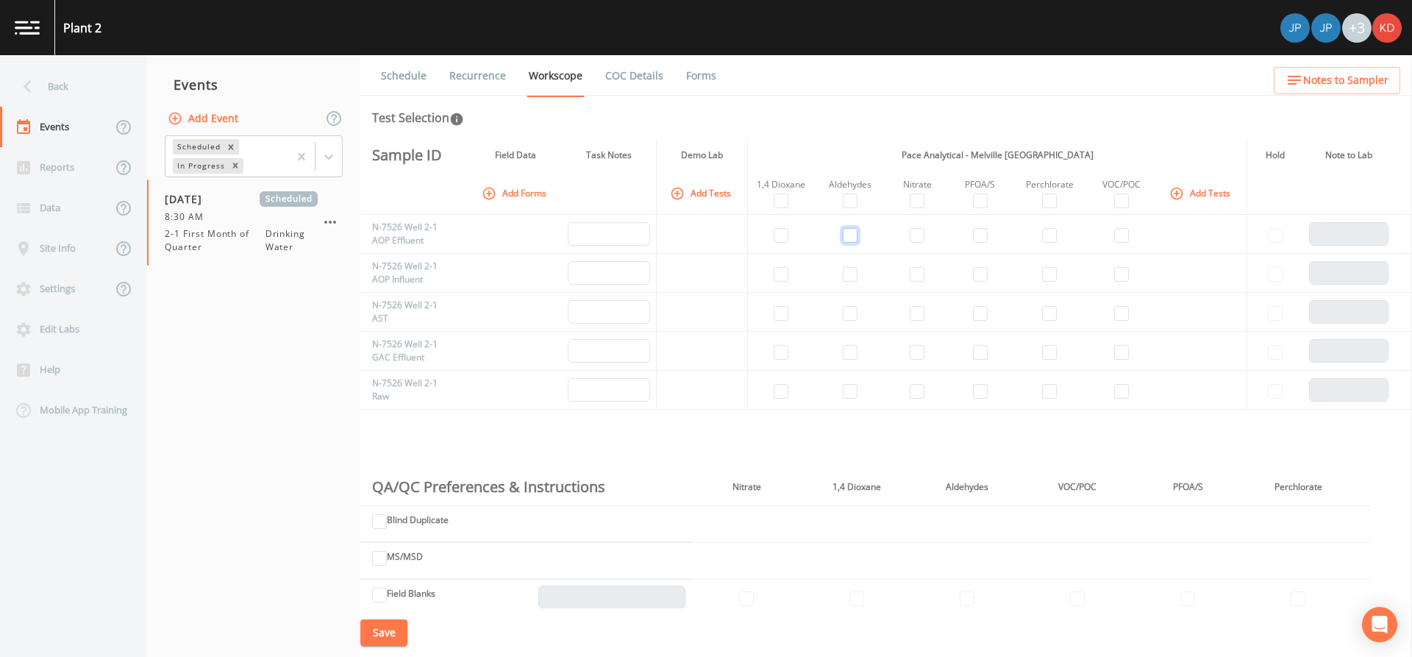
click at [848, 228] on input "checkbox" at bounding box center [850, 235] width 15 height 15
checkbox input "true"
click at [851, 352] on input "checkbox" at bounding box center [850, 352] width 15 height 15
checkbox input "true"
click at [777, 388] on input "checkbox" at bounding box center [781, 391] width 15 height 15
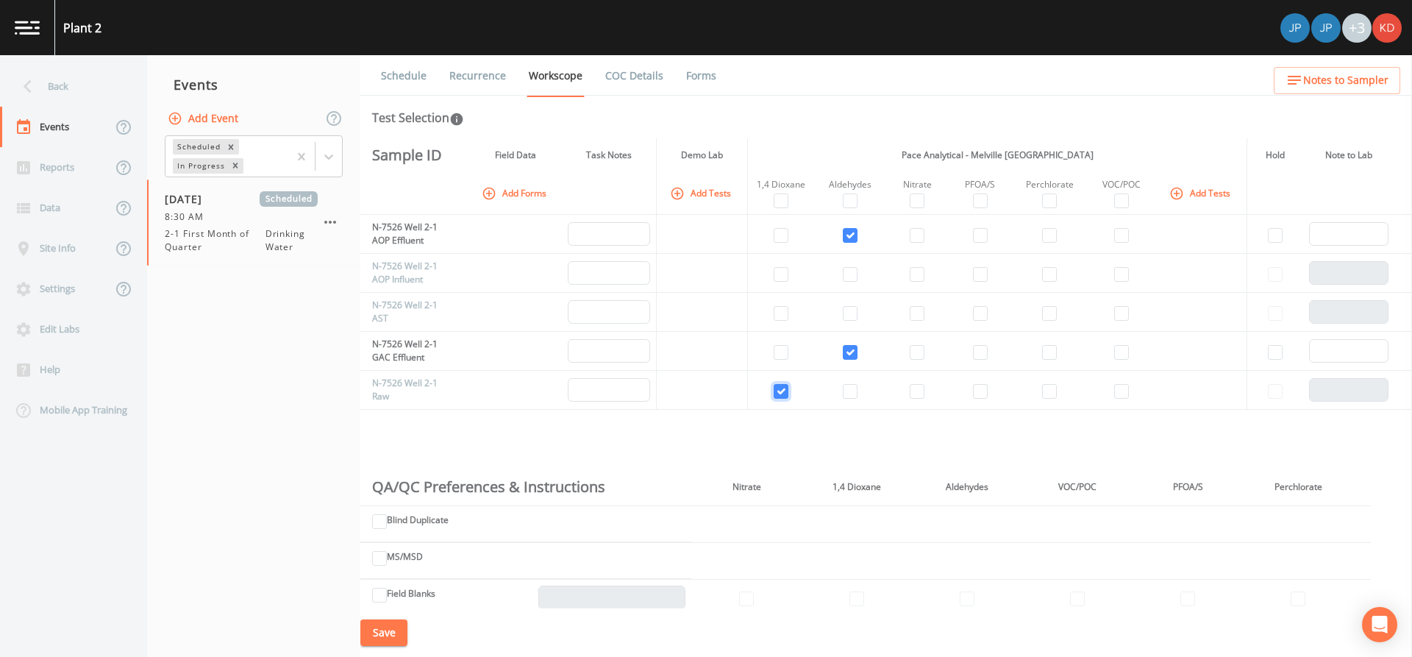
checkbox input "true"
click at [910, 388] on input "checkbox" at bounding box center [917, 391] width 15 height 15
checkbox input "true"
click at [977, 388] on input "checkbox" at bounding box center [980, 391] width 15 height 15
checkbox input "true"
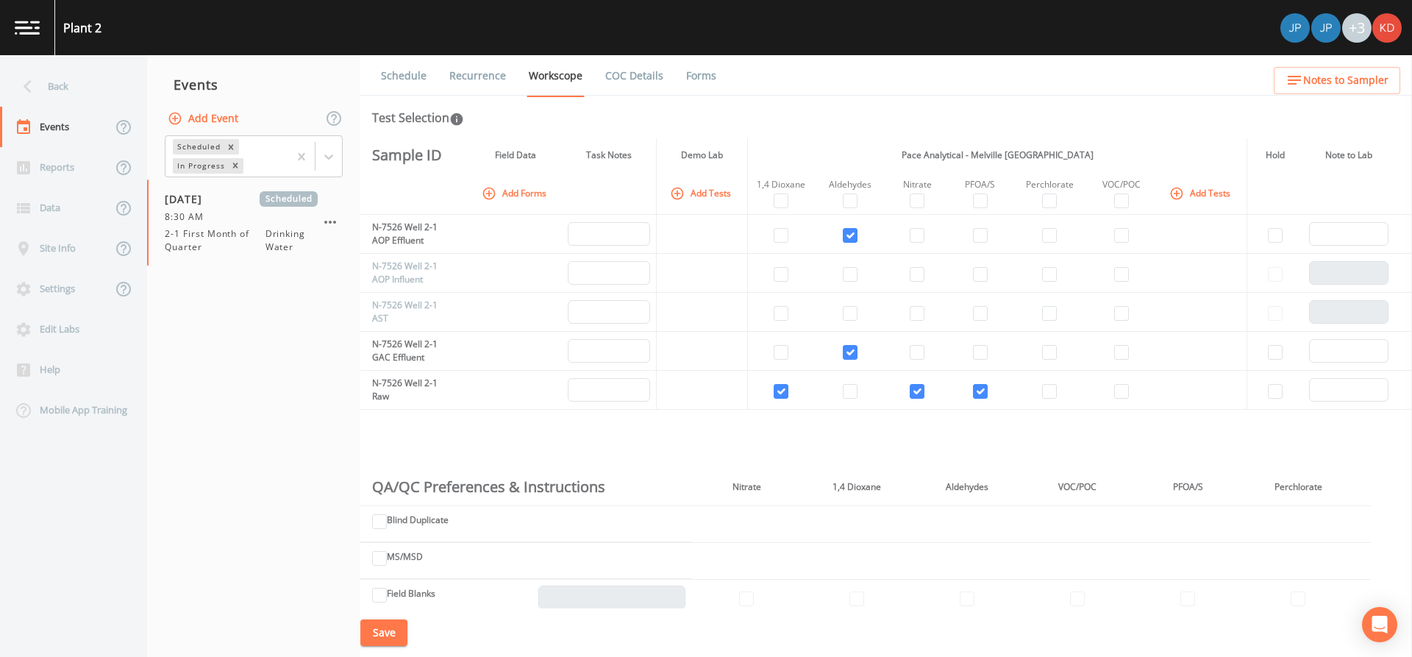
click at [1036, 389] on td at bounding box center [1050, 390] width 76 height 39
click at [1044, 389] on input "checkbox" at bounding box center [1049, 391] width 15 height 15
checkbox input "true"
click at [1127, 393] on td at bounding box center [1121, 390] width 69 height 39
click at [1114, 386] on input "checkbox" at bounding box center [1121, 391] width 15 height 15
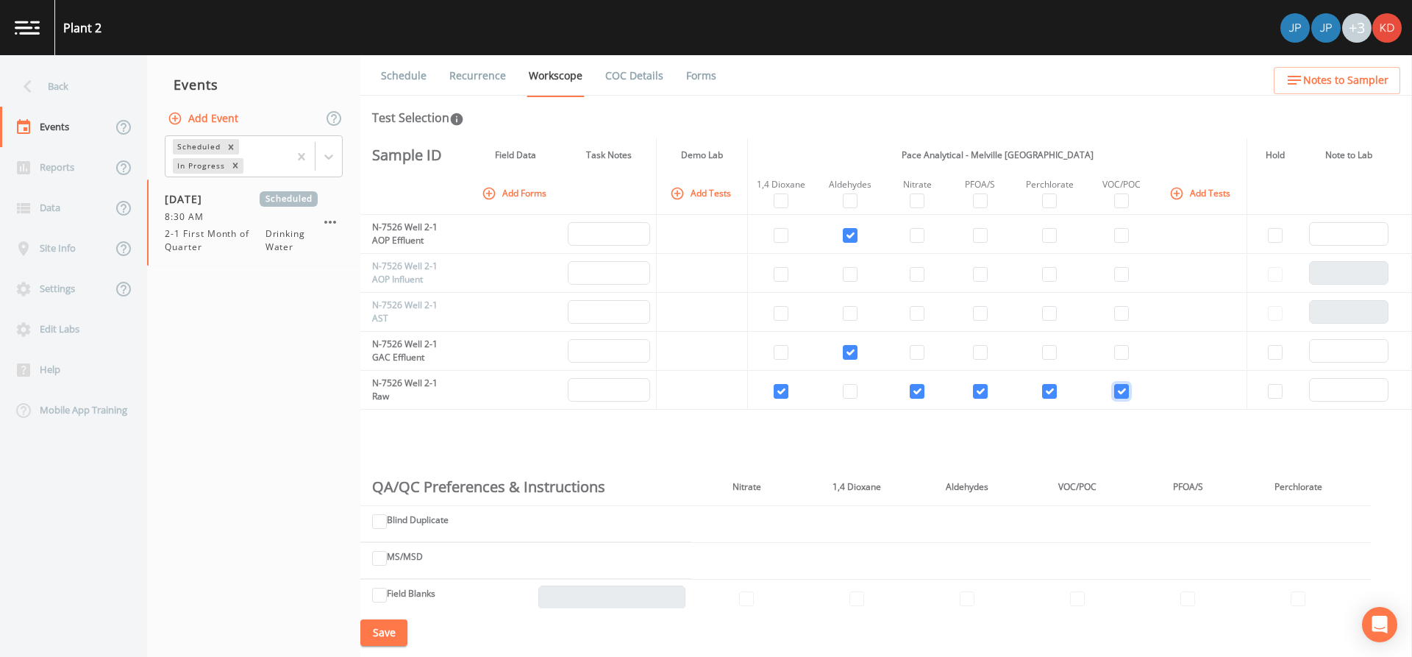
checkbox input "true"
click at [777, 238] on input "checkbox" at bounding box center [781, 235] width 15 height 15
checkbox input "true"
drag, startPoint x: 777, startPoint y: 238, endPoint x: 730, endPoint y: 232, distance: 48.1
click at [730, 232] on td at bounding box center [702, 234] width 91 height 39
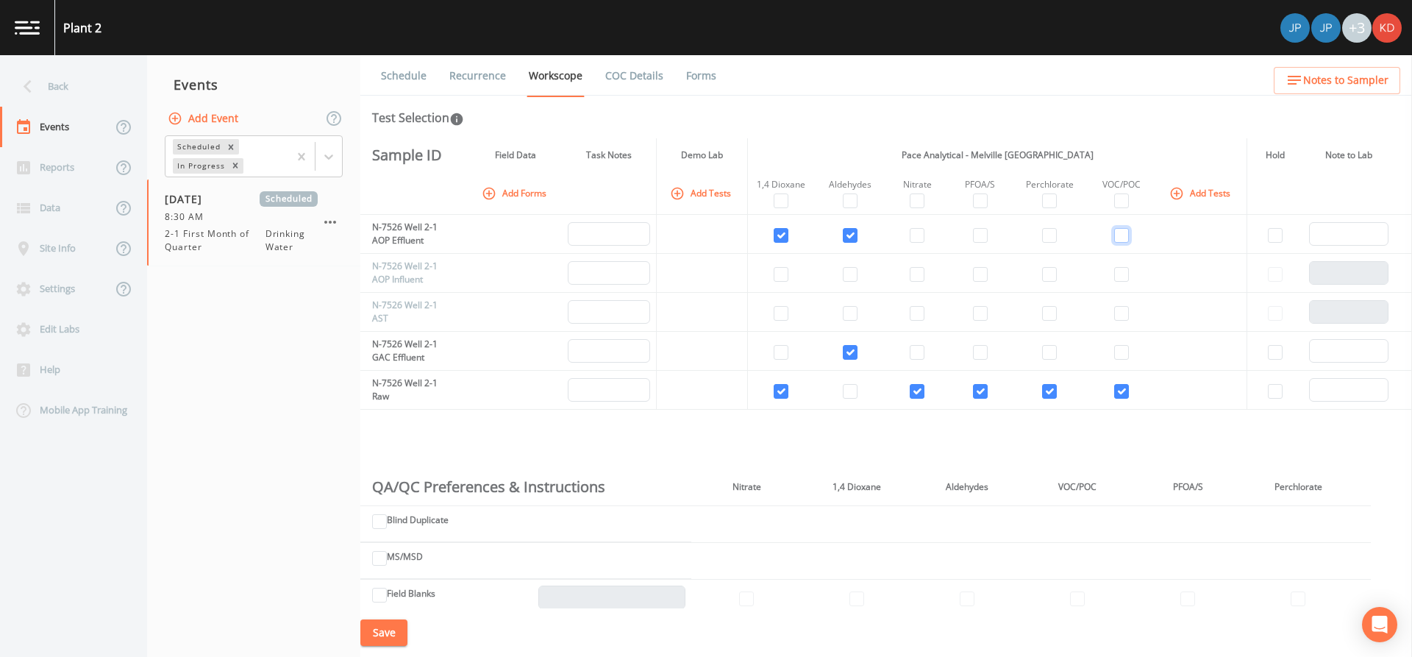
click at [1115, 234] on input "checkbox" at bounding box center [1121, 235] width 15 height 15
checkbox input "true"
click at [780, 348] on input "checkbox" at bounding box center [781, 352] width 15 height 15
checkbox input "true"
click at [1119, 342] on td at bounding box center [1121, 351] width 69 height 39
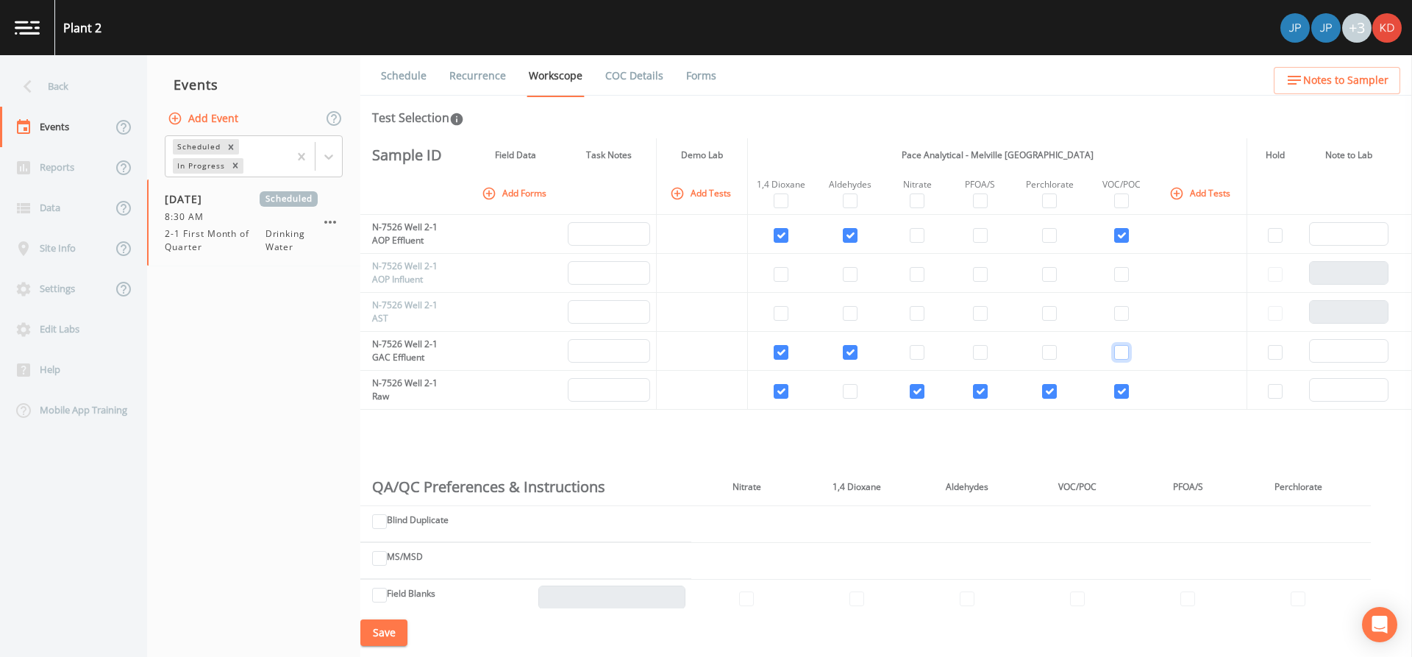
click at [1117, 352] on input "checkbox" at bounding box center [1121, 352] width 15 height 15
checkbox input "true"
click at [785, 306] on input "checkbox" at bounding box center [781, 313] width 15 height 15
checkbox input "true"
click at [1119, 308] on input "checkbox" at bounding box center [1121, 313] width 15 height 15
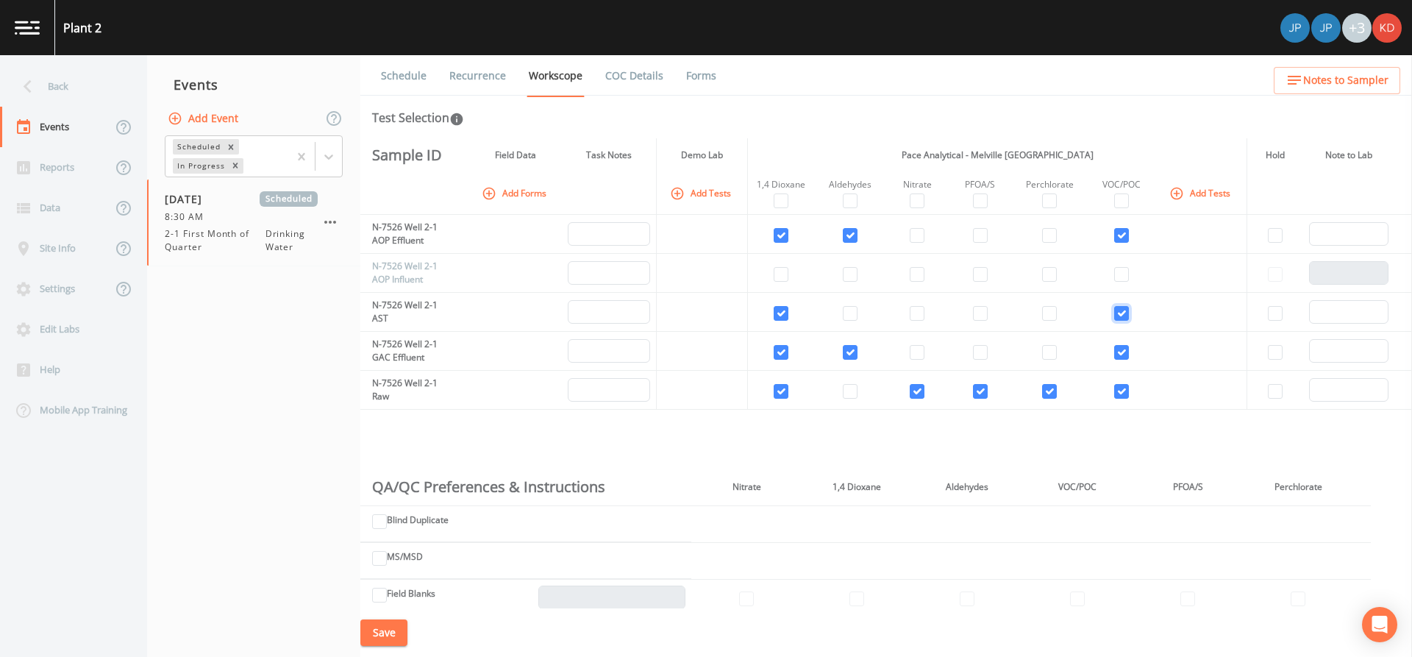
checkbox input "true"
click at [776, 272] on input "checkbox" at bounding box center [781, 274] width 15 height 15
checkbox input "true"
click at [1114, 278] on input "checkbox" at bounding box center [1121, 274] width 15 height 15
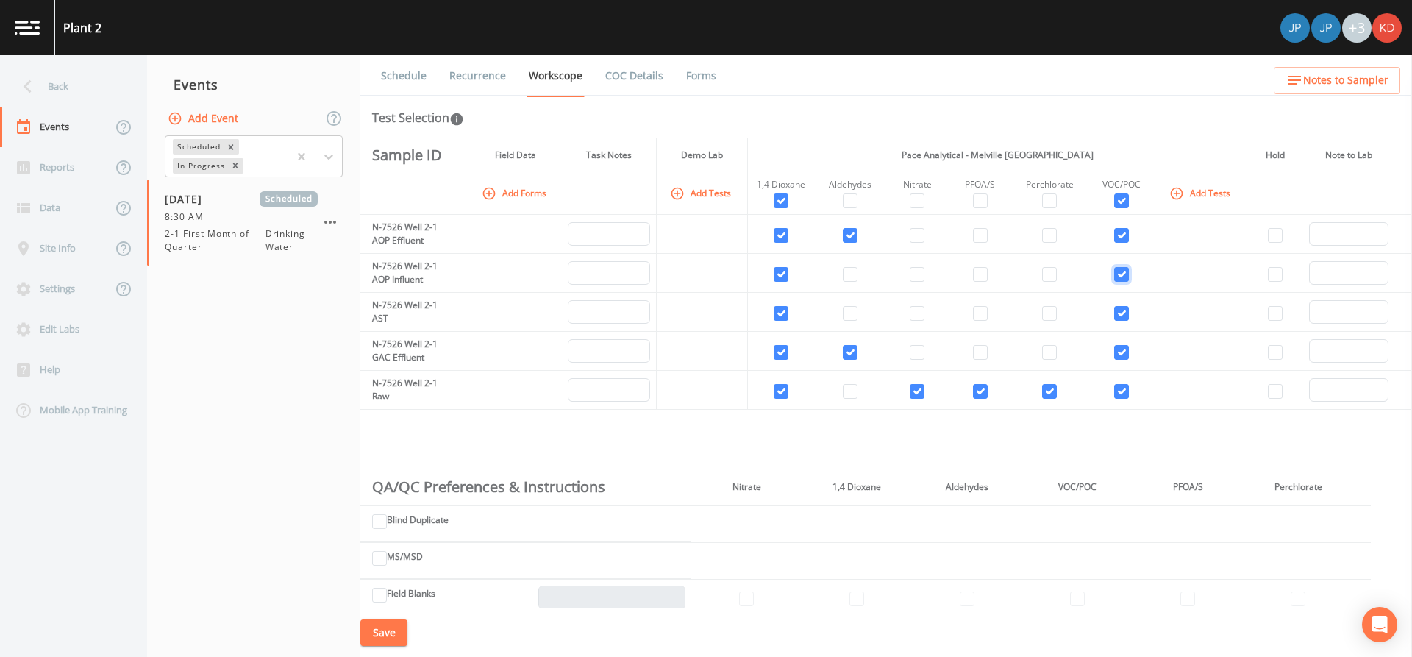
checkbox input "true"
click at [977, 352] on input "checkbox" at bounding box center [980, 352] width 15 height 15
checkbox input "true"
click at [395, 636] on button "Save" at bounding box center [383, 632] width 47 height 27
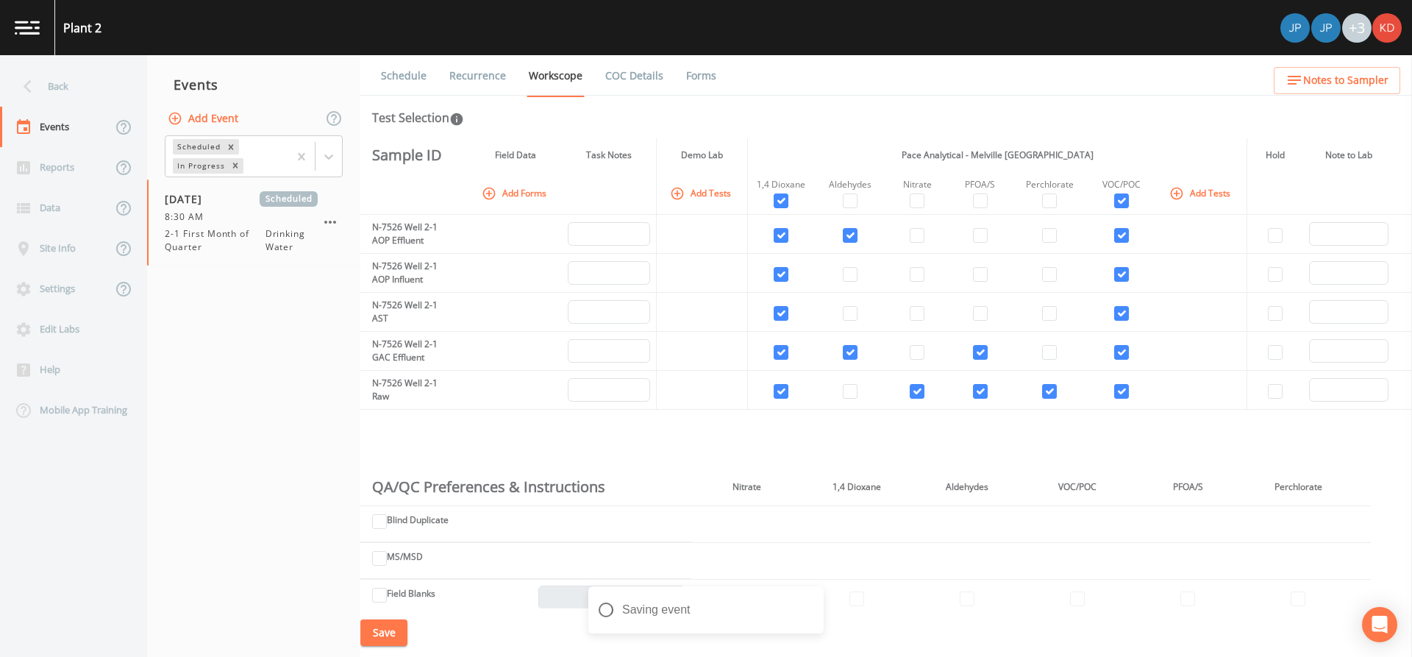
click at [635, 100] on div "Schedule Recurrence Workscope COC Details Forms Test Selection Sample ID Field …" at bounding box center [886, 356] width 1052 height 602
click at [493, 89] on link "Recurrence" at bounding box center [477, 75] width 61 height 41
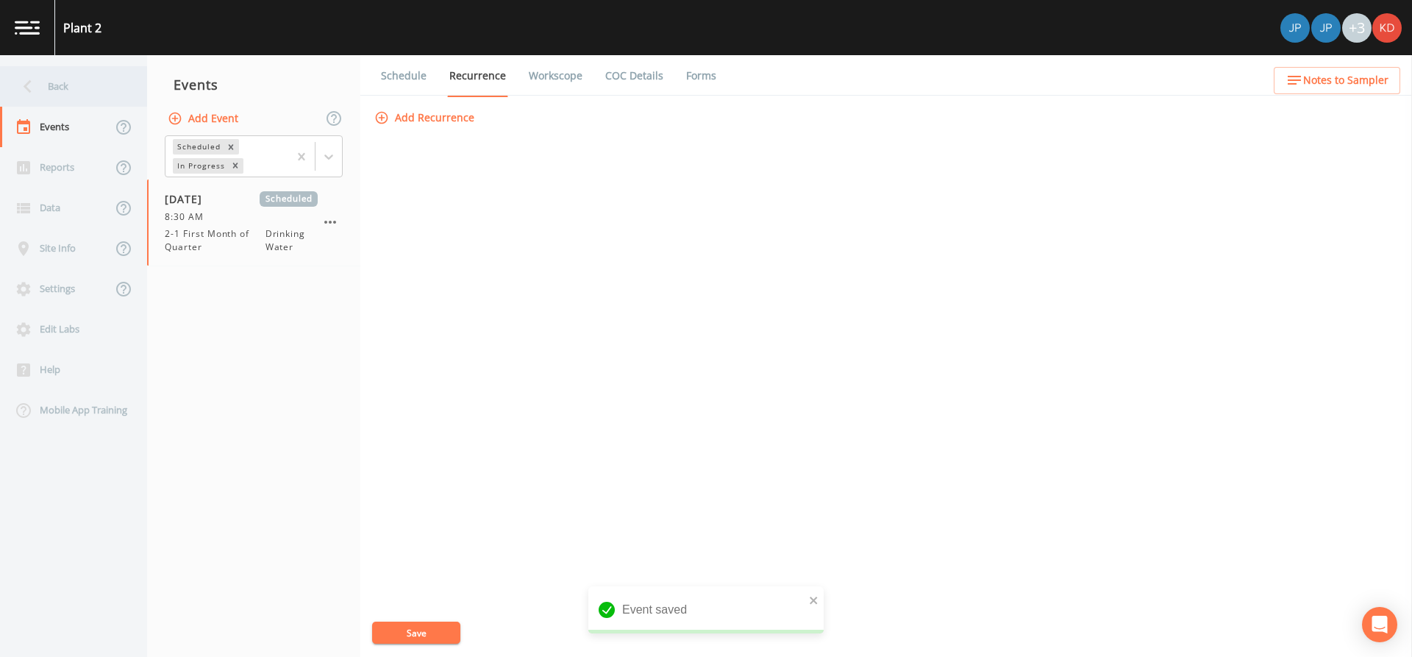
click at [26, 87] on icon at bounding box center [28, 86] width 8 height 13
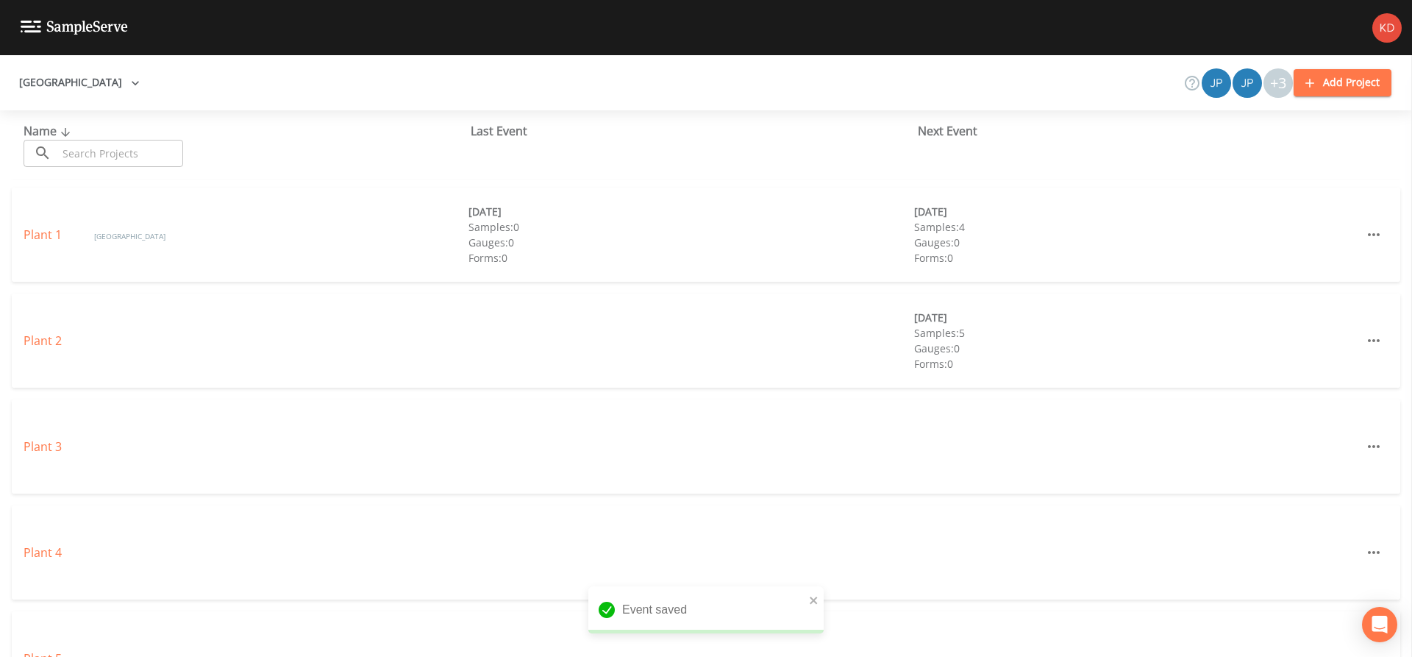
scroll to position [147, 0]
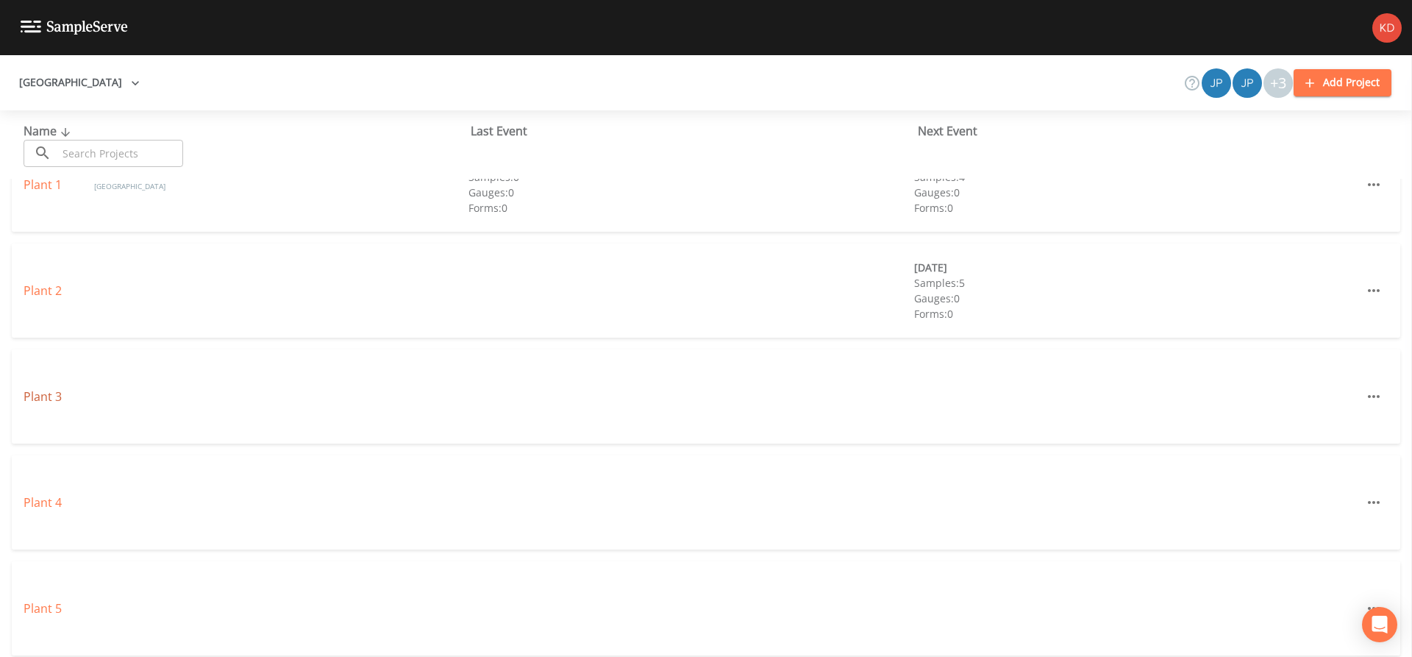
click at [50, 398] on link "Plant 3" at bounding box center [43, 396] width 38 height 16
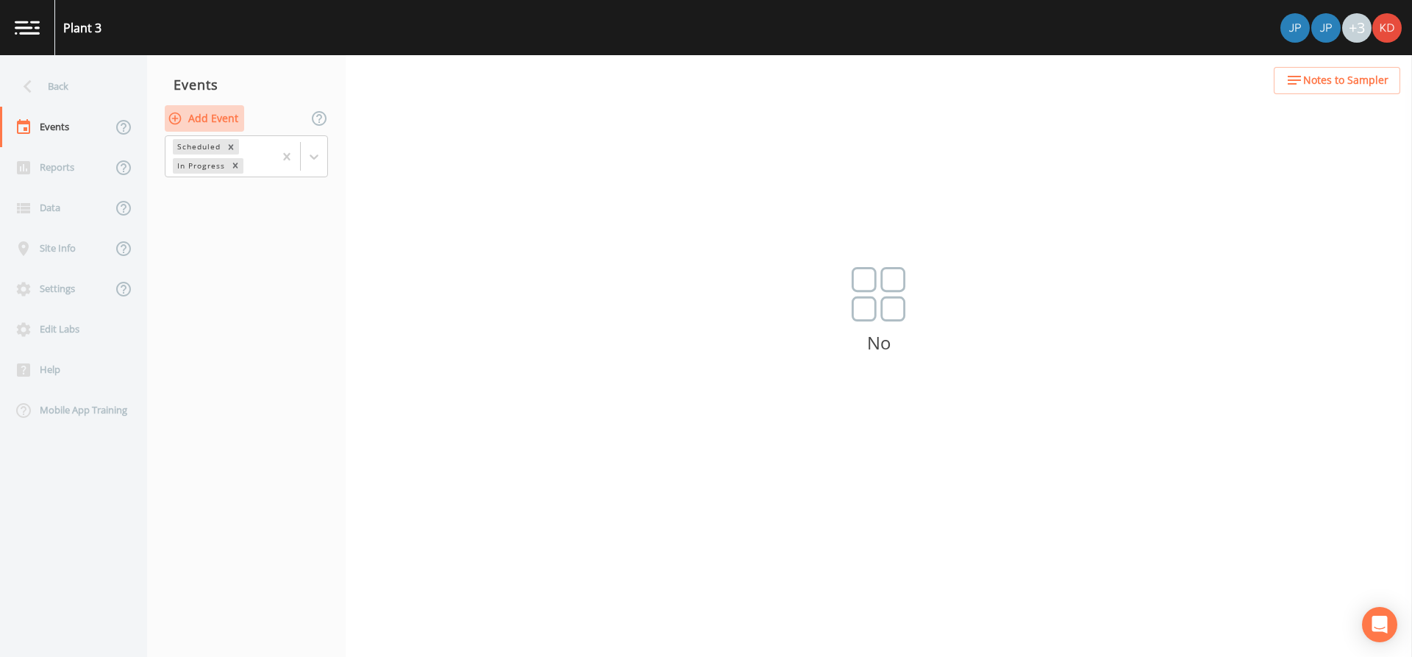
click at [205, 121] on button "Add Event" at bounding box center [204, 118] width 79 height 27
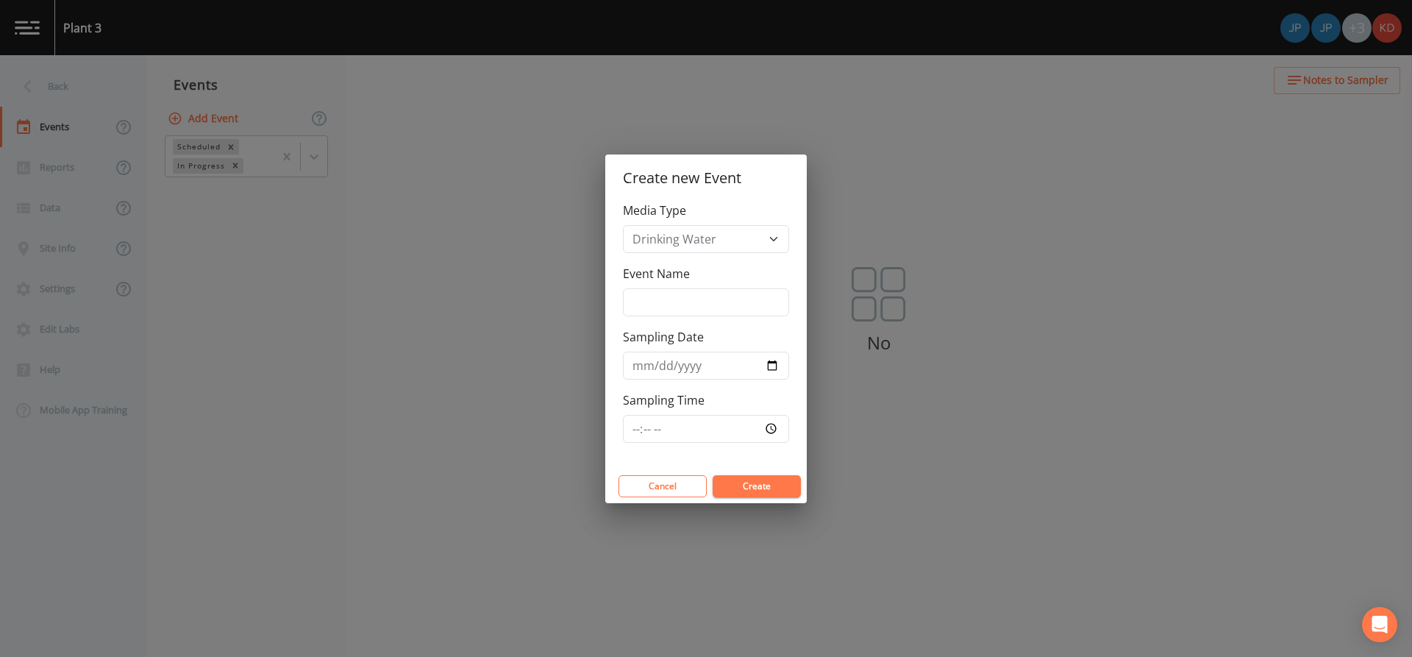
click at [258, 267] on div "Create new Event Media Type Drinking Water Event Name Sampling Date Sampling Ti…" at bounding box center [706, 328] width 1412 height 657
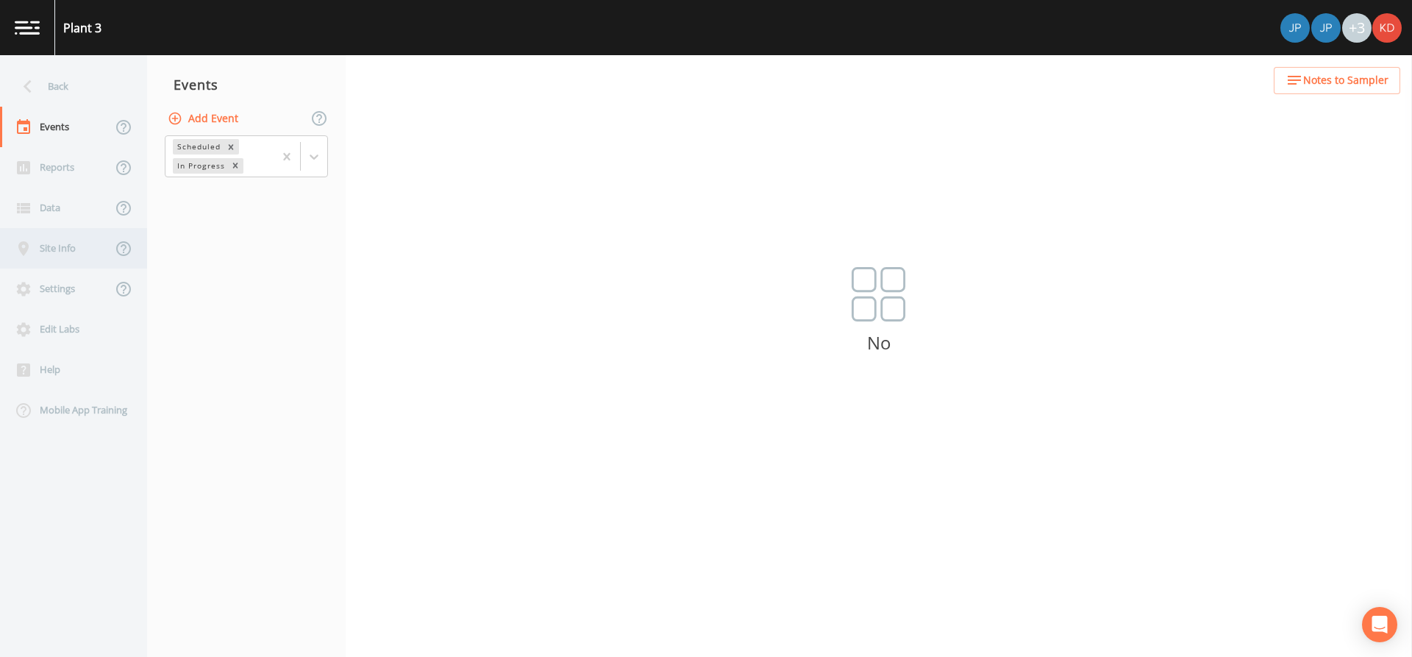
click at [60, 245] on div "Site Info" at bounding box center [56, 248] width 112 height 40
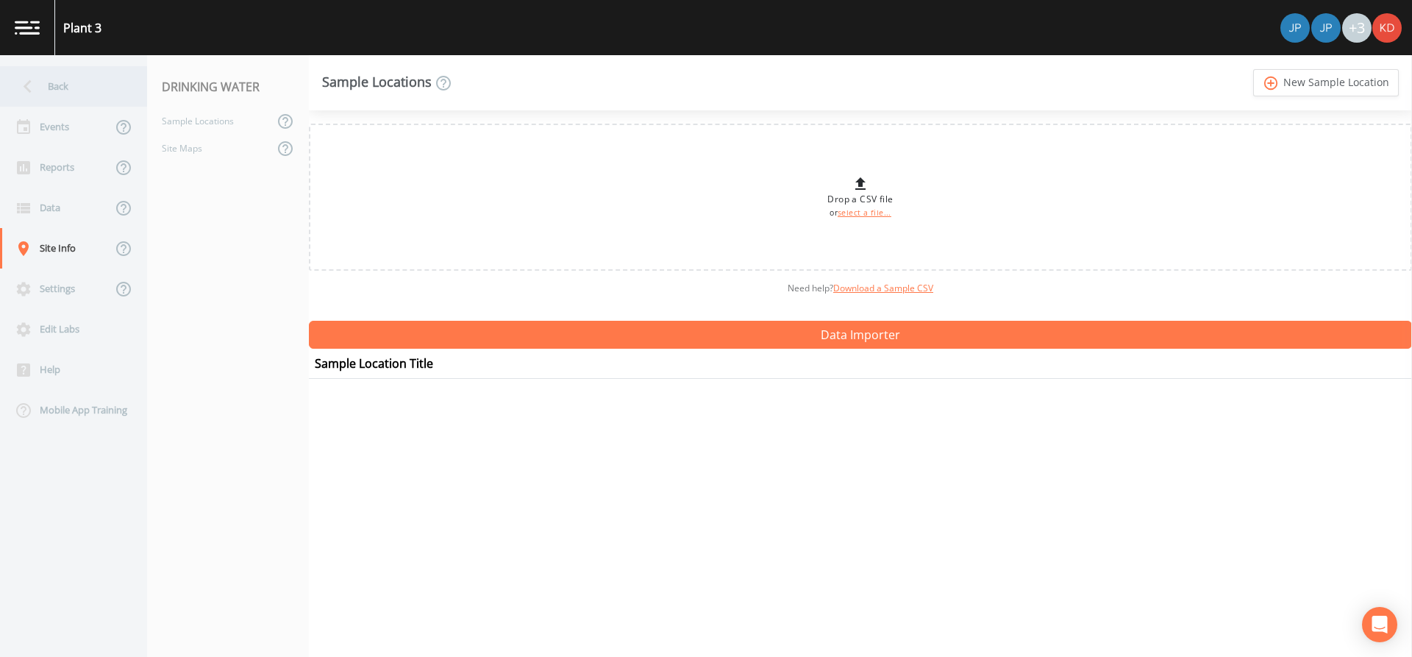
click at [29, 84] on icon at bounding box center [28, 87] width 26 height 26
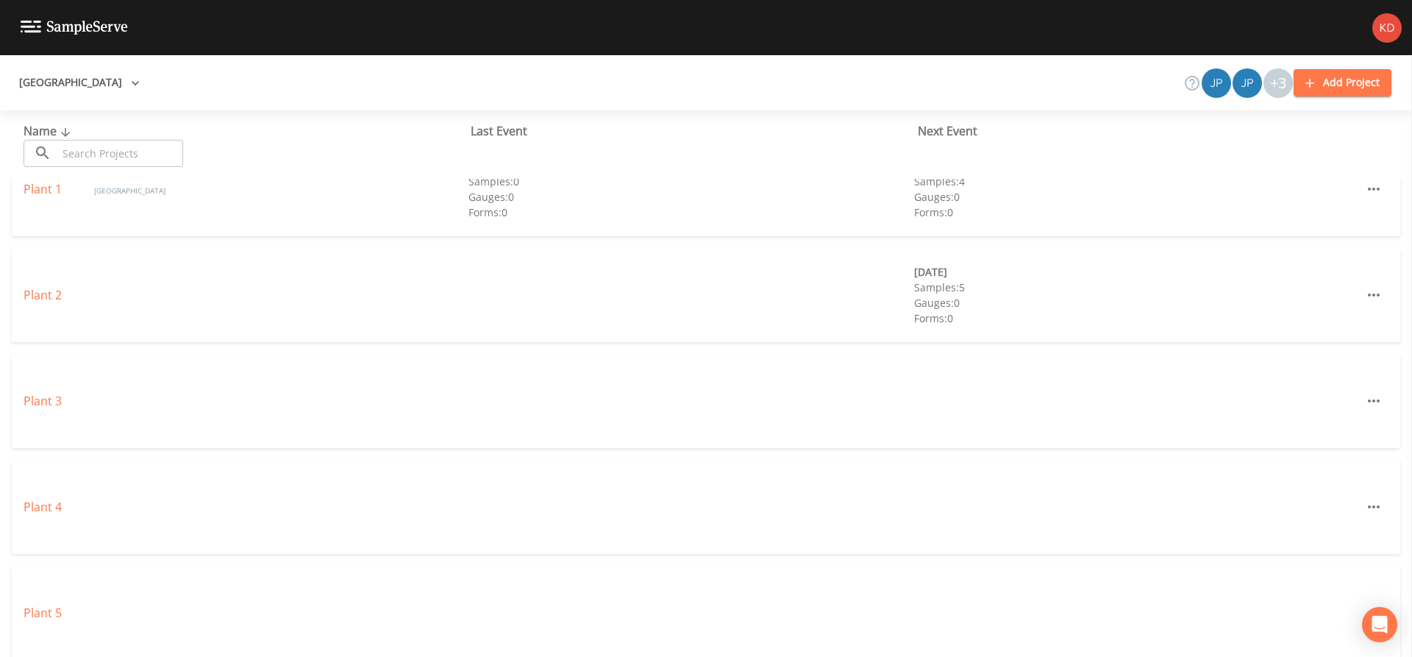
scroll to position [221, 0]
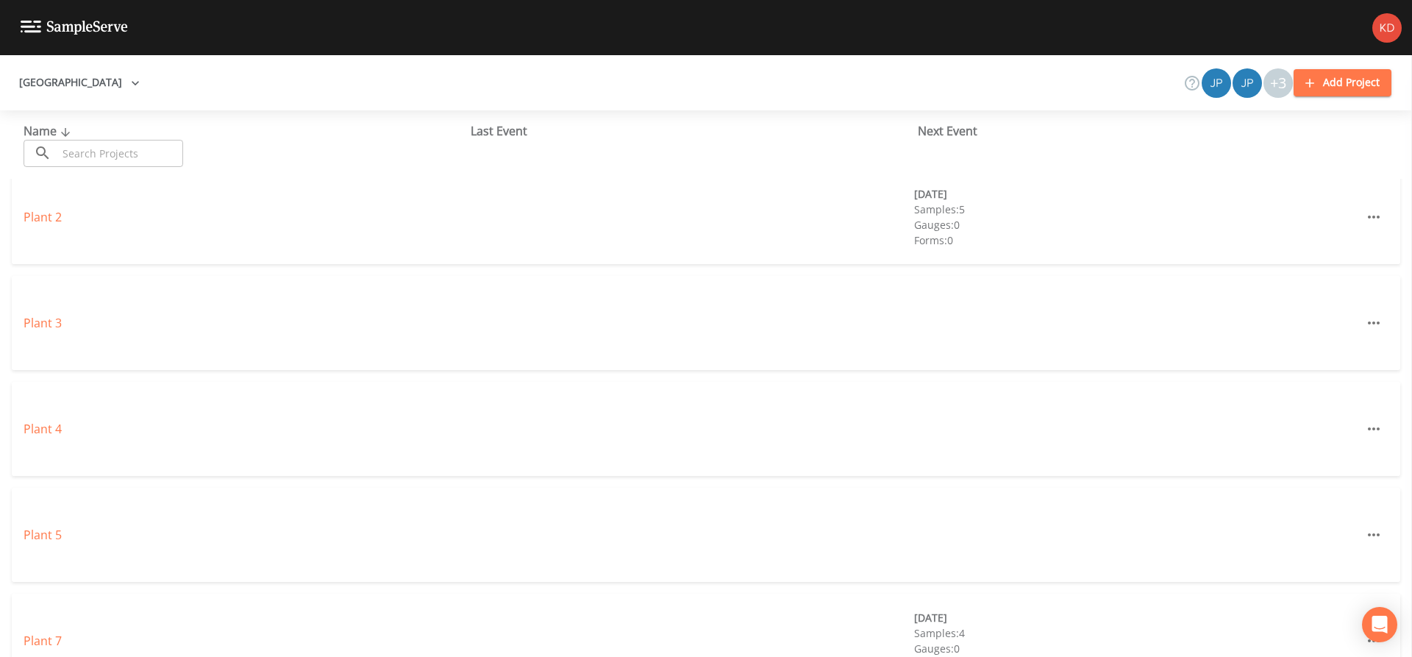
click at [49, 419] on div "Plant 4" at bounding box center [706, 429] width 1388 height 94
click at [49, 424] on link "Plant 4" at bounding box center [43, 429] width 38 height 16
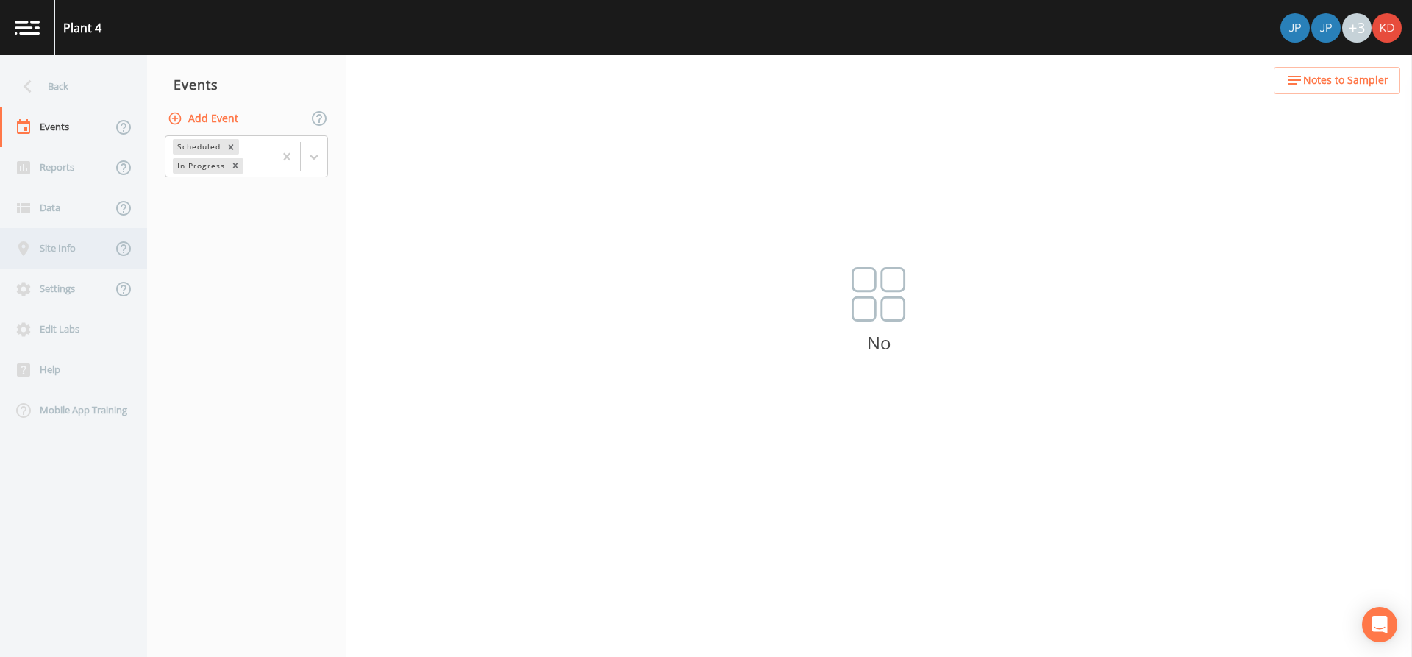
click at [60, 253] on div "Site Info" at bounding box center [56, 248] width 112 height 40
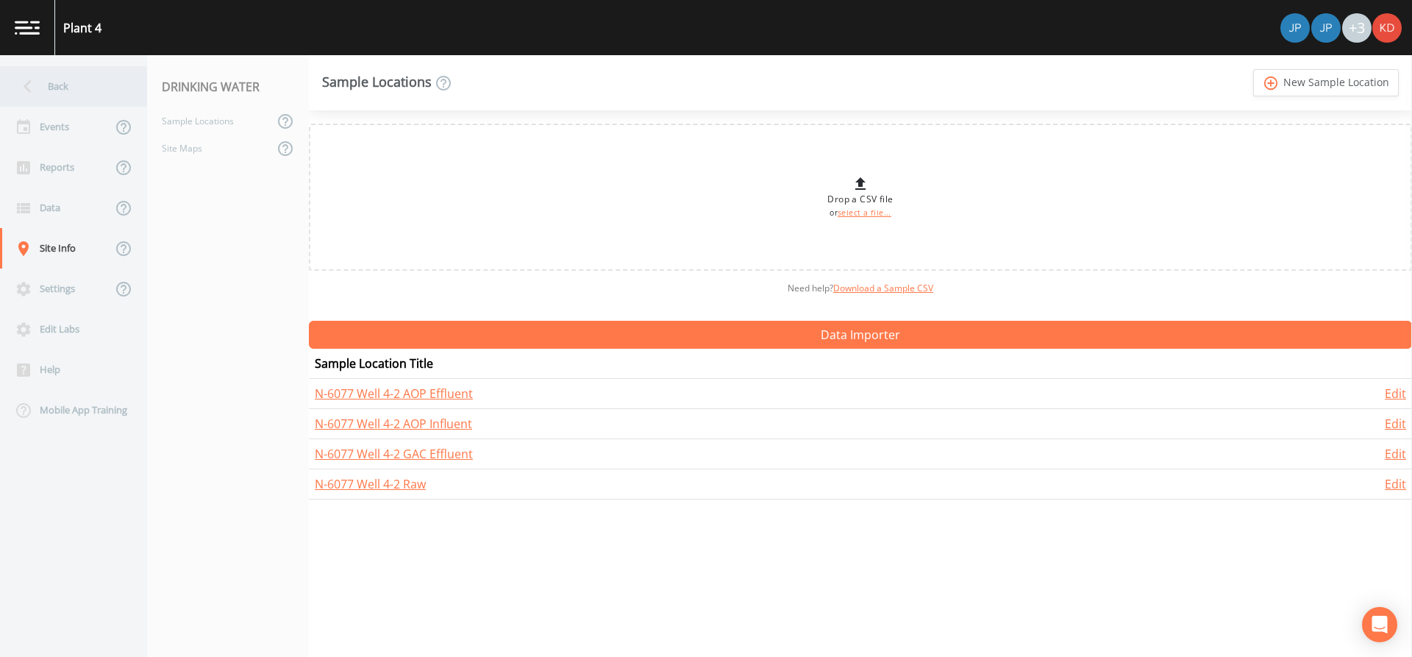
click at [45, 92] on div "Back" at bounding box center [66, 86] width 132 height 40
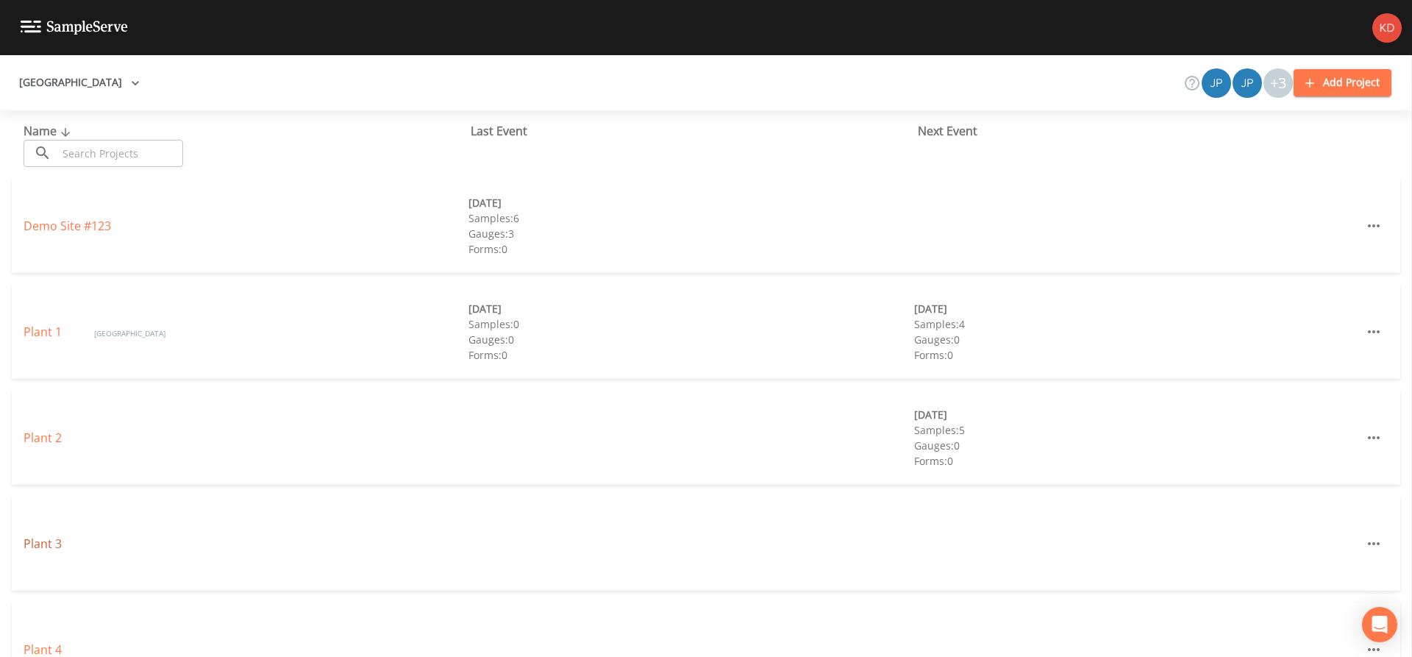
click at [32, 535] on link "Plant 3" at bounding box center [43, 543] width 38 height 16
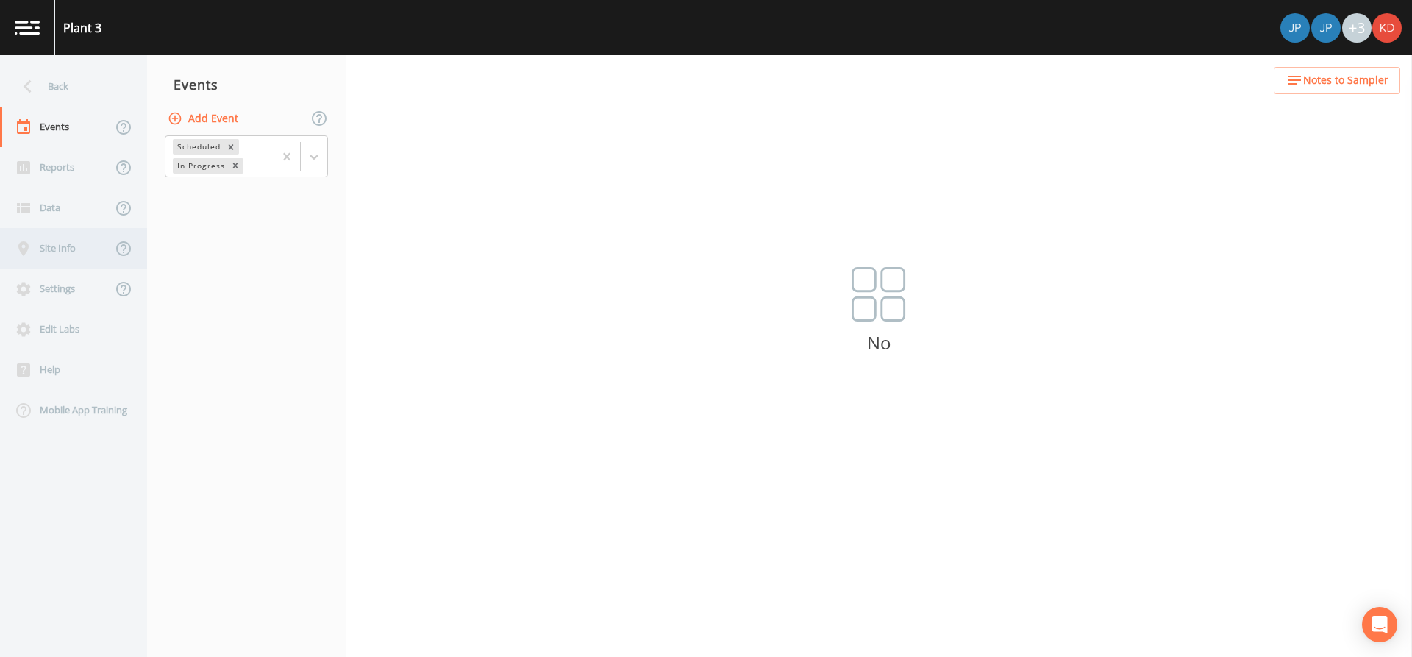
click at [60, 239] on div "Site Info" at bounding box center [56, 248] width 112 height 40
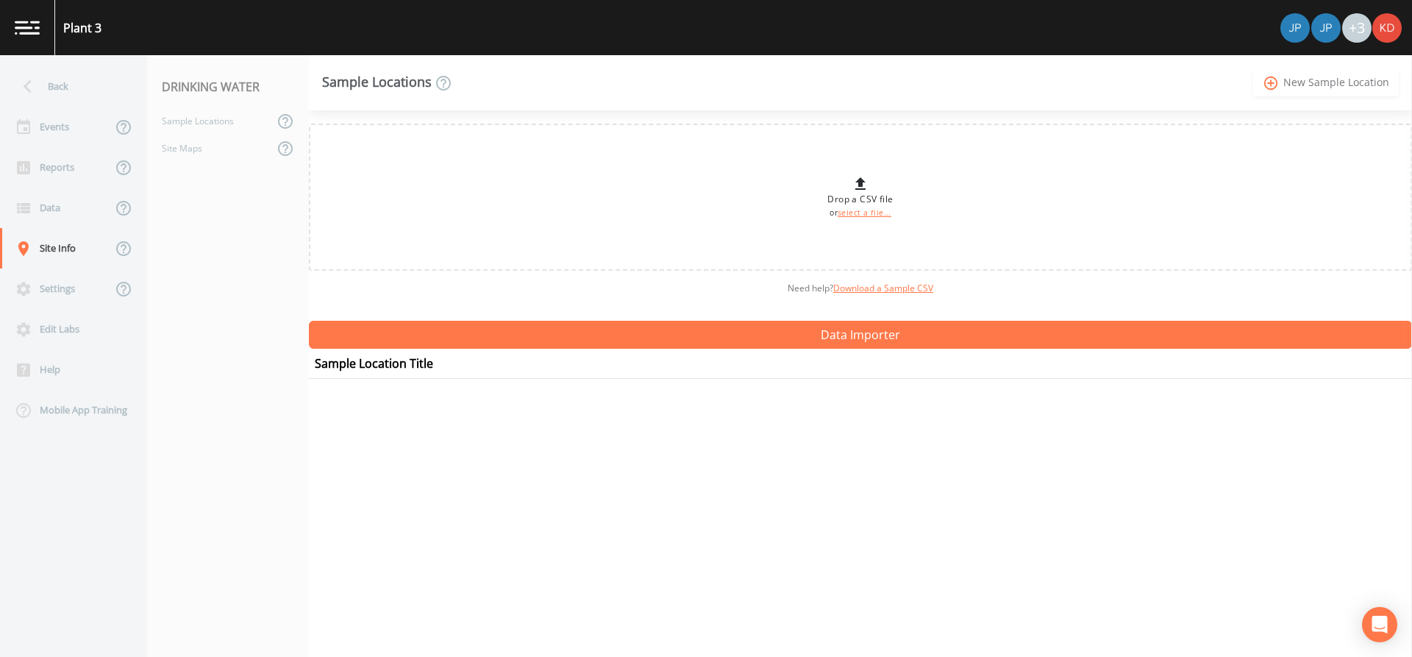
click at [1332, 74] on link "add_circle_outline New Sample Location" at bounding box center [1326, 82] width 146 height 27
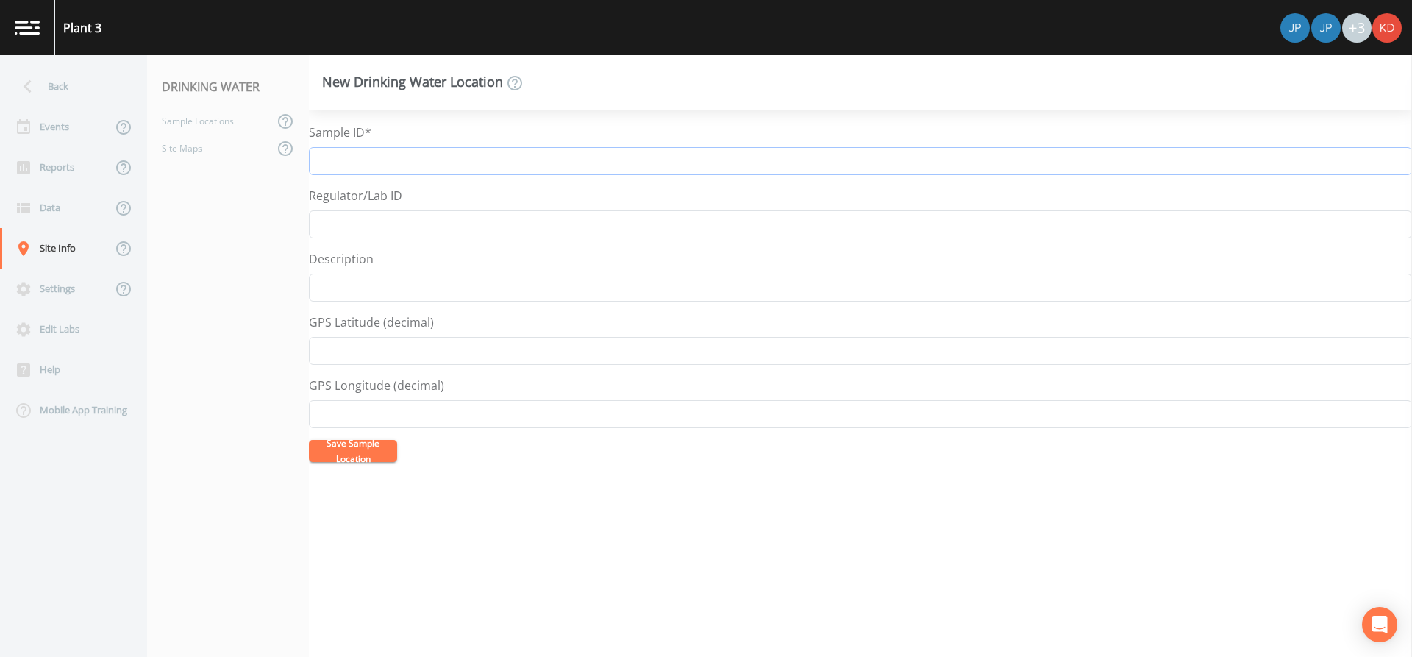
click at [668, 159] on input "Sample ID*" at bounding box center [860, 161] width 1103 height 28
drag, startPoint x: 409, startPoint y: 161, endPoint x: 223, endPoint y: 150, distance: 186.4
click at [224, 151] on div "Back Events Reports Data Site Info Settings Edit Labs Help Mobile App Training …" at bounding box center [706, 356] width 1412 height 602
type input "N-6580 Well 3-2 Raw"
click at [353, 445] on button "Save Sample Location" at bounding box center [353, 451] width 88 height 22
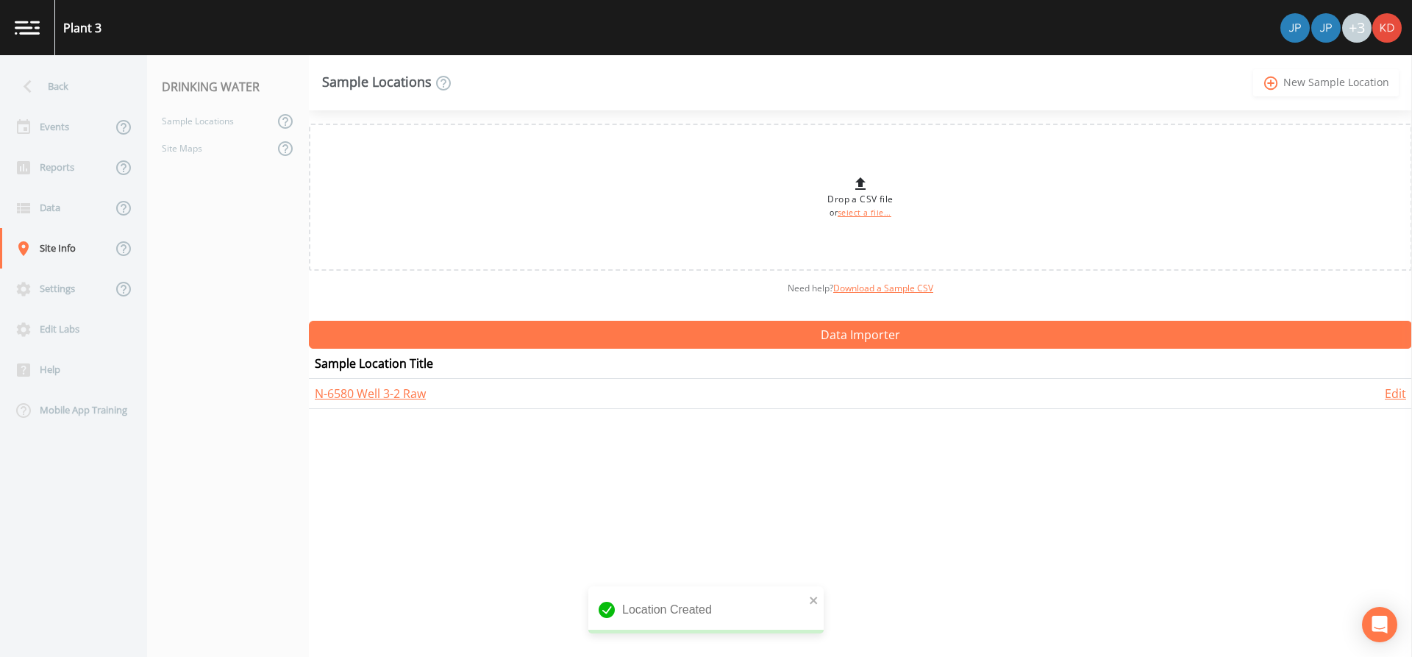
click at [1253, 69] on link "add_circle_outline New Sample Location" at bounding box center [1326, 82] width 146 height 27
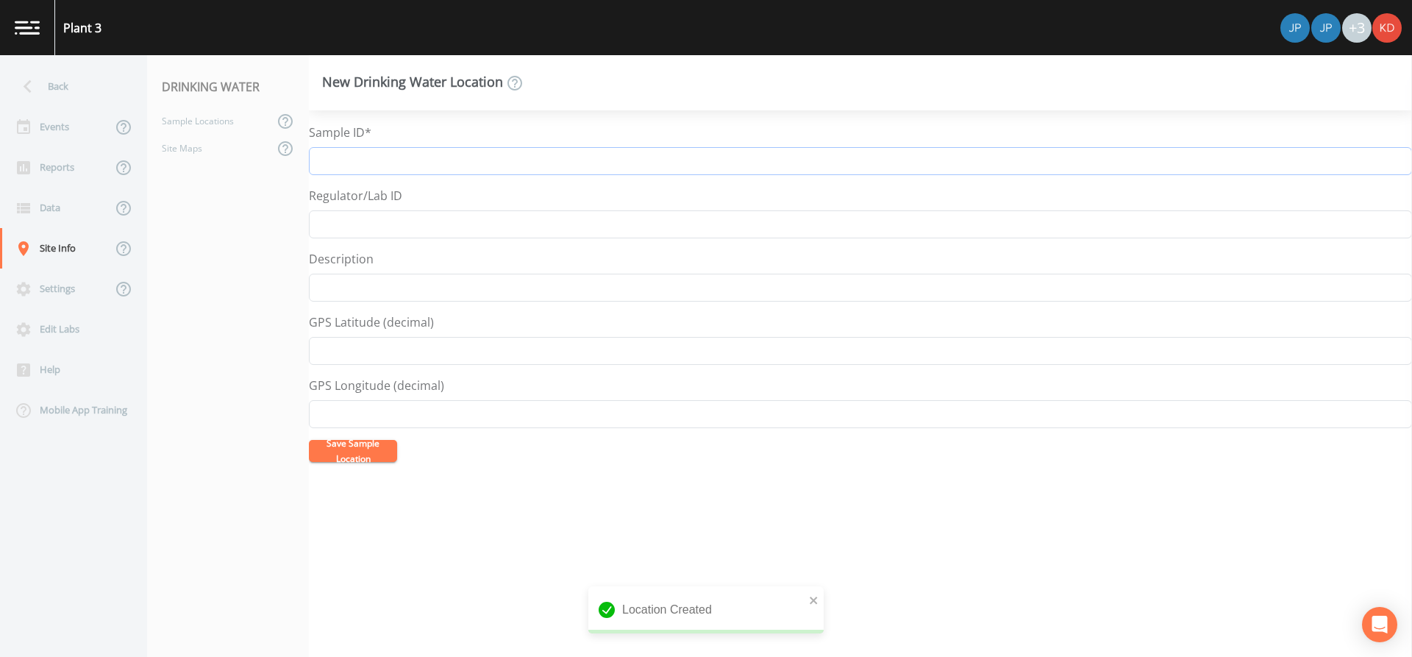
paste input "N-6580 Well 3-2"
click at [309, 440] on button "Save Sample Location" at bounding box center [353, 451] width 88 height 22
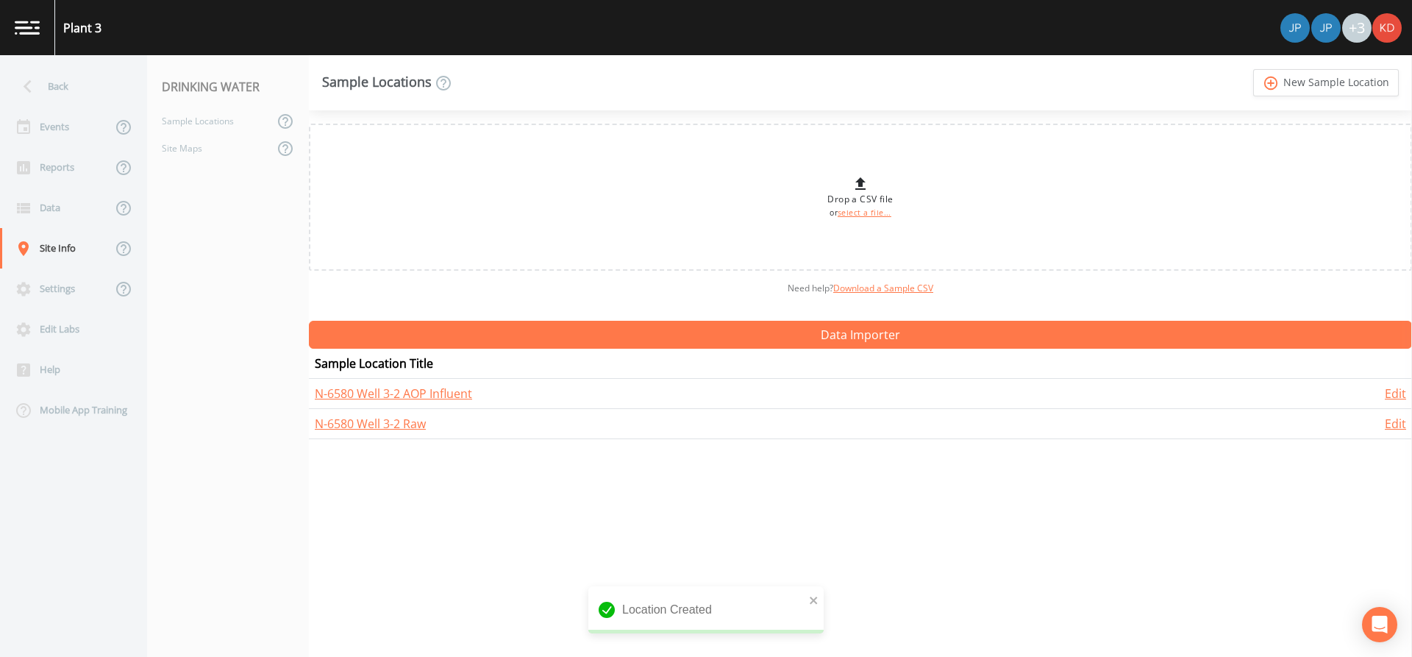
click at [1253, 69] on link "add_circle_outline New Sample Location" at bounding box center [1326, 82] width 146 height 27
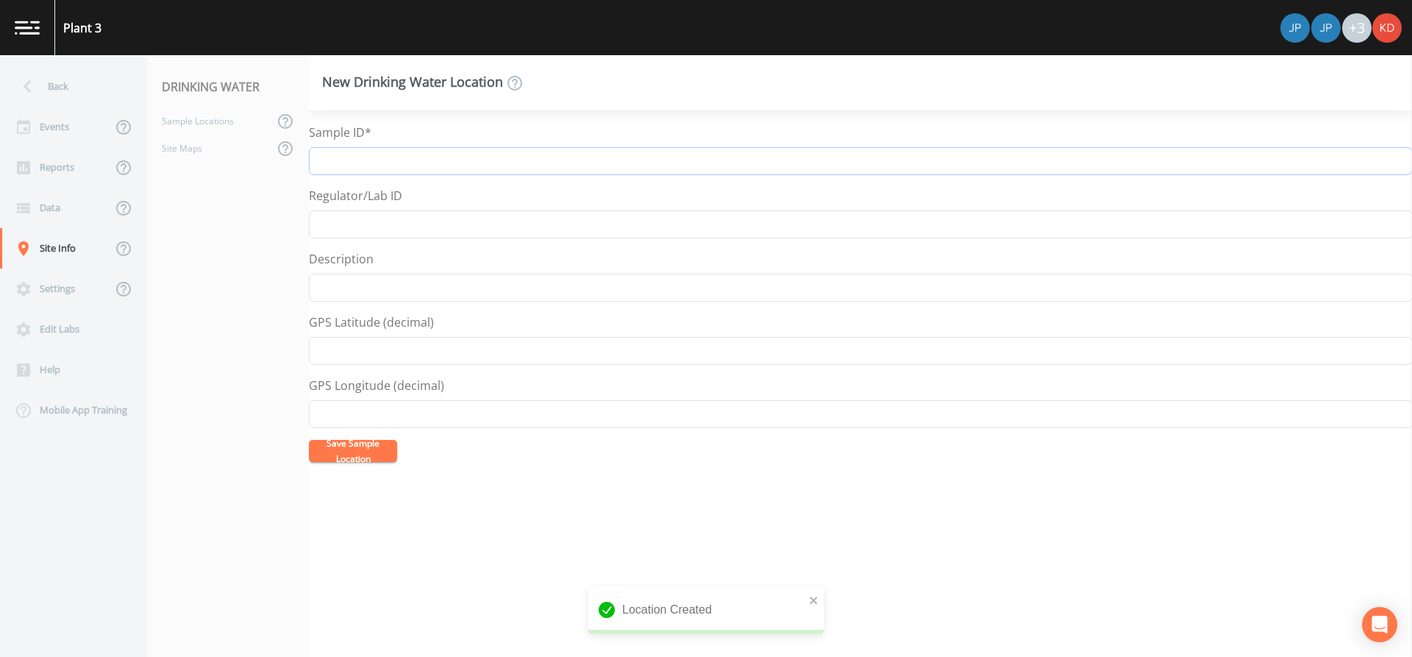
paste input "N-6580 Well 3-2"
click at [309, 440] on button "Save Sample Location" at bounding box center [353, 451] width 88 height 22
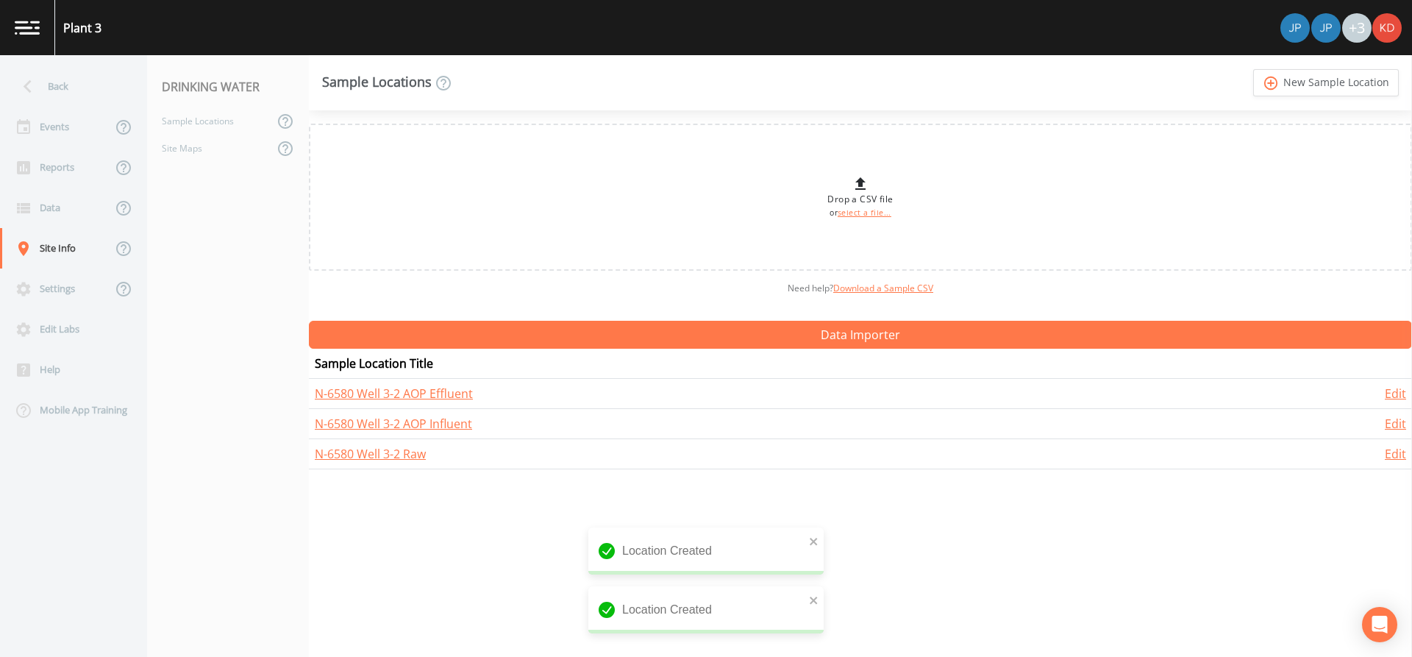
click at [1253, 69] on link "add_circle_outline New Sample Location" at bounding box center [1326, 82] width 146 height 27
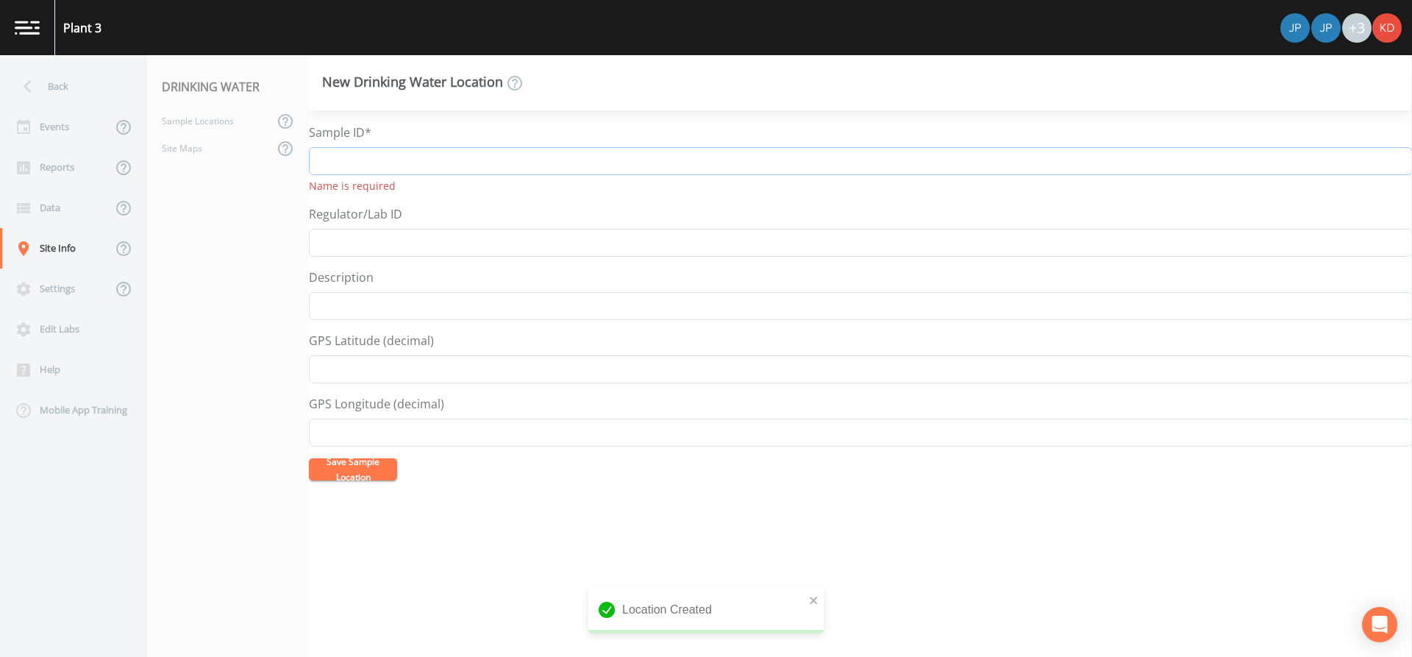
paste input "N-6580 Well 3-2"
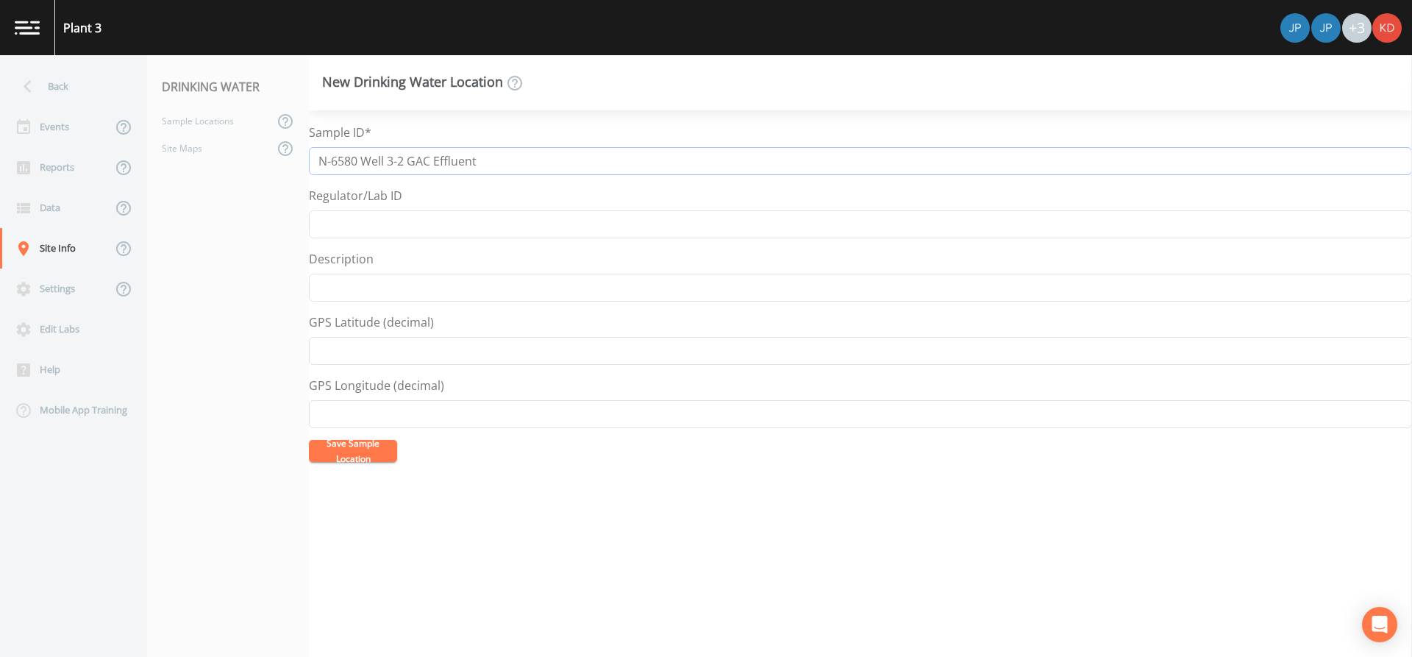
click at [309, 440] on button "Save Sample Location" at bounding box center [353, 451] width 88 height 22
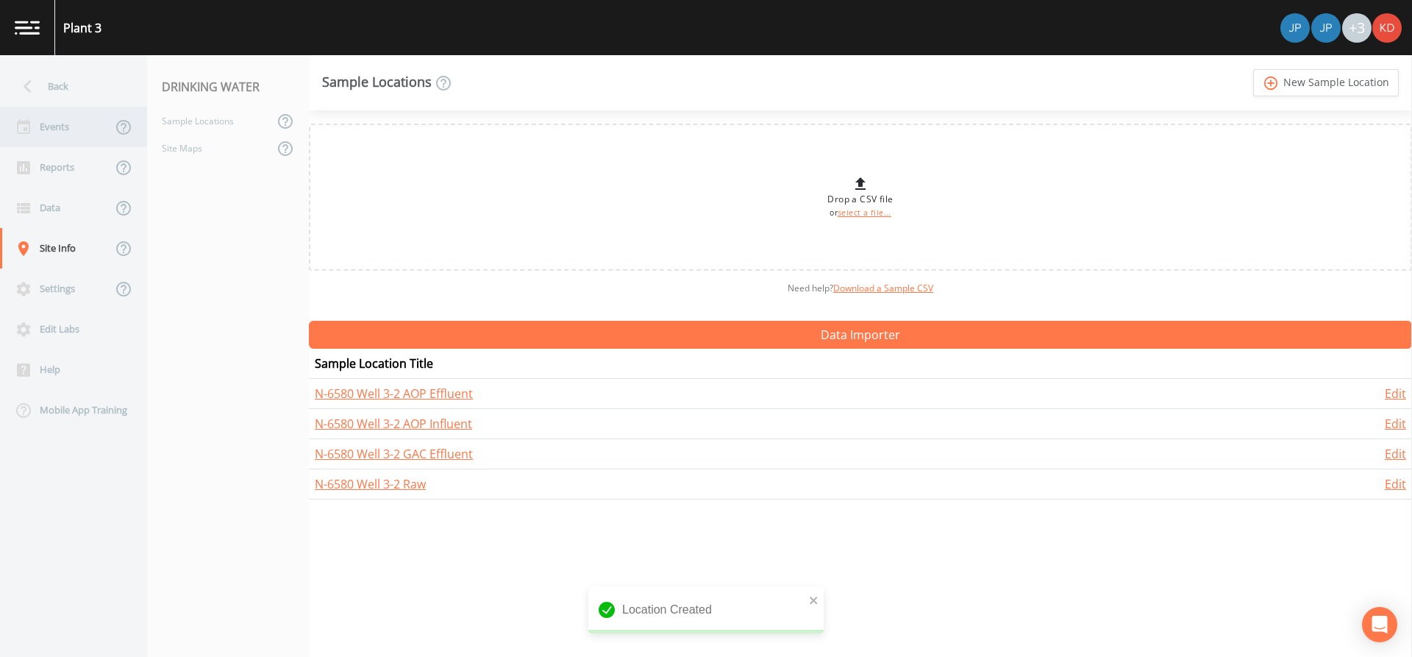
click at [54, 124] on div "Events" at bounding box center [56, 127] width 112 height 40
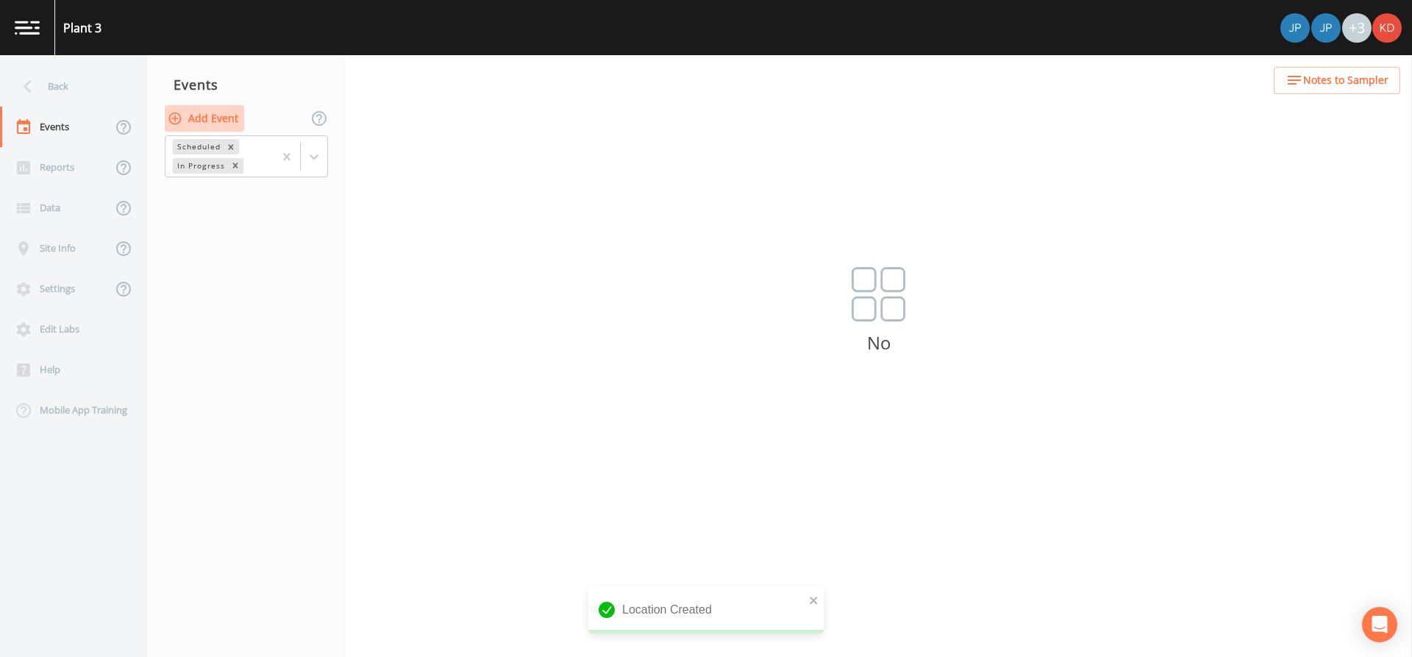
click at [196, 118] on button "Add Event" at bounding box center [204, 118] width 79 height 27
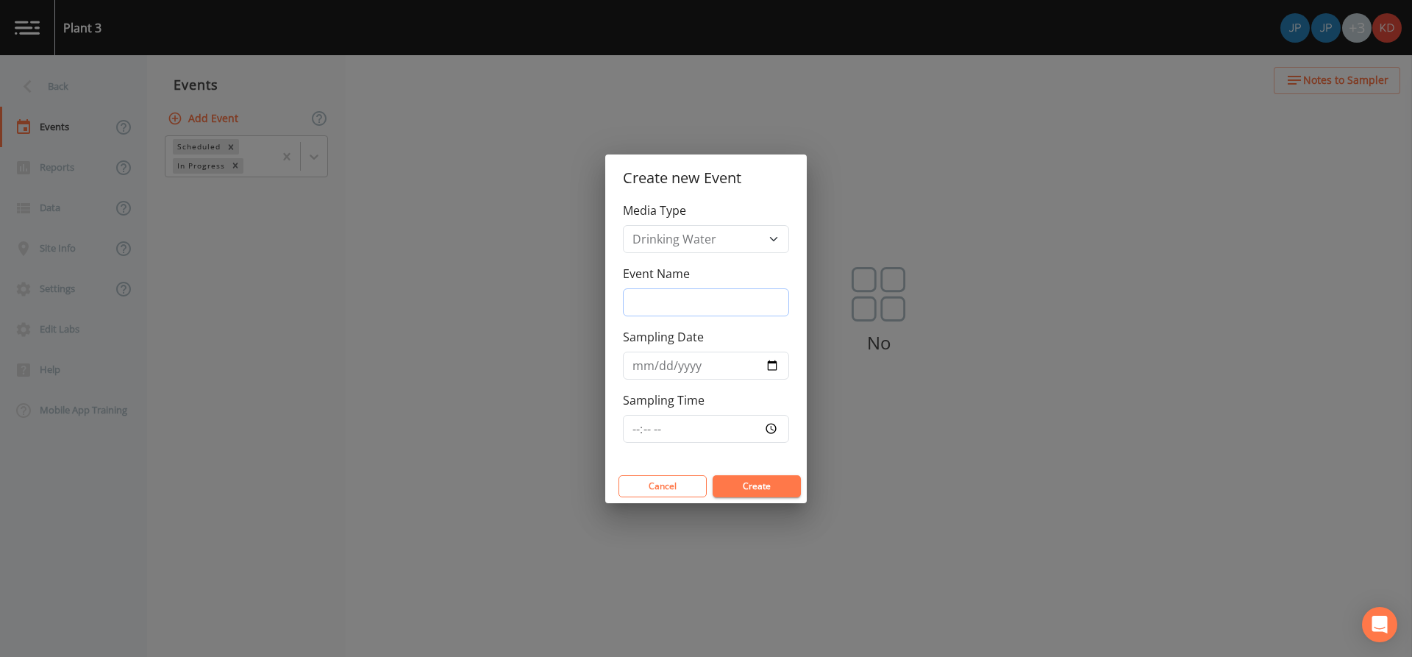
click at [680, 299] on input "Event Name" at bounding box center [706, 302] width 166 height 28
click at [771, 363] on input "Sampling Date" at bounding box center [706, 366] width 166 height 28
click at [765, 430] on input "Sampling Time" at bounding box center [706, 429] width 166 height 28
click at [724, 407] on div "Sampling Time 08:30" at bounding box center [706, 416] width 166 height 51
click at [744, 479] on button "Create" at bounding box center [757, 486] width 88 height 22
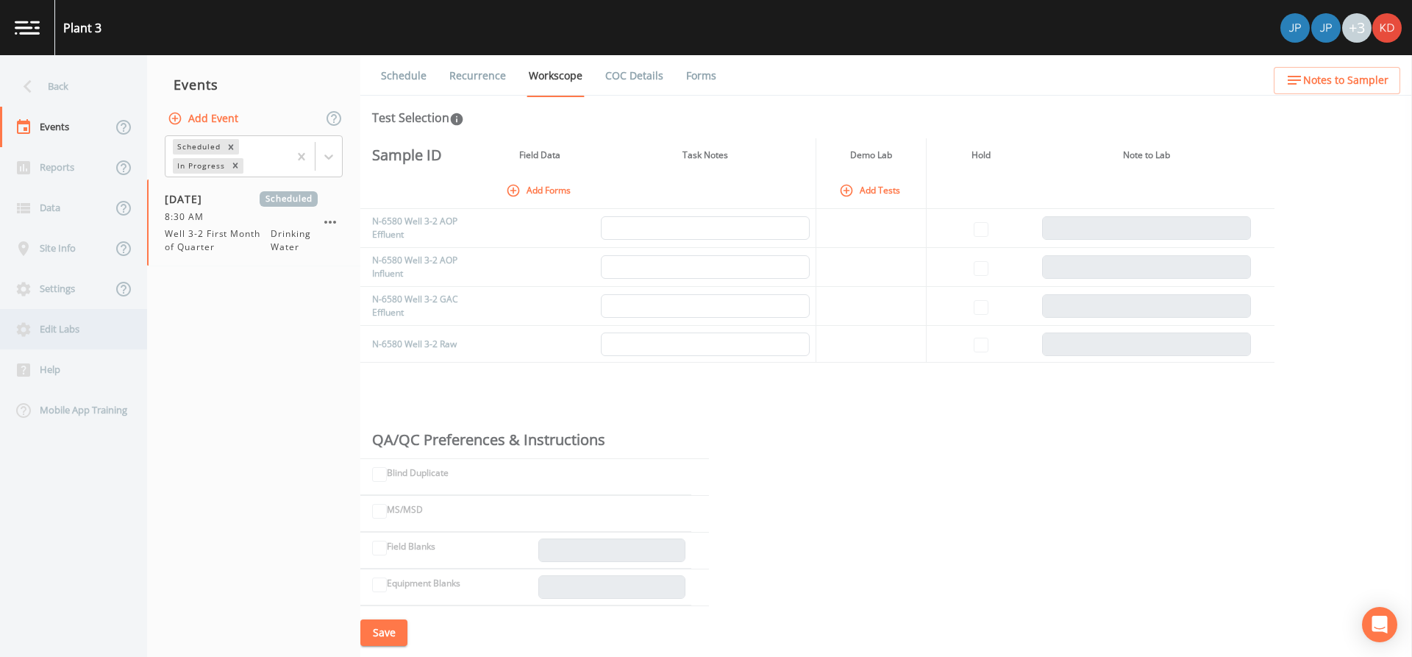
click at [53, 332] on div "Edit Labs" at bounding box center [66, 329] width 132 height 40
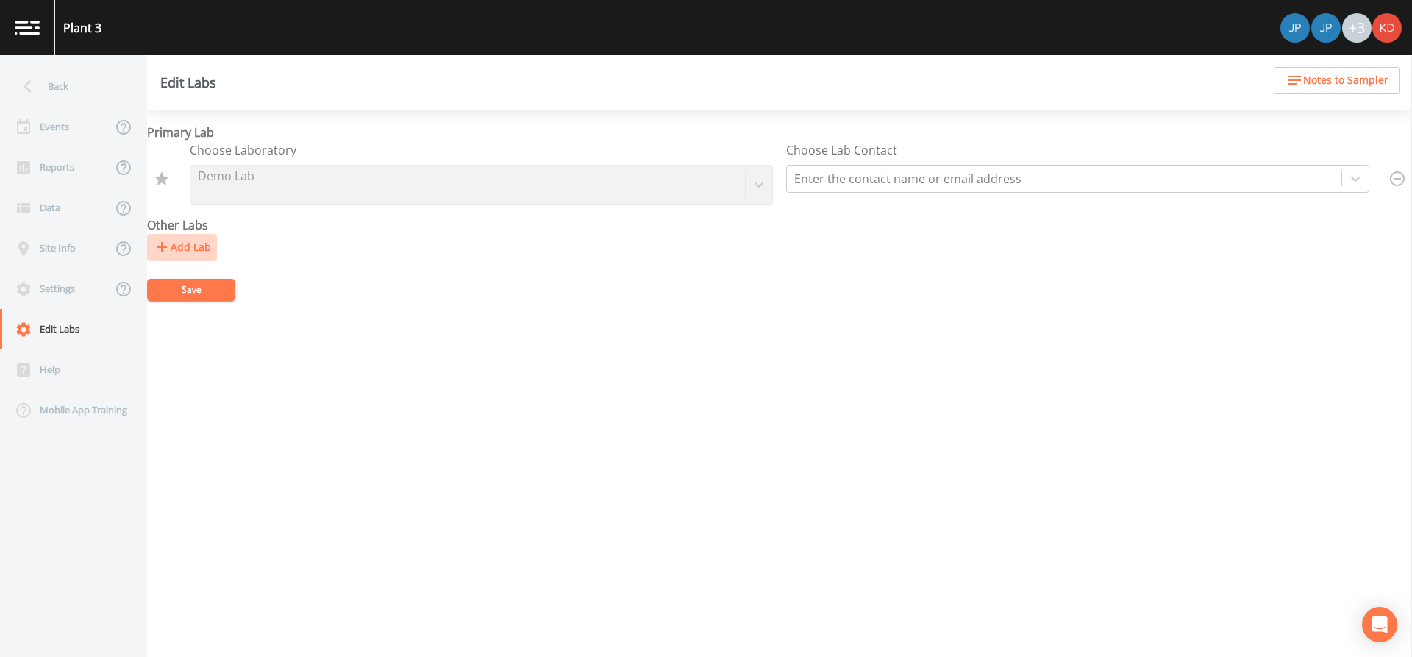
click at [191, 240] on button "Add Lab" at bounding box center [182, 247] width 70 height 27
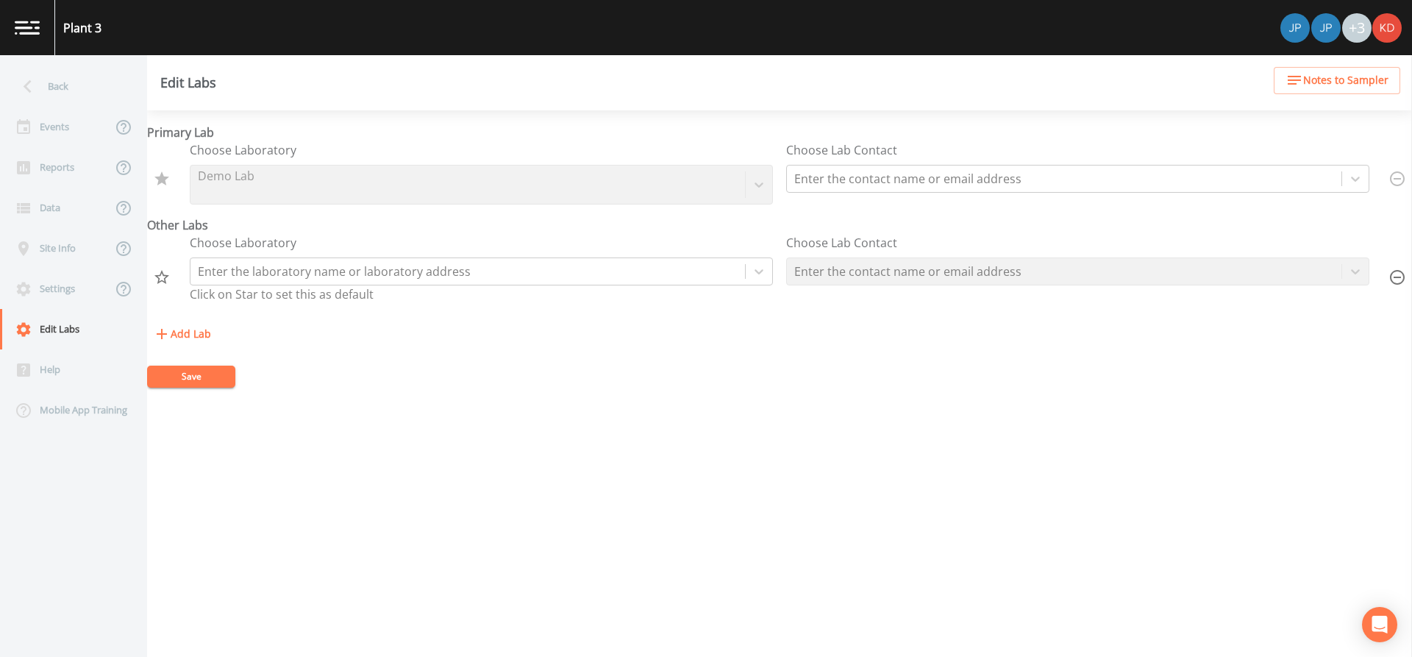
click at [491, 254] on div "Choose Laboratory Enter the laboratory name or laboratory address Click on Star…" at bounding box center [481, 271] width 583 height 75
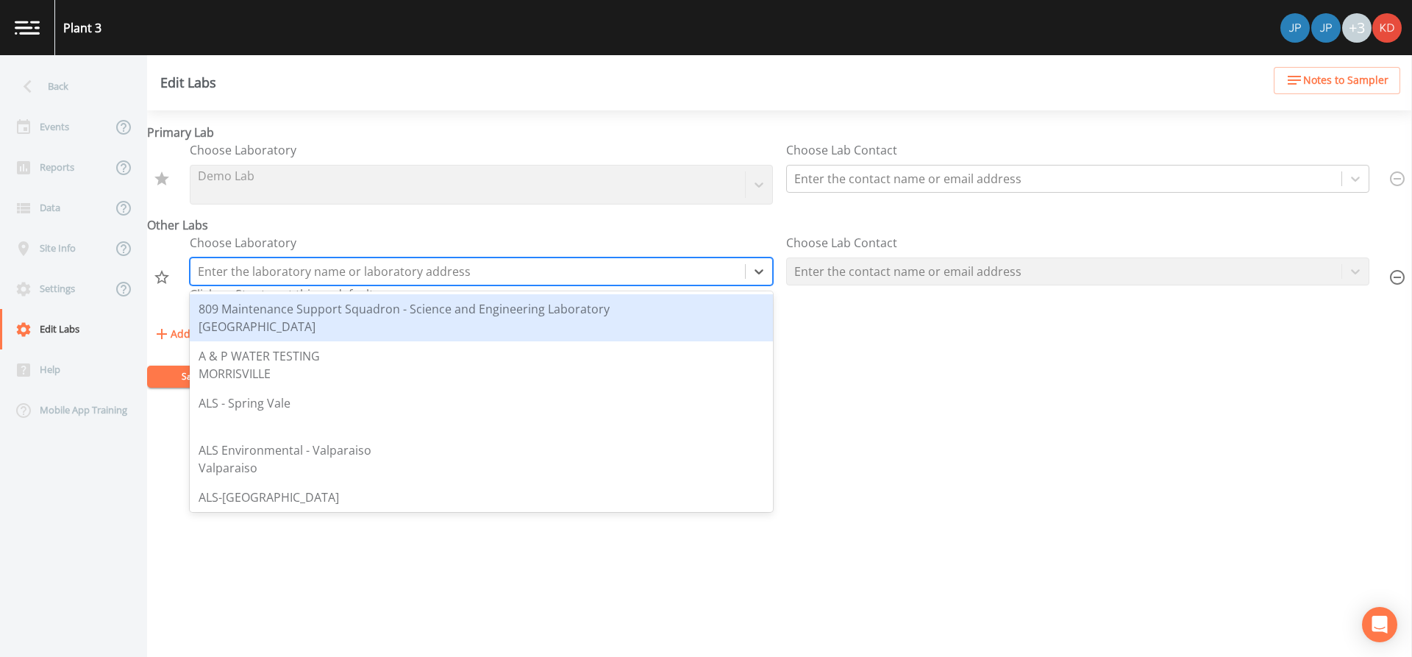
click at [491, 264] on div at bounding box center [468, 271] width 540 height 21
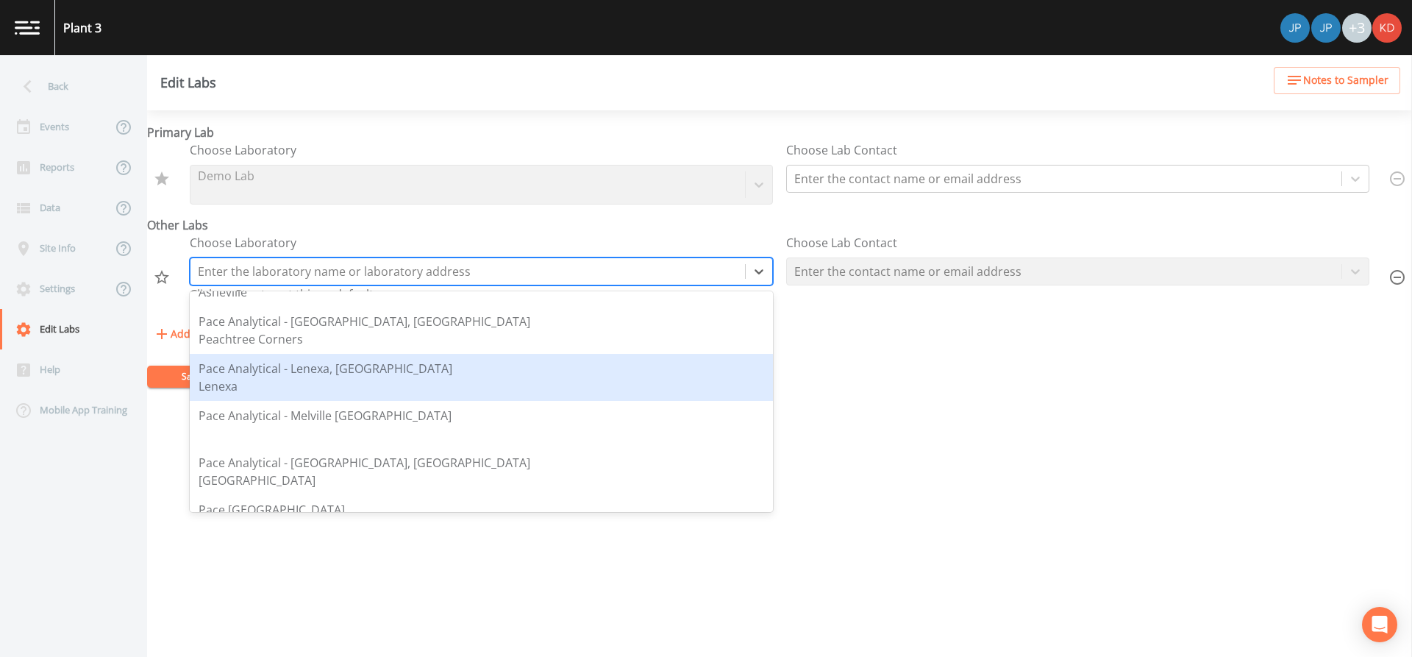
scroll to position [2059, 0]
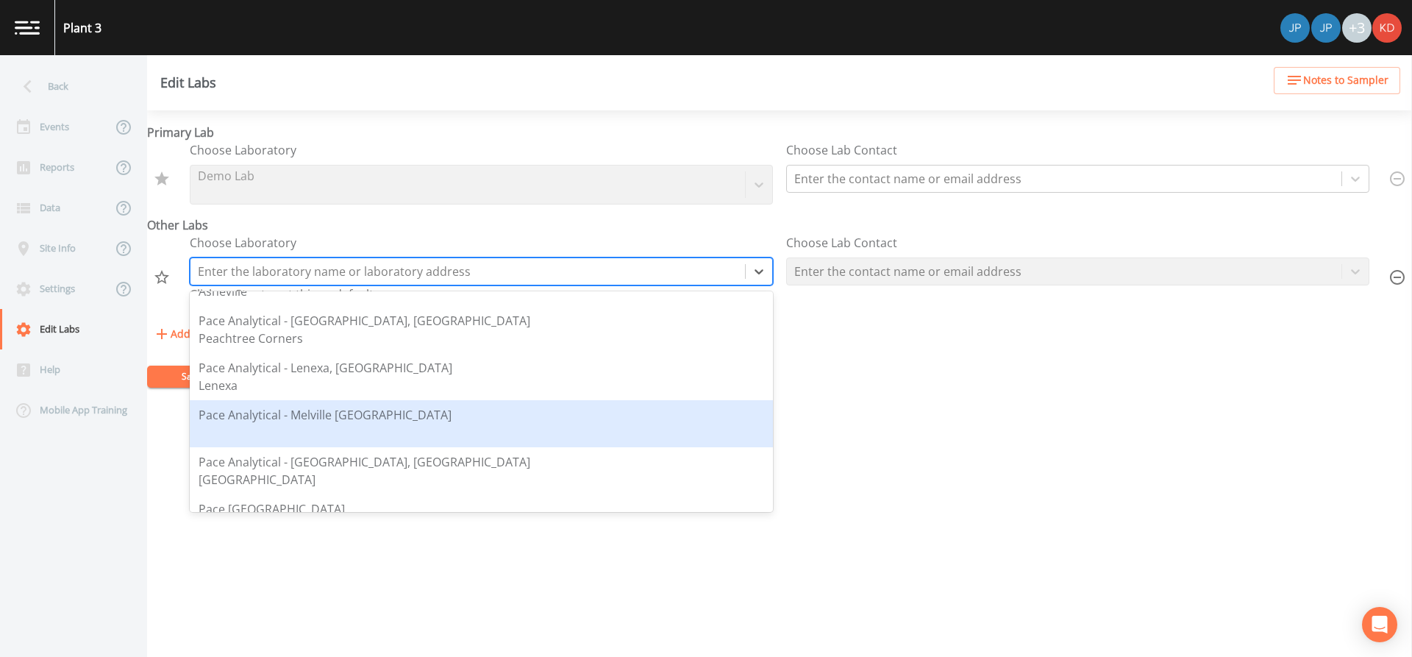
click at [287, 423] on div "Pace Analytical - Melville [GEOGRAPHIC_DATA]" at bounding box center [325, 415] width 253 height 18
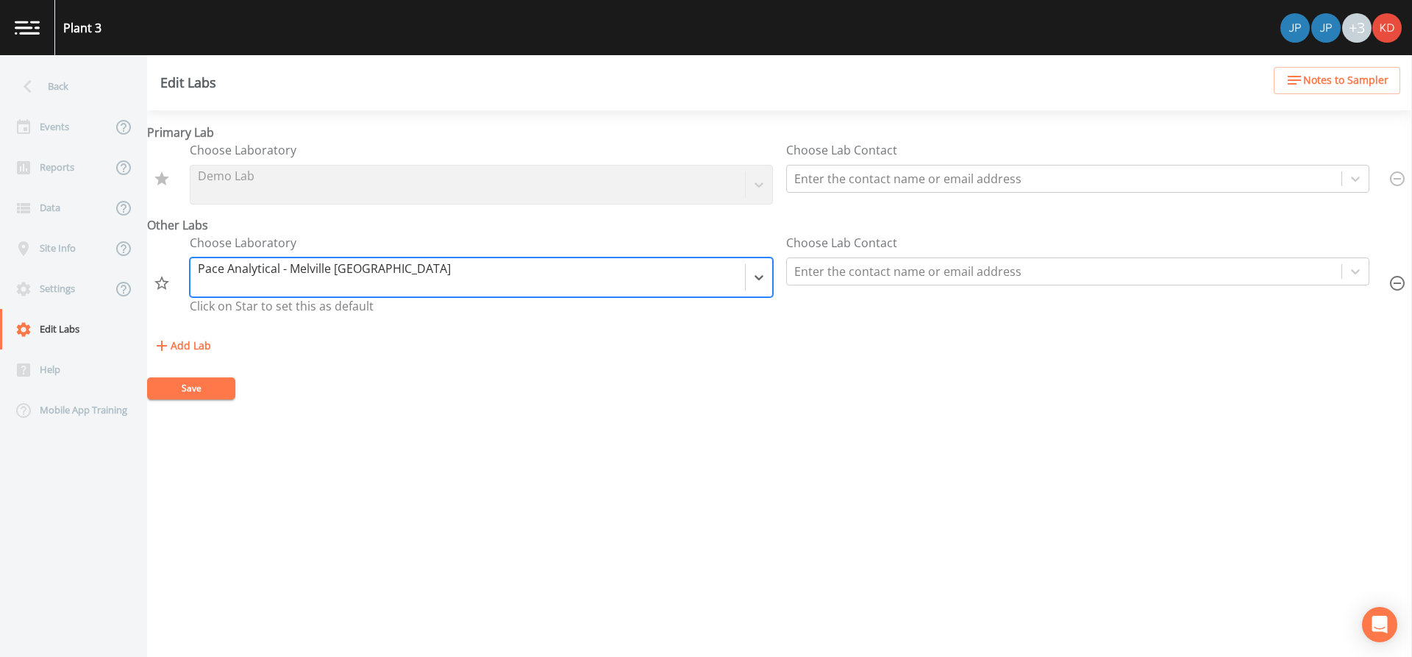
click at [167, 382] on button "Save" at bounding box center [191, 388] width 88 height 22
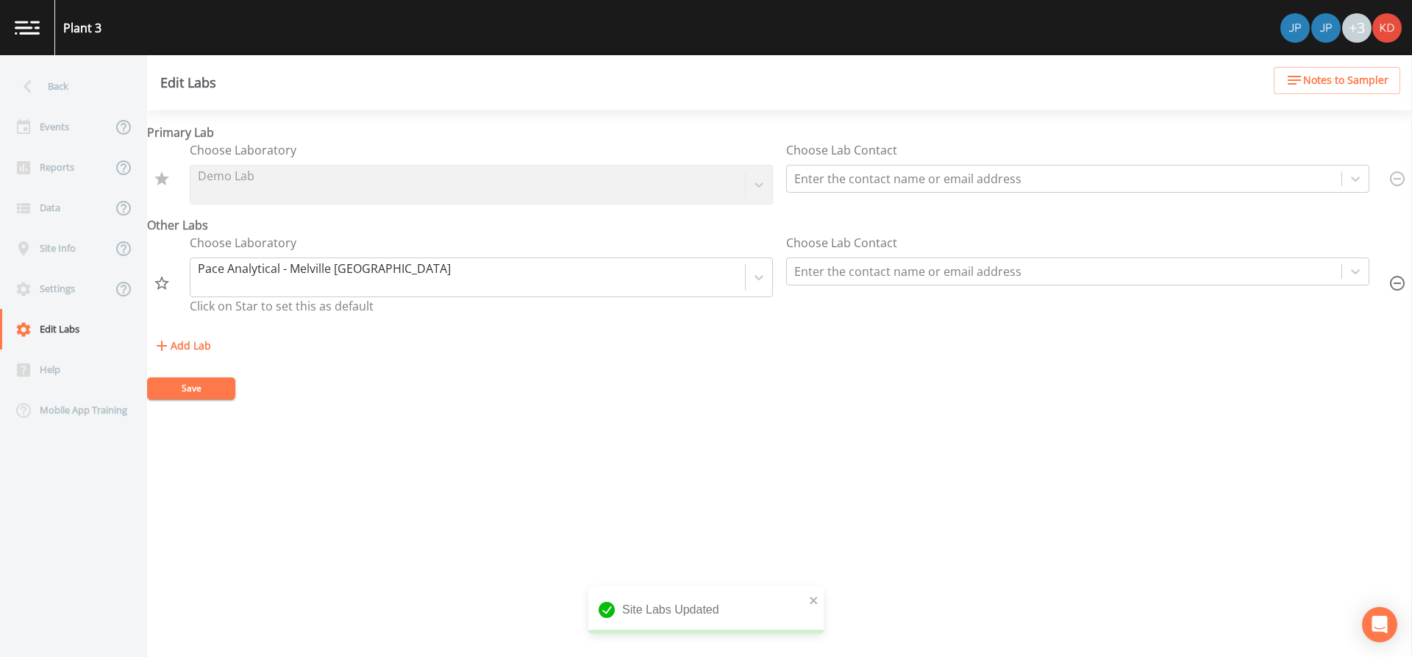
click at [165, 281] on icon "Set as Default" at bounding box center [161, 283] width 15 height 14
click at [66, 141] on div "Events" at bounding box center [56, 127] width 112 height 40
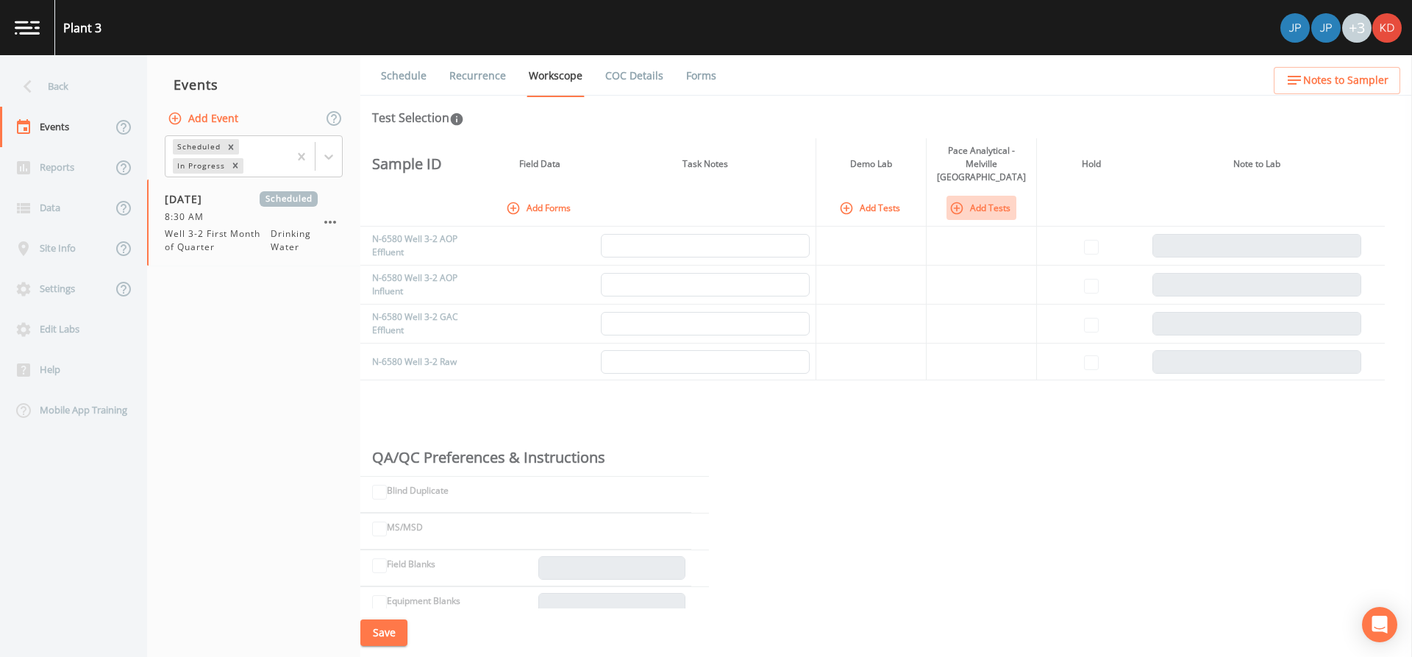
click at [983, 199] on button "Add Tests" at bounding box center [981, 208] width 70 height 24
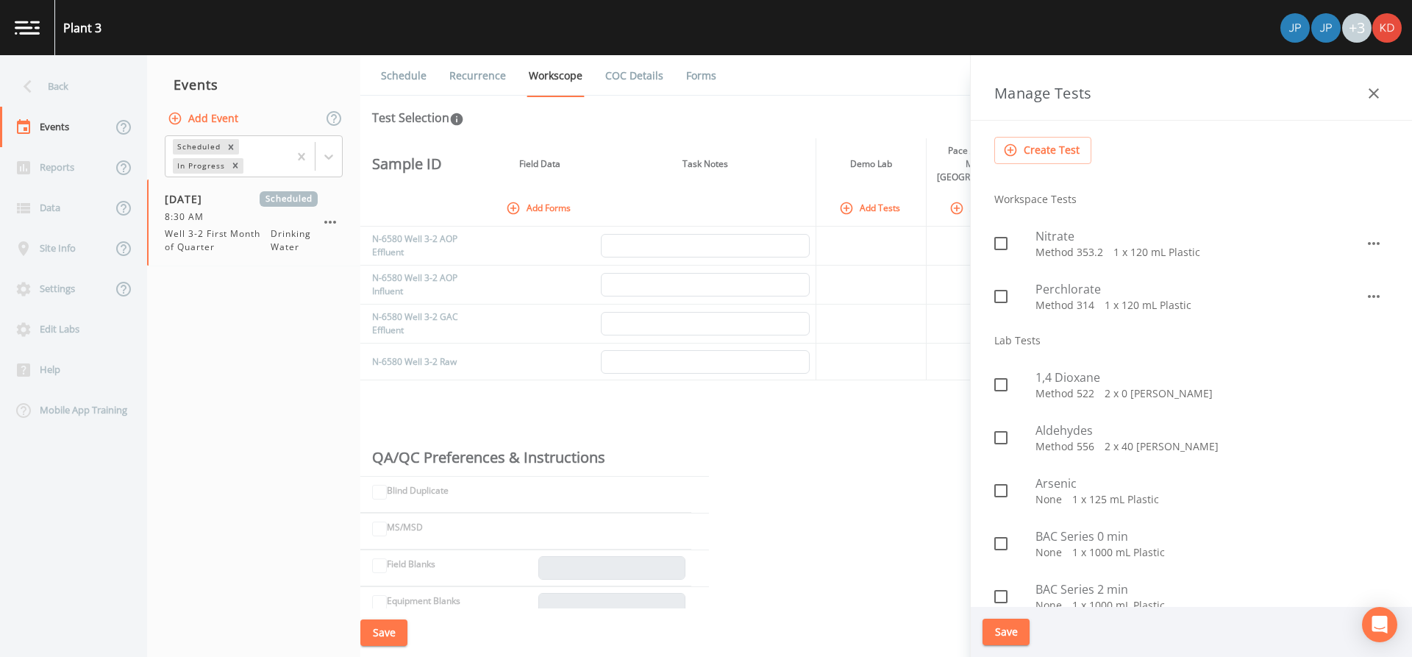
scroll to position [147, 0]
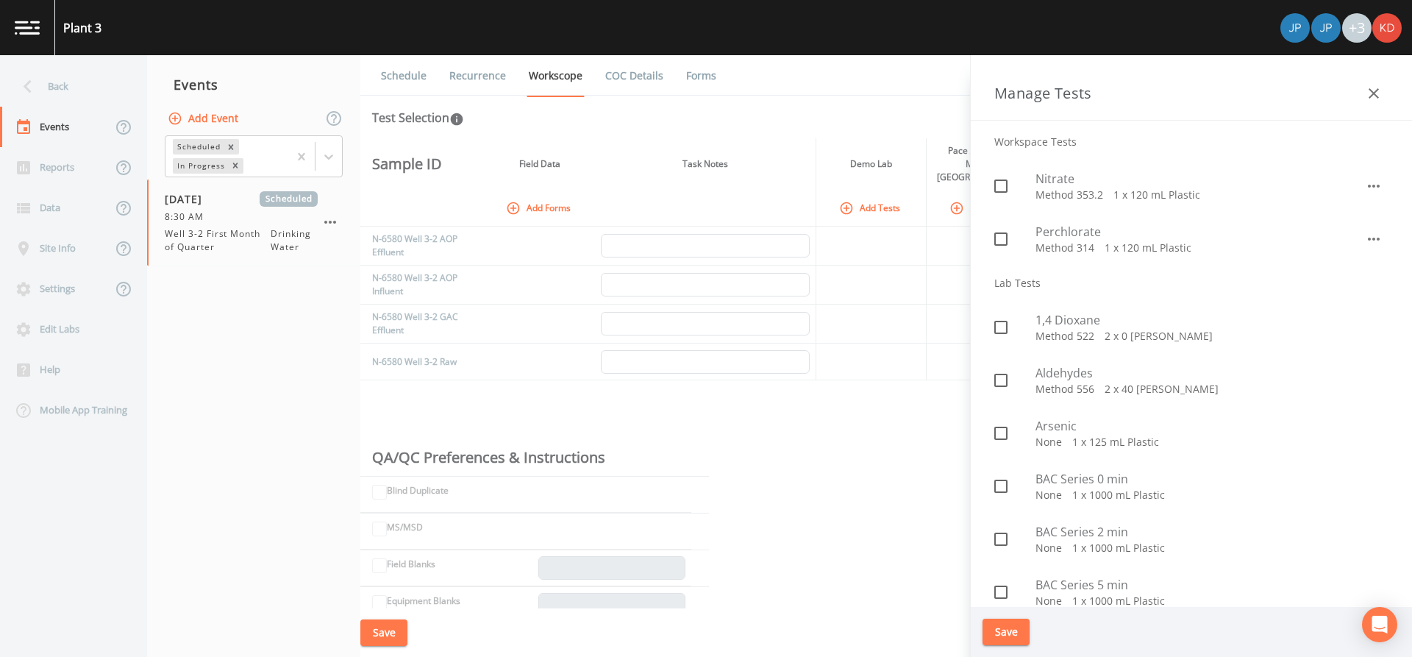
click at [1038, 320] on span "1,4 Dioxane" at bounding box center [1211, 320] width 353 height 18
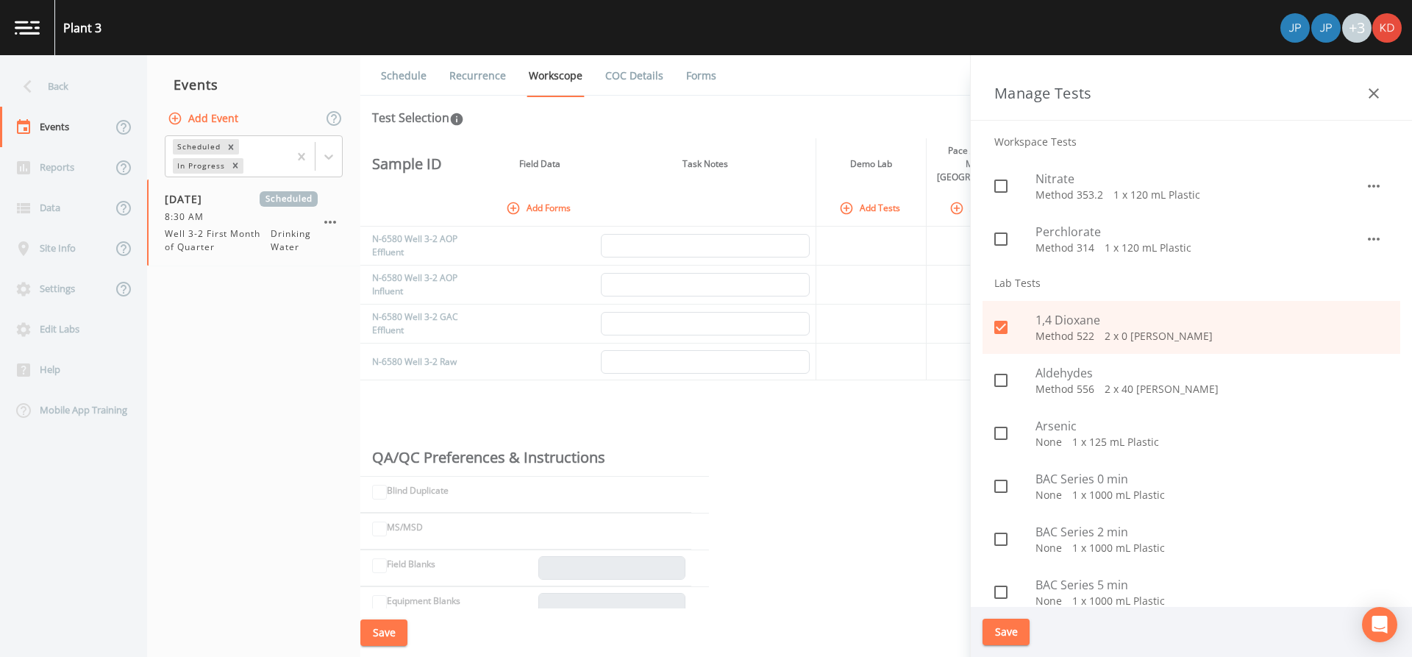
click at [1051, 373] on span "Aldehydes" at bounding box center [1211, 373] width 353 height 18
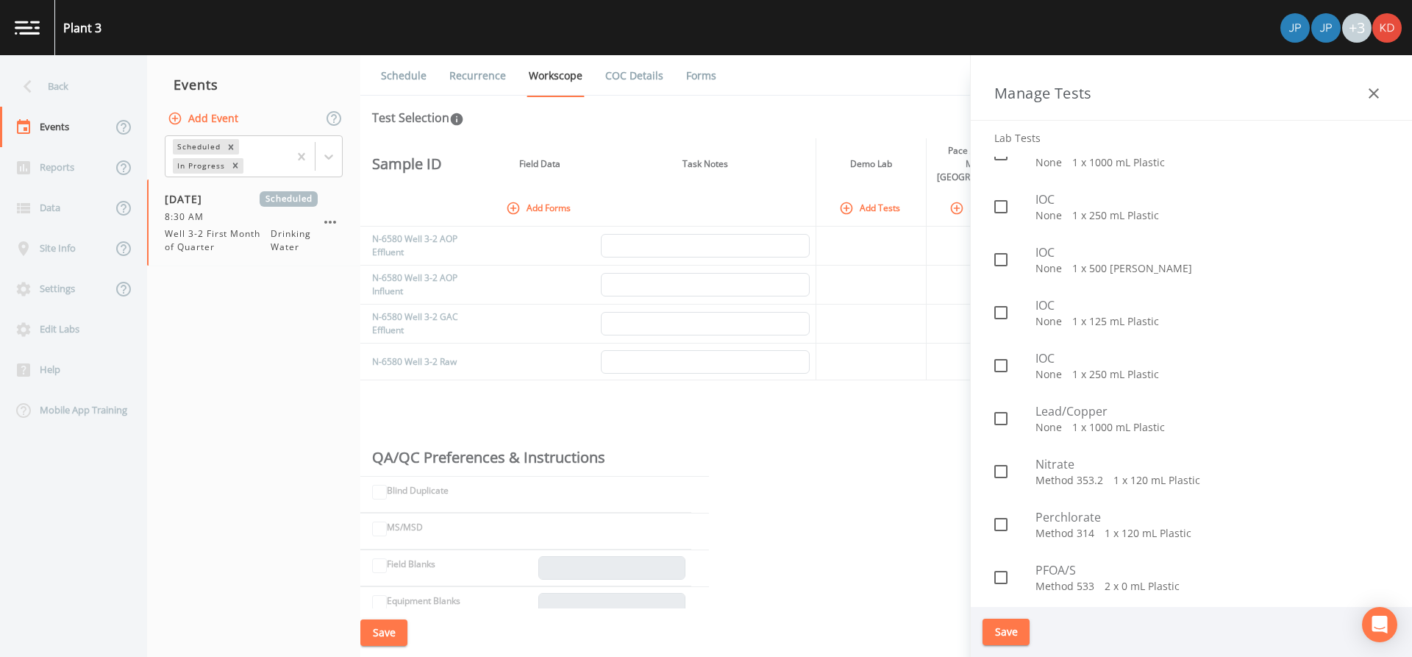
scroll to position [1030, 0]
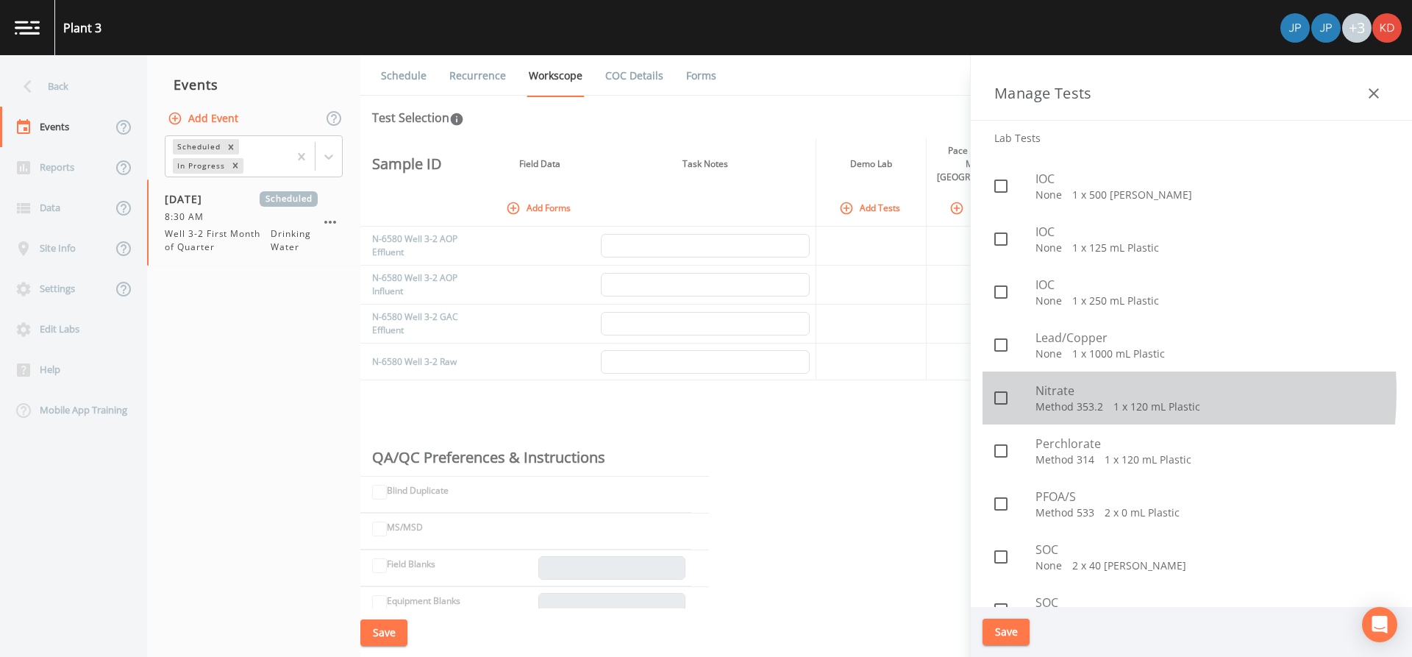
click at [1052, 392] on span "Nitrate" at bounding box center [1211, 391] width 353 height 18
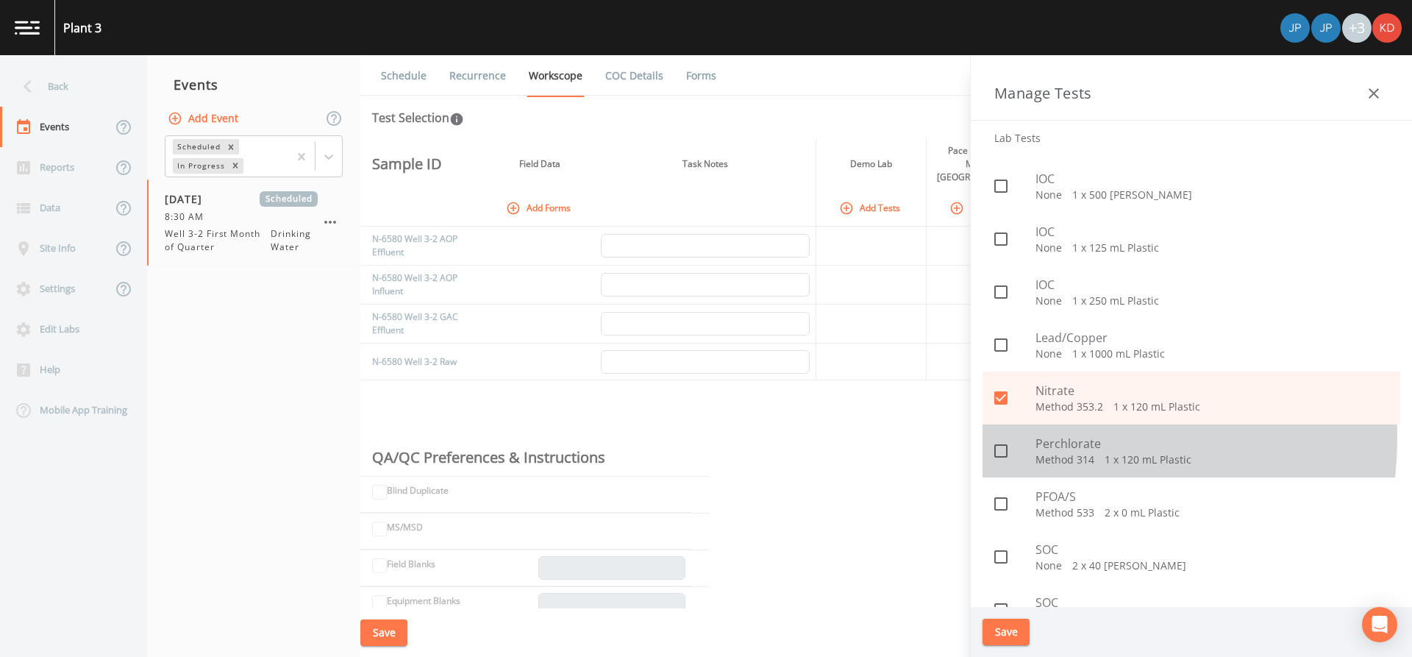
click at [1044, 438] on span "Perchlorate" at bounding box center [1211, 444] width 353 height 18
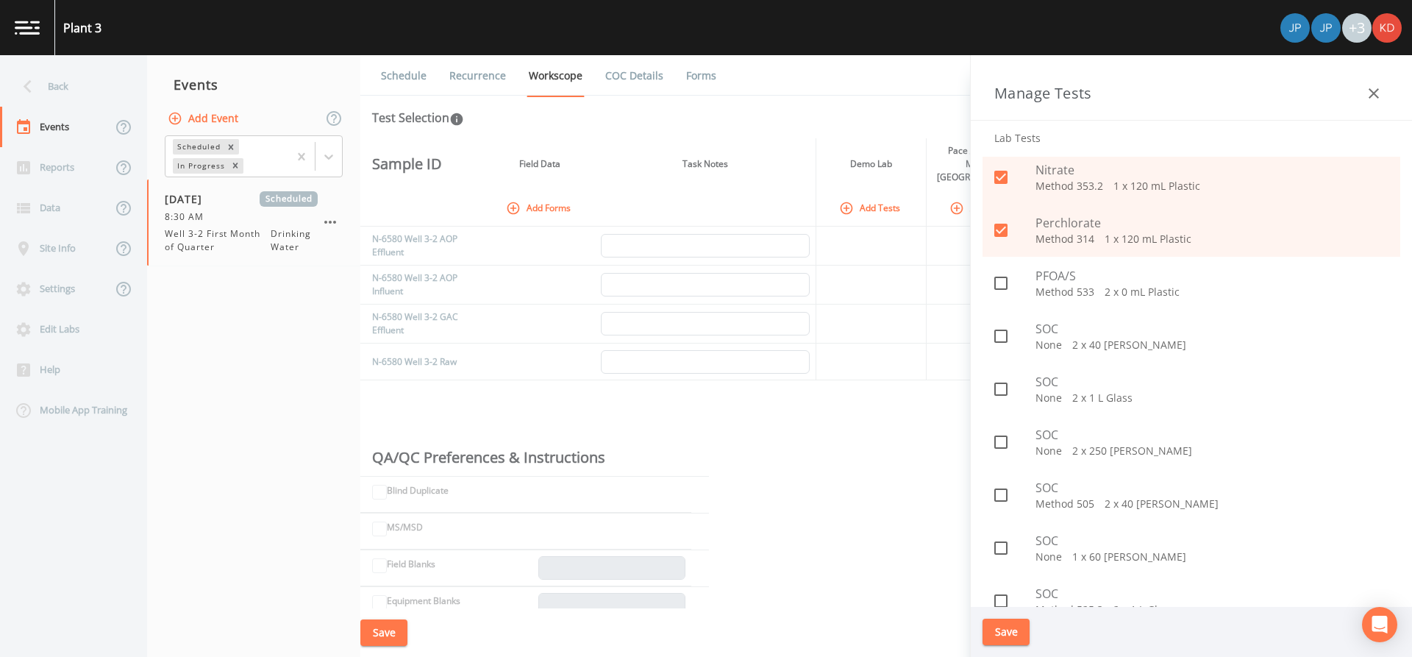
click at [1065, 278] on span "PFOA/S" at bounding box center [1211, 276] width 353 height 18
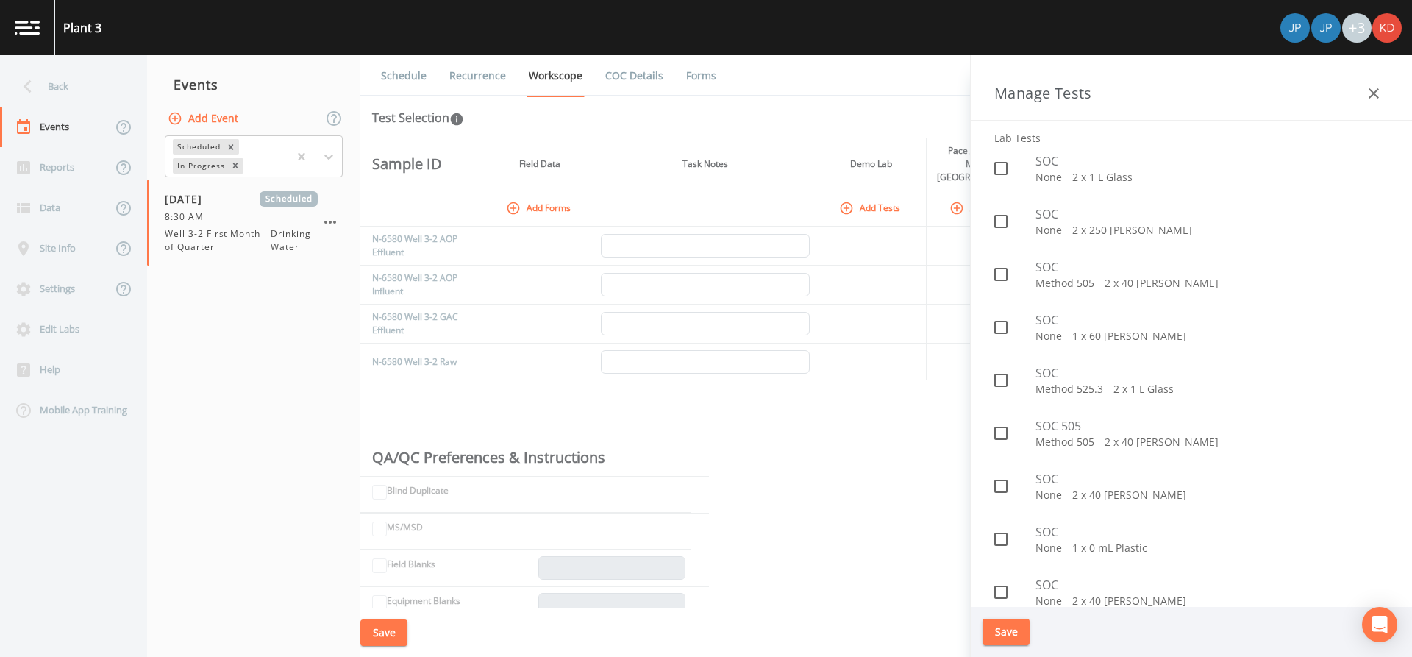
scroll to position [1541, 0]
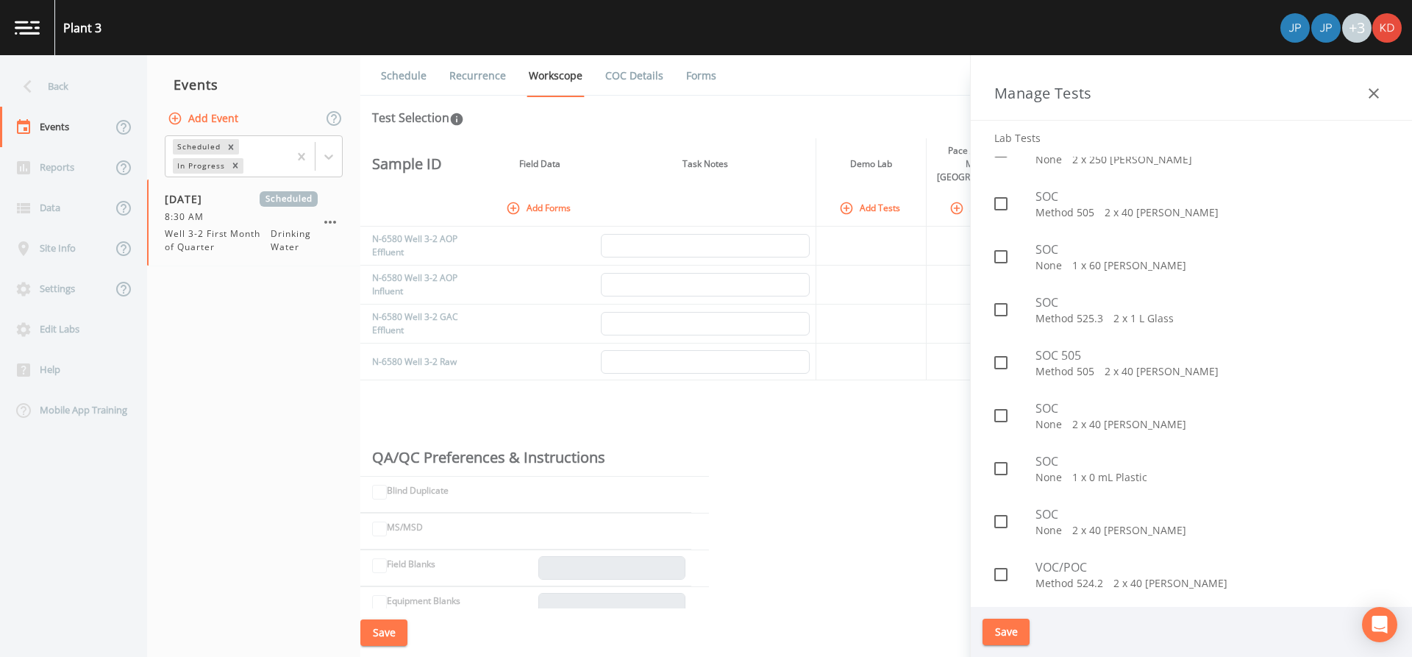
click at [1060, 580] on p "Method 524.2   2 x 40 [PERSON_NAME]" at bounding box center [1211, 583] width 353 height 15
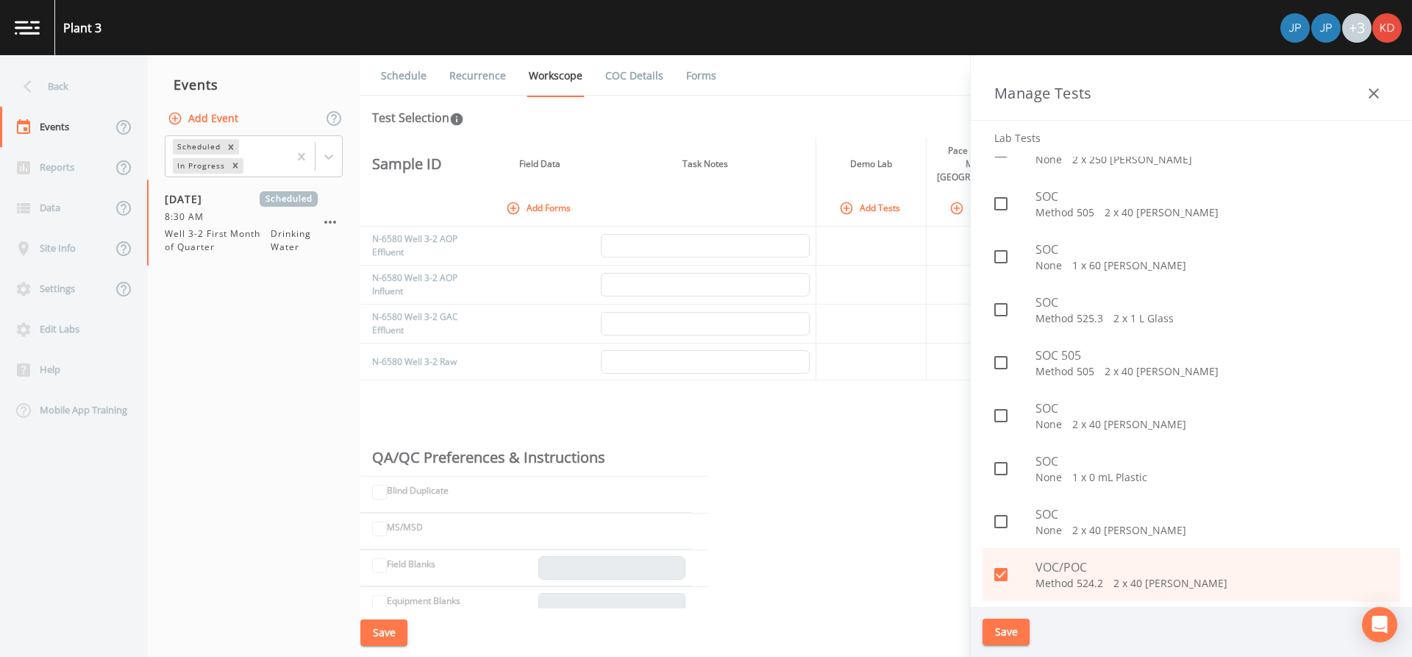
click at [1007, 646] on div "Save" at bounding box center [1191, 632] width 441 height 51
click at [1004, 633] on button "Save" at bounding box center [1006, 631] width 47 height 27
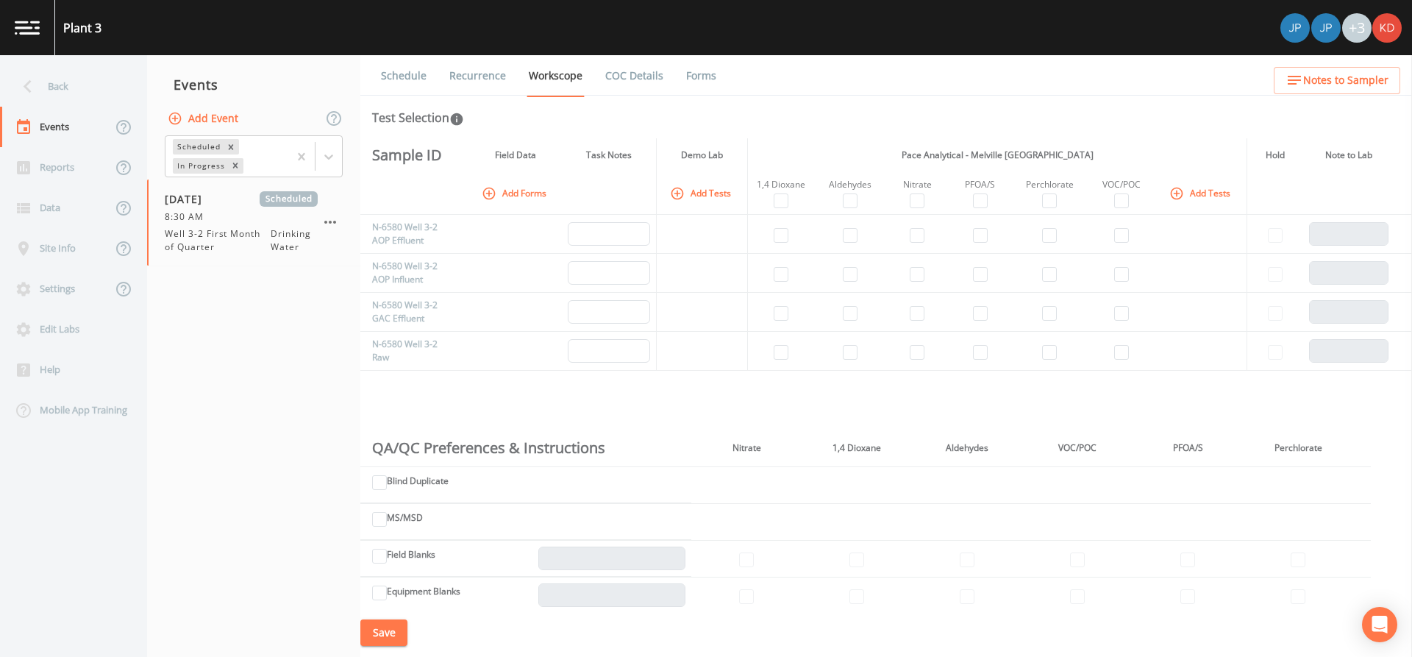
click at [768, 151] on th "Pace Analytical - Melville [GEOGRAPHIC_DATA]" at bounding box center [997, 155] width 499 height 34
click at [918, 349] on input "checkbox" at bounding box center [917, 352] width 15 height 15
click at [1048, 347] on input "checkbox" at bounding box center [1049, 352] width 15 height 15
click at [1127, 357] on td at bounding box center [1121, 351] width 69 height 39
click at [780, 352] on input "checkbox" at bounding box center [781, 352] width 15 height 15
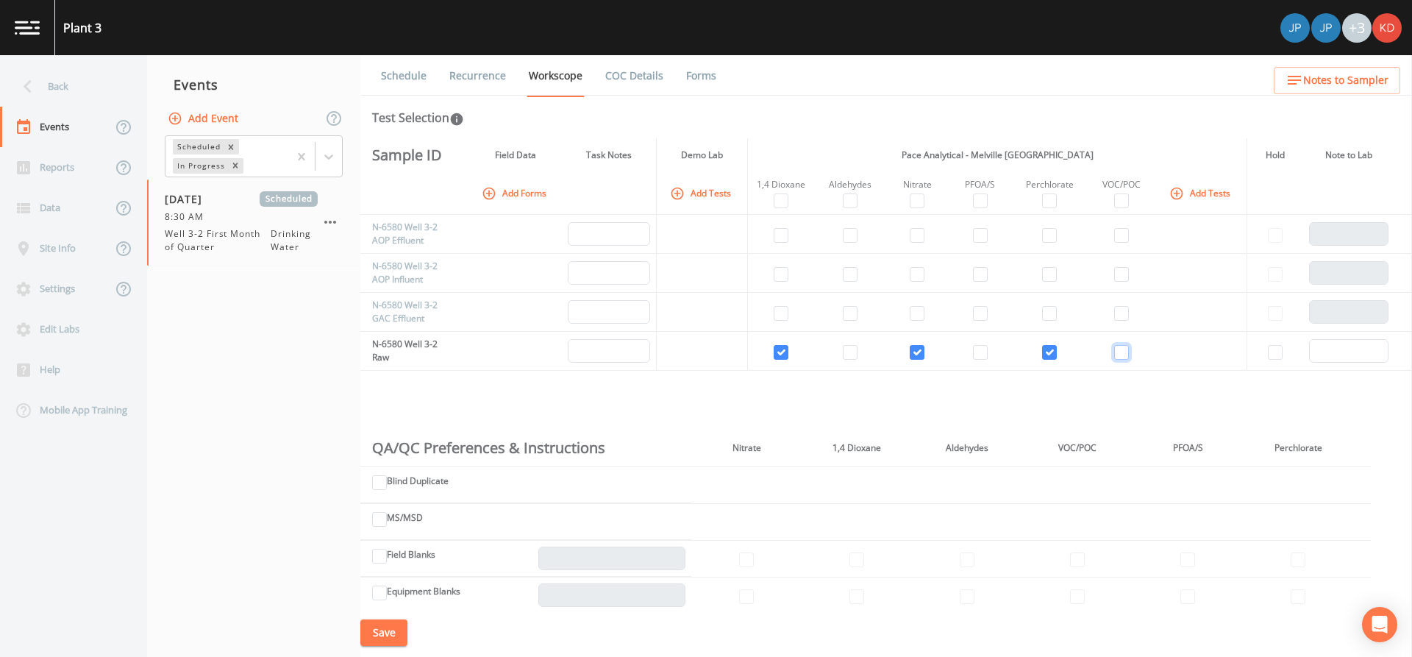
click at [1115, 348] on input "checkbox" at bounding box center [1121, 352] width 15 height 15
click at [846, 235] on input "checkbox" at bounding box center [850, 235] width 15 height 15
click at [852, 312] on input "checkbox" at bounding box center [850, 313] width 15 height 15
click at [780, 232] on input "checkbox" at bounding box center [781, 235] width 15 height 15
click at [1125, 227] on td at bounding box center [1121, 234] width 69 height 39
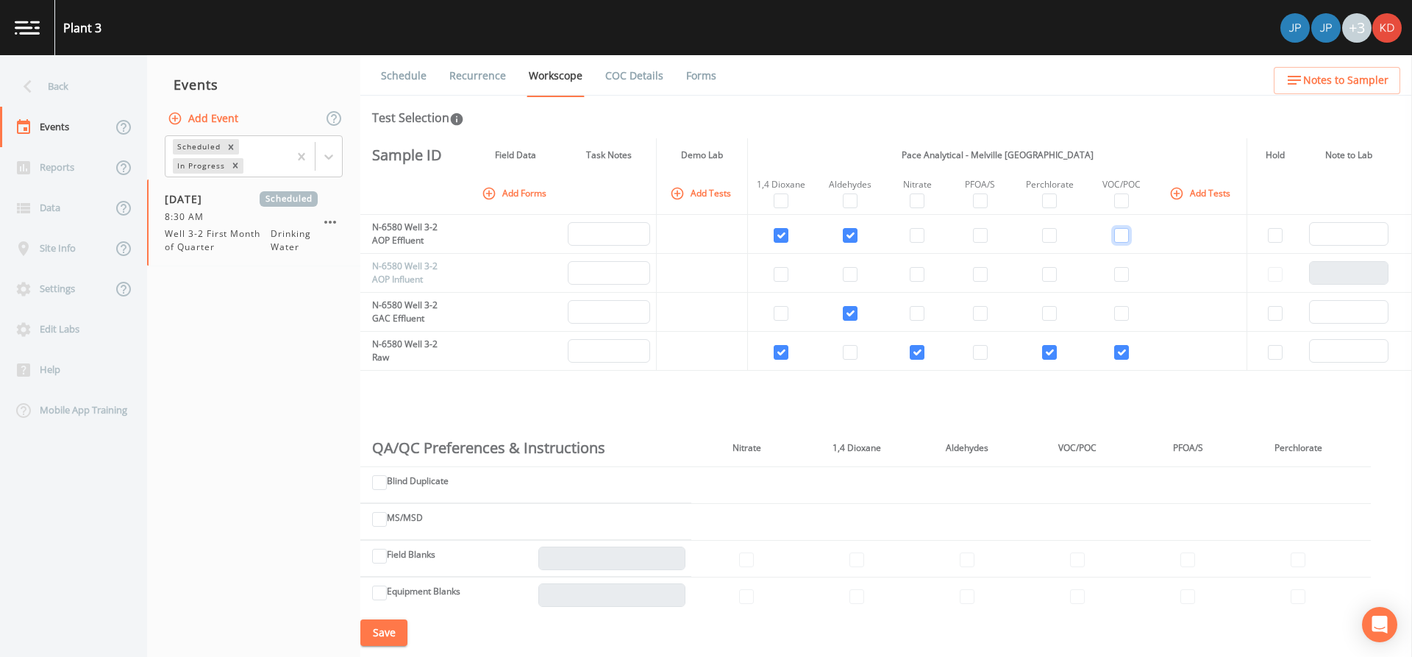
click at [1121, 238] on input "checkbox" at bounding box center [1121, 235] width 15 height 15
click at [769, 267] on td at bounding box center [781, 273] width 66 height 39
click at [775, 270] on input "checkbox" at bounding box center [781, 274] width 15 height 15
click at [1117, 268] on input "checkbox" at bounding box center [1121, 274] width 15 height 15
click at [789, 310] on td at bounding box center [781, 312] width 66 height 39
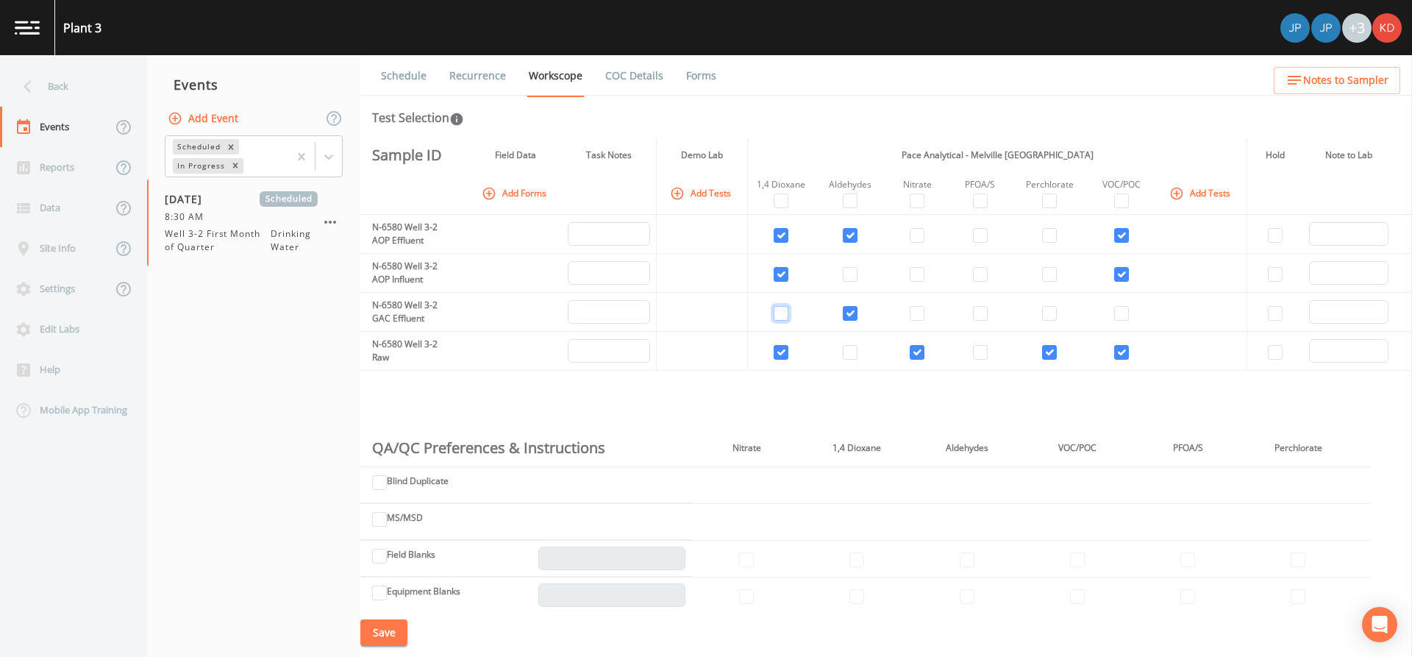
click at [780, 312] on input "checkbox" at bounding box center [781, 313] width 15 height 15
click at [1122, 311] on input "checkbox" at bounding box center [1121, 313] width 15 height 15
click at [973, 345] on input "checkbox" at bounding box center [980, 352] width 15 height 15
click at [631, 64] on link "COC Details" at bounding box center [634, 75] width 63 height 41
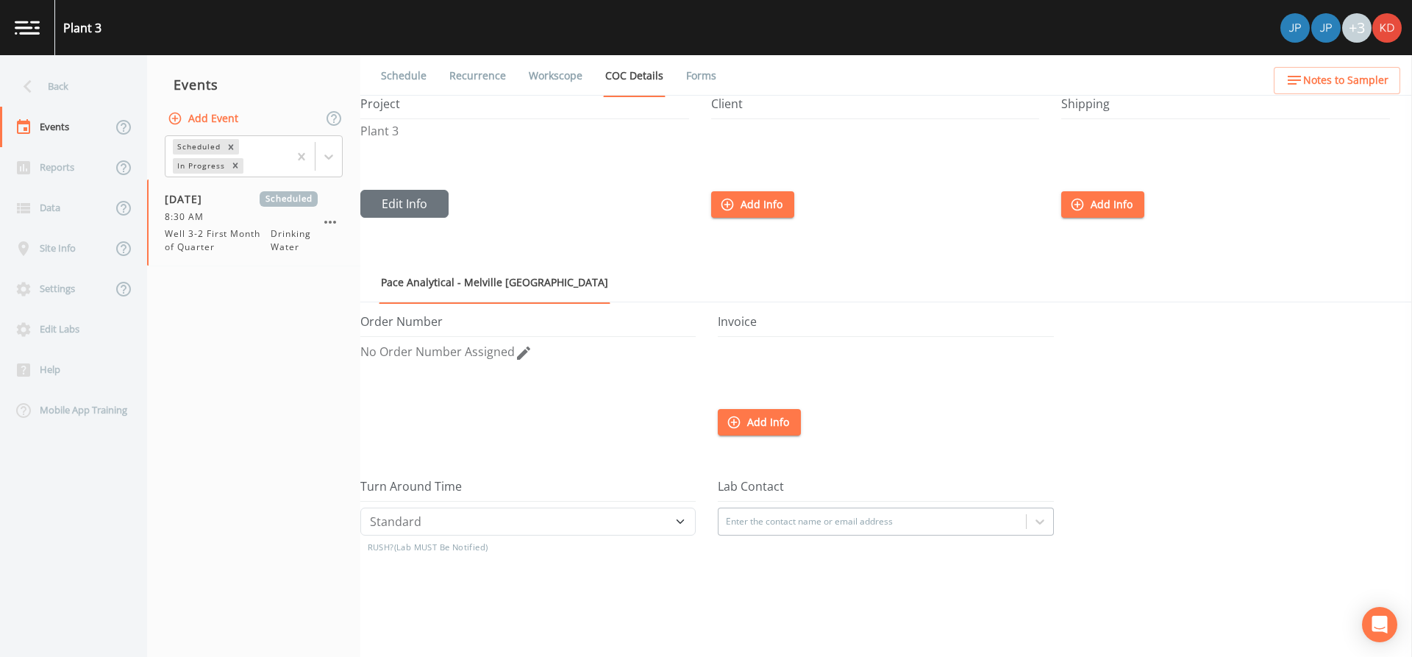
click at [488, 71] on link "Recurrence" at bounding box center [477, 75] width 61 height 41
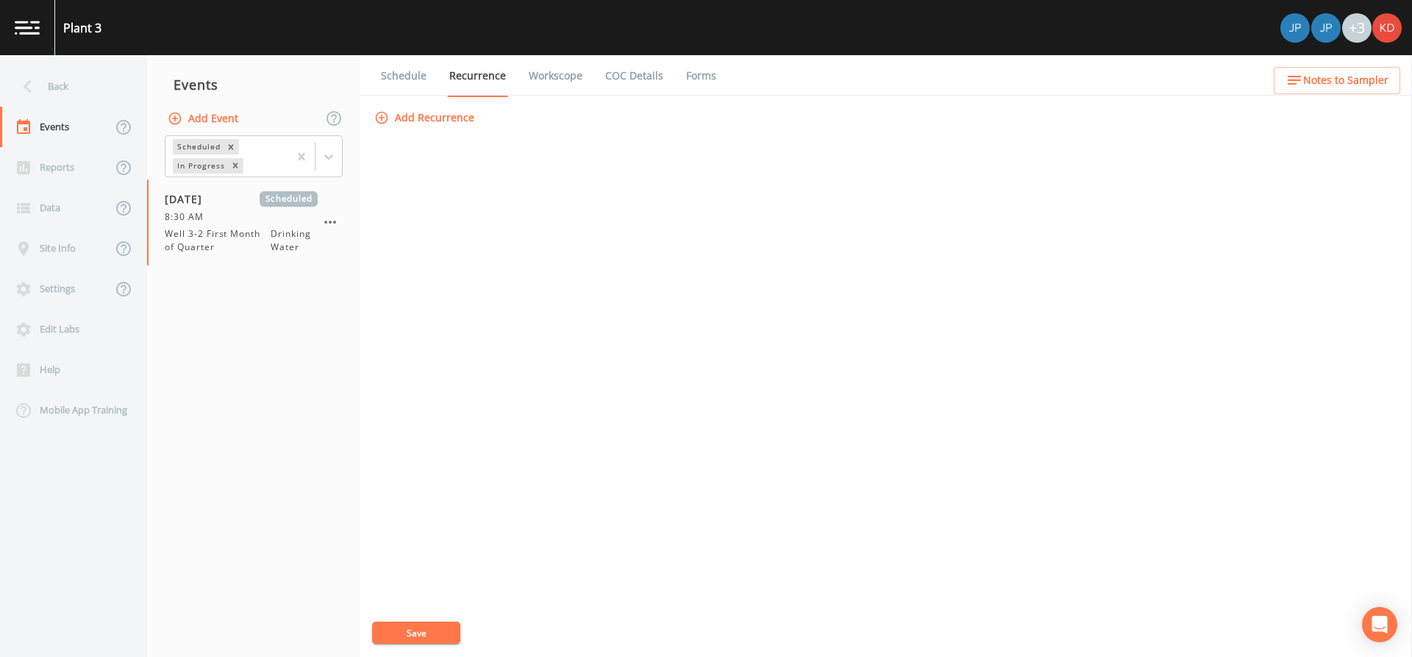
click at [427, 632] on button "Save" at bounding box center [416, 632] width 88 height 22
click at [15, 82] on icon at bounding box center [28, 87] width 26 height 26
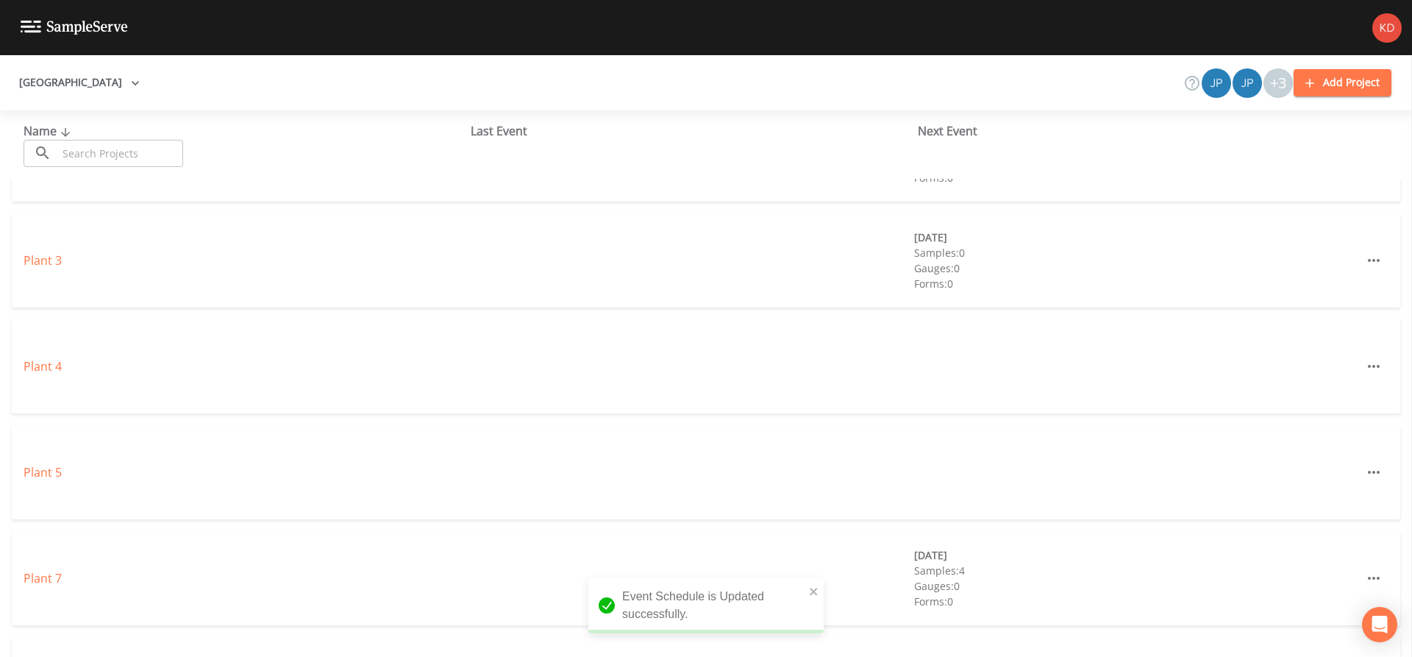
scroll to position [294, 0]
click at [53, 354] on link "Plant 4" at bounding box center [43, 355] width 38 height 16
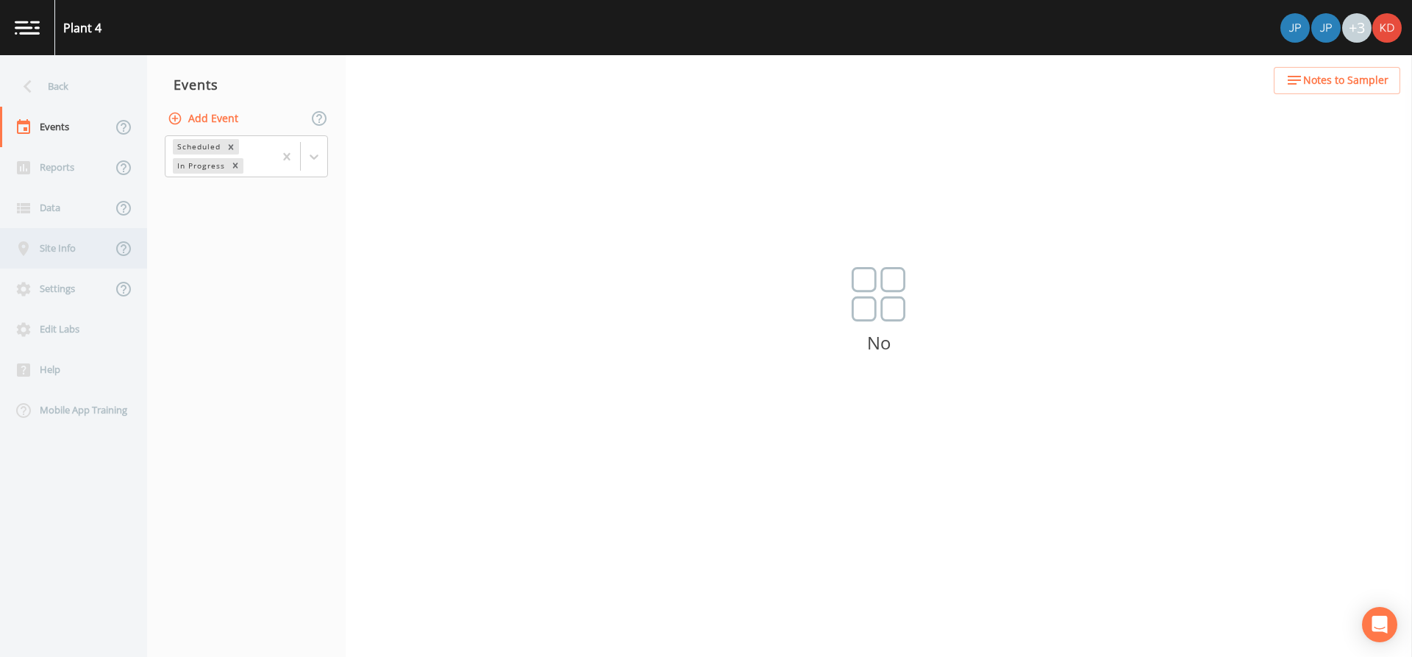
click at [50, 257] on div "Site Info" at bounding box center [56, 248] width 112 height 40
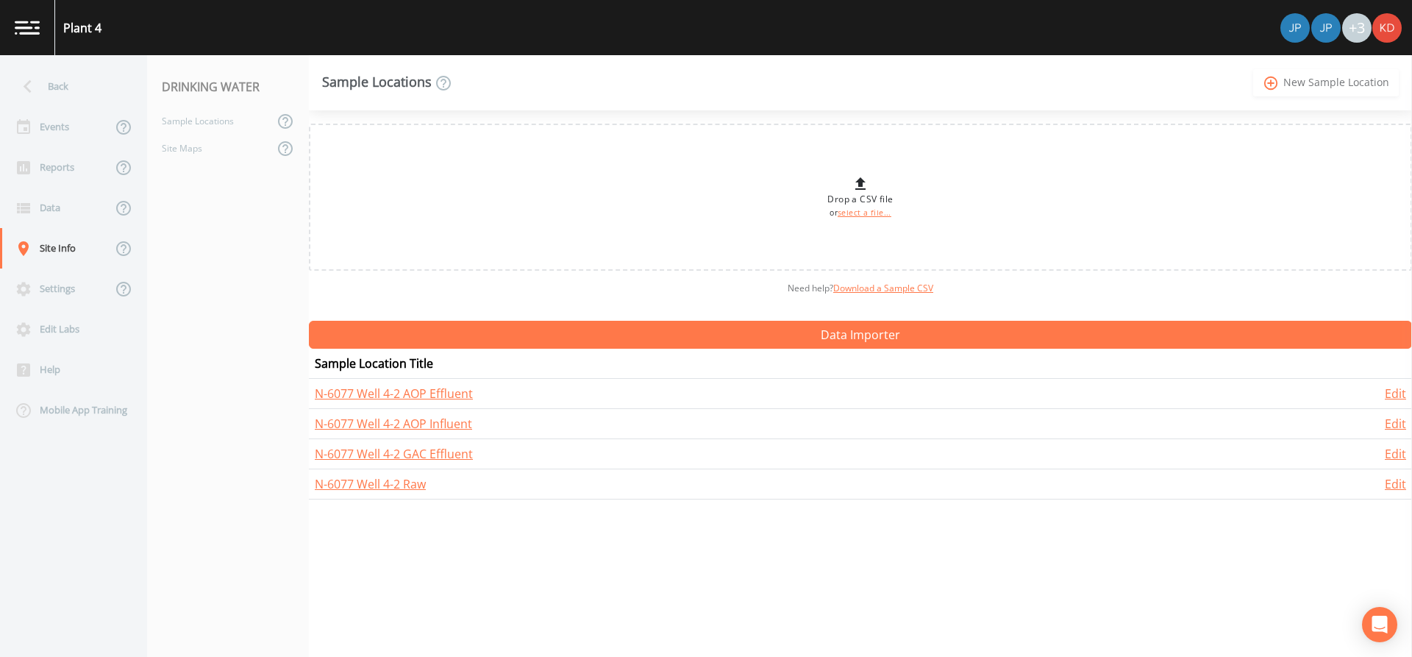
click at [1315, 84] on link "add_circle_outline New Sample Location" at bounding box center [1326, 82] width 146 height 27
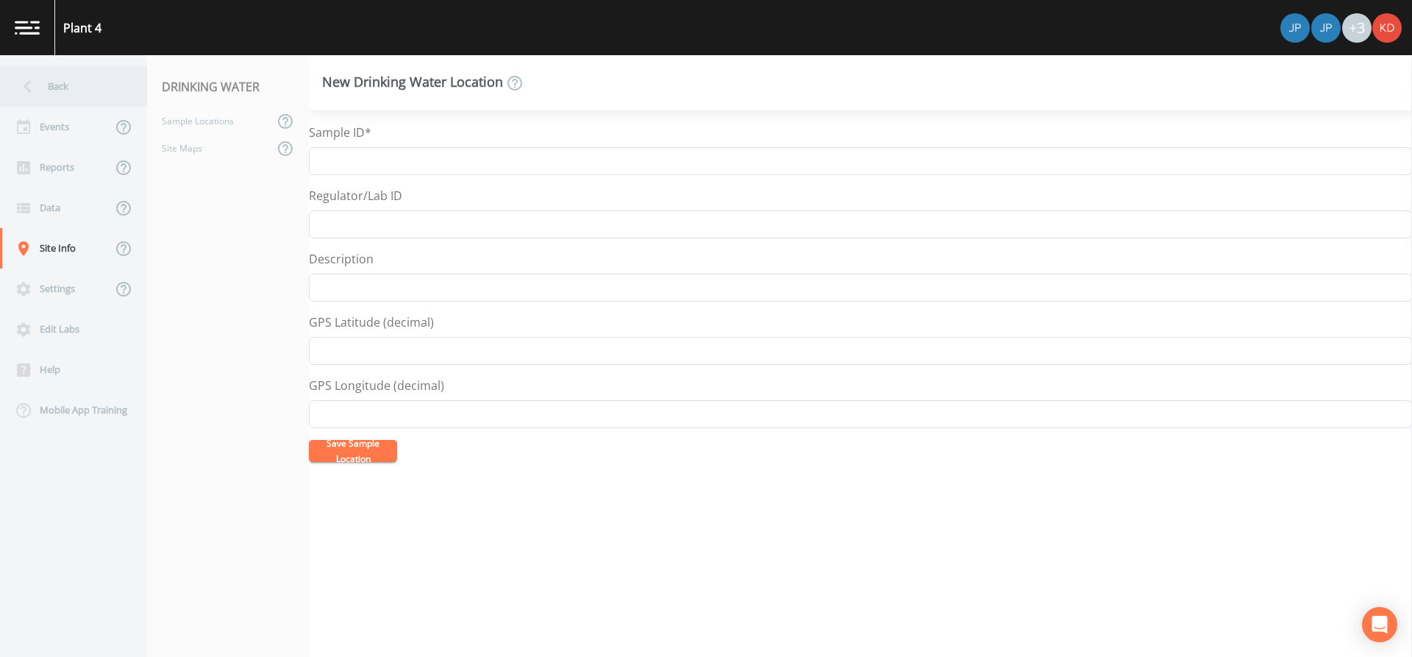
click at [55, 90] on div "Back" at bounding box center [66, 86] width 132 height 40
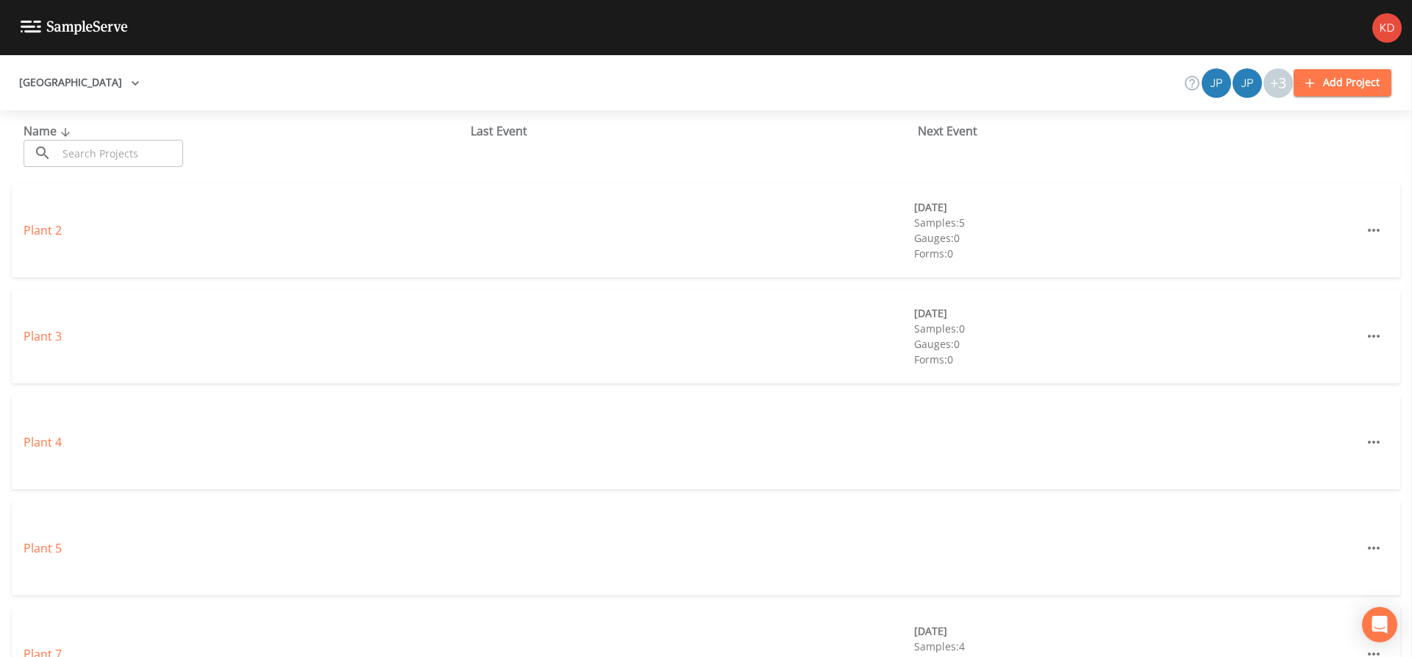
scroll to position [221, 0]
click at [63, 424] on div "Plant 4" at bounding box center [246, 429] width 445 height 18
click at [47, 434] on link "Plant 4" at bounding box center [43, 429] width 38 height 16
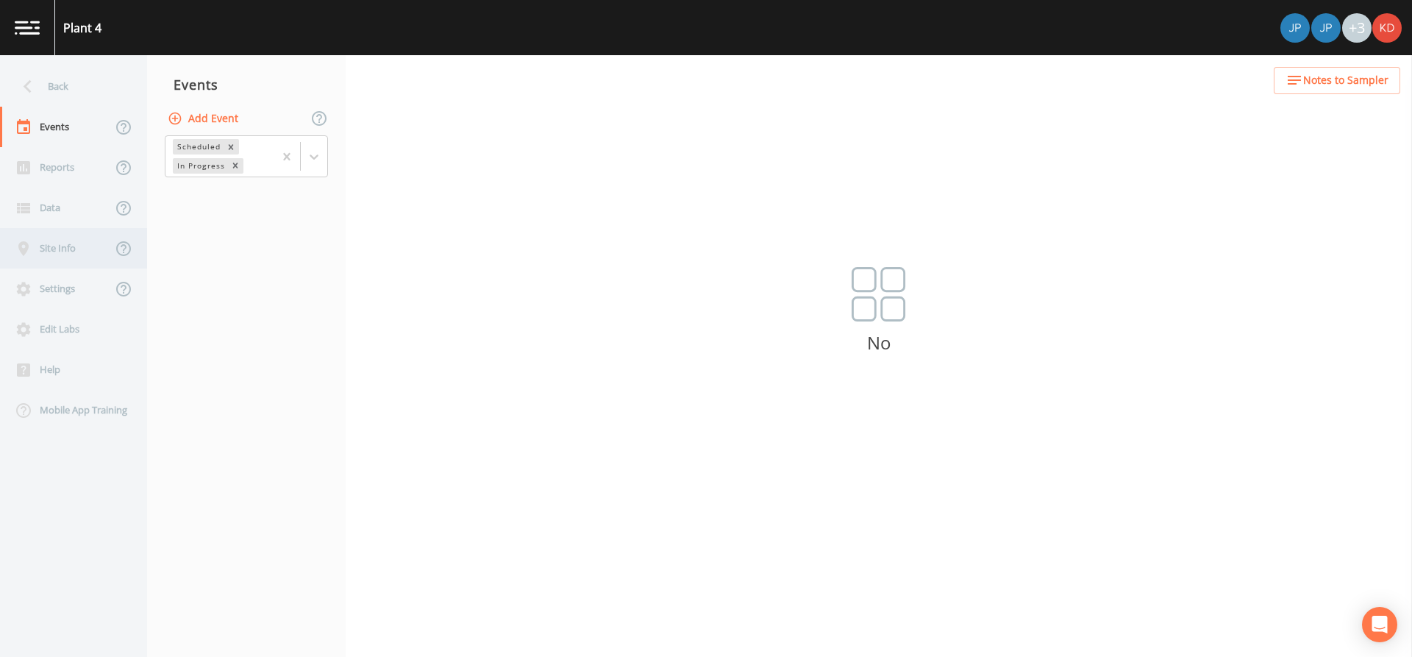
click at [59, 263] on div "Site Info" at bounding box center [56, 248] width 112 height 40
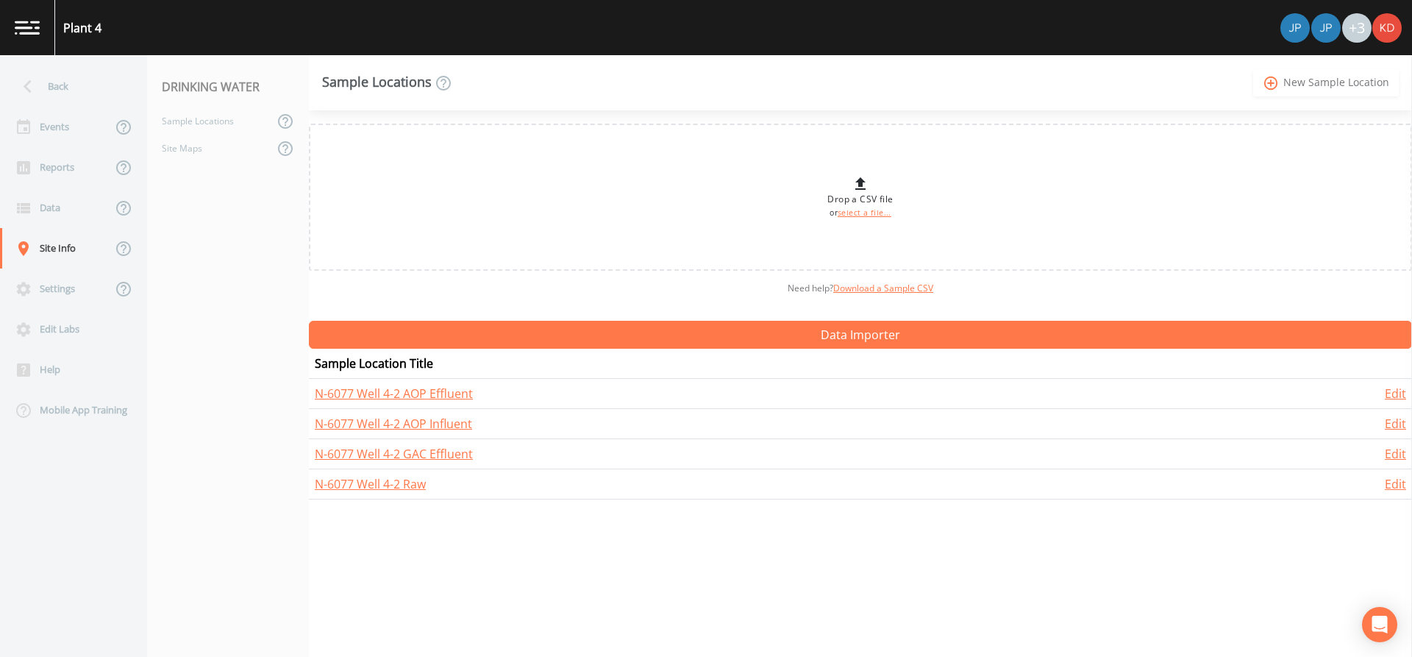
click at [1323, 76] on link "add_circle_outline New Sample Location" at bounding box center [1326, 82] width 146 height 27
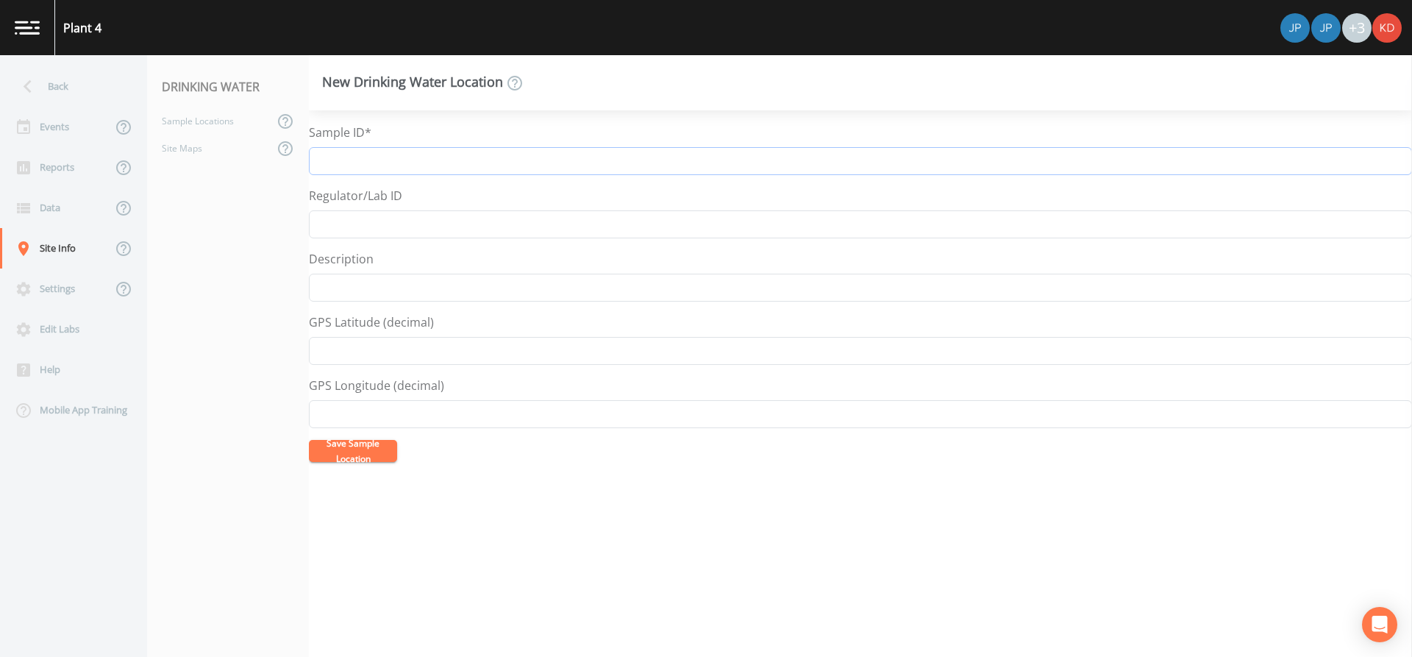
click at [504, 149] on input "Sample ID*" at bounding box center [860, 161] width 1103 height 28
click at [504, 149] on input "N-60" at bounding box center [860, 161] width 1103 height 28
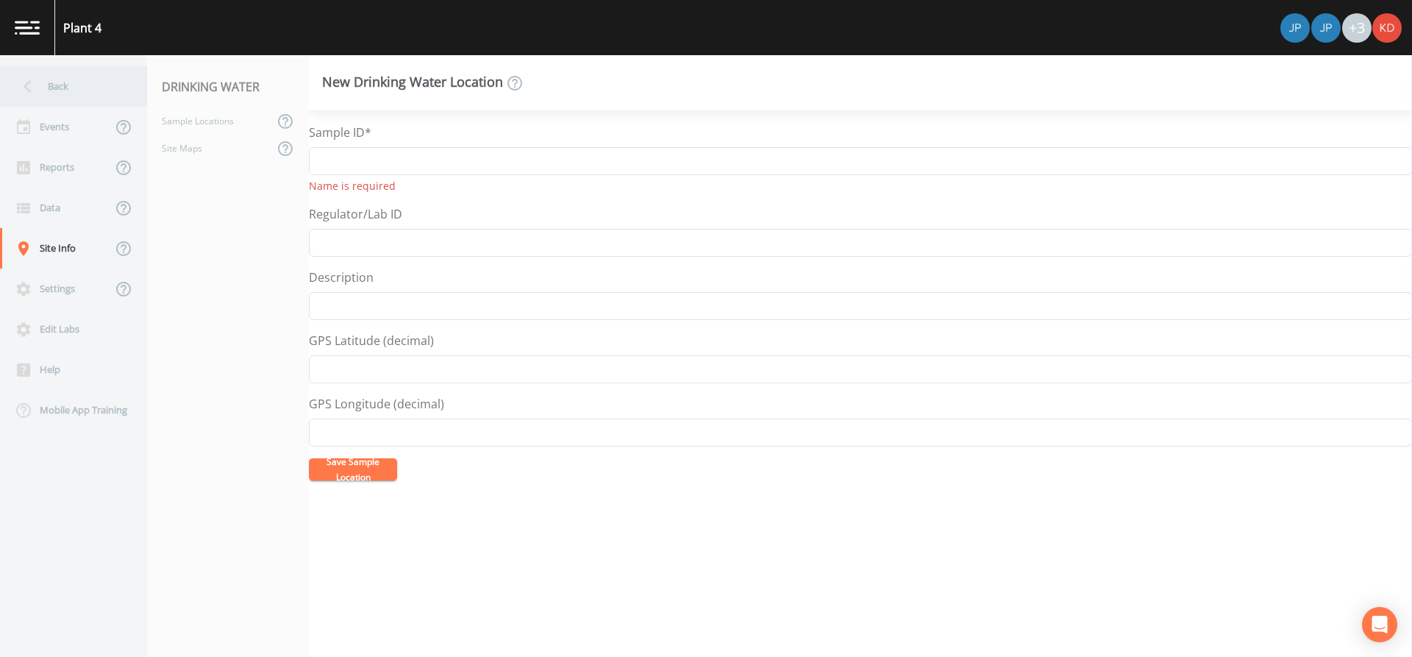
click at [41, 76] on div "Back" at bounding box center [66, 86] width 132 height 40
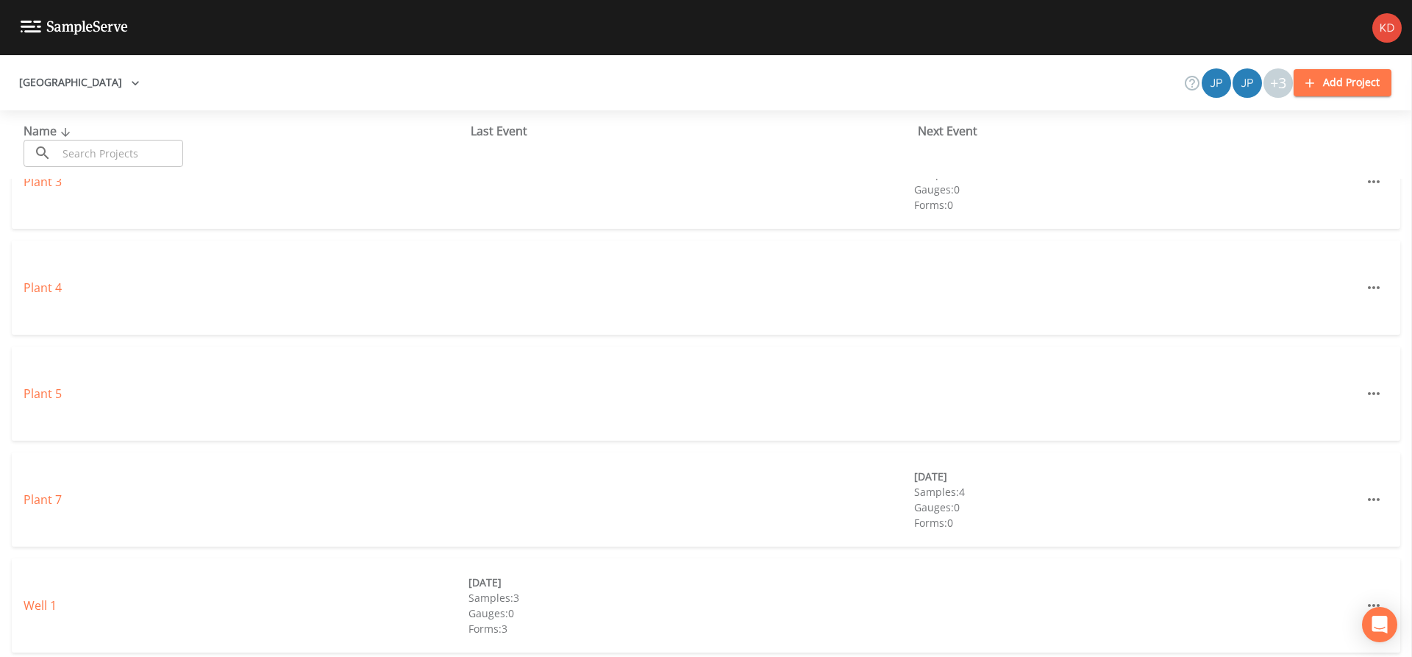
scroll to position [368, 0]
click at [67, 392] on div "Plant 5" at bounding box center [246, 388] width 445 height 18
click at [42, 382] on link "Plant 5" at bounding box center [43, 387] width 38 height 16
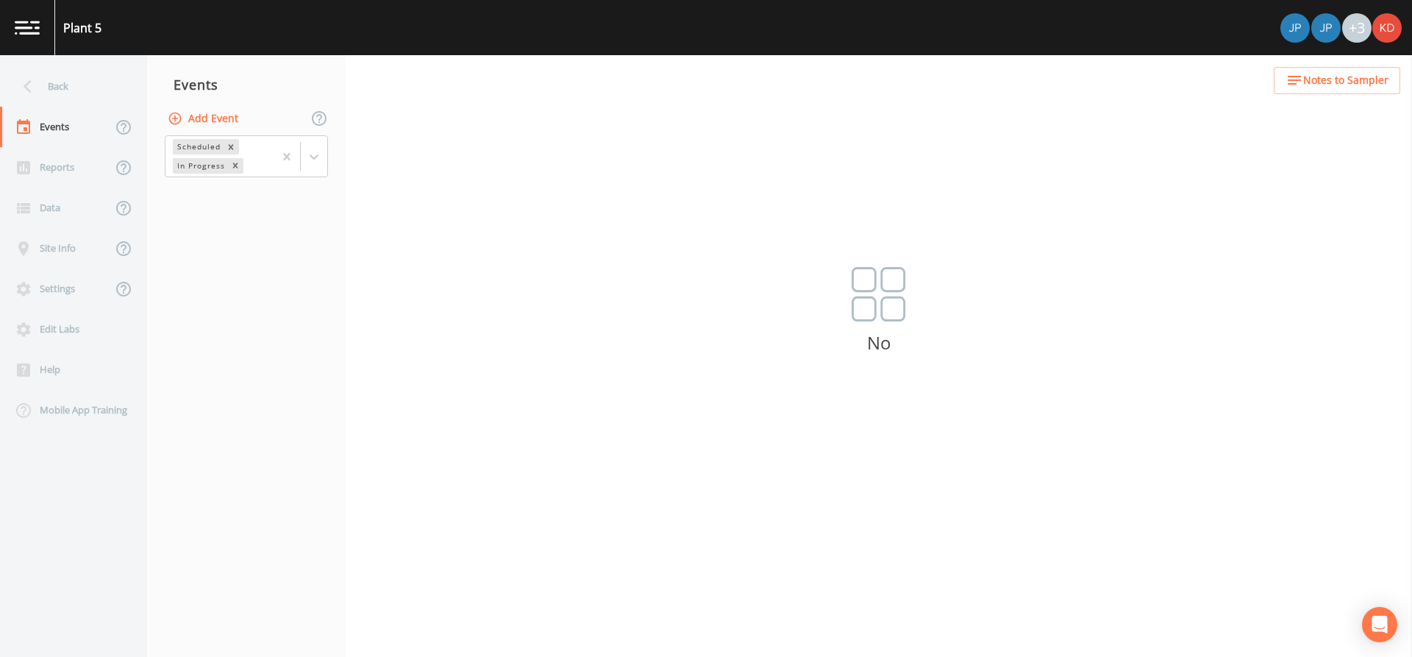
click at [252, 286] on nav "Events Add Event Scheduled In Progress" at bounding box center [246, 356] width 199 height 602
click at [216, 123] on button "Add Event" at bounding box center [204, 118] width 79 height 27
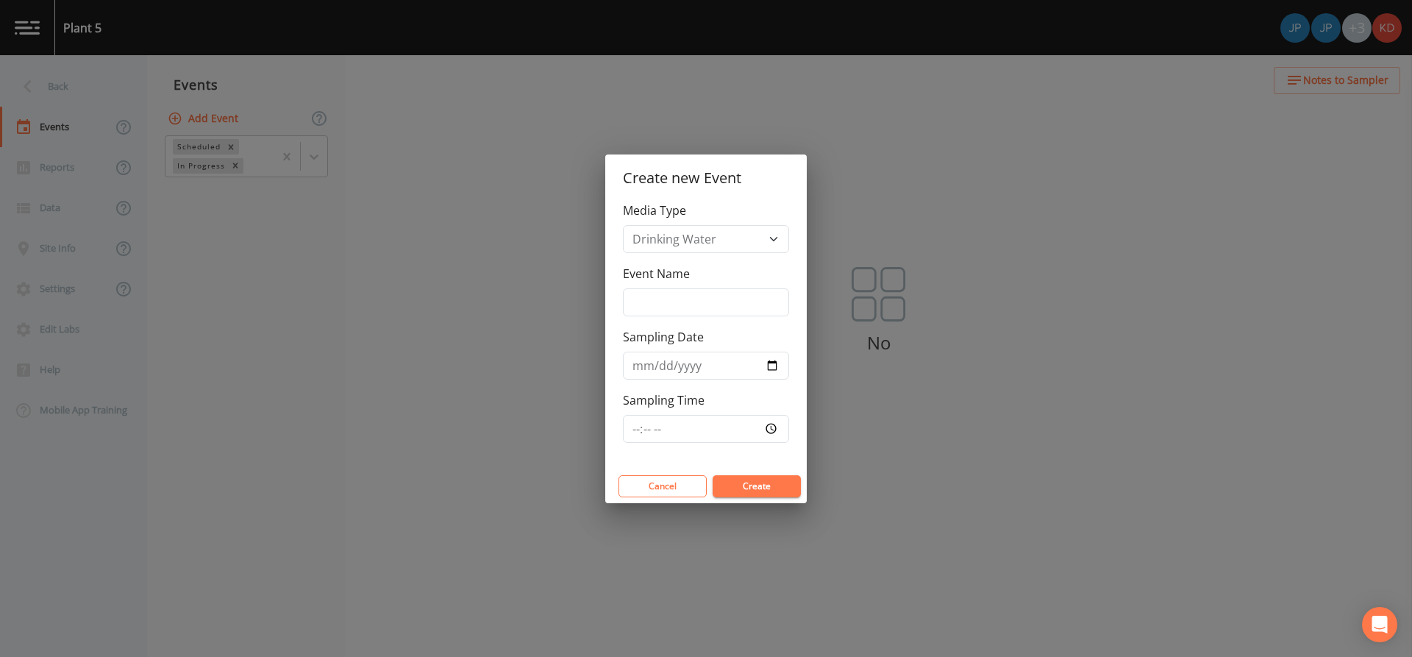
click at [346, 204] on div "Create new Event Media Type Drinking Water Event Name Sampling Date Sampling Ti…" at bounding box center [706, 328] width 1412 height 657
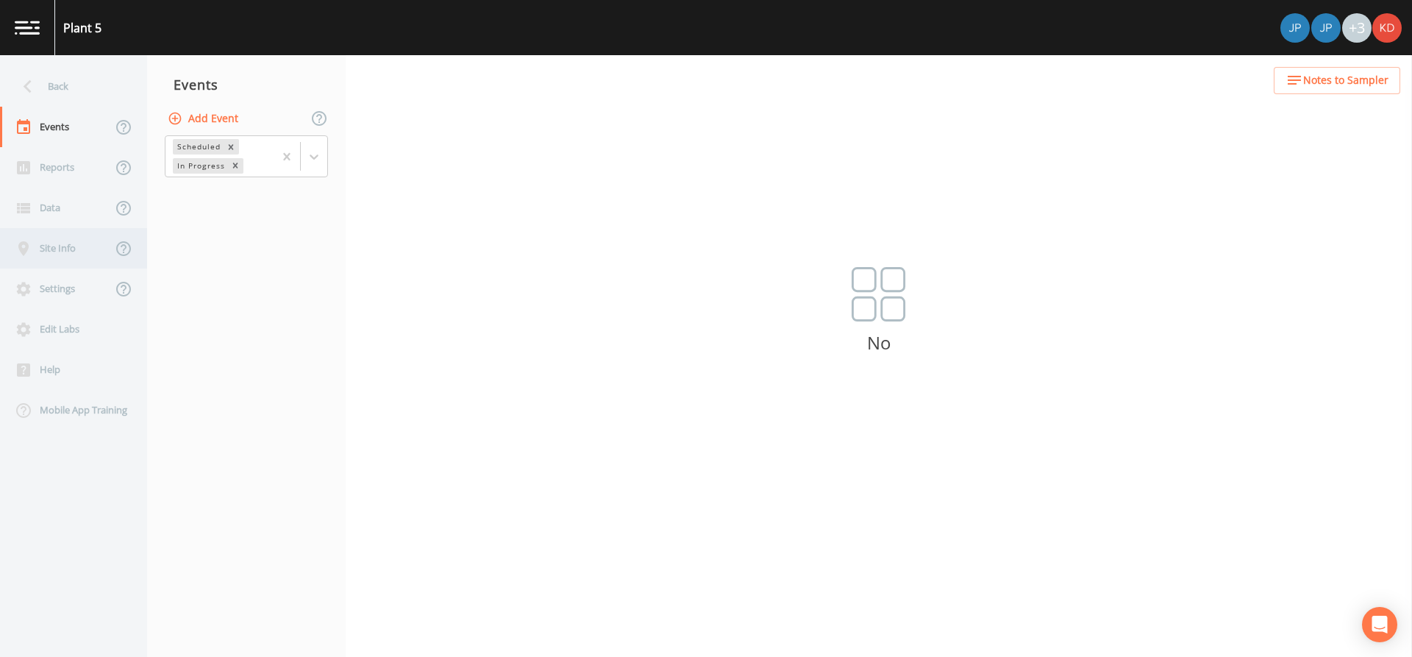
click at [59, 248] on div "Site Info" at bounding box center [56, 248] width 112 height 40
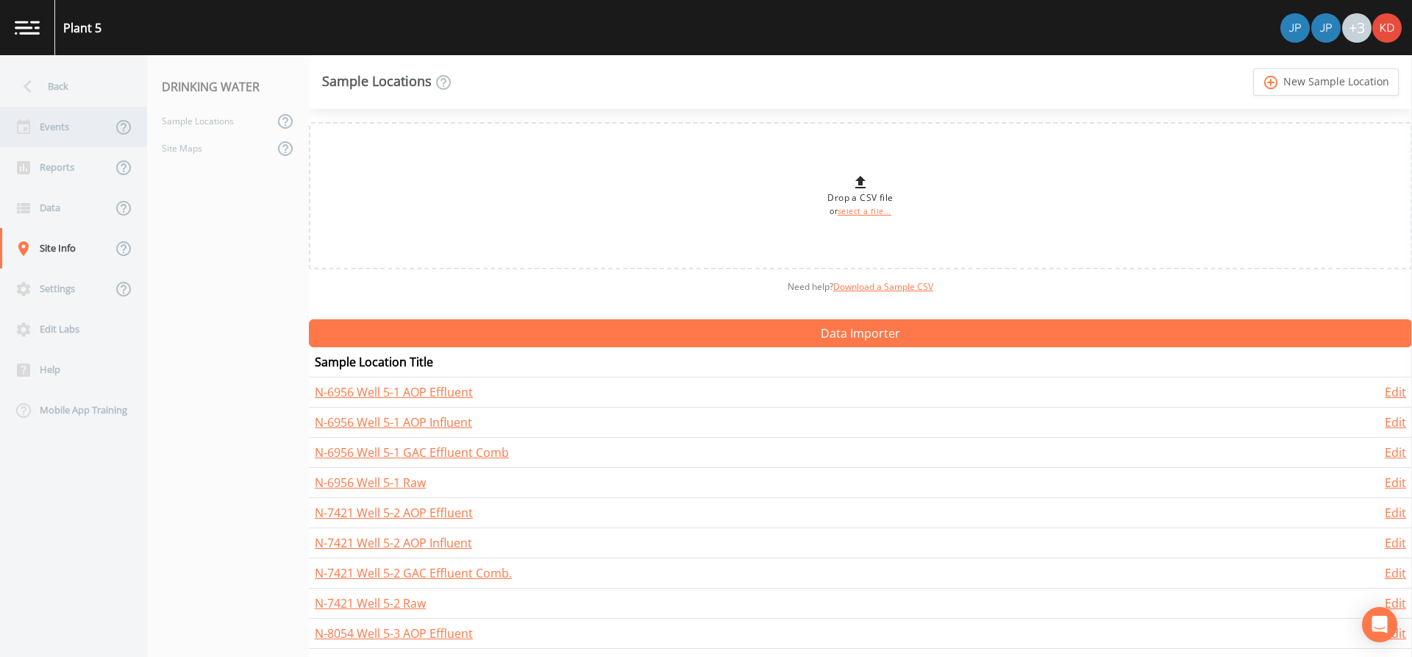
click at [62, 125] on div "Events" at bounding box center [56, 127] width 112 height 40
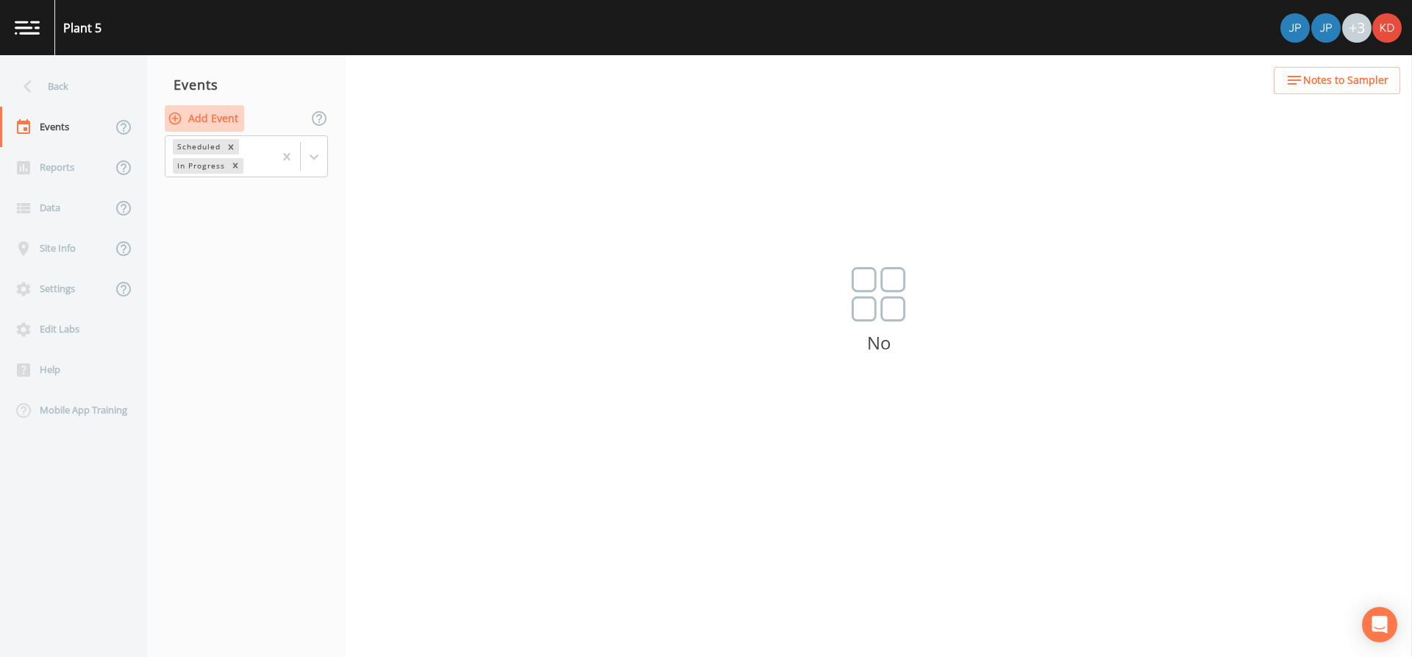
click at [219, 115] on button "Add Event" at bounding box center [204, 118] width 79 height 27
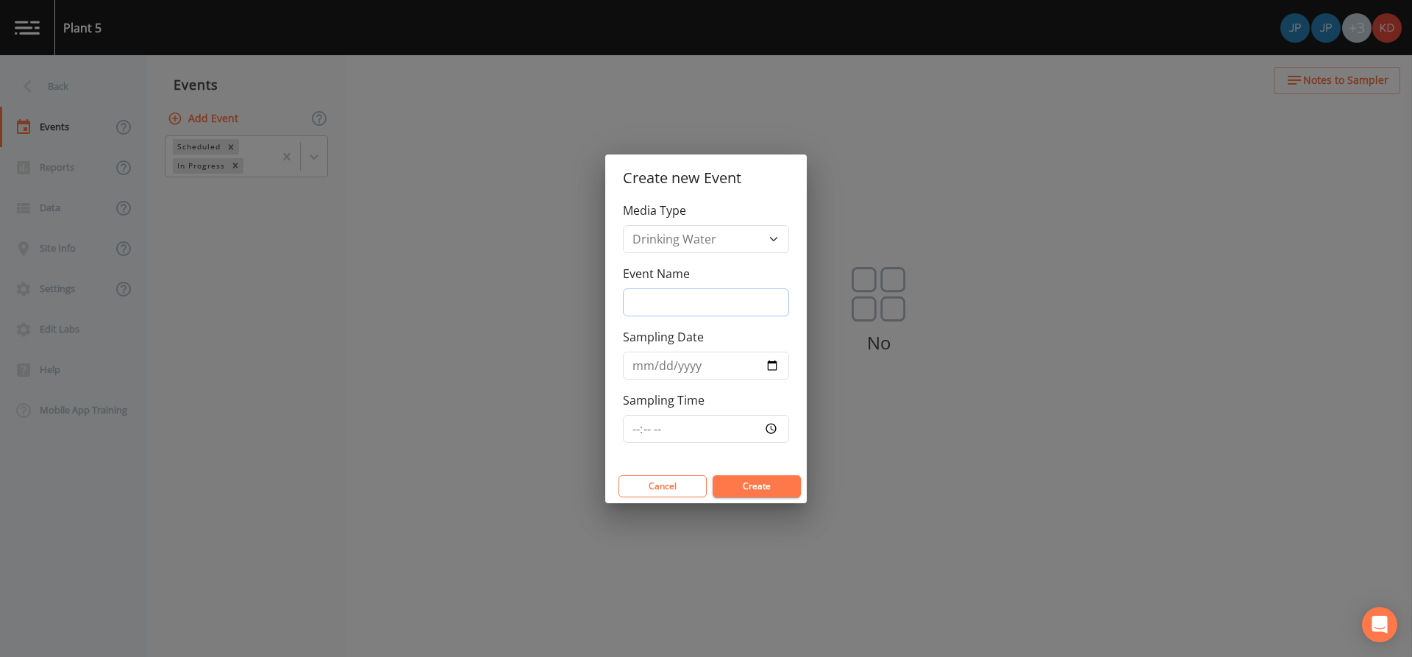
click at [651, 303] on input "Event Name" at bounding box center [706, 302] width 166 height 28
click at [769, 368] on input "Sampling Date" at bounding box center [706, 366] width 166 height 28
click at [721, 434] on input "Sampling Time" at bounding box center [706, 429] width 166 height 28
click at [770, 428] on input "Sampling Time" at bounding box center [706, 429] width 166 height 28
click at [791, 488] on button "Create" at bounding box center [757, 486] width 88 height 22
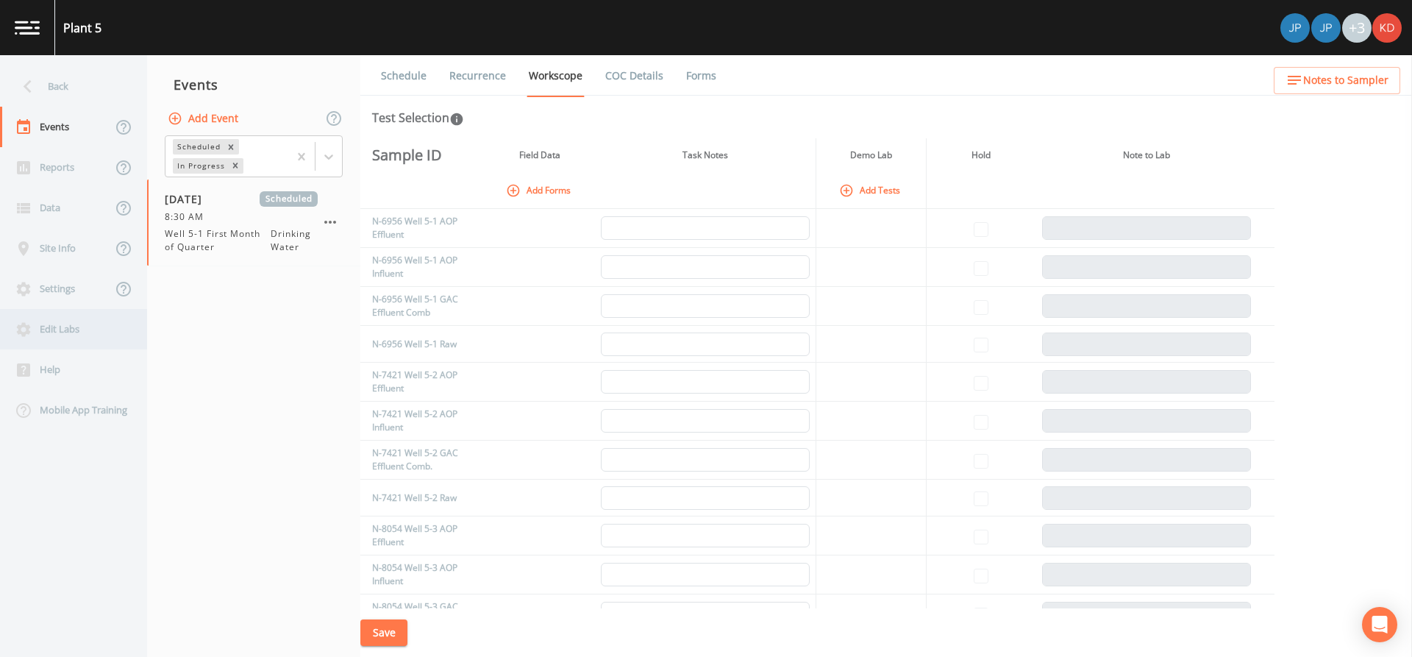
click at [34, 318] on div "Edit Labs" at bounding box center [66, 329] width 132 height 40
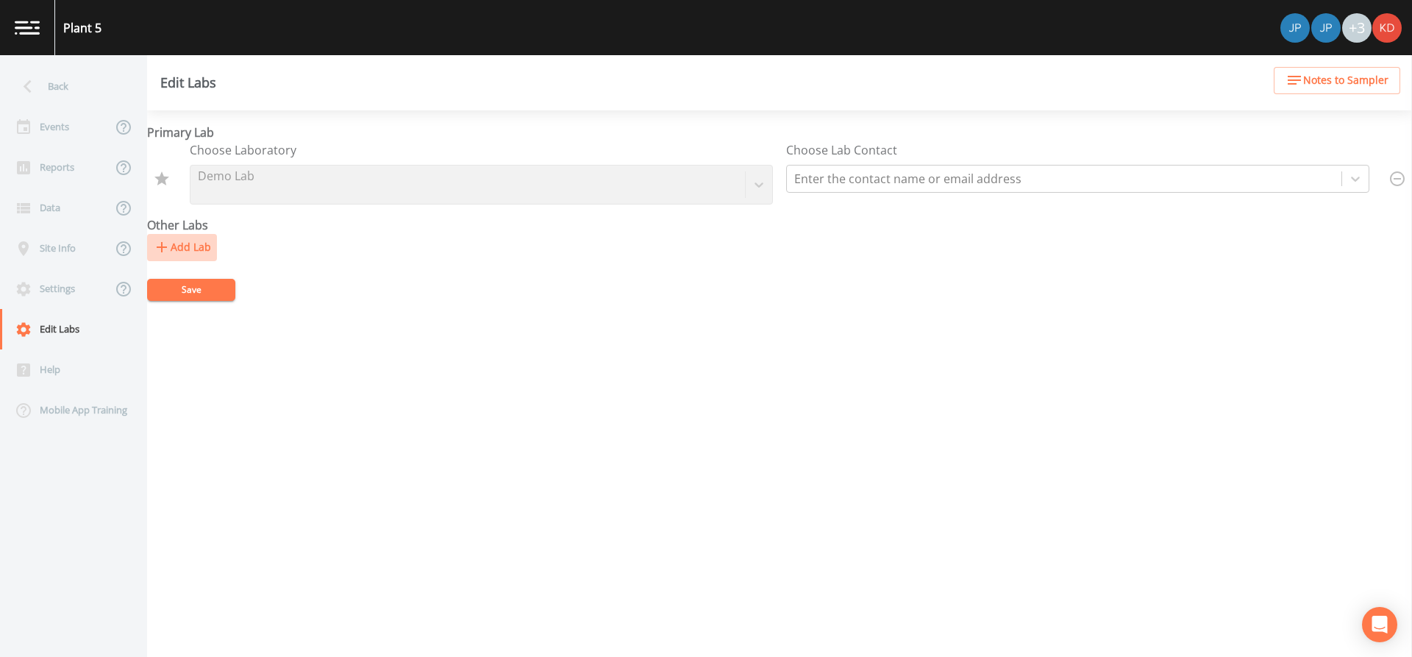
click at [179, 243] on button "Add Lab" at bounding box center [182, 247] width 70 height 27
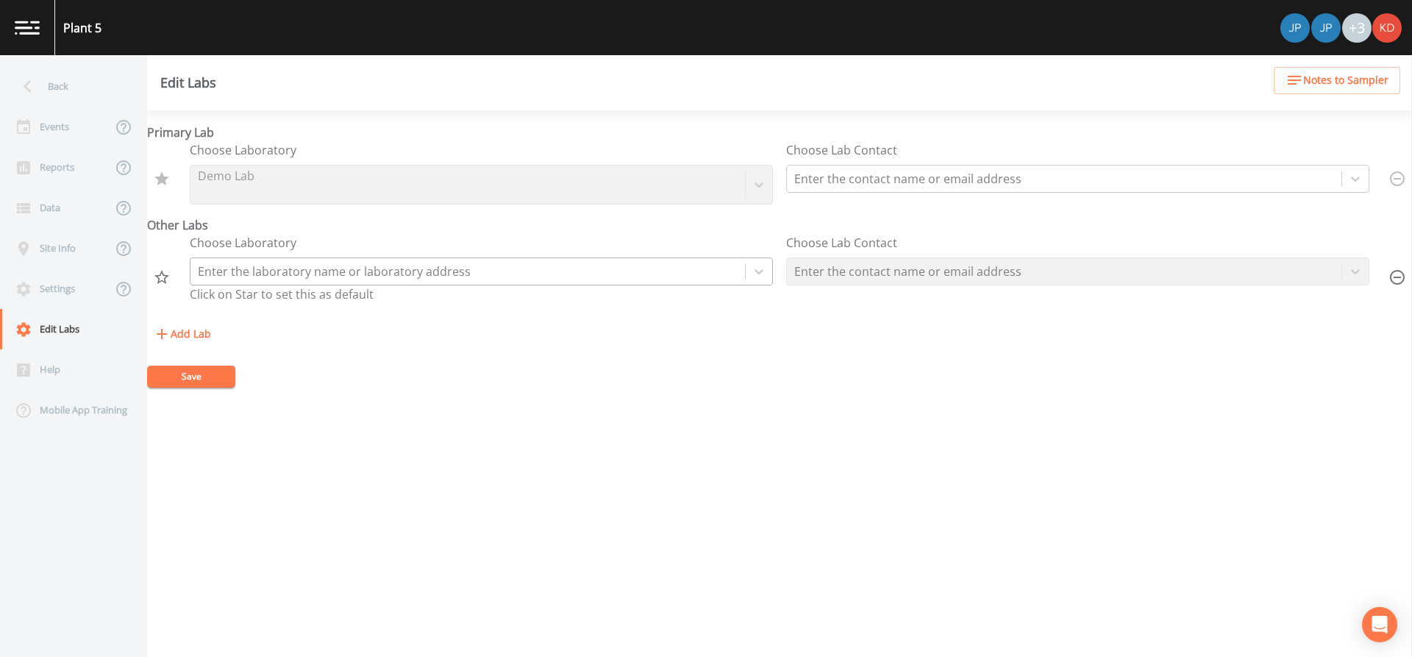
click at [247, 271] on div at bounding box center [468, 271] width 540 height 21
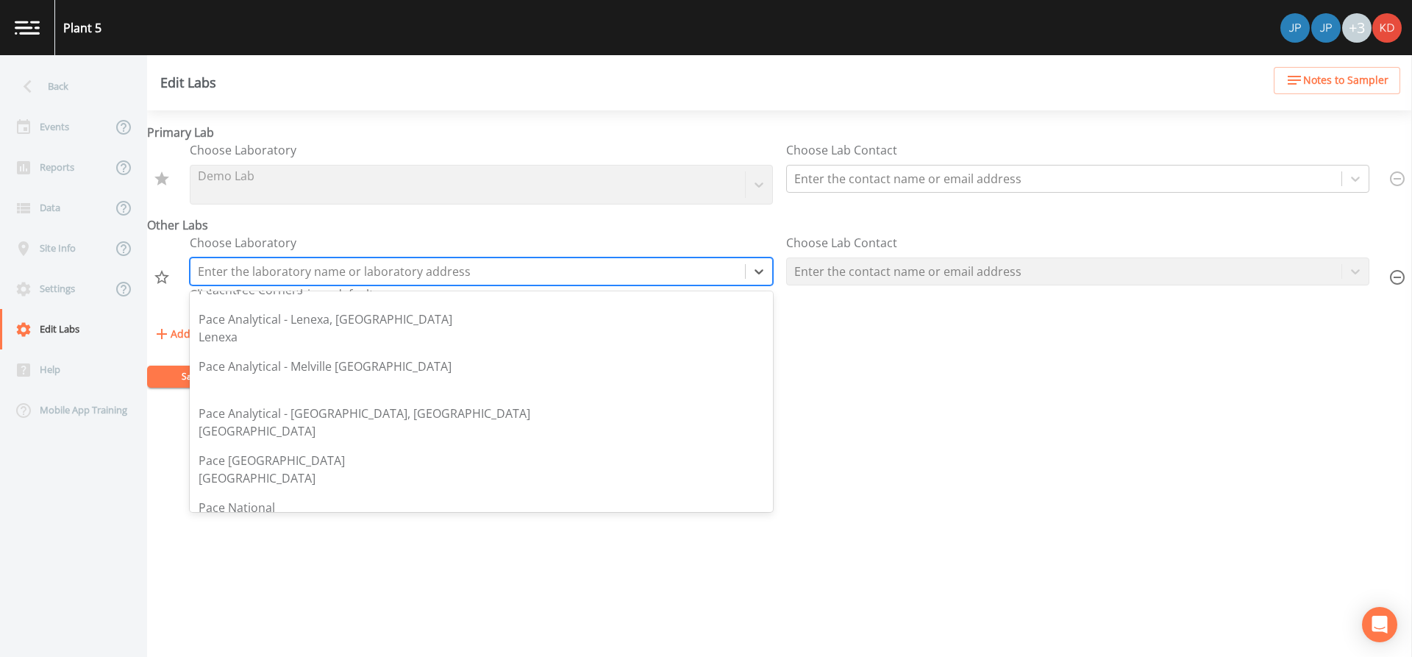
scroll to position [2133, 0]
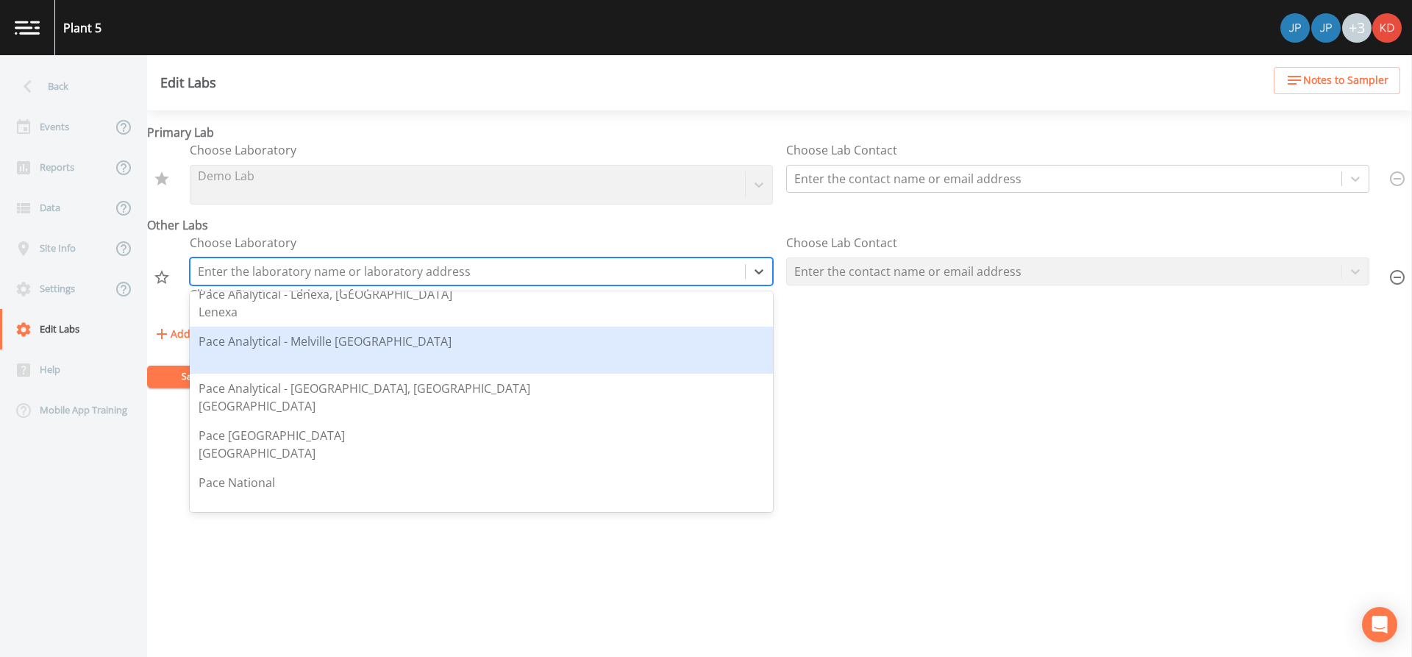
click at [296, 354] on div at bounding box center [325, 359] width 253 height 18
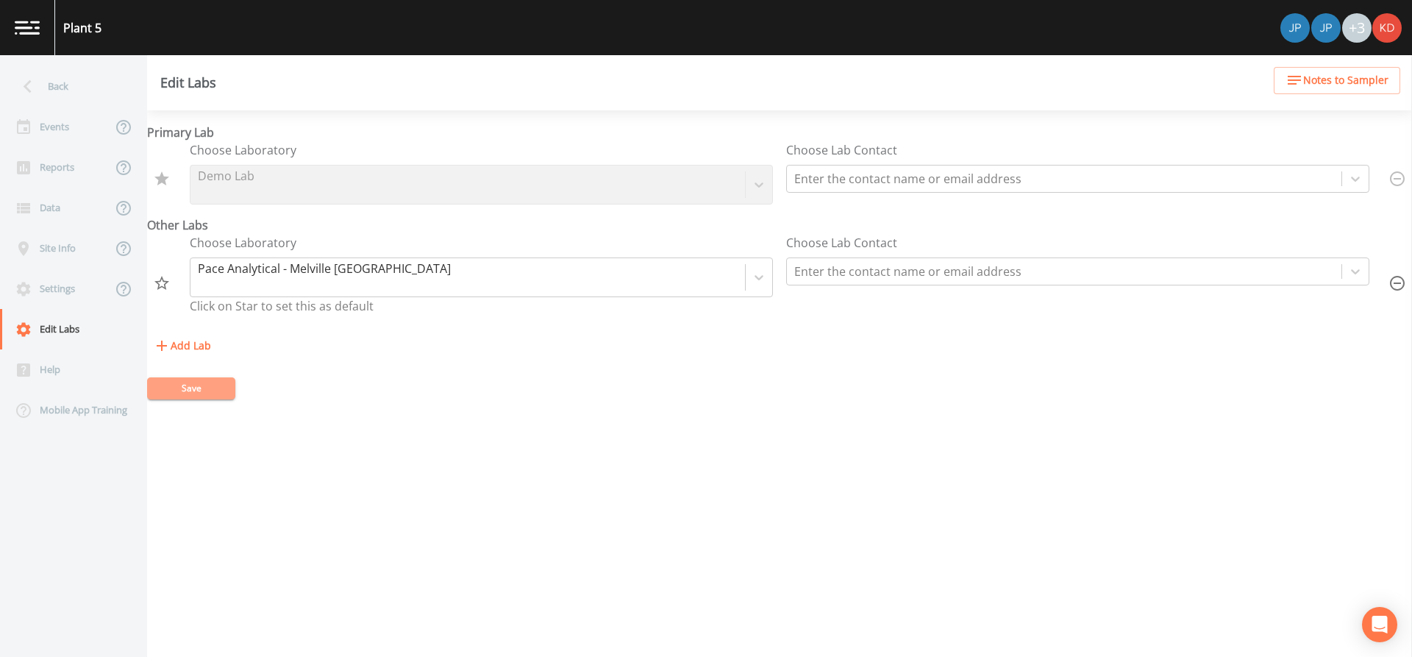
click at [177, 384] on button "Save" at bounding box center [191, 388] width 88 height 22
click at [46, 131] on div "Events" at bounding box center [56, 127] width 112 height 40
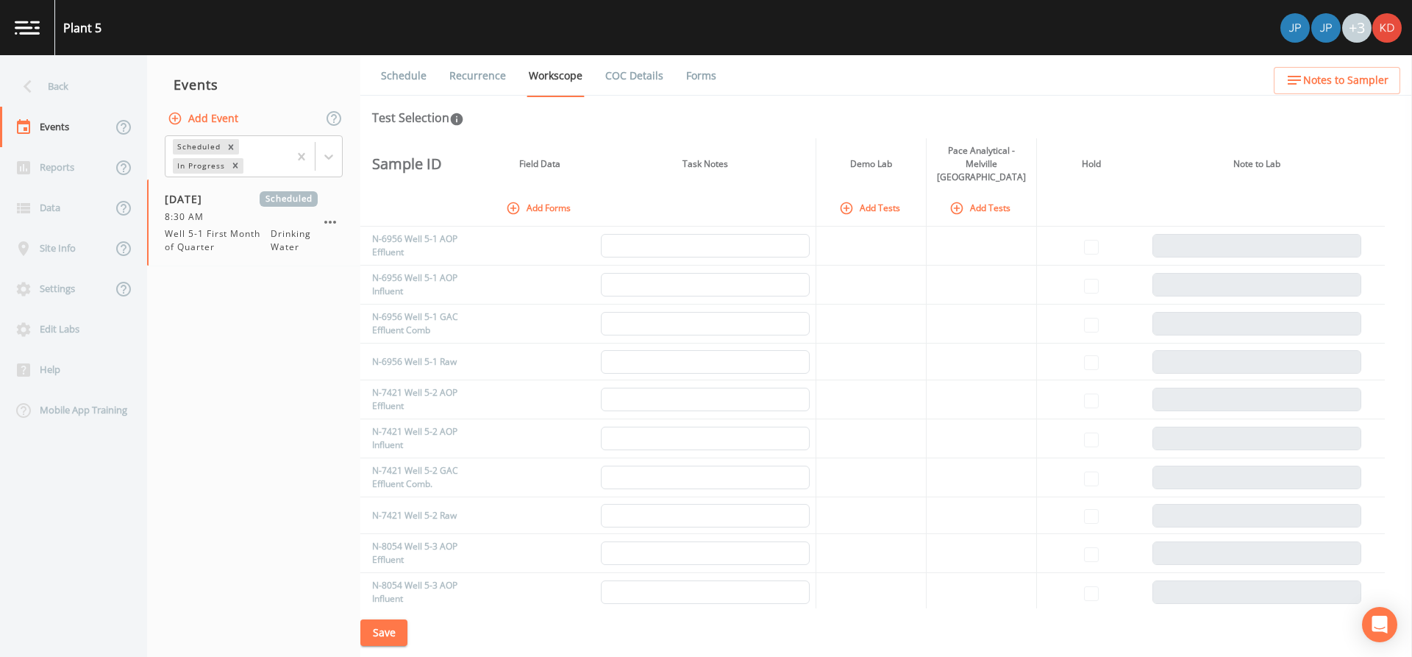
click at [971, 196] on button "Add Tests" at bounding box center [981, 208] width 70 height 24
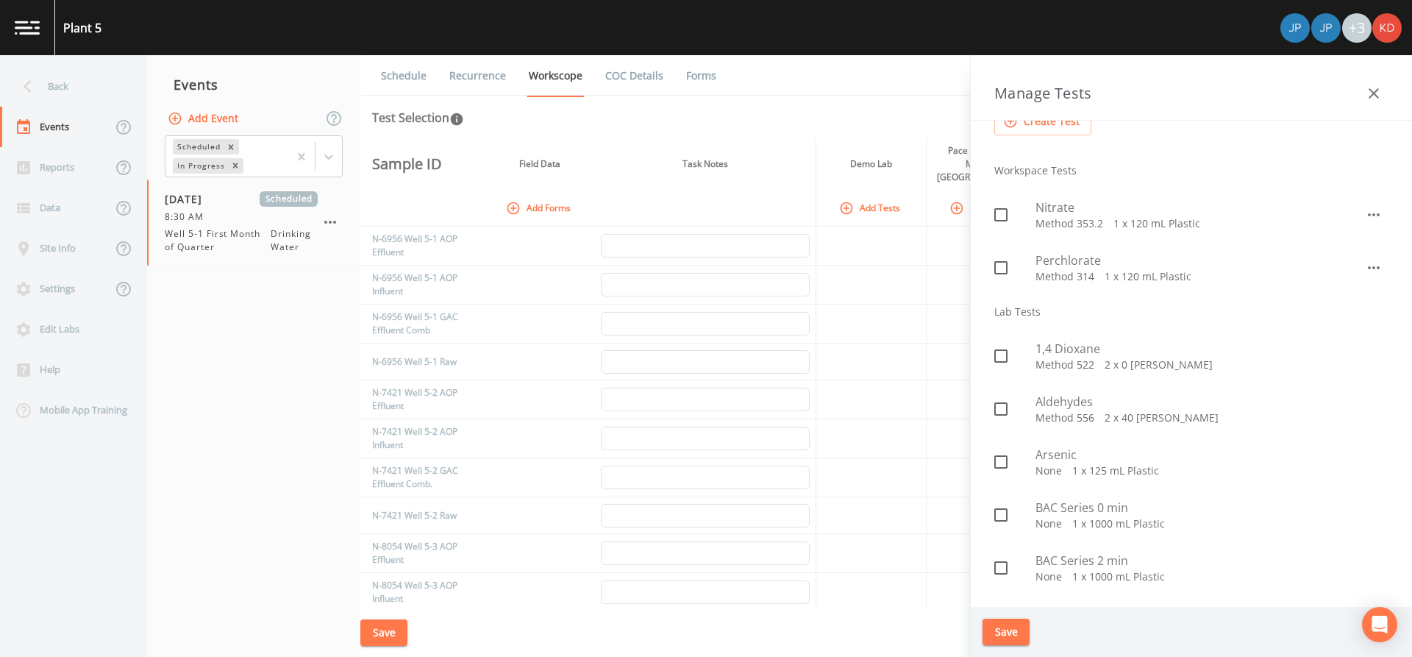
scroll to position [147, 0]
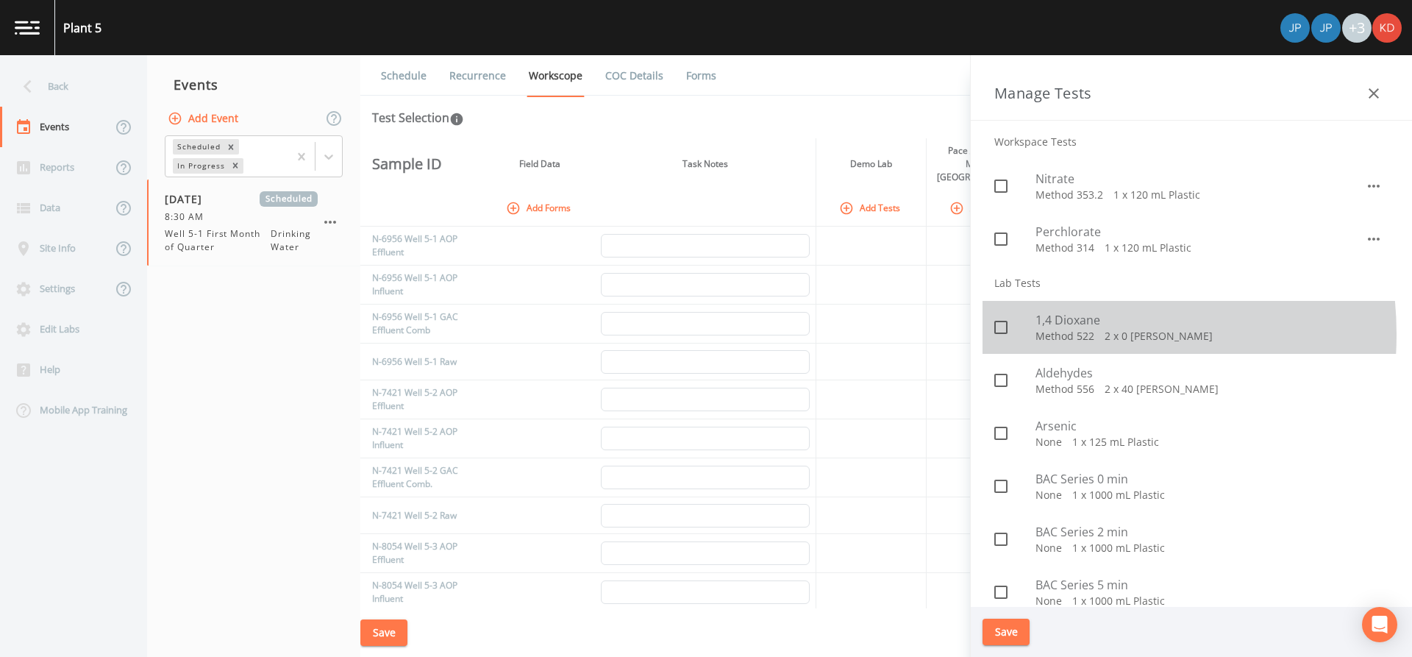
click at [1044, 335] on p "Method 522   2 x 0 [PERSON_NAME]" at bounding box center [1211, 336] width 353 height 15
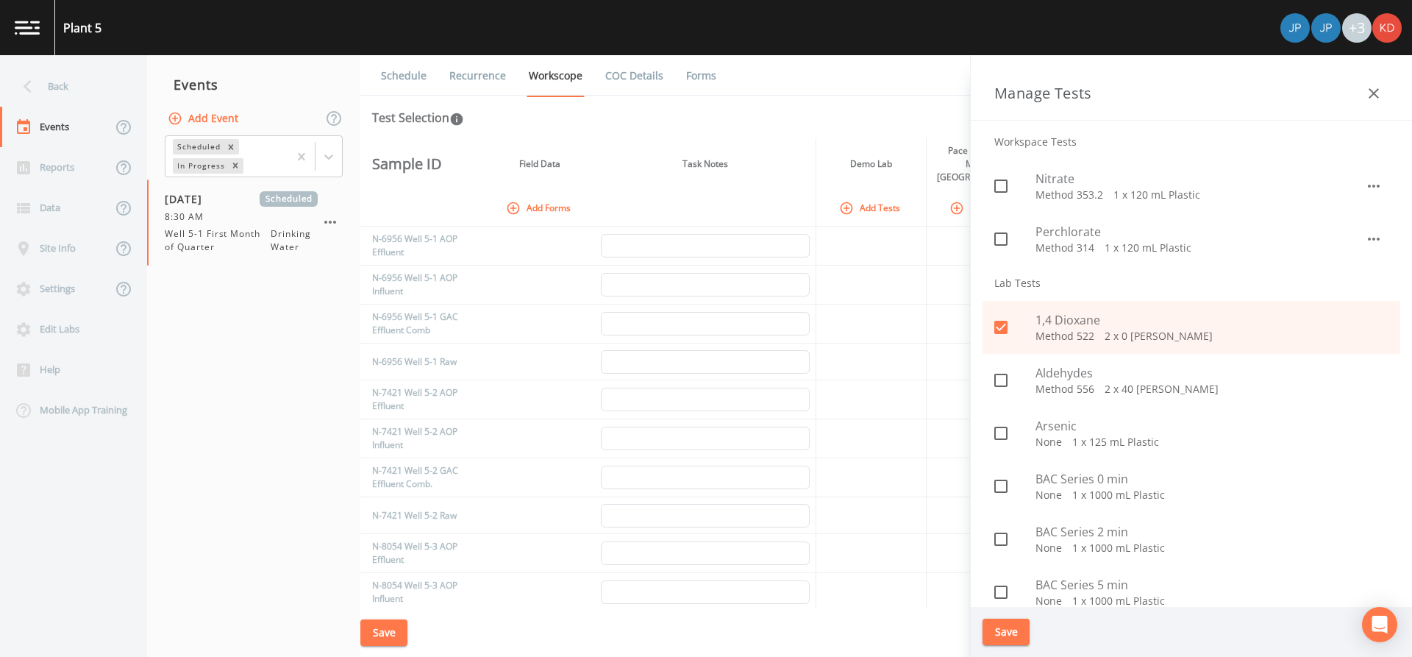
click at [1057, 439] on p "None   1 x 125 mL Plastic" at bounding box center [1211, 442] width 353 height 15
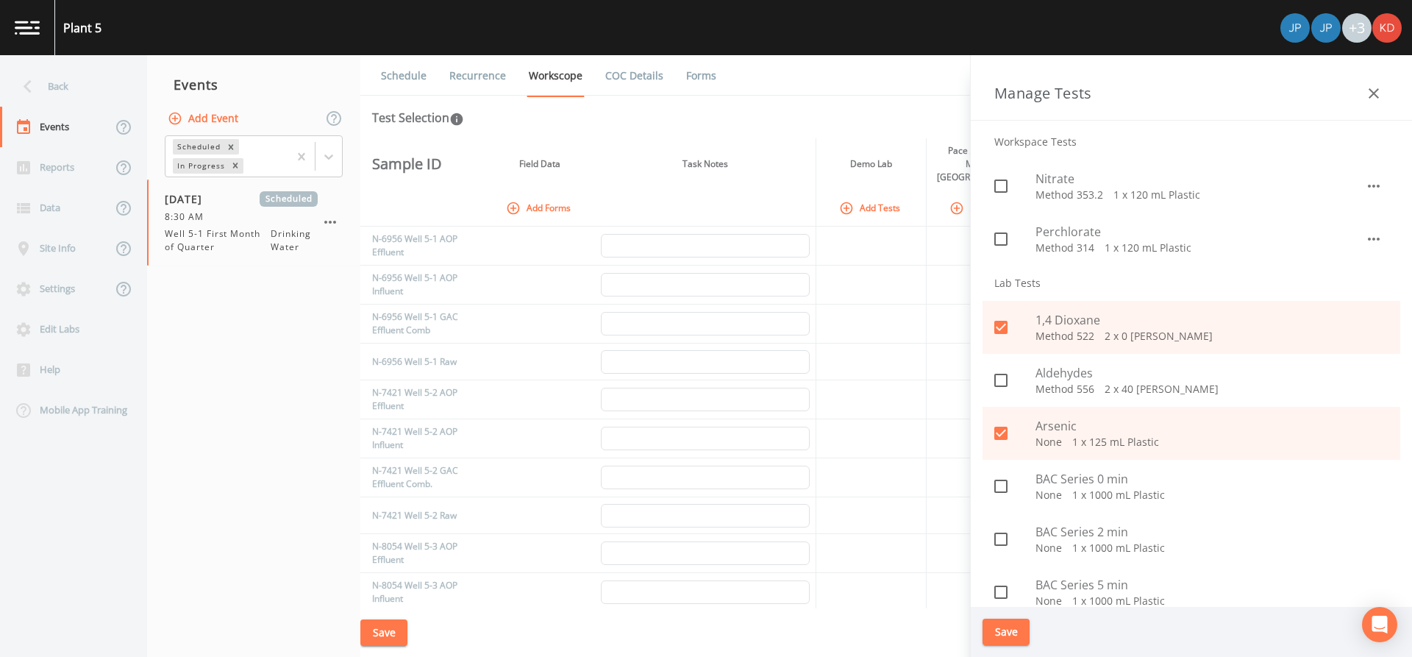
click at [1055, 383] on p "Method 556   2 x 40 [PERSON_NAME]" at bounding box center [1211, 389] width 353 height 15
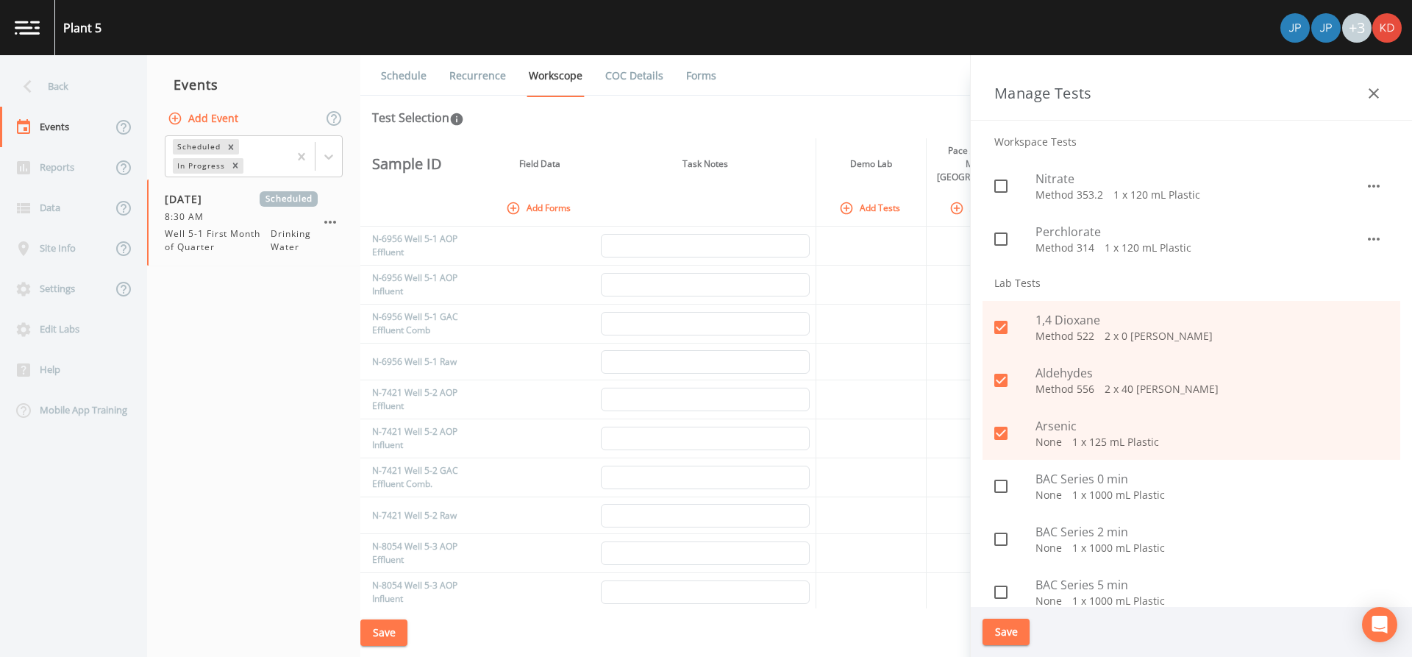
click at [1045, 416] on div "Arsenic None   1 x 125 mL Plastic" at bounding box center [1192, 433] width 418 height 53
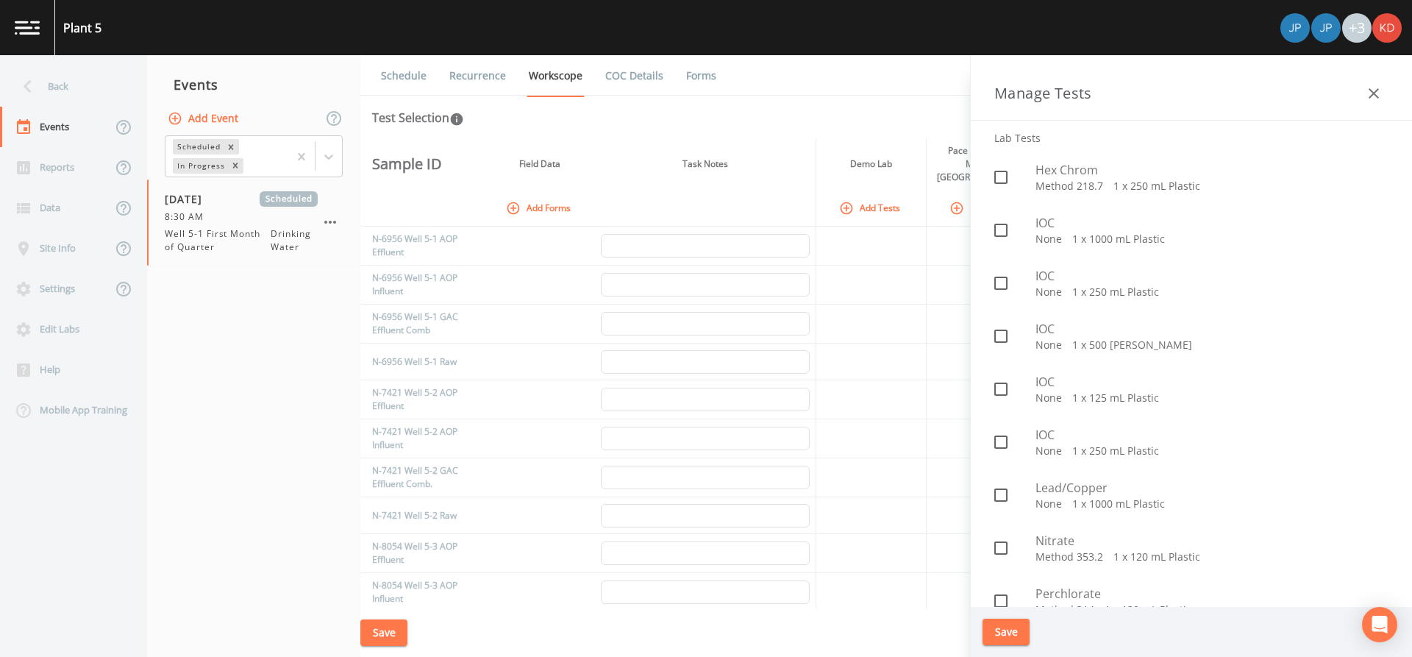
scroll to position [883, 0]
click at [1047, 591] on span "Perchlorate" at bounding box center [1211, 591] width 353 height 18
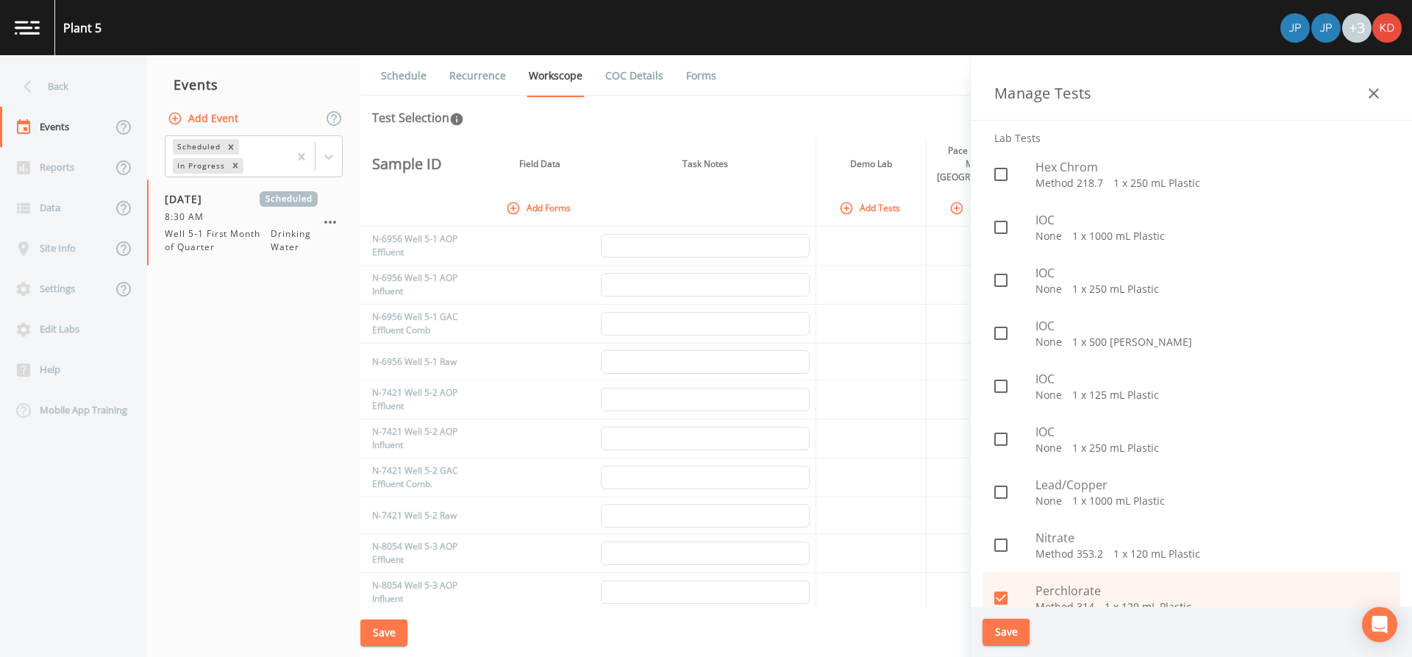
click at [1045, 537] on span "Nitrate" at bounding box center [1211, 538] width 353 height 18
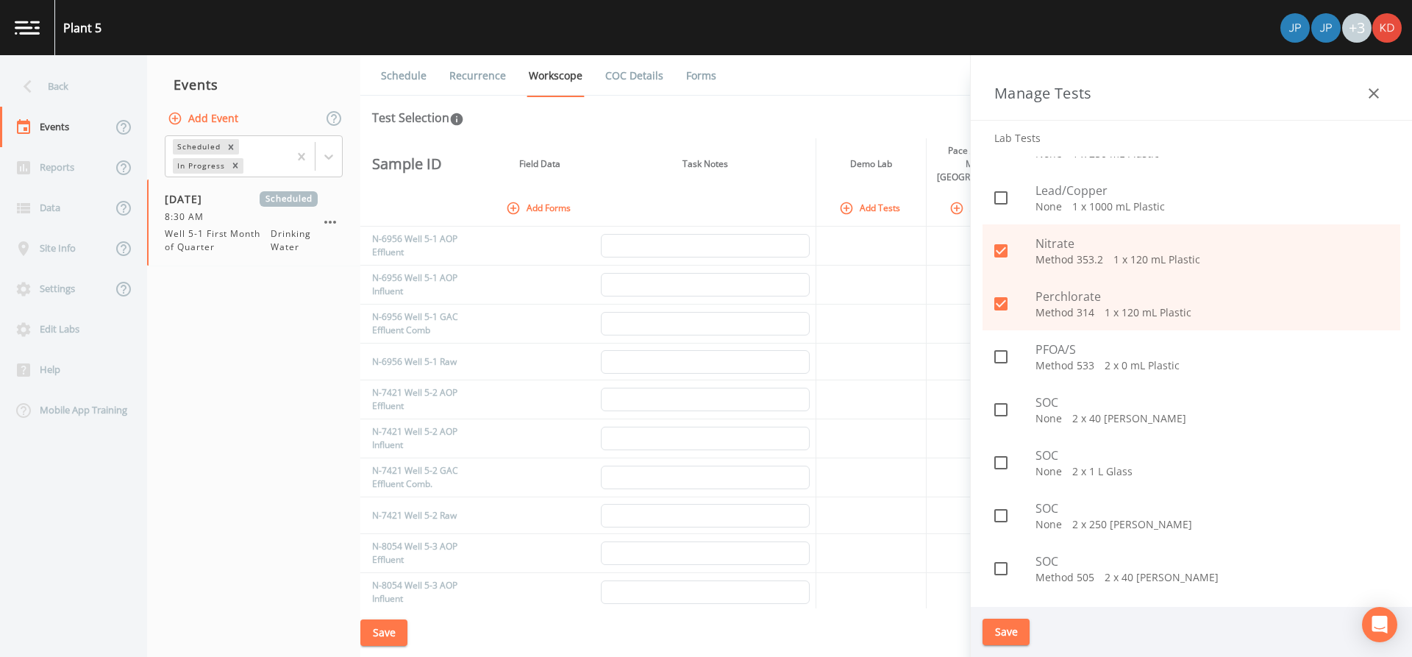
scroll to position [1250, 0]
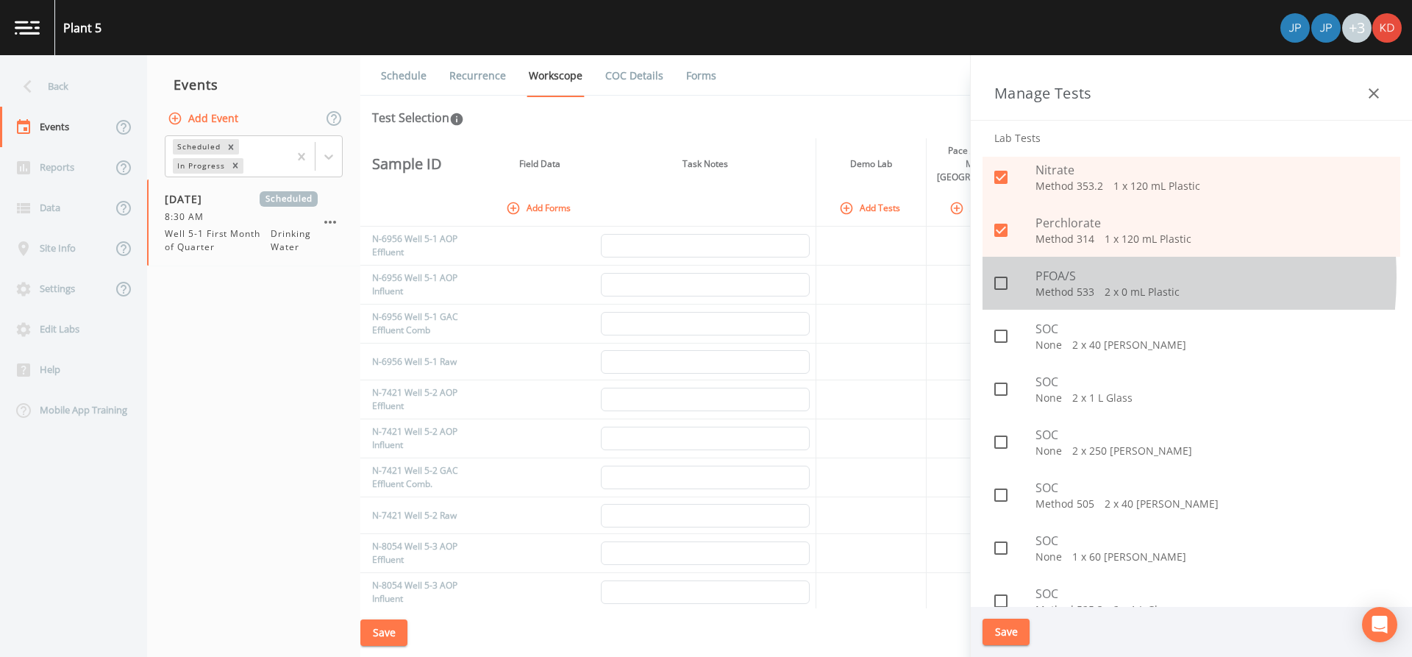
click at [1063, 277] on span "PFOA/S" at bounding box center [1211, 276] width 353 height 18
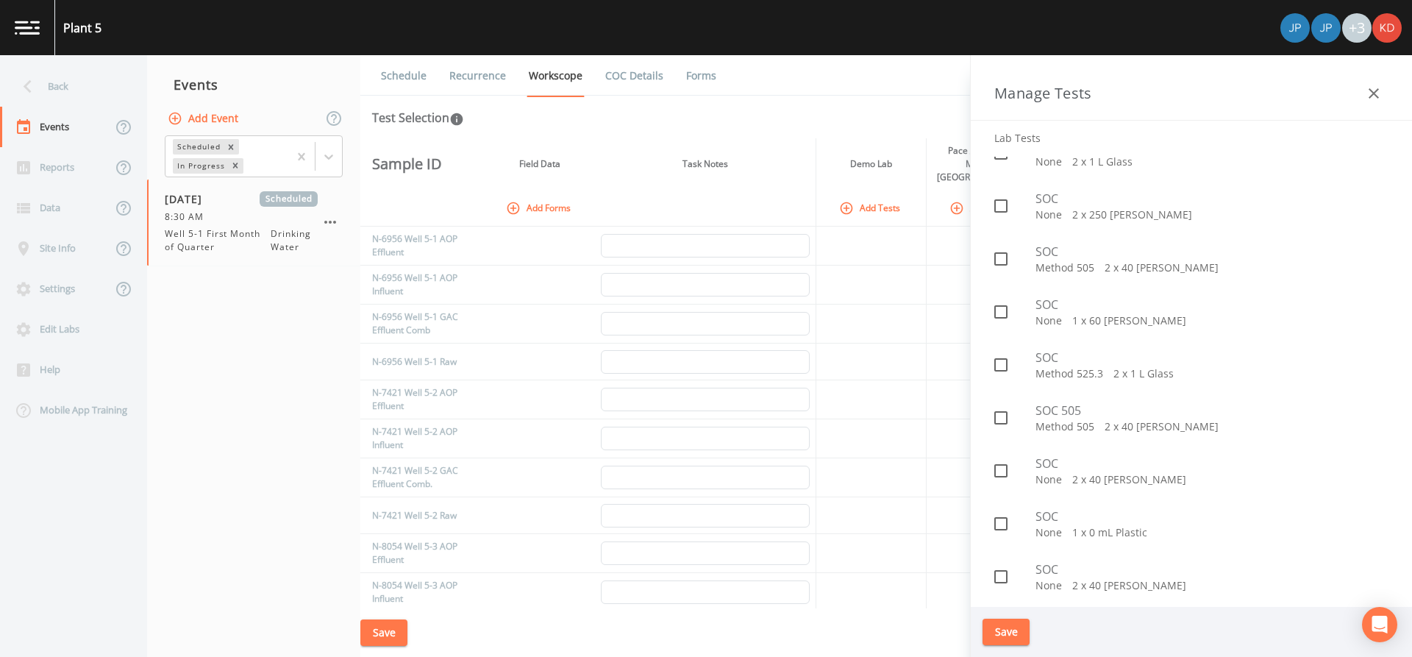
scroll to position [1541, 0]
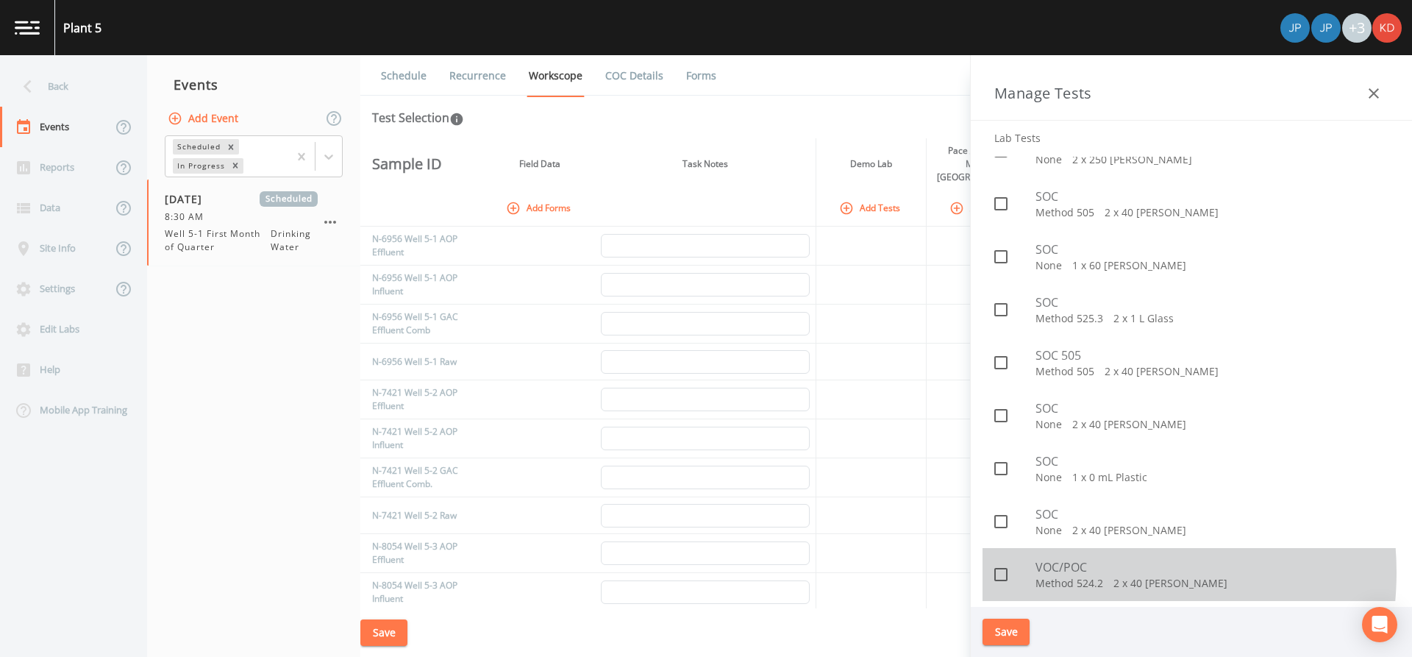
click at [1082, 572] on span "VOC/POC" at bounding box center [1211, 567] width 353 height 18
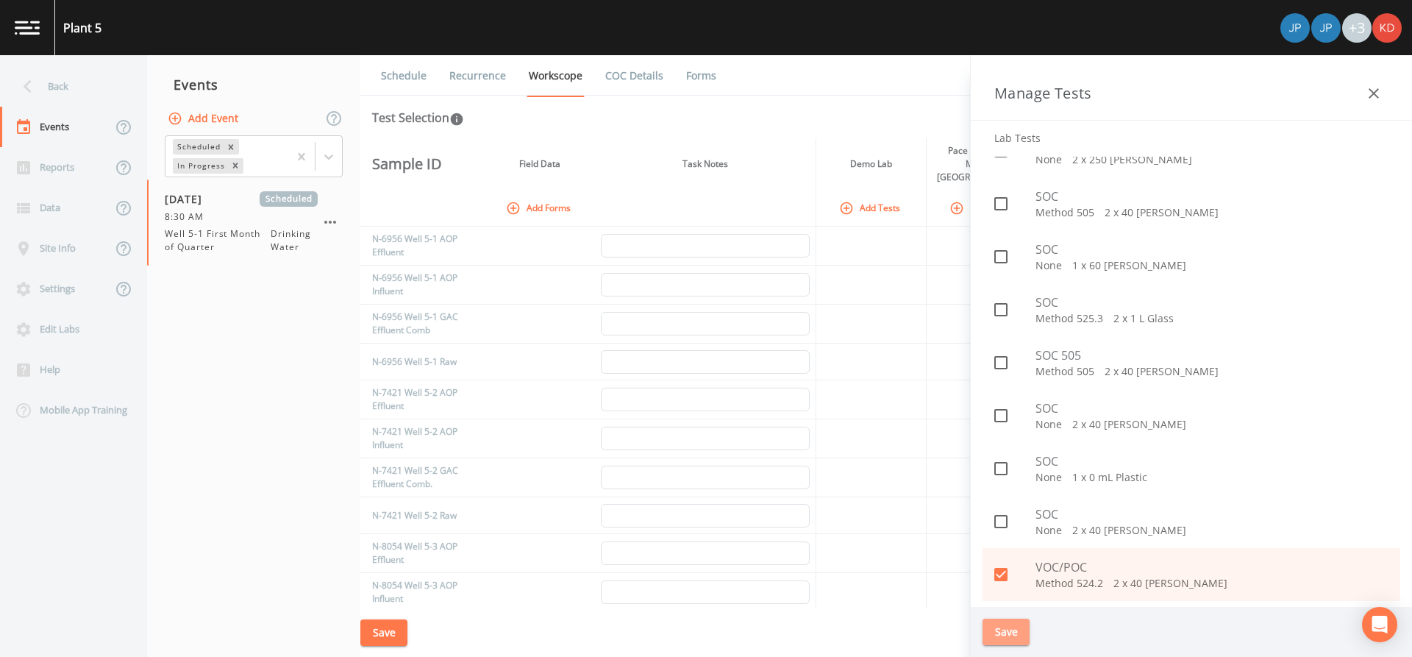
click at [1002, 637] on button "Save" at bounding box center [1006, 631] width 47 height 27
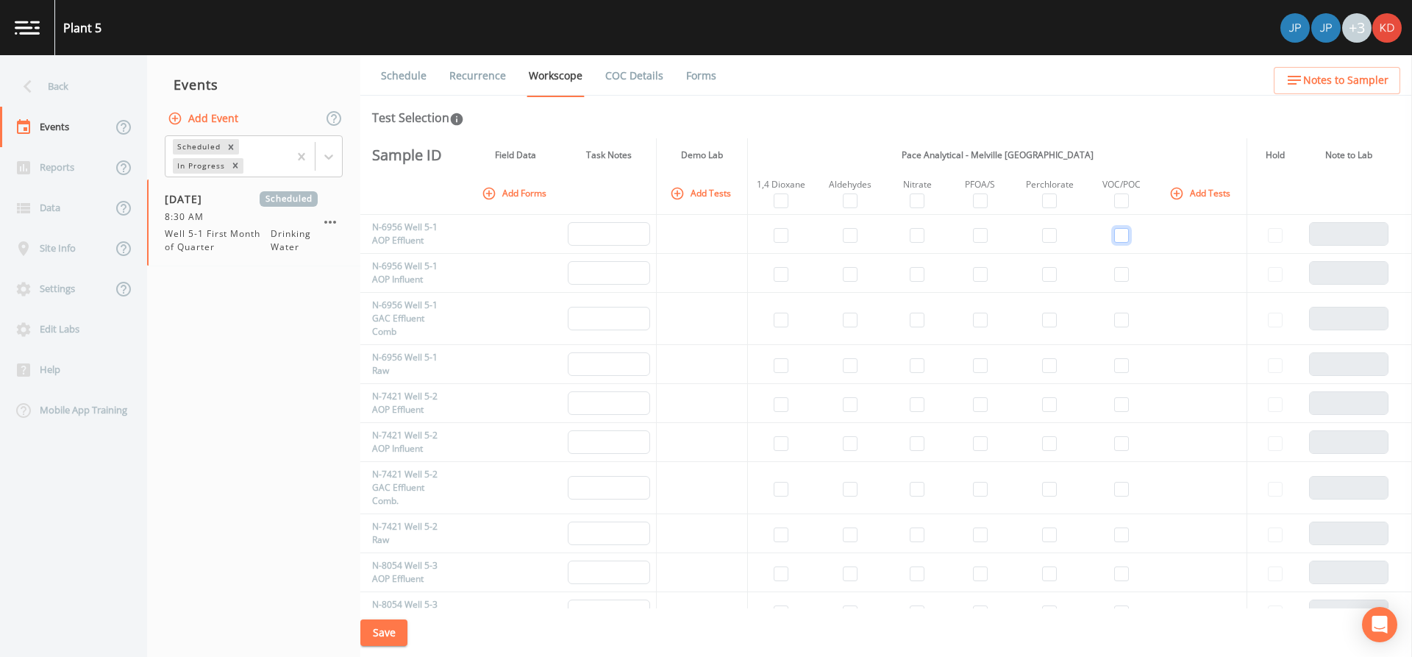
click at [1119, 233] on input "checkbox" at bounding box center [1121, 235] width 15 height 15
click at [1121, 278] on input "checkbox" at bounding box center [1121, 274] width 15 height 15
click at [1119, 327] on td at bounding box center [1121, 319] width 69 height 52
click at [1123, 319] on input "checkbox" at bounding box center [1121, 320] width 15 height 15
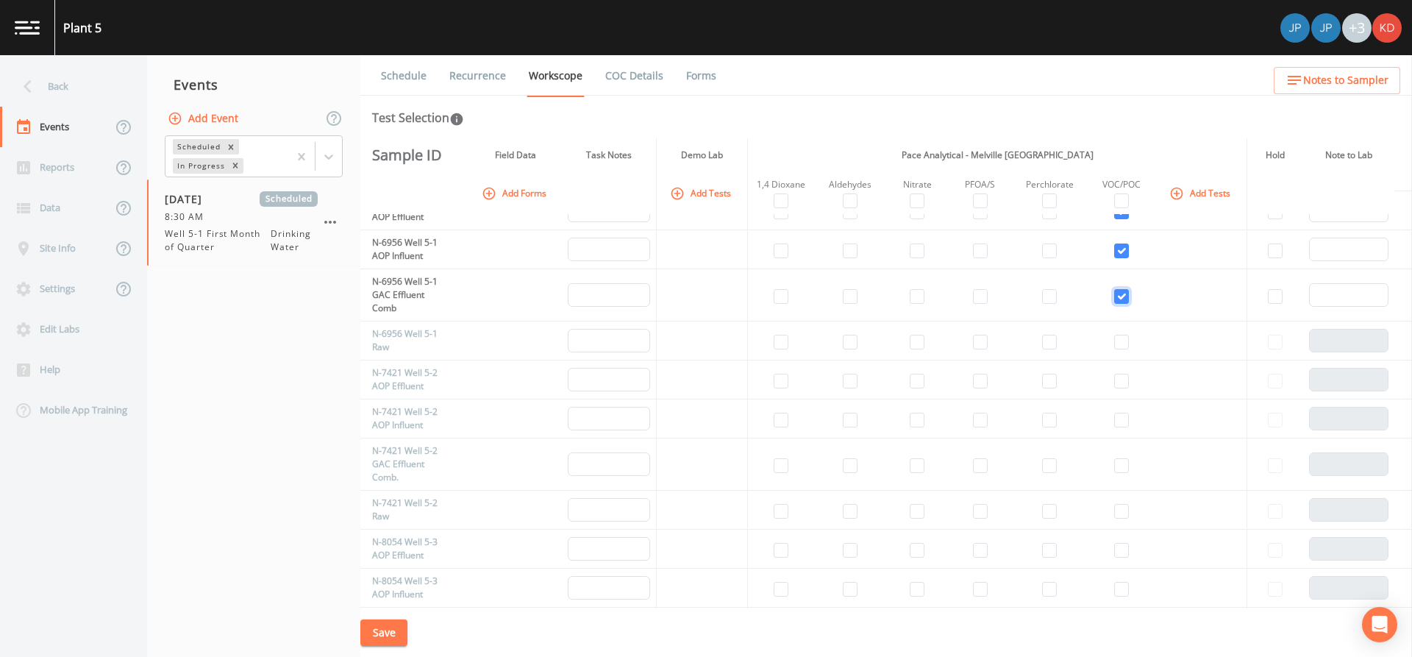
scroll to position [0, 0]
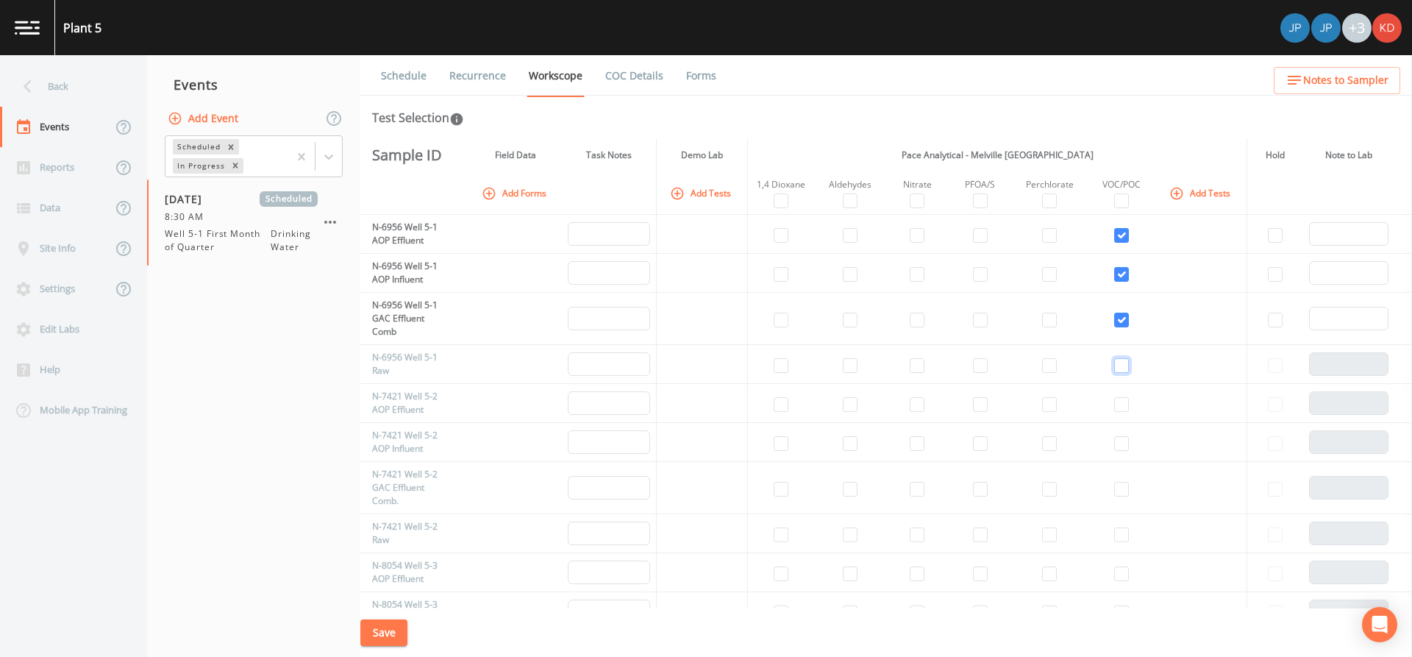
click at [1119, 367] on input "checkbox" at bounding box center [1121, 365] width 15 height 15
click at [1052, 368] on input "checkbox" at bounding box center [1049, 365] width 15 height 15
click at [975, 367] on input "checkbox" at bounding box center [980, 365] width 15 height 15
click at [912, 364] on input "checkbox" at bounding box center [917, 365] width 15 height 15
click at [774, 366] on input "checkbox" at bounding box center [781, 365] width 15 height 15
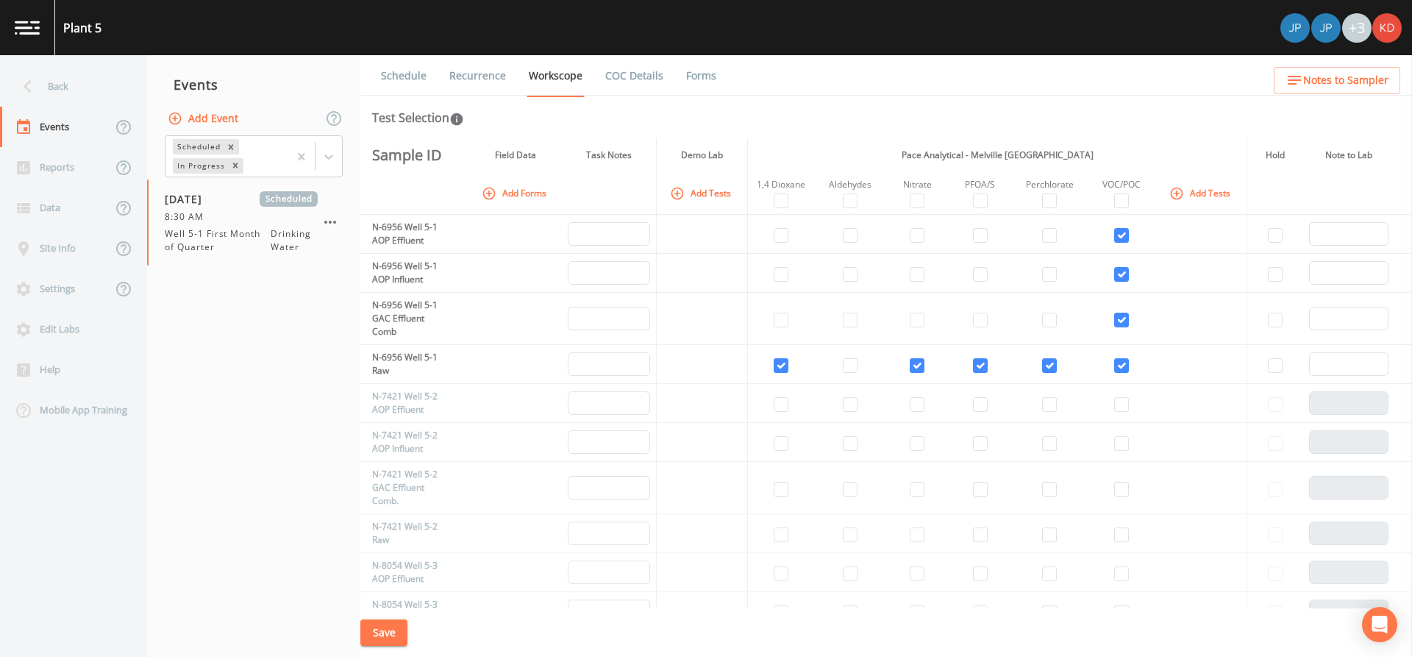
click at [788, 315] on td at bounding box center [781, 319] width 66 height 52
click at [776, 320] on input "checkbox" at bounding box center [781, 320] width 15 height 15
click at [843, 323] on input "checkbox" at bounding box center [850, 320] width 15 height 15
click at [777, 274] on input "checkbox" at bounding box center [781, 274] width 15 height 15
click at [784, 233] on input "checkbox" at bounding box center [781, 235] width 15 height 15
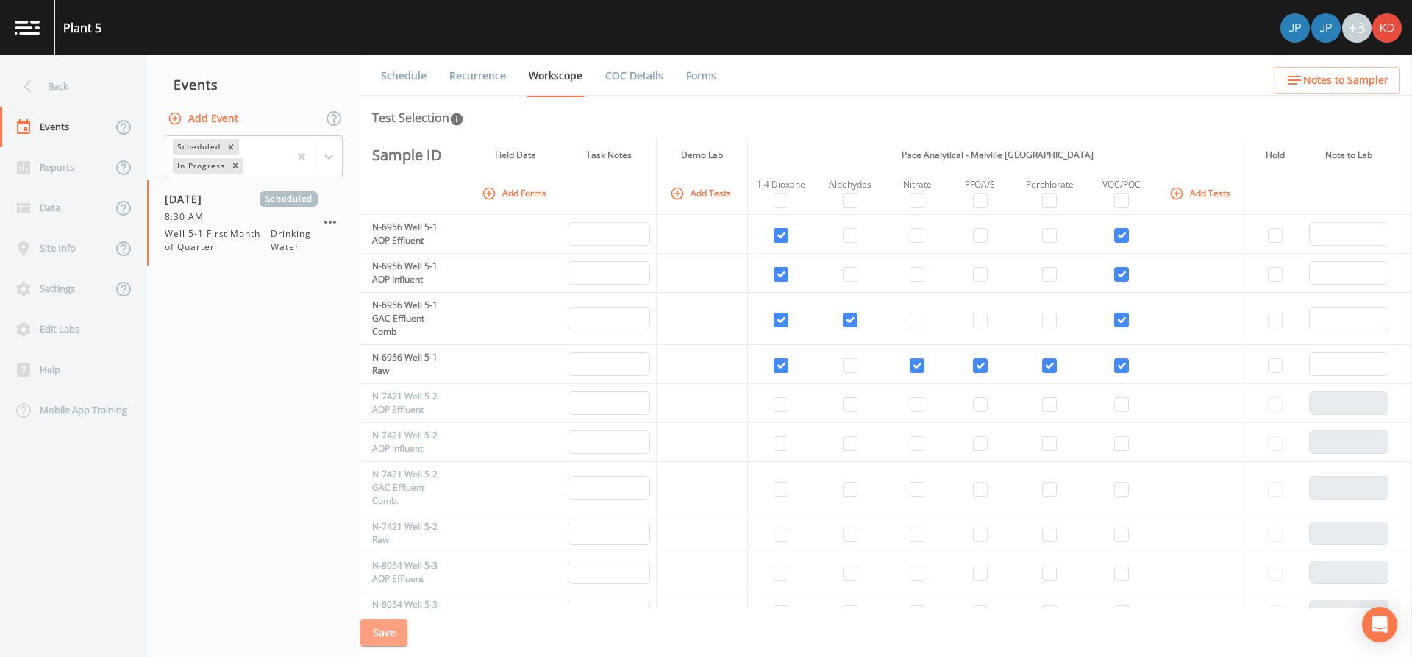
click at [390, 629] on button "Save" at bounding box center [383, 632] width 47 height 27
click at [72, 76] on div "Back" at bounding box center [66, 86] width 132 height 40
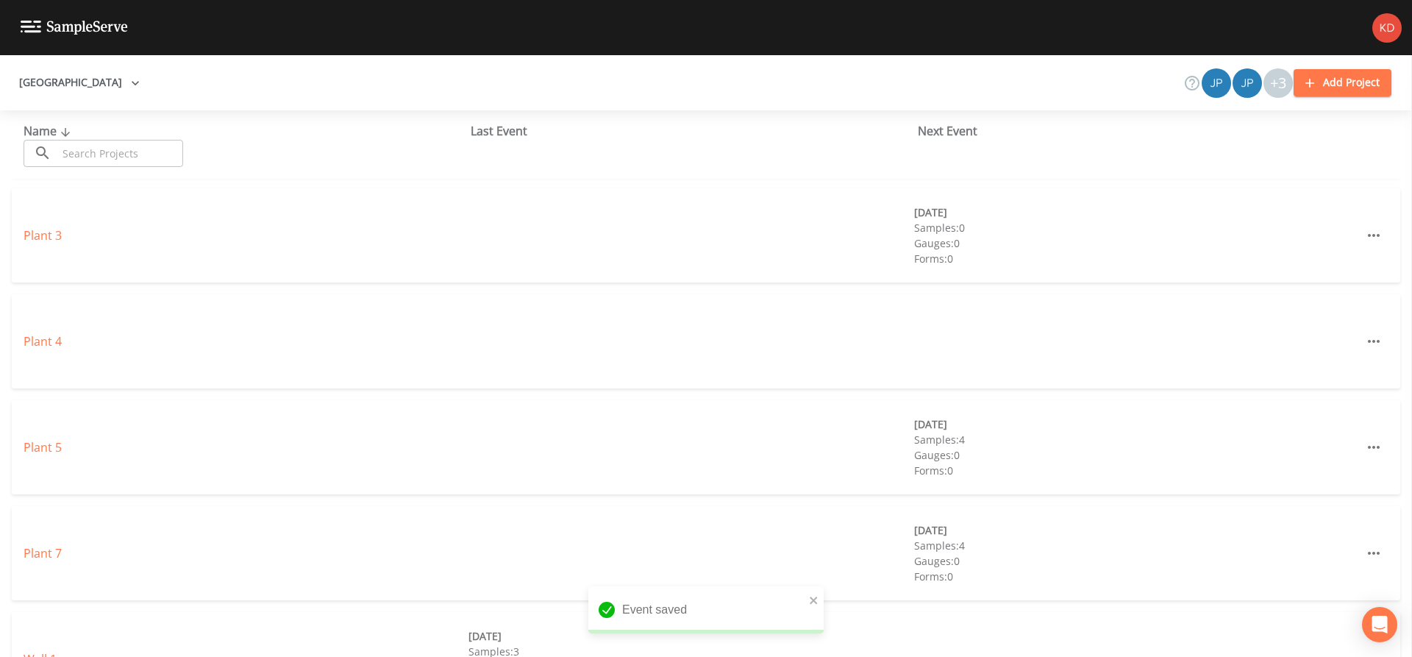
scroll to position [368, 0]
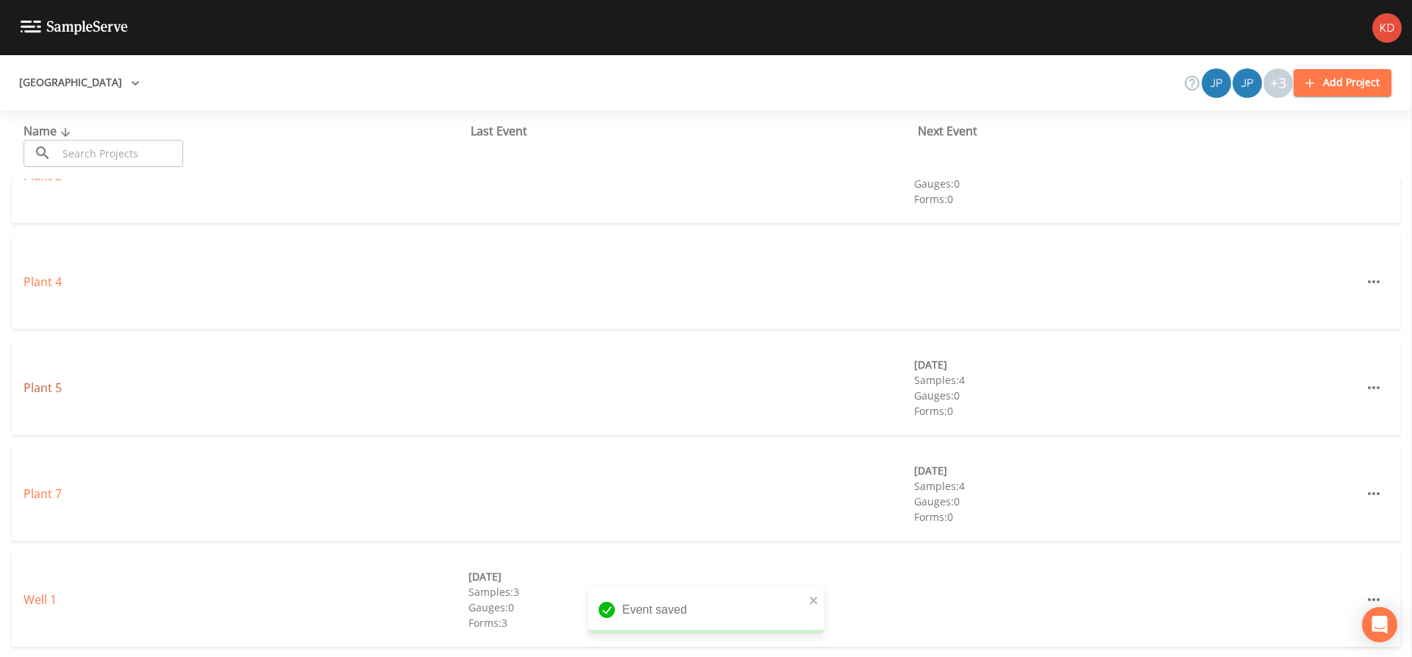
click at [56, 392] on link "Plant 5" at bounding box center [43, 387] width 38 height 16
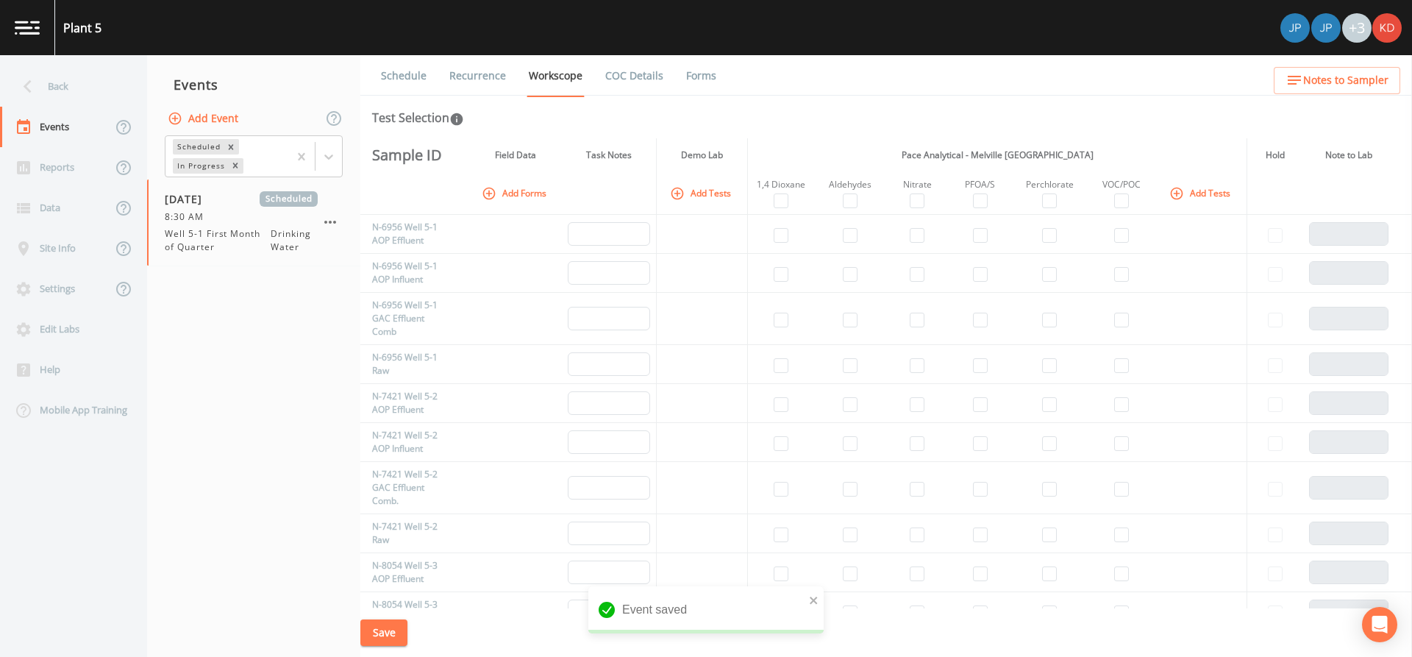
click at [178, 109] on button "Add Event" at bounding box center [204, 118] width 79 height 27
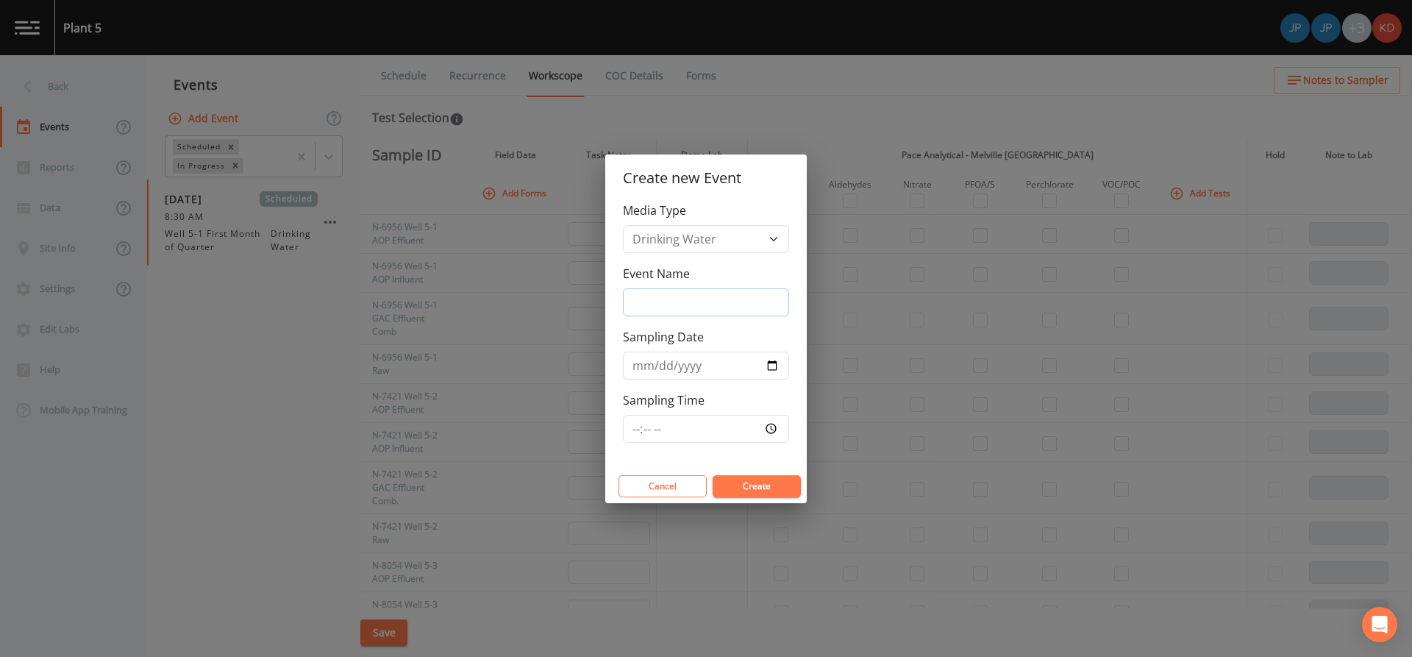
click at [707, 296] on input "Event Name" at bounding box center [706, 302] width 166 height 28
click at [770, 363] on input "Sampling Date" at bounding box center [706, 366] width 166 height 28
click at [775, 427] on input "Sampling Time" at bounding box center [706, 429] width 166 height 28
click at [786, 475] on button "Create" at bounding box center [757, 486] width 88 height 22
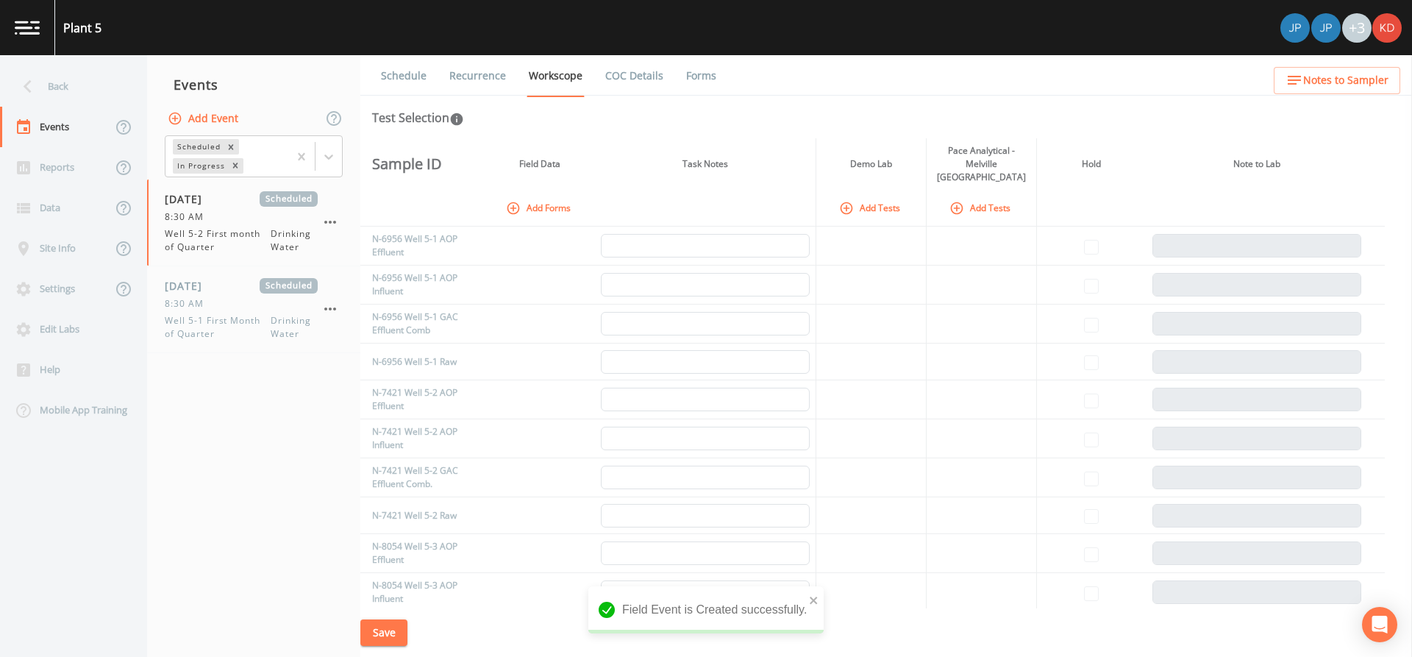
click at [969, 196] on button "Add Tests" at bounding box center [981, 208] width 70 height 24
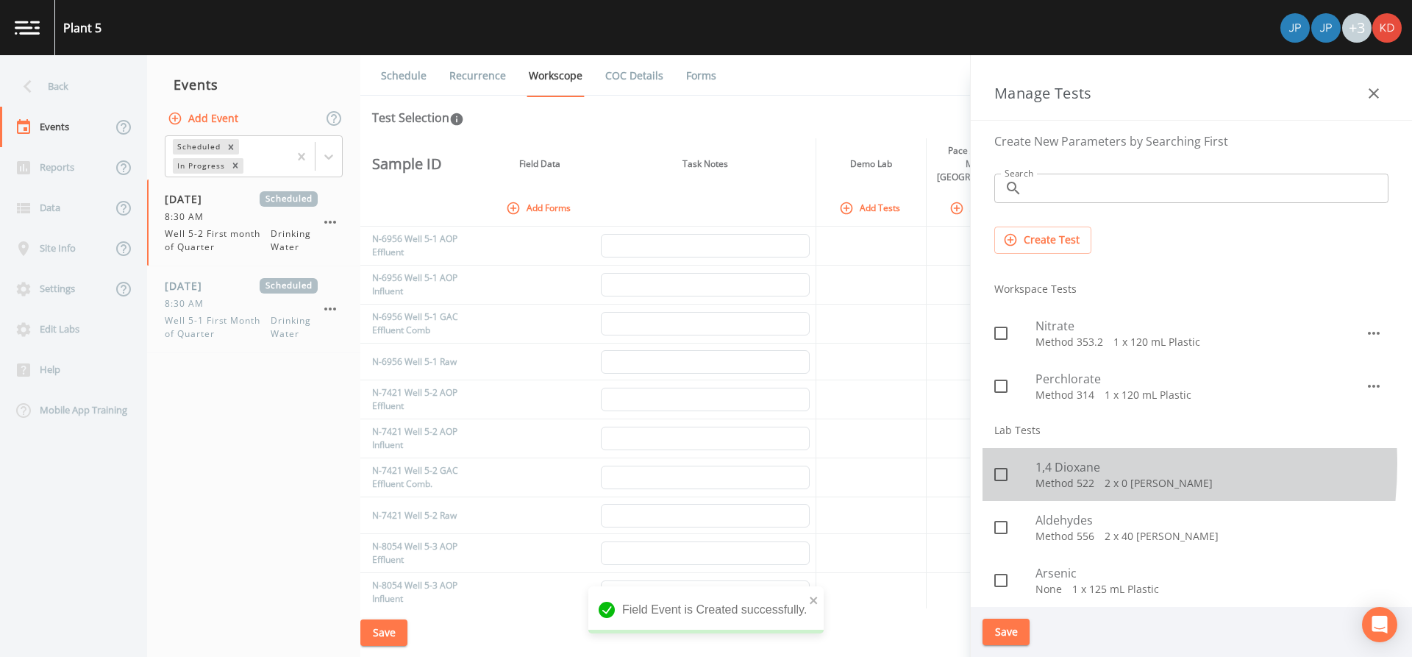
click at [1032, 464] on div at bounding box center [1014, 474] width 41 height 31
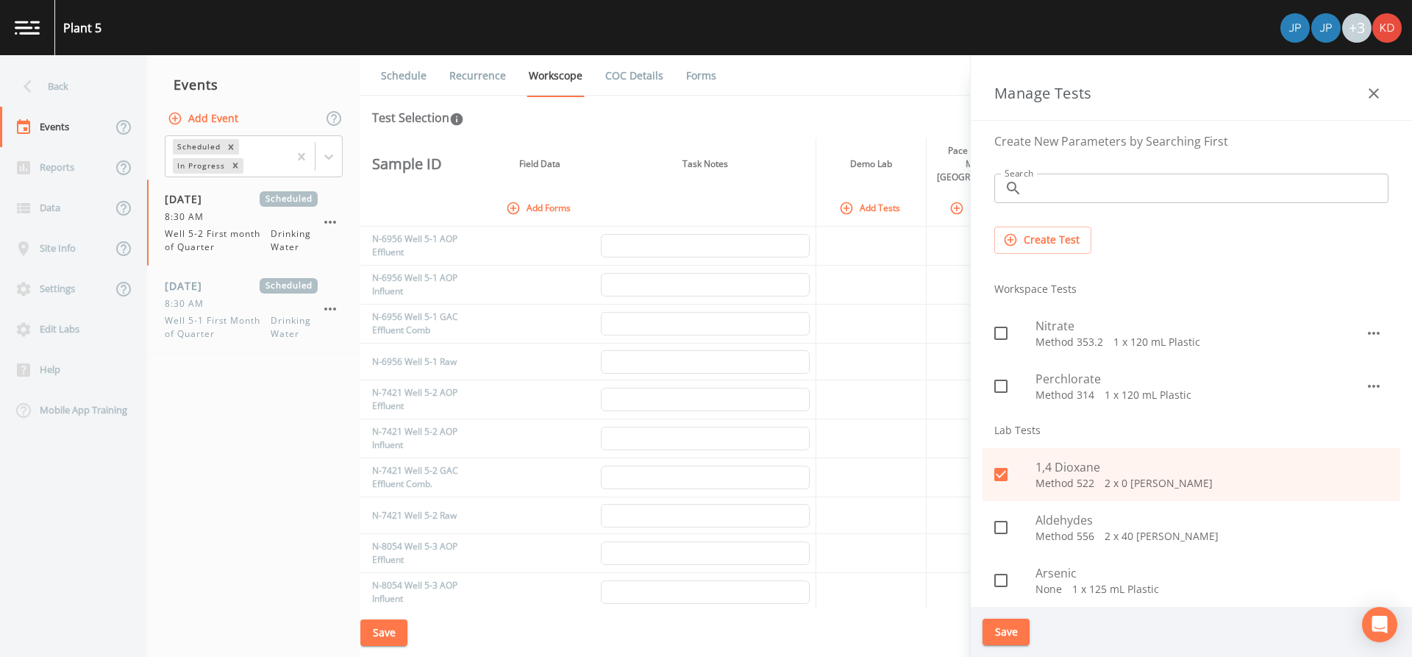
click at [1047, 541] on p "Method 556   2 x 40 [PERSON_NAME]" at bounding box center [1211, 536] width 353 height 15
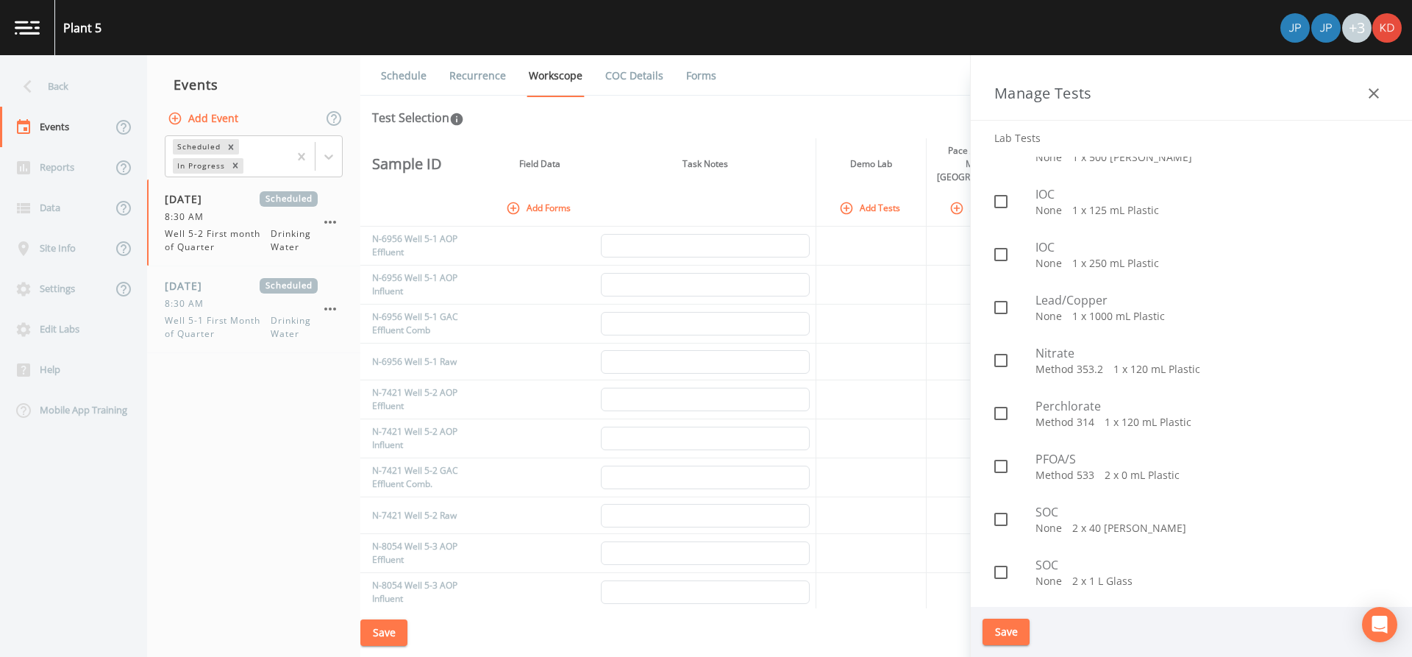
scroll to position [1103, 0]
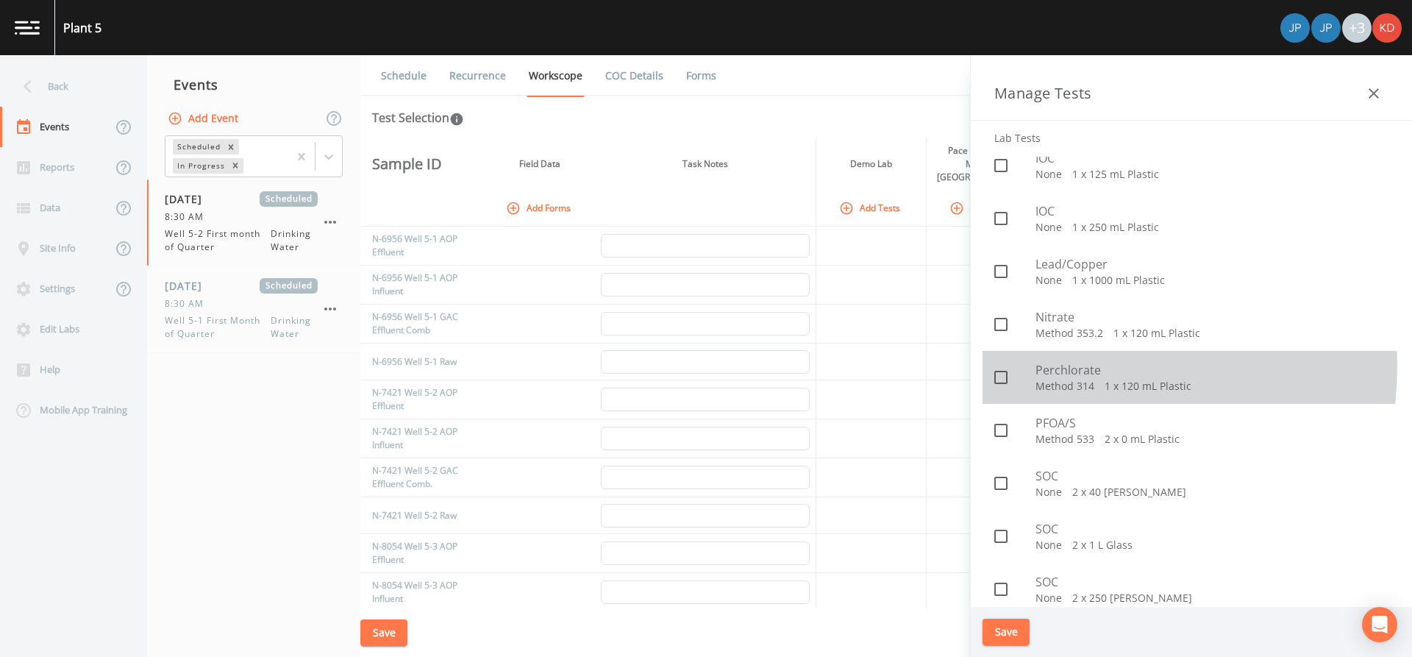
click at [1044, 366] on span "Perchlorate" at bounding box center [1211, 370] width 353 height 18
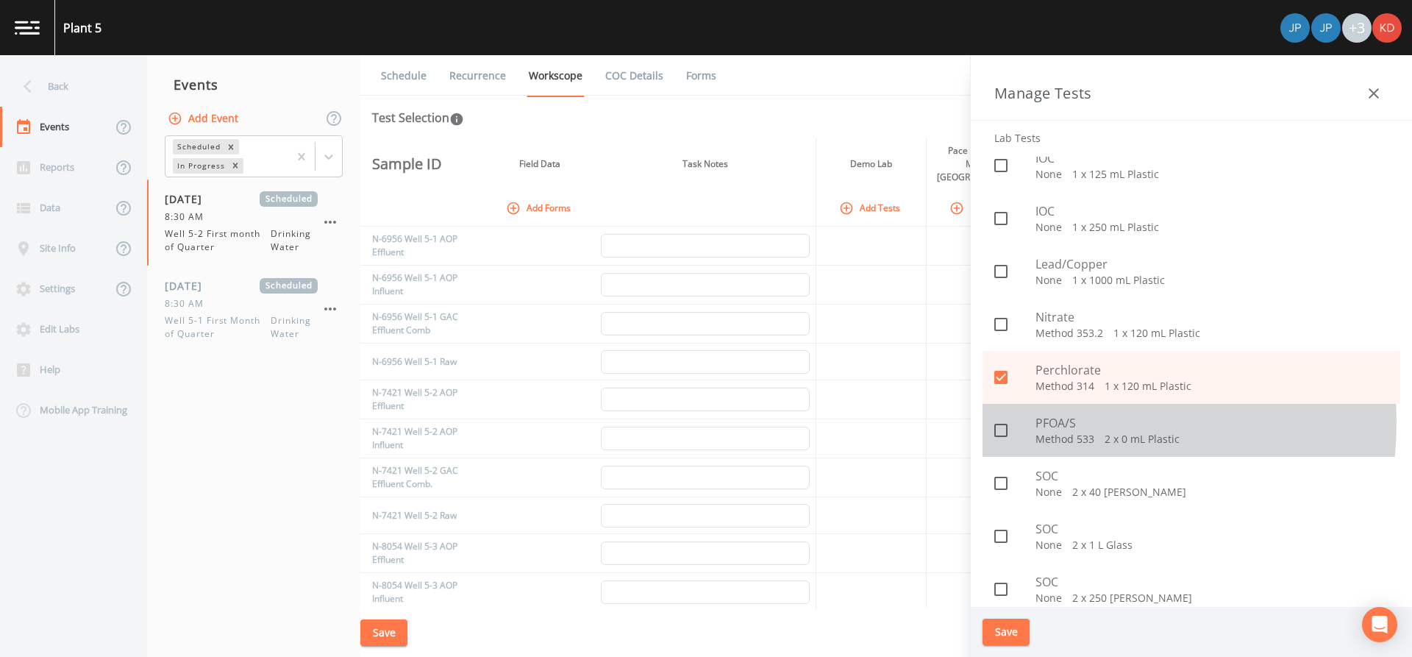
click at [1042, 423] on span "PFOA/S" at bounding box center [1211, 423] width 353 height 18
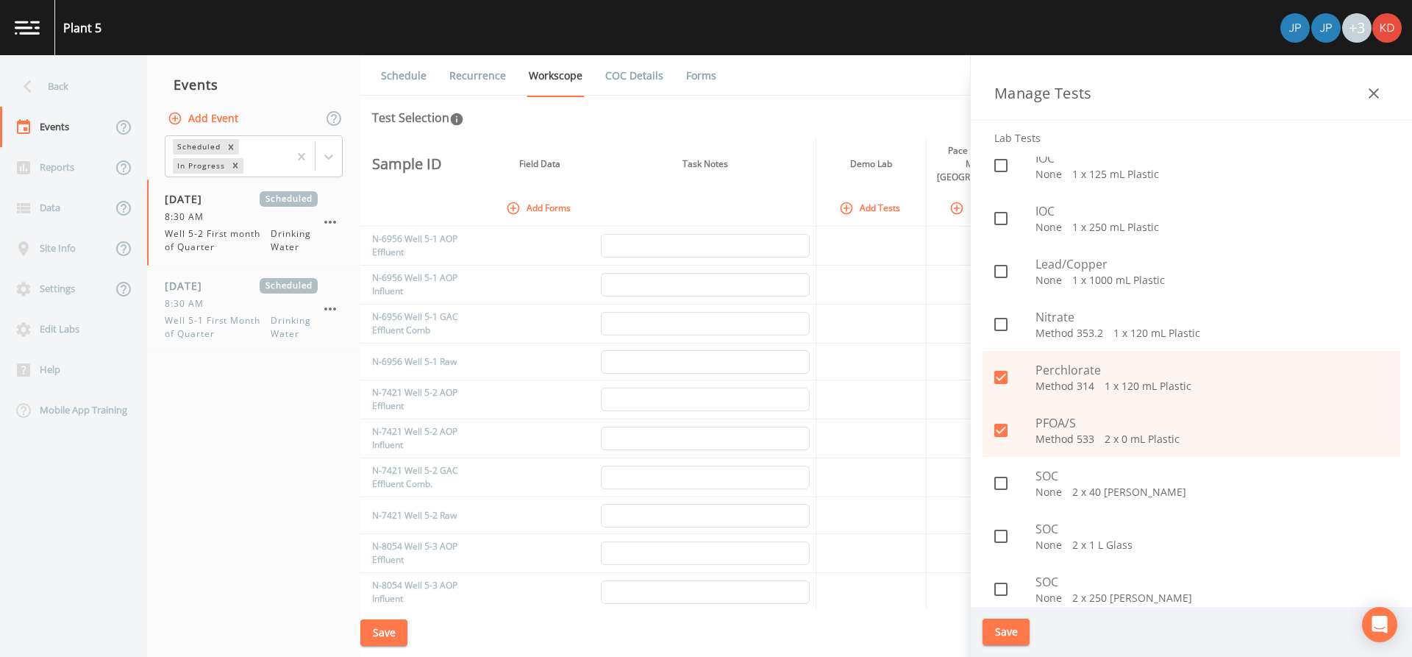
click at [1026, 307] on div "Nitrate Method 353.2   1 x 120 mL Plastic" at bounding box center [1192, 324] width 418 height 53
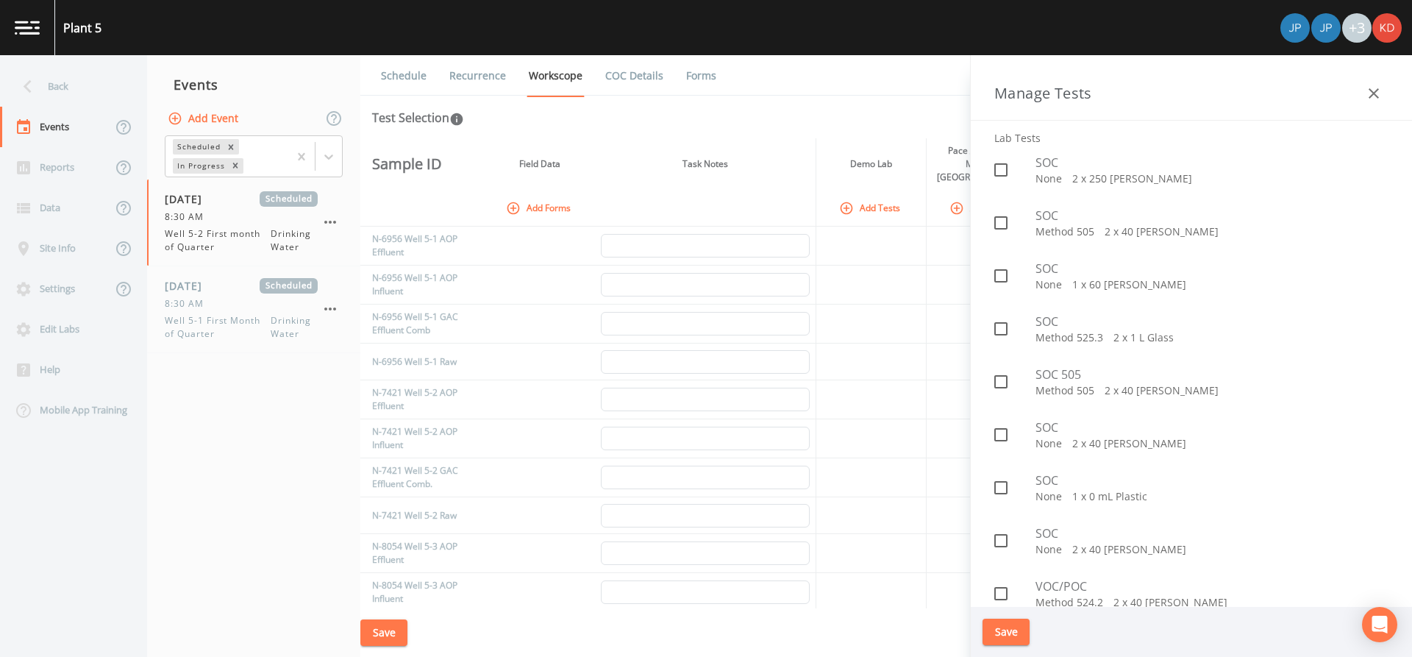
scroll to position [1541, 0]
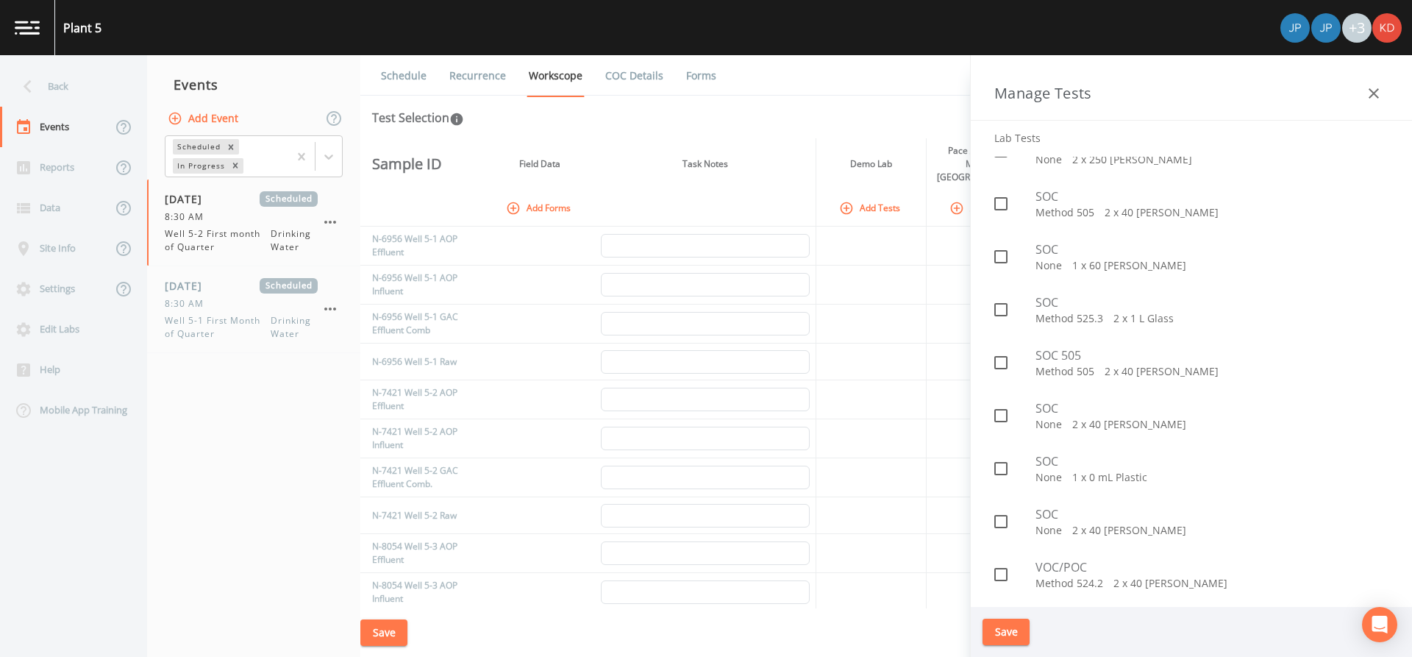
click at [1043, 585] on p "Method 524.2   2 x 40 [PERSON_NAME]" at bounding box center [1211, 583] width 353 height 15
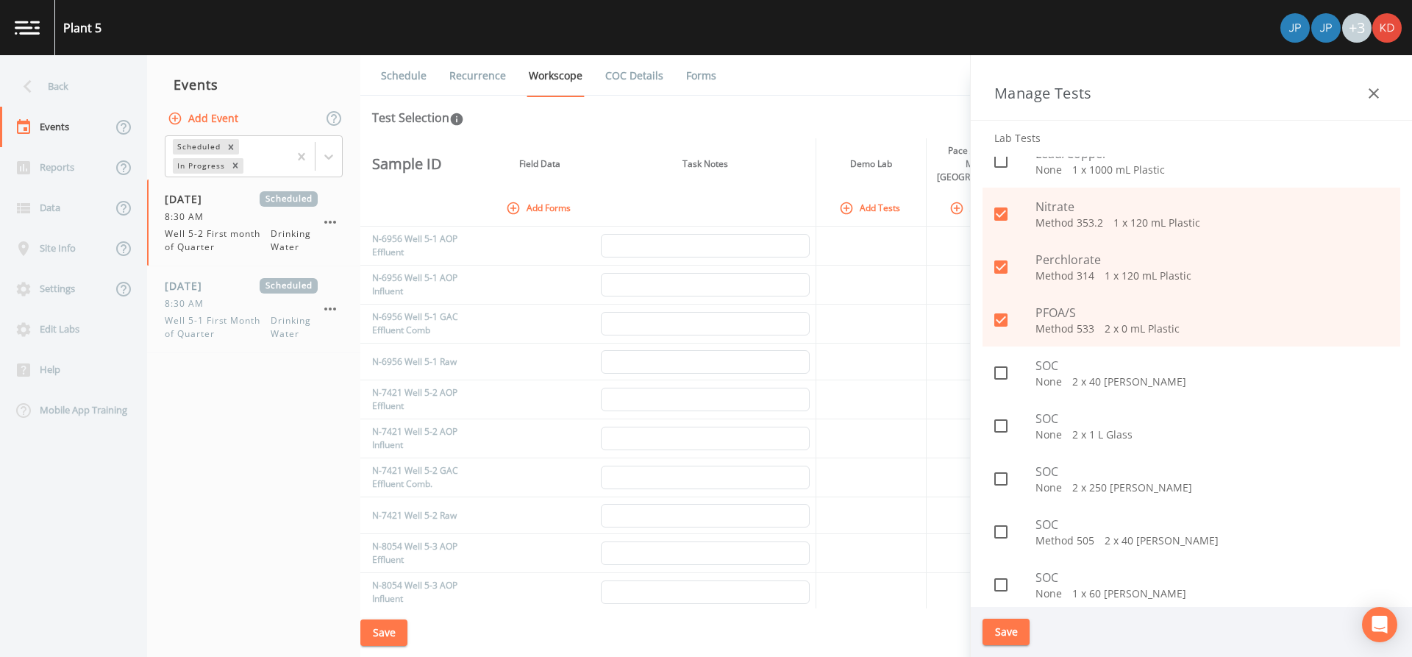
scroll to position [1174, 0]
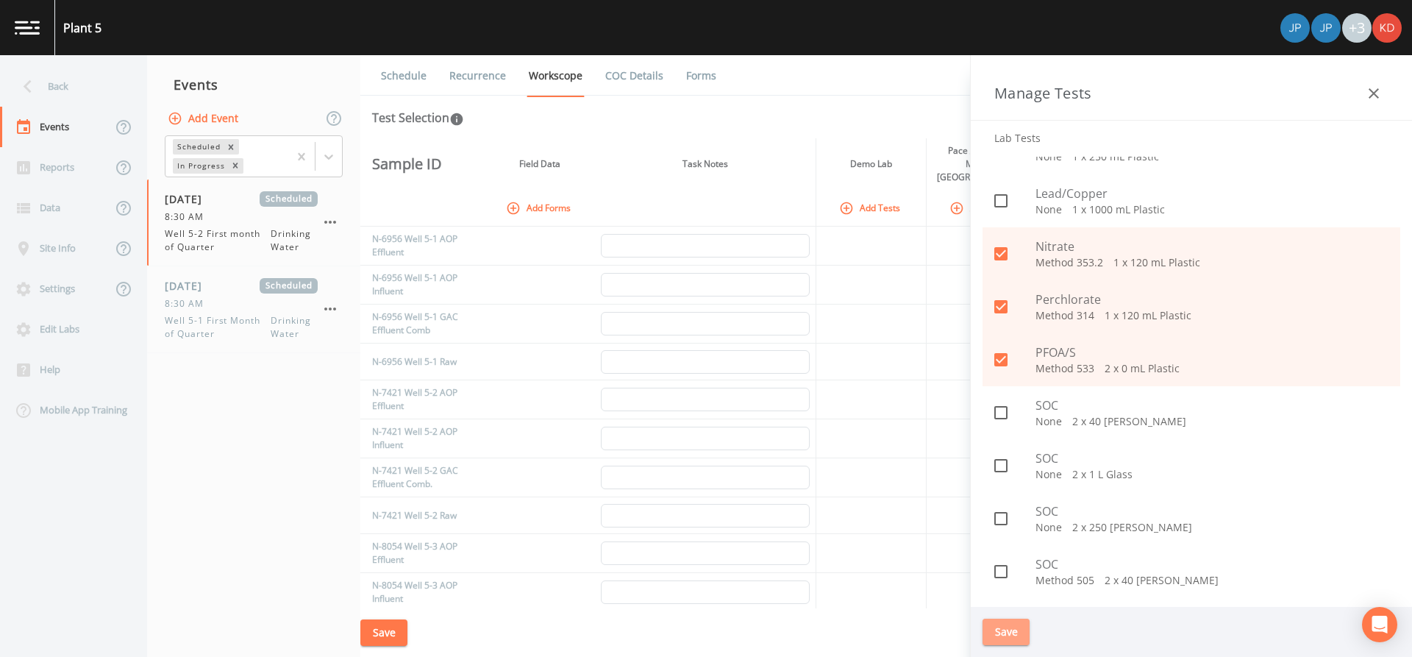
click at [1017, 625] on button "Save" at bounding box center [1006, 631] width 47 height 27
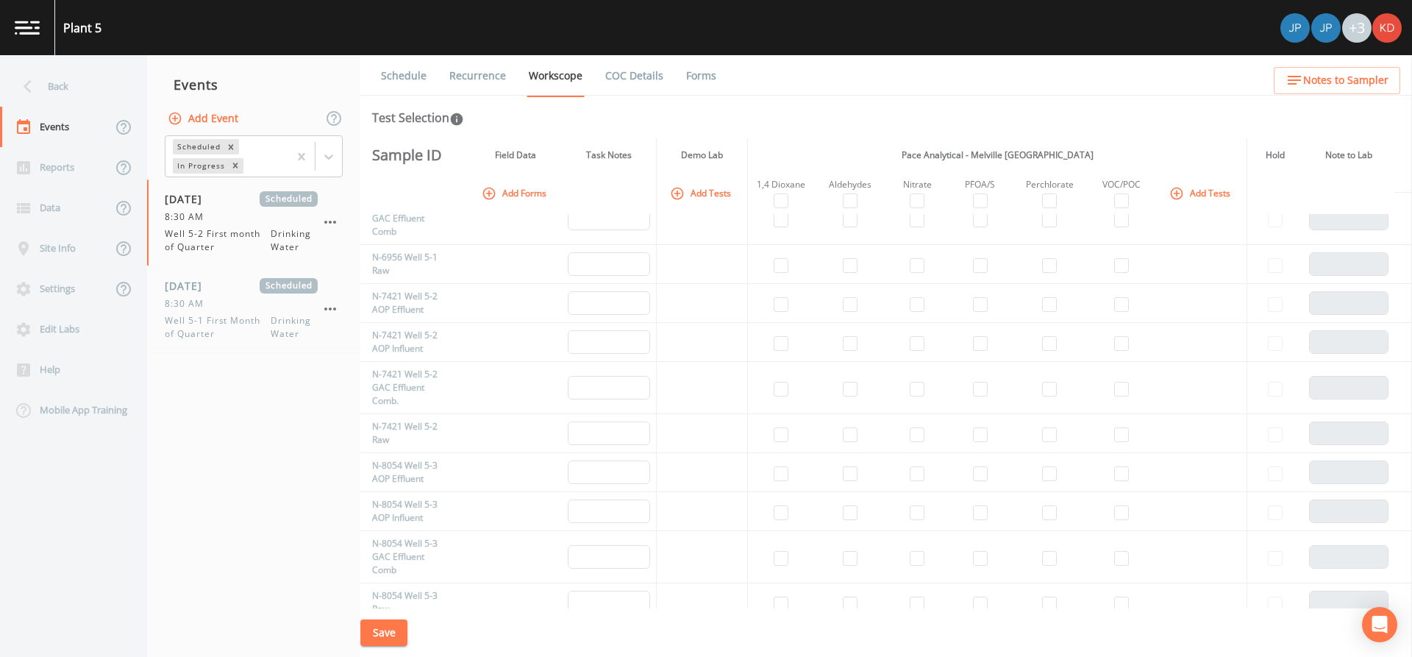
scroll to position [147, 0]
click at [777, 388] on input "checkbox" at bounding box center [781, 387] width 15 height 15
click at [916, 386] on input "checkbox" at bounding box center [917, 387] width 15 height 15
click at [973, 390] on input "checkbox" at bounding box center [980, 387] width 15 height 15
drag, startPoint x: 1026, startPoint y: 391, endPoint x: 1038, endPoint y: 388, distance: 12.3
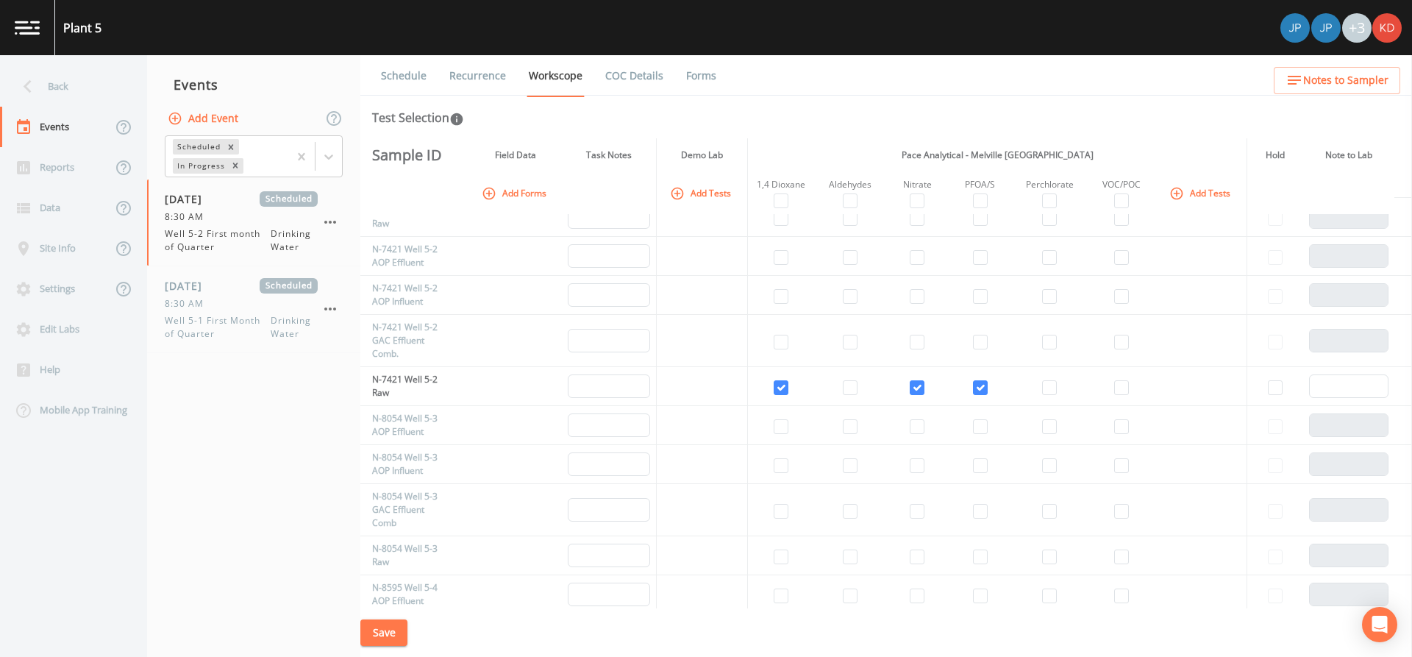
click at [1029, 391] on td at bounding box center [1050, 386] width 76 height 39
click at [1042, 386] on input "checkbox" at bounding box center [1049, 387] width 15 height 15
click at [1116, 386] on input "checkbox" at bounding box center [1121, 387] width 15 height 15
click at [775, 338] on input "checkbox" at bounding box center [781, 342] width 15 height 15
click at [1115, 341] on input "checkbox" at bounding box center [1121, 342] width 15 height 15
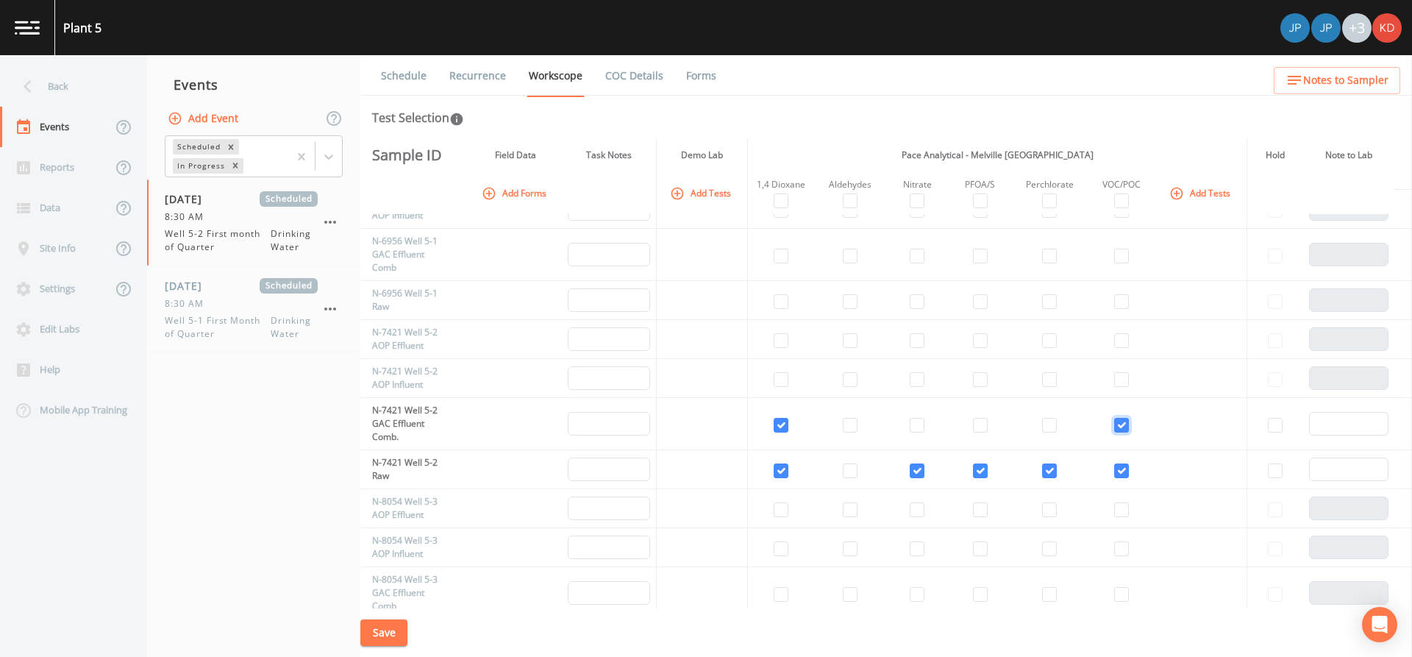
scroll to position [0, 0]
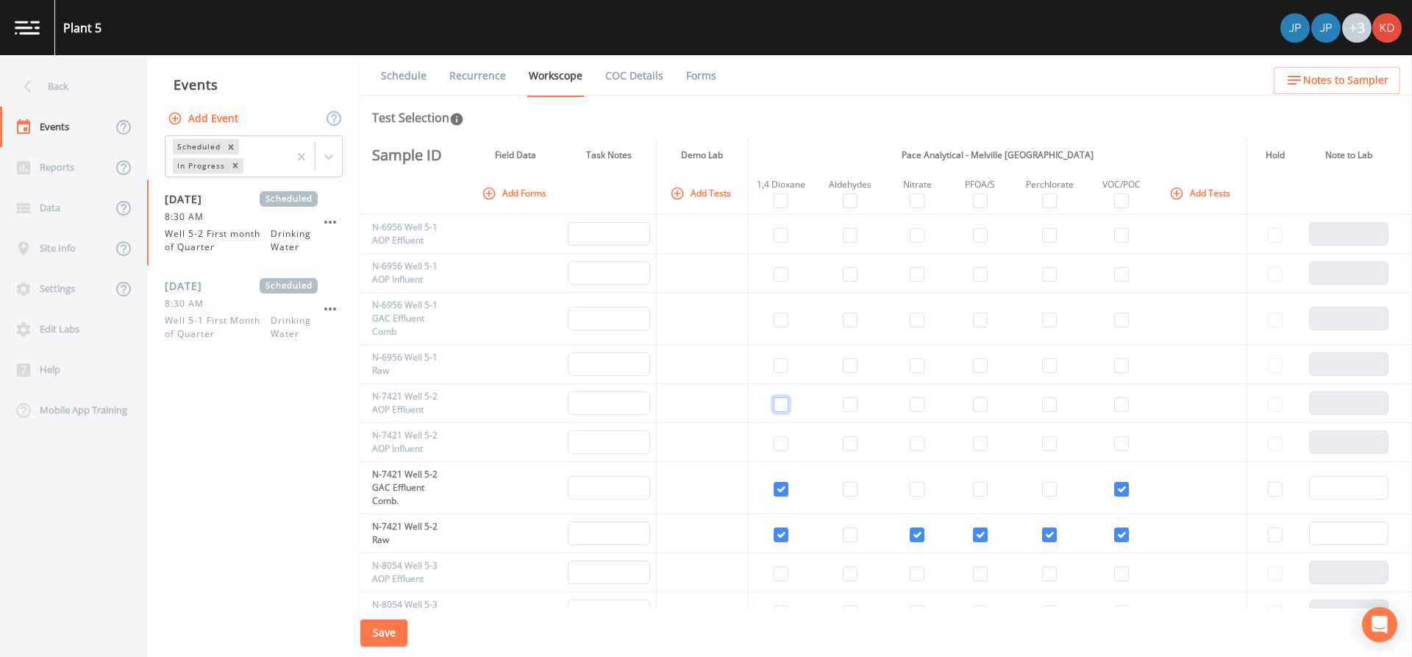
click at [776, 405] on input "checkbox" at bounding box center [781, 404] width 15 height 15
click at [775, 446] on input "checkbox" at bounding box center [781, 443] width 15 height 15
click at [1114, 405] on input "checkbox" at bounding box center [1121, 404] width 15 height 15
click at [1114, 439] on input "checkbox" at bounding box center [1121, 443] width 15 height 15
drag, startPoint x: 592, startPoint y: 505, endPoint x: 545, endPoint y: 449, distance: 72.5
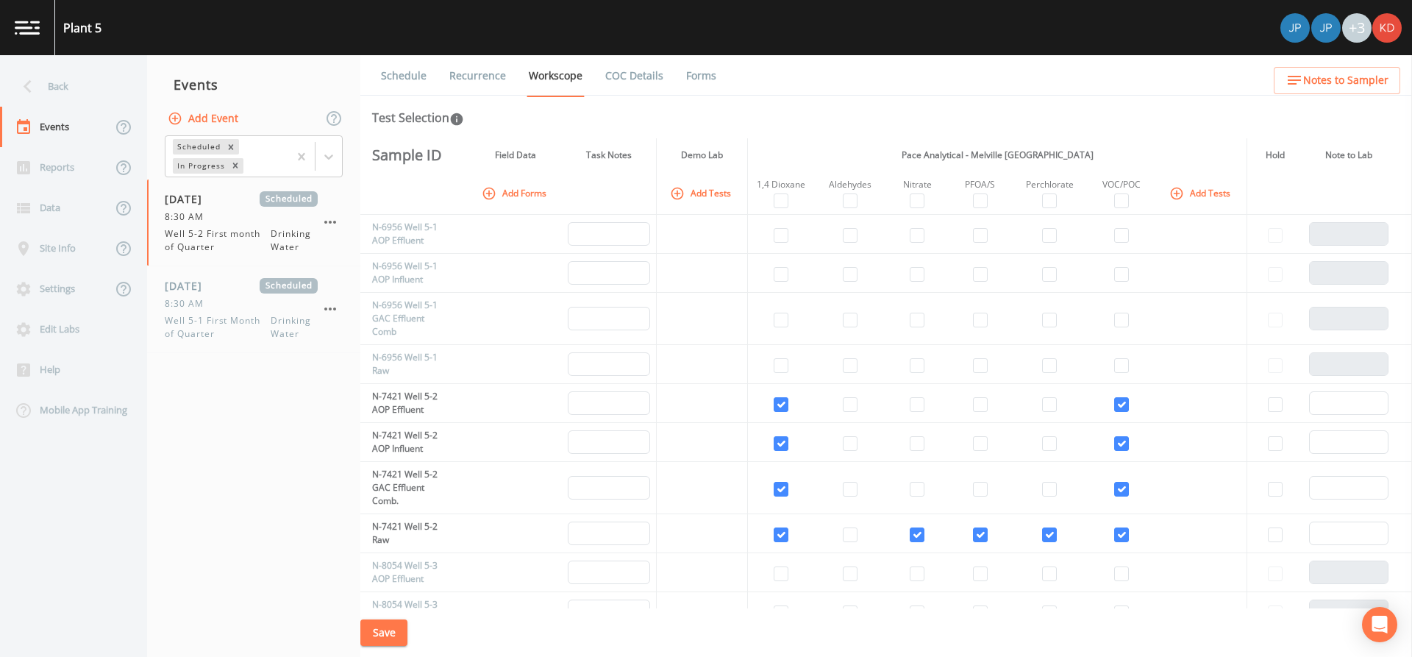
click at [545, 449] on td at bounding box center [515, 442] width 93 height 39
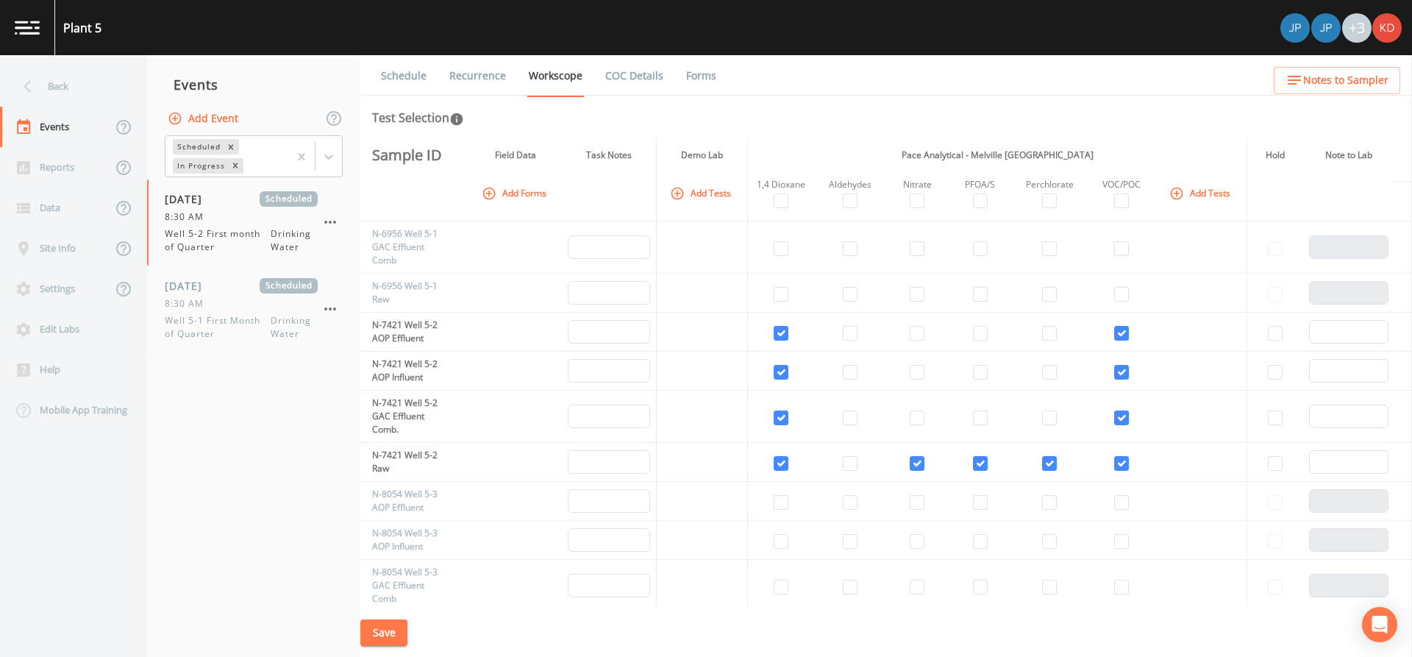
scroll to position [74, 0]
click at [1168, 115] on div "Test Selection" at bounding box center [886, 118] width 1028 height 18
click at [686, 129] on div "Schedule Recurrence Workscope COC Details Forms Test Selection Sample ID Field …" at bounding box center [886, 356] width 1052 height 602
click at [381, 630] on button "Save" at bounding box center [383, 632] width 47 height 27
click at [391, 639] on button "Save" at bounding box center [383, 632] width 47 height 27
